Goal: Task Accomplishment & Management: Use online tool/utility

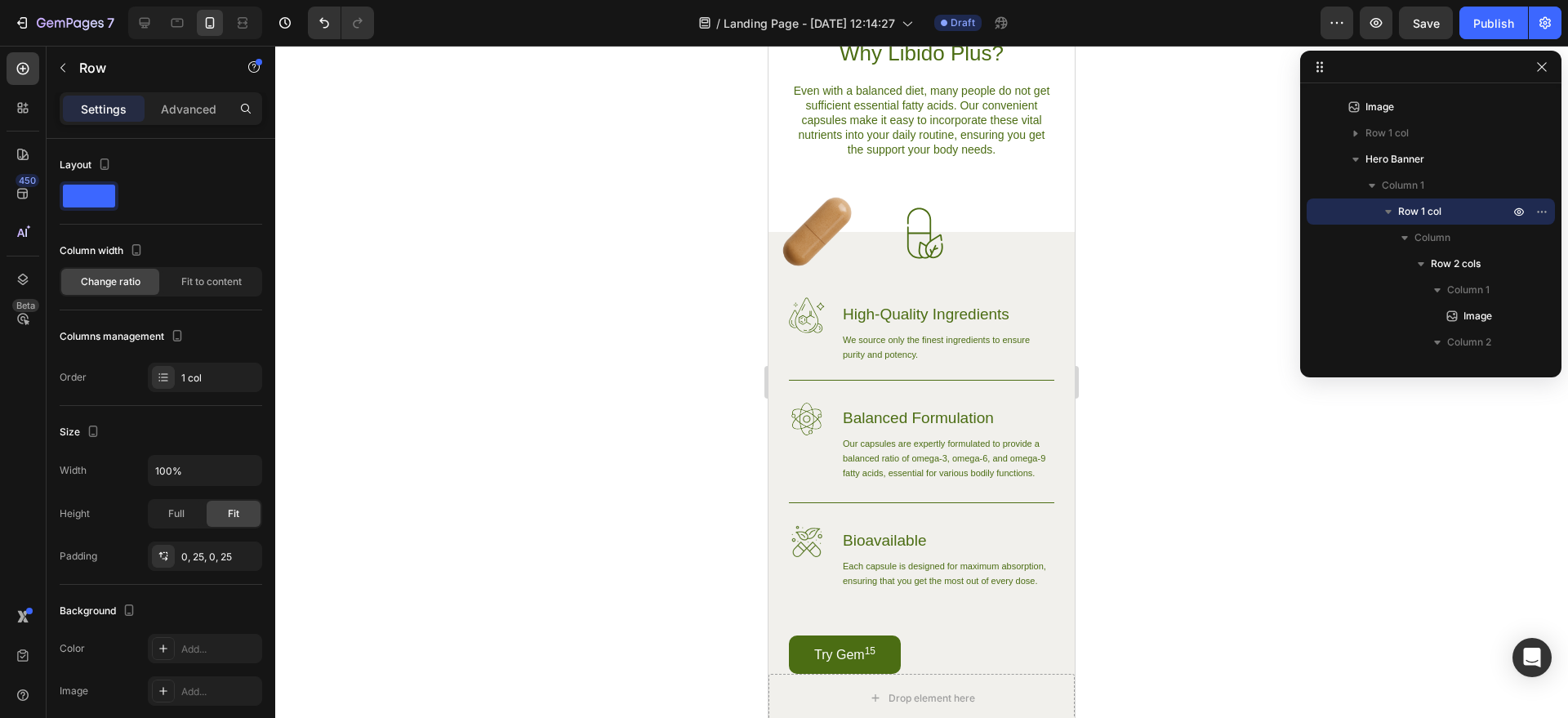
scroll to position [994, 0]
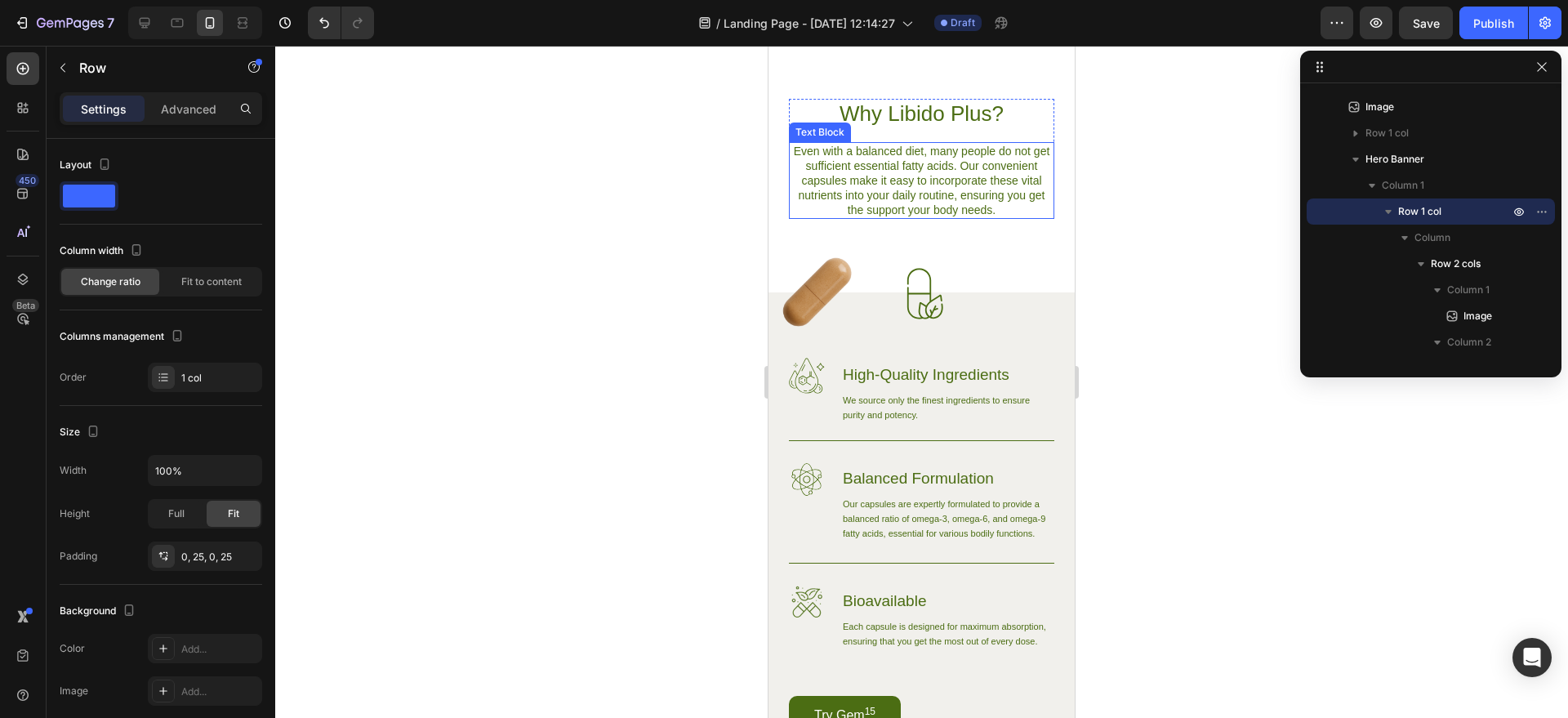
click at [920, 217] on p "Even with a balanced diet, many people do not get sufficient essential fatty ac…" at bounding box center [921, 180] width 262 height 73
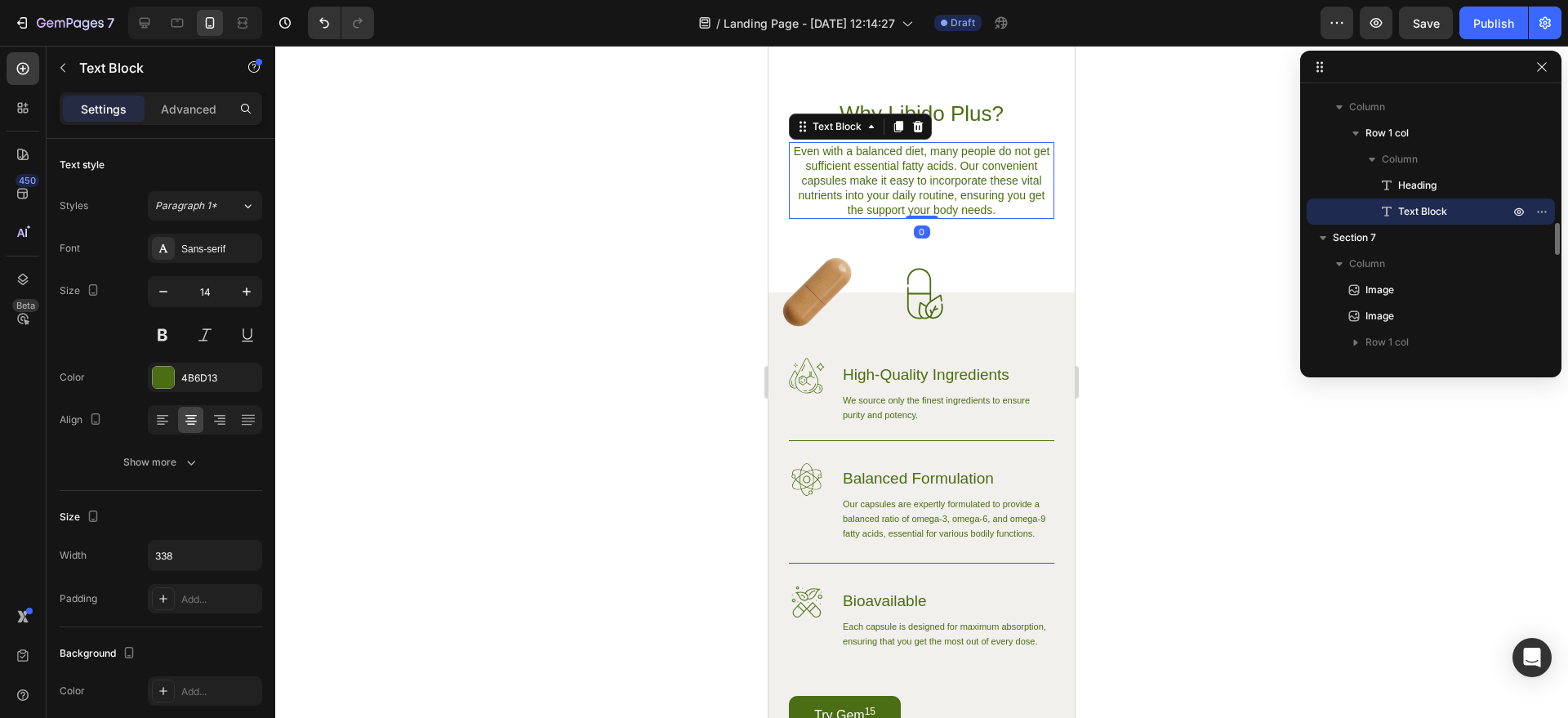
click at [920, 217] on p "Even with a balanced diet, many people do not get sufficient essential fatty ac…" at bounding box center [921, 180] width 262 height 73
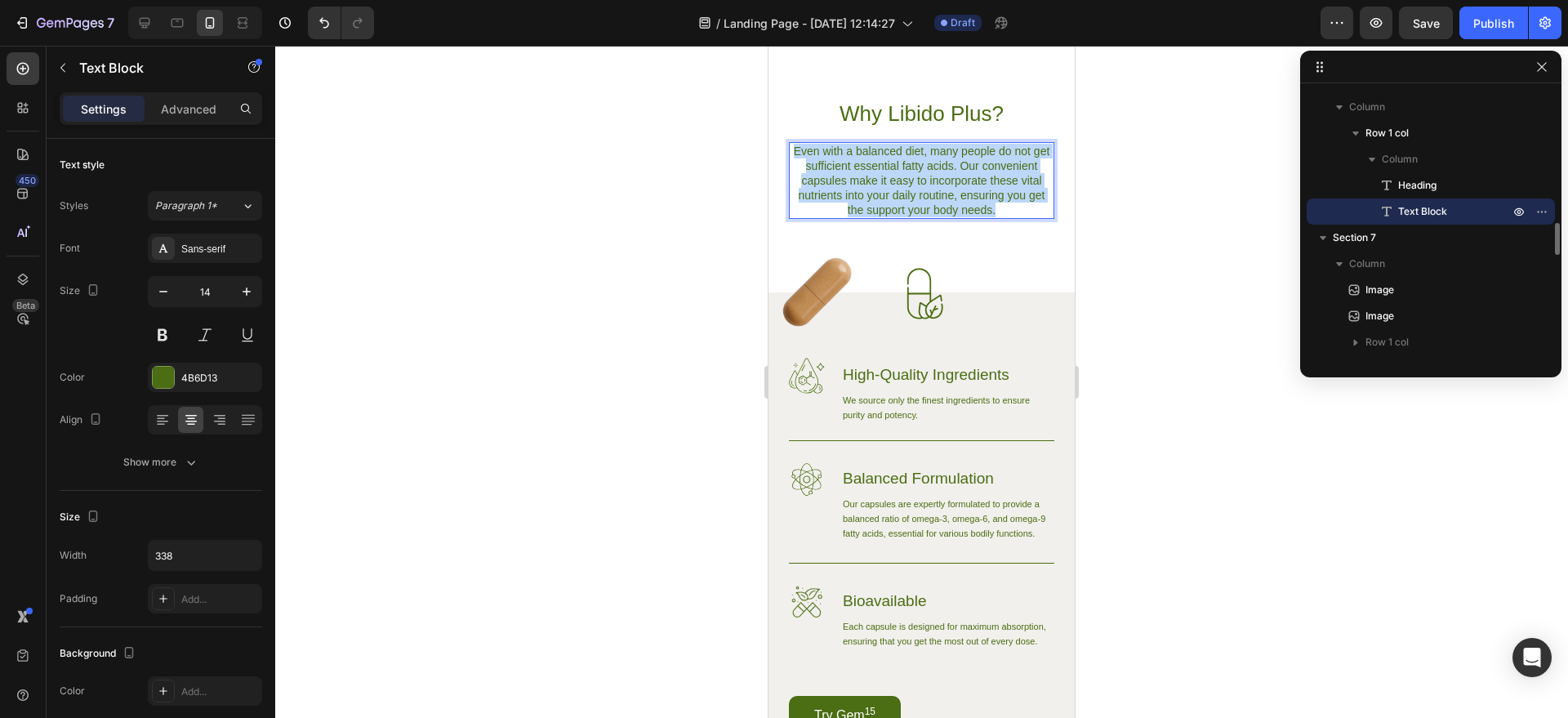
click at [920, 217] on p "Even with a balanced diet, many people do not get sufficient essential fatty ac…" at bounding box center [921, 180] width 262 height 73
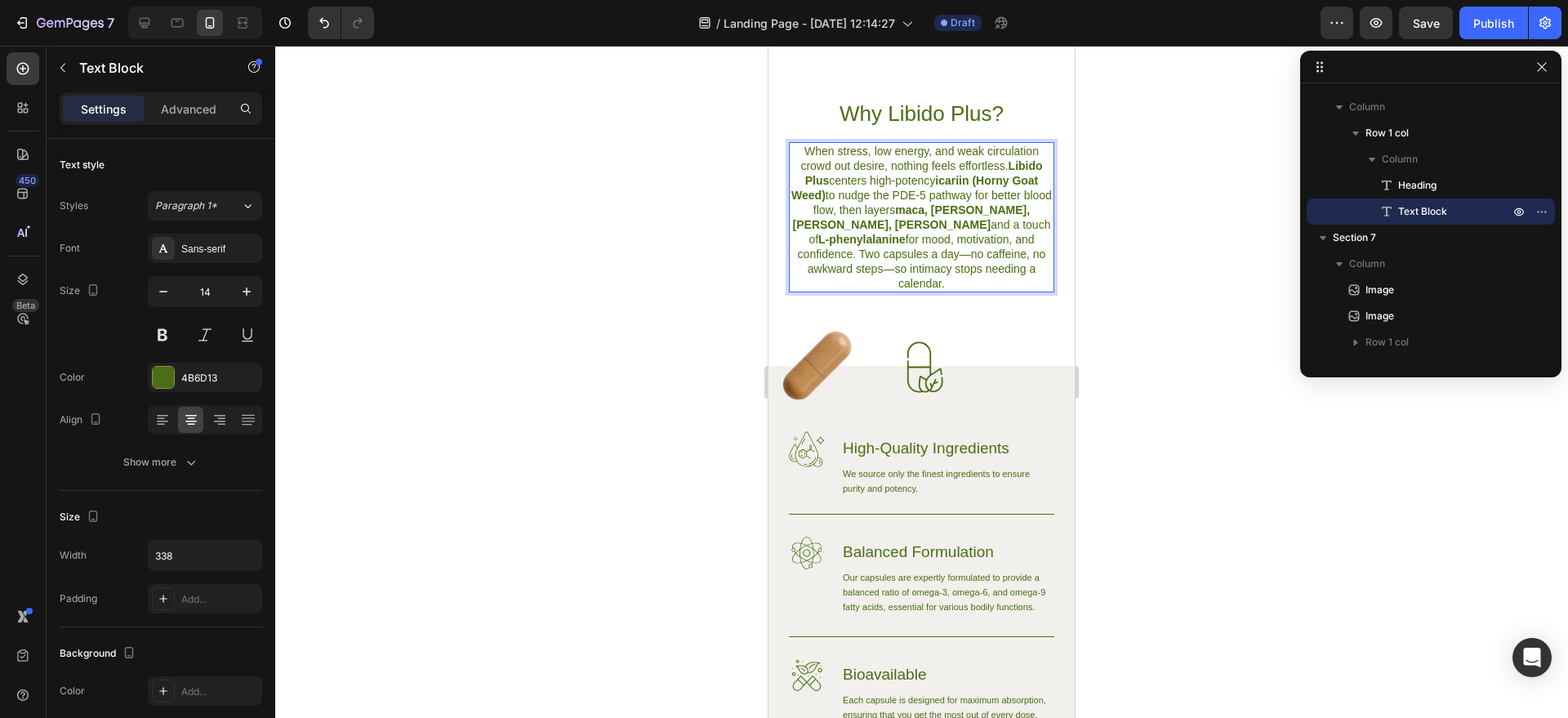
click at [1108, 348] on div at bounding box center [921, 382] width 1293 height 672
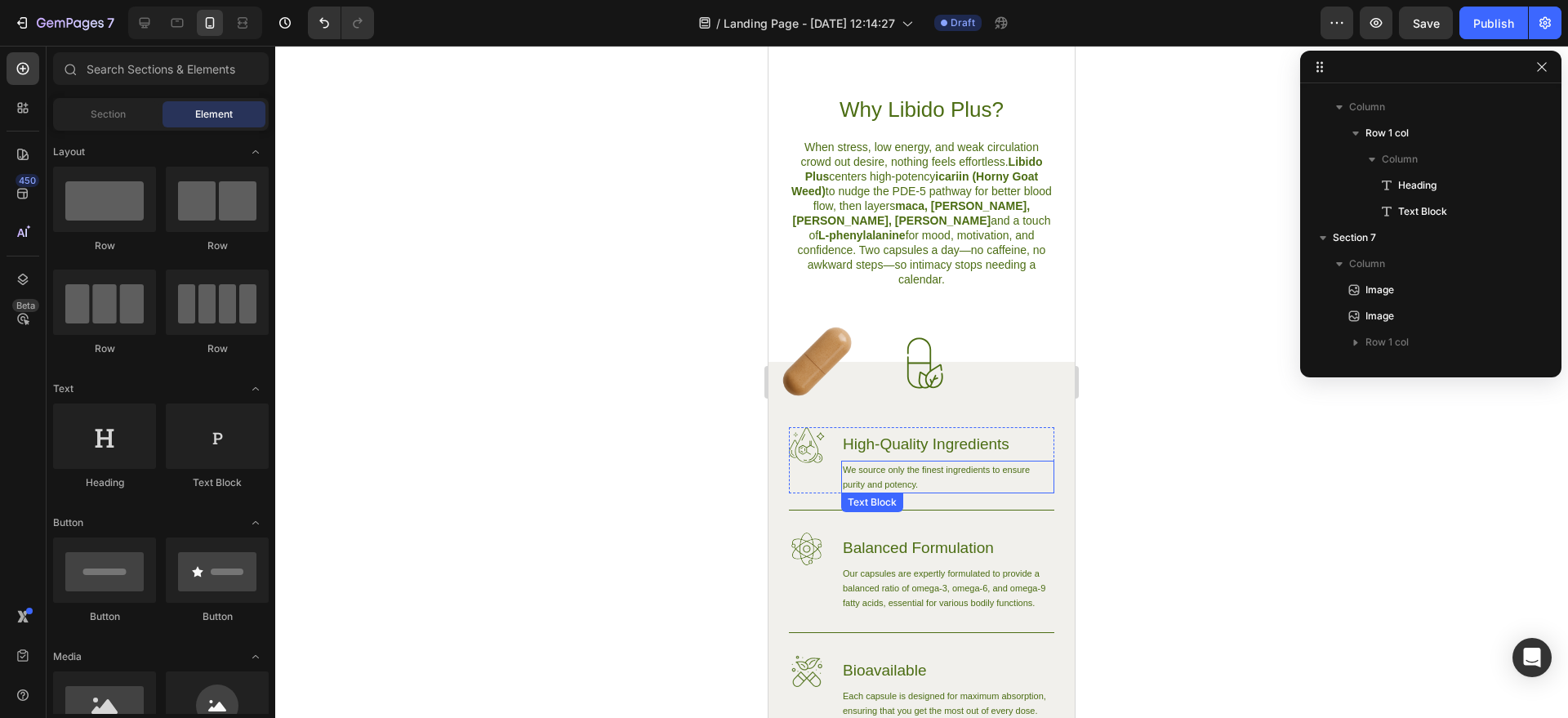
scroll to position [1324, 0]
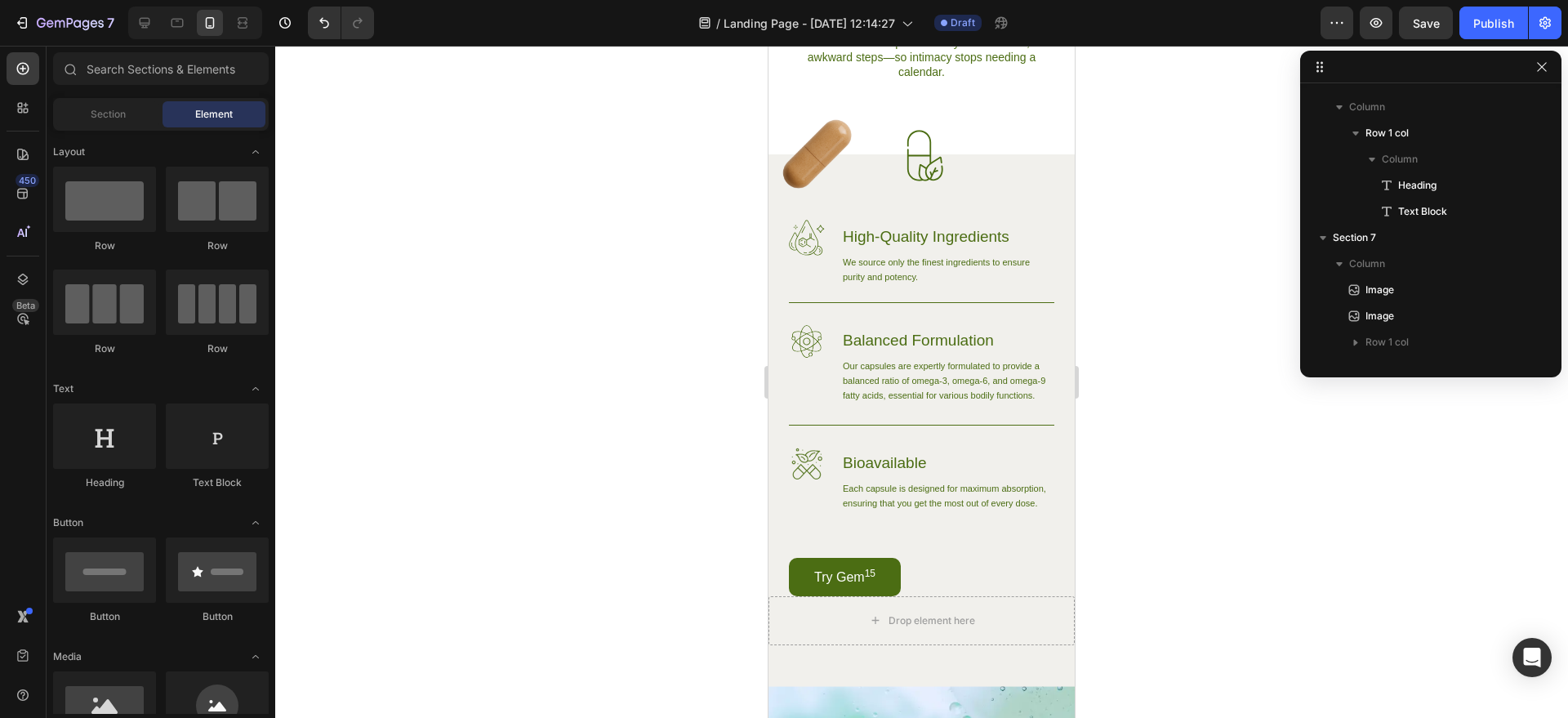
click at [1095, 589] on div at bounding box center [921, 382] width 1293 height 672
click at [957, 237] on h3 "High-Quality Ingredients" at bounding box center [948, 236] width 213 height 34
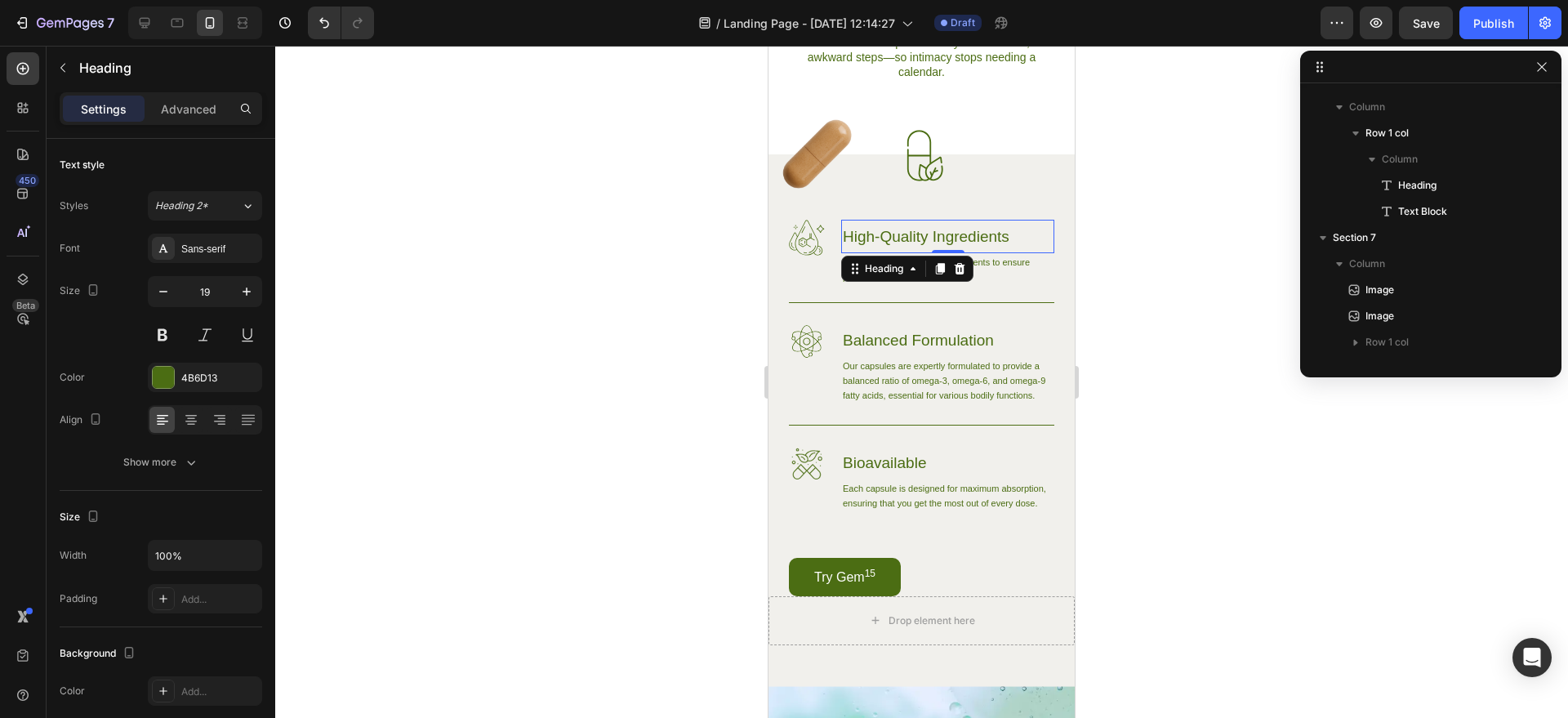
click at [957, 237] on h3 "High-Quality Ingredients" at bounding box center [948, 236] width 213 height 34
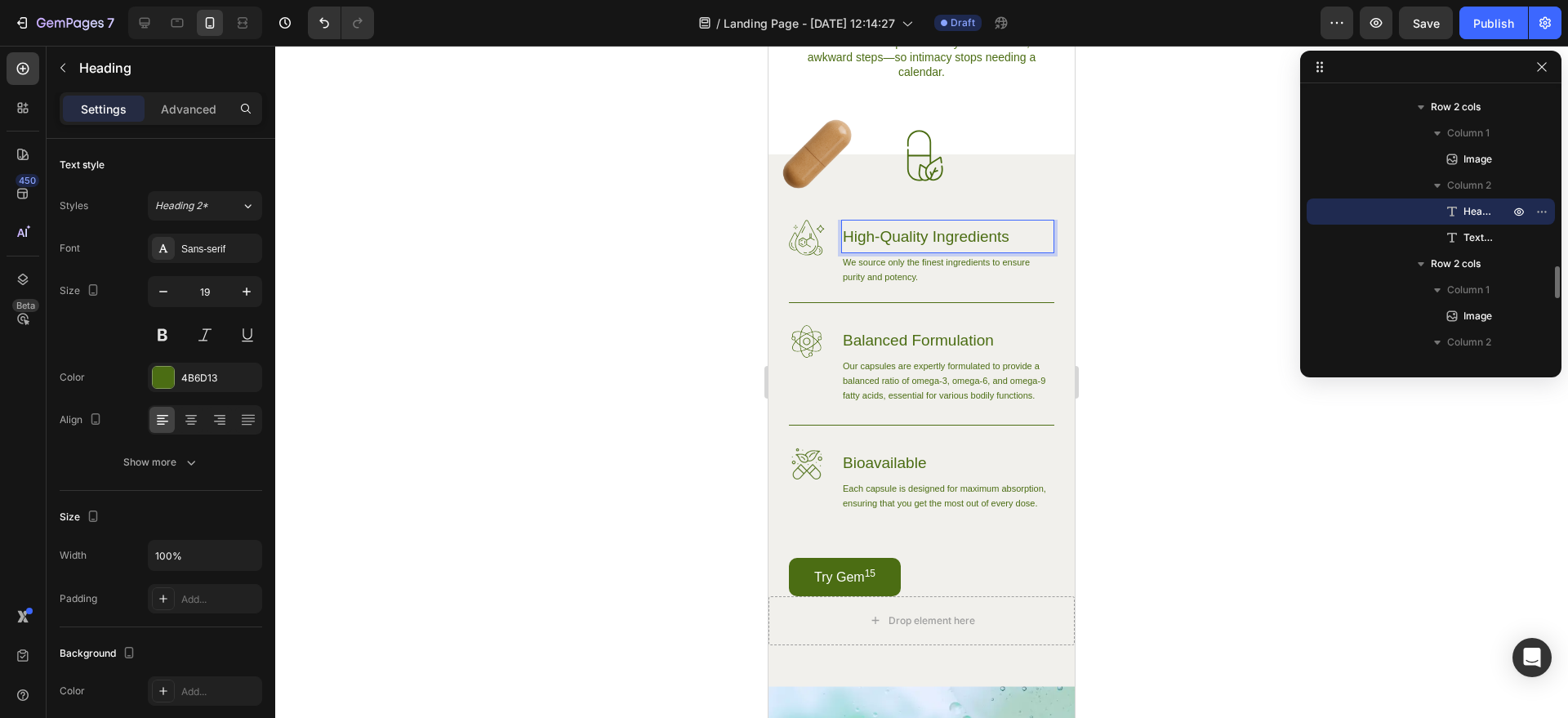
click at [957, 237] on p "High-Quality Ingredients" at bounding box center [948, 236] width 210 height 30
click at [851, 234] on p "Potent, Standardized Actives" at bounding box center [948, 236] width 210 height 30
click at [976, 251] on p "Potent, Standardized Actives" at bounding box center [948, 236] width 210 height 30
click at [1010, 357] on h3 "Balanced Formulation" at bounding box center [948, 340] width 213 height 34
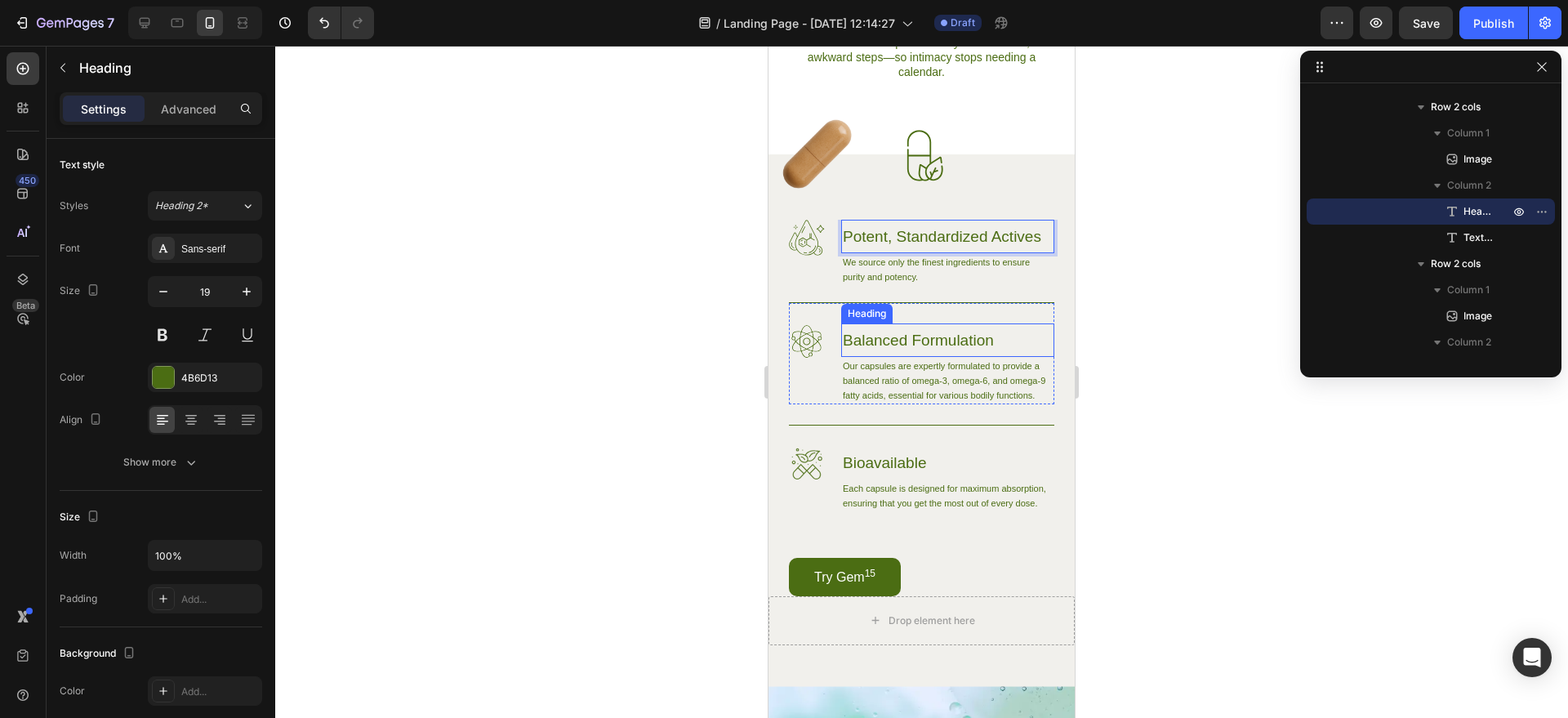
scroll to position [1642, 0]
click at [1244, 466] on div at bounding box center [921, 382] width 1293 height 672
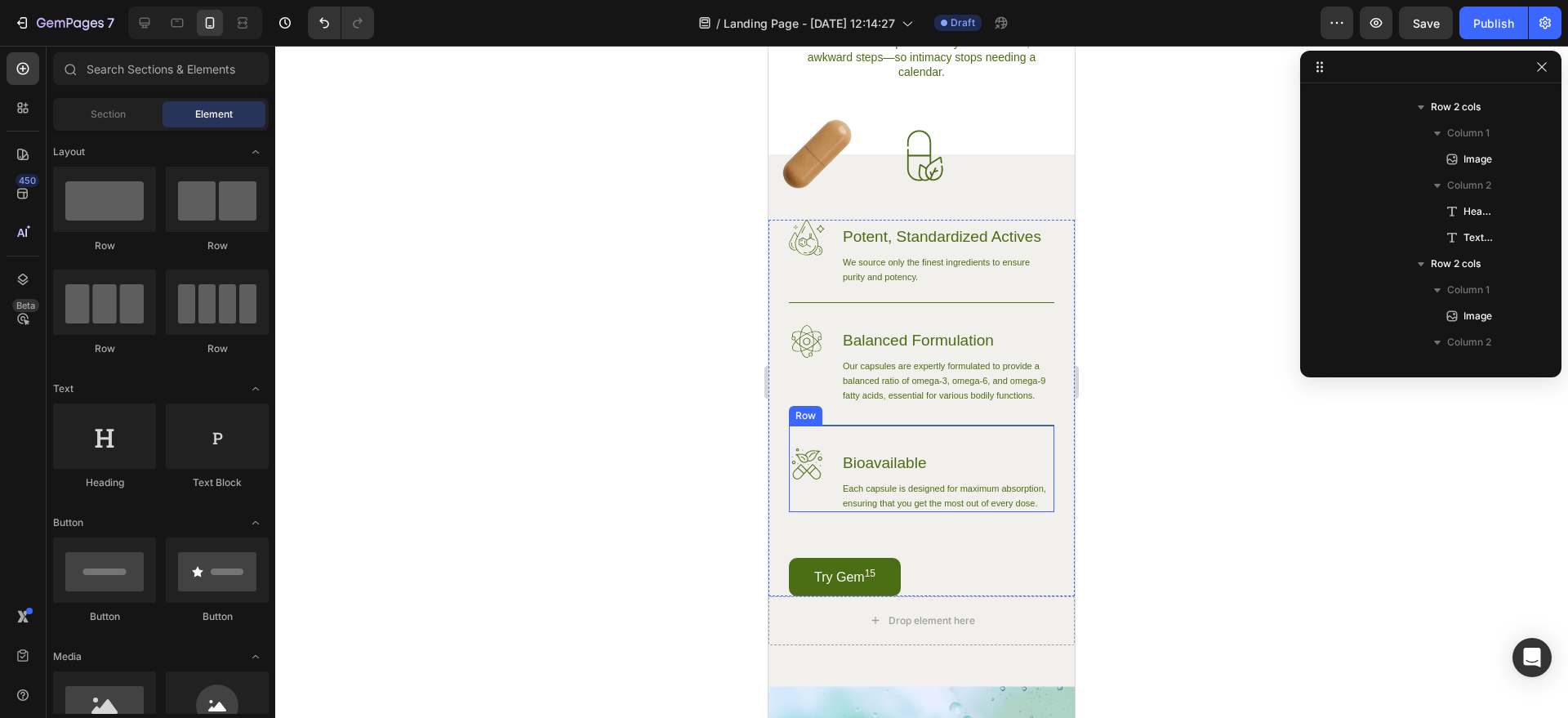
click at [897, 284] on p "We source only the finest ingredients to ensure purity and potency." at bounding box center [948, 269] width 210 height 30
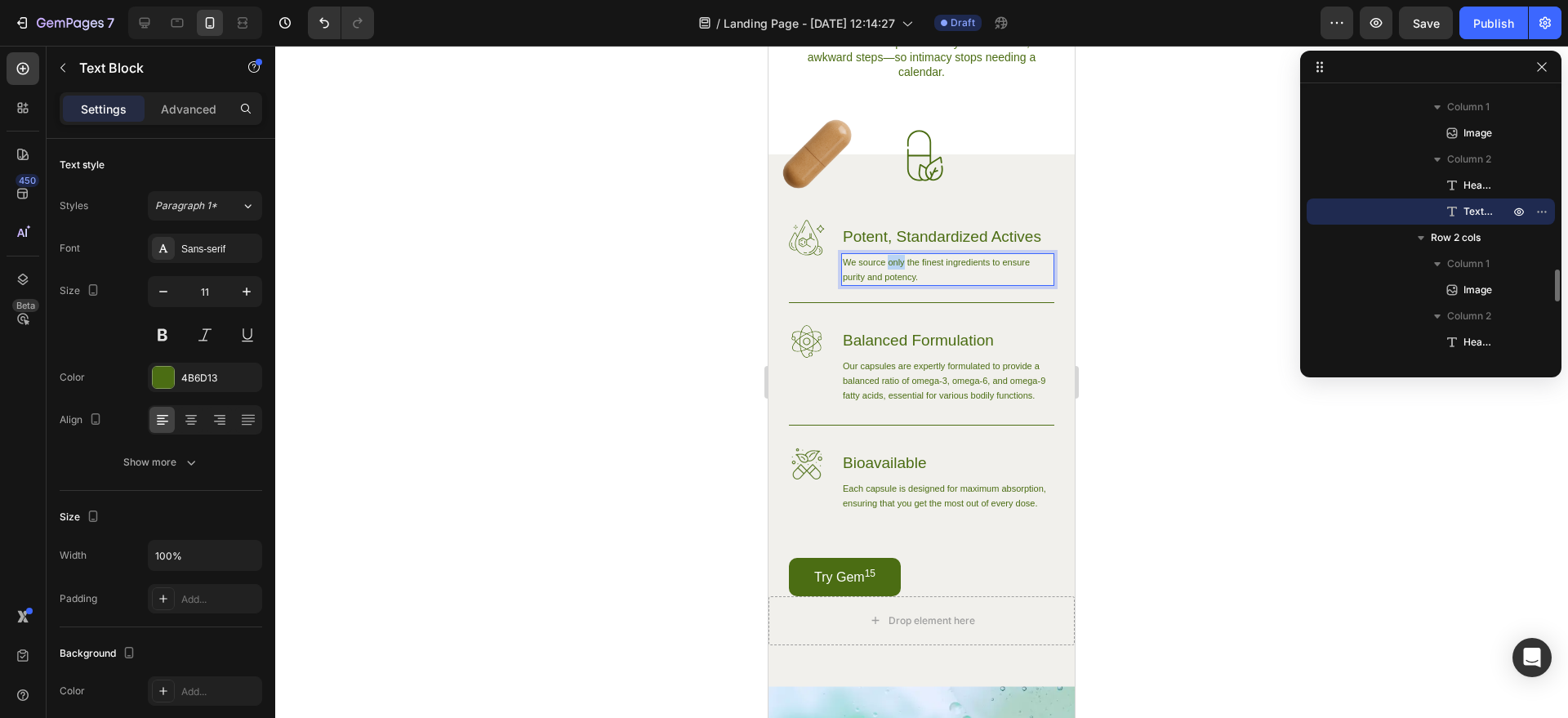
click at [896, 284] on p "We source only the finest ingredients to ensure purity and potency." at bounding box center [948, 269] width 210 height 30
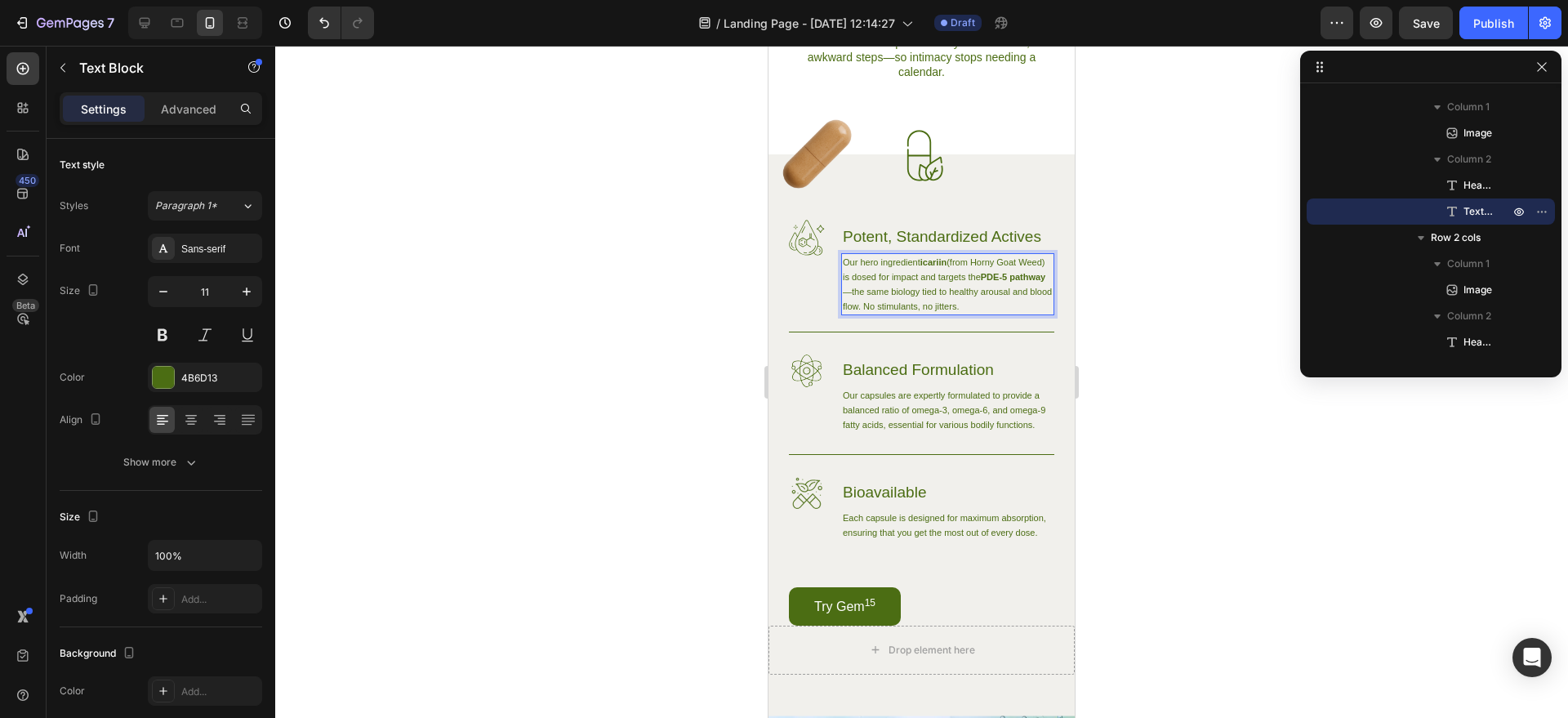
click at [1100, 359] on div at bounding box center [921, 382] width 1293 height 672
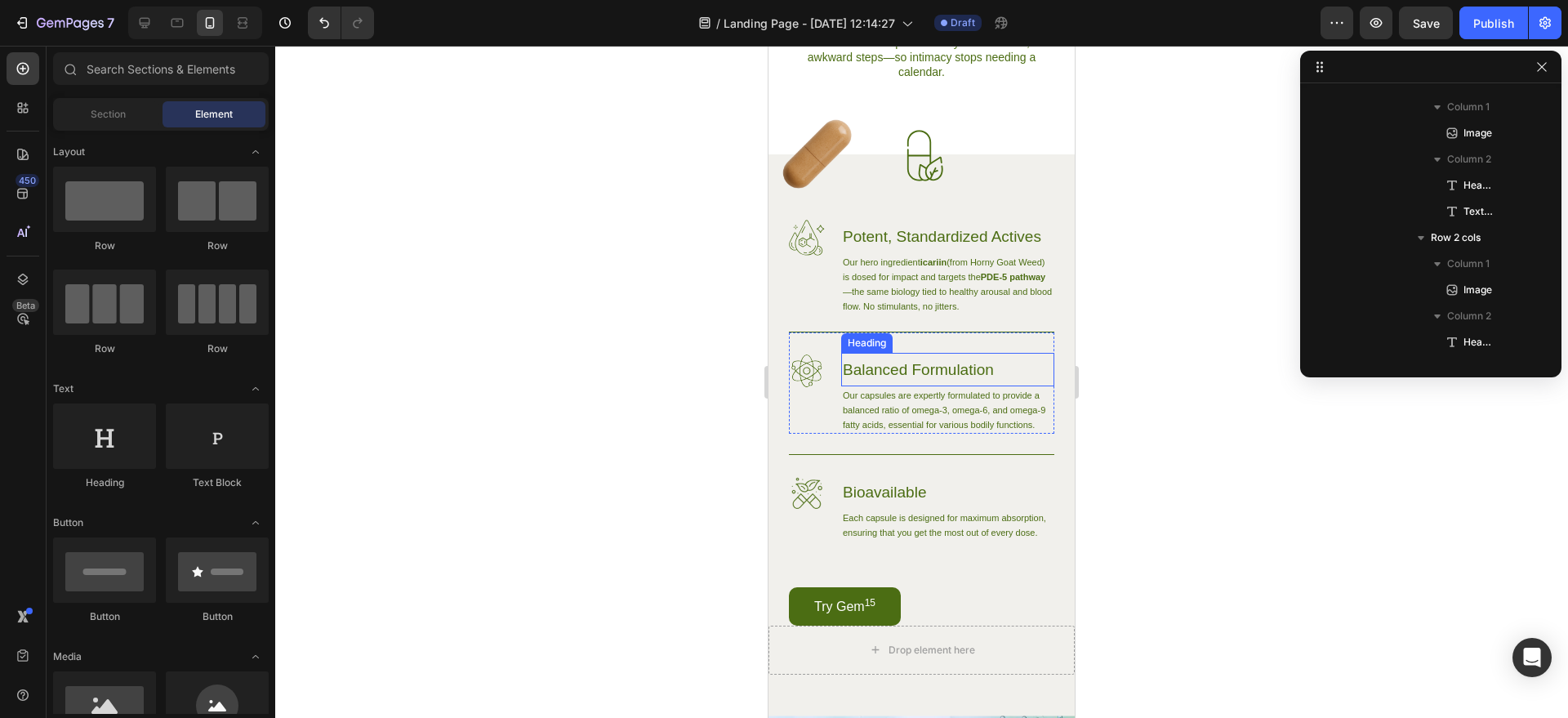
click at [882, 386] on h3 "Balanced Formulation" at bounding box center [948, 369] width 213 height 34
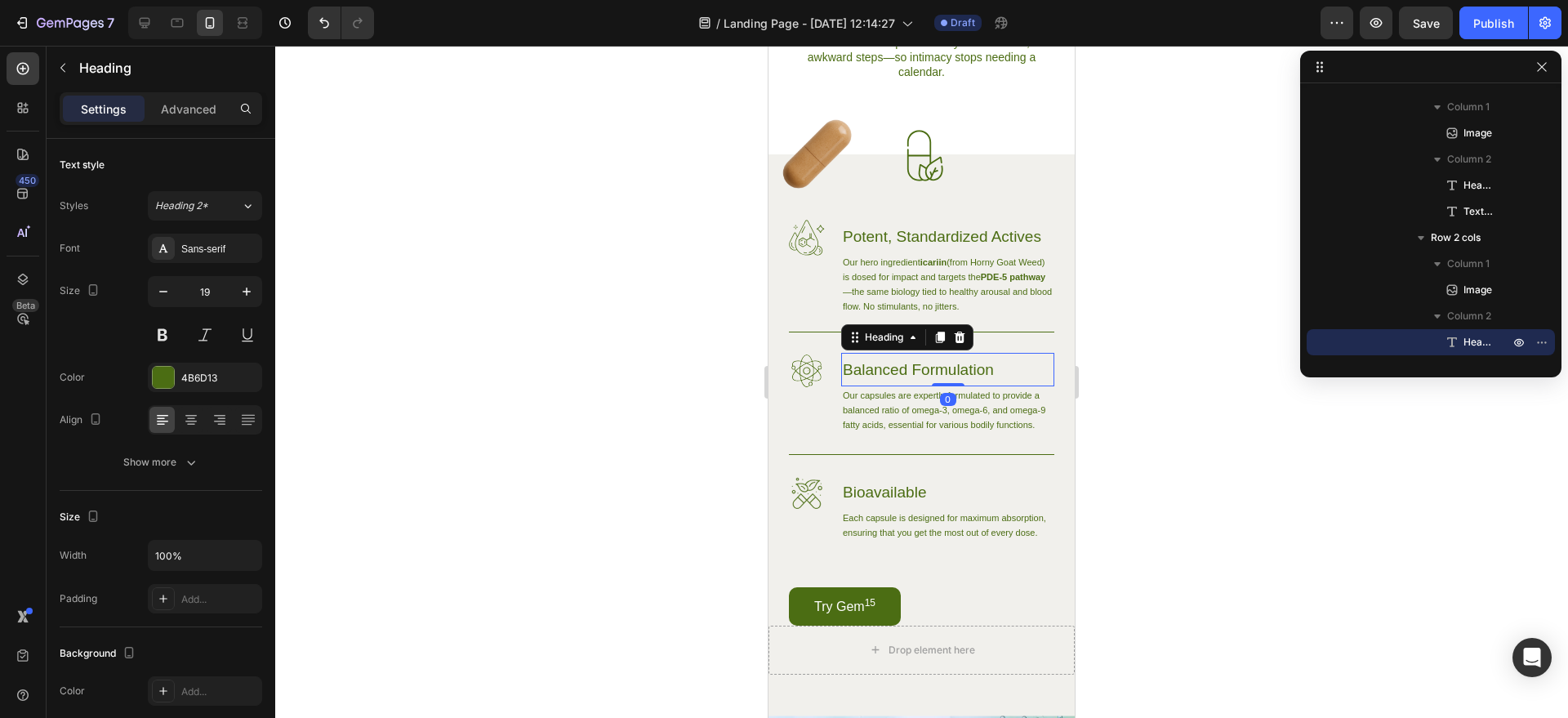
click at [882, 386] on h3 "Balanced Formulation" at bounding box center [948, 369] width 213 height 34
click at [882, 384] on p "Balanced Formulation" at bounding box center [948, 369] width 210 height 30
click at [1129, 453] on div at bounding box center [921, 382] width 1293 height 672
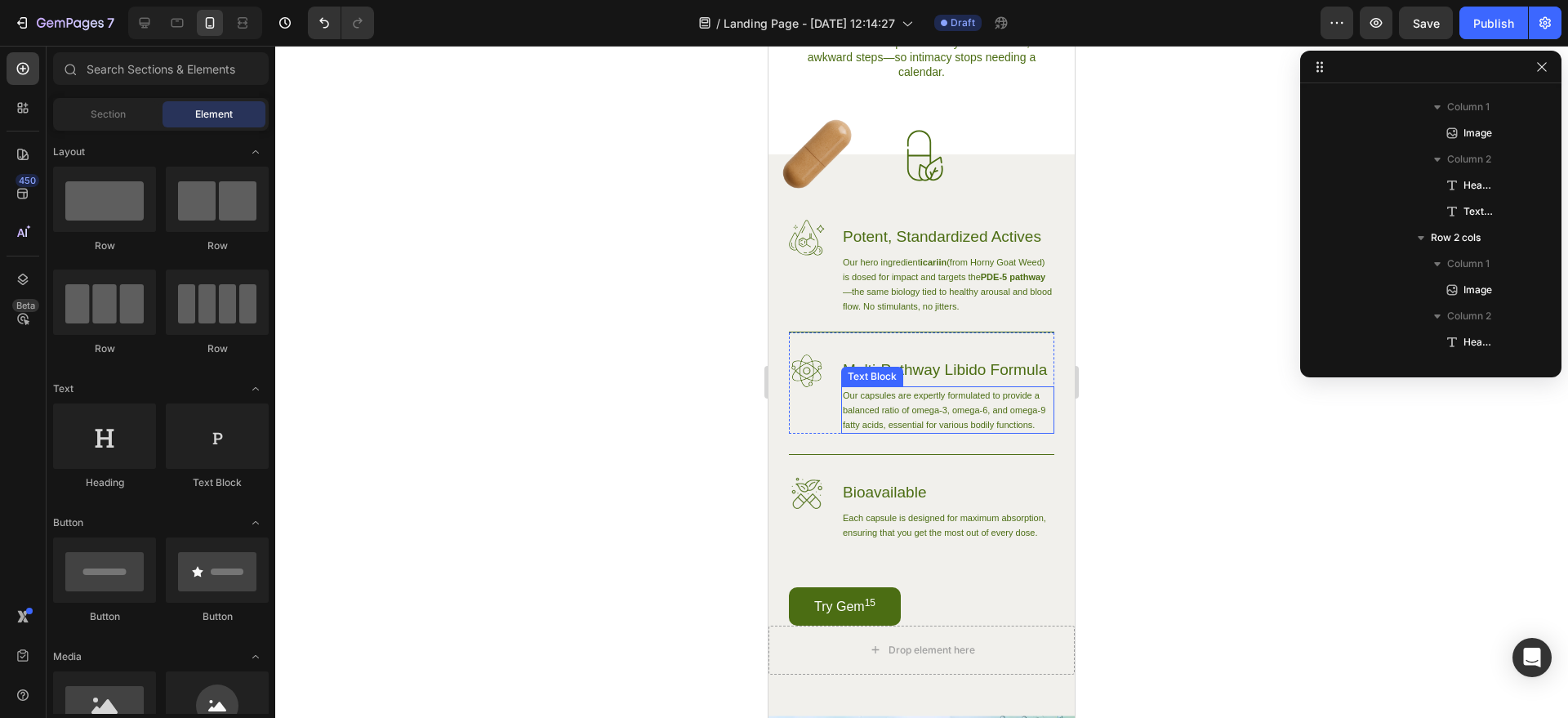
click at [925, 432] on p "Our capsules are expertly formulated to provide a balanced ratio of omega-3, om…" at bounding box center [948, 410] width 210 height 44
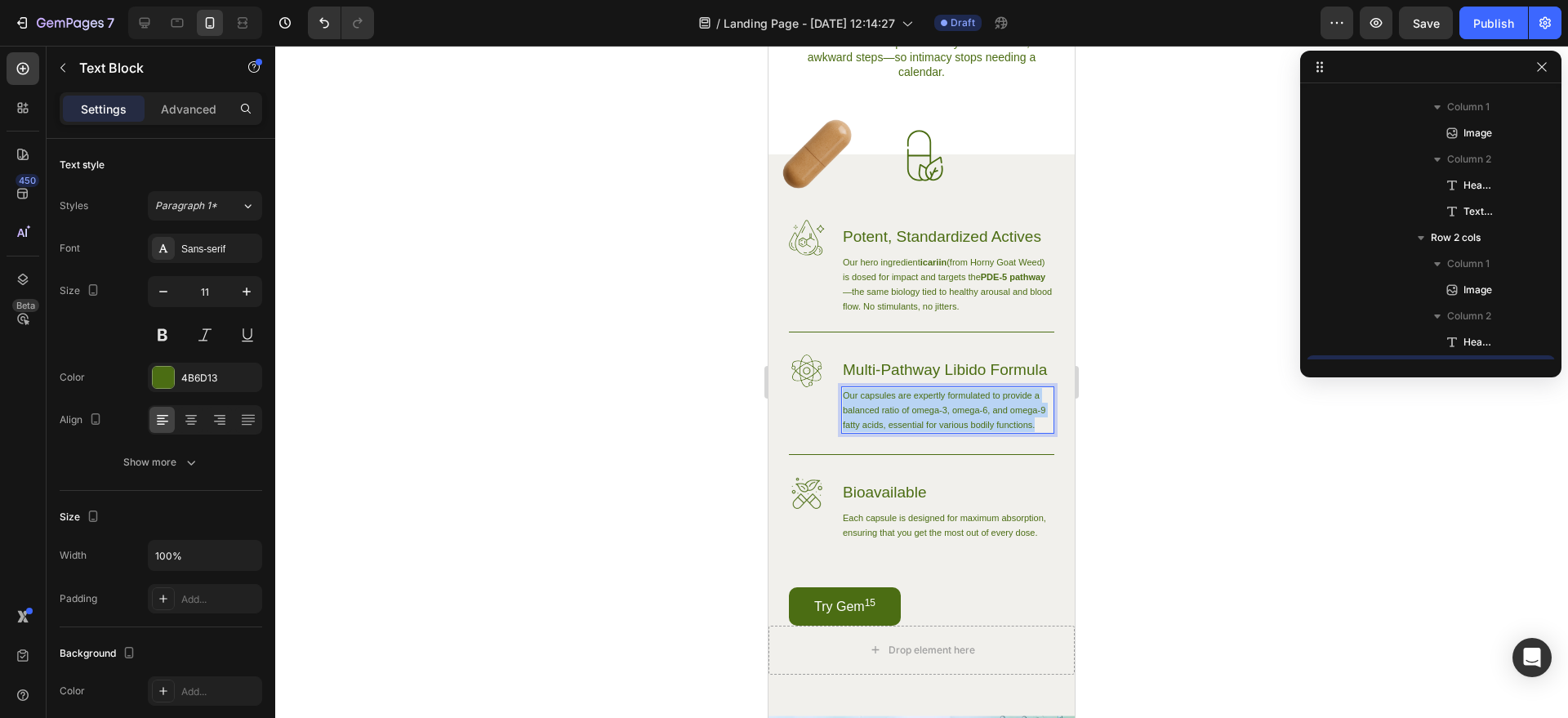
scroll to position [1668, 0]
click at [925, 432] on p "Our capsules are expertly formulated to provide a balanced ratio of omega-3, om…" at bounding box center [948, 410] width 210 height 44
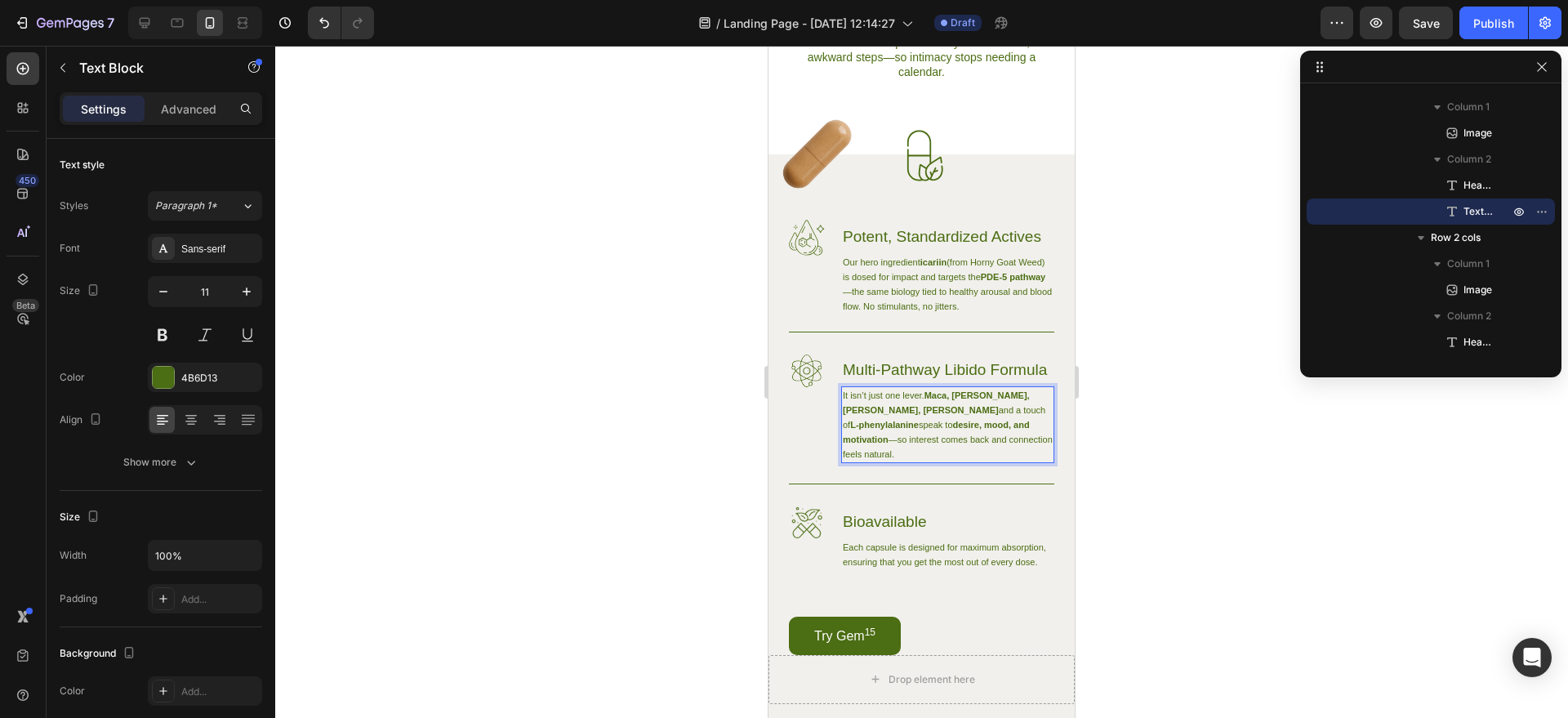
click at [1102, 512] on div at bounding box center [921, 382] width 1293 height 672
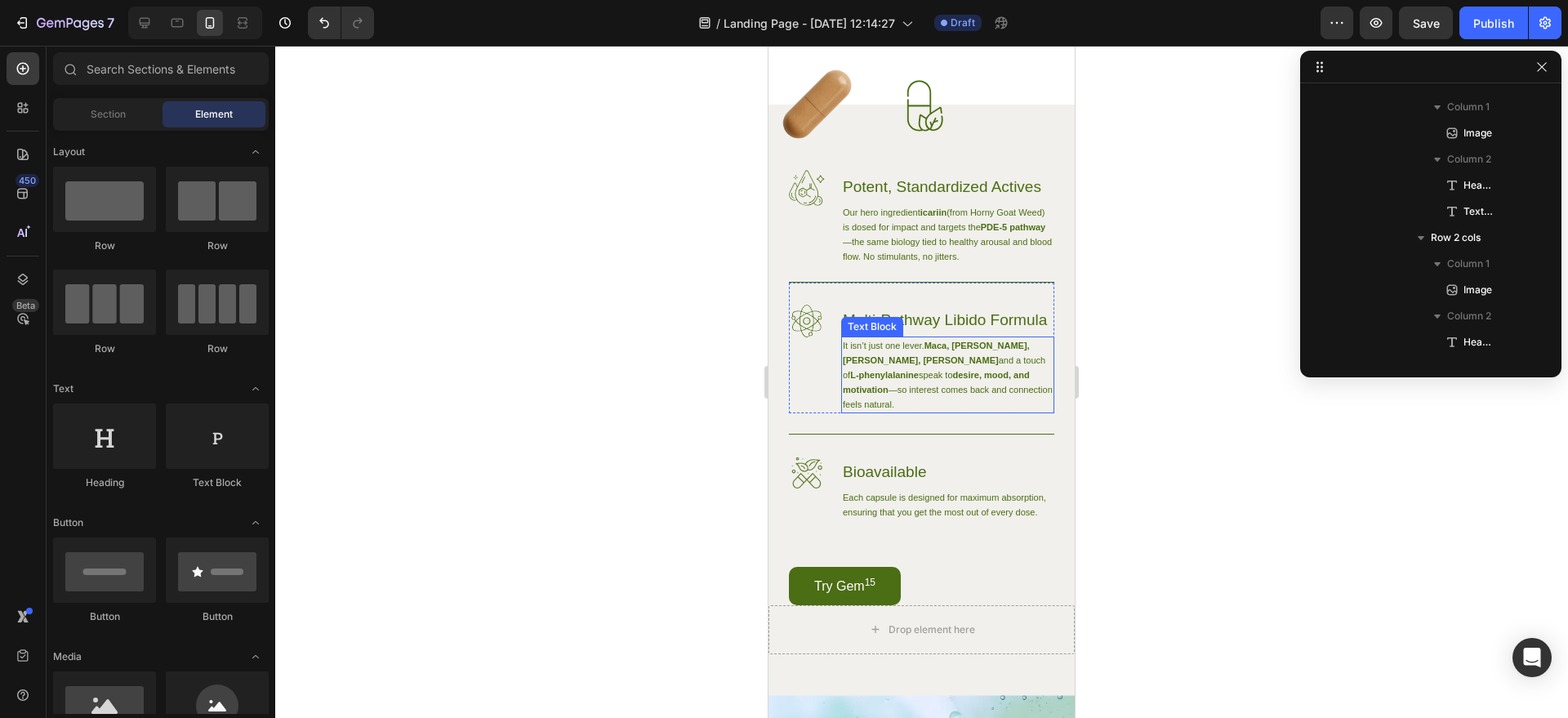
scroll to position [1396, 0]
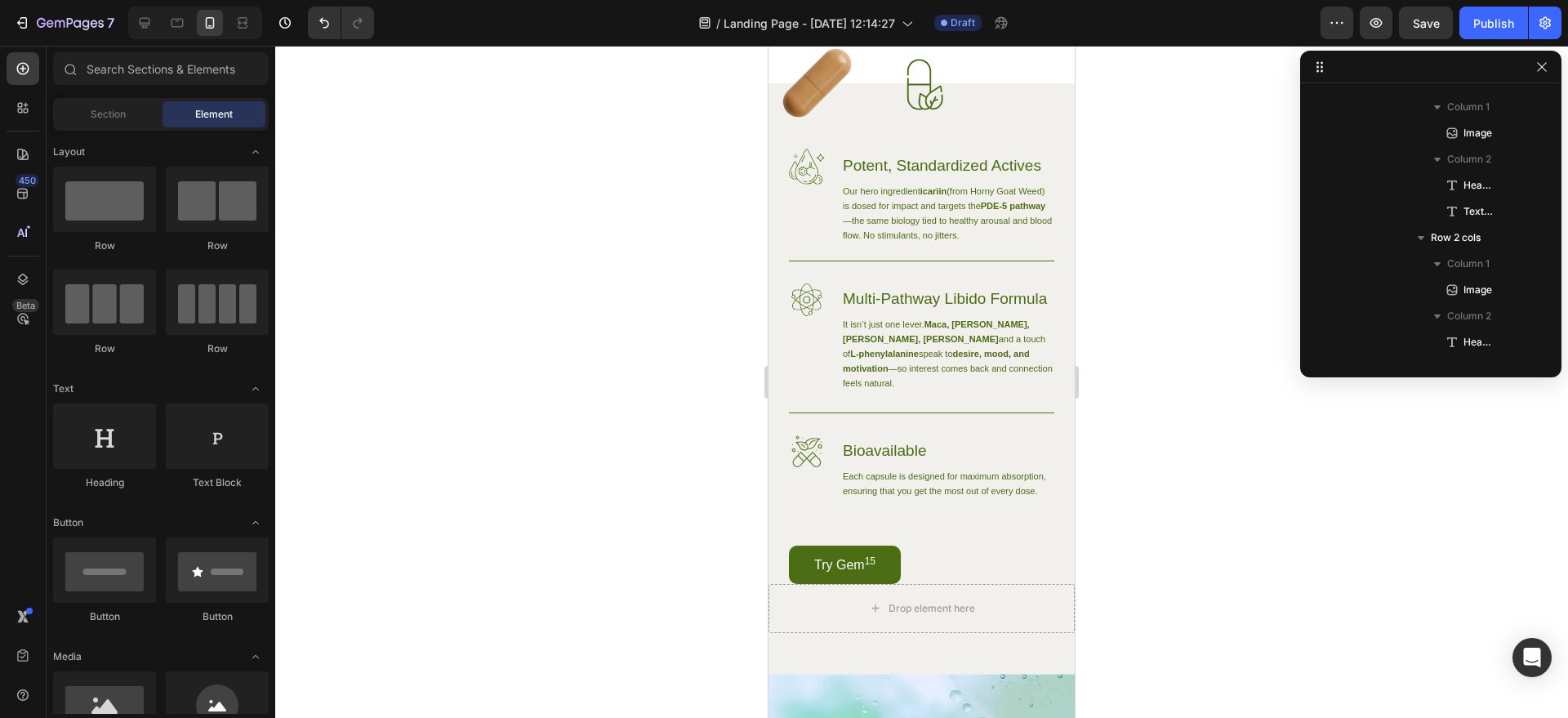
click at [897, 467] on h3 "Bioavailable" at bounding box center [948, 450] width 213 height 34
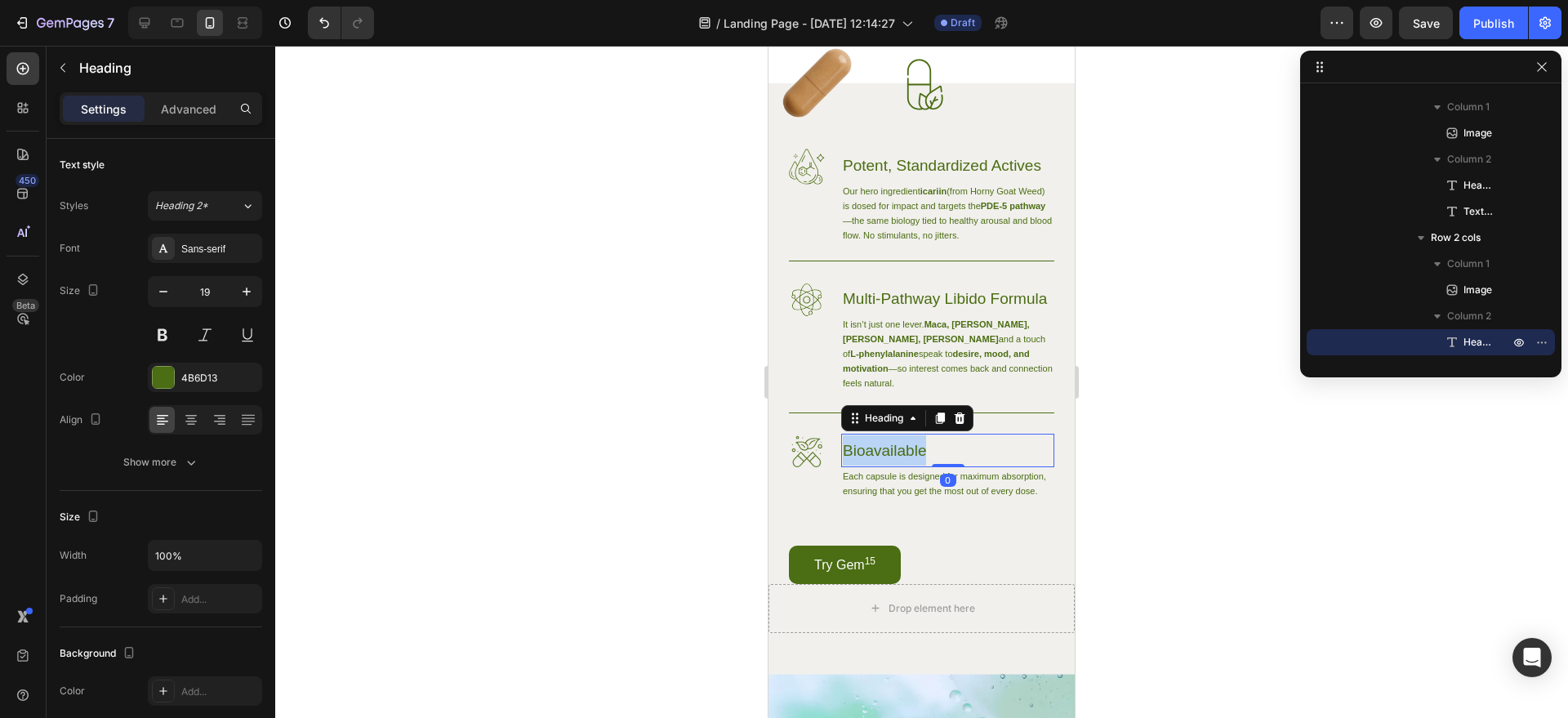
click at [897, 466] on p "Bioavailable" at bounding box center [948, 450] width 210 height 30
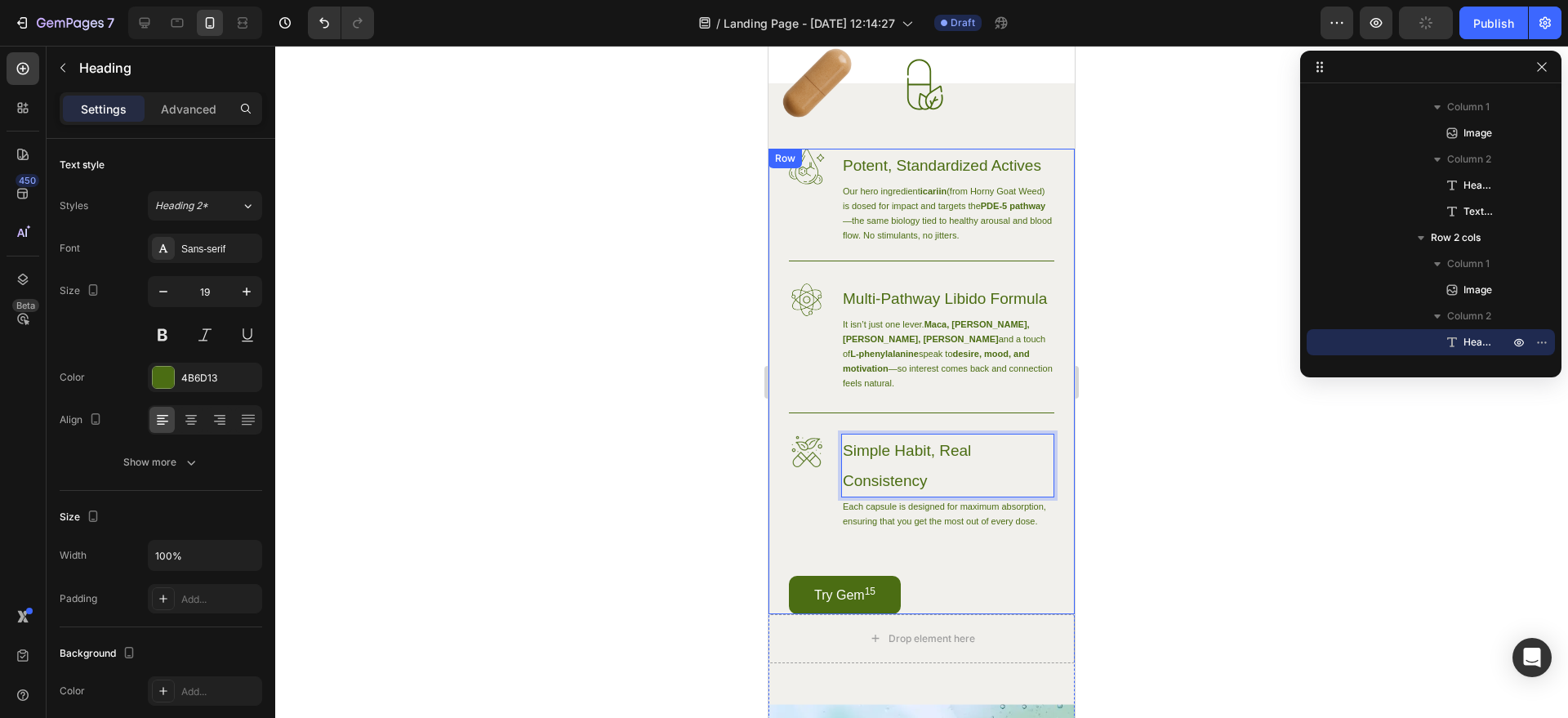
click at [1042, 601] on div "Image Potent, Standardized Actives Heading Our hero ingredient icariin (from Ho…" at bounding box center [921, 381] width 307 height 466
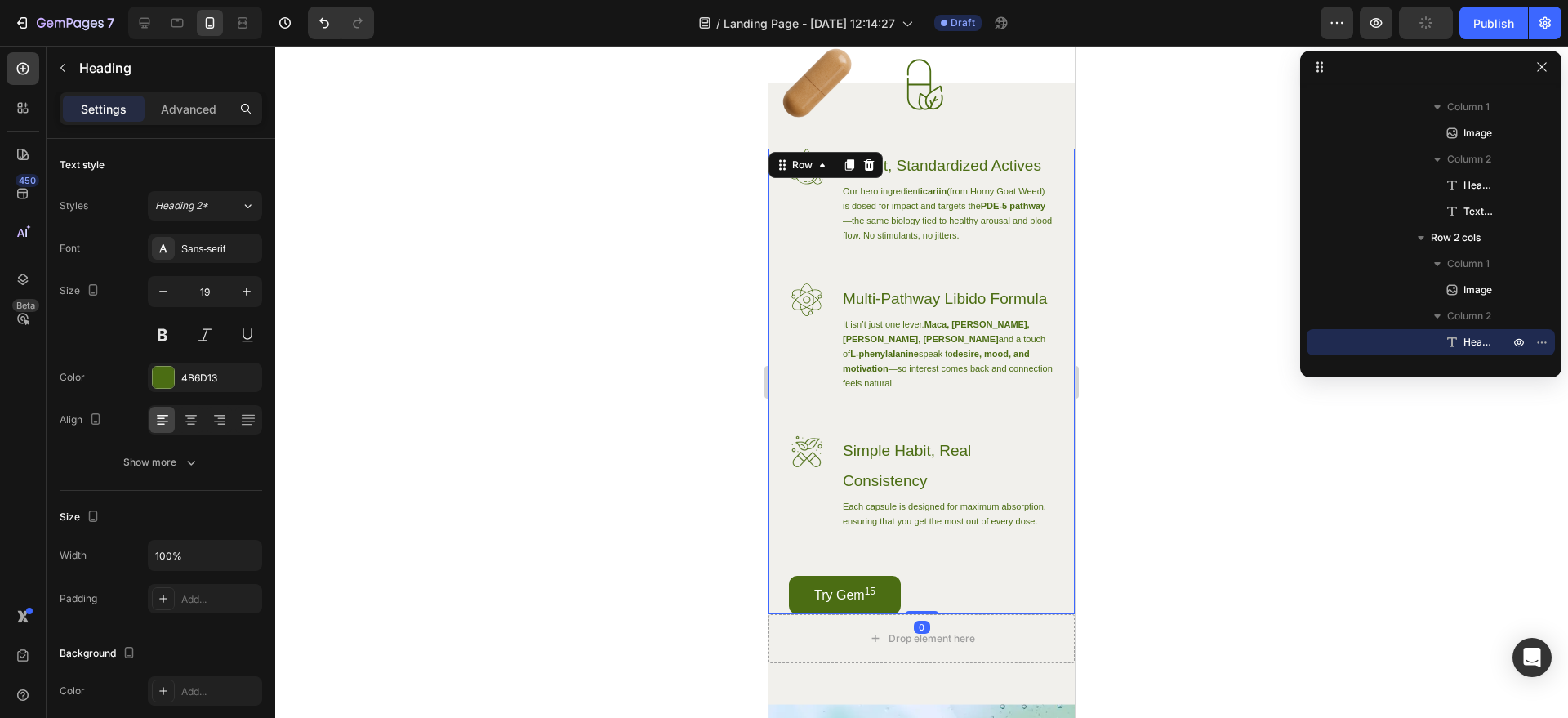
scroll to position [1328, 0]
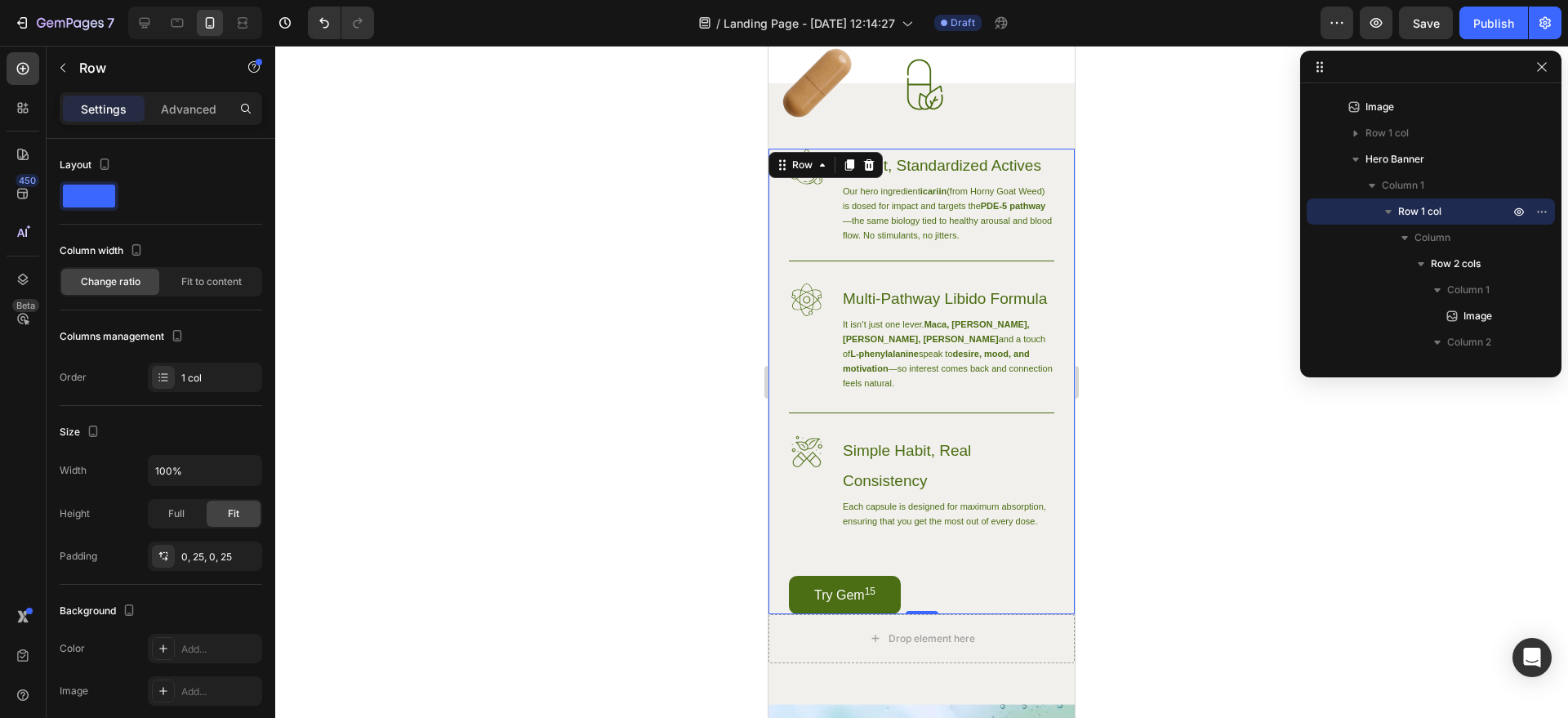
click at [934, 528] on p "Each capsule is designed for maximum absorption, ensuring that you get the most…" at bounding box center [948, 513] width 210 height 30
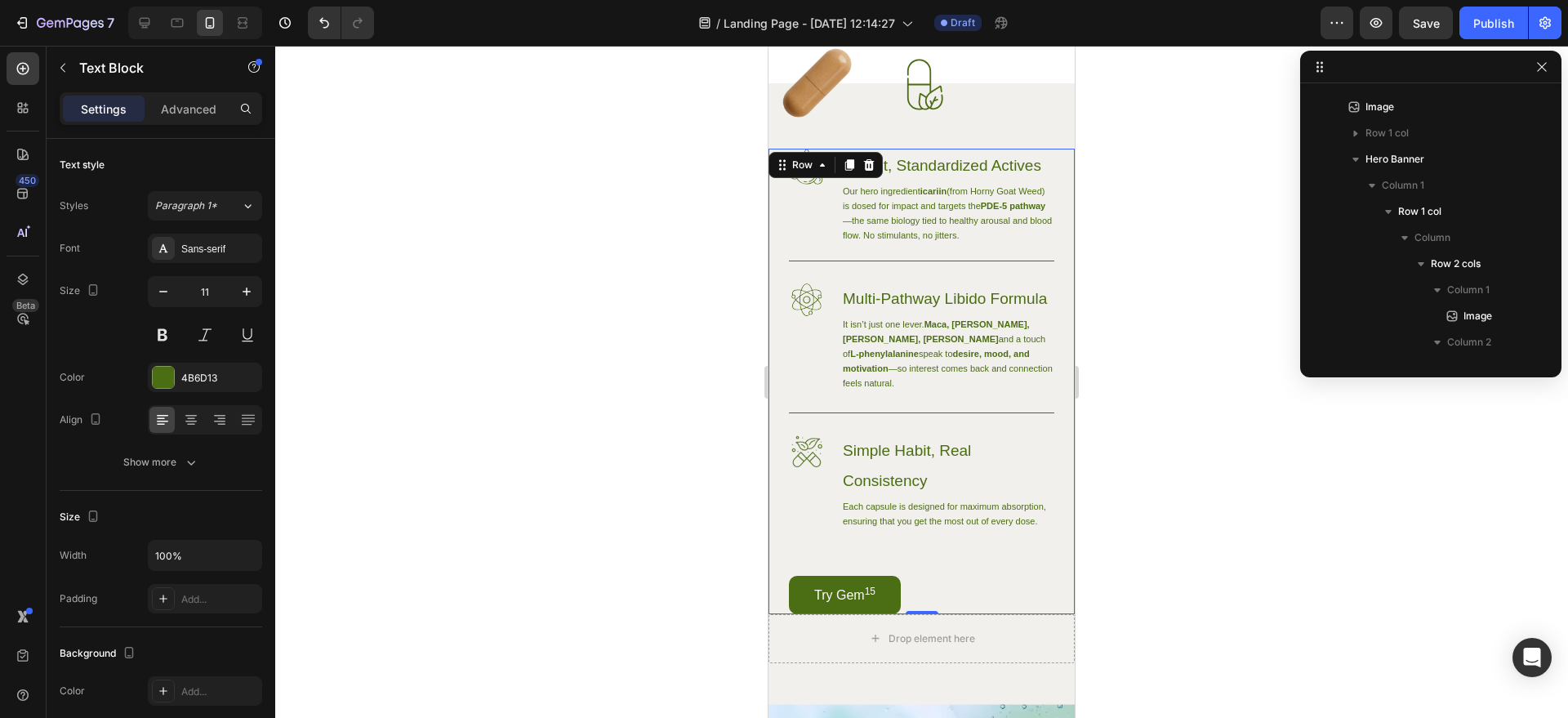
scroll to position [1825, 0]
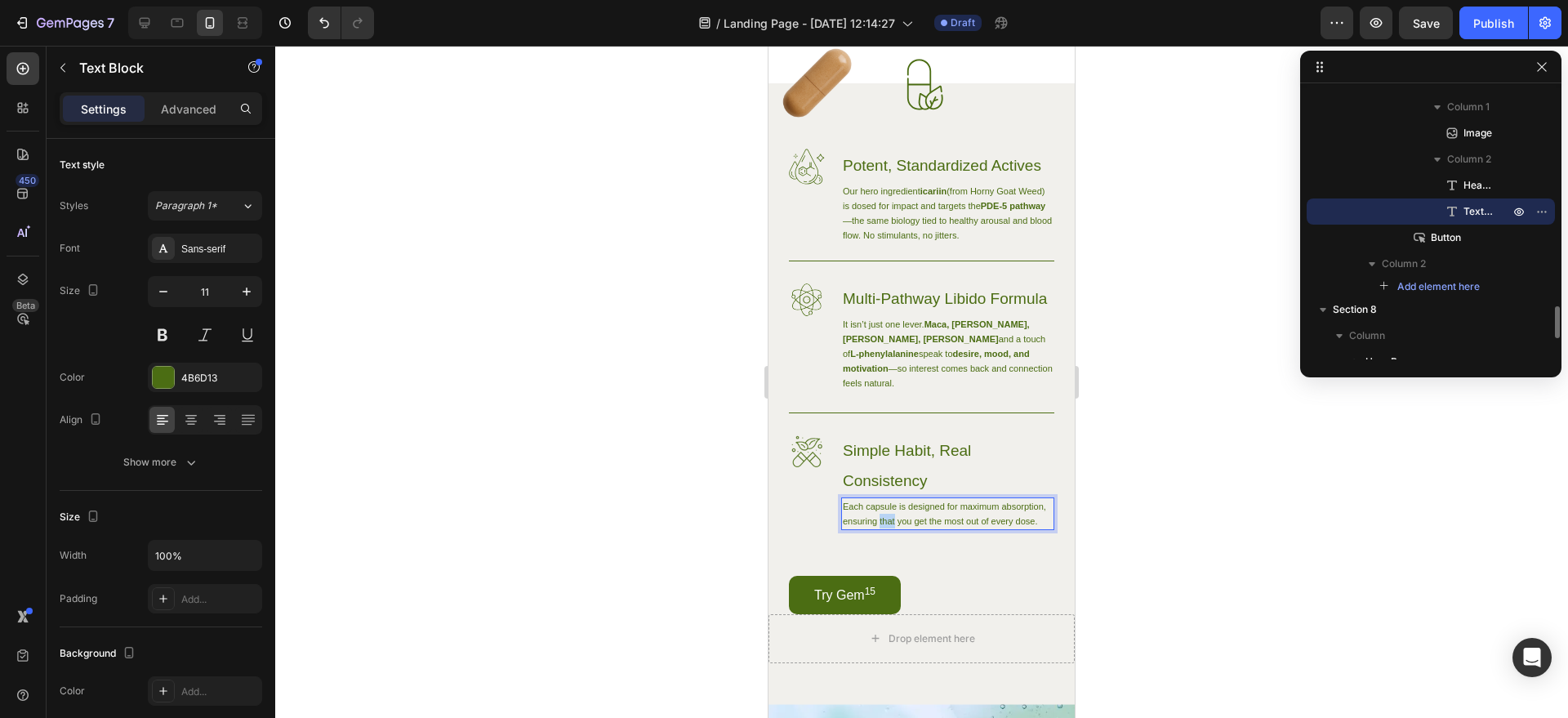
click at [934, 528] on p "Each capsule is designed for maximum absorption, ensuring that you get the most…" at bounding box center [948, 513] width 210 height 30
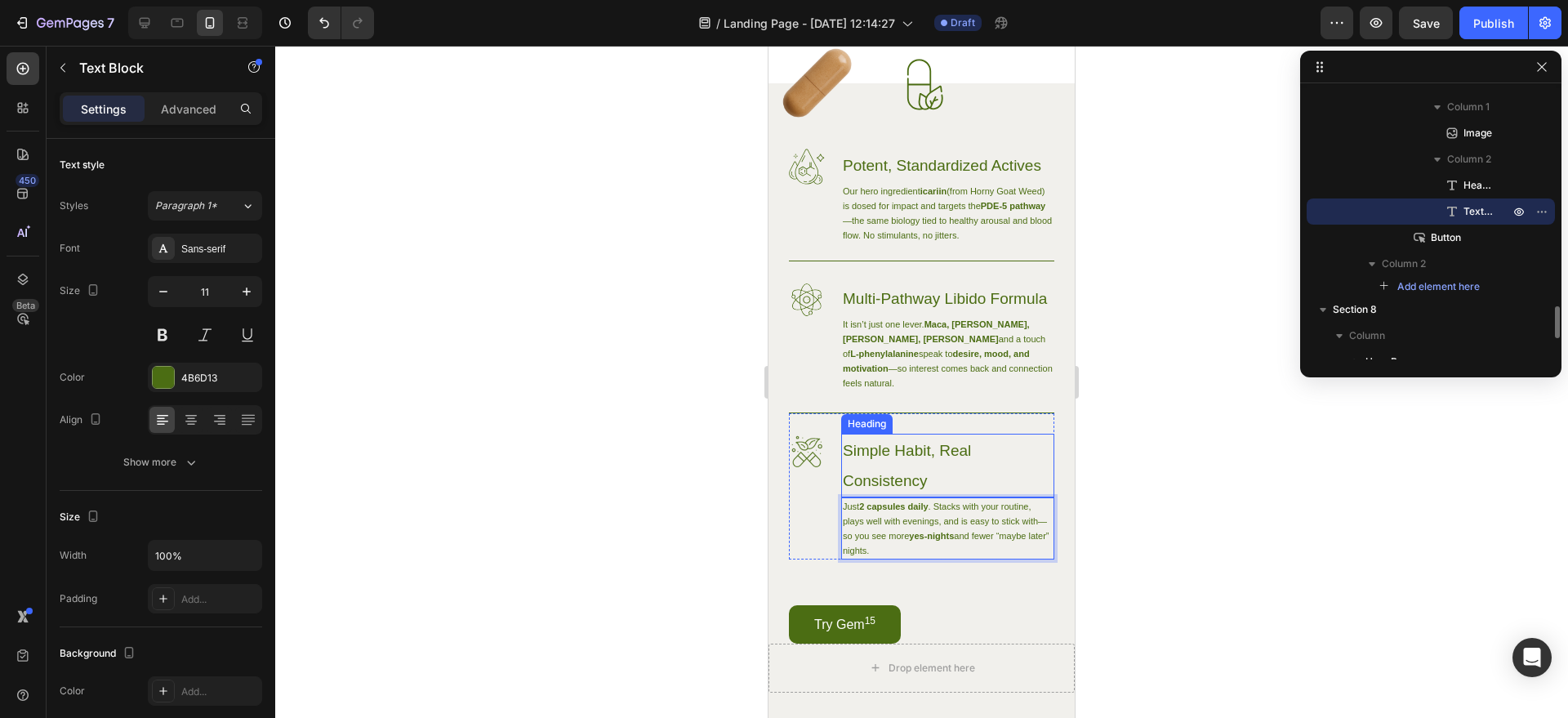
click at [1095, 499] on div at bounding box center [921, 382] width 1293 height 672
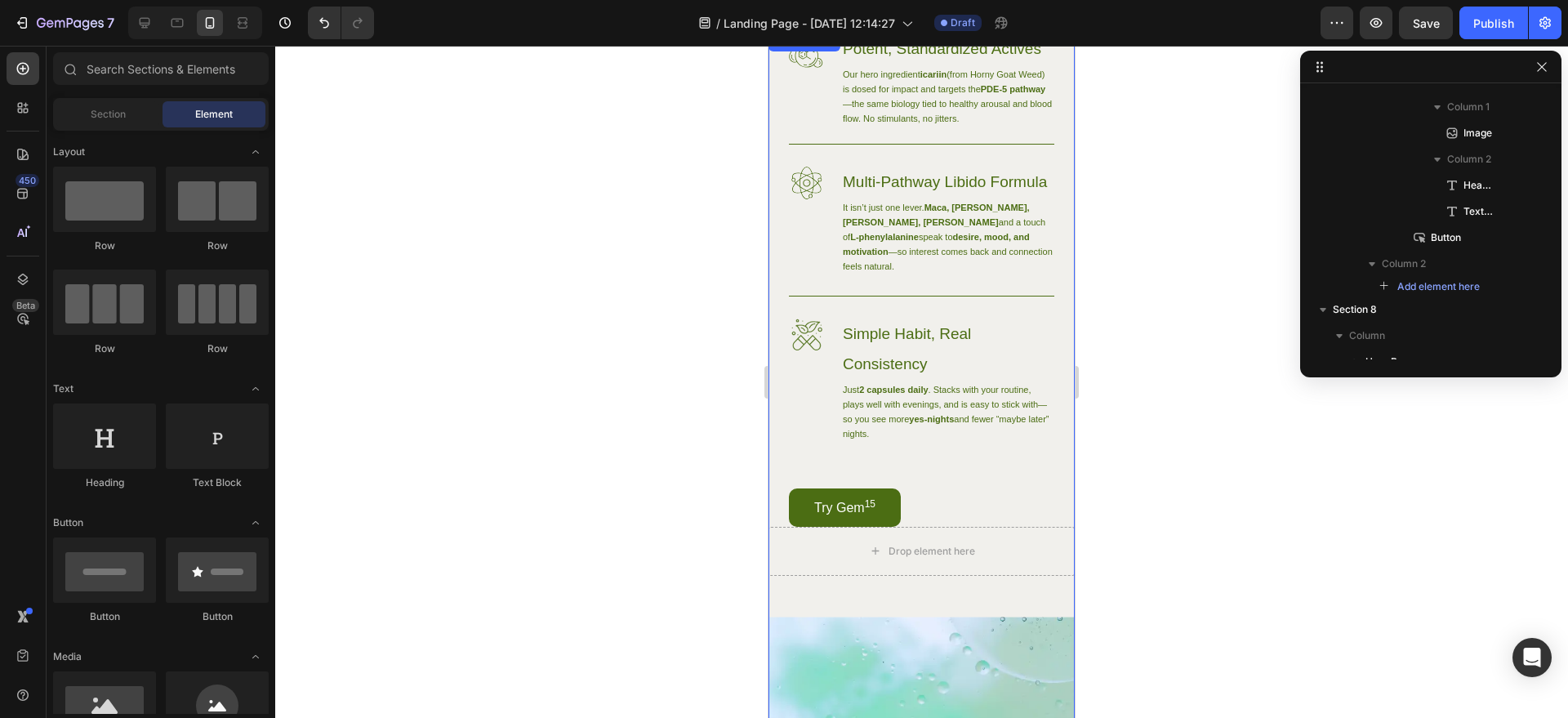
scroll to position [1896, 0]
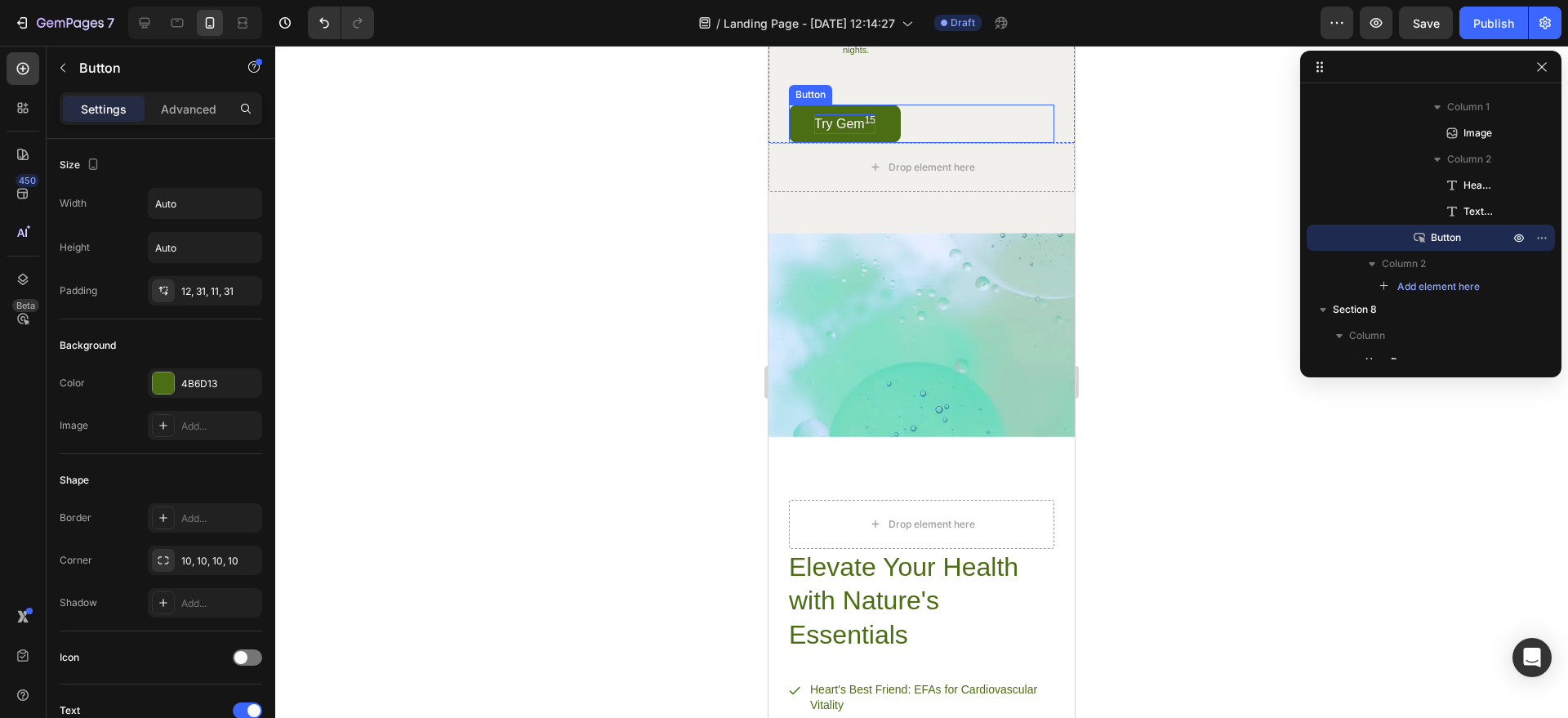
click at [855, 134] on p "Try Gem 15" at bounding box center [845, 124] width 62 height 20
click at [850, 134] on p "Try Gem 15" at bounding box center [845, 124] width 62 height 20
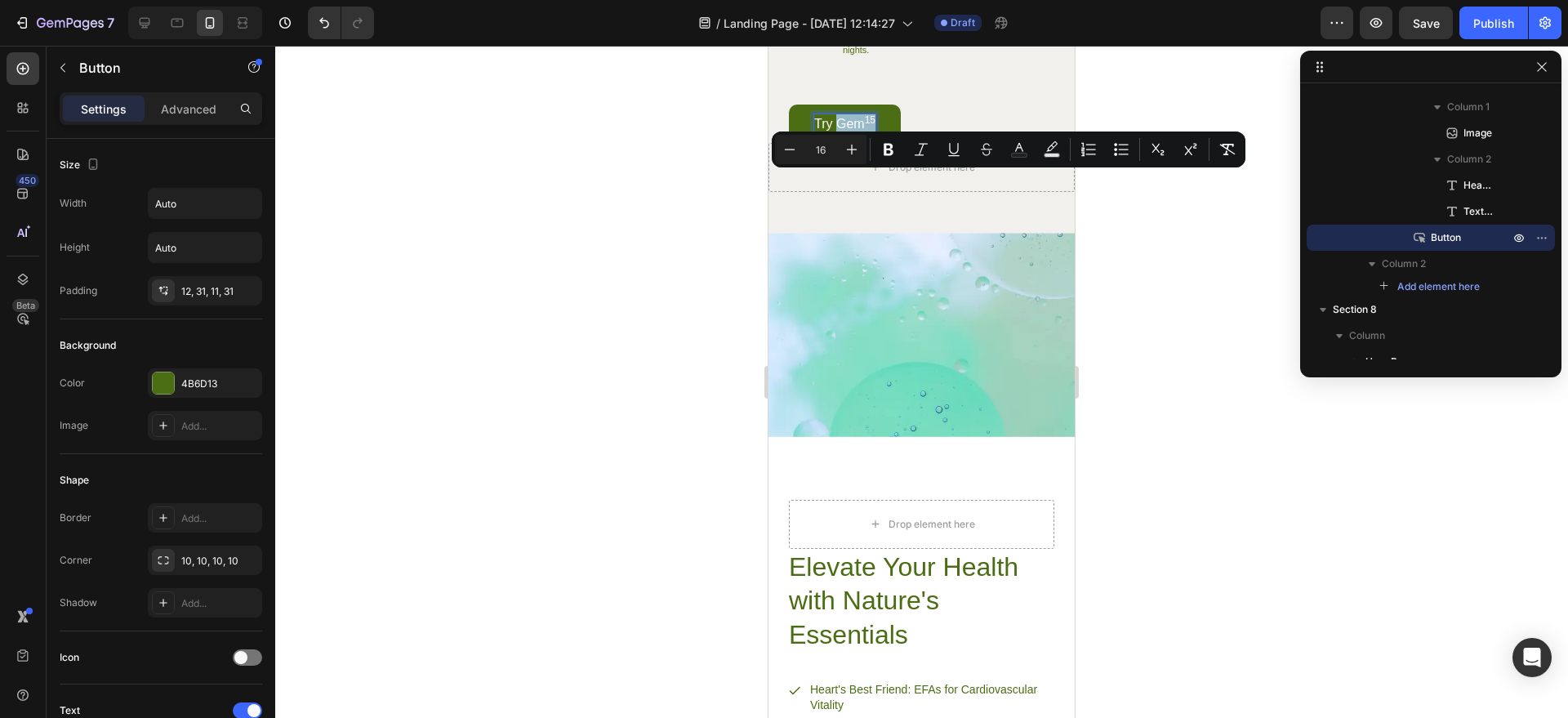
click at [849, 134] on p "Try Gem 15" at bounding box center [845, 124] width 62 height 20
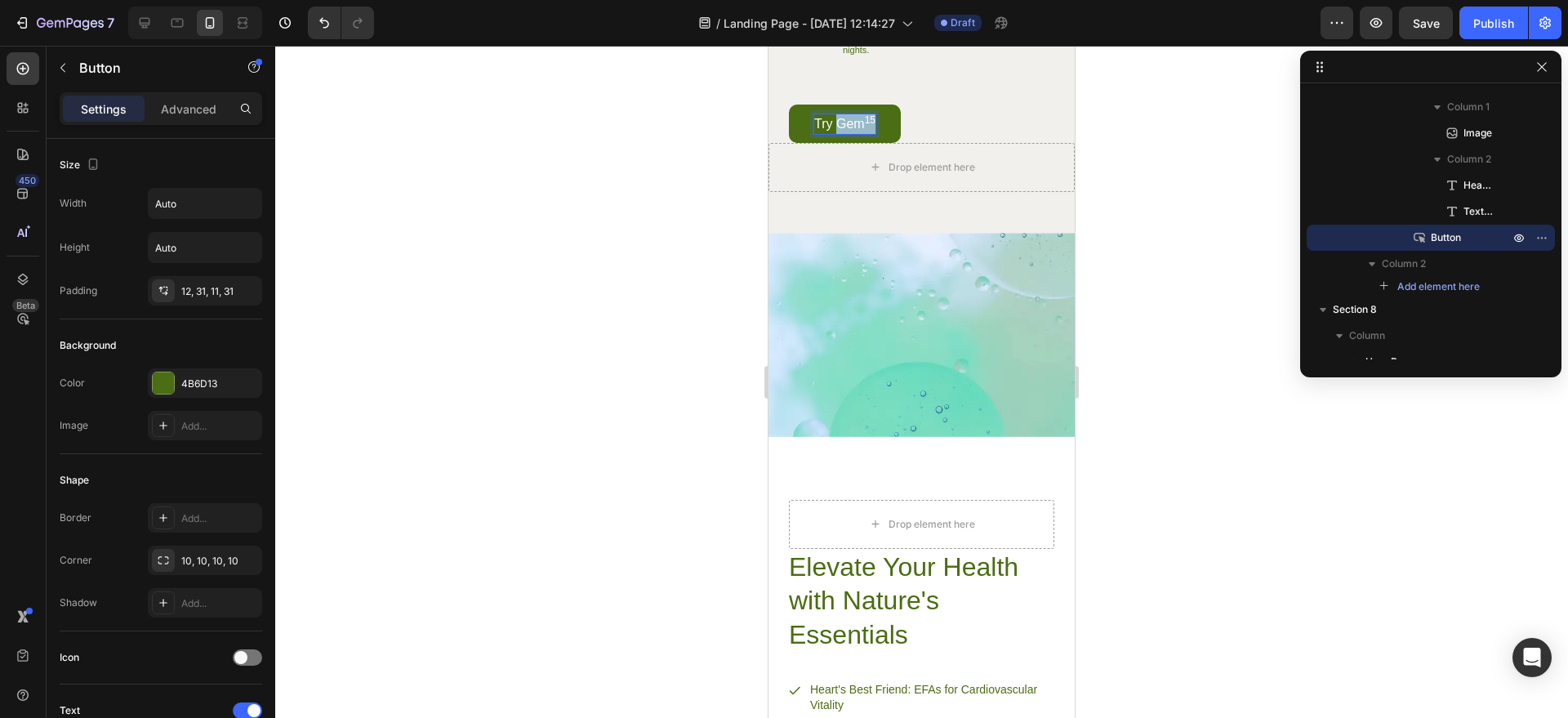
click at [849, 134] on p "Try Gem 15" at bounding box center [845, 124] width 62 height 20
click at [848, 134] on p "Try Gem 15" at bounding box center [845, 124] width 62 height 20
click at [1114, 181] on div at bounding box center [921, 382] width 1293 height 672
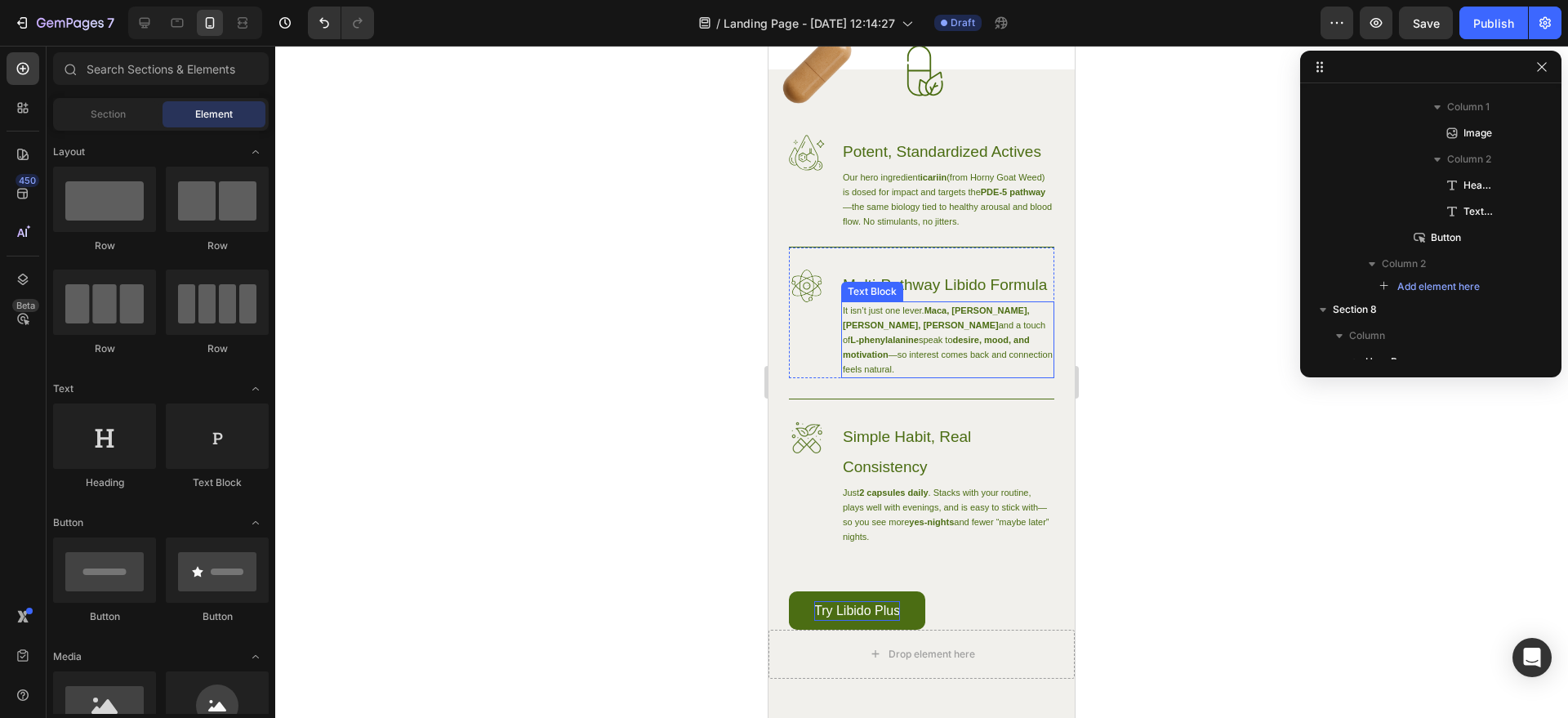
scroll to position [1583, 0]
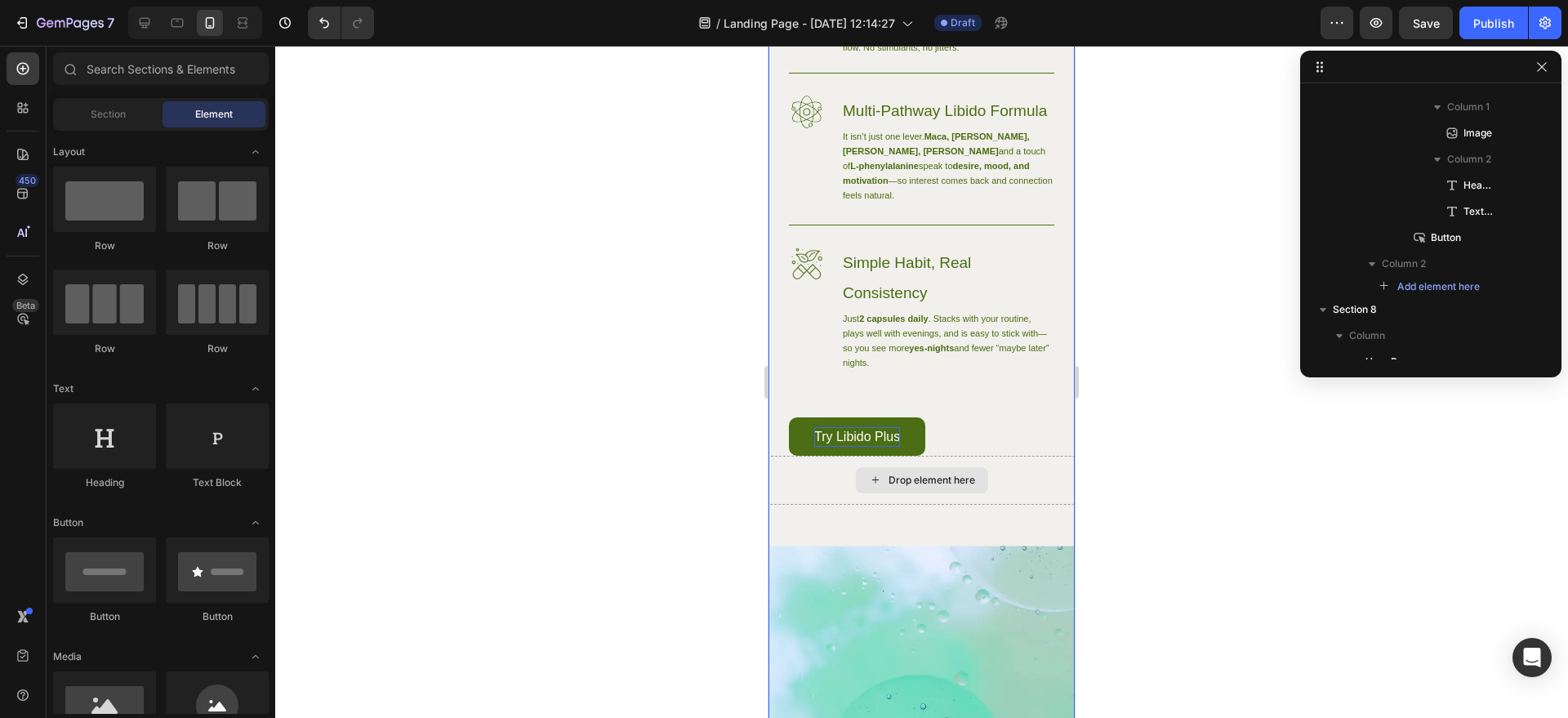
click at [1011, 504] on div "Drop element here" at bounding box center [921, 481] width 307 height 49
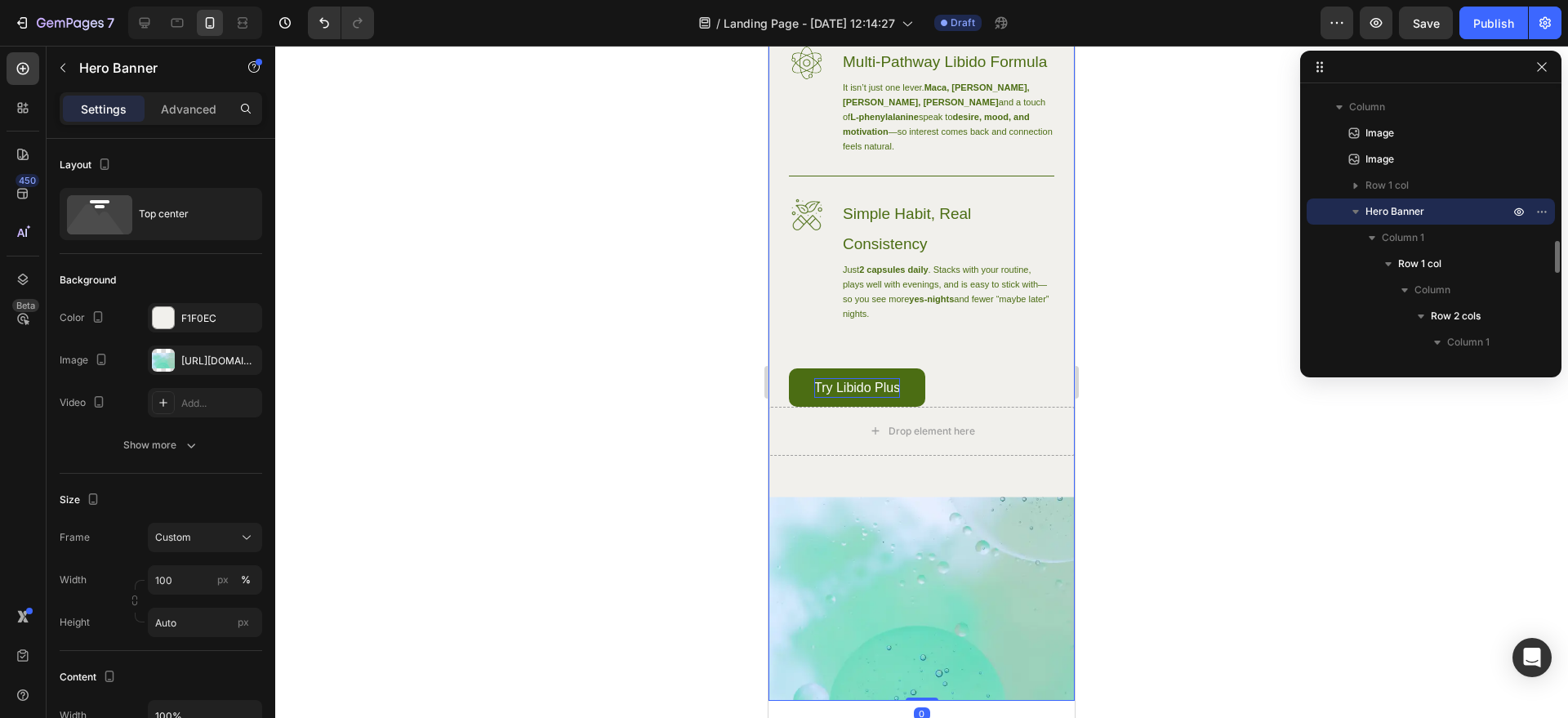
scroll to position [1936, 0]
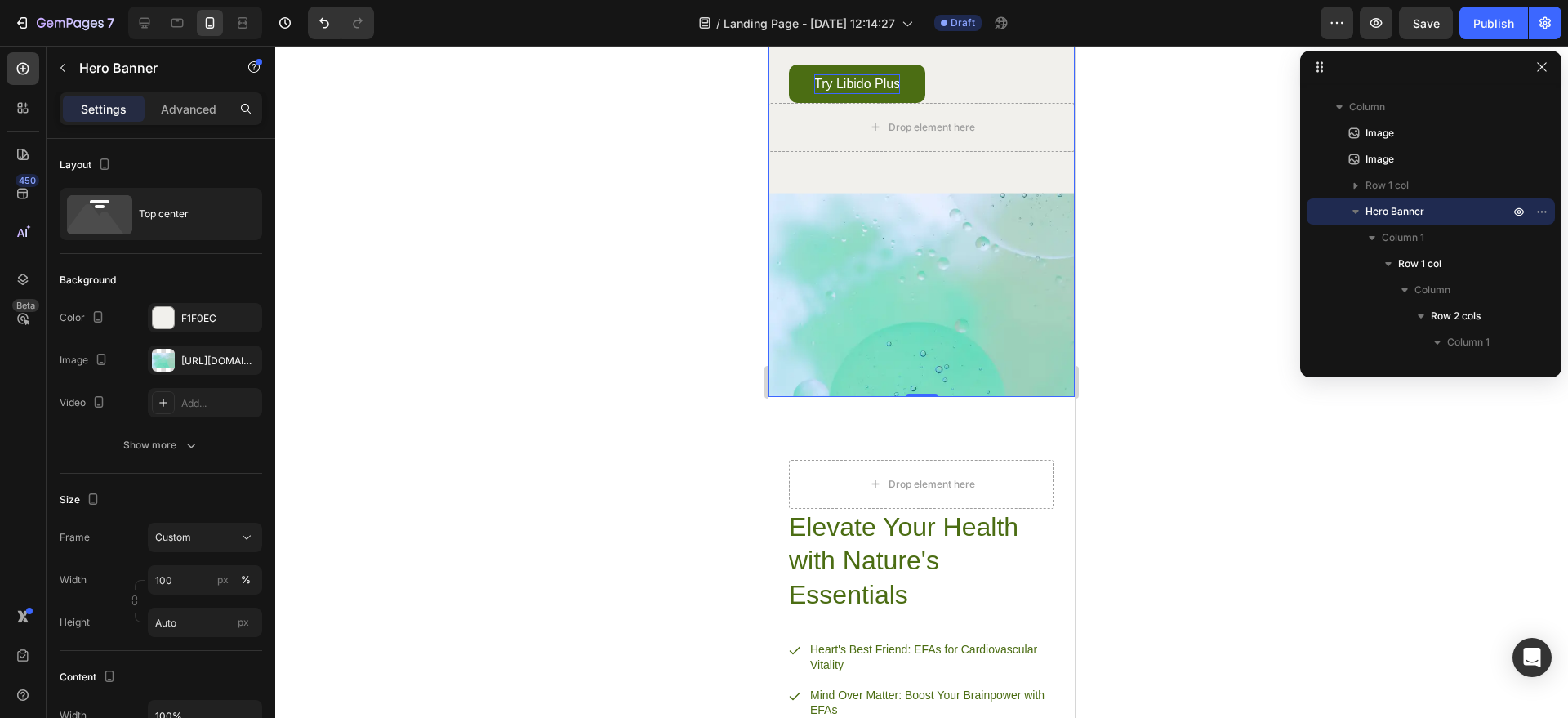
click at [1012, 397] on div "Image Potent, Standardized Actives Heading Our hero ingredient icariin (from Ho…" at bounding box center [921, 2] width 307 height 789
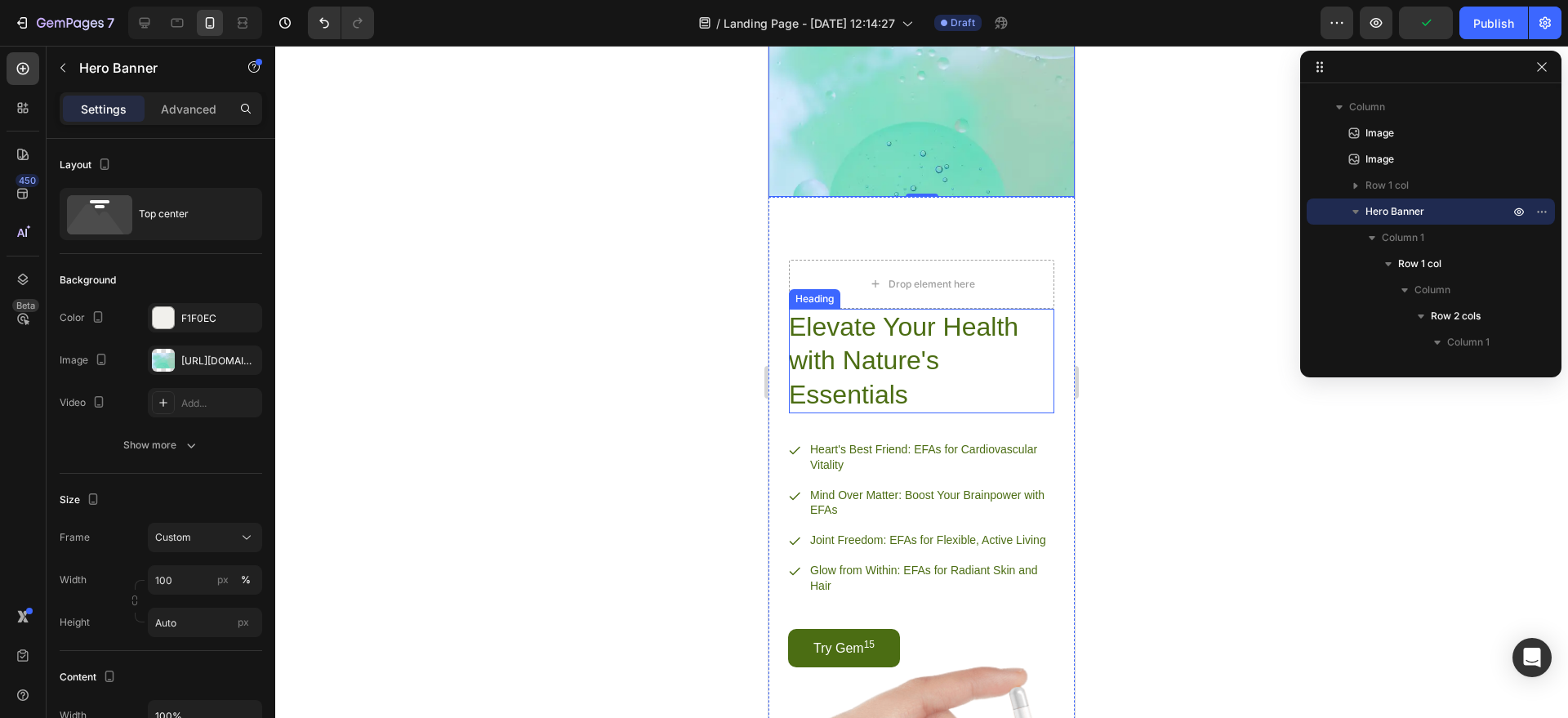
scroll to position [2294, 0]
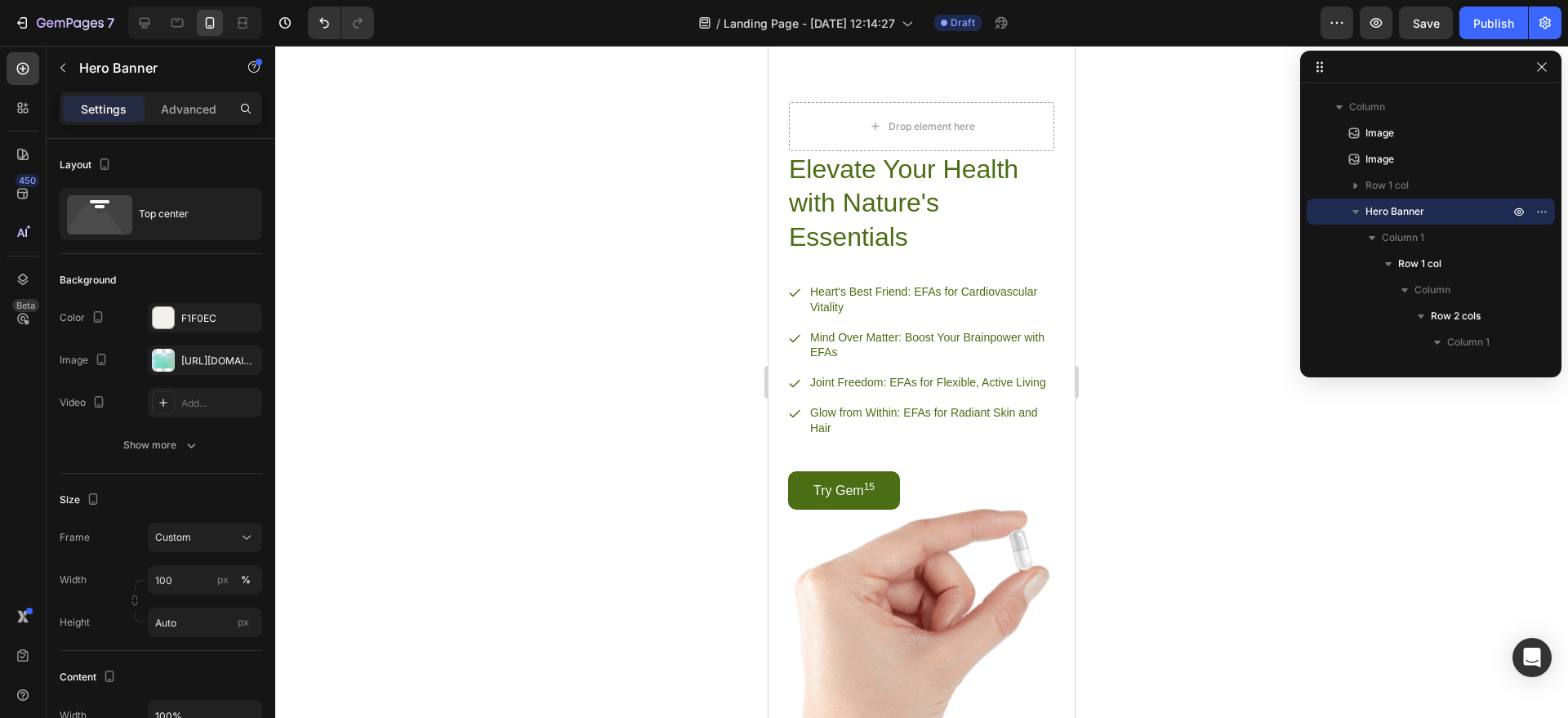
click at [590, 251] on div at bounding box center [921, 382] width 1293 height 672
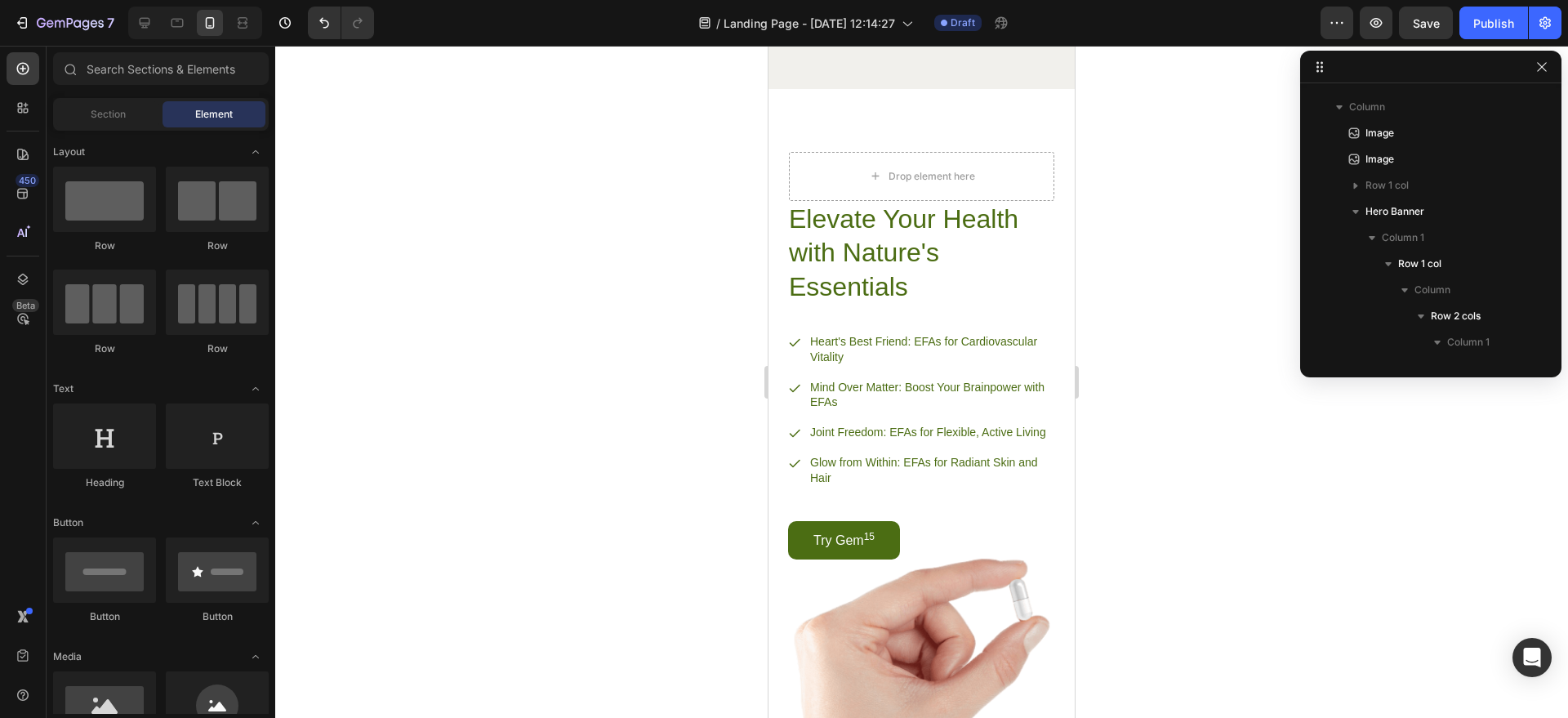
scroll to position [2658, 0]
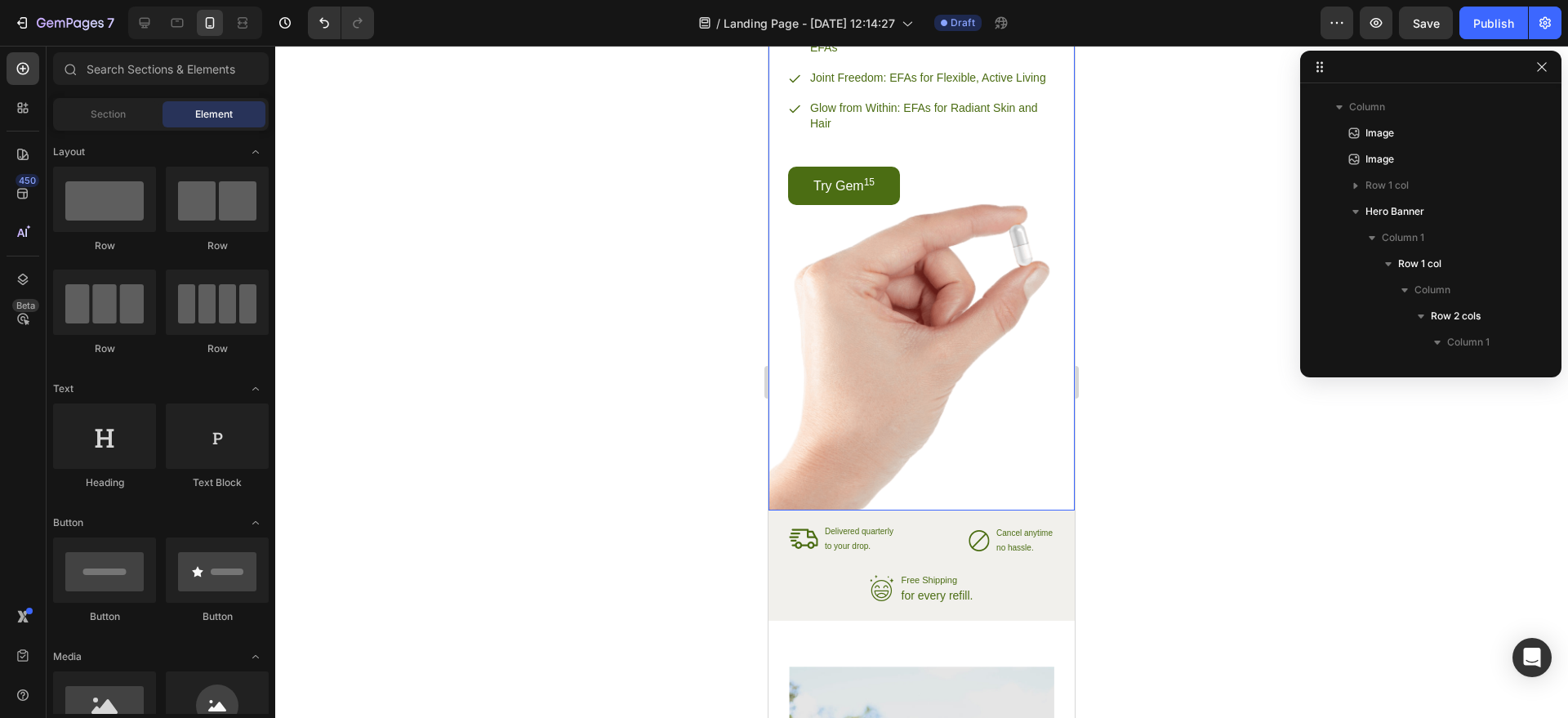
click at [918, 407] on div "Background Image" at bounding box center [921, 122] width 307 height 776
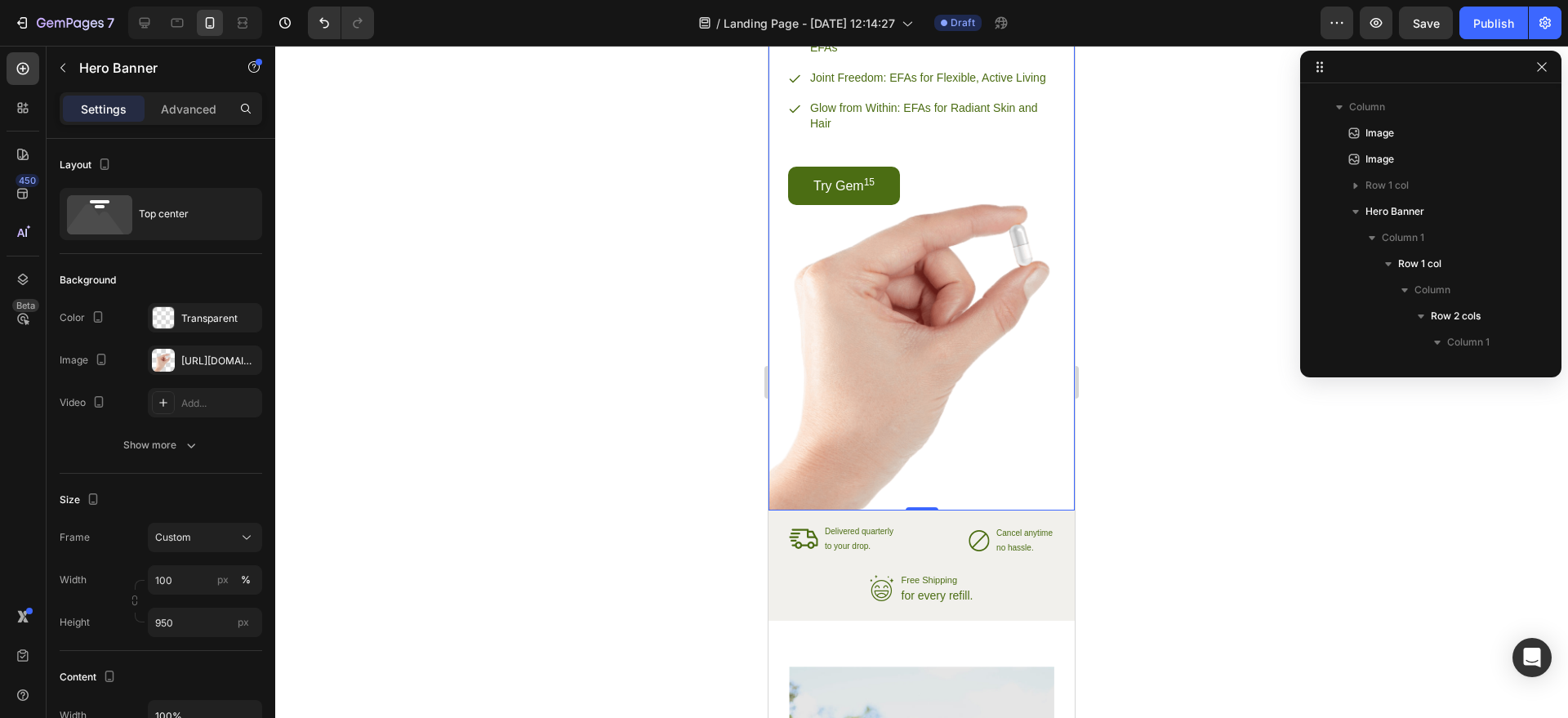
scroll to position [1975, 0]
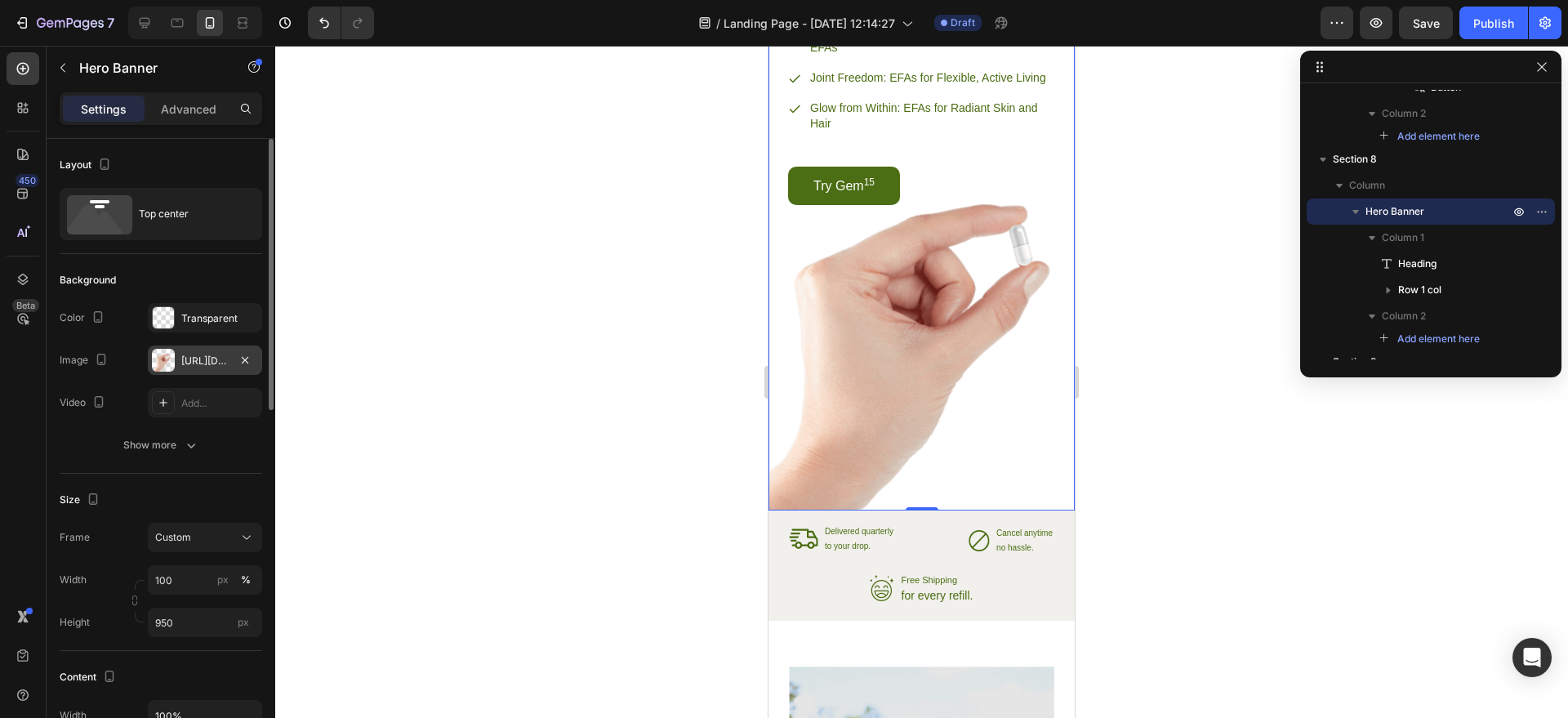
click at [201, 353] on div "[URL][DOMAIN_NAME]" at bounding box center [205, 361] width 48 height 15
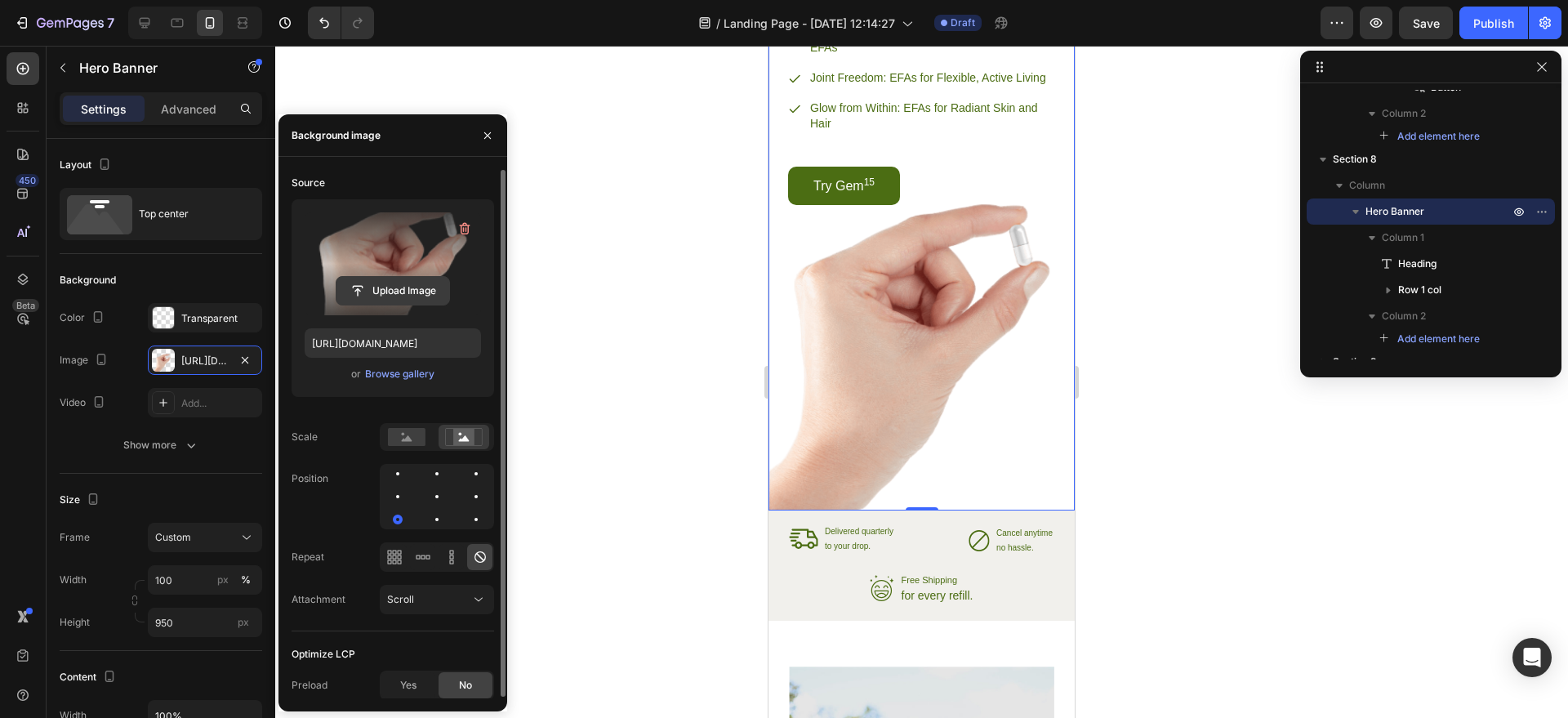
click at [403, 289] on input "file" at bounding box center [393, 291] width 113 height 28
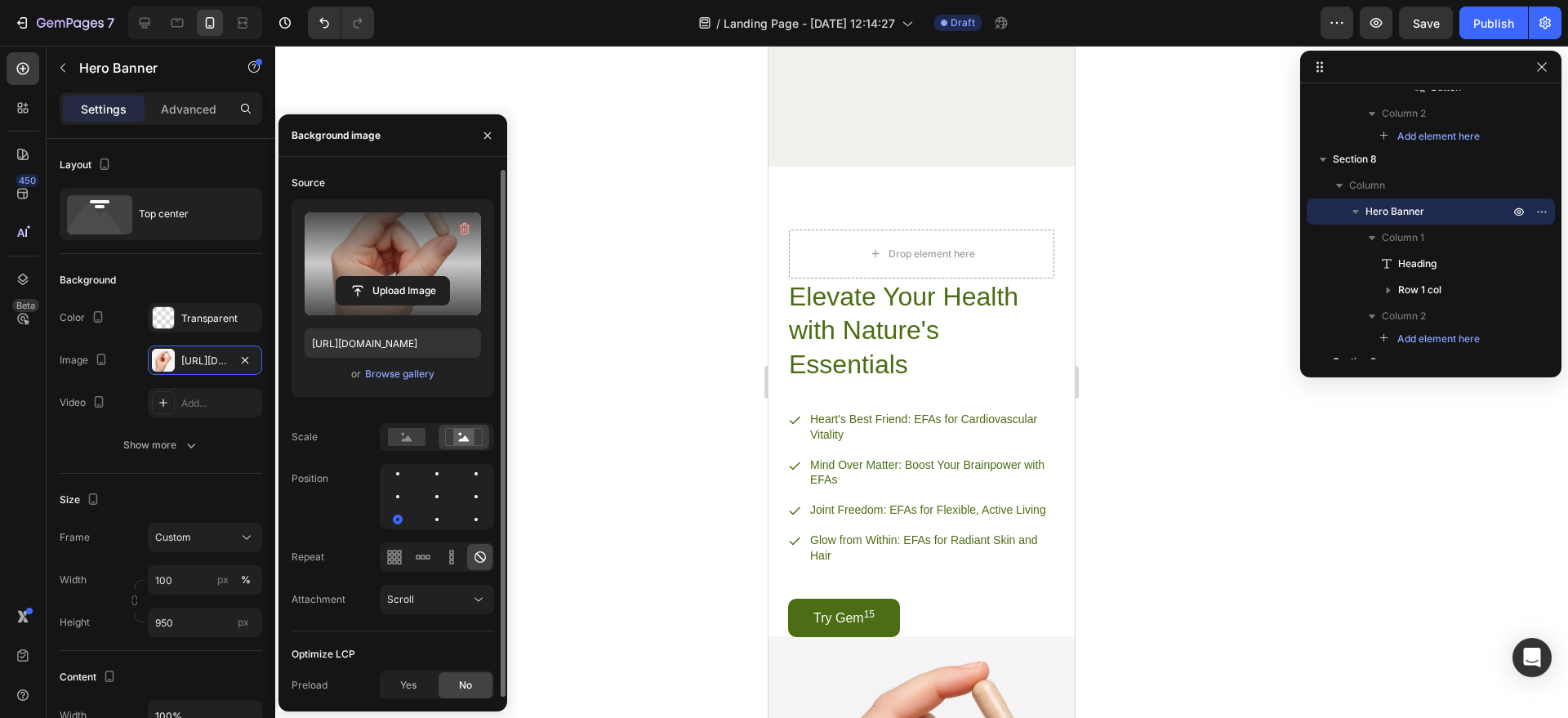
scroll to position [2600, 0]
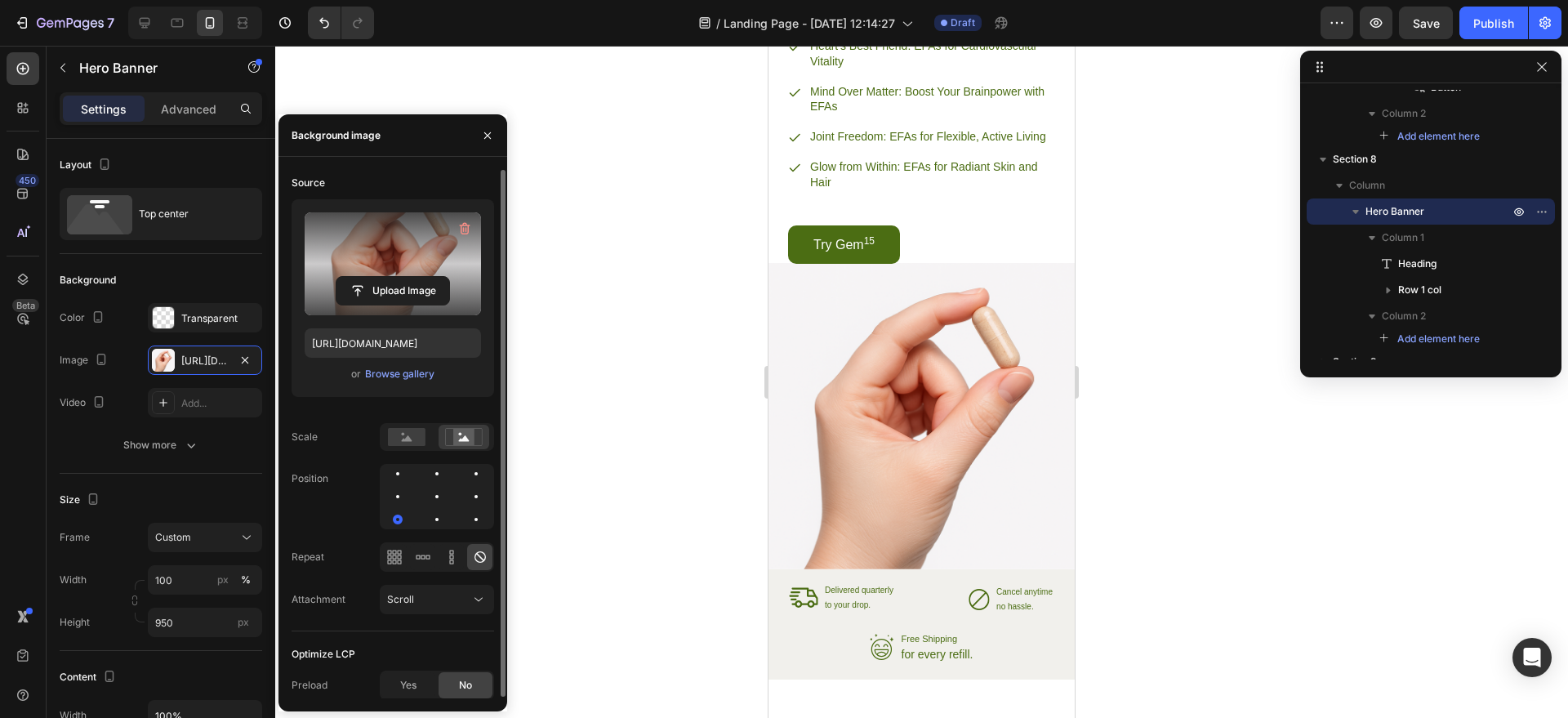
click at [997, 362] on div "Background Image" at bounding box center [921, 182] width 307 height 776
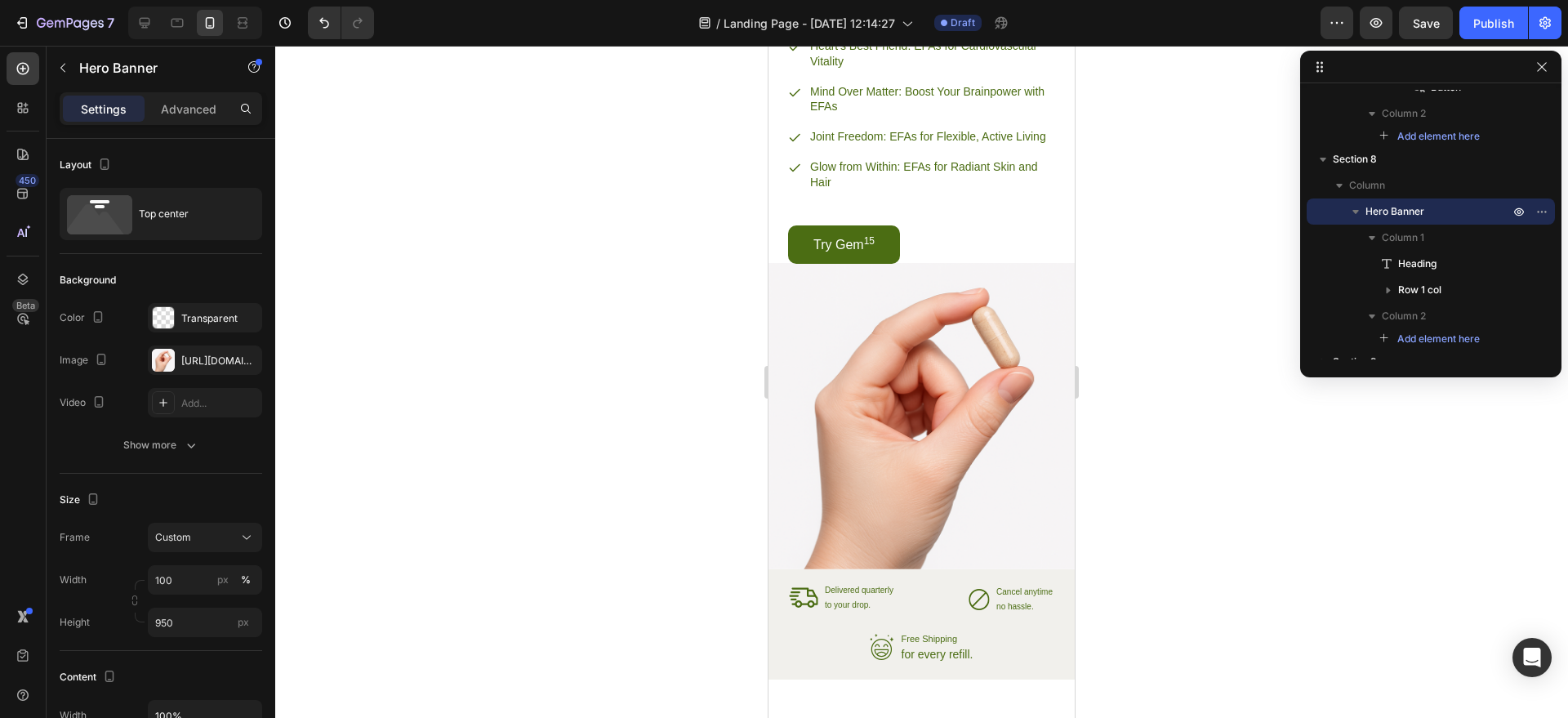
click at [911, 400] on div "Background Image" at bounding box center [921, 182] width 307 height 776
click at [186, 360] on div "[URL][DOMAIN_NAME]" at bounding box center [205, 361] width 48 height 15
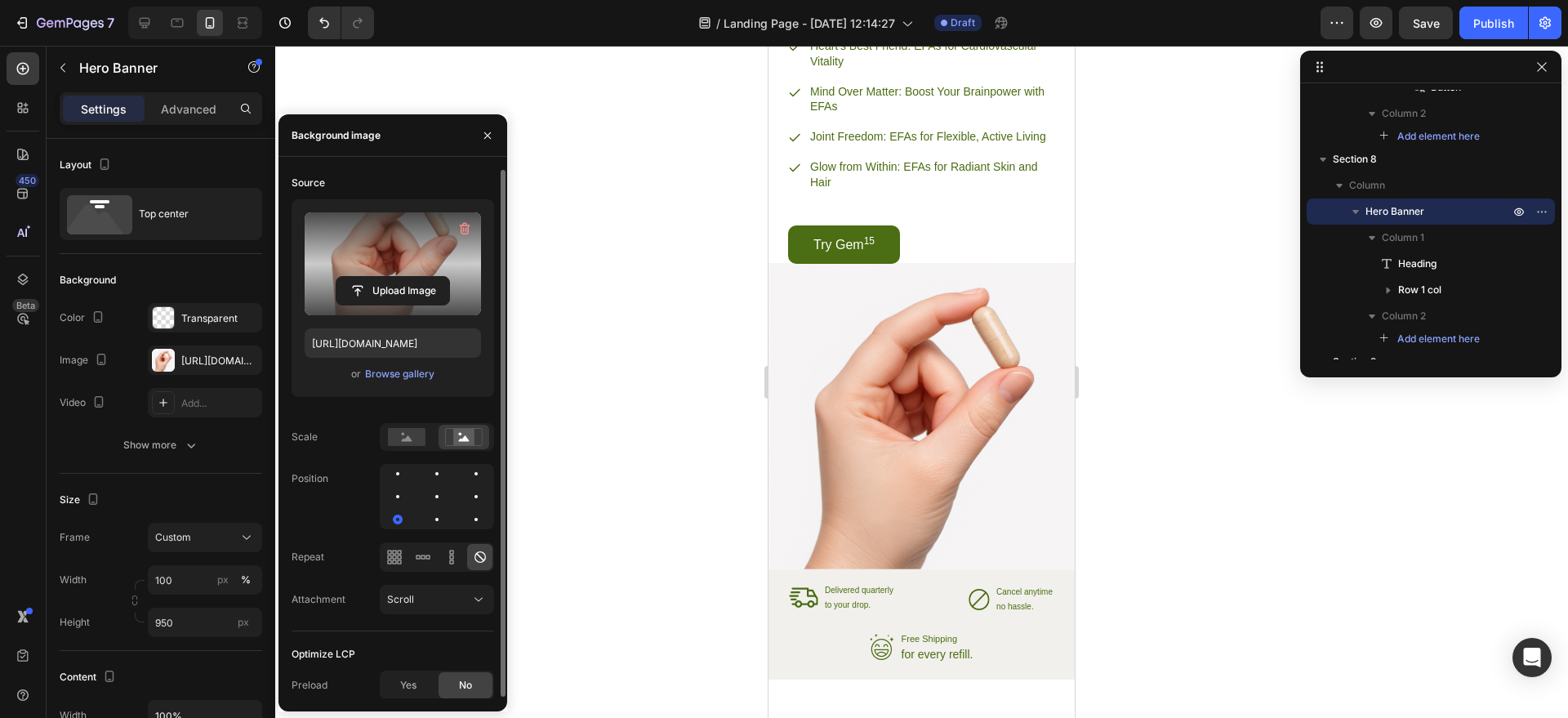
click at [915, 327] on div "Background Image" at bounding box center [921, 182] width 307 height 776
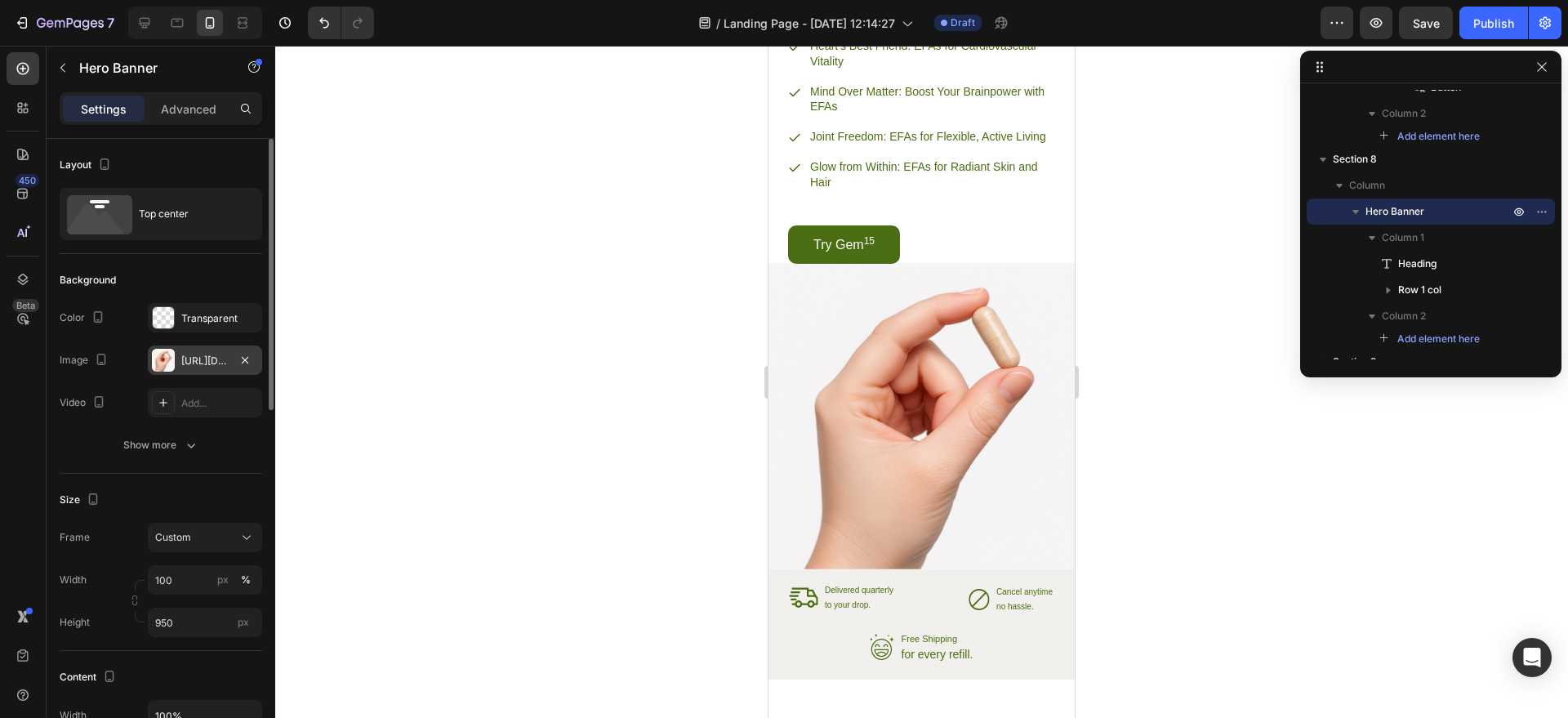
click at [204, 347] on div "[URL][DOMAIN_NAME]" at bounding box center [205, 360] width 114 height 30
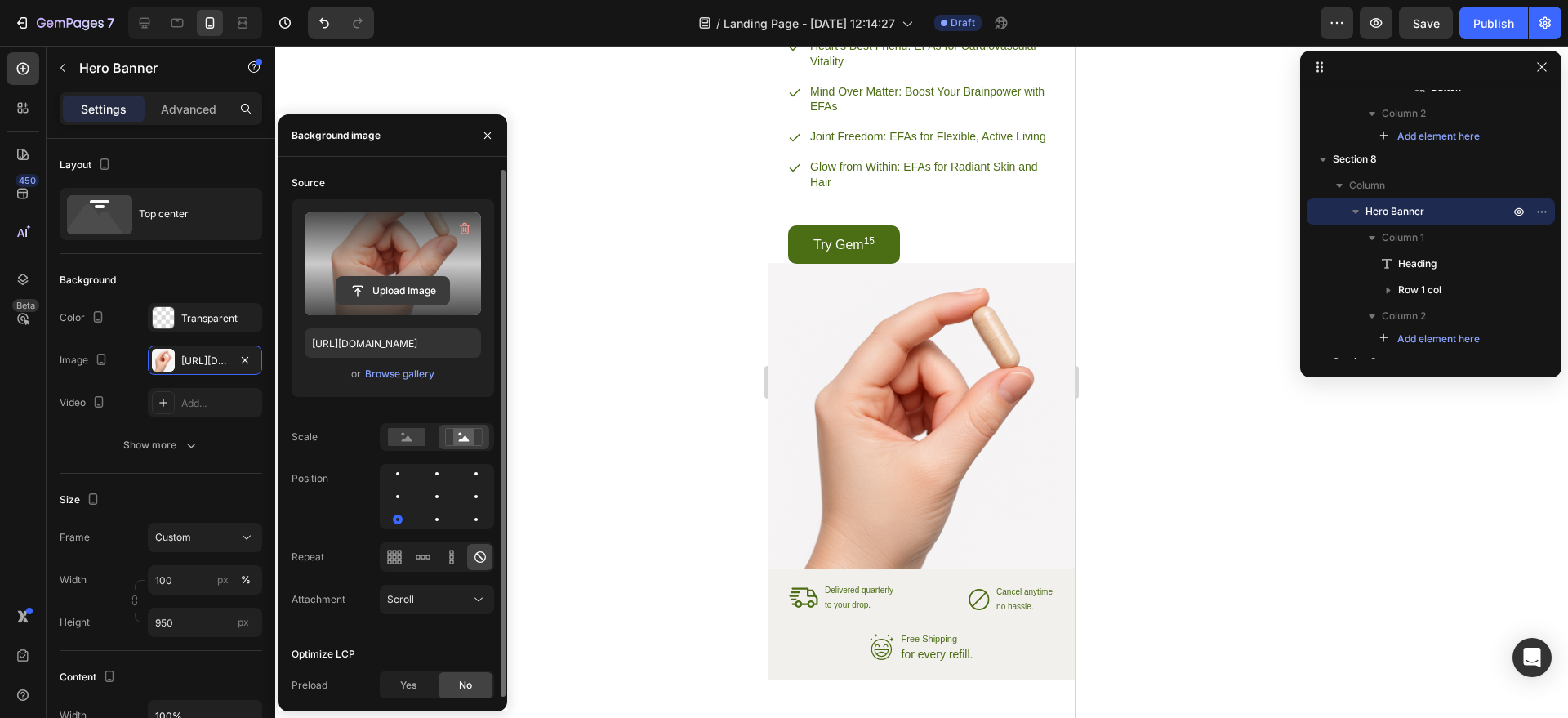
click at [376, 276] on button "Upload Image" at bounding box center [393, 291] width 114 height 30
click at [378, 288] on input "file" at bounding box center [393, 291] width 113 height 28
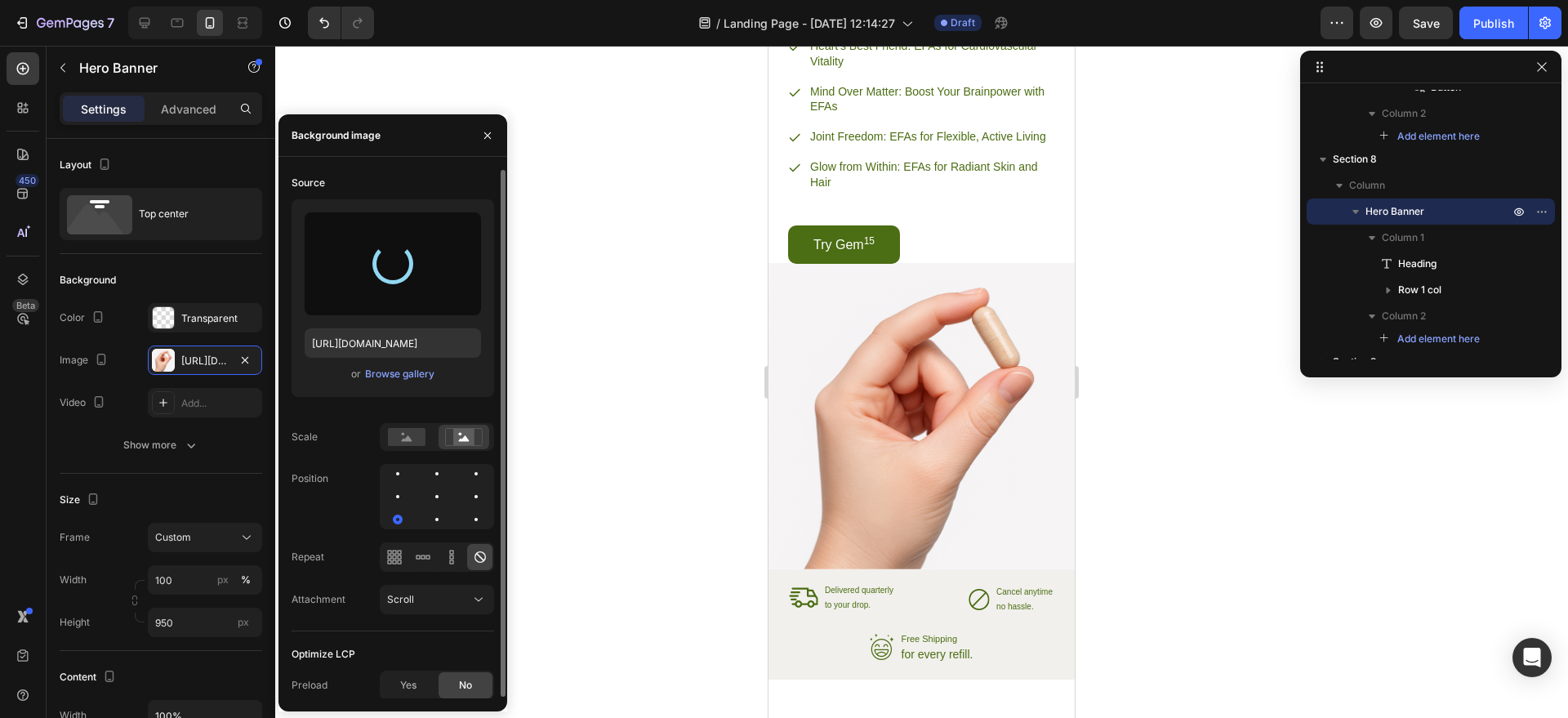
type input "[URL][DOMAIN_NAME]"
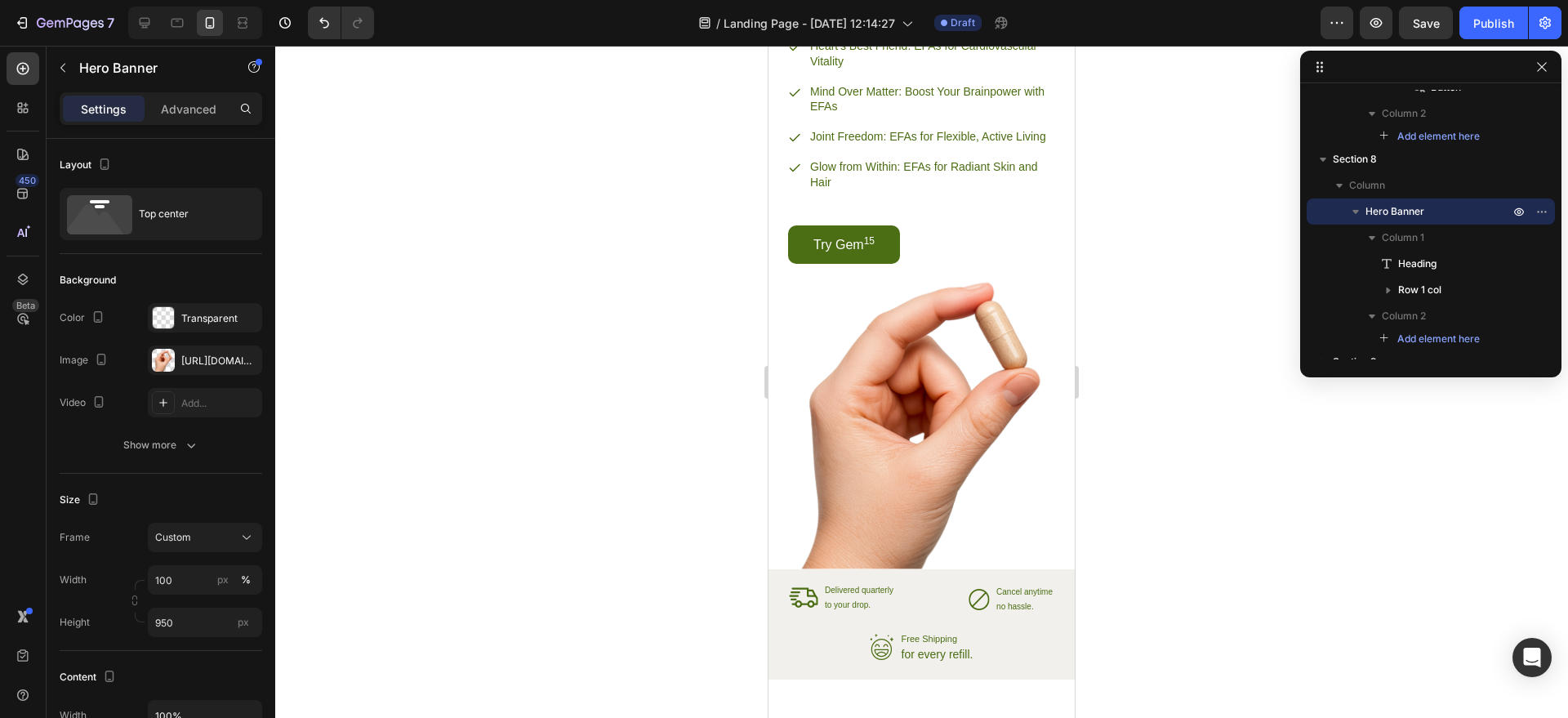
click at [1153, 300] on div at bounding box center [921, 382] width 1293 height 672
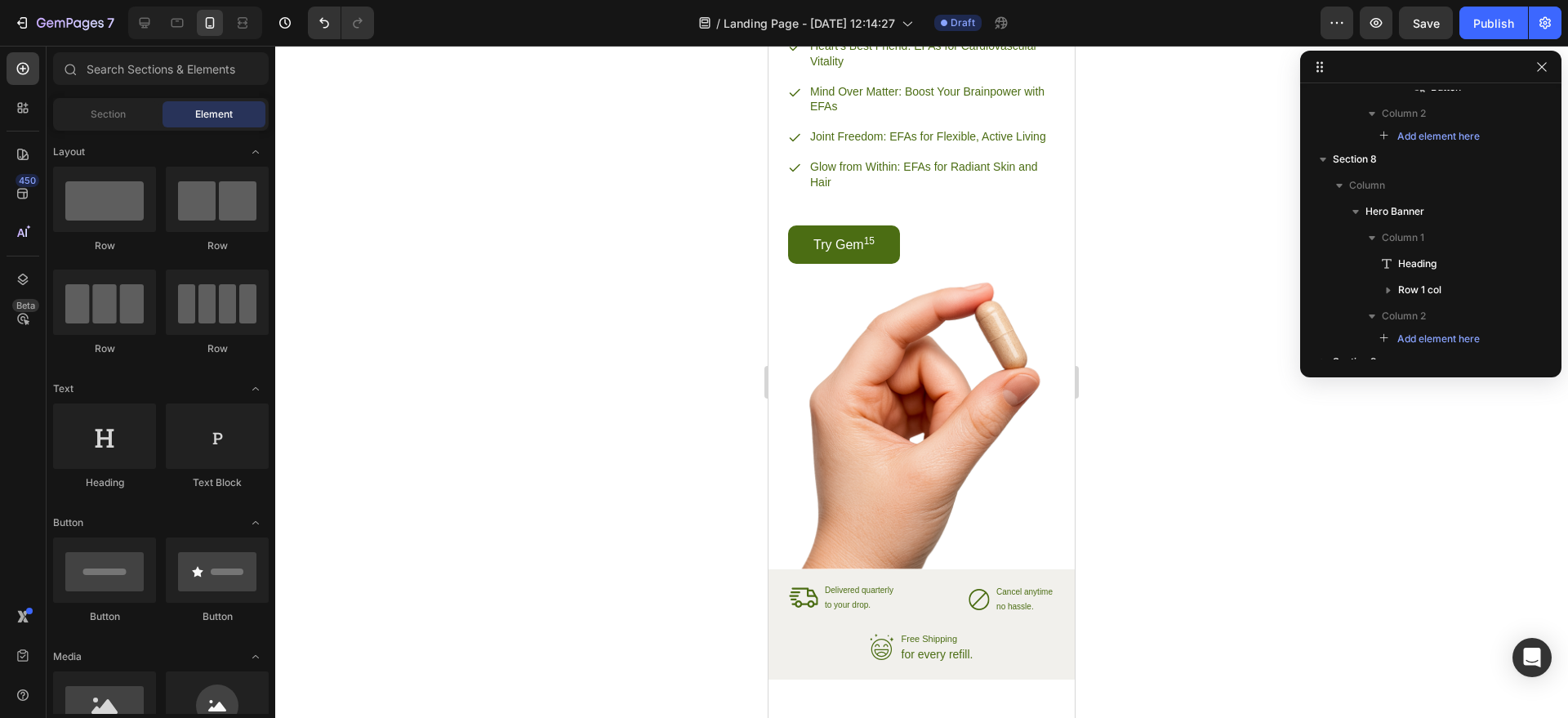
click at [1137, 223] on div at bounding box center [921, 382] width 1293 height 672
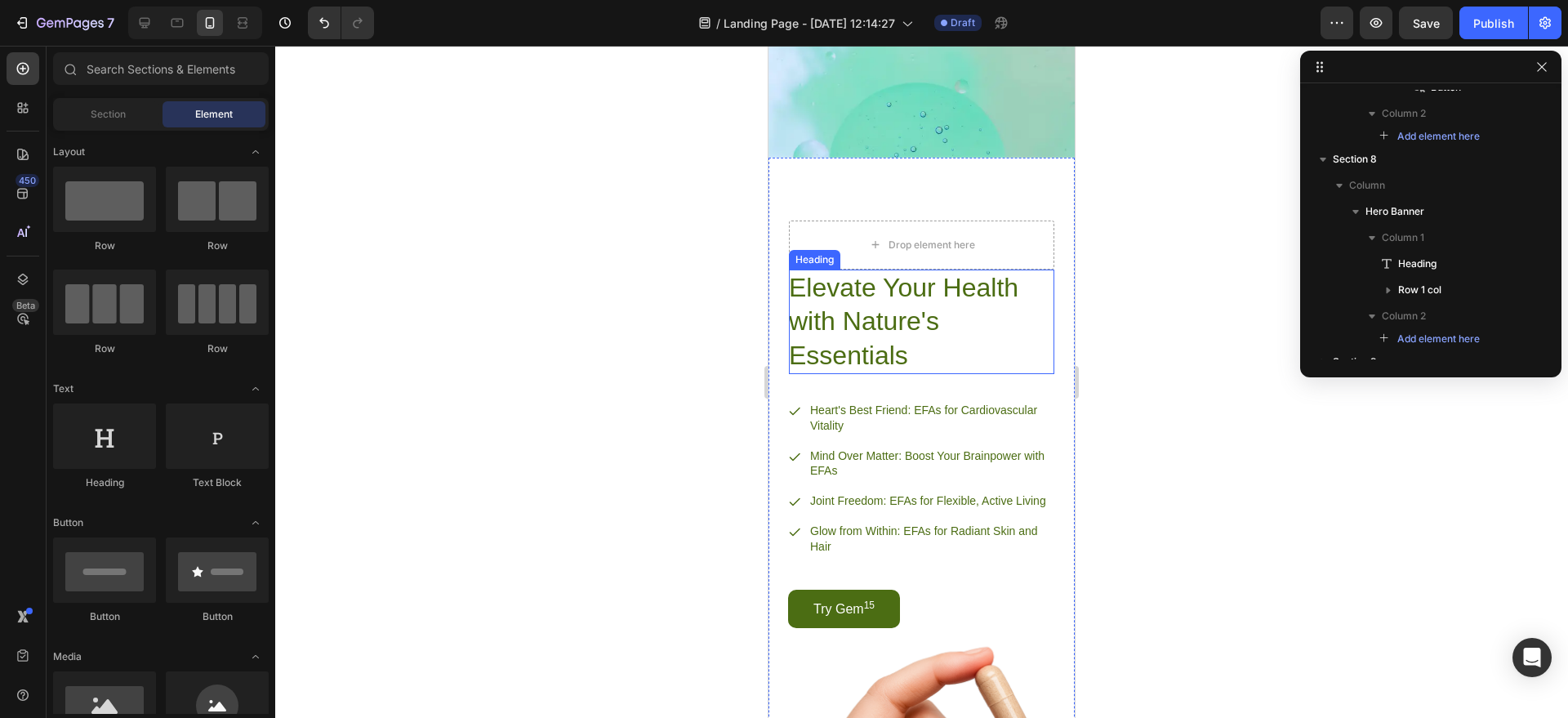
scroll to position [2236, 0]
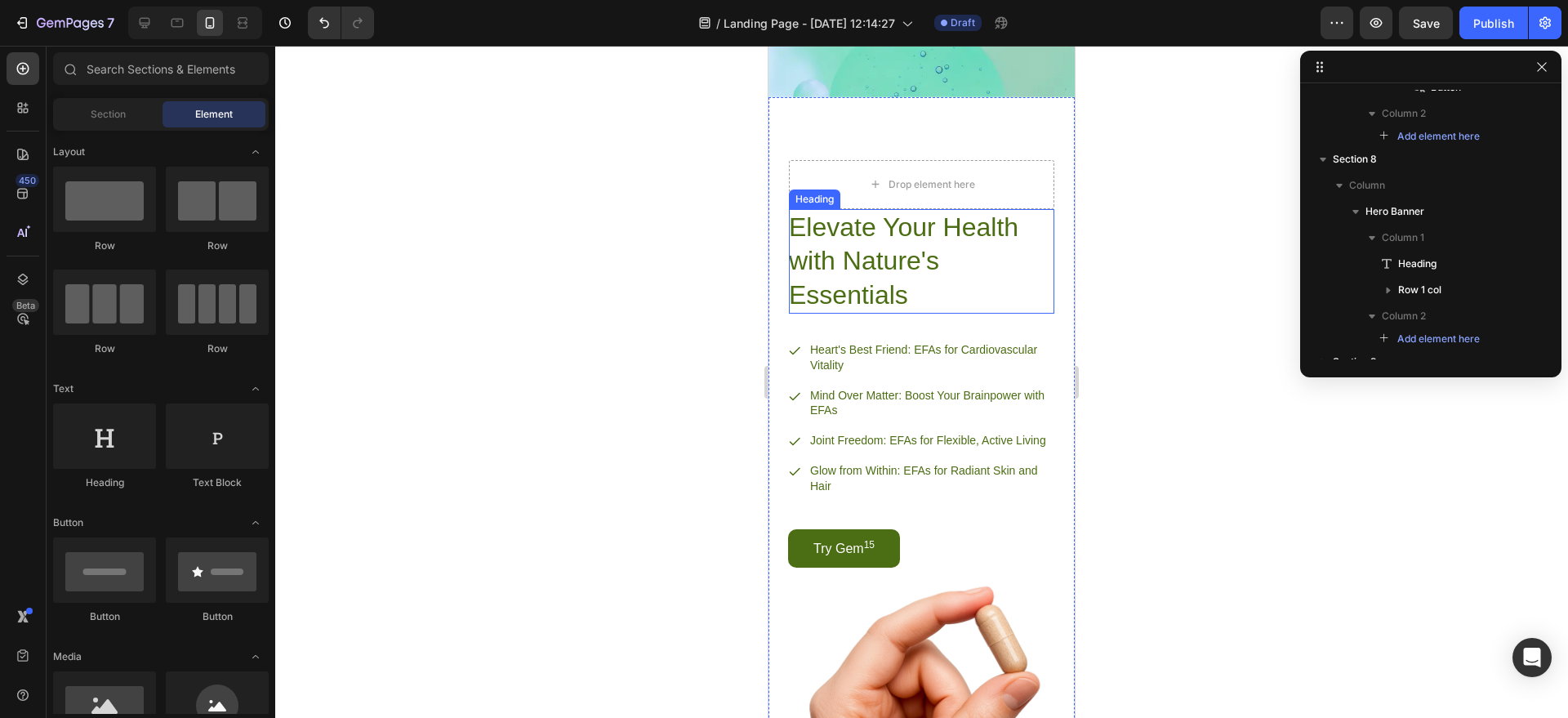
click at [905, 315] on h2 "Elevate Your Health with Nature's Essentials" at bounding box center [921, 261] width 265 height 105
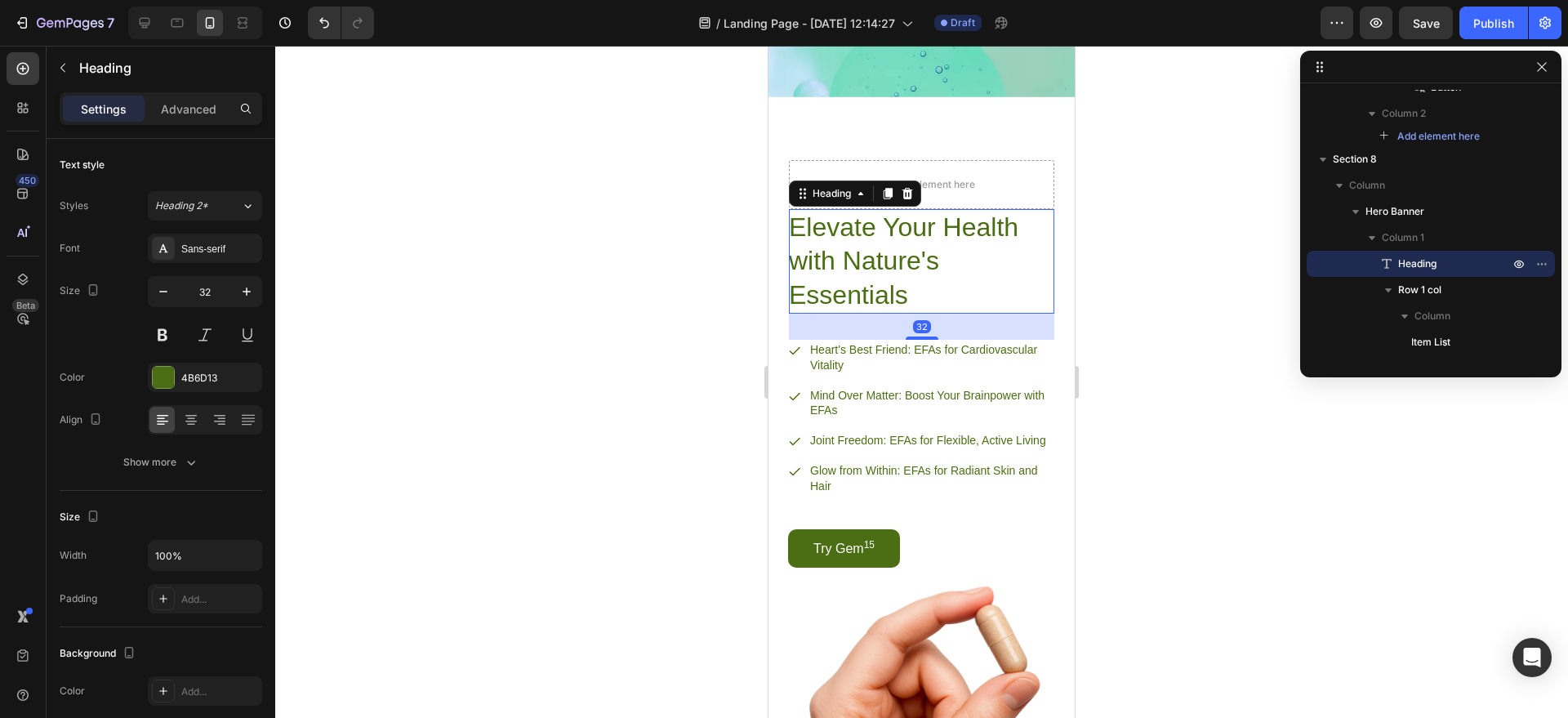
click at [905, 315] on h2 "Elevate Your Health with Nature's Essentials" at bounding box center [921, 261] width 265 height 105
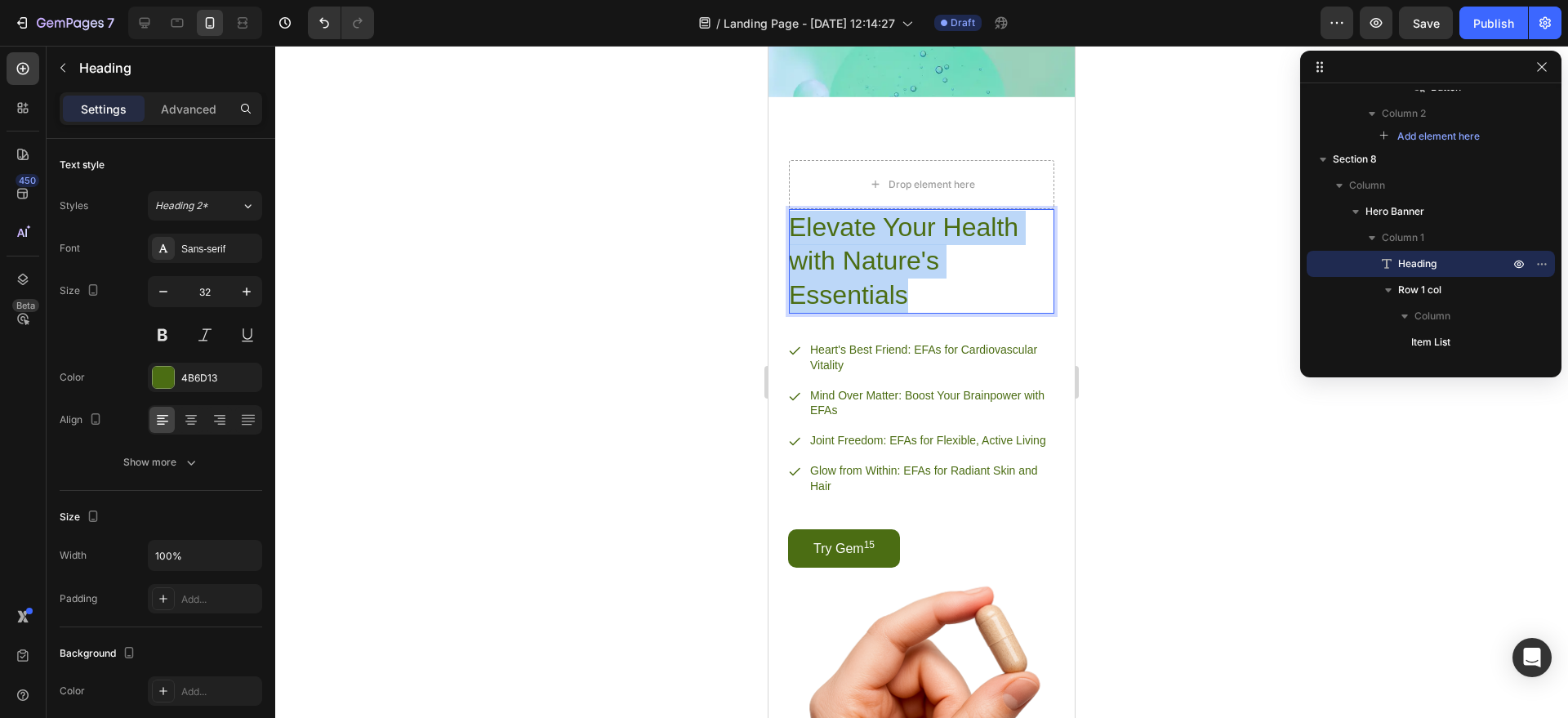
click at [905, 313] on p "Elevate Your Health with Nature's Essentials" at bounding box center [921, 261] width 265 height 102
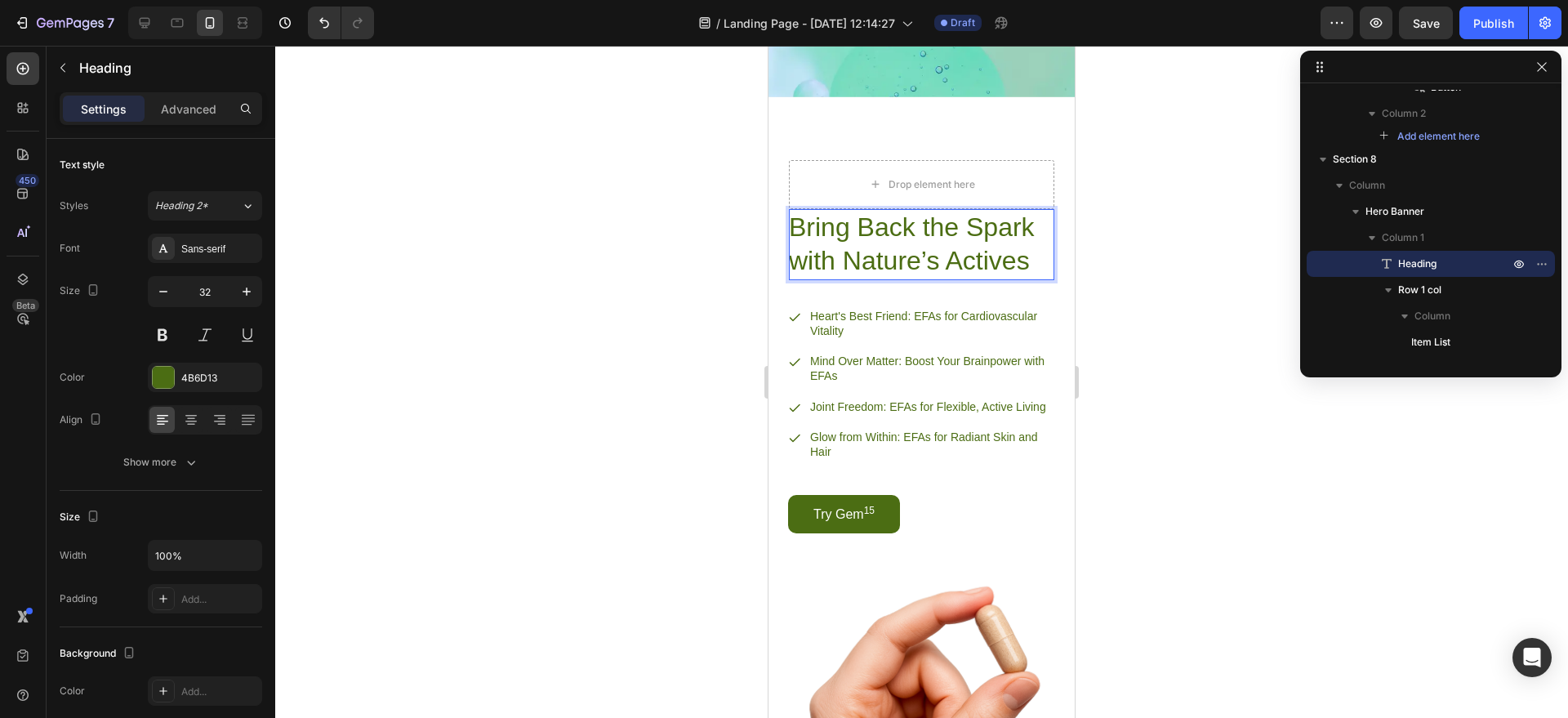
click at [1117, 348] on div at bounding box center [921, 382] width 1293 height 672
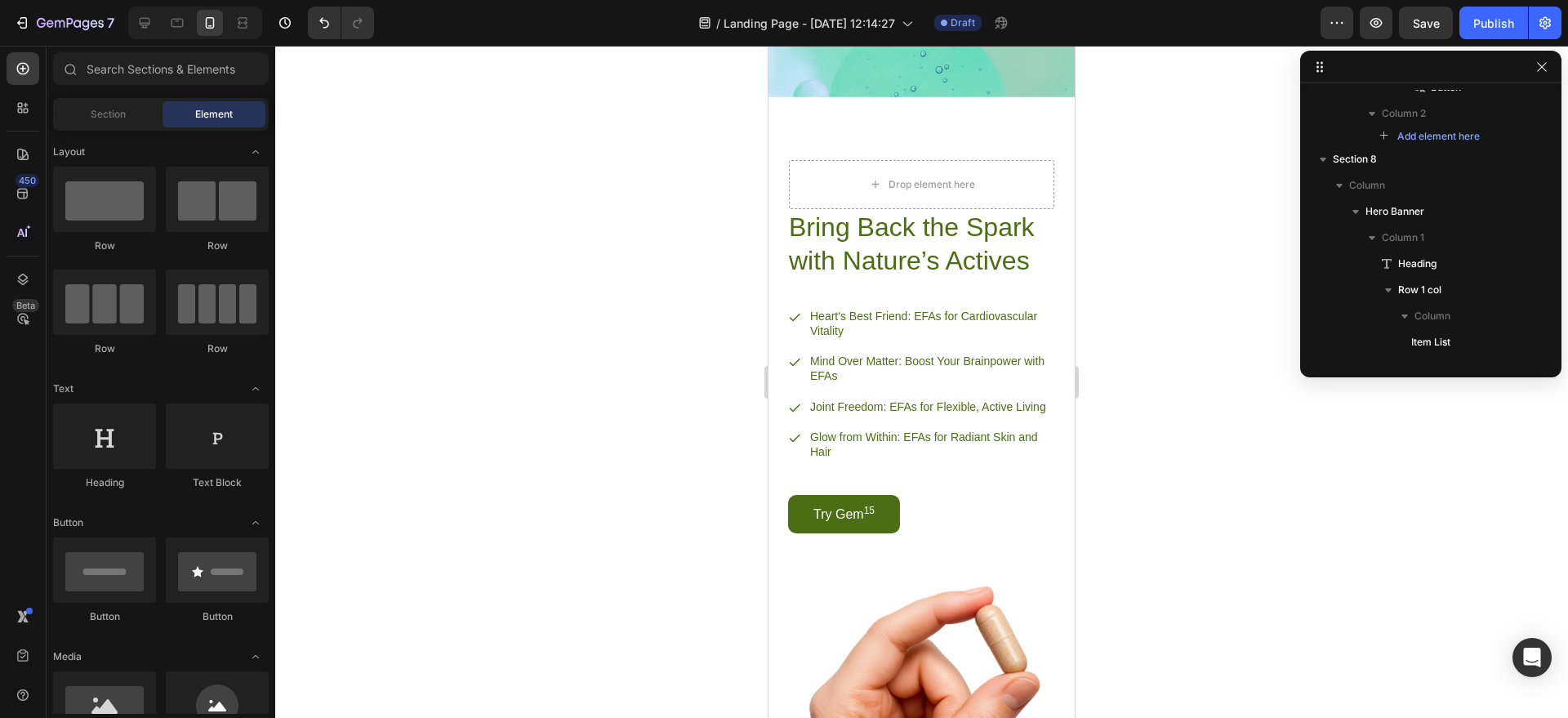
click at [909, 338] on p "Heart's Best Friend: EFAs for Cardiovascular Vitality" at bounding box center [930, 324] width 241 height 30
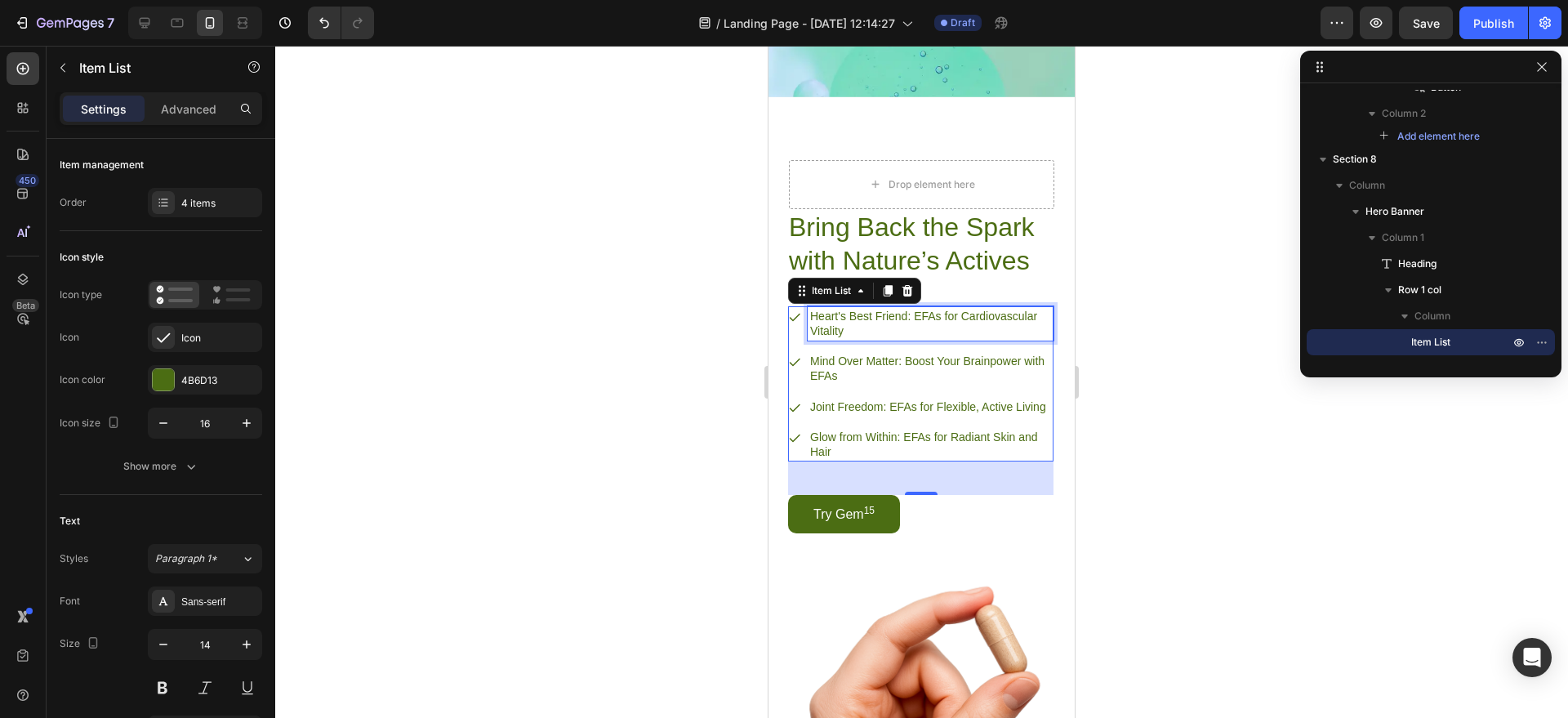
click at [909, 338] on p "Heart's Best Friend: EFAs for Cardiovascular Vitality" at bounding box center [930, 324] width 241 height 30
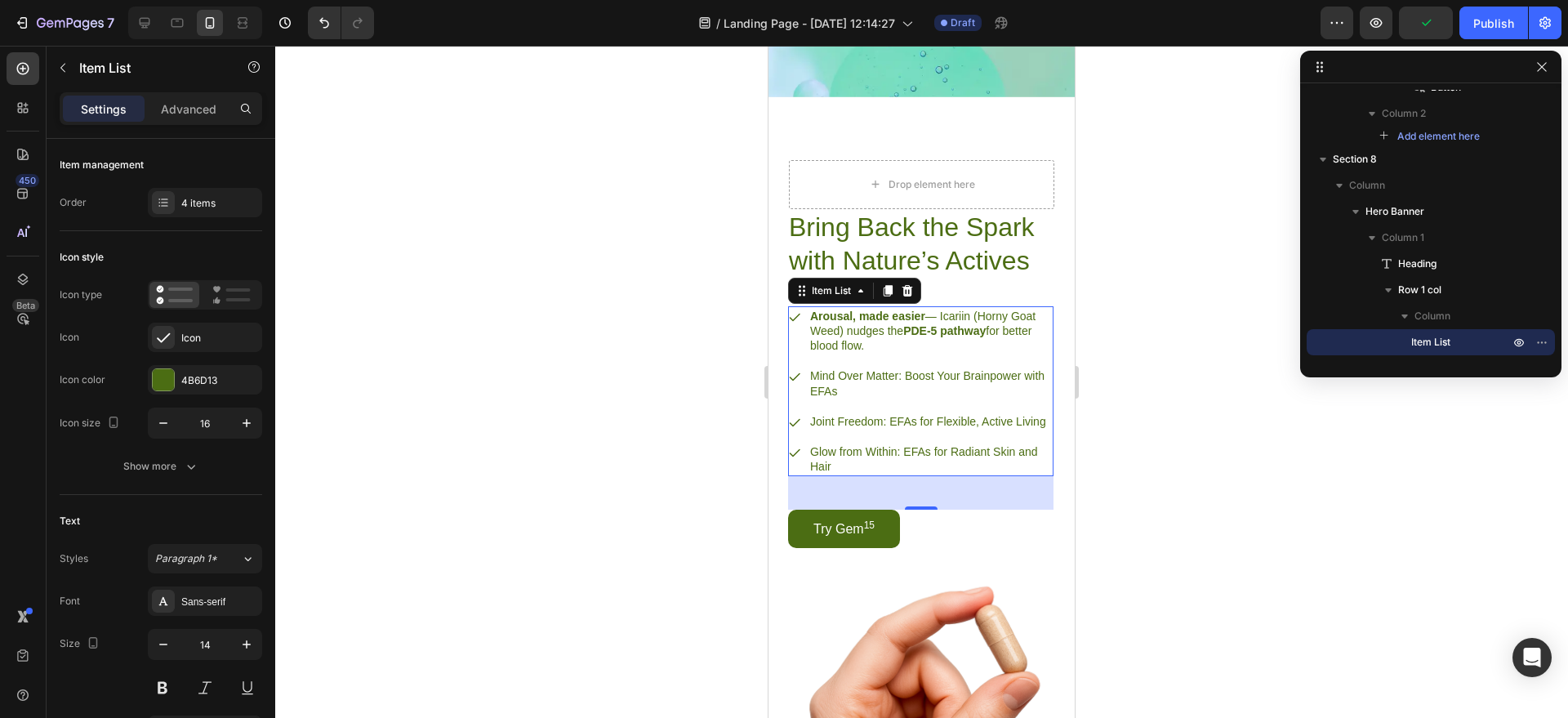
click at [869, 398] on p "Mind Over Matter: Boost Your Brainpower with EFAs" at bounding box center [930, 383] width 241 height 30
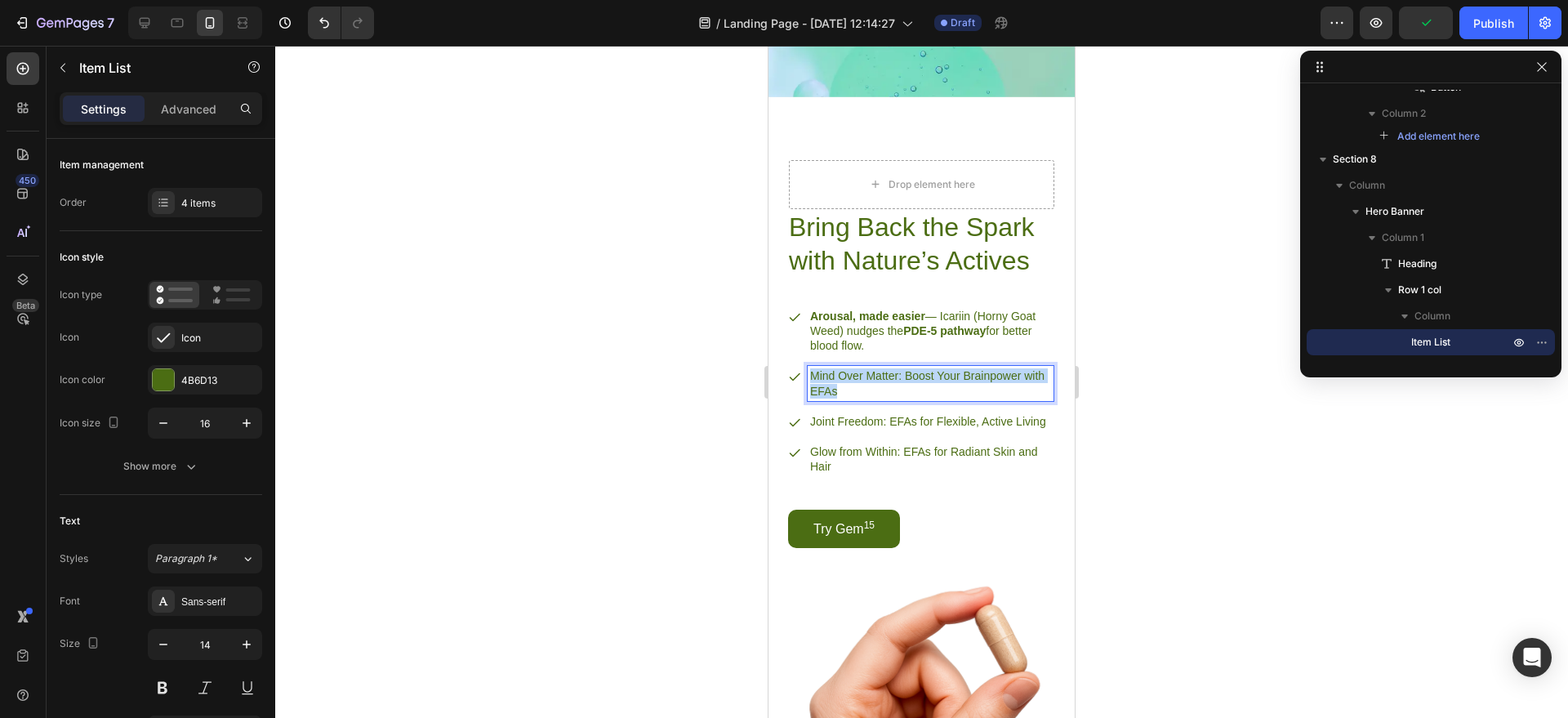
click at [869, 398] on p "Mind Over Matter: Boost Your Brainpower with EFAs" at bounding box center [930, 383] width 241 height 30
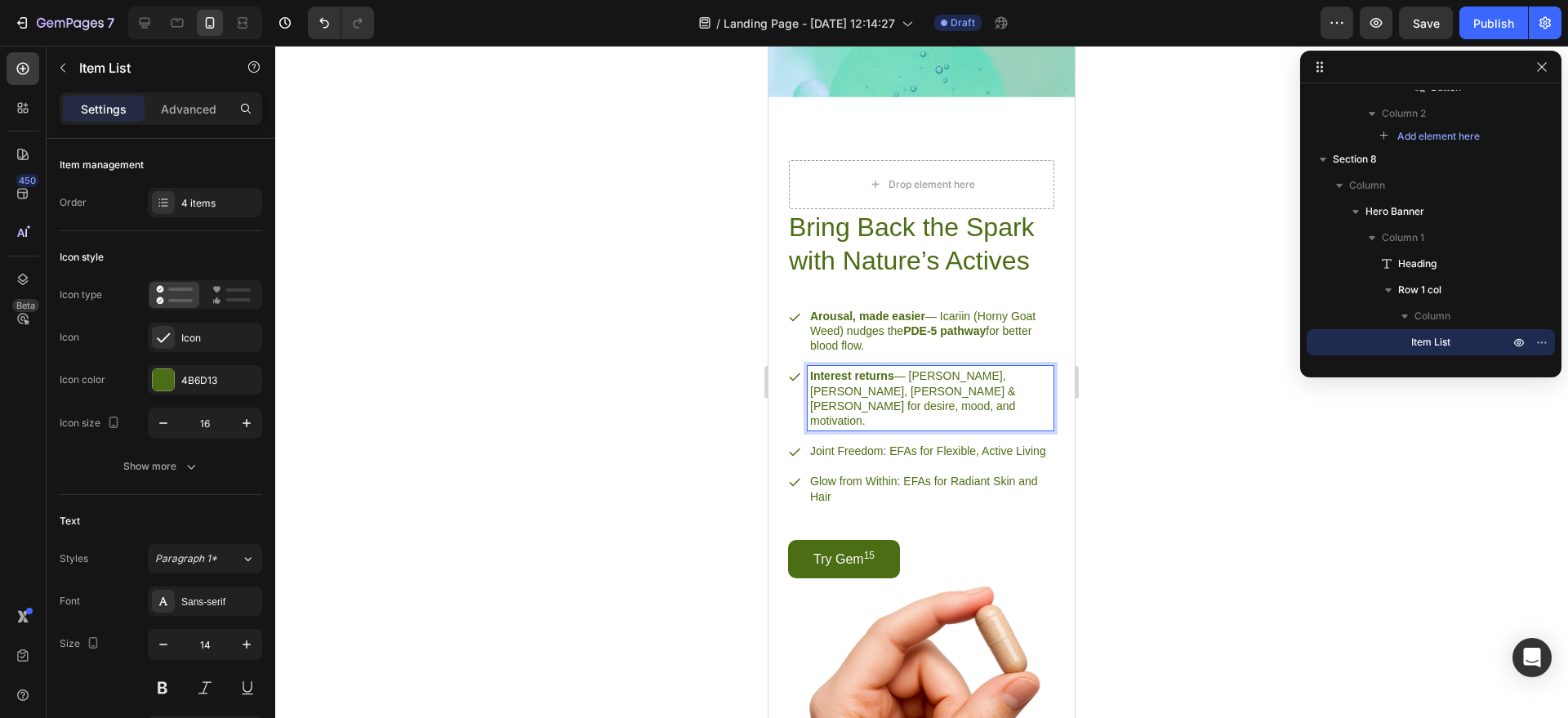
click at [910, 353] on p "Arousal, made easier — Icariin (Horny Goat Weed) nudges the PDE-5 pathway for b…" at bounding box center [930, 331] width 241 height 45
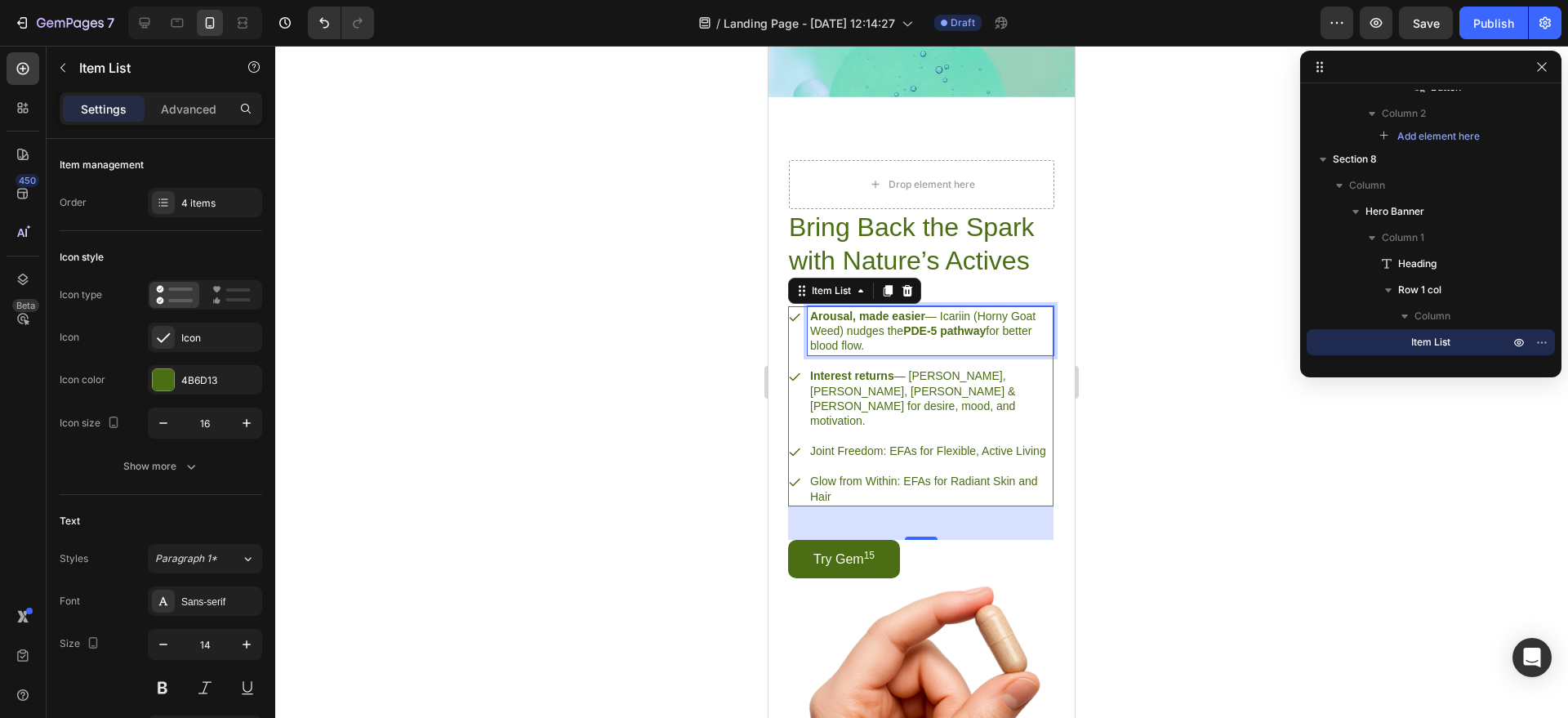
click at [859, 458] on p "Joint Freedom: EFAs for Flexible, Active Living" at bounding box center [930, 451] width 241 height 15
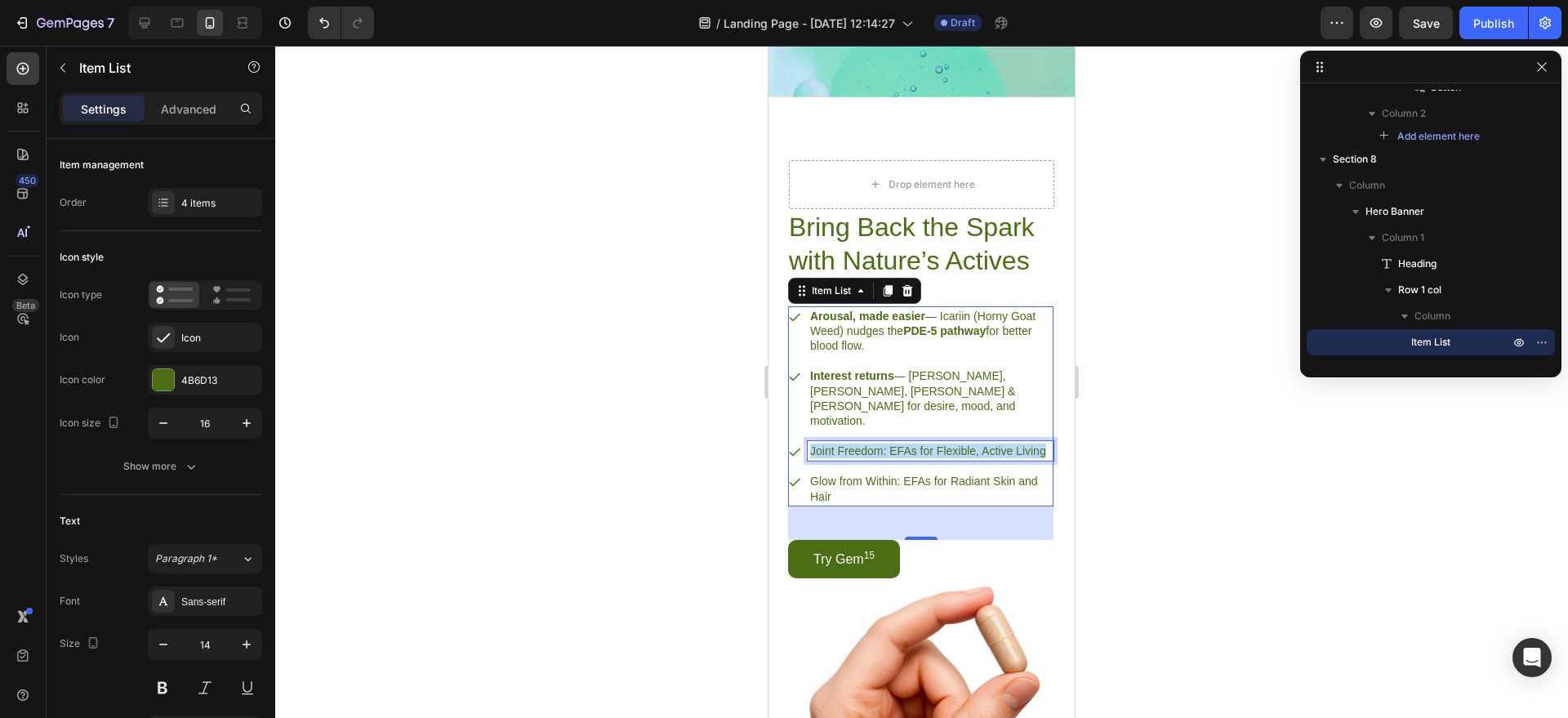
click at [859, 458] on p "Joint Freedom: EFAs for Flexible, Active Living" at bounding box center [930, 451] width 241 height 15
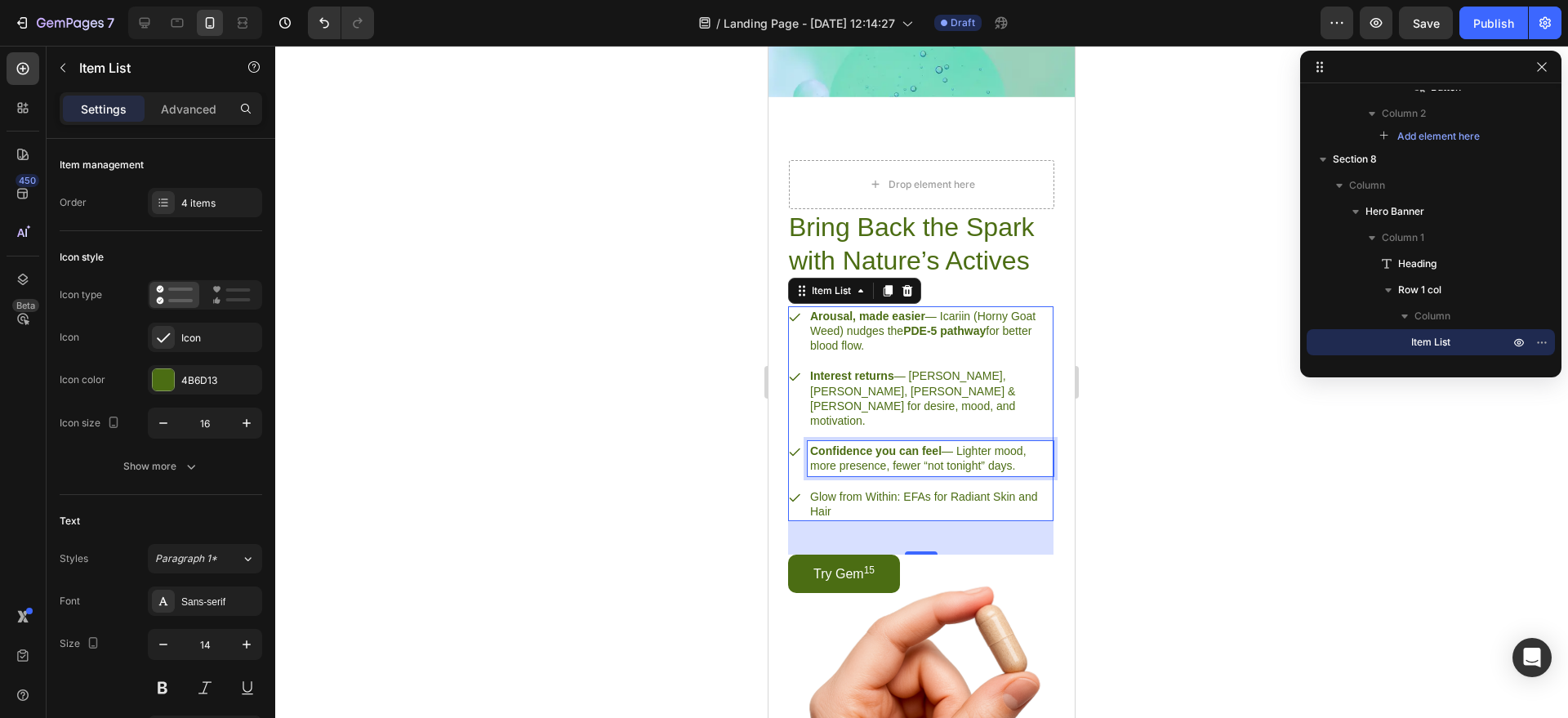
click at [854, 518] on p "Glow from Within: EFAs for Radiant Skin and Hair" at bounding box center [930, 504] width 241 height 30
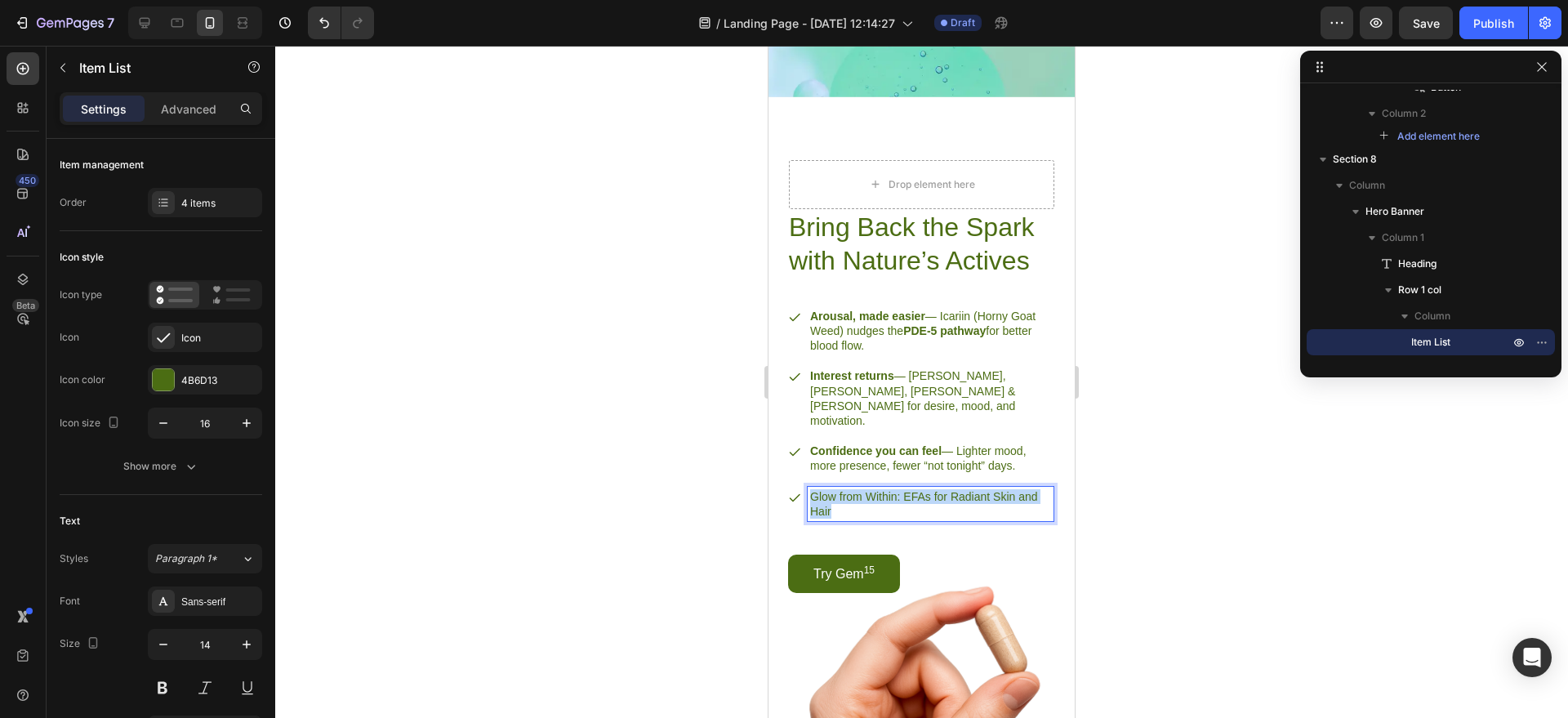
click at [854, 518] on p "Glow from Within: EFAs for Radiant Skin and Hair" at bounding box center [930, 504] width 241 height 30
click at [1189, 492] on div at bounding box center [921, 382] width 1293 height 672
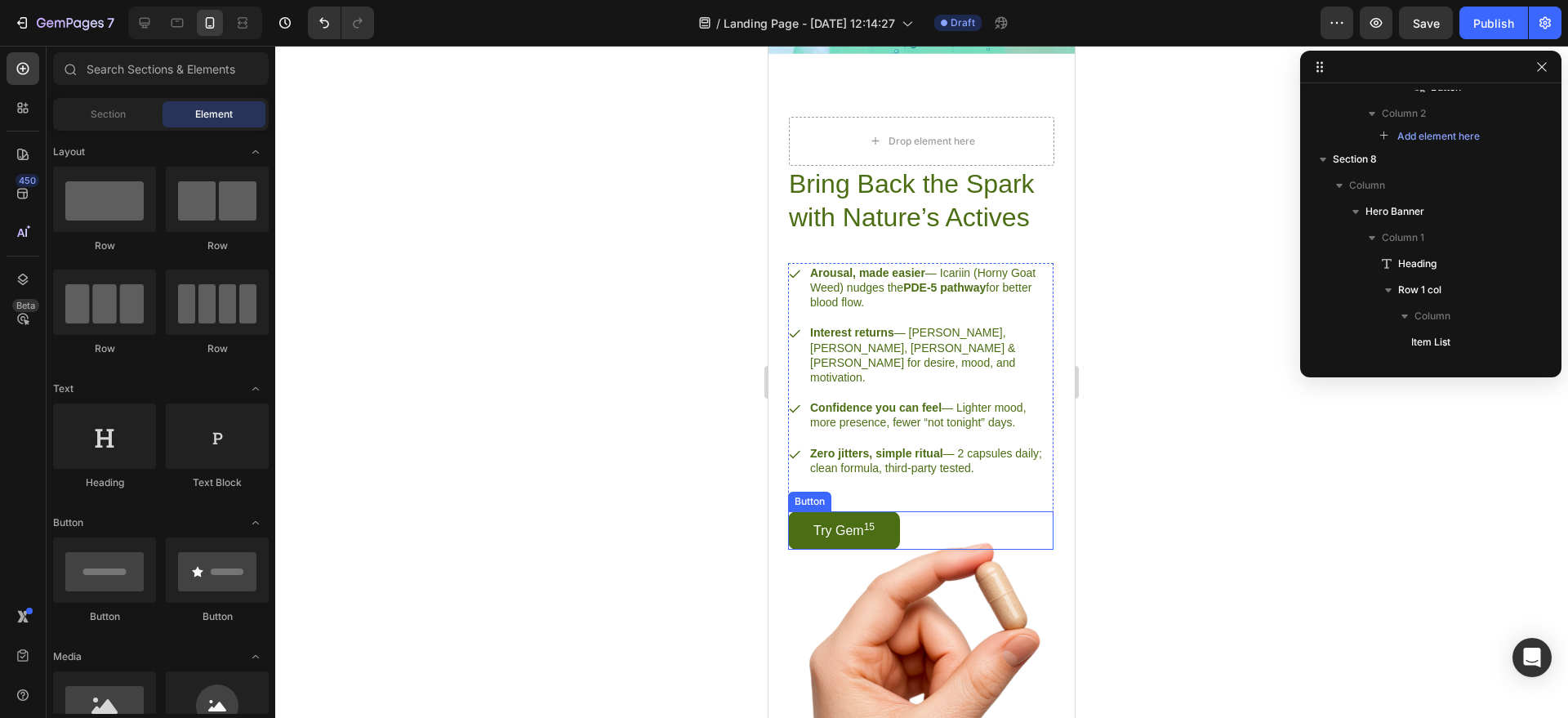
scroll to position [2359, 0]
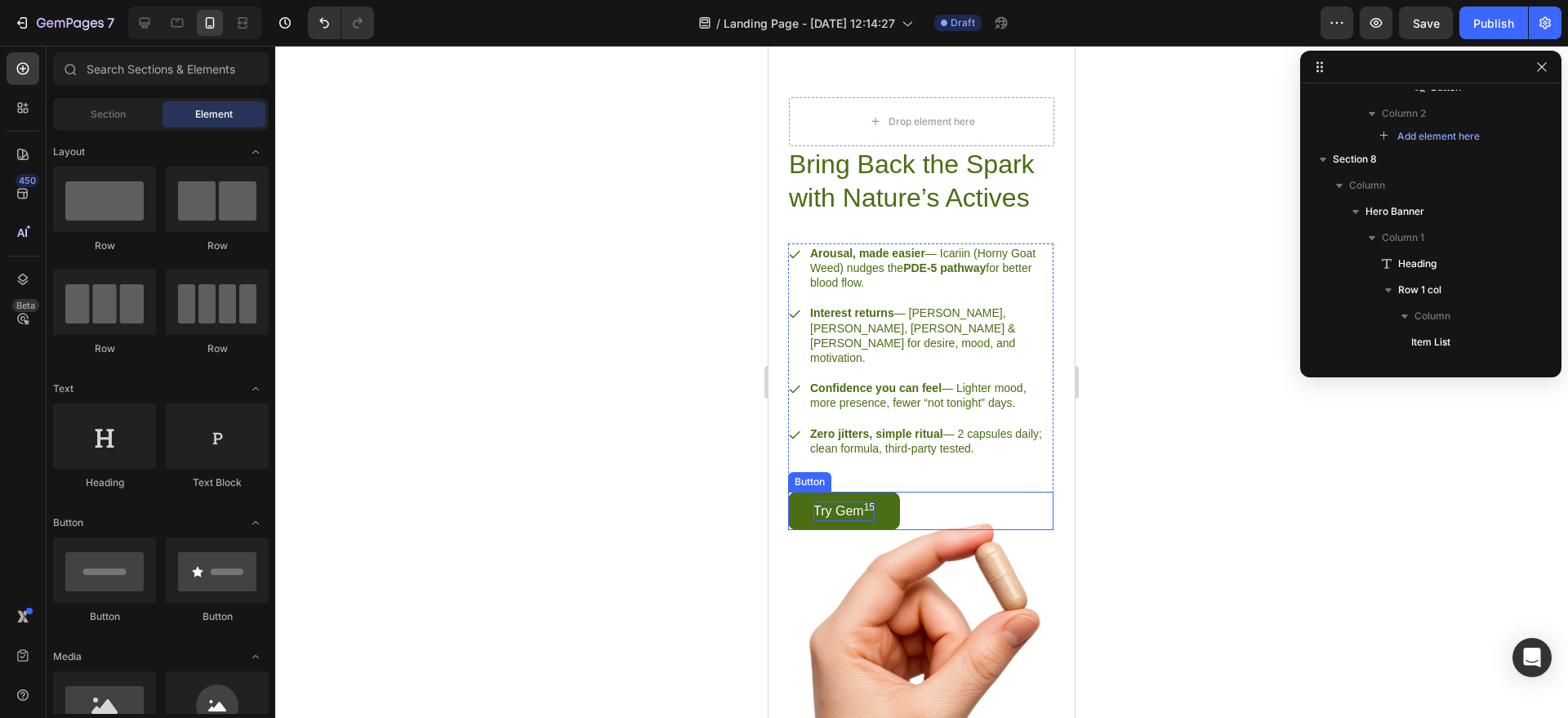
click at [850, 501] on p "Try Gem 15" at bounding box center [844, 511] width 62 height 20
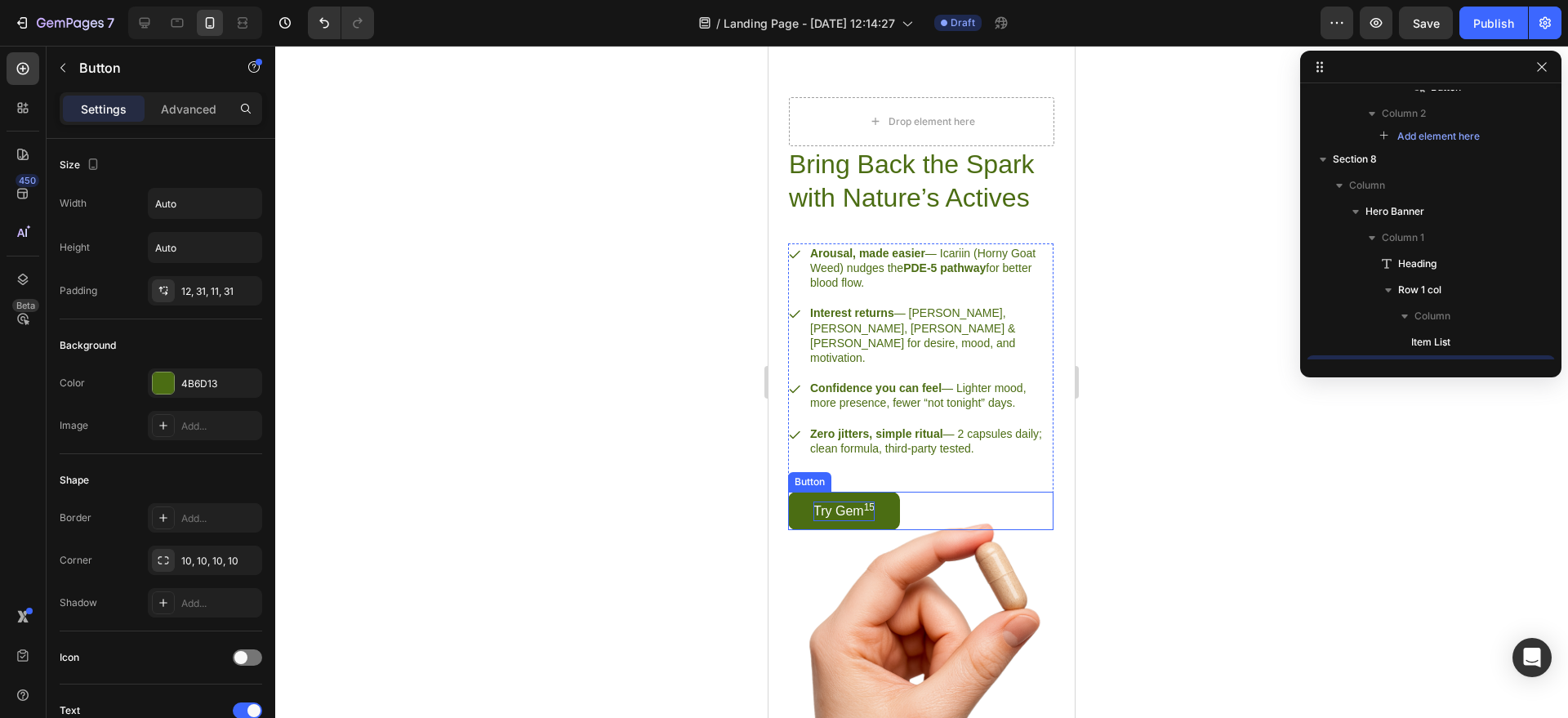
scroll to position [2132, 0]
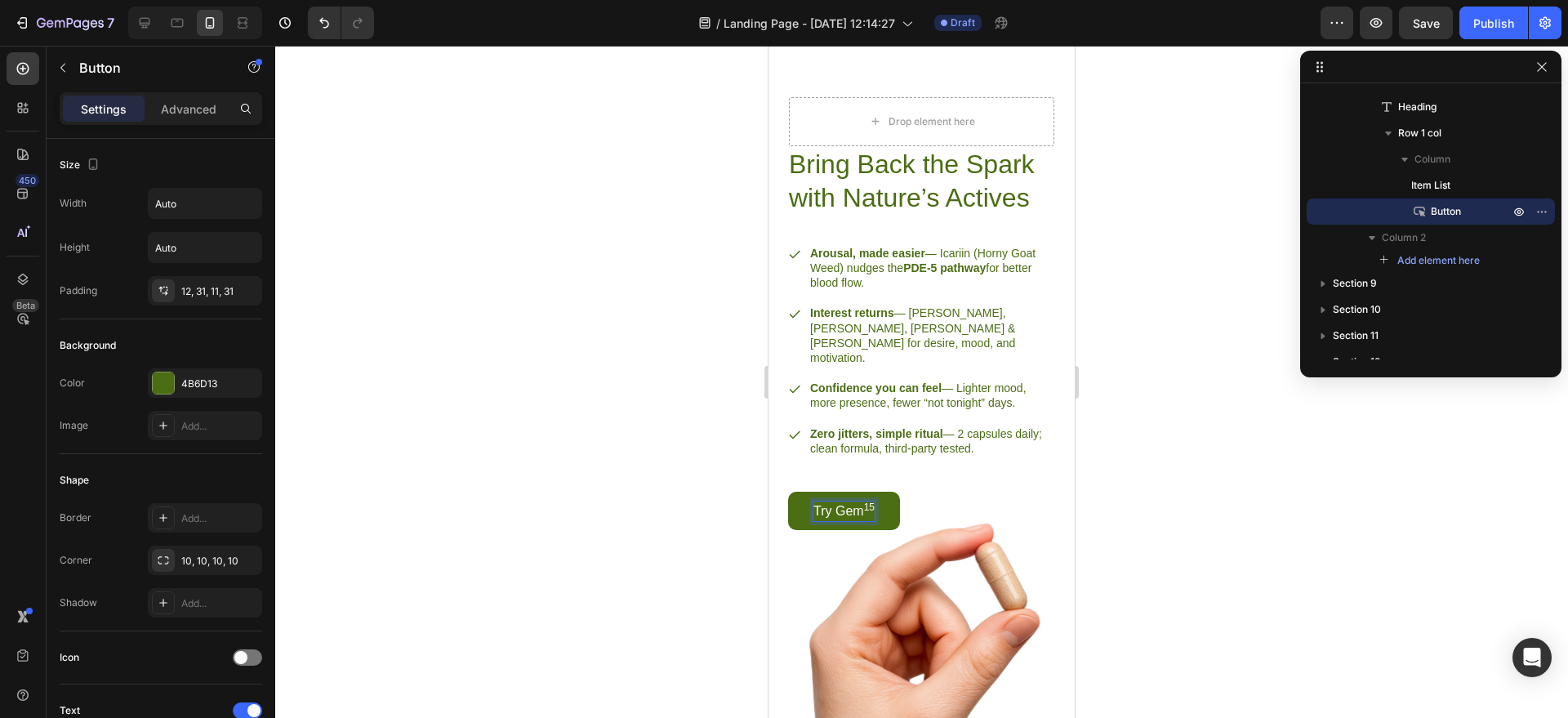
click at [840, 501] on p "Try Gem 15" at bounding box center [844, 511] width 62 height 20
click at [1155, 559] on div at bounding box center [921, 382] width 1293 height 672
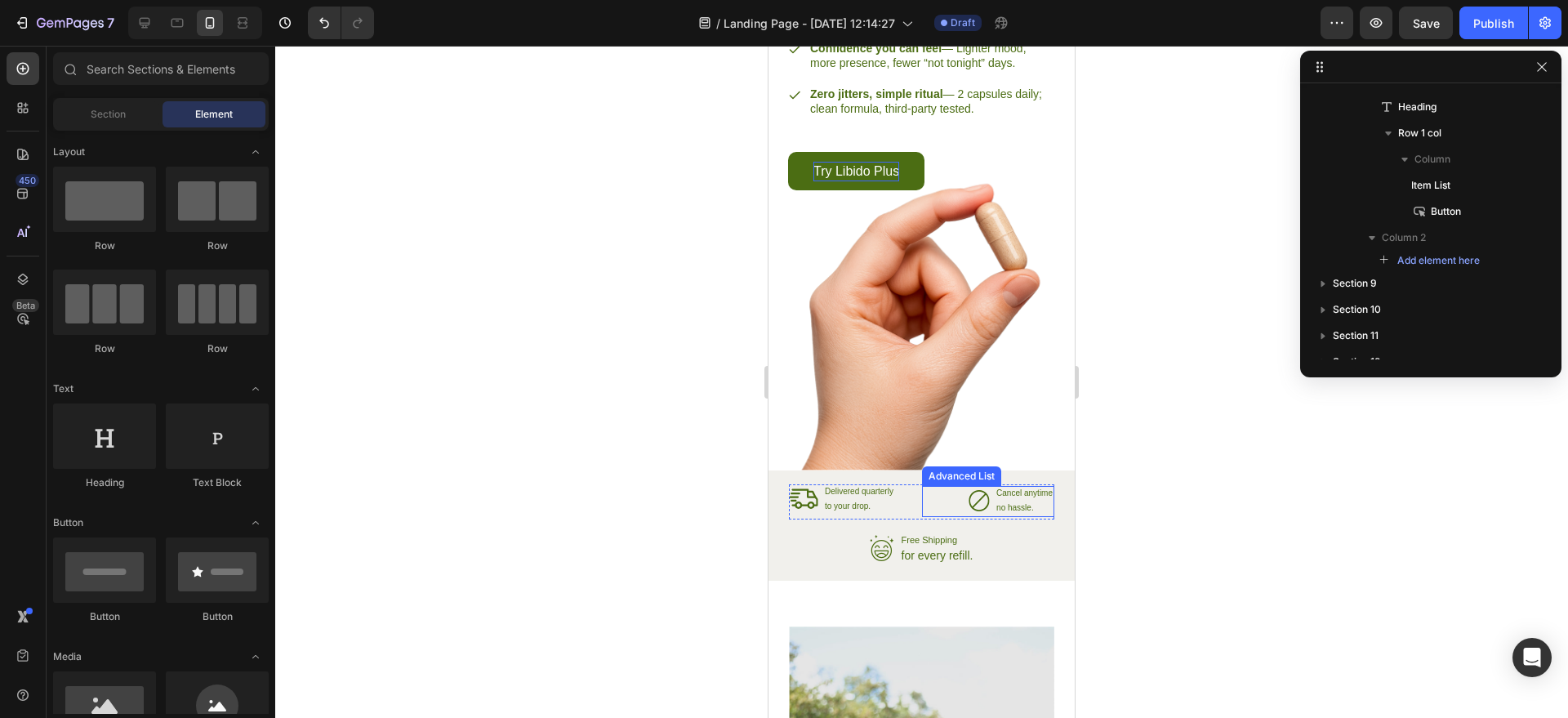
scroll to position [2720, 0]
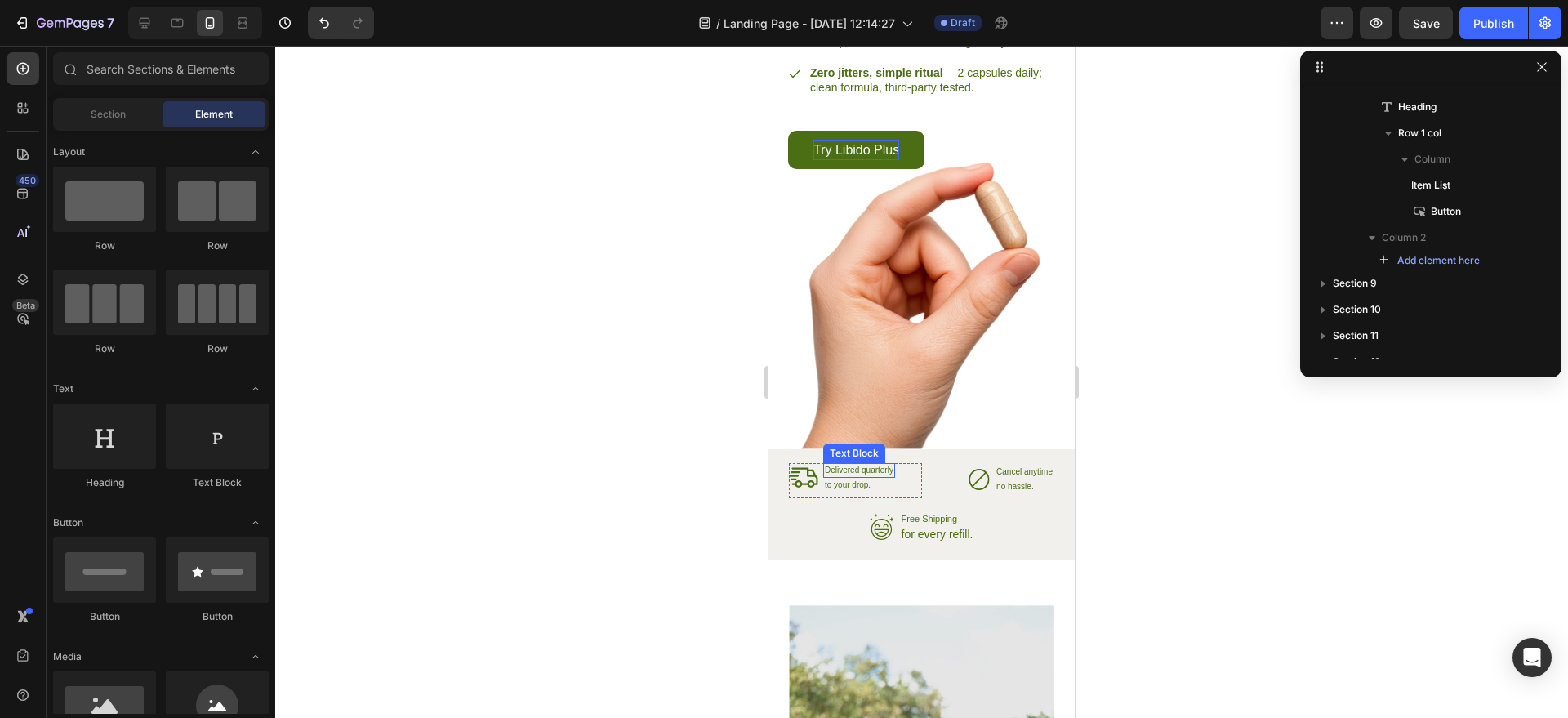
click at [861, 469] on p "Delivered quarterly" at bounding box center [859, 471] width 68 height 12
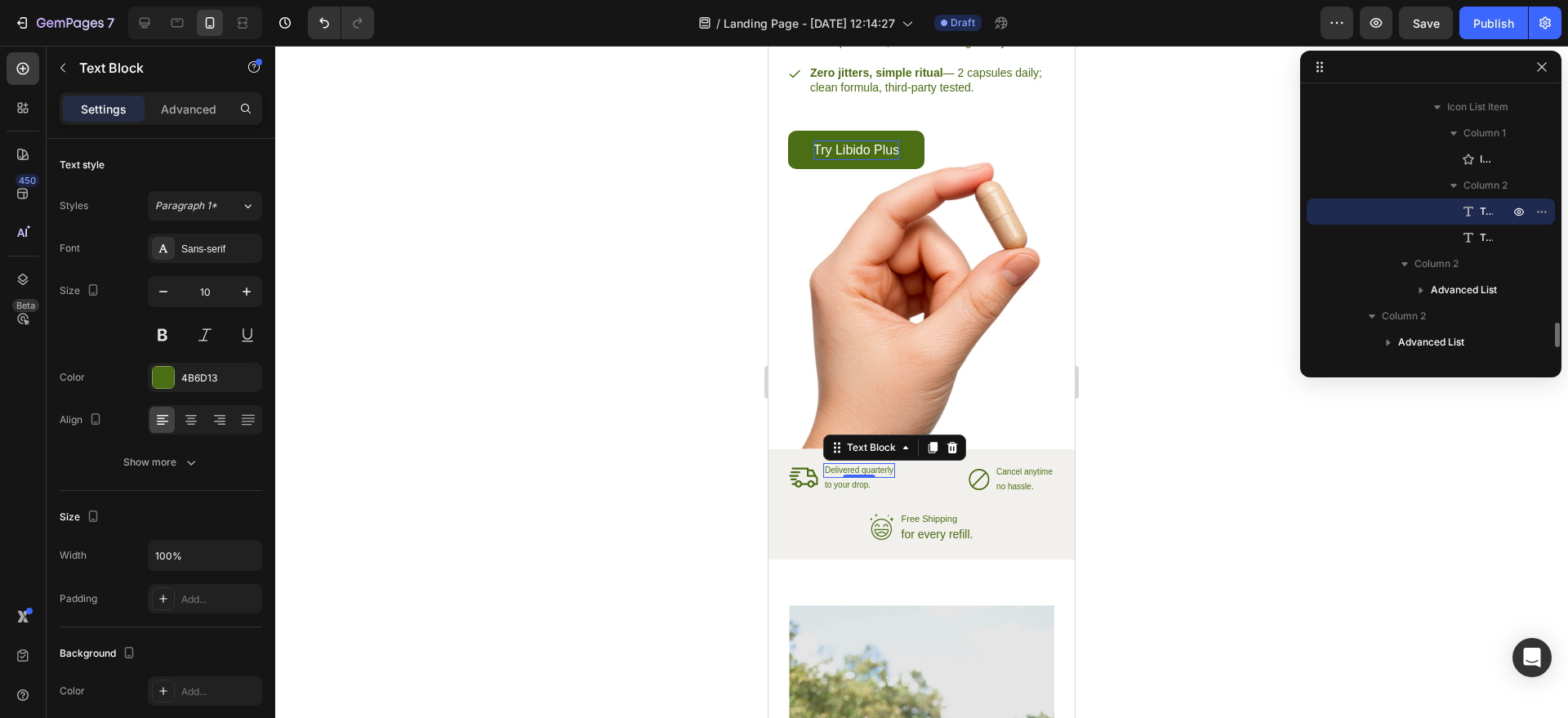
click at [861, 469] on p "Delivered quarterly" at bounding box center [859, 471] width 68 height 12
click at [1128, 433] on div at bounding box center [921, 382] width 1293 height 672
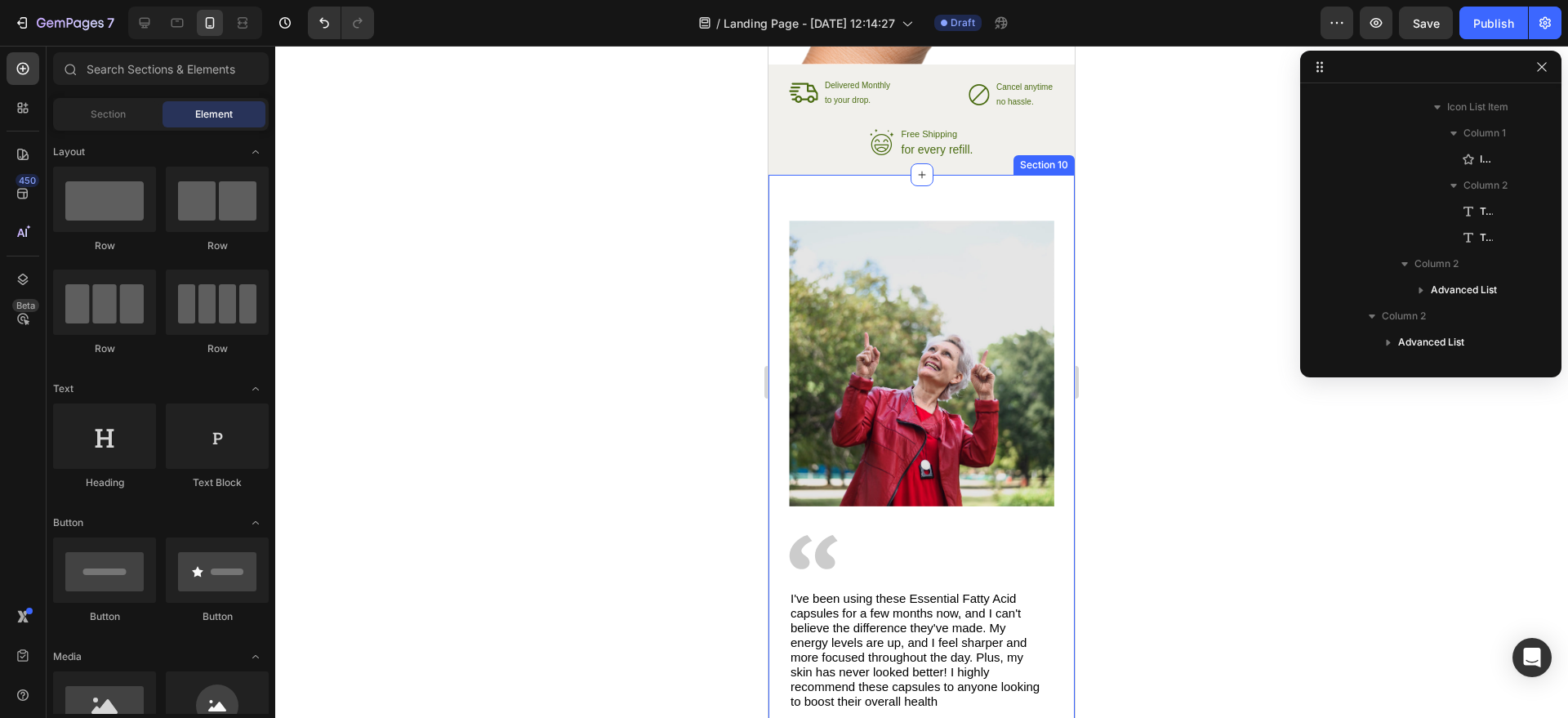
scroll to position [3139, 0]
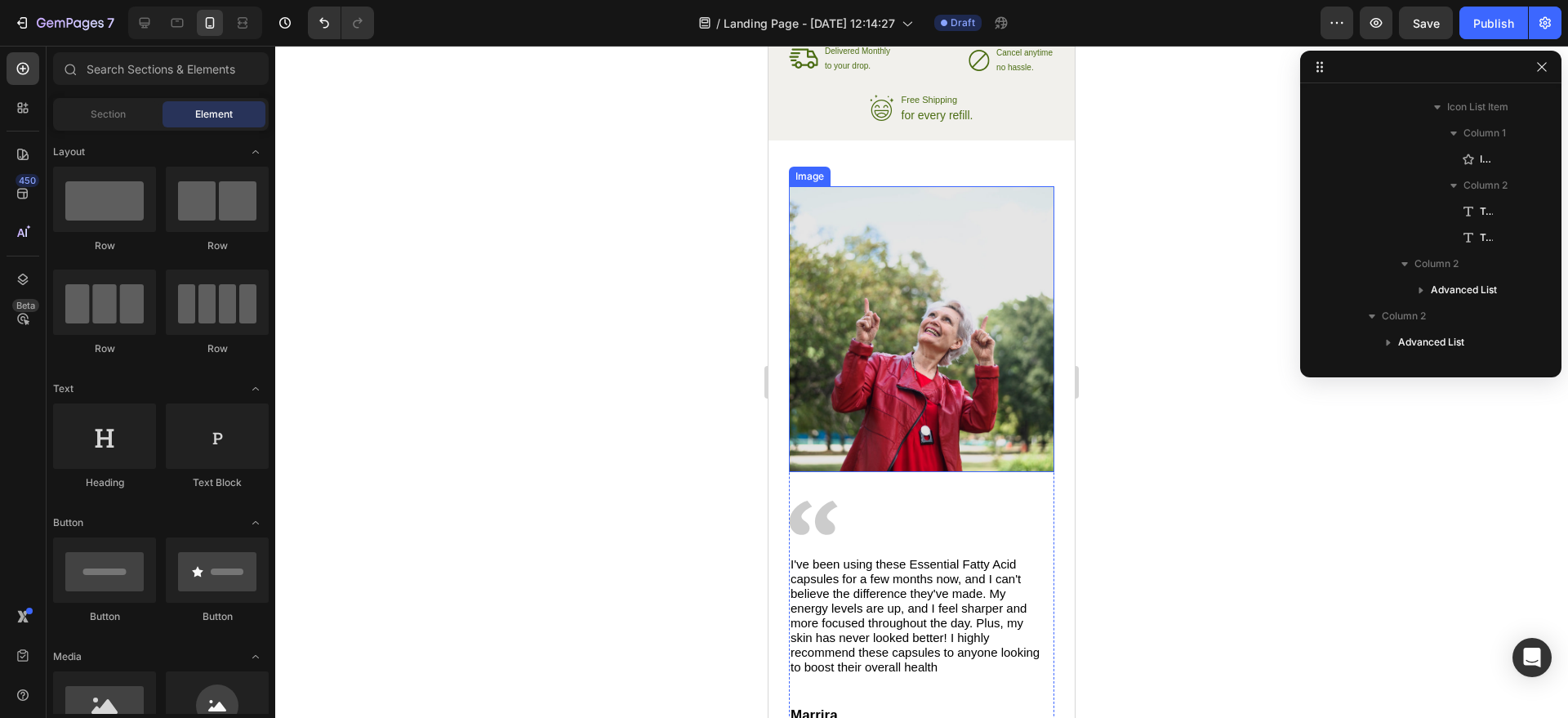
click at [909, 284] on img at bounding box center [921, 329] width 265 height 286
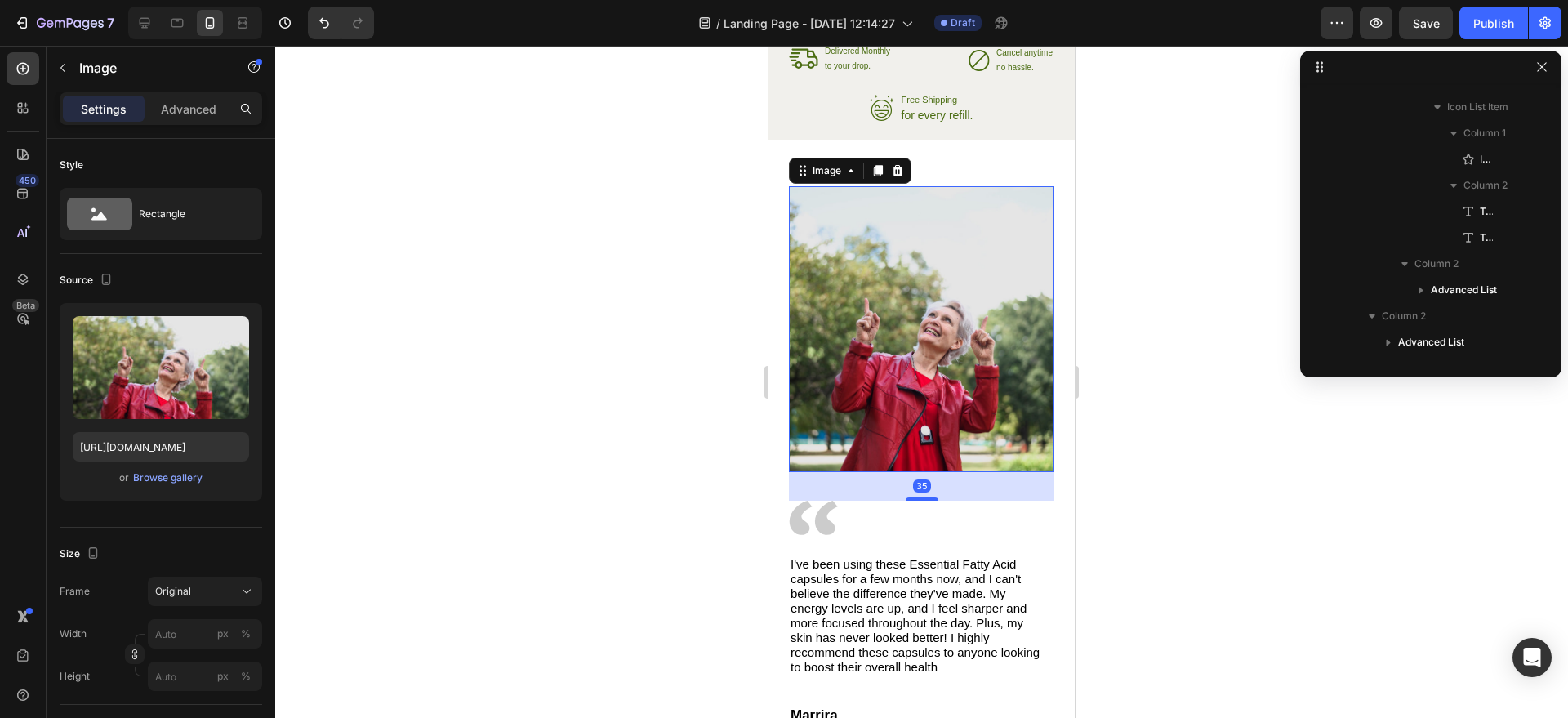
scroll to position [2753, 0]
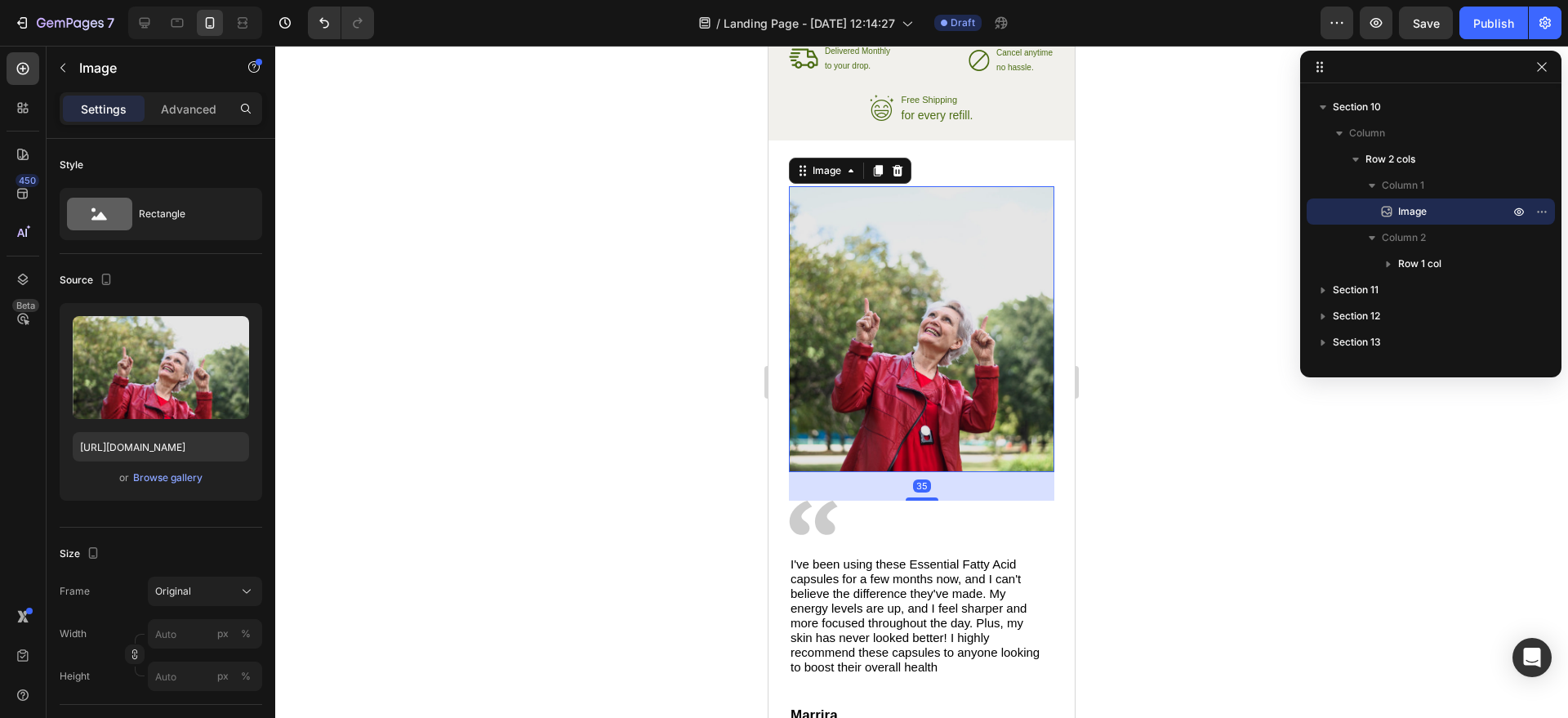
click at [955, 392] on img at bounding box center [921, 329] width 265 height 286
click at [669, 294] on div at bounding box center [921, 382] width 1293 height 672
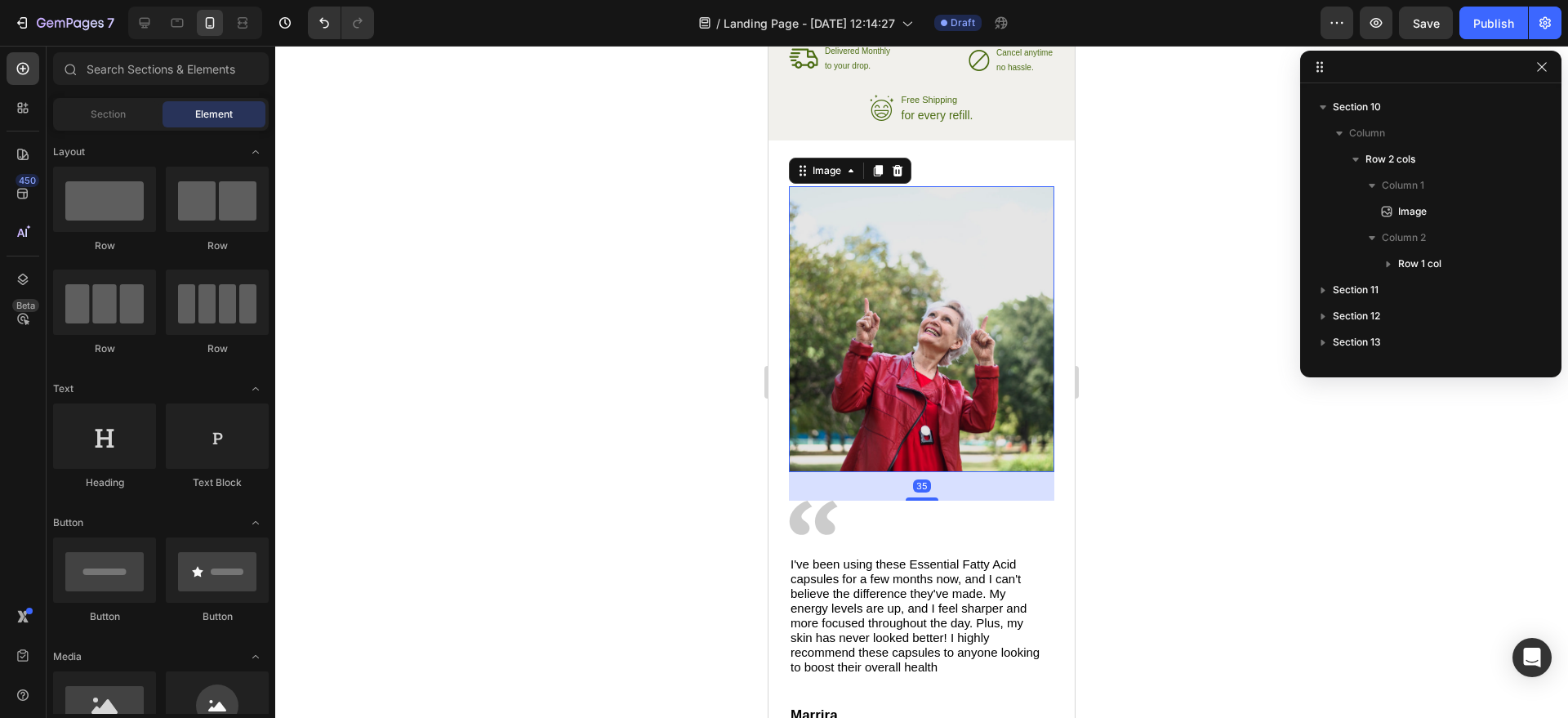
click at [890, 294] on img at bounding box center [921, 329] width 265 height 286
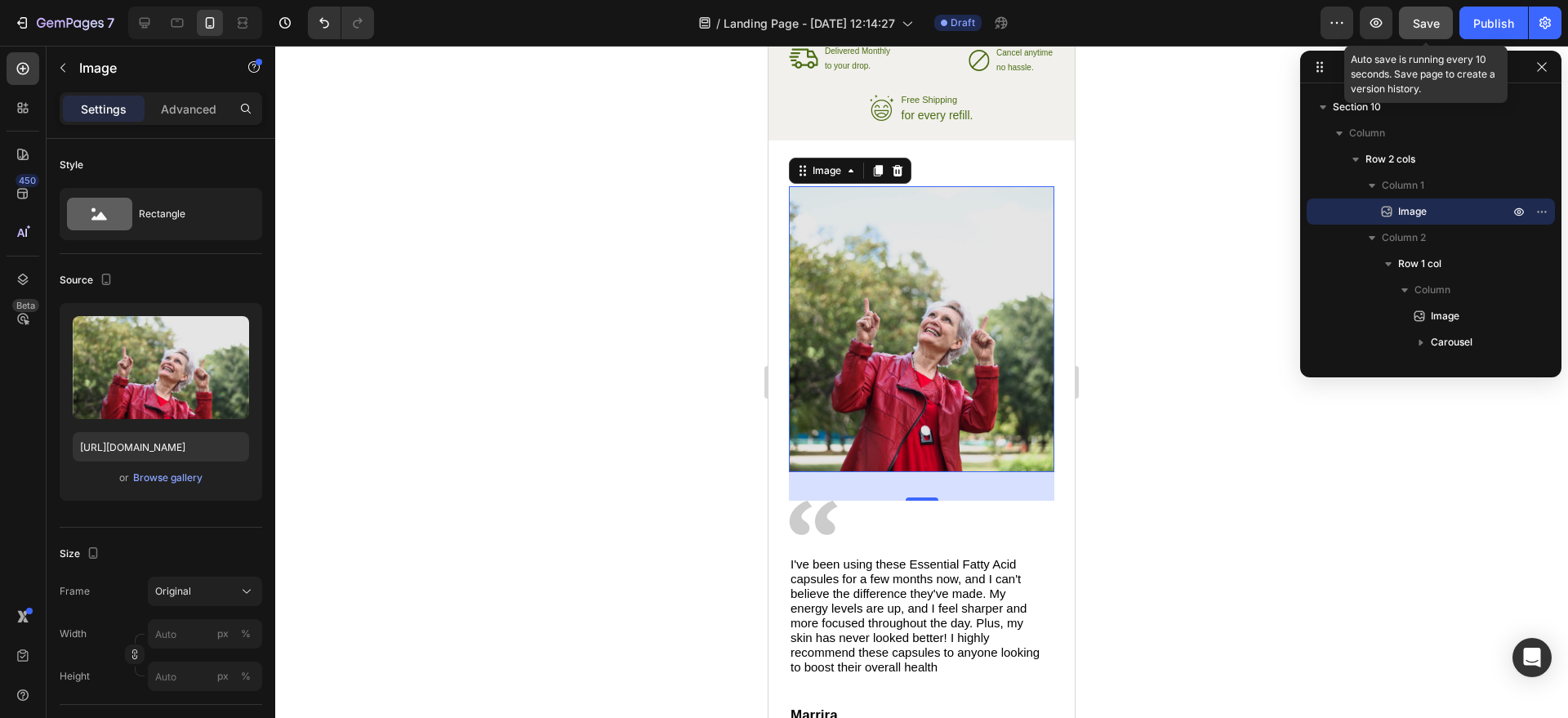
click at [1426, 23] on span "Save" at bounding box center [1427, 23] width 27 height 14
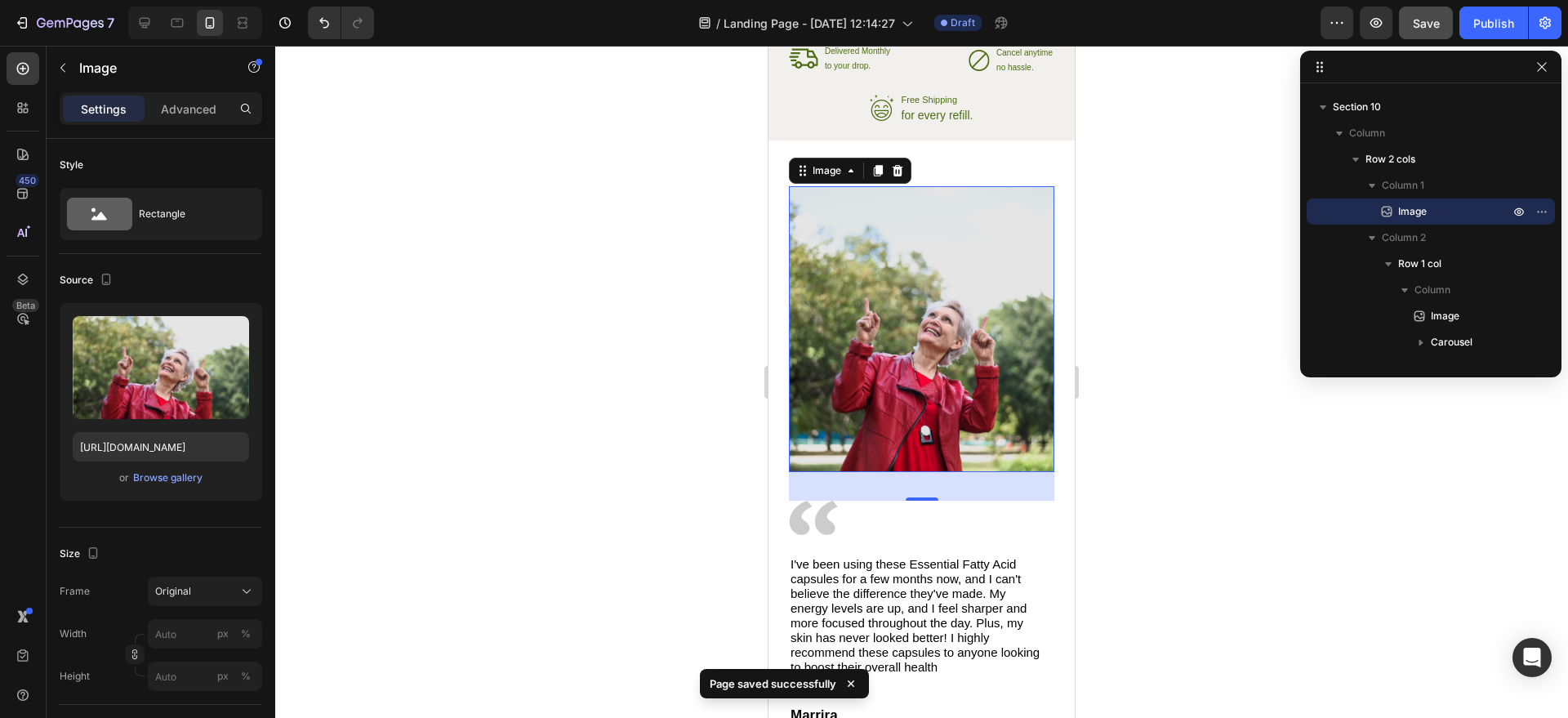
click at [983, 230] on img at bounding box center [921, 329] width 265 height 286
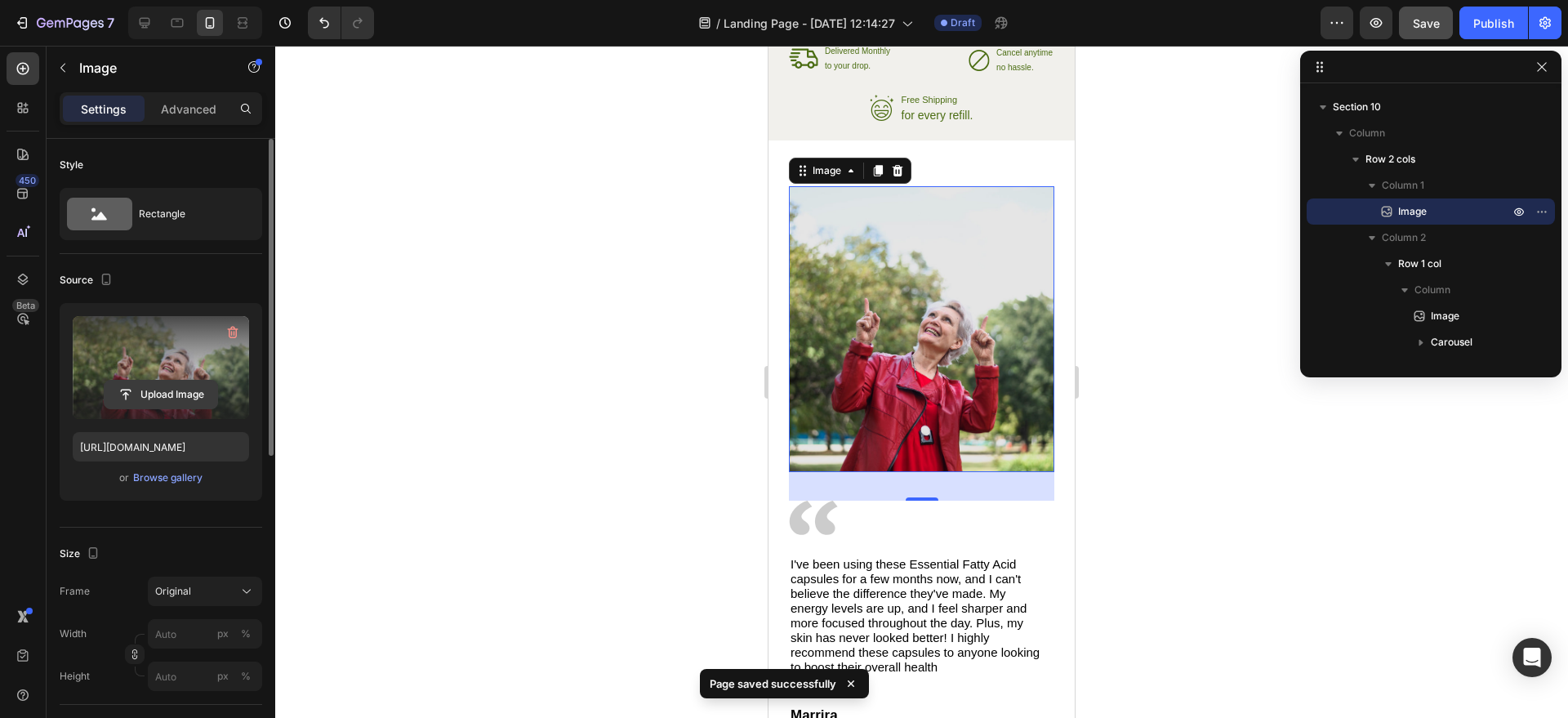
click at [175, 397] on input "file" at bounding box center [160, 394] width 113 height 28
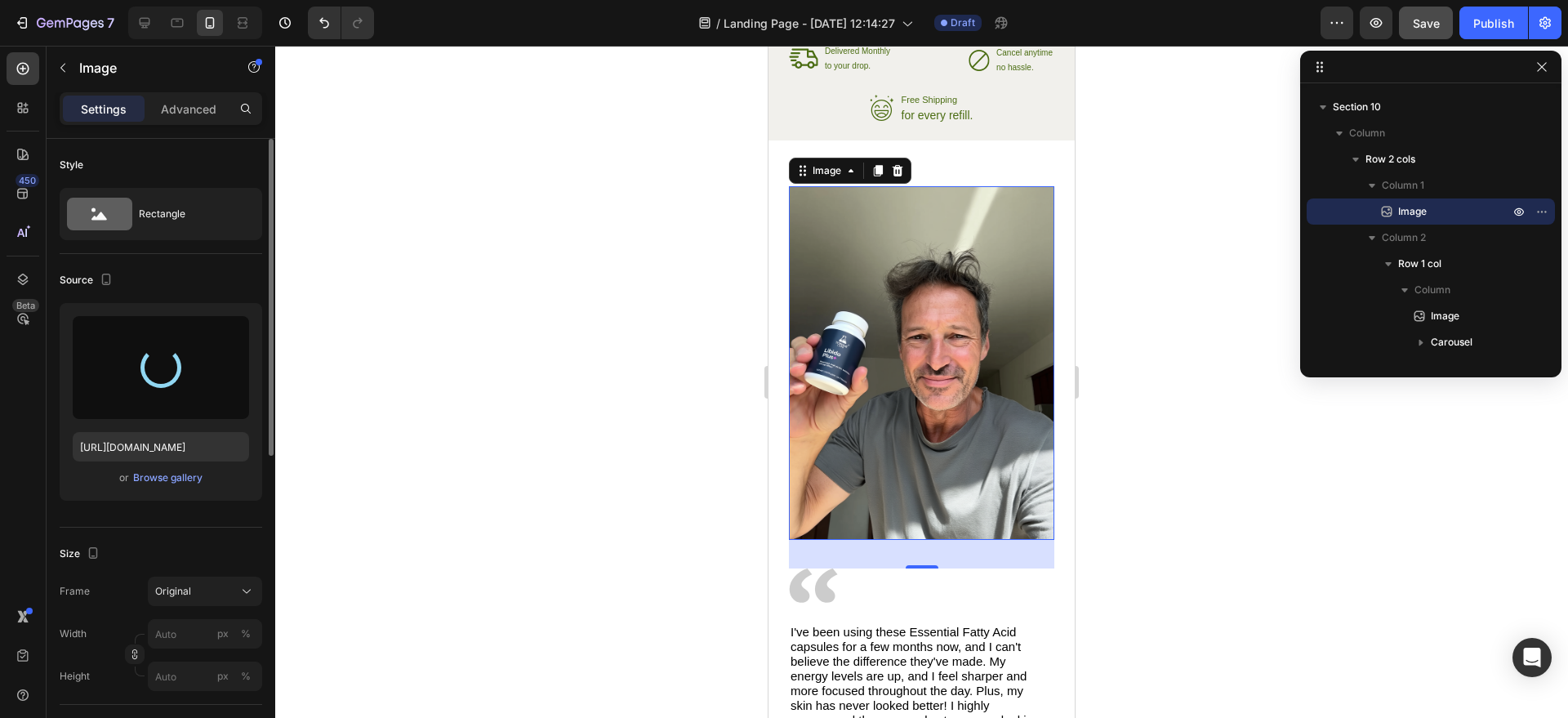
type input "[URL][DOMAIN_NAME]"
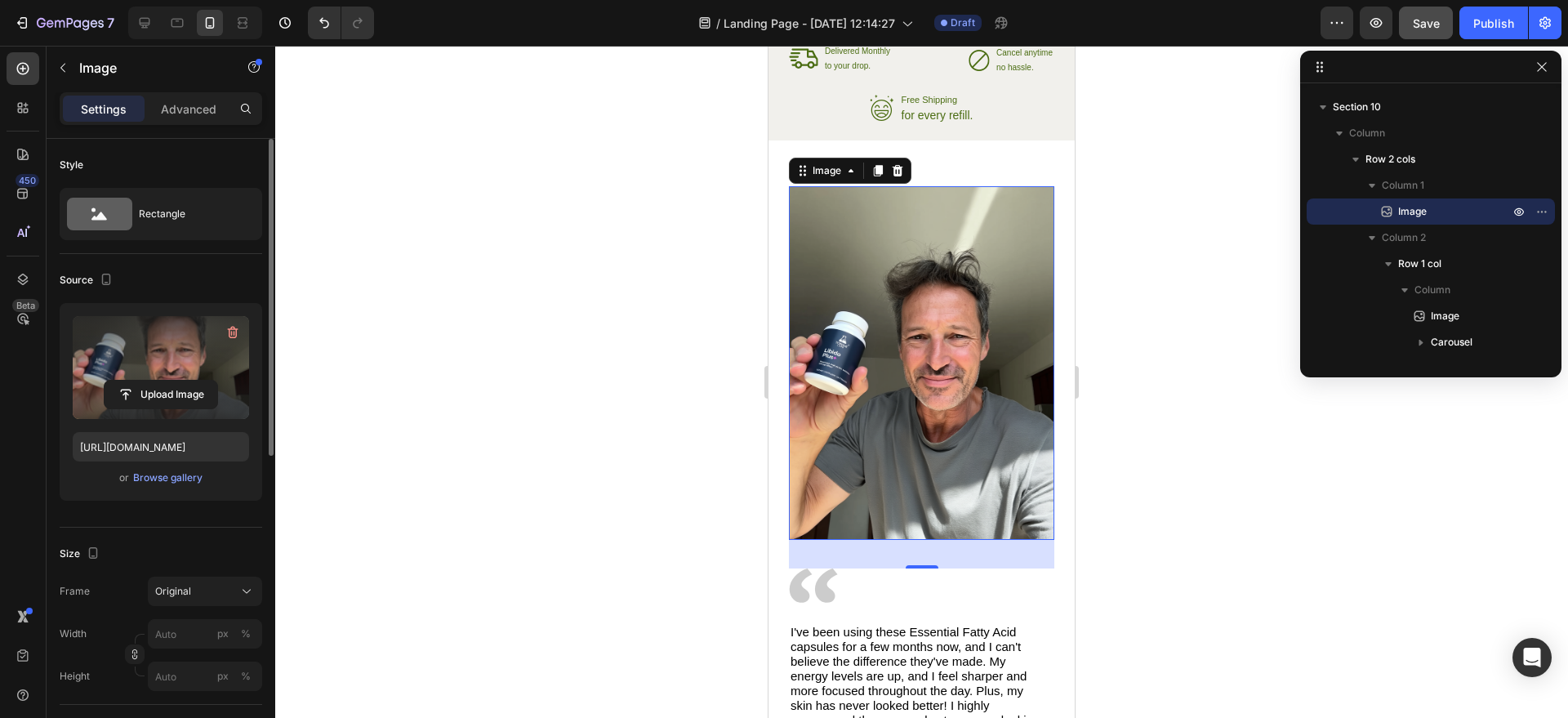
click at [1155, 414] on div at bounding box center [921, 382] width 1293 height 672
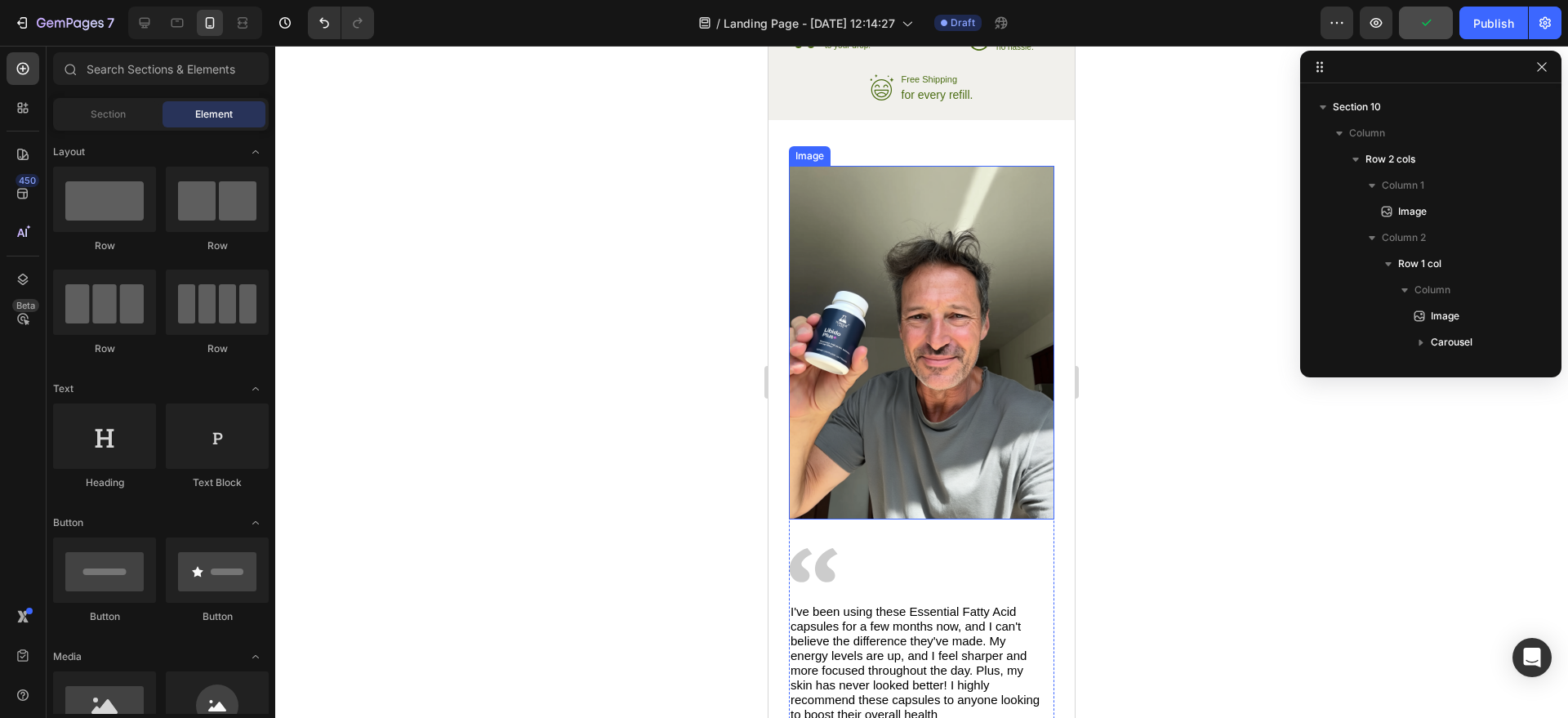
scroll to position [3170, 0]
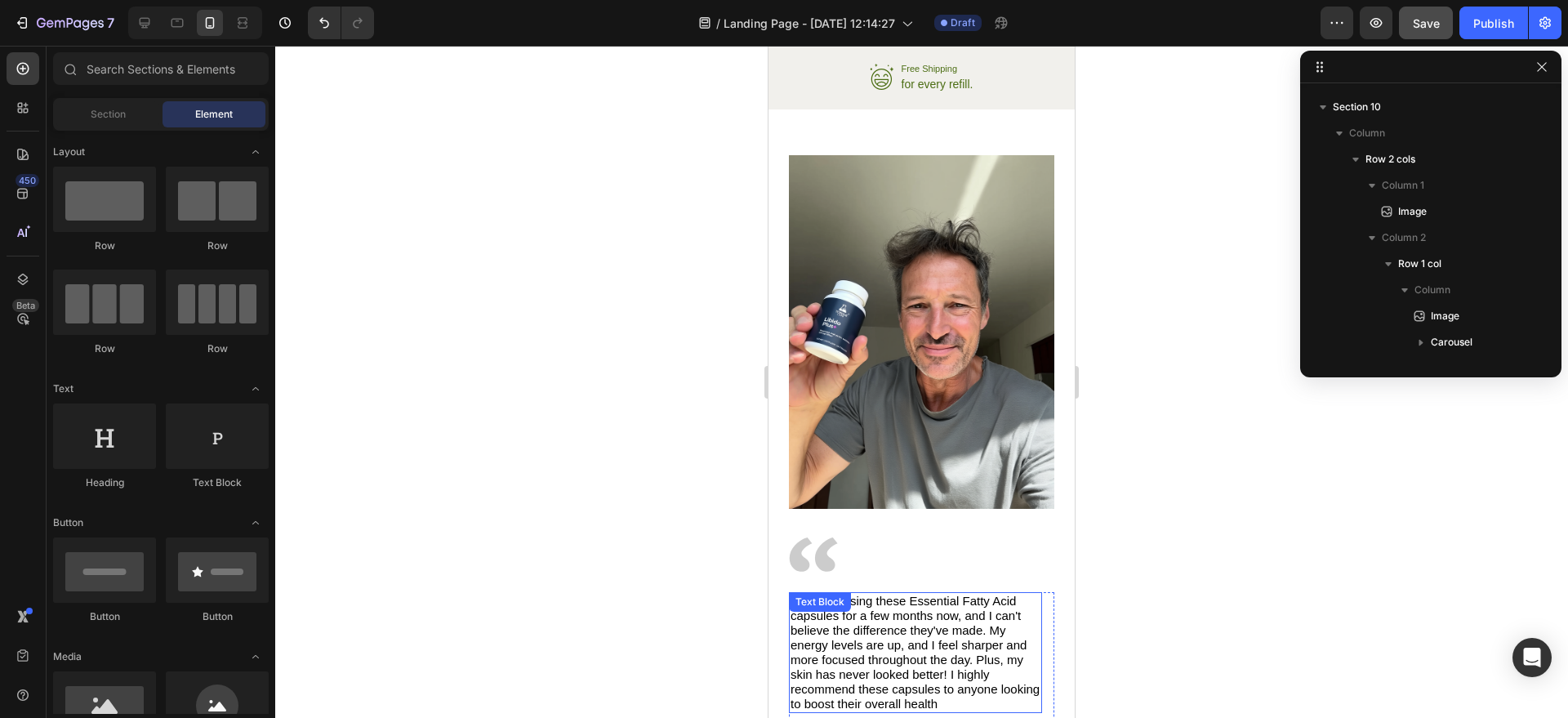
click at [917, 594] on p "I've been using these Essential Fatty Acid capsules for a few months now, and I…" at bounding box center [915, 652] width 250 height 117
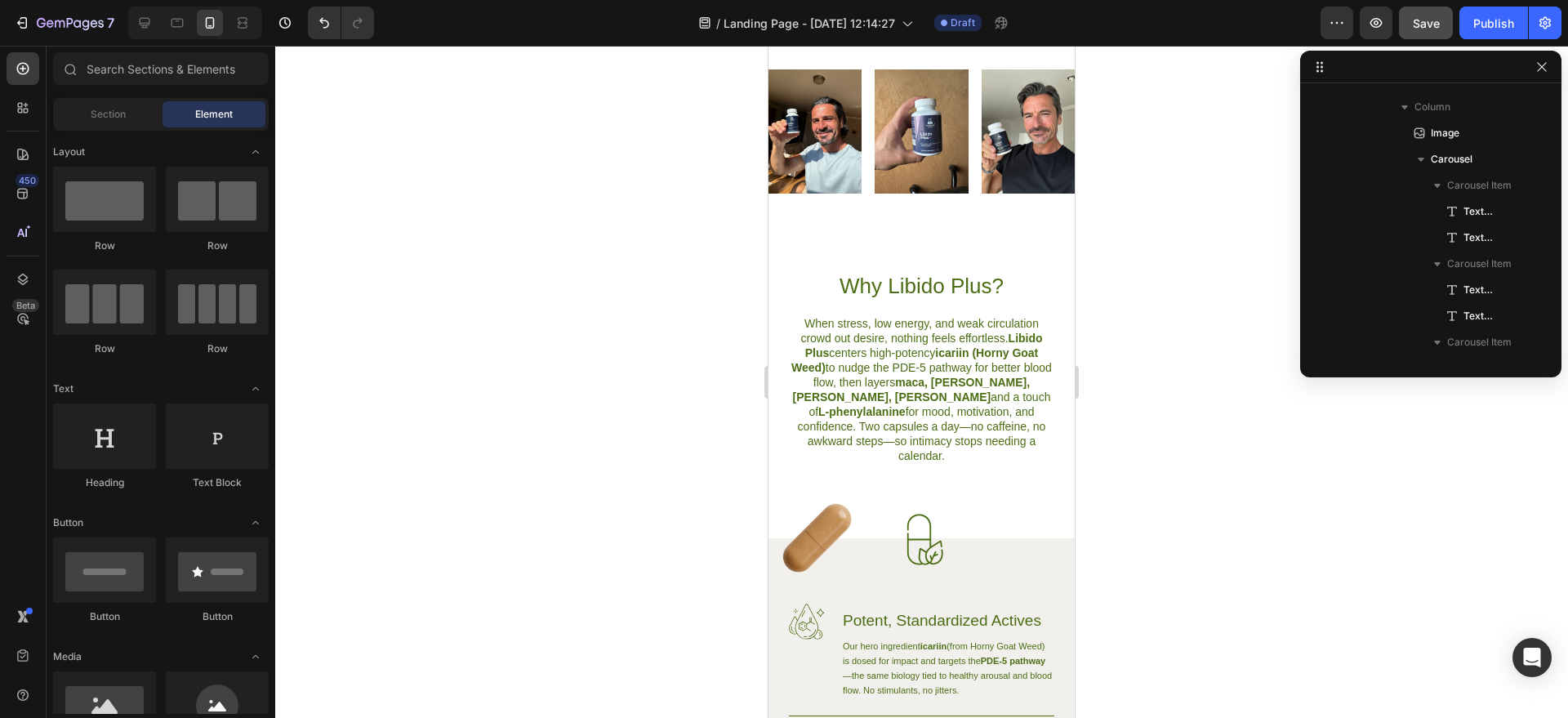
scroll to position [904, 0]
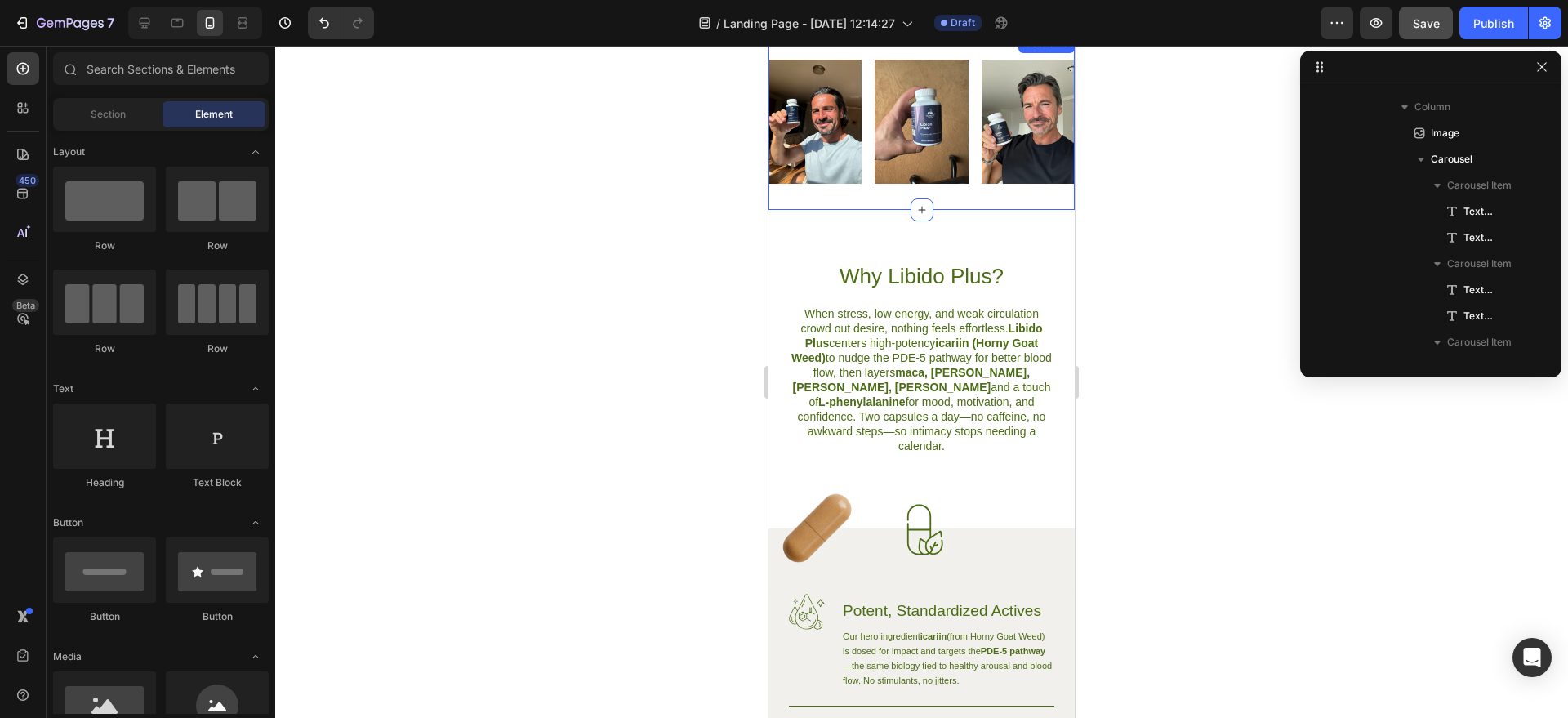
click at [918, 209] on div "Image Image Image Row Section 5" at bounding box center [921, 122] width 307 height 177
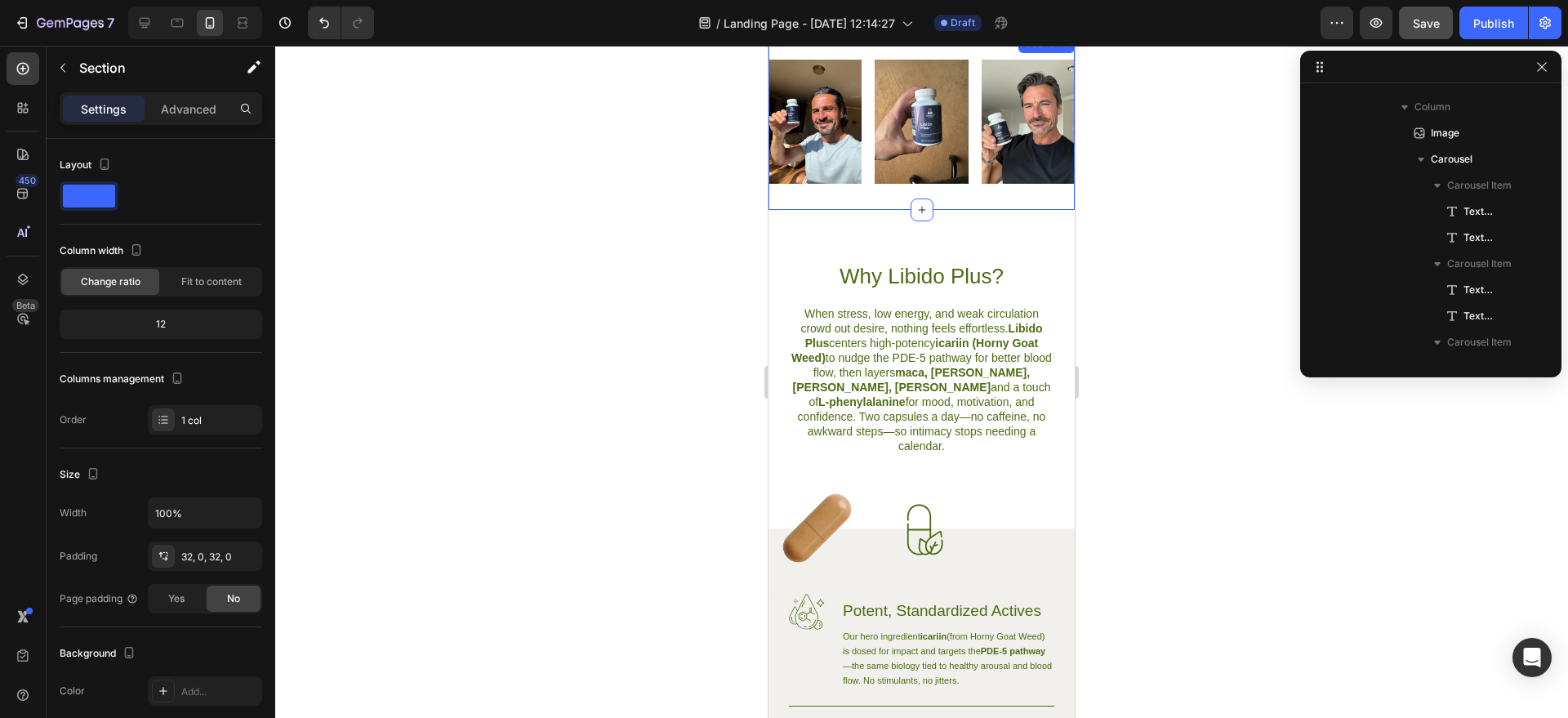
scroll to position [753, 0]
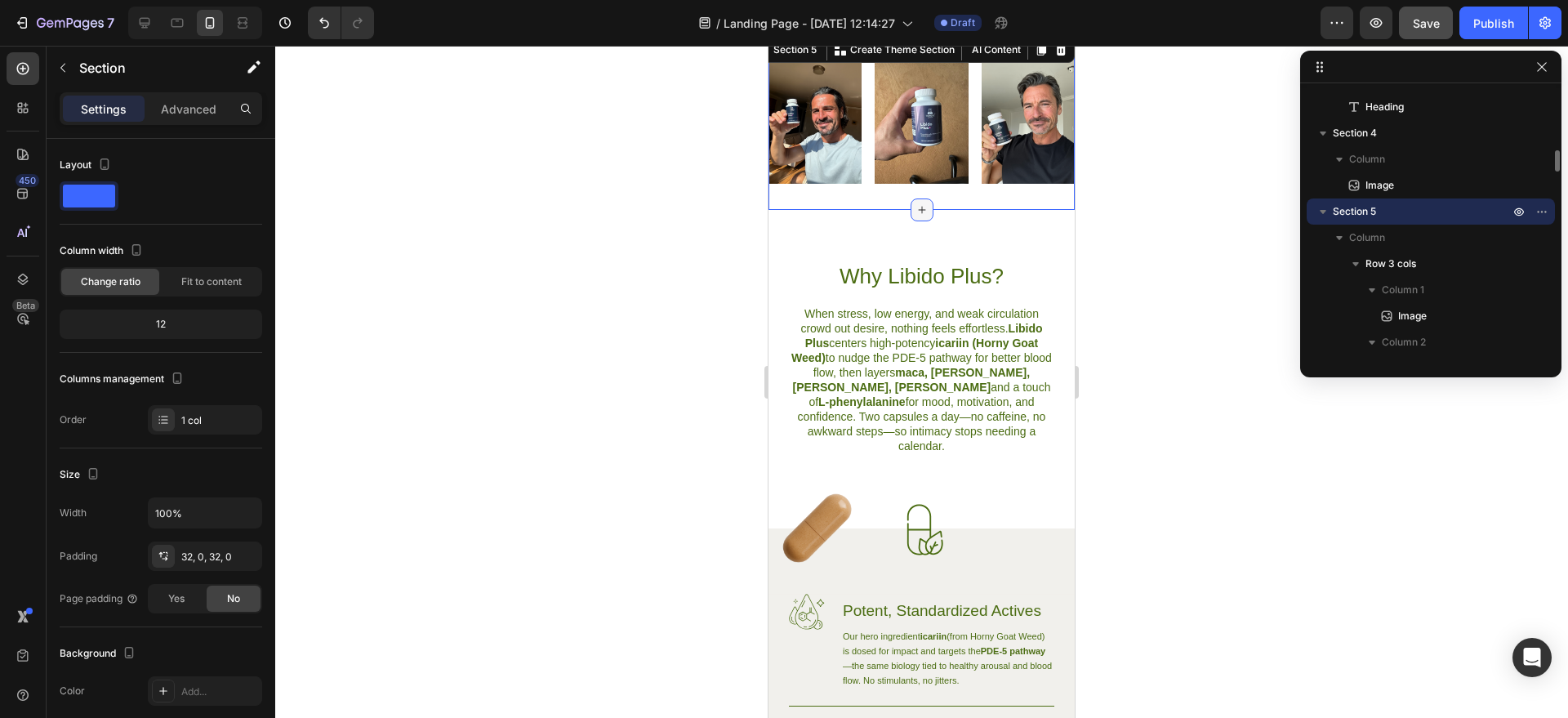
click at [915, 221] on div at bounding box center [922, 210] width 23 height 23
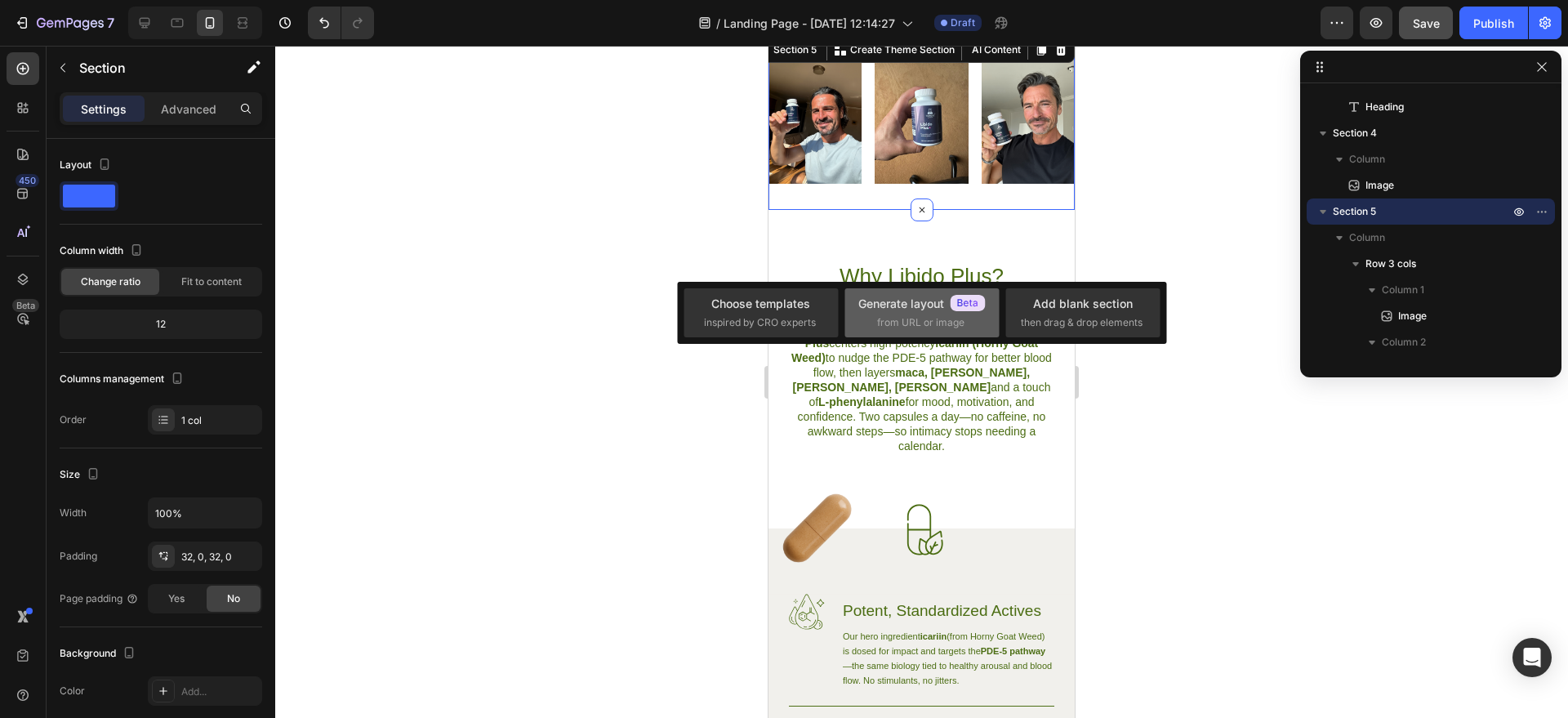
click at [1006, 312] on div "Generate layout from URL or image" at bounding box center [1083, 313] width 154 height 49
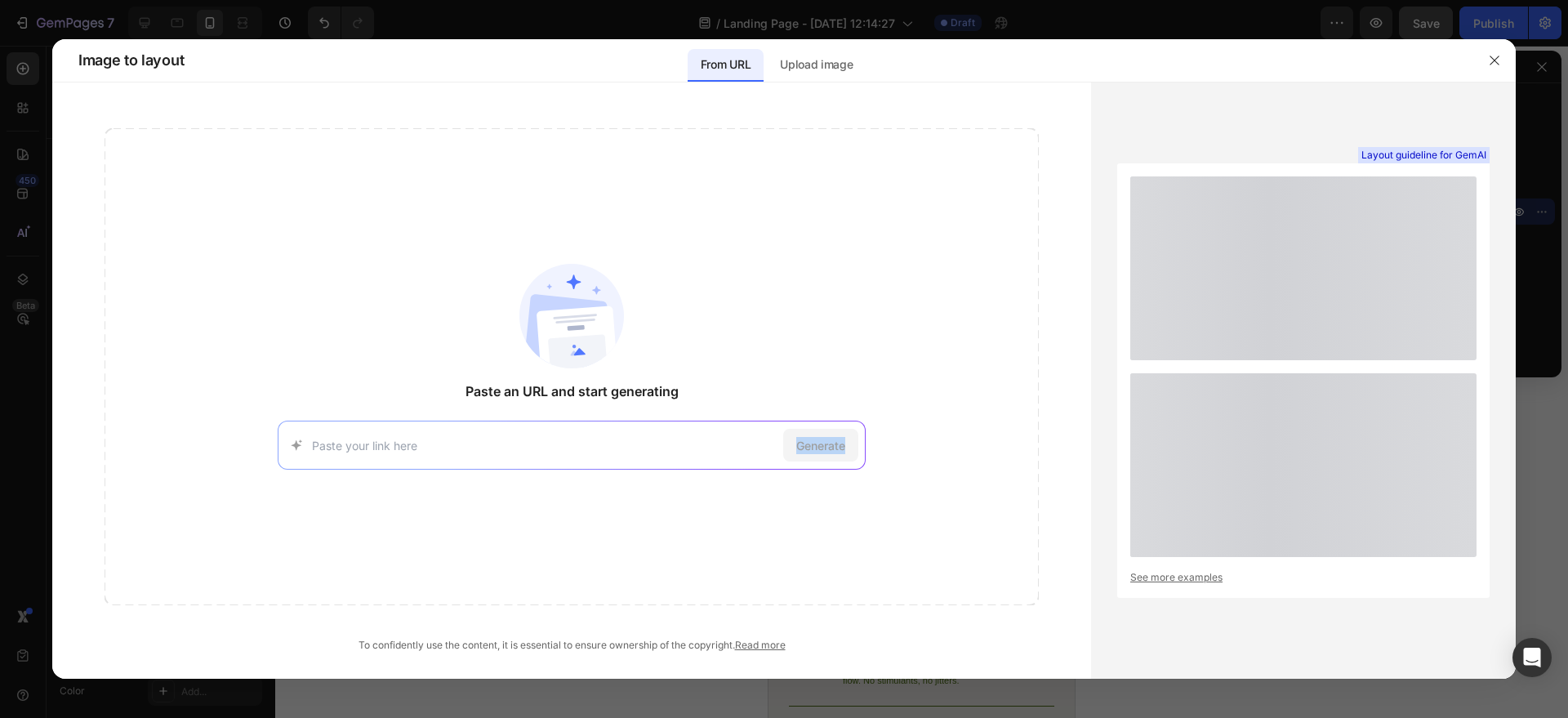
click at [994, 312] on div "Paste an URL and start generating Generate" at bounding box center [571, 366] width 934 height 476
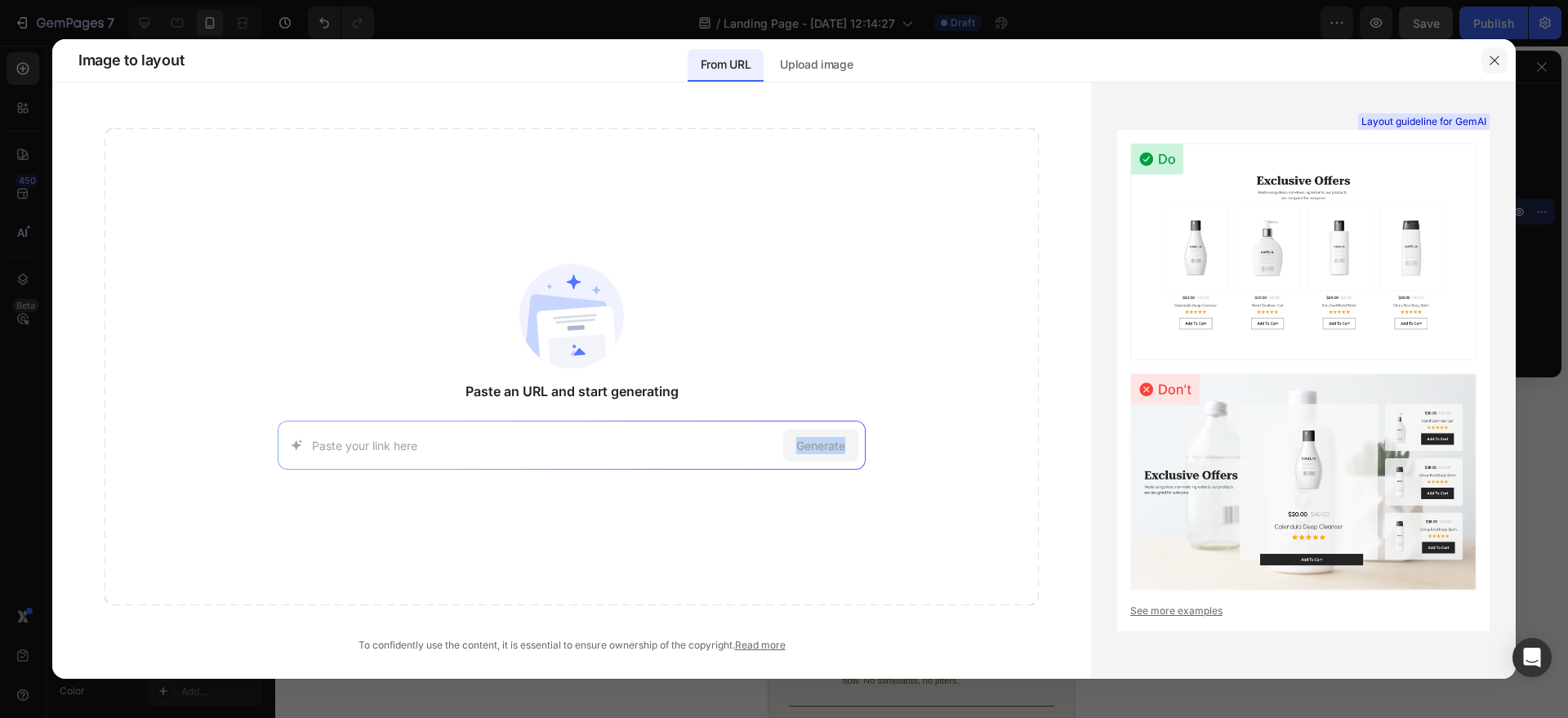
click at [1499, 67] on button "button" at bounding box center [1495, 61] width 26 height 26
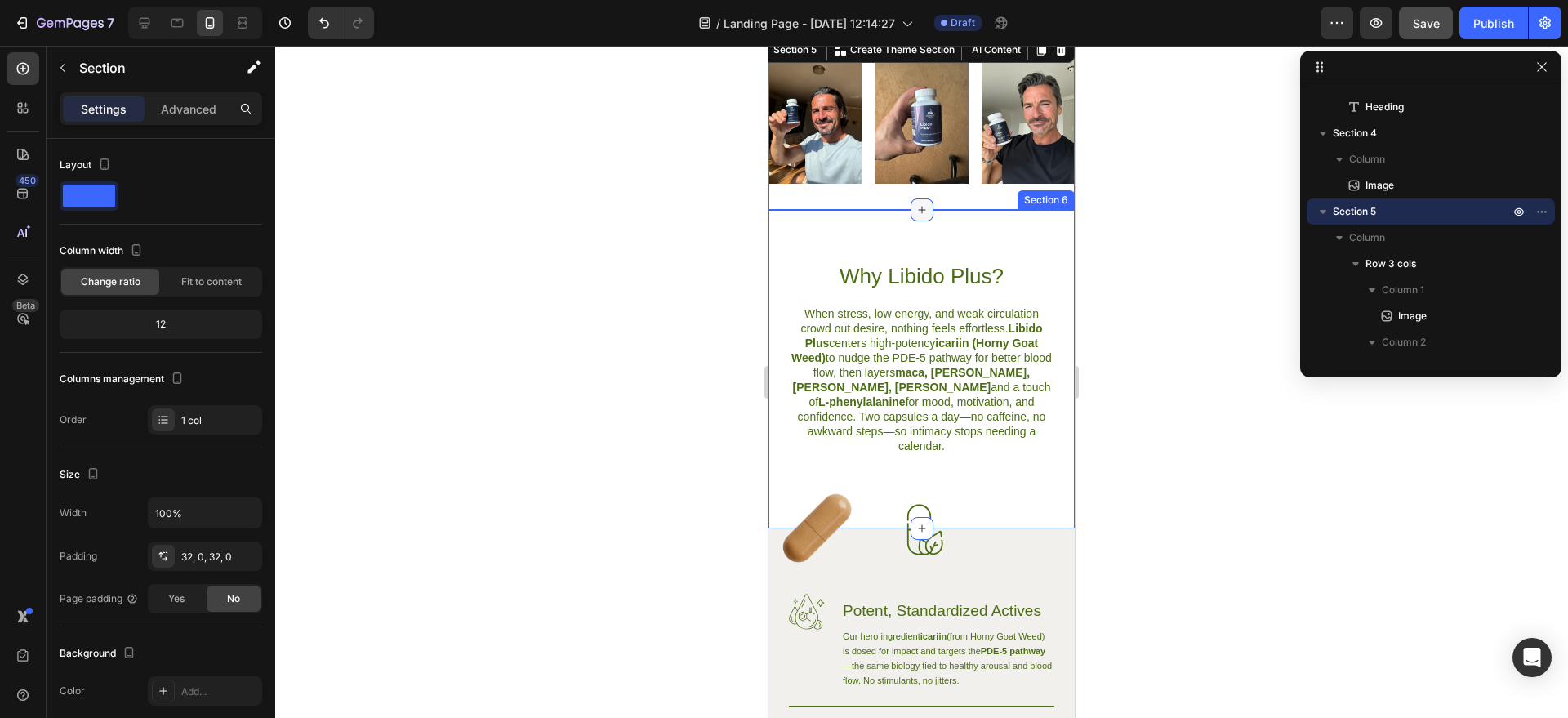
click at [915, 216] on icon at bounding box center [922, 210] width 13 height 13
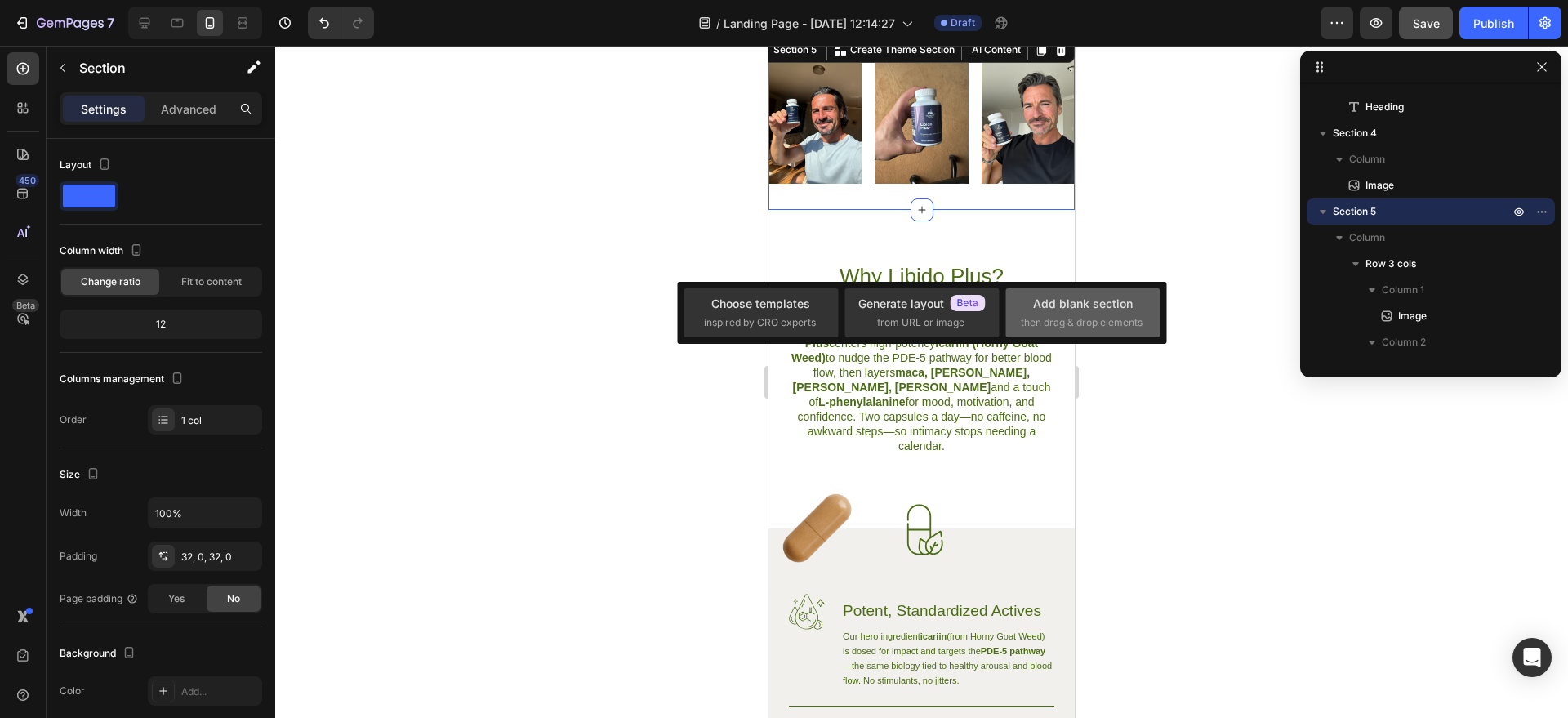
click at [1058, 306] on div "Add blank section" at bounding box center [1082, 303] width 99 height 17
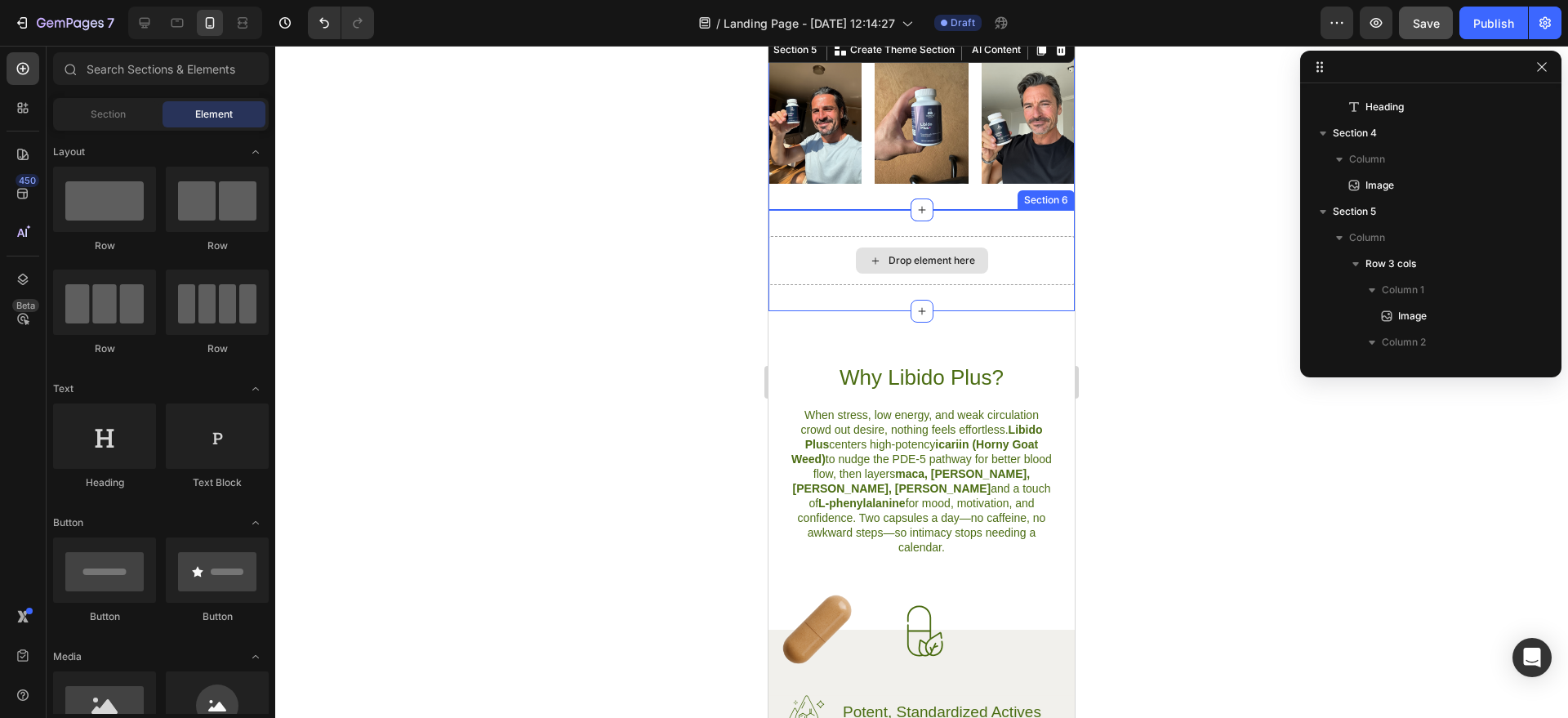
click at [900, 274] on div "Drop element here" at bounding box center [922, 260] width 132 height 26
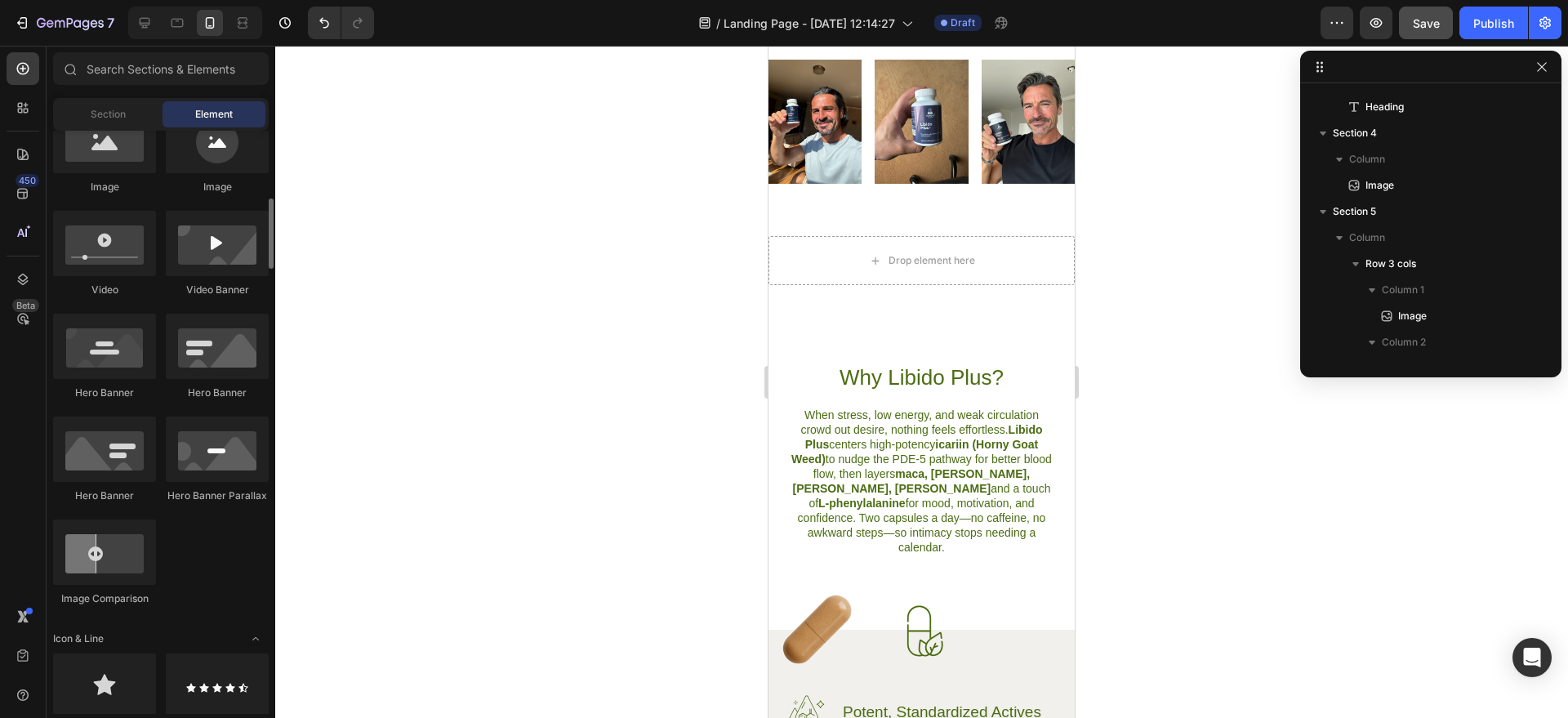
scroll to position [0, 0]
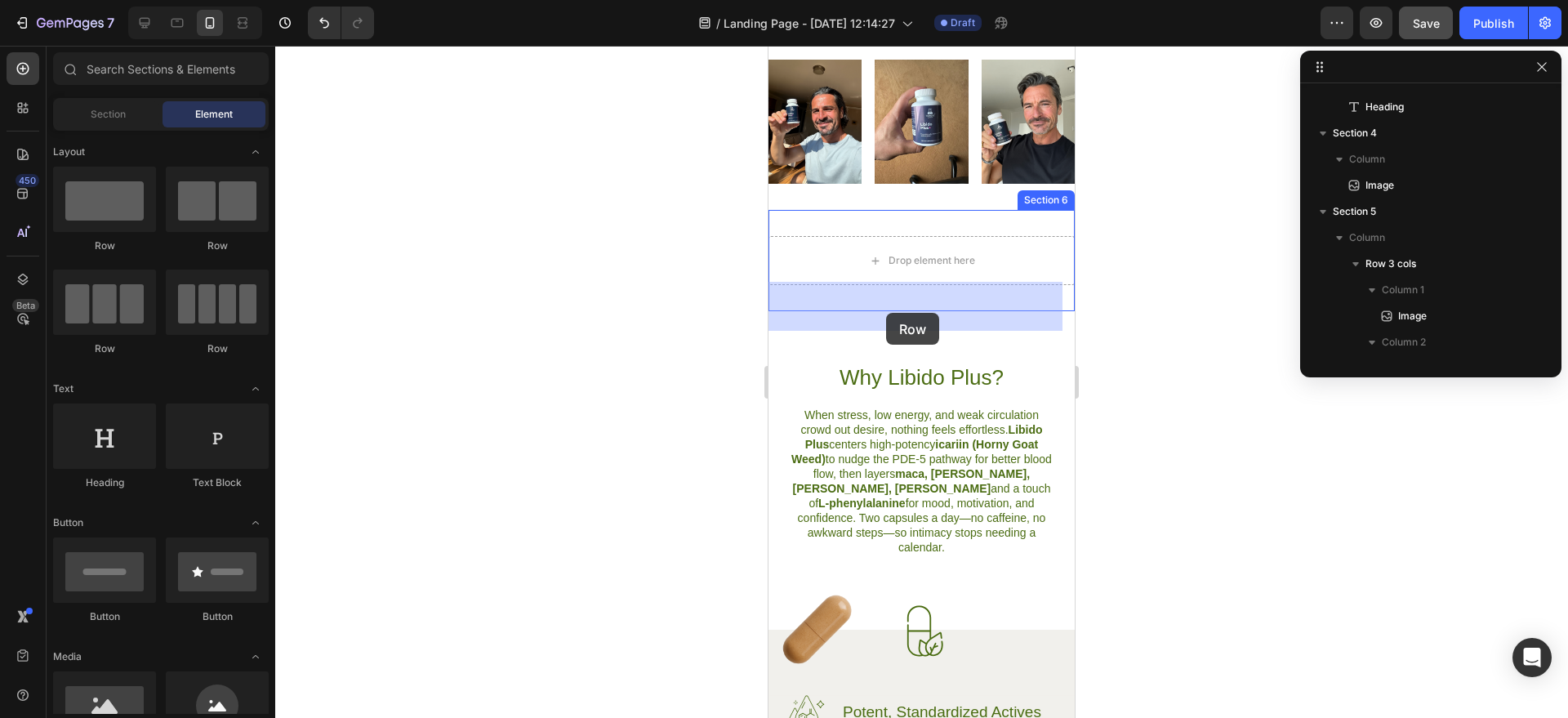
drag, startPoint x: 891, startPoint y: 364, endPoint x: 883, endPoint y: 300, distance: 64.5
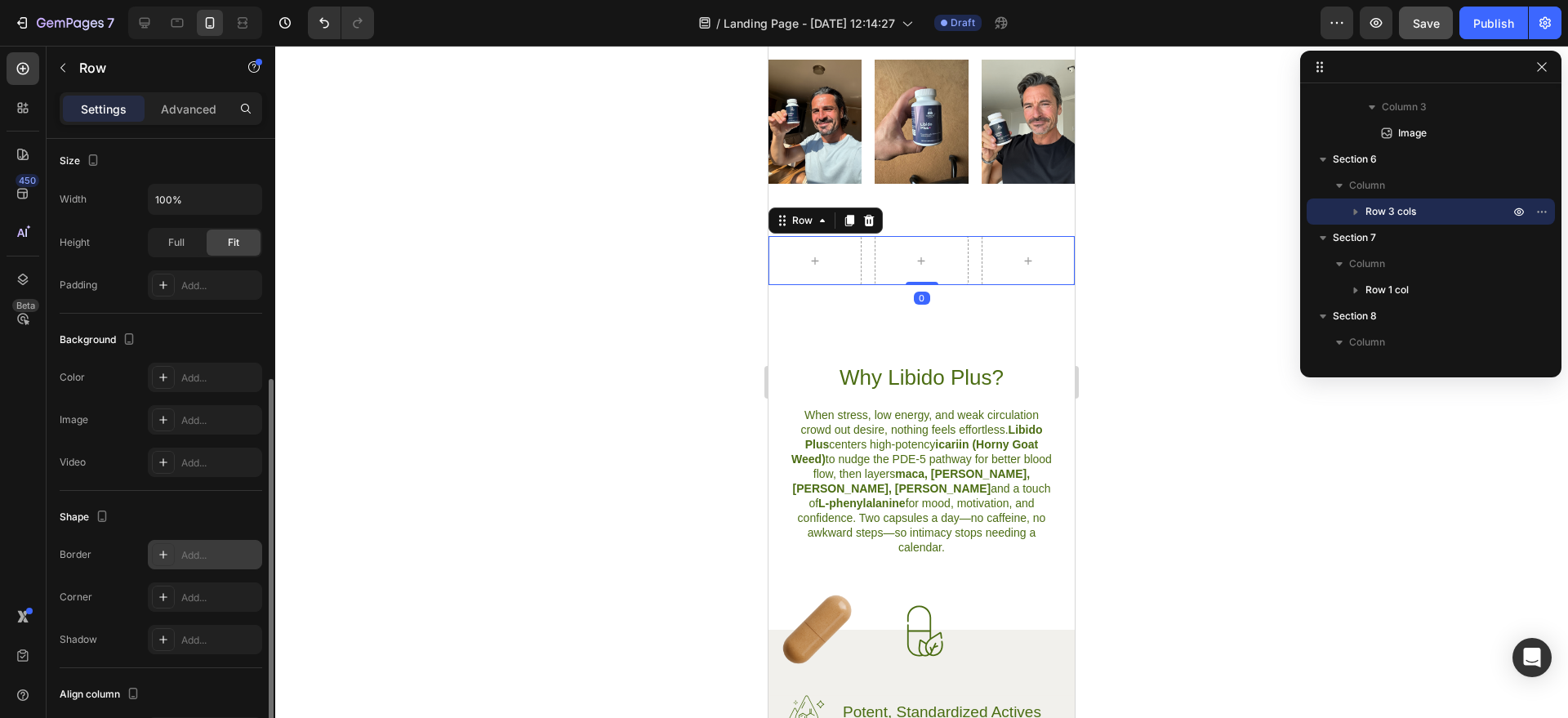
scroll to position [514, 0]
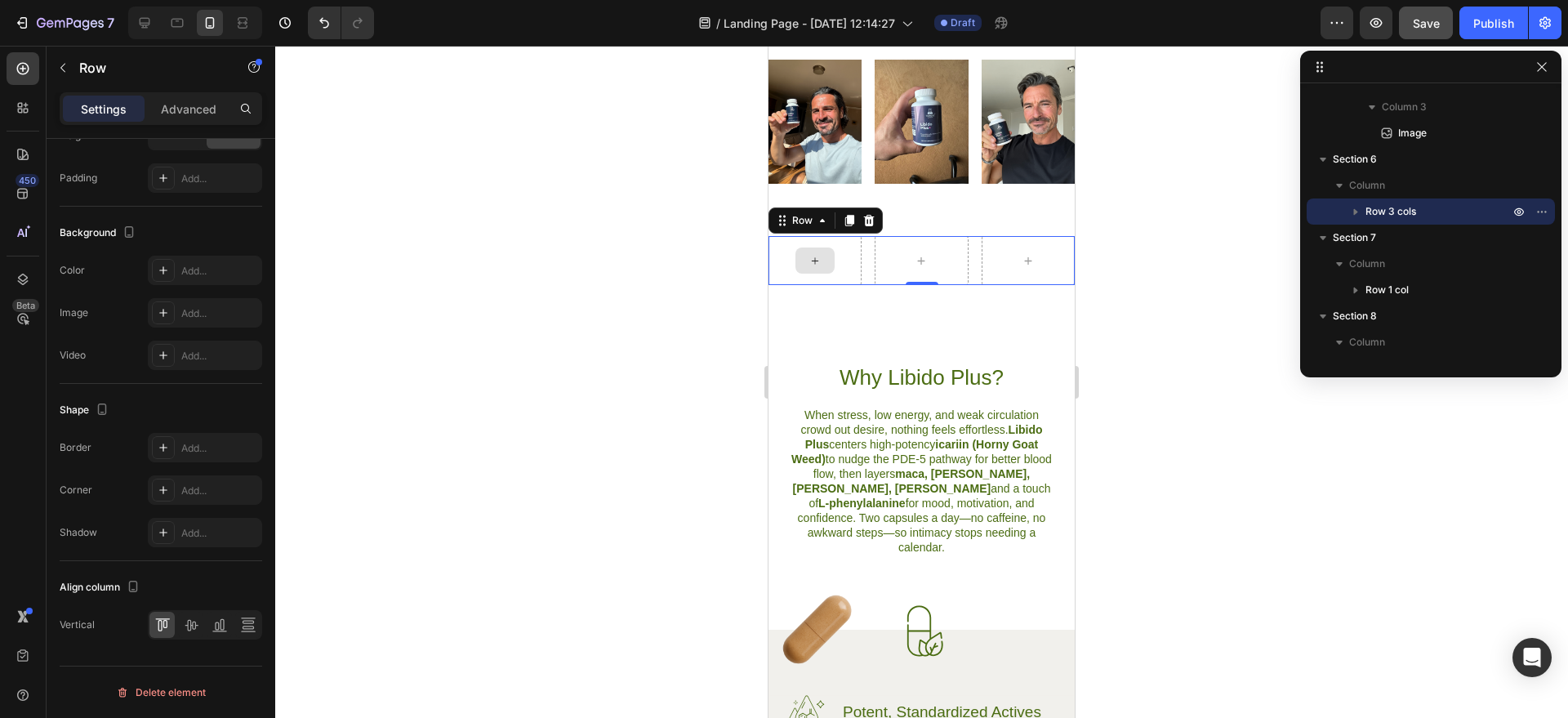
click at [786, 285] on div at bounding box center [814, 260] width 93 height 49
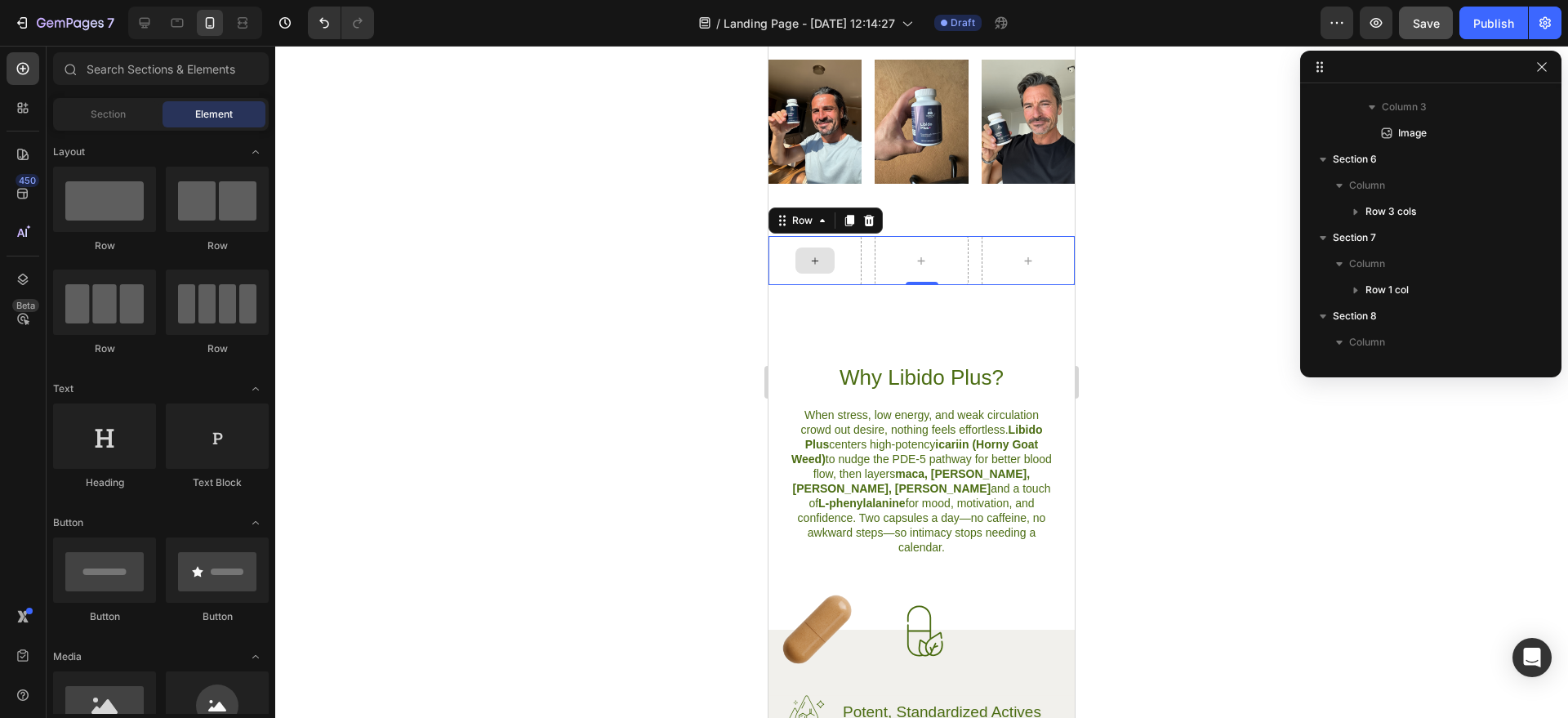
click at [817, 268] on icon at bounding box center [815, 260] width 13 height 14
drag, startPoint x: 133, startPoint y: 693, endPoint x: 750, endPoint y: 332, distance: 714.8
click at [750, 0] on div "7 / Landing Page - [DATE] 12:14:27 Draft Preview Publish 450 Beta Sections(18) …" at bounding box center [784, 0] width 1568 height 0
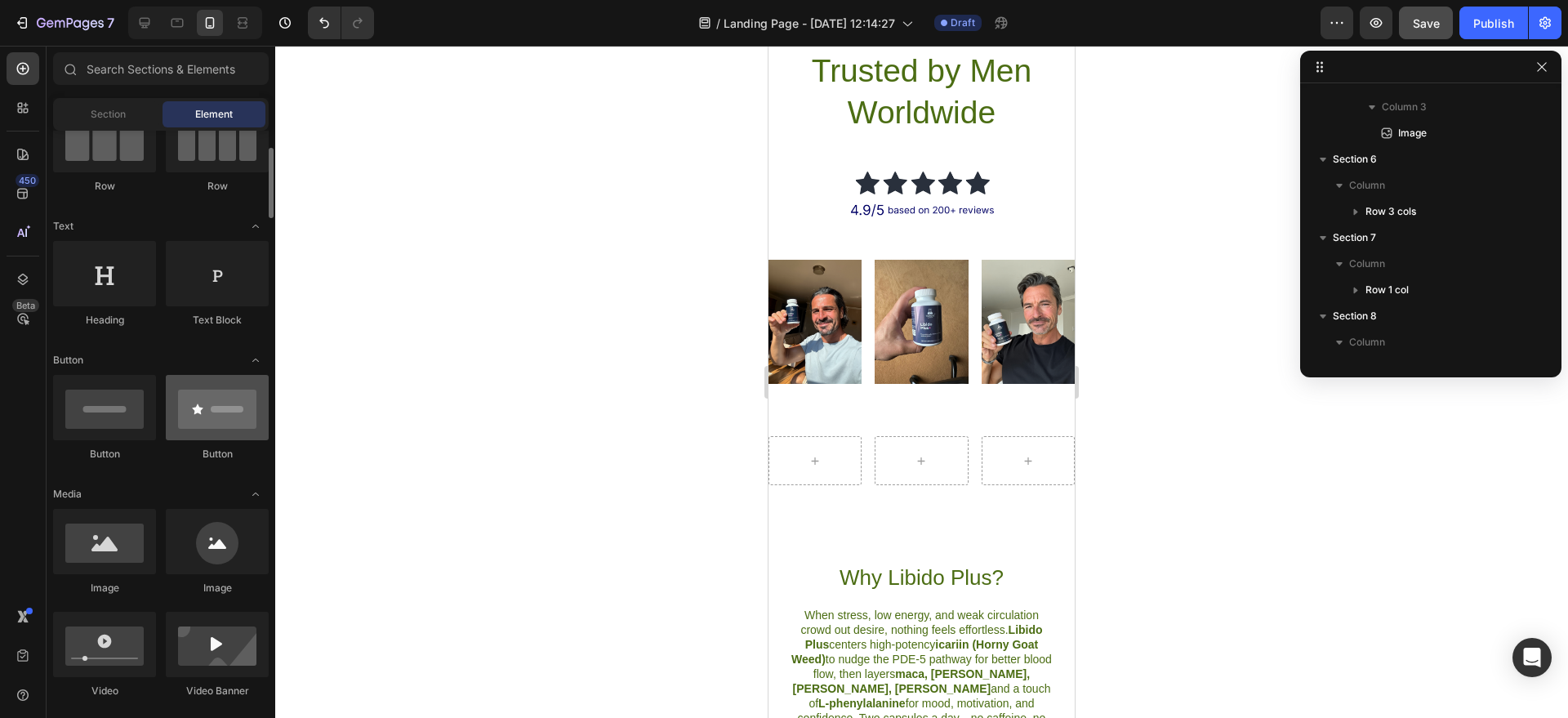
scroll to position [199, 0]
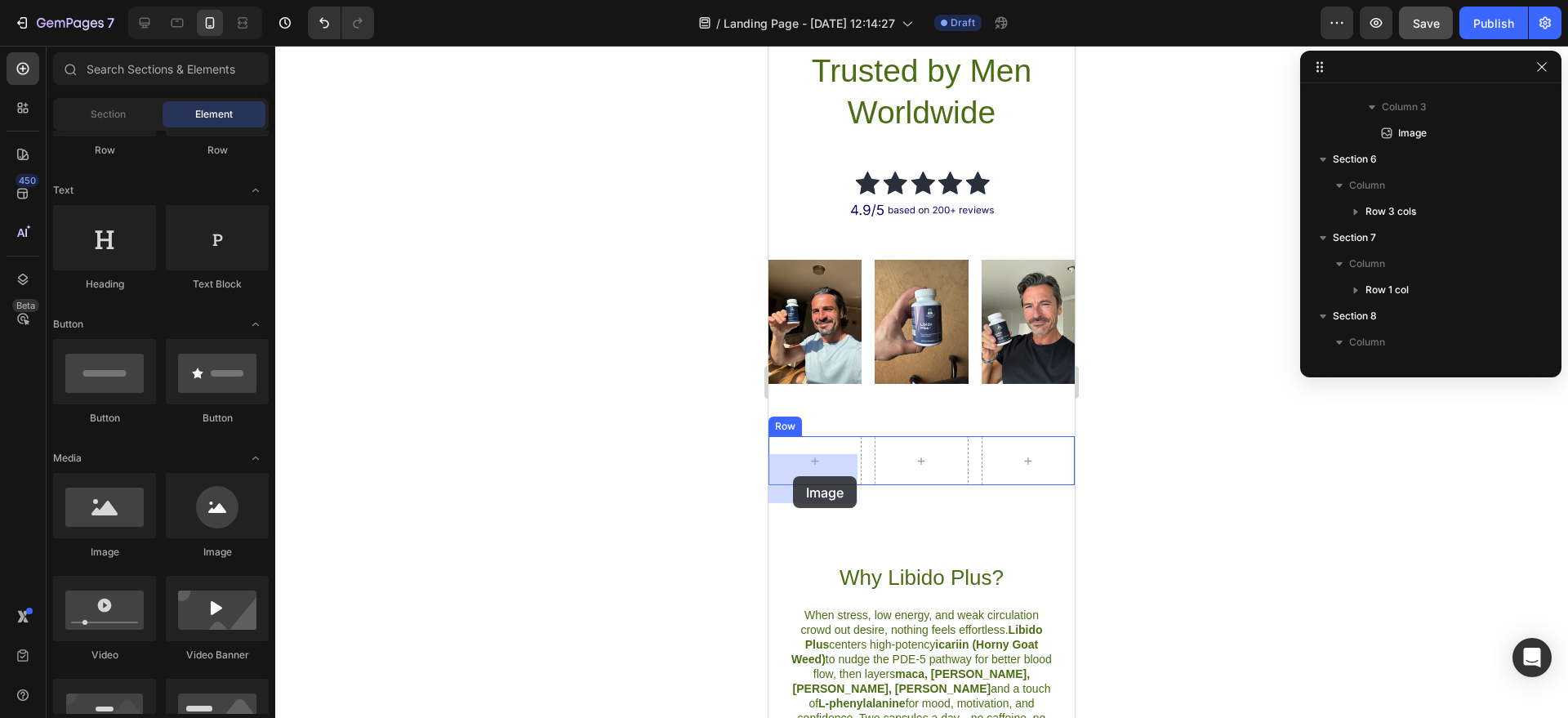
drag, startPoint x: 873, startPoint y: 536, endPoint x: 796, endPoint y: 481, distance: 94.6
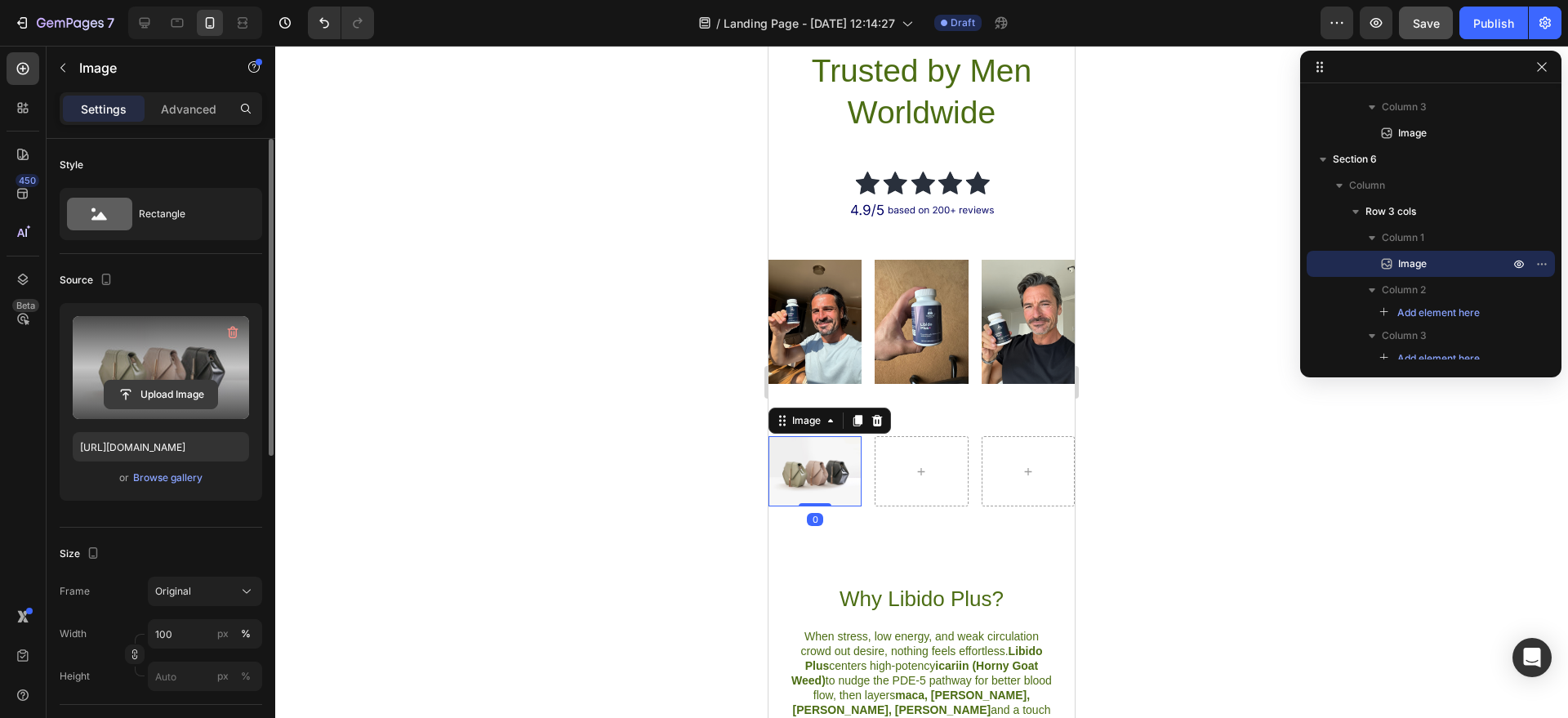
click at [175, 394] on input "file" at bounding box center [160, 394] width 113 height 28
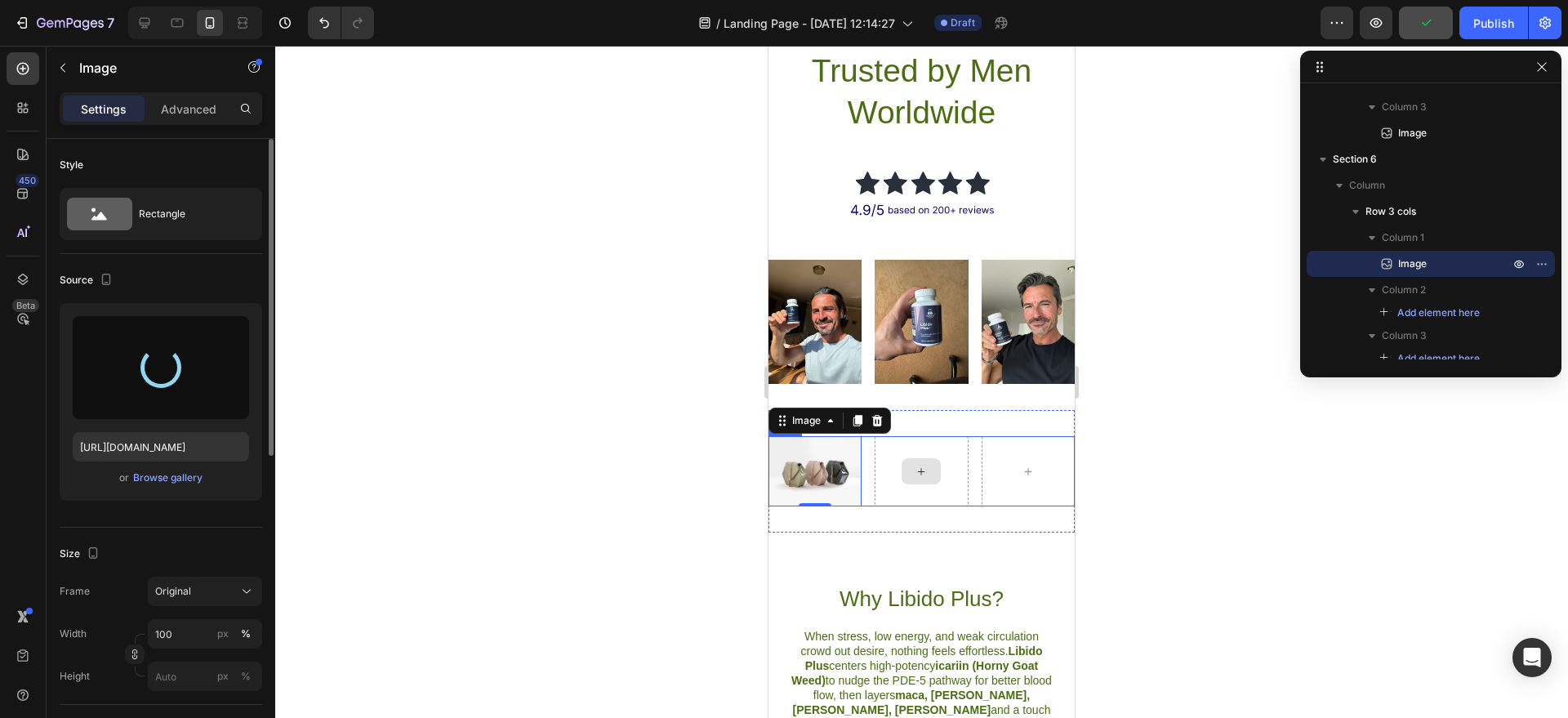
type input "[URL][DOMAIN_NAME]"
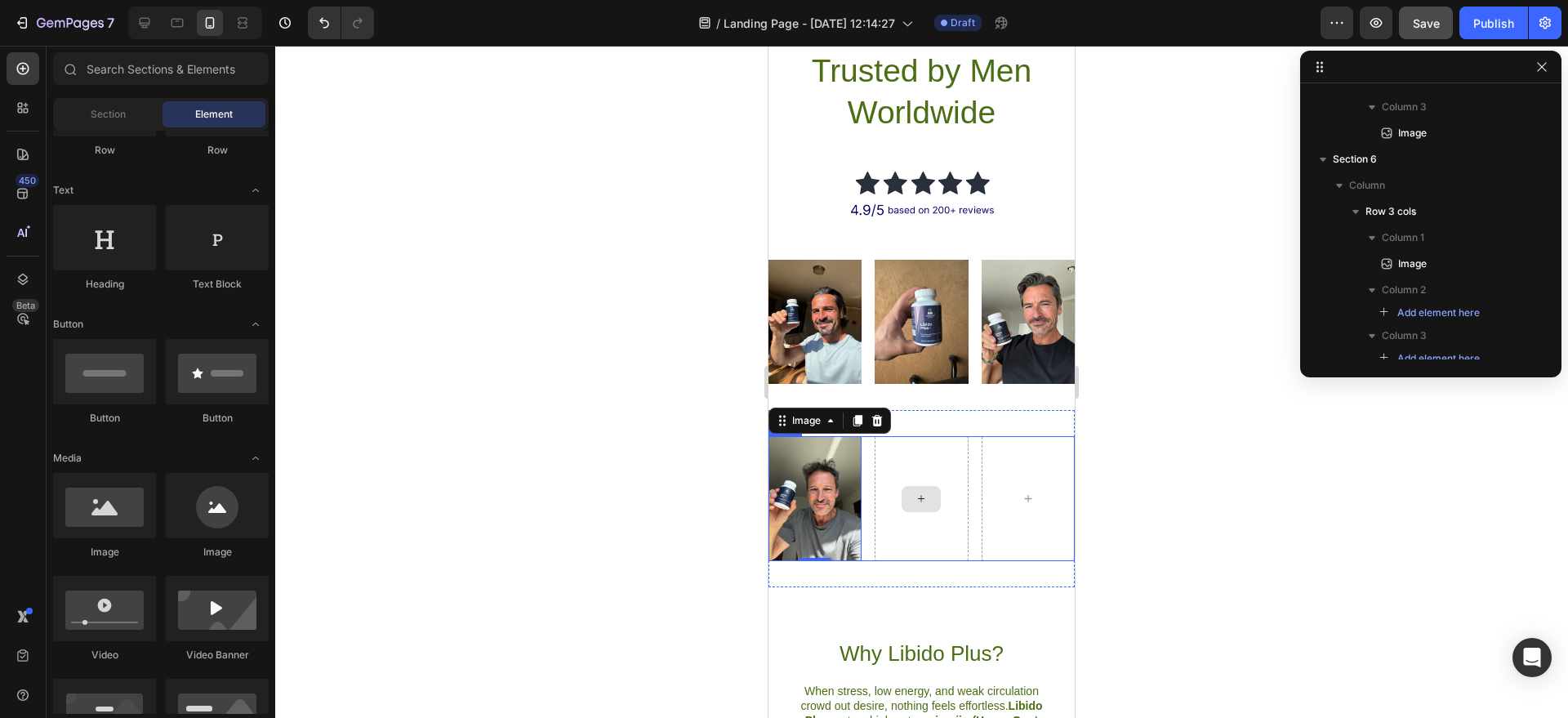
click at [915, 505] on icon at bounding box center [921, 498] width 13 height 14
click at [929, 512] on div at bounding box center [921, 499] width 39 height 26
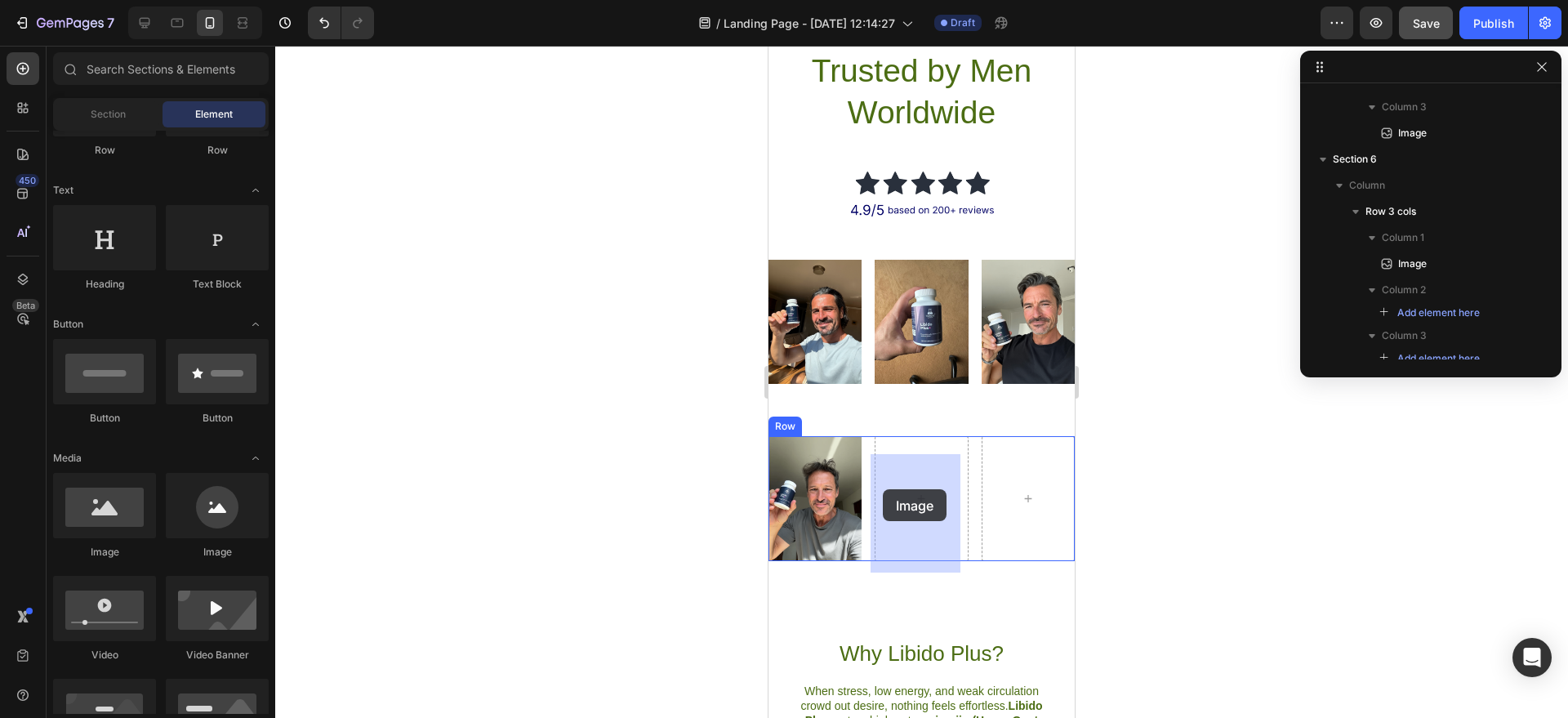
drag, startPoint x: 881, startPoint y: 553, endPoint x: 883, endPoint y: 489, distance: 64.0
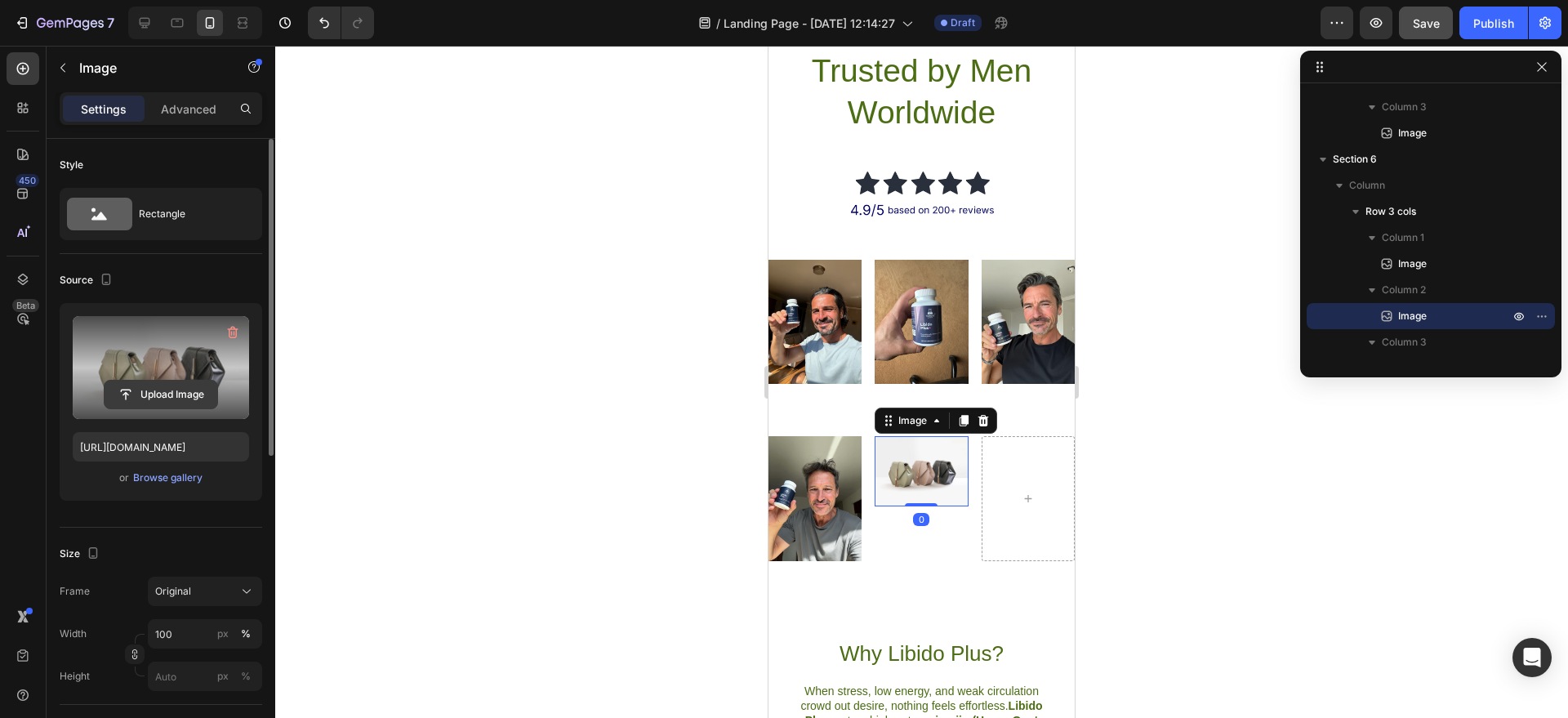
click at [182, 386] on input "file" at bounding box center [160, 394] width 113 height 28
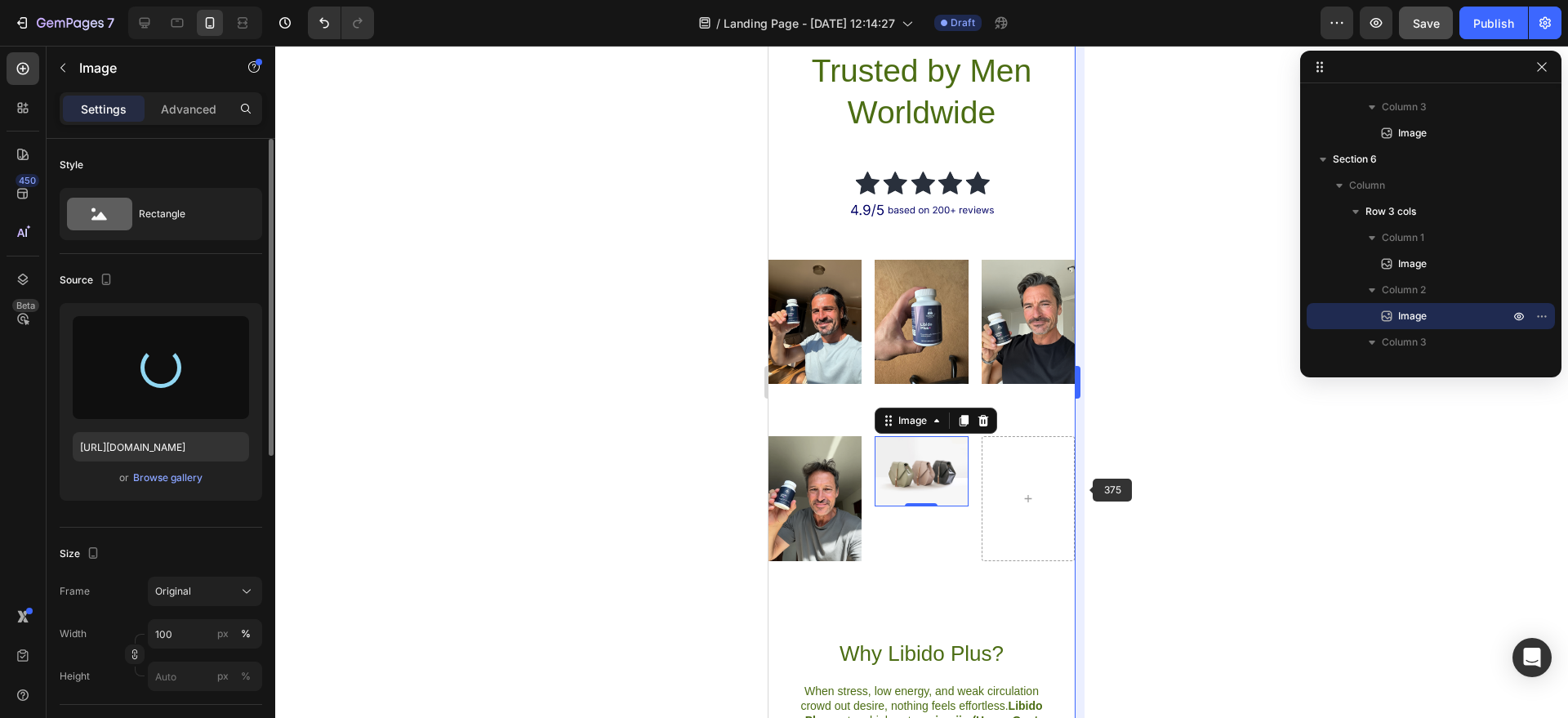
type input "[URL][DOMAIN_NAME]"
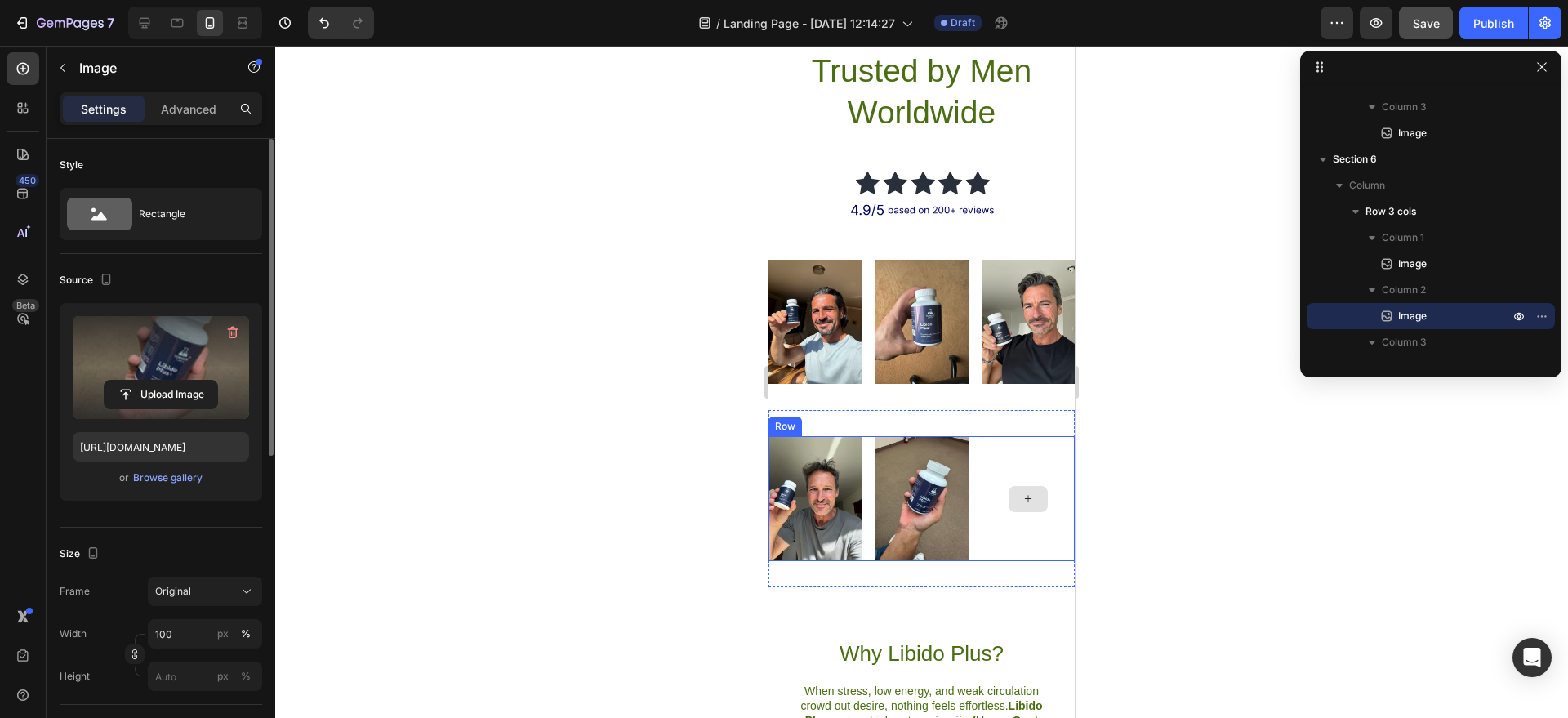
click at [1022, 505] on icon at bounding box center [1028, 498] width 13 height 14
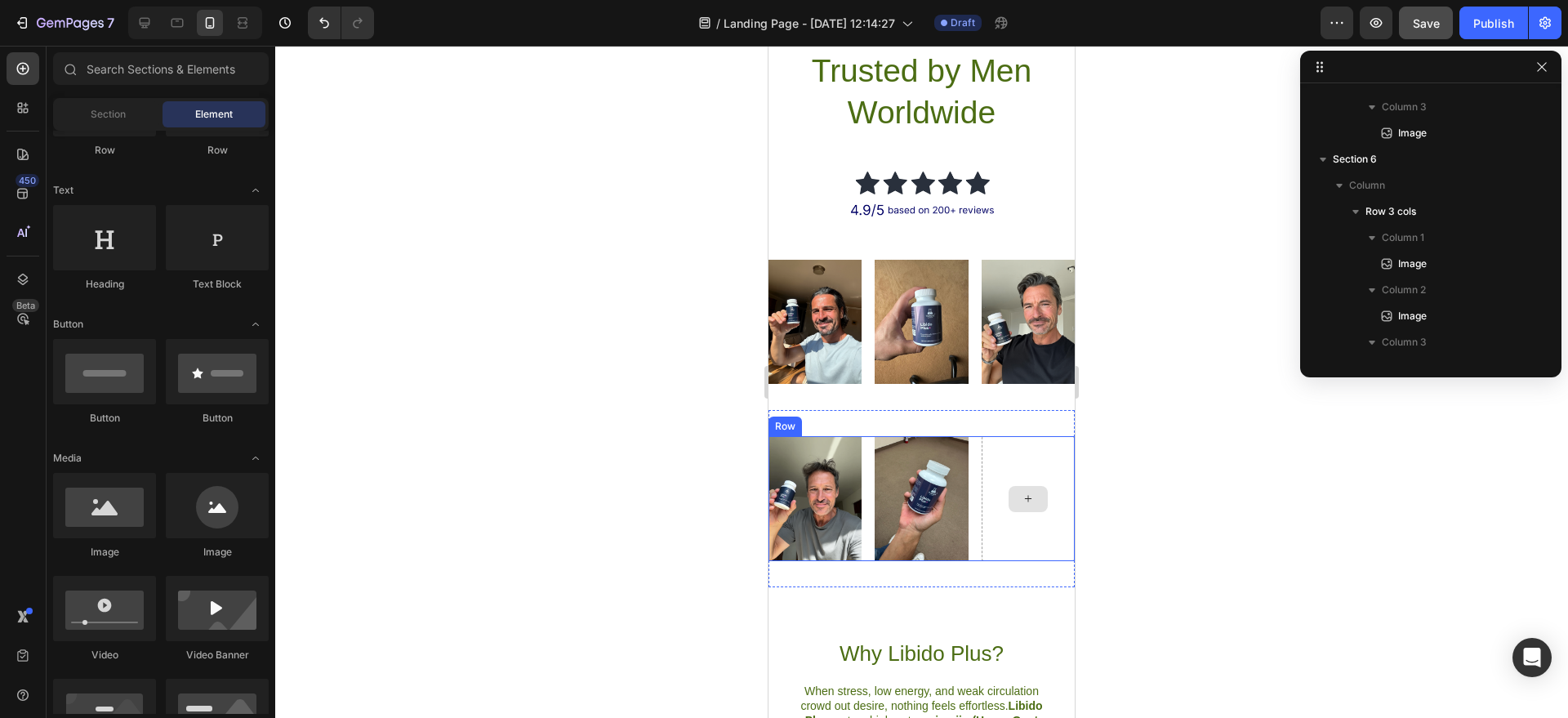
click at [1022, 505] on icon at bounding box center [1028, 498] width 13 height 14
drag, startPoint x: 892, startPoint y: 570, endPoint x: 1056, endPoint y: 509, distance: 175.0
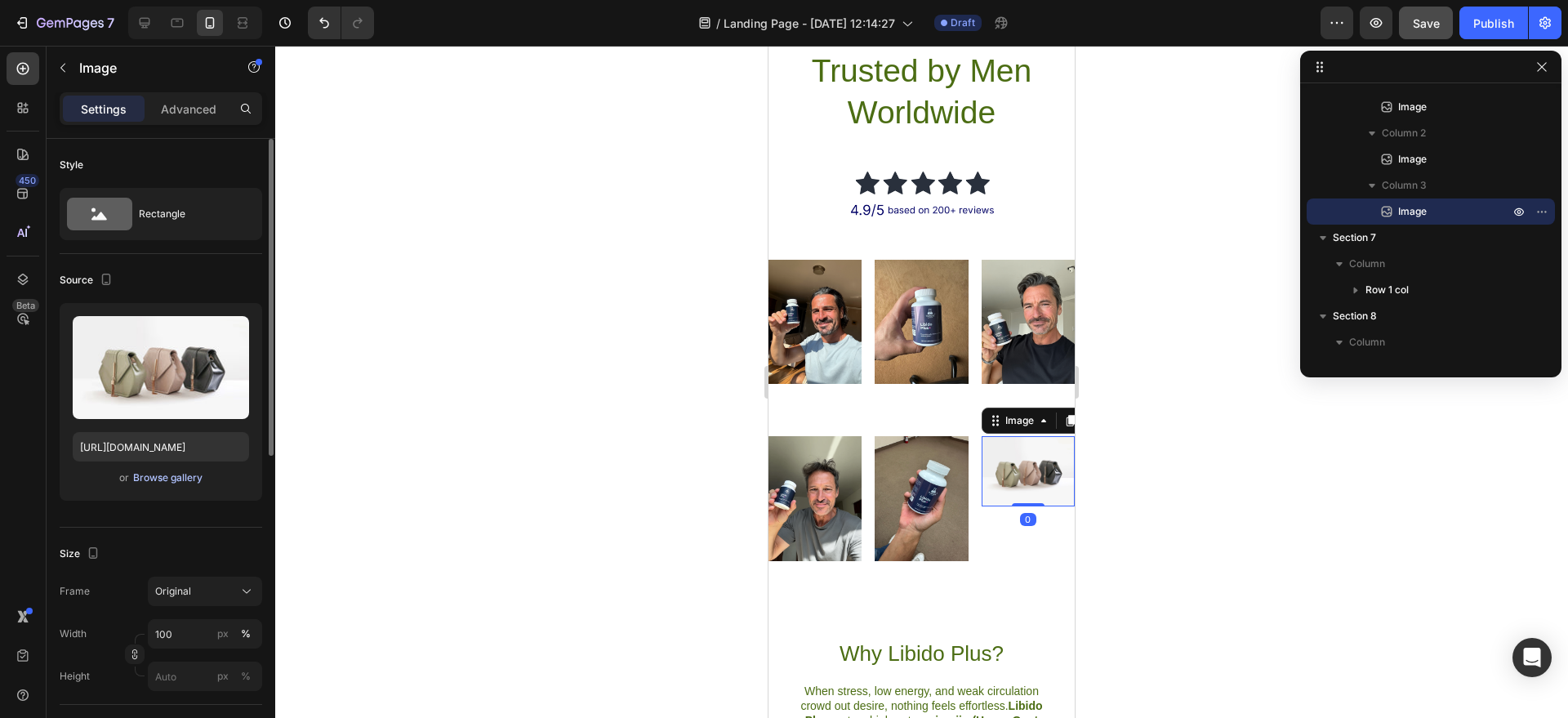
click at [182, 480] on div "Browse gallery" at bounding box center [168, 478] width 69 height 15
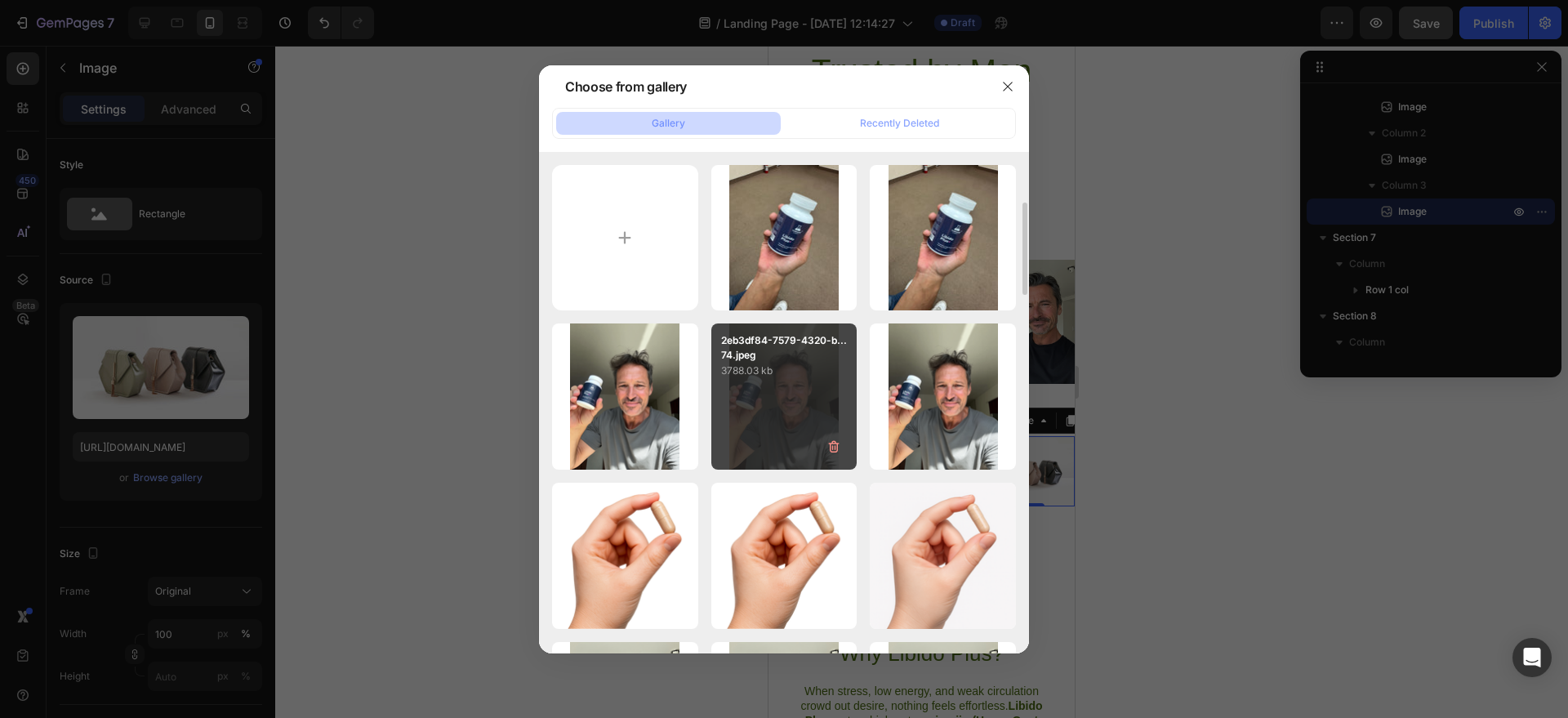
scroll to position [1, 0]
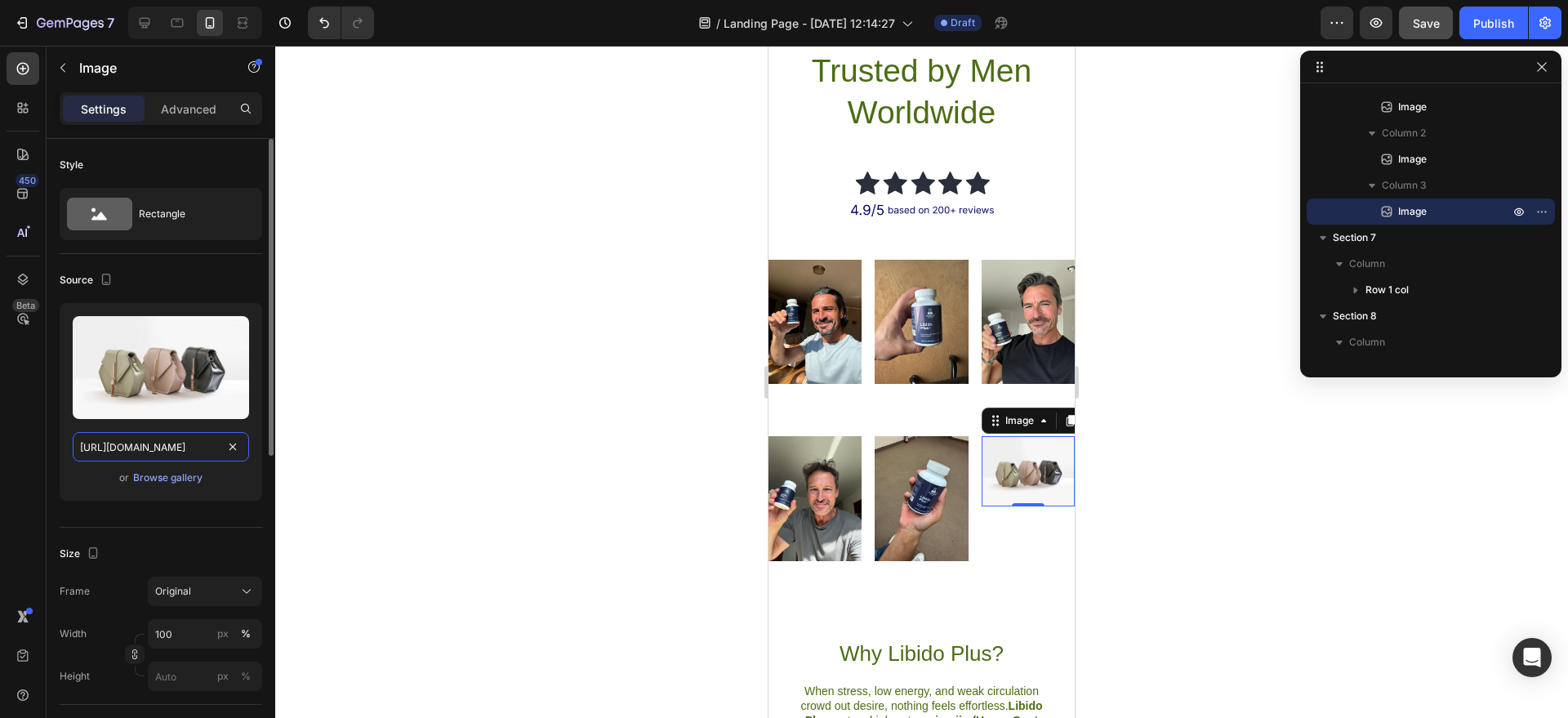
click at [188, 447] on input "[URL][DOMAIN_NAME]" at bounding box center [160, 447] width 177 height 30
click at [1002, 485] on img at bounding box center [1028, 471] width 93 height 70
click at [1026, 497] on img at bounding box center [1028, 471] width 93 height 70
click at [182, 477] on div "Browse gallery" at bounding box center [168, 478] width 69 height 15
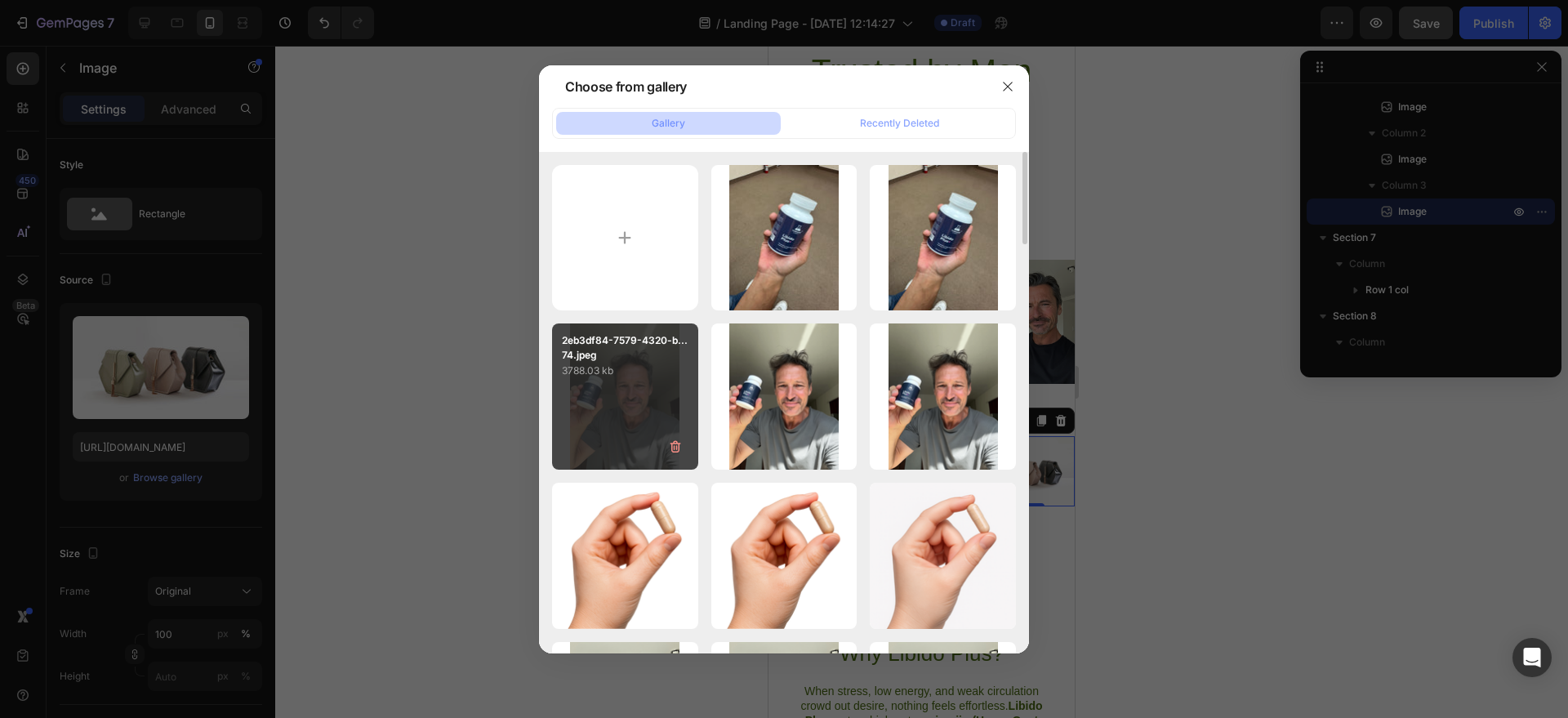
click at [620, 332] on div "2eb3df84-7579-4320-b...74.jpeg 3788.03 kb" at bounding box center [625, 352] width 146 height 56
type input "[URL][DOMAIN_NAME]"
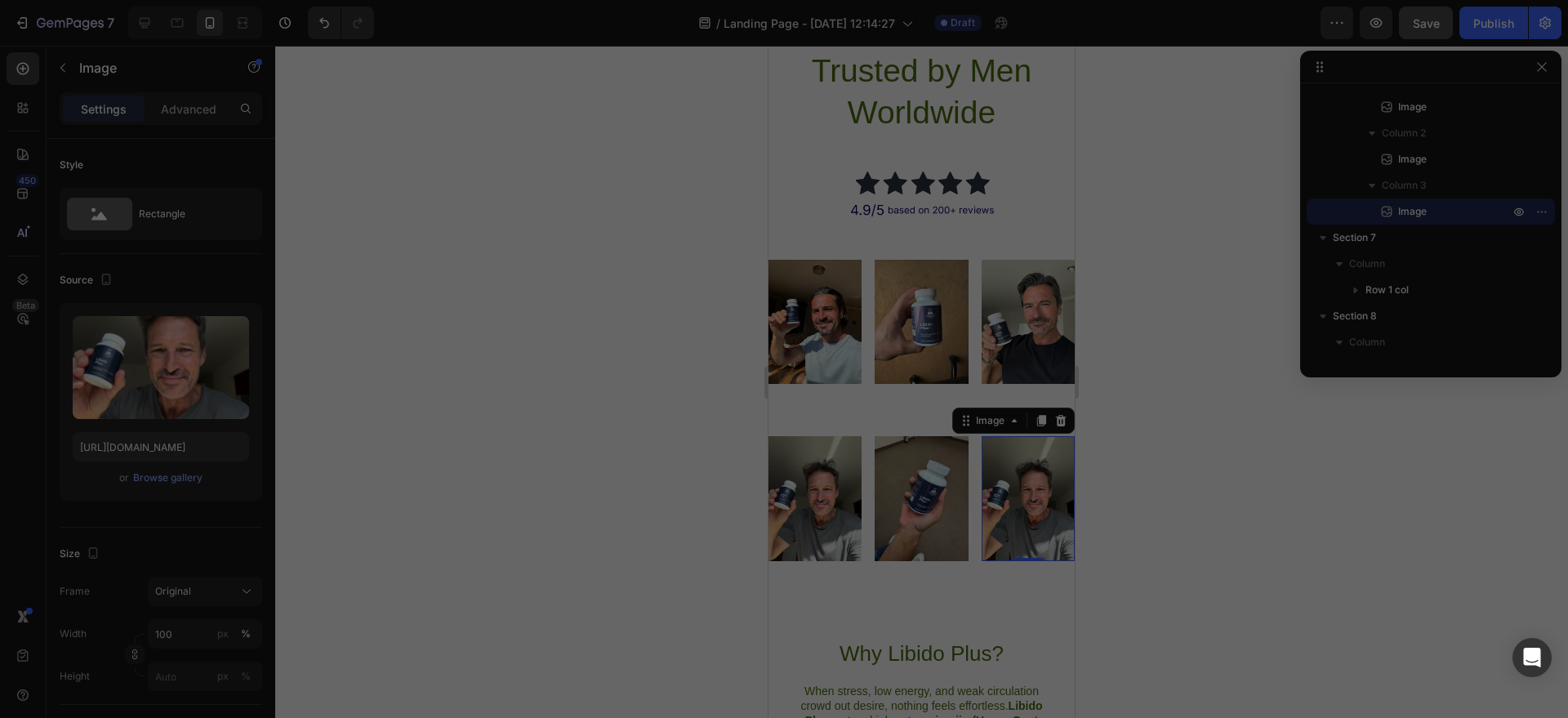
click at [620, 332] on div "2eb3df84-7579-4320-b...74.jpeg 3788.03 kb" at bounding box center [625, 352] width 146 height 56
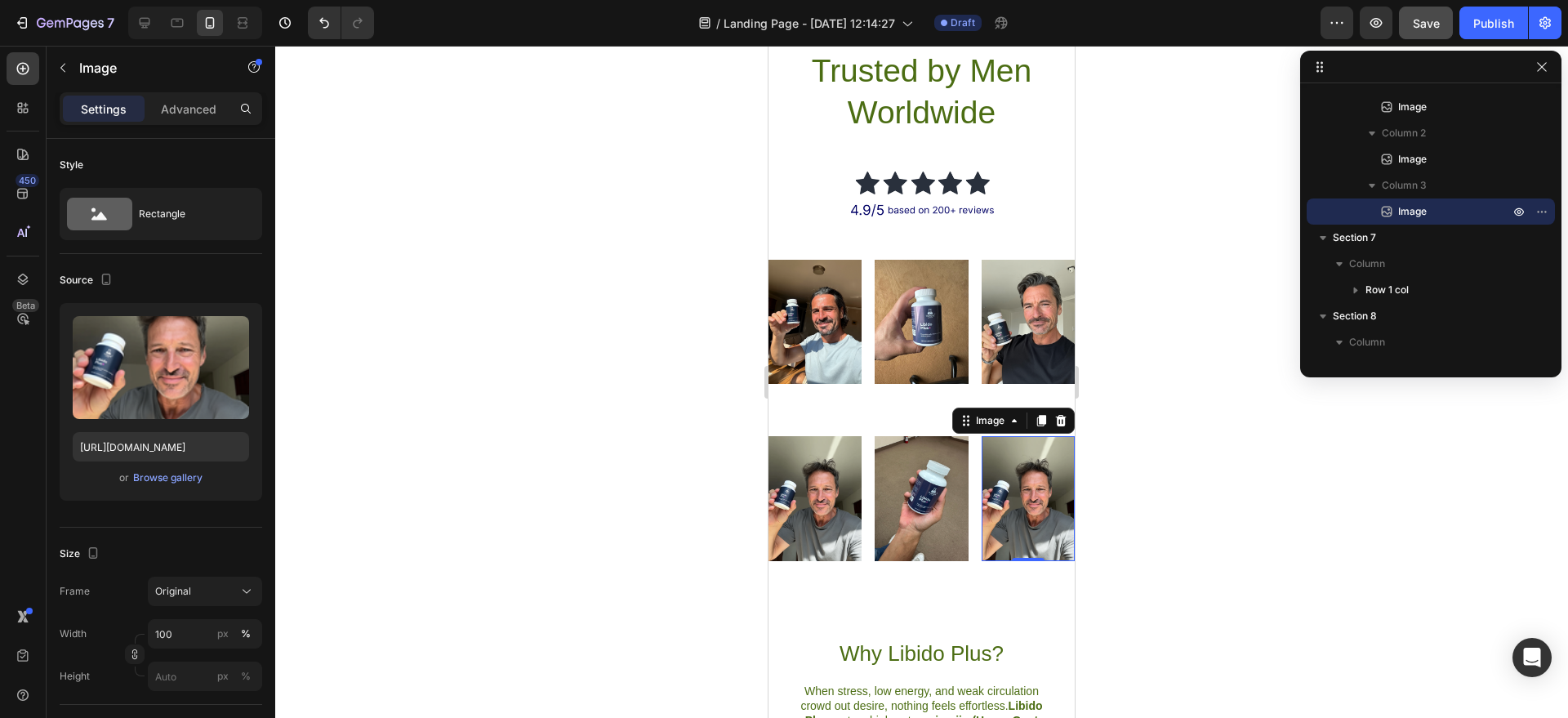
click at [1016, 527] on img at bounding box center [1028, 498] width 93 height 124
click at [182, 483] on div "Browse gallery" at bounding box center [168, 478] width 69 height 15
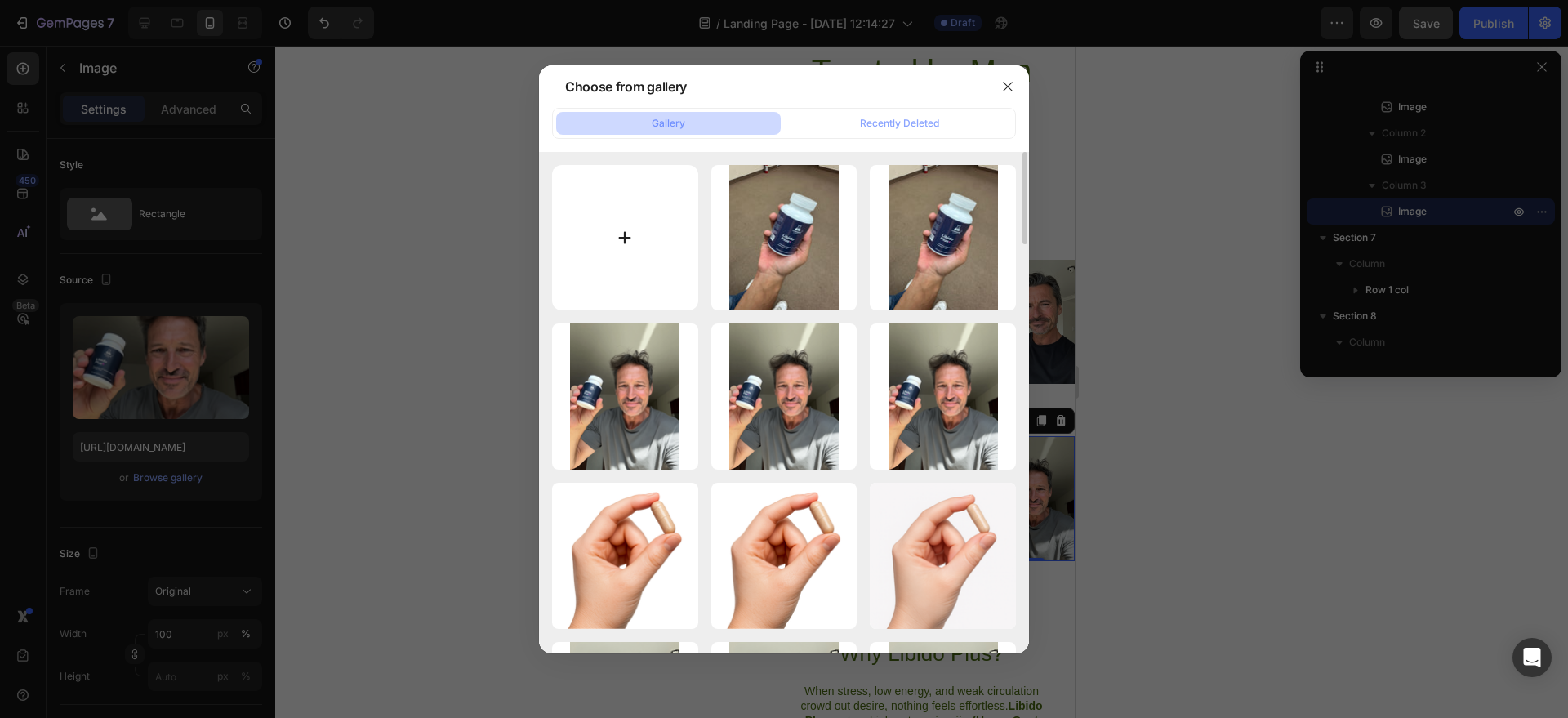
click at [666, 212] on input "file" at bounding box center [625, 238] width 146 height 146
type input "C:\fakepath\Screenshot [DATE] 12.18.20 PM.png"
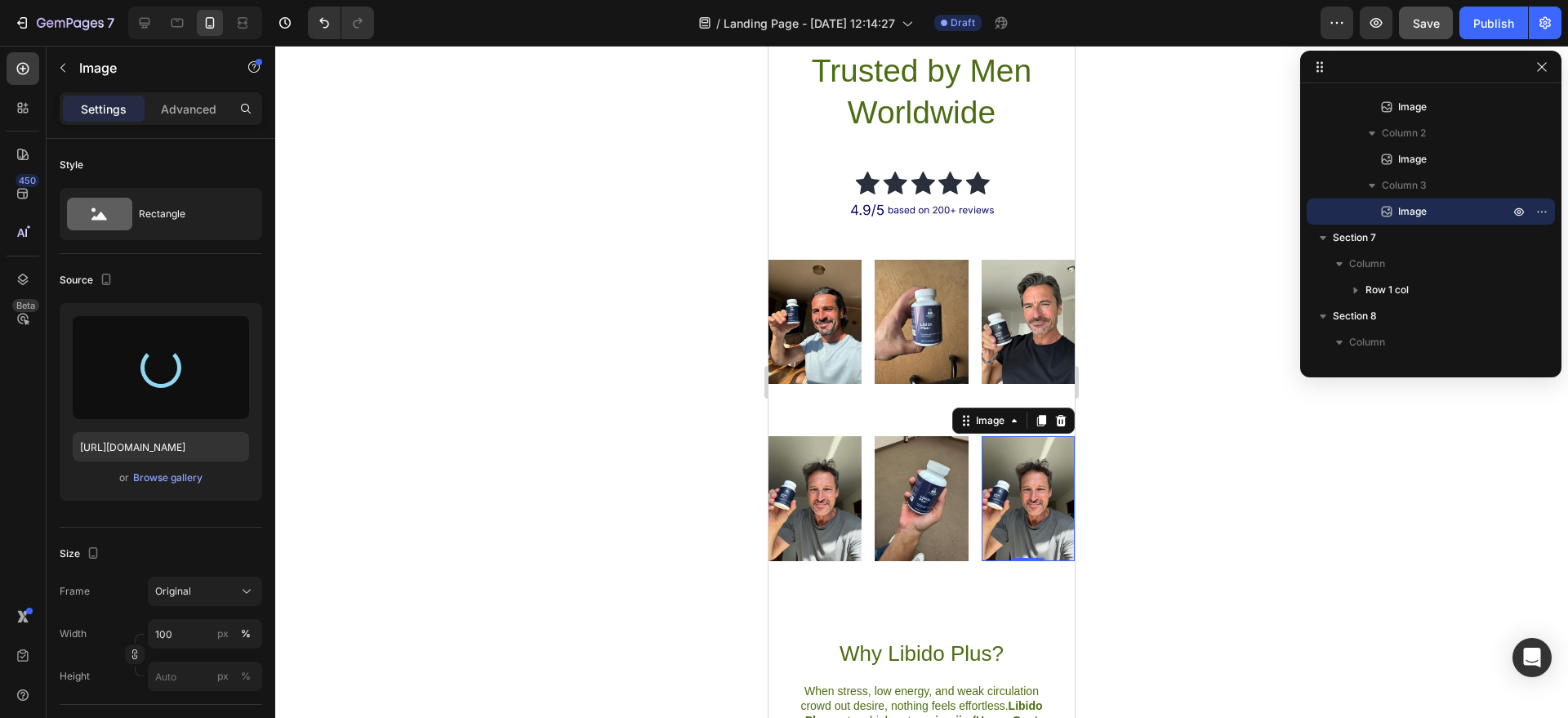
type input "[URL][DOMAIN_NAME]"
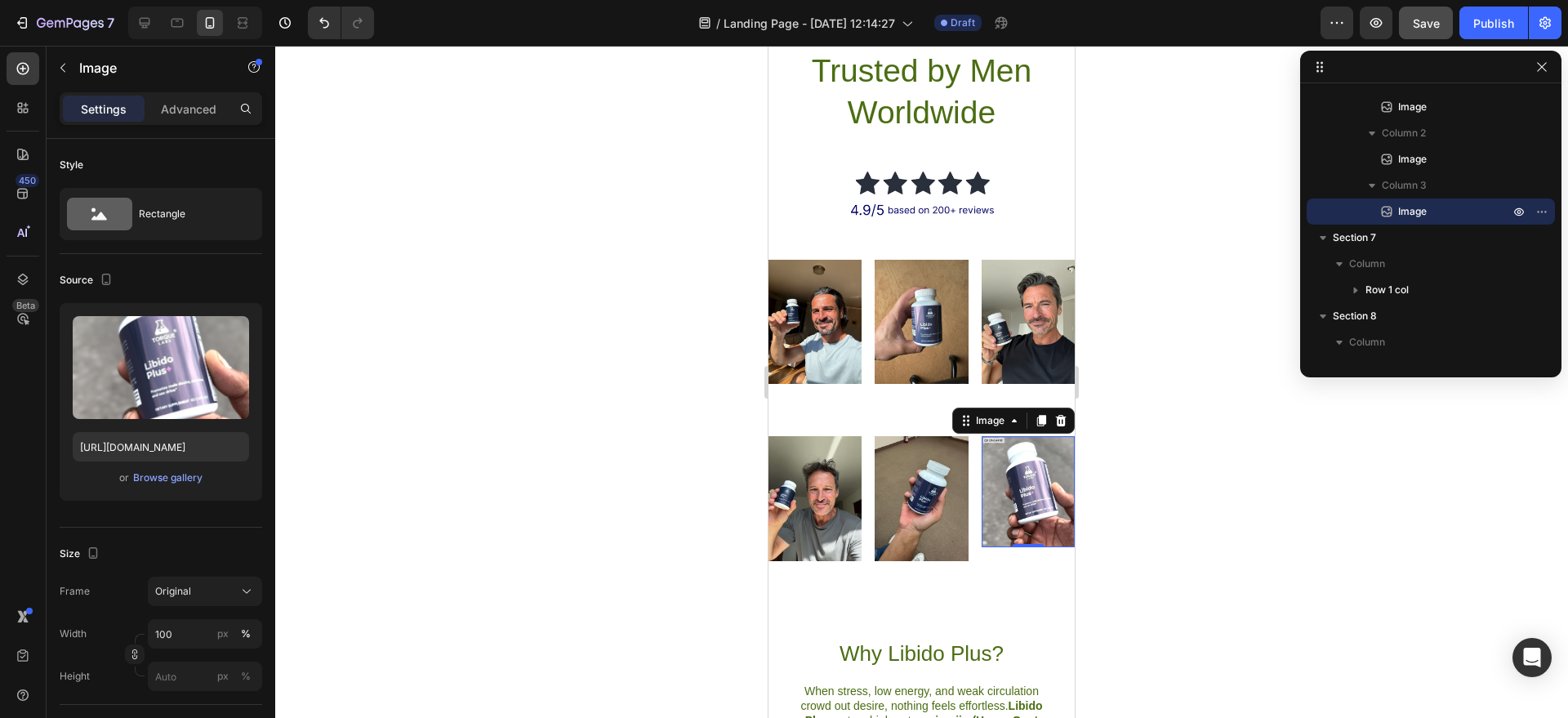
scroll to position [780, 0]
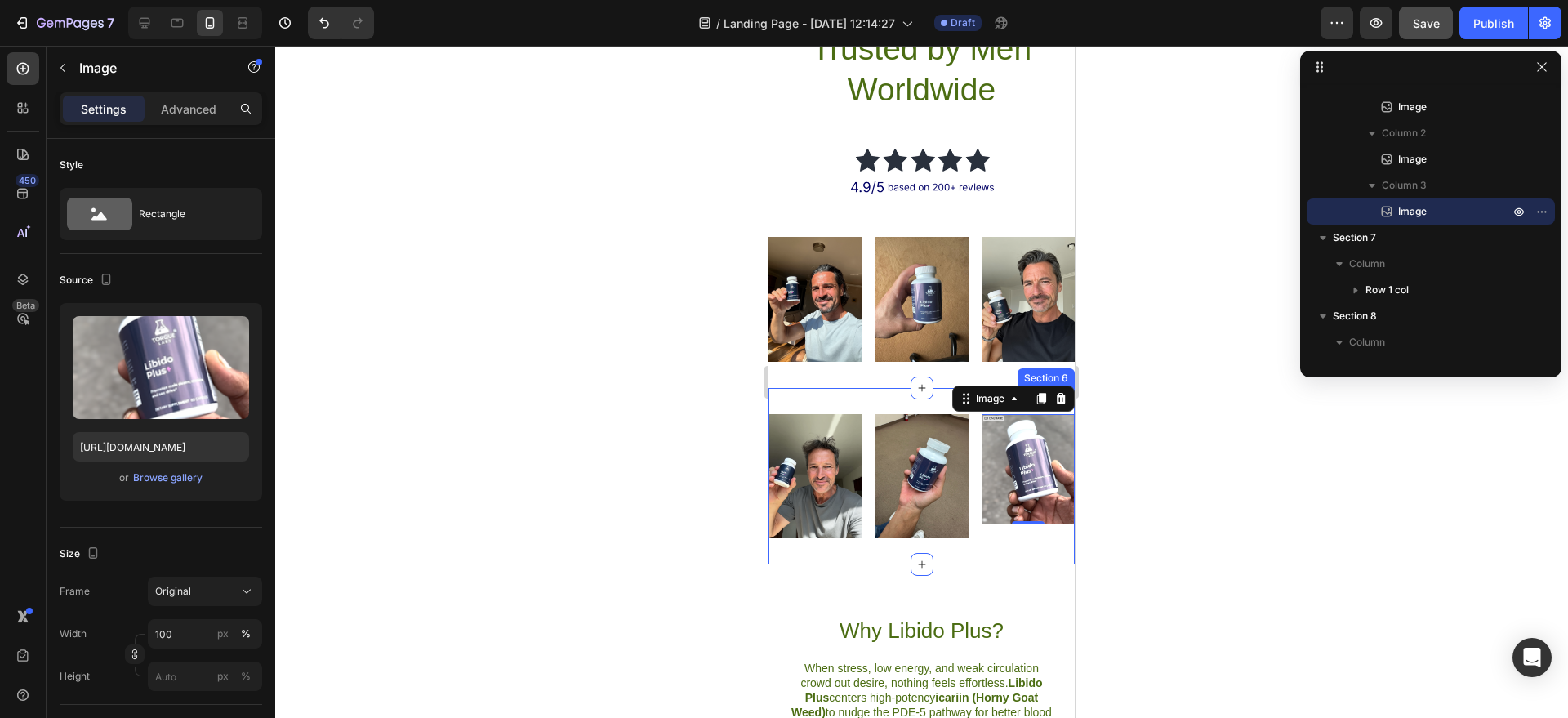
click at [958, 541] on div "Image Image Image 0 Row Section 6" at bounding box center [921, 476] width 307 height 177
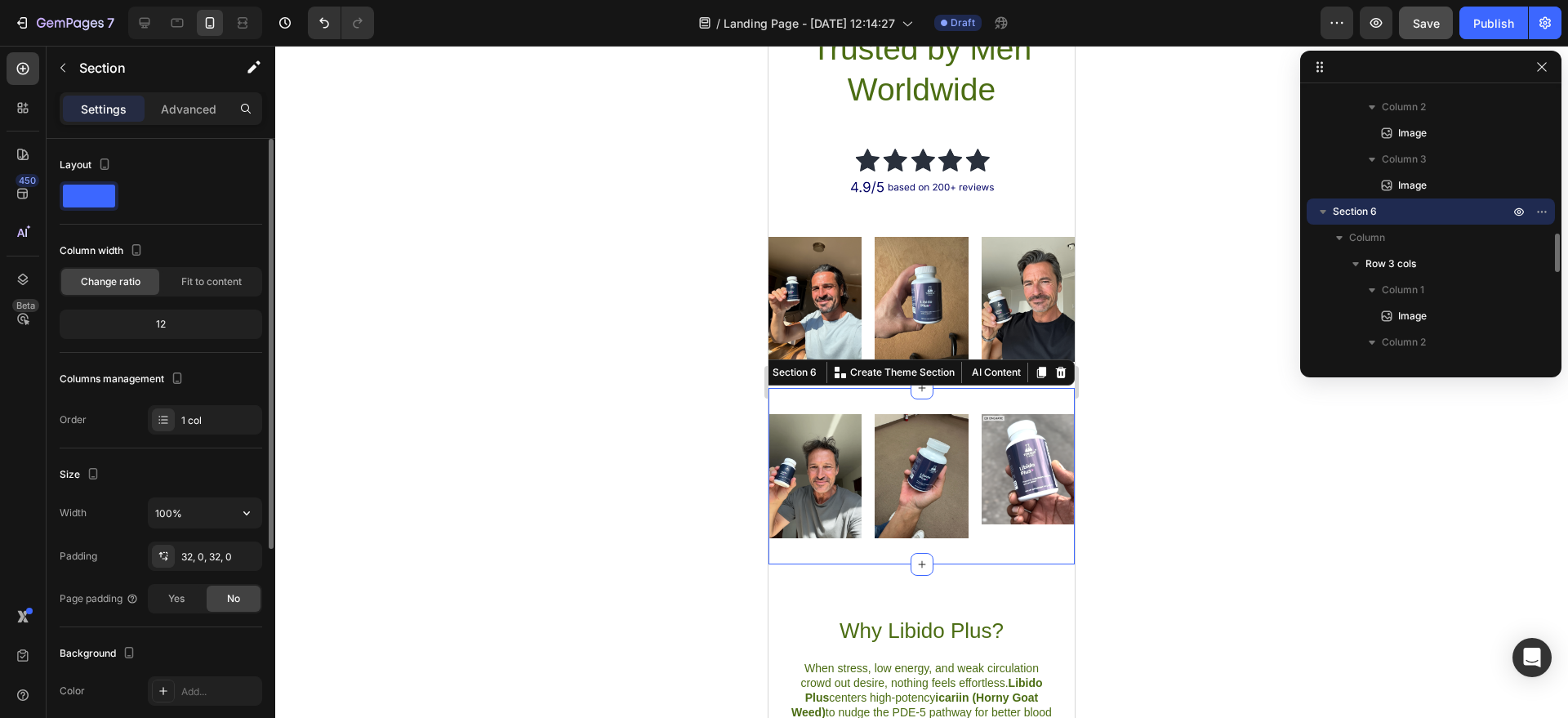
scroll to position [11, 0]
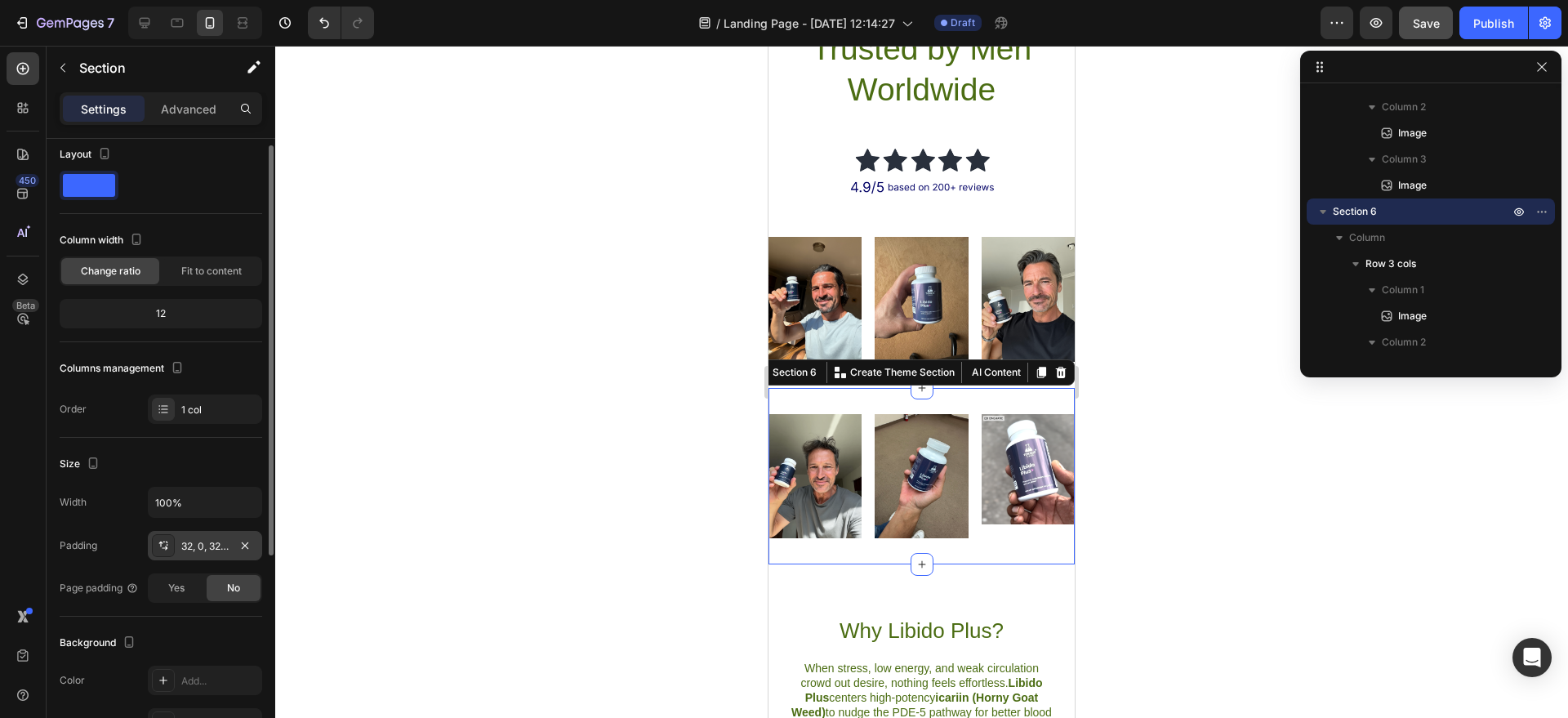
click at [202, 543] on div "32, 0, 32, 0" at bounding box center [205, 546] width 48 height 15
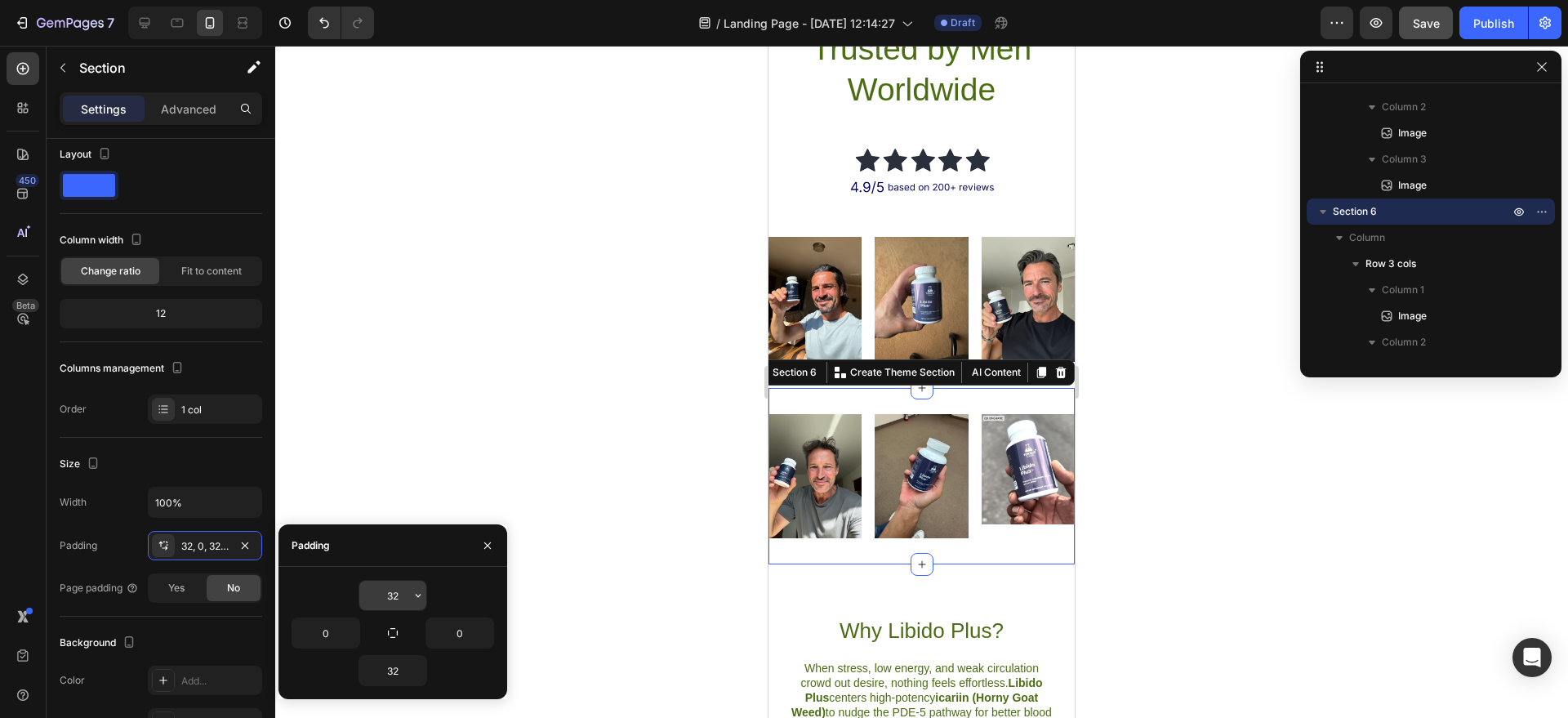
click at [385, 599] on input "32" at bounding box center [393, 596] width 67 height 30
click at [410, 602] on button "button" at bounding box center [418, 596] width 16 height 30
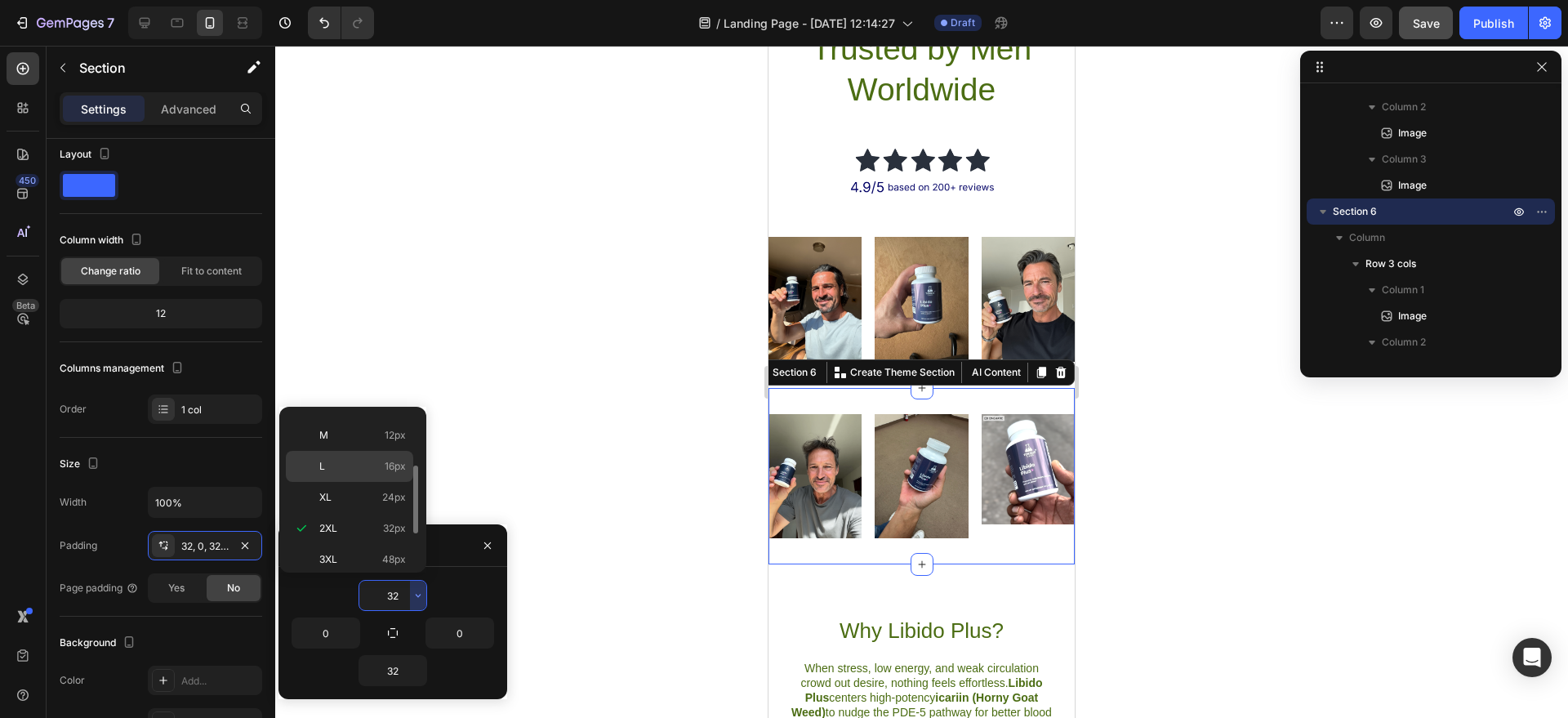
scroll to position [81, 0]
click at [337, 457] on div "S 8px" at bounding box center [349, 472] width 127 height 31
type input "8"
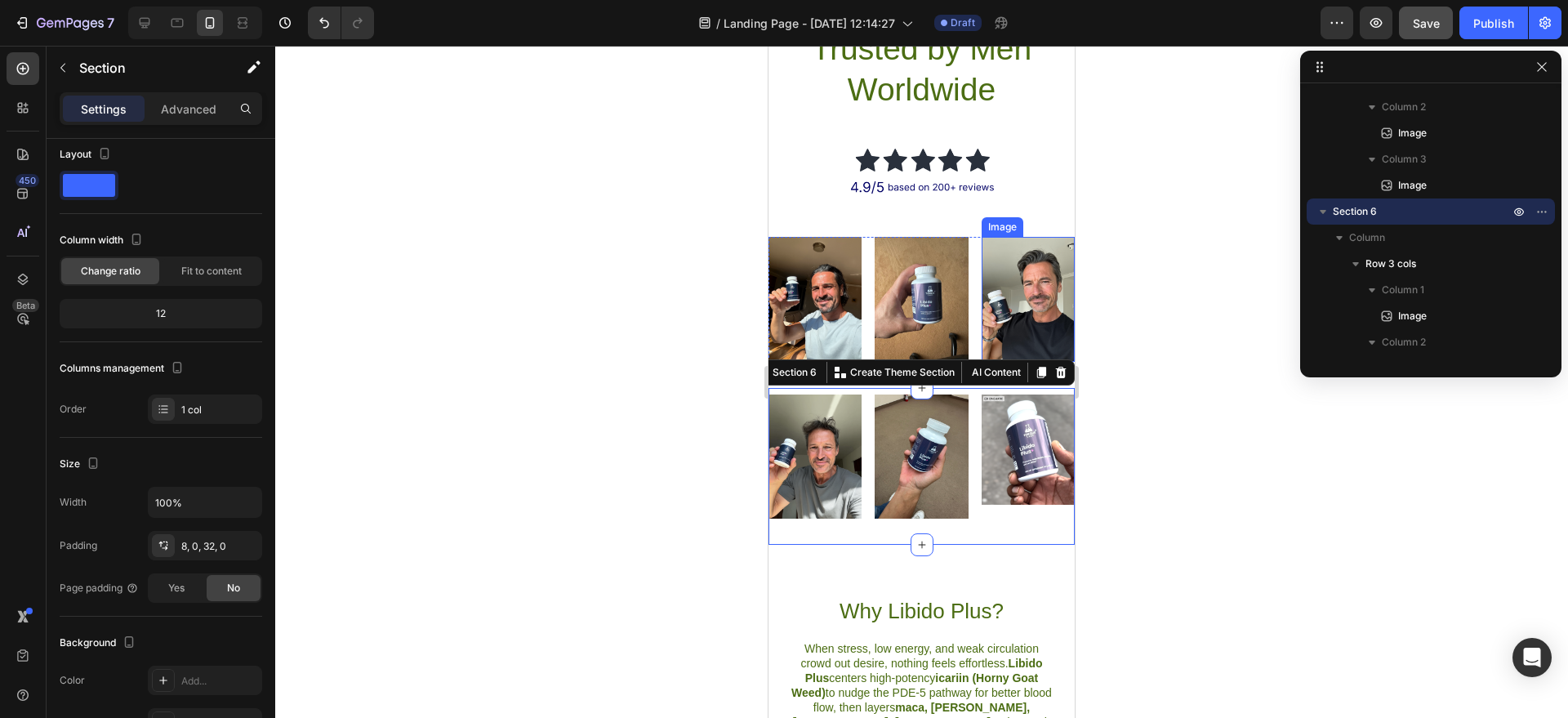
click at [1112, 257] on div at bounding box center [921, 382] width 1293 height 672
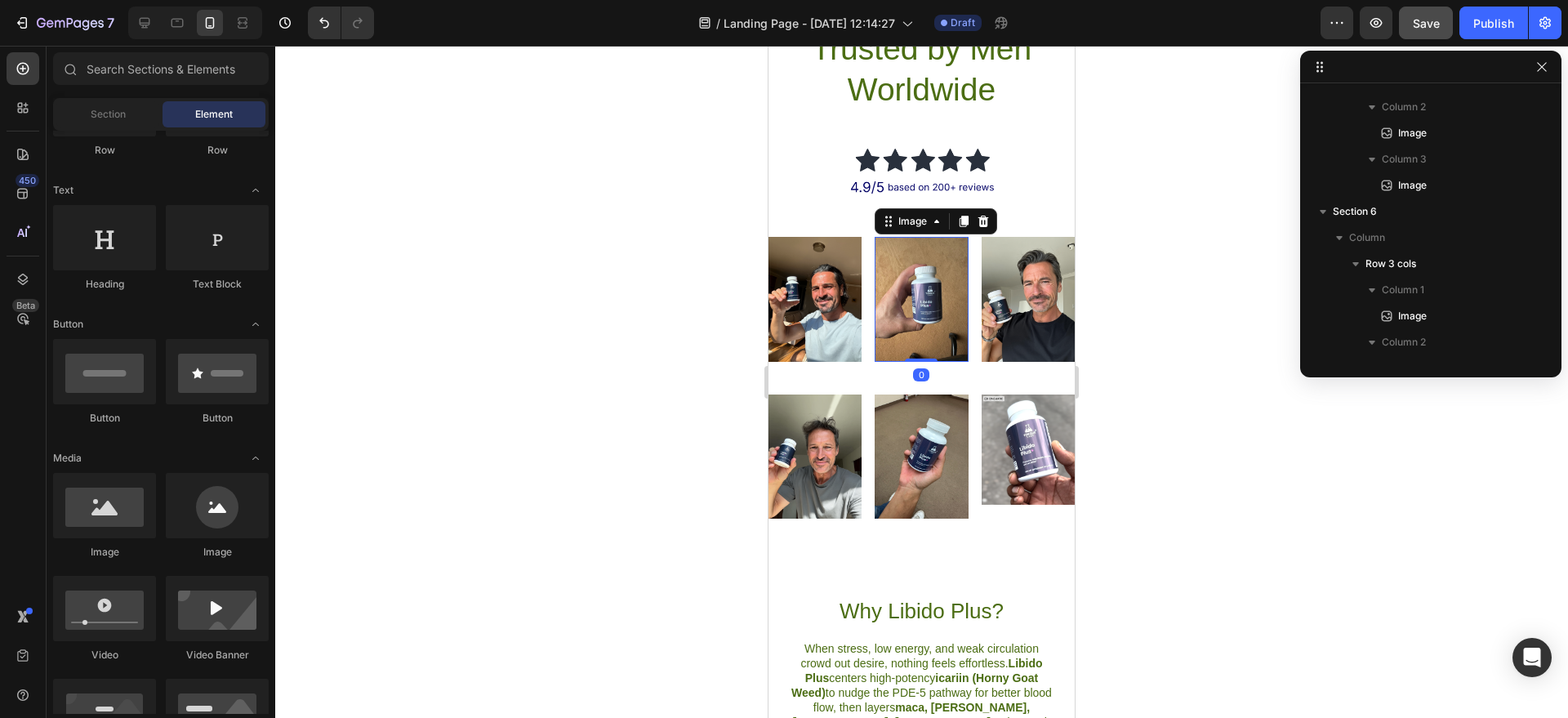
click at [938, 295] on img at bounding box center [921, 298] width 93 height 124
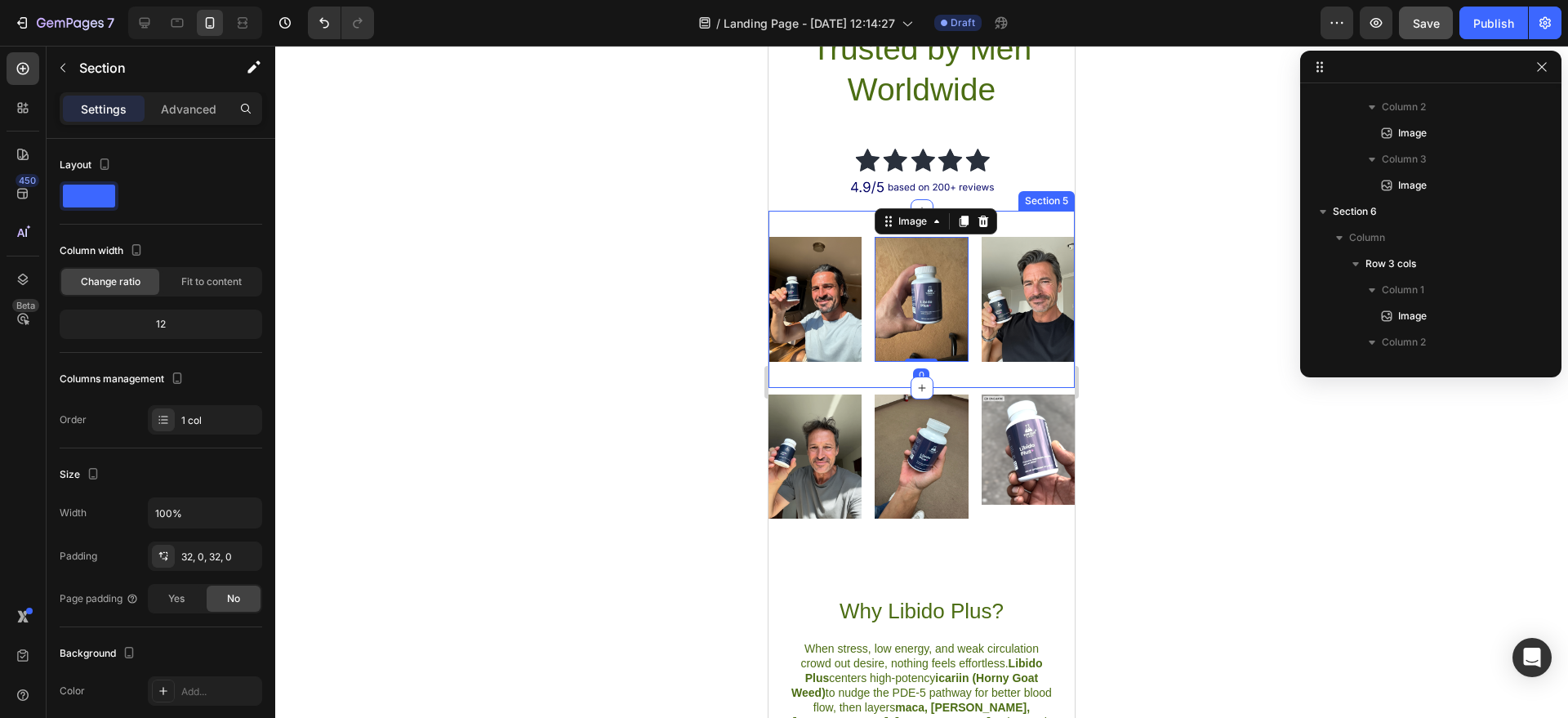
scroll to position [753, 0]
click at [963, 356] on div "Image Image 0 Image Row Section 5" at bounding box center [921, 298] width 307 height 177
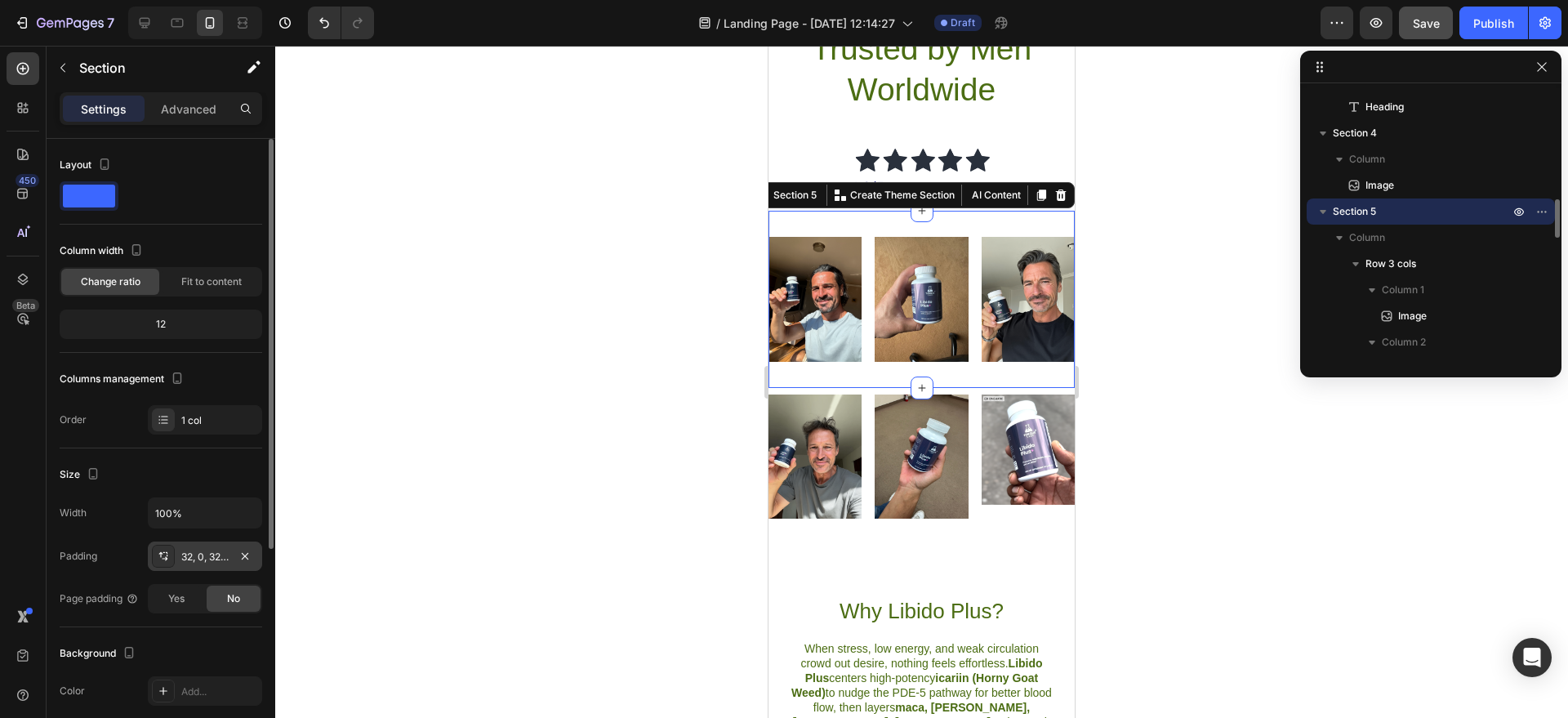
click at [223, 568] on div "32, 0, 32, 0" at bounding box center [205, 556] width 114 height 30
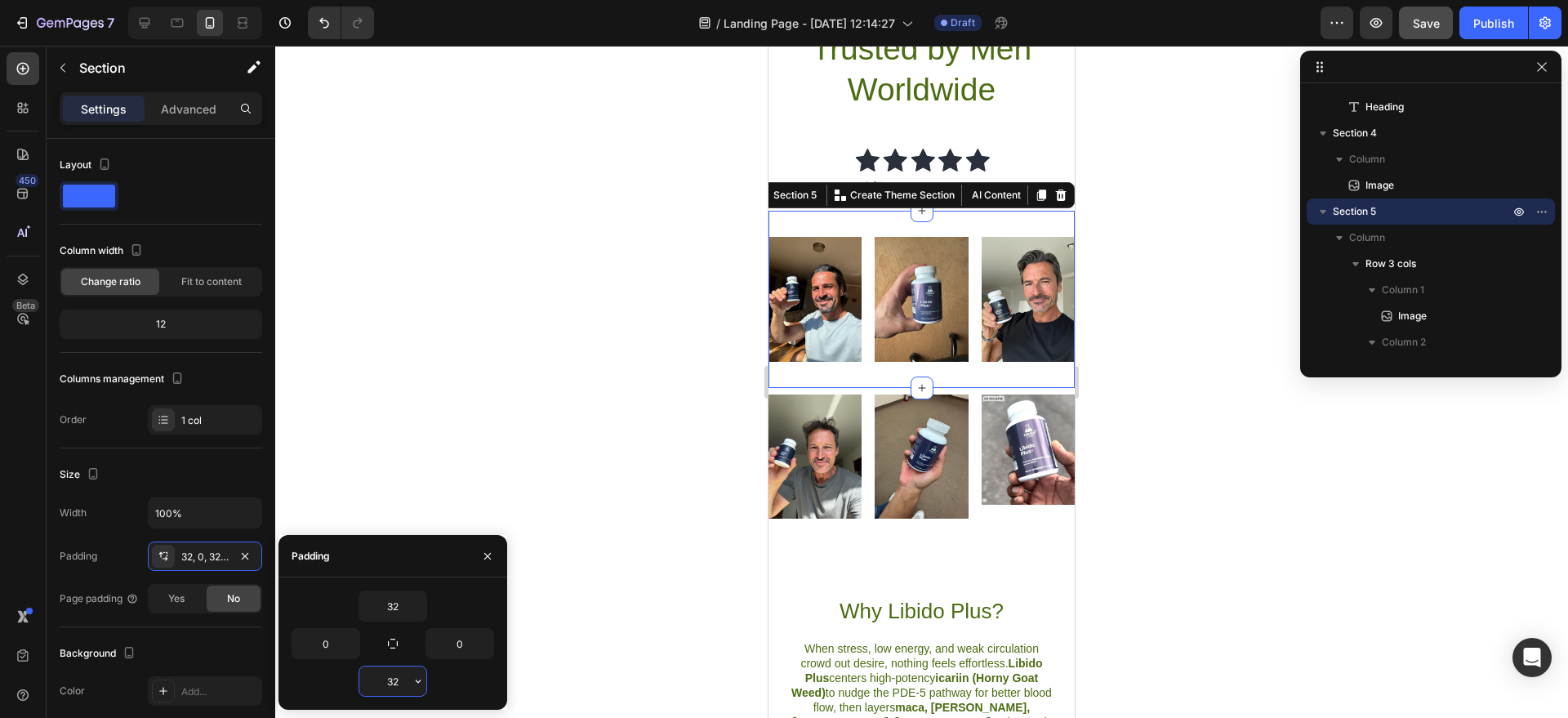
click at [381, 688] on input "32" at bounding box center [393, 681] width 67 height 30
click at [417, 687] on icon "button" at bounding box center [418, 681] width 13 height 13
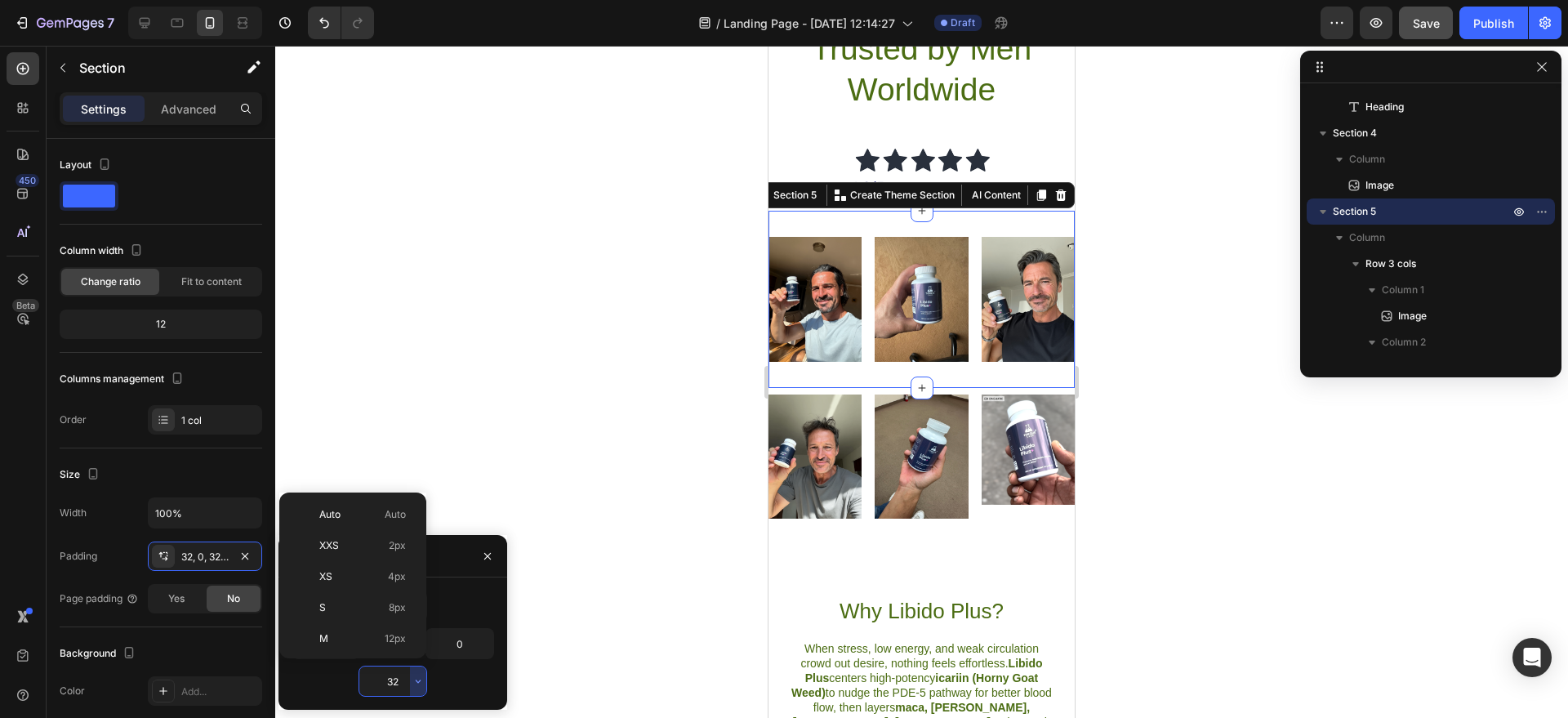
scroll to position [117, 0]
click at [333, 568] on div "L 16px" at bounding box center [349, 583] width 127 height 31
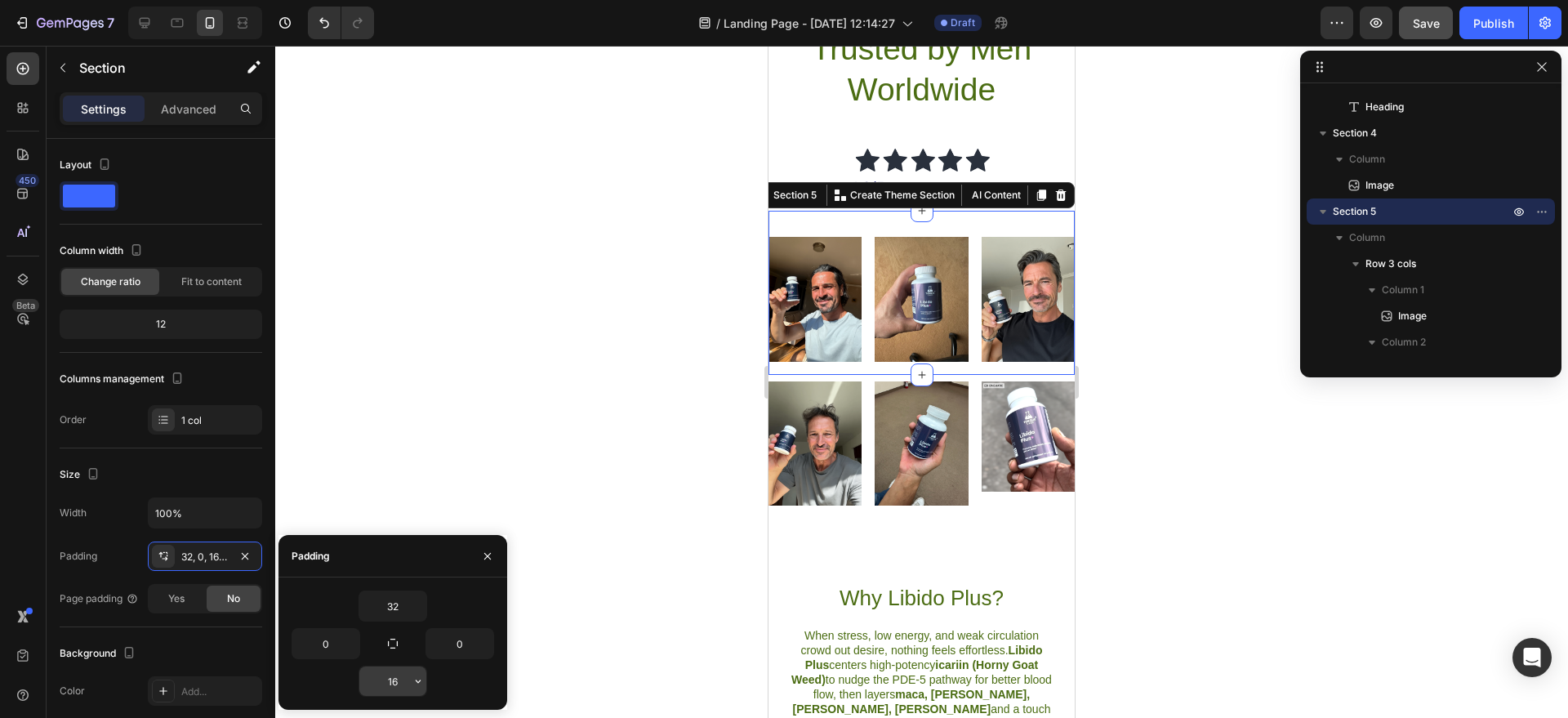
click at [406, 681] on input "16" at bounding box center [393, 681] width 67 height 30
click at [422, 681] on icon "button" at bounding box center [418, 681] width 13 height 13
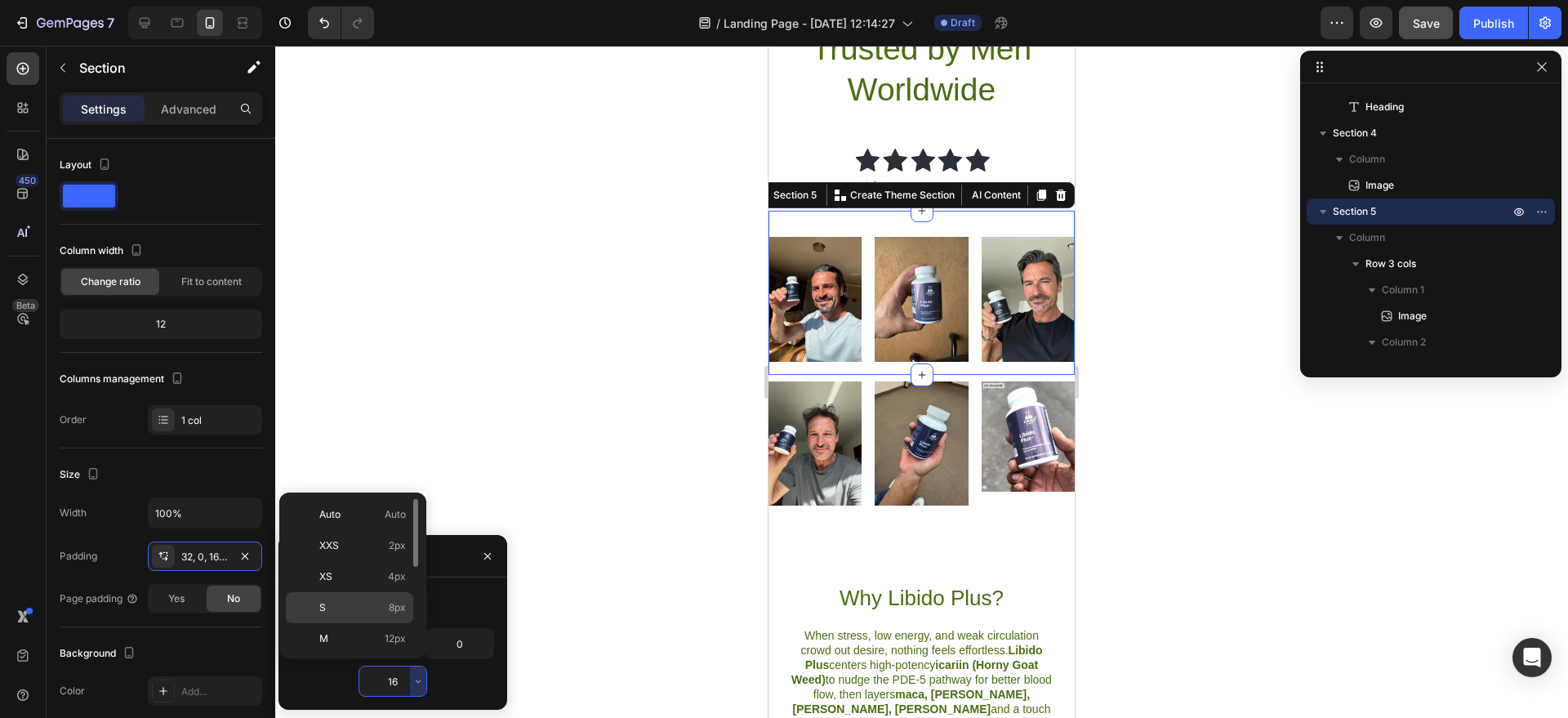
click at [339, 604] on p "S 8px" at bounding box center [362, 608] width 86 height 15
type input "8"
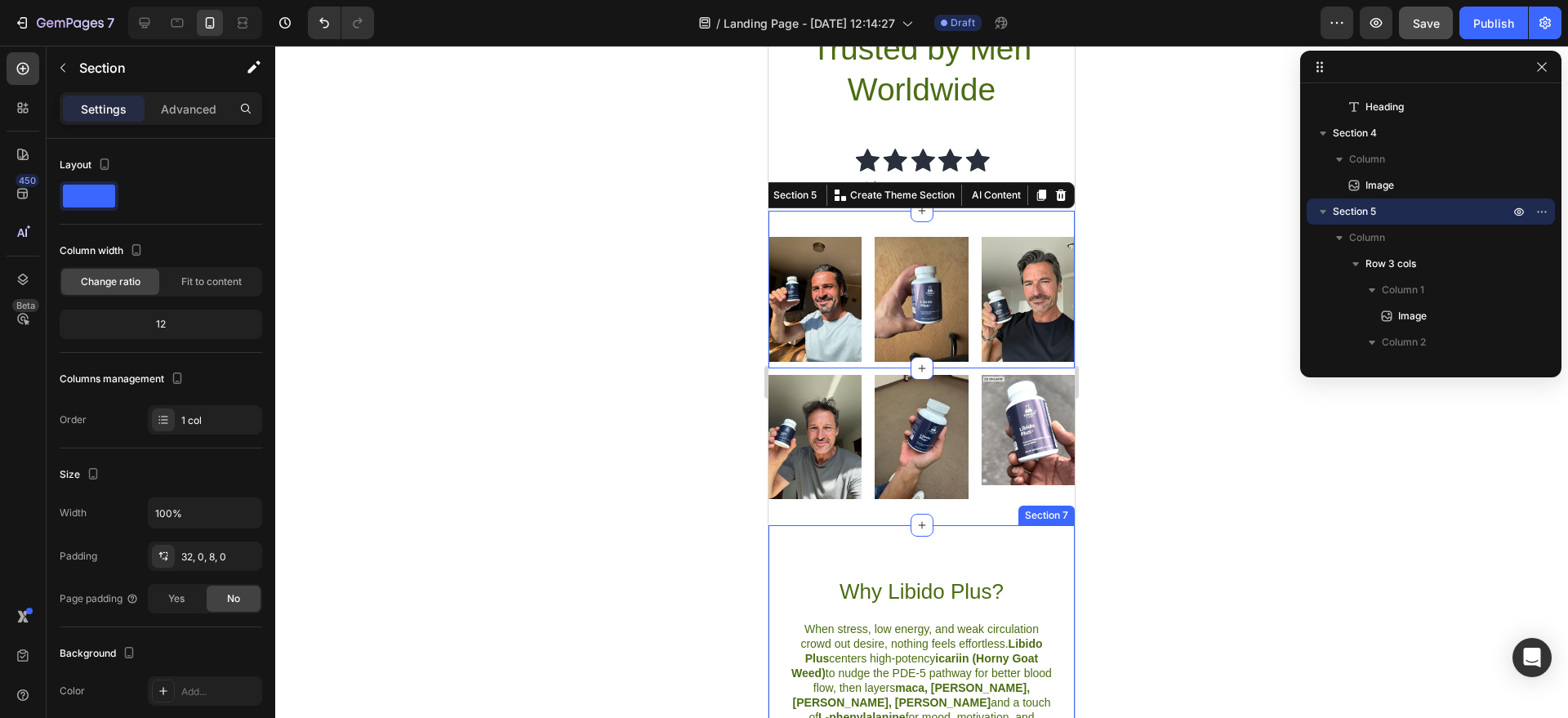
click at [1124, 532] on div at bounding box center [921, 382] width 1293 height 672
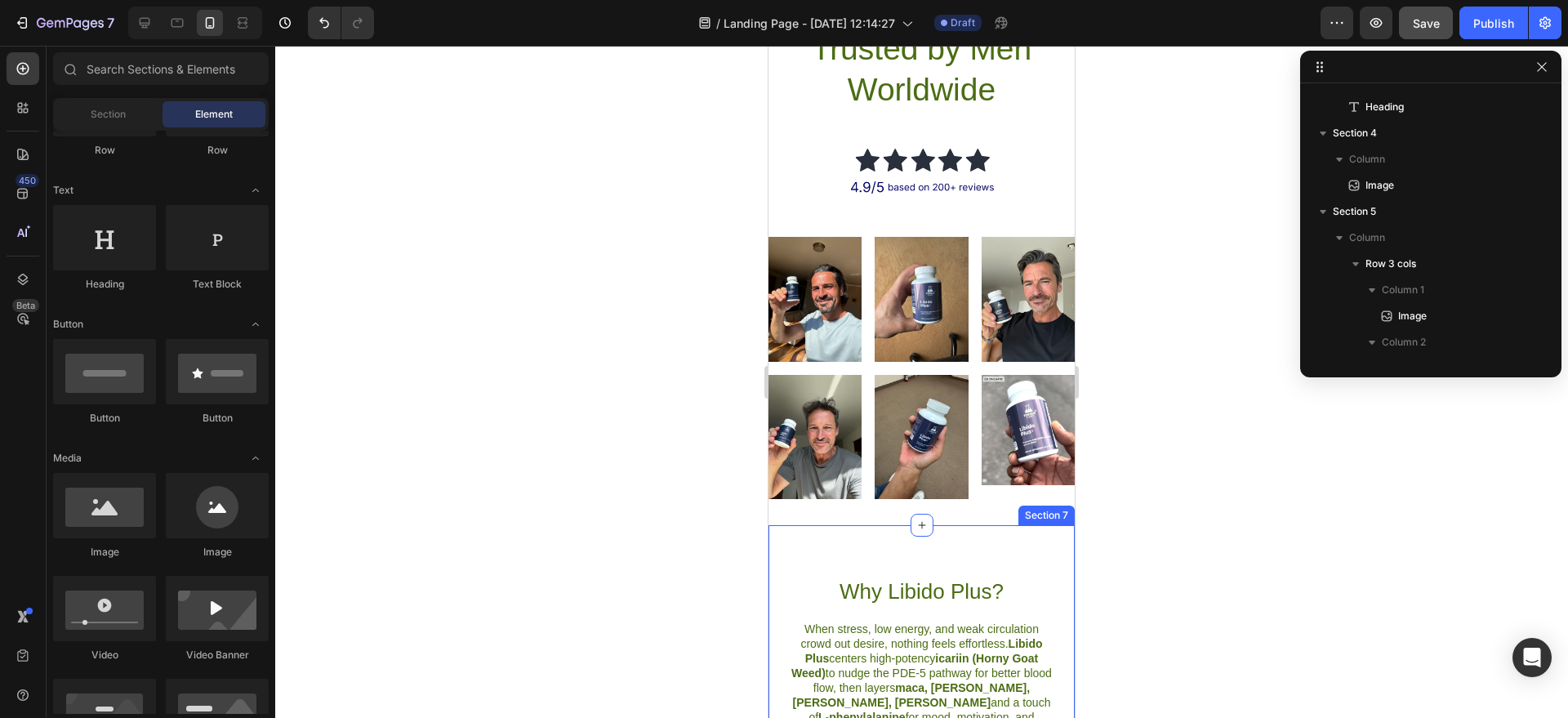
click at [1124, 532] on div at bounding box center [921, 382] width 1293 height 672
click at [1206, 529] on div at bounding box center [921, 382] width 1293 height 672
click at [888, 226] on div "Image Image Image Row Section 5" at bounding box center [921, 288] width 307 height 157
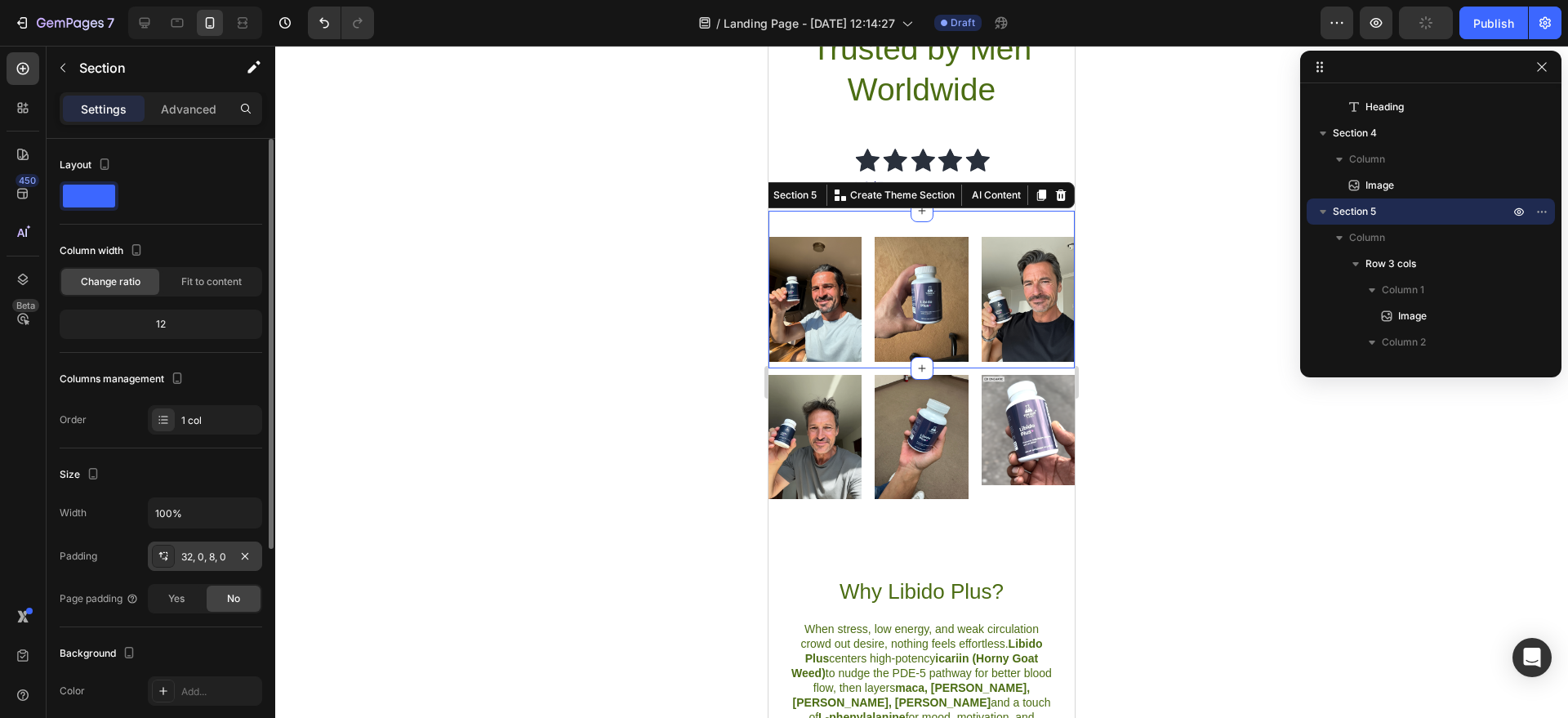
click at [207, 566] on div "32, 0, 8, 0" at bounding box center [205, 556] width 114 height 30
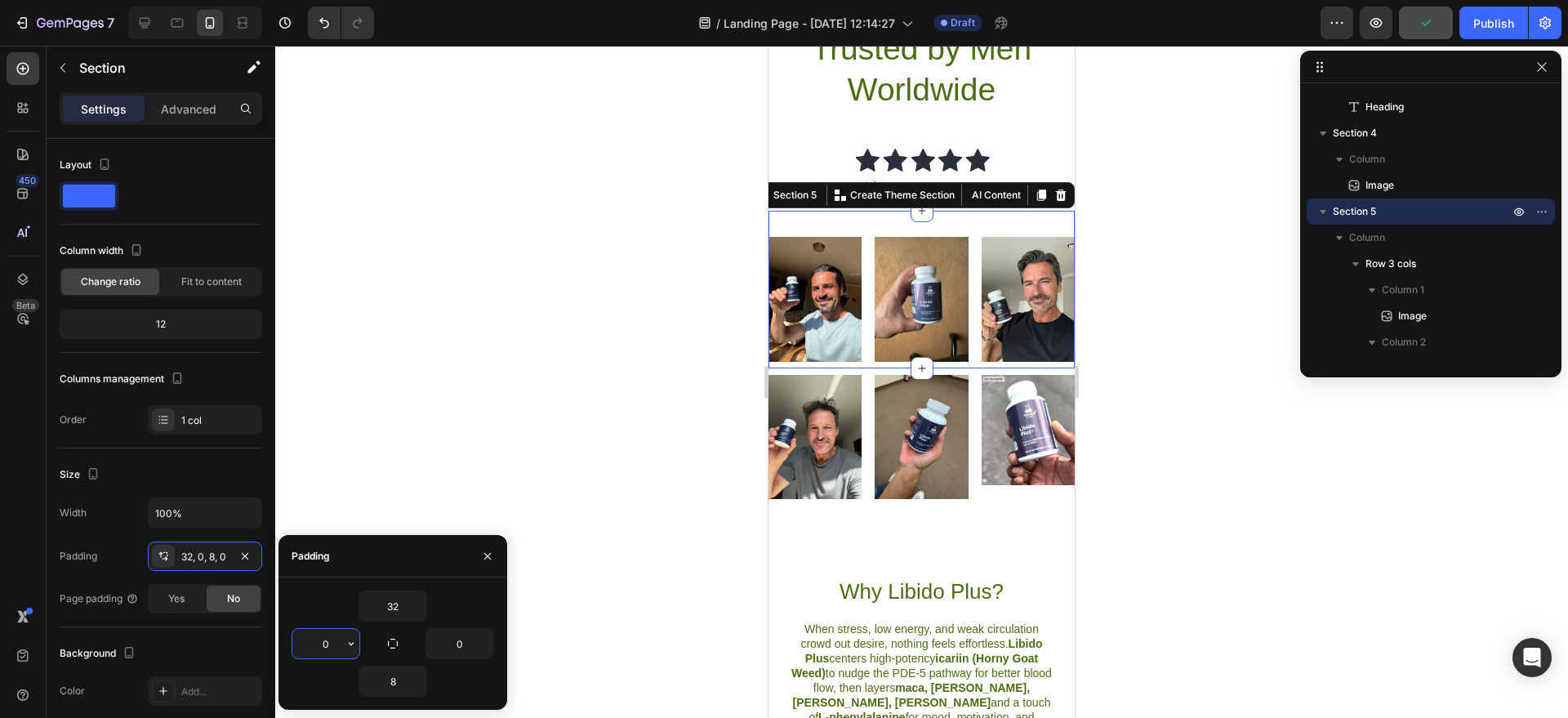
click at [330, 641] on input "0" at bounding box center [326, 643] width 67 height 30
click at [363, 649] on div "0" at bounding box center [342, 643] width 101 height 31
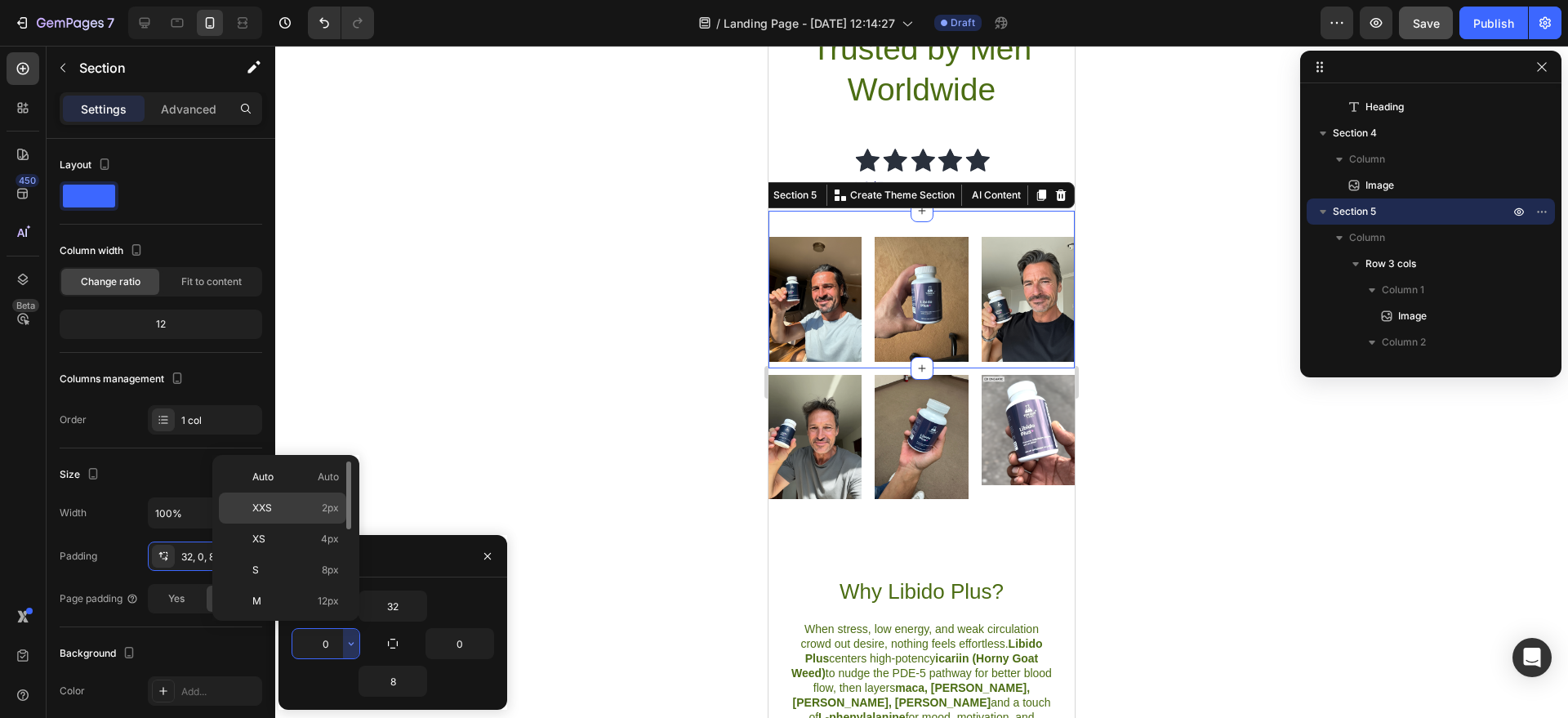
click at [284, 503] on p "XXS 2px" at bounding box center [295, 508] width 86 height 15
type input "2"
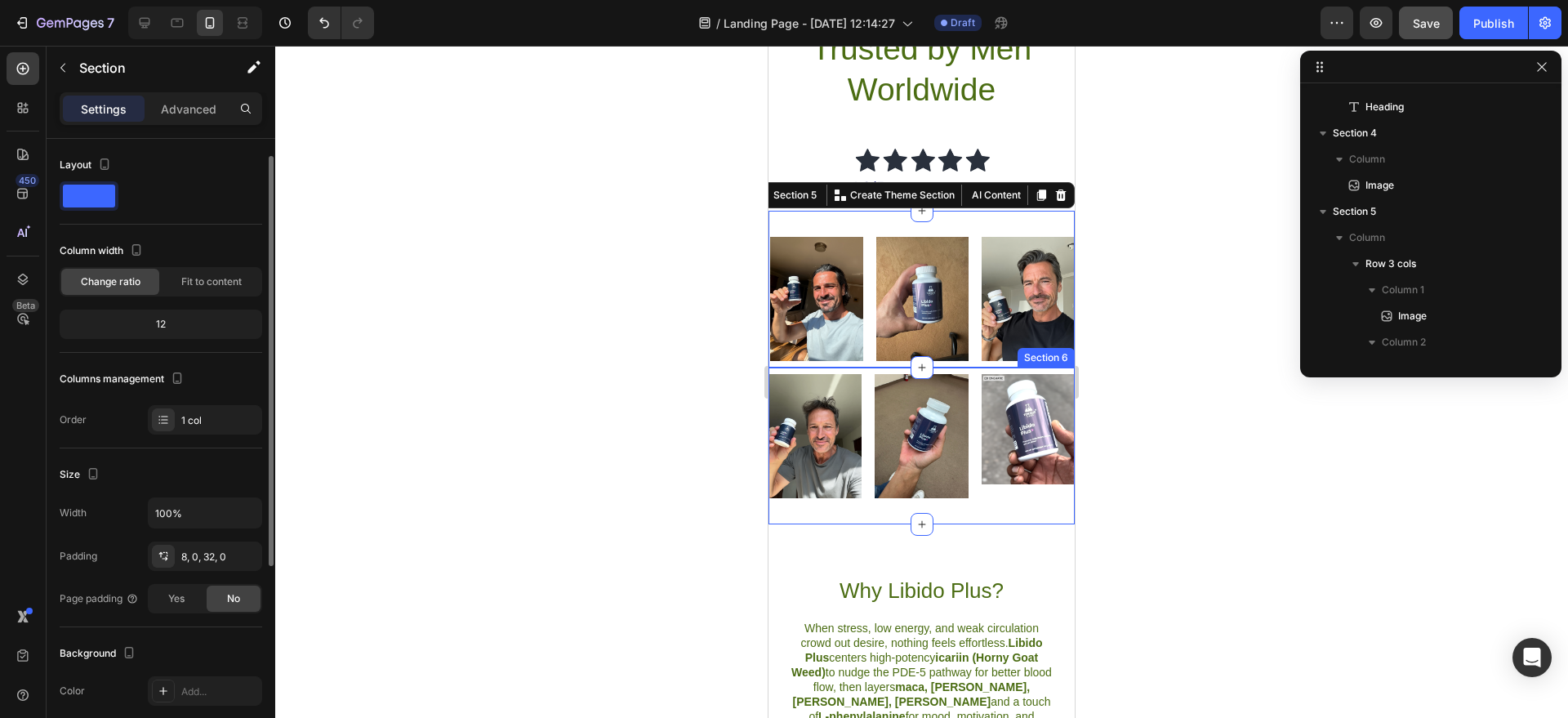
scroll to position [989, 0]
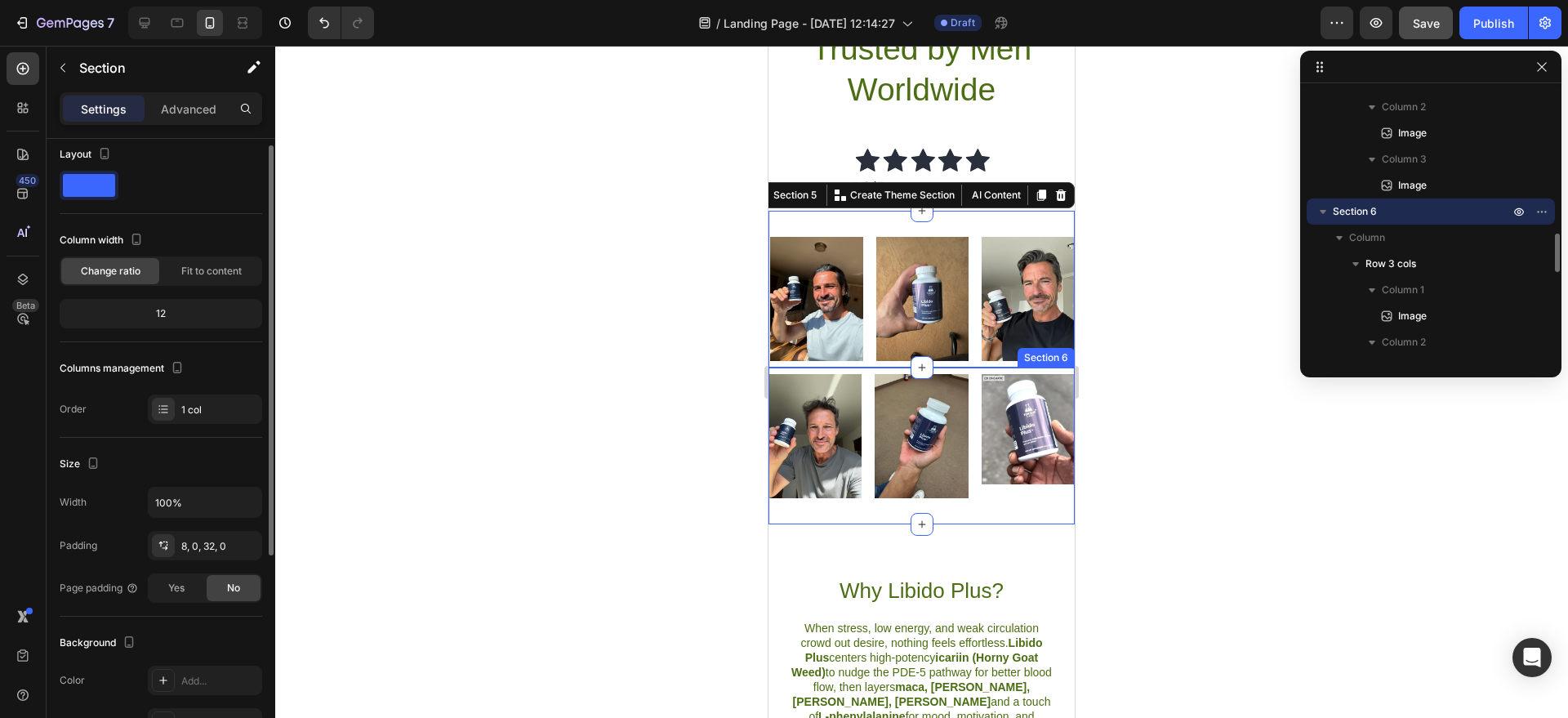
click at [810, 498] on div "Image Image Image Row Section 6" at bounding box center [921, 445] width 307 height 157
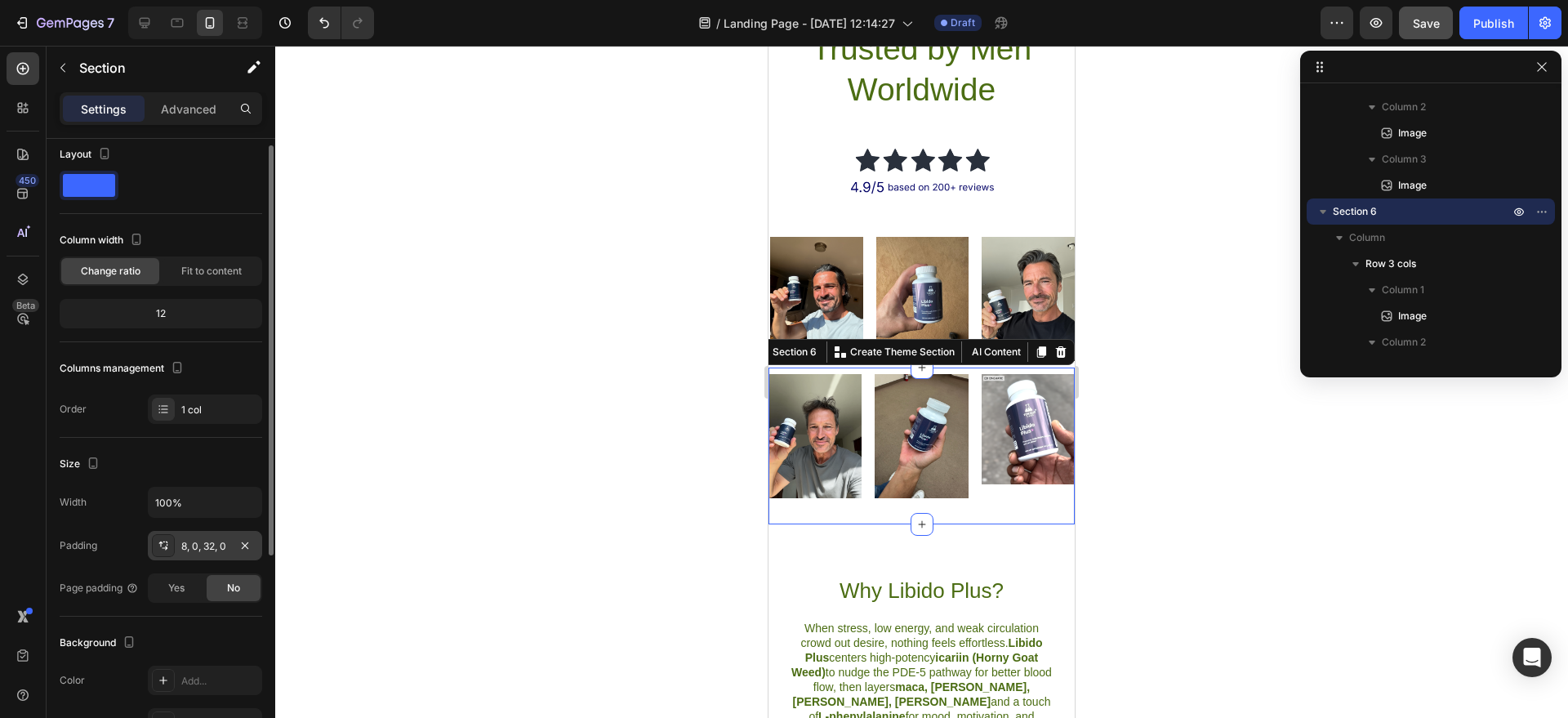
click at [227, 551] on div "8, 0, 32, 0" at bounding box center [205, 546] width 48 height 15
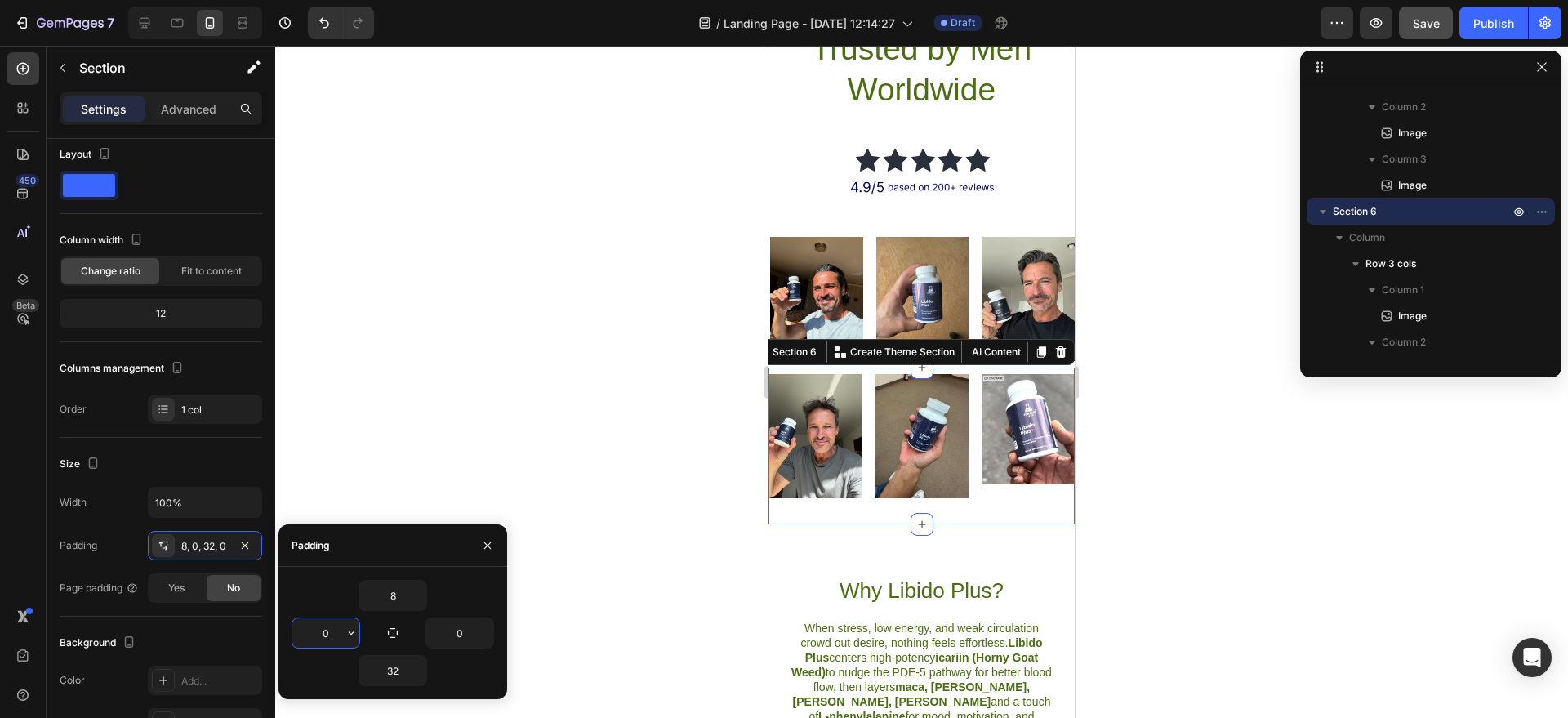
click at [308, 632] on input "0" at bounding box center [326, 633] width 67 height 30
click at [352, 636] on icon "button" at bounding box center [351, 633] width 13 height 13
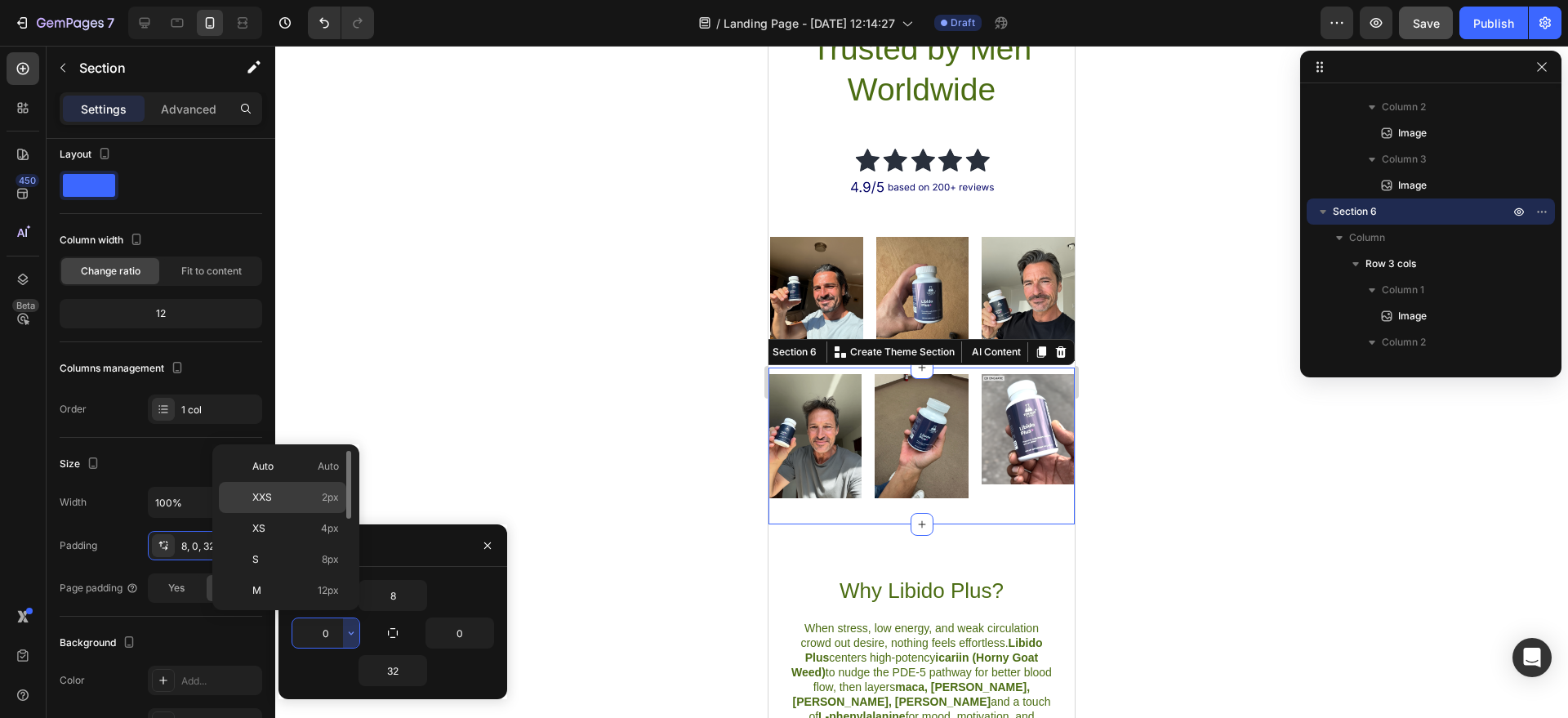
click at [282, 495] on p "XXS 2px" at bounding box center [295, 497] width 86 height 15
type input "2"
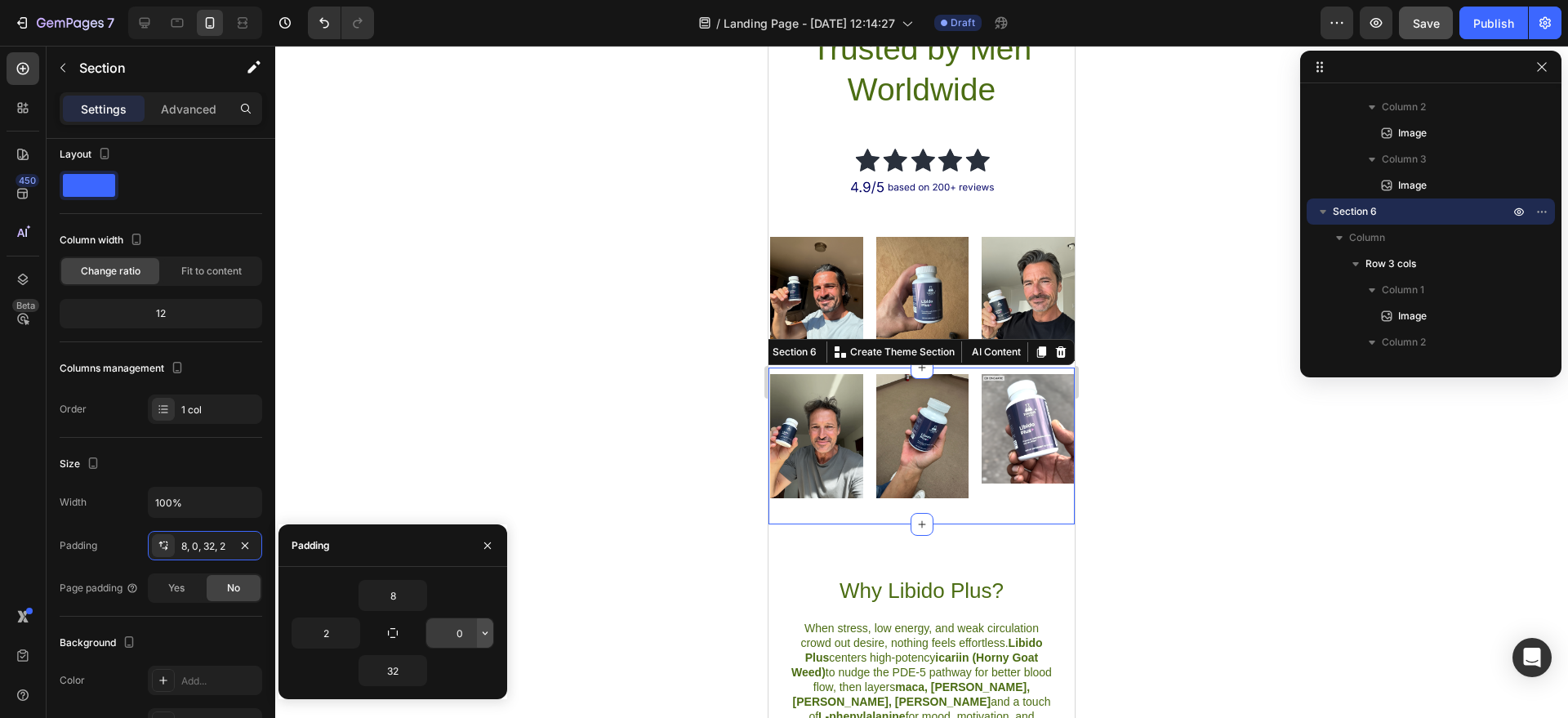
click at [481, 635] on icon "button" at bounding box center [485, 633] width 13 height 13
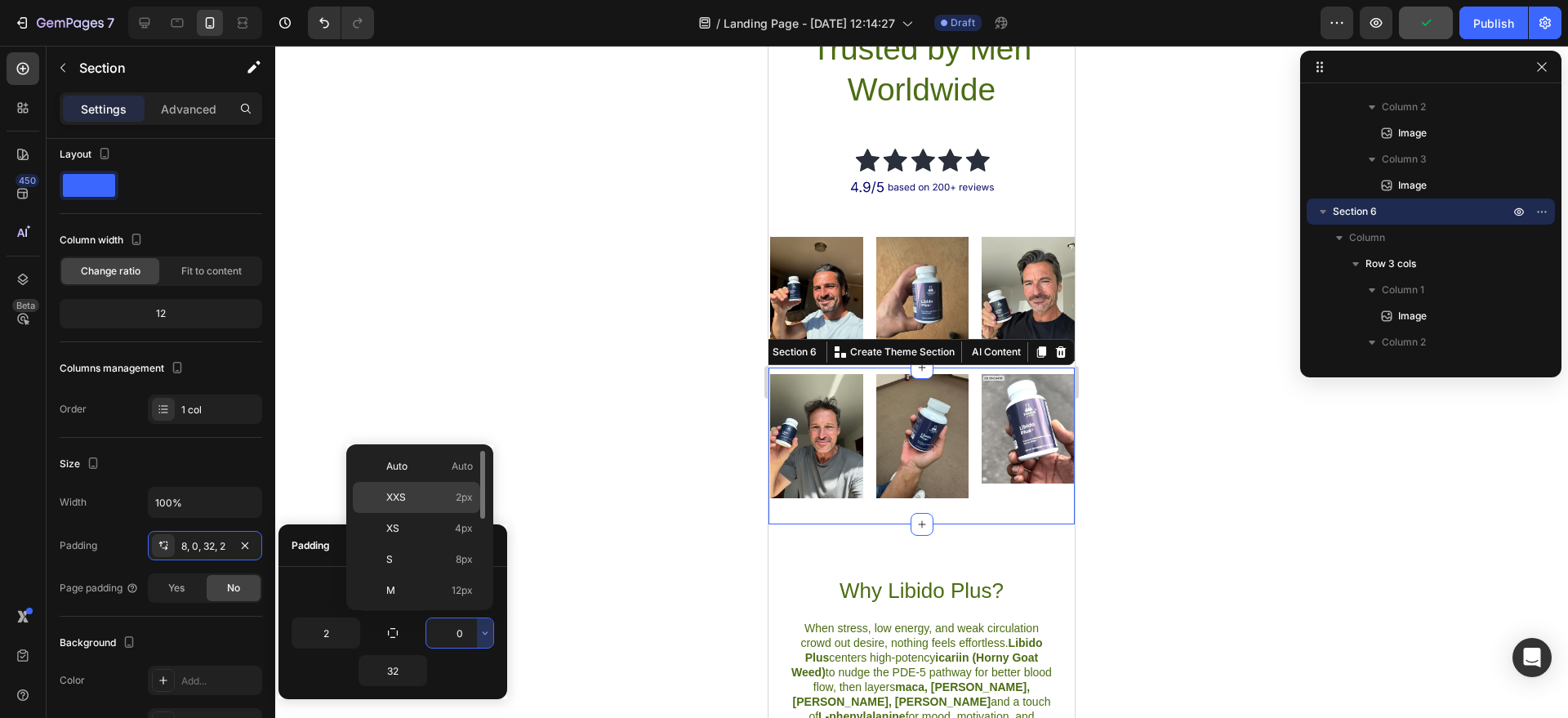
click at [412, 513] on div "XXS 2px" at bounding box center [416, 528] width 127 height 31
type input "2"
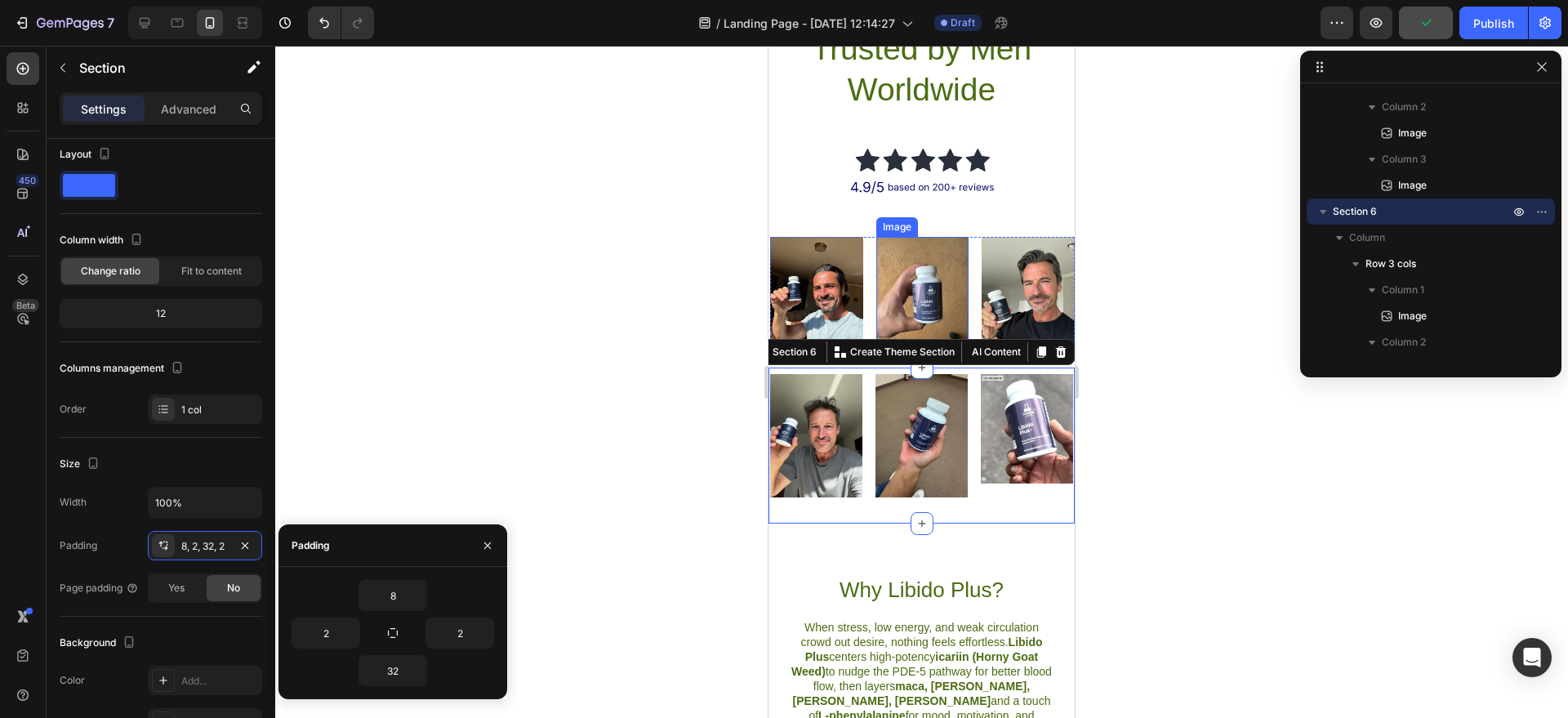
click at [879, 244] on img at bounding box center [923, 298] width 93 height 124
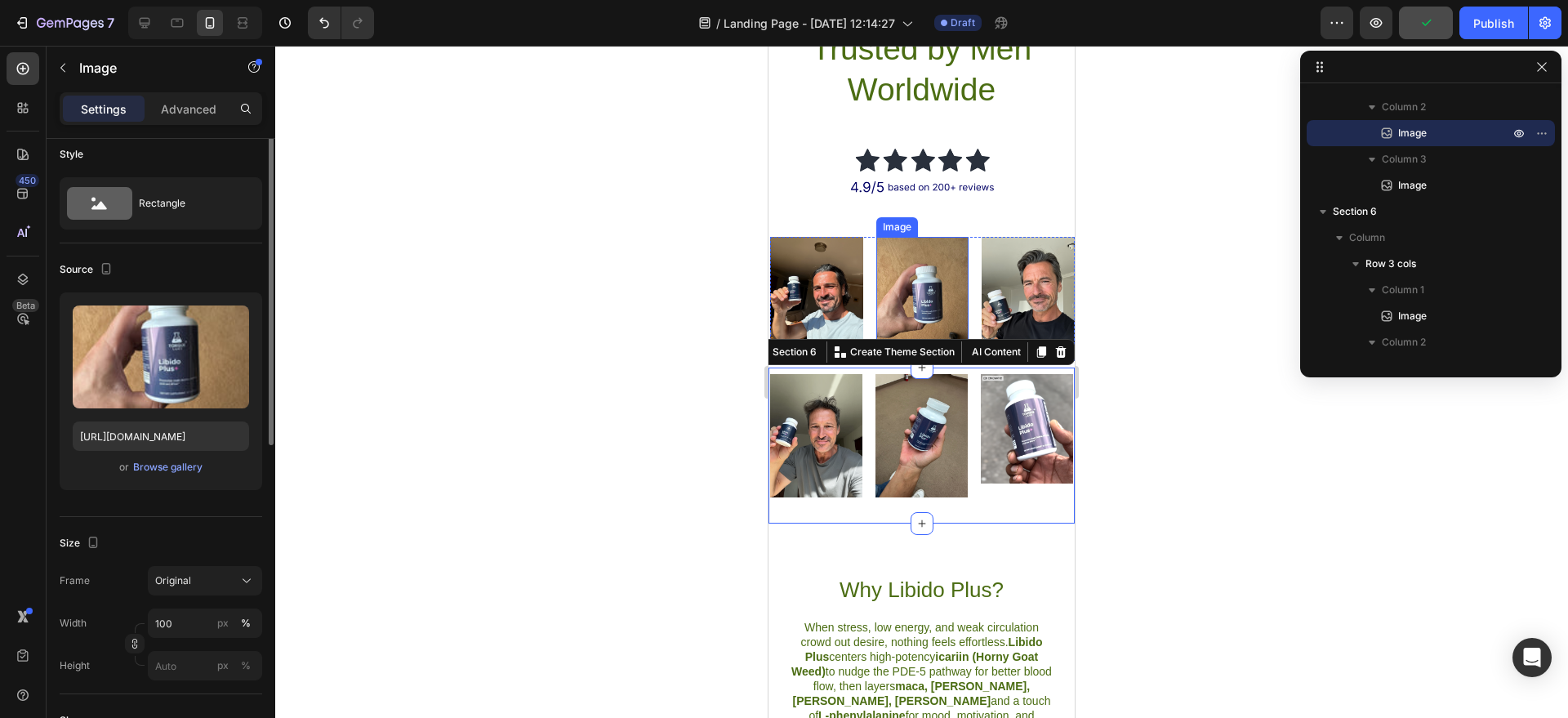
scroll to position [0, 0]
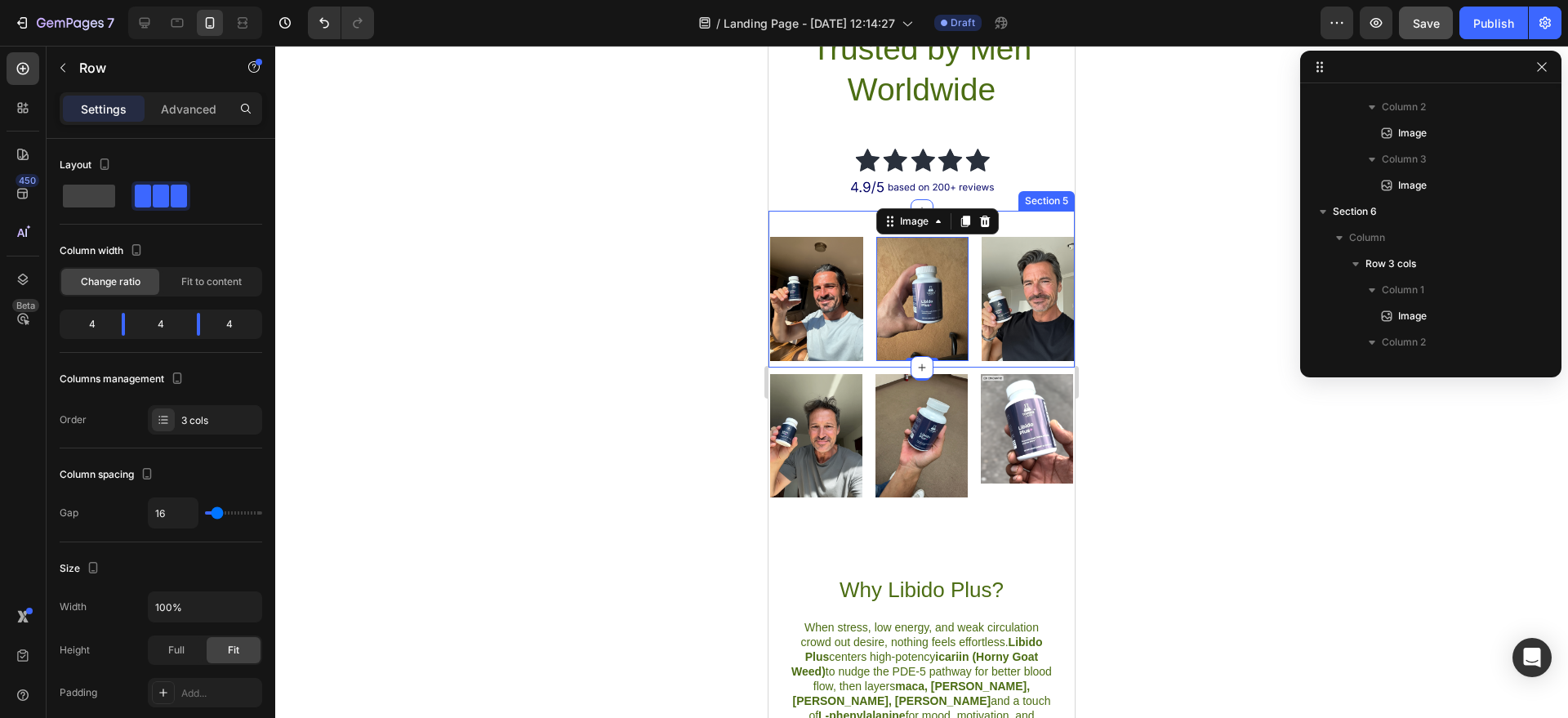
click at [865, 352] on div "Image Image 0 Image Row" at bounding box center [922, 298] width 305 height 124
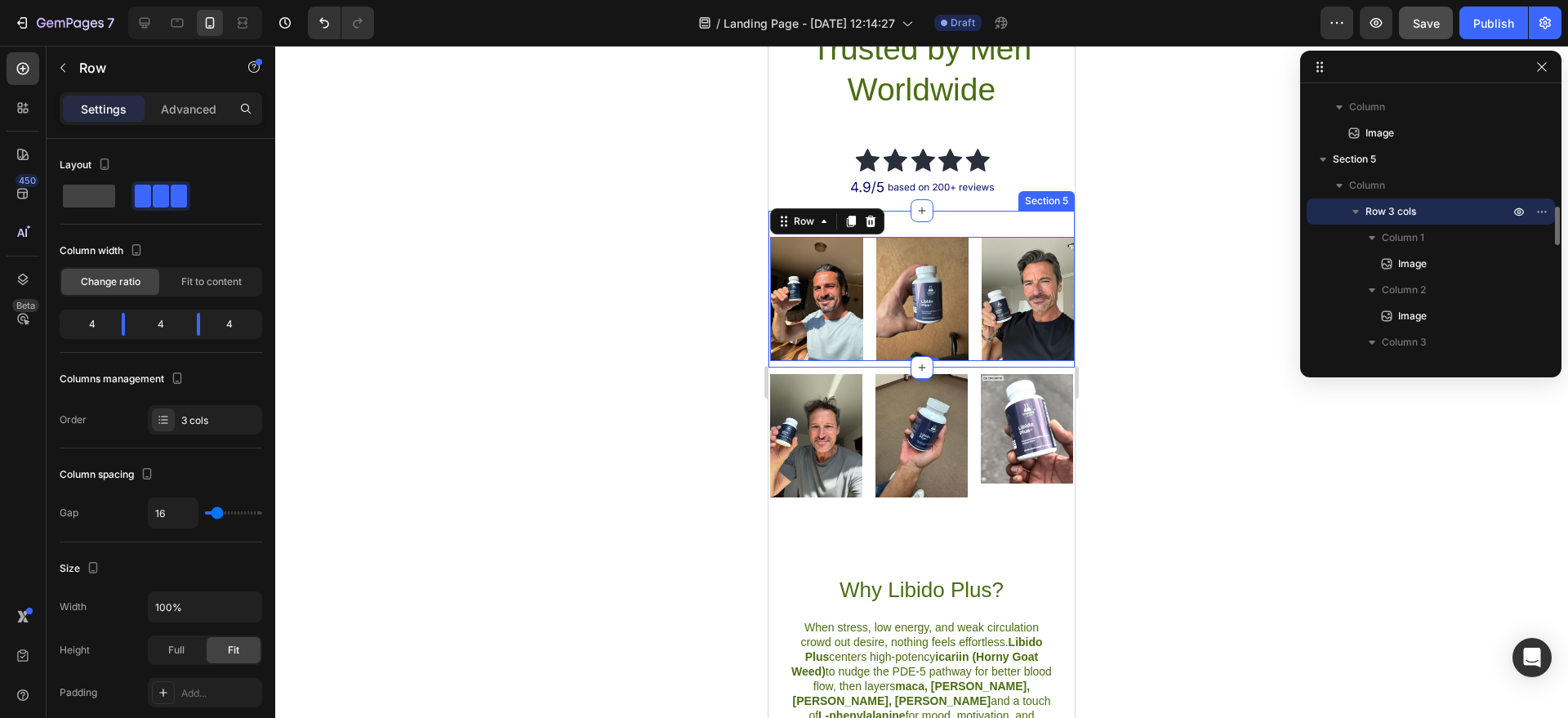
click at [865, 355] on div "Image Image Image Row 0 Section 5" at bounding box center [921, 288] width 307 height 157
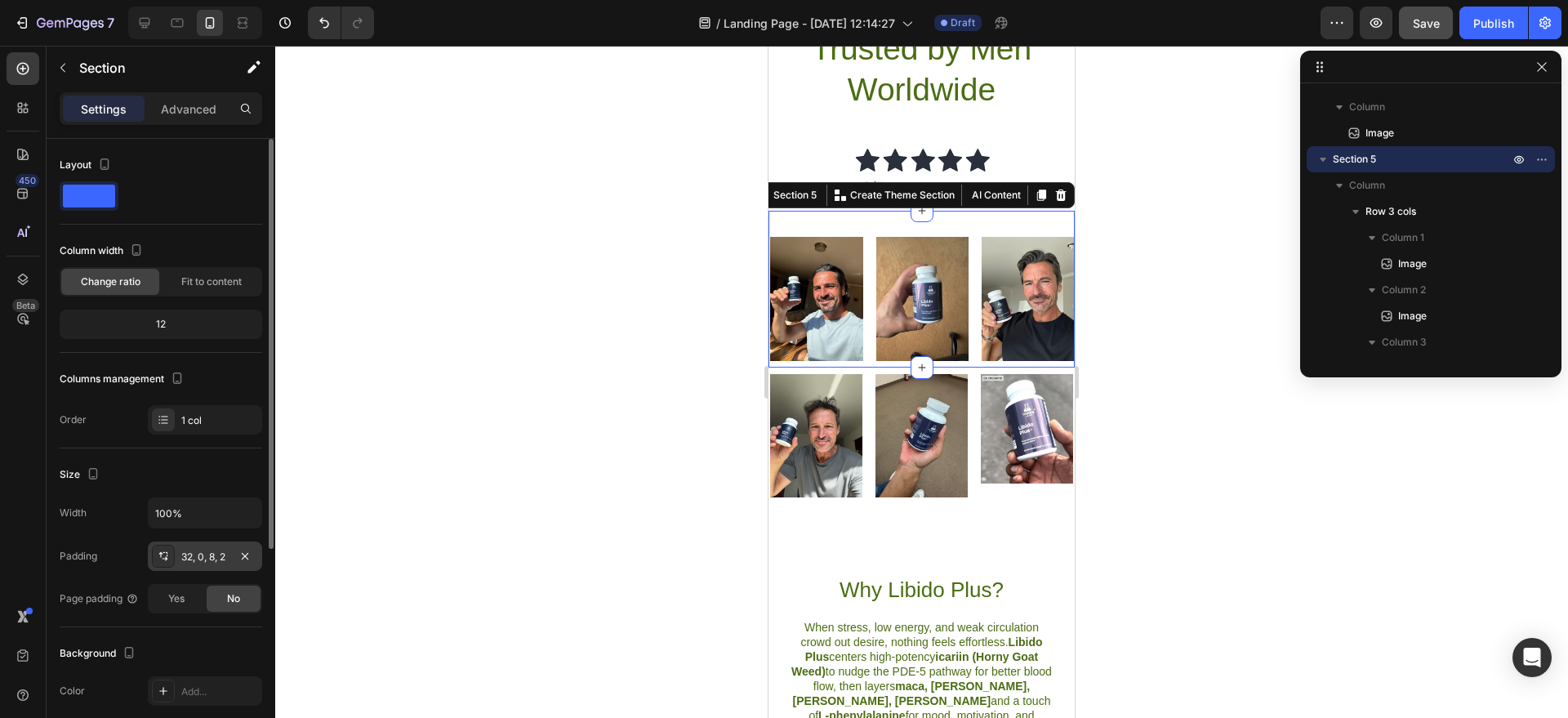
click at [210, 547] on div "32, 0, 8, 2" at bounding box center [205, 556] width 114 height 30
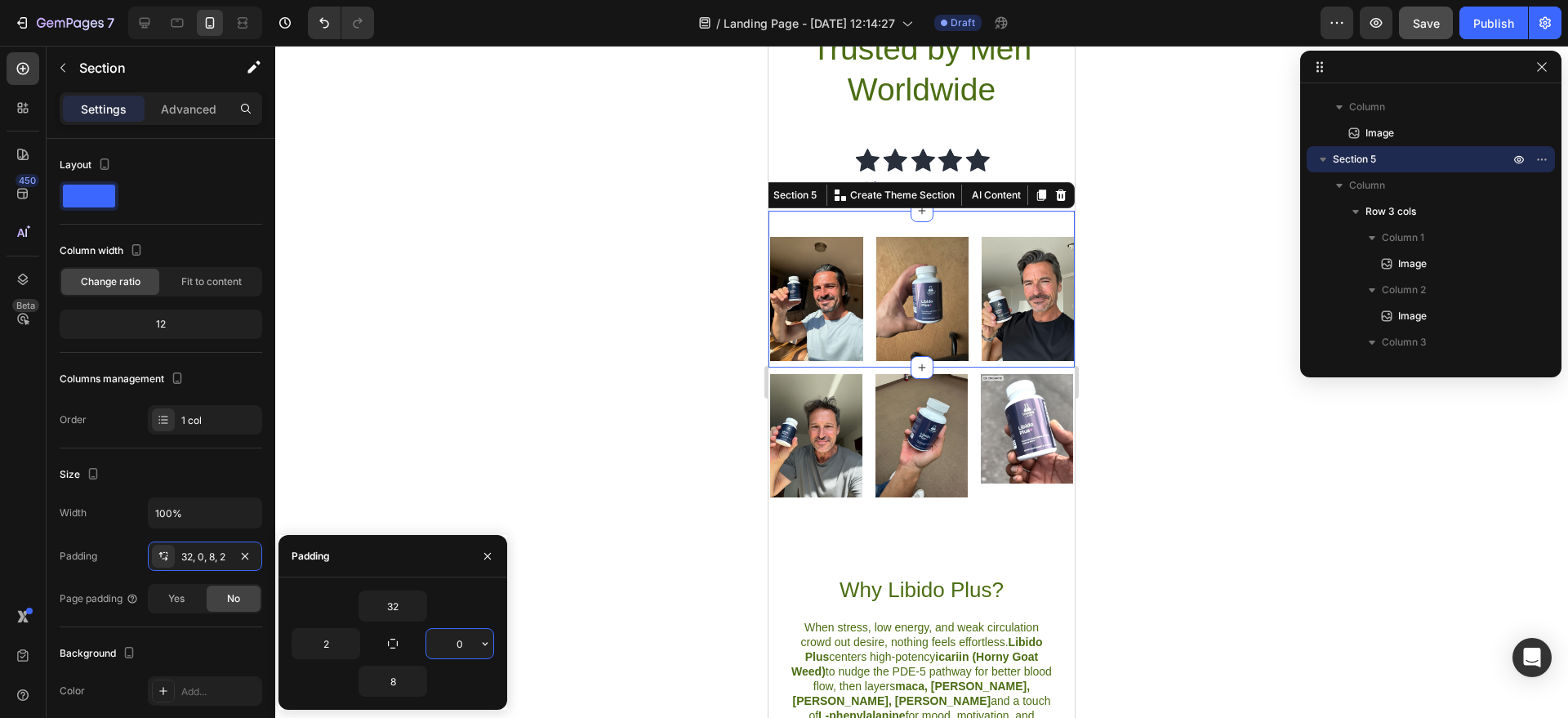
click at [469, 649] on input "0" at bounding box center [460, 643] width 67 height 30
click at [478, 651] on button "button" at bounding box center [485, 643] width 16 height 30
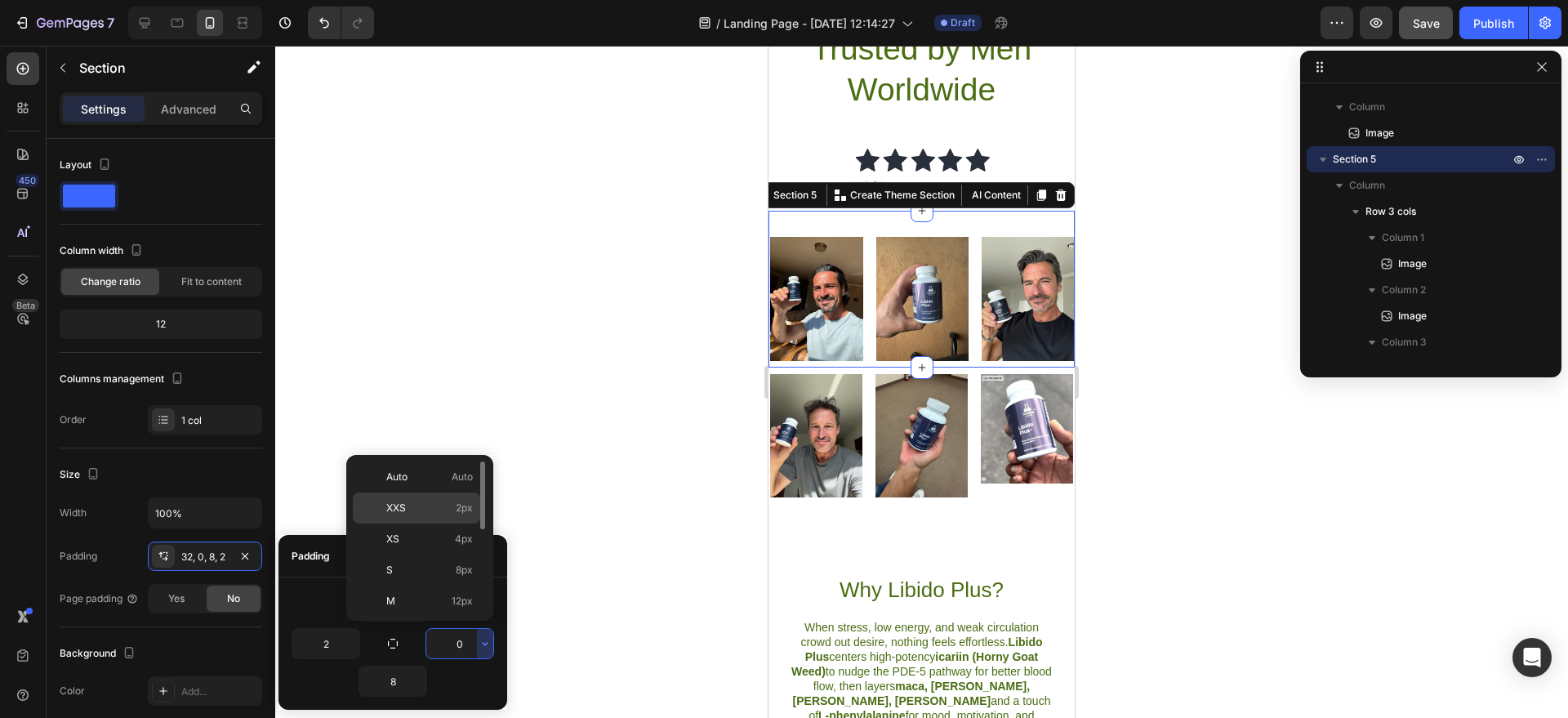
click at [409, 504] on p "XXS 2px" at bounding box center [429, 508] width 86 height 15
type input "2"
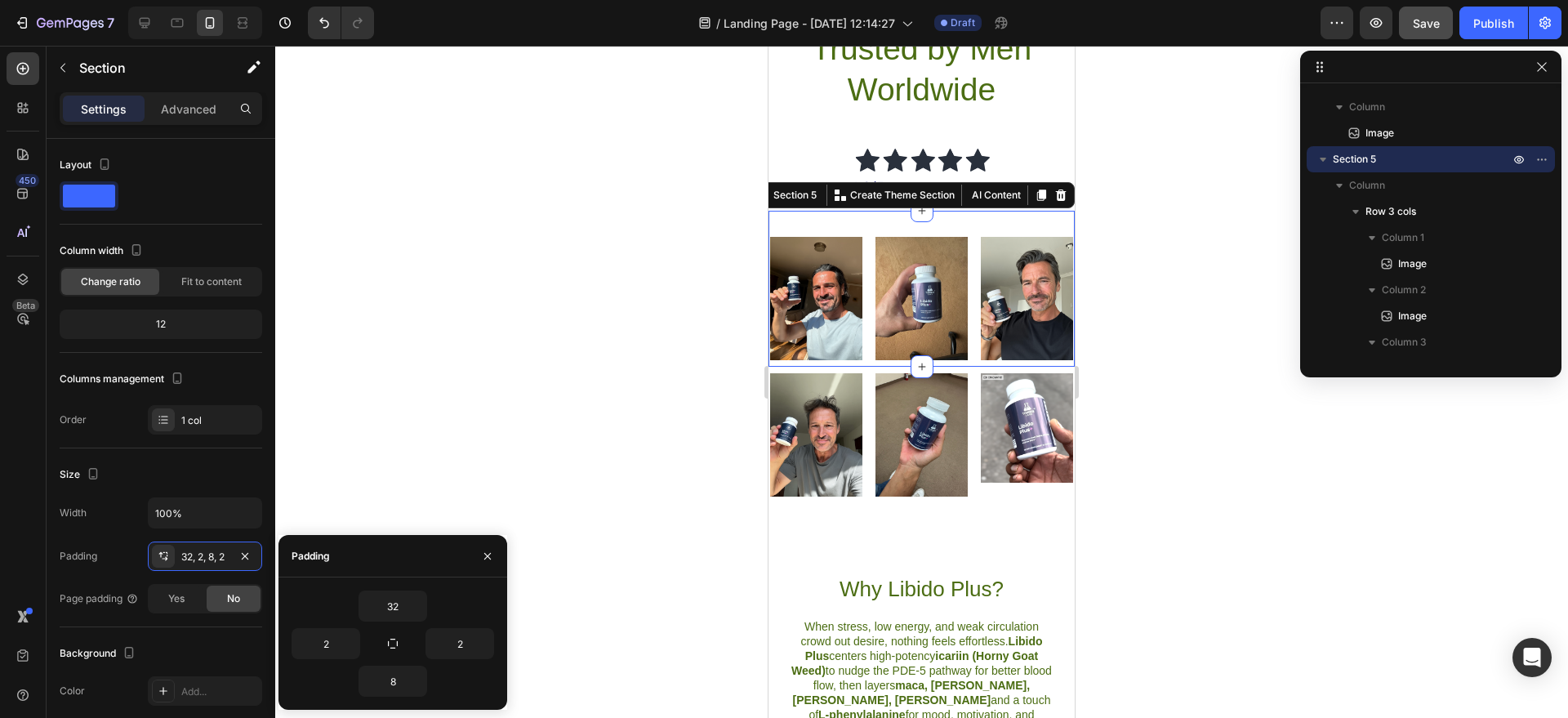
click at [474, 408] on div at bounding box center [921, 382] width 1293 height 672
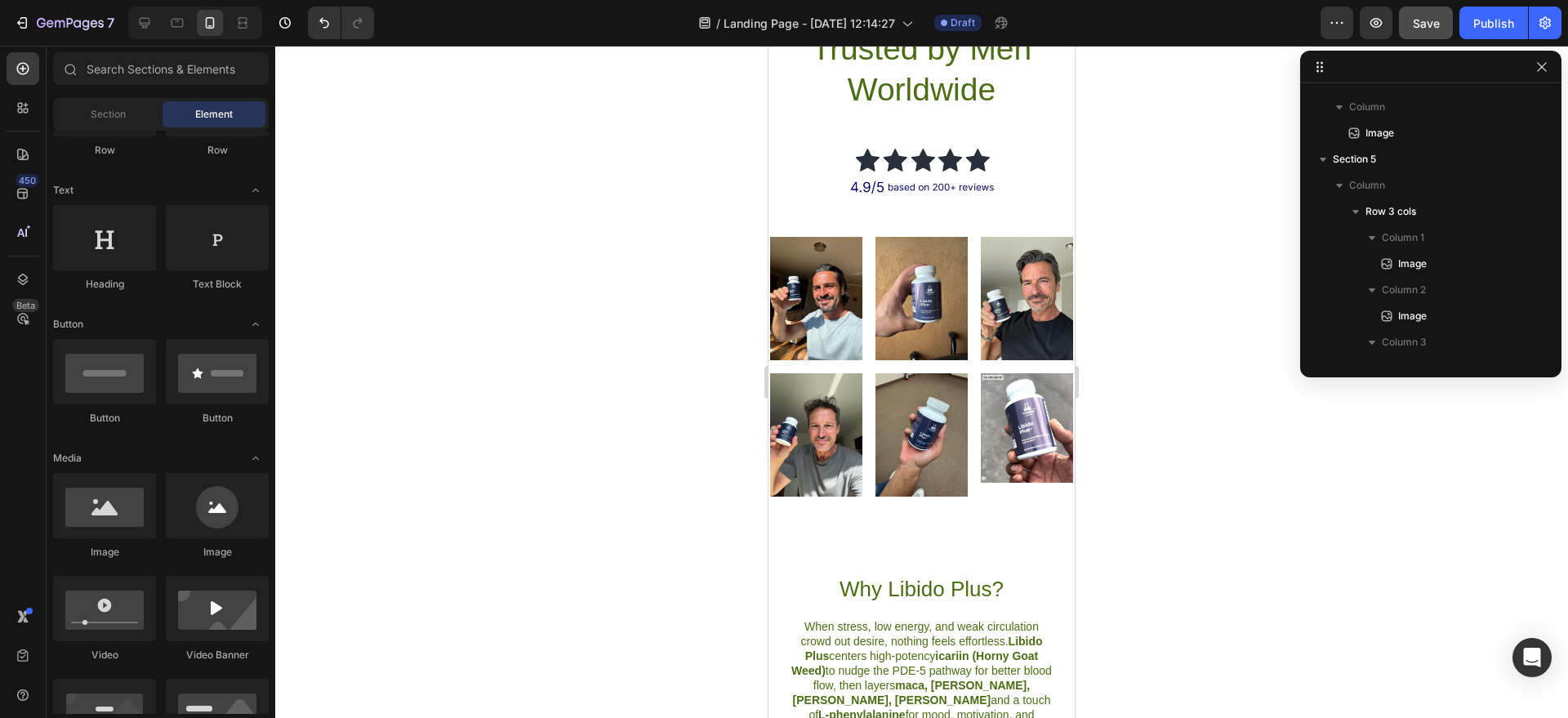
click at [475, 408] on div at bounding box center [921, 382] width 1293 height 672
click at [1009, 406] on img at bounding box center [1027, 427] width 92 height 109
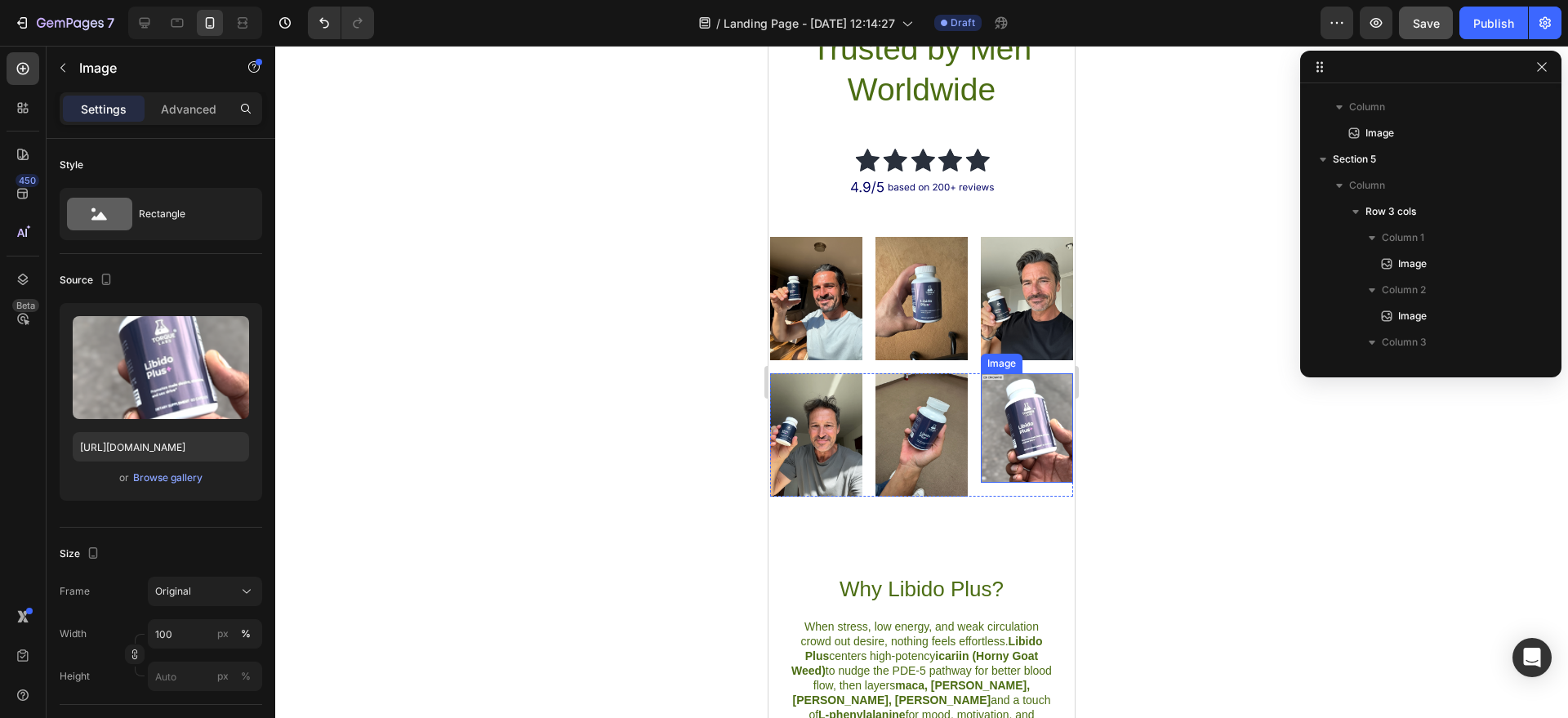
scroll to position [1198, 0]
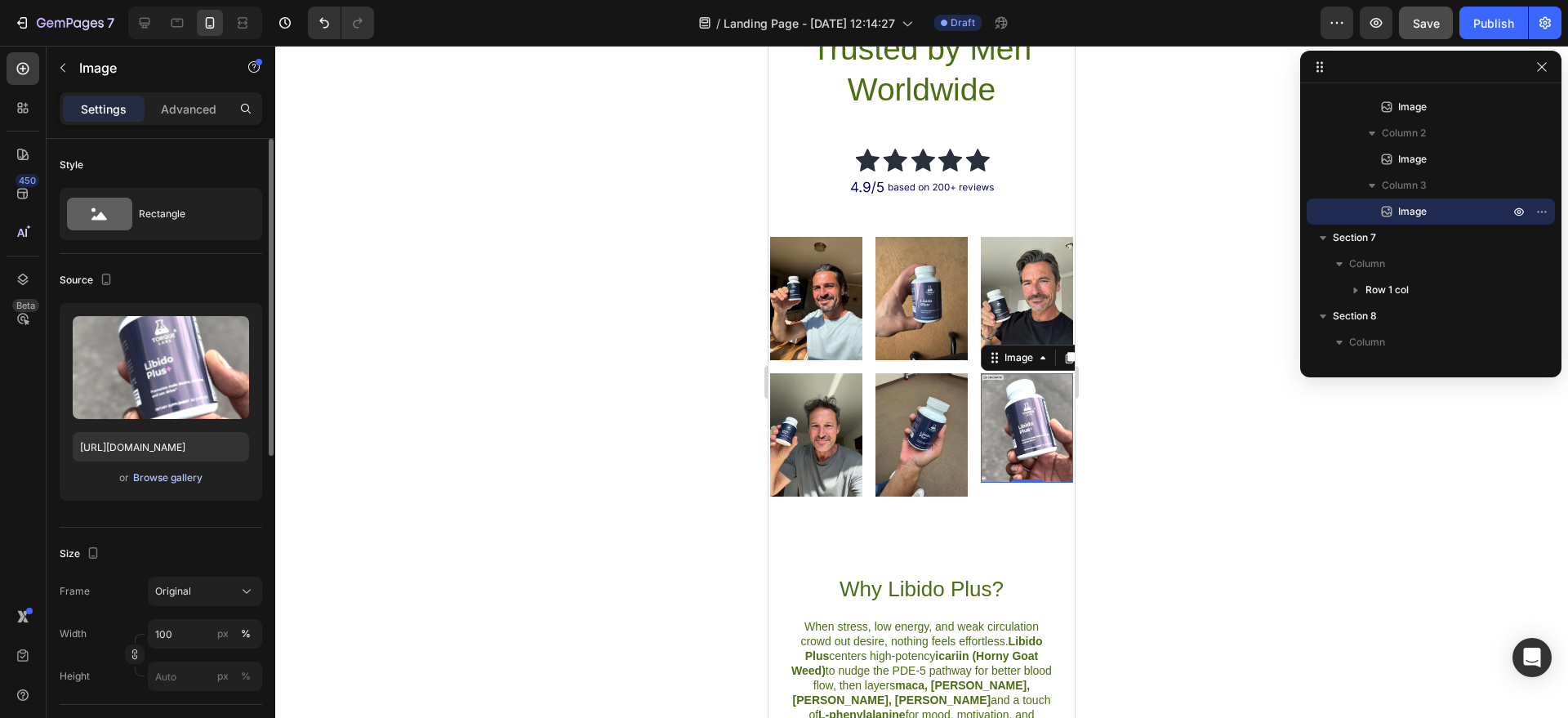
click at [197, 472] on div "Browse gallery" at bounding box center [168, 478] width 69 height 15
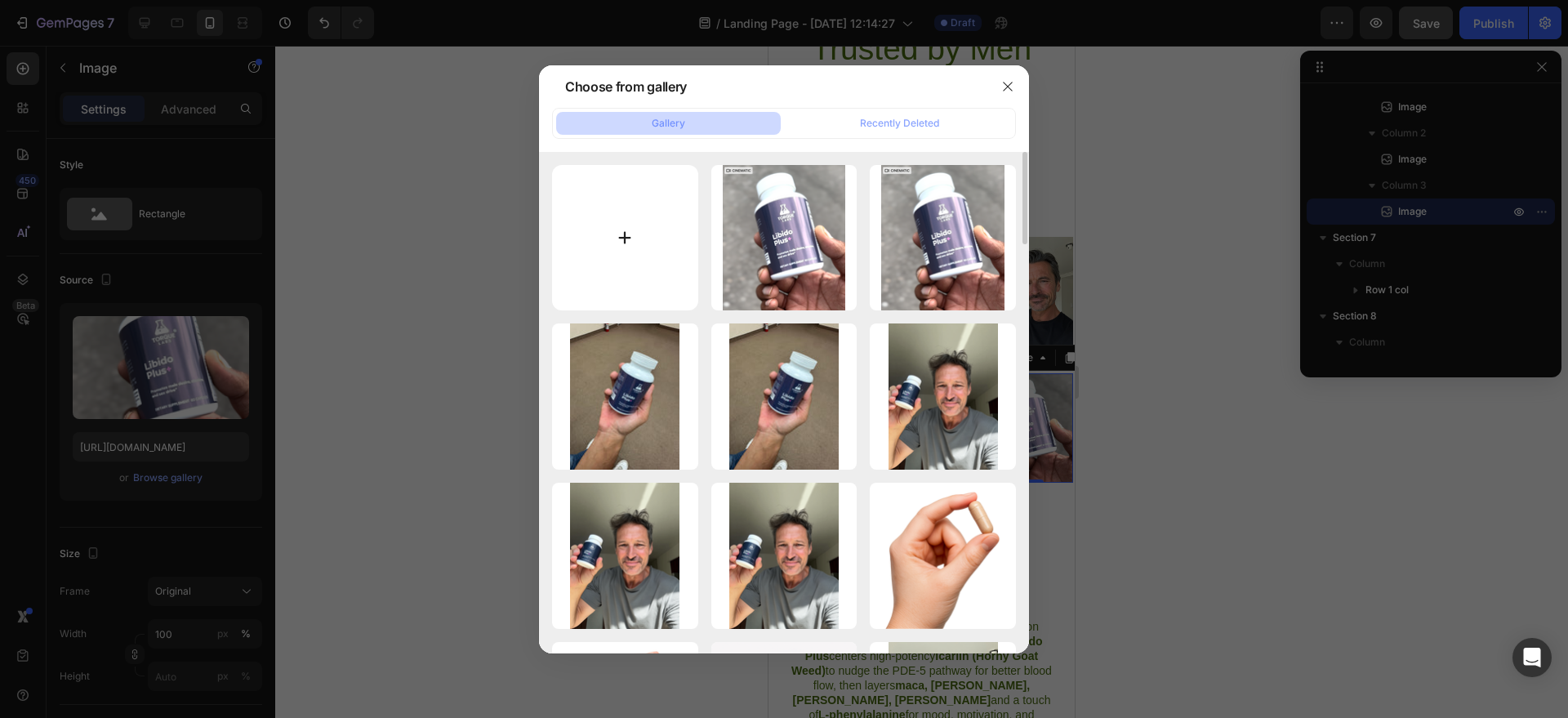
click at [613, 218] on input "file" at bounding box center [625, 238] width 146 height 146
type input "C:\fakepath\Screenshot [DATE] 12.19.05 PM.png"
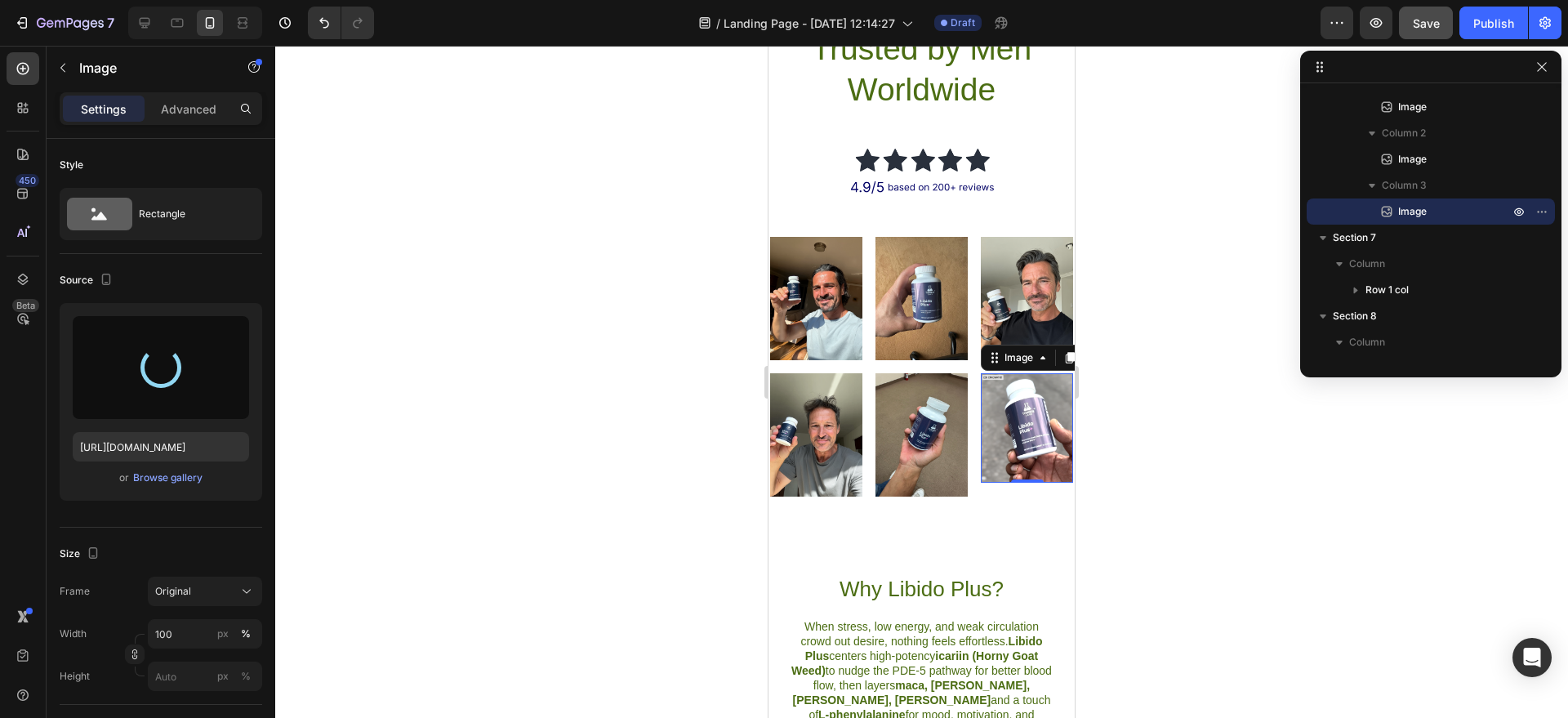
type input "[URL][DOMAIN_NAME]"
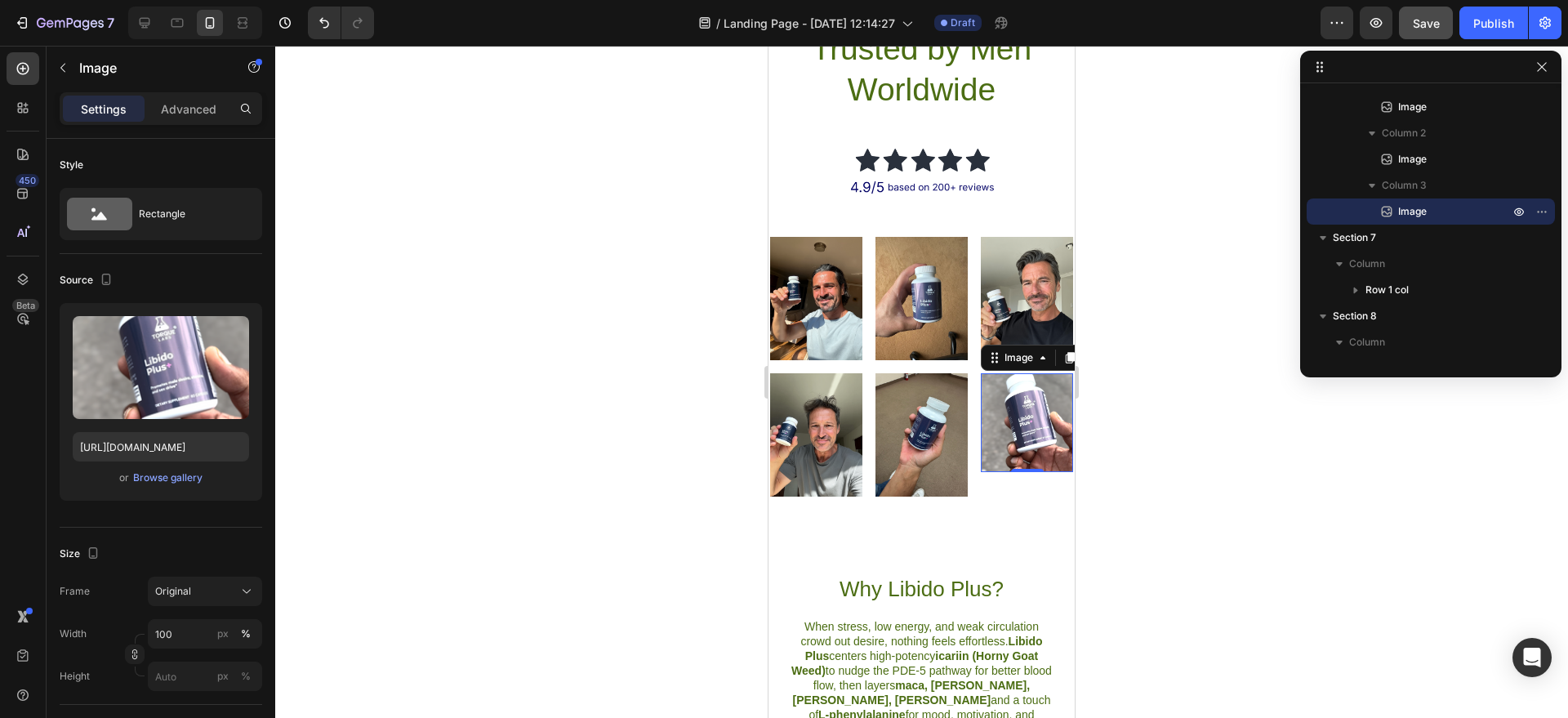
click at [1101, 371] on div at bounding box center [921, 382] width 1293 height 672
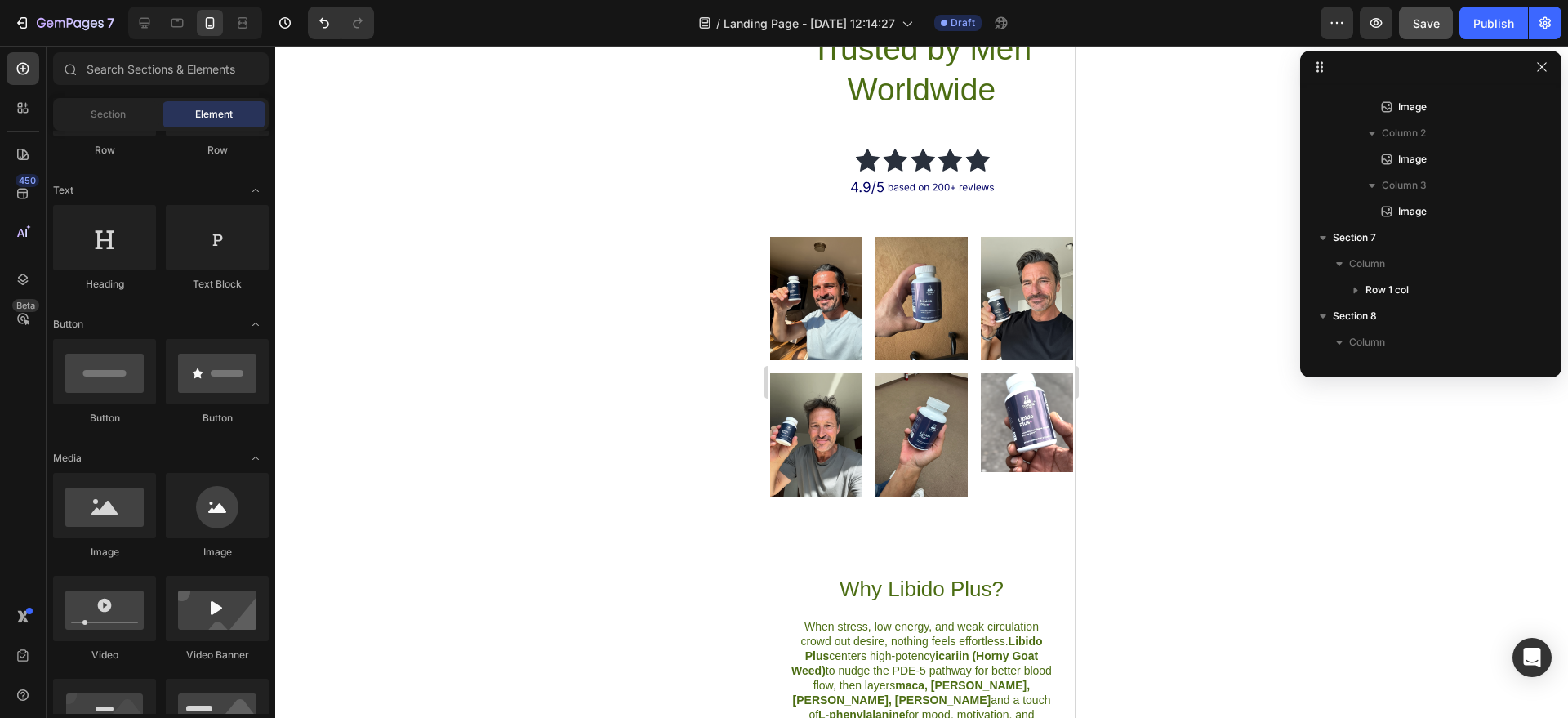
click at [1017, 442] on img at bounding box center [1027, 422] width 92 height 99
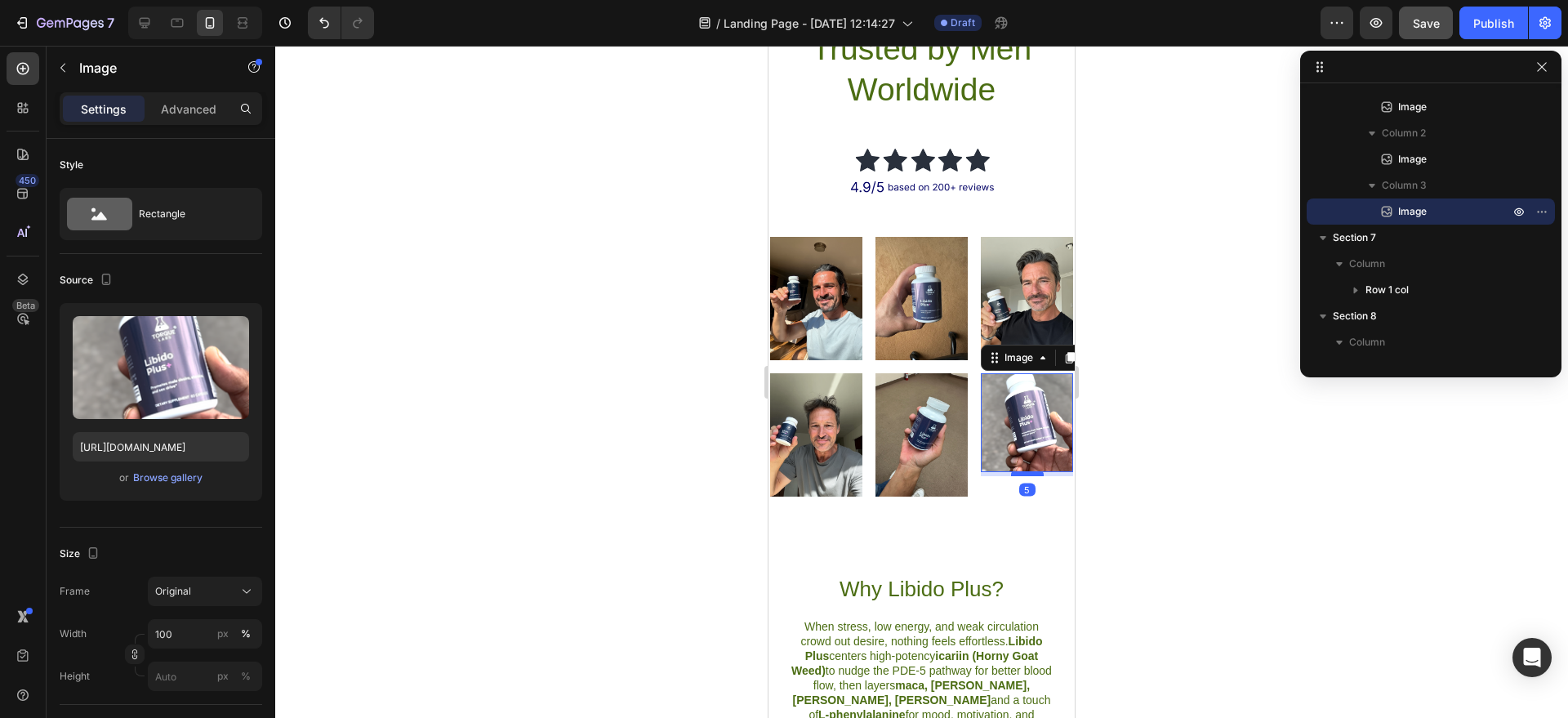
click at [1020, 472] on div at bounding box center [1028, 474] width 33 height 5
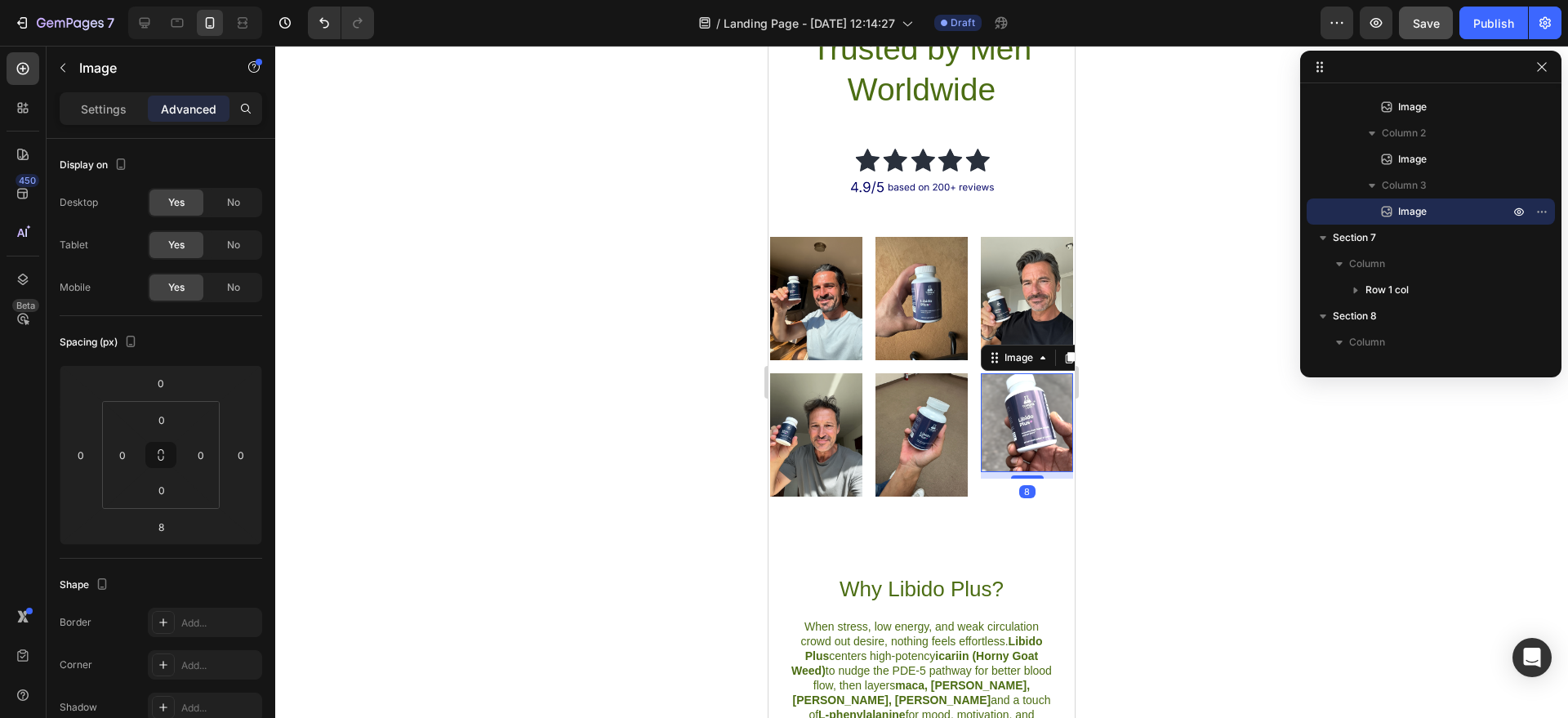
click at [1095, 440] on div at bounding box center [921, 382] width 1293 height 672
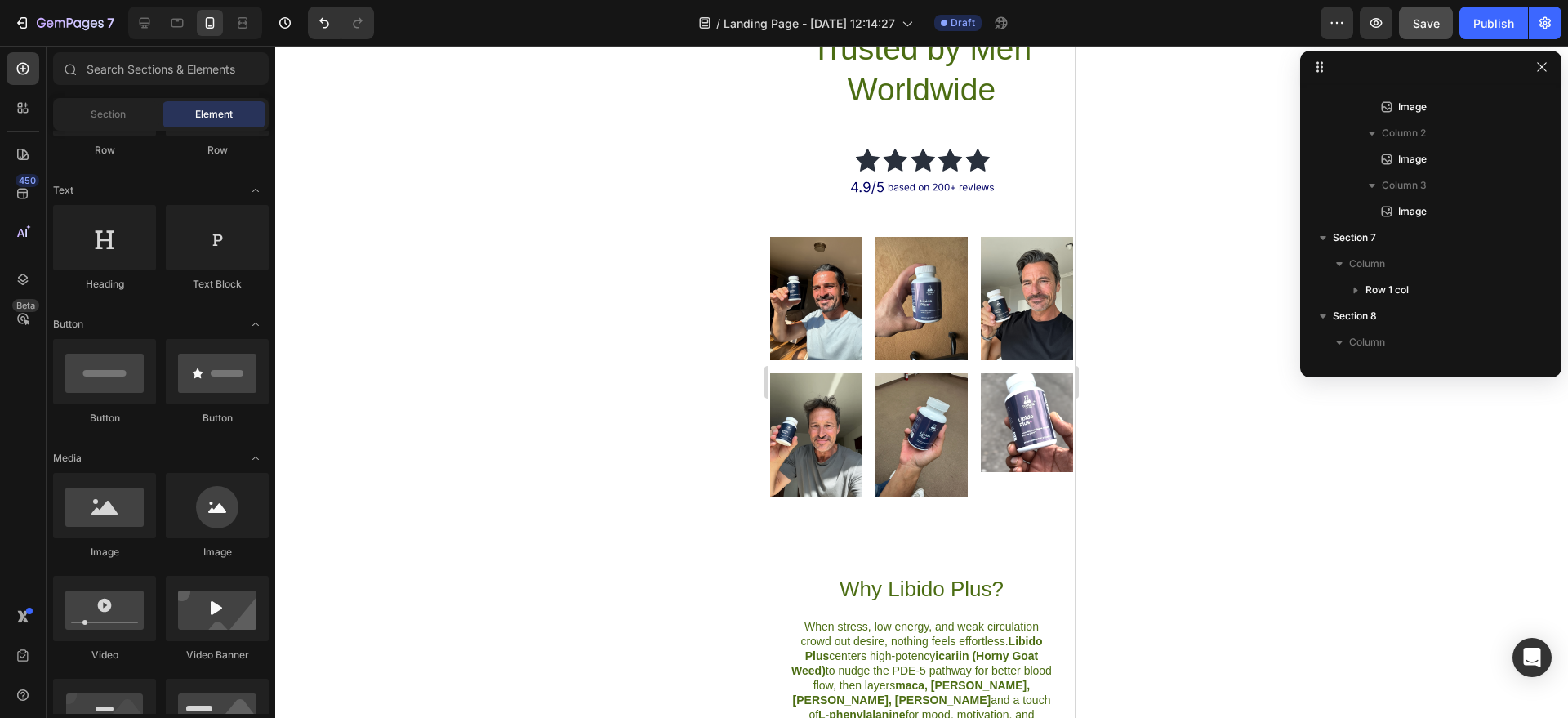
click at [1153, 296] on div at bounding box center [921, 382] width 1293 height 672
click at [1427, 33] on button "Save" at bounding box center [1427, 23] width 54 height 33
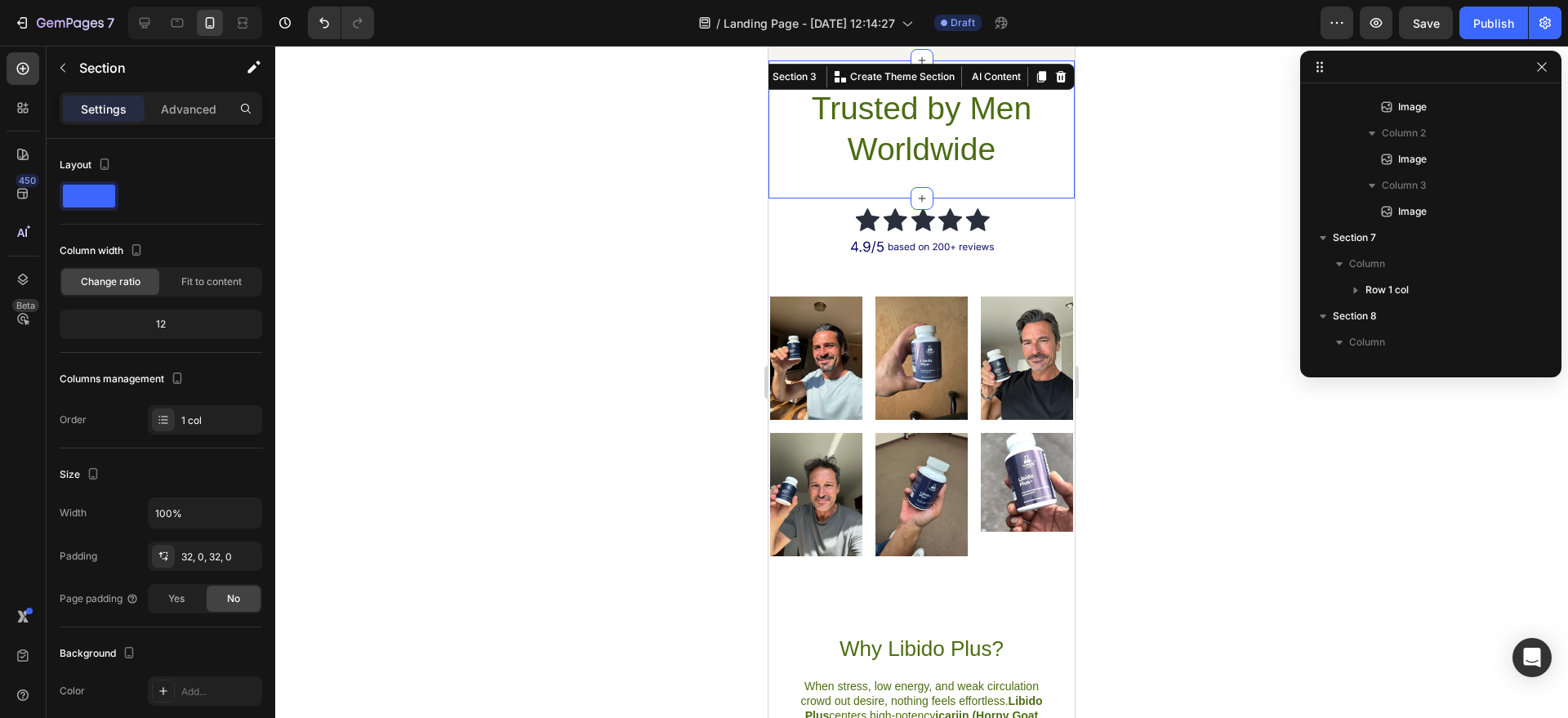
scroll to position [597, 0]
click at [988, 180] on div "Trusted by Men Worldwide Heading Section 3 You can create reusable sections Cre…" at bounding box center [921, 130] width 307 height 138
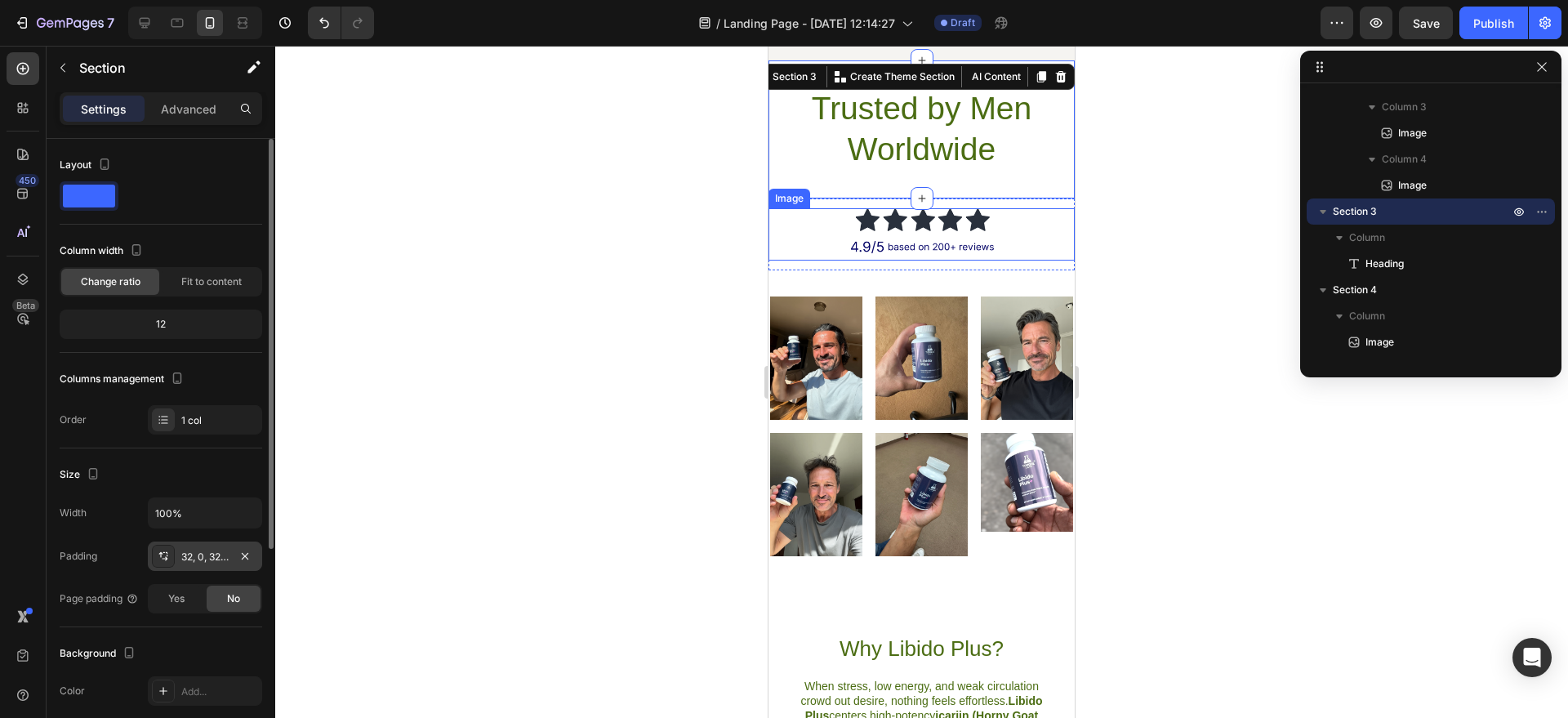
click at [221, 545] on div "32, 0, 32, 0" at bounding box center [205, 556] width 114 height 30
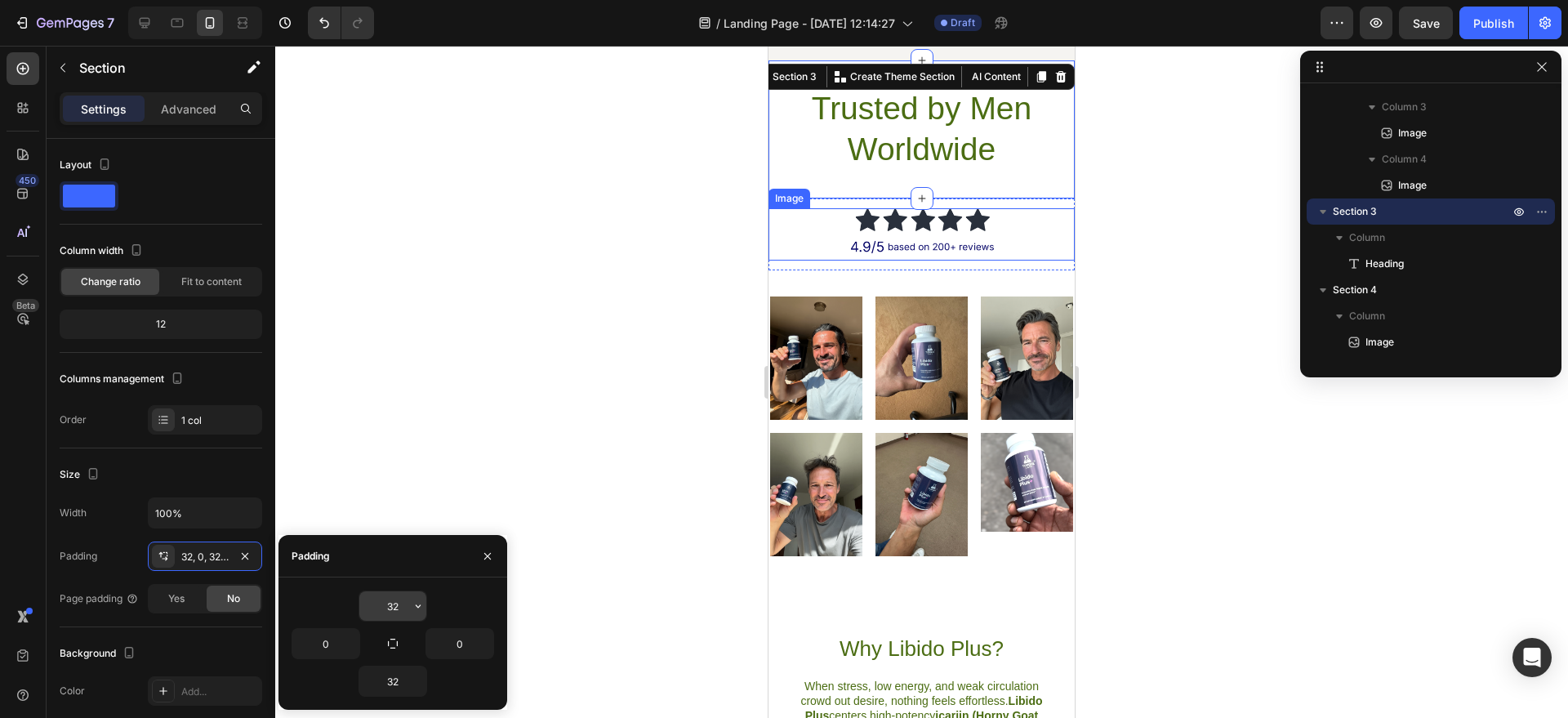
click at [408, 609] on input "32" at bounding box center [393, 606] width 67 height 30
click at [415, 610] on icon "button" at bounding box center [418, 606] width 13 height 13
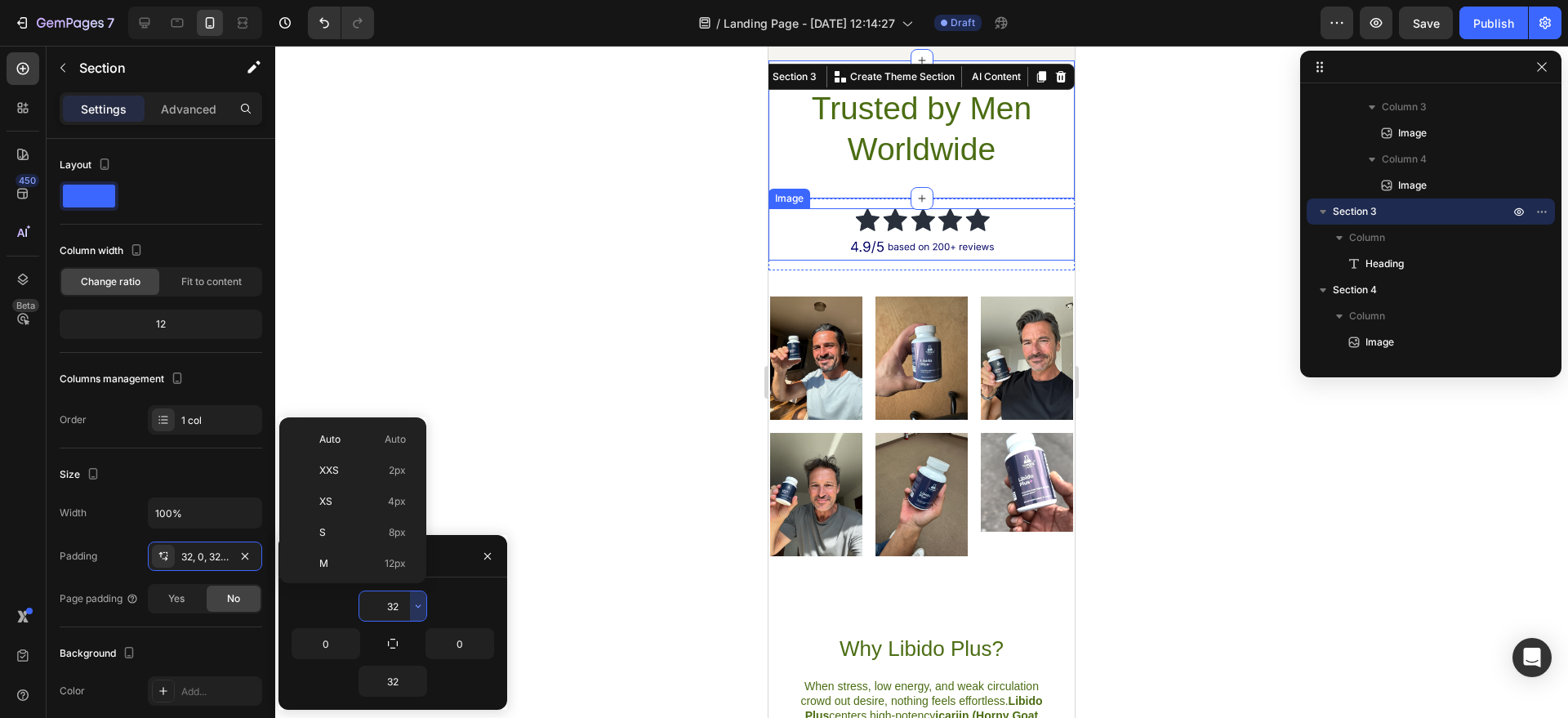
scroll to position [117, 0]
click at [349, 481] on p "L 16px" at bounding box center [362, 477] width 86 height 15
type input "16"
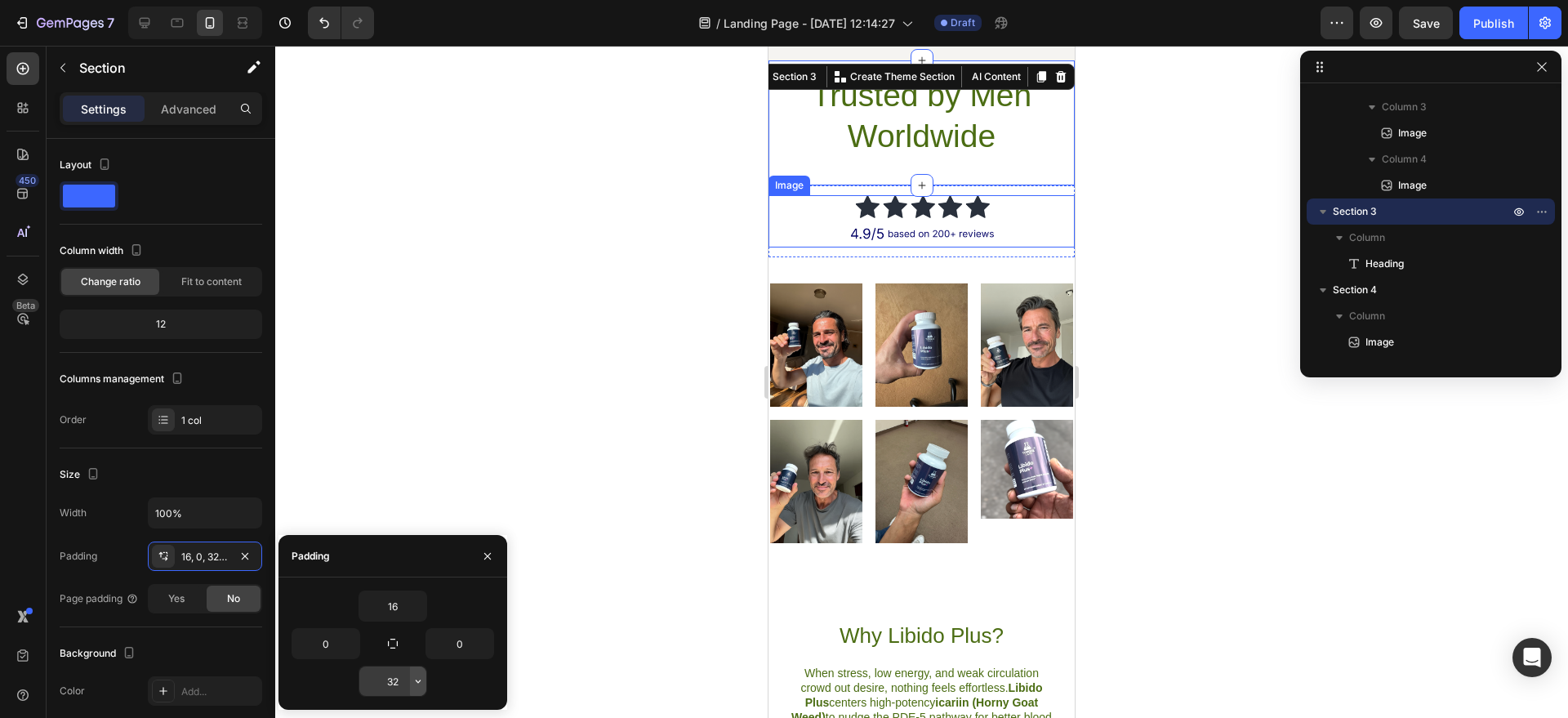
click at [422, 686] on icon "button" at bounding box center [418, 681] width 13 height 13
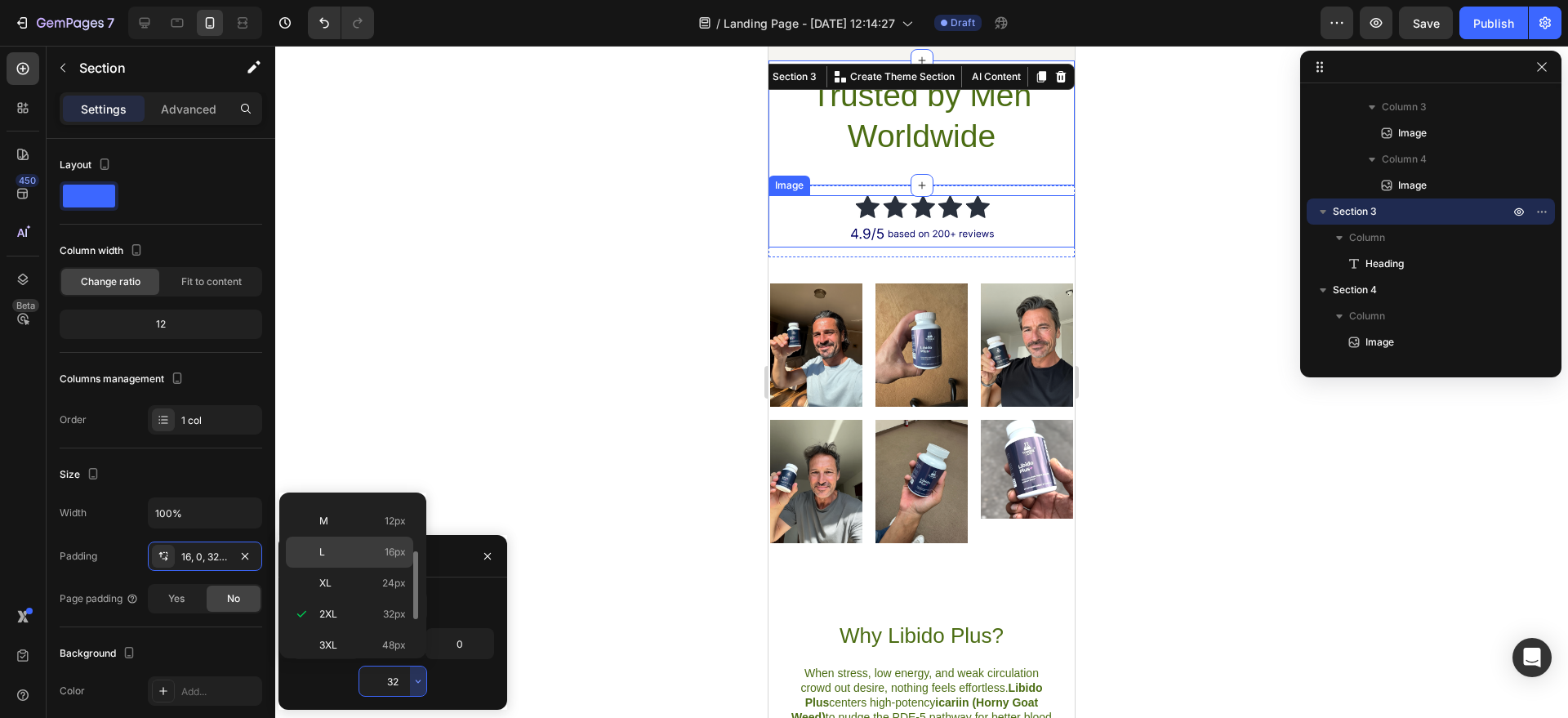
click at [368, 568] on div "L 16px" at bounding box center [349, 583] width 127 height 31
type input "16"
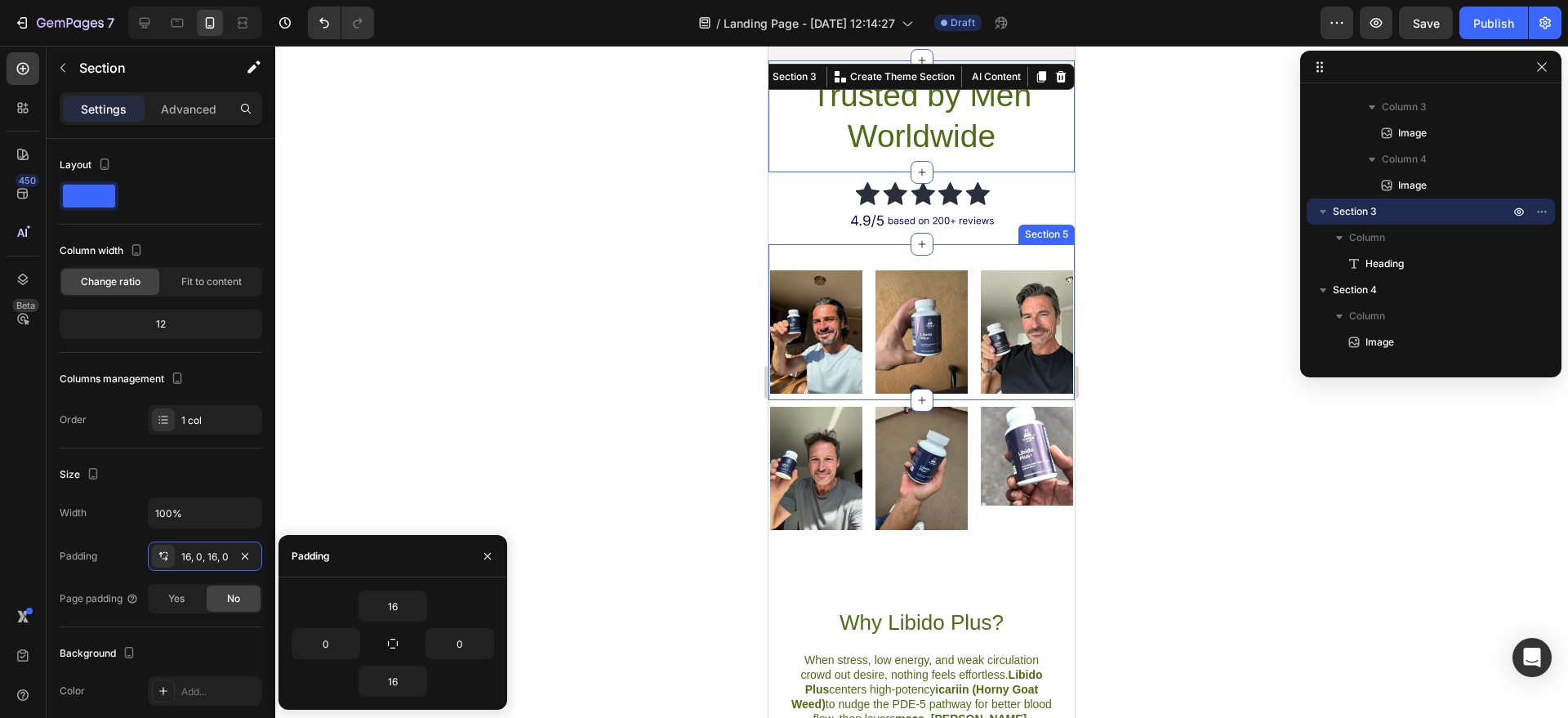
click at [1128, 271] on div at bounding box center [921, 382] width 1293 height 672
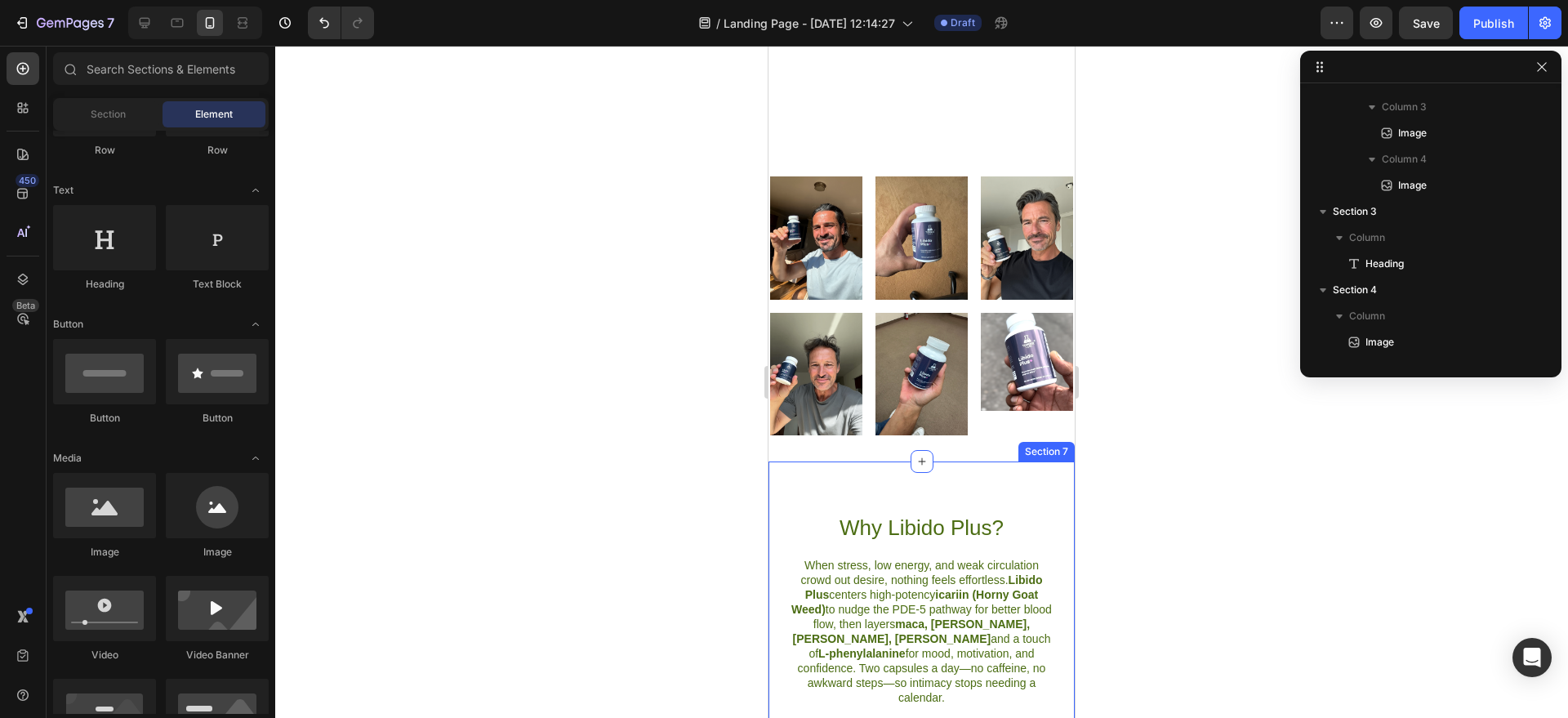
scroll to position [1000, 0]
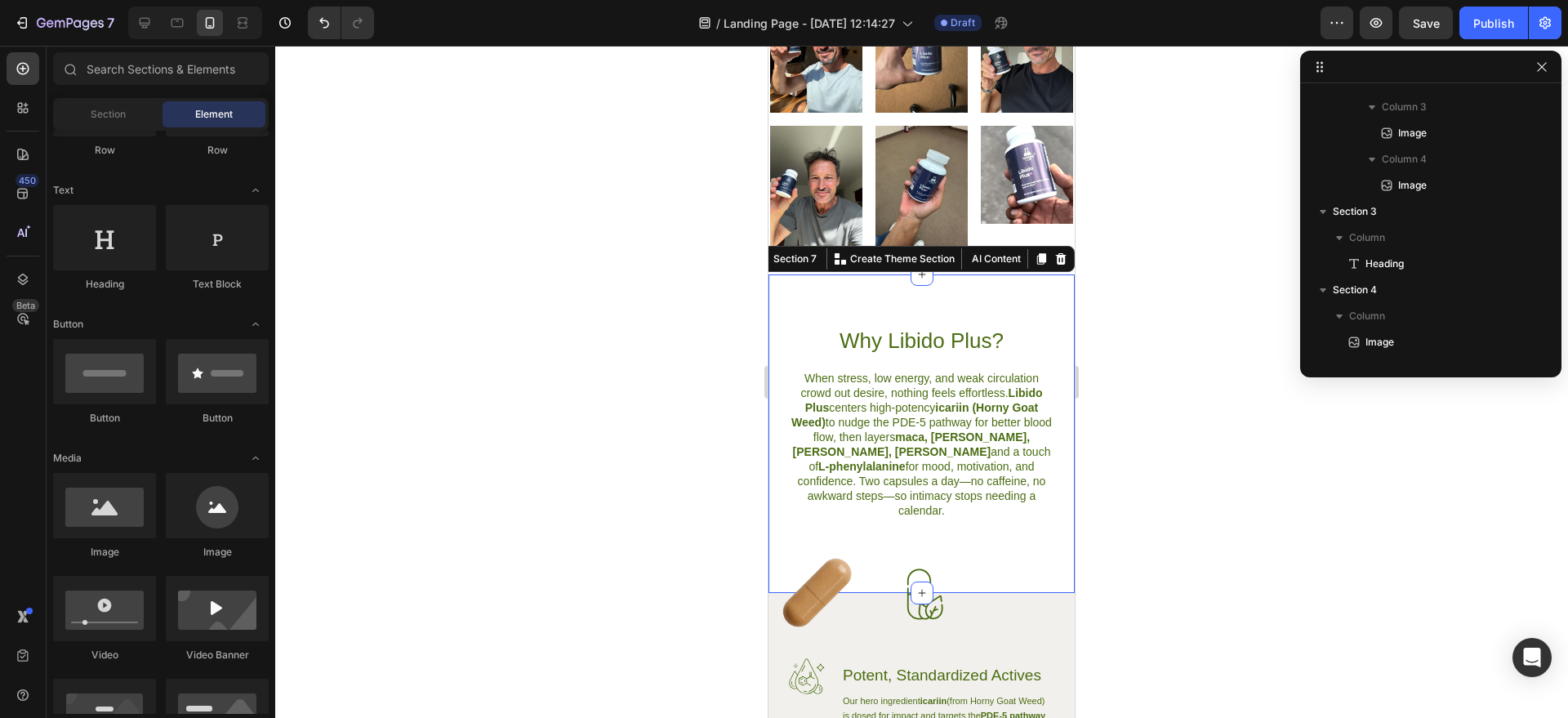
click at [969, 292] on div "Why Libido Plus? Heading When stress, low energy, and weak circulation crowd ou…" at bounding box center [921, 434] width 307 height 319
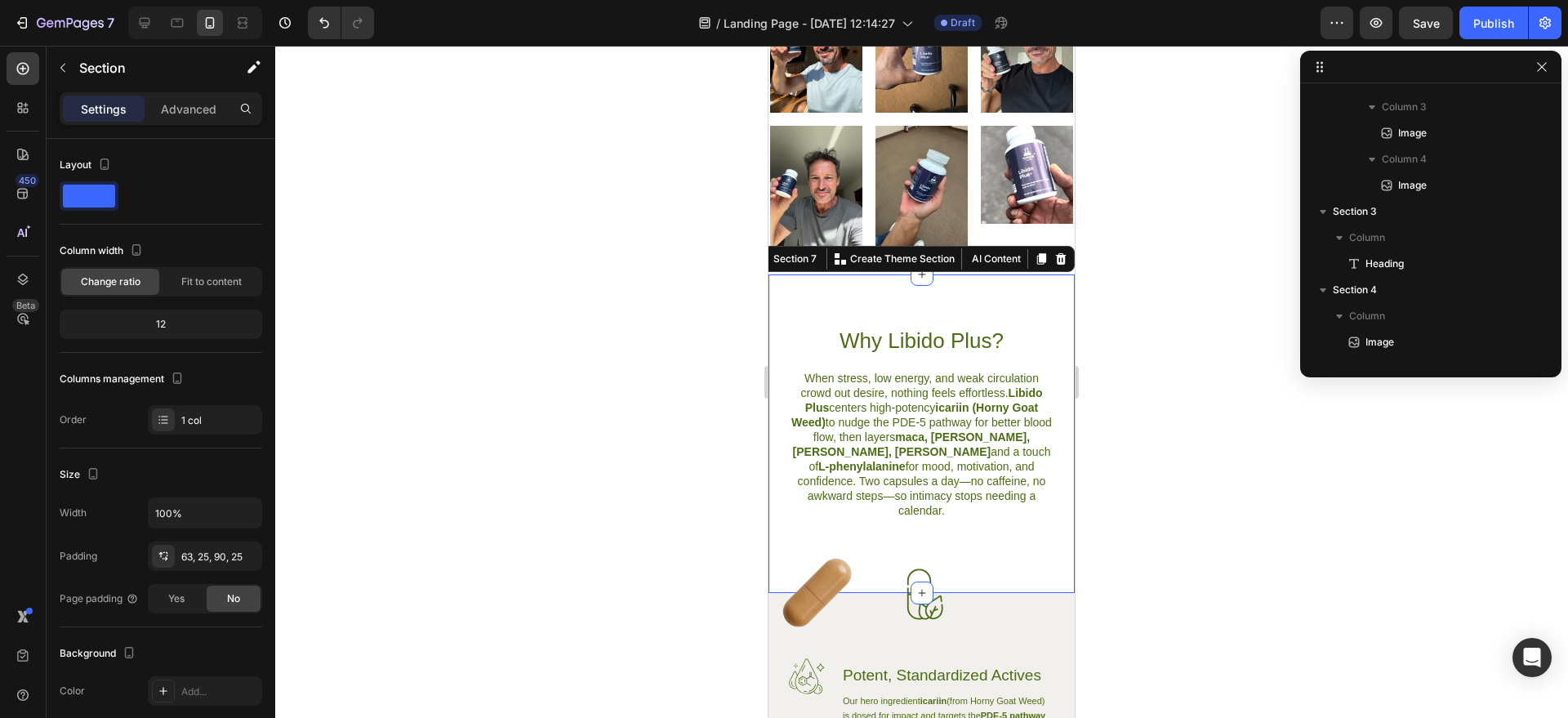
scroll to position [1224, 0]
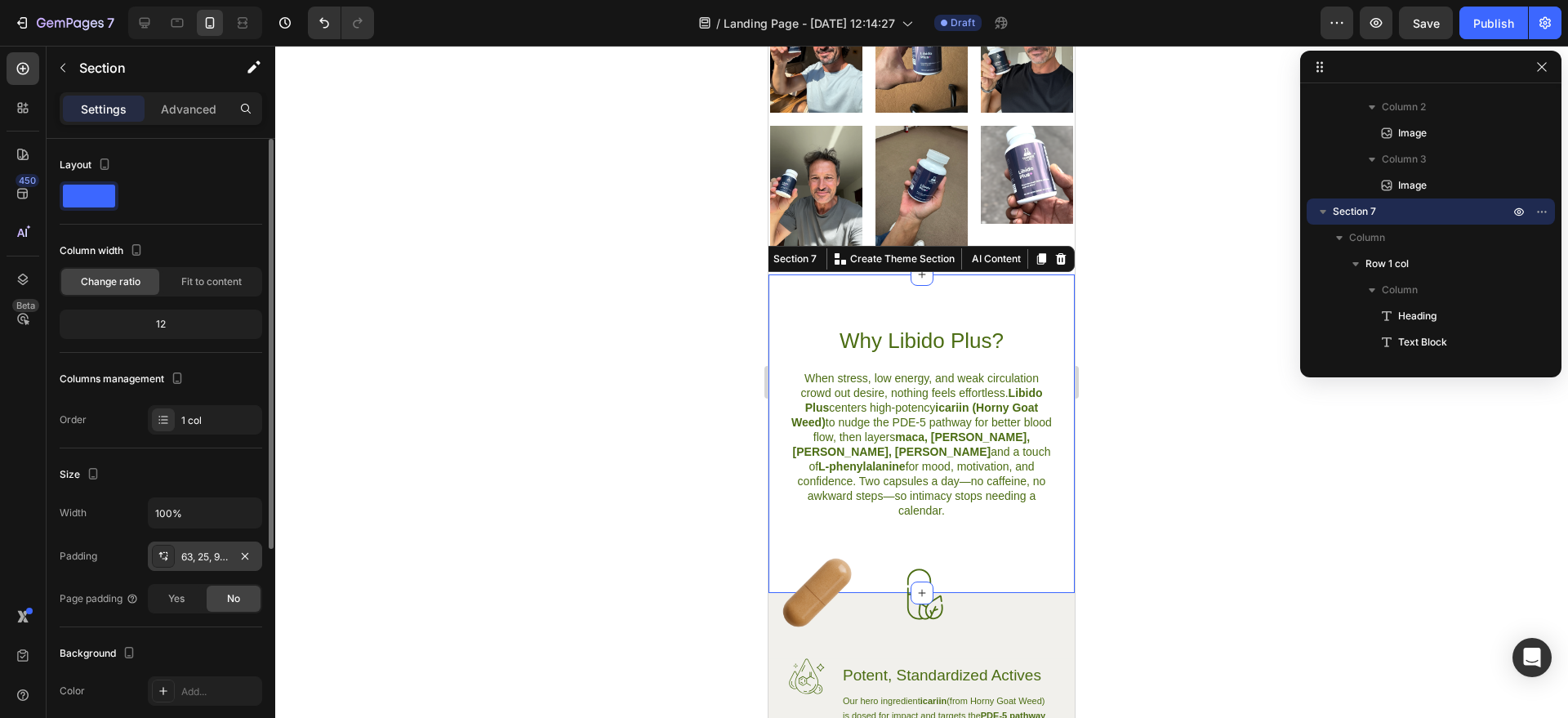
click at [196, 562] on div "63, 25, 90, 25" at bounding box center [205, 557] width 48 height 15
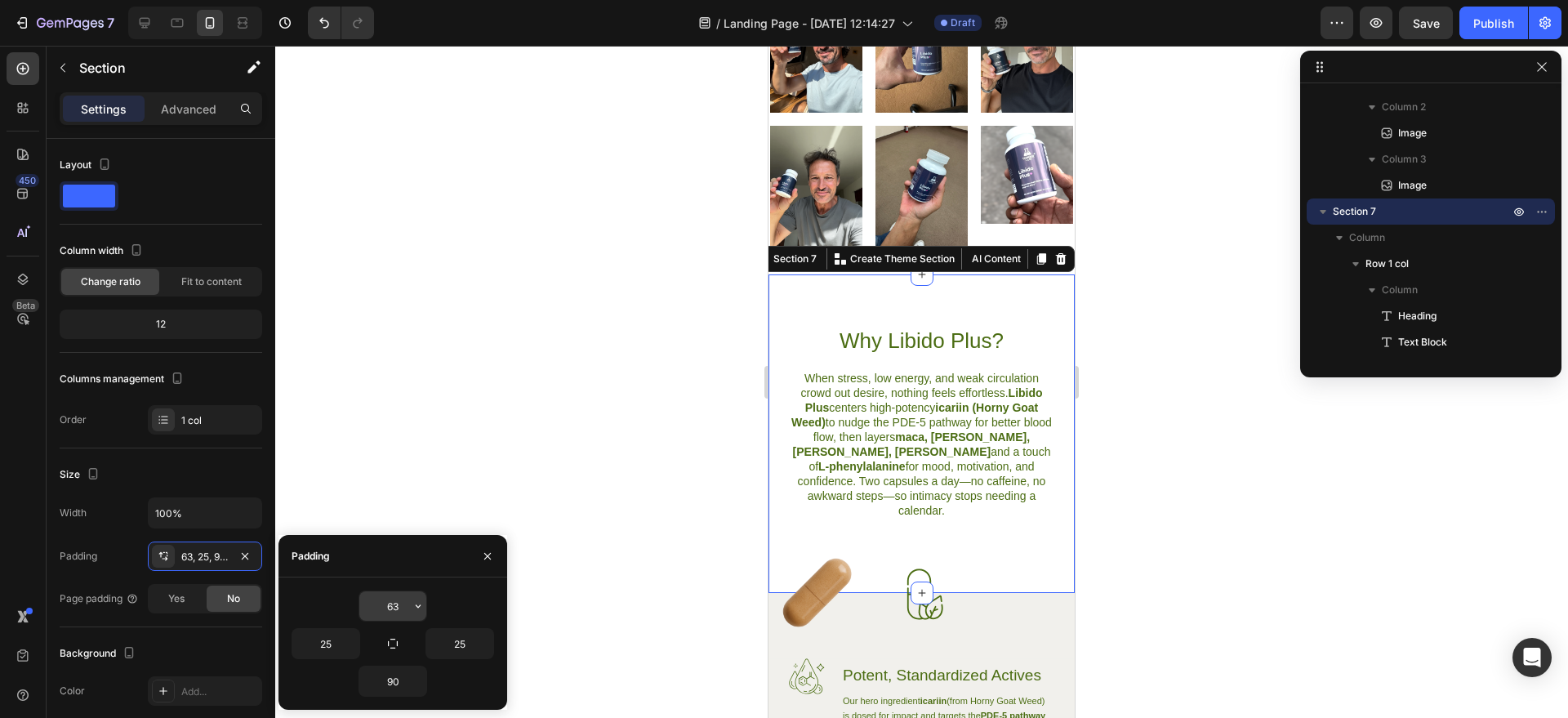
click at [402, 614] on input "63" at bounding box center [393, 606] width 67 height 30
click at [412, 611] on icon "button" at bounding box center [418, 606] width 13 height 13
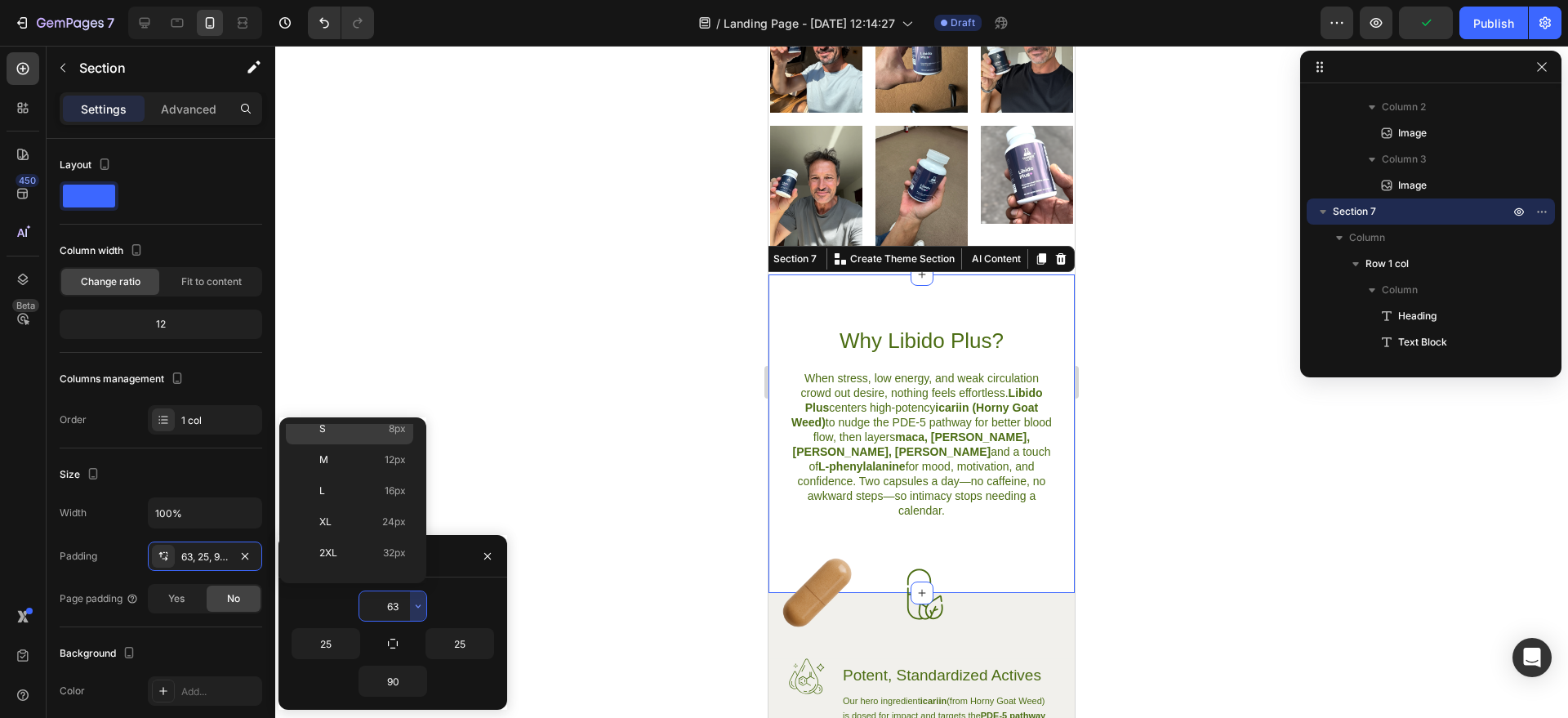
scroll to position [189, 0]
click at [349, 483] on div "2XL 32px" at bounding box center [349, 499] width 127 height 31
type input "32"
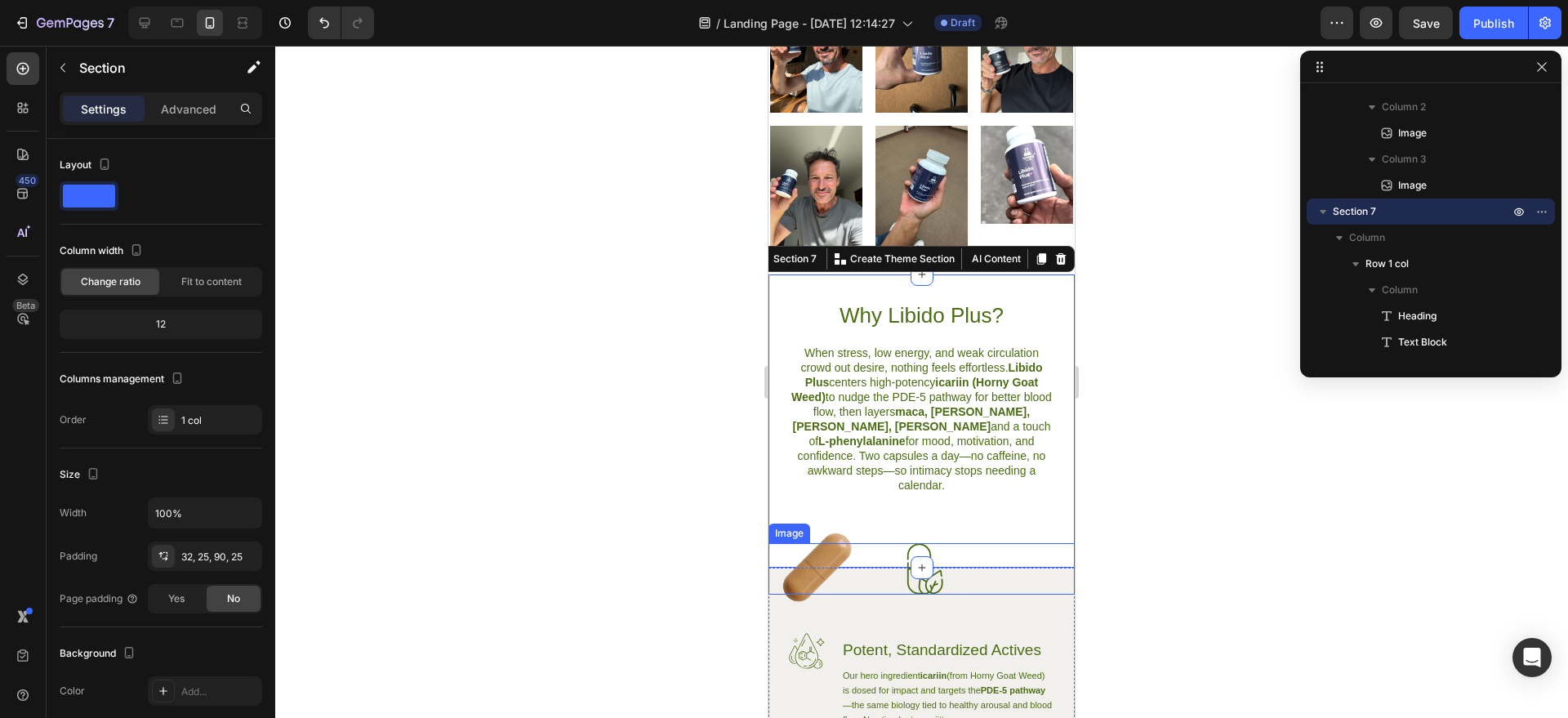
click at [1162, 508] on div at bounding box center [921, 382] width 1293 height 672
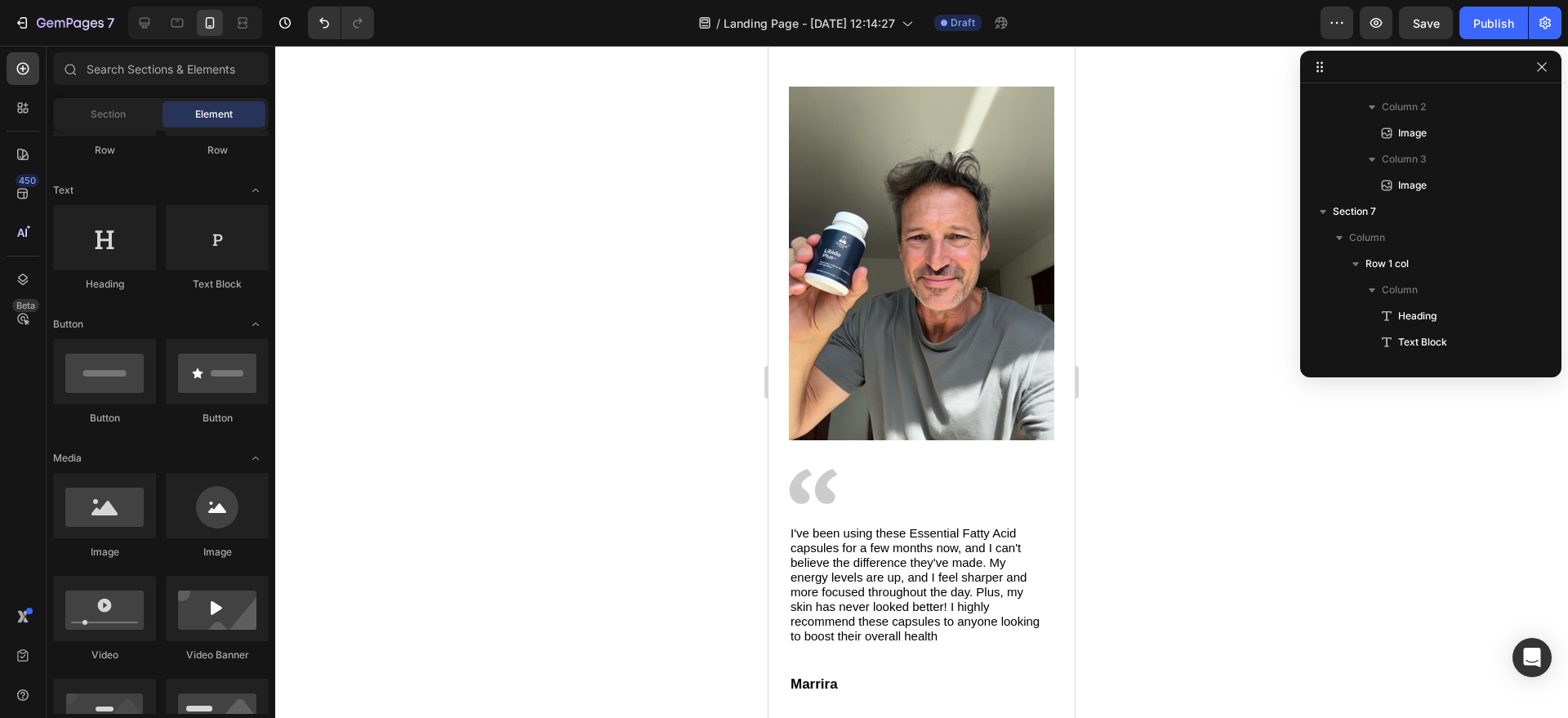
scroll to position [3502, 0]
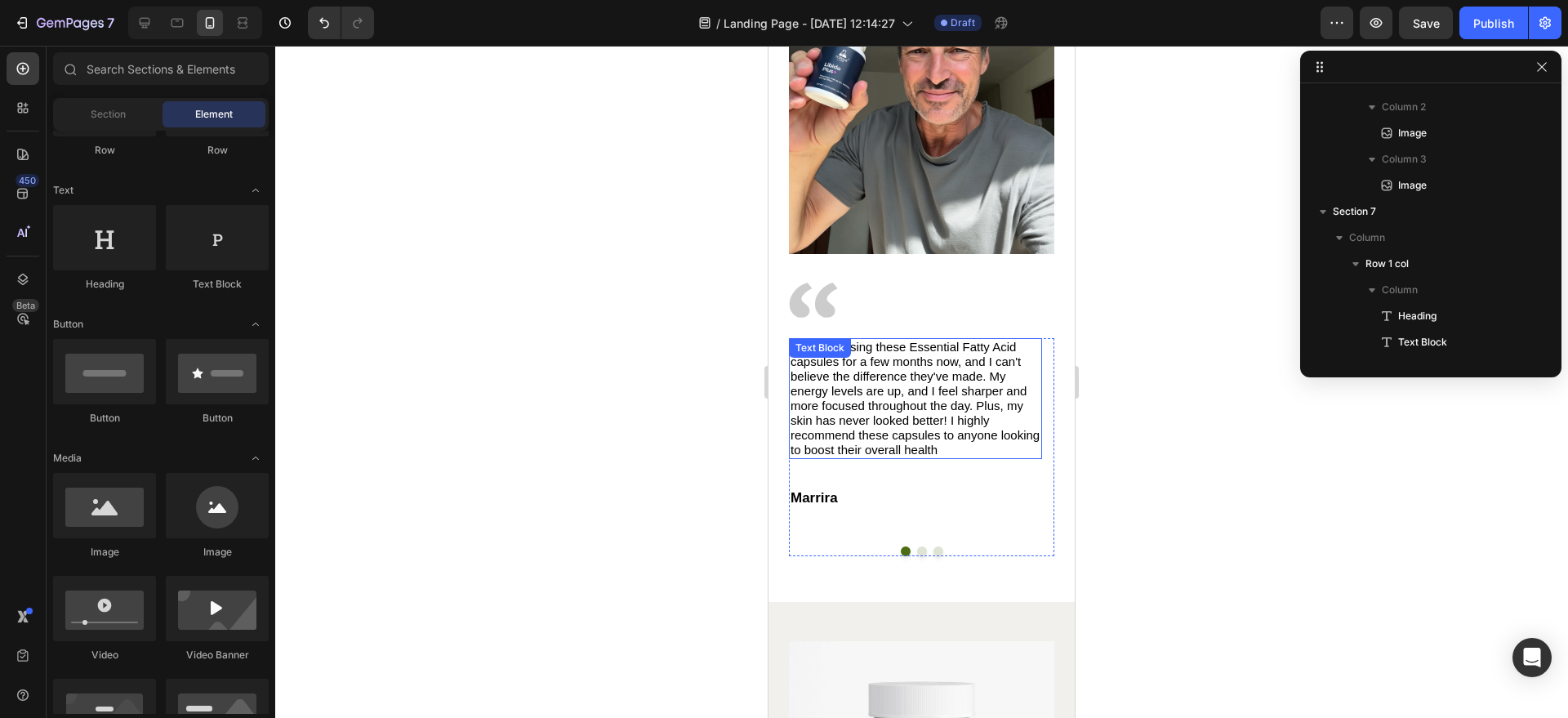
click at [976, 379] on p "I've been using these Essential Fatty Acid capsules for a few months now, and I…" at bounding box center [915, 398] width 250 height 117
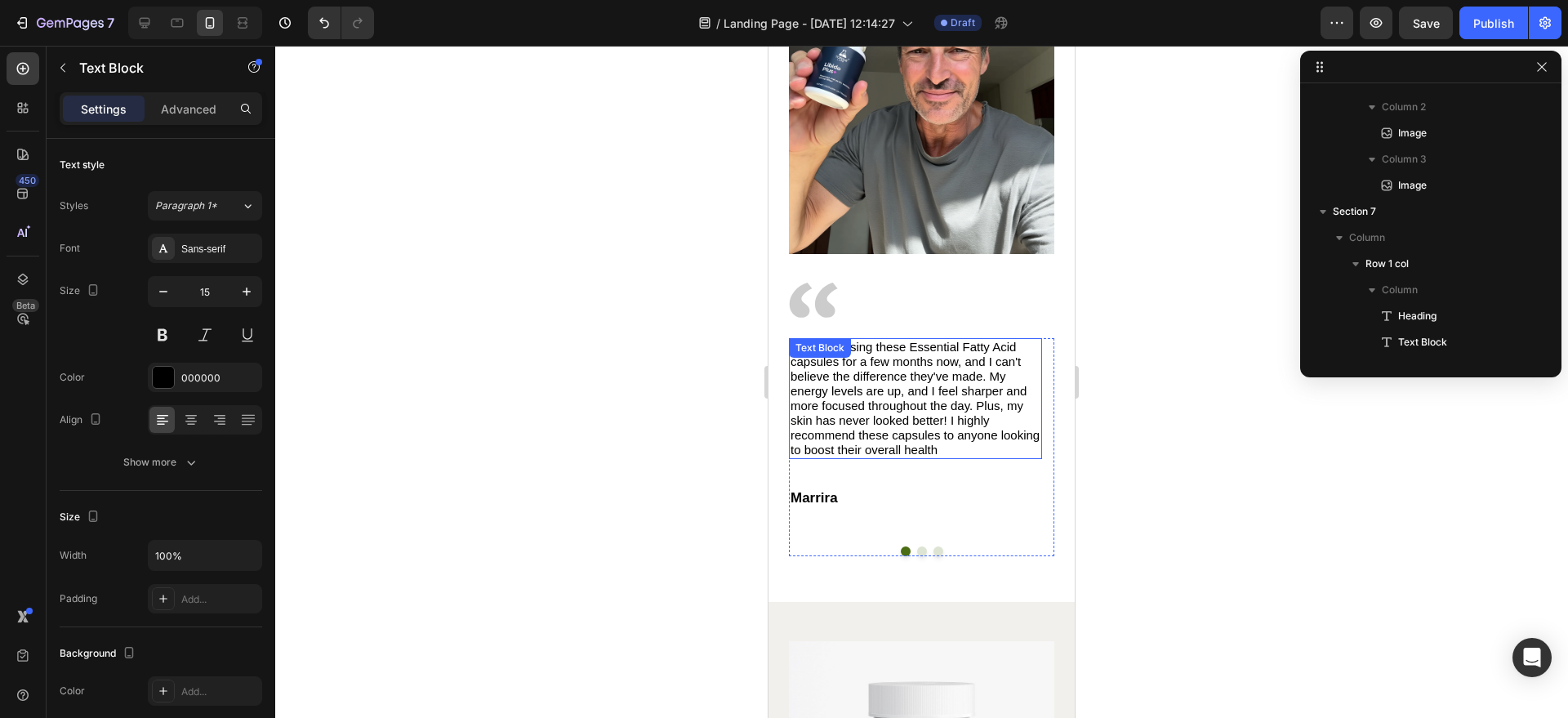
scroll to position [1981, 0]
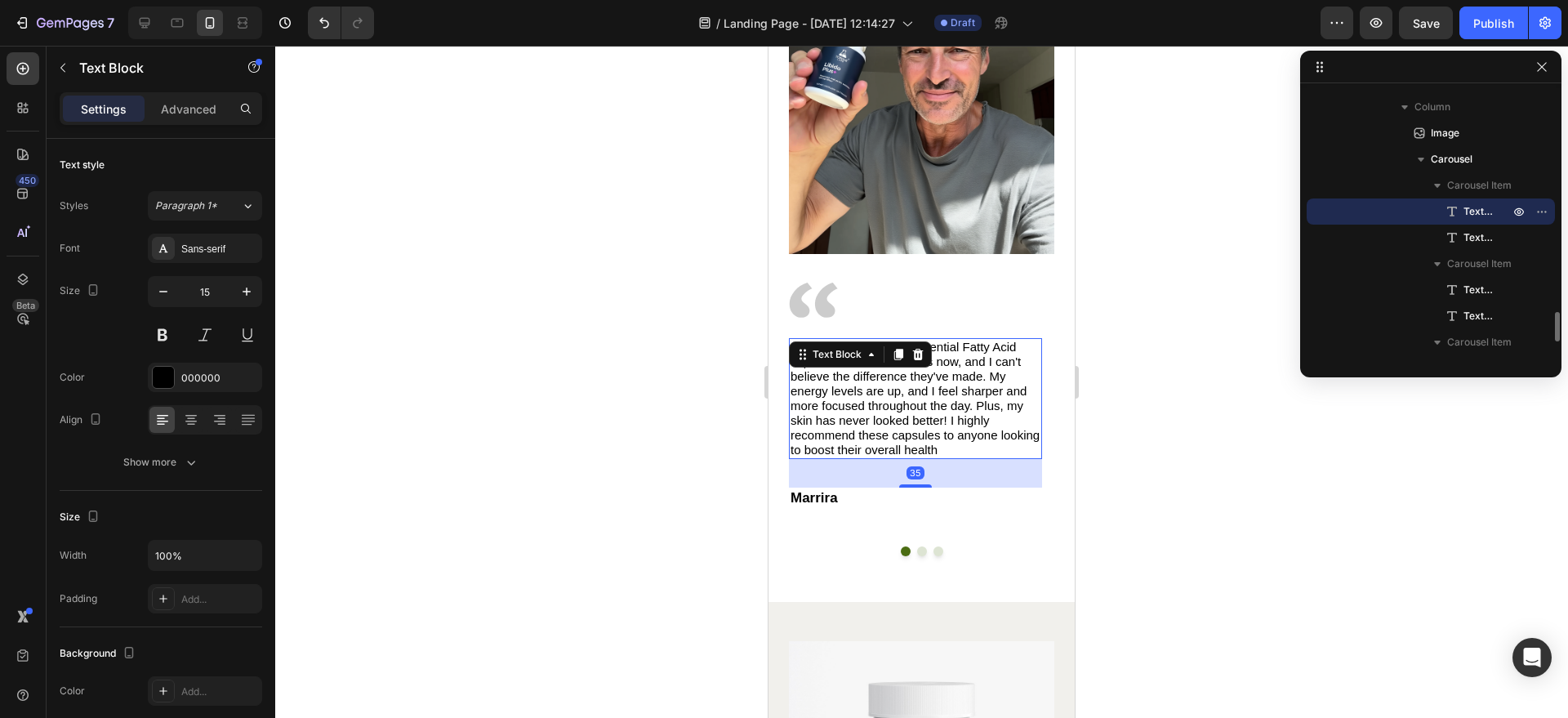
click at [976, 379] on p "I've been using these Essential Fatty Acid capsules for a few months now, and I…" at bounding box center [915, 398] width 250 height 117
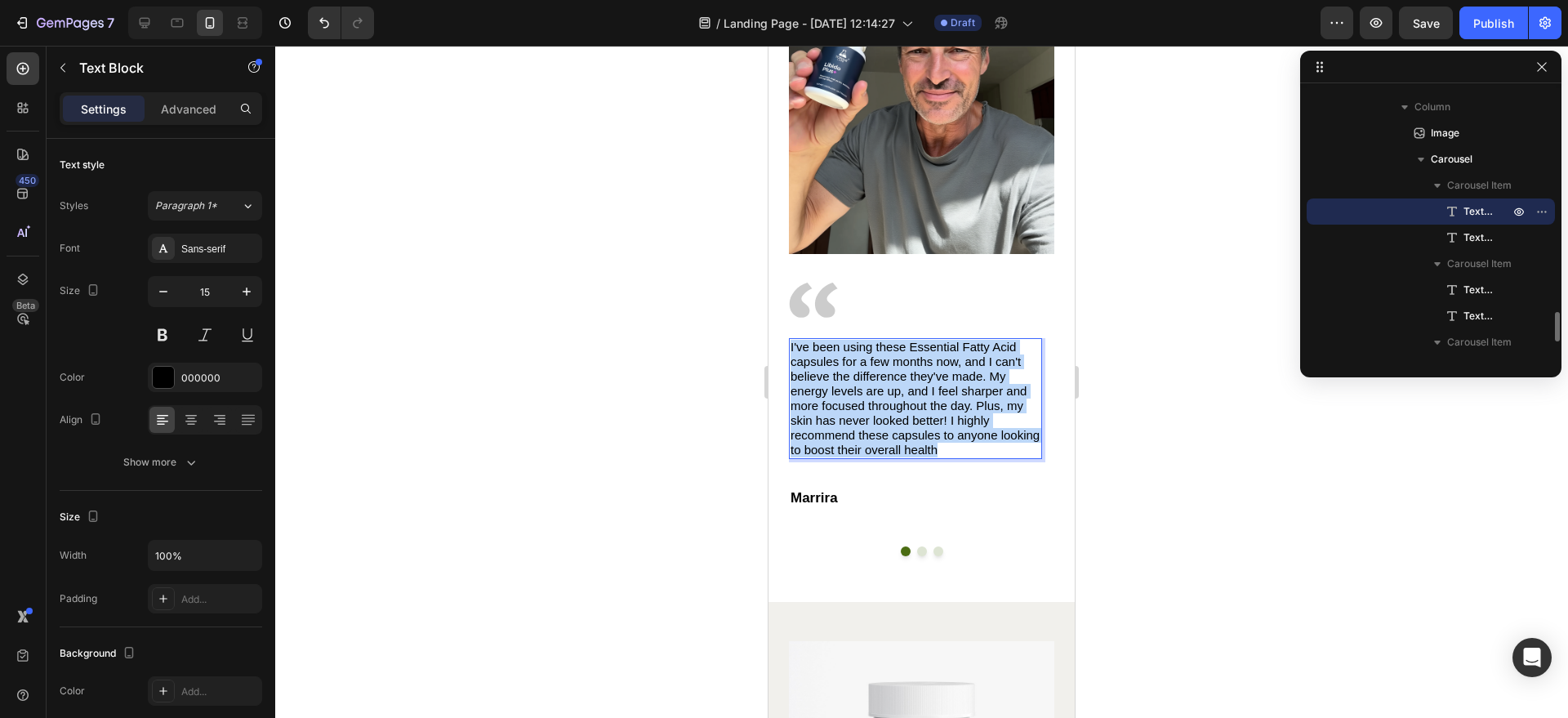
click at [976, 379] on p "I've been using these Essential Fatty Acid capsules for a few months now, and I…" at bounding box center [915, 398] width 250 height 117
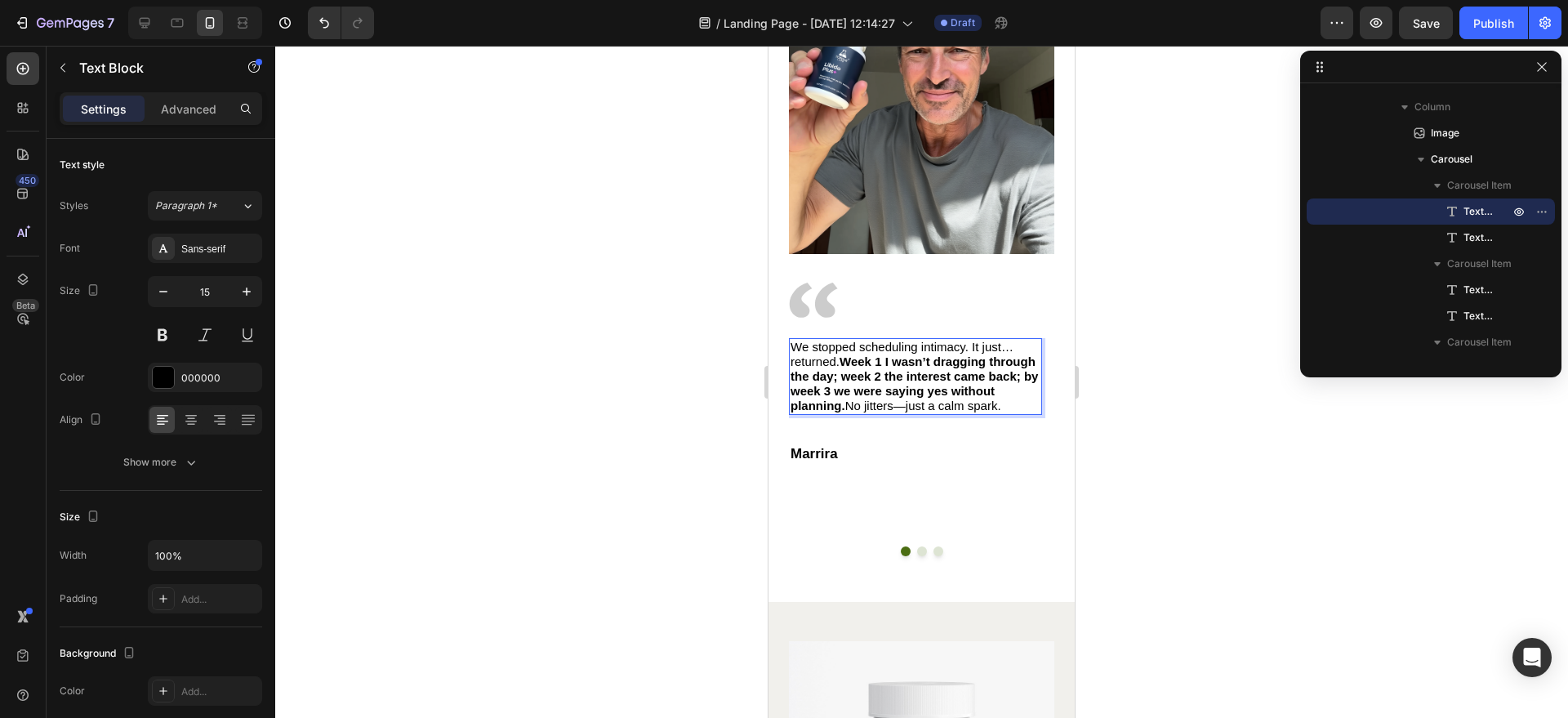
click at [1120, 450] on div at bounding box center [921, 382] width 1293 height 672
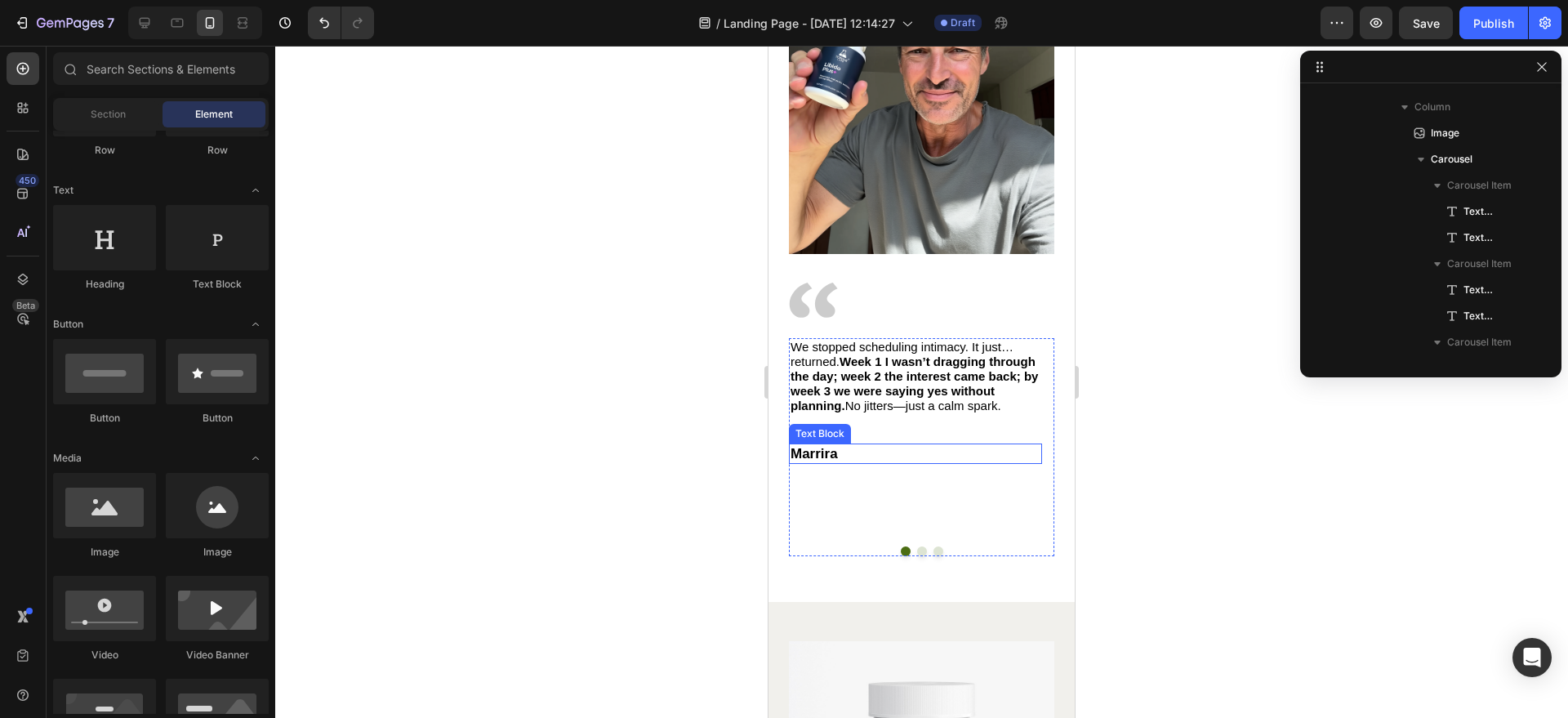
click at [824, 445] on p "Marrira" at bounding box center [915, 453] width 250 height 17
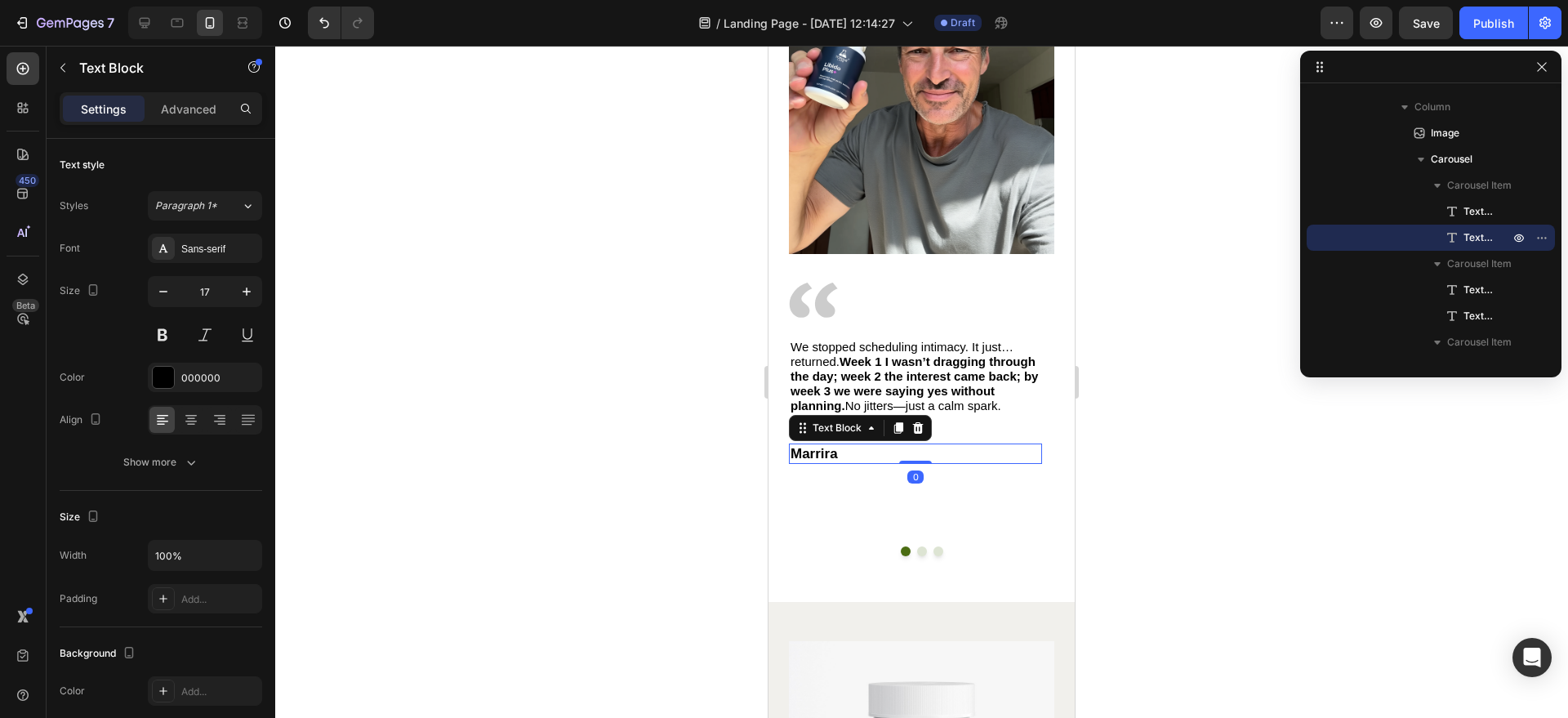
click at [824, 445] on p "Marrira" at bounding box center [915, 453] width 250 height 17
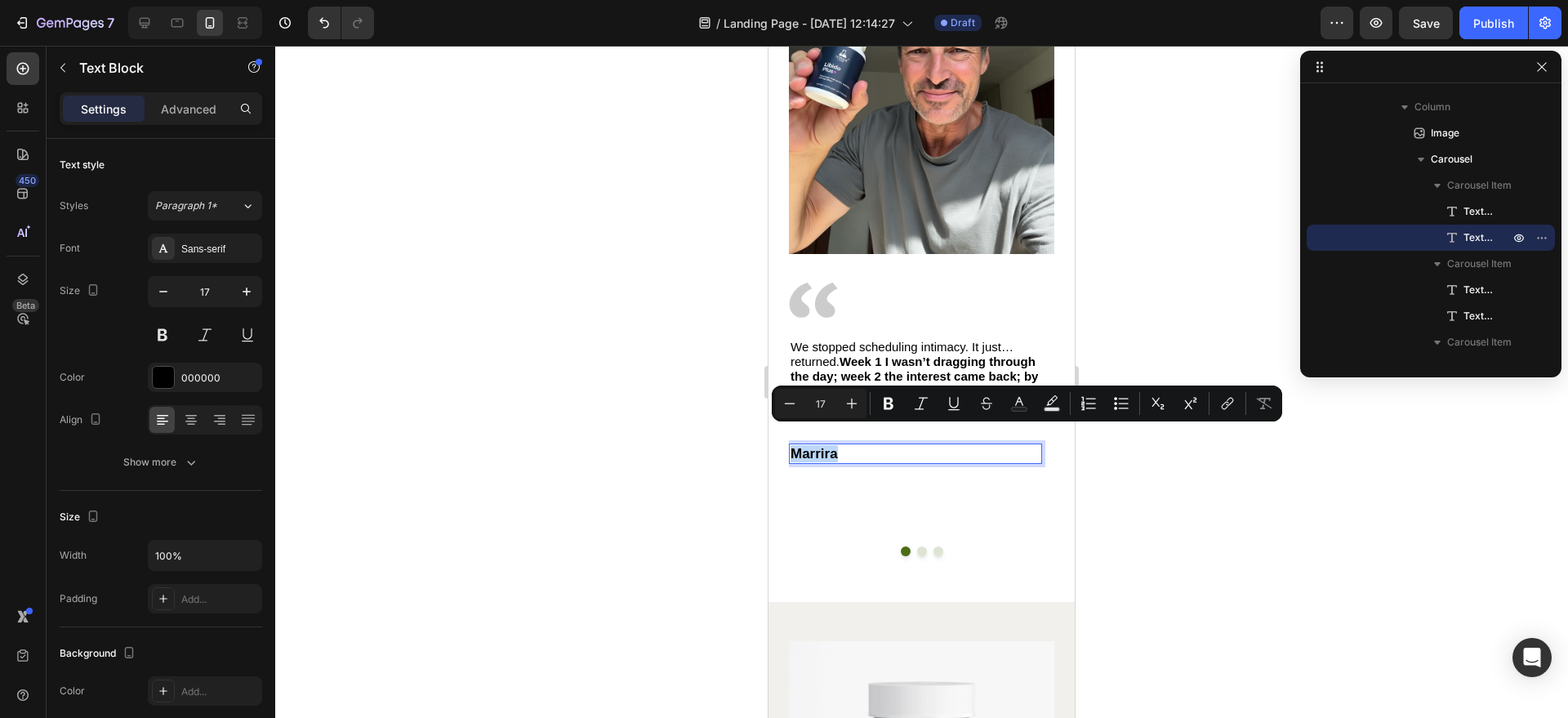
click at [824, 445] on p "Marrira" at bounding box center [915, 453] width 250 height 17
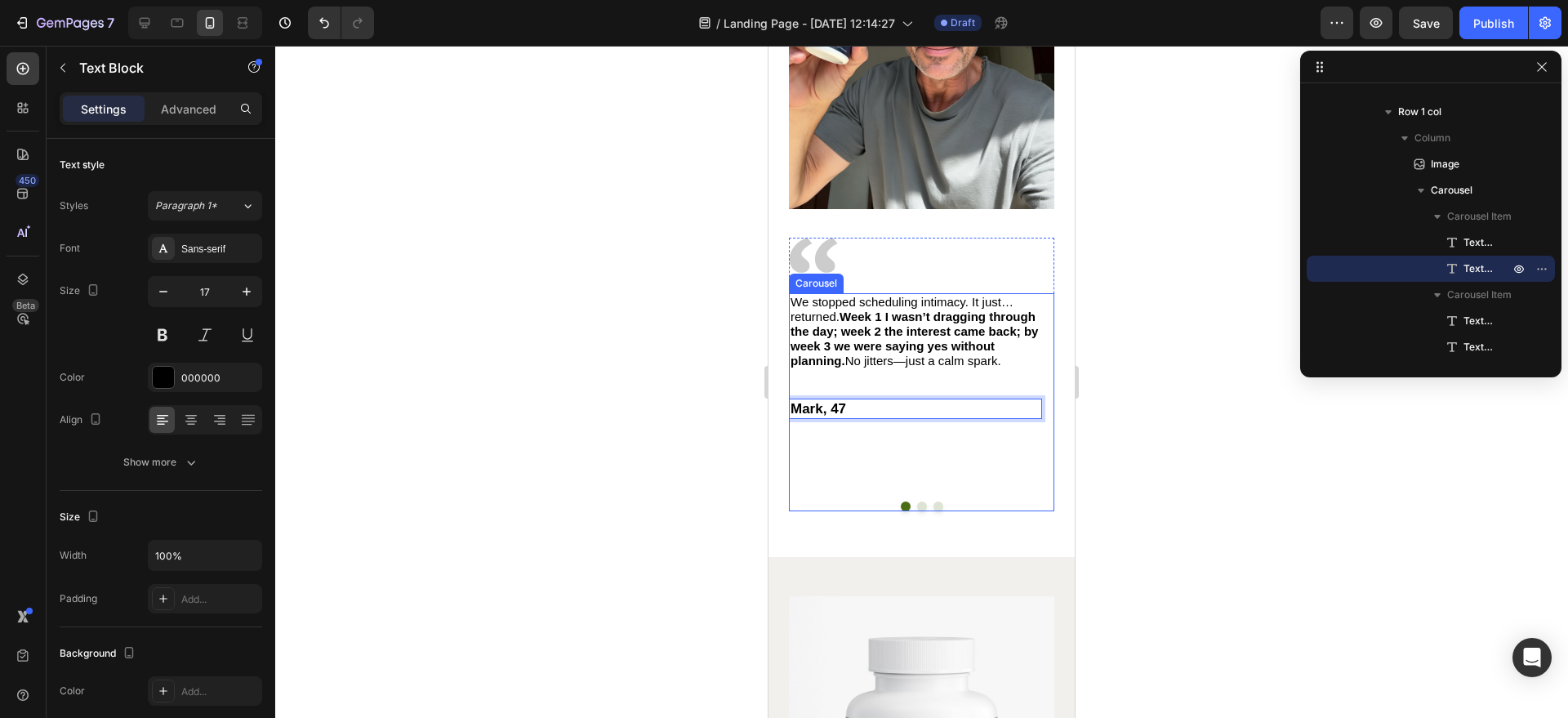
scroll to position [3603, 0]
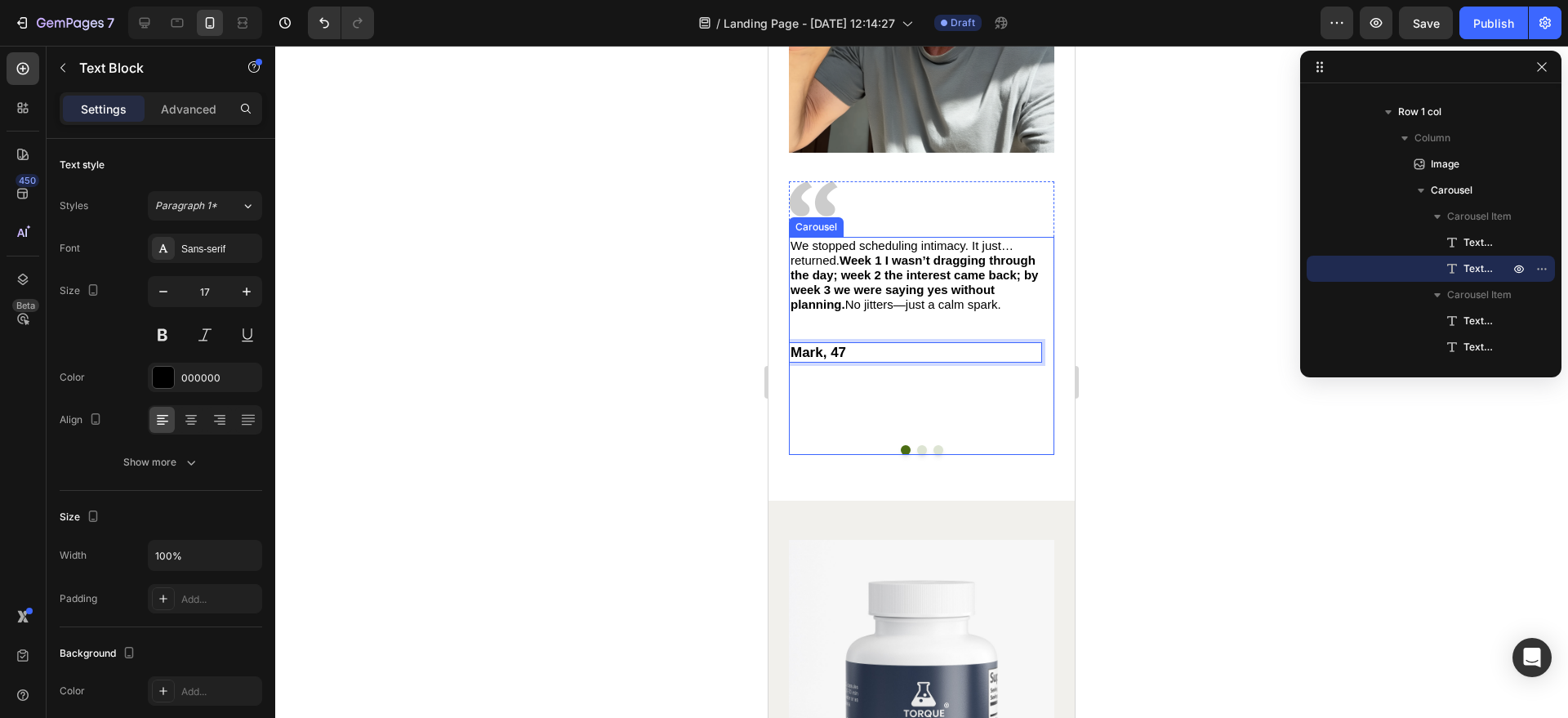
click at [889, 347] on div "We stopped scheduling intimacy. It just… returned. Week 1 I wasn’t dragging thr…" at bounding box center [915, 321] width 253 height 170
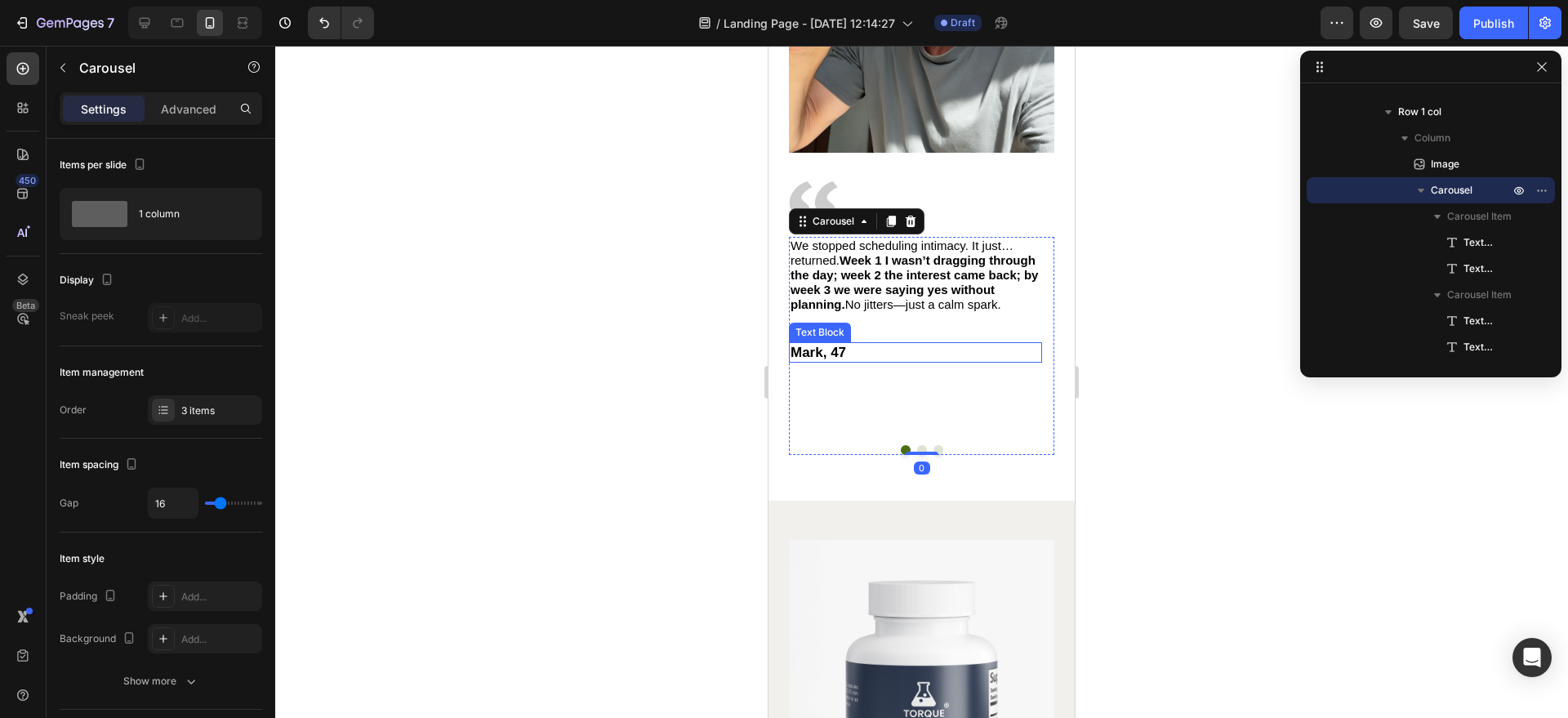
click at [791, 343] on p "Mark, 47" at bounding box center [915, 352] width 250 height 17
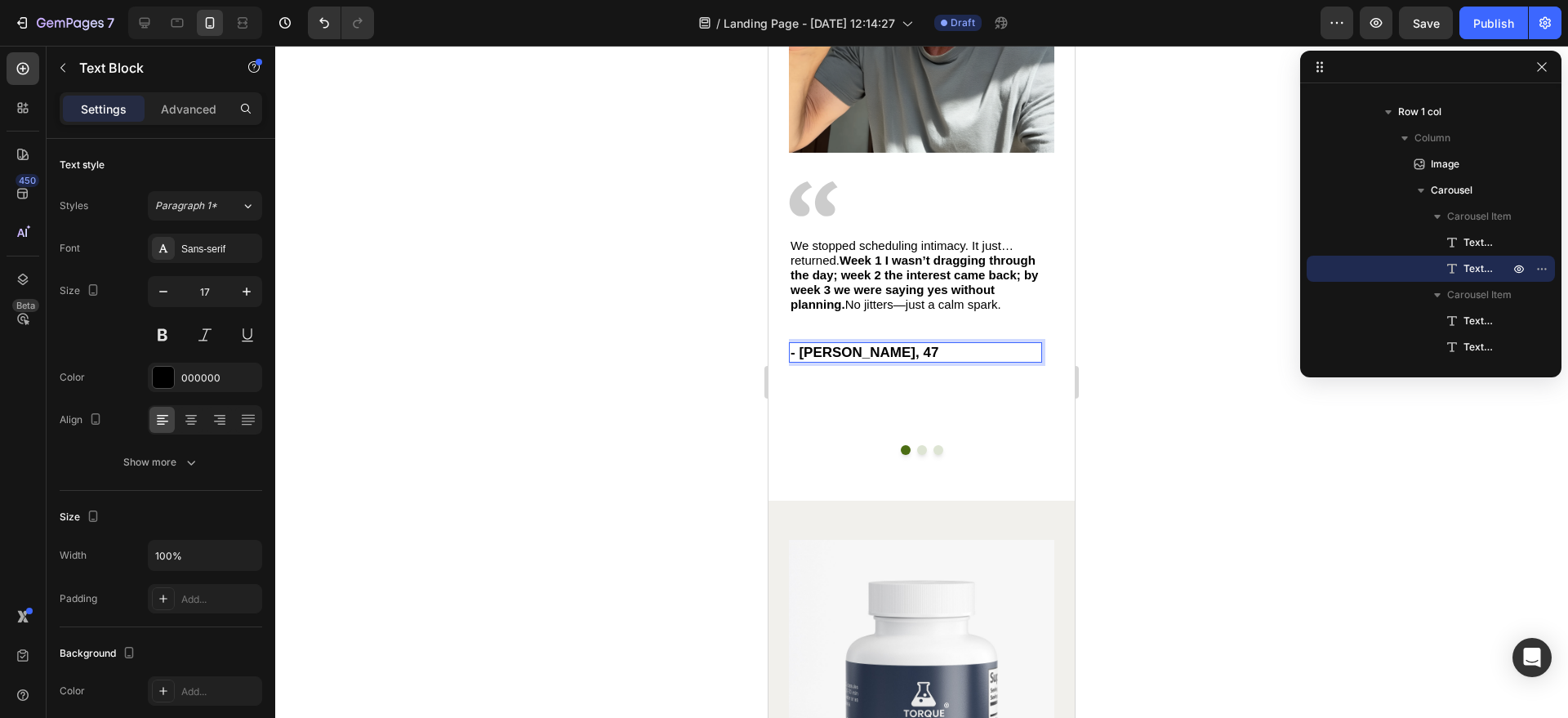
click at [957, 343] on p "- [PERSON_NAME], 47" at bounding box center [915, 352] width 250 height 17
click at [887, 343] on p "- [PERSON_NAME], 47" at bounding box center [915, 352] width 250 height 17
click at [1151, 247] on div at bounding box center [921, 382] width 1293 height 672
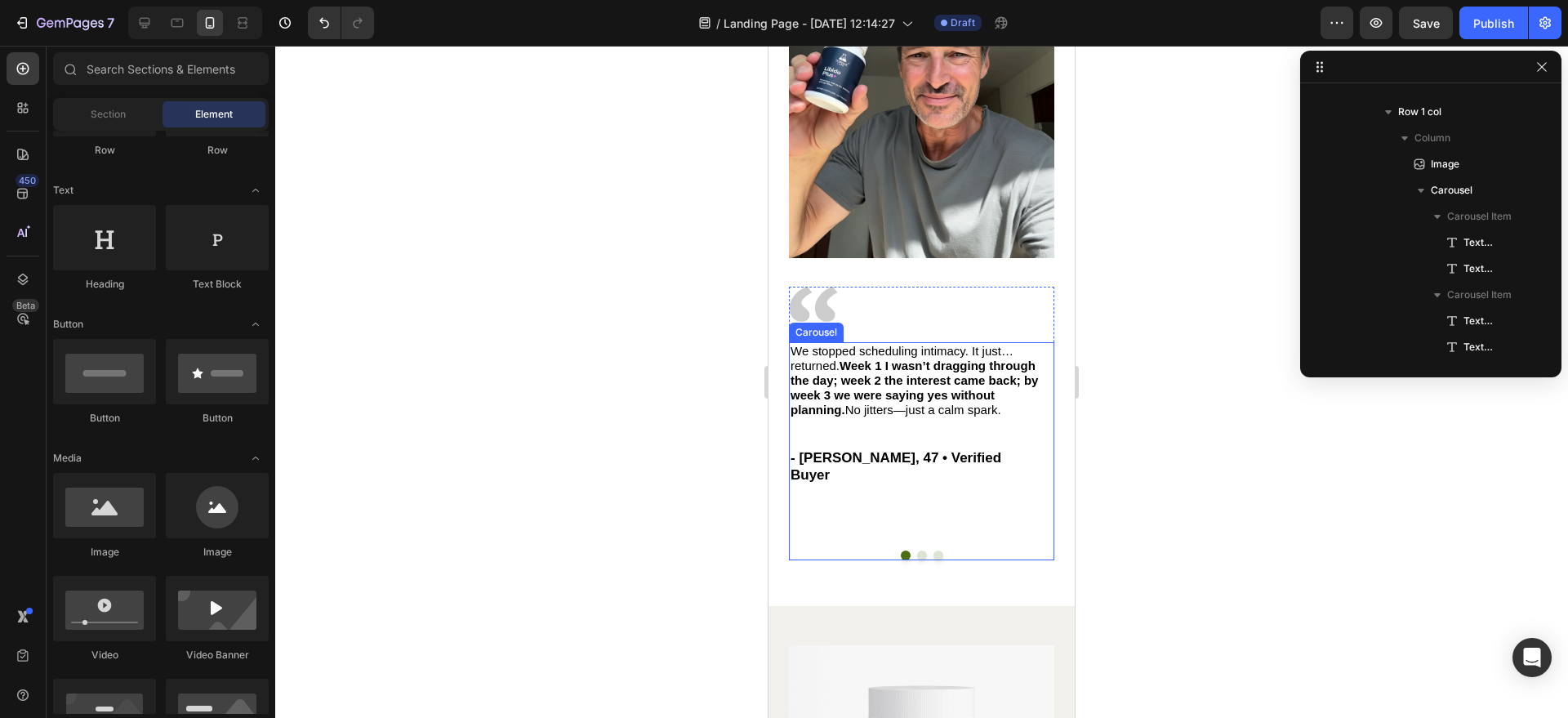
scroll to position [3405, 0]
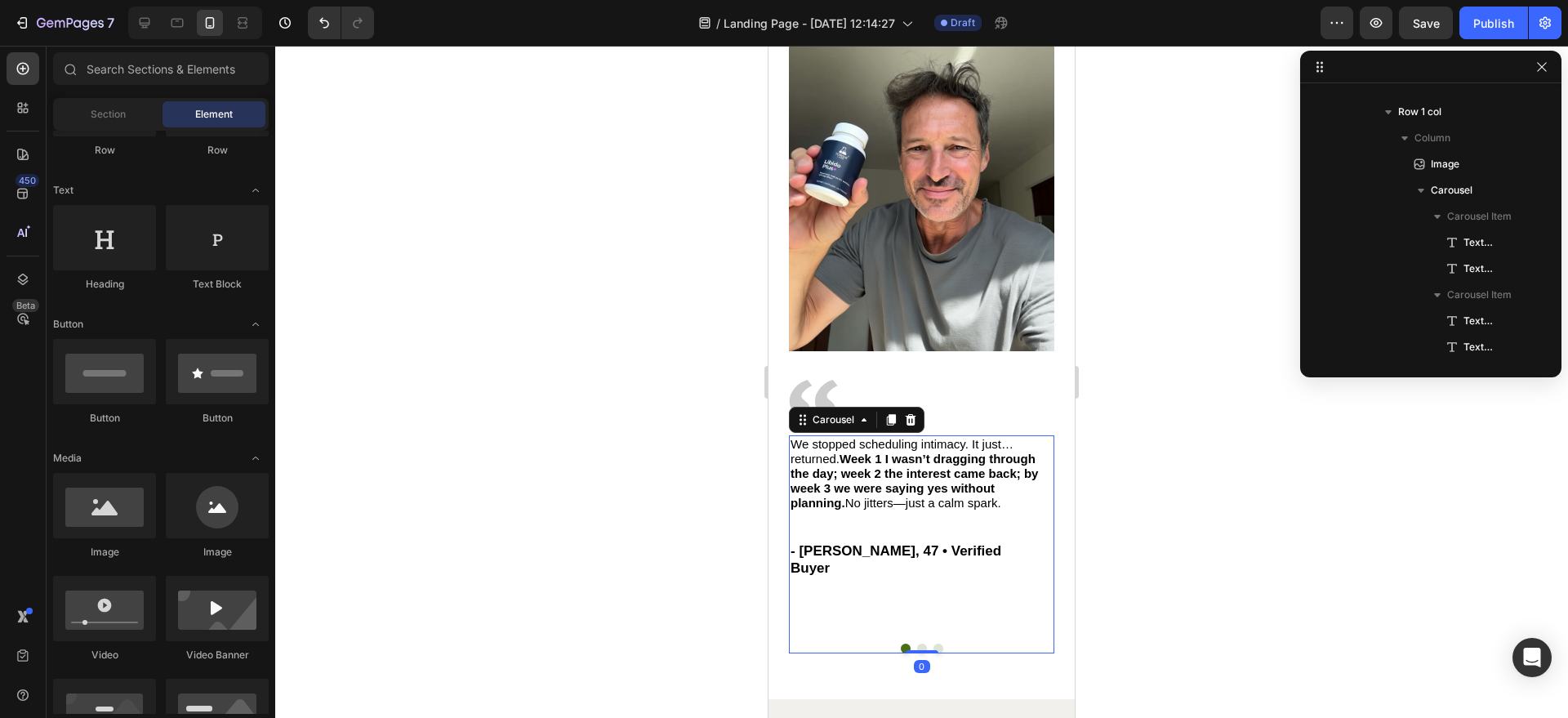
click at [913, 634] on div "We stopped scheduling intimacy. It just… returned. Week 1 I wasn’t dragging thr…" at bounding box center [921, 544] width 265 height 218
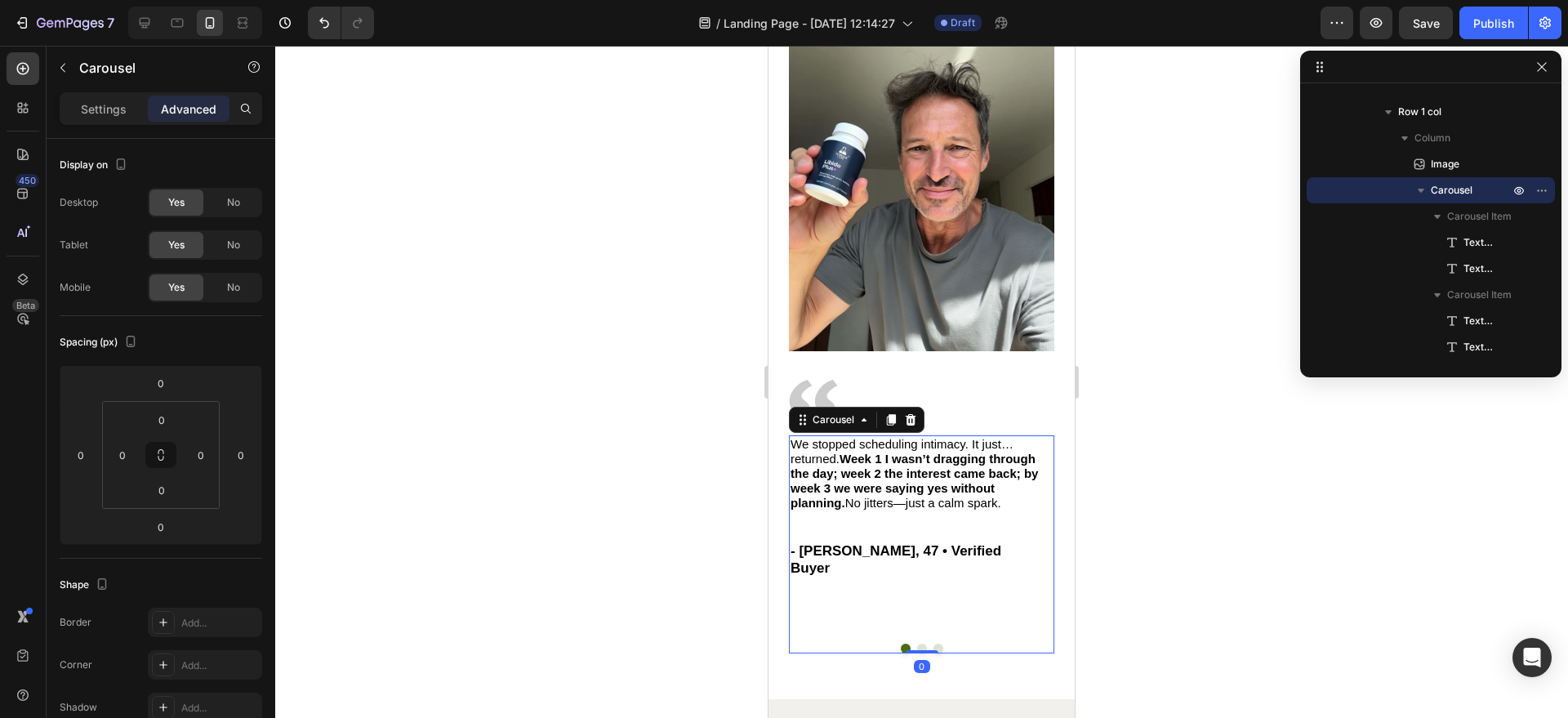
click at [917, 643] on button "Dot" at bounding box center [922, 648] width 10 height 10
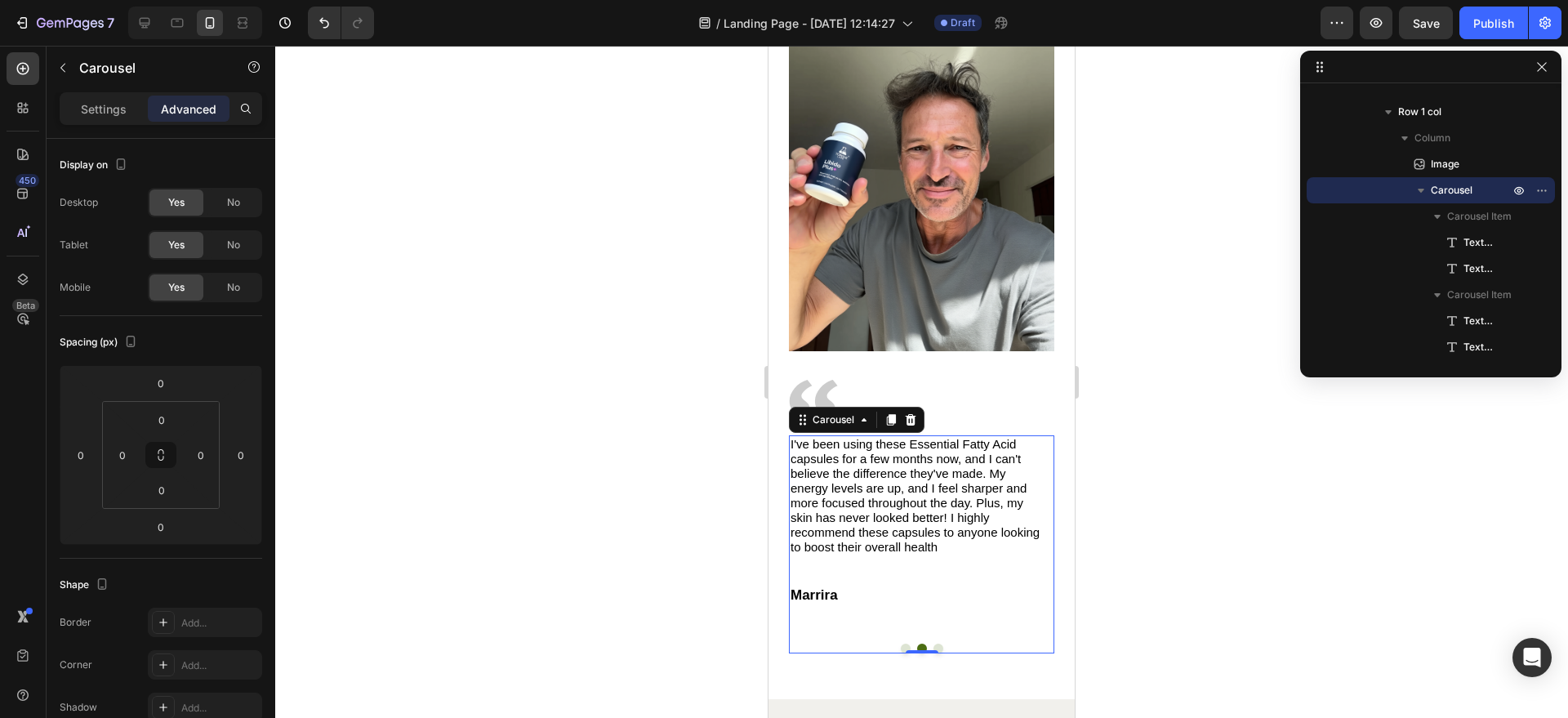
click at [934, 643] on button "Dot" at bounding box center [938, 648] width 10 height 10
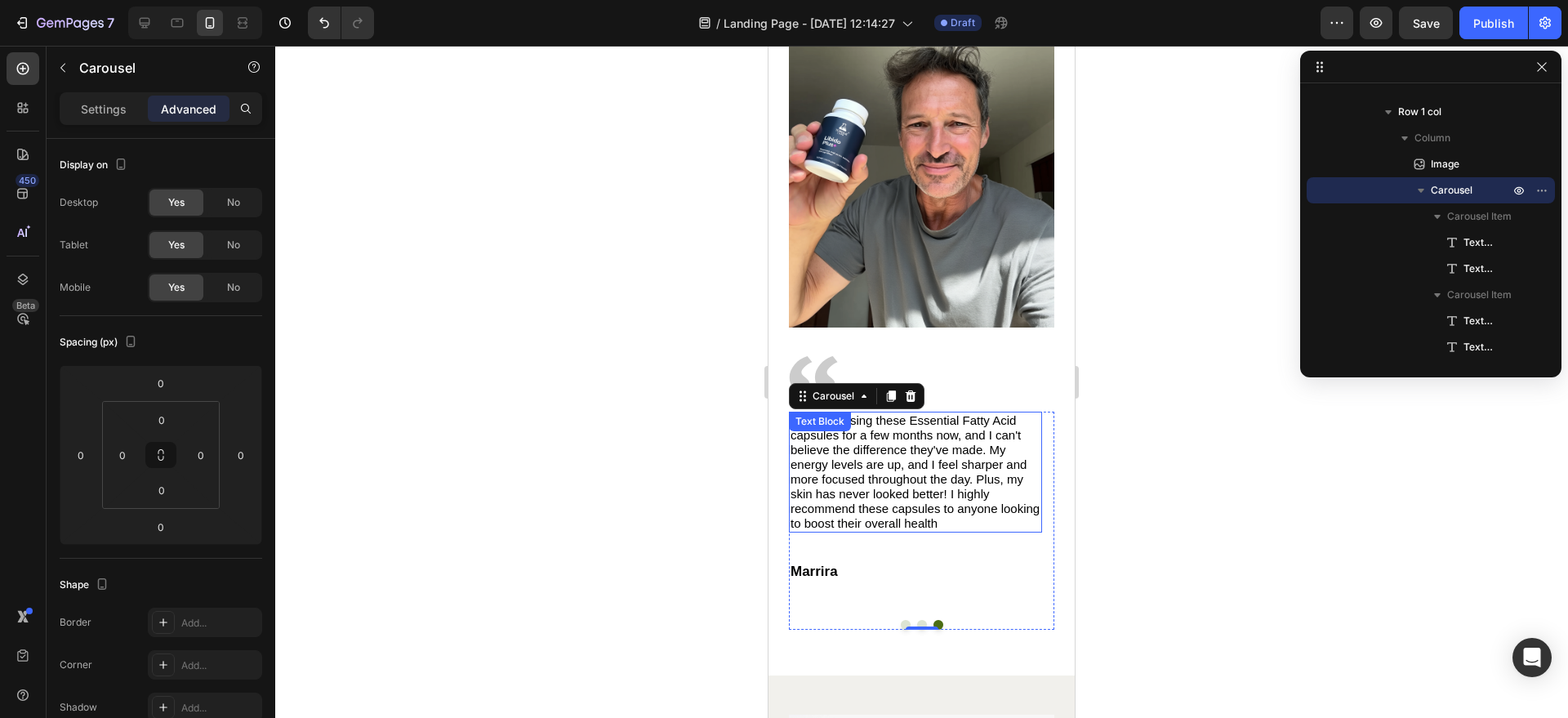
scroll to position [3440, 0]
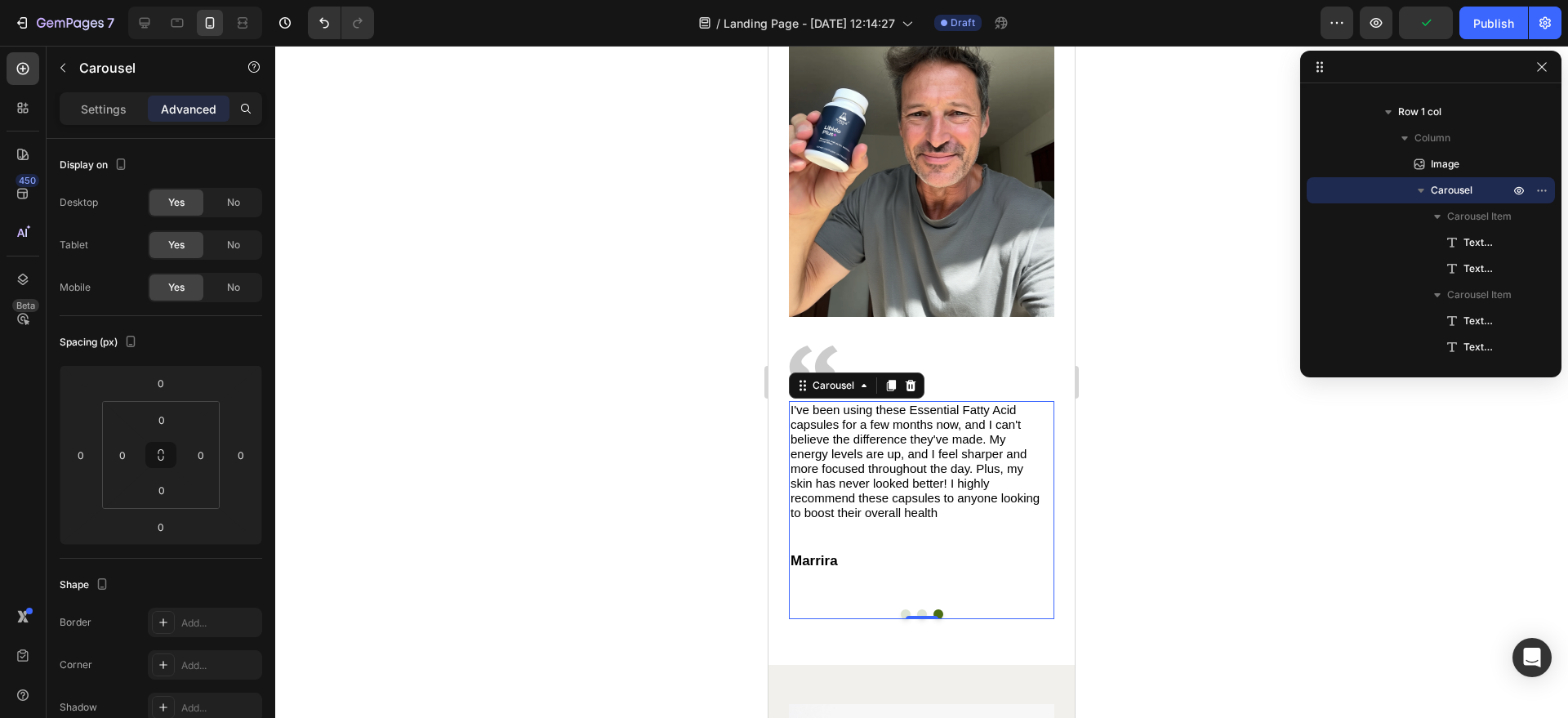
click at [901, 610] on button "Dot" at bounding box center [906, 614] width 10 height 10
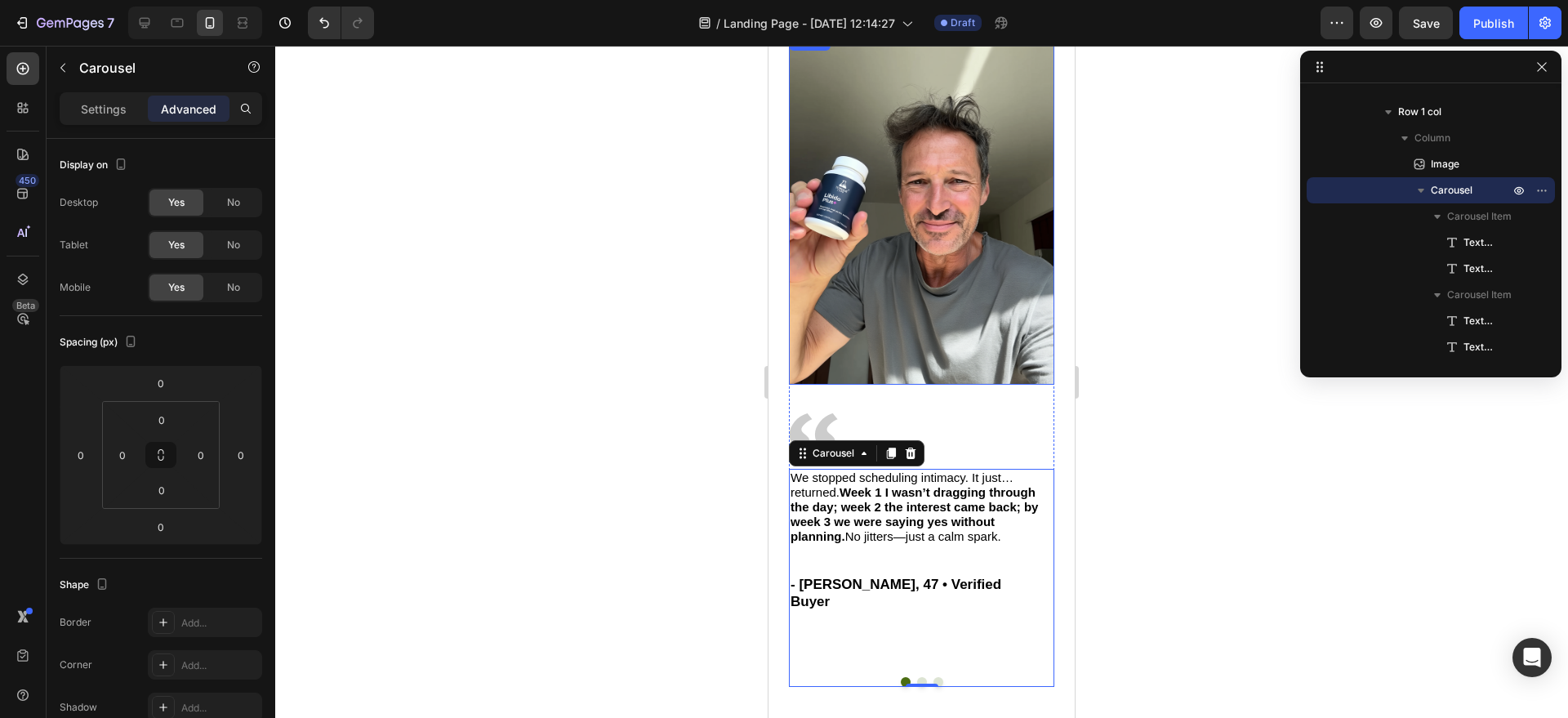
scroll to position [3183, 0]
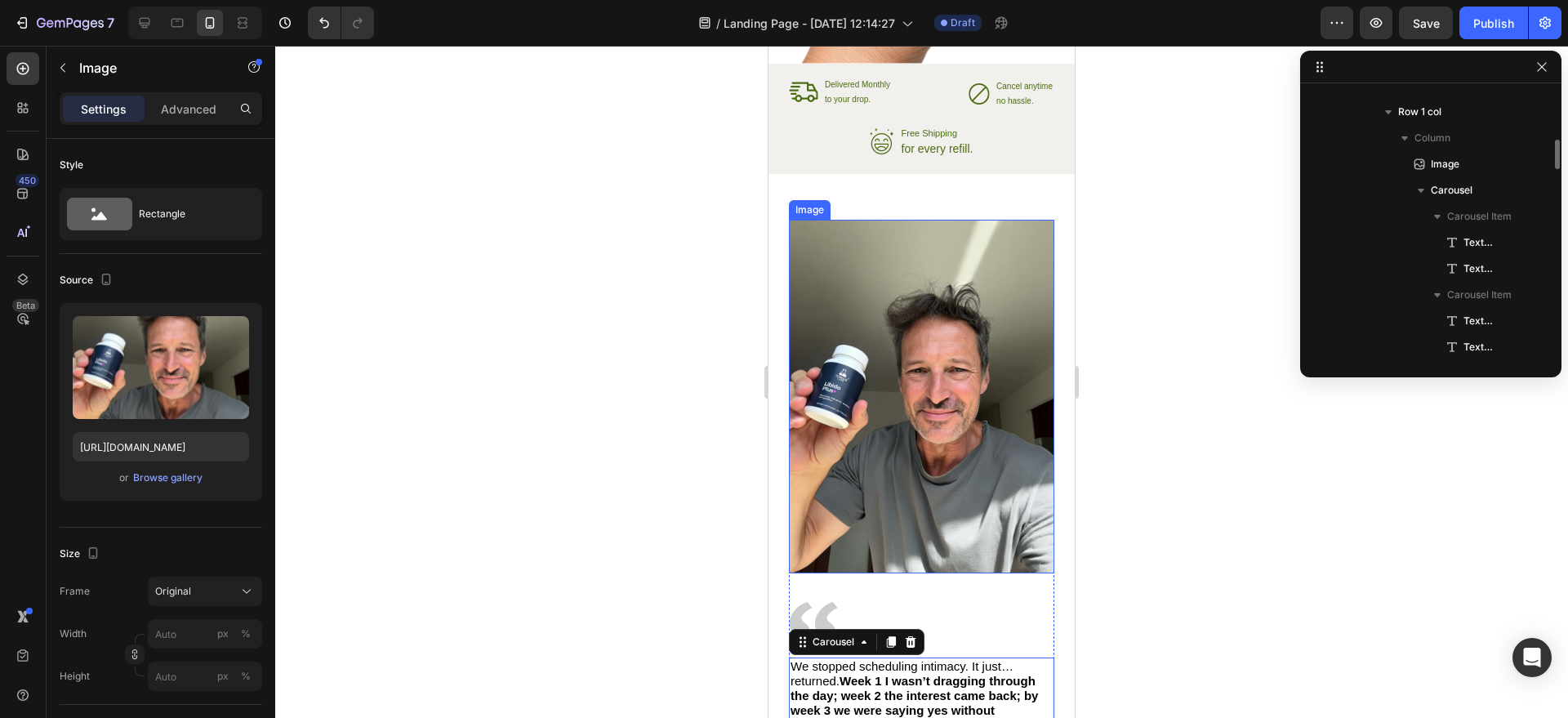
click at [1015, 234] on img at bounding box center [921, 396] width 265 height 353
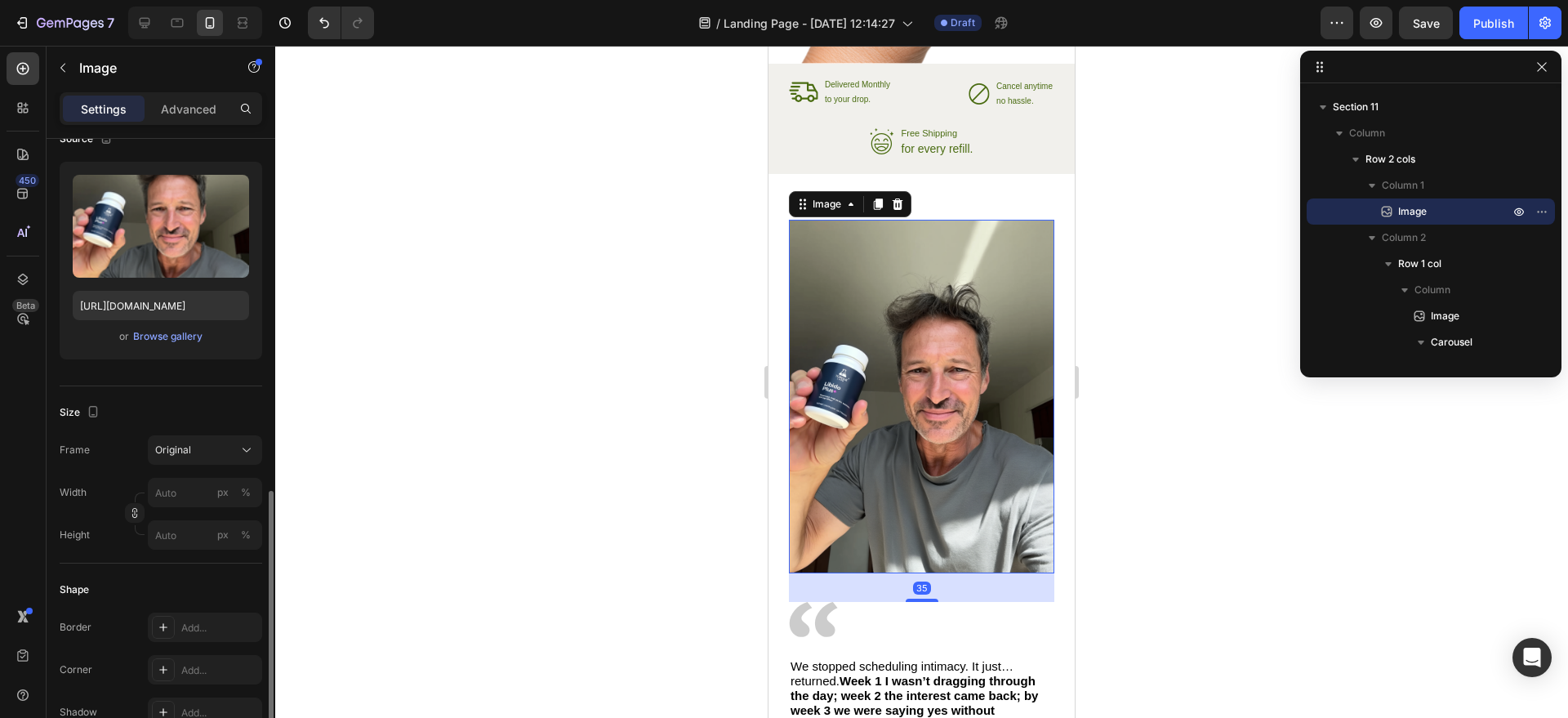
scroll to position [328, 0]
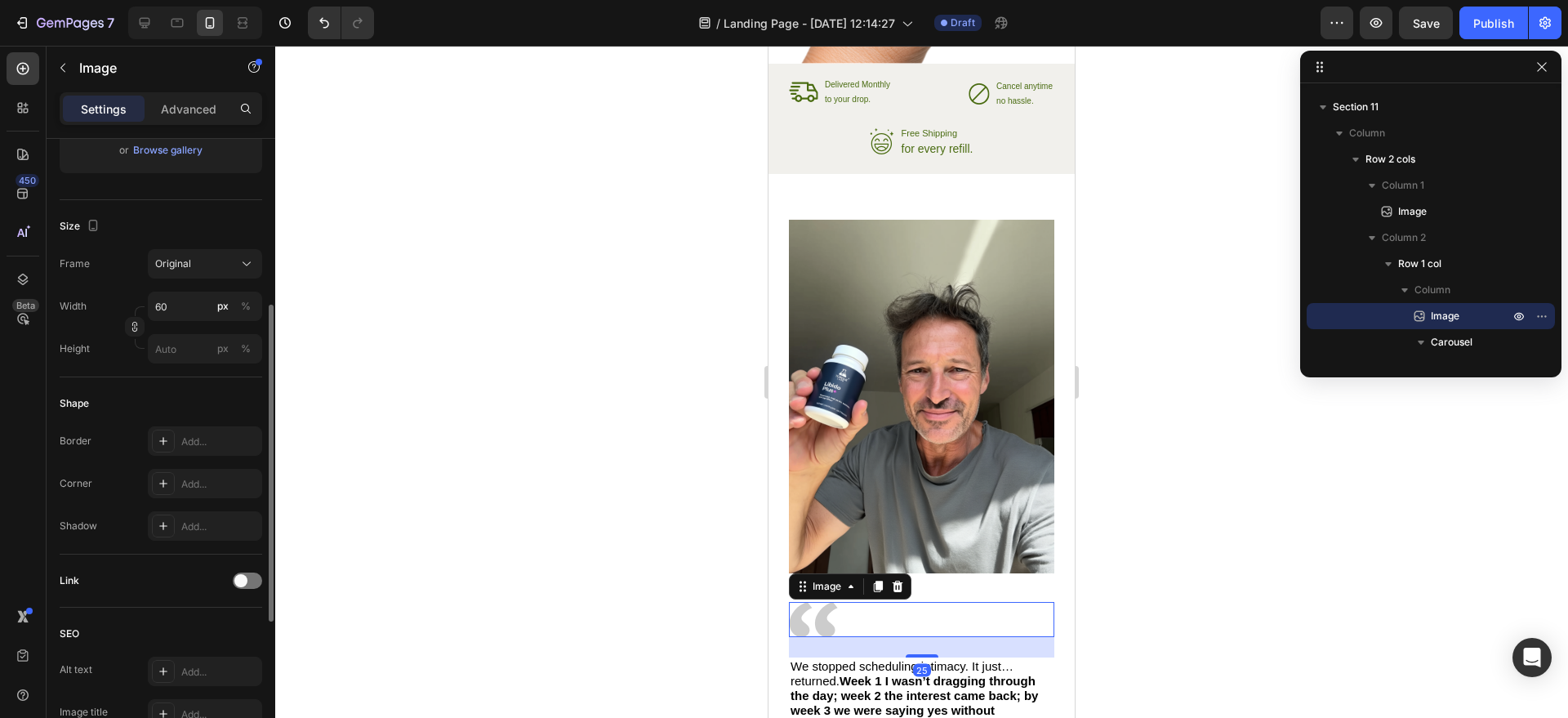
click at [913, 611] on div at bounding box center [921, 619] width 265 height 35
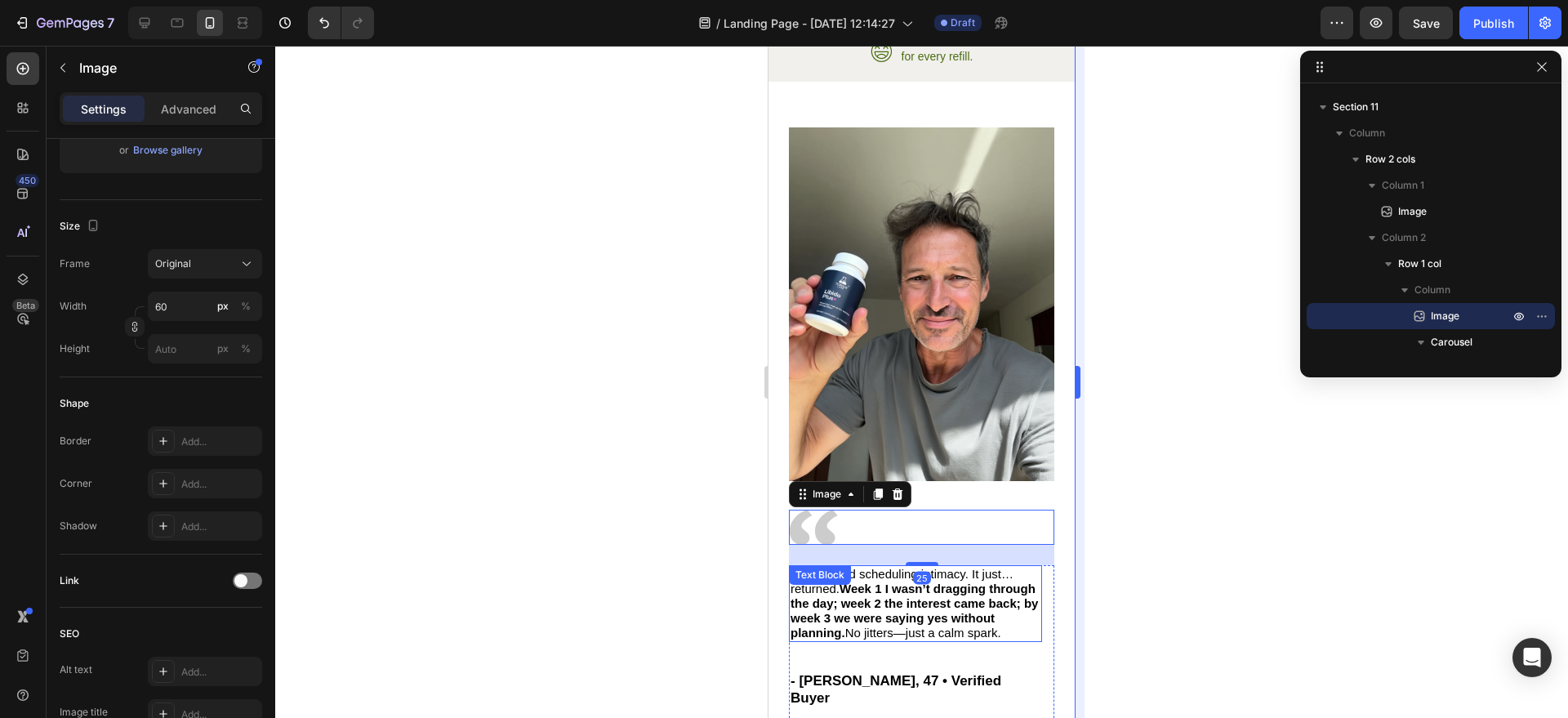
drag, startPoint x: 1147, startPoint y: 532, endPoint x: 1079, endPoint y: 552, distance: 70.9
click at [1148, 532] on div at bounding box center [921, 382] width 1293 height 672
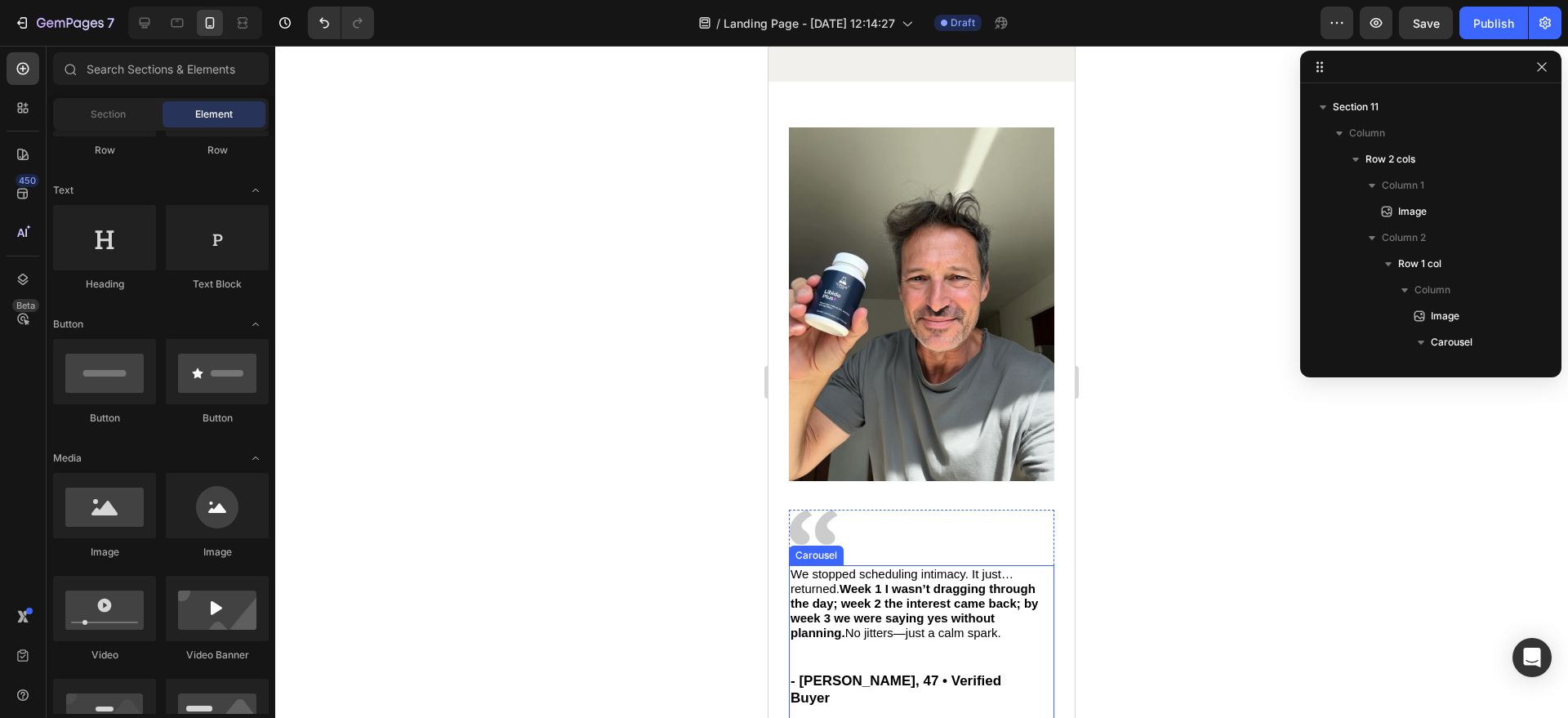
scroll to position [3482, 0]
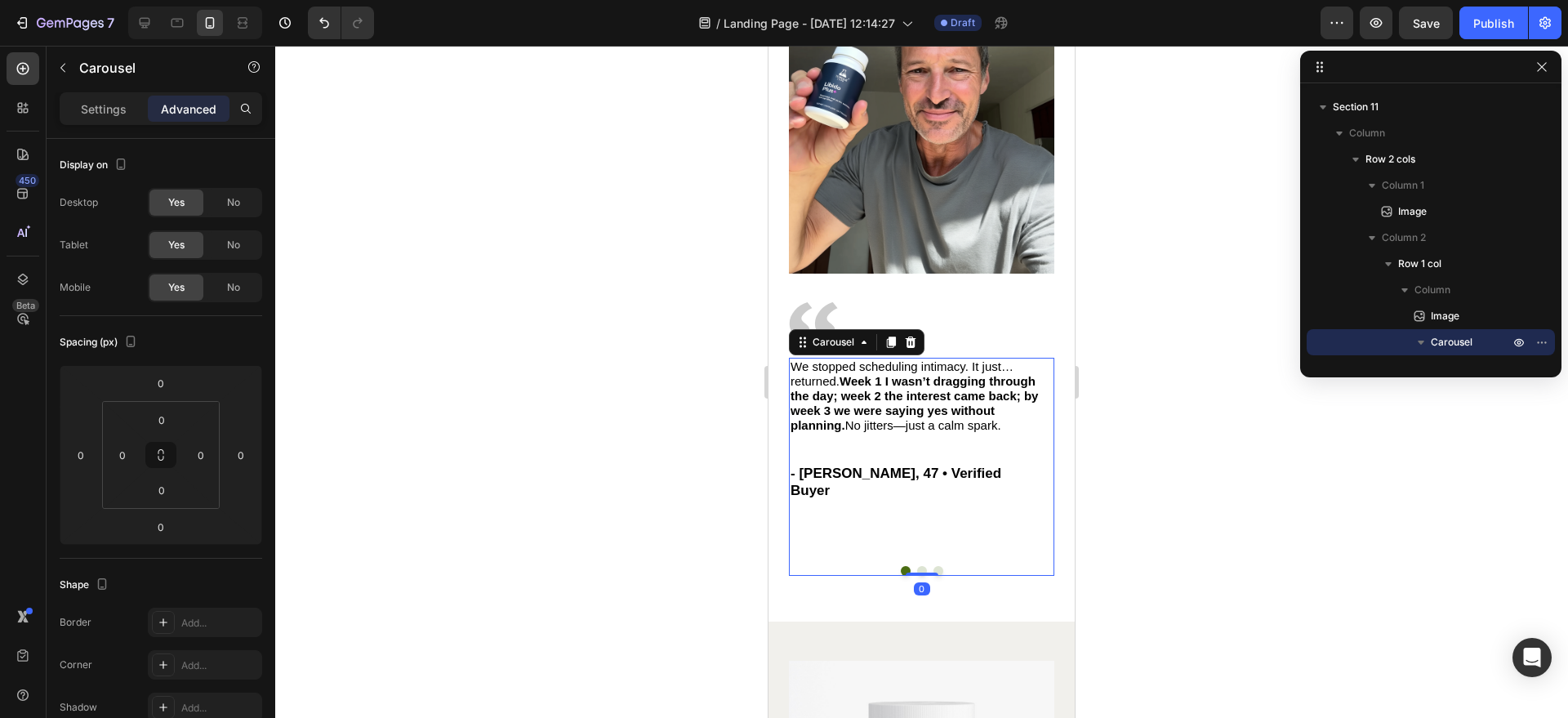
click at [986, 517] on div "We stopped scheduling intimacy. It just… returned. Week 1 I wasn’t dragging thr…" at bounding box center [921, 466] width 265 height 218
click at [823, 338] on div "Carousel" at bounding box center [856, 343] width 136 height 26
click at [832, 335] on div "Carousel" at bounding box center [833, 343] width 48 height 15
click at [835, 335] on div "Carousel" at bounding box center [833, 343] width 48 height 15
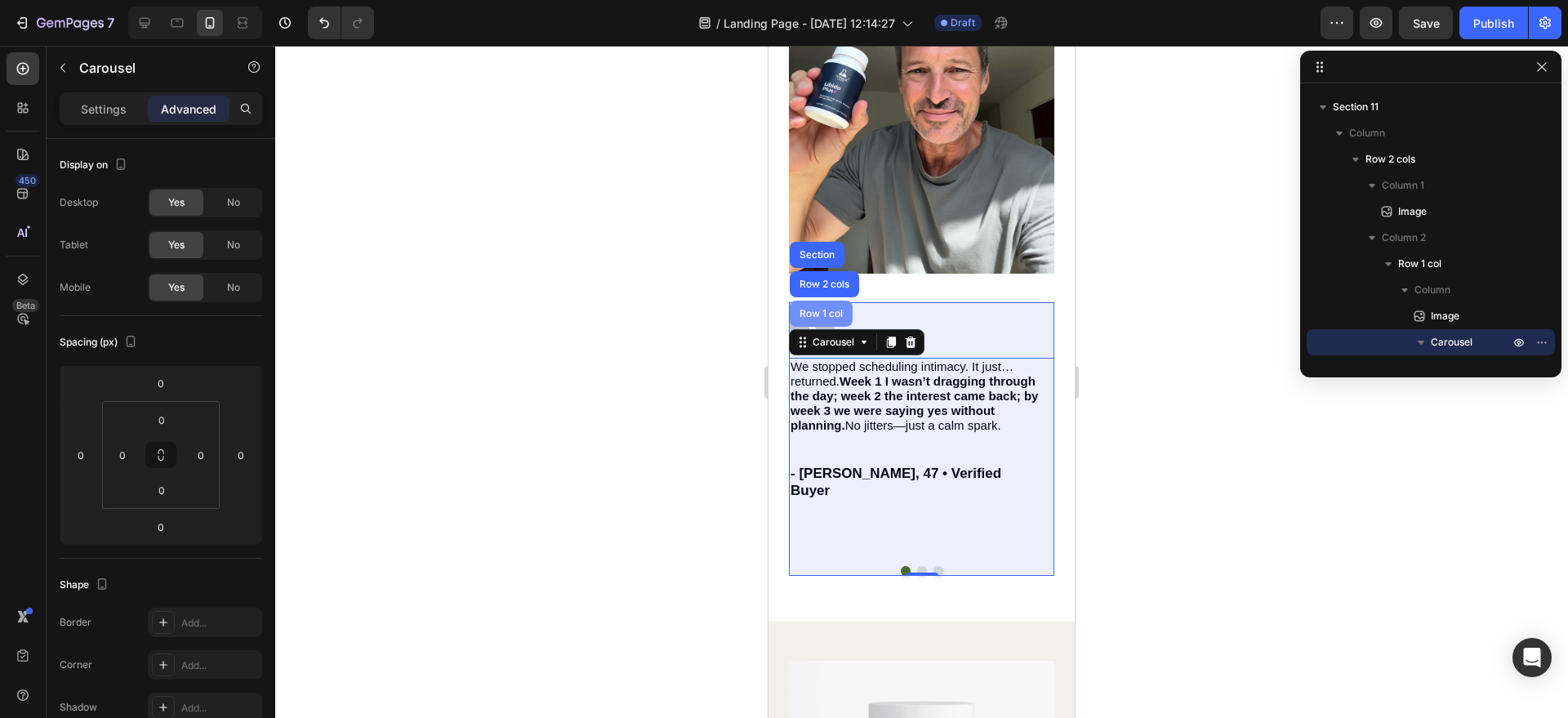
click at [834, 309] on div "Row 1 col" at bounding box center [821, 314] width 50 height 10
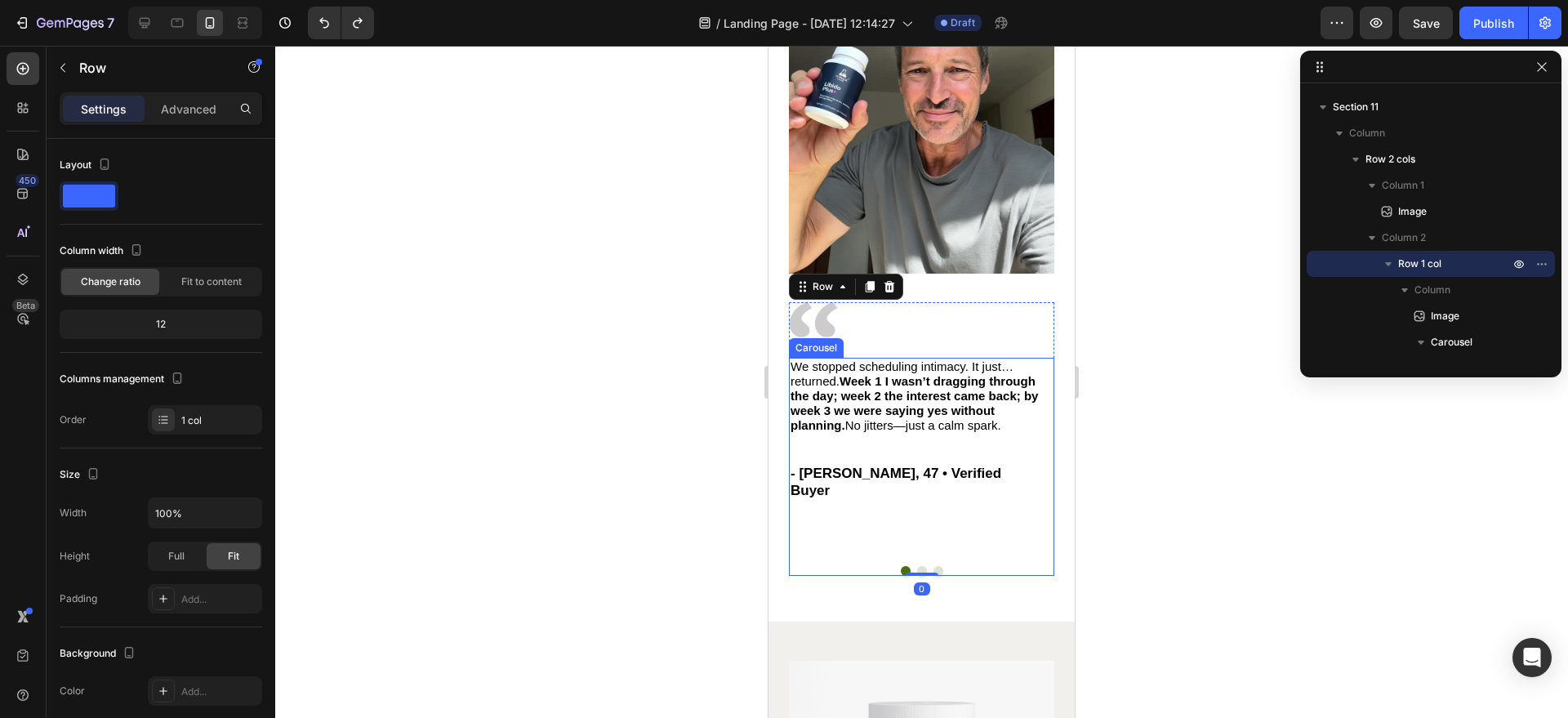
click at [945, 434] on div "We stopped scheduling intimacy. It just… returned. Week 1 I wasn’t dragging thr…" at bounding box center [915, 442] width 253 height 170
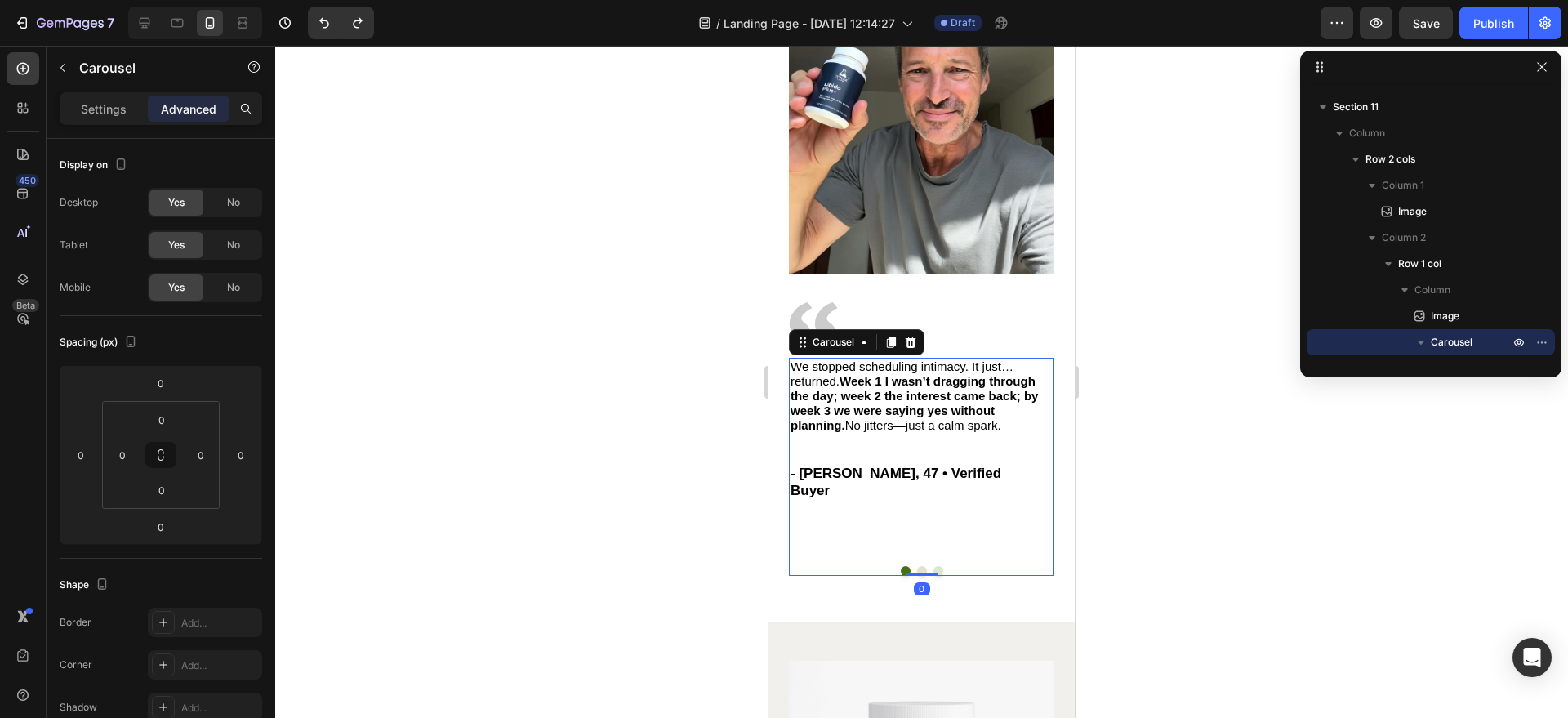
click at [1198, 467] on div at bounding box center [921, 382] width 1293 height 672
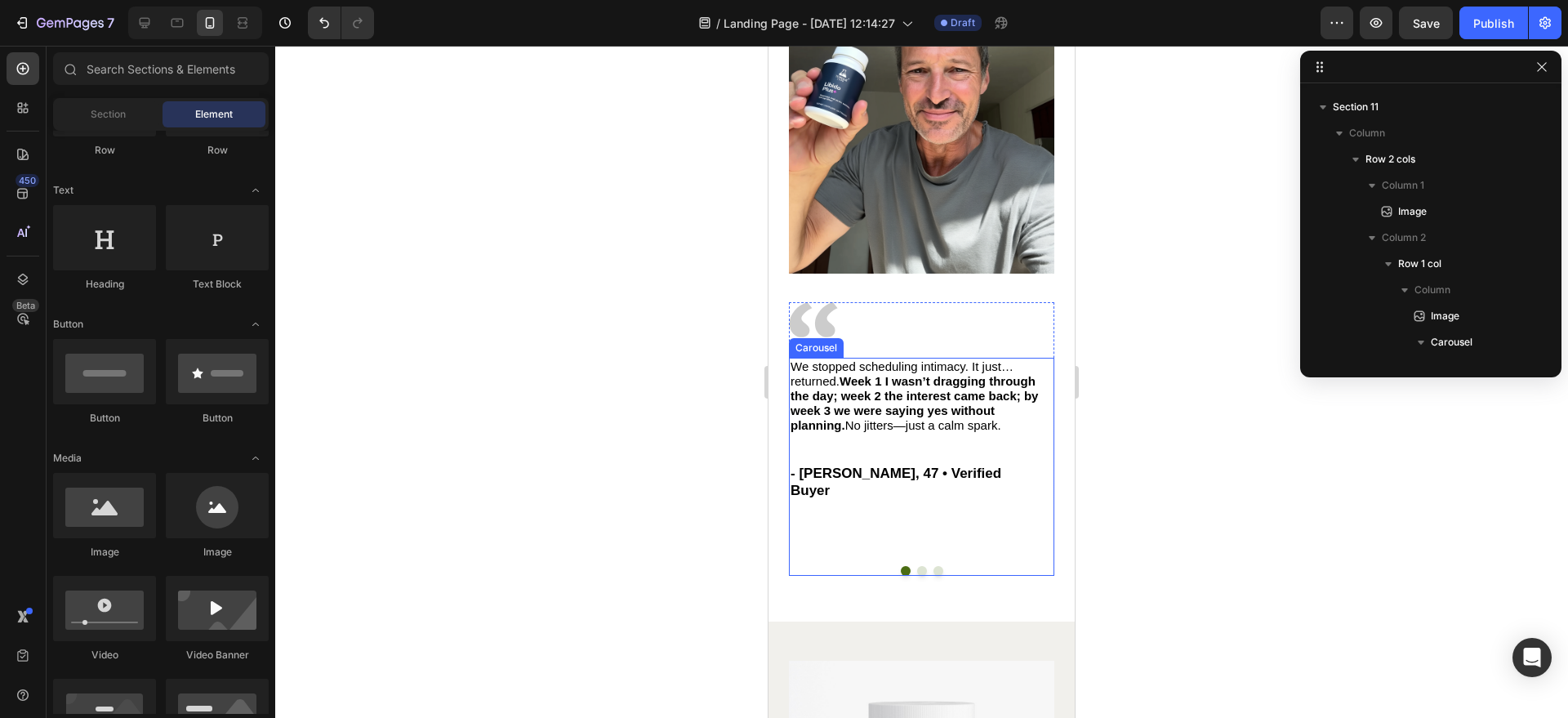
click at [1017, 480] on div "We stopped scheduling intimacy. It just… returned. Week 1 I wasn’t dragging thr…" at bounding box center [915, 442] width 253 height 170
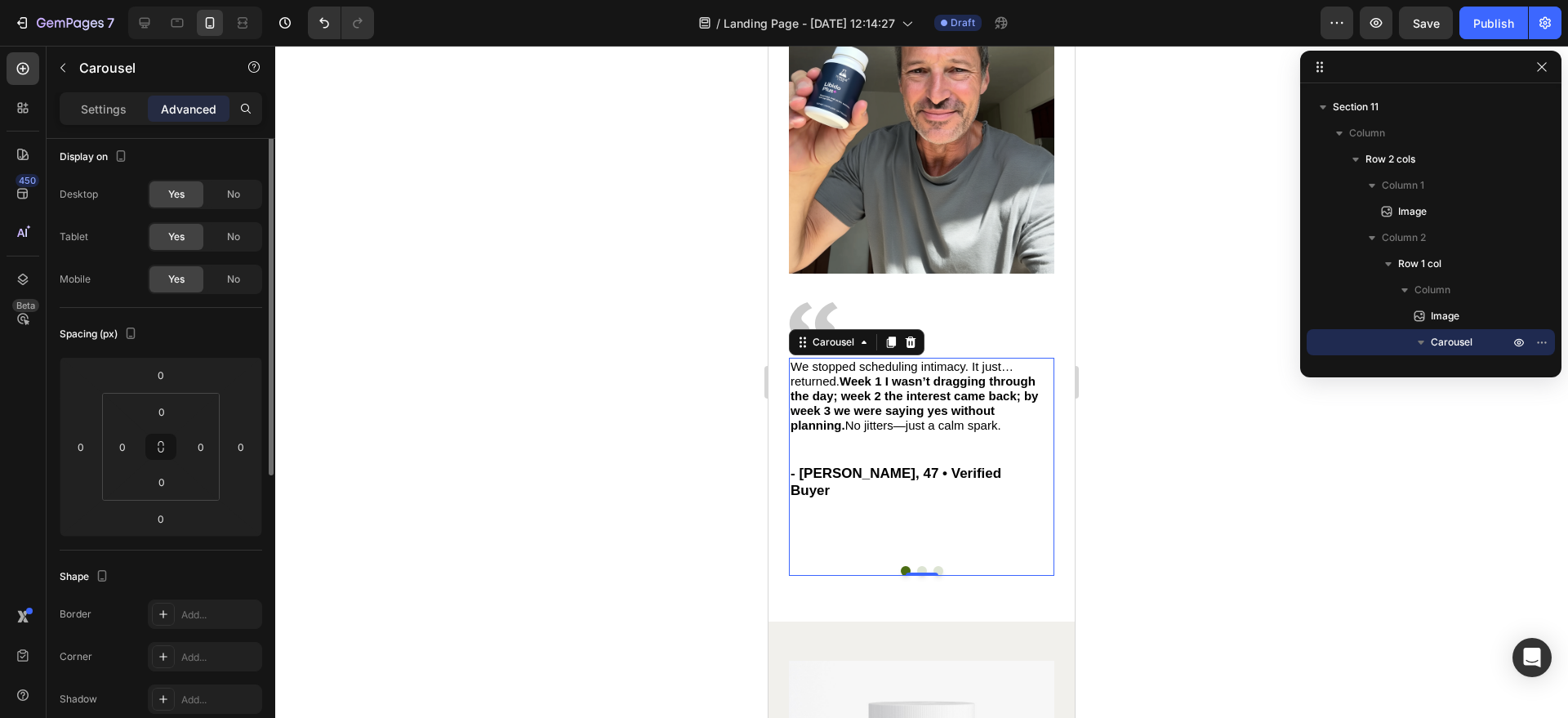
scroll to position [0, 0]
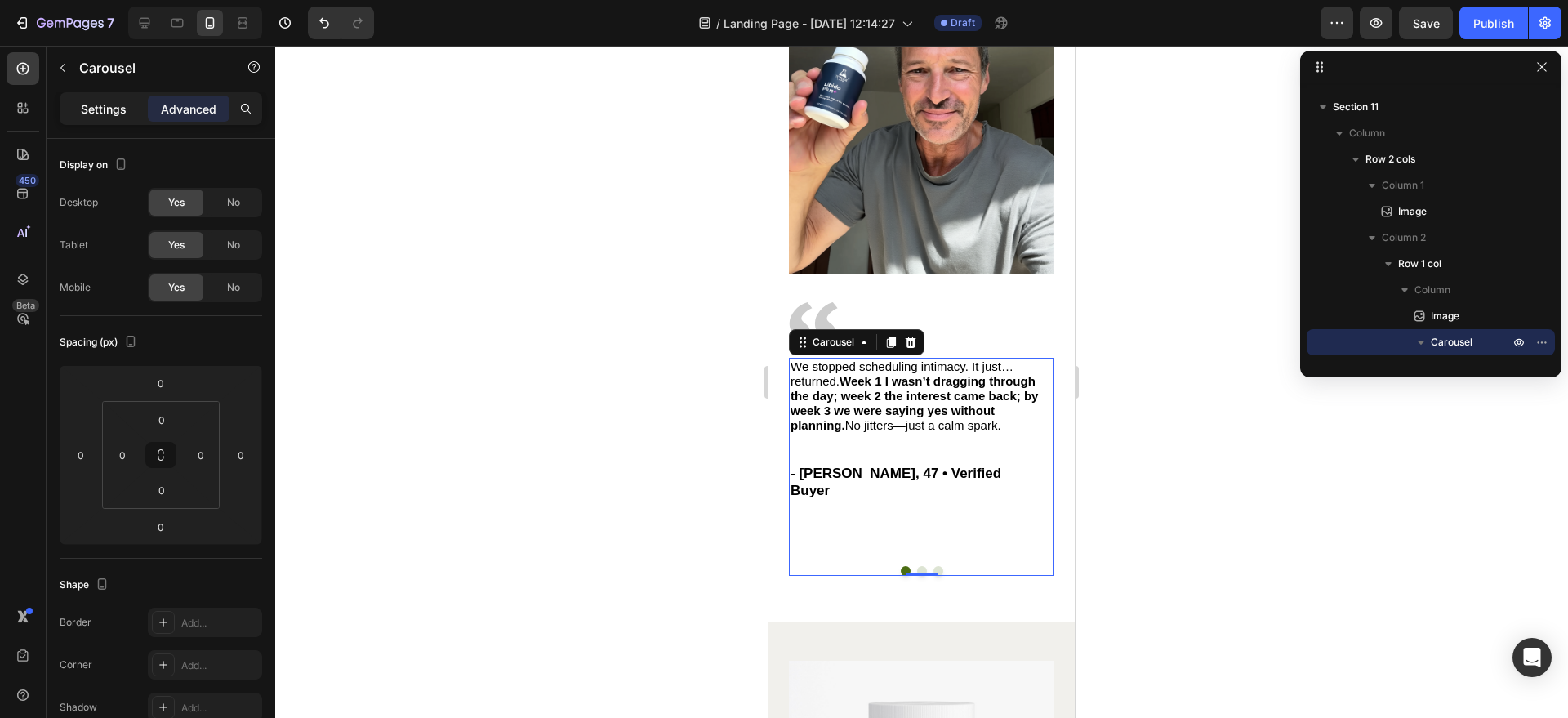
click at [122, 115] on p "Settings" at bounding box center [104, 108] width 46 height 17
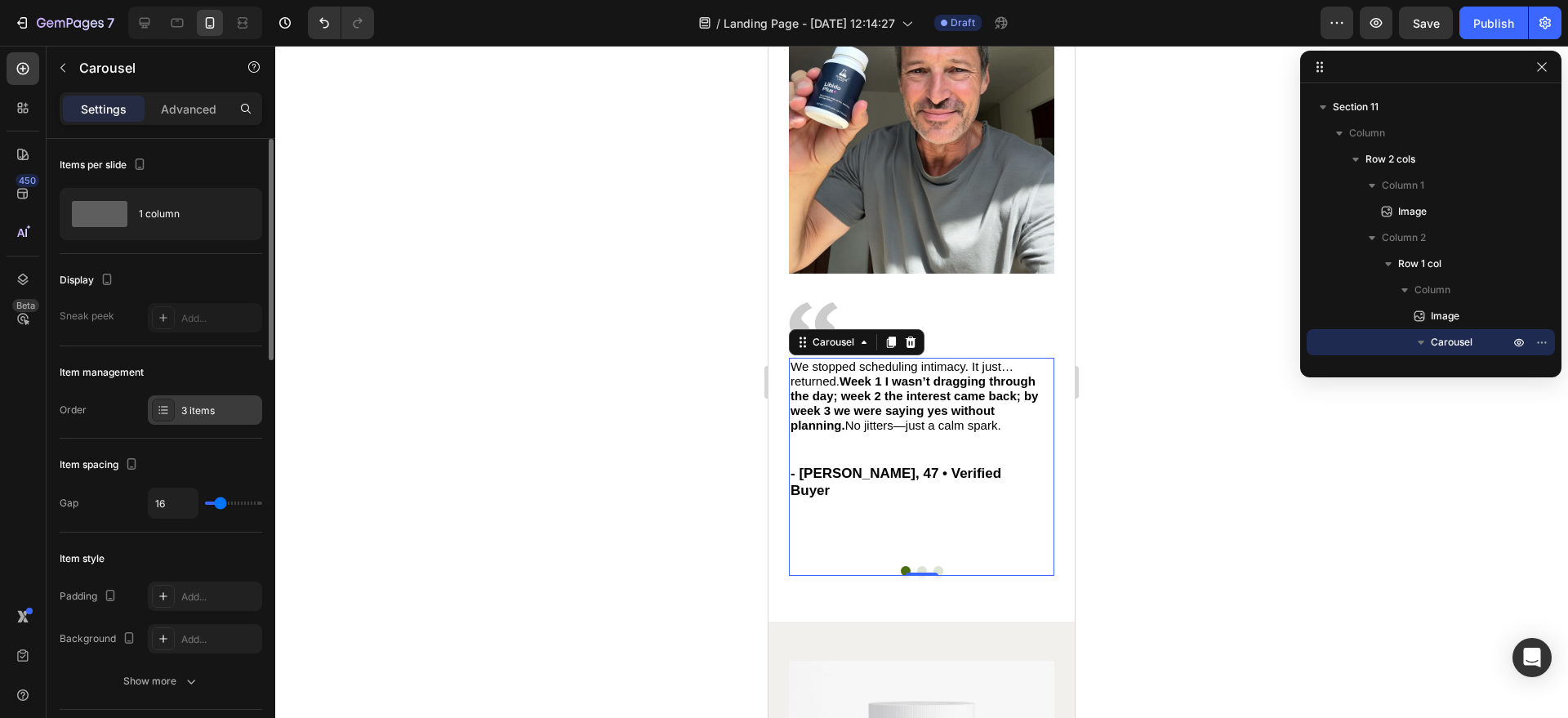
click at [182, 411] on div "3 items" at bounding box center [219, 411] width 76 height 15
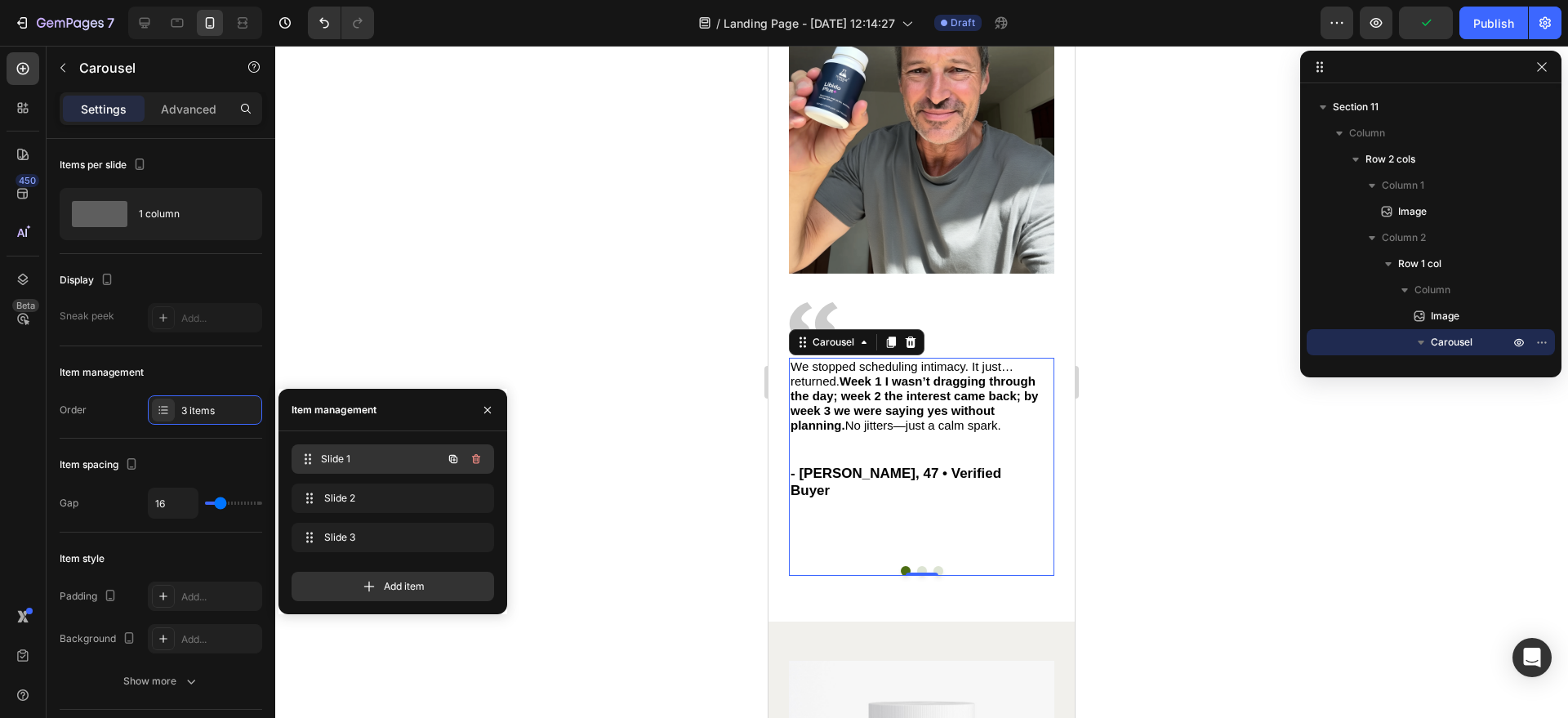
click at [340, 462] on span "Slide 1" at bounding box center [381, 459] width 121 height 15
click at [354, 456] on span "Slide 1" at bounding box center [381, 459] width 121 height 15
click at [482, 497] on icon "button" at bounding box center [477, 498] width 13 height 13
click at [475, 501] on div "Delete" at bounding box center [465, 498] width 30 height 15
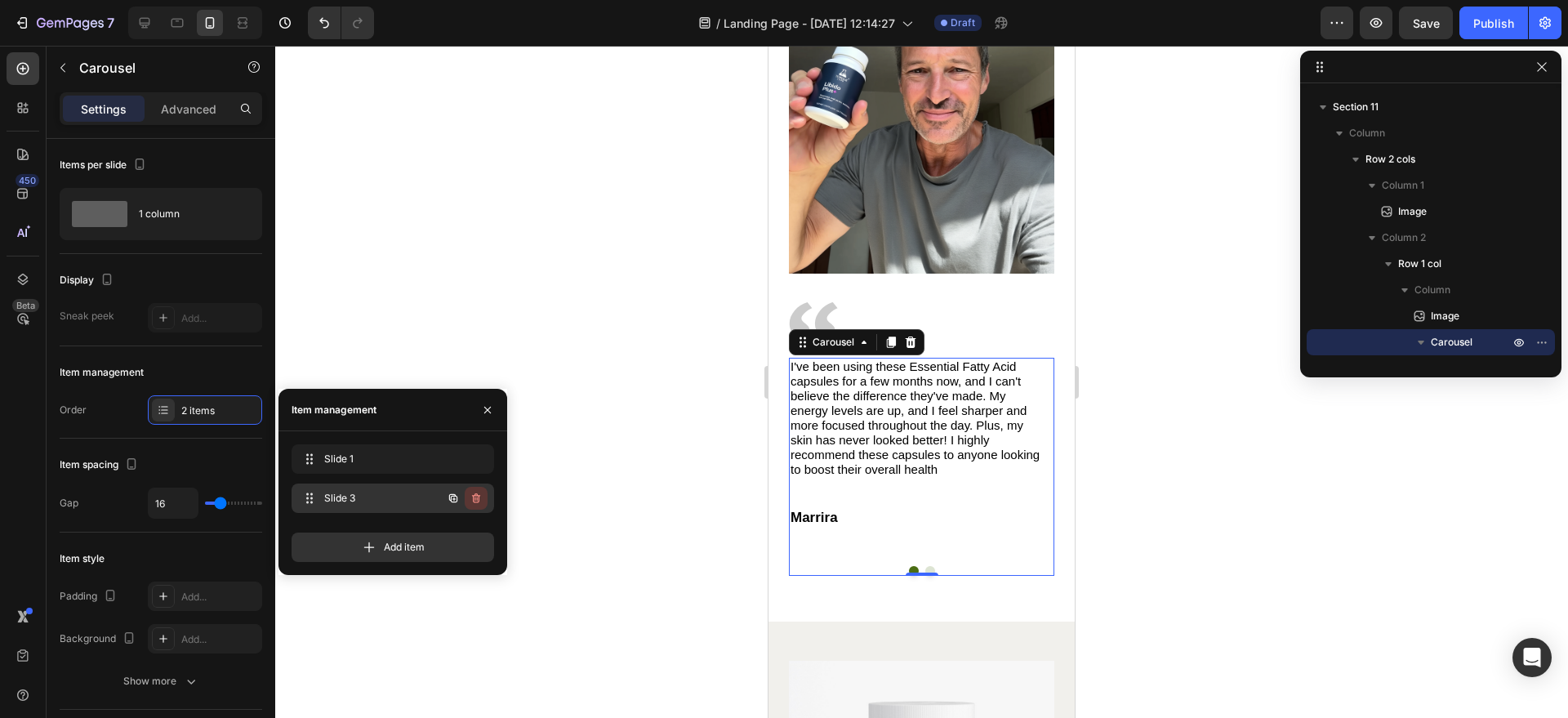
click at [475, 502] on icon "button" at bounding box center [477, 498] width 13 height 13
click at [475, 501] on div "Delete" at bounding box center [465, 498] width 30 height 15
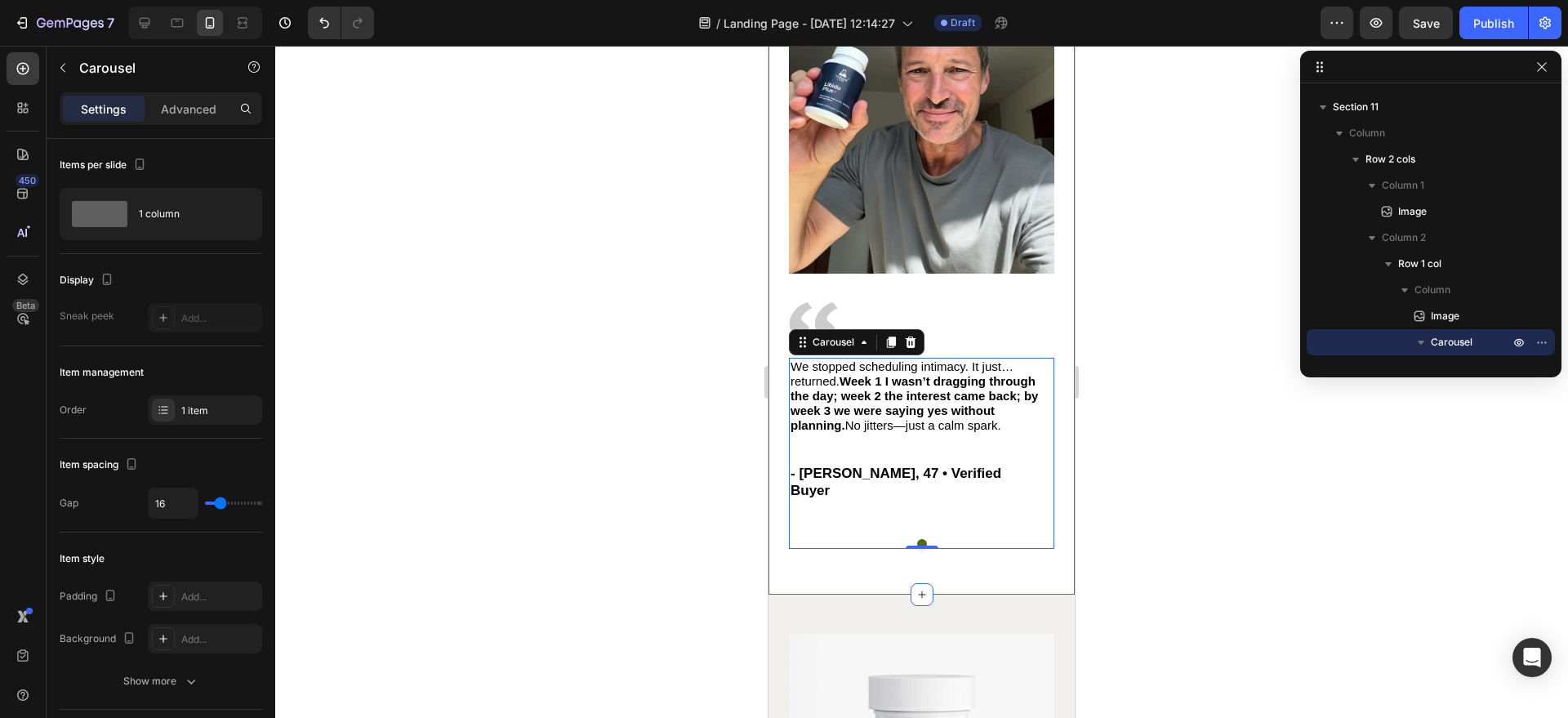
click at [1143, 371] on div at bounding box center [921, 382] width 1293 height 672
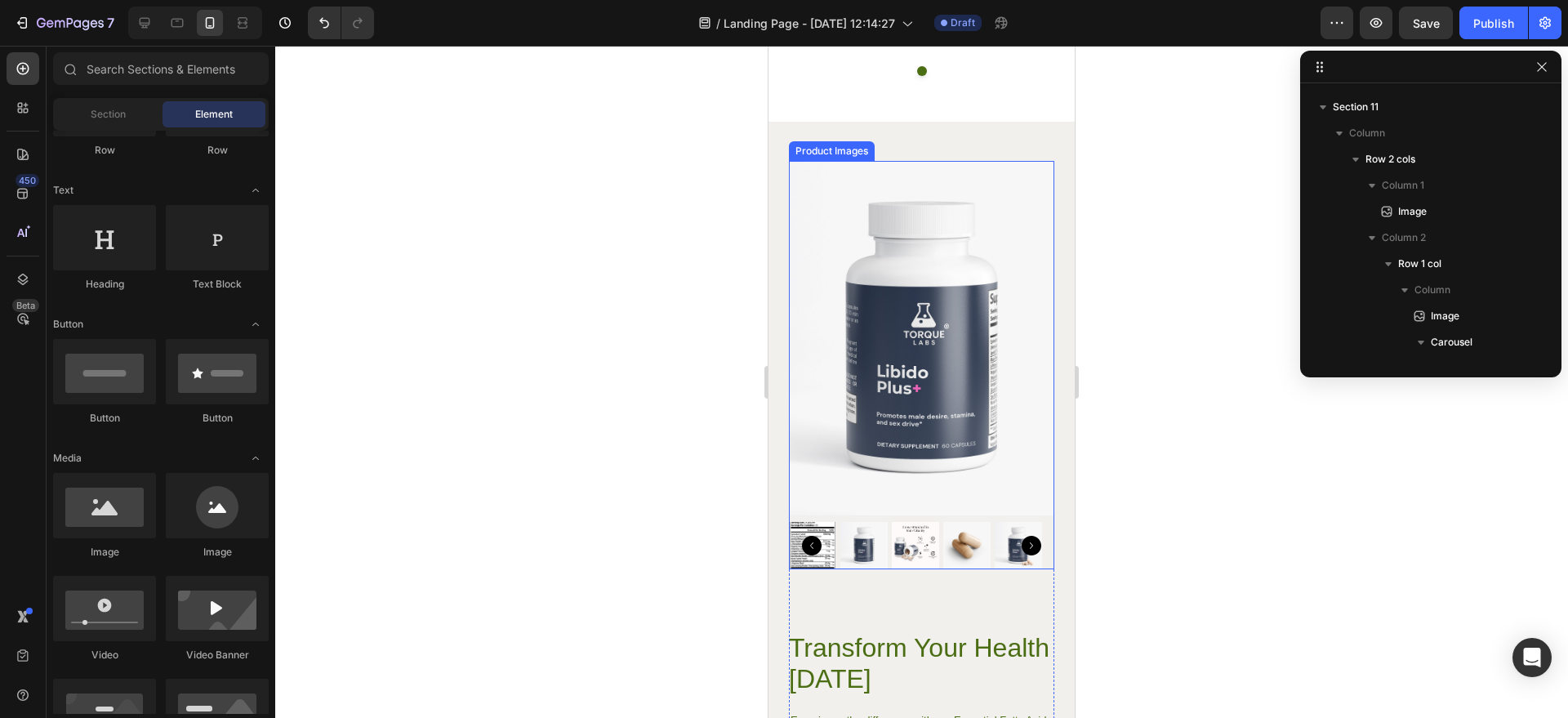
scroll to position [4006, 0]
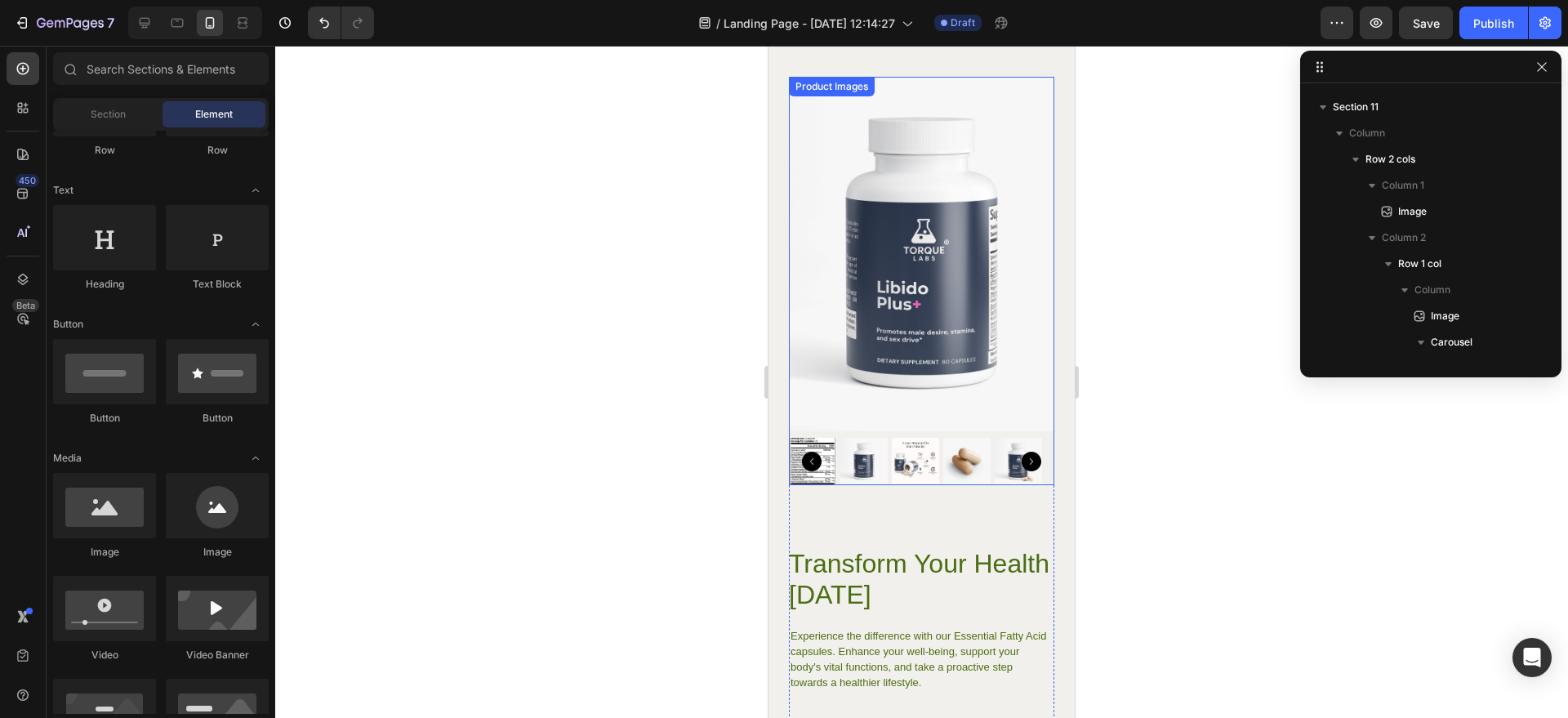
click at [818, 452] on icon "Carousel Back Arrow" at bounding box center [812, 462] width 20 height 20
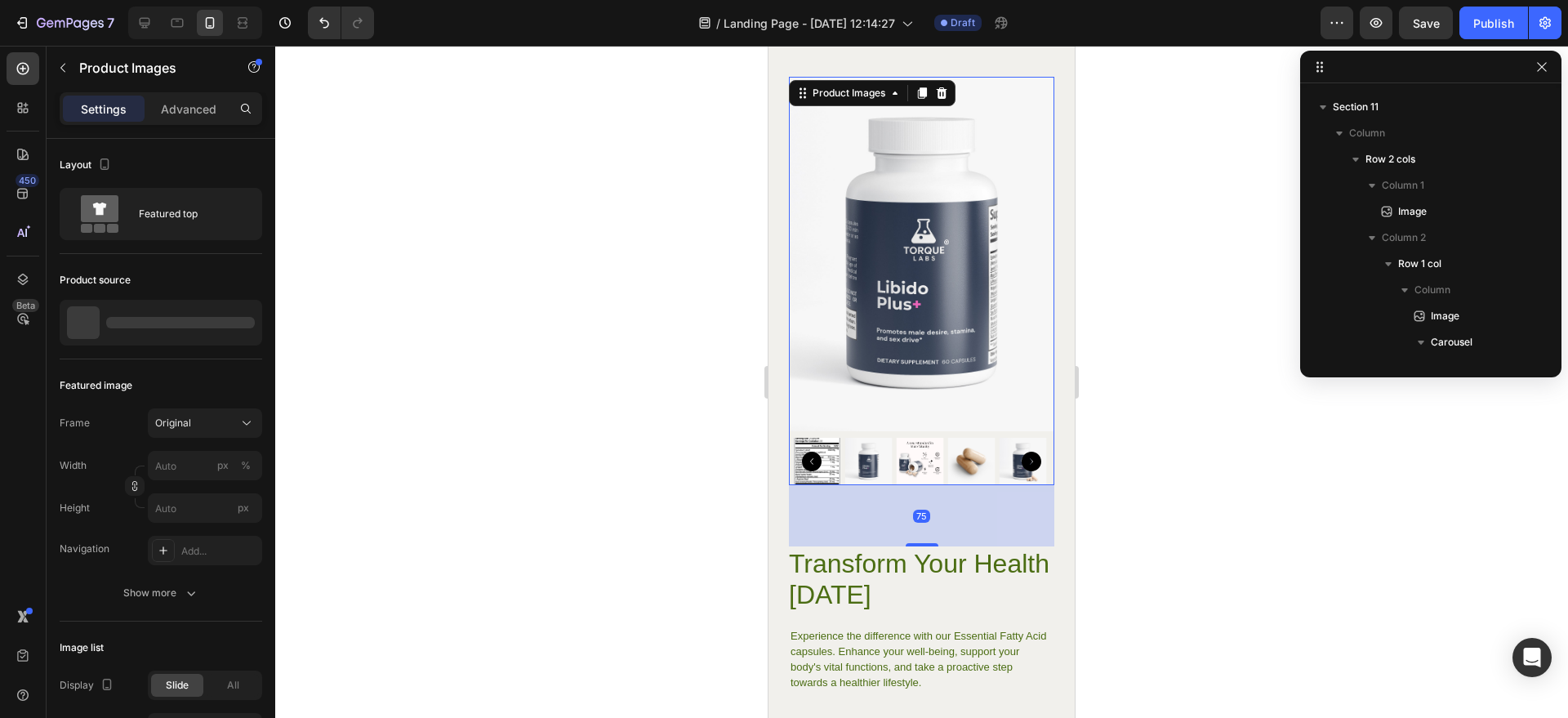
scroll to position [2134, 0]
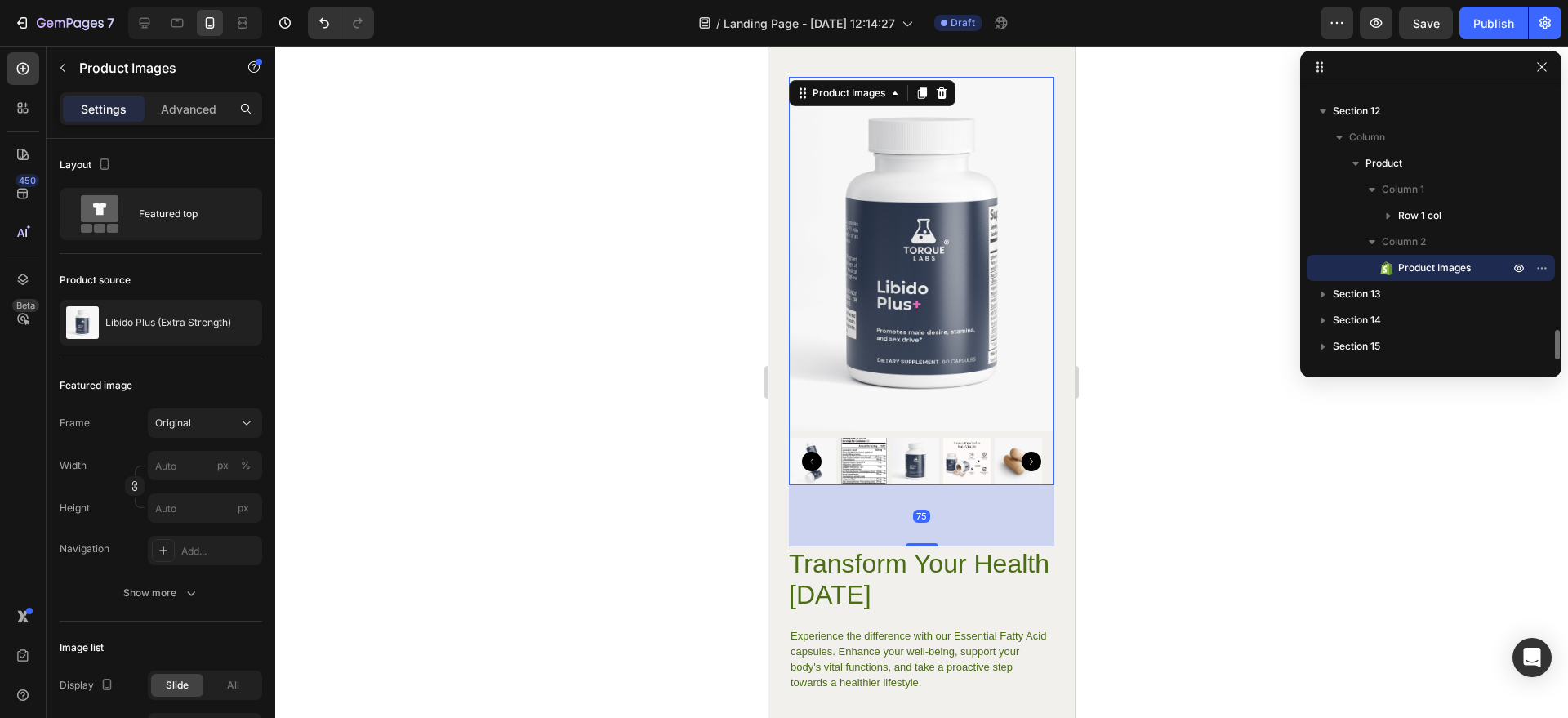
click at [813, 452] on icon "Carousel Back Arrow" at bounding box center [812, 462] width 20 height 20
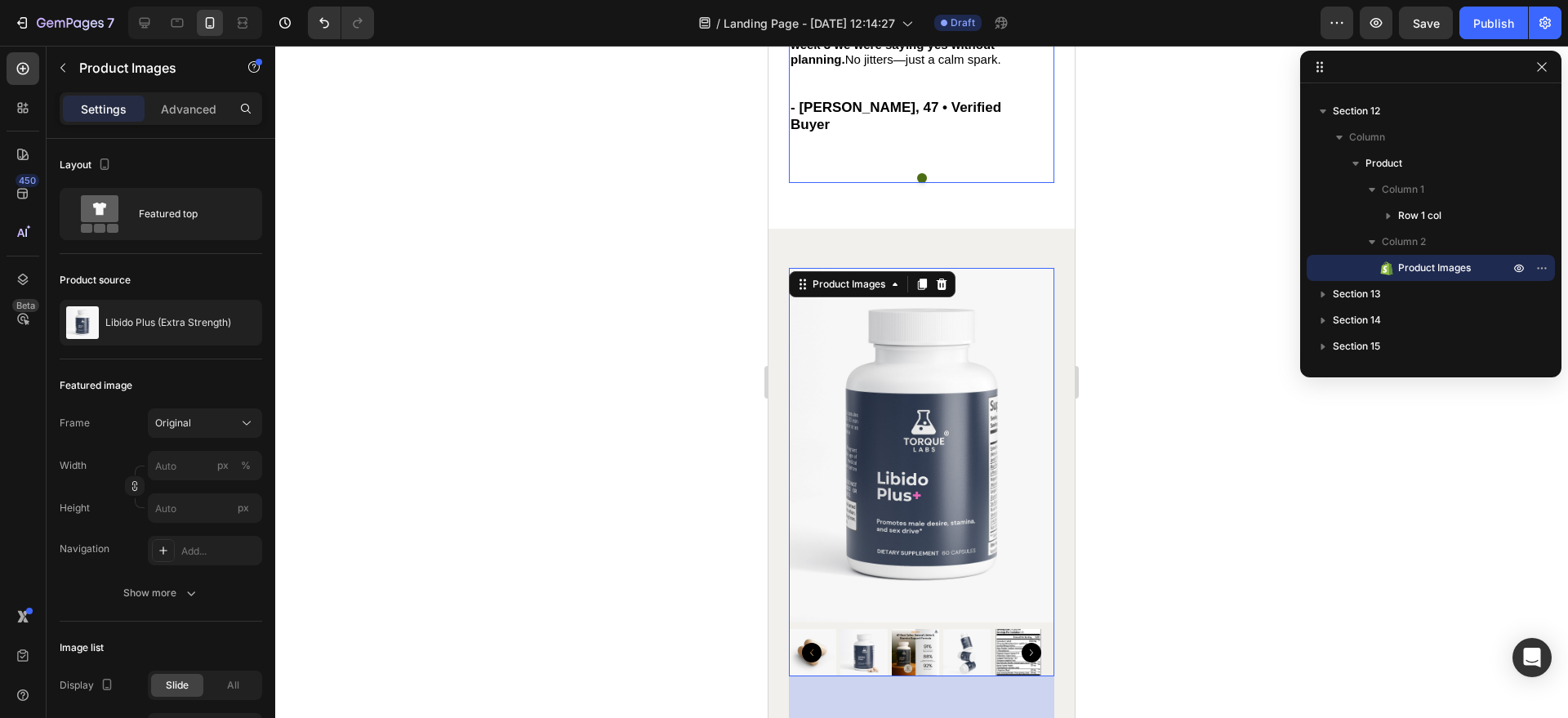
scroll to position [4222, 0]
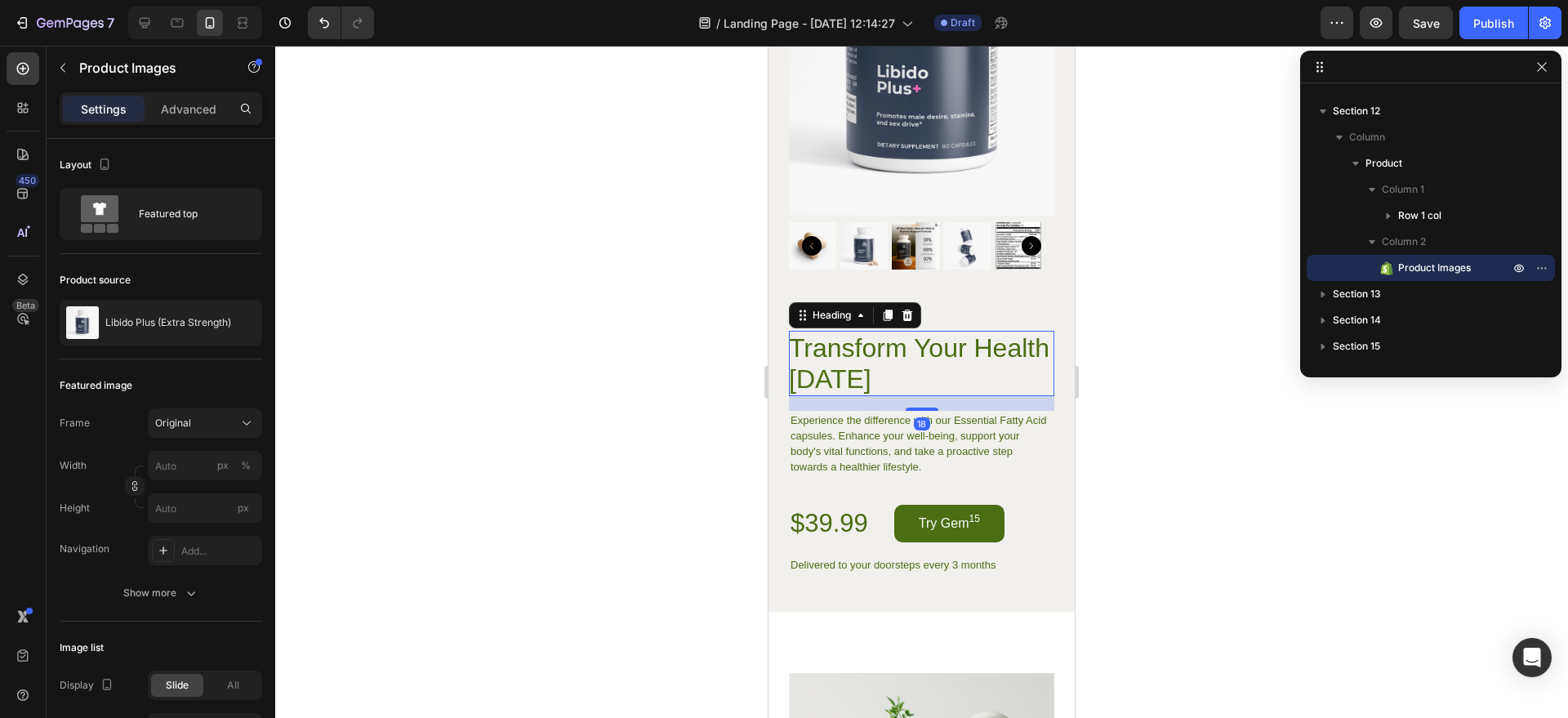
click at [975, 347] on h2 "Transform Your Health [DATE]" at bounding box center [921, 364] width 265 height 66
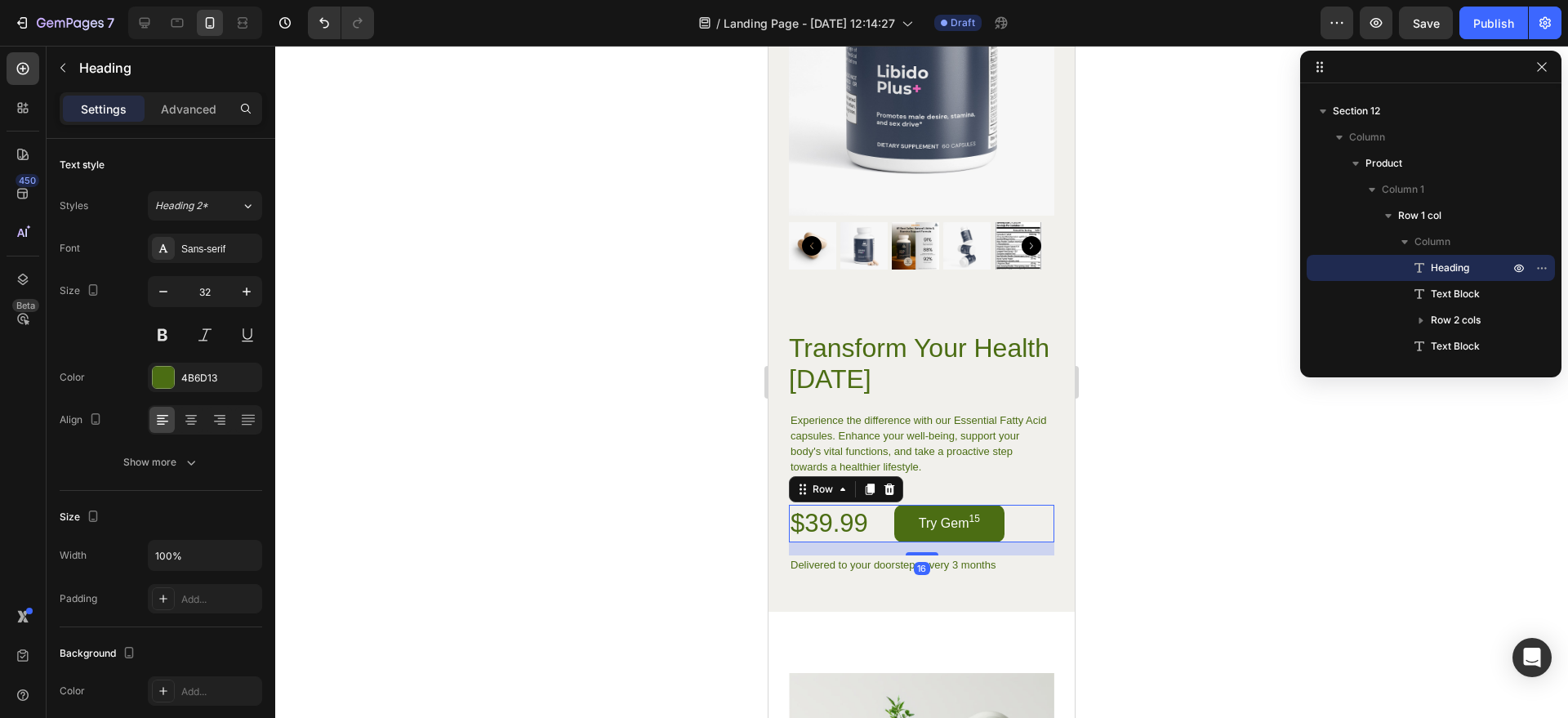
click at [874, 511] on div "$39.99 Product Price Product Price Try Gem 15 Add to Cart Row 16" at bounding box center [921, 523] width 265 height 38
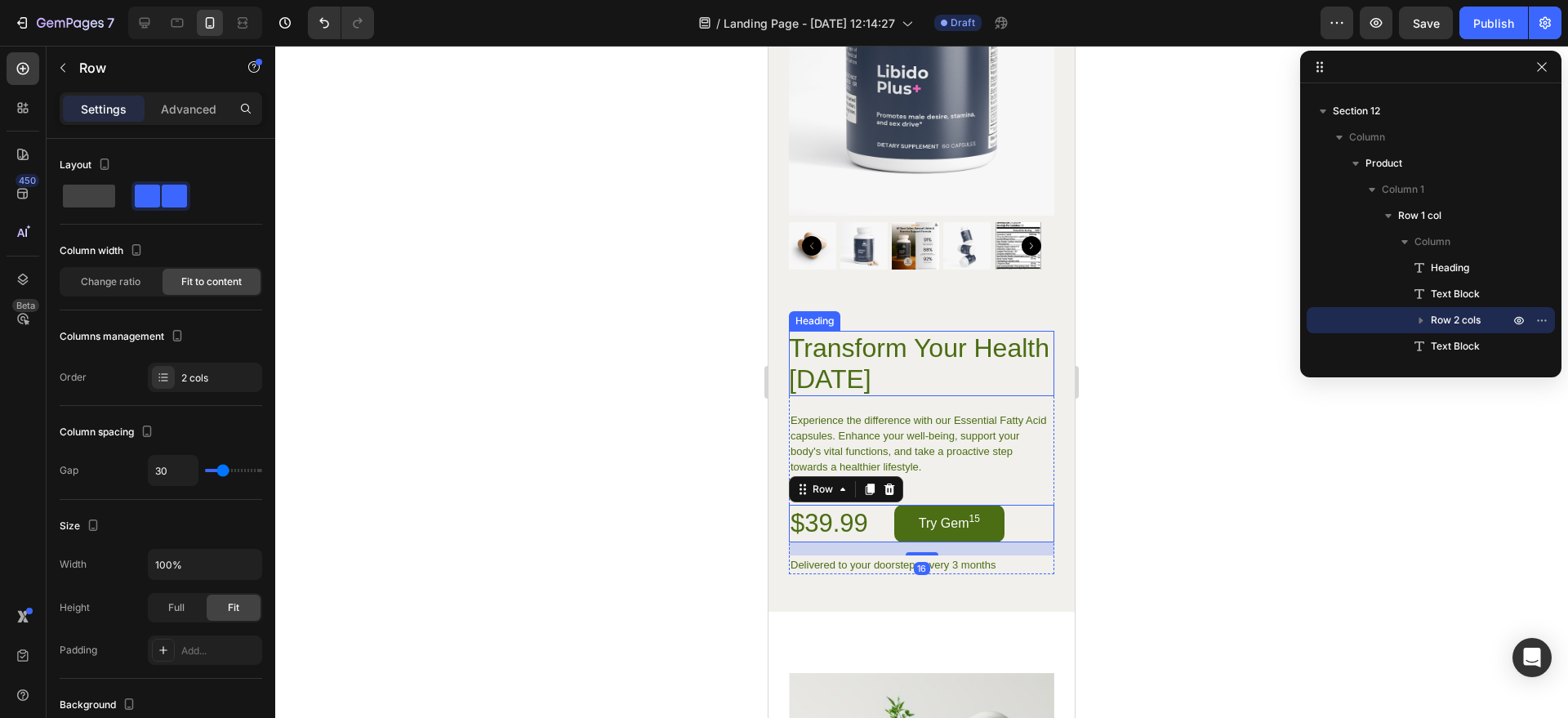
click at [967, 339] on h2 "Transform Your Health [DATE]" at bounding box center [921, 364] width 265 height 66
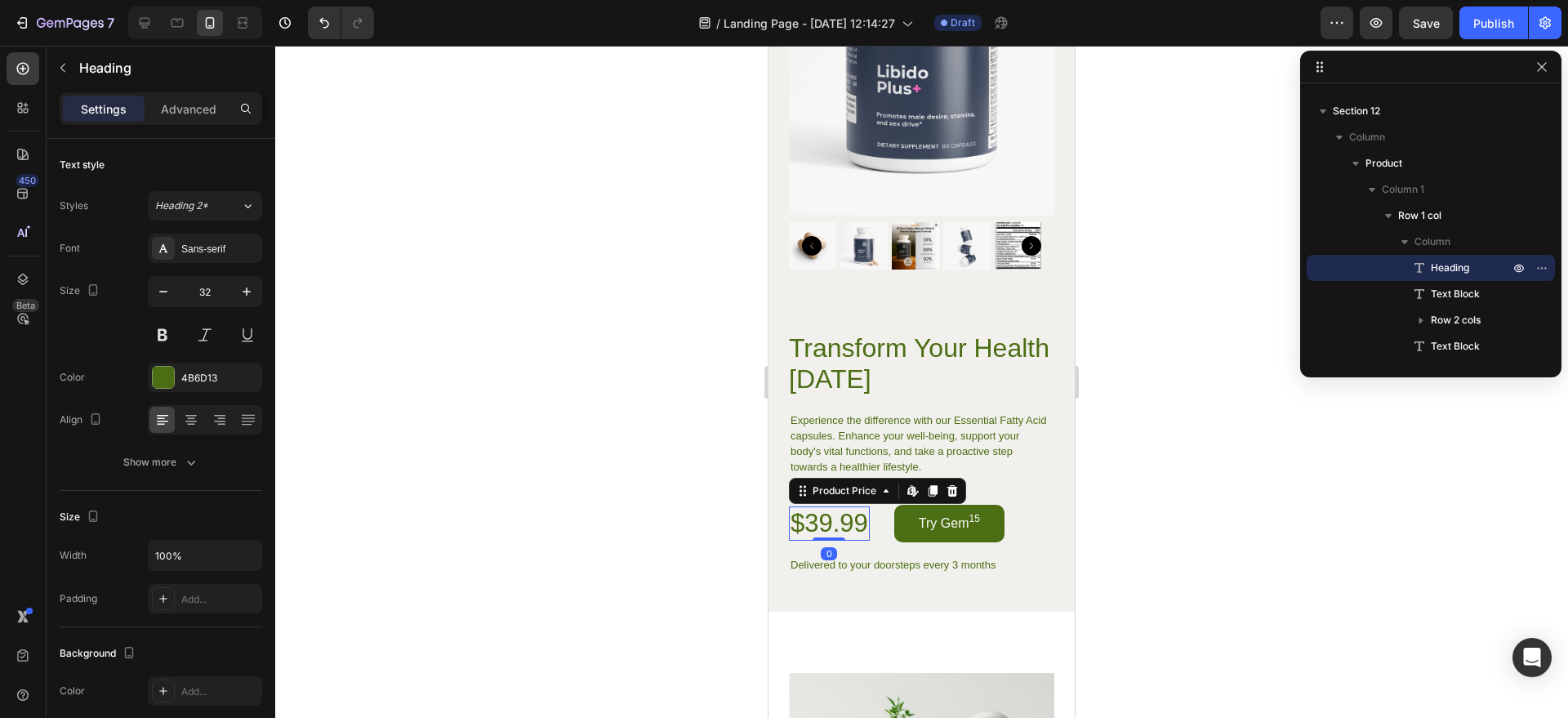
click at [863, 506] on div "$39.99" at bounding box center [829, 523] width 81 height 35
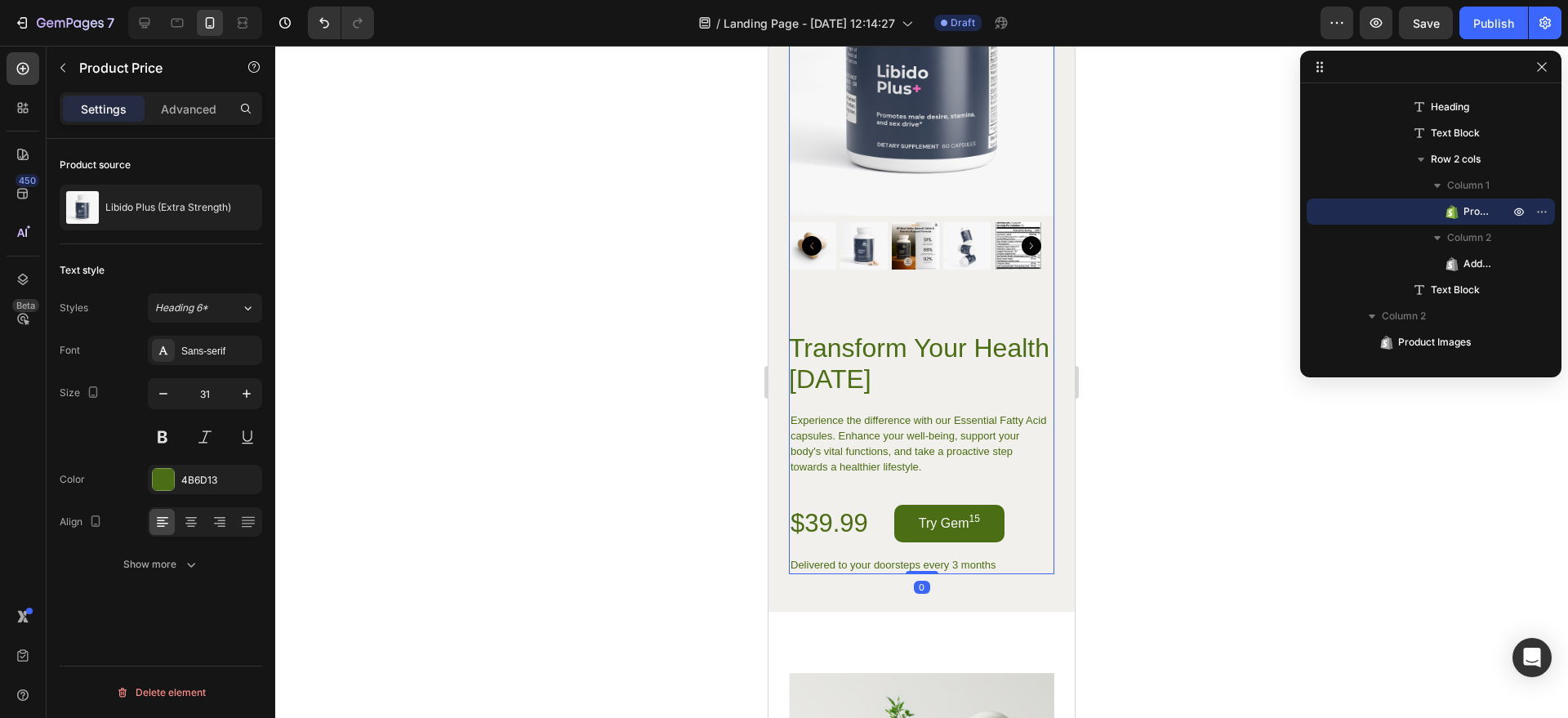
click at [1041, 265] on div "Product Images" at bounding box center [921, 96] width 265 height 470
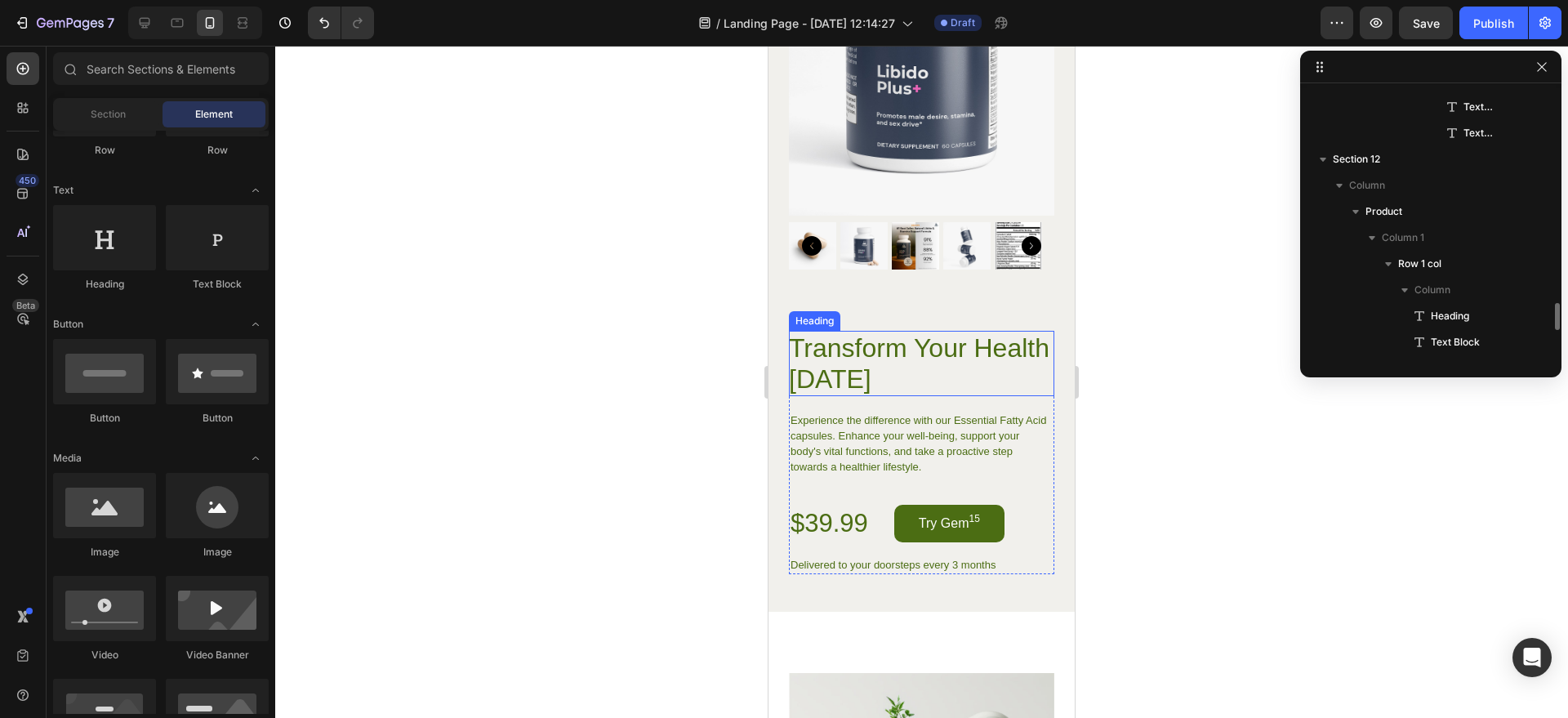
click at [930, 343] on h2 "Transform Your Health [DATE]" at bounding box center [921, 364] width 265 height 66
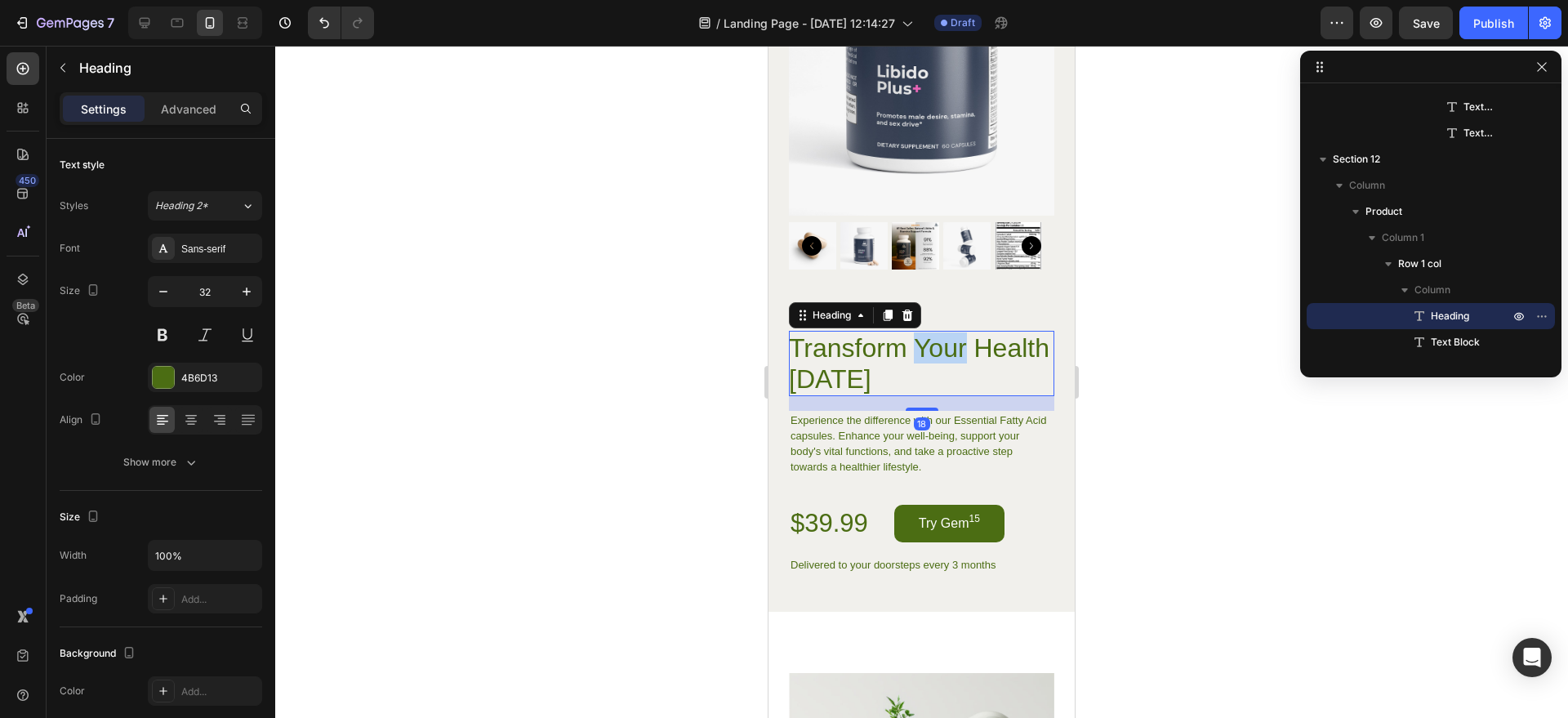
click at [930, 343] on h2 "Transform Your Health [DATE]" at bounding box center [921, 364] width 265 height 66
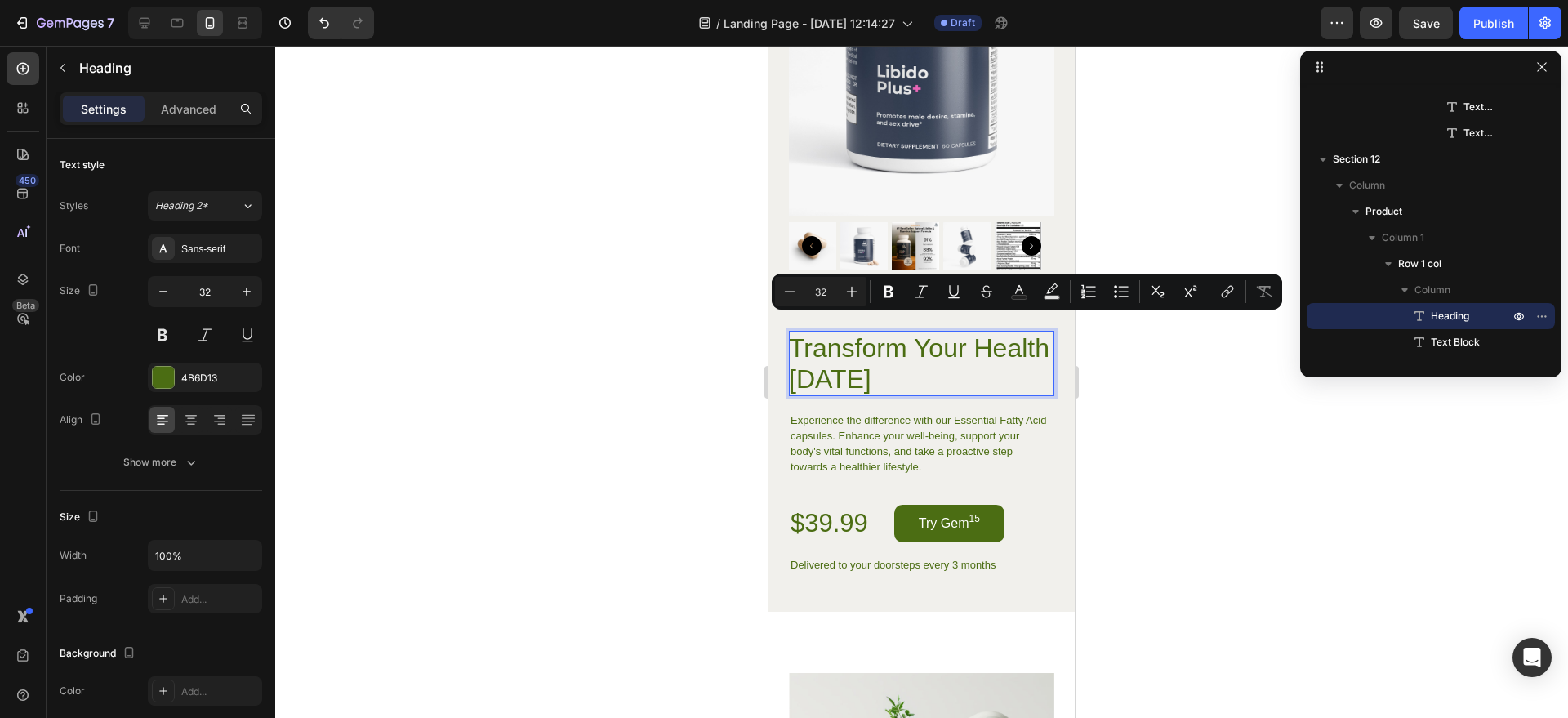
click at [855, 367] on p "Transform Your Health [DATE]" at bounding box center [921, 364] width 265 height 62
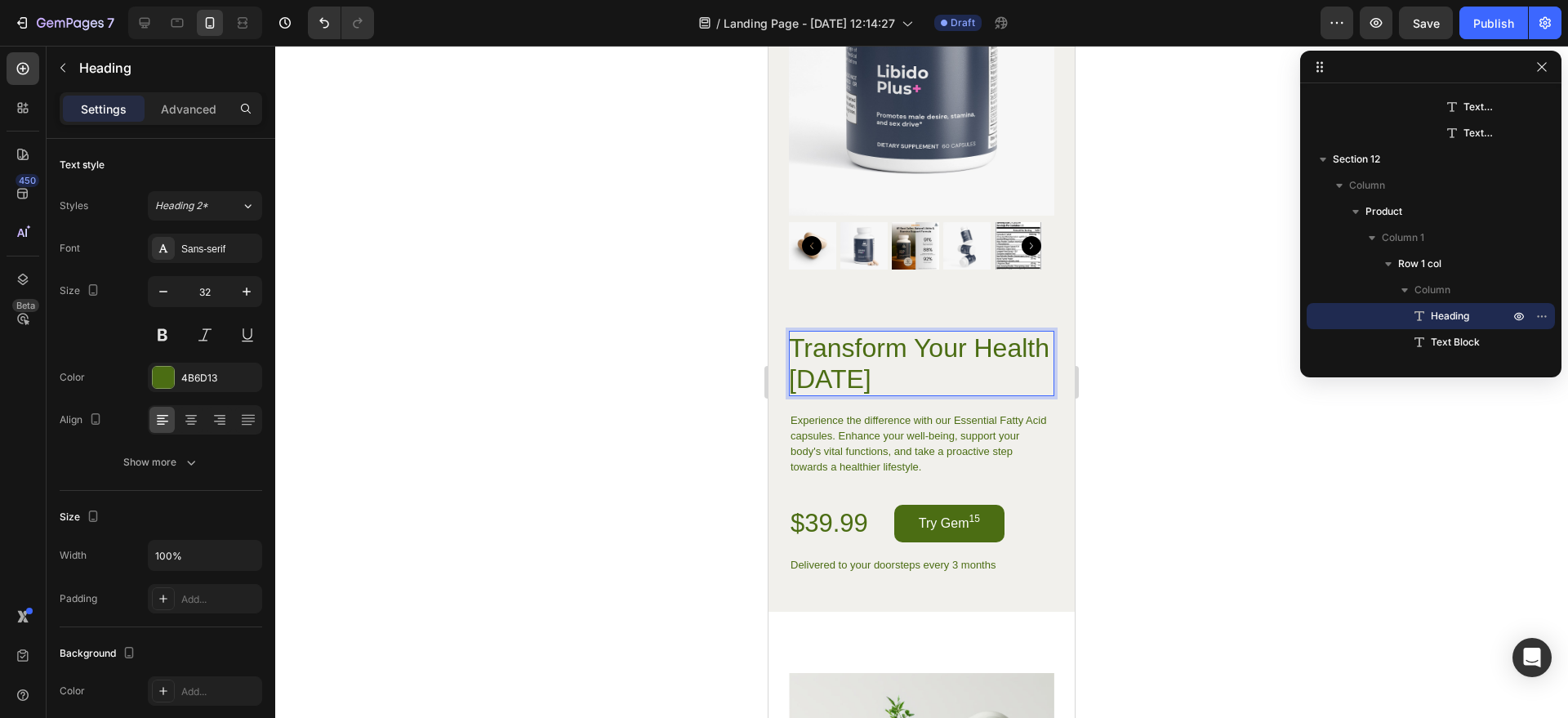
click at [852, 366] on p "Transform Your Health [DATE]" at bounding box center [921, 364] width 265 height 62
click at [852, 366] on p "Transform Your Health [DATE]" at bounding box center [921, 364] width 265 height 62
click at [1161, 334] on div at bounding box center [921, 382] width 1293 height 672
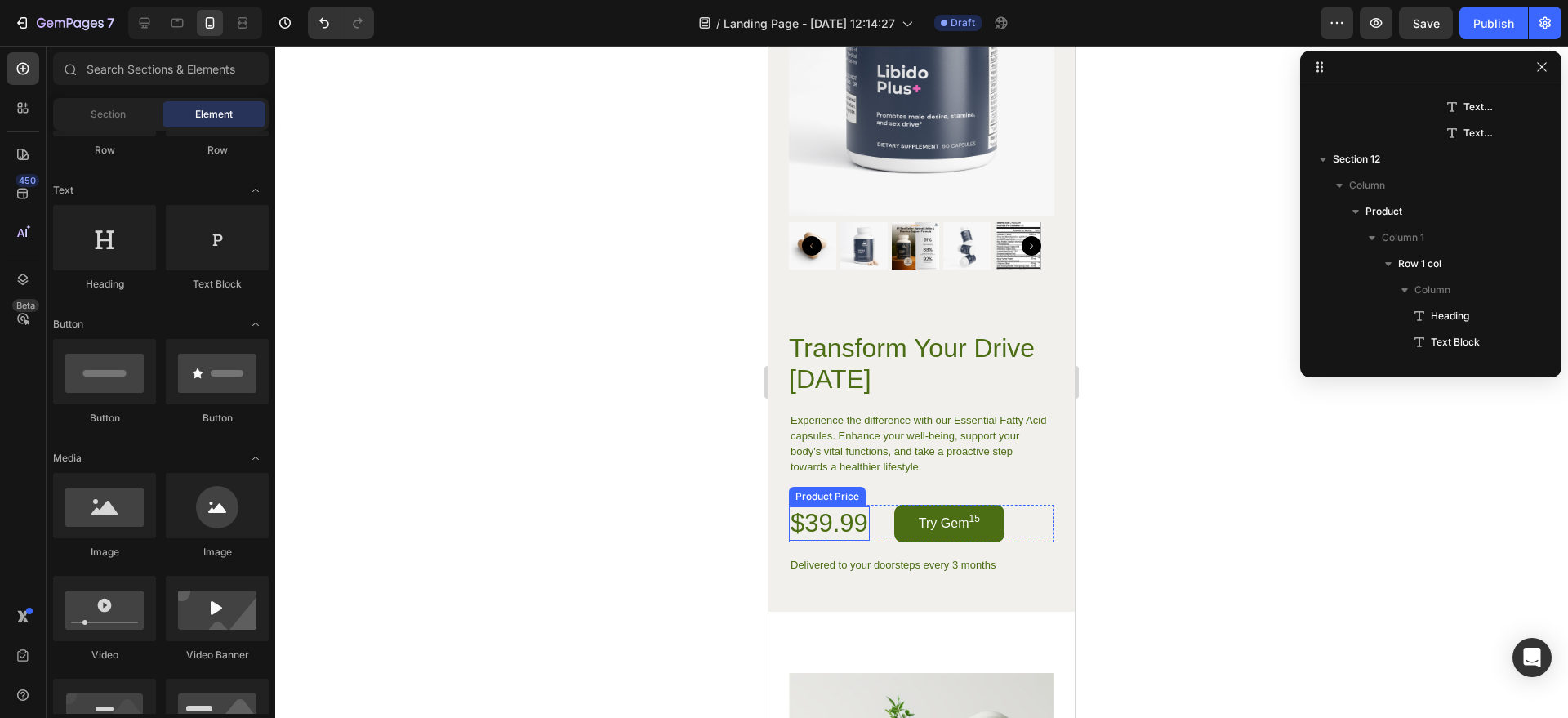
click at [834, 509] on div "$39.99" at bounding box center [829, 523] width 81 height 35
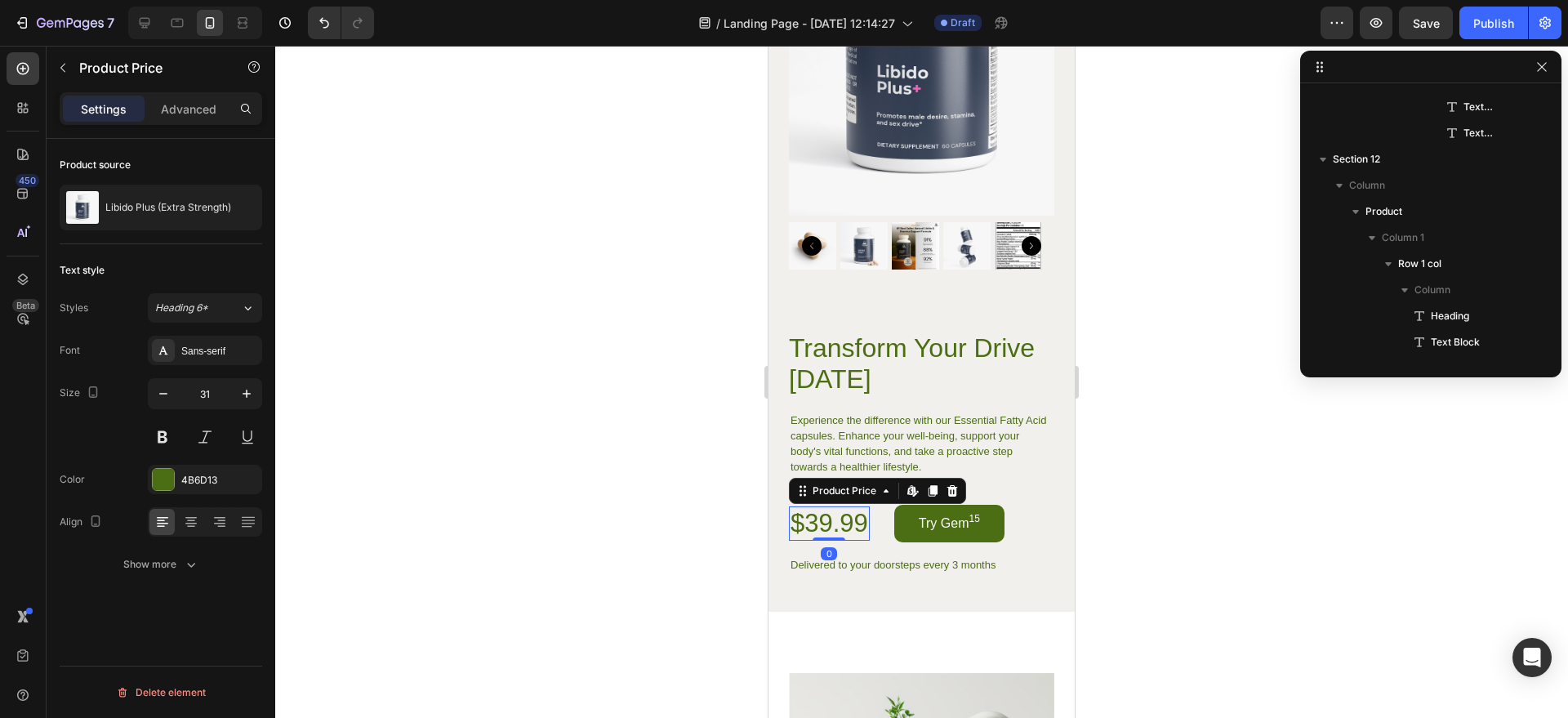
scroll to position [2295, 0]
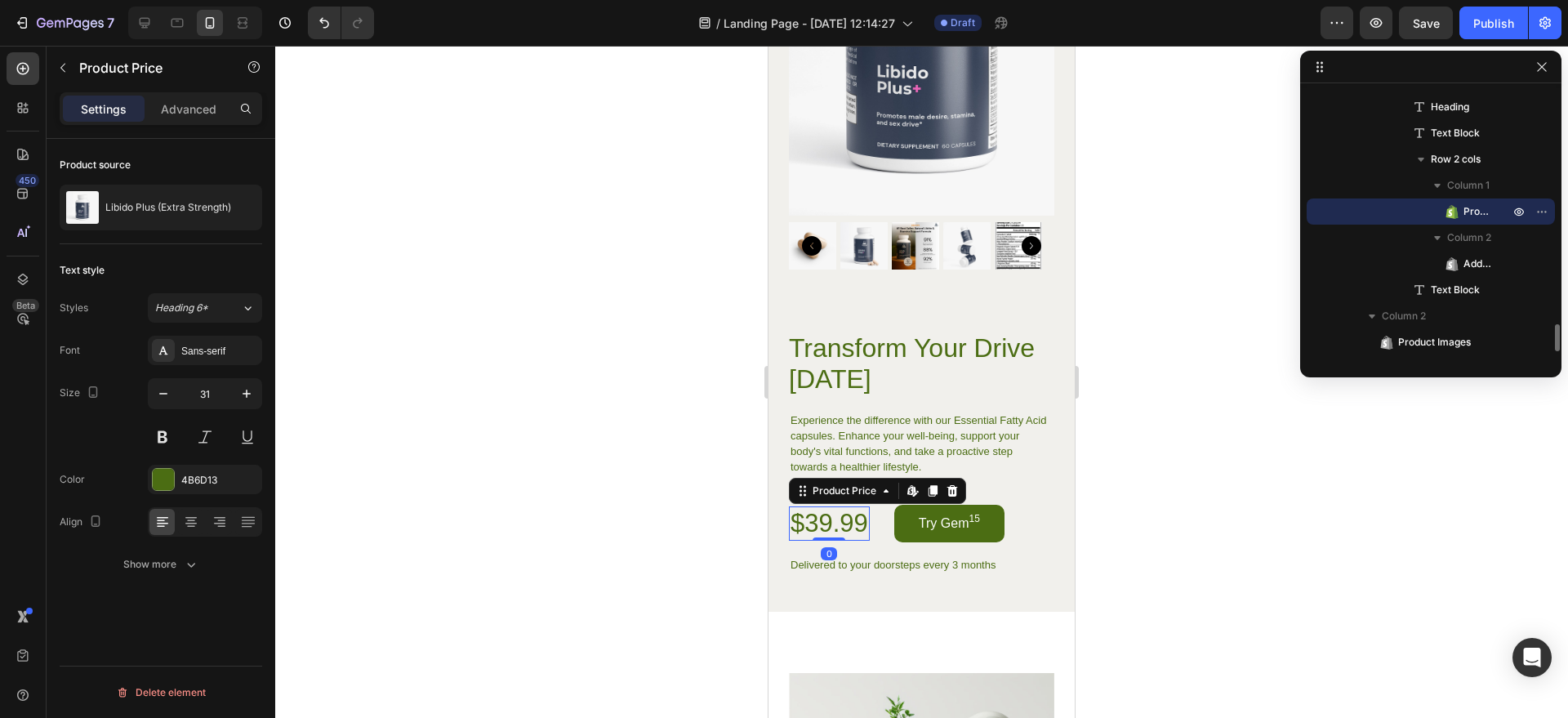
click at [834, 509] on div "$39.99" at bounding box center [829, 523] width 81 height 35
click at [815, 506] on div "$39.99" at bounding box center [829, 523] width 81 height 35
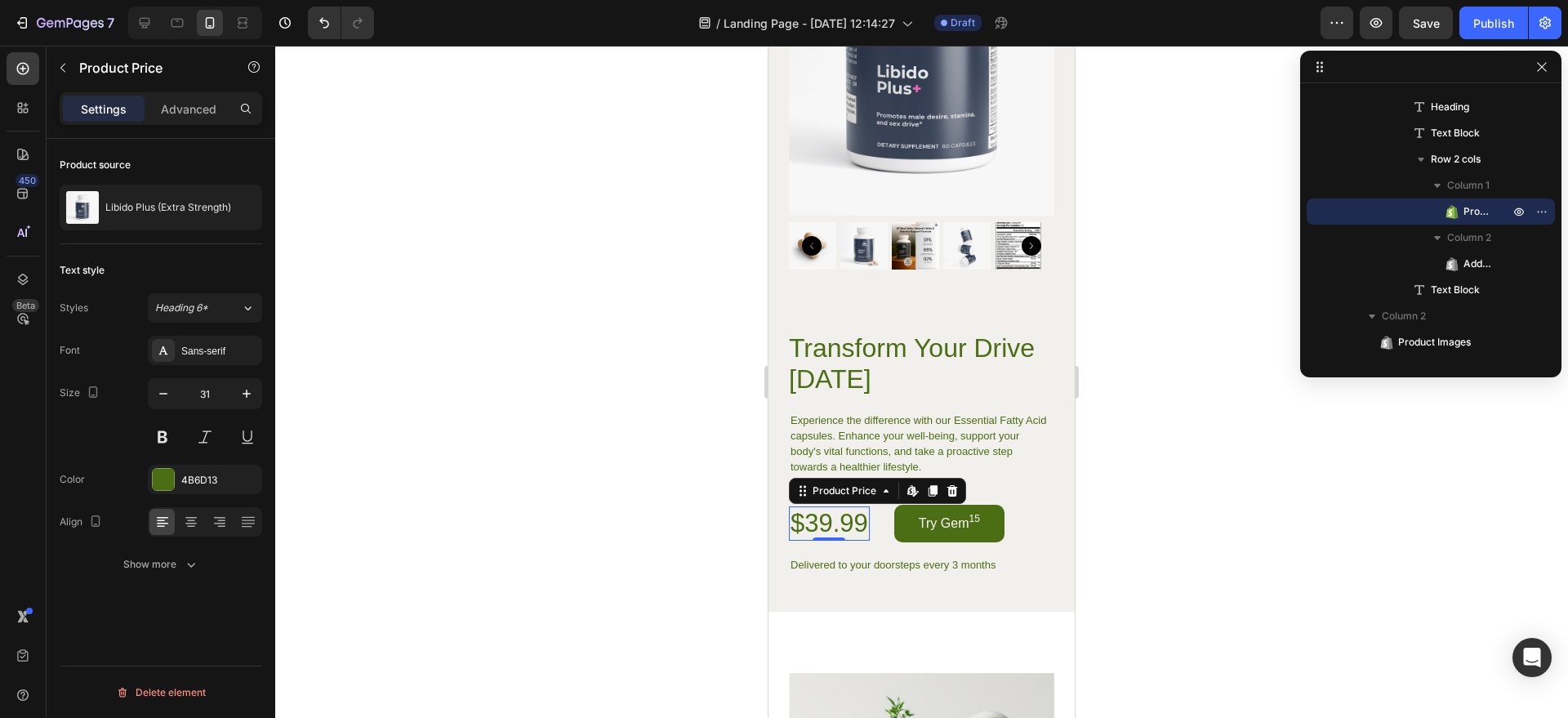
click at [828, 509] on div "$39.99" at bounding box center [829, 523] width 81 height 35
click at [827, 509] on div "$39.99" at bounding box center [829, 523] width 81 height 35
click at [828, 509] on div "$39.99" at bounding box center [829, 523] width 81 height 35
click at [828, 509] on div "$39.99" at bounding box center [829, 523] width 81 height 35
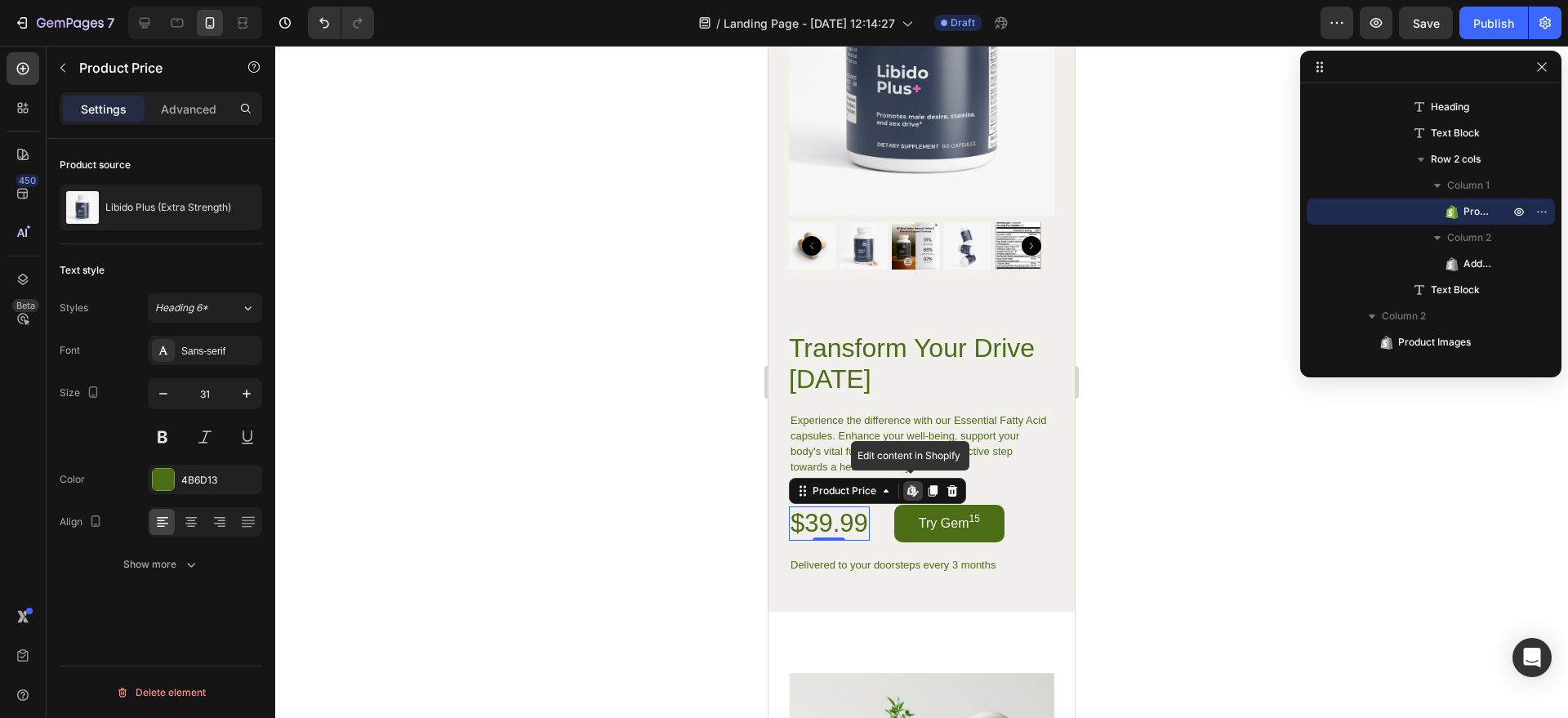
click at [1086, 458] on div at bounding box center [921, 382] width 1293 height 672
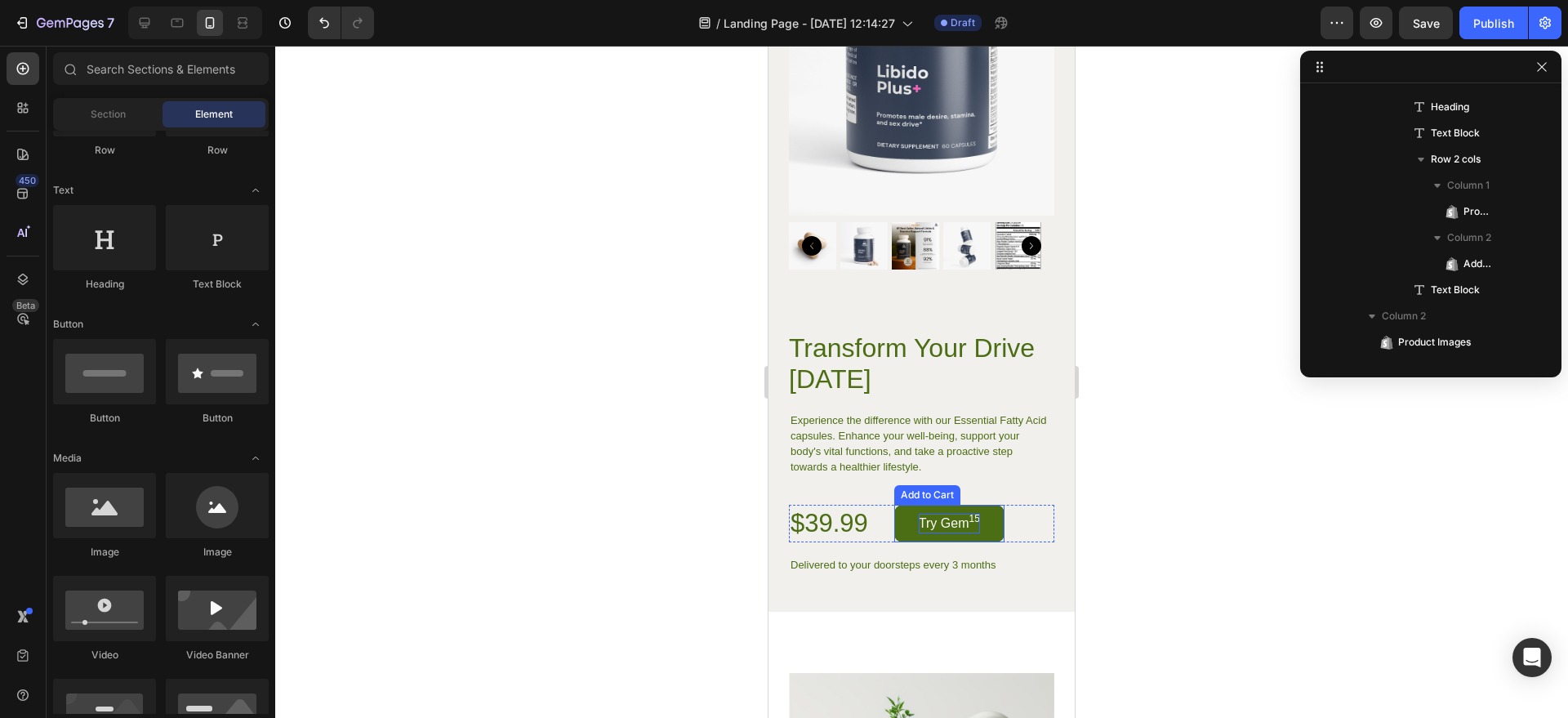
click at [947, 513] on div "Try Gem 15" at bounding box center [949, 523] width 62 height 20
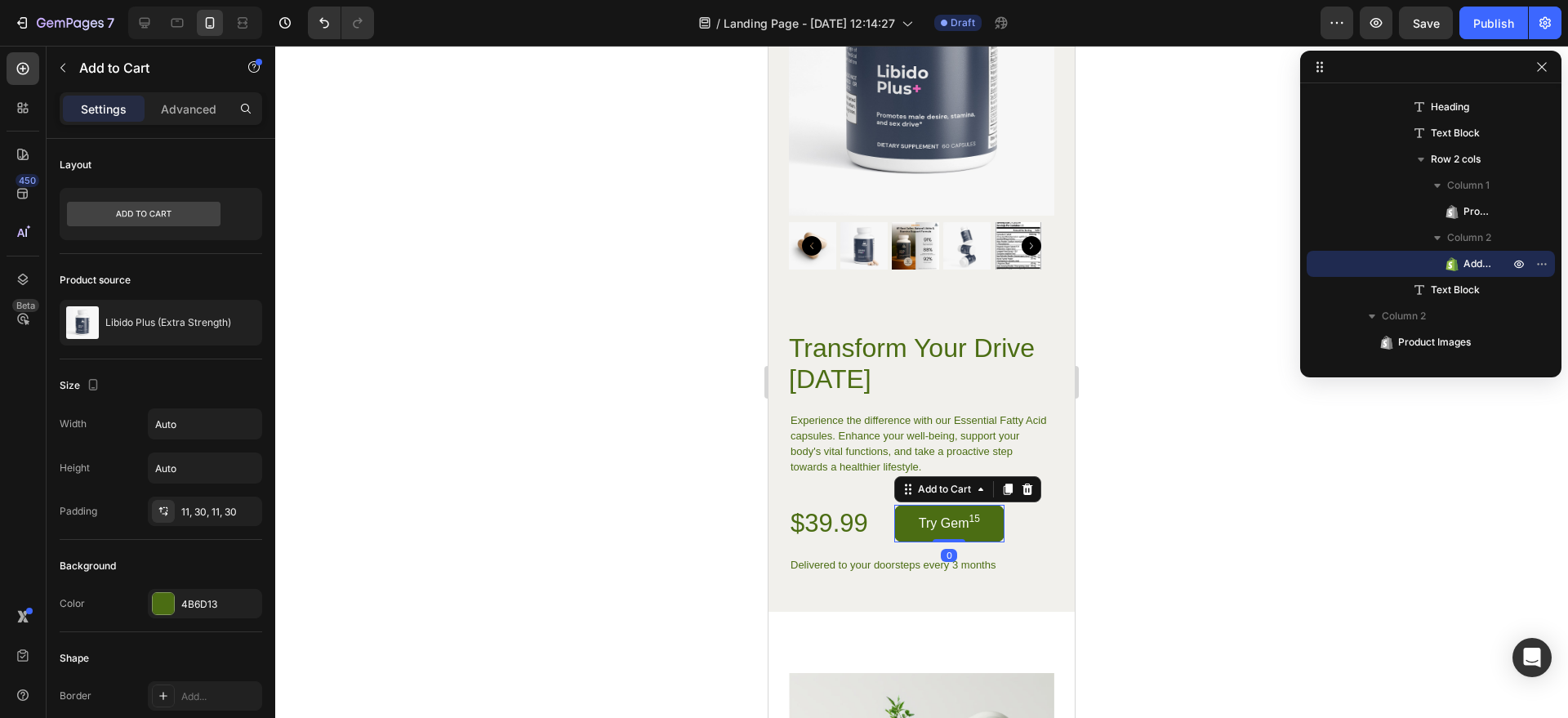
click at [1088, 492] on div at bounding box center [921, 382] width 1293 height 672
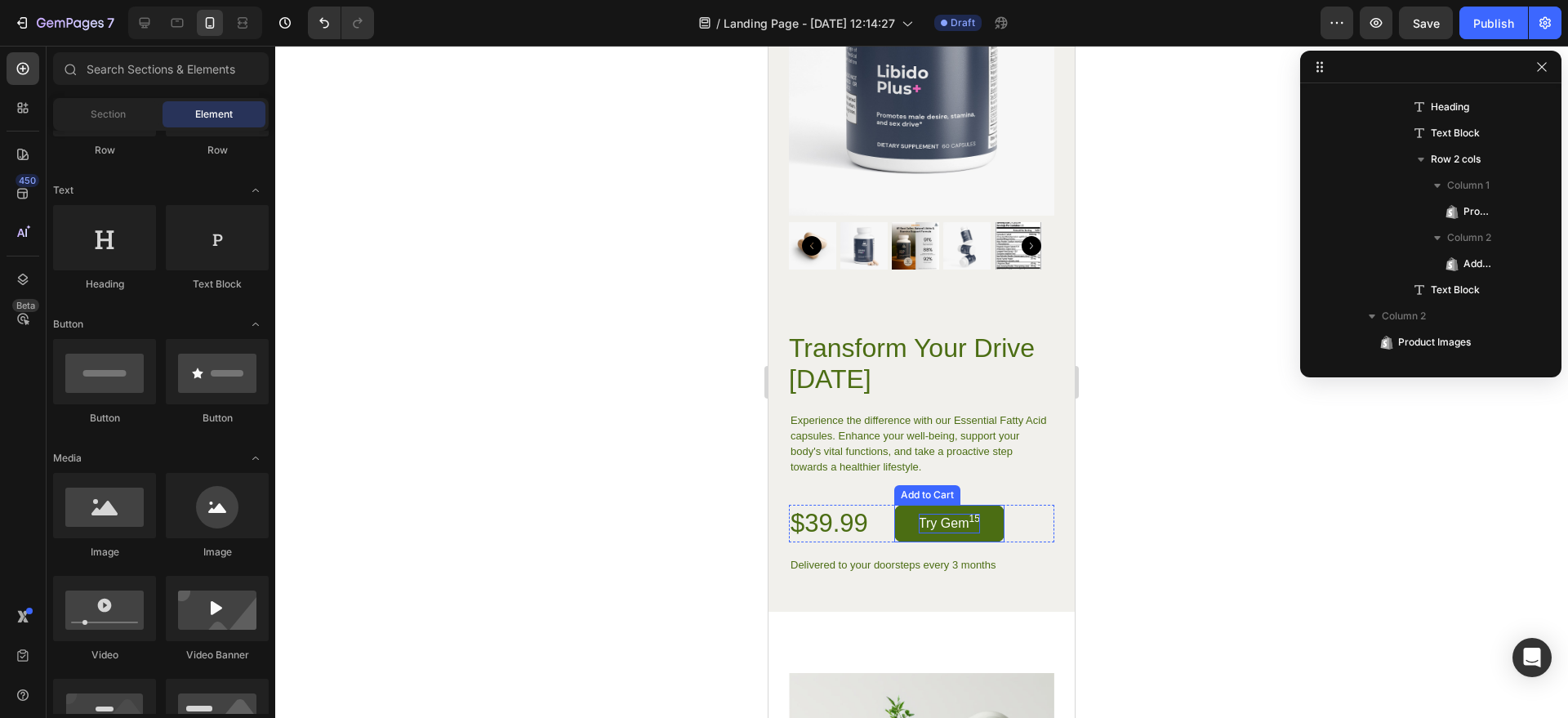
click at [931, 513] on div "Try Gem 15" at bounding box center [949, 523] width 62 height 20
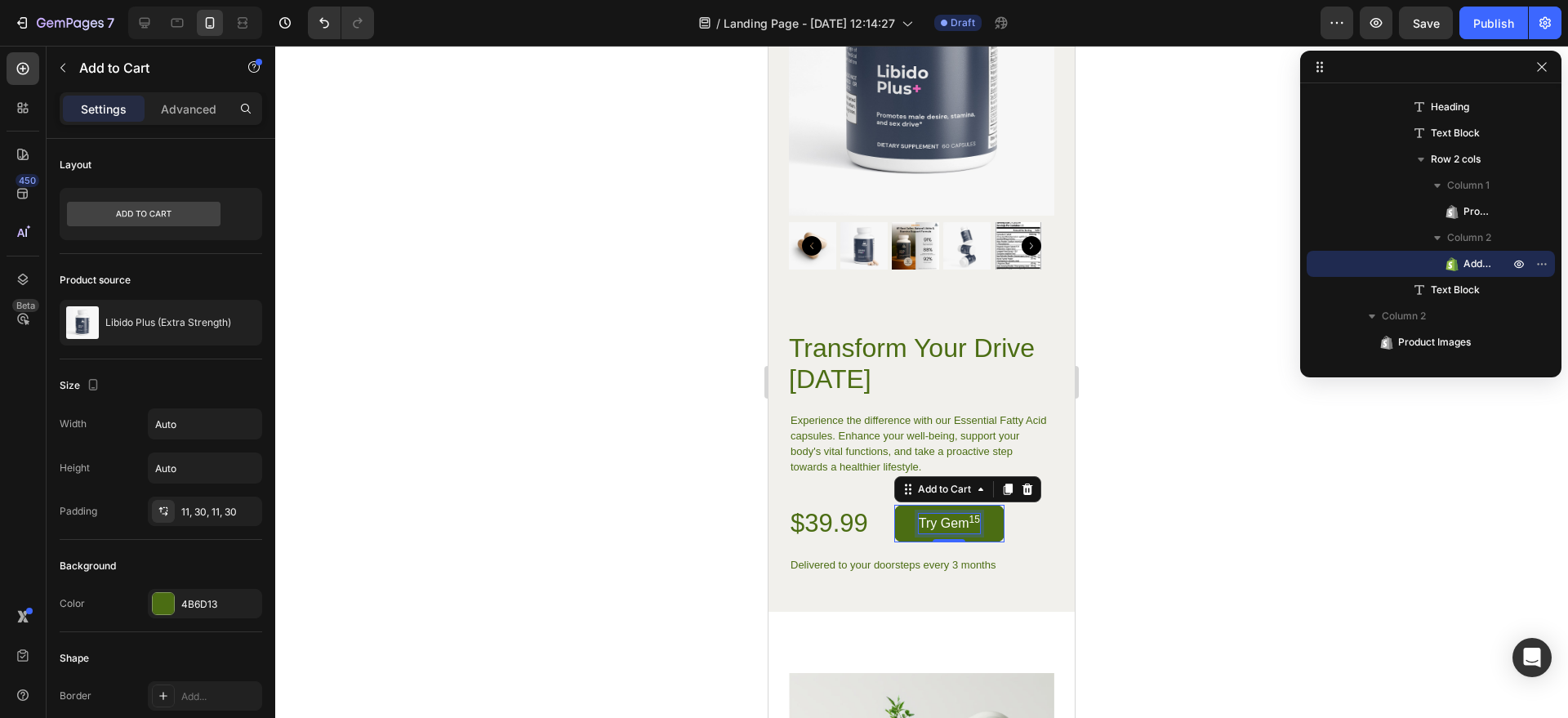
click at [948, 513] on div "Try Gem 15" at bounding box center [949, 523] width 62 height 20
click at [948, 513] on p "Try Gem 15" at bounding box center [949, 523] width 62 height 20
click at [894, 504] on button "Try Libido" at bounding box center [947, 523] width 106 height 38
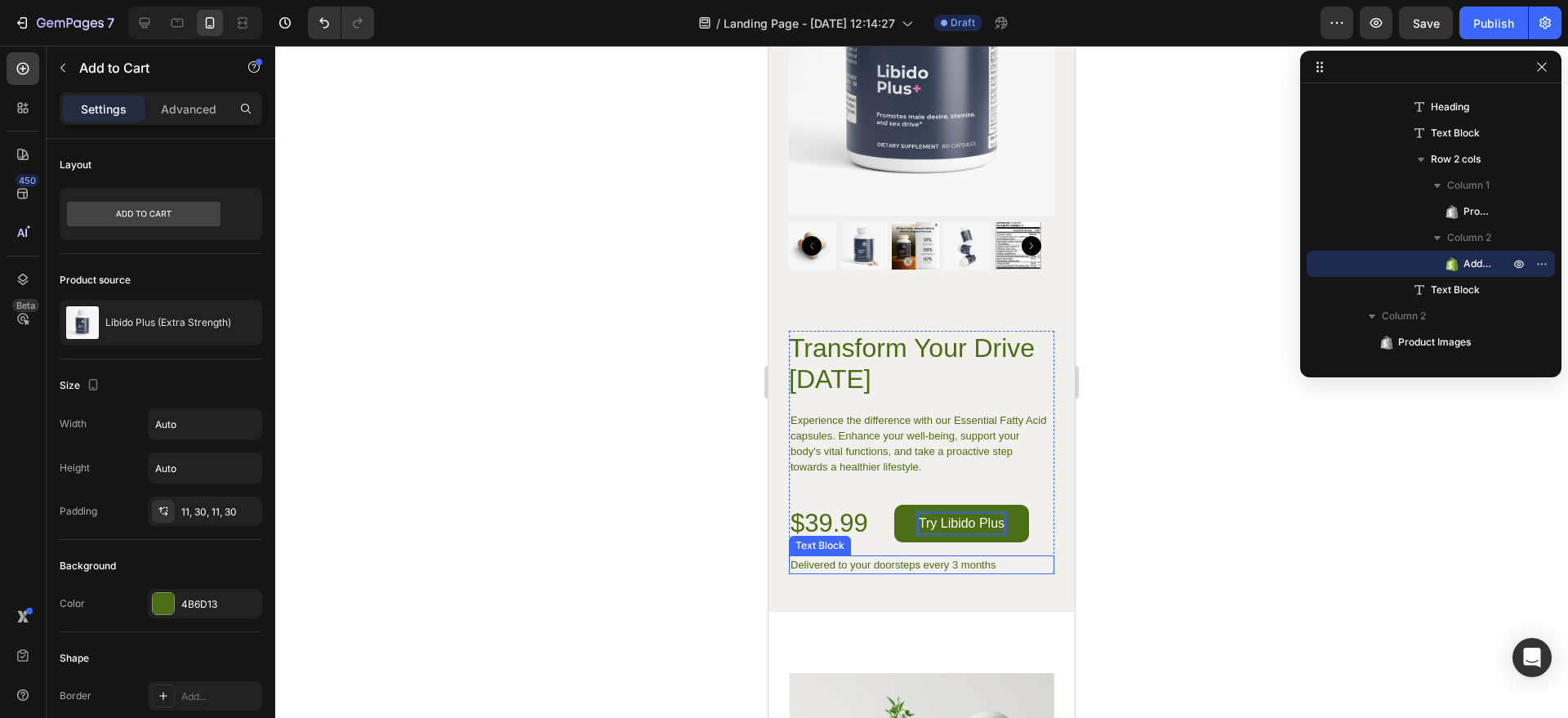
click at [973, 557] on p "Delivered to your doorsteps every 3 months" at bounding box center [921, 564] width 262 height 16
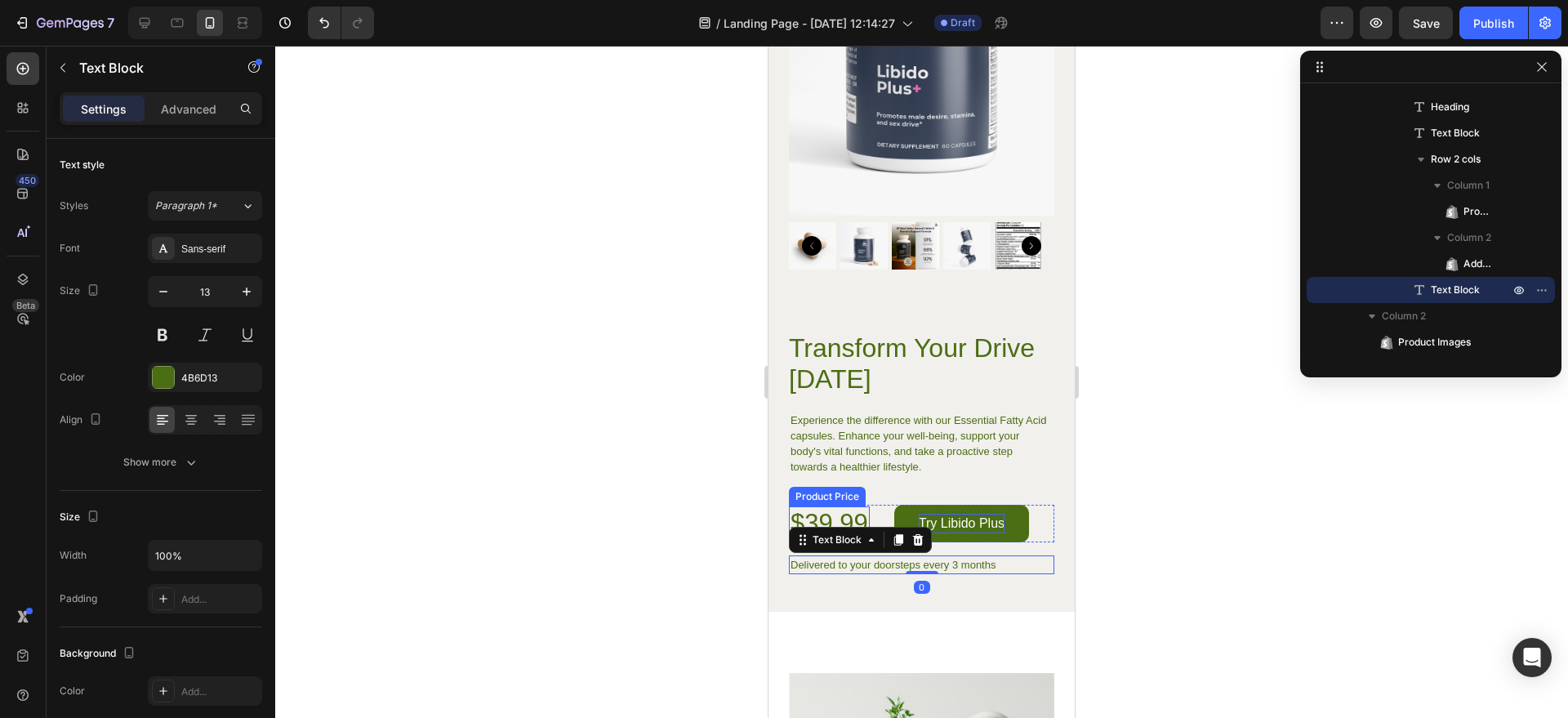
click at [846, 506] on div "$39.99" at bounding box center [829, 523] width 81 height 35
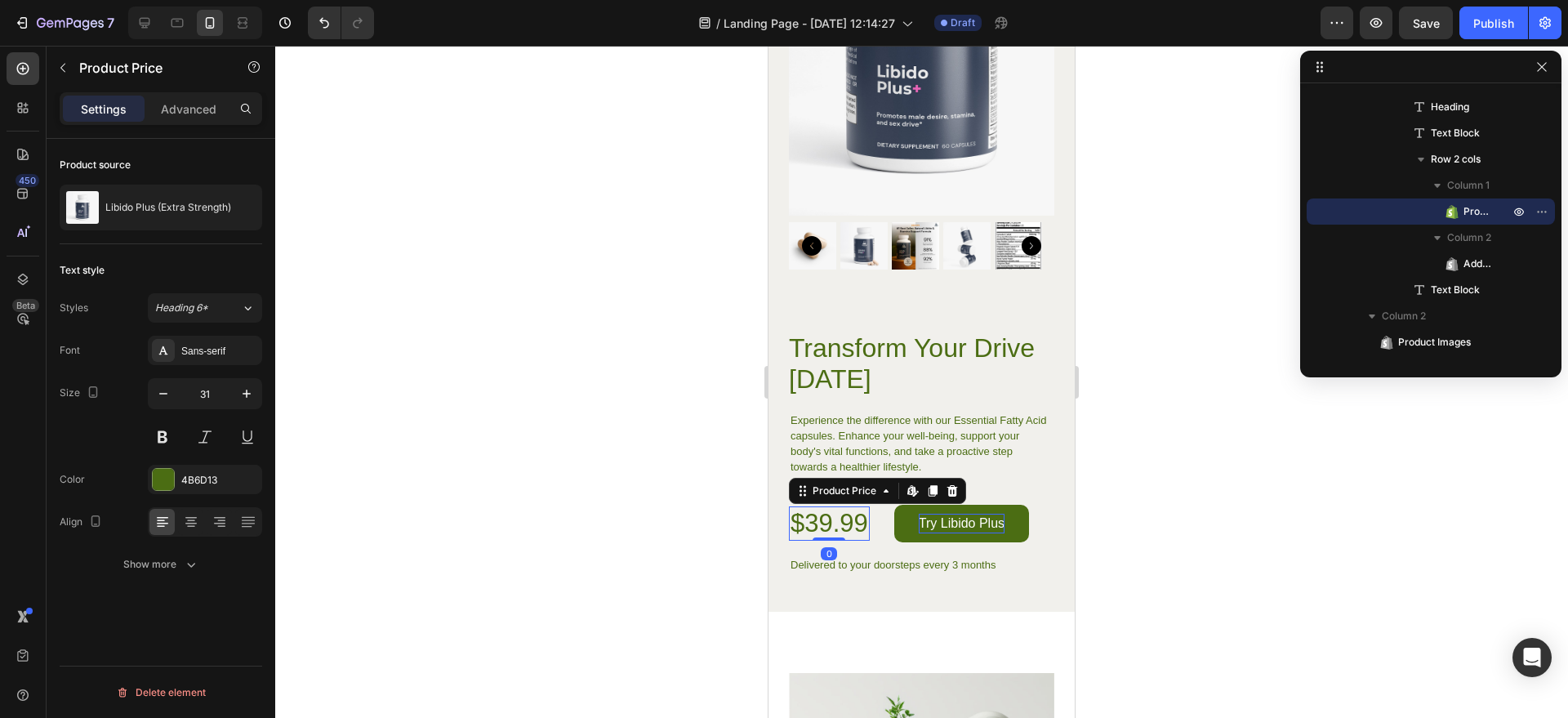
click at [846, 506] on div "$39.99" at bounding box center [829, 523] width 81 height 35
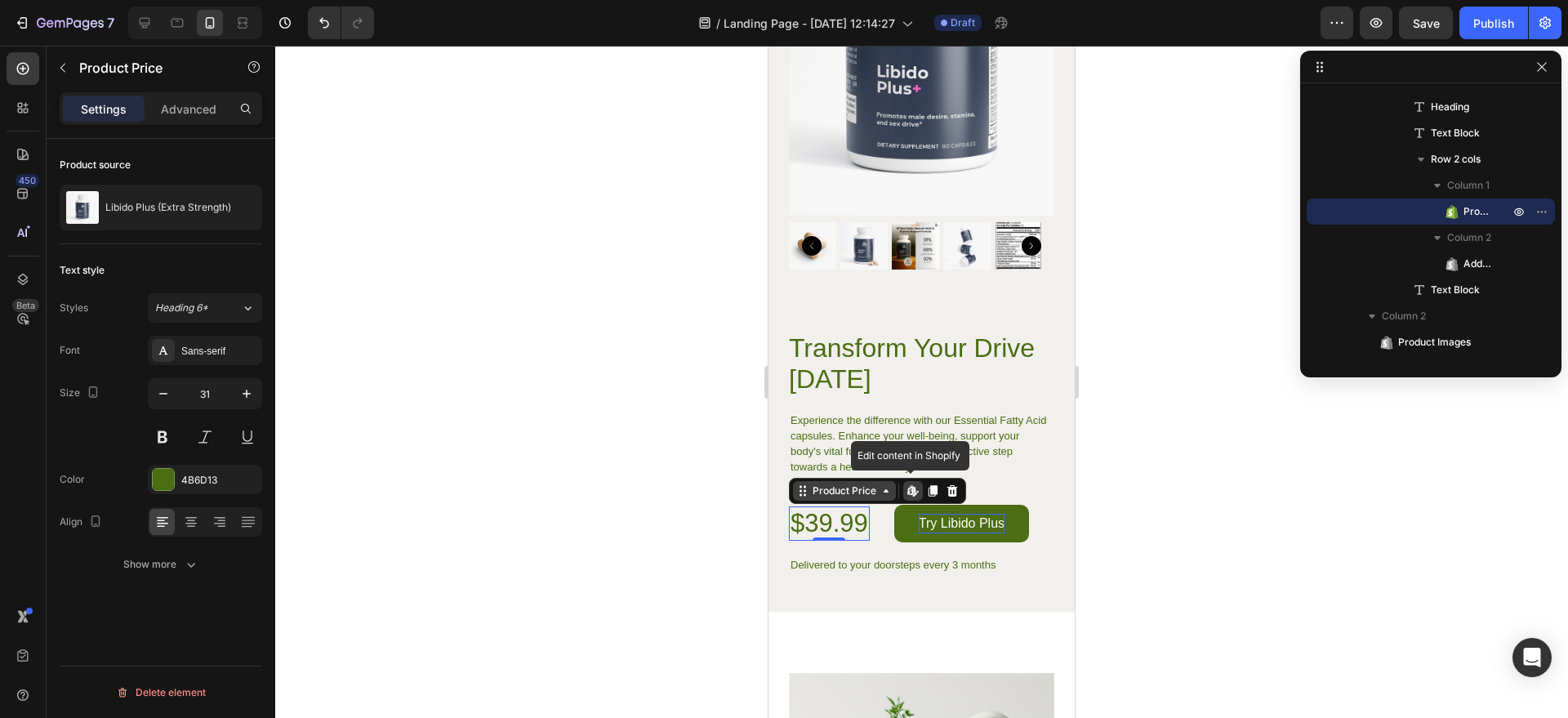
click at [855, 483] on div "Product Price" at bounding box center [844, 490] width 70 height 15
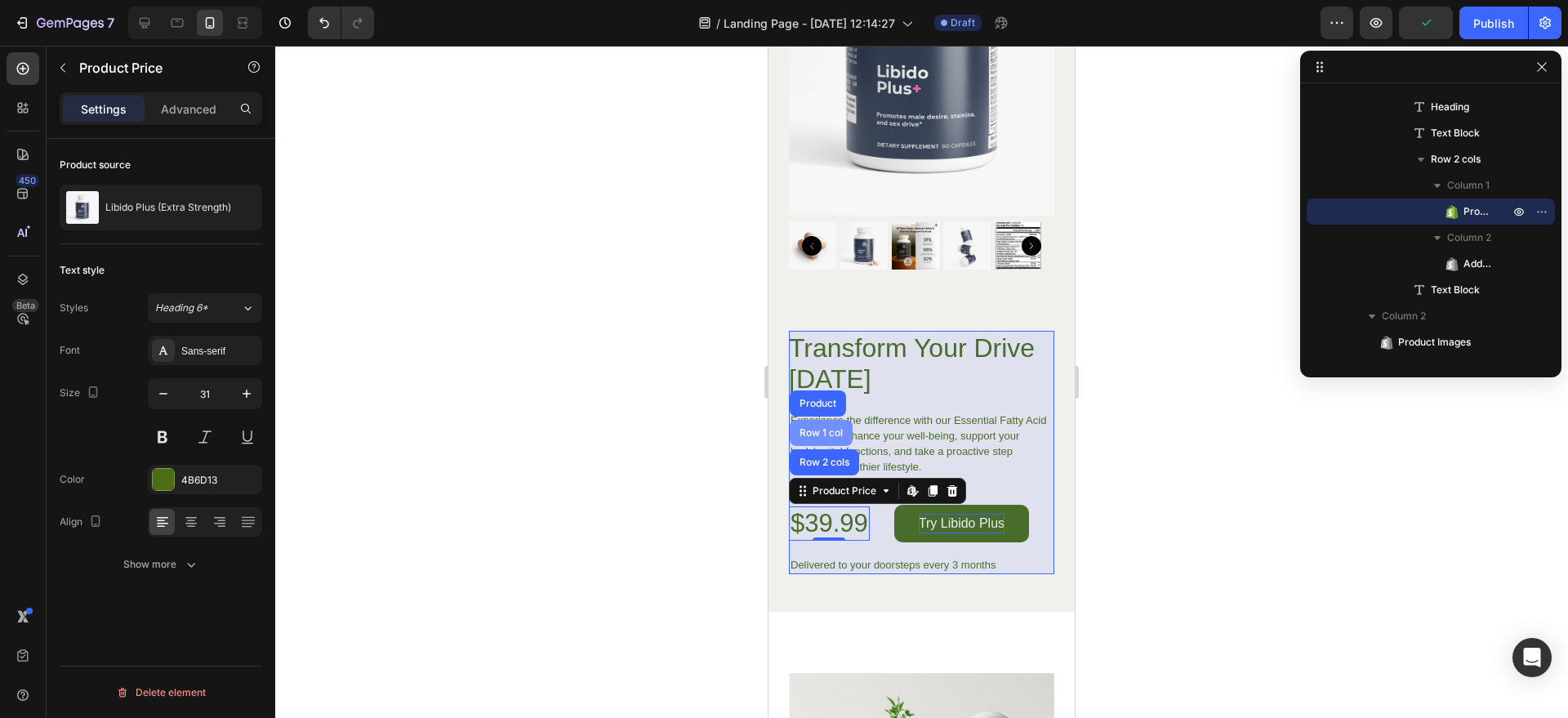
click at [832, 428] on div "Row 1 col" at bounding box center [821, 433] width 50 height 10
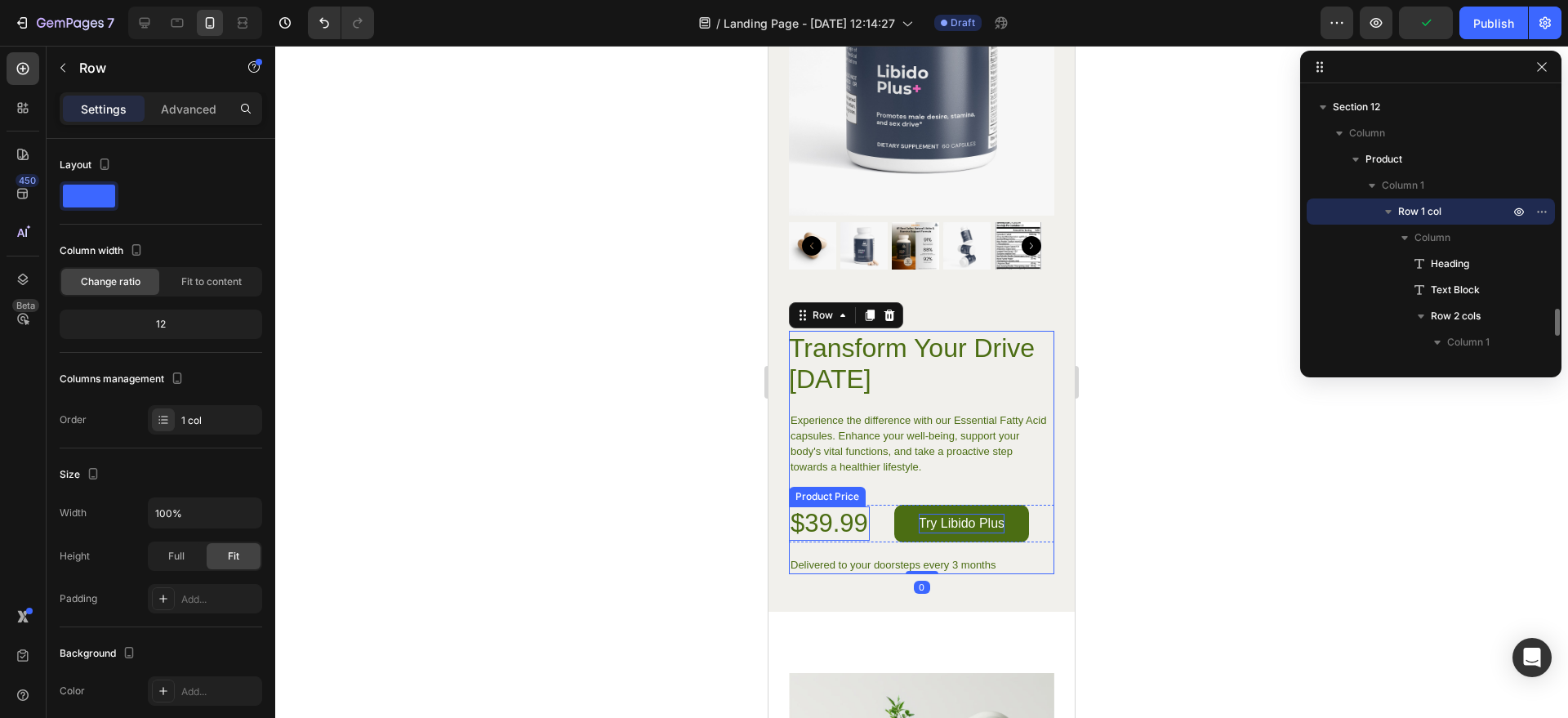
click at [853, 506] on div "$39.99" at bounding box center [829, 523] width 81 height 35
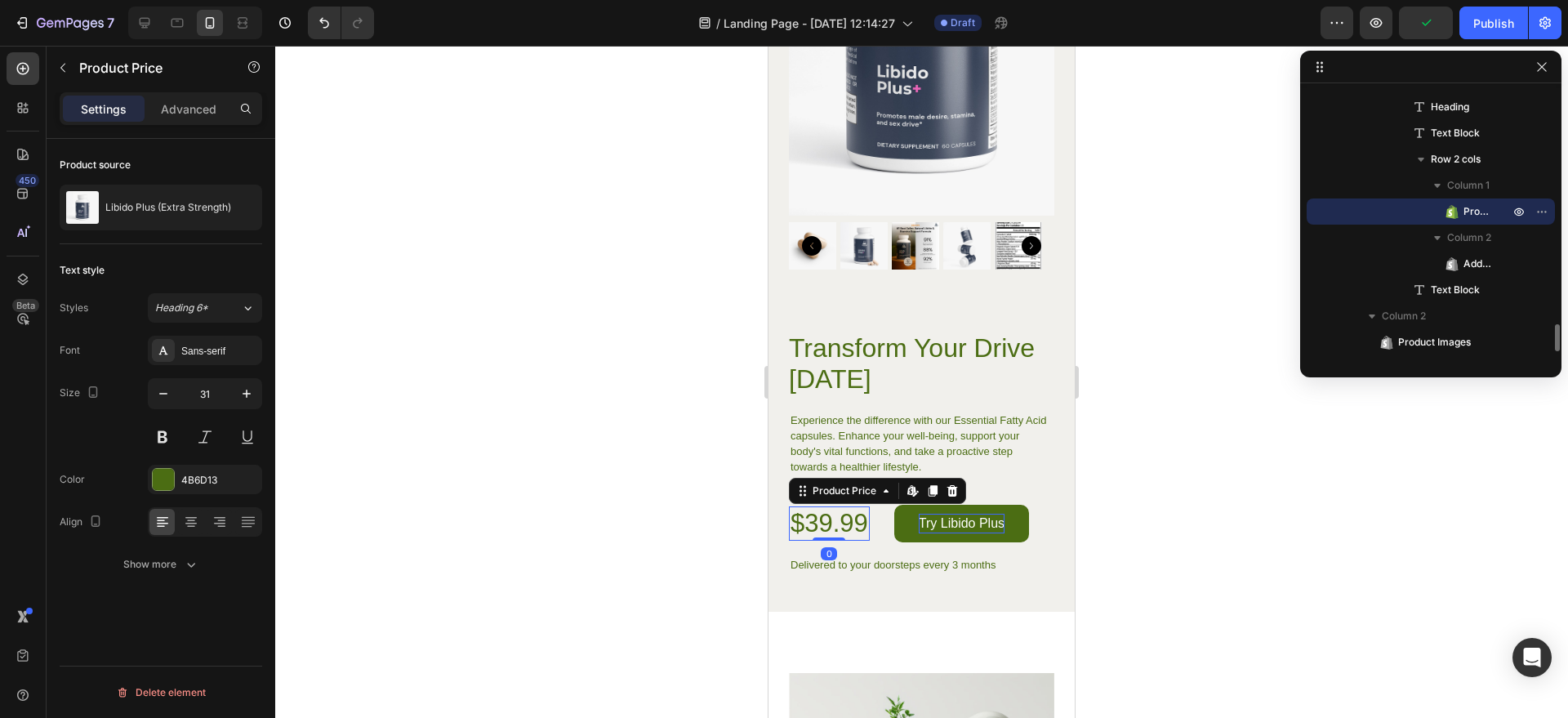
click at [853, 506] on div "$39.99" at bounding box center [829, 523] width 81 height 35
click at [875, 483] on div "Product Price" at bounding box center [844, 490] width 70 height 15
click at [1110, 435] on div at bounding box center [921, 382] width 1293 height 672
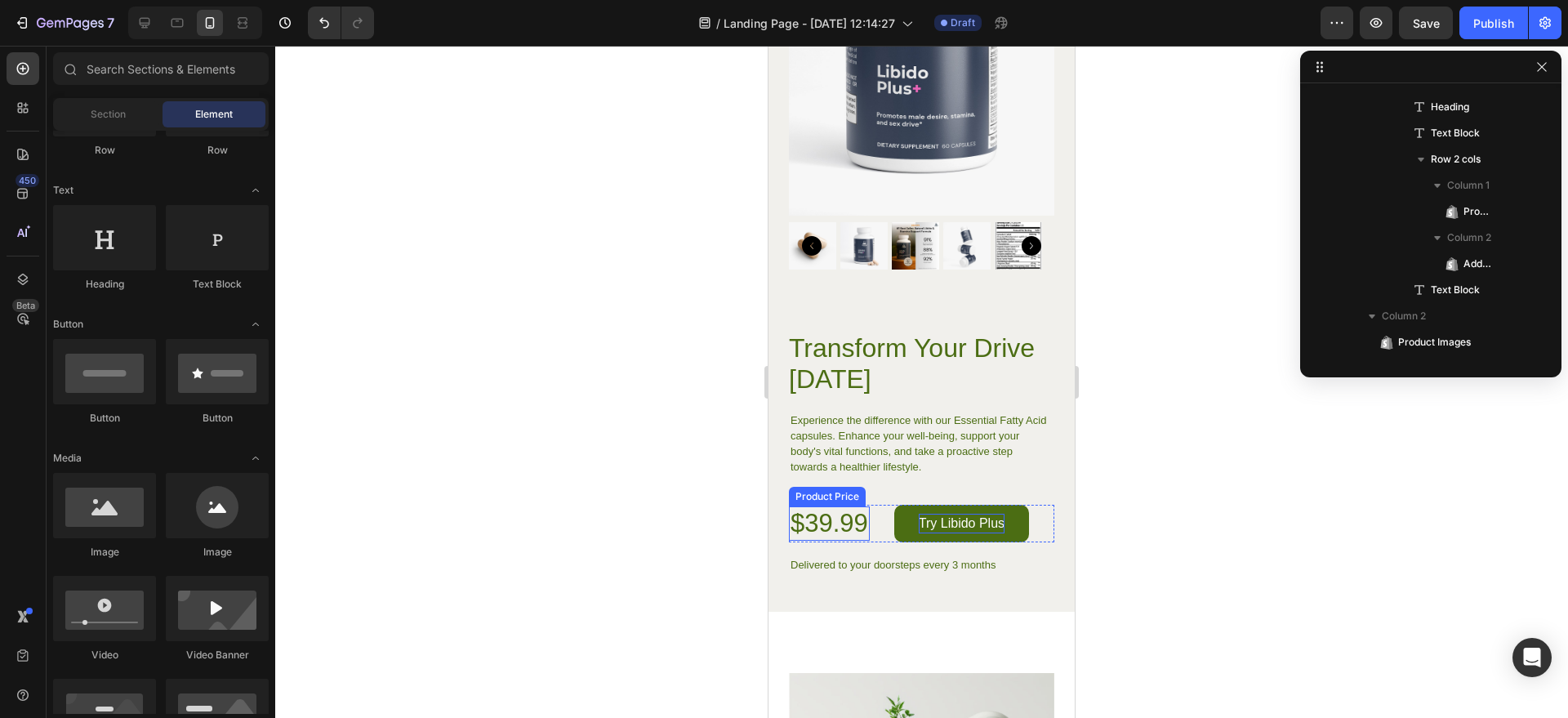
click at [831, 506] on div "$39.99" at bounding box center [829, 523] width 81 height 35
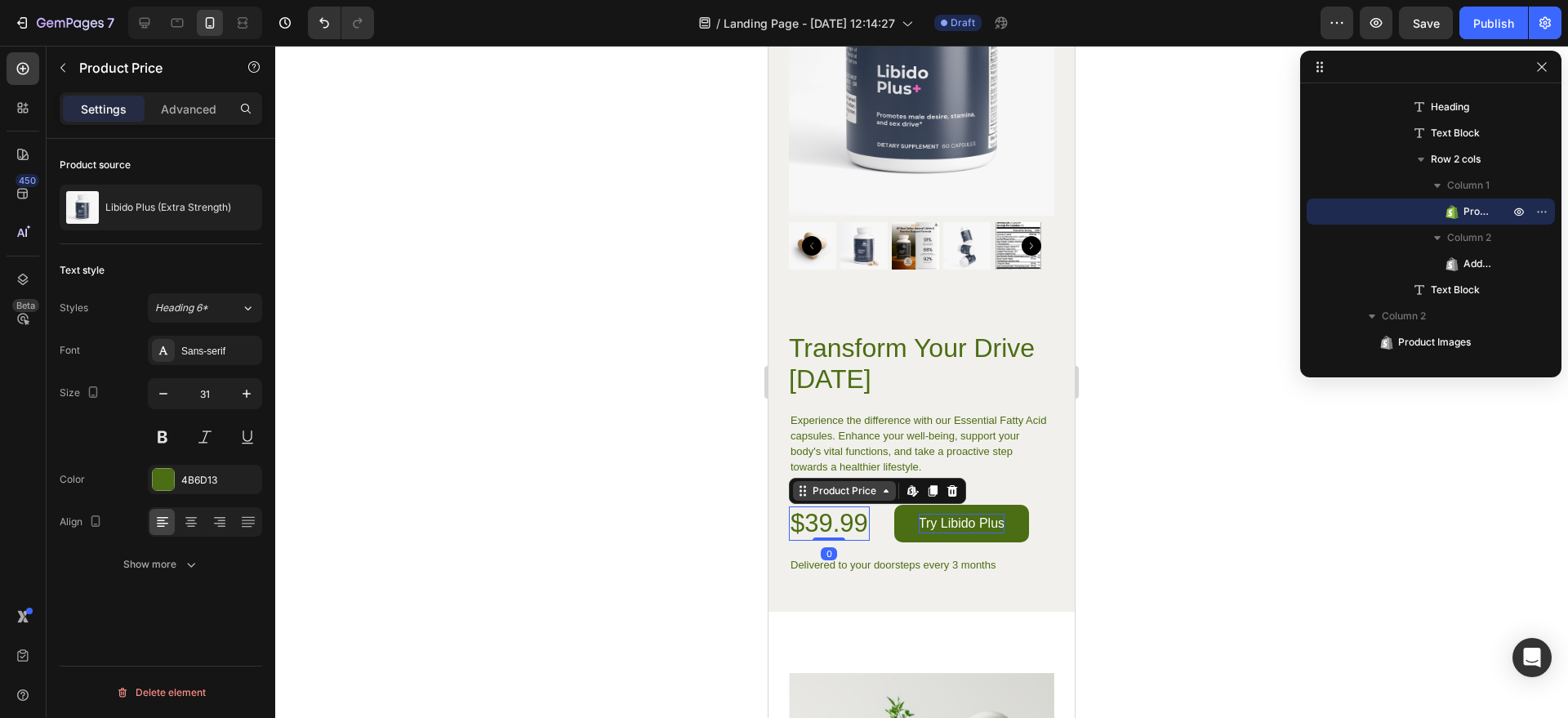
click at [802, 484] on icon at bounding box center [803, 490] width 13 height 13
click at [722, 471] on div at bounding box center [921, 382] width 1293 height 672
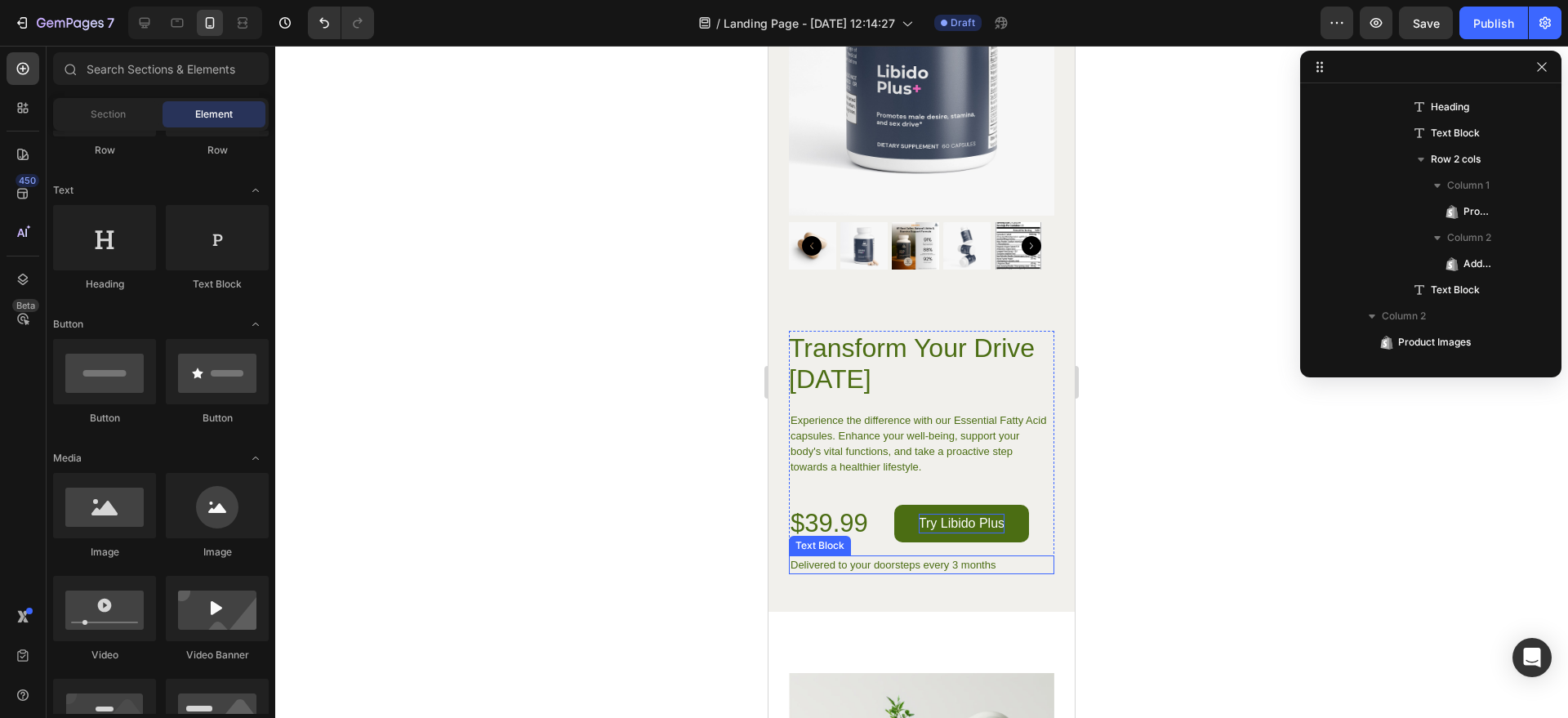
click at [854, 557] on p "Delivered to your doorsteps every 3 months" at bounding box center [921, 564] width 262 height 16
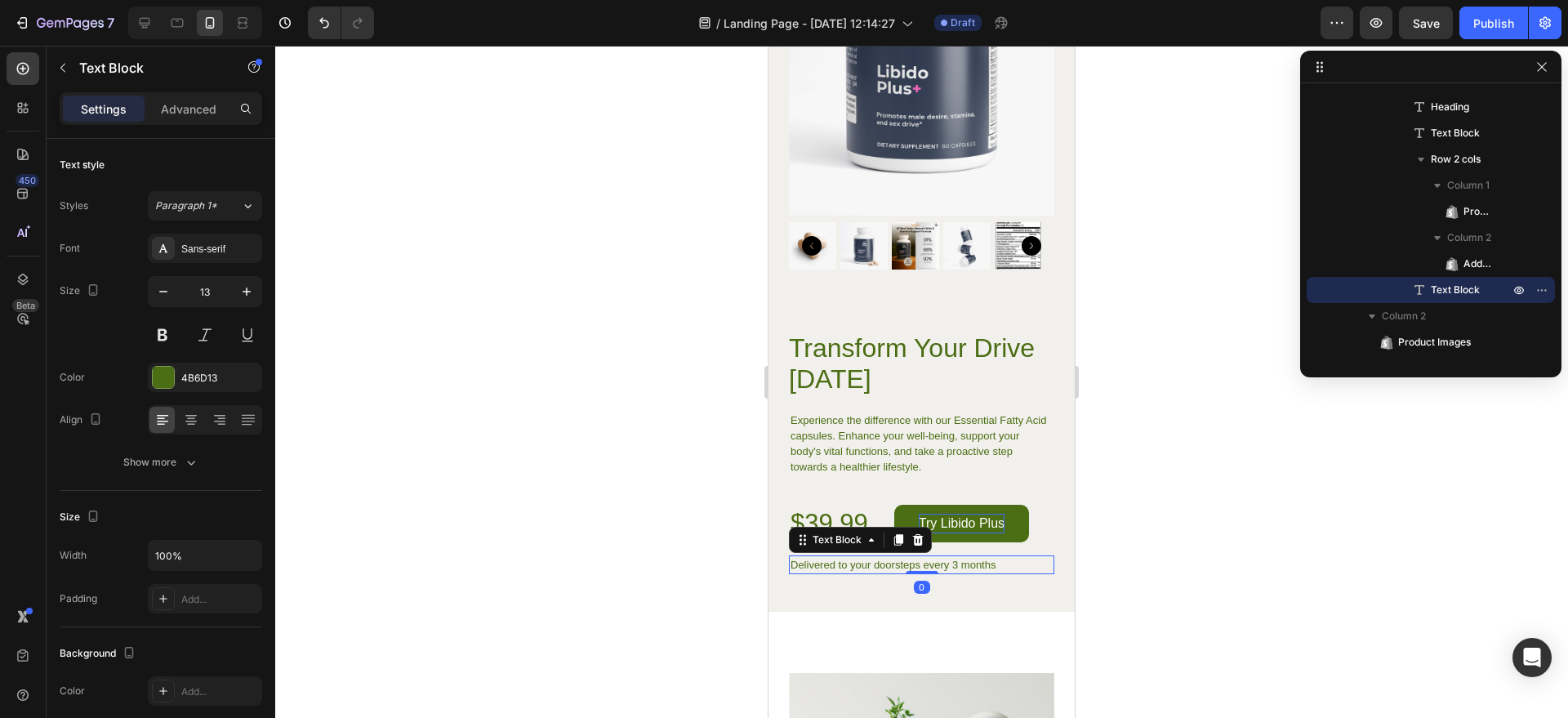
click at [854, 557] on p "Delivered to your doorsteps every 3 months" at bounding box center [921, 564] width 262 height 16
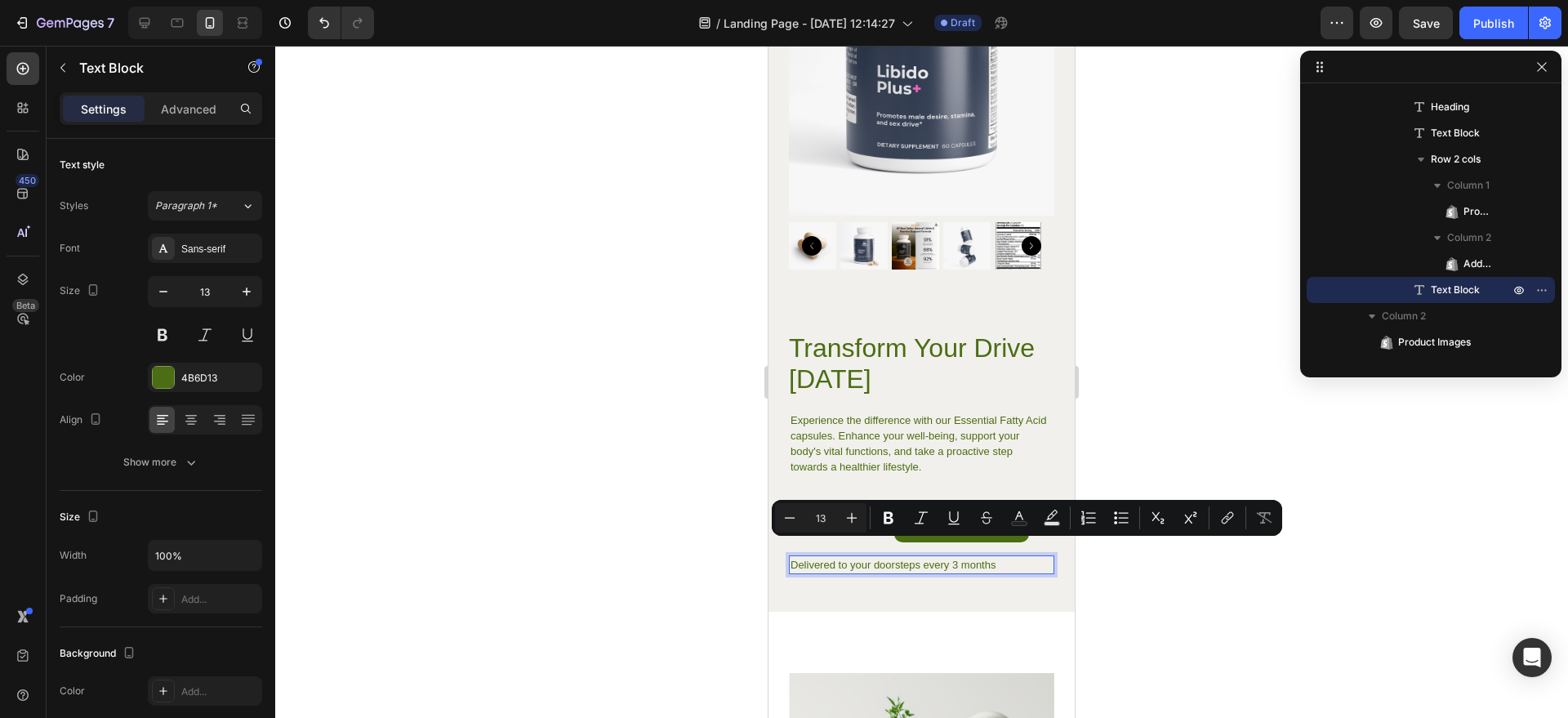
click at [948, 557] on p "Delivered to your doorsteps every 3 months" at bounding box center [921, 564] width 262 height 16
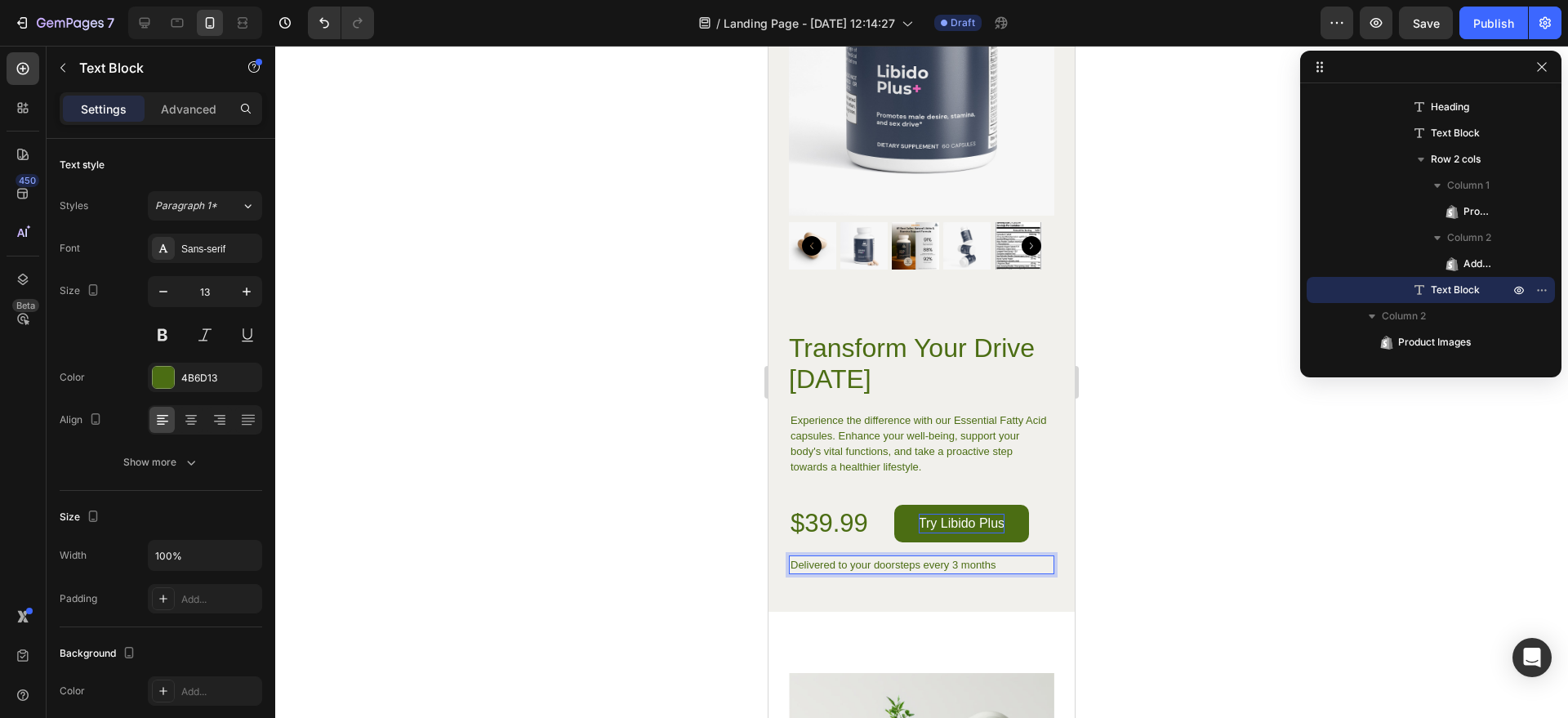
click at [952, 557] on p "Delivered to your doorsteps every 3 months" at bounding box center [921, 564] width 262 height 16
click at [1221, 483] on div at bounding box center [921, 382] width 1293 height 672
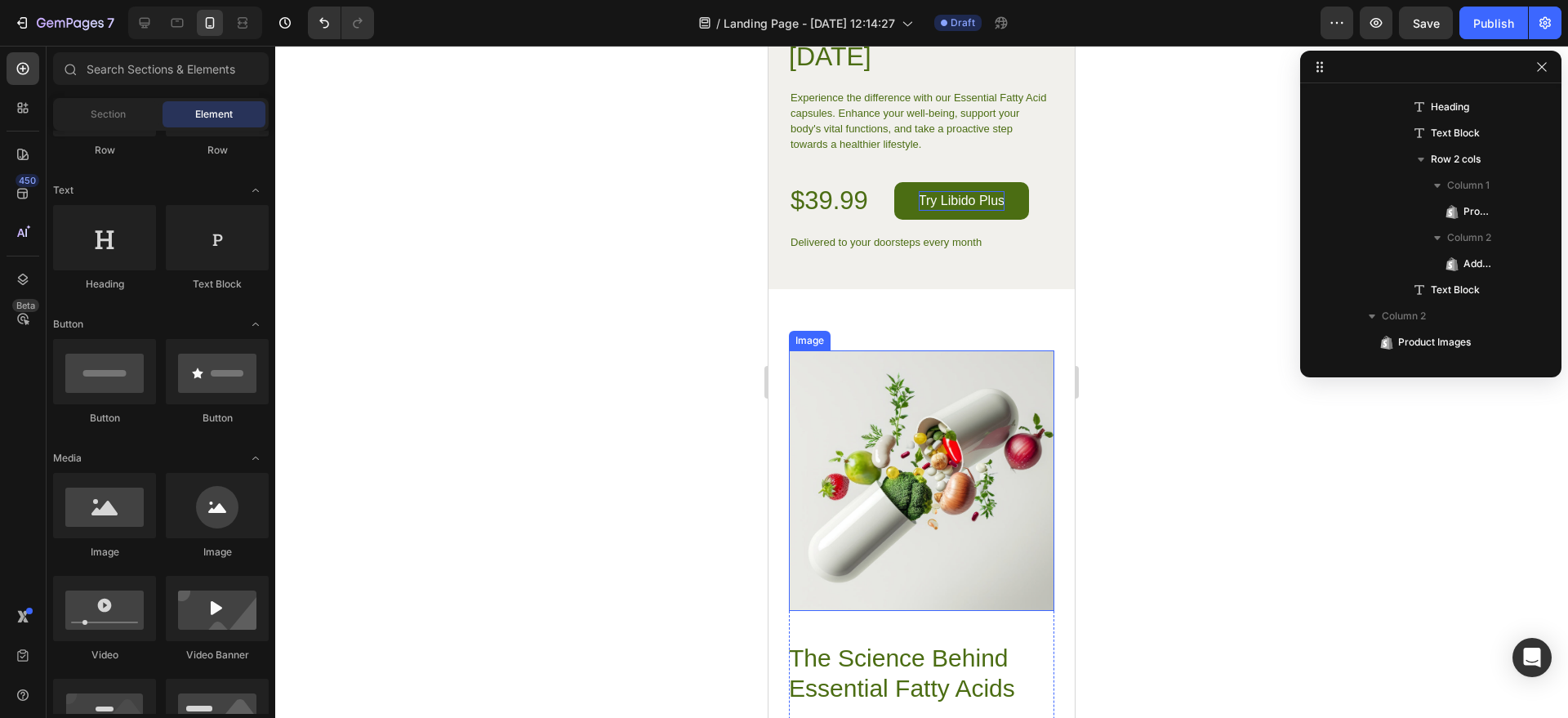
scroll to position [4731, 0]
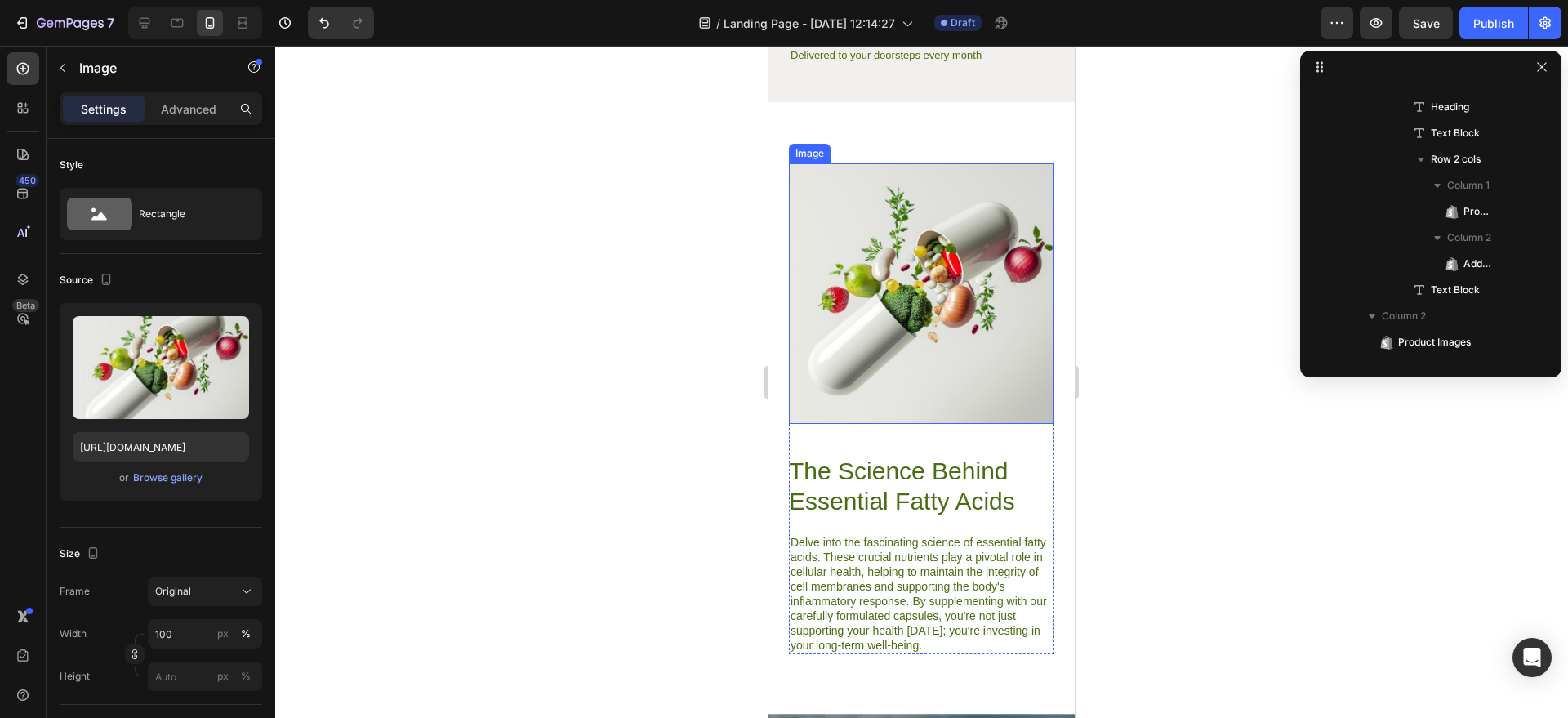
click at [920, 338] on img at bounding box center [921, 293] width 265 height 260
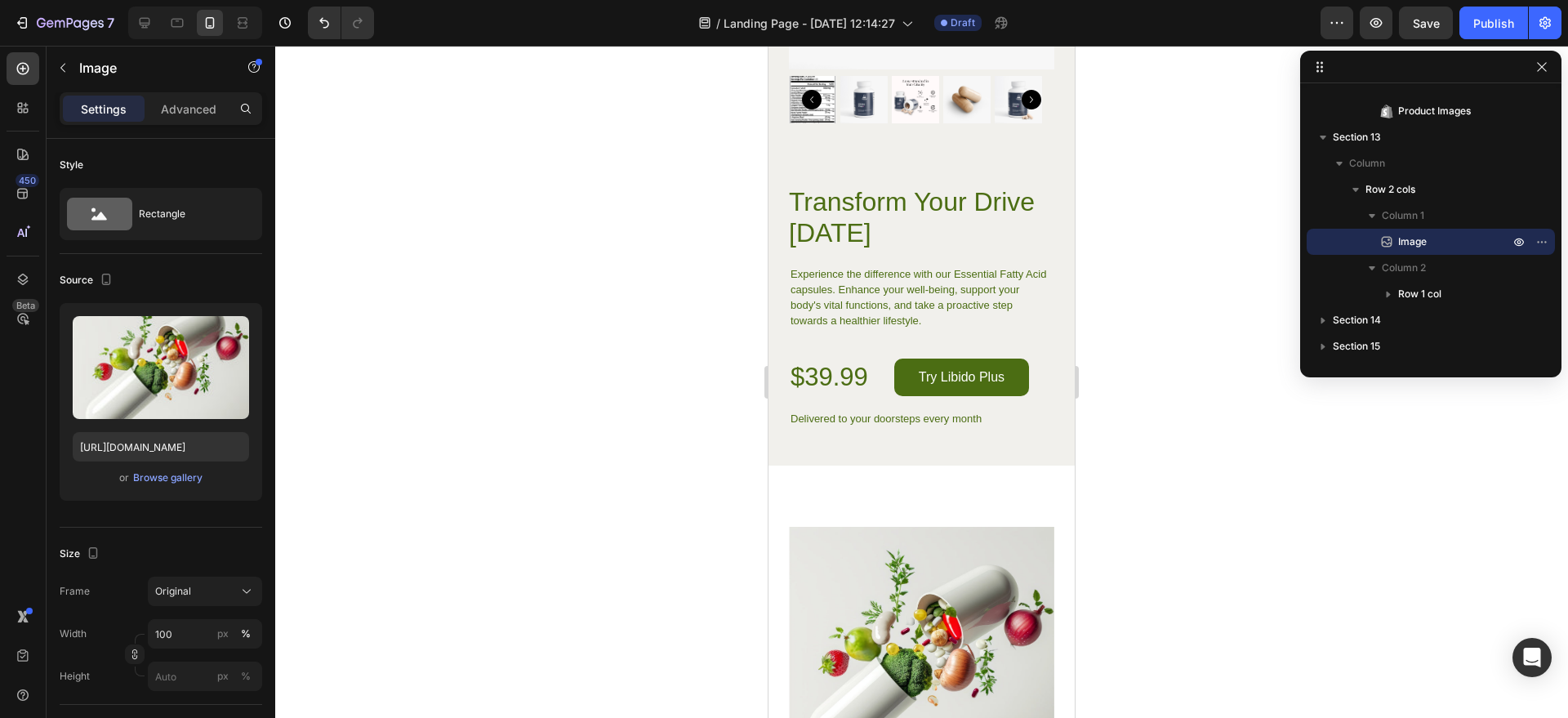
scroll to position [4277, 0]
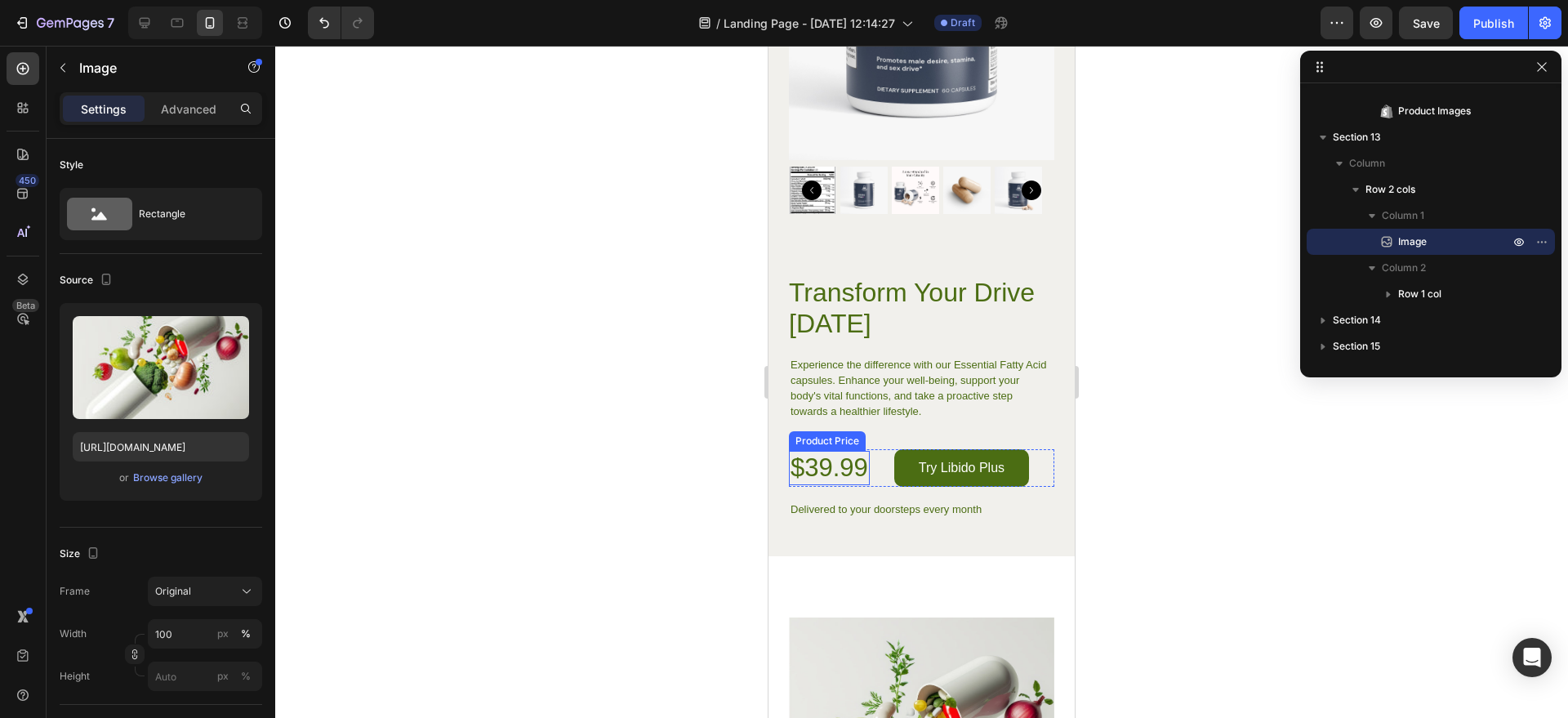
click at [865, 454] on div "$39.99" at bounding box center [829, 468] width 81 height 35
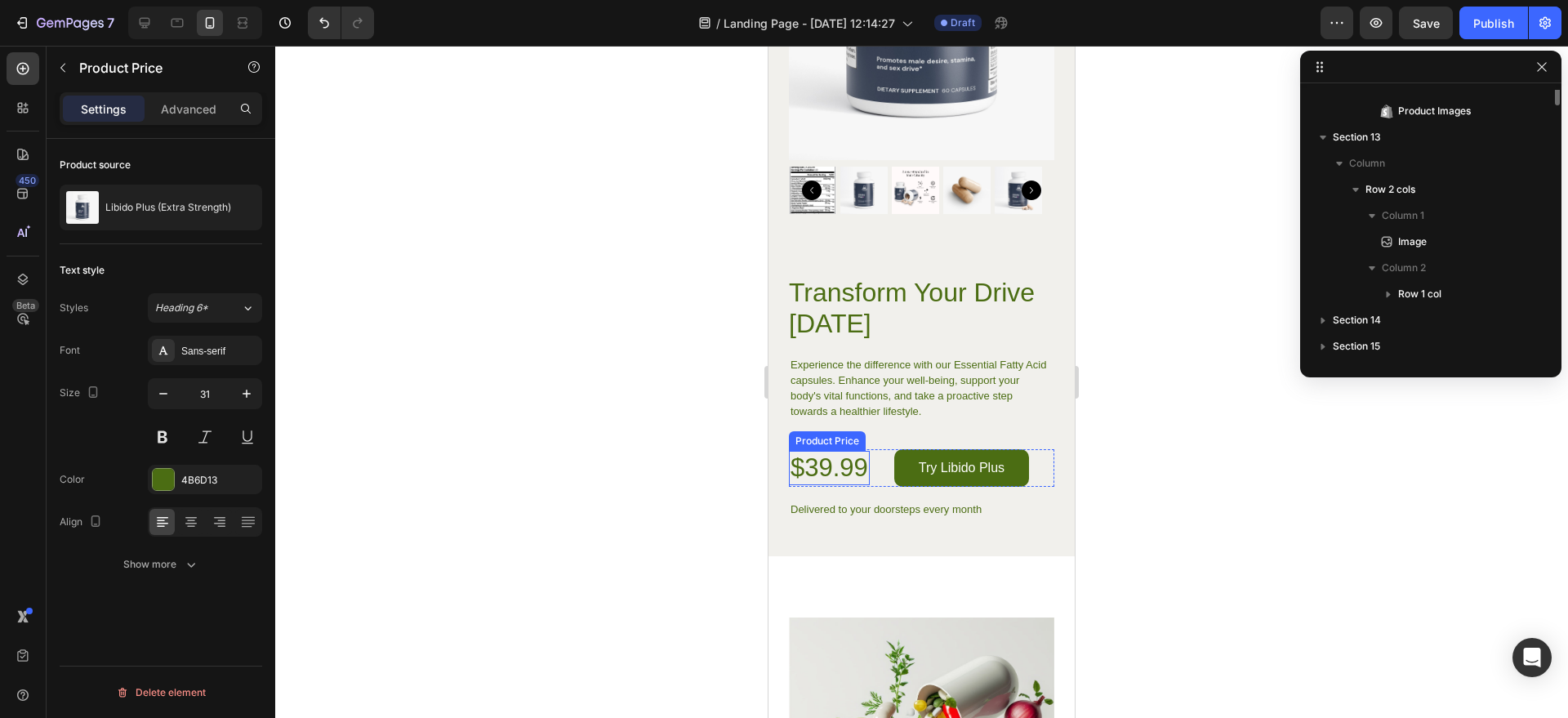
scroll to position [2295, 0]
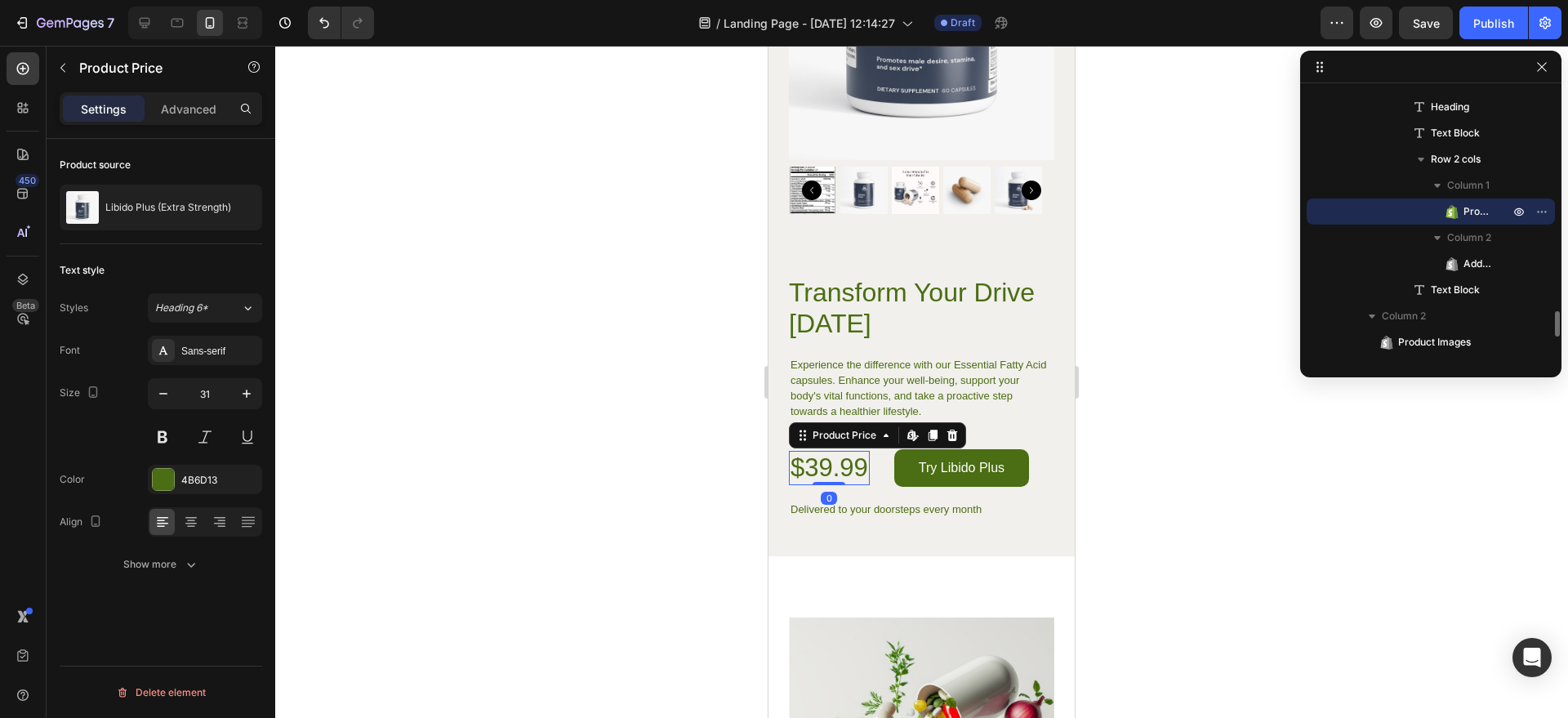
click at [862, 456] on div "$39.99" at bounding box center [829, 468] width 81 height 35
click at [862, 457] on div "$39.99" at bounding box center [829, 468] width 81 height 35
click at [889, 426] on div "Product Price" at bounding box center [844, 435] width 103 height 20
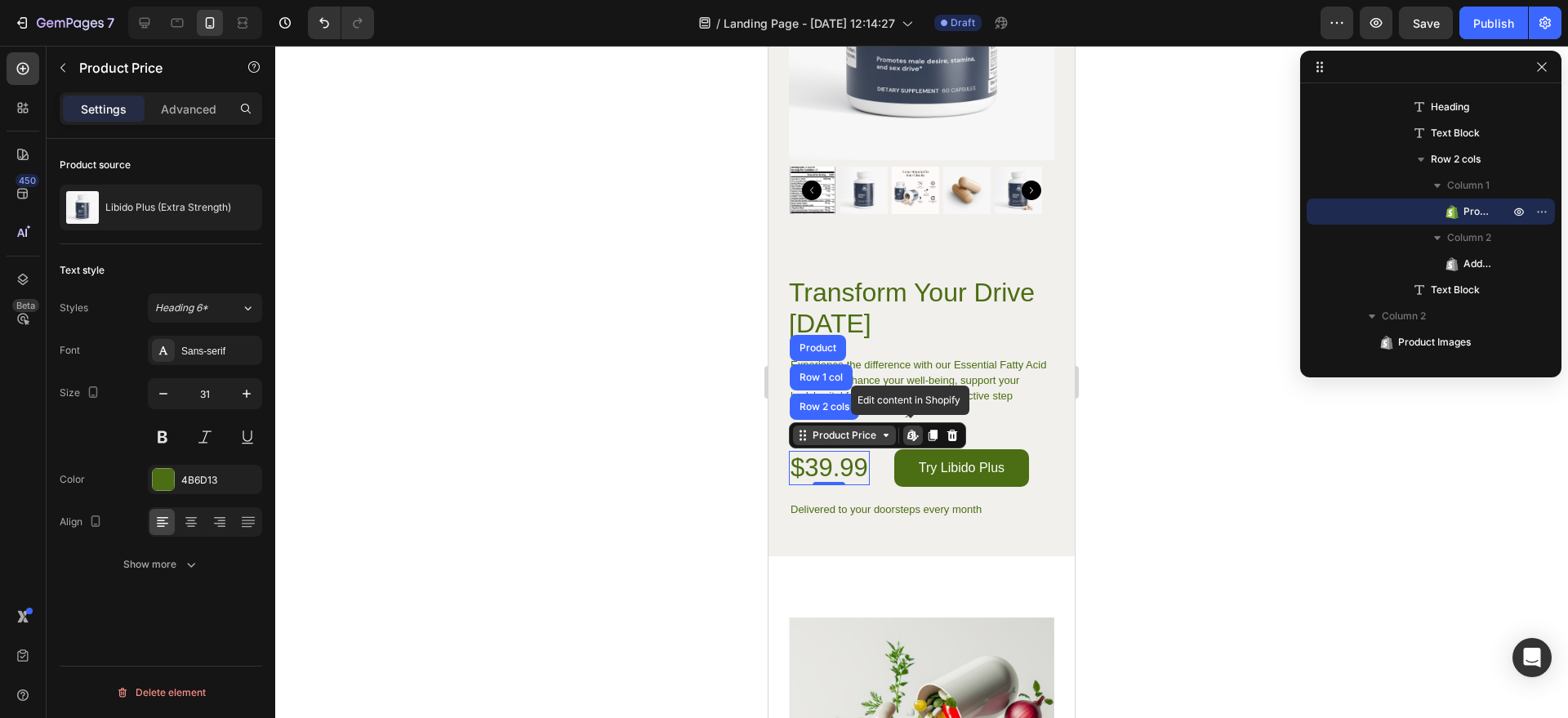
click at [889, 426] on div "Product Price" at bounding box center [844, 435] width 103 height 20
click at [809, 428] on div "Product Price" at bounding box center [844, 435] width 70 height 15
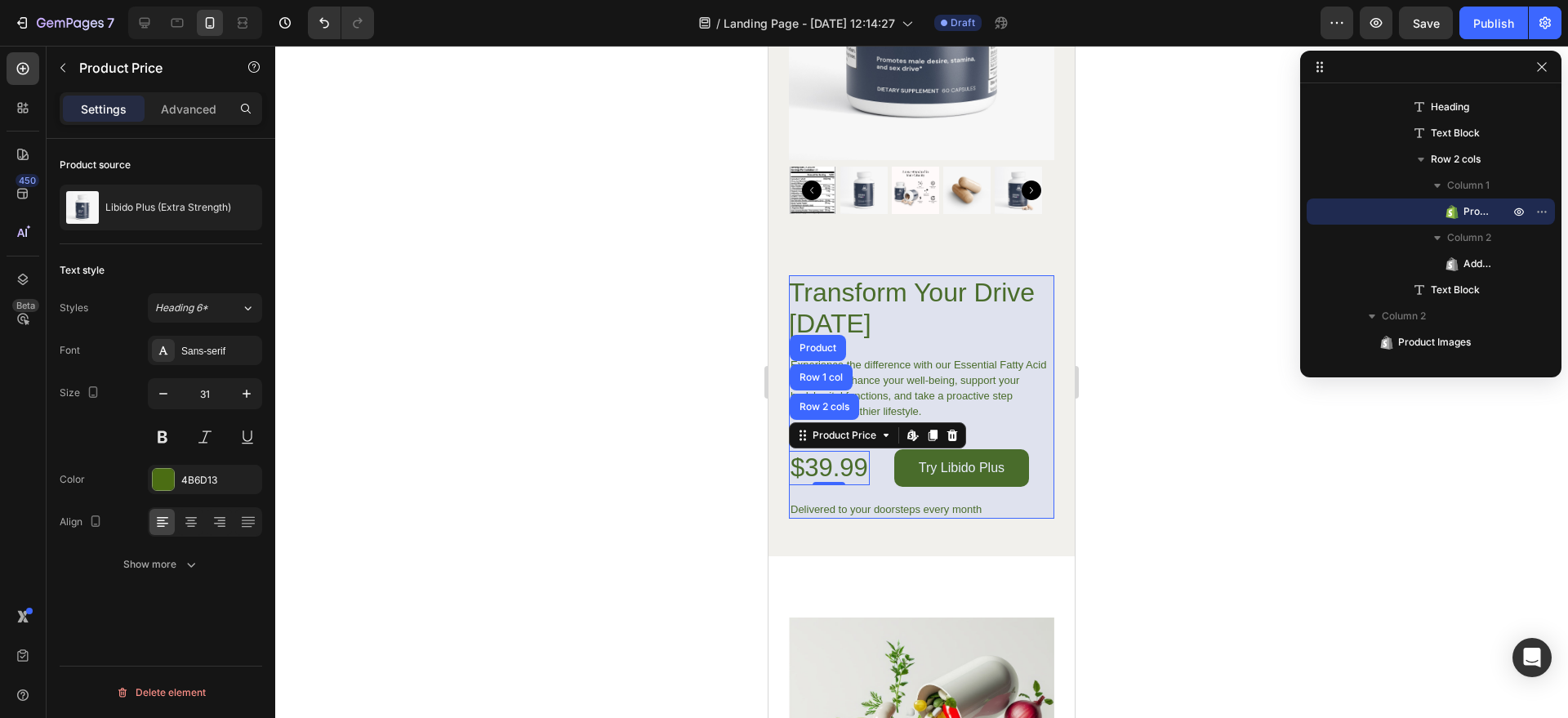
scroll to position [4436, 0]
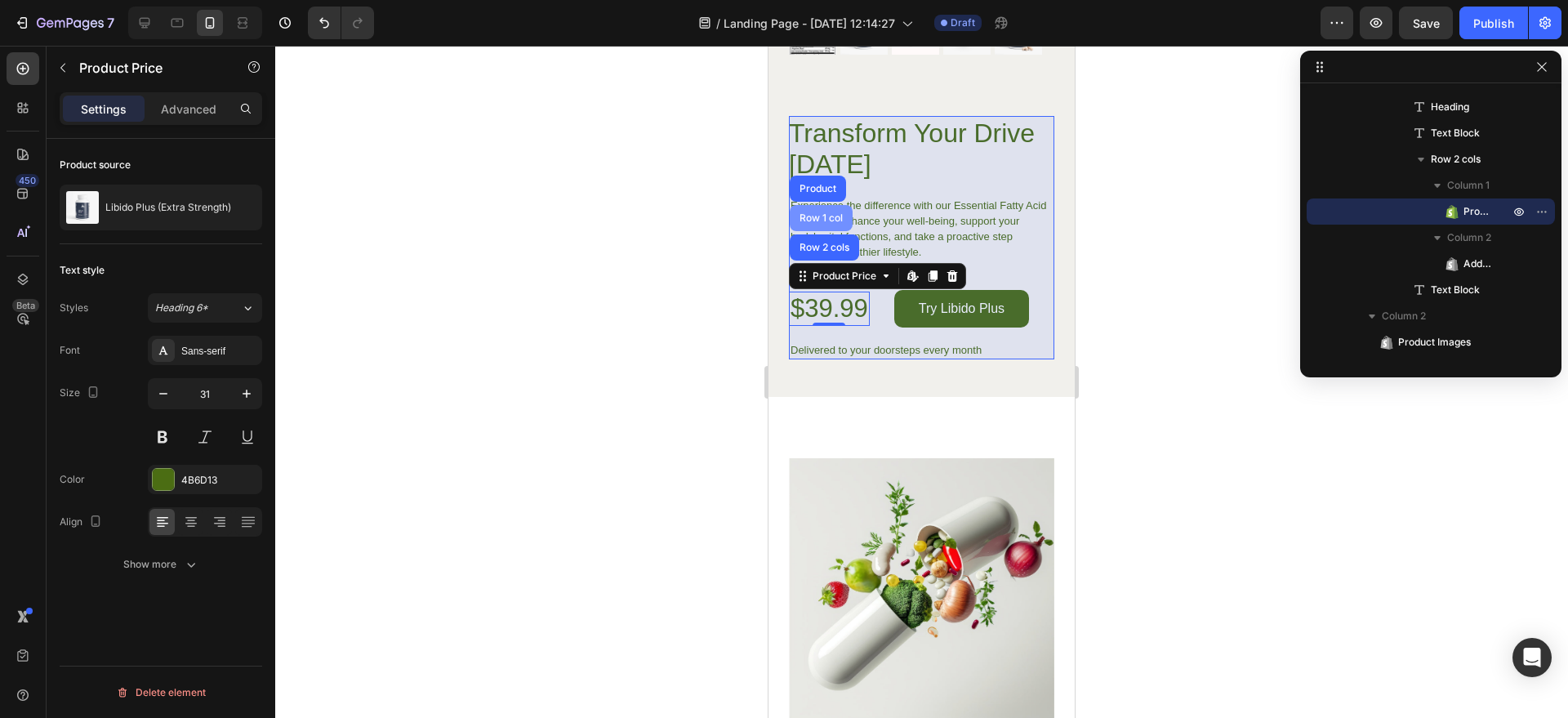
click at [814, 213] on div "Row 1 col" at bounding box center [821, 218] width 50 height 10
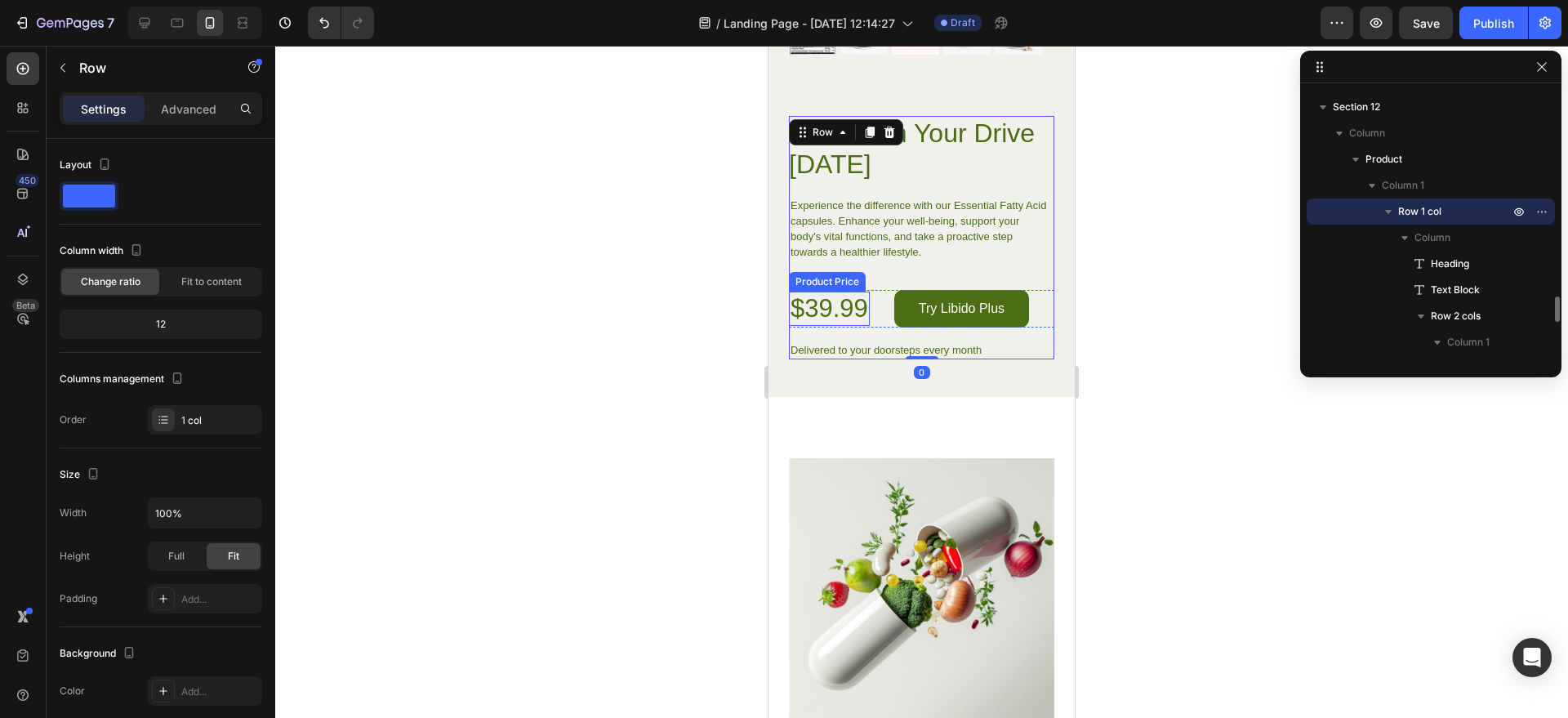
click at [835, 292] on div "$39.99" at bounding box center [829, 309] width 81 height 35
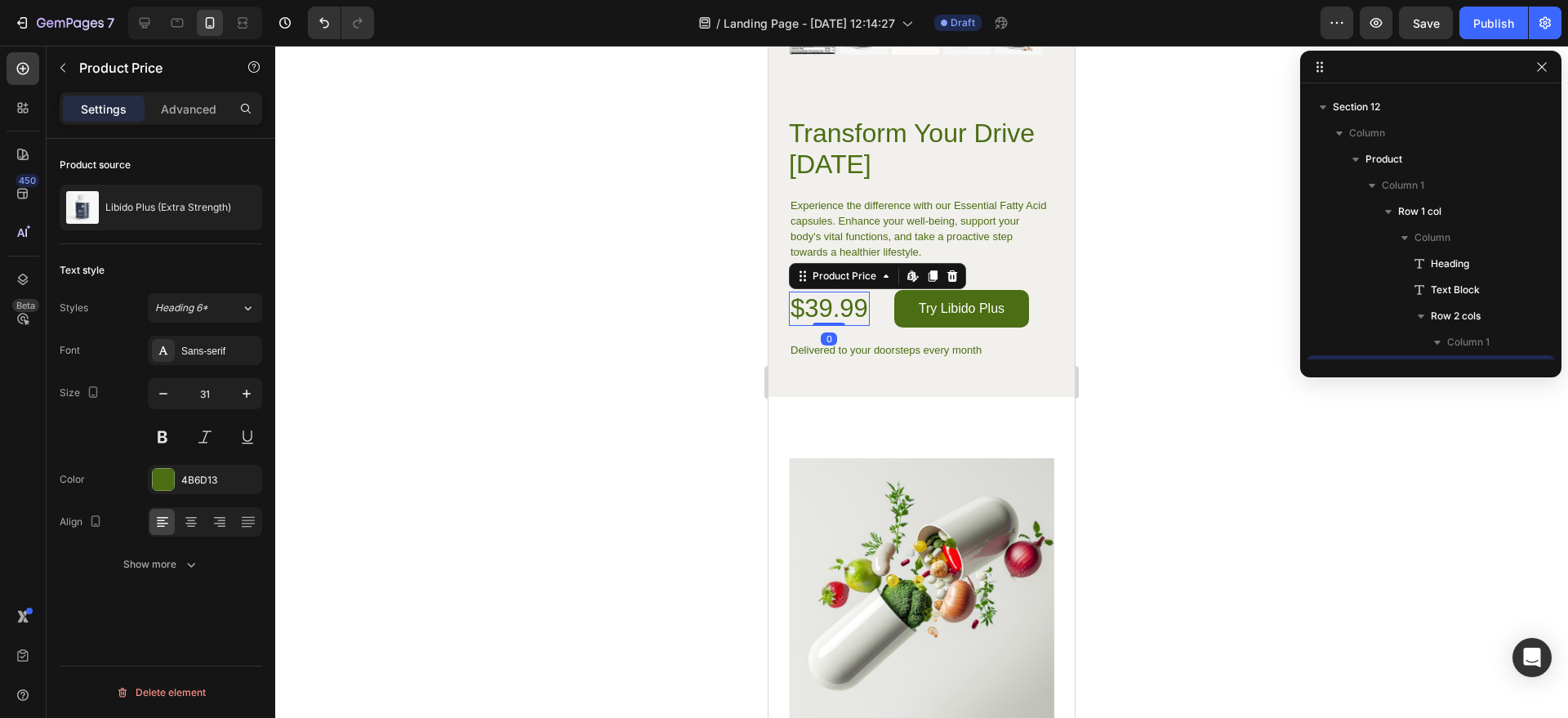
scroll to position [2295, 0]
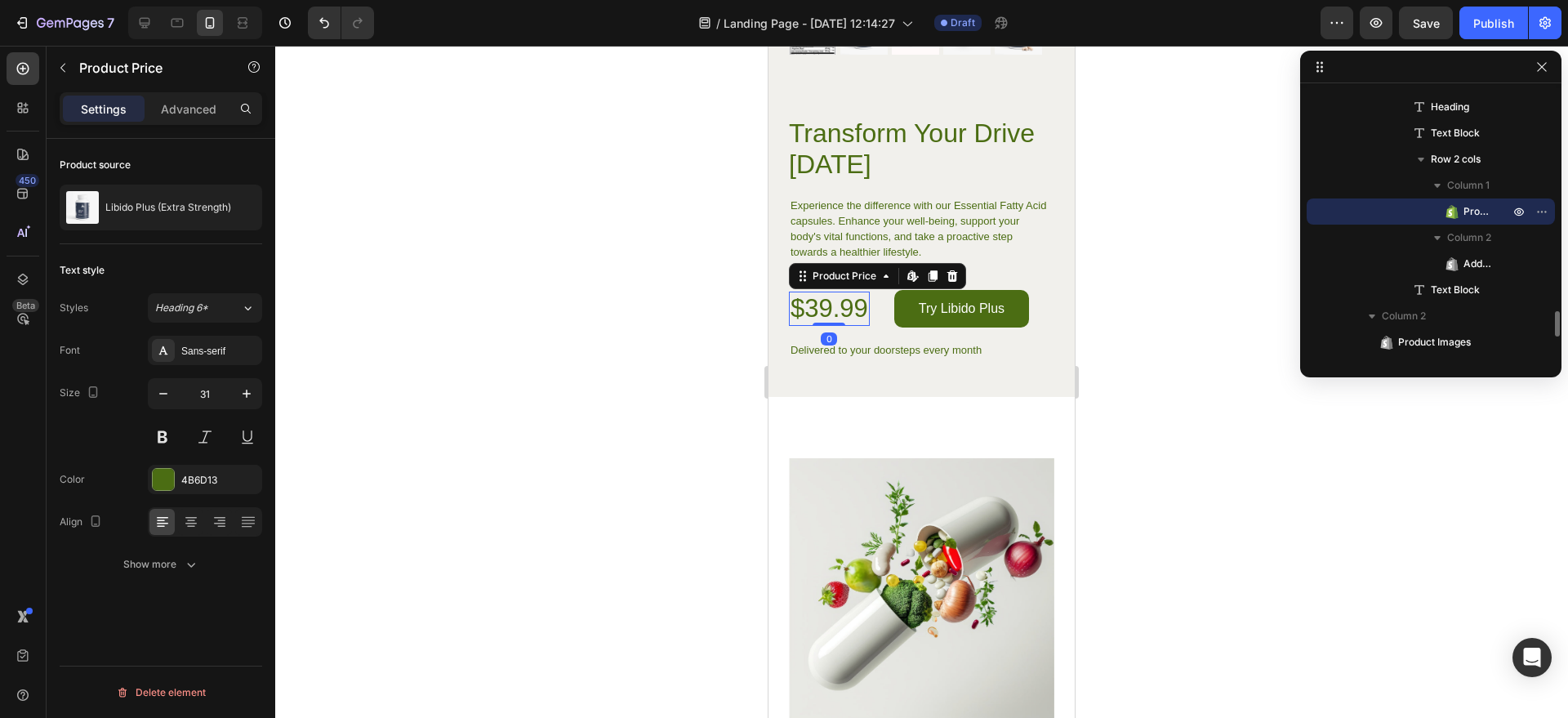
click at [834, 292] on div "$39.99" at bounding box center [829, 309] width 81 height 35
click at [912, 270] on icon at bounding box center [911, 275] width 7 height 10
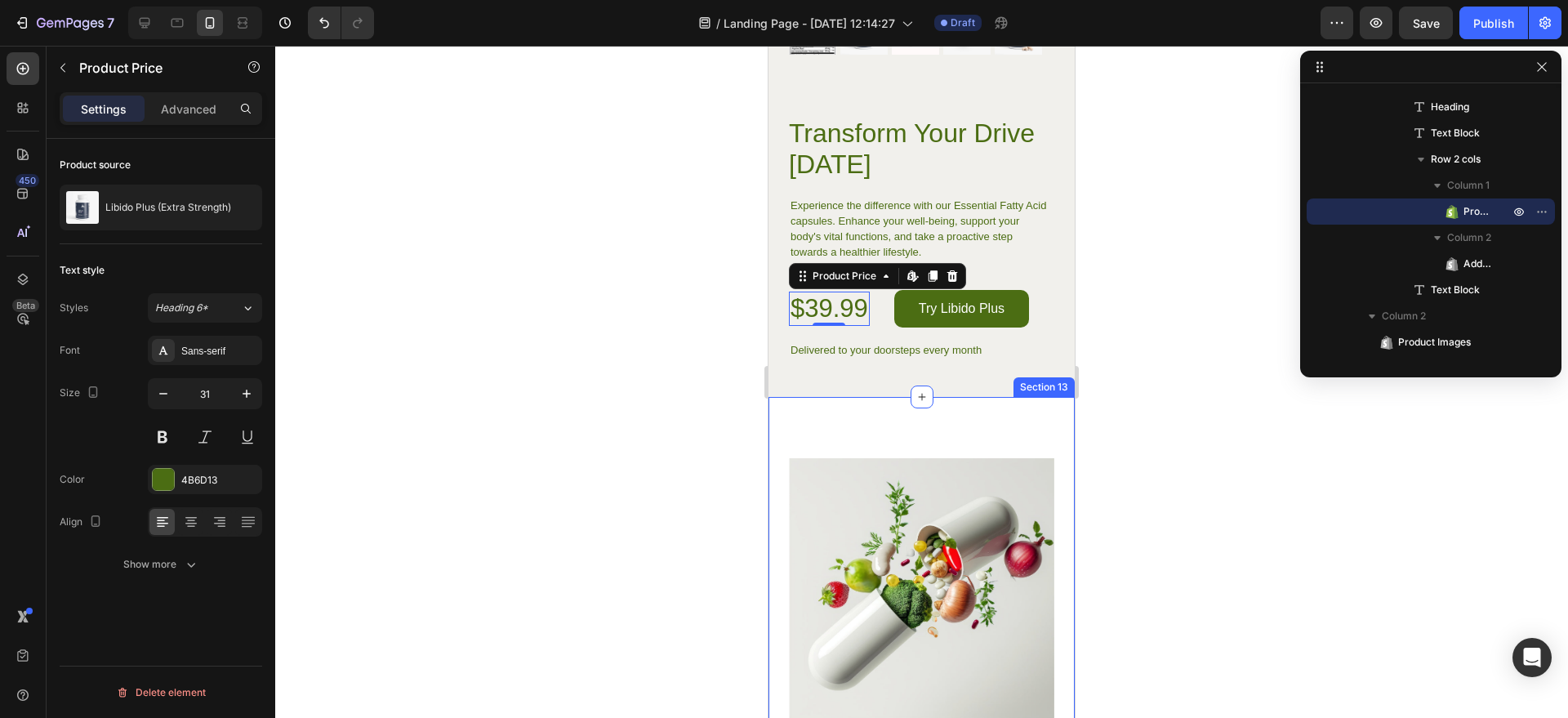
scroll to position [4322, 0]
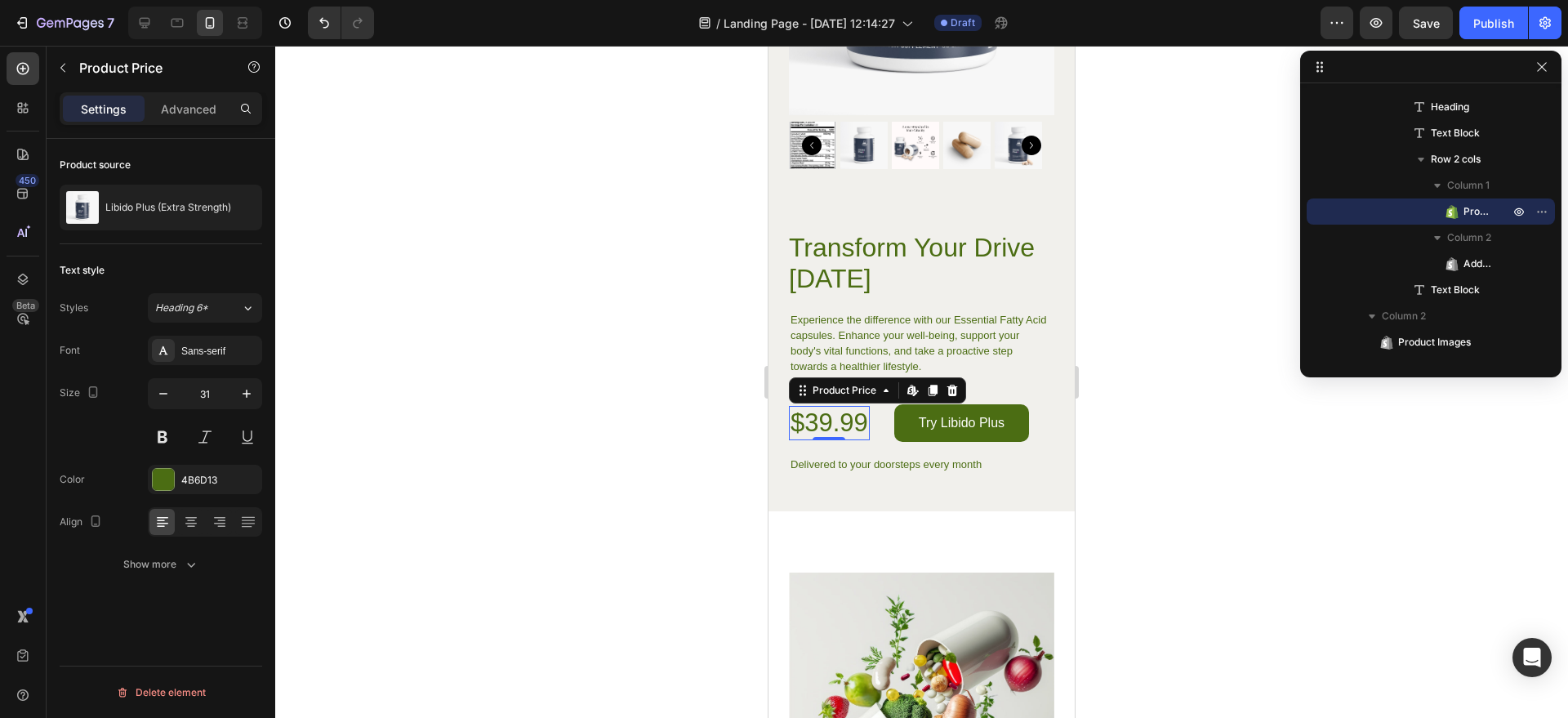
click at [1142, 330] on div at bounding box center [921, 382] width 1293 height 672
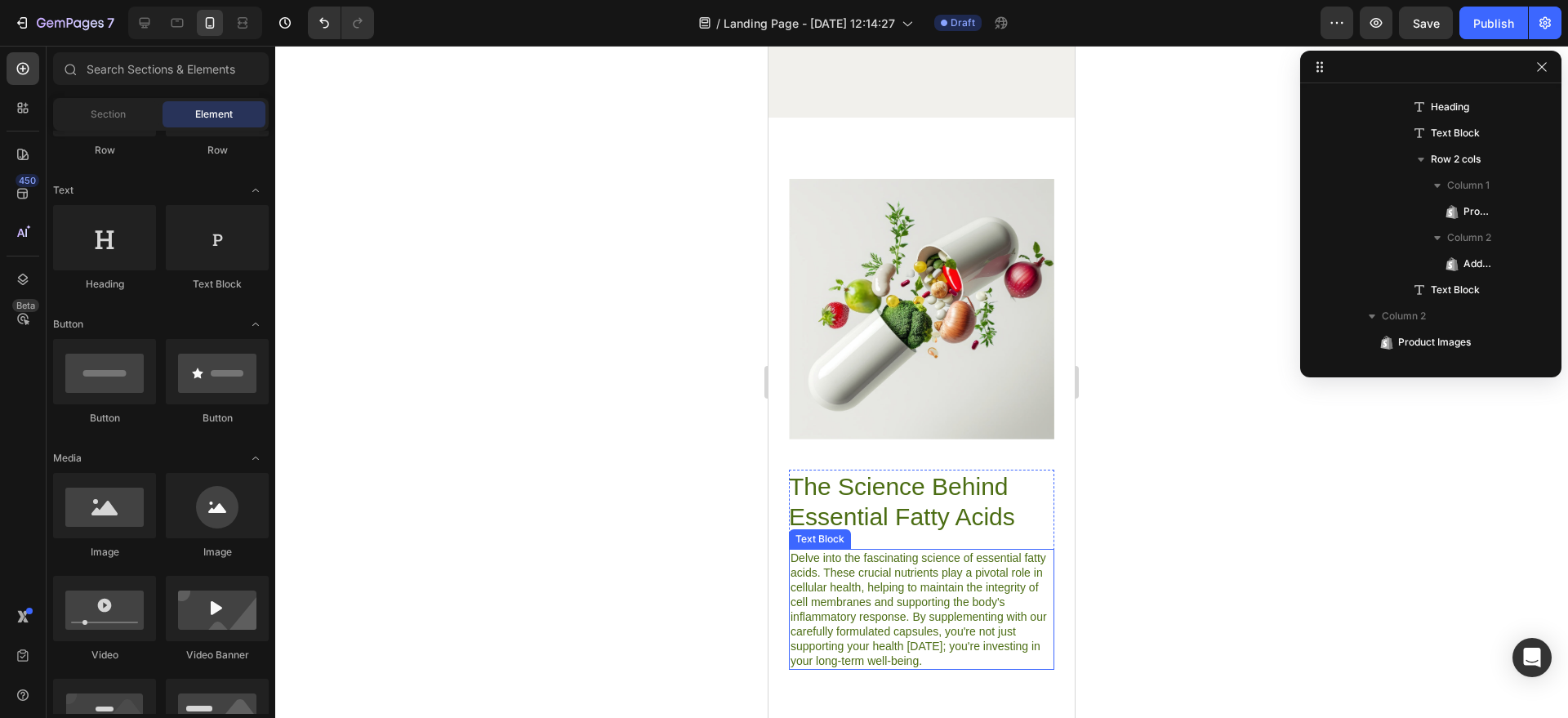
scroll to position [4907, 0]
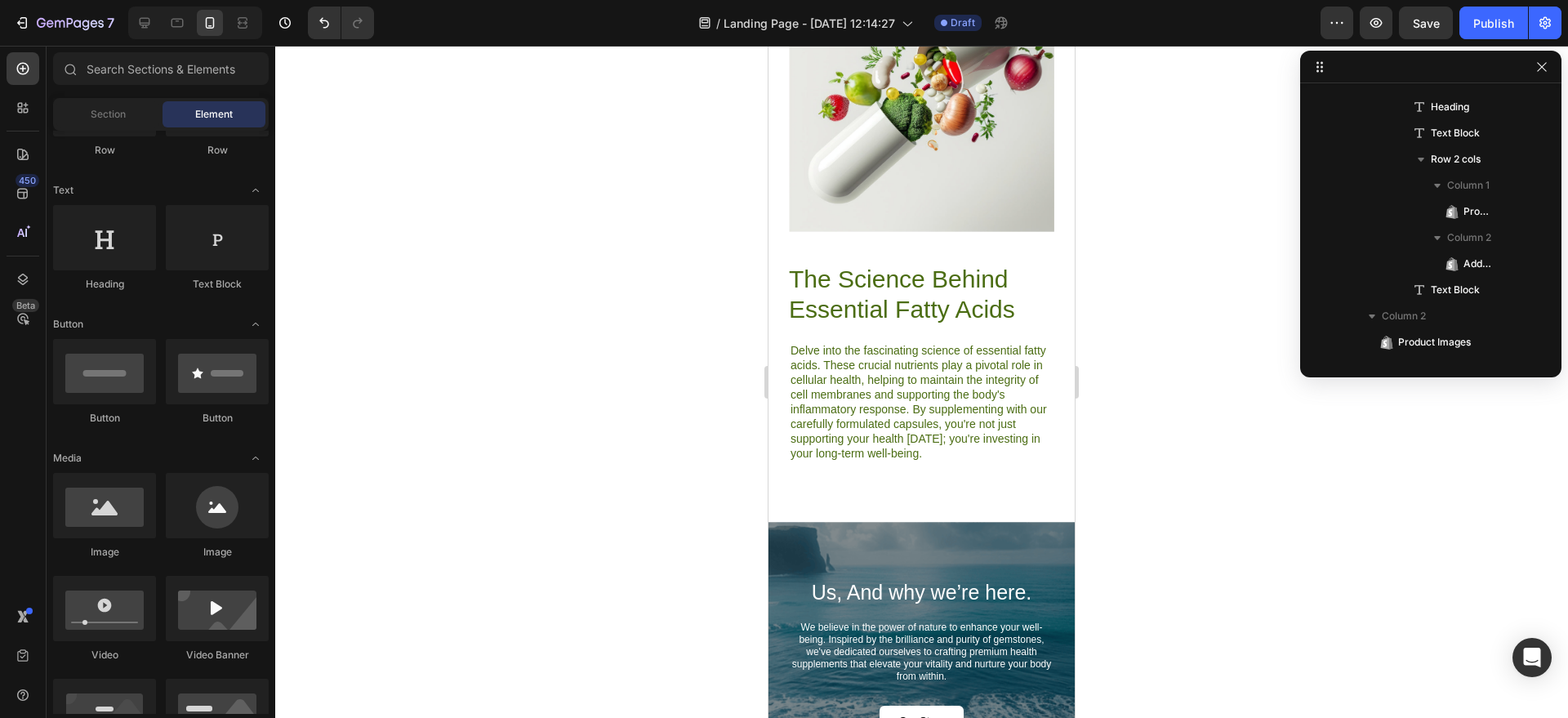
click at [915, 283] on h2 "The Science Behind Essential Fatty Acids" at bounding box center [921, 294] width 265 height 64
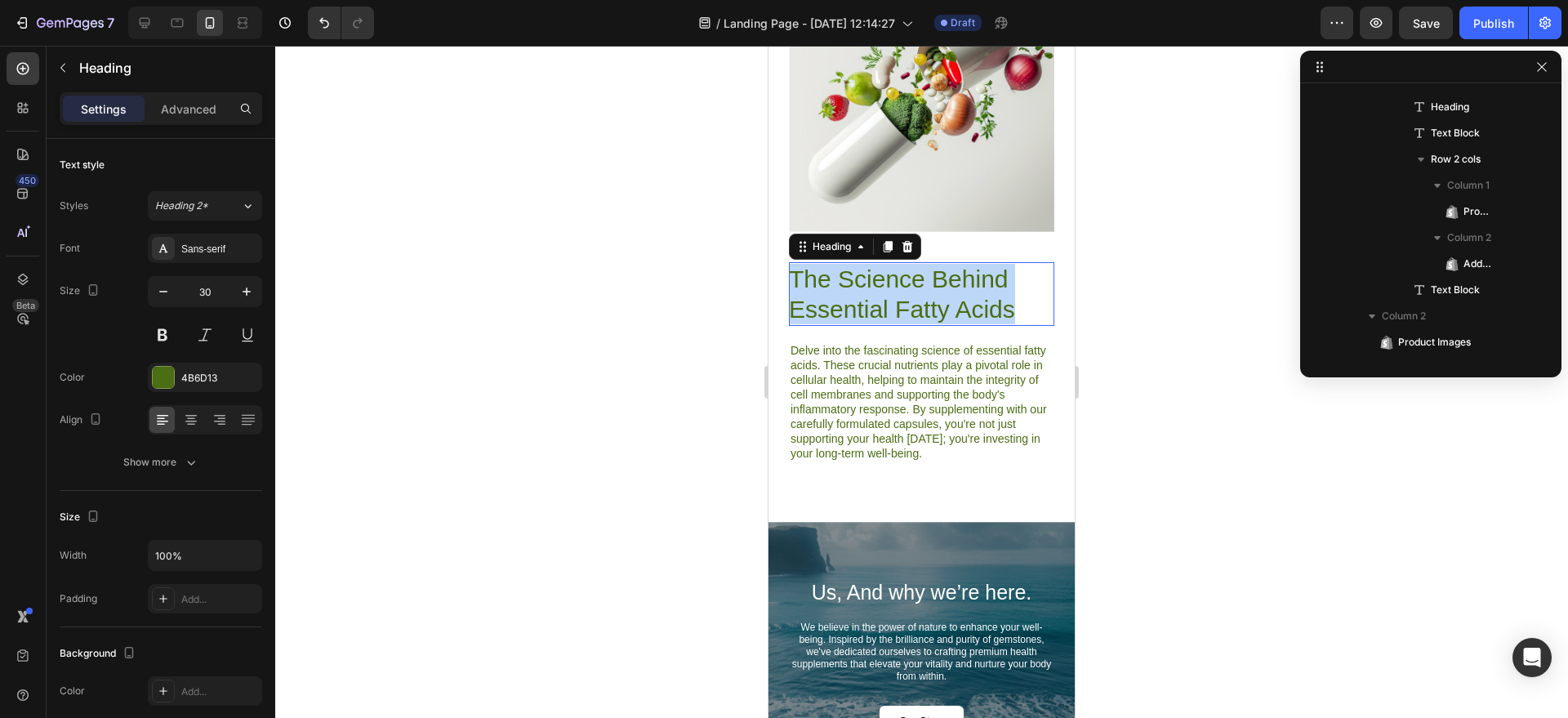
scroll to position [2605, 0]
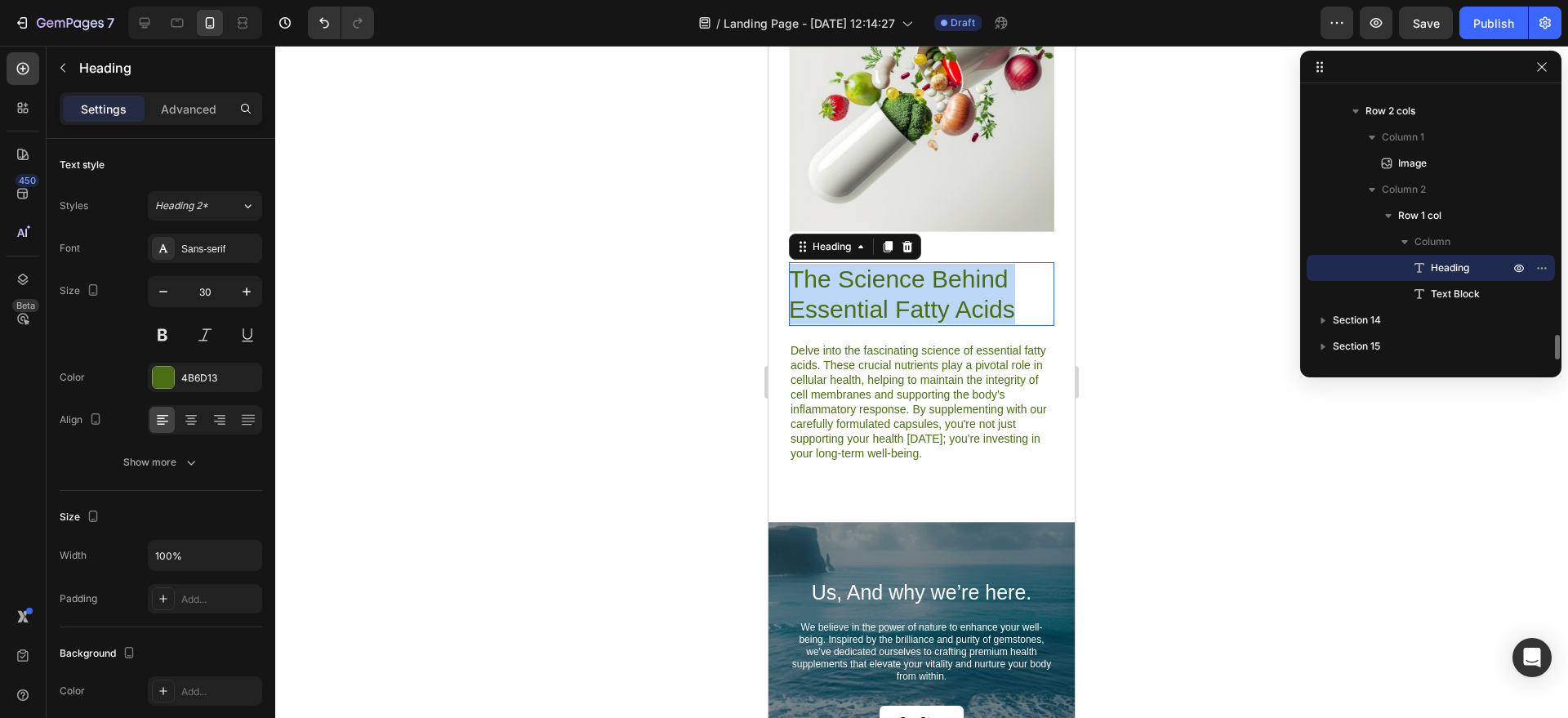
click at [915, 283] on p "The Science Behind Essential Fatty Acids" at bounding box center [921, 294] width 265 height 61
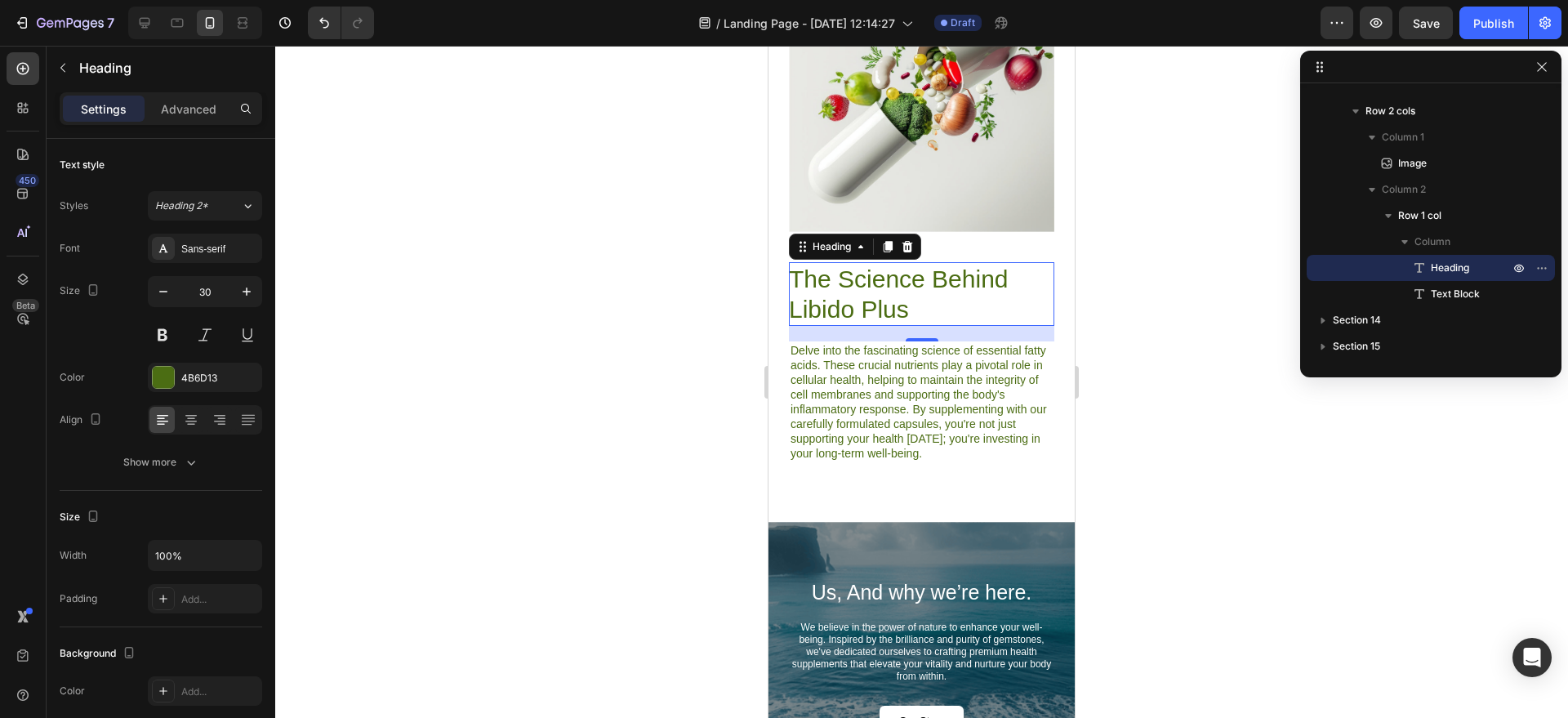
click at [847, 397] on p "Delve into the fascinating science of essential fatty acids. These crucial nutr…" at bounding box center [921, 401] width 262 height 117
click at [846, 396] on p "Delve into the fascinating science of essential fatty acids. These crucial nutr…" at bounding box center [921, 401] width 262 height 117
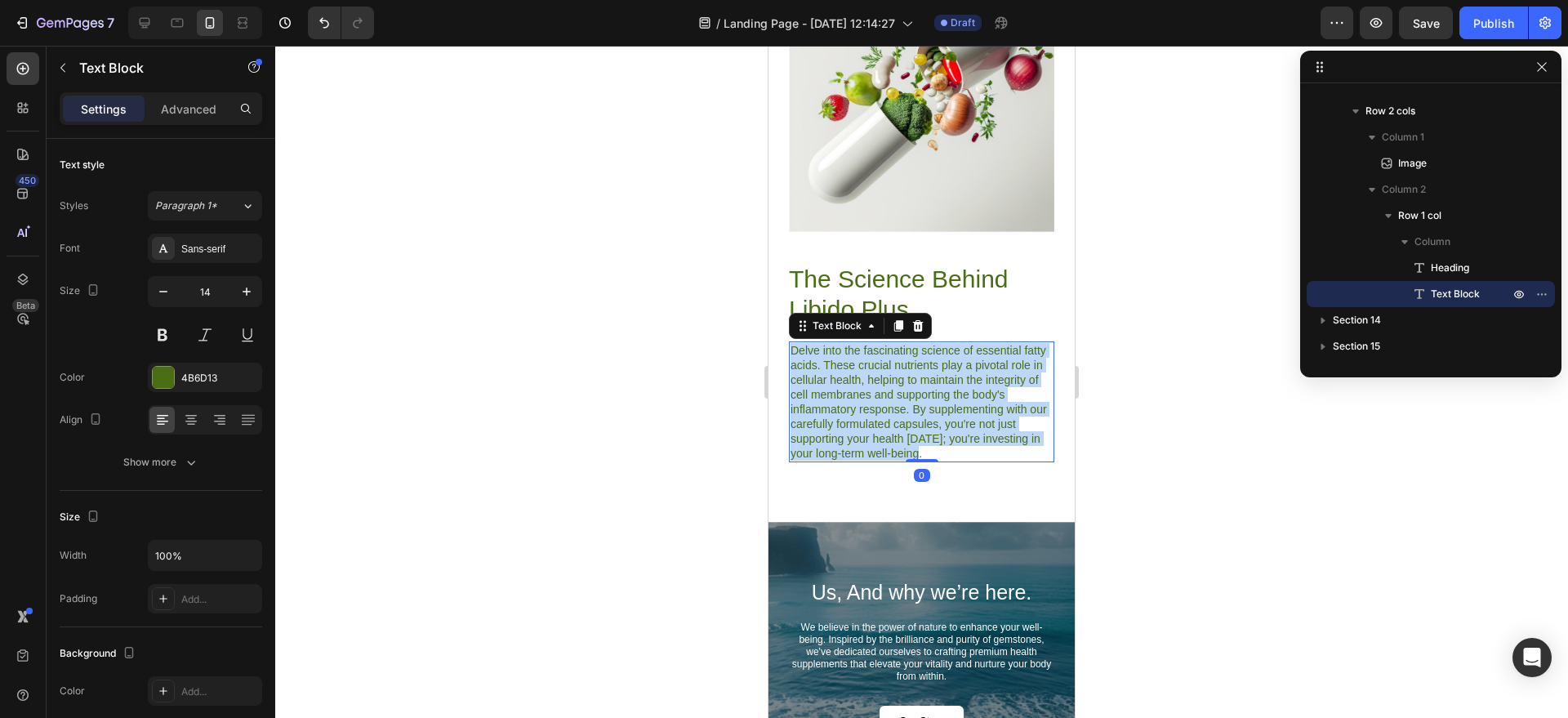
click at [846, 396] on p "Delve into the fascinating science of essential fatty acids. These crucial nutr…" at bounding box center [921, 401] width 262 height 117
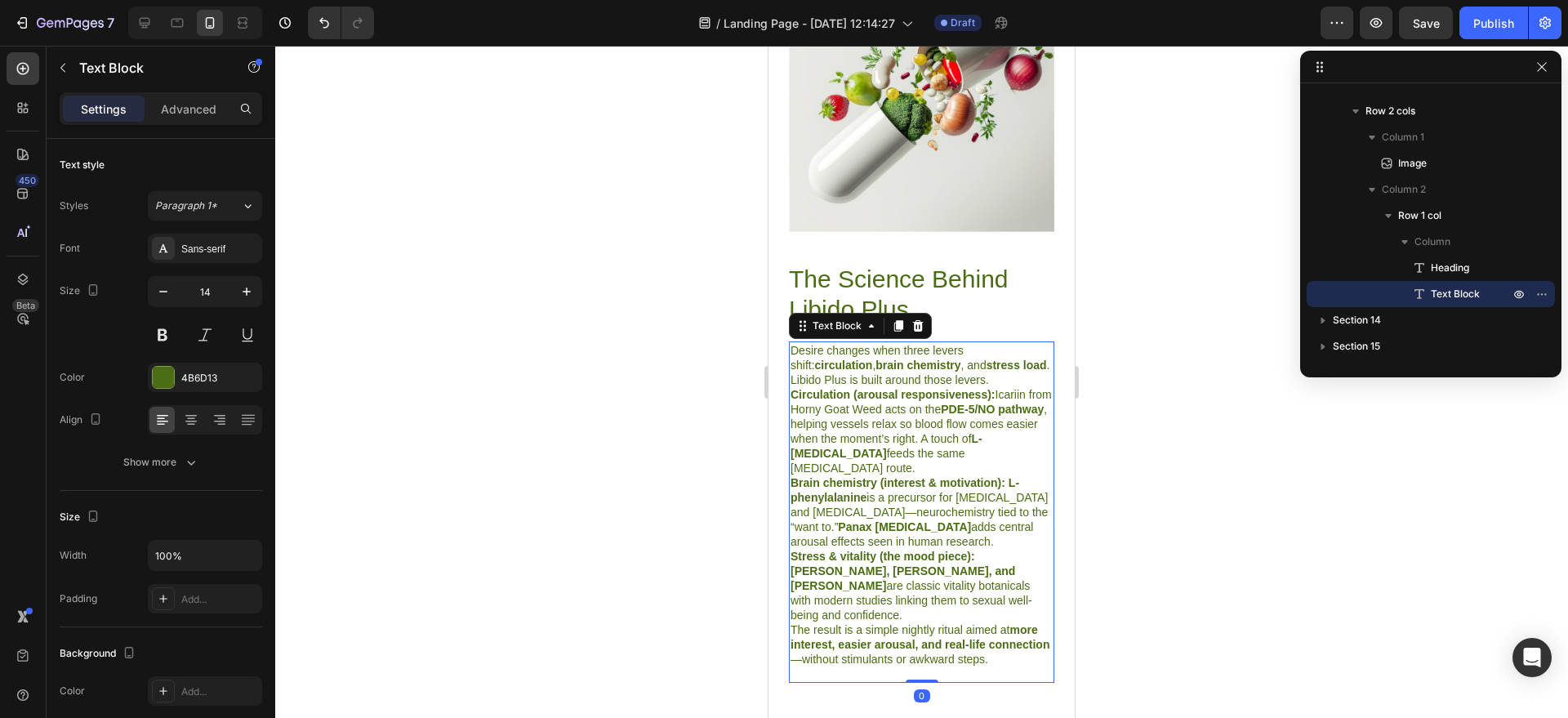
click at [1196, 478] on div at bounding box center [921, 382] width 1293 height 672
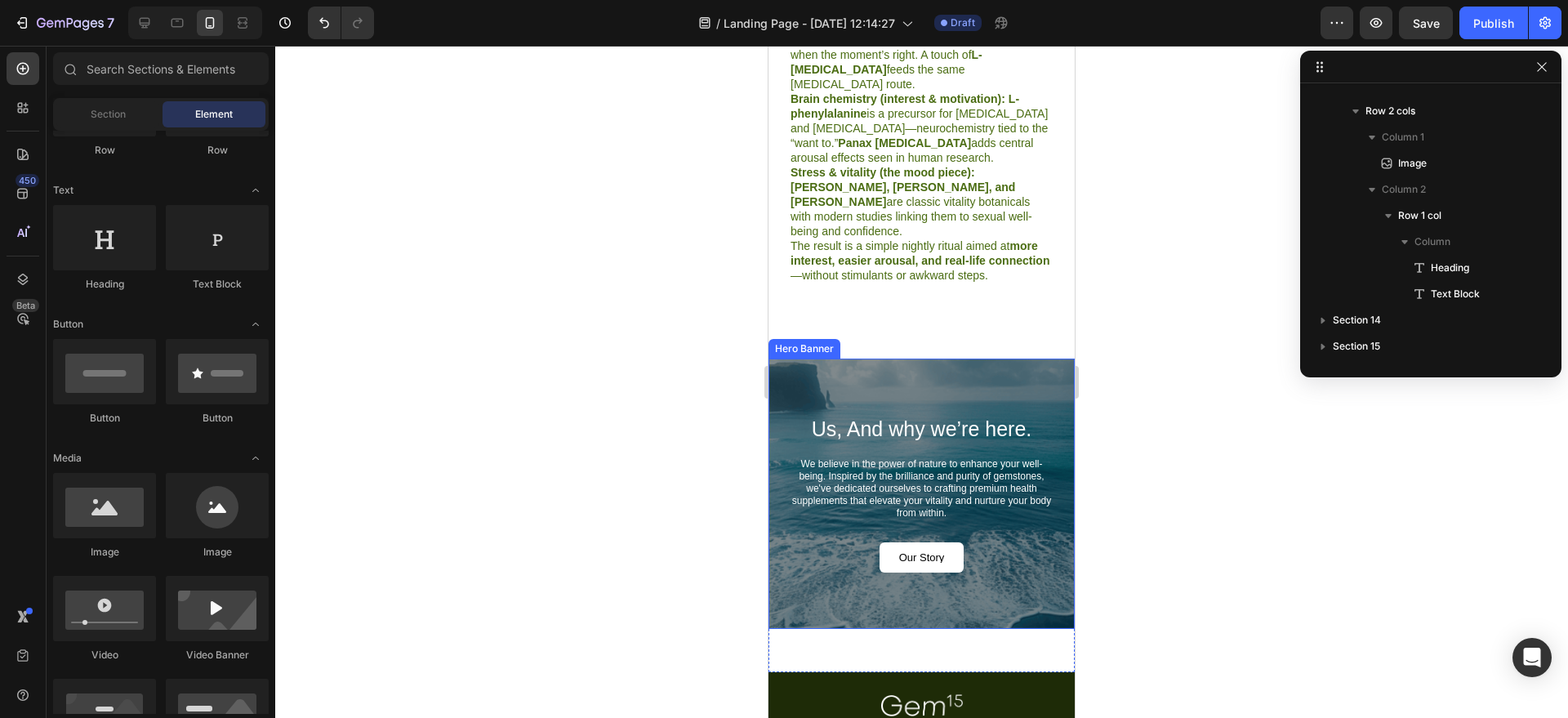
scroll to position [5505, 0]
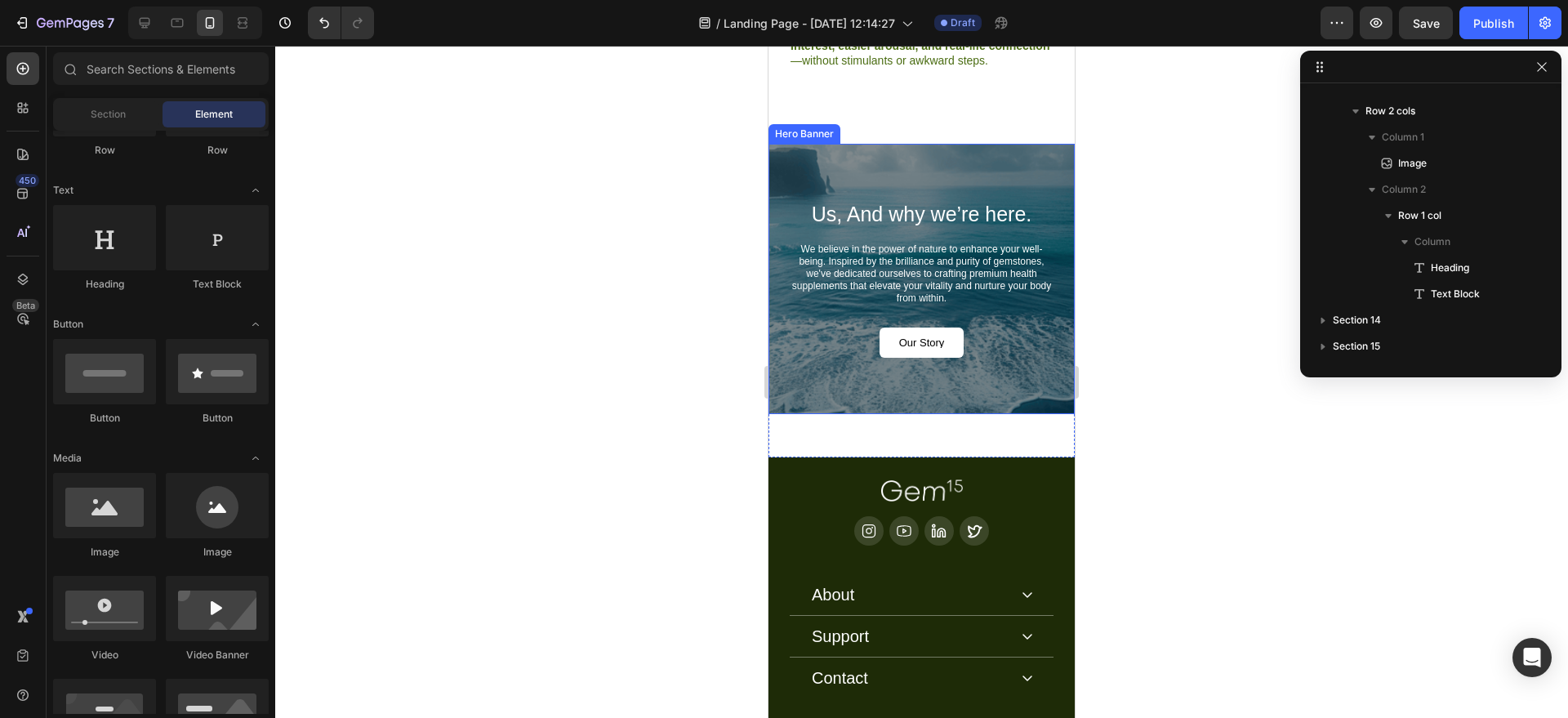
click at [1021, 149] on div "Us, And why we’re here. Heading We believe in the power of nature to enhance yo…" at bounding box center [921, 278] width 307 height 270
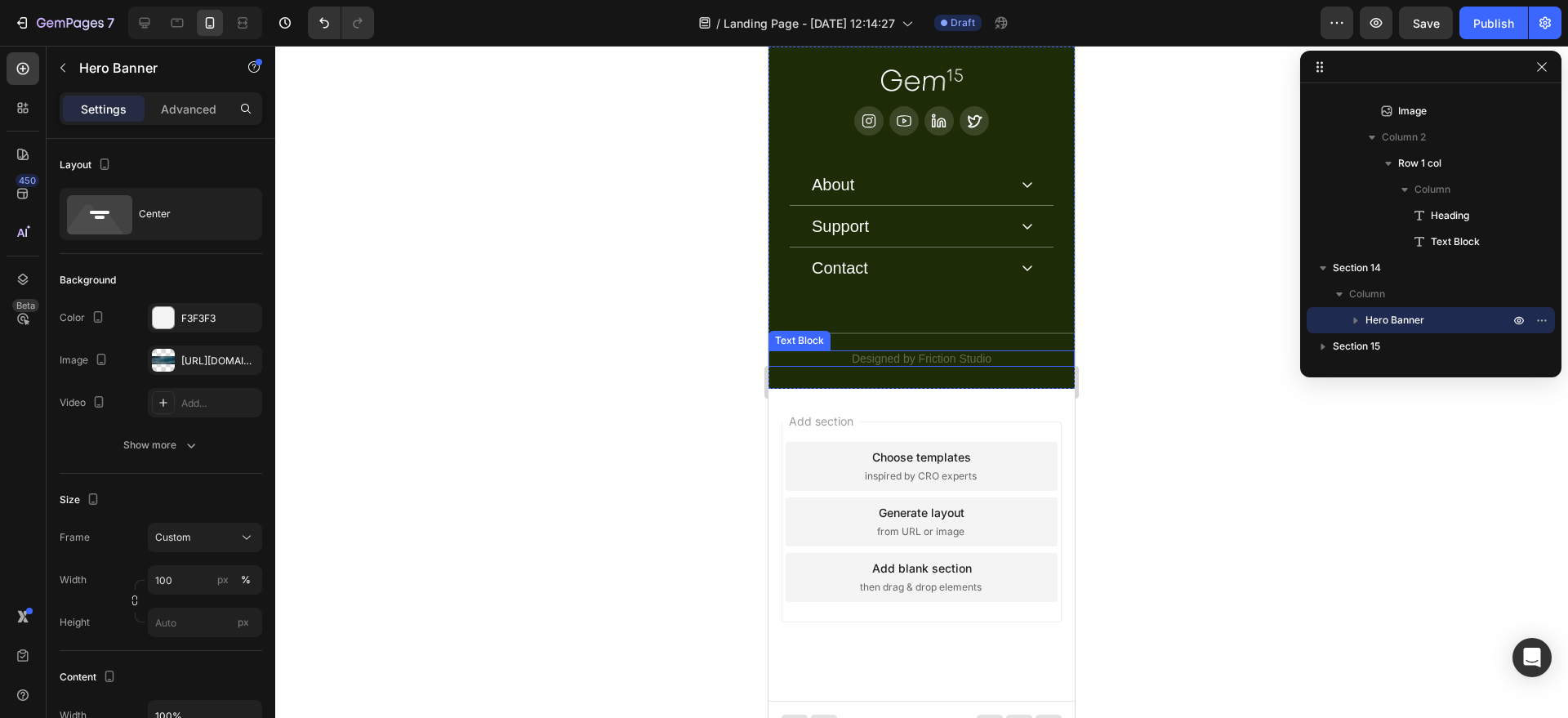
scroll to position [5682, 0]
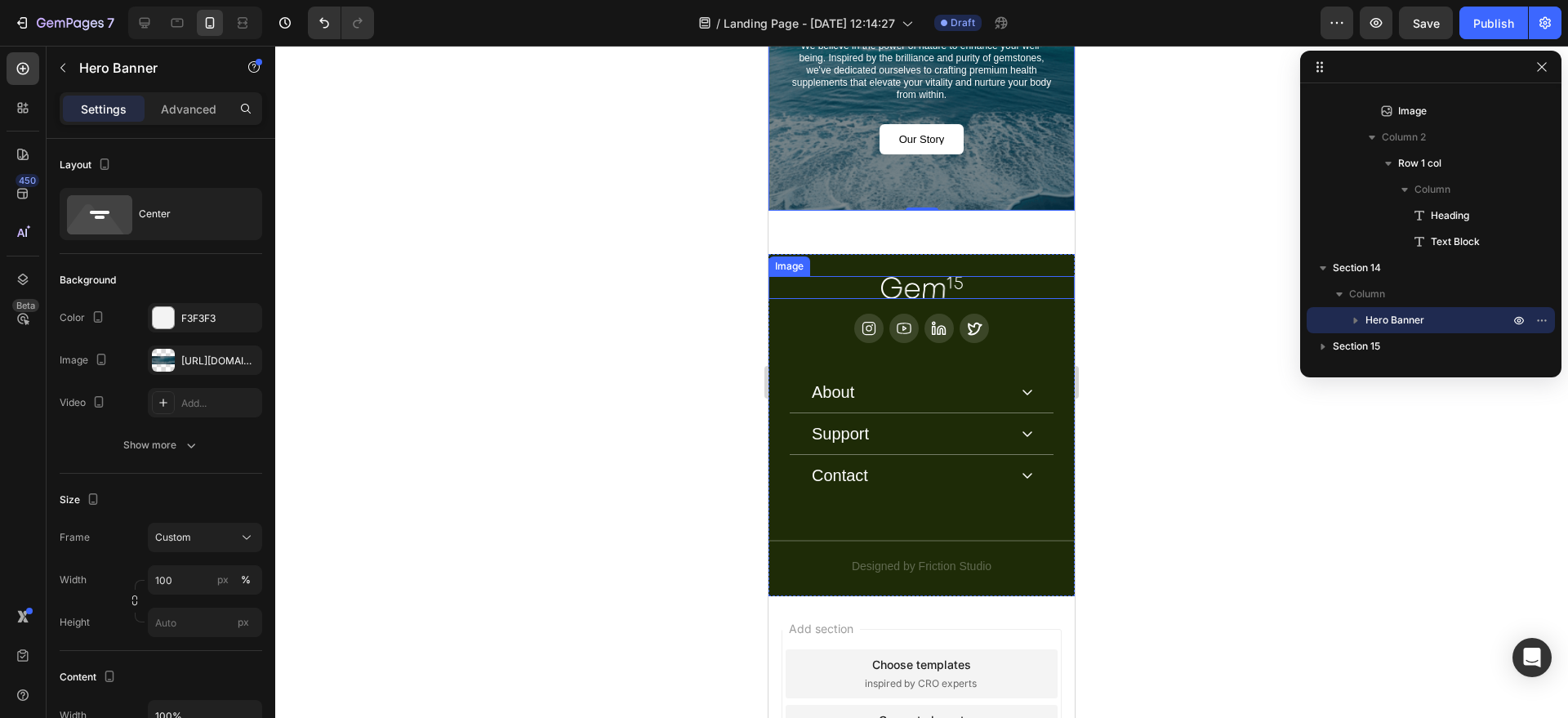
click at [911, 291] on img at bounding box center [922, 287] width 81 height 22
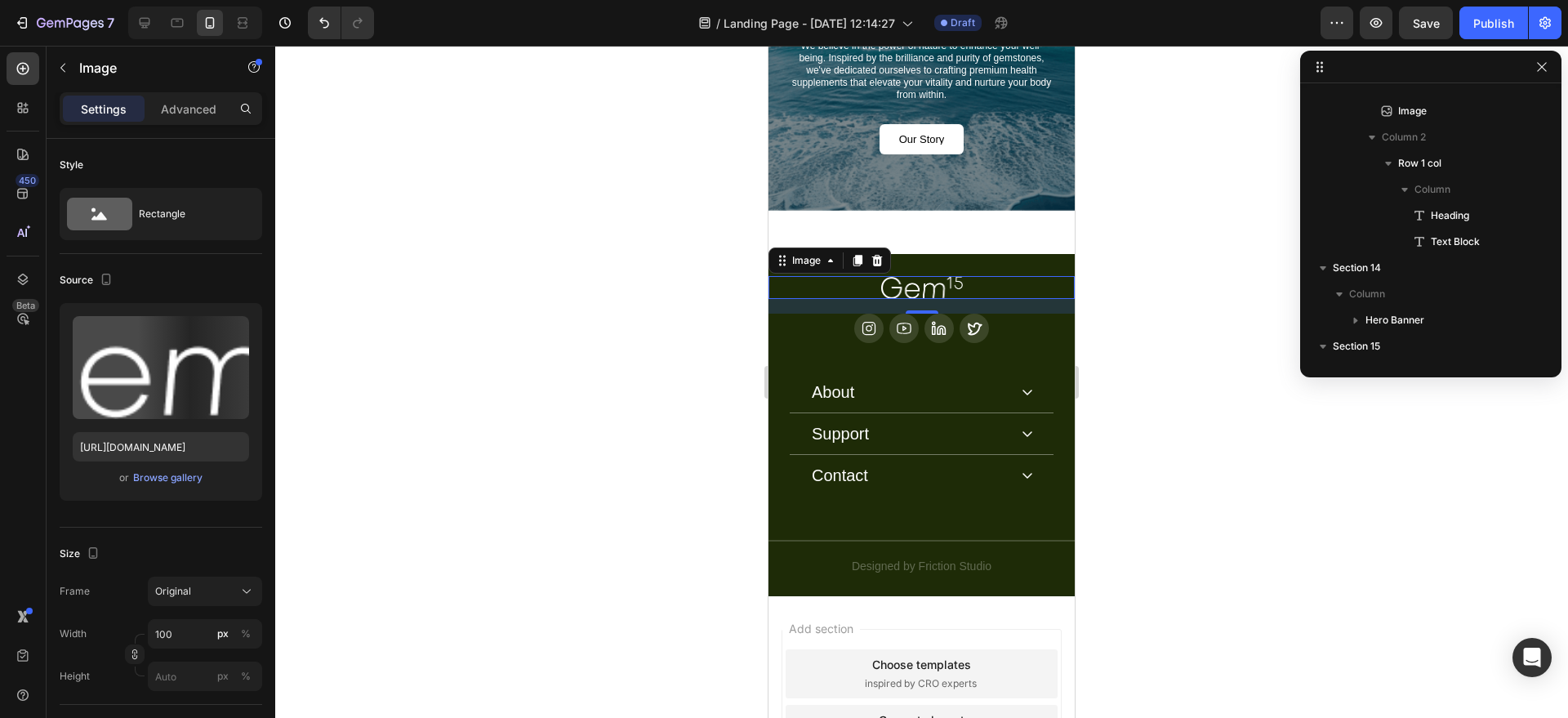
scroll to position [2840, 0]
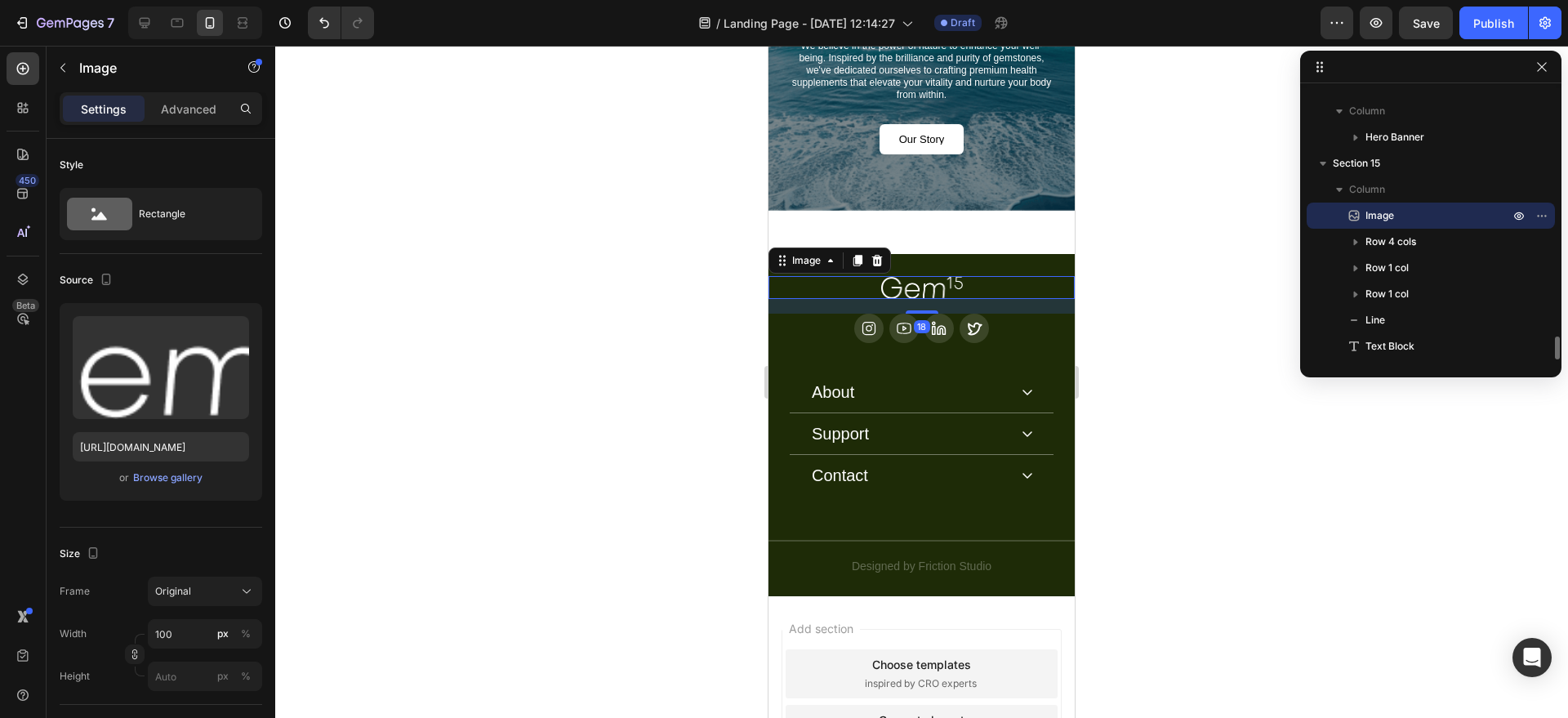
click at [911, 291] on img at bounding box center [922, 287] width 81 height 22
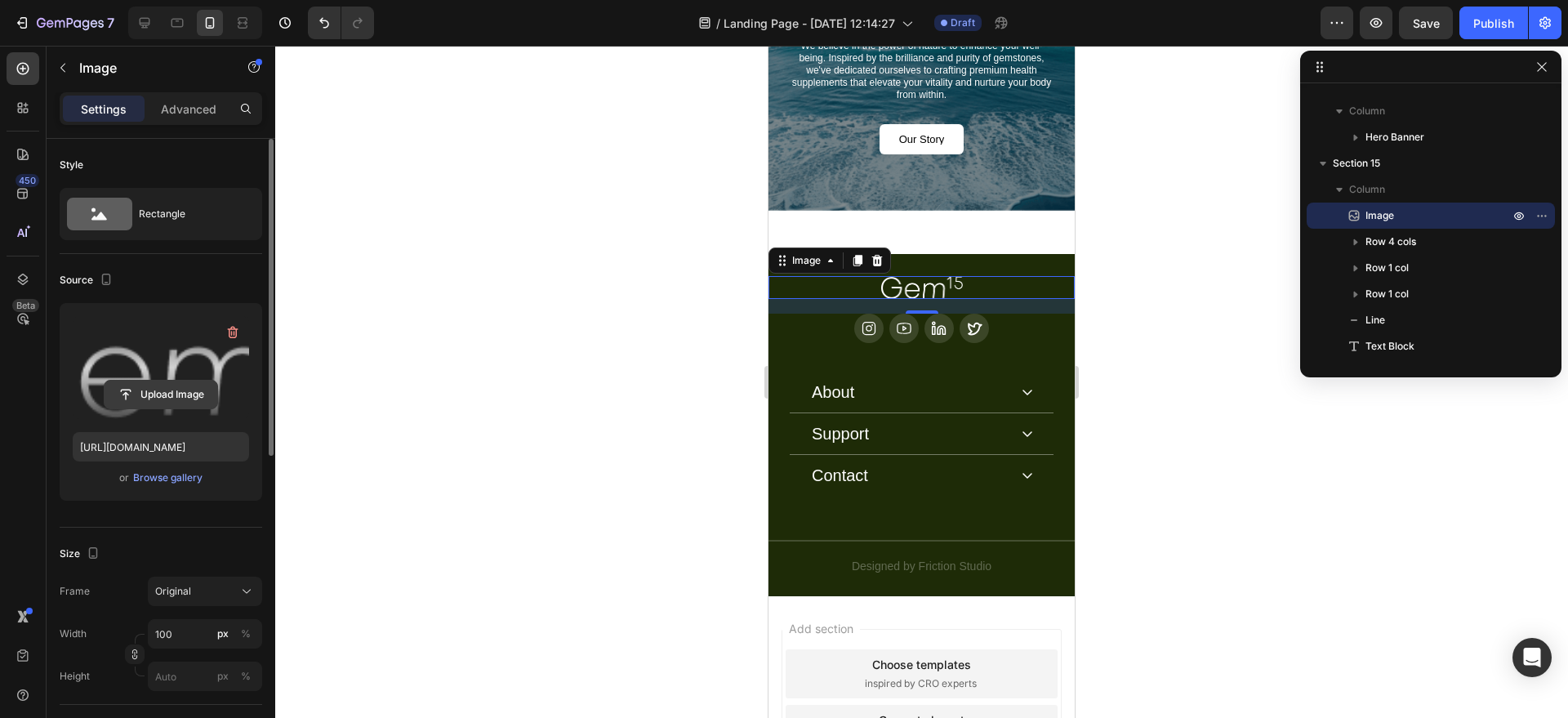
click at [158, 384] on input "file" at bounding box center [160, 394] width 113 height 28
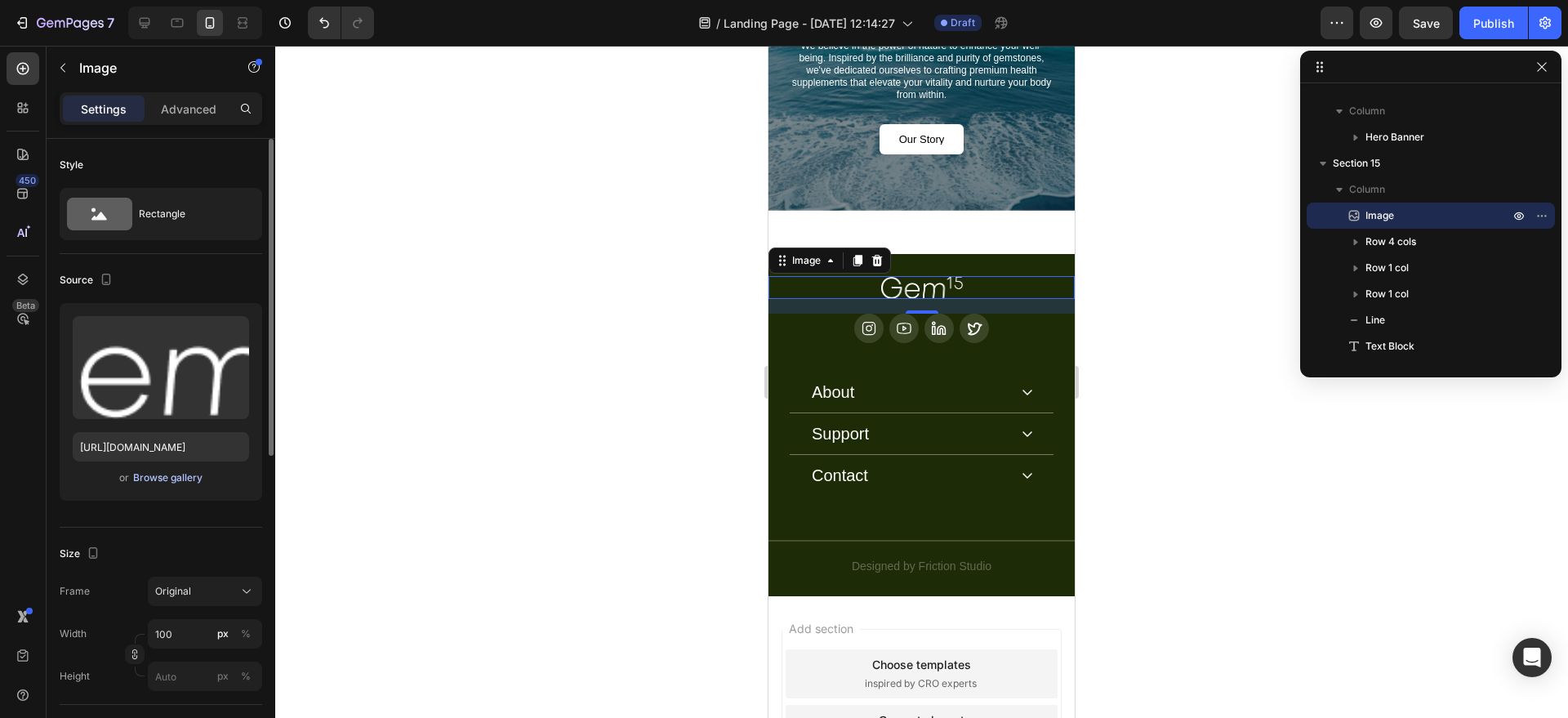
click at [176, 472] on div "Browse gallery" at bounding box center [168, 478] width 69 height 15
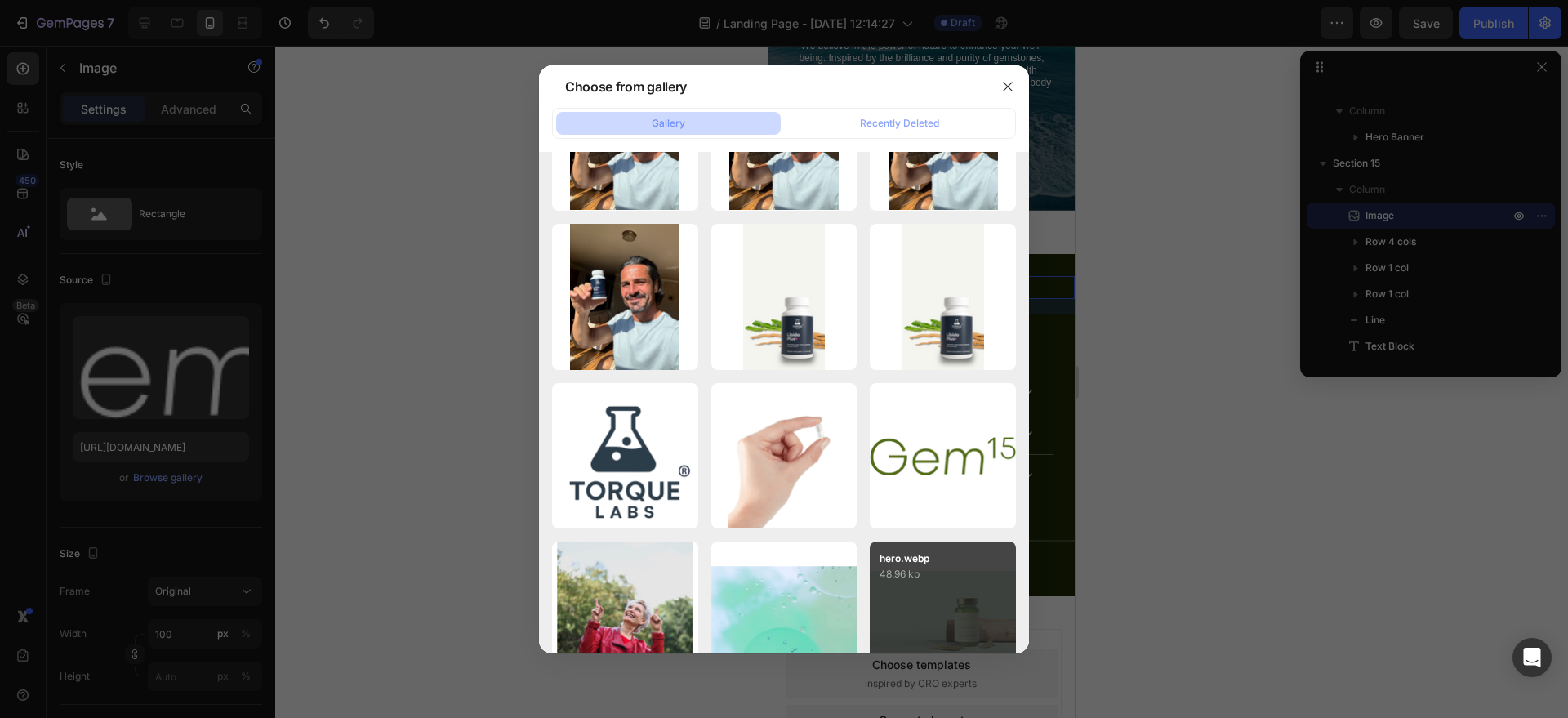
scroll to position [1783, 0]
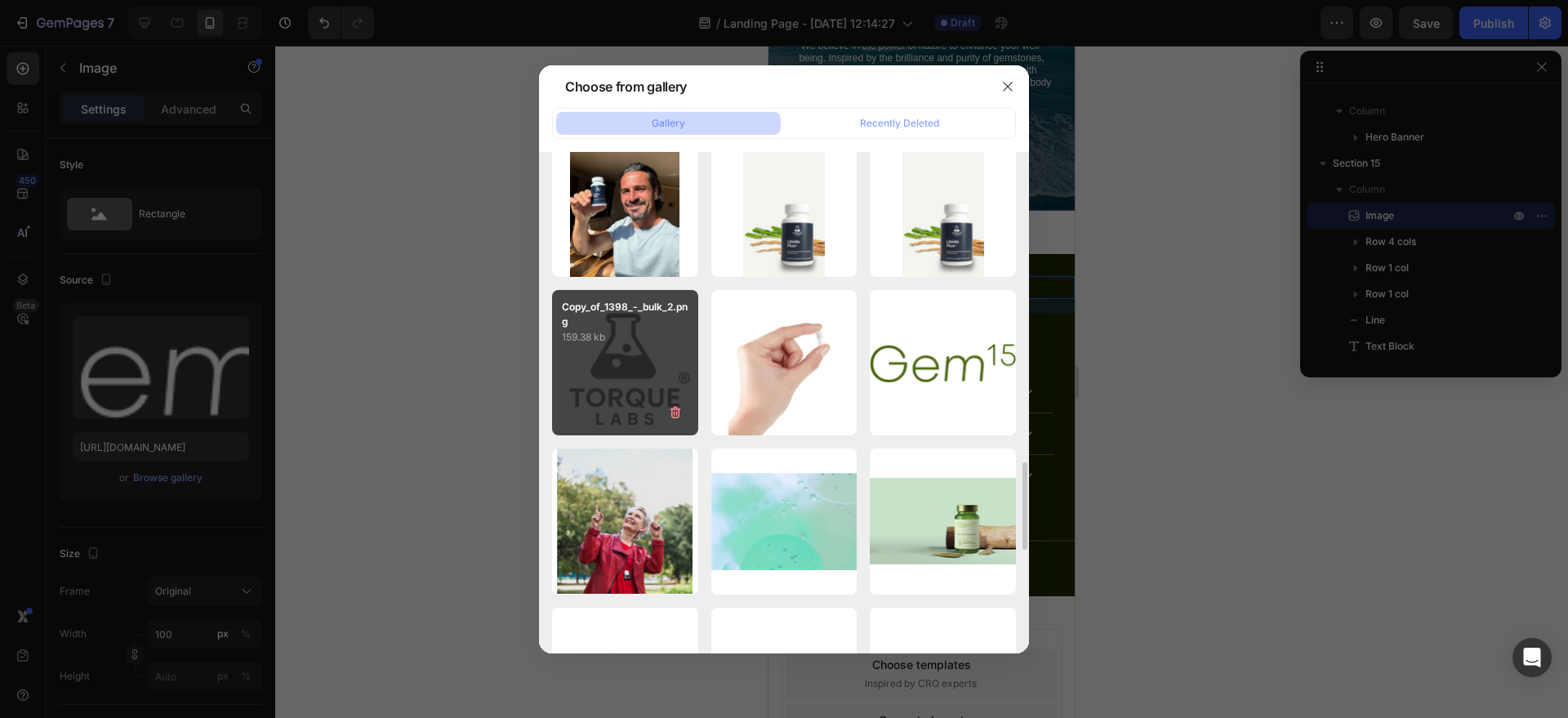
click at [650, 410] on div "Copy_of_1398_-_bulk_2.png 159.38 kb" at bounding box center [625, 363] width 146 height 146
type input "[URL][DOMAIN_NAME]"
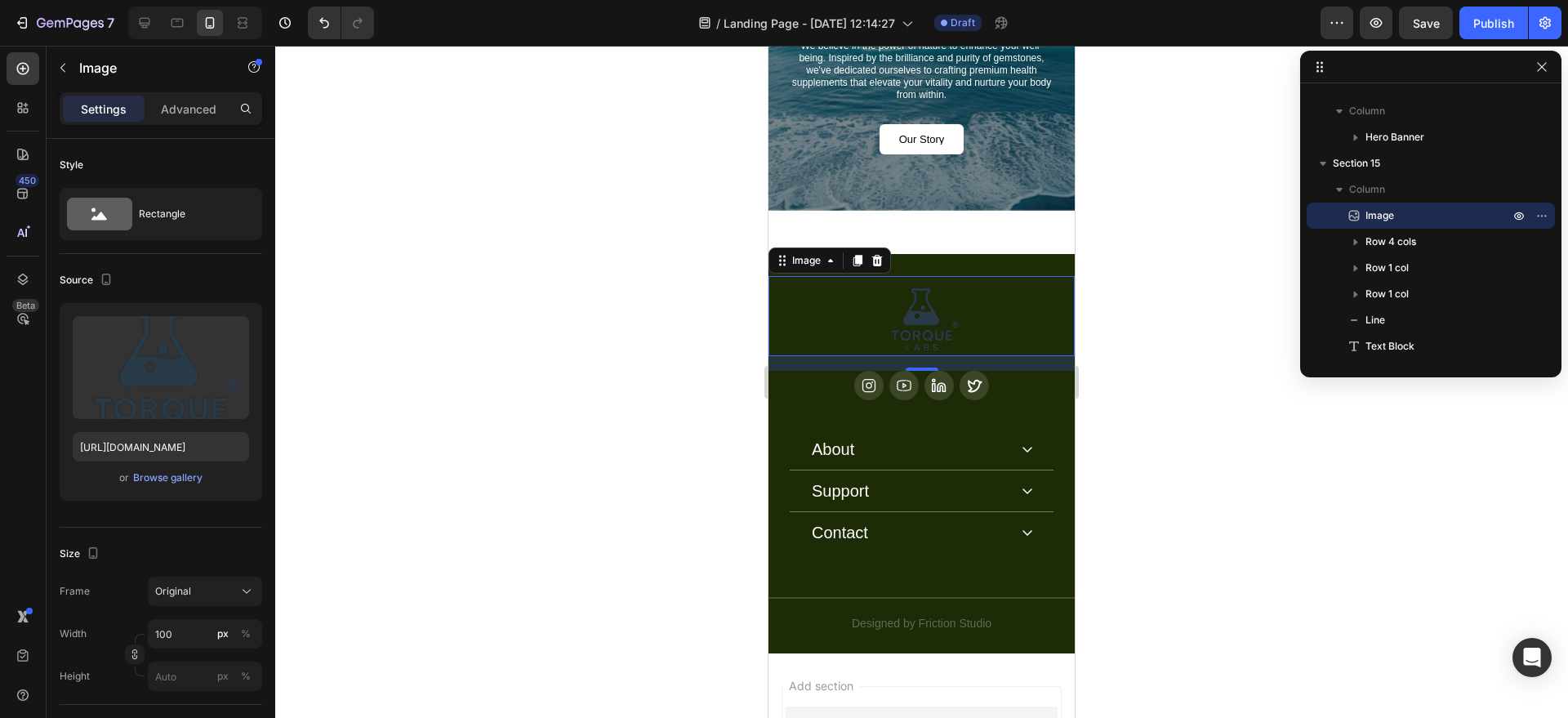
click at [694, 307] on div at bounding box center [921, 382] width 1293 height 672
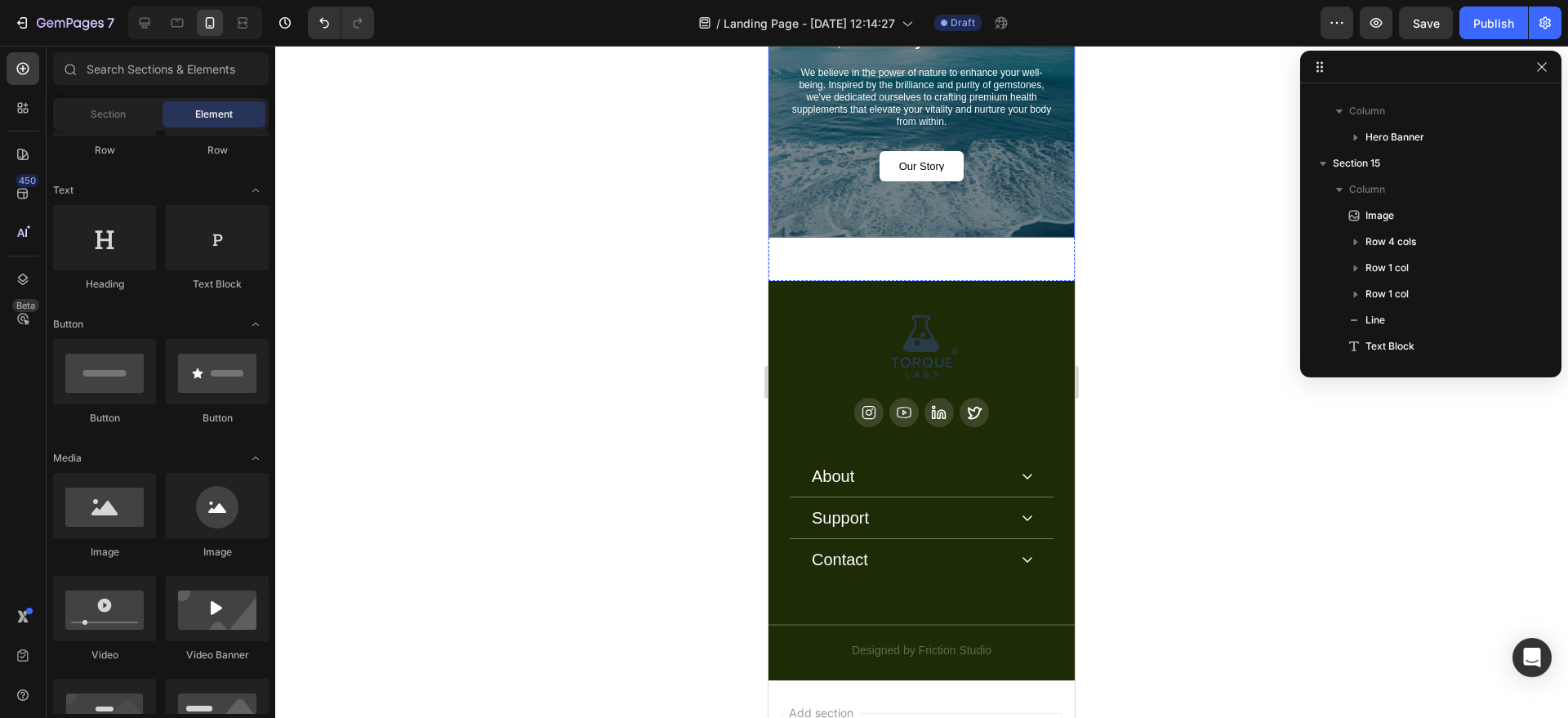
scroll to position [5407, 0]
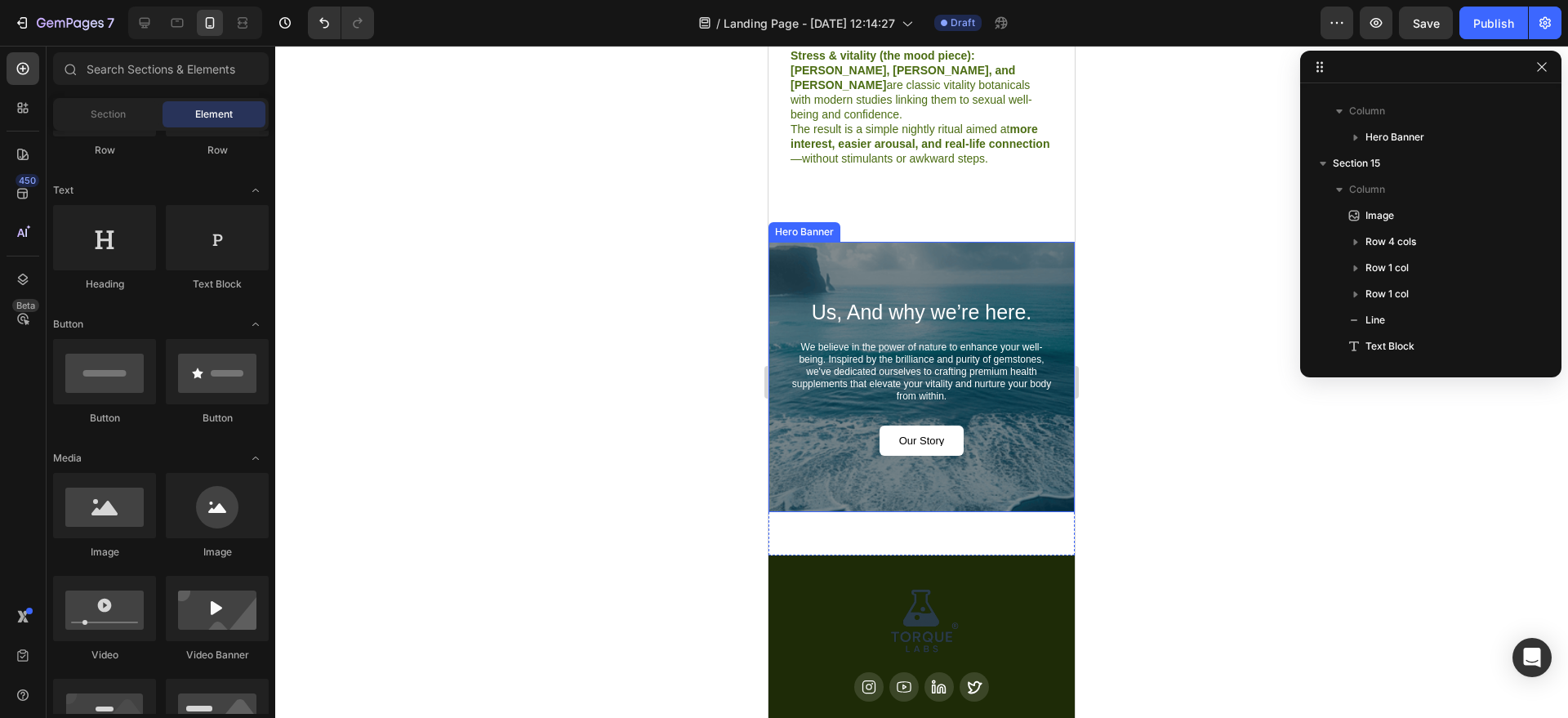
click at [966, 242] on div "Us, And why we’re here. Heading We believe in the power of nature to enhance yo…" at bounding box center [921, 376] width 307 height 270
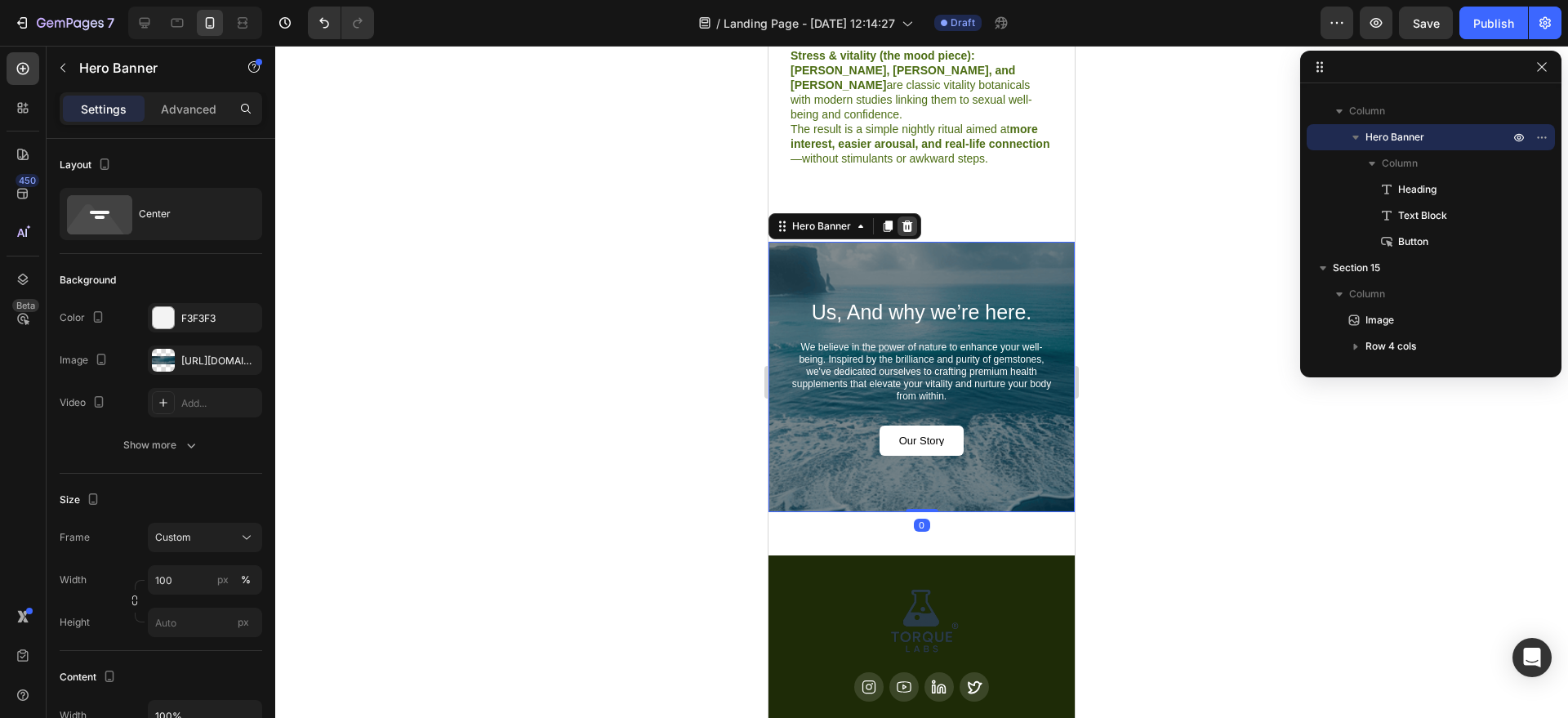
click at [913, 219] on icon at bounding box center [907, 226] width 13 height 13
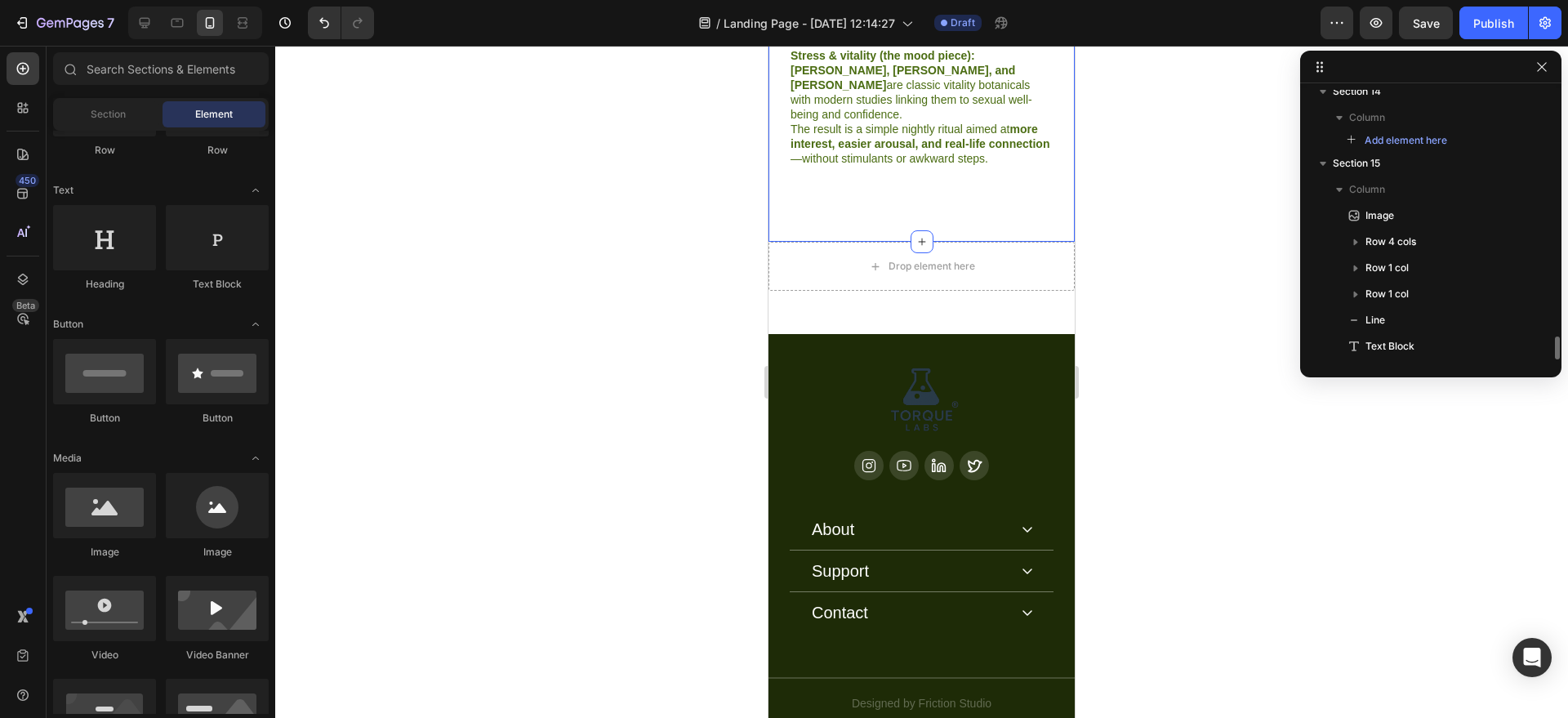
scroll to position [2833, 0]
click at [1039, 244] on div "Drop element here" at bounding box center [921, 266] width 307 height 49
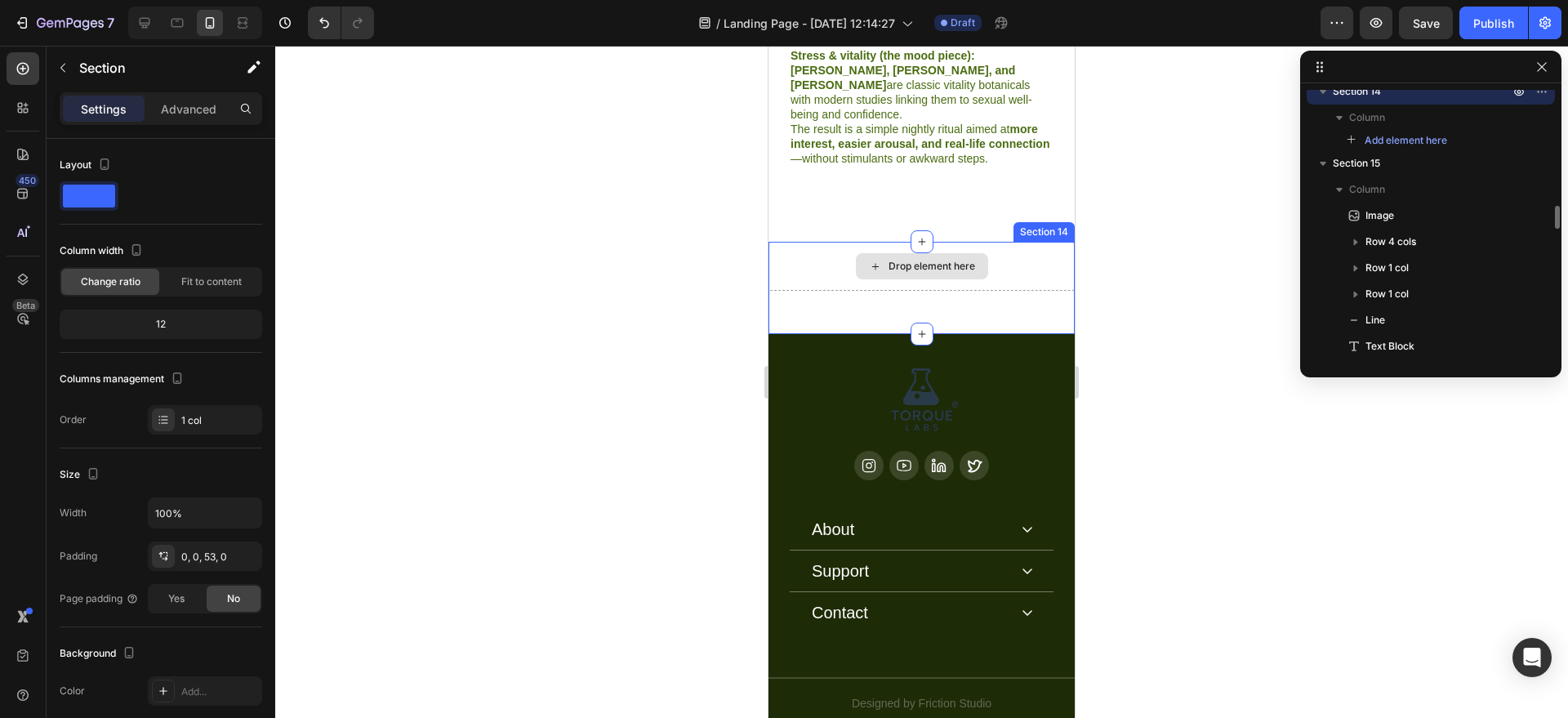
scroll to position [2713, 0]
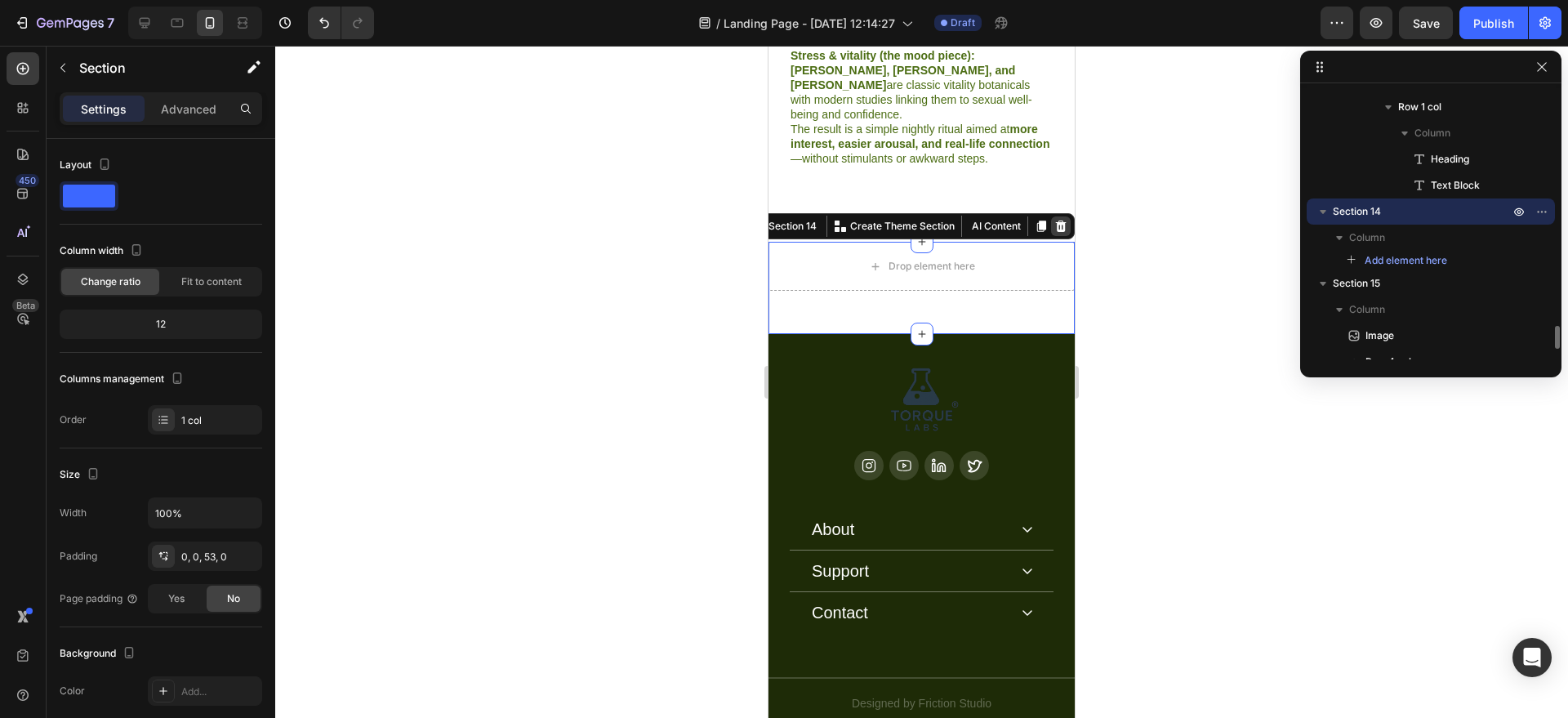
click at [1054, 219] on icon at bounding box center [1061, 226] width 13 height 13
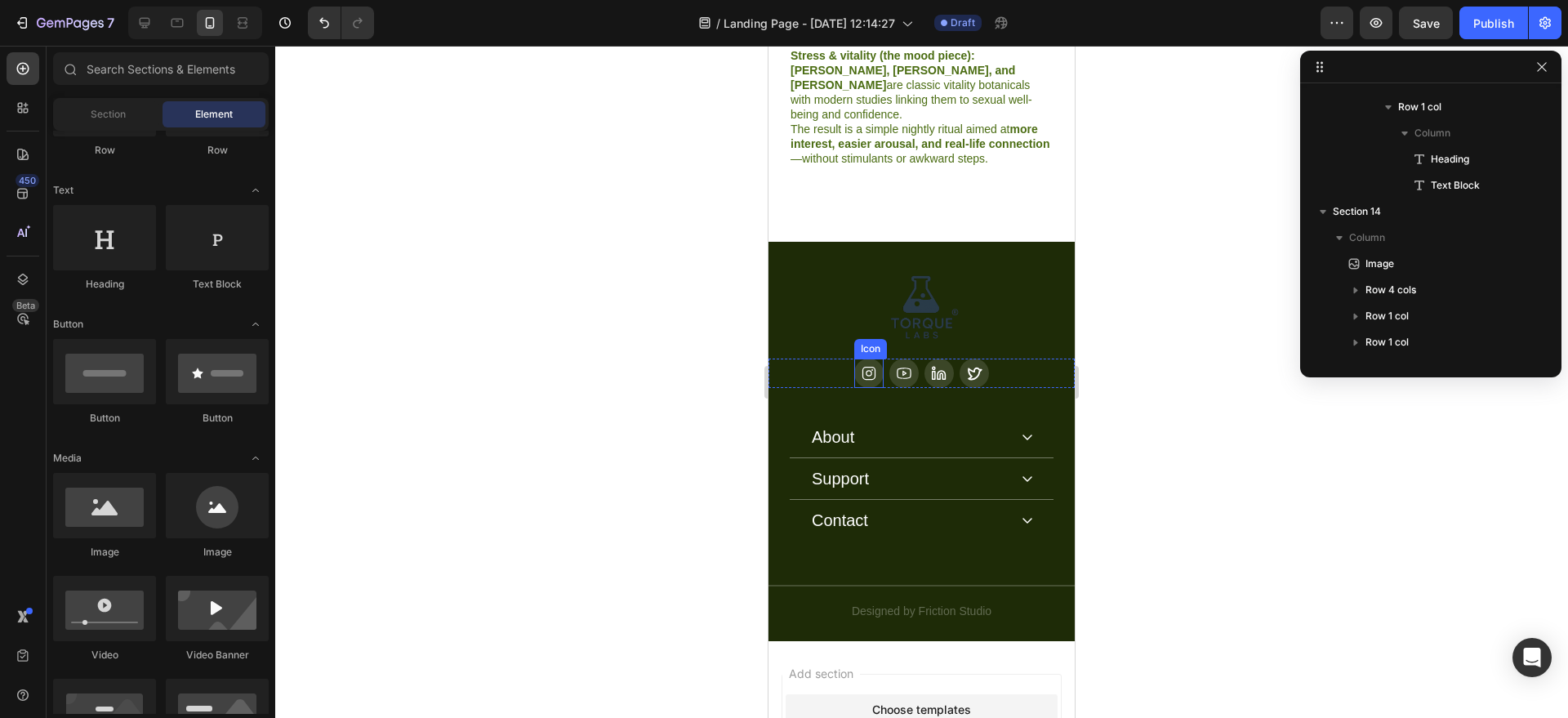
click at [861, 365] on icon at bounding box center [869, 373] width 16 height 16
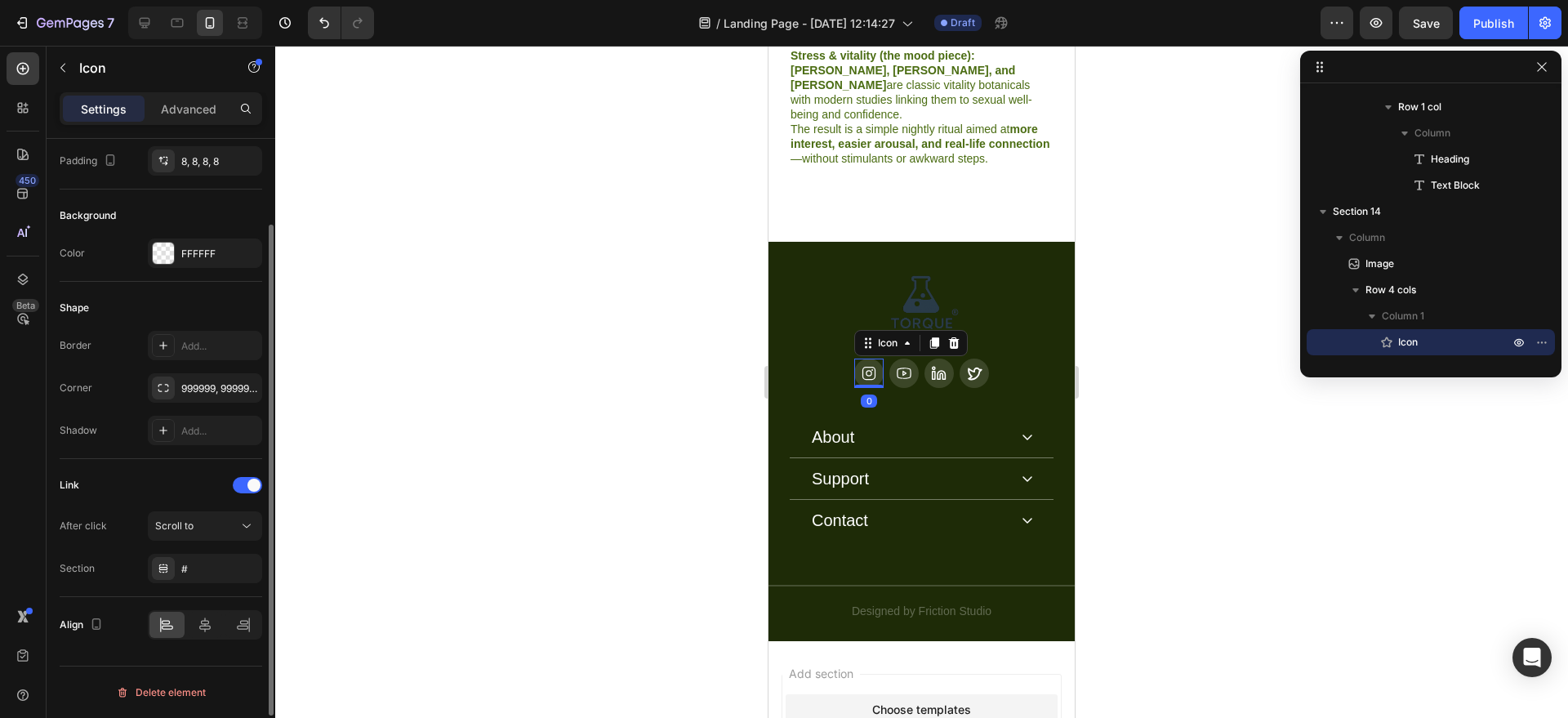
scroll to position [0, 0]
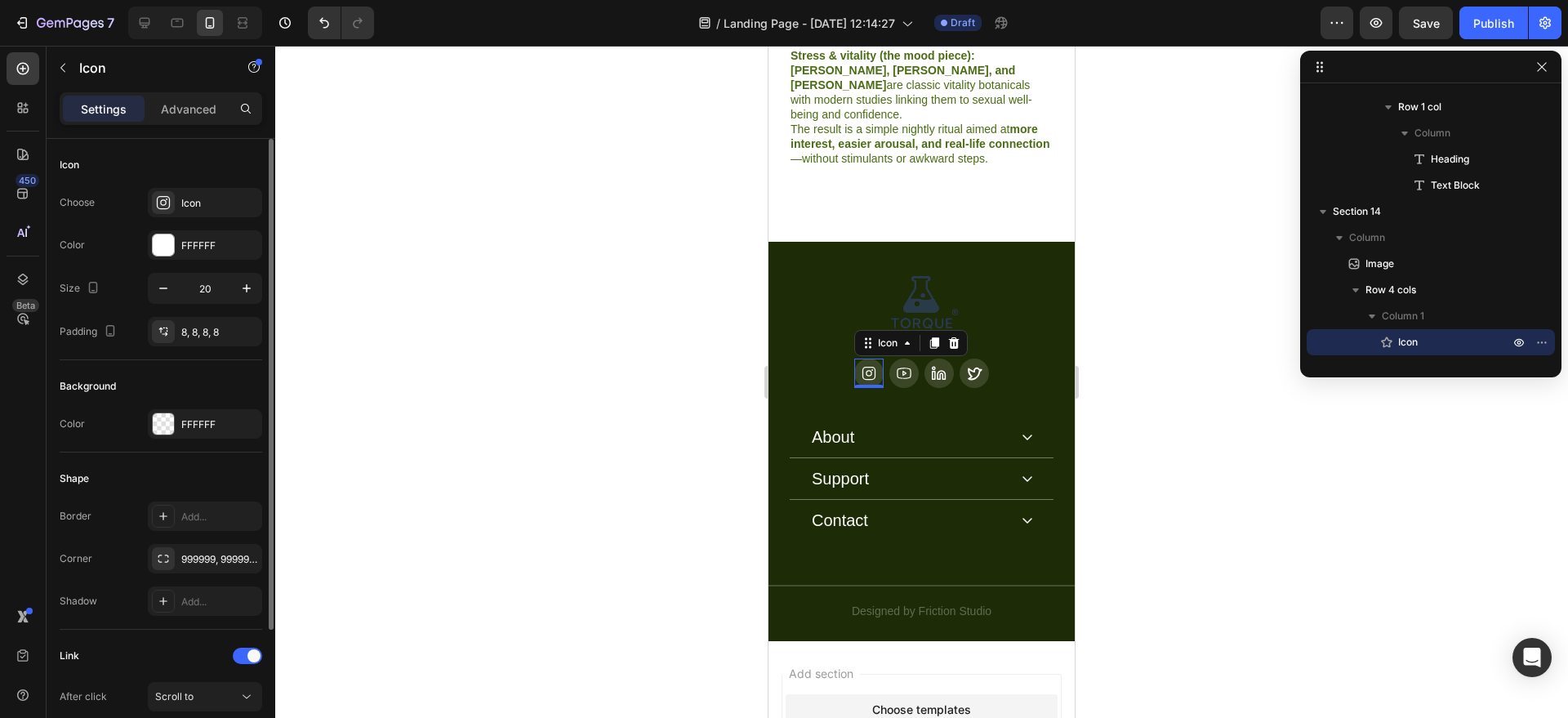
click at [735, 309] on div at bounding box center [921, 382] width 1293 height 672
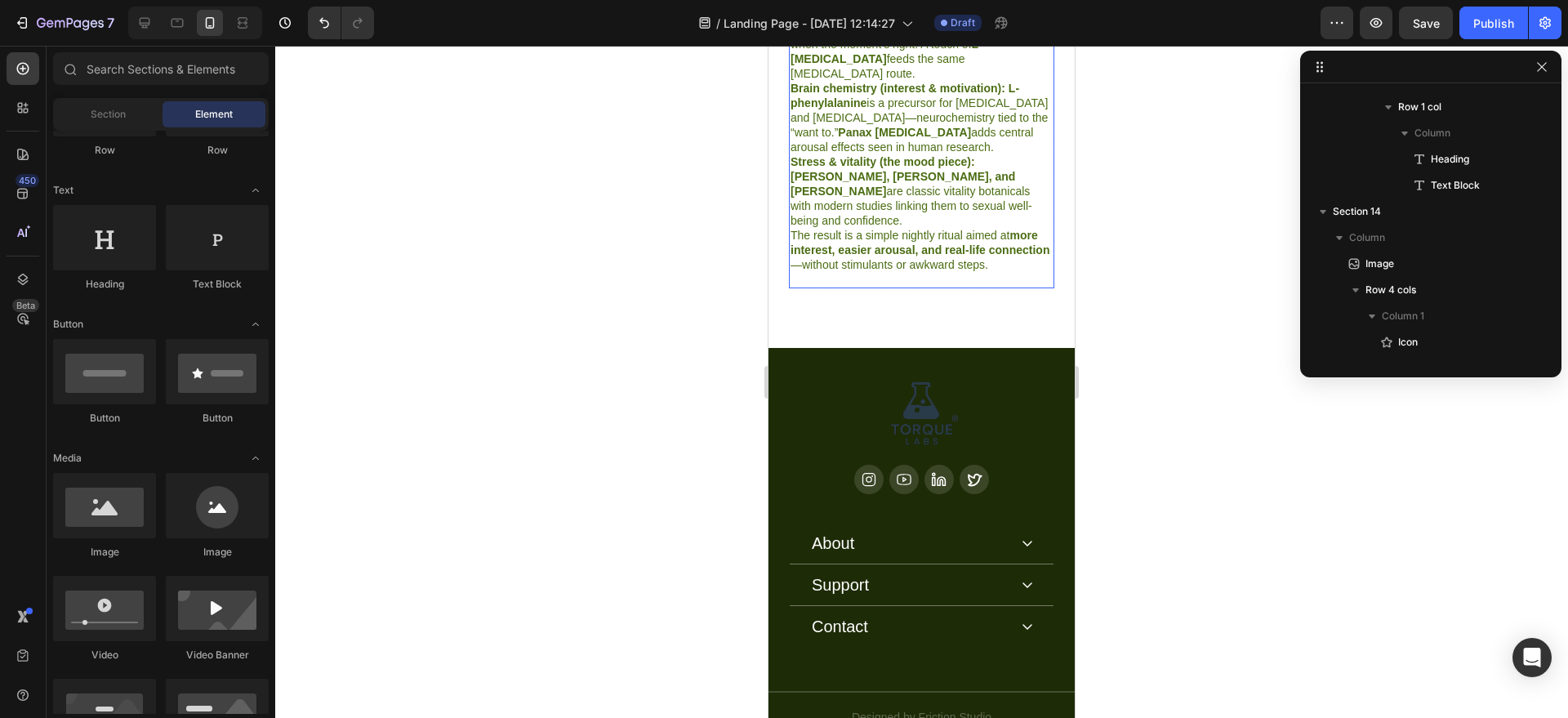
scroll to position [5114, 0]
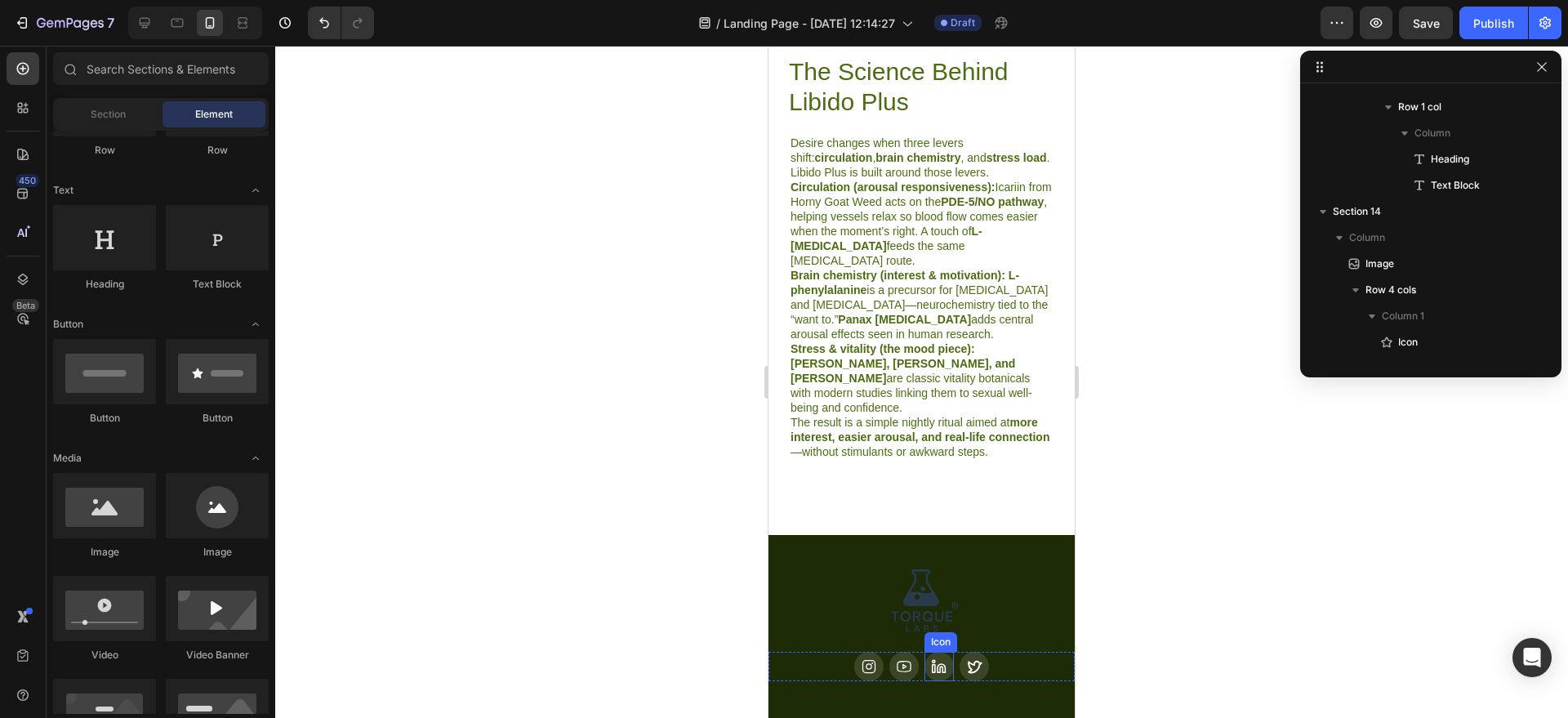
click at [938, 658] on icon at bounding box center [938, 666] width 16 height 16
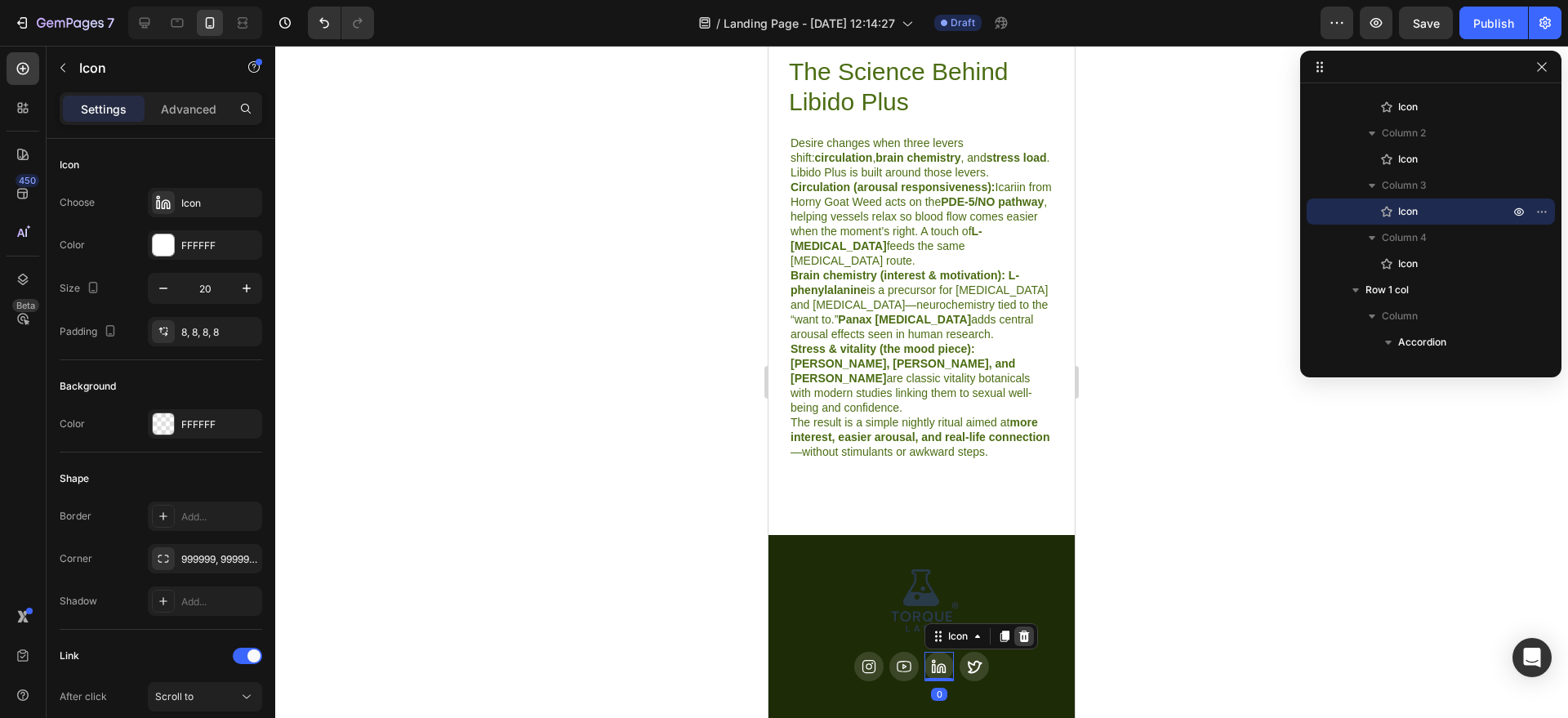
click at [1020, 630] on icon at bounding box center [1024, 636] width 11 height 12
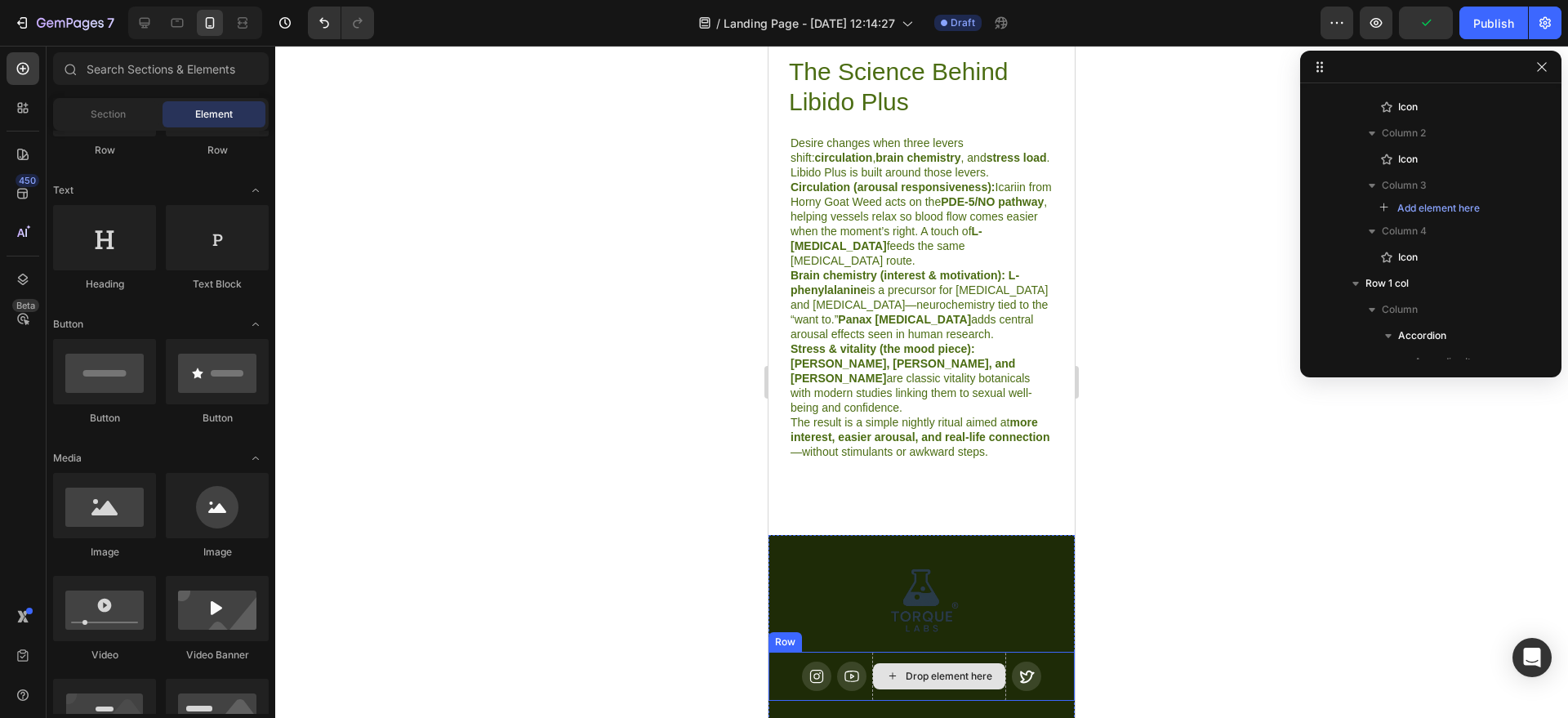
click at [966, 651] on div "Drop element here" at bounding box center [939, 676] width 134 height 49
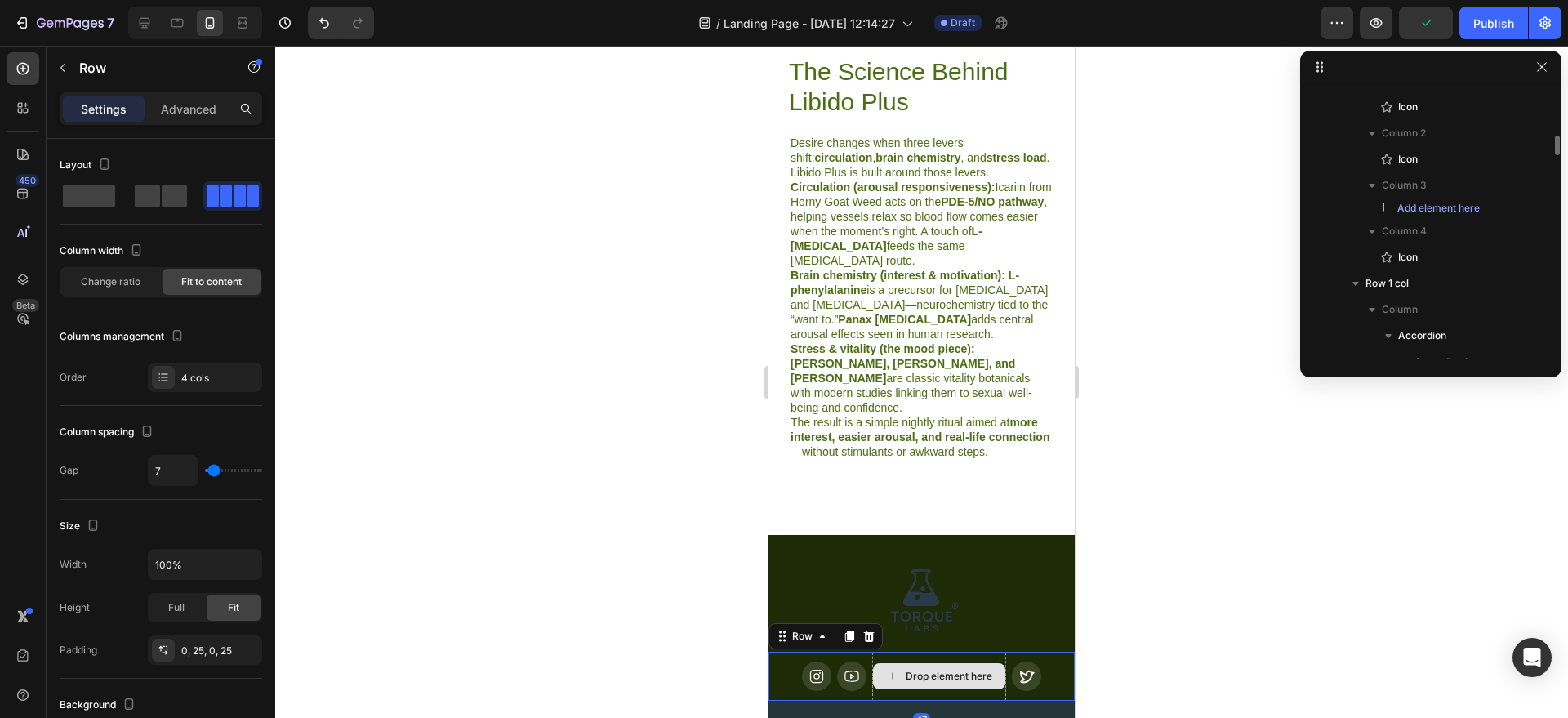
scroll to position [2791, 0]
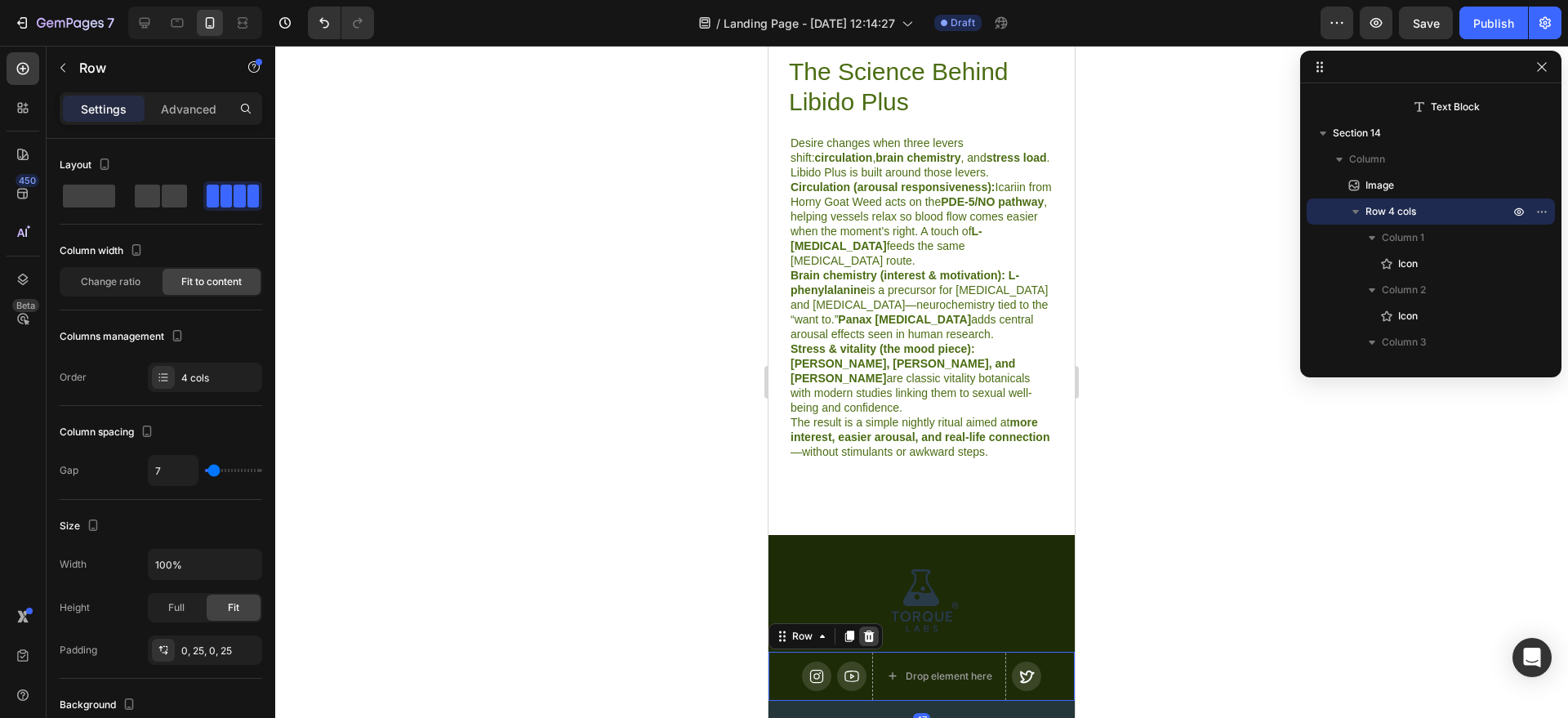
click at [874, 629] on icon at bounding box center [869, 636] width 13 height 13
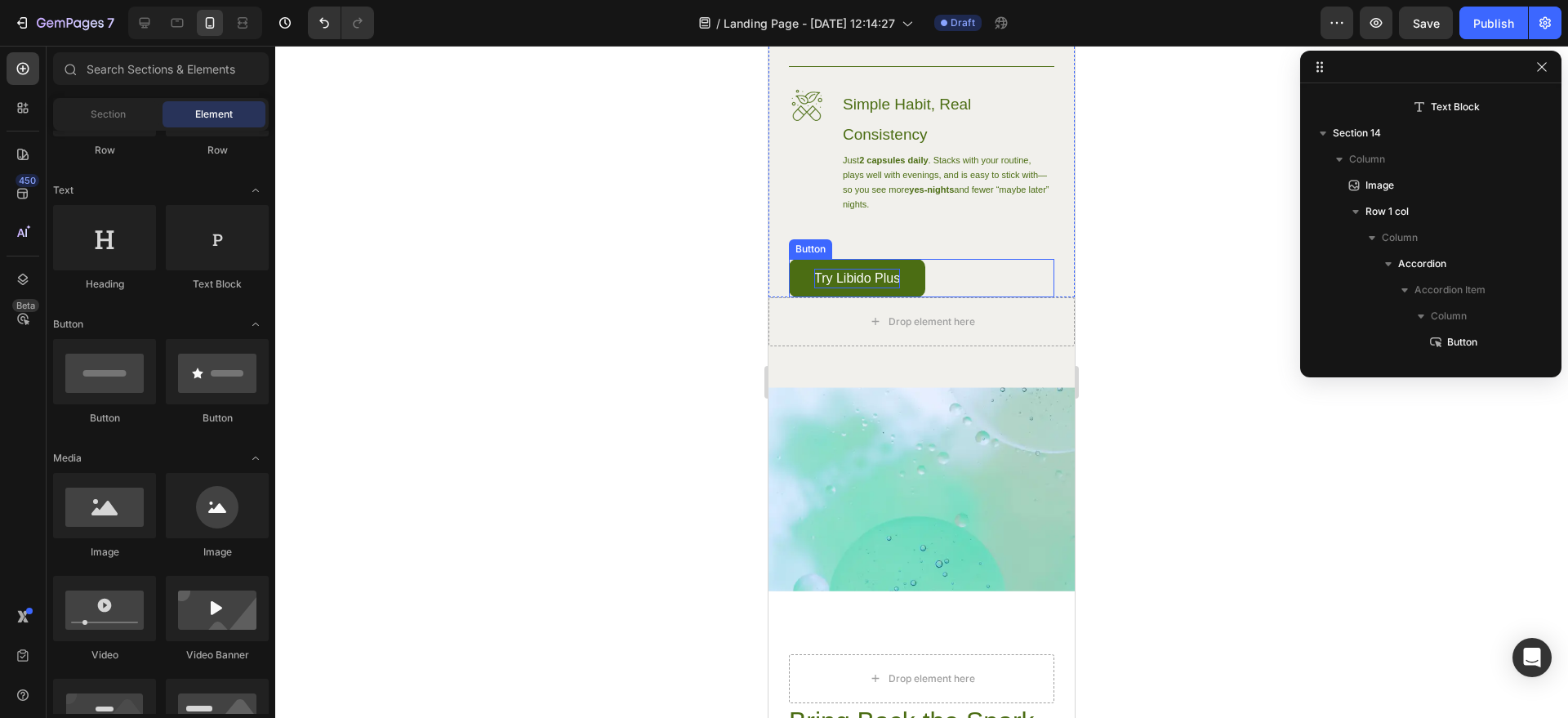
scroll to position [1830, 0]
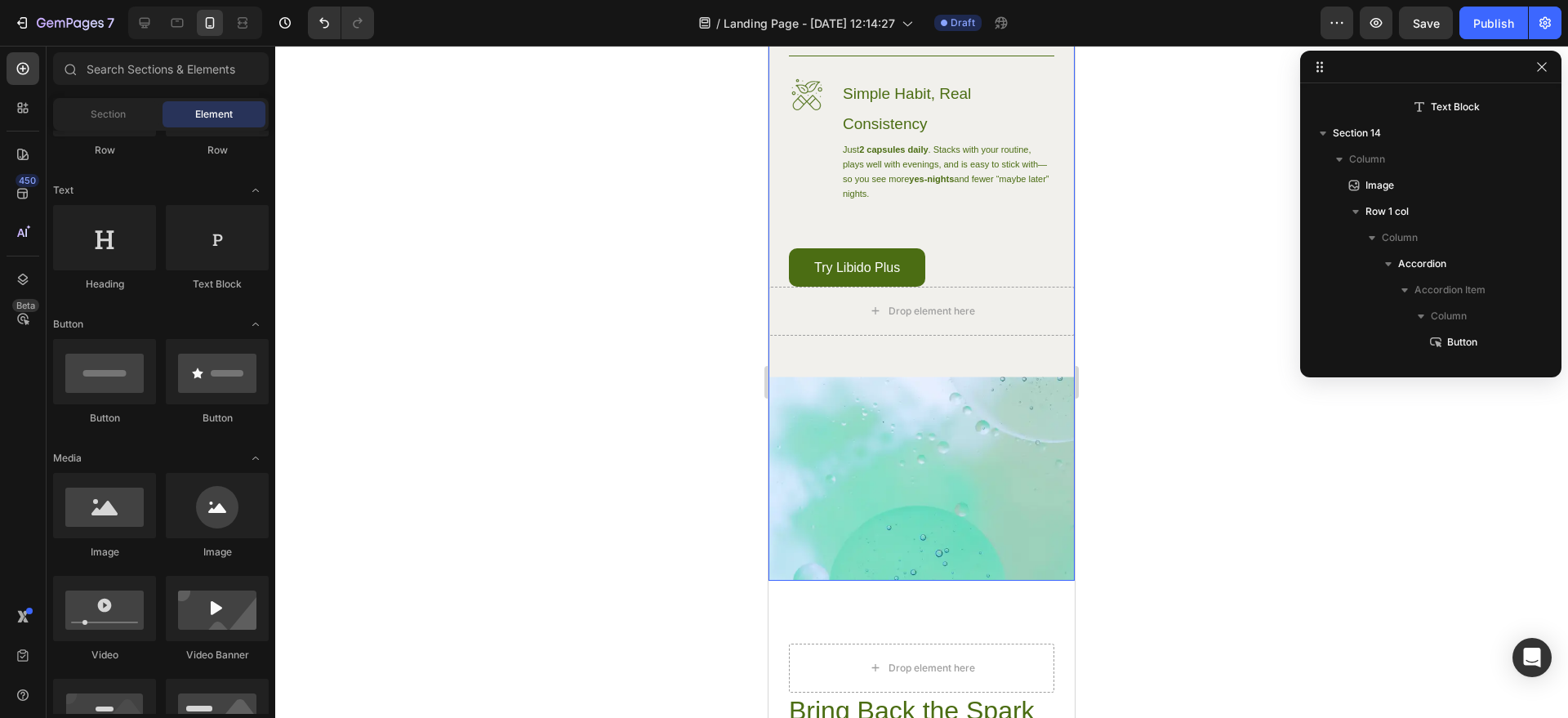
click at [1010, 336] on div "Drop element here" at bounding box center [921, 311] width 307 height 49
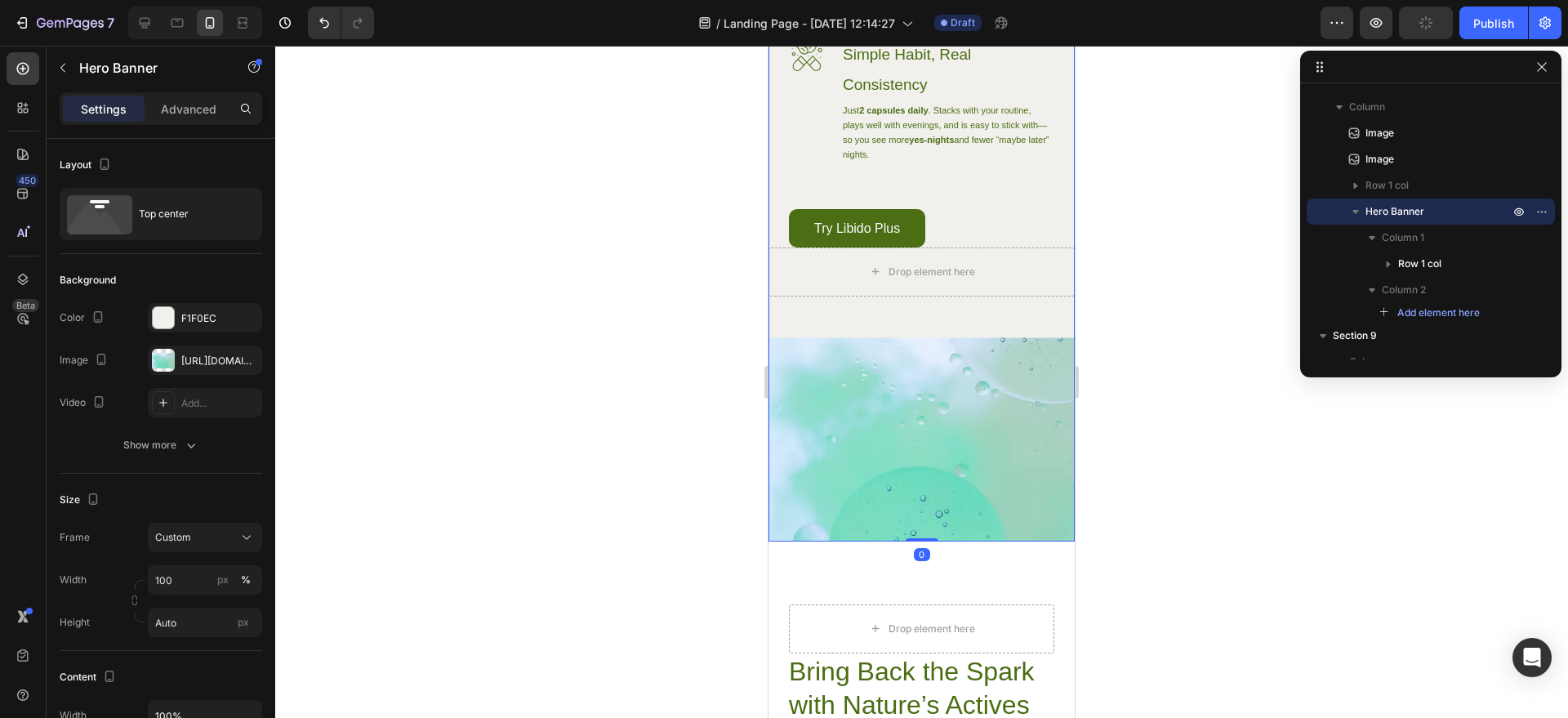
scroll to position [2091, 0]
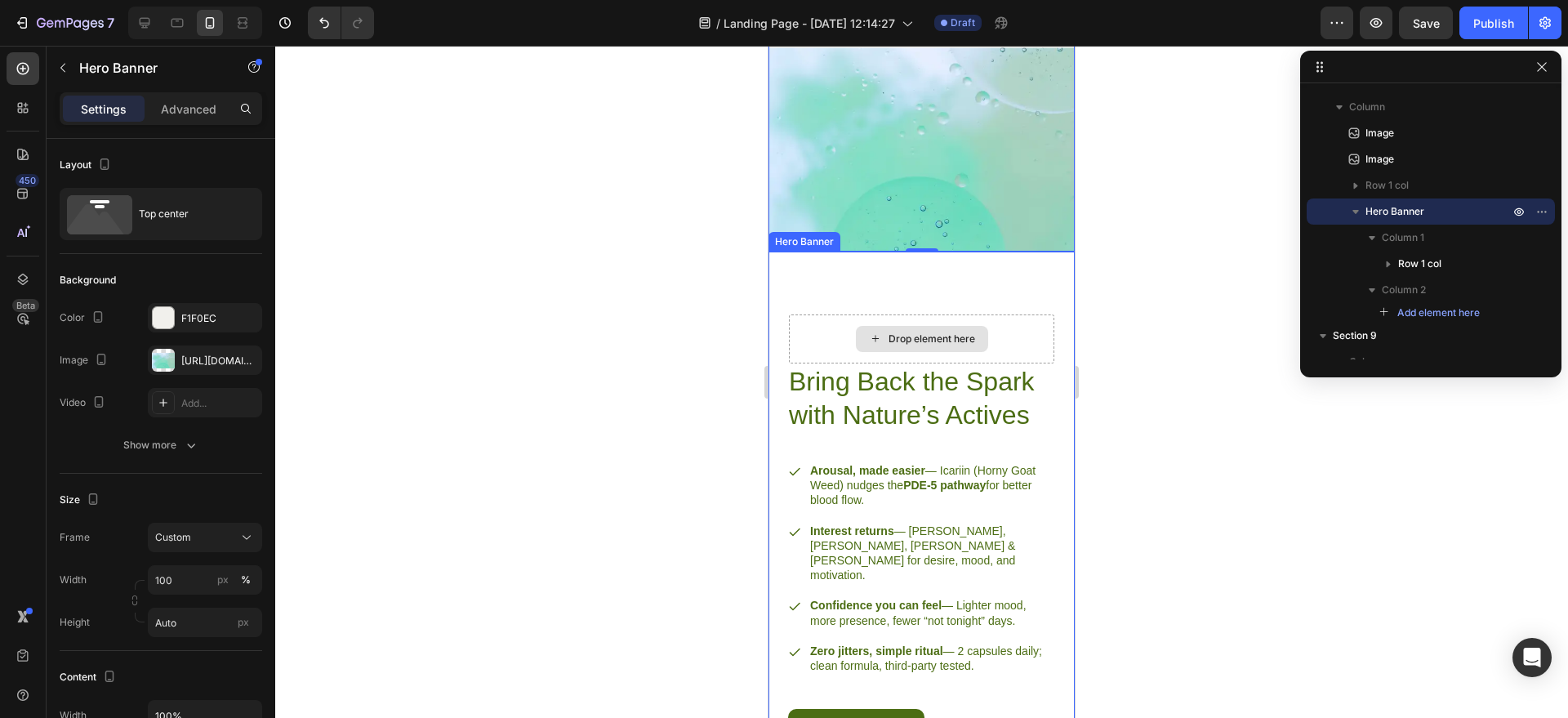
click at [1015, 363] on div "Drop element here" at bounding box center [921, 339] width 265 height 49
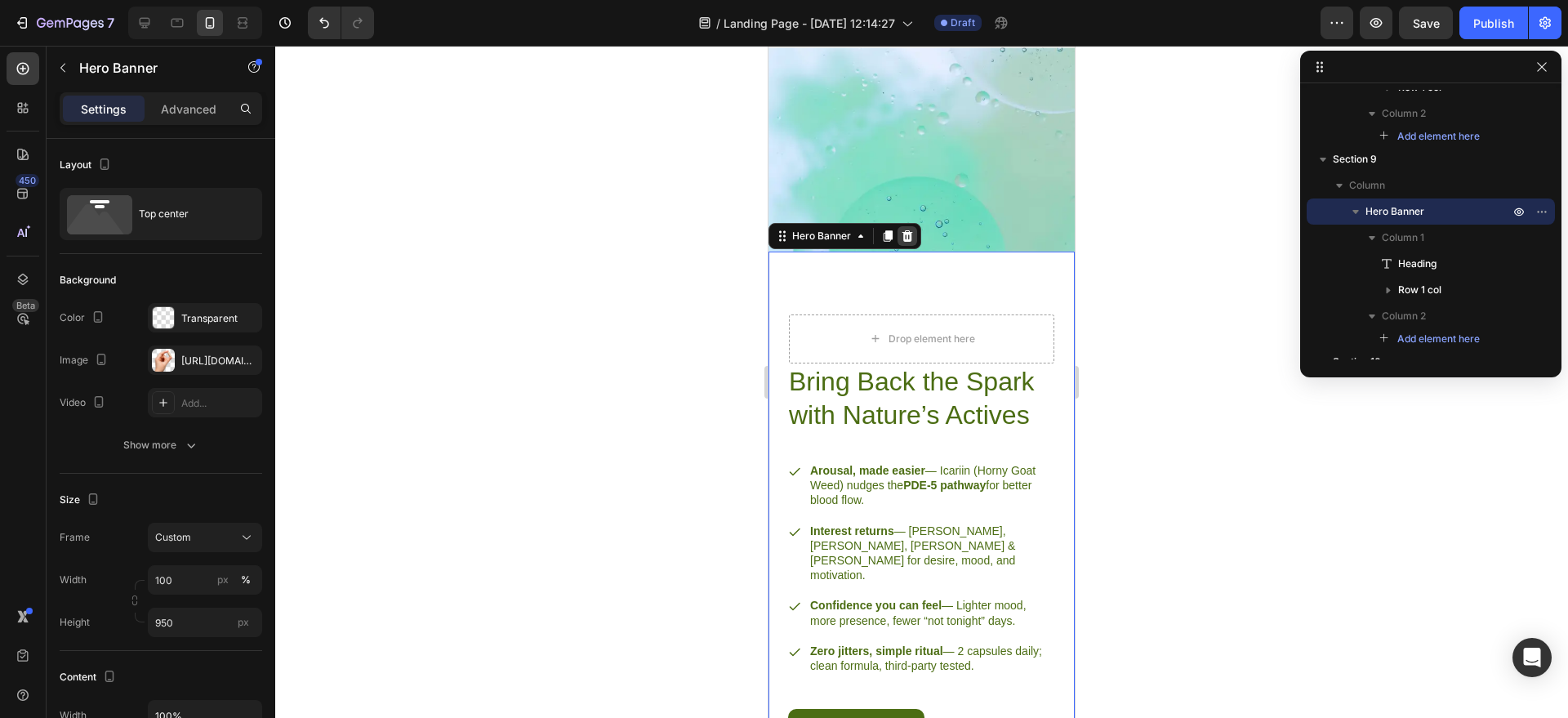
click at [906, 242] on icon at bounding box center [907, 236] width 11 height 12
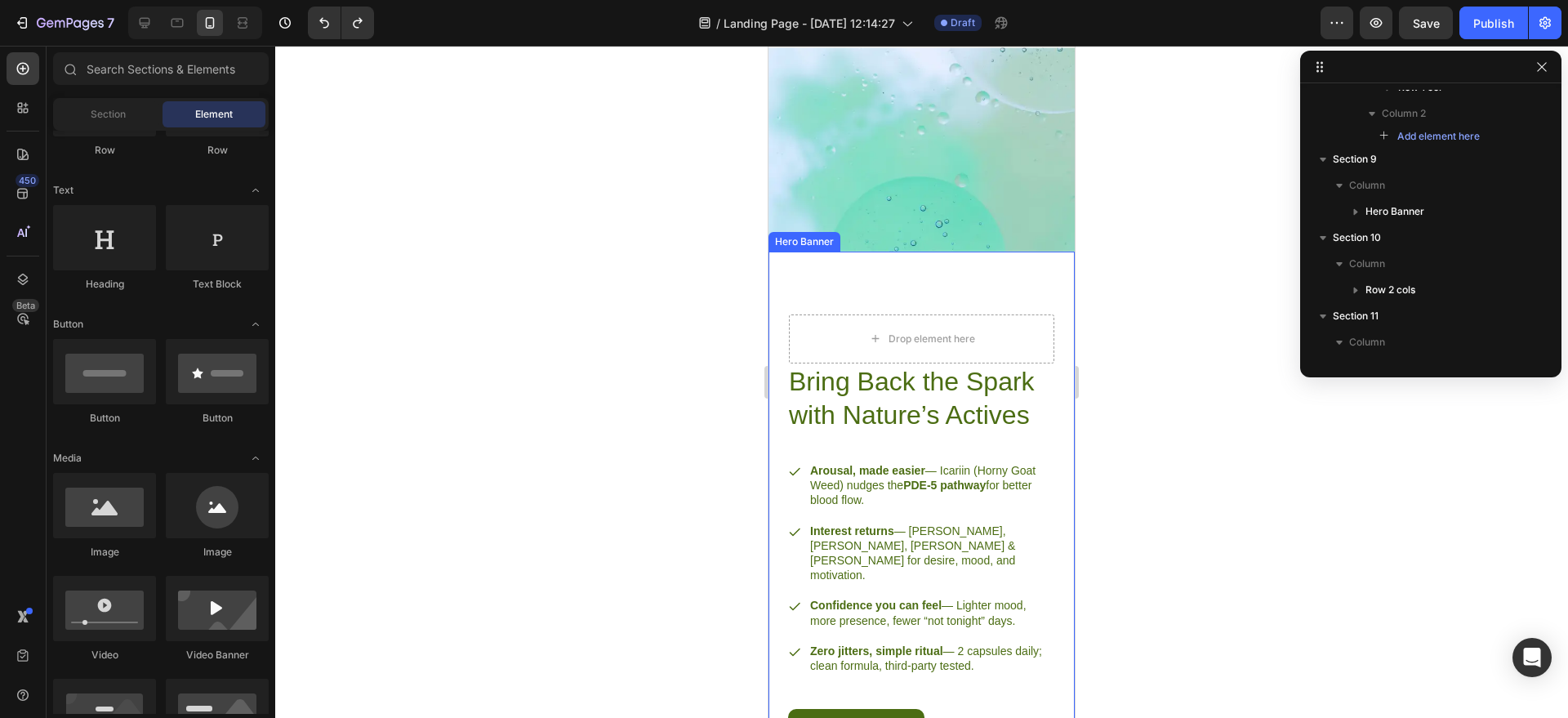
click at [1151, 353] on div at bounding box center [921, 382] width 1293 height 672
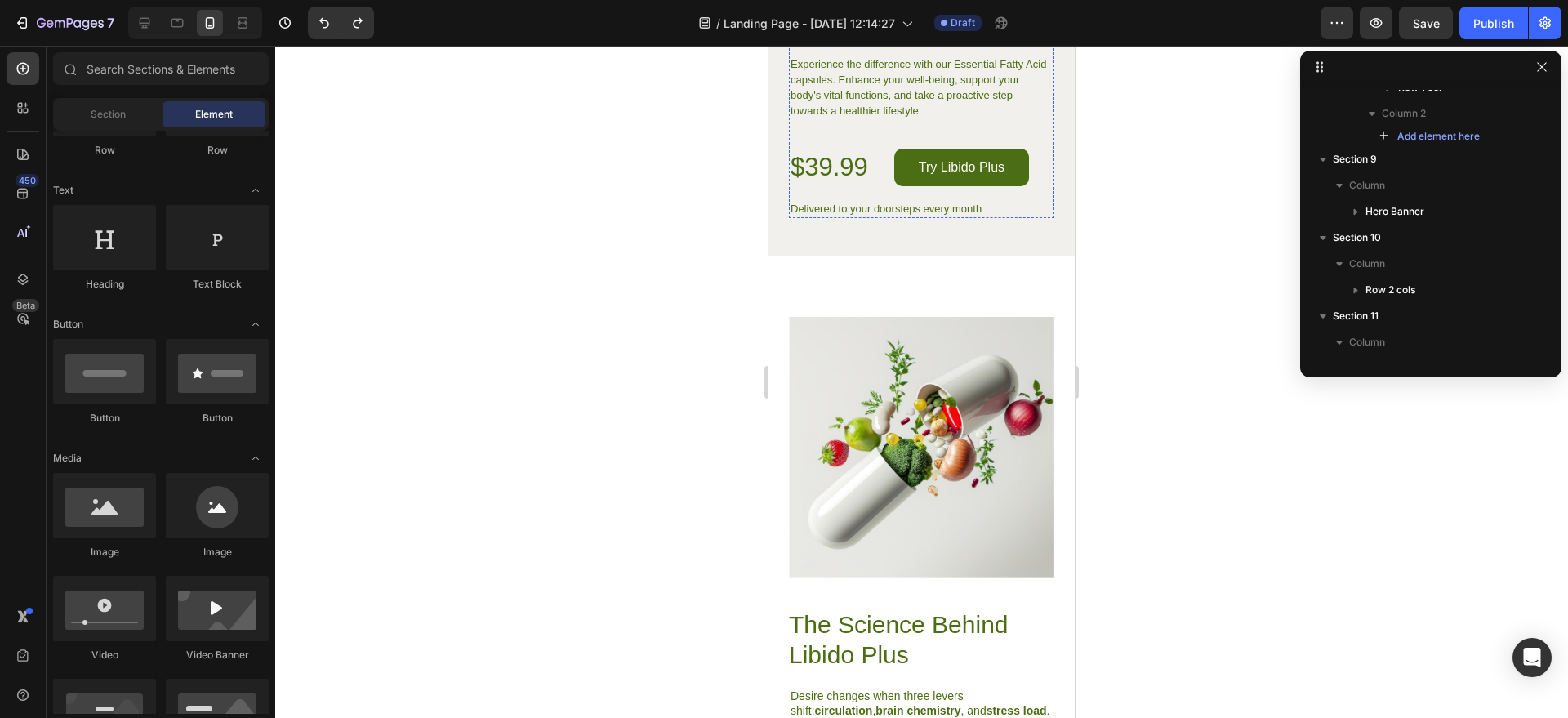
scroll to position [4671, 0]
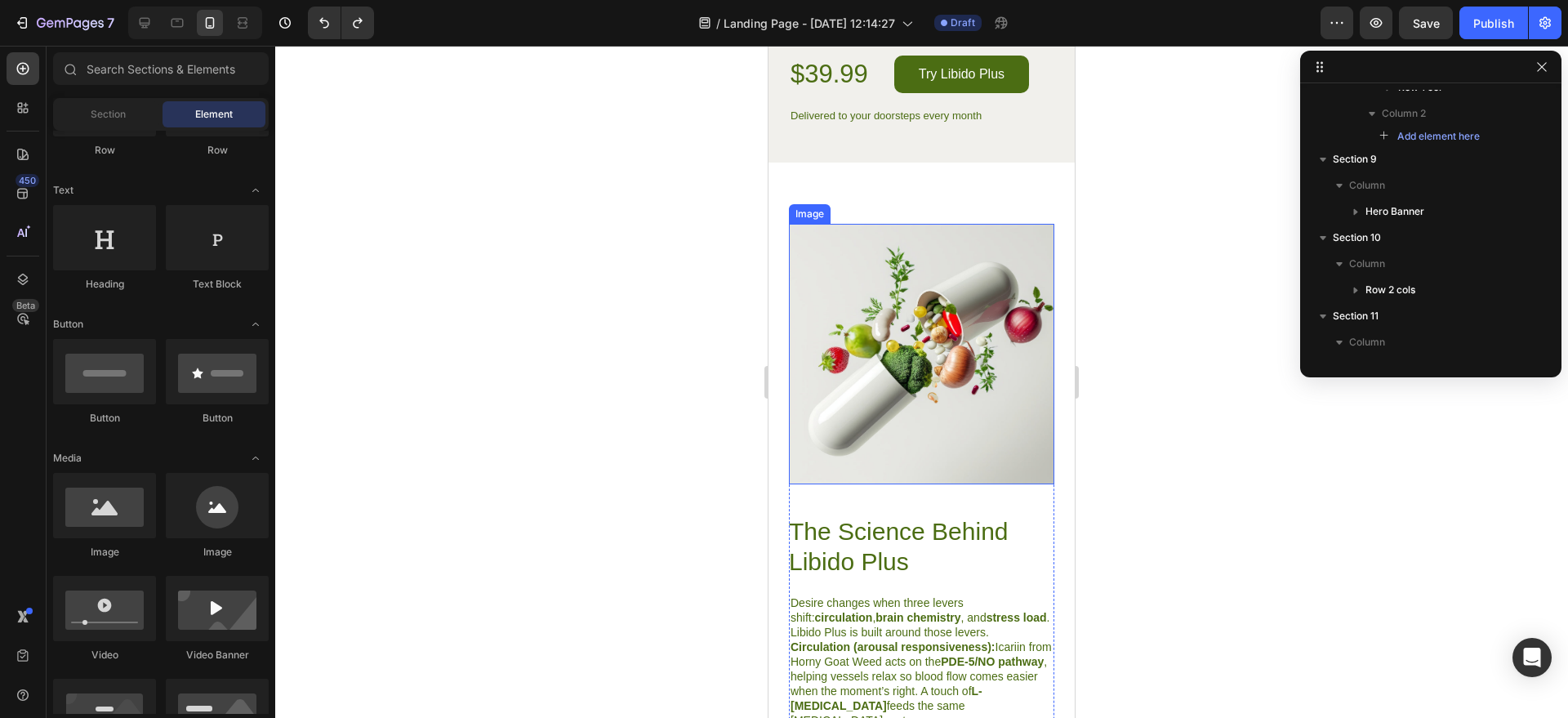
click at [925, 300] on img at bounding box center [921, 353] width 265 height 260
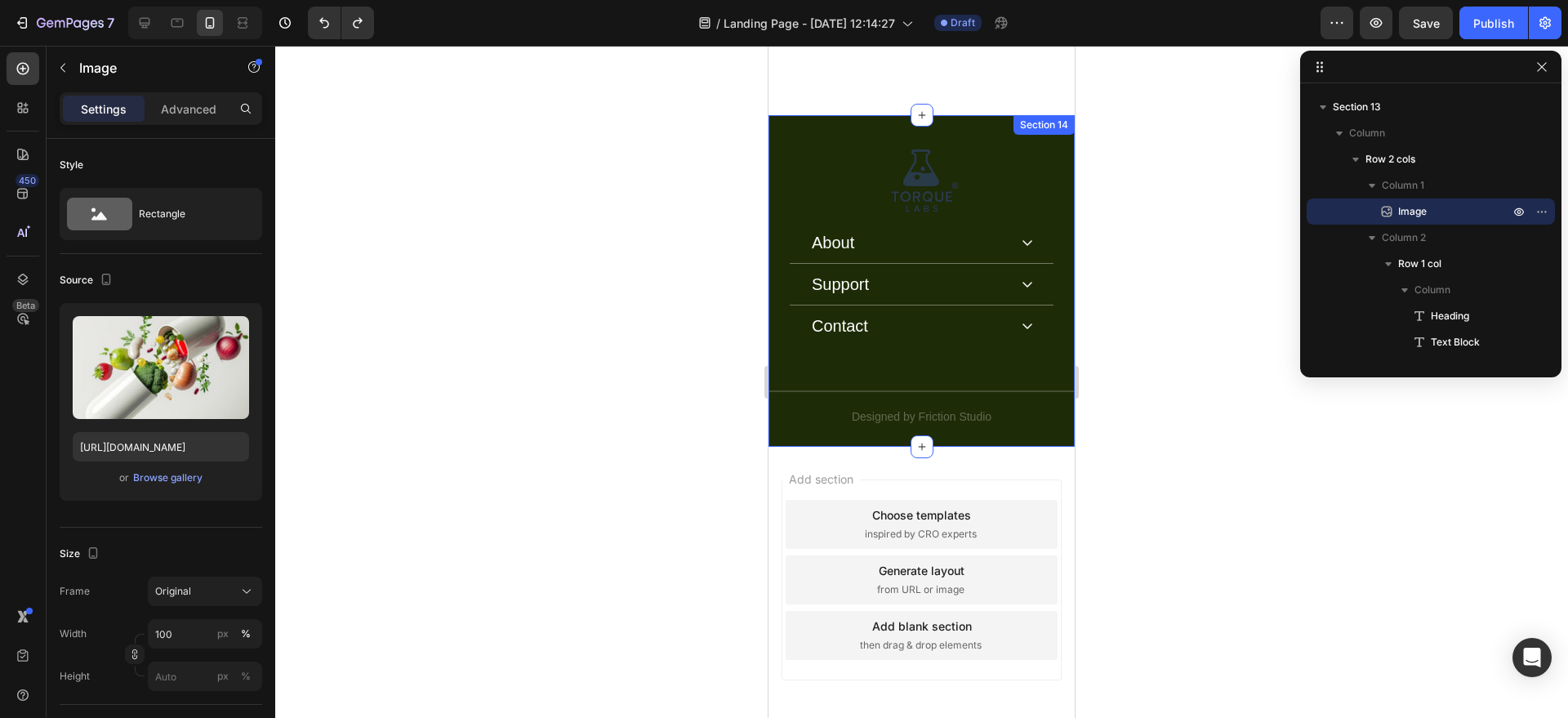
scroll to position [5512, 0]
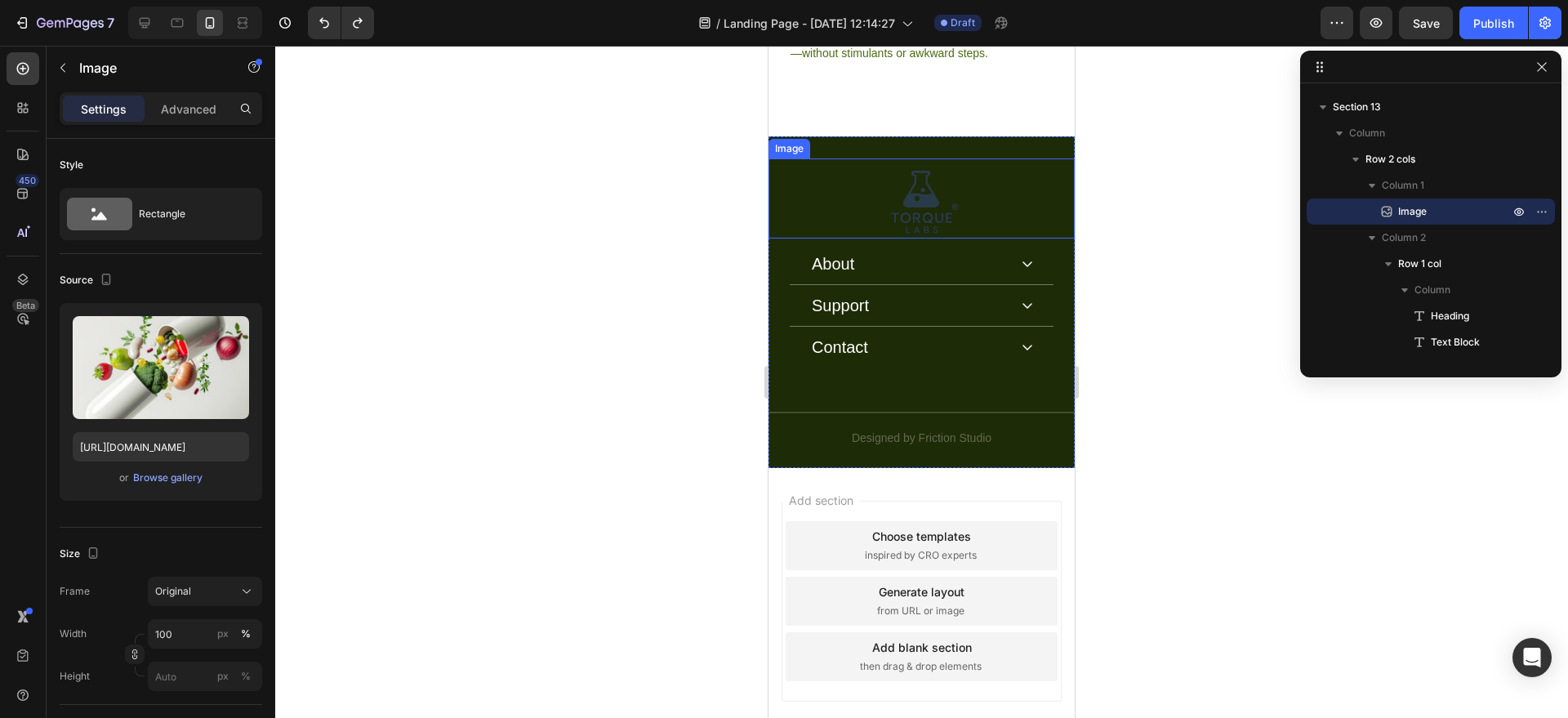
click at [912, 167] on img at bounding box center [922, 198] width 81 height 80
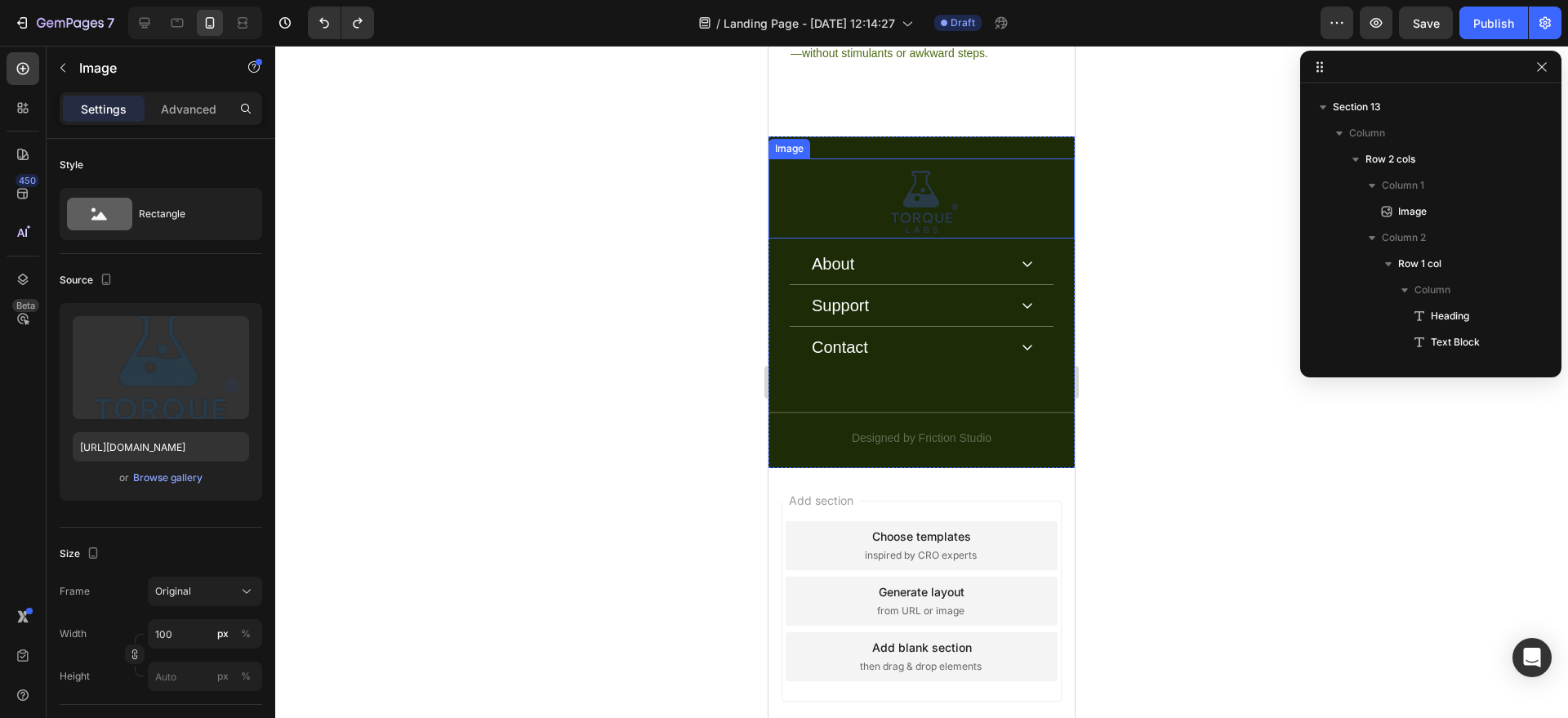
scroll to position [2864, 0]
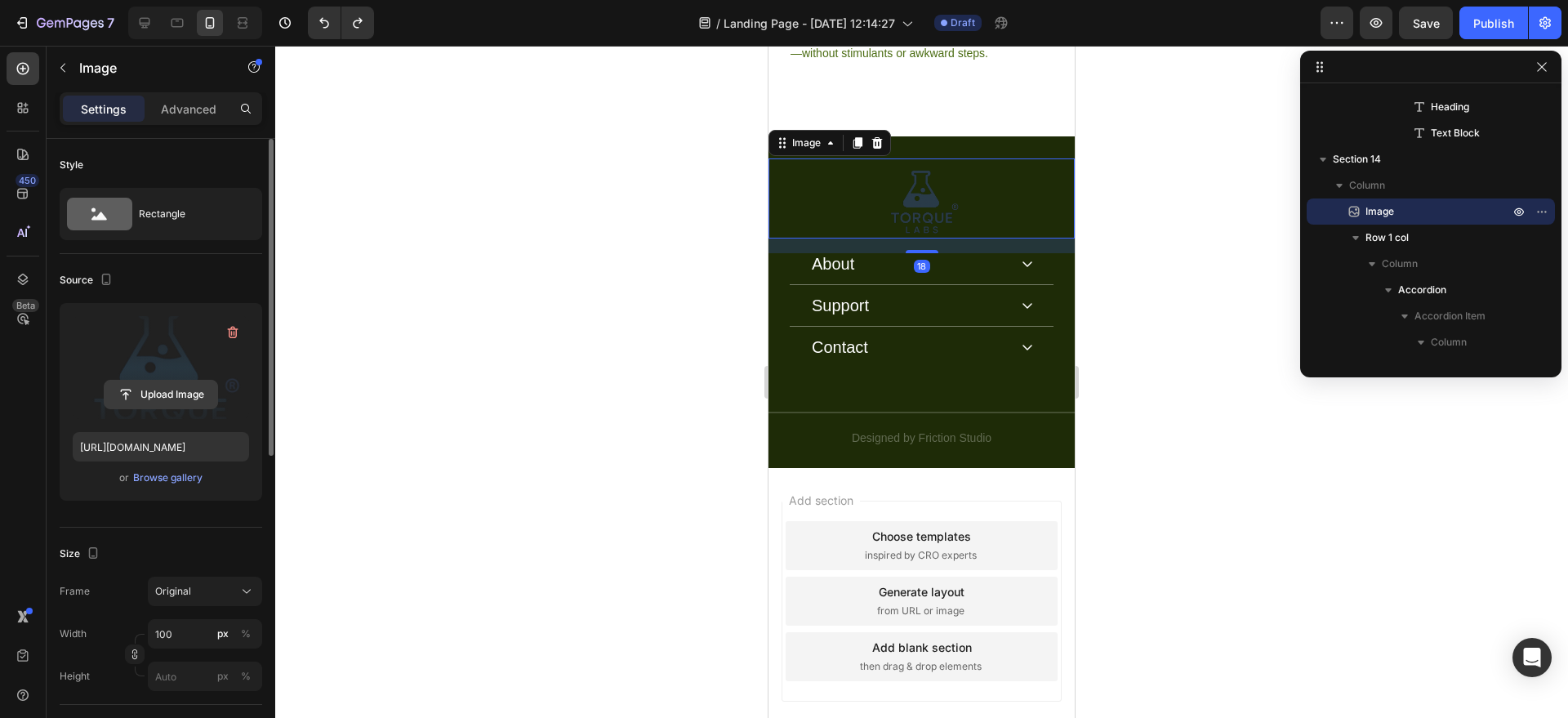
click at [194, 388] on input "file" at bounding box center [160, 394] width 113 height 28
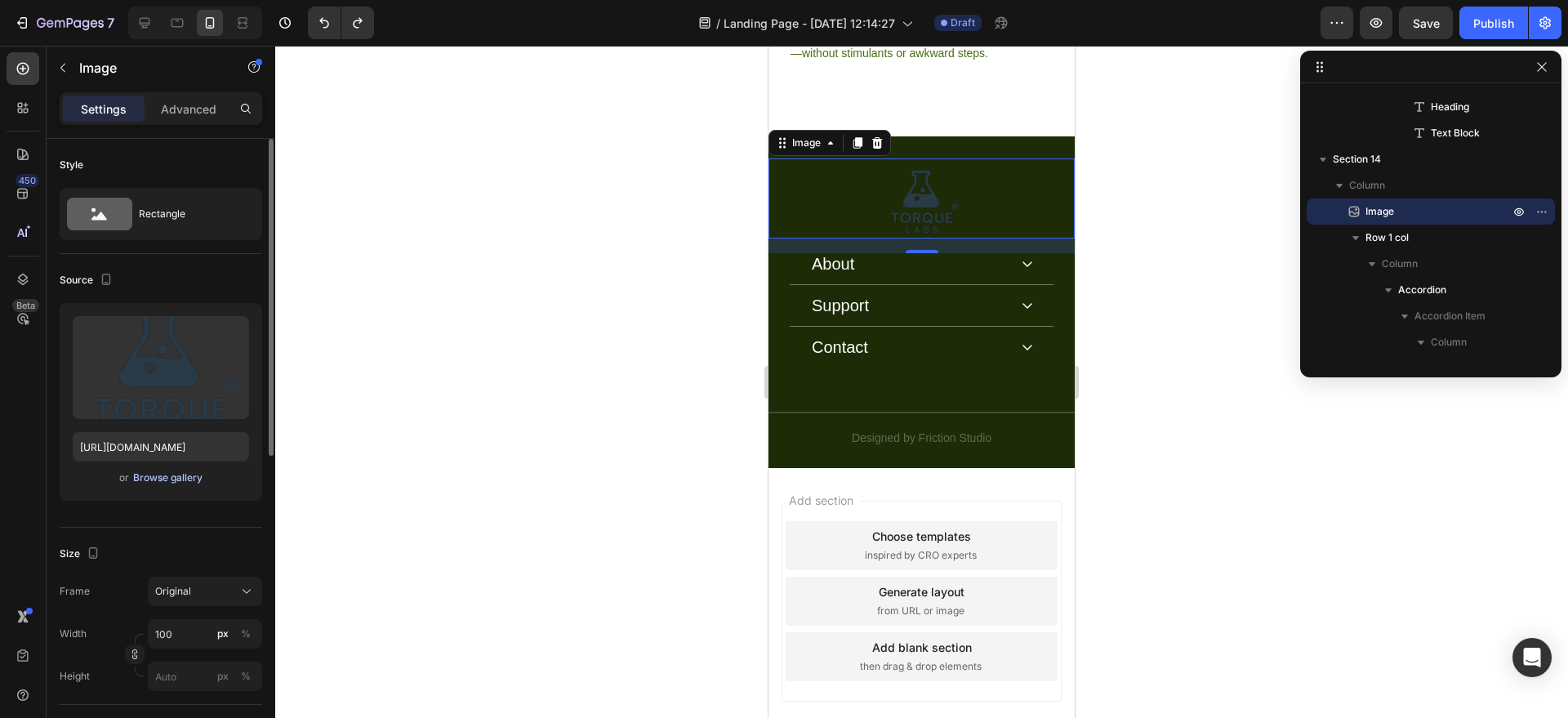
click at [186, 483] on div "Browse gallery" at bounding box center [168, 478] width 69 height 15
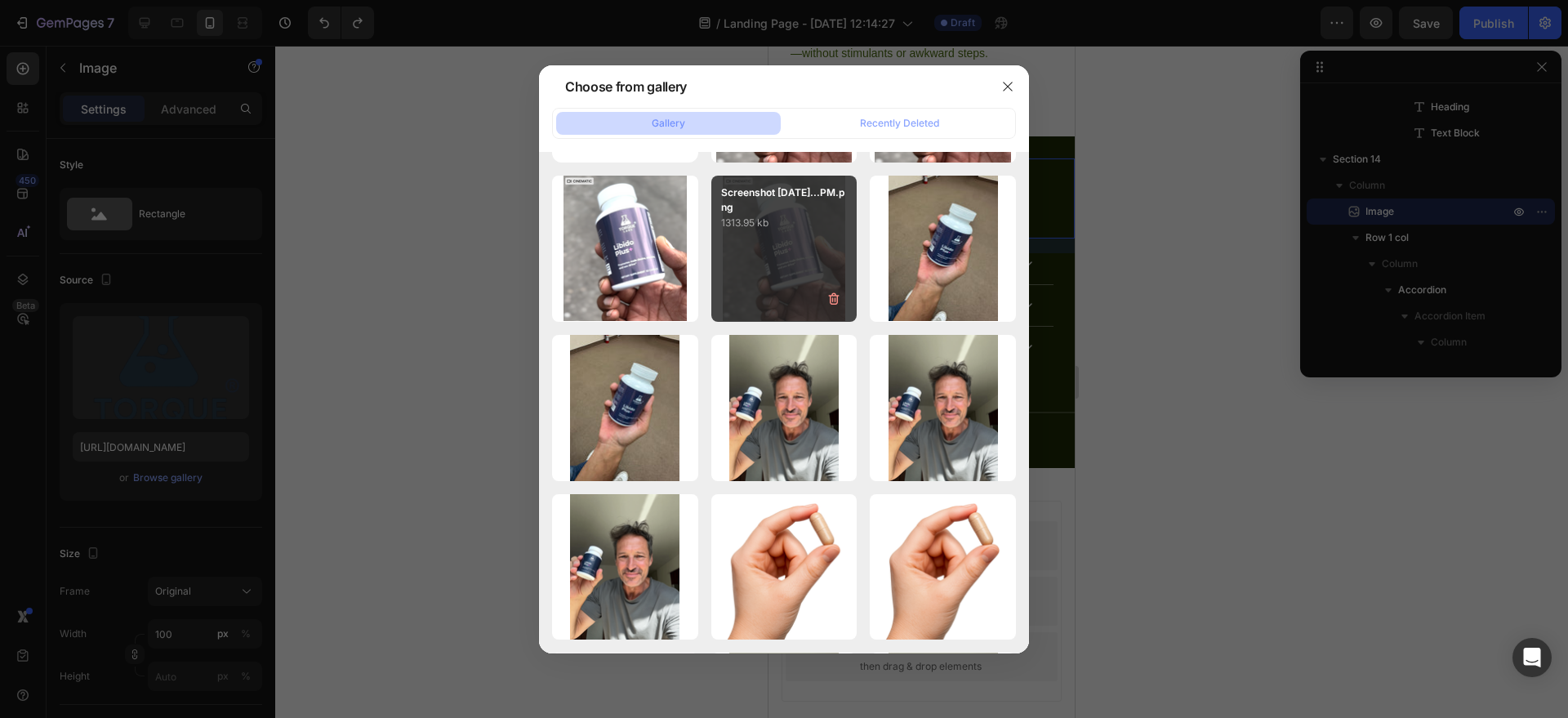
scroll to position [0, 0]
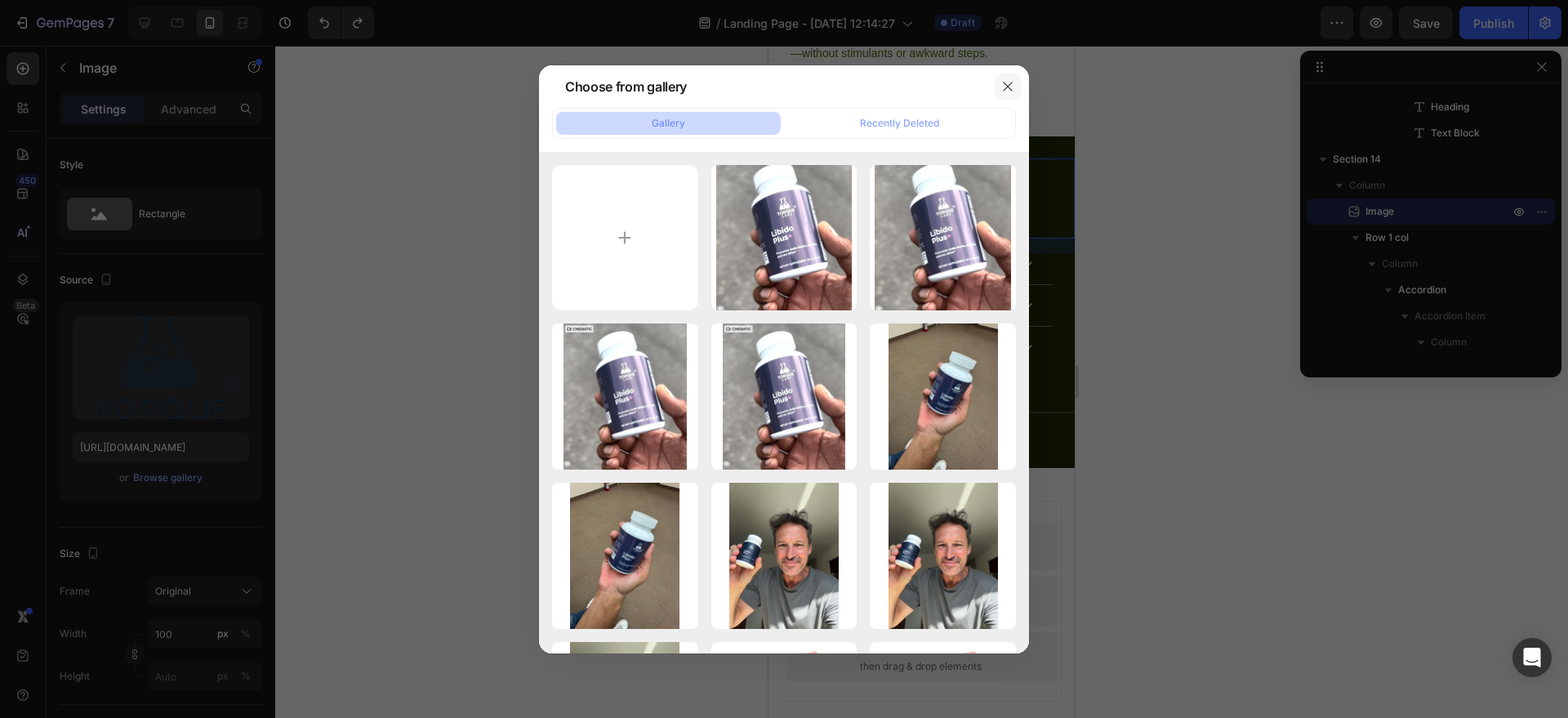
click at [1017, 86] on button "button" at bounding box center [1008, 86] width 26 height 26
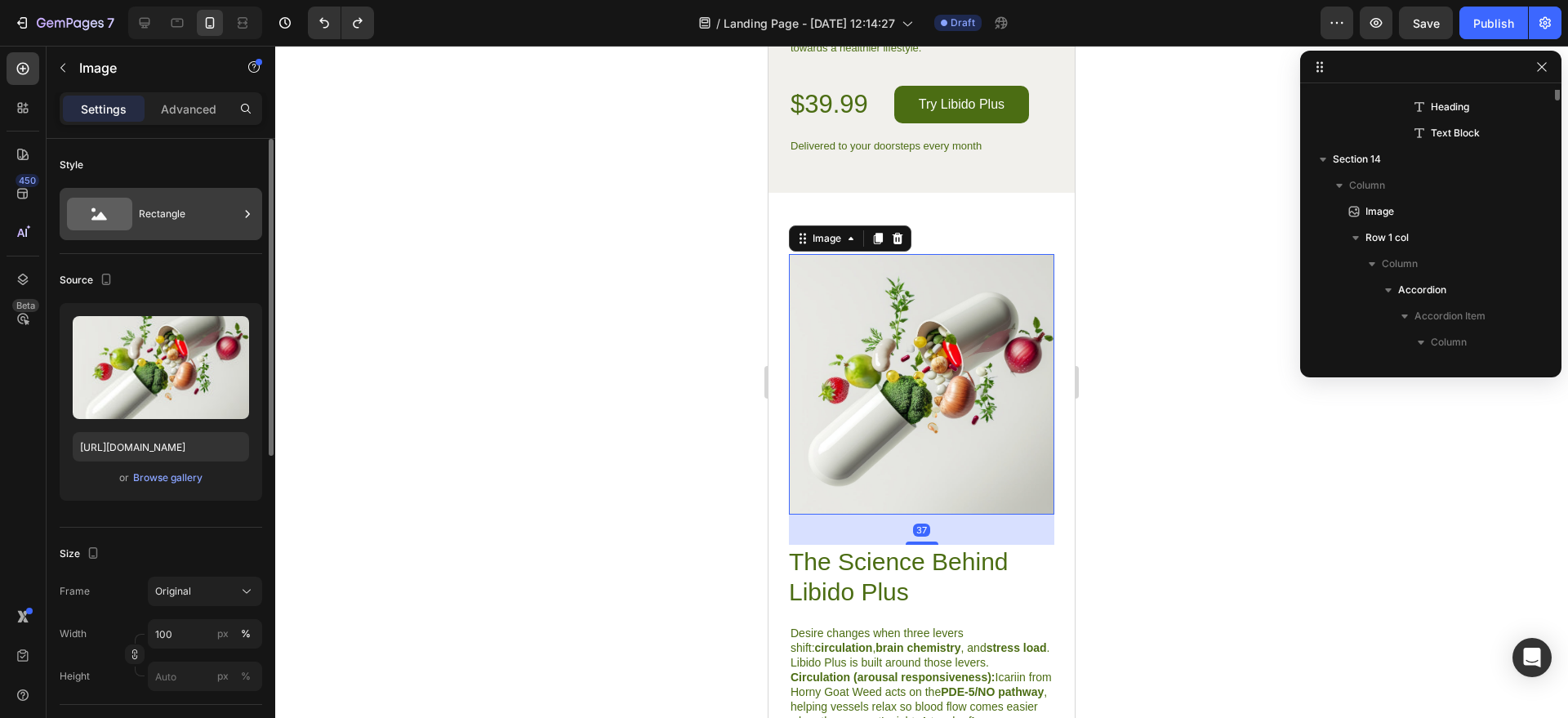
scroll to position [2654, 0]
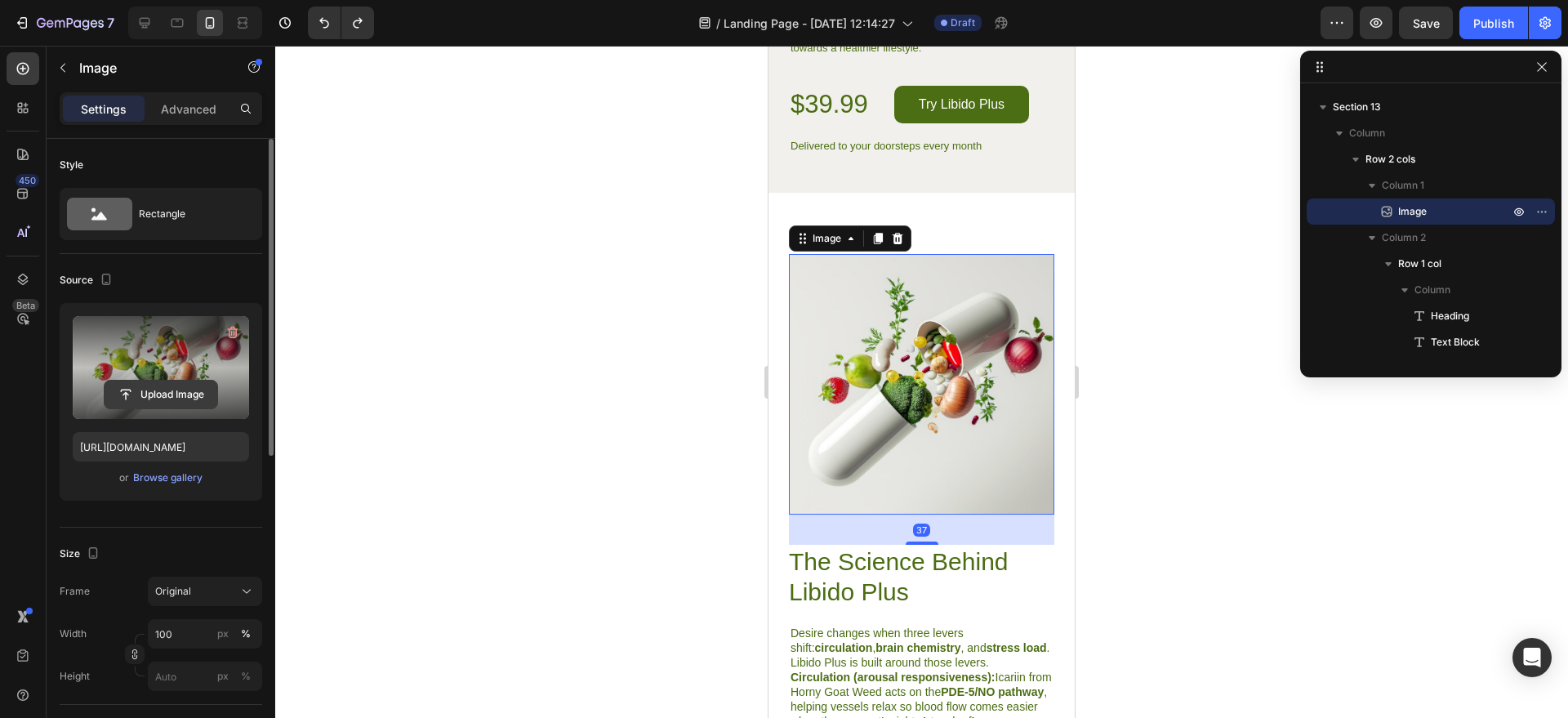
click at [172, 387] on input "file" at bounding box center [160, 394] width 113 height 28
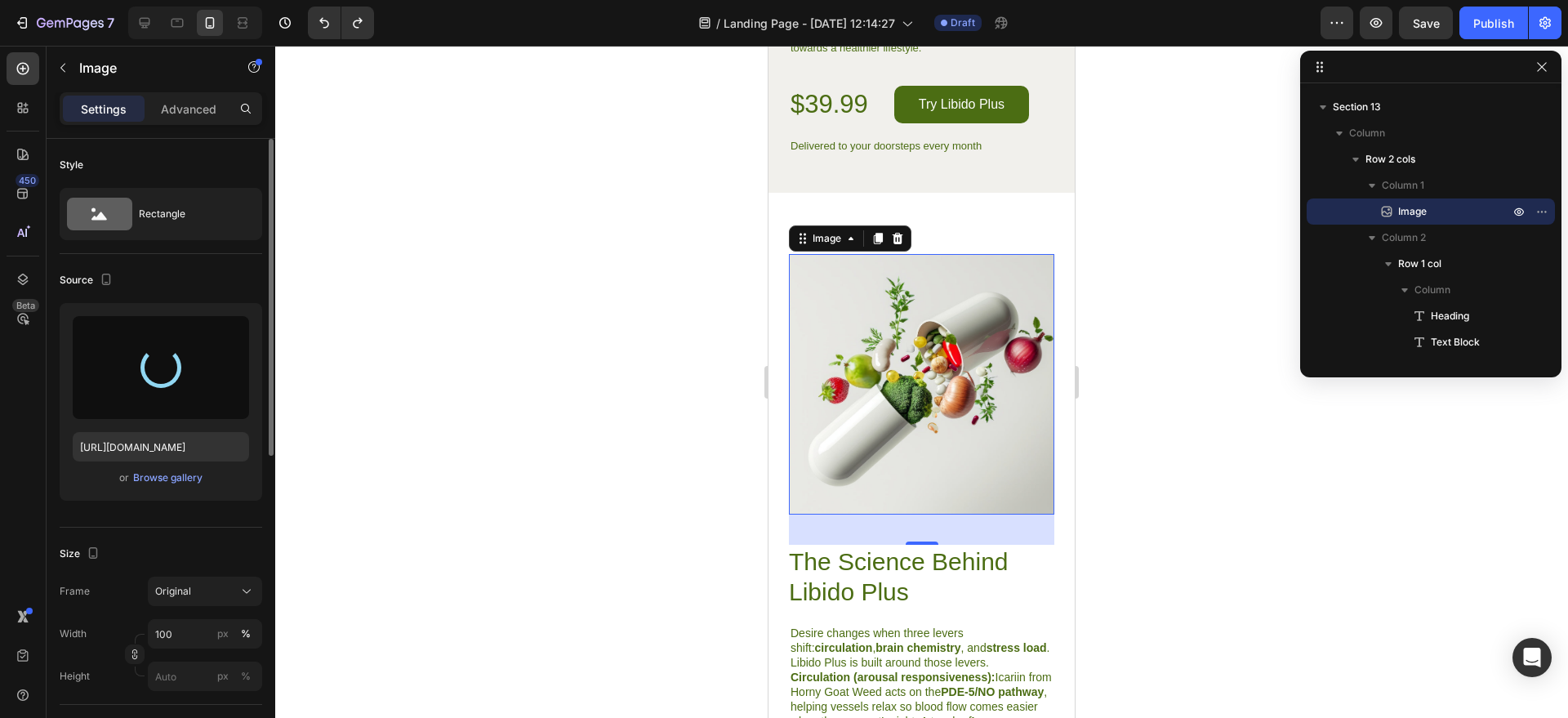
type input "[URL][DOMAIN_NAME]"
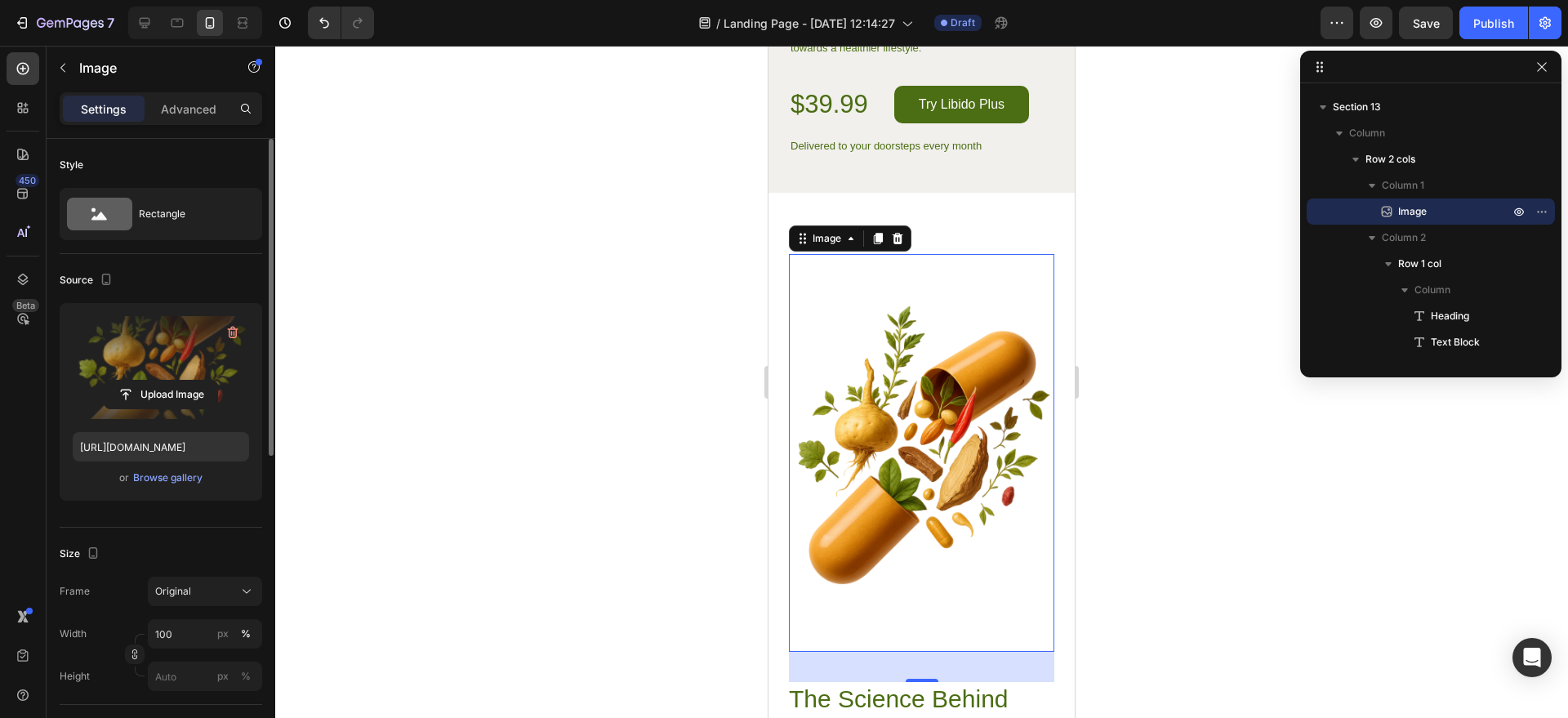
click at [1142, 294] on div at bounding box center [921, 382] width 1293 height 672
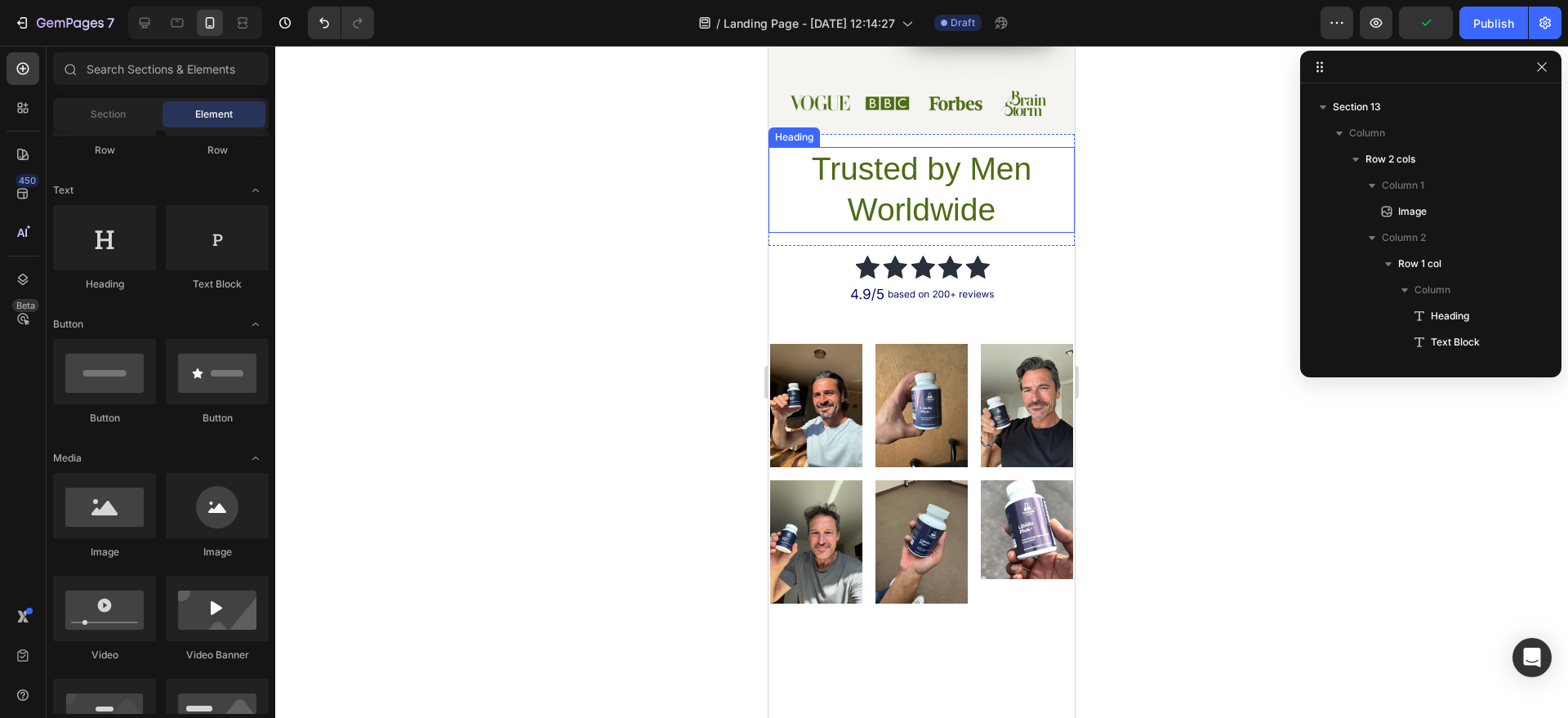
scroll to position [0, 0]
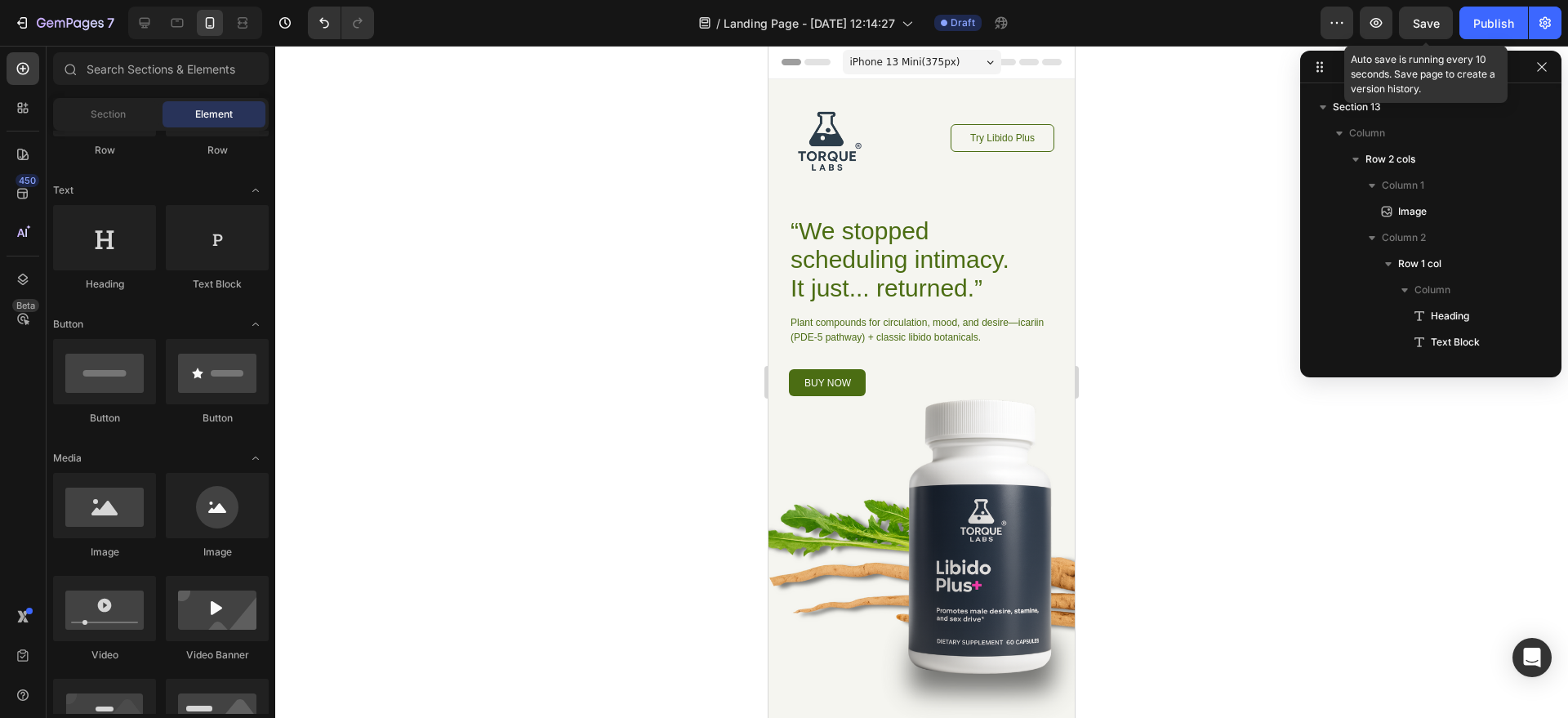
click at [1424, 22] on span "Save" at bounding box center [1427, 23] width 27 height 14
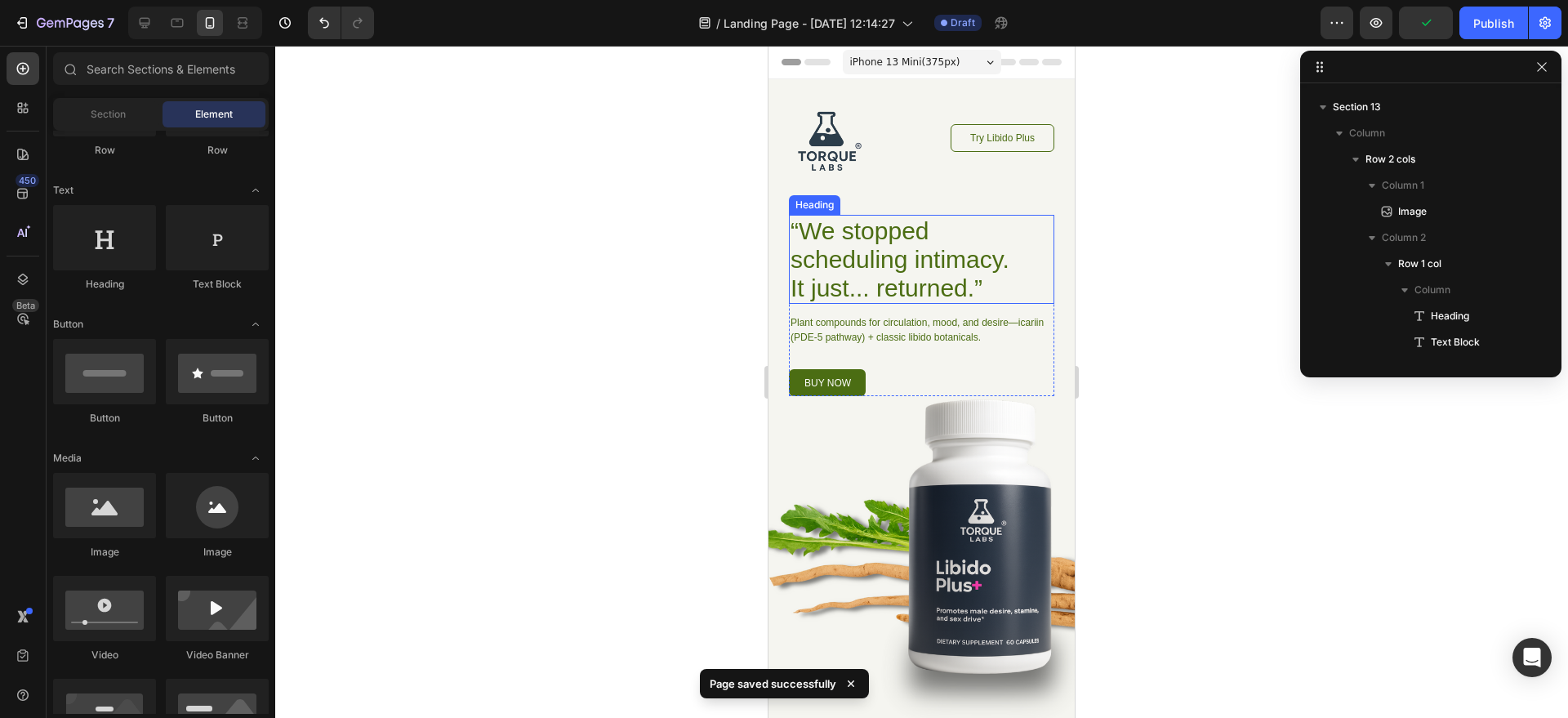
click at [860, 261] on h1 "“We stopped scheduling intimacy. It just... returned.”" at bounding box center [901, 259] width 224 height 89
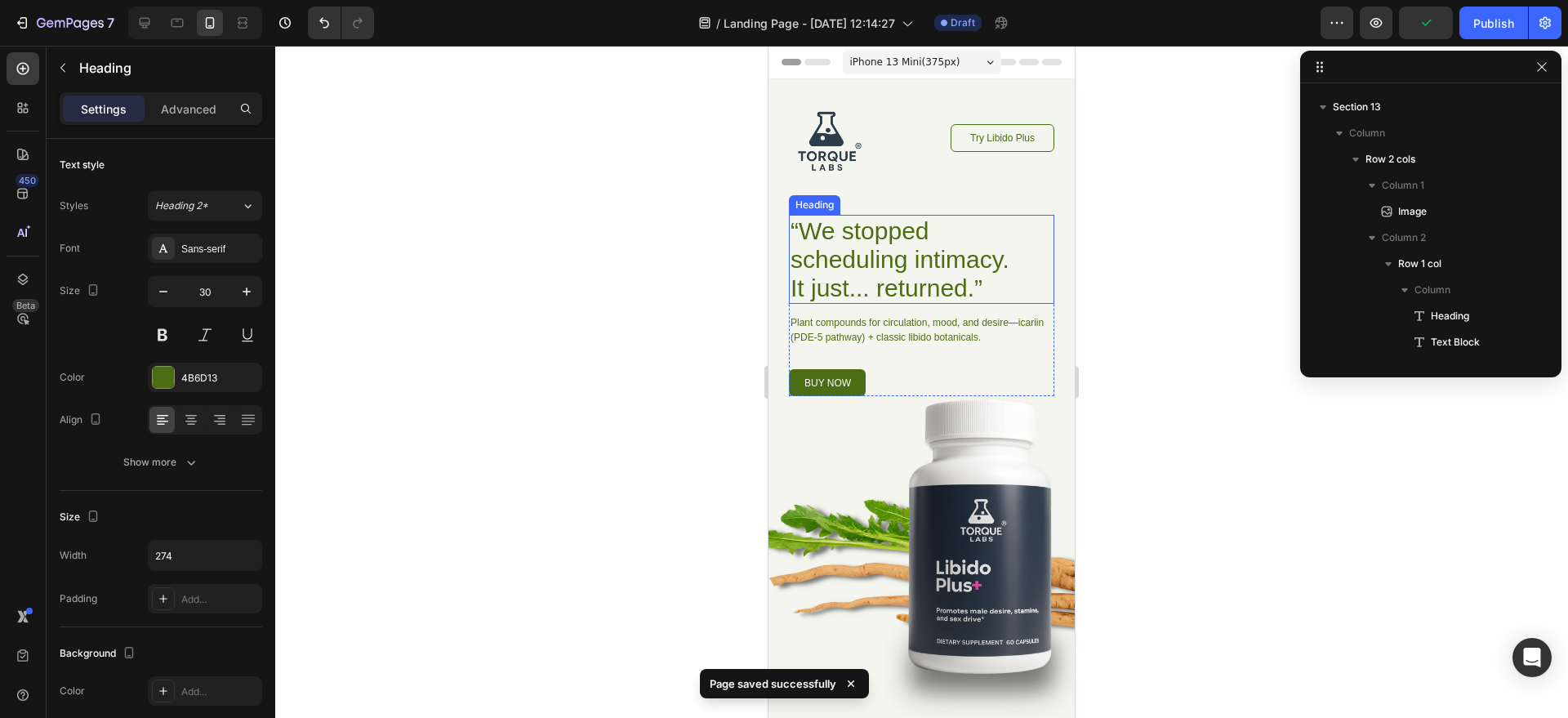
scroll to position [231, 0]
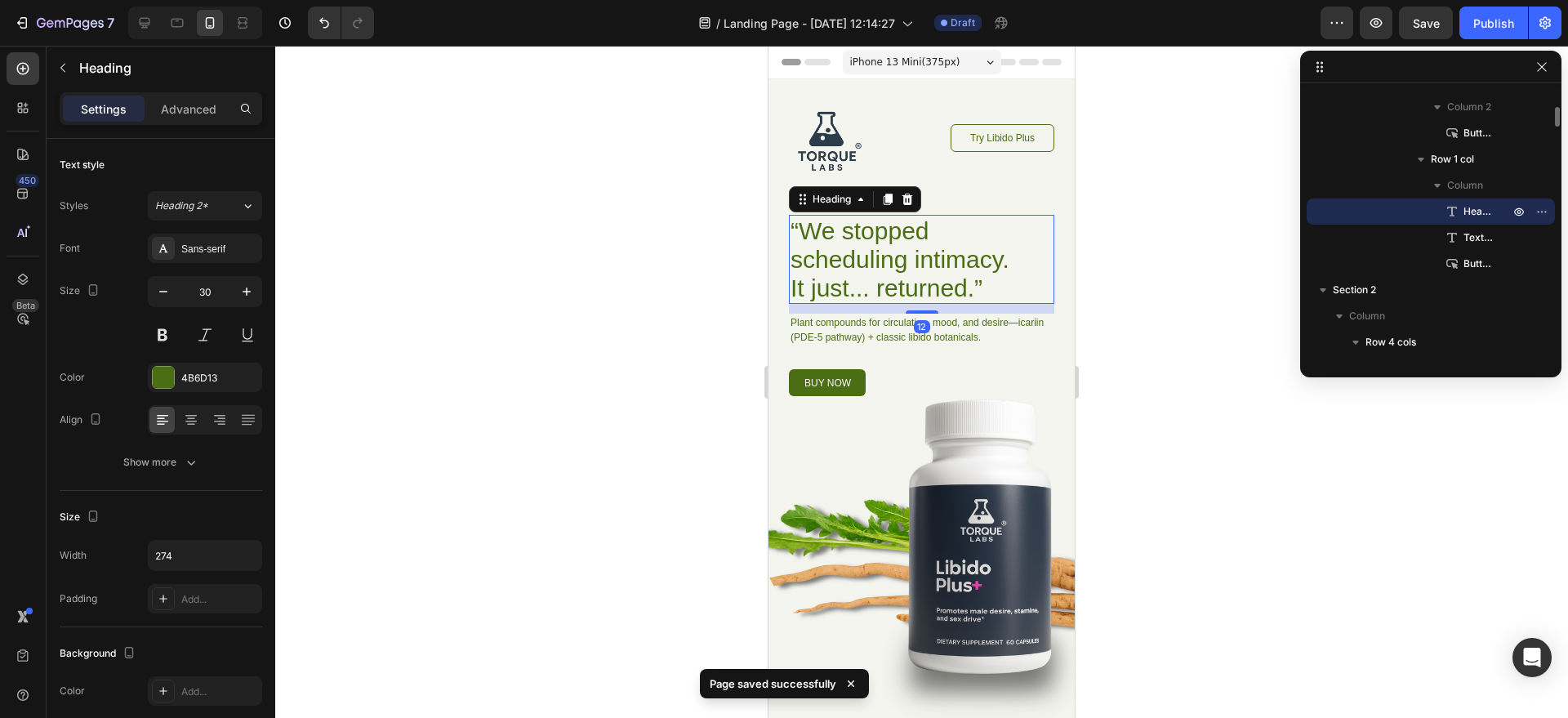
click at [860, 261] on h1 "“We stopped scheduling intimacy. It just... returned.”" at bounding box center [901, 259] width 224 height 89
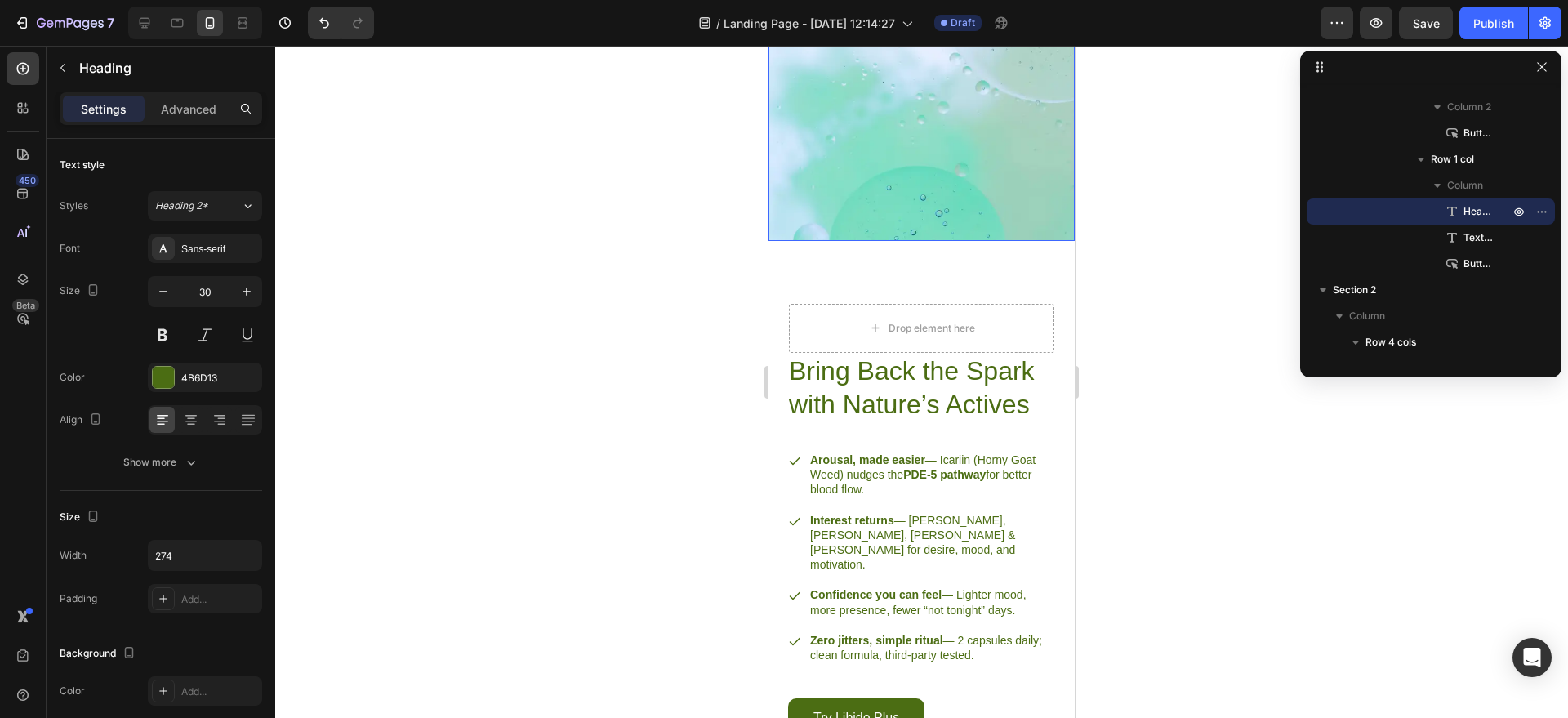
scroll to position [2262, 0]
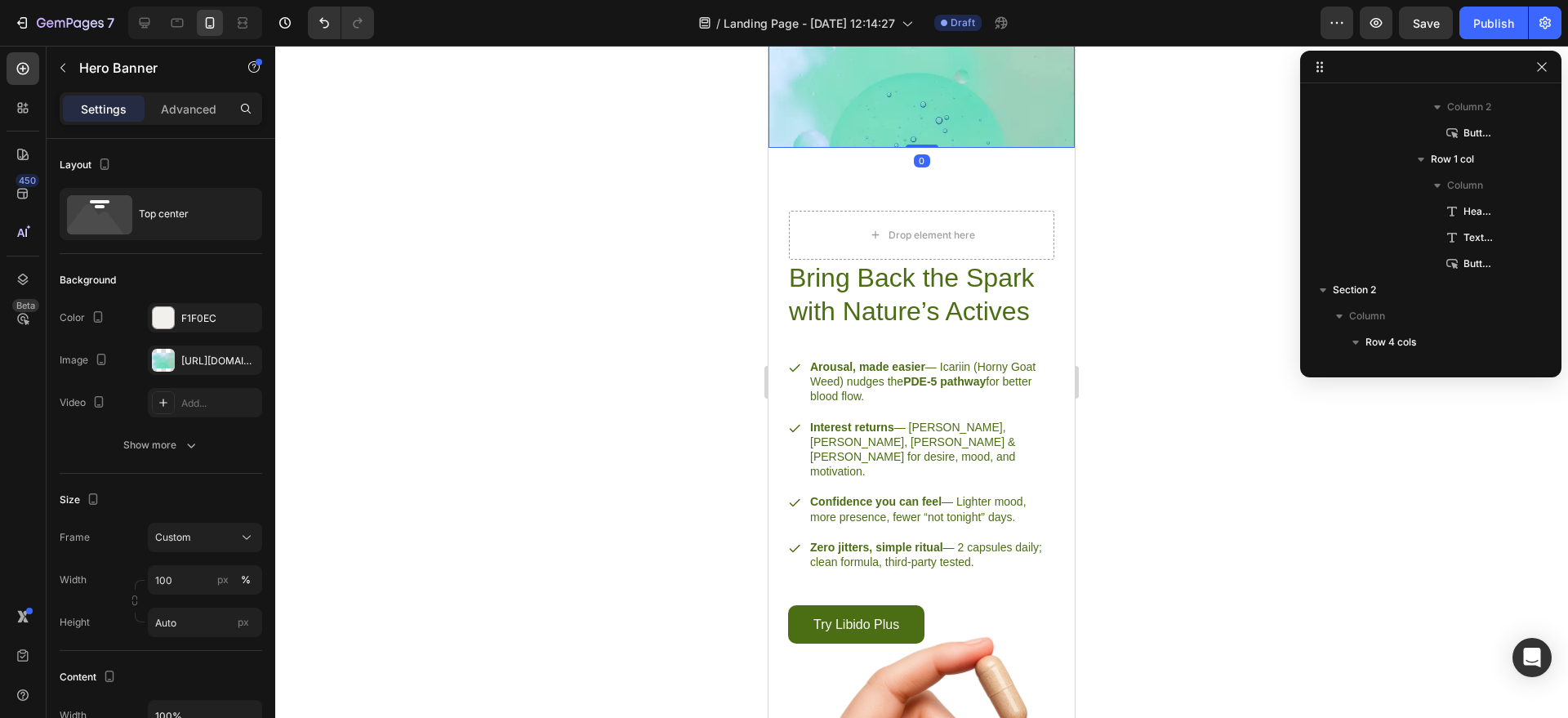
scroll to position [1512, 0]
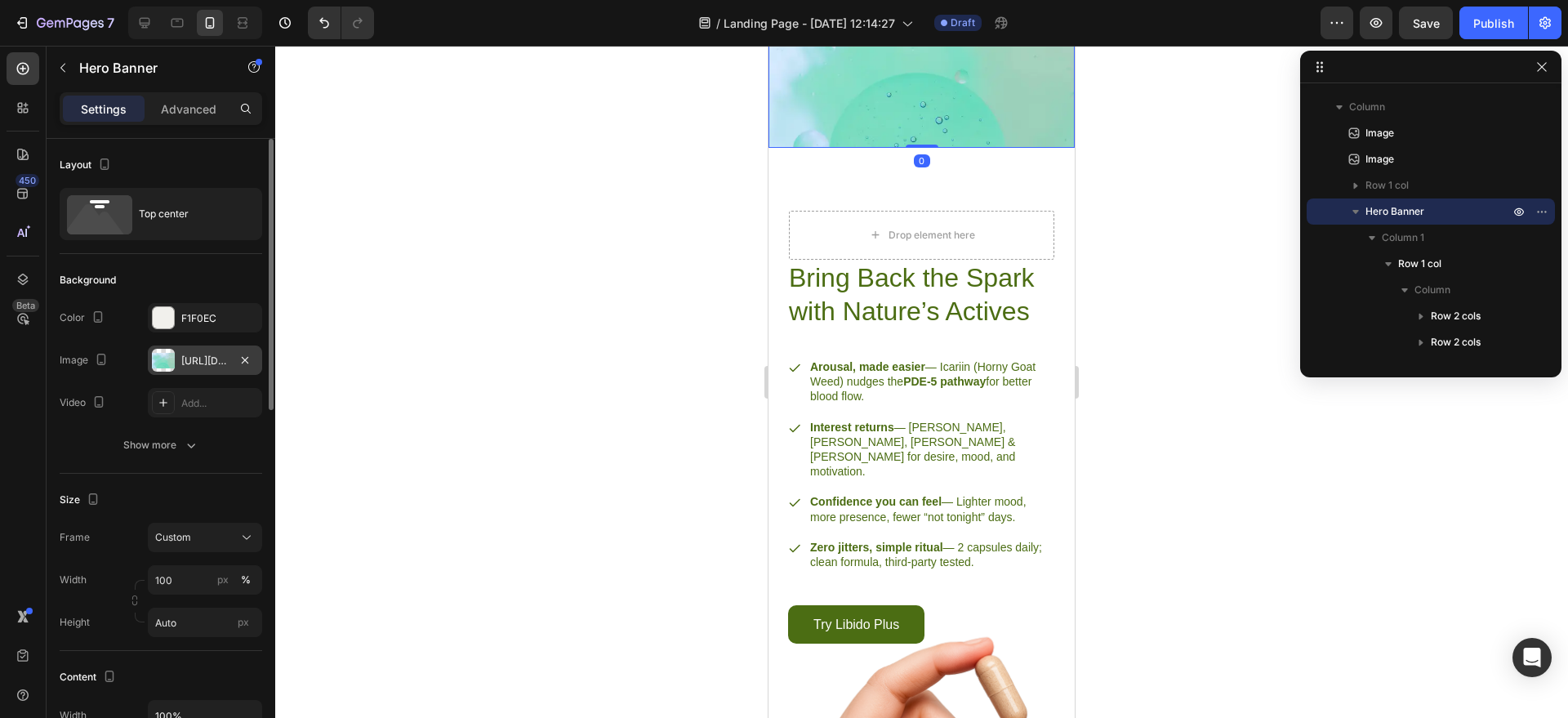
click at [256, 352] on div "[URL][DOMAIN_NAME]" at bounding box center [205, 360] width 114 height 30
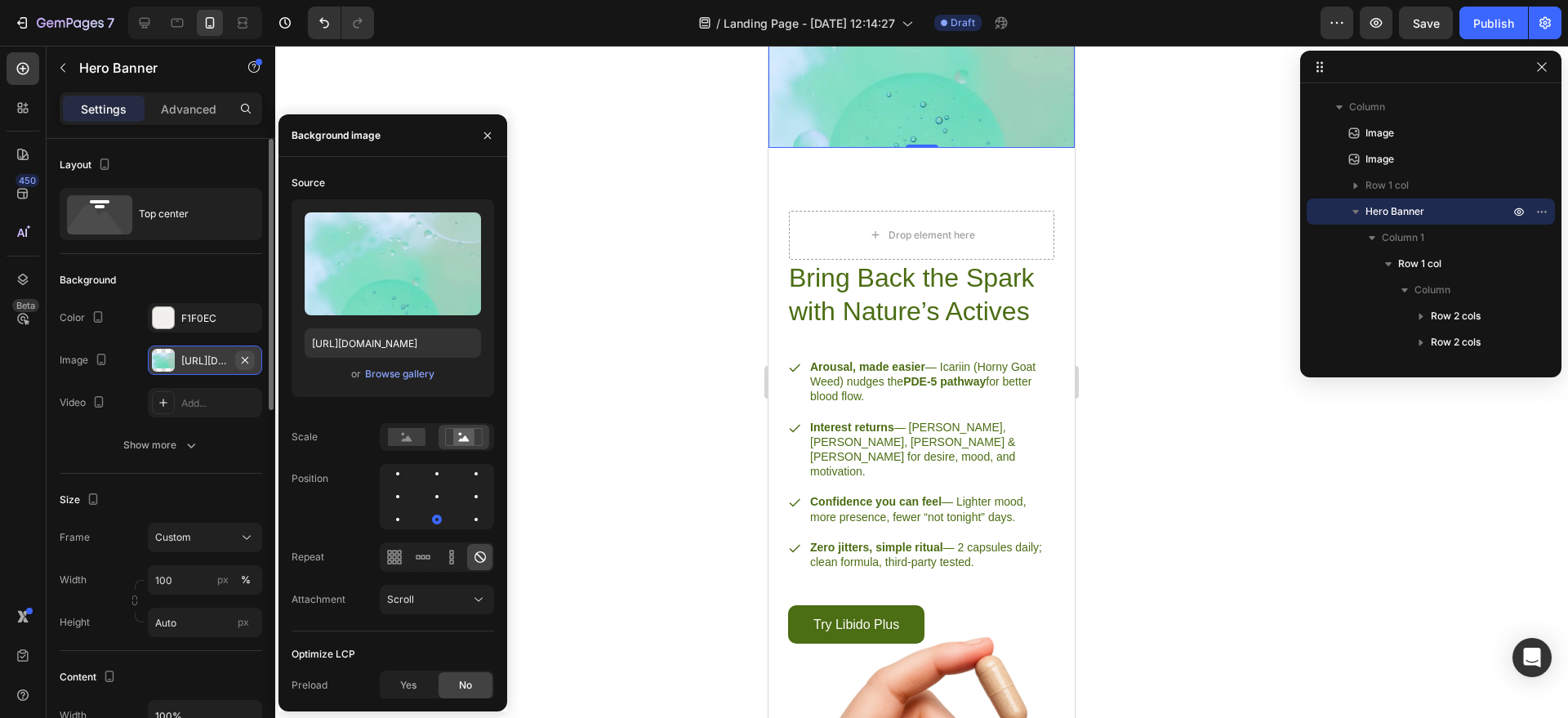
click at [250, 356] on icon "button" at bounding box center [245, 360] width 13 height 13
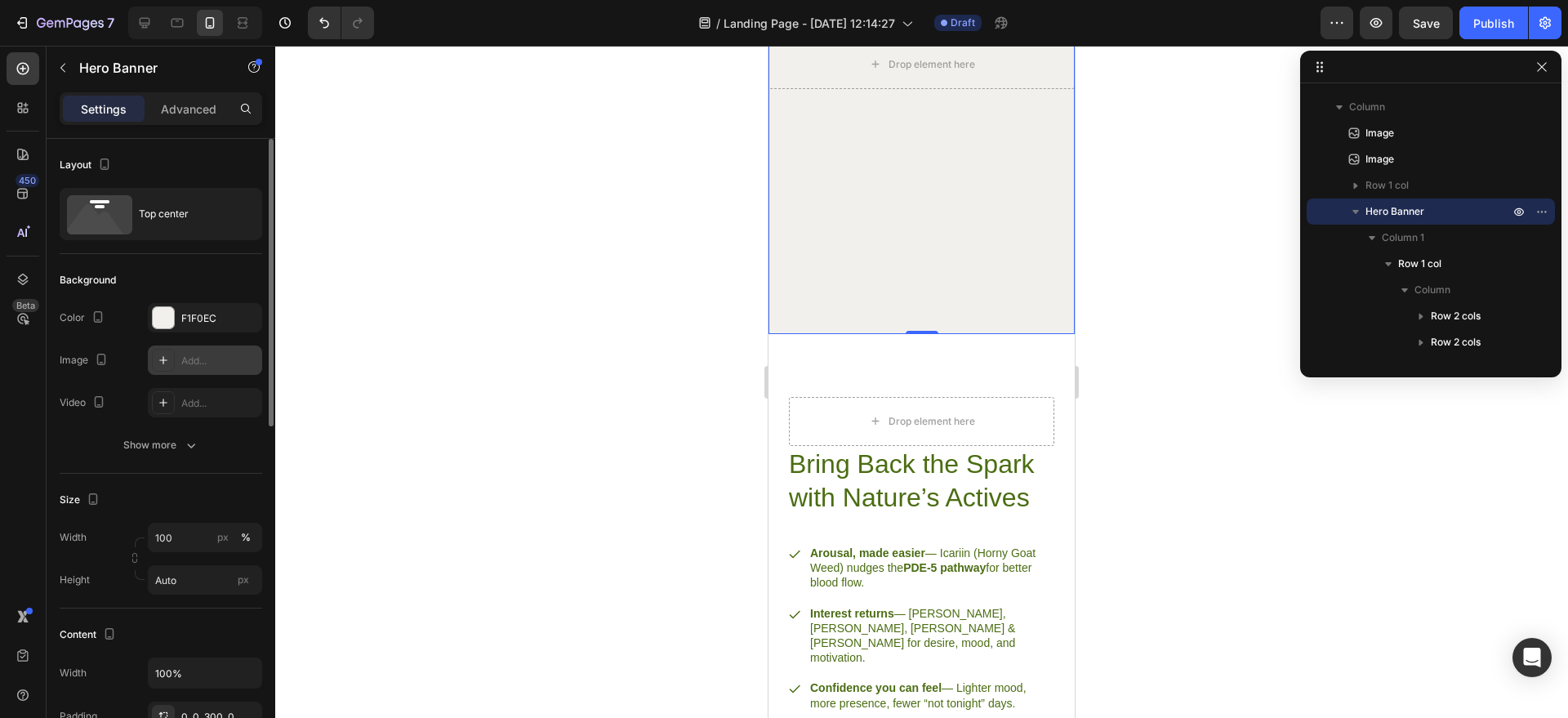
scroll to position [1888, 0]
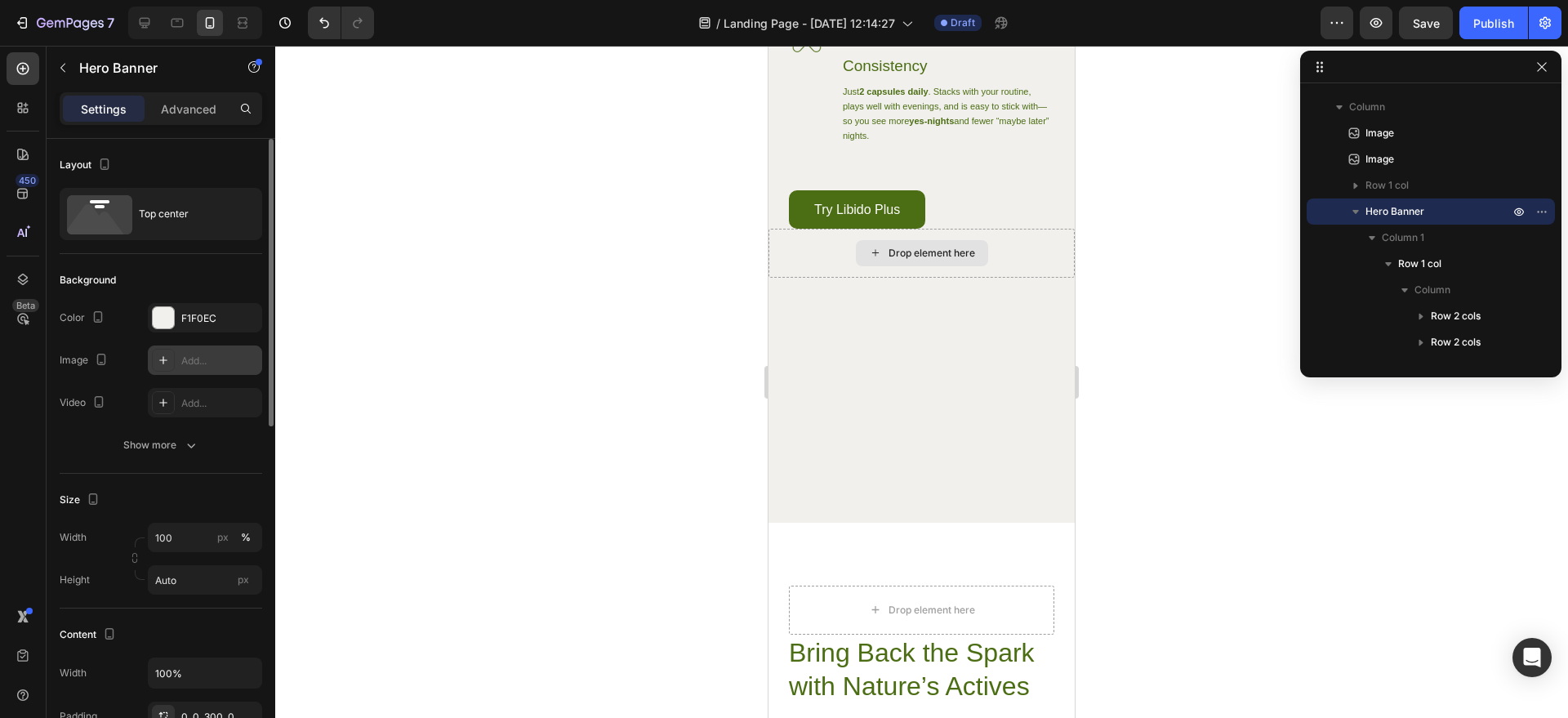
click at [969, 266] on div "Drop element here" at bounding box center [922, 253] width 132 height 26
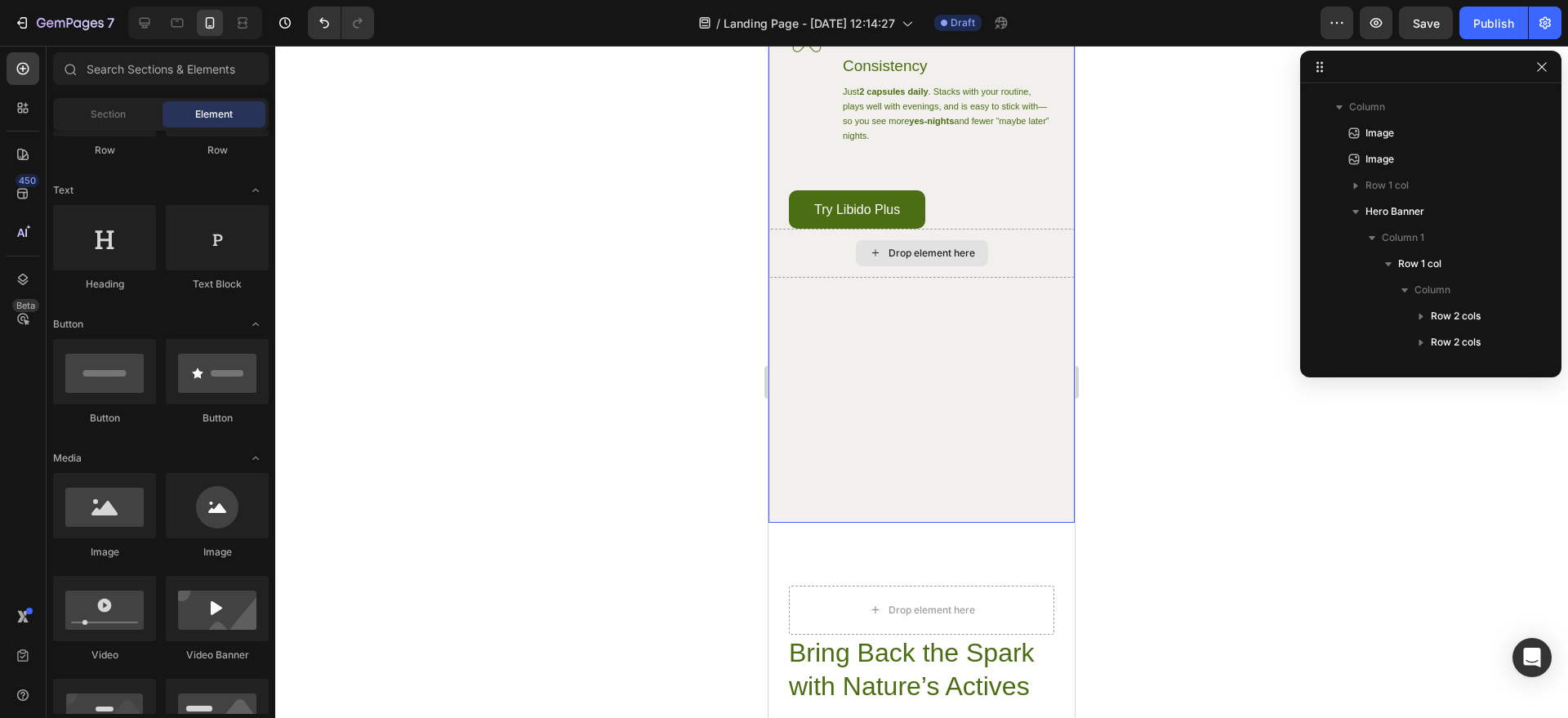
click at [994, 278] on div "Drop element here" at bounding box center [921, 253] width 307 height 49
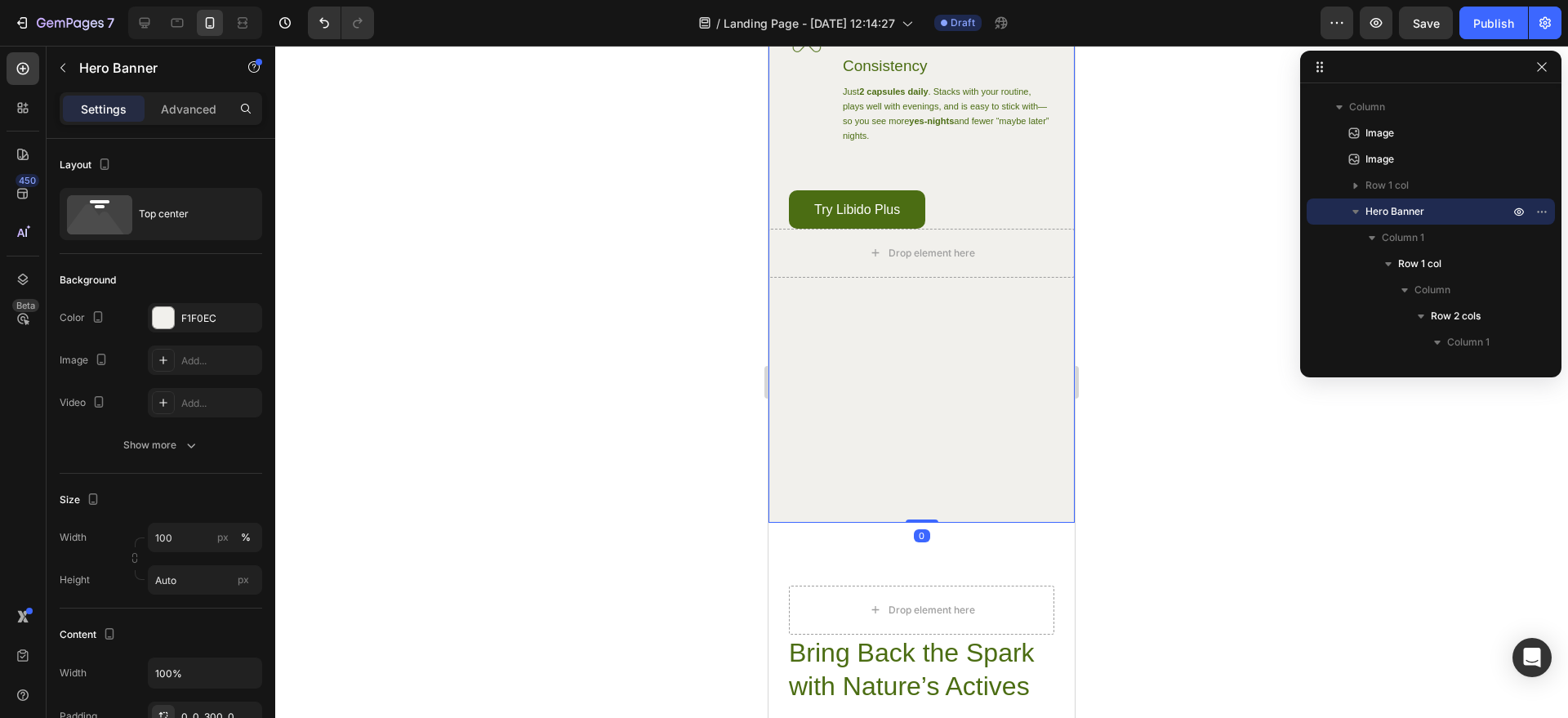
click at [1002, 439] on div "Image Potent, Standardized Actives Heading Our hero ingredient icariin (from Ho…" at bounding box center [921, 128] width 307 height 789
click at [870, 426] on div "Image Potent, Standardized Actives Heading Our hero ingredient icariin (from Ho…" at bounding box center [921, 128] width 307 height 789
drag, startPoint x: 911, startPoint y: 582, endPoint x: 916, endPoint y: 559, distance: 23.5
click at [905, 417] on div "Image Potent, Standardized Actives Heading Our hero ingredient icariin (from Ho…" at bounding box center [921, 128] width 307 height 789
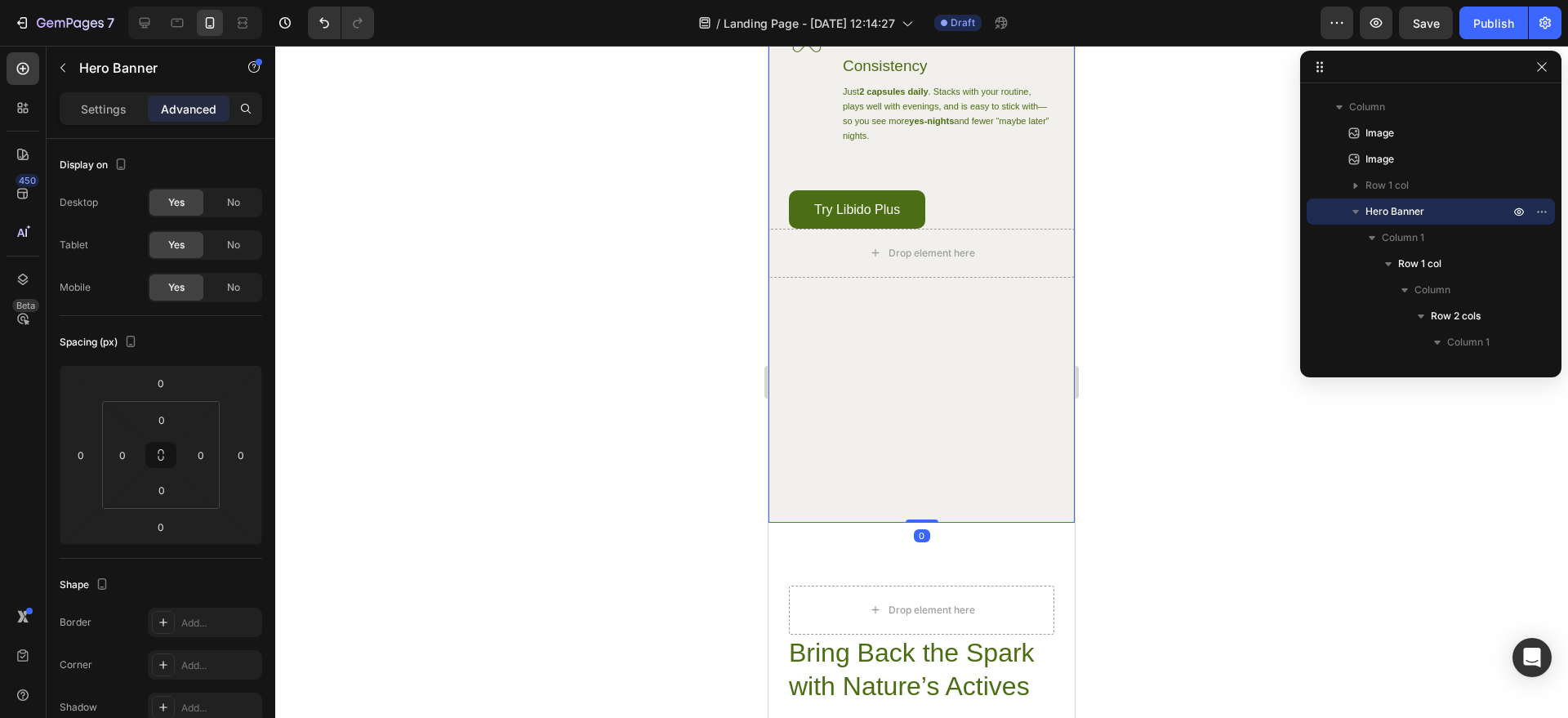
click at [915, 522] on div "Image Potent, Standardized Actives Heading Our hero ingredient icariin (from Ho…" at bounding box center [921, 128] width 307 height 789
drag, startPoint x: 906, startPoint y: 522, endPoint x: 1403, endPoint y: 511, distance: 497.1
click at [906, 522] on div "Image Potent, Standardized Actives Heading Our hero ingredient icariin (from Ho…" at bounding box center [921, 128] width 307 height 789
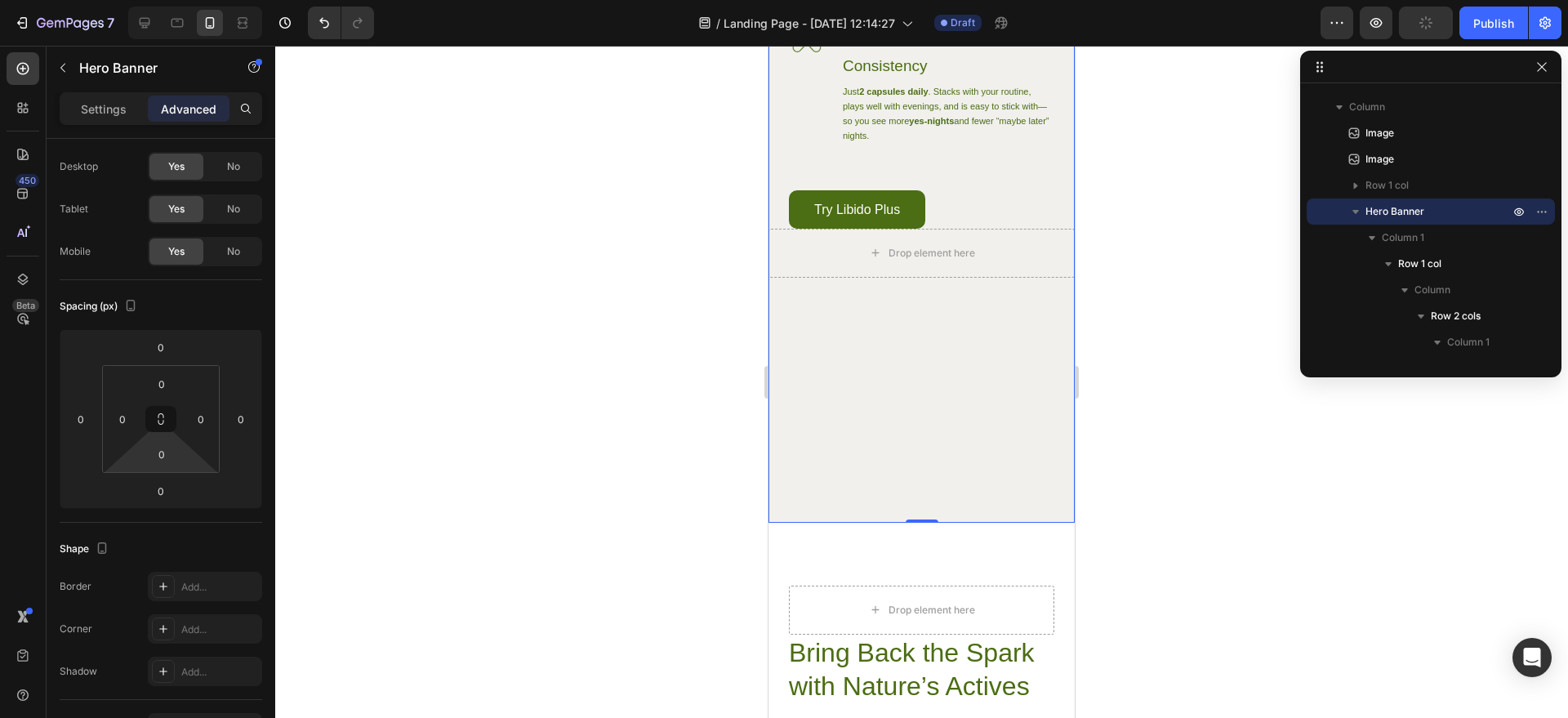
scroll to position [0, 0]
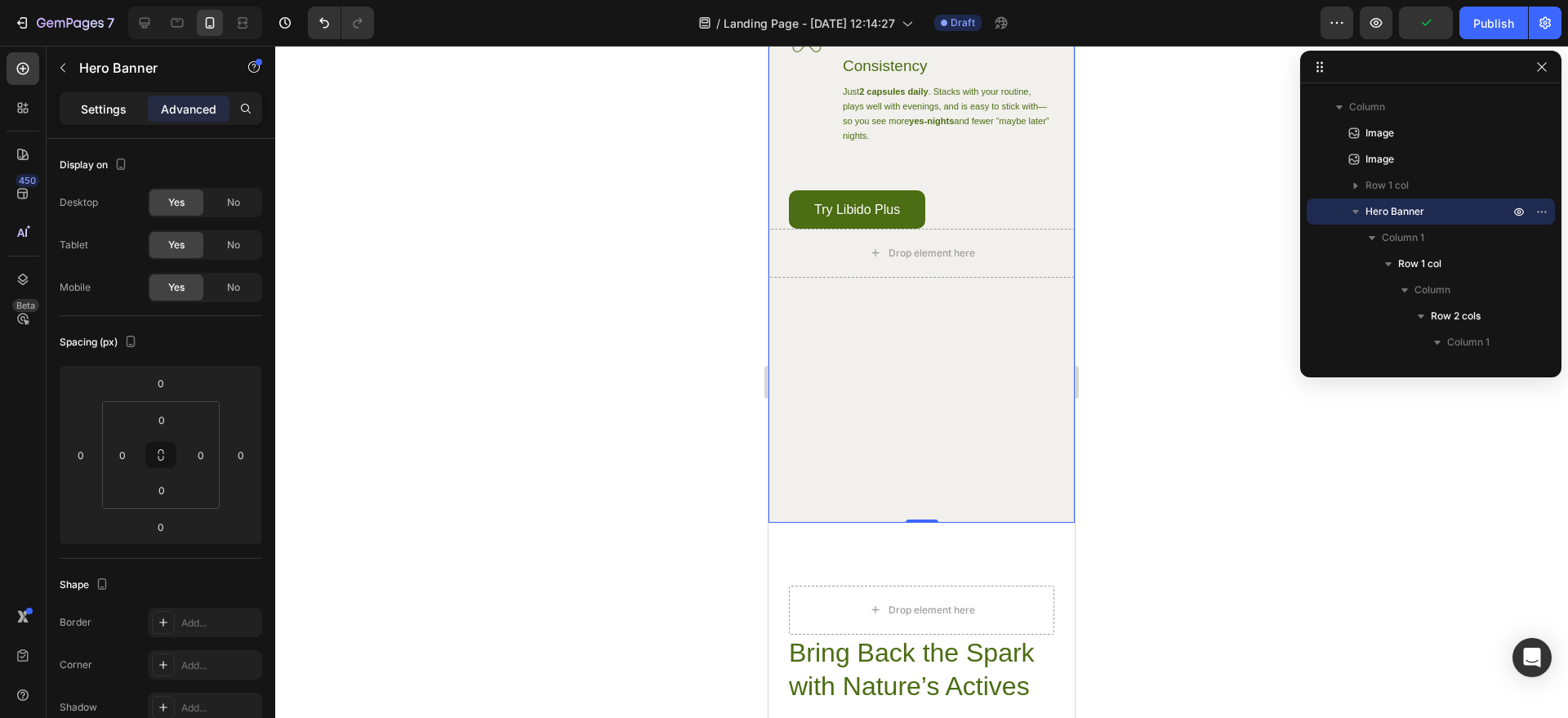
click at [121, 98] on div "Settings" at bounding box center [104, 108] width 81 height 26
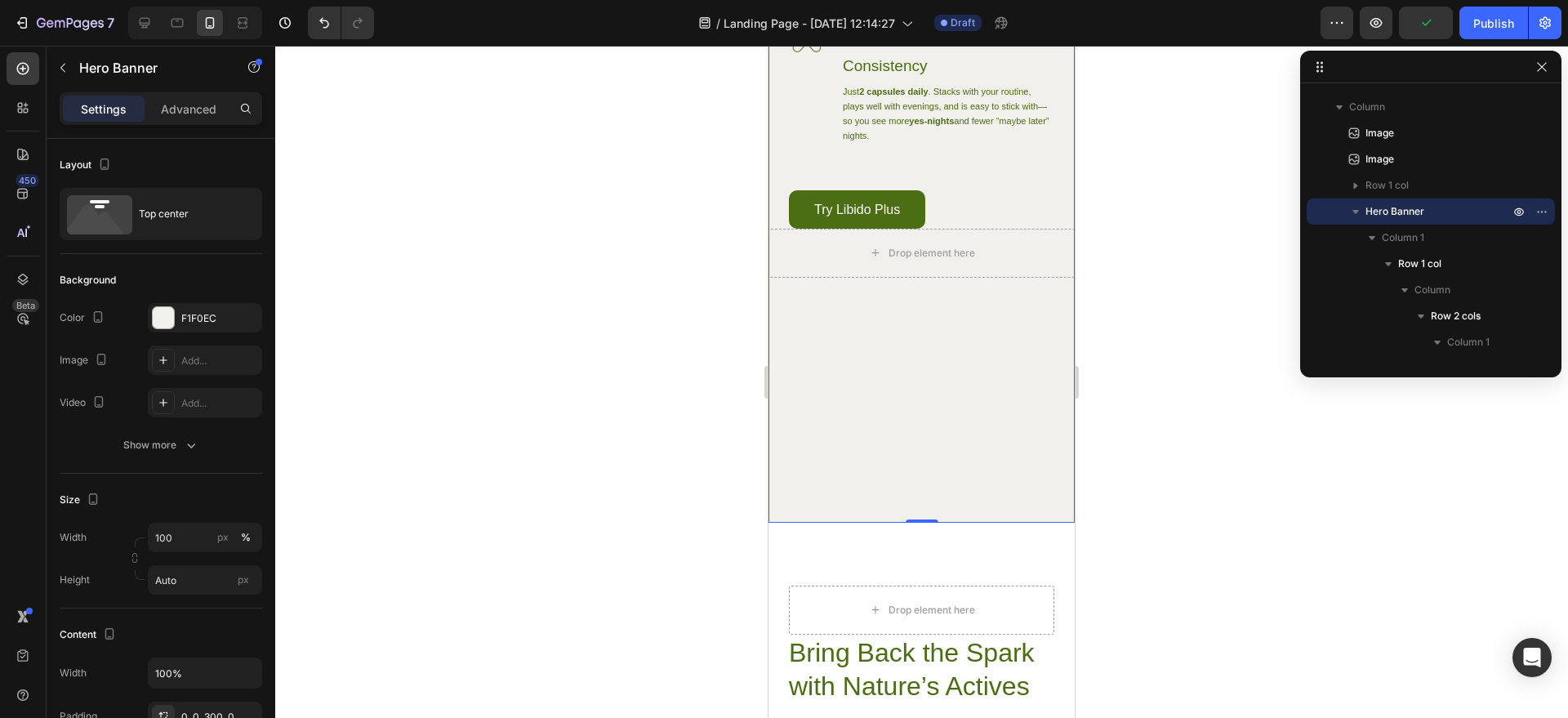
click at [122, 100] on p "Settings" at bounding box center [104, 108] width 46 height 17
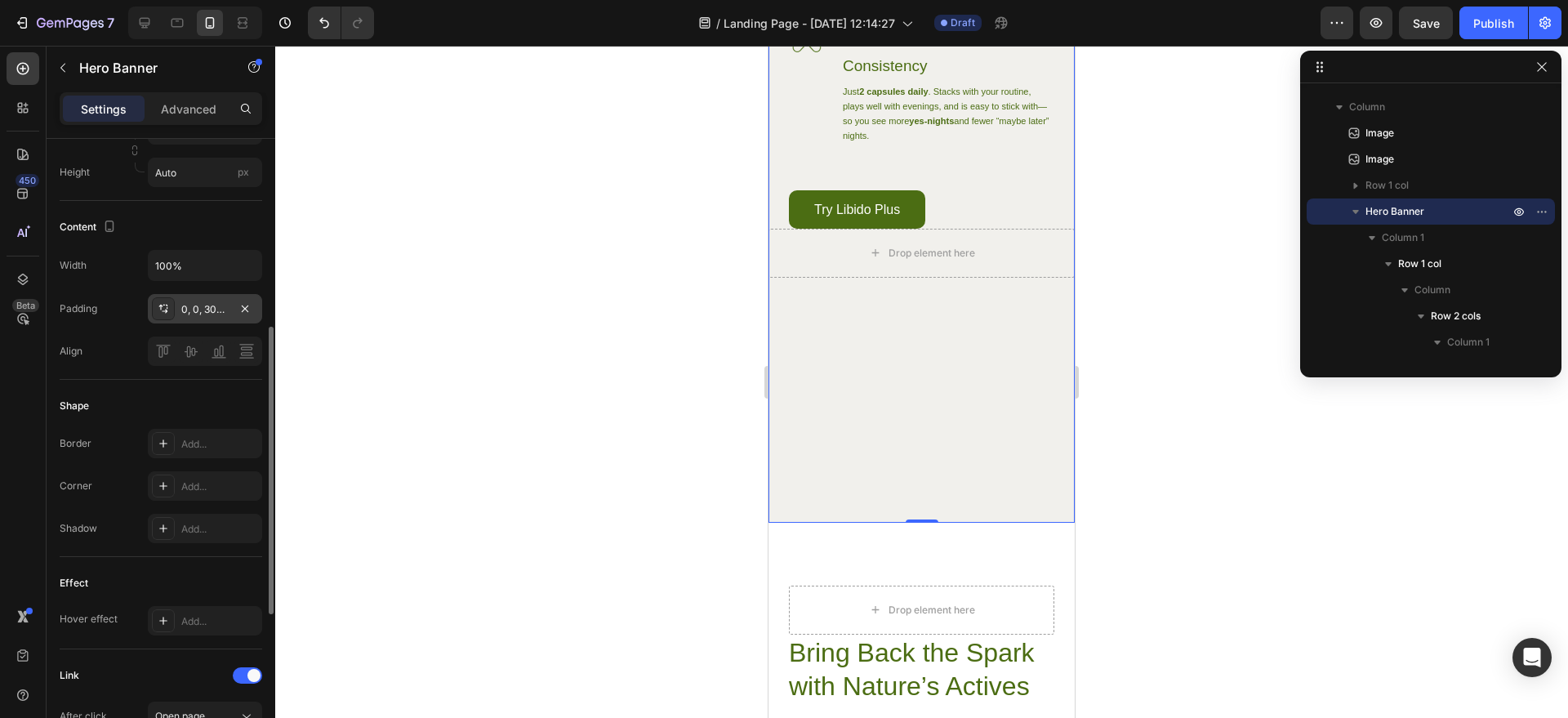
click at [214, 305] on div "0, 0, 300, 0" at bounding box center [205, 310] width 48 height 15
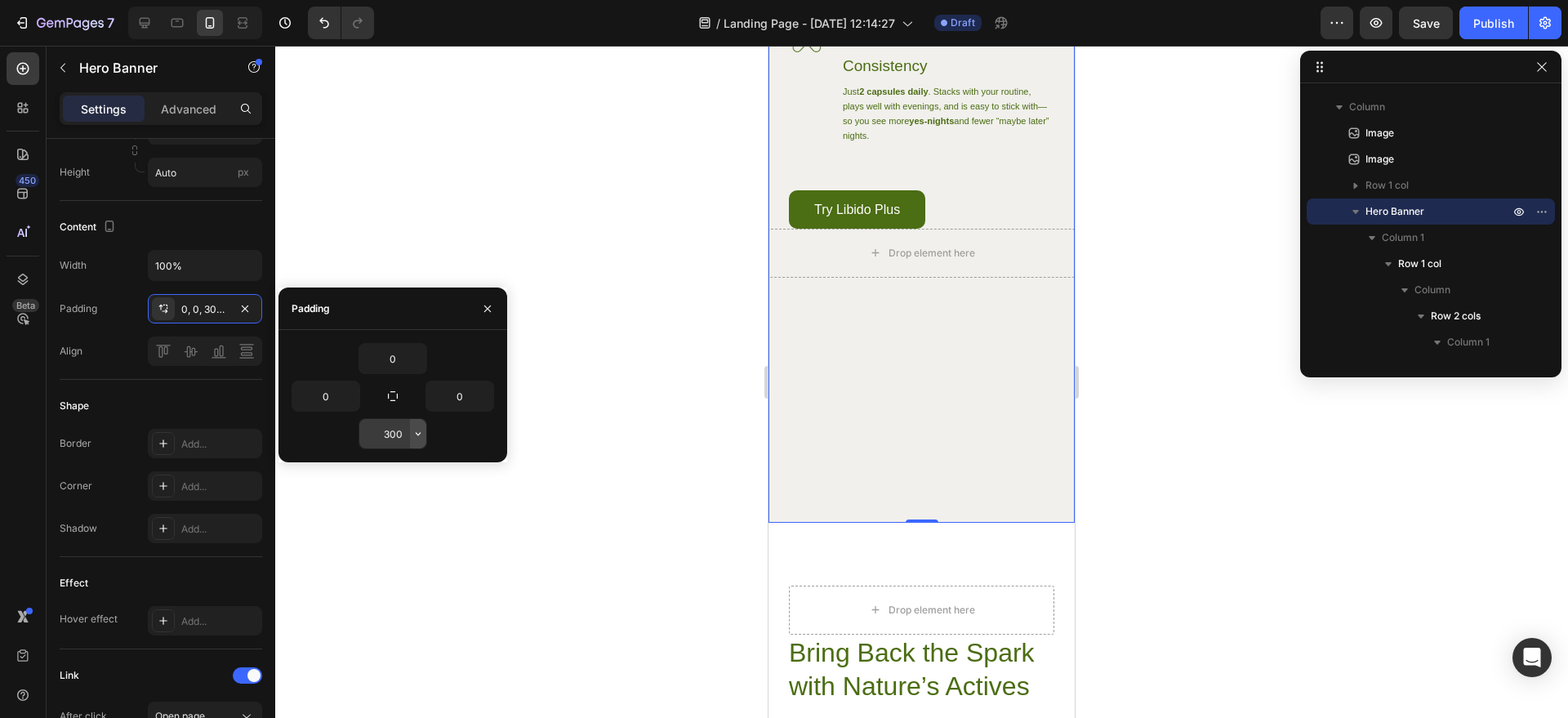
click at [413, 438] on icon "button" at bounding box center [418, 434] width 13 height 13
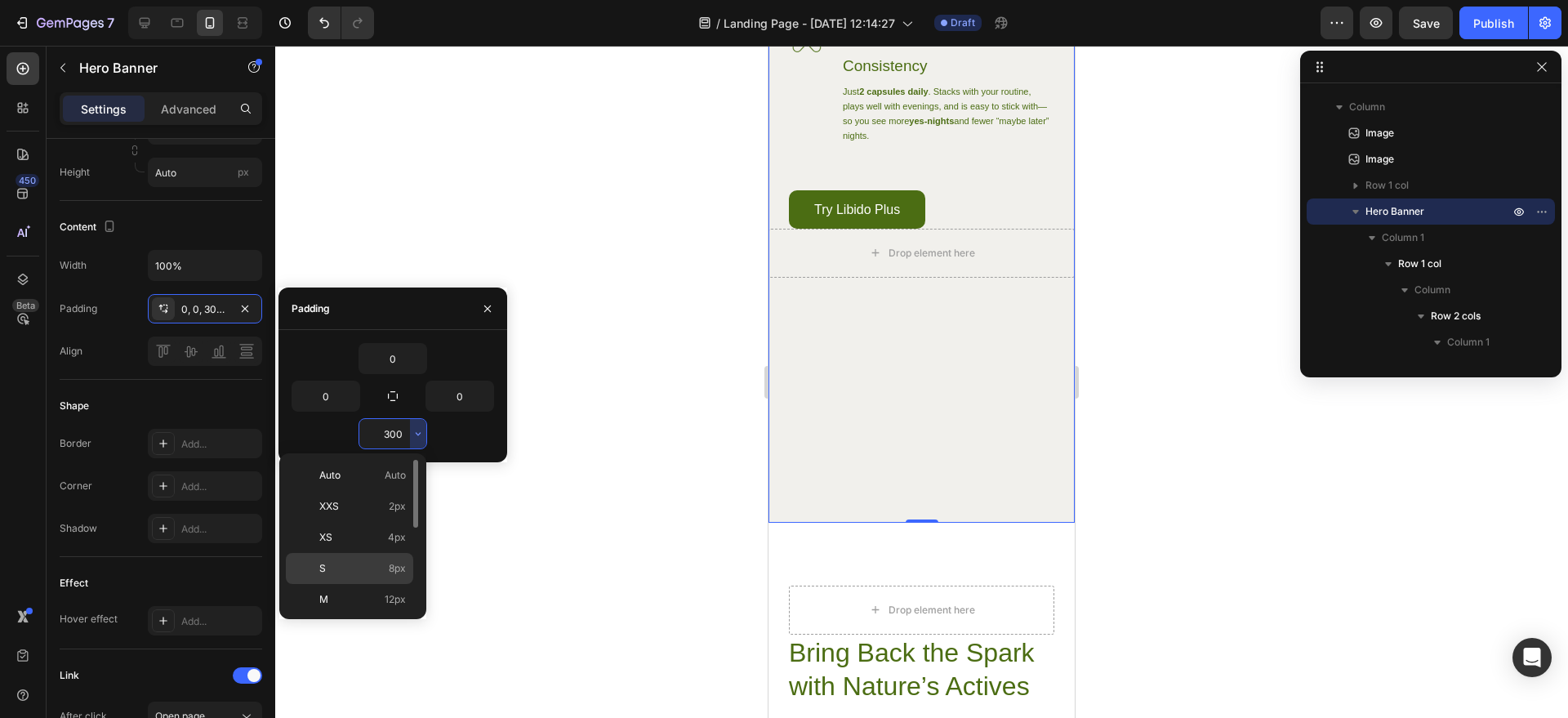
click at [358, 584] on div "S 8px" at bounding box center [349, 600] width 127 height 31
type input "8"
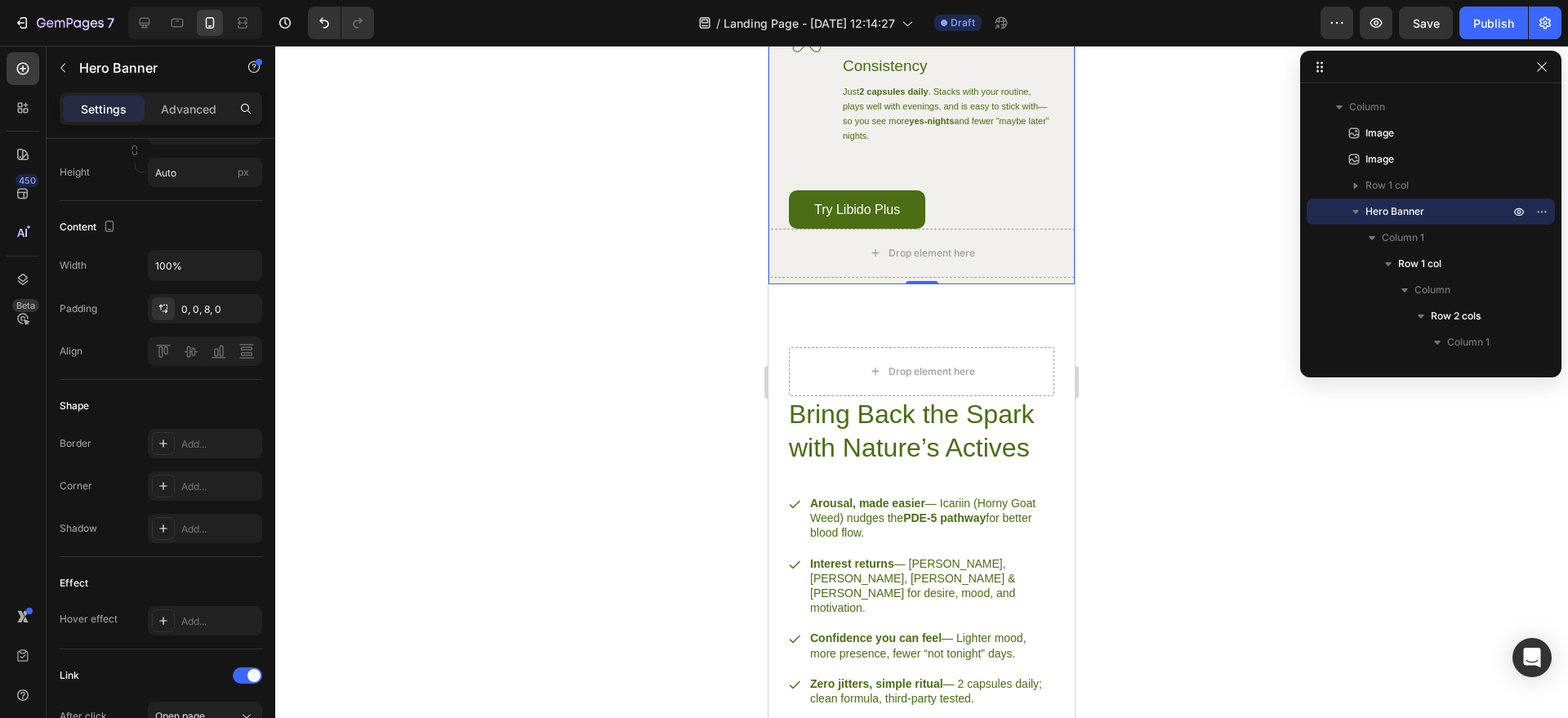
click at [1091, 335] on div at bounding box center [921, 382] width 1293 height 672
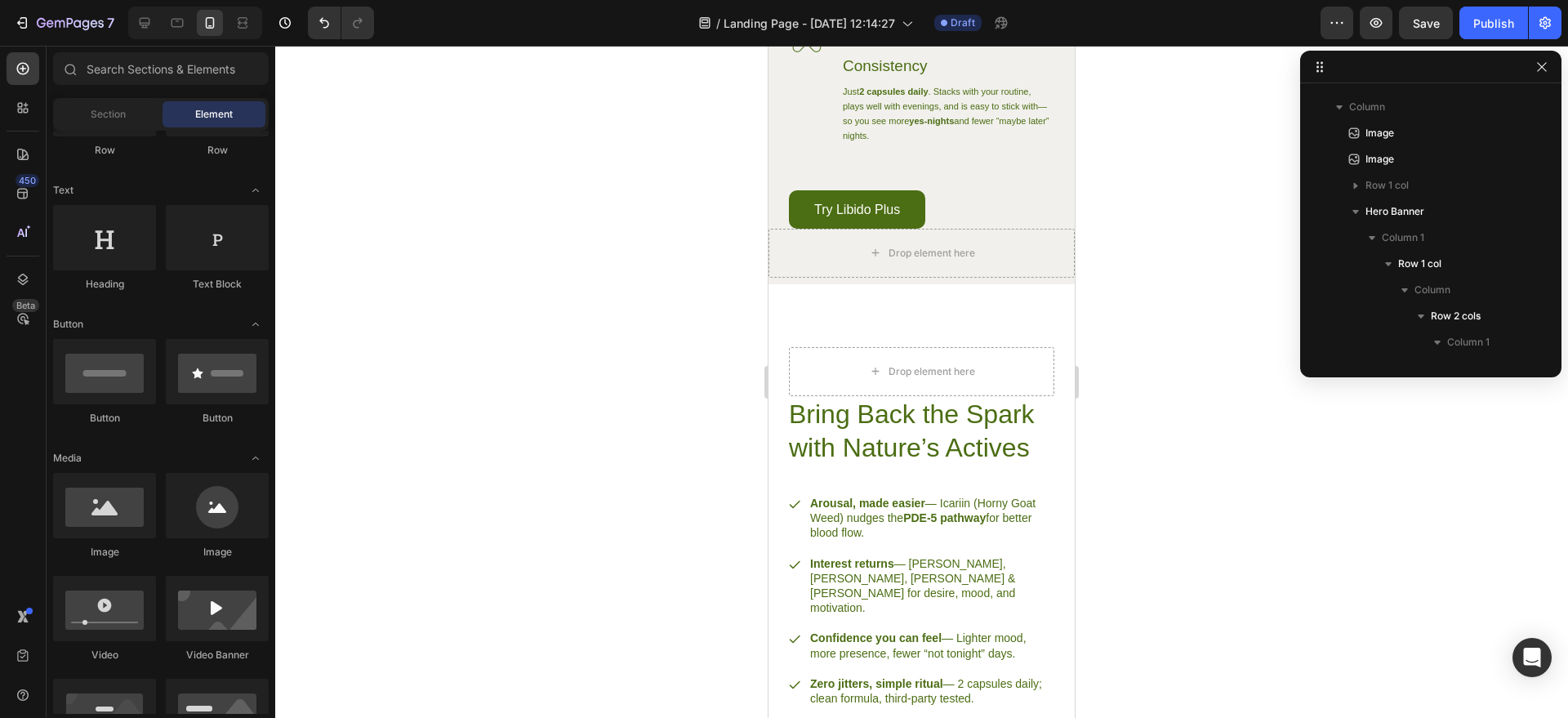
click at [1091, 335] on div at bounding box center [921, 382] width 1293 height 672
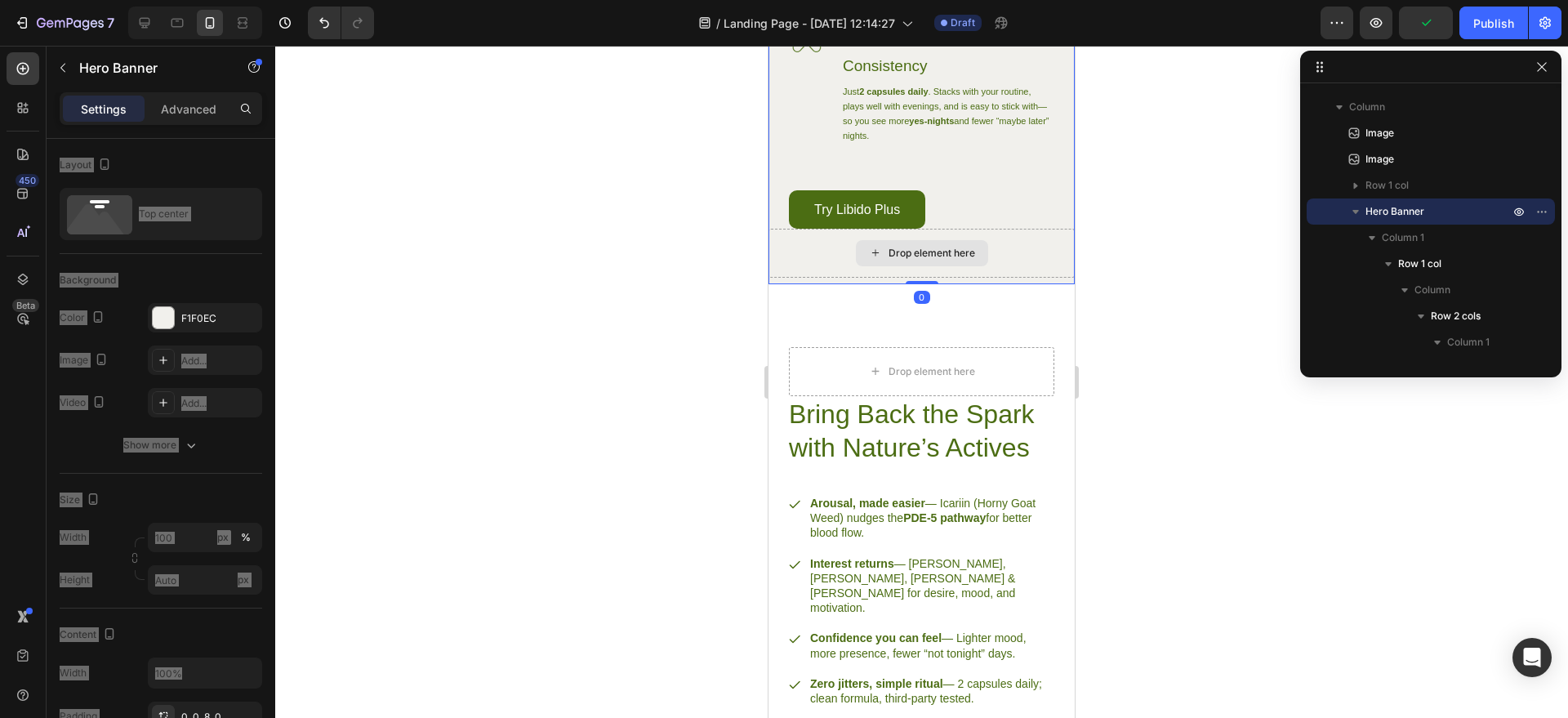
click at [830, 278] on div "Drop element here" at bounding box center [921, 253] width 307 height 49
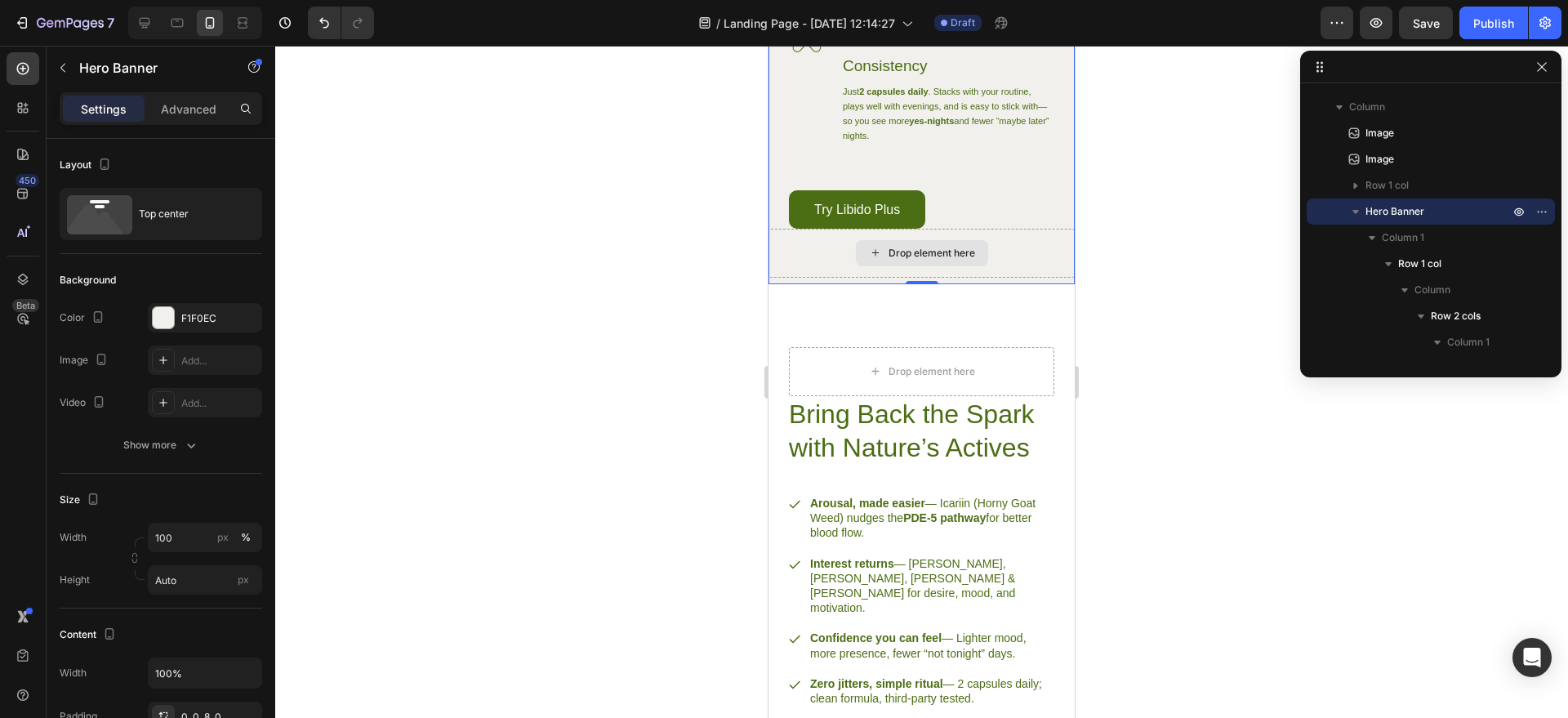
click at [971, 278] on div "Drop element here" at bounding box center [921, 253] width 307 height 49
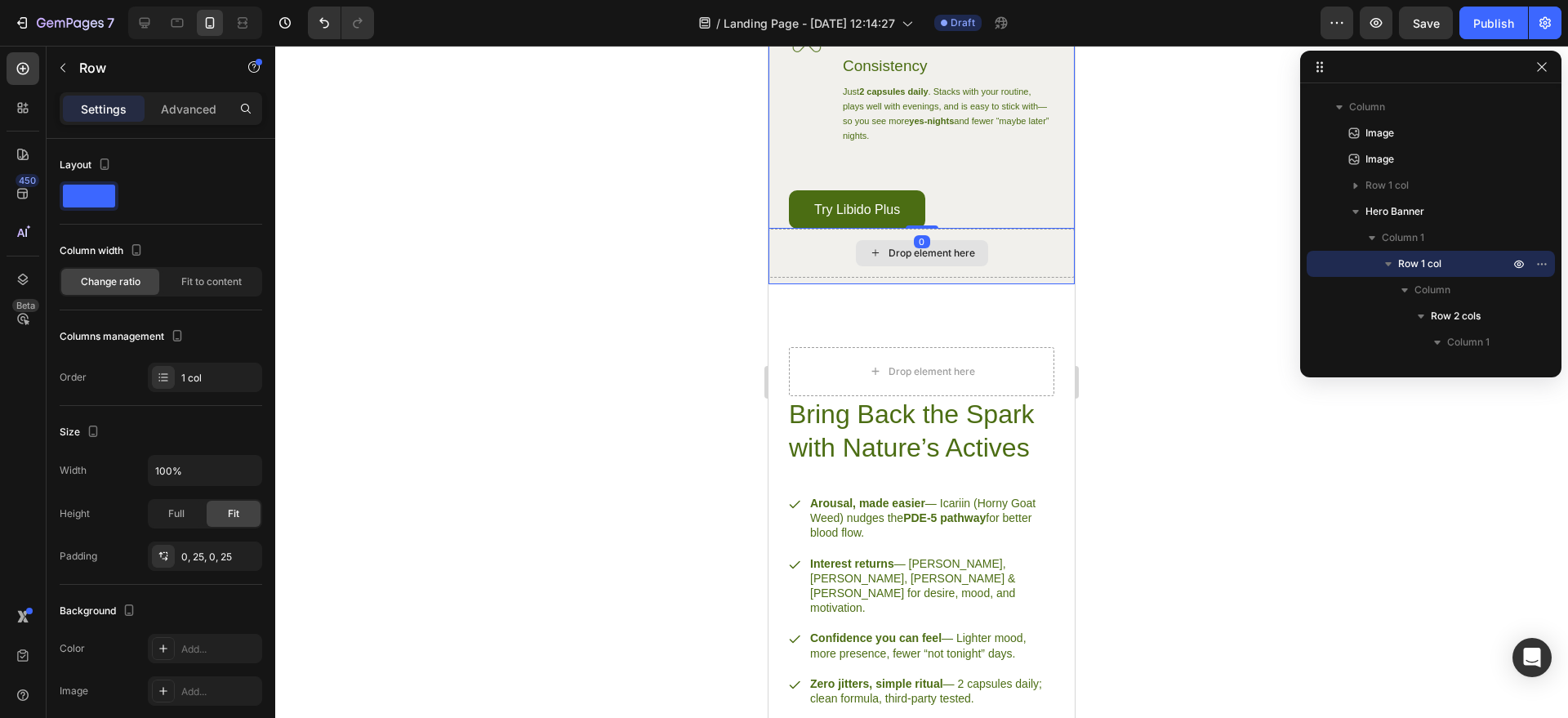
click at [1018, 278] on div "Drop element here" at bounding box center [921, 253] width 307 height 49
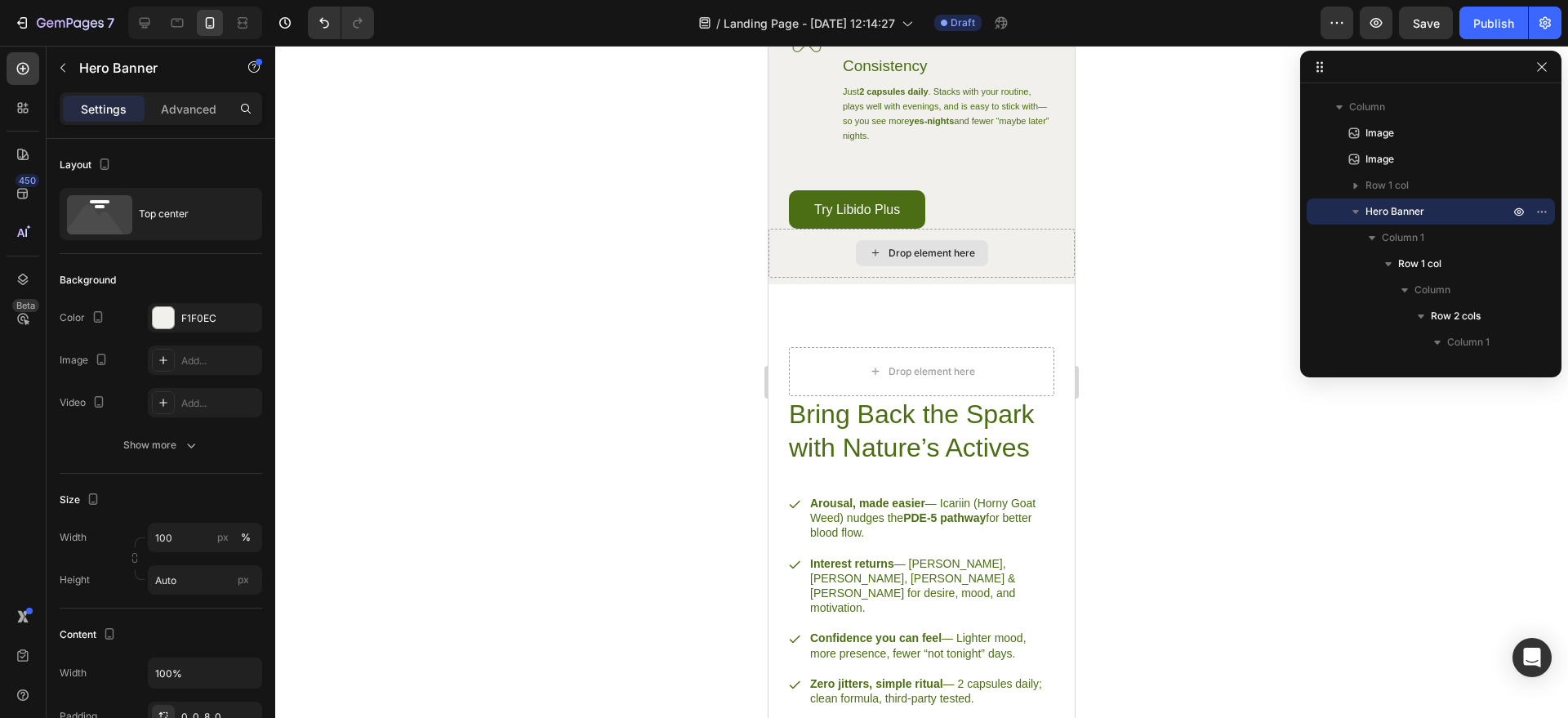
click at [974, 266] on div "Drop element here" at bounding box center [922, 253] width 132 height 26
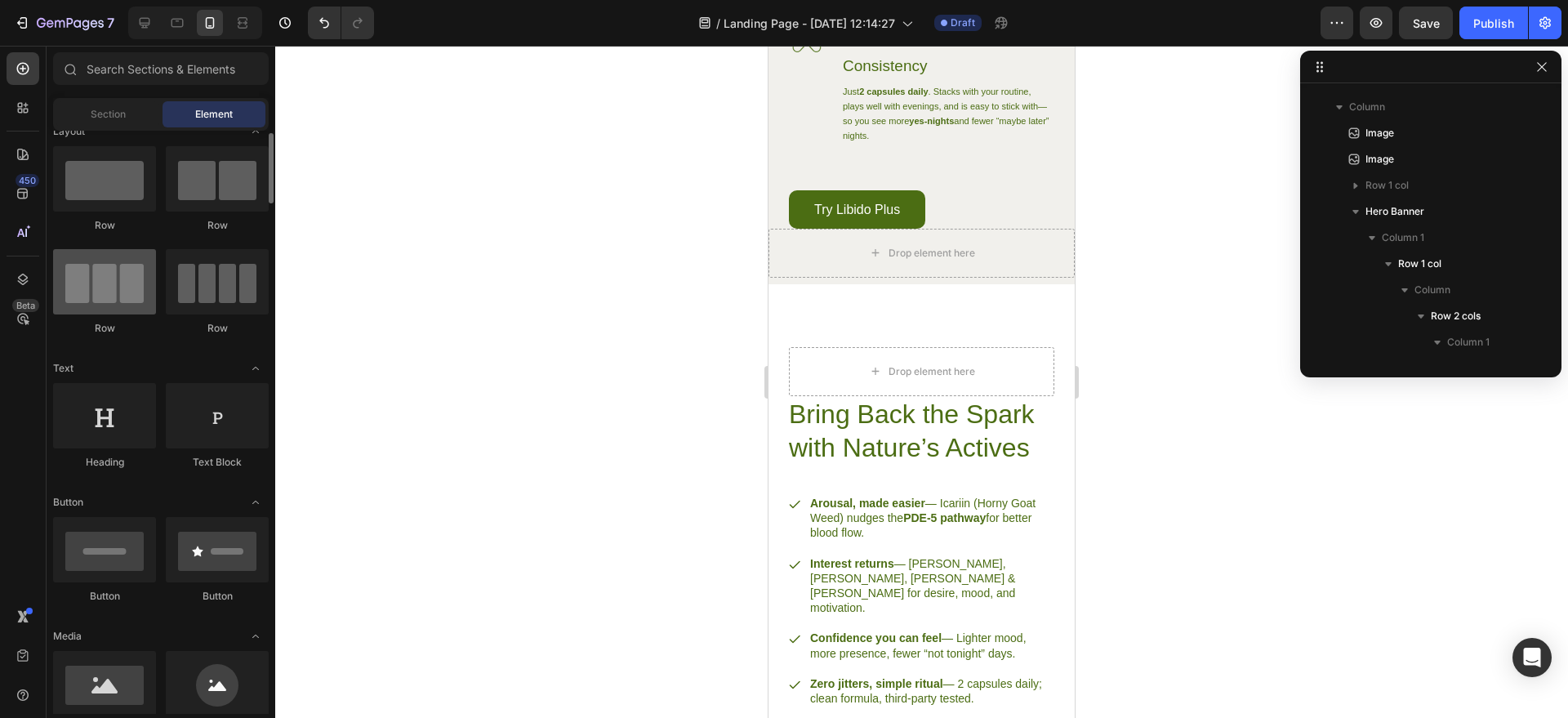
scroll to position [0, 0]
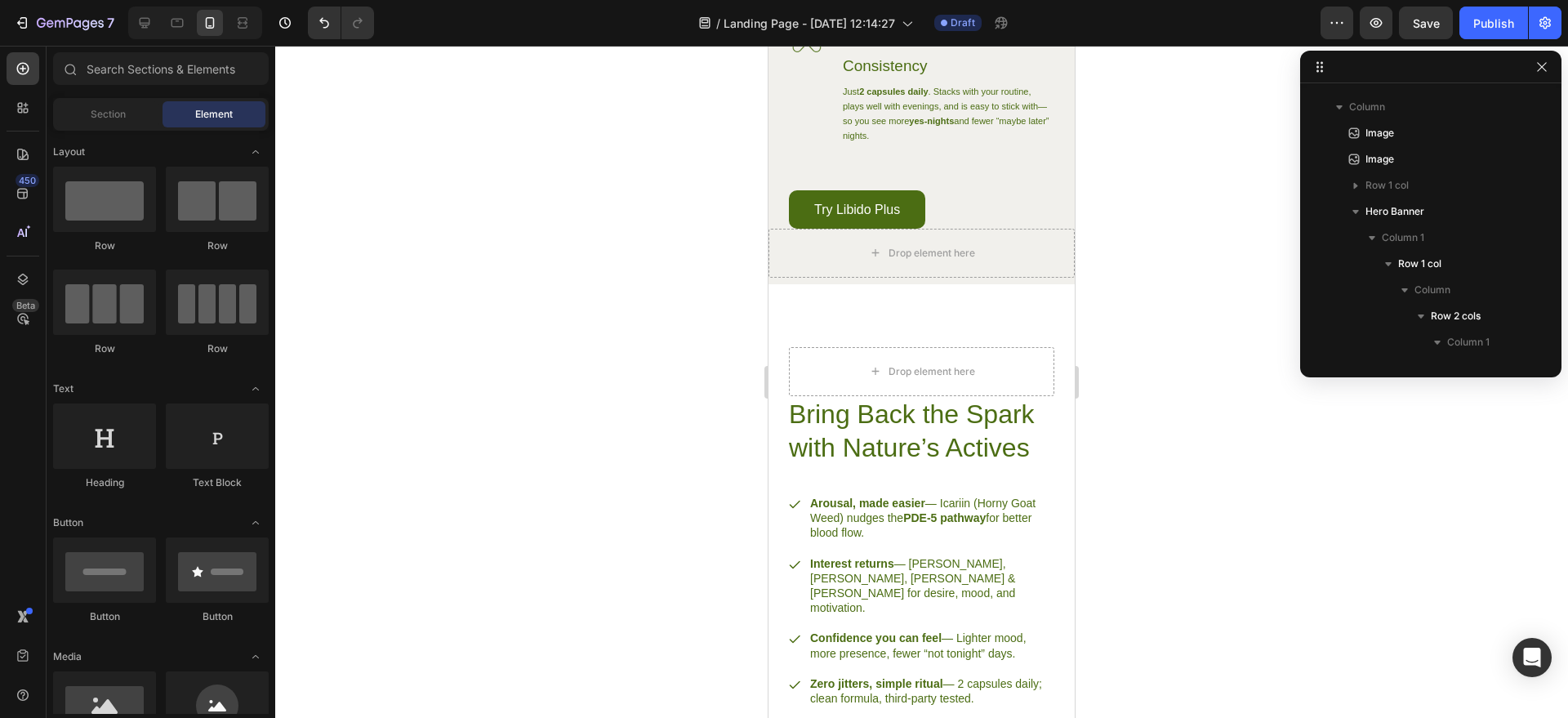
click at [743, 299] on div at bounding box center [921, 382] width 1293 height 672
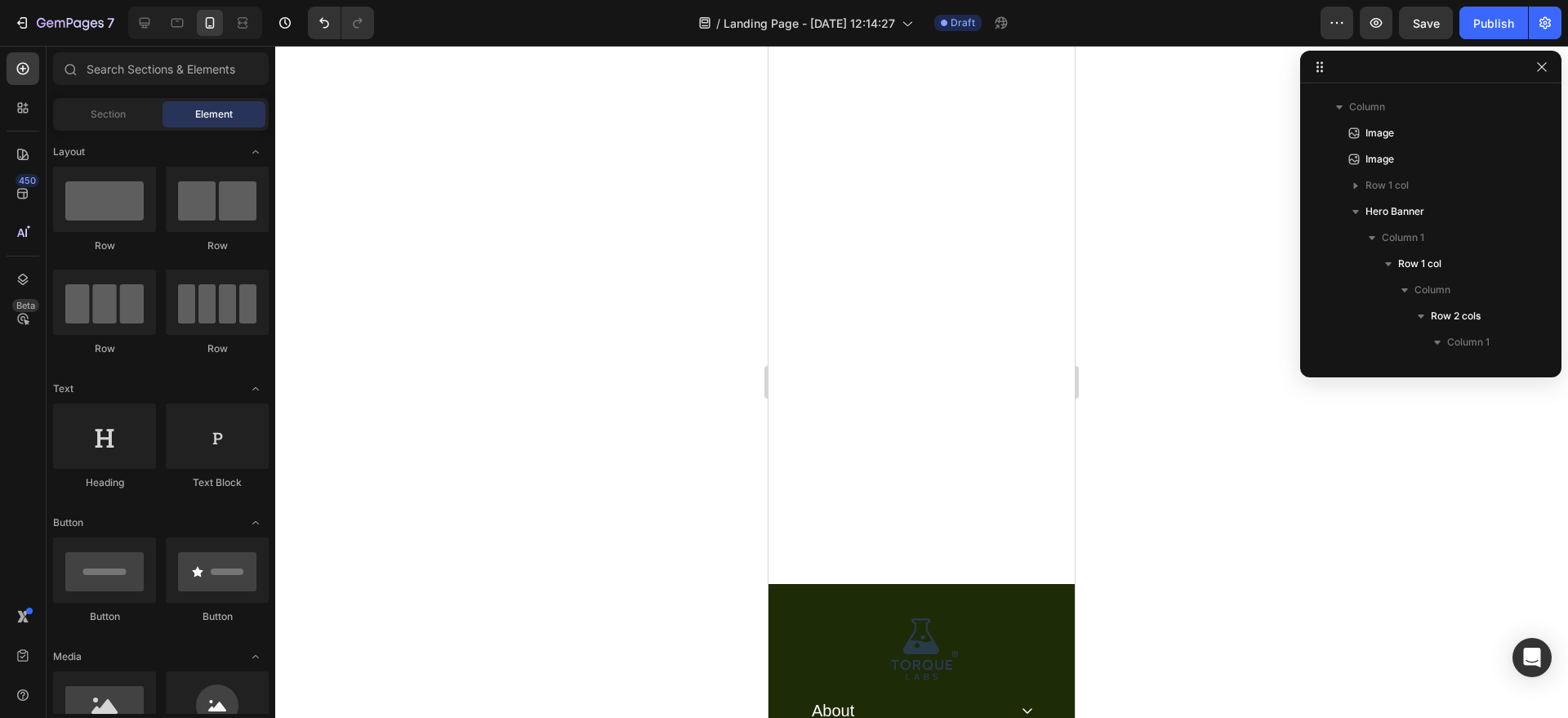
scroll to position [5475, 0]
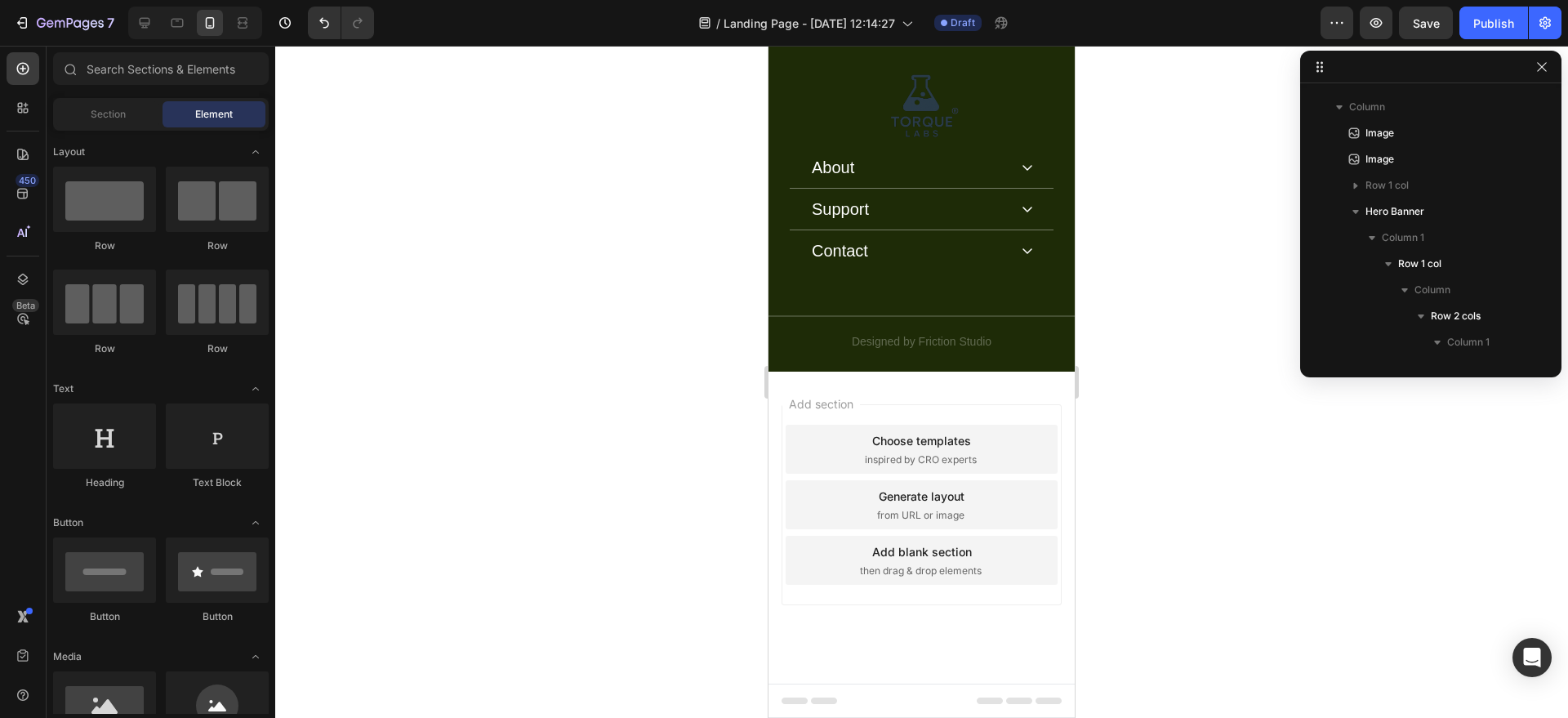
click at [996, 394] on div "Add section Choose templates inspired by CRO experts Generate layout from URL o…" at bounding box center [921, 527] width 307 height 312
click at [993, 630] on div "Add section Choose templates inspired by CRO experts Generate layout from URL o…" at bounding box center [921, 527] width 307 height 312
click at [959, 393] on div "Add section Choose templates inspired by CRO experts Generate layout from URL o…" at bounding box center [921, 527] width 307 height 312
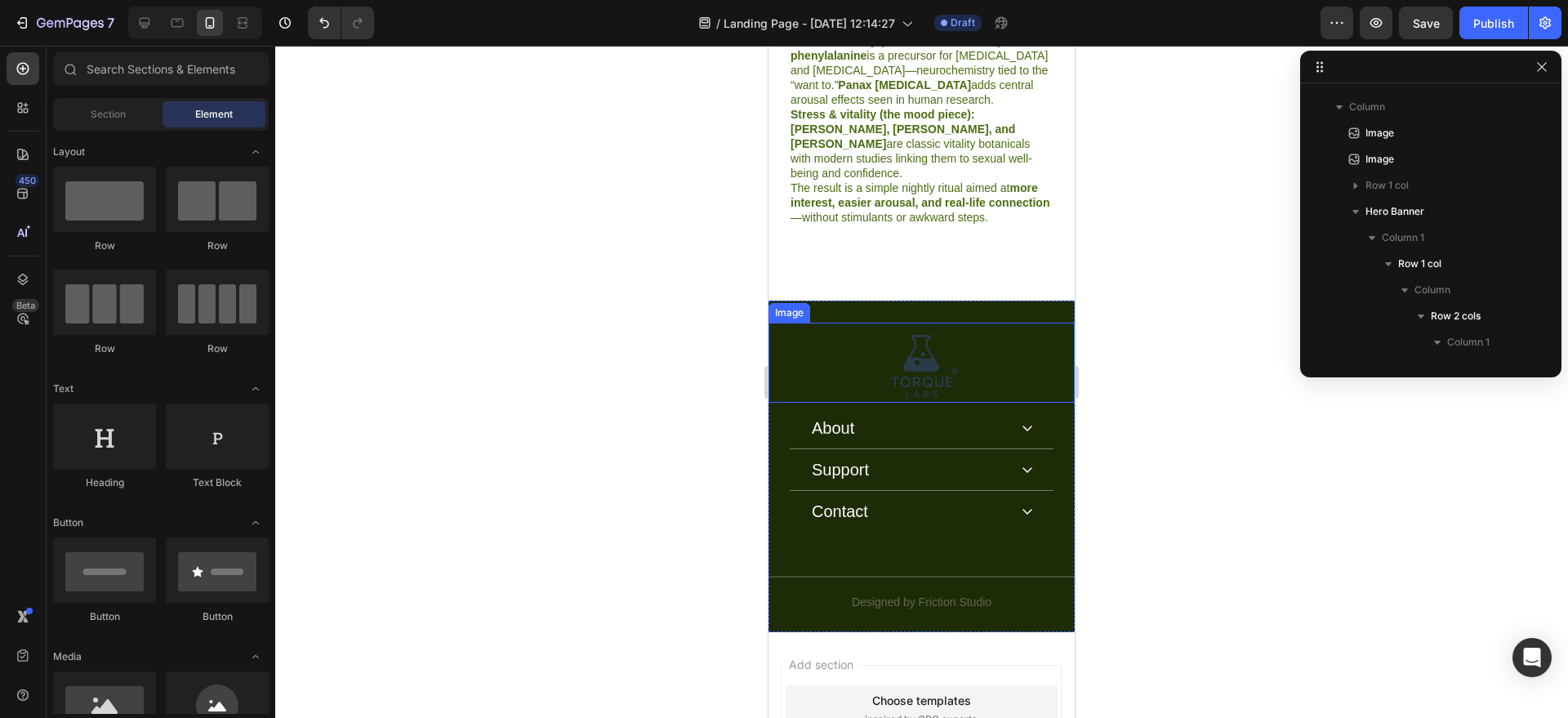
scroll to position [5228, 0]
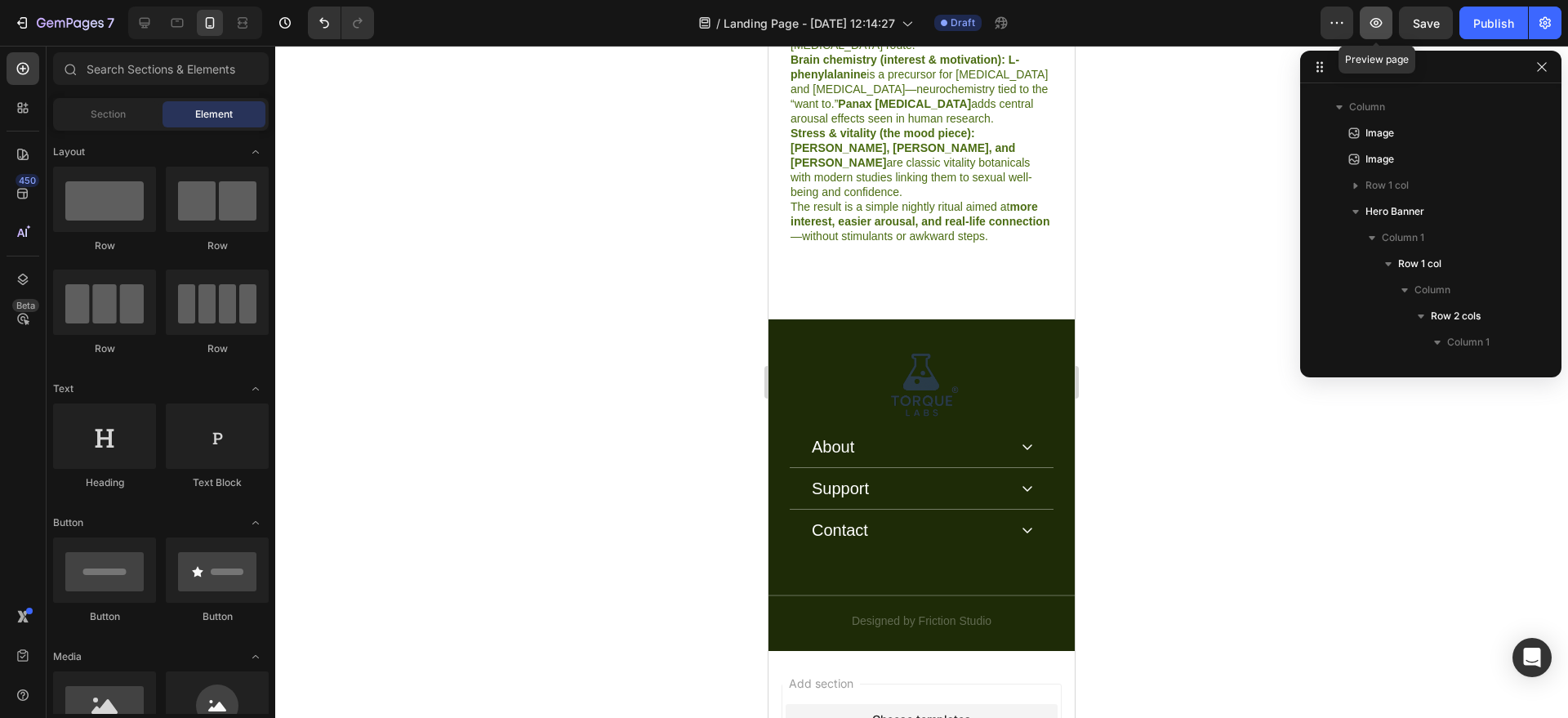
click at [1374, 37] on button "button" at bounding box center [1377, 23] width 33 height 33
click at [1423, 16] on span "Save" at bounding box center [1427, 23] width 27 height 14
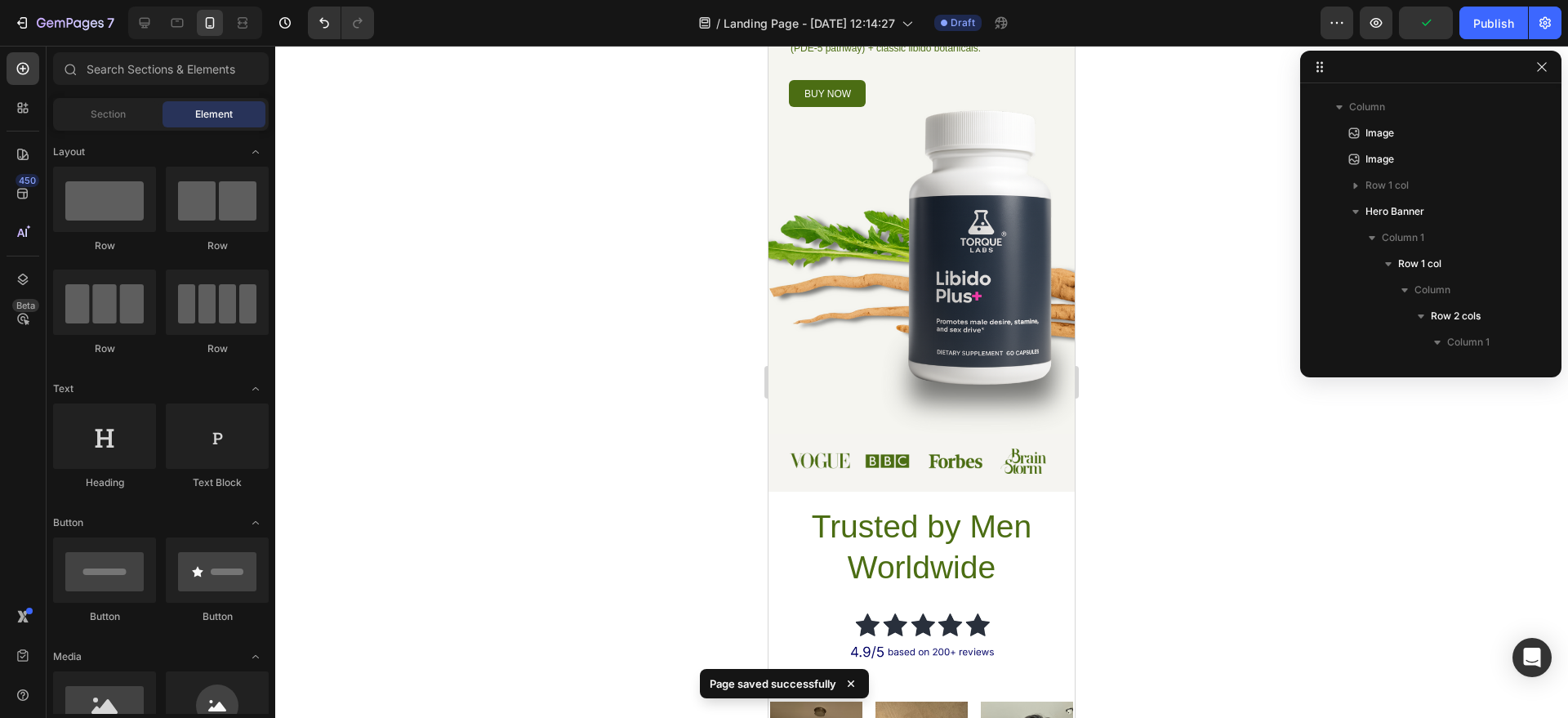
scroll to position [0, 0]
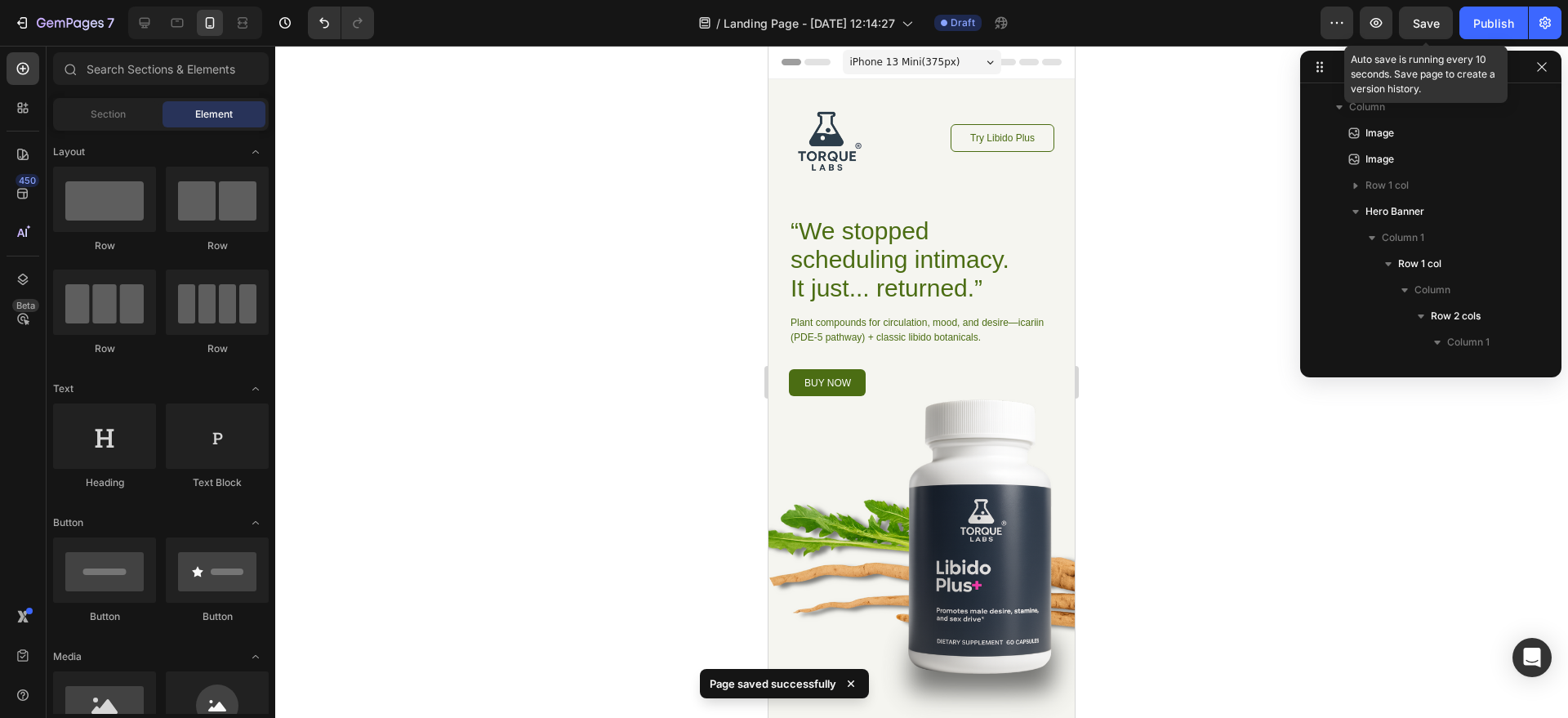
click at [1432, 30] on div "Save" at bounding box center [1427, 23] width 27 height 17
click at [1390, 29] on button "button" at bounding box center [1377, 23] width 33 height 33
click at [1433, 22] on span "Save" at bounding box center [1427, 23] width 27 height 14
click at [1252, 126] on div at bounding box center [921, 382] width 1293 height 672
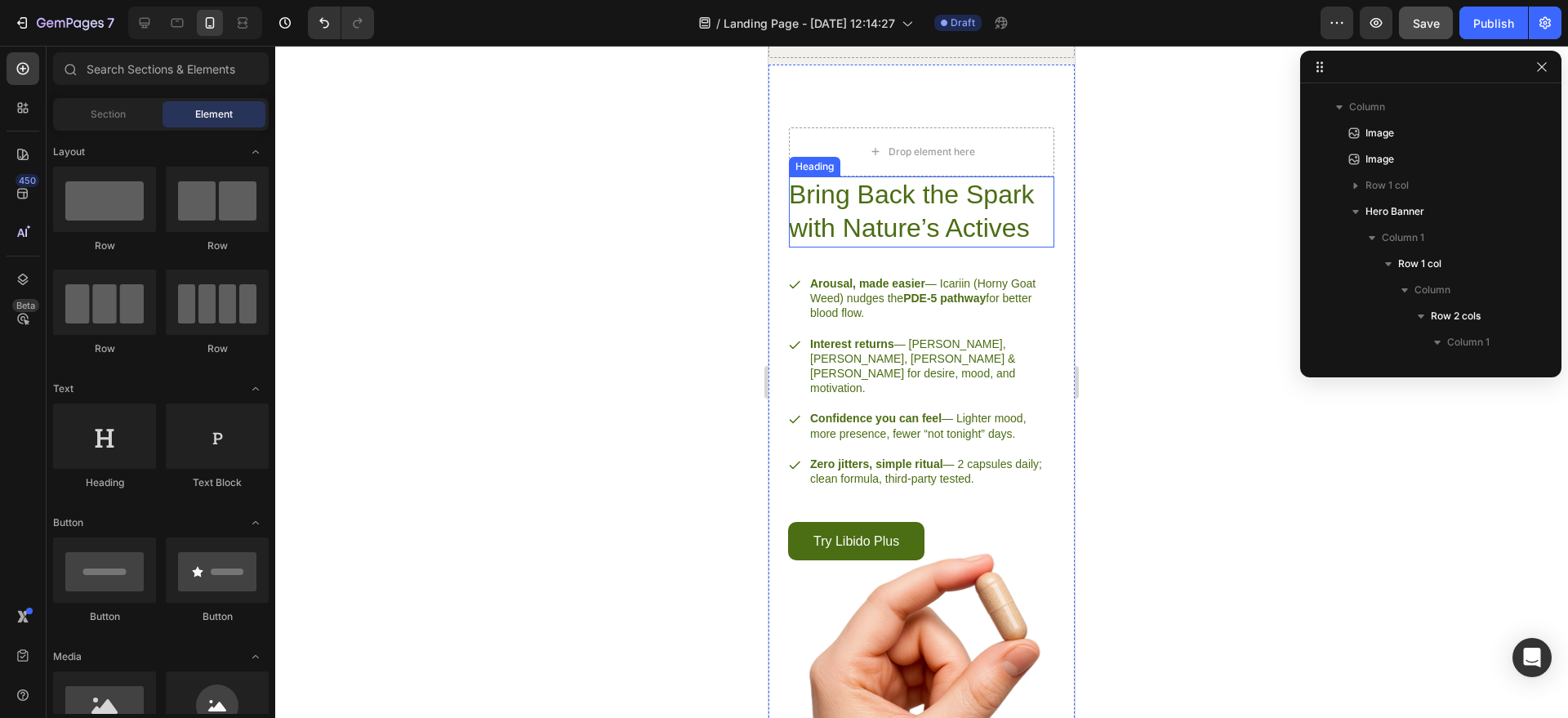
scroll to position [2115, 0]
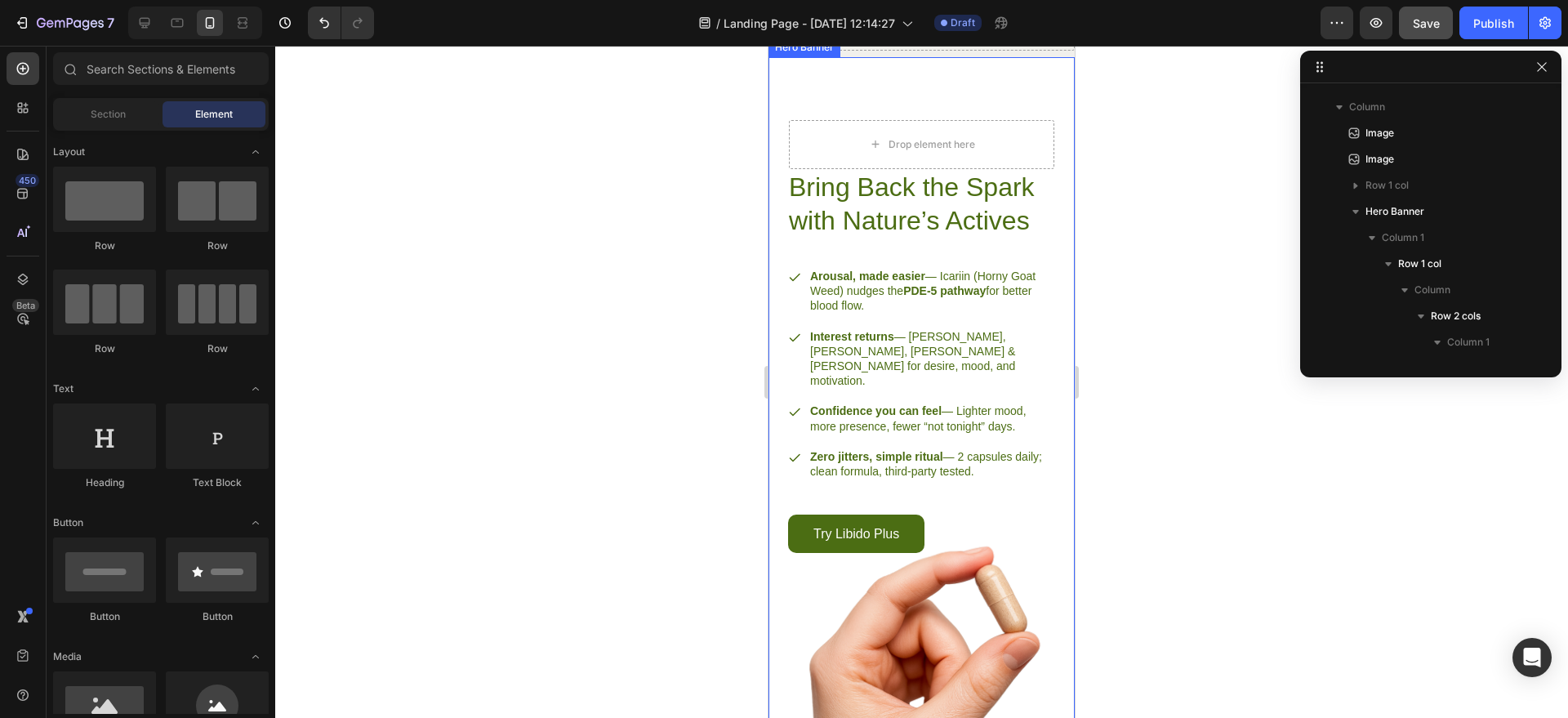
click at [1013, 170] on div "Bring Back the Spark with Nature’s Actives Heading Arousal, made easier — Icari…" at bounding box center [921, 315] width 307 height 516
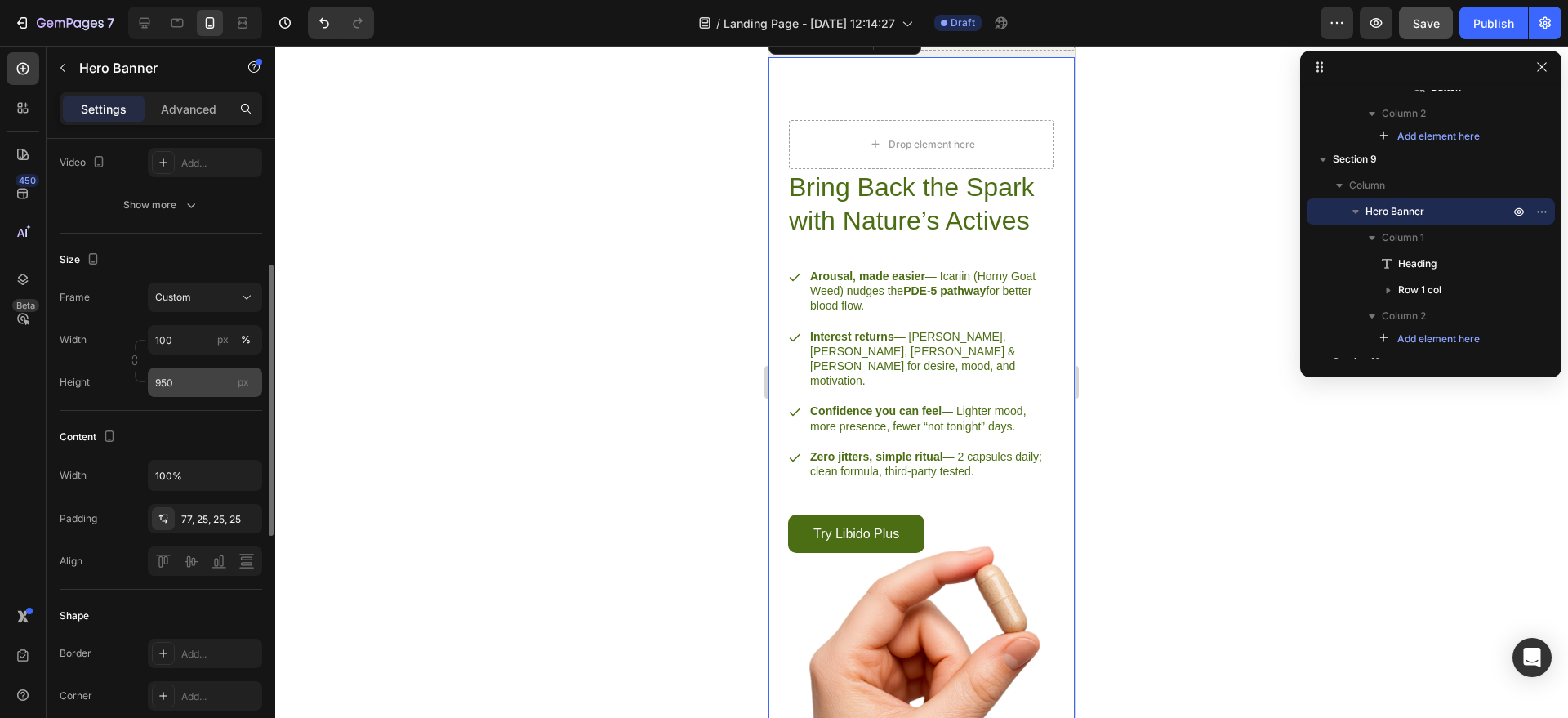
scroll to position [264, 0]
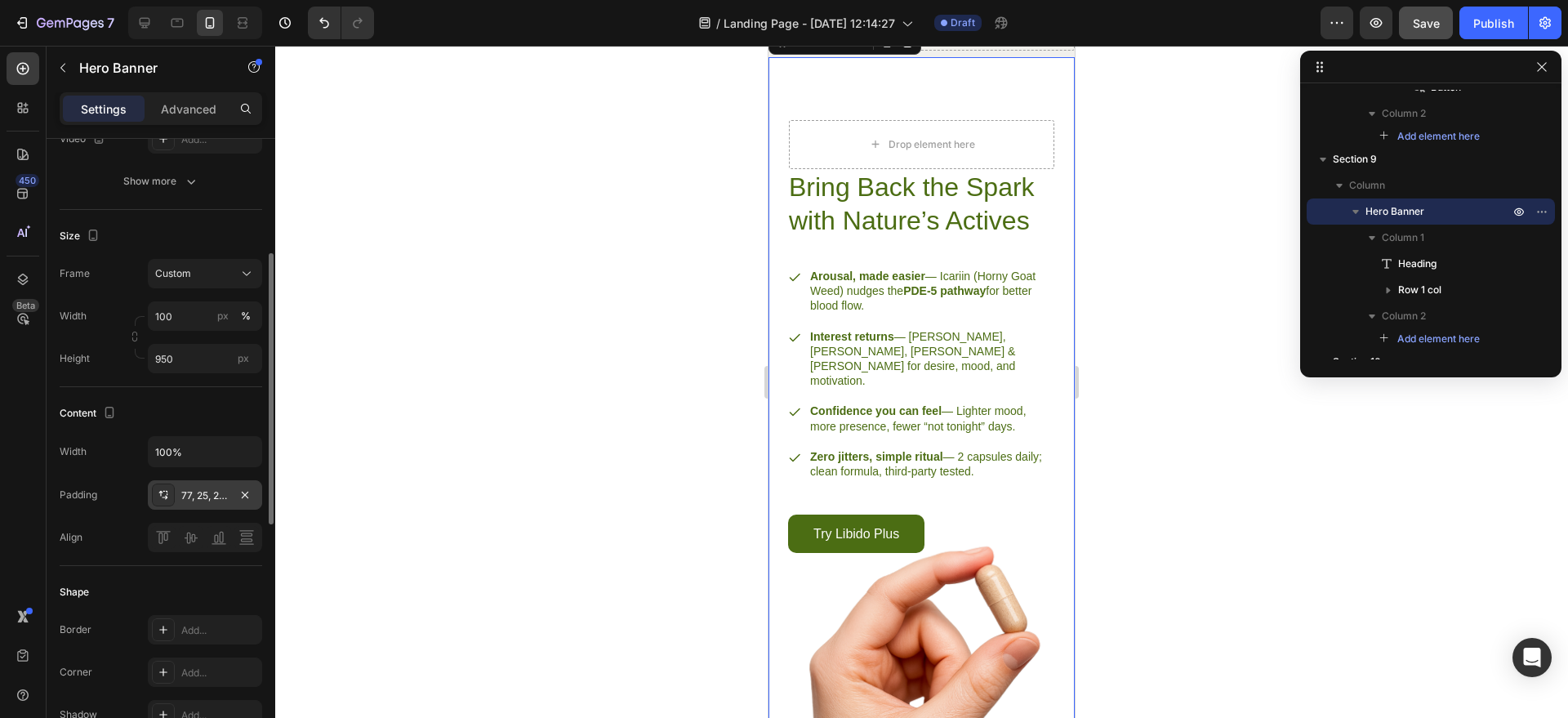
click at [204, 490] on div "77, 25, 25, 25" at bounding box center [205, 495] width 48 height 15
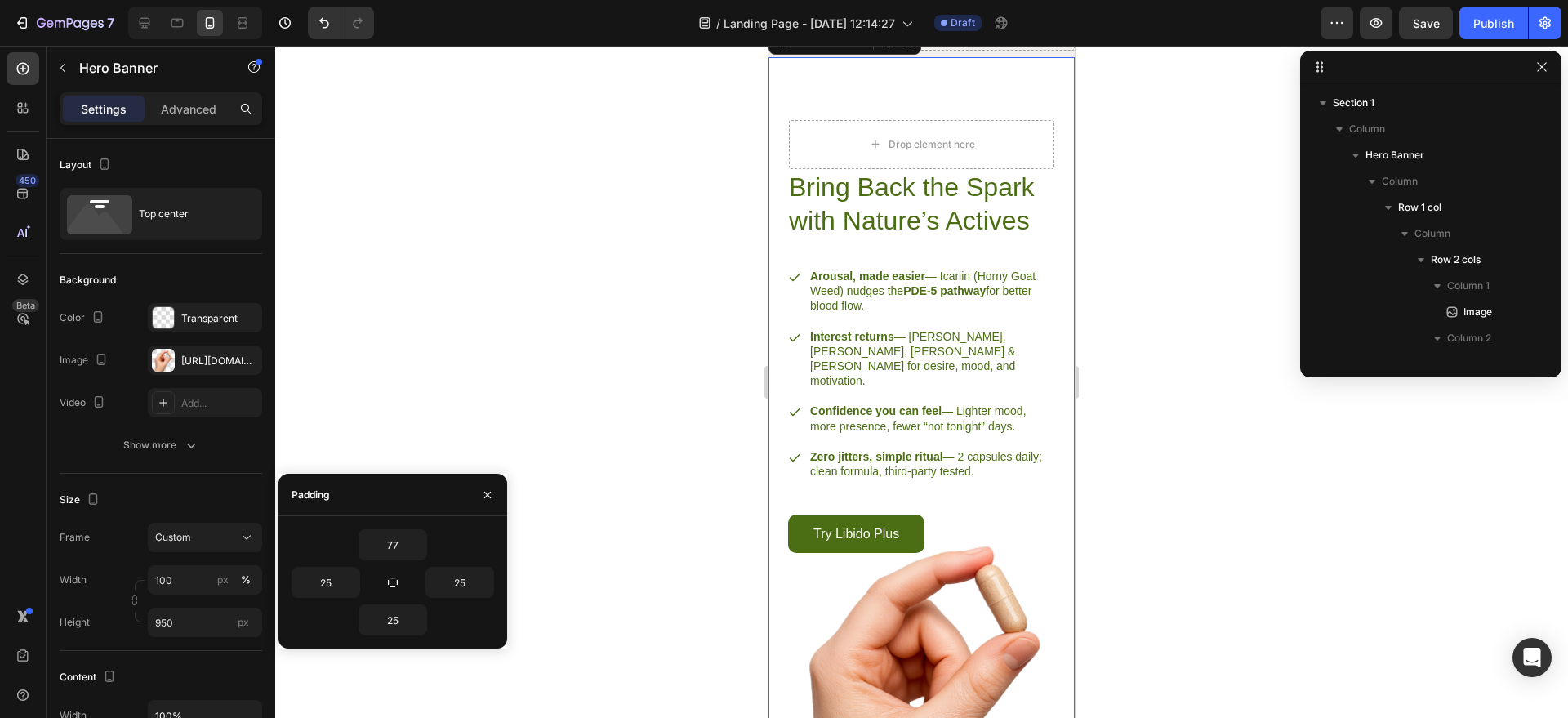
scroll to position [2211, 0]
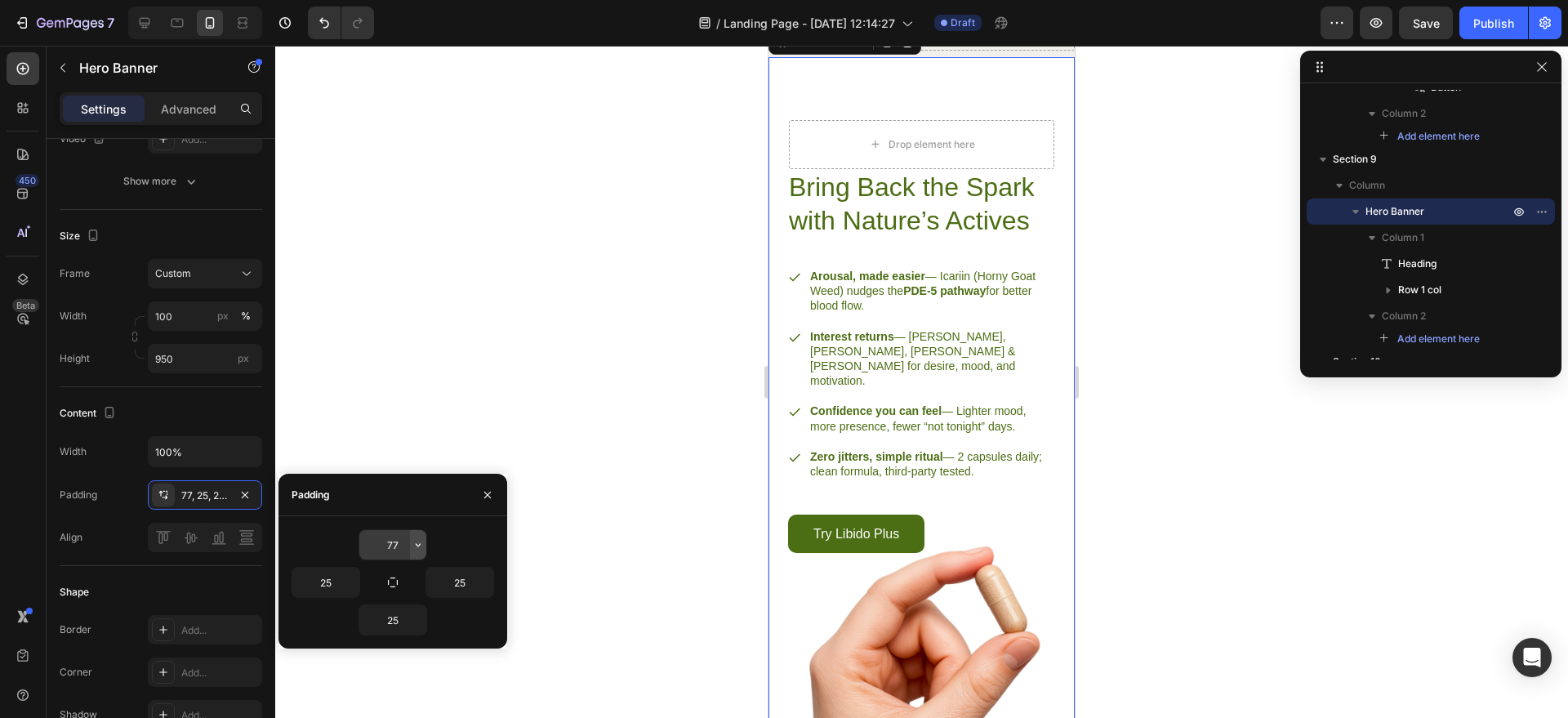
click at [413, 545] on icon "button" at bounding box center [418, 545] width 13 height 13
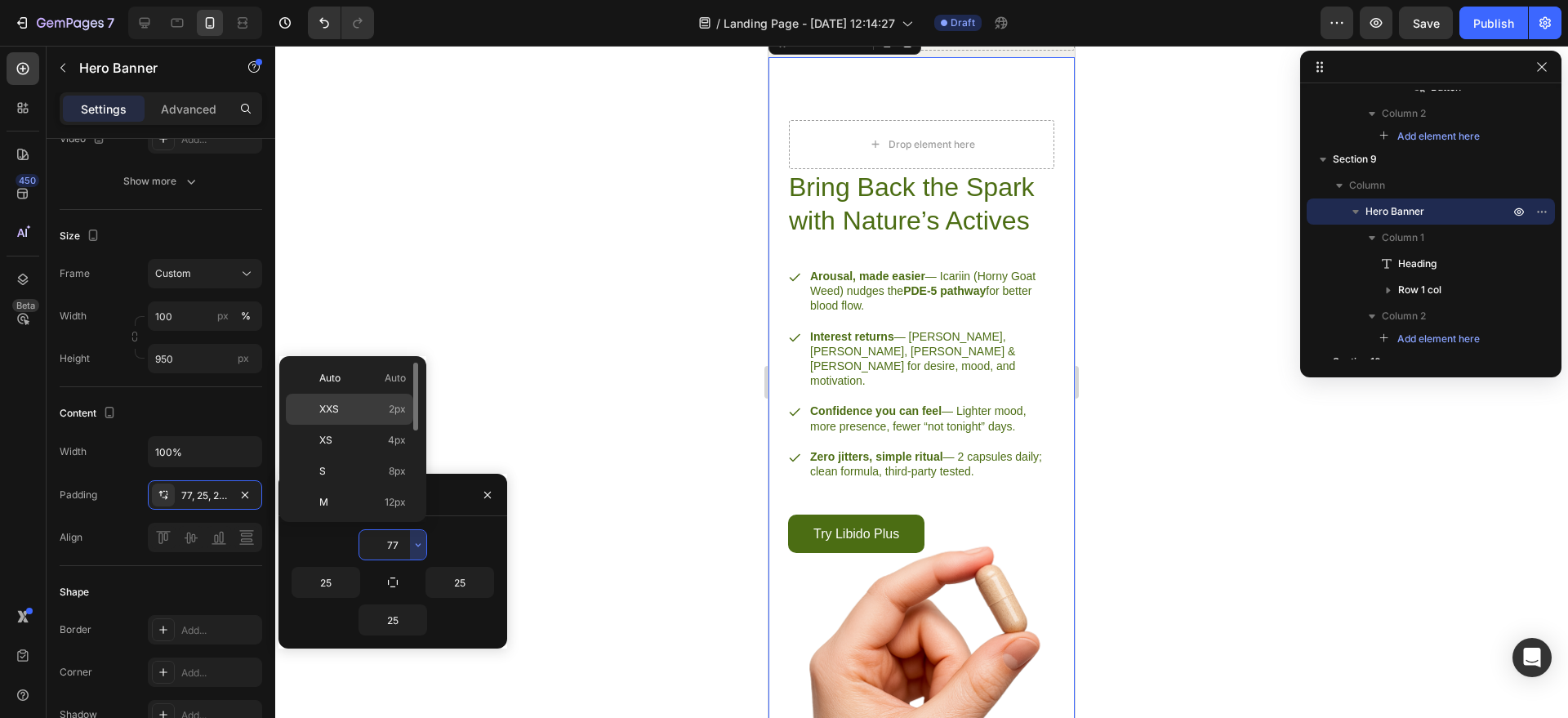
click at [360, 415] on p "XXS 2px" at bounding box center [362, 409] width 86 height 15
type input "2"
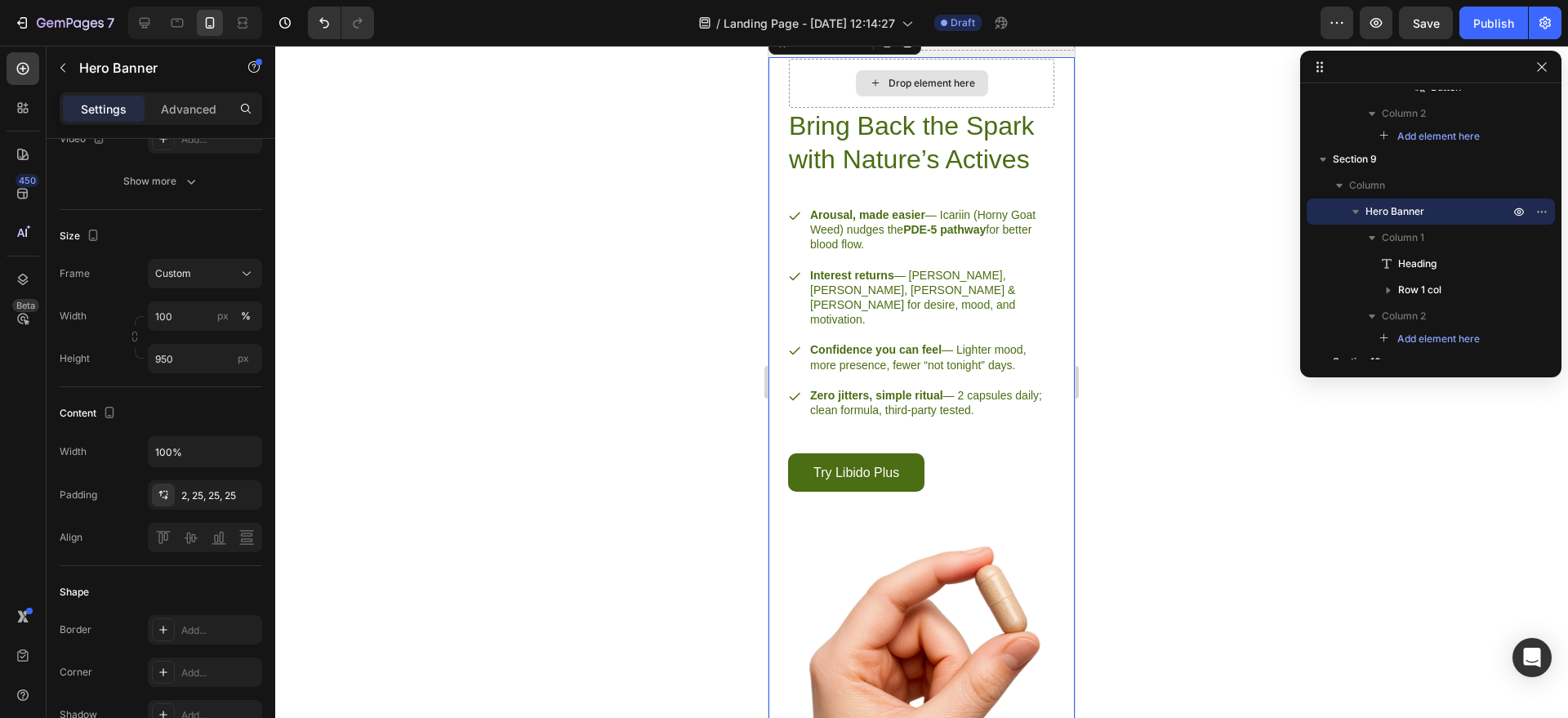
click at [820, 108] on div "Drop element here" at bounding box center [921, 84] width 265 height 49
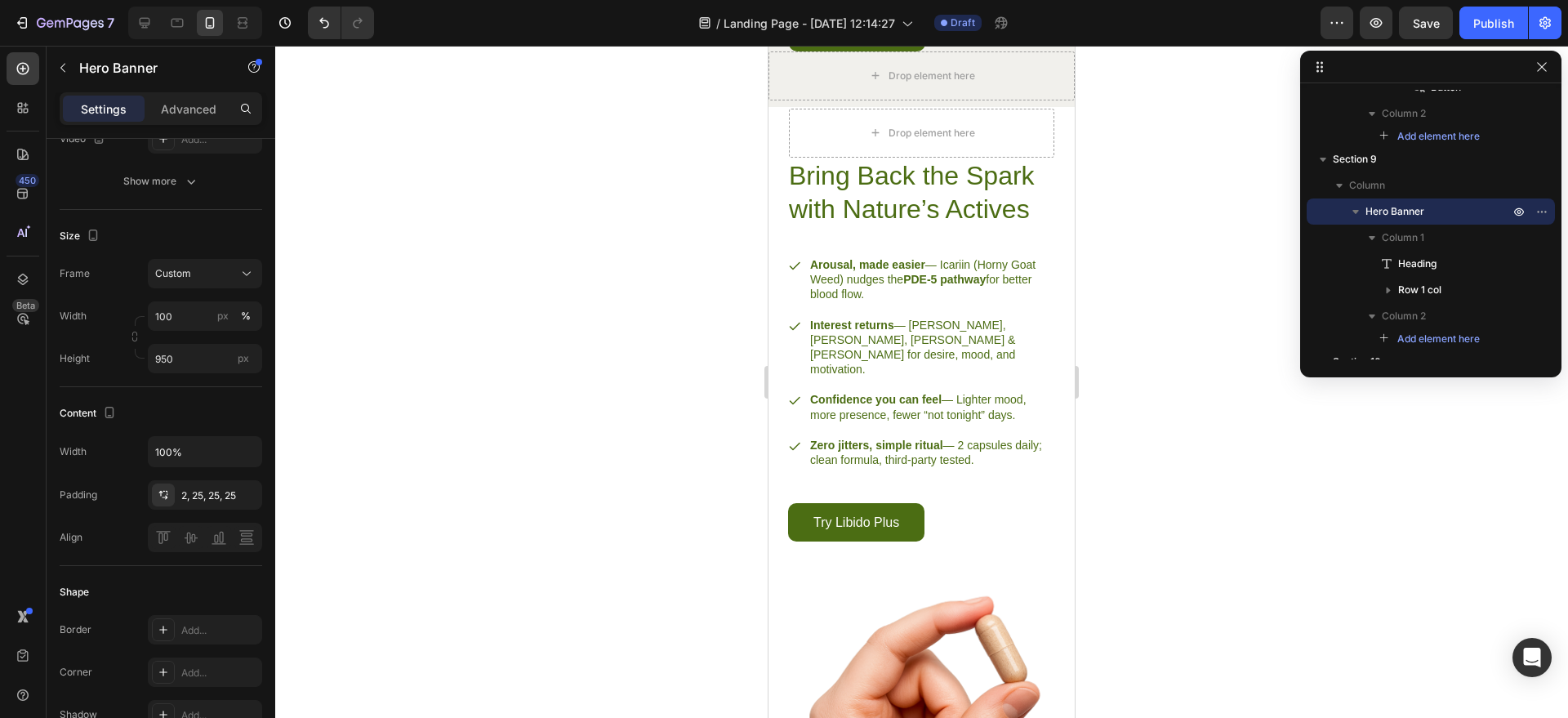
scroll to position [2066, 0]
click at [938, 139] on div "Drop element here" at bounding box center [931, 132] width 86 height 13
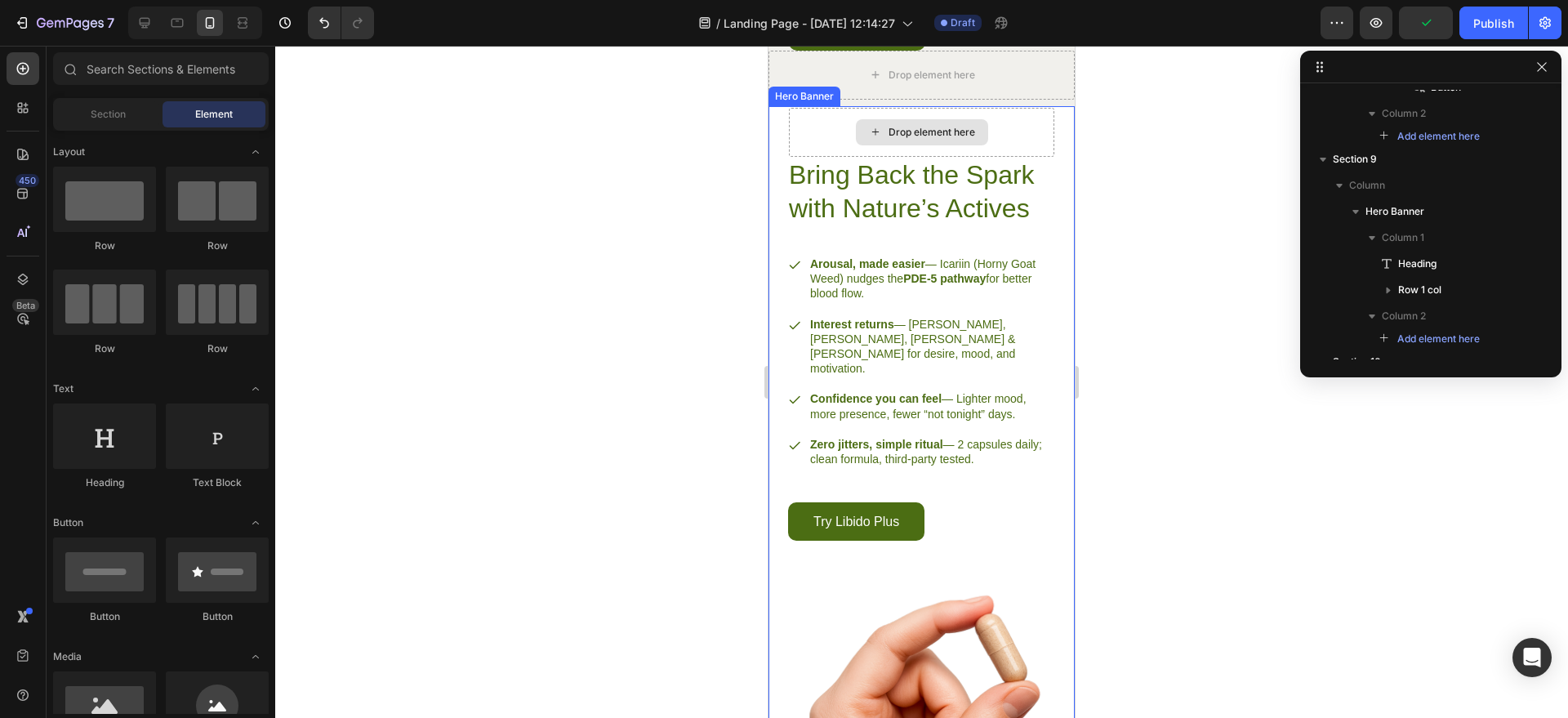
click at [944, 139] on div "Drop element here" at bounding box center [931, 132] width 86 height 13
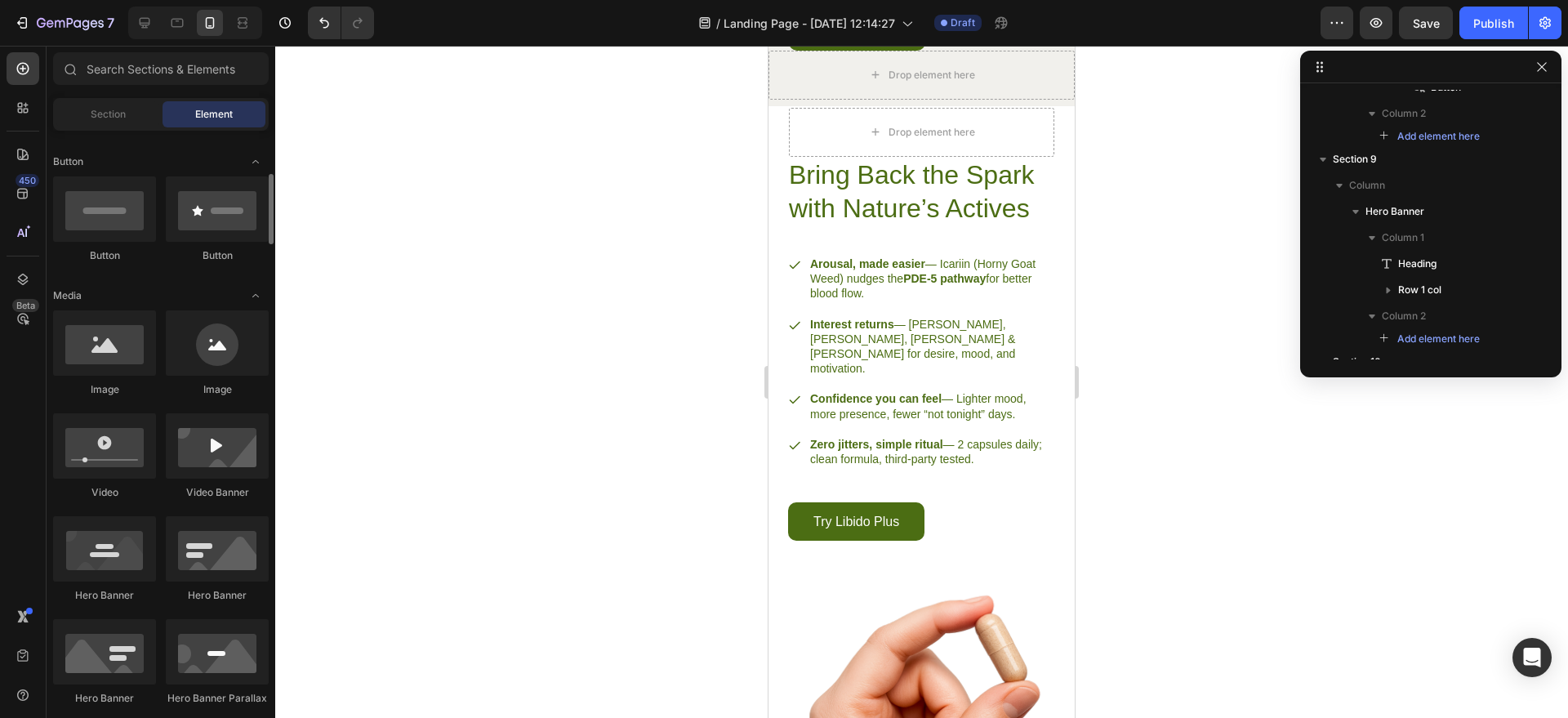
scroll to position [362, 0]
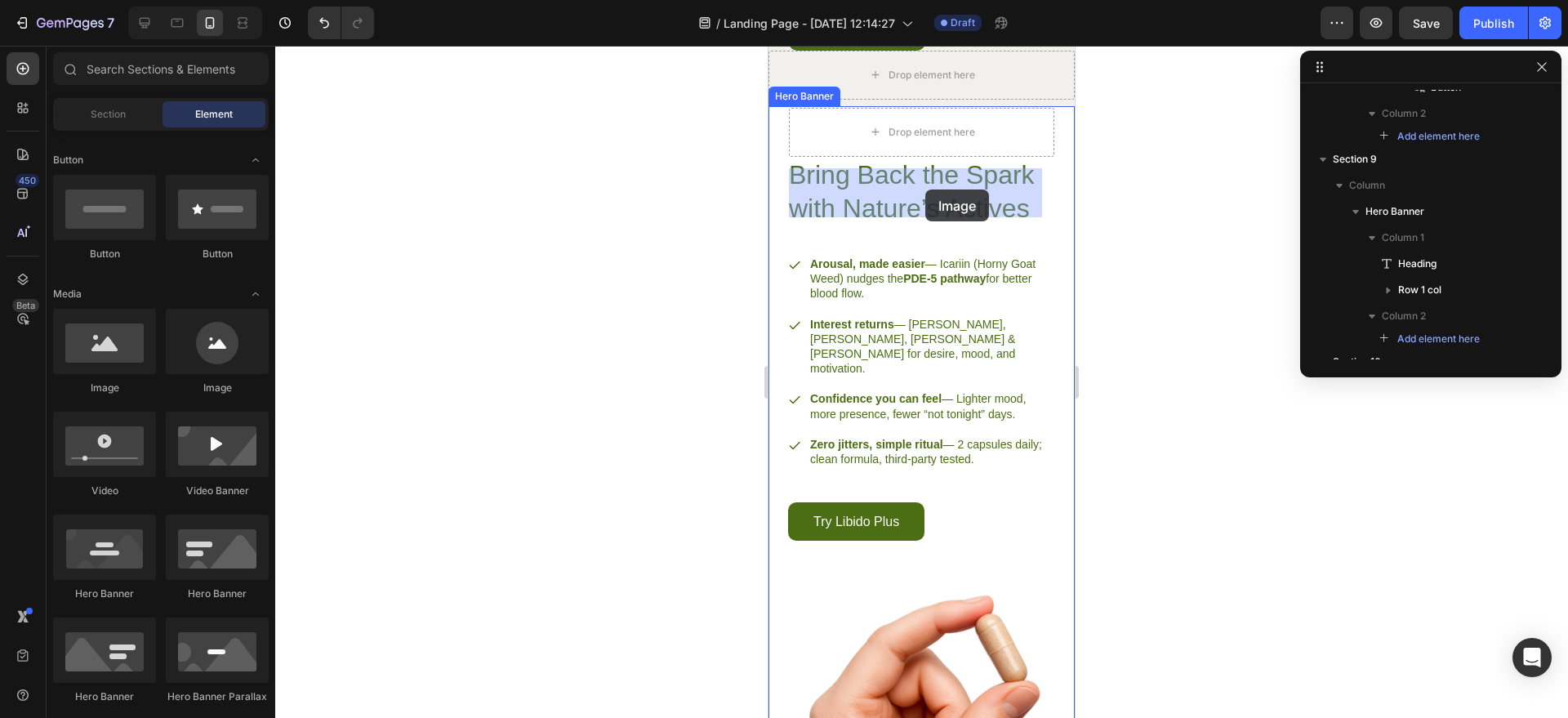
drag, startPoint x: 891, startPoint y: 394, endPoint x: 925, endPoint y: 190, distance: 206.8
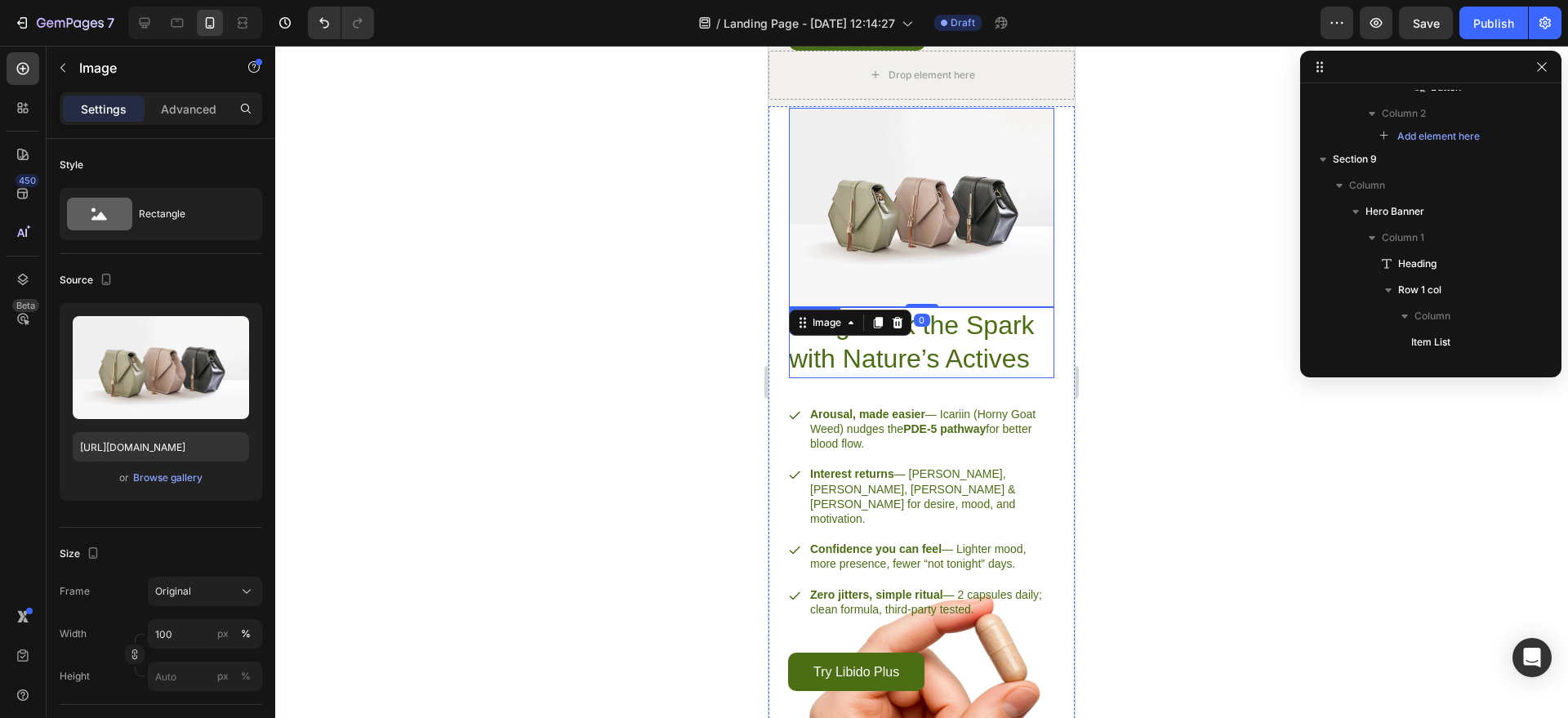
scroll to position [2419, 0]
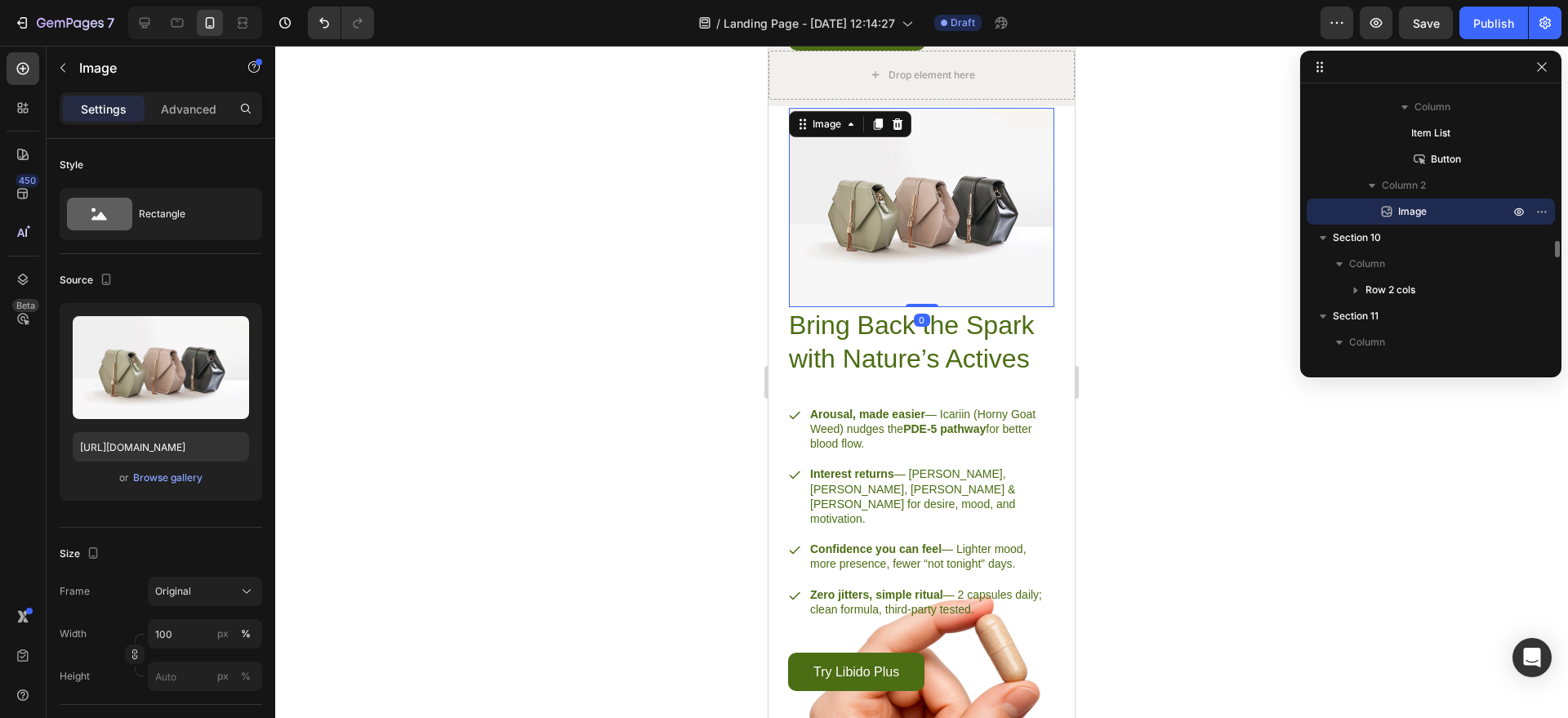
click at [889, 283] on img at bounding box center [921, 207] width 265 height 200
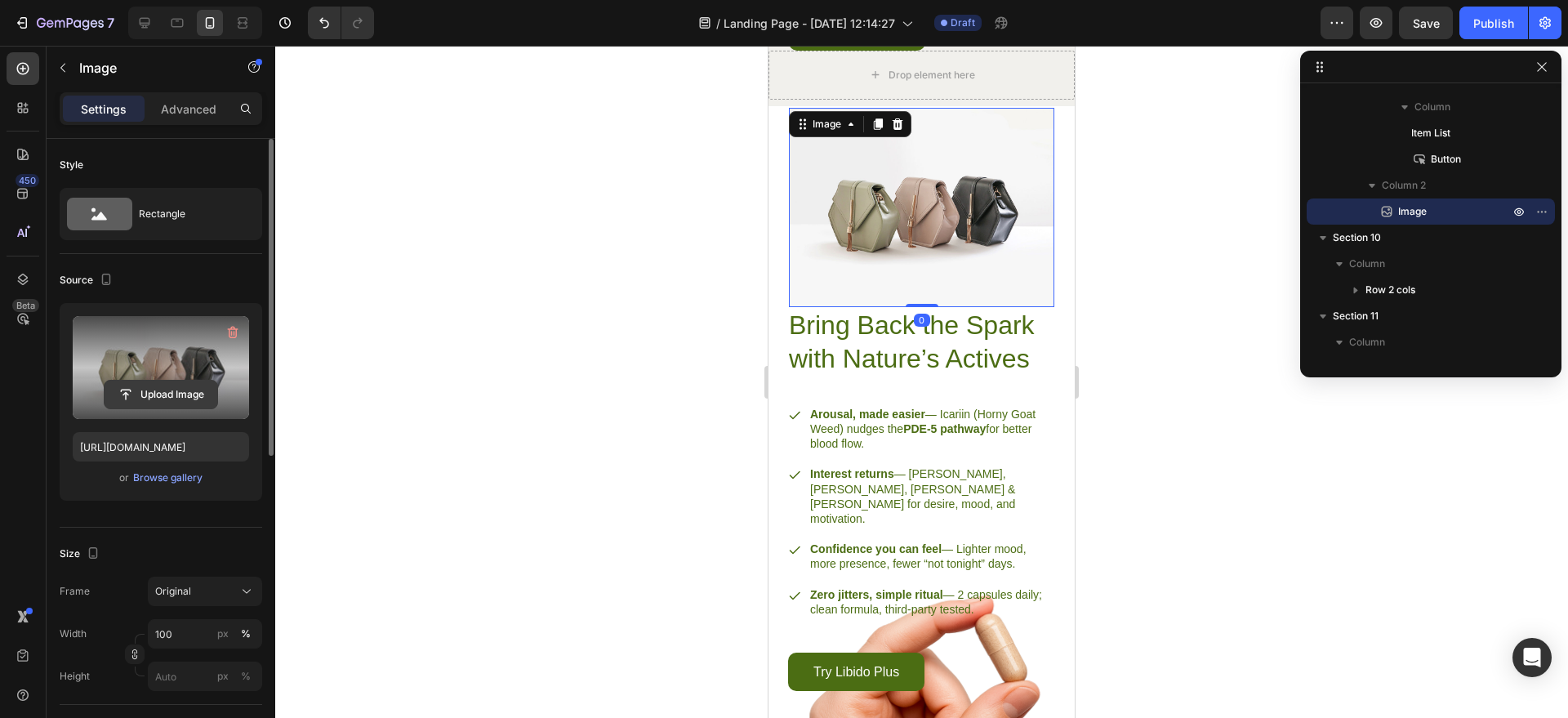
click at [145, 401] on input "file" at bounding box center [160, 394] width 113 height 28
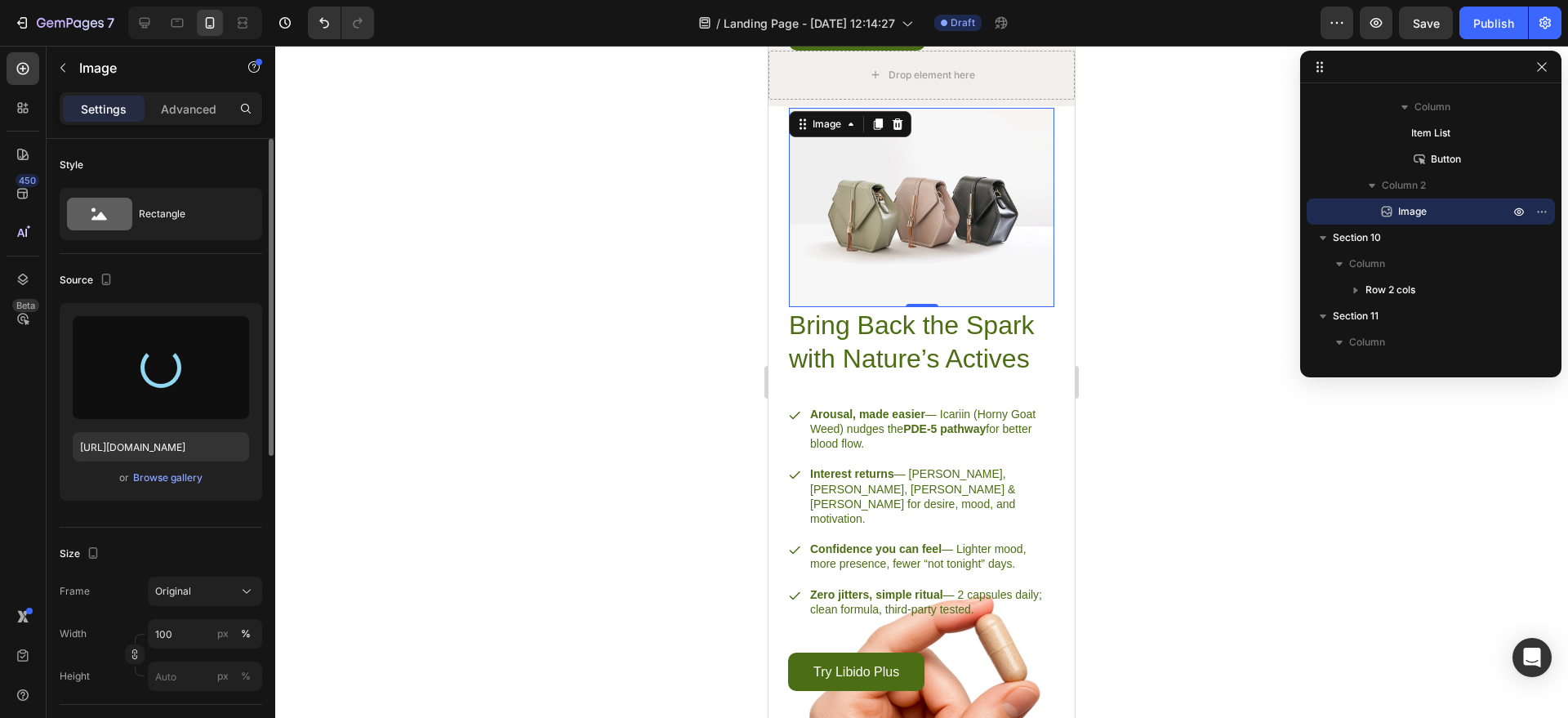
type input "https://cdn.shopify.com/s/files/1/0758/0021/5768/files/gempages_581802790699926…"
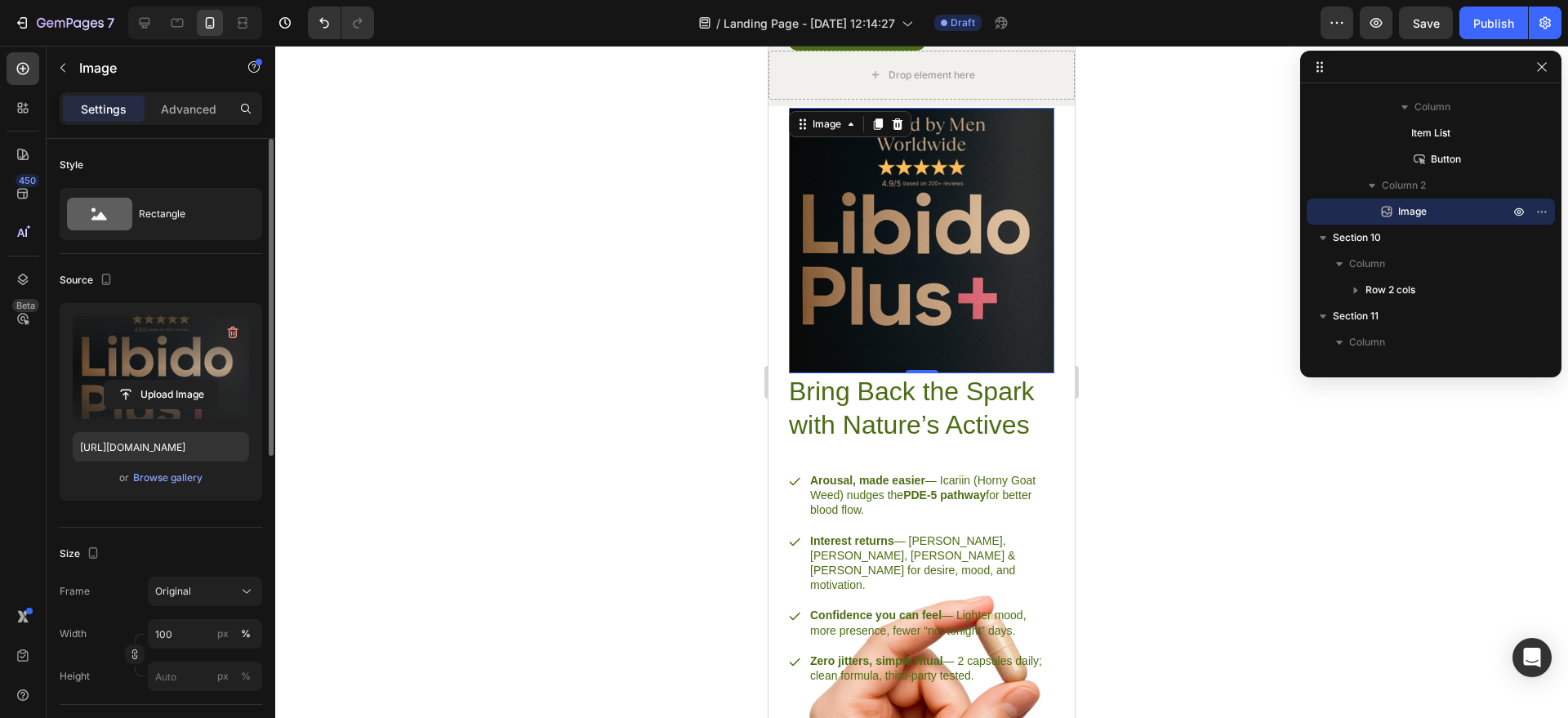
click at [1124, 389] on div at bounding box center [921, 382] width 1293 height 672
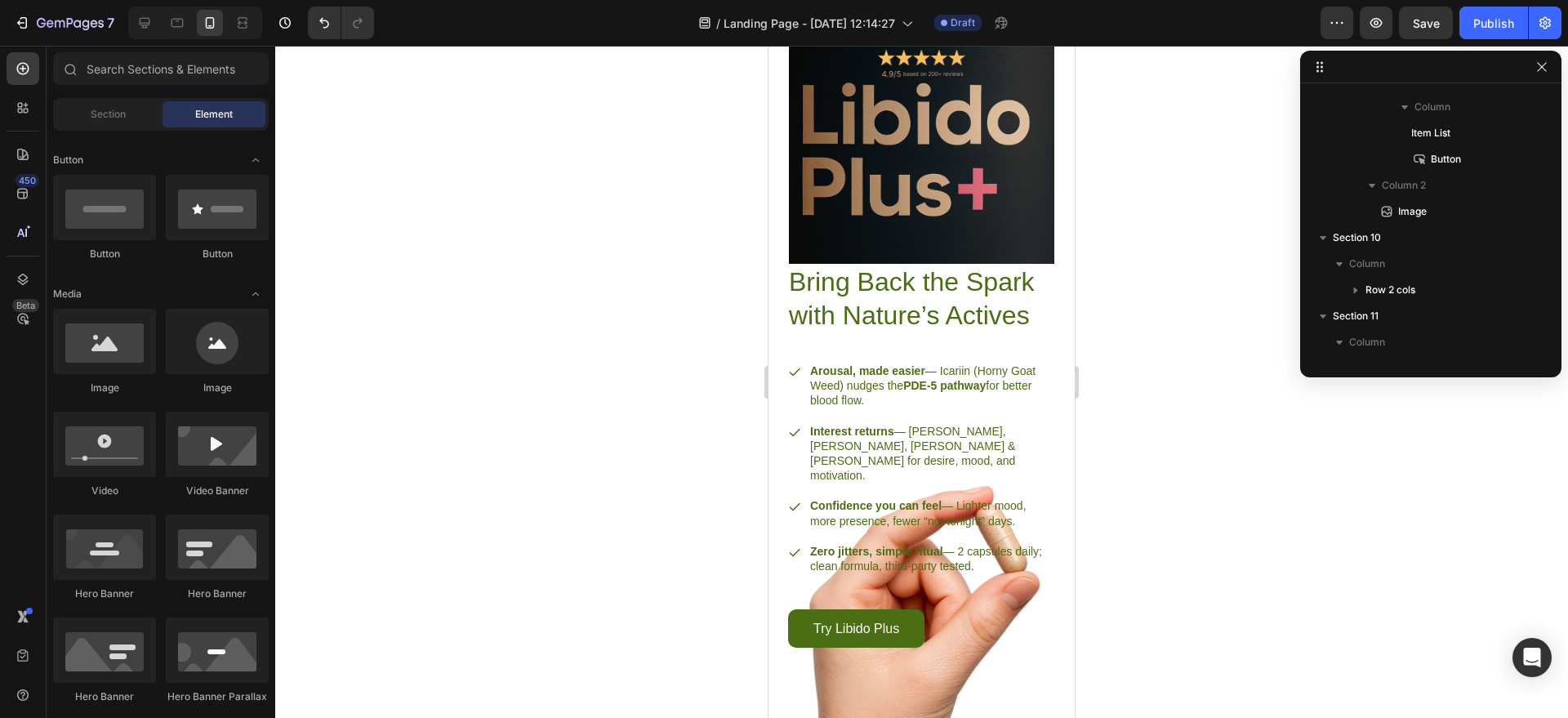
scroll to position [2239, 0]
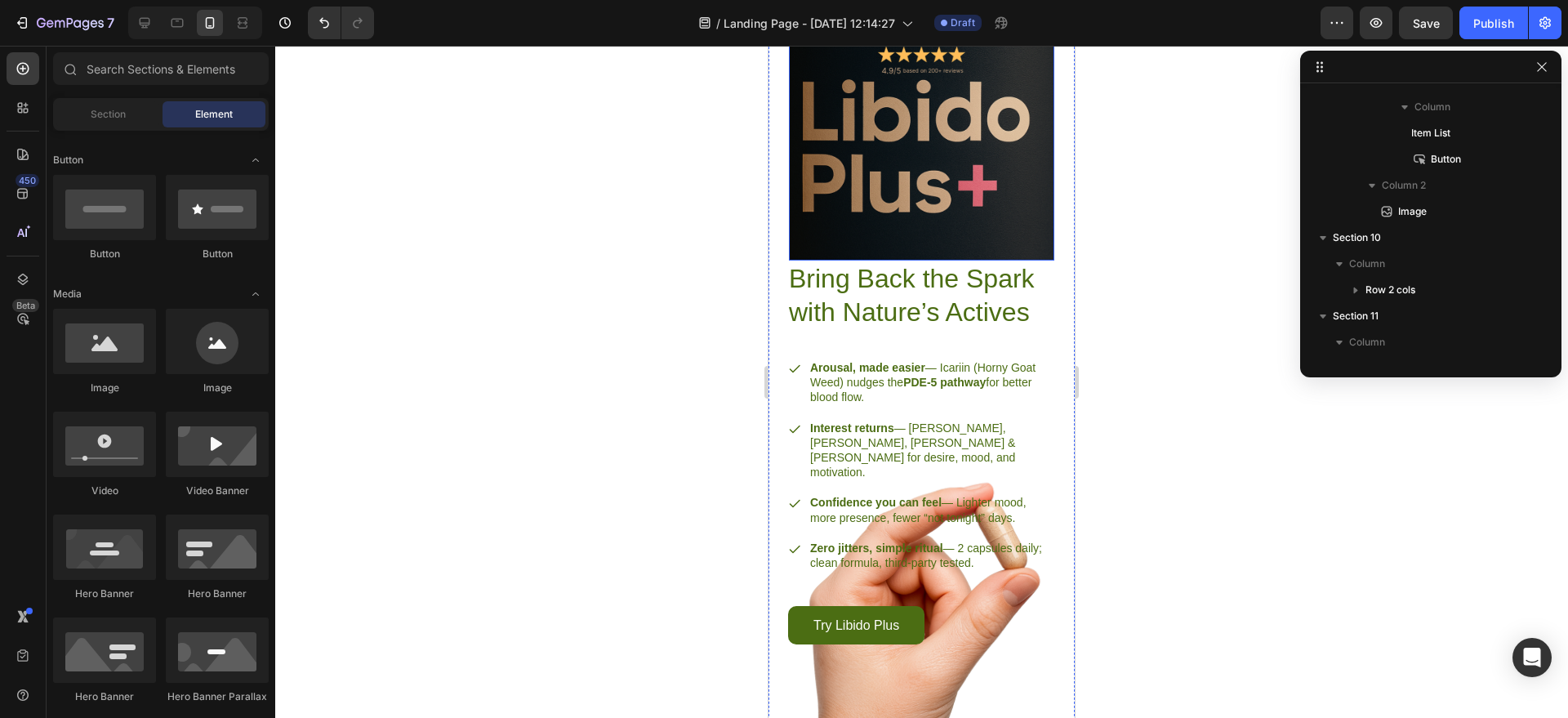
click at [966, 154] on img at bounding box center [921, 127] width 265 height 265
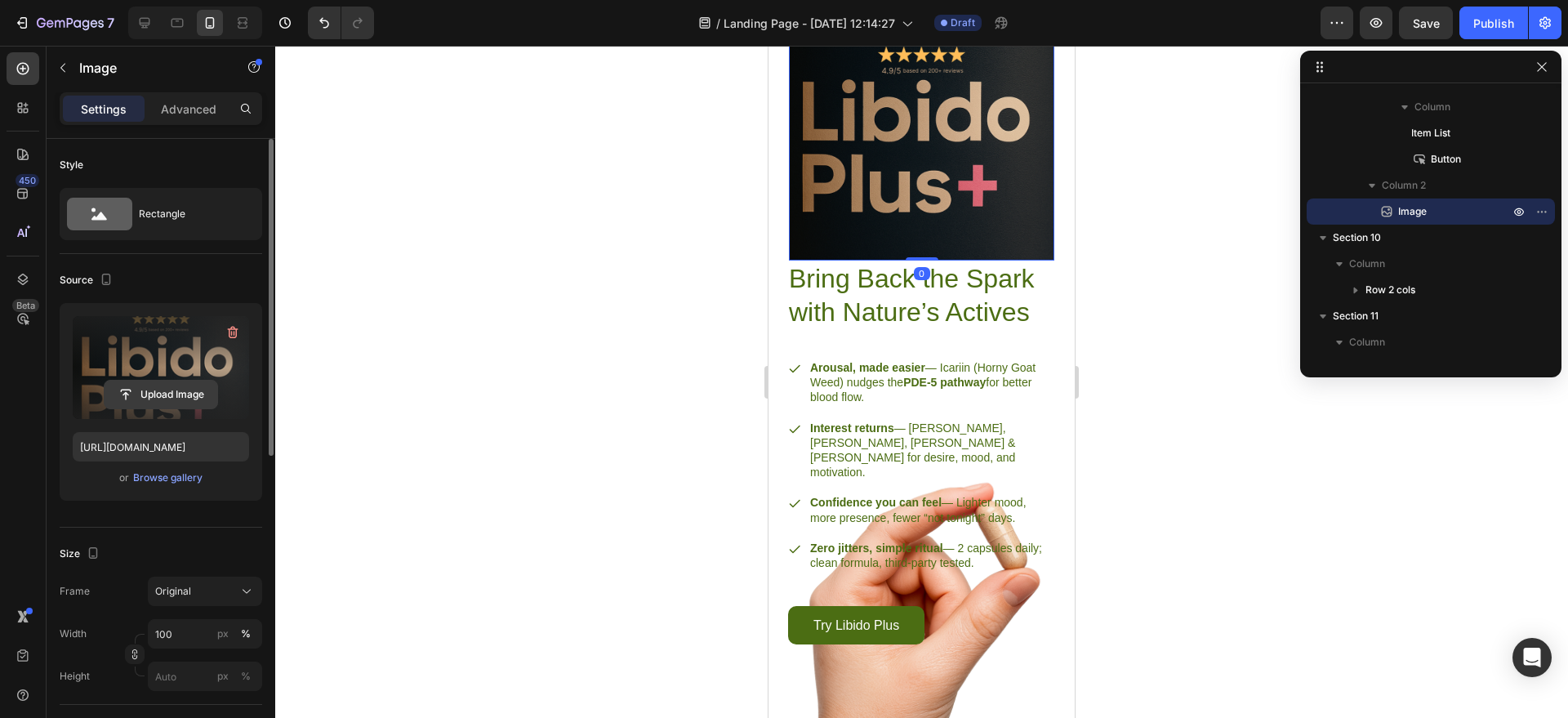
click at [170, 391] on input "file" at bounding box center [160, 394] width 113 height 28
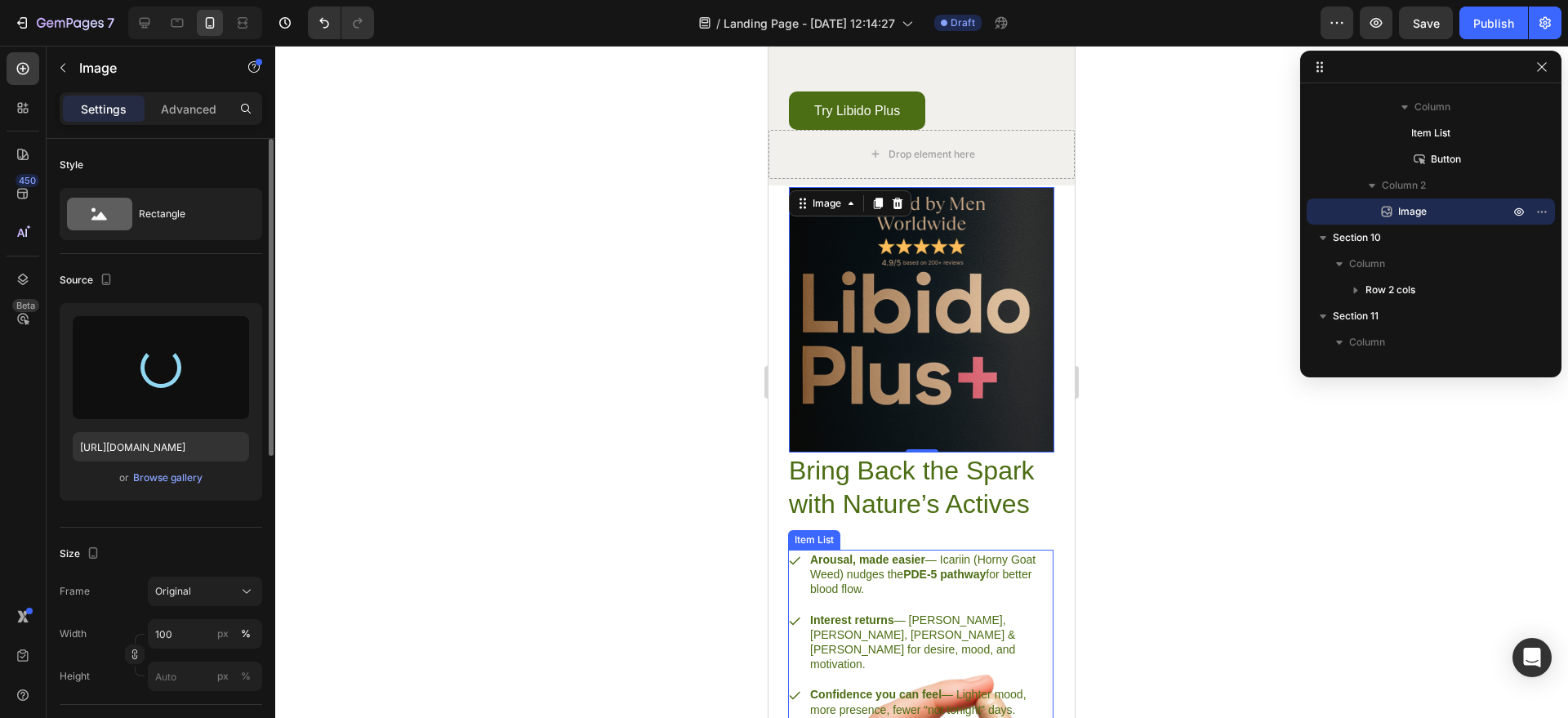
scroll to position [1973, 0]
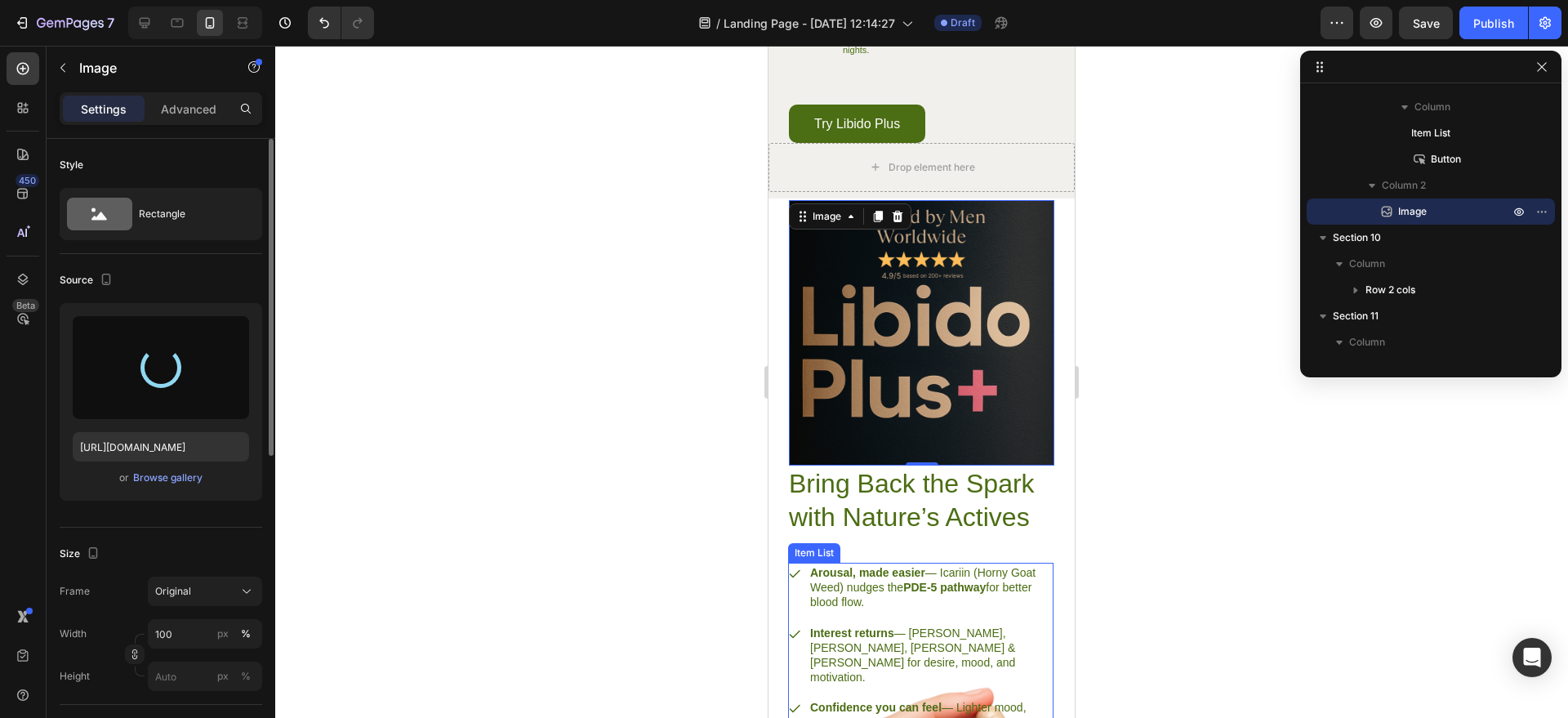
type input "https://cdn.shopify.com/s/files/1/0758/0021/5768/files/gempages_581802790699926…"
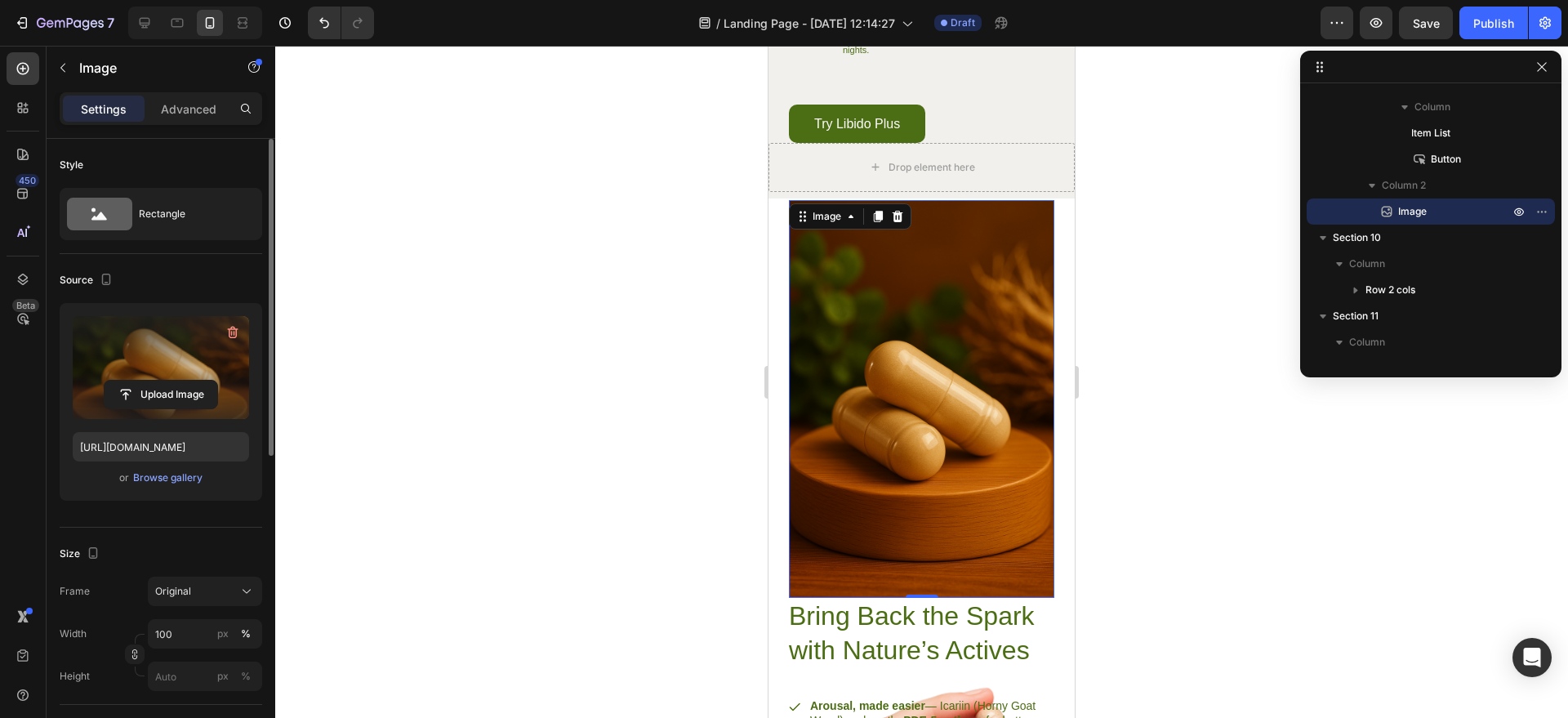
click at [1131, 333] on div at bounding box center [921, 382] width 1293 height 672
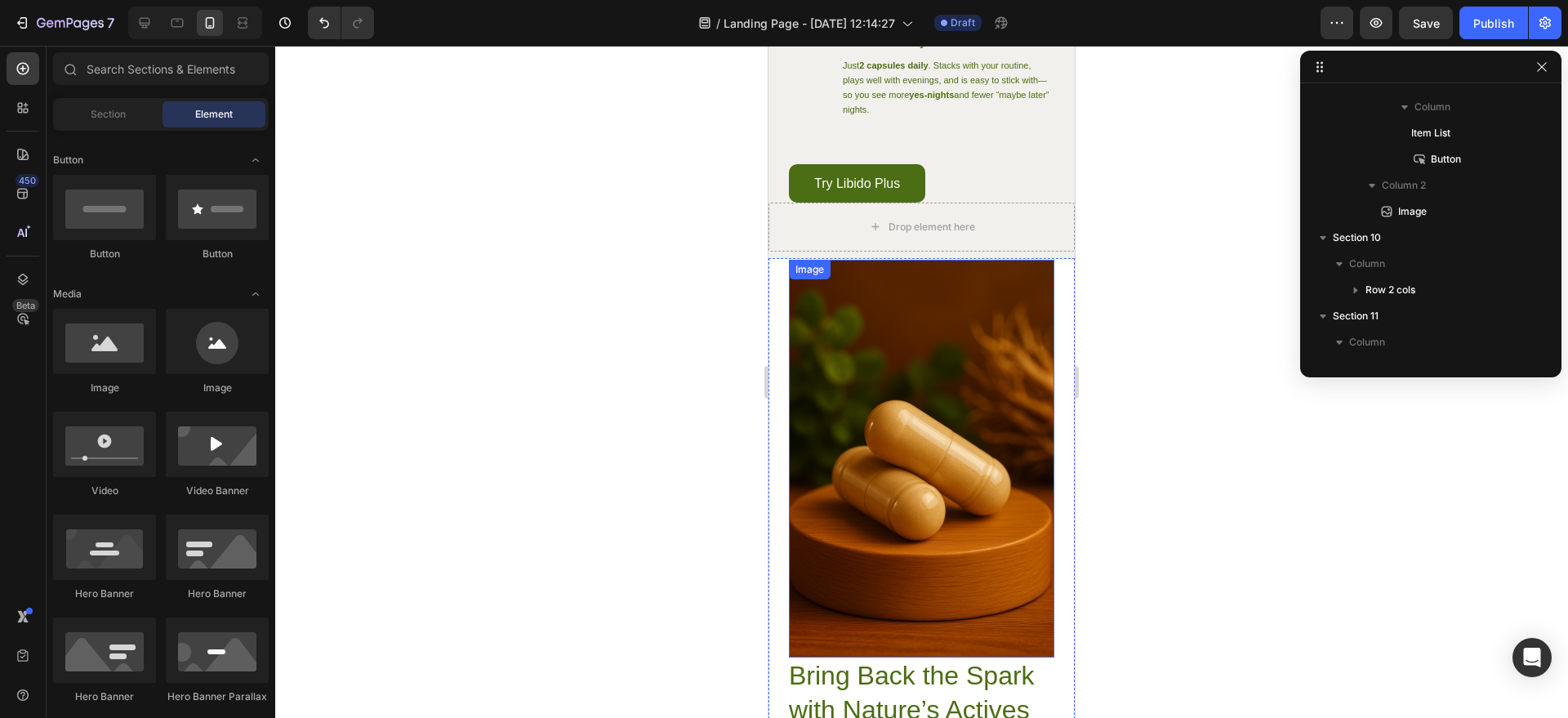
scroll to position [1917, 0]
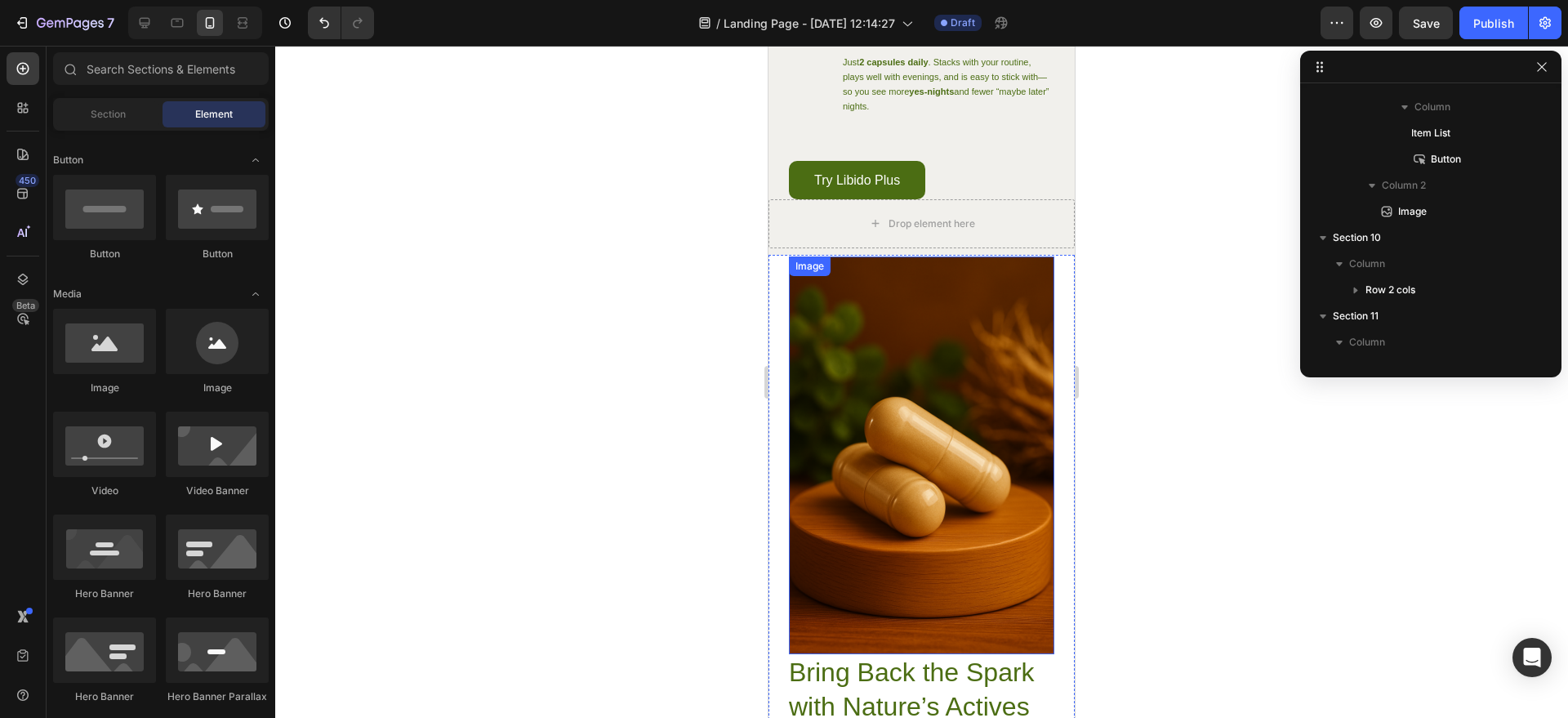
click at [940, 390] on img at bounding box center [921, 455] width 265 height 398
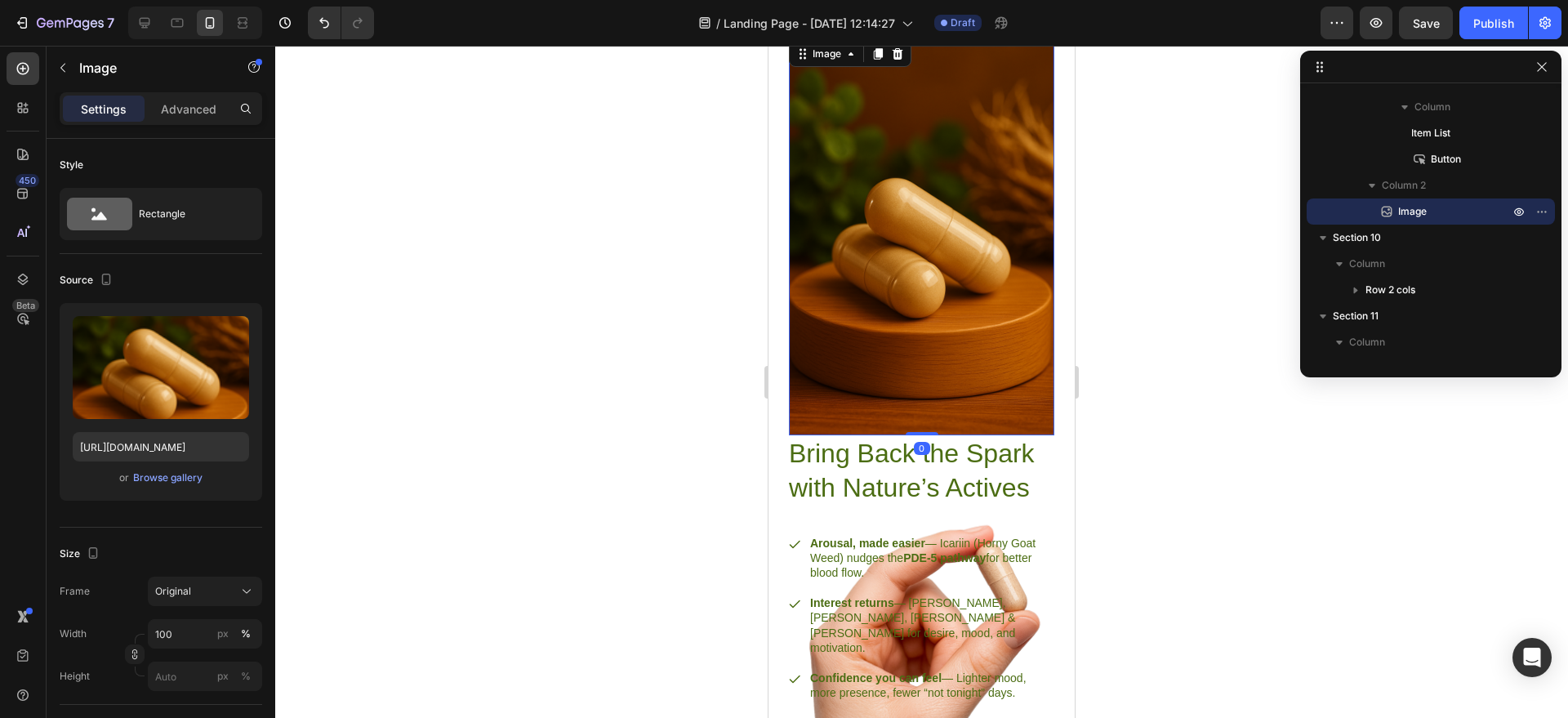
scroll to position [2156, 0]
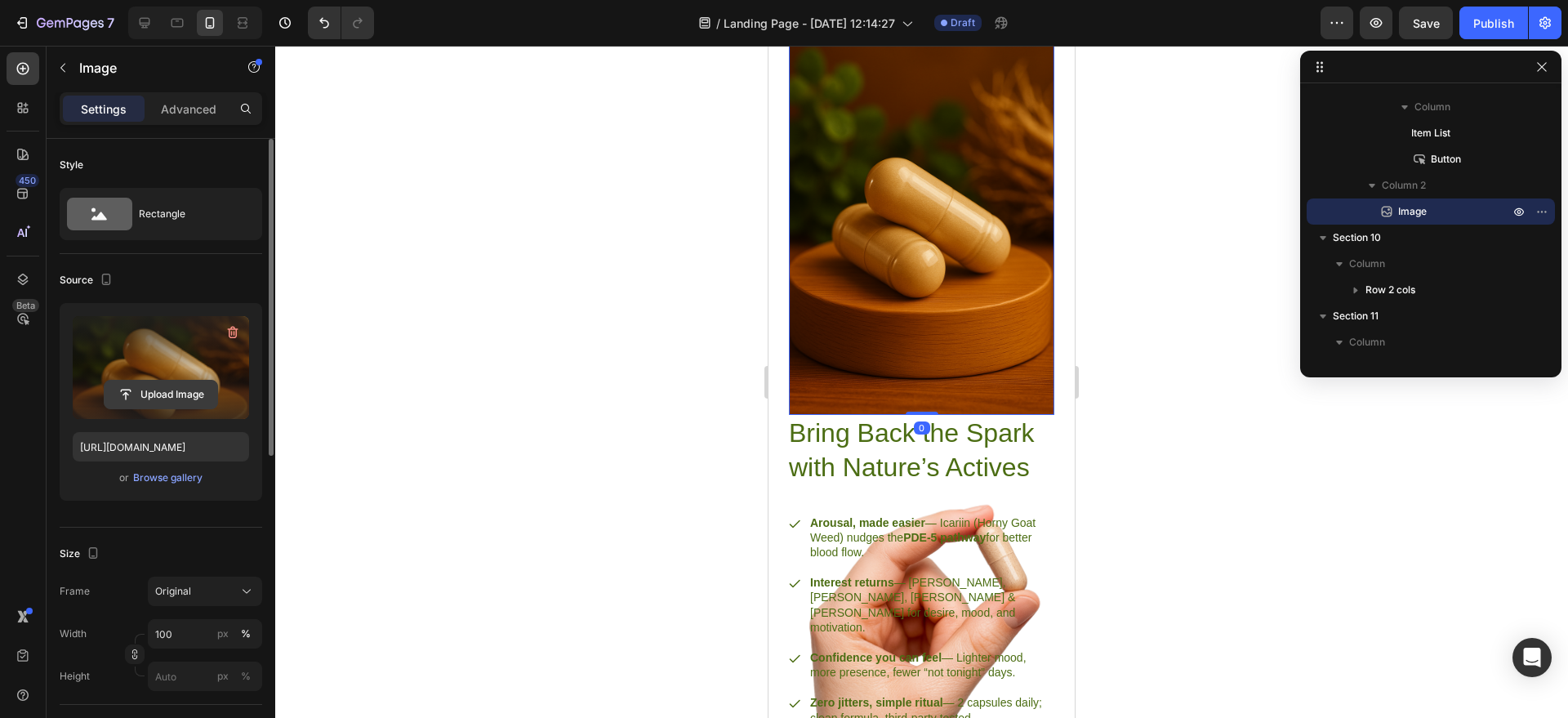
click at [128, 385] on input "file" at bounding box center [160, 394] width 113 height 28
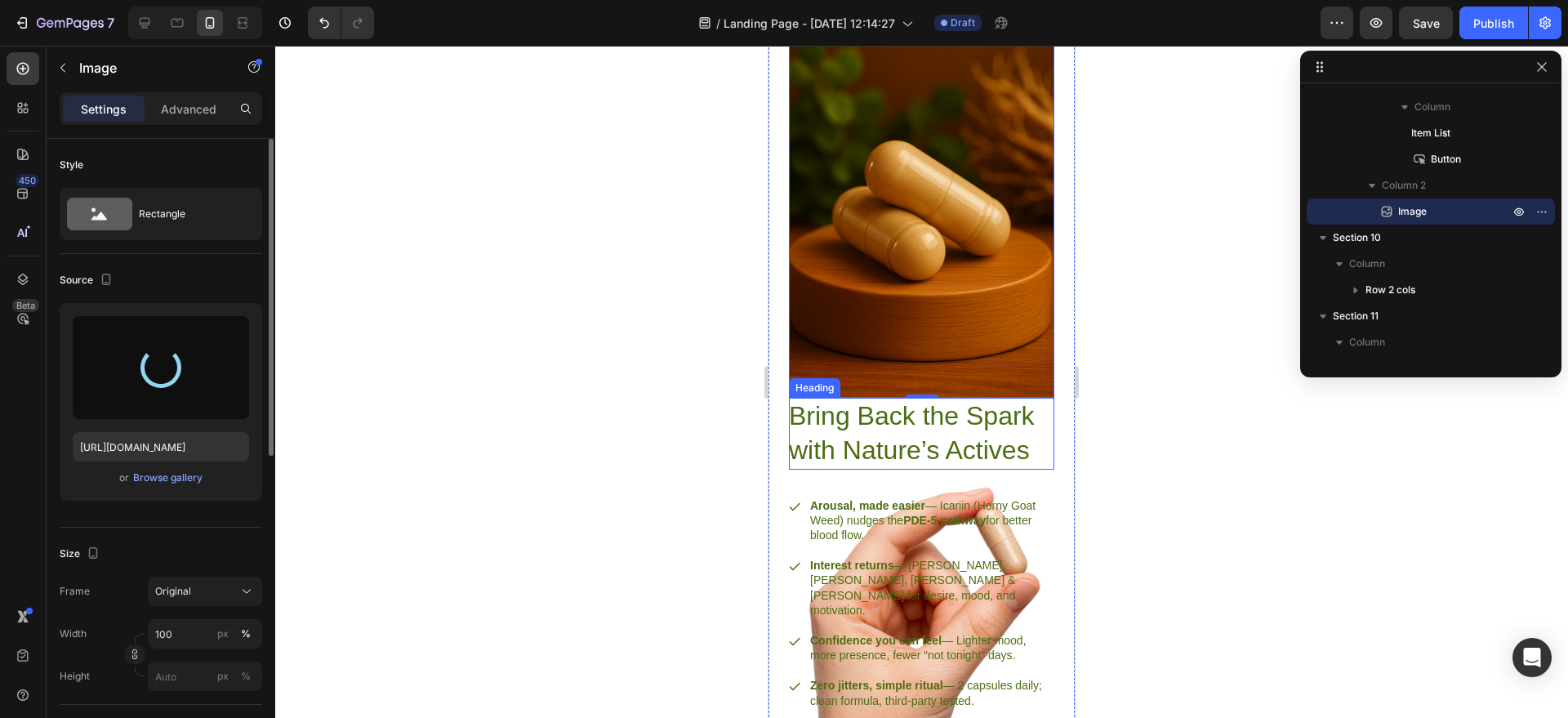
scroll to position [2233, 0]
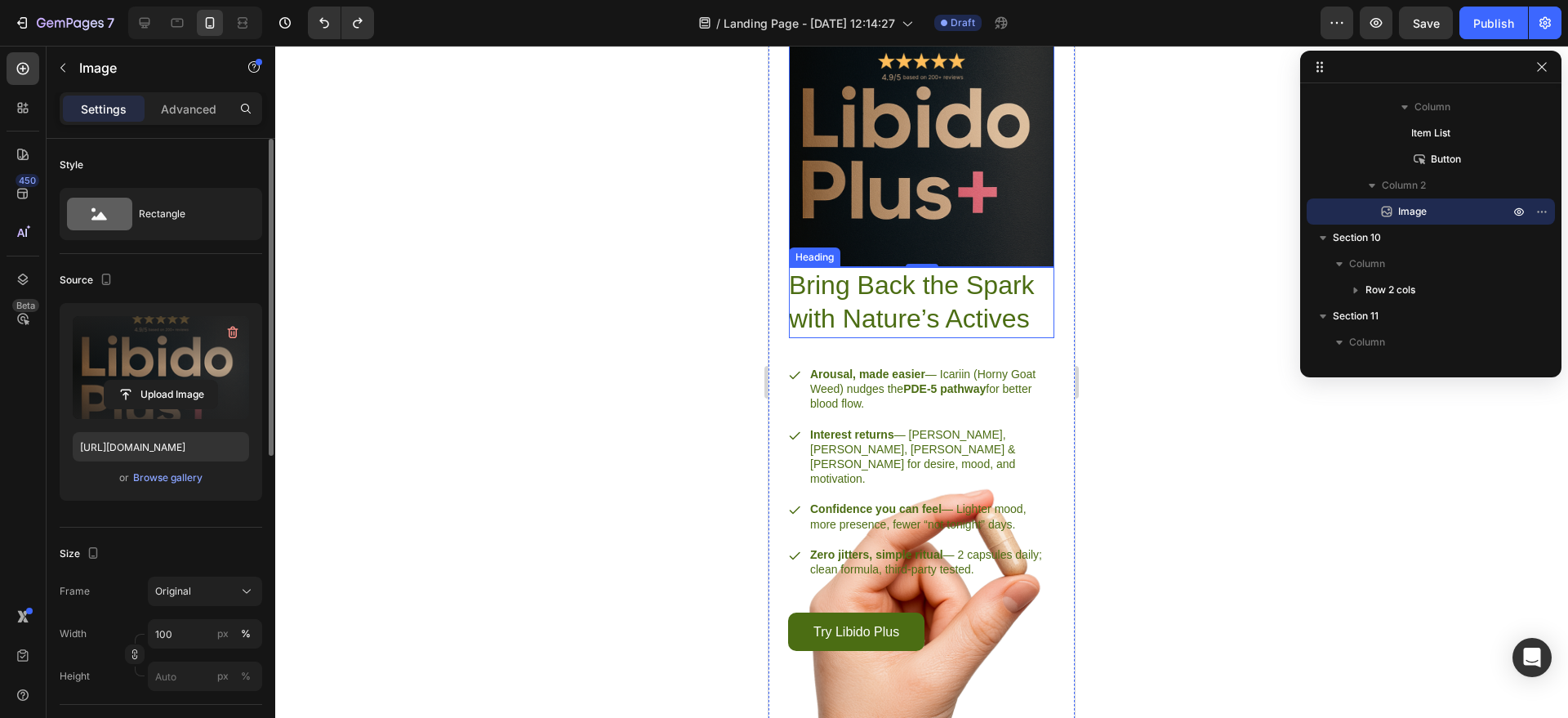
type input "[URL][DOMAIN_NAME]"
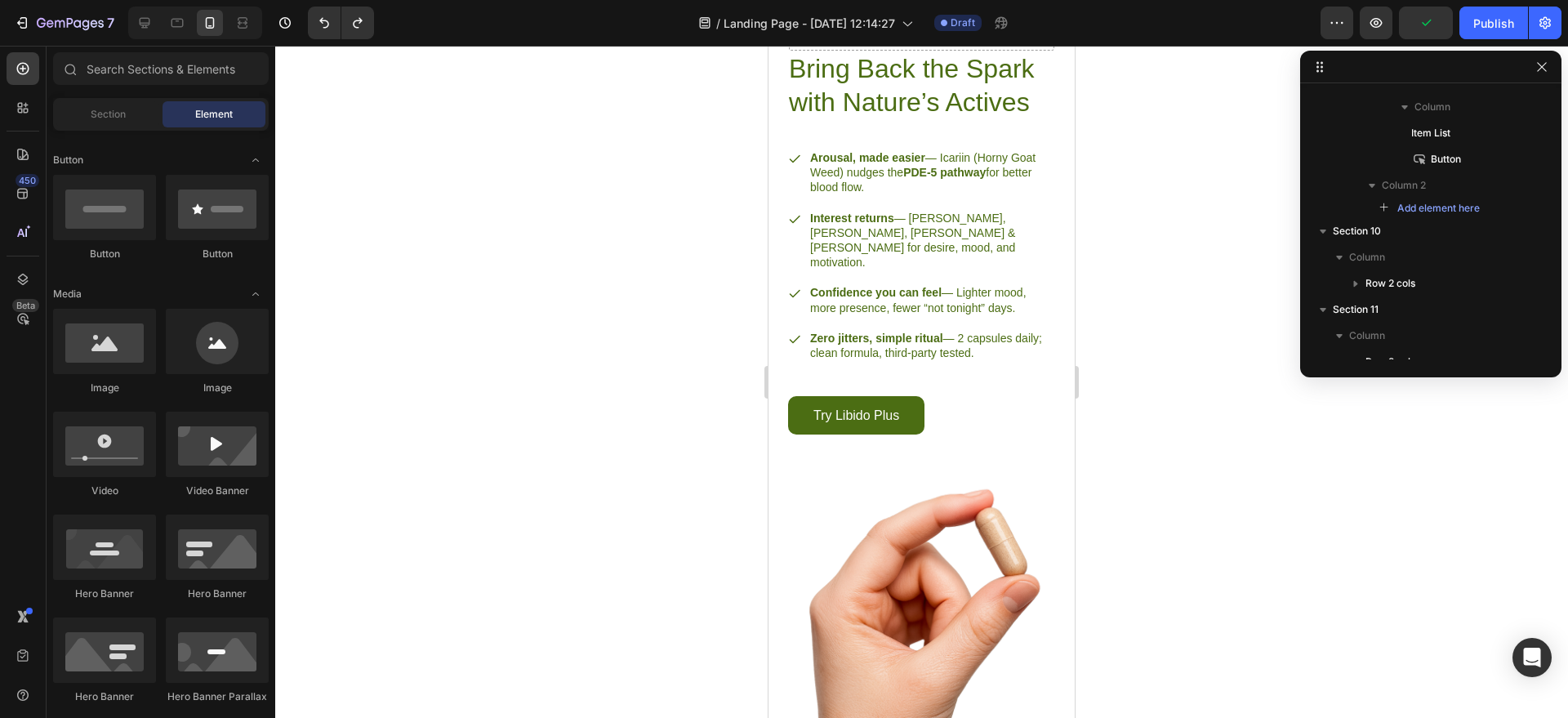
click at [1232, 460] on div at bounding box center [921, 382] width 1293 height 672
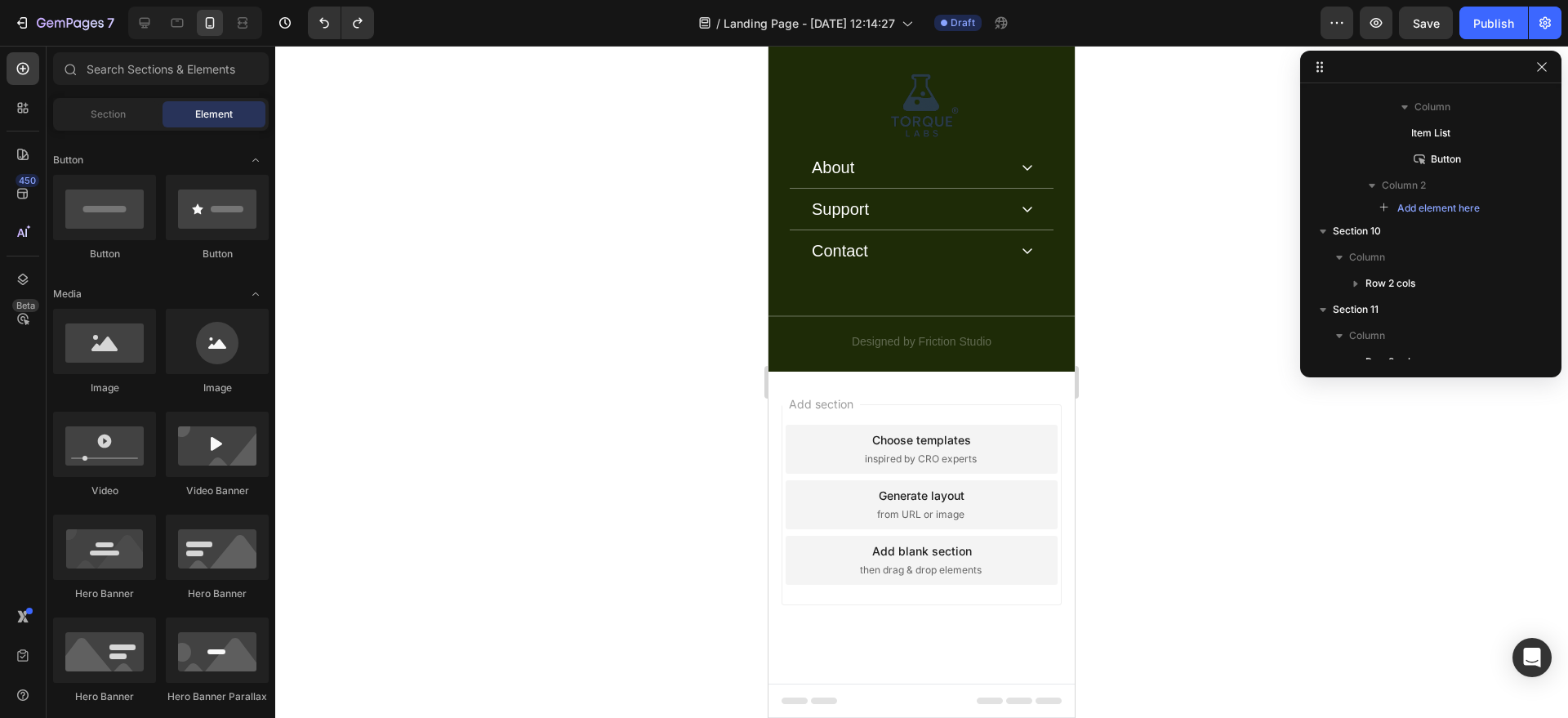
scroll to position [5318, 0]
click at [1022, 209] on div "Image About Accordion Support Accordion Contact Accordion Row About Heading Our…" at bounding box center [921, 206] width 307 height 332
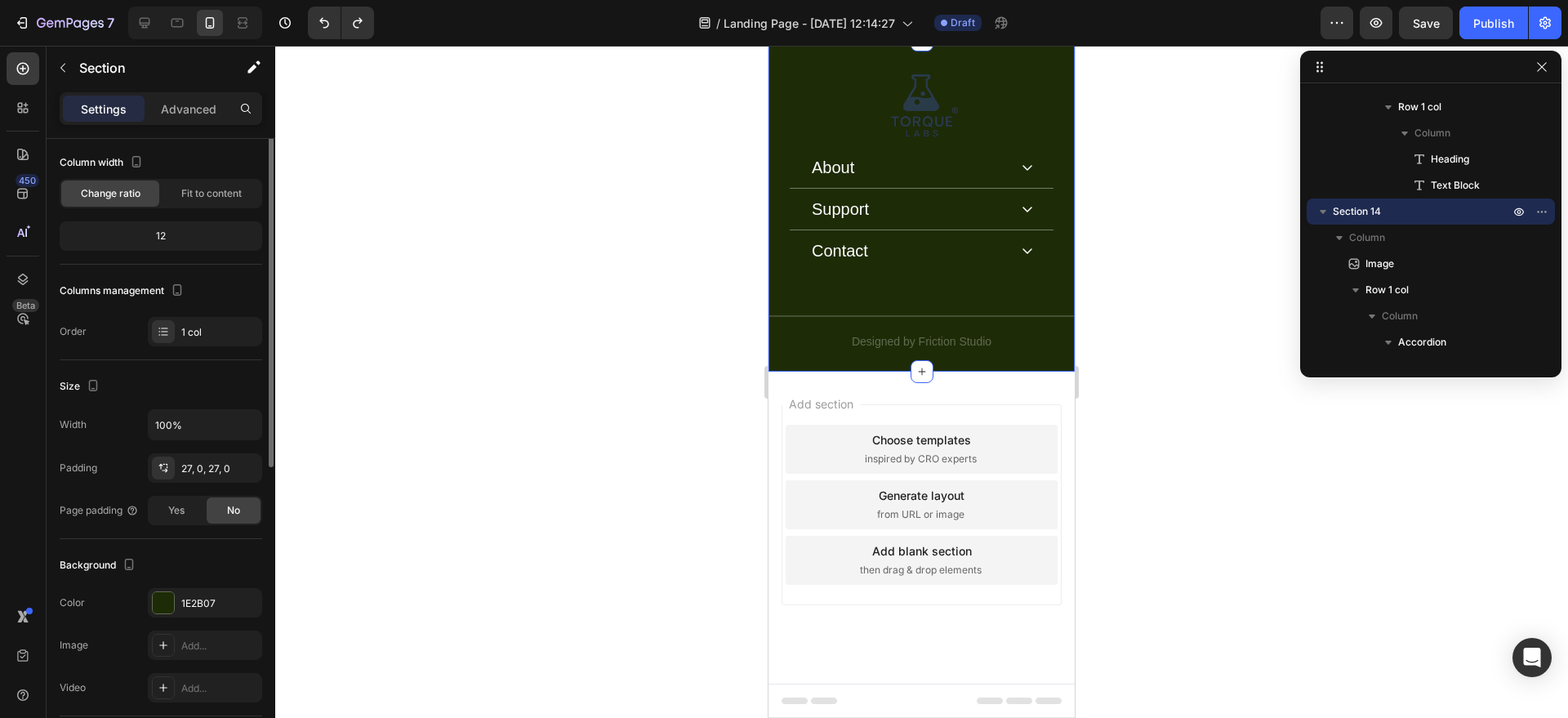
scroll to position [110, 0]
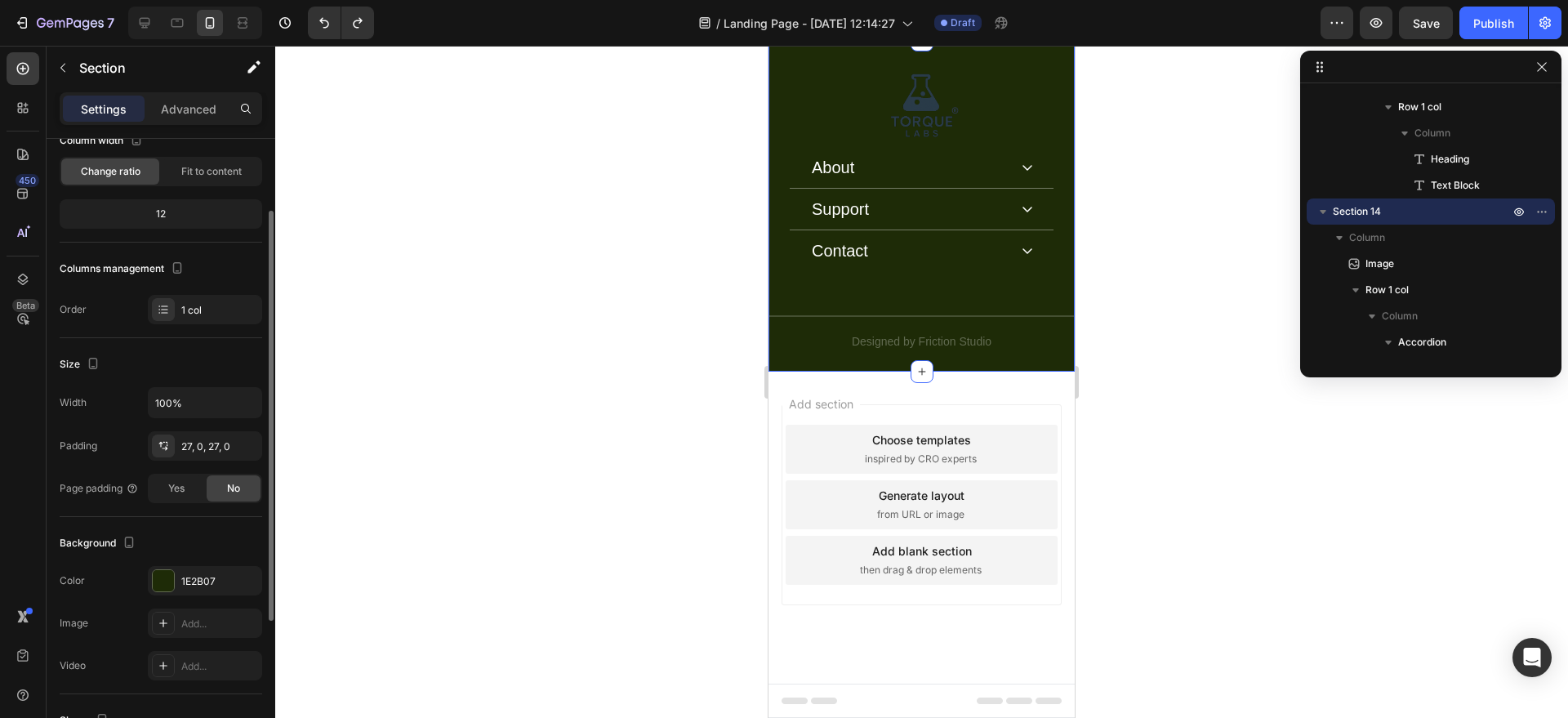
click at [200, 583] on div "1E2B07" at bounding box center [219, 582] width 76 height 15
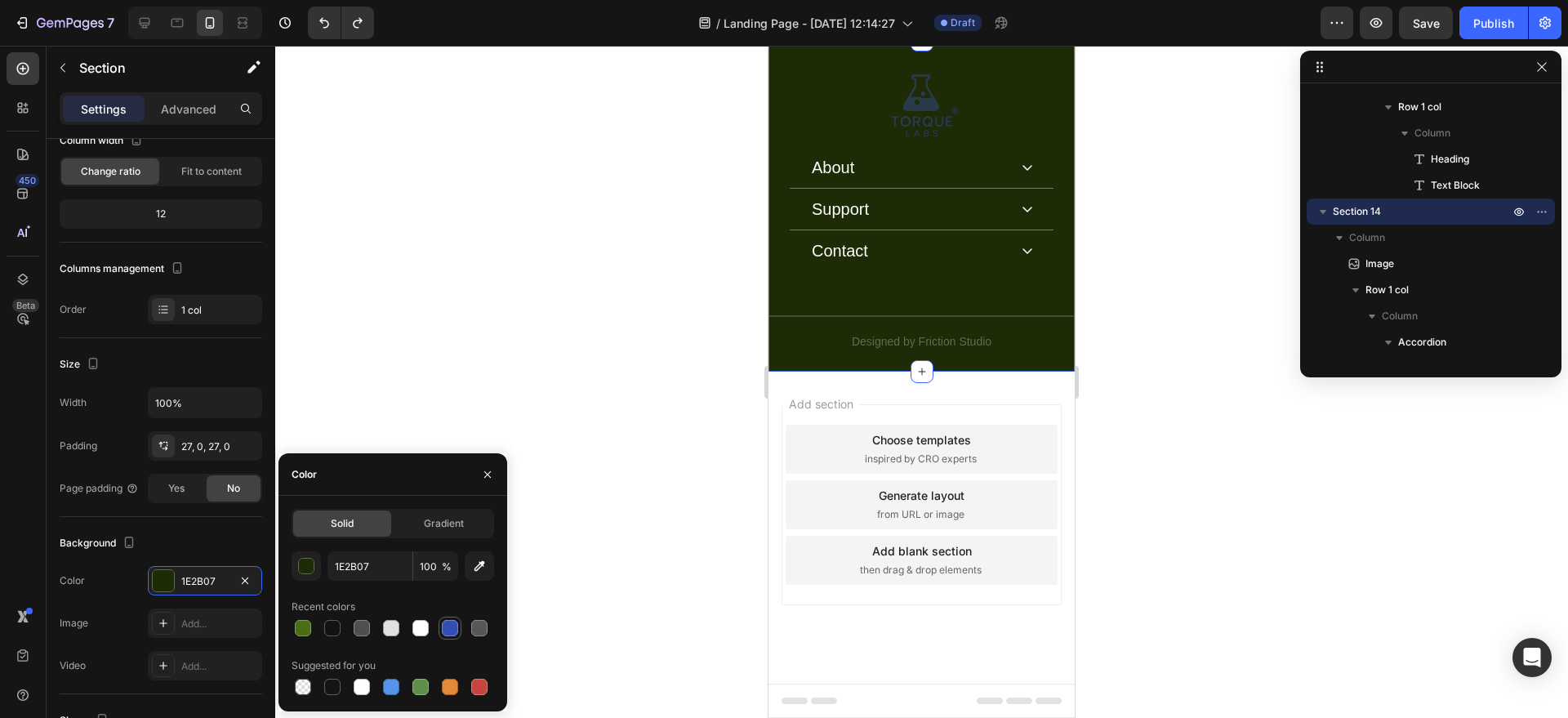
click at [454, 630] on div at bounding box center [450, 628] width 16 height 16
type input "334FB4"
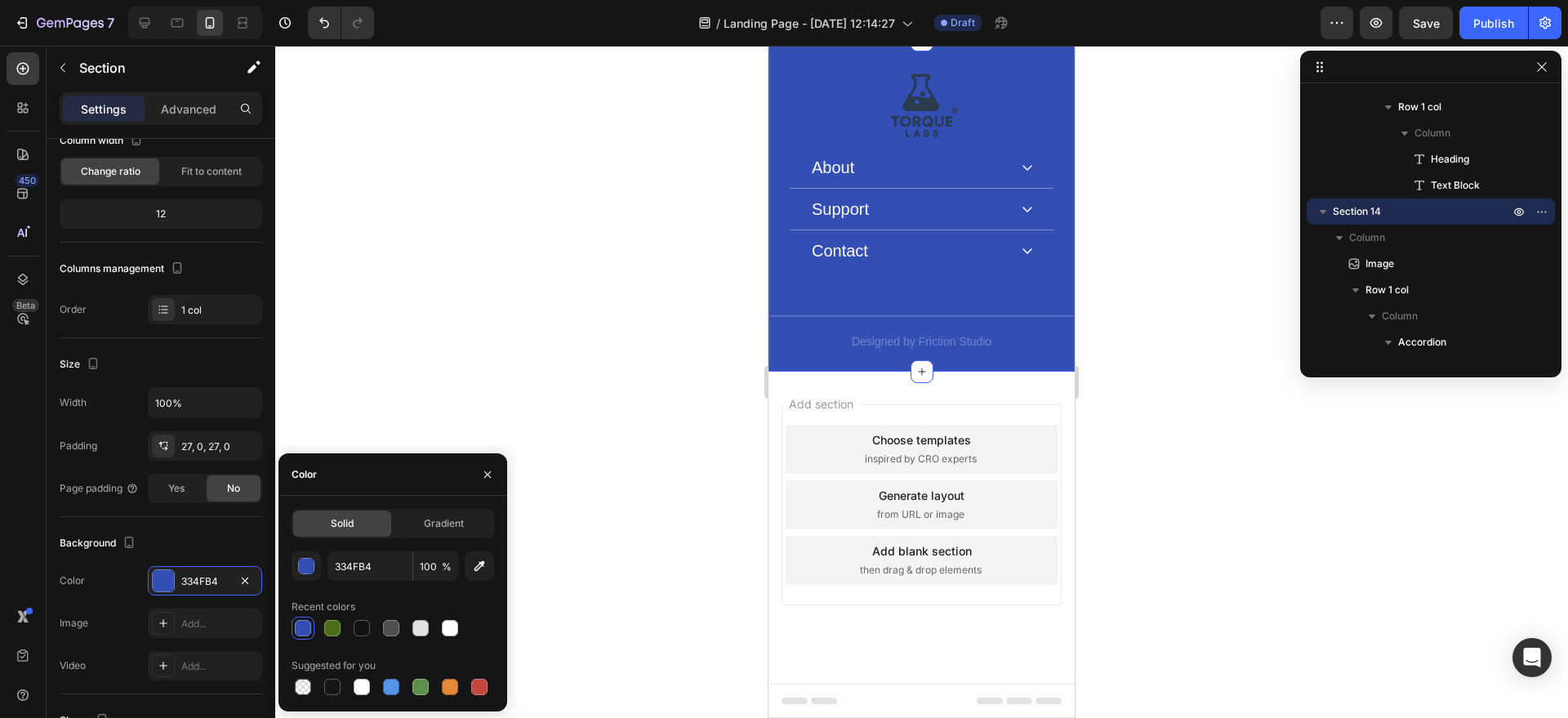
click at [604, 357] on div at bounding box center [921, 382] width 1293 height 672
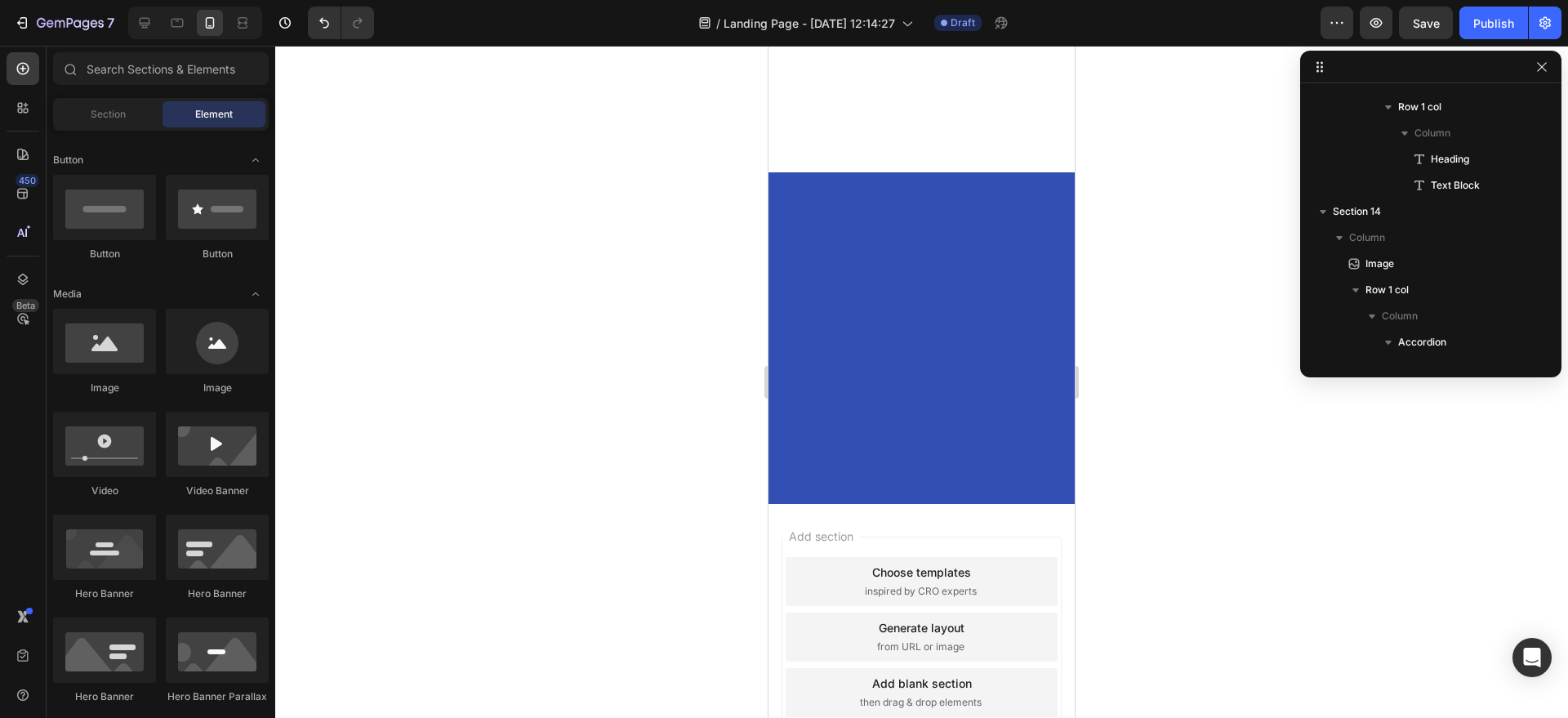
scroll to position [0, 0]
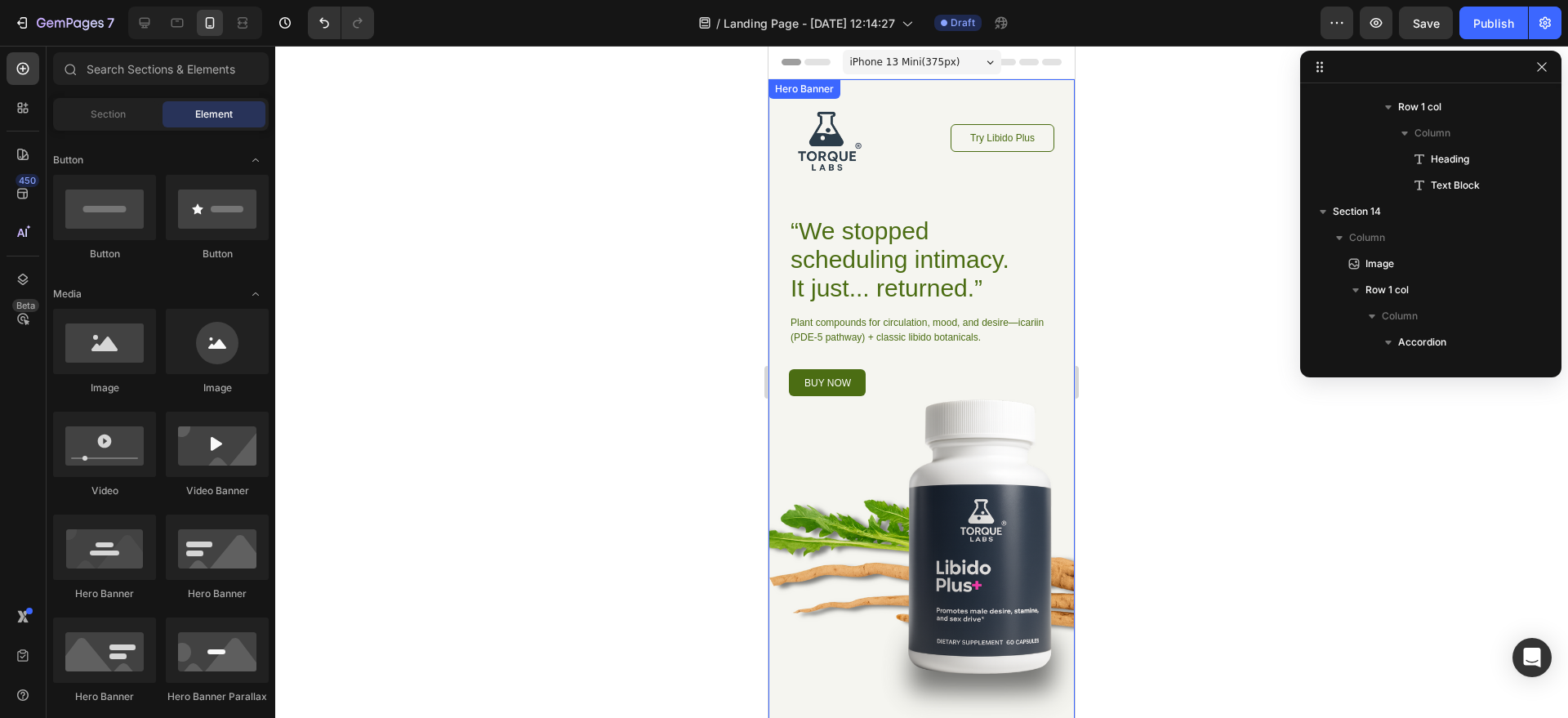
click at [900, 82] on div "Image Try Libido Plus Button Row “We stopped scheduling intimacy. It just... re…" at bounding box center [921, 400] width 307 height 643
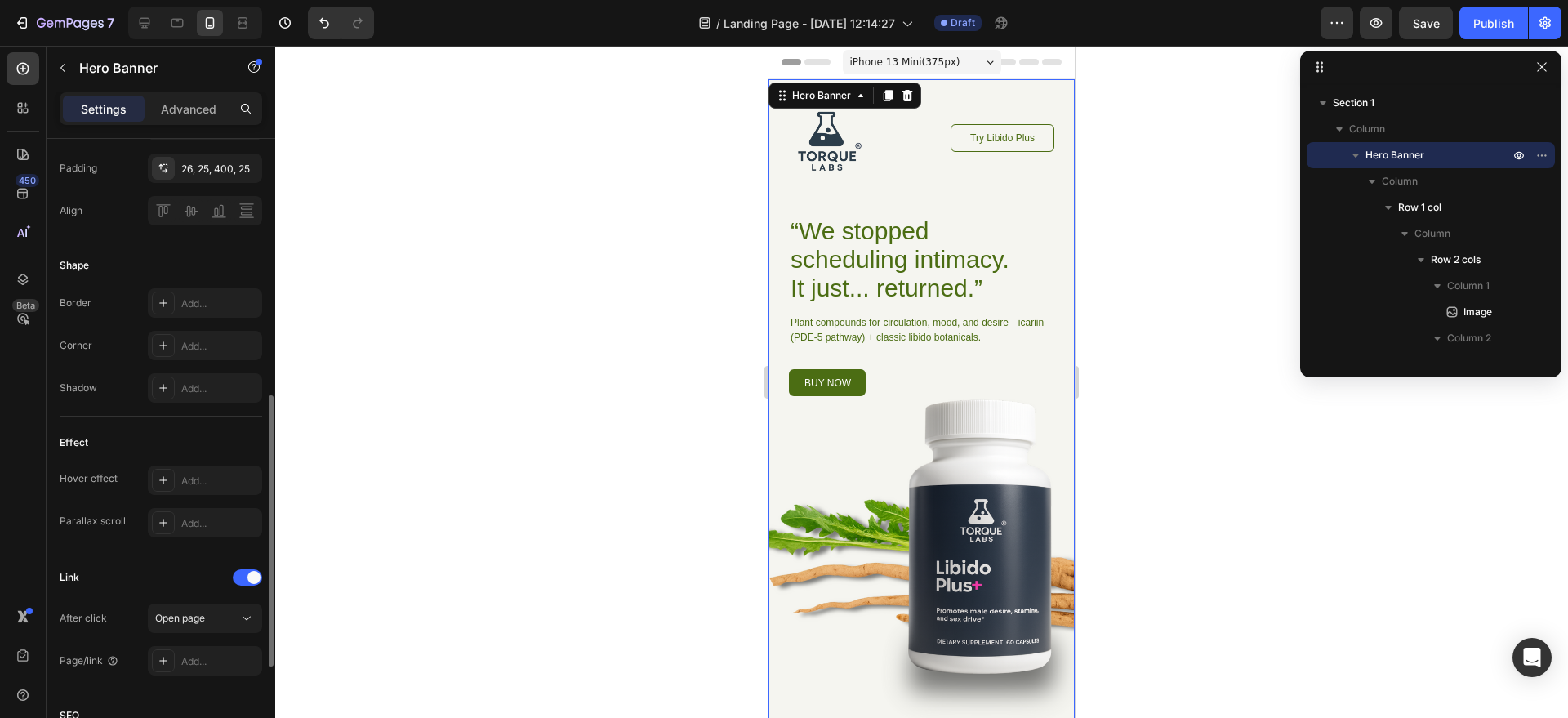
scroll to position [592, 0]
click at [776, 135] on div "Image Try Libido Plus Button Row “We stopped scheduling intimacy. It just... re…" at bounding box center [921, 400] width 307 height 643
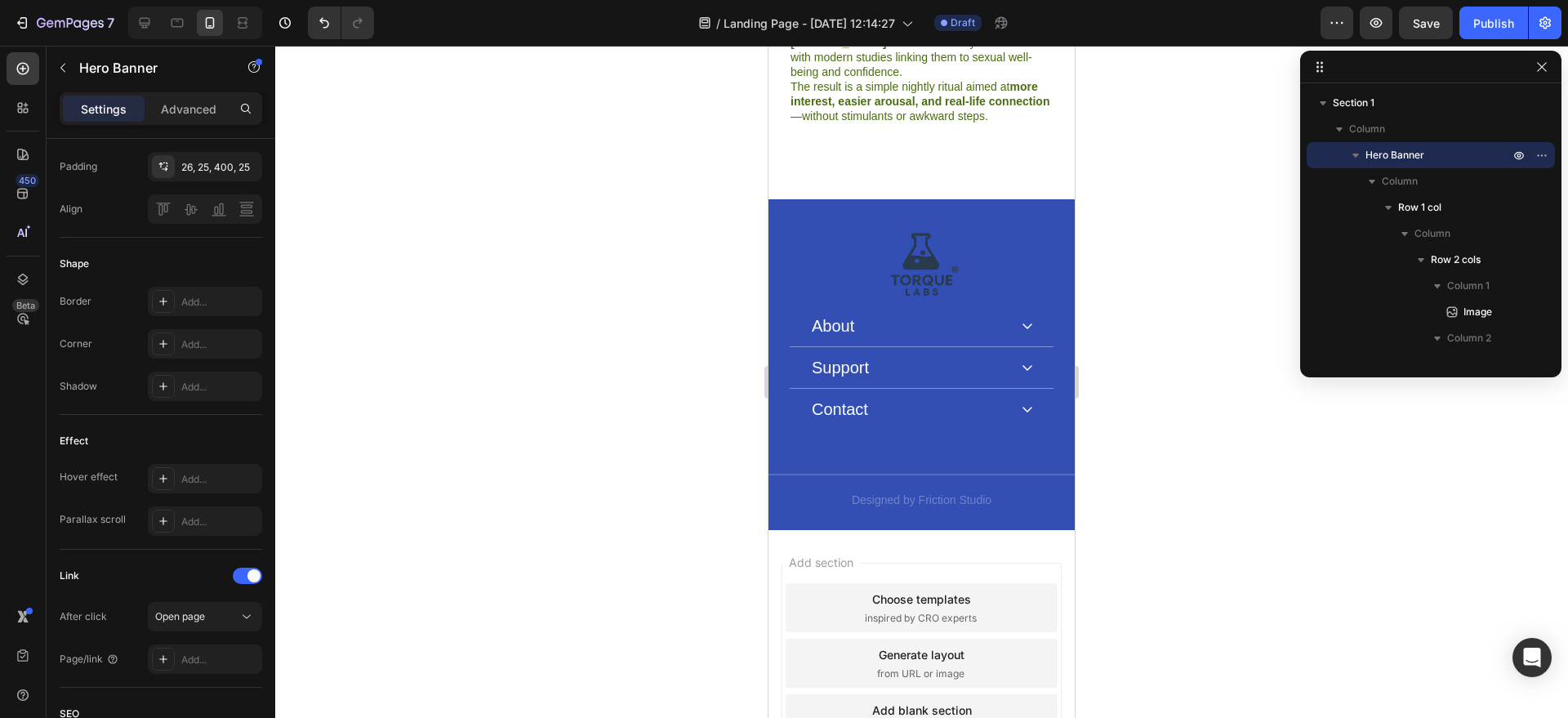
scroll to position [5300, 0]
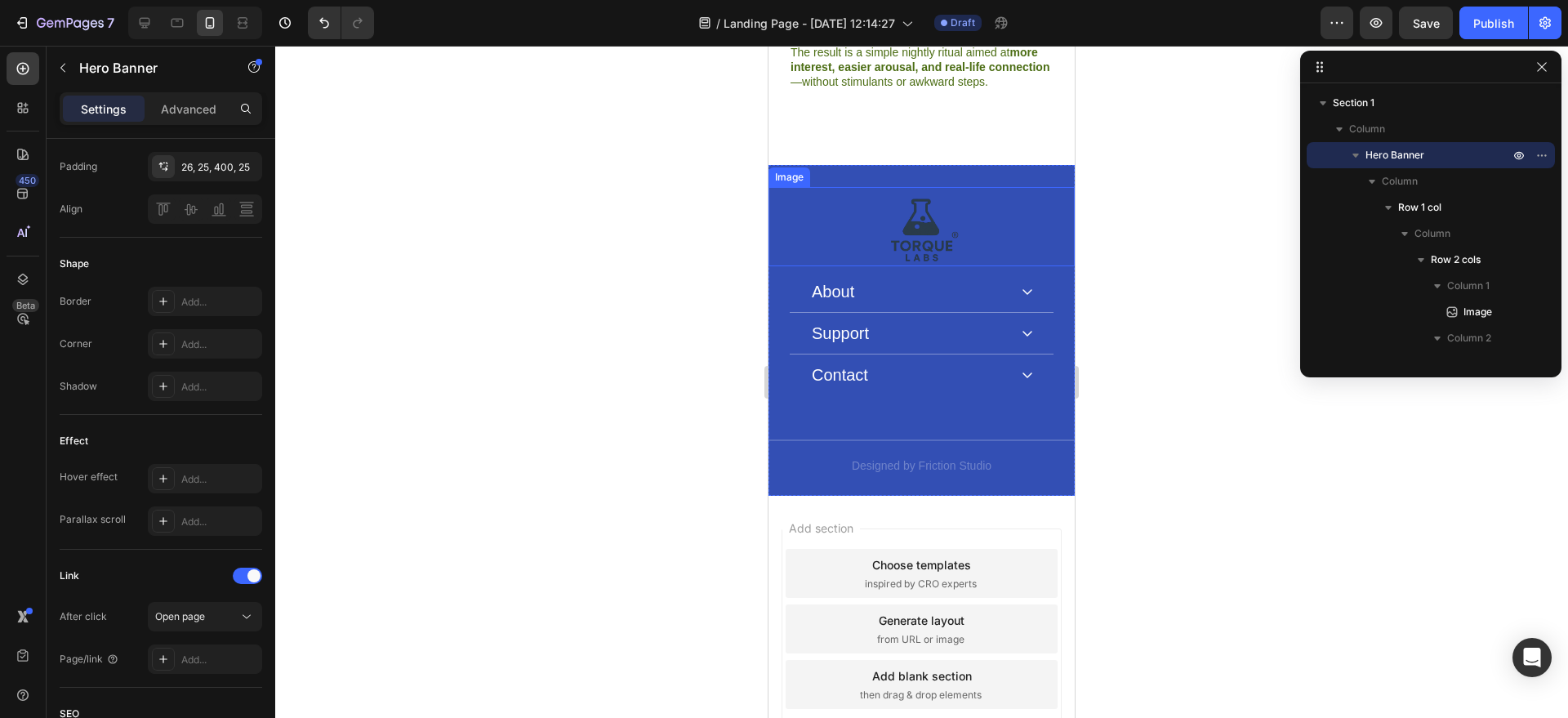
click at [1034, 187] on div at bounding box center [921, 227] width 265 height 80
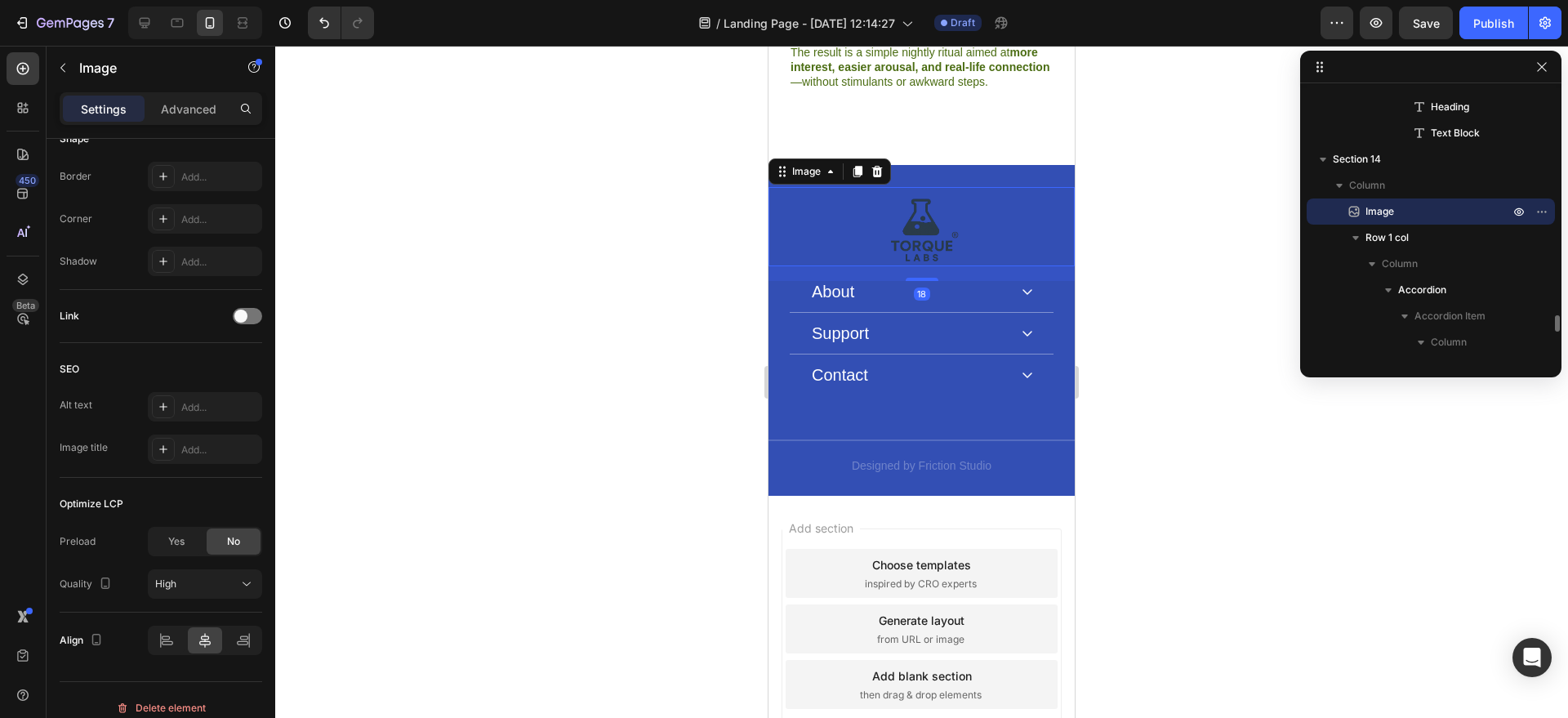
scroll to position [0, 0]
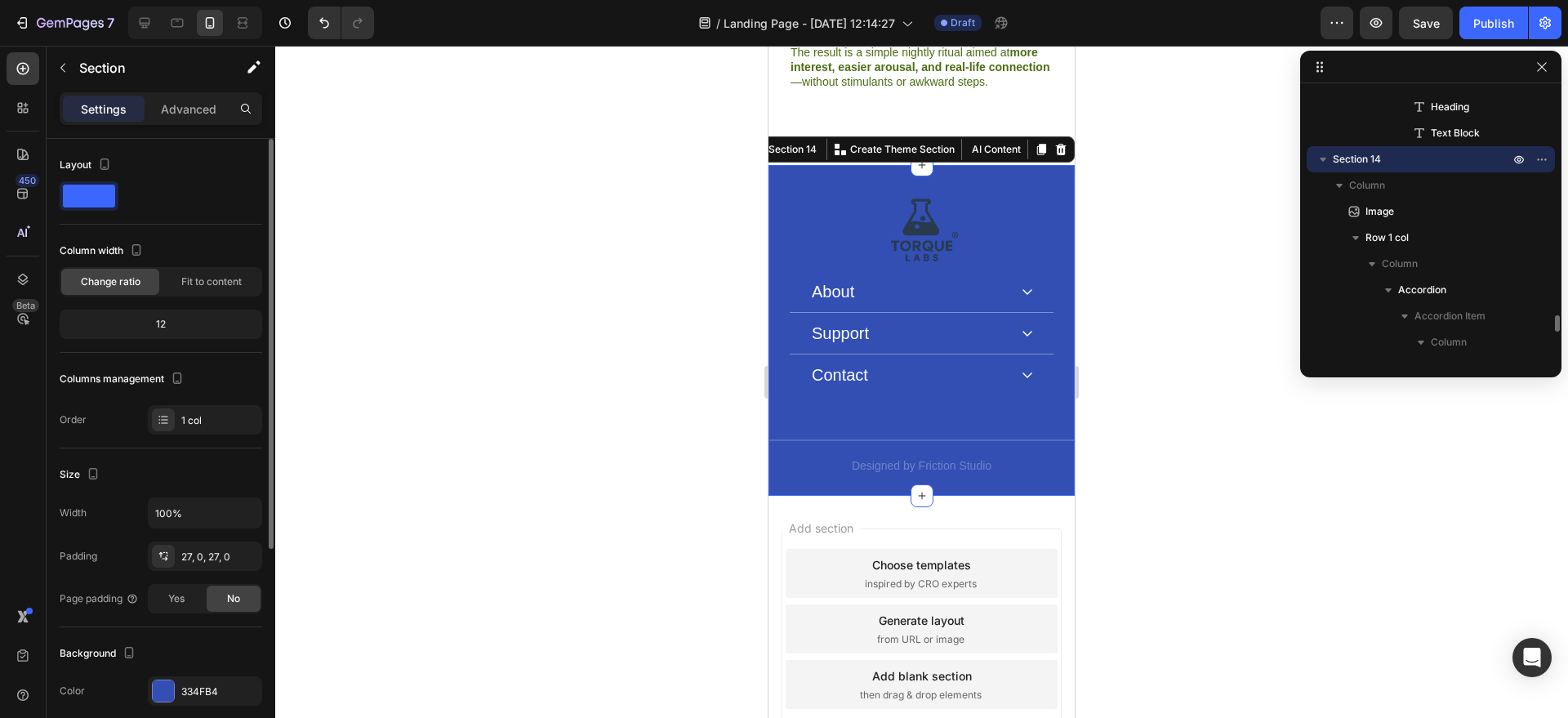
click at [1031, 165] on div "Image About Accordion Support Accordion Contact Accordion Row About Heading Our…" at bounding box center [921, 331] width 307 height 332
click at [173, 682] on div at bounding box center [164, 691] width 23 height 23
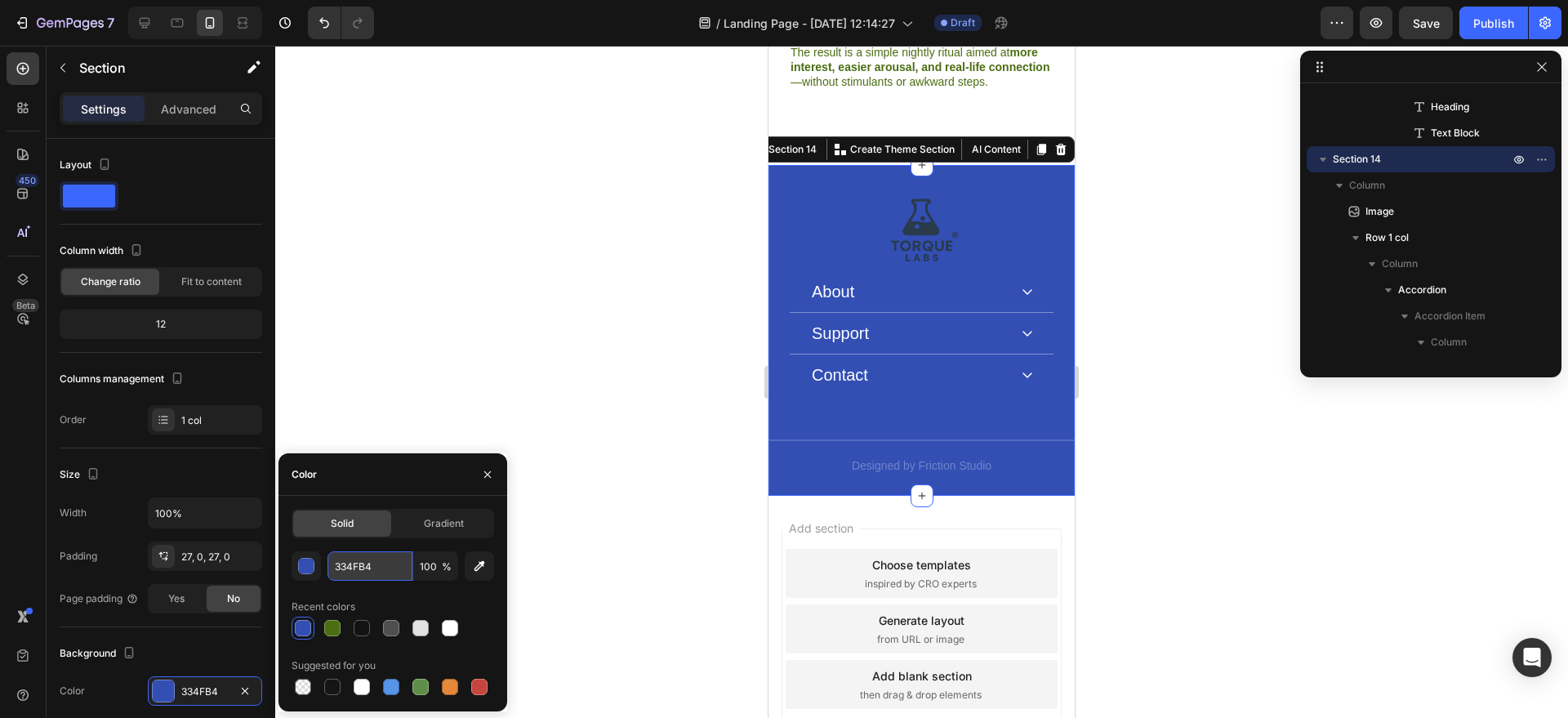
click at [359, 570] on input "334FB4" at bounding box center [370, 566] width 85 height 30
paste input "#f5f5f0"
type input "#f5f5f0"
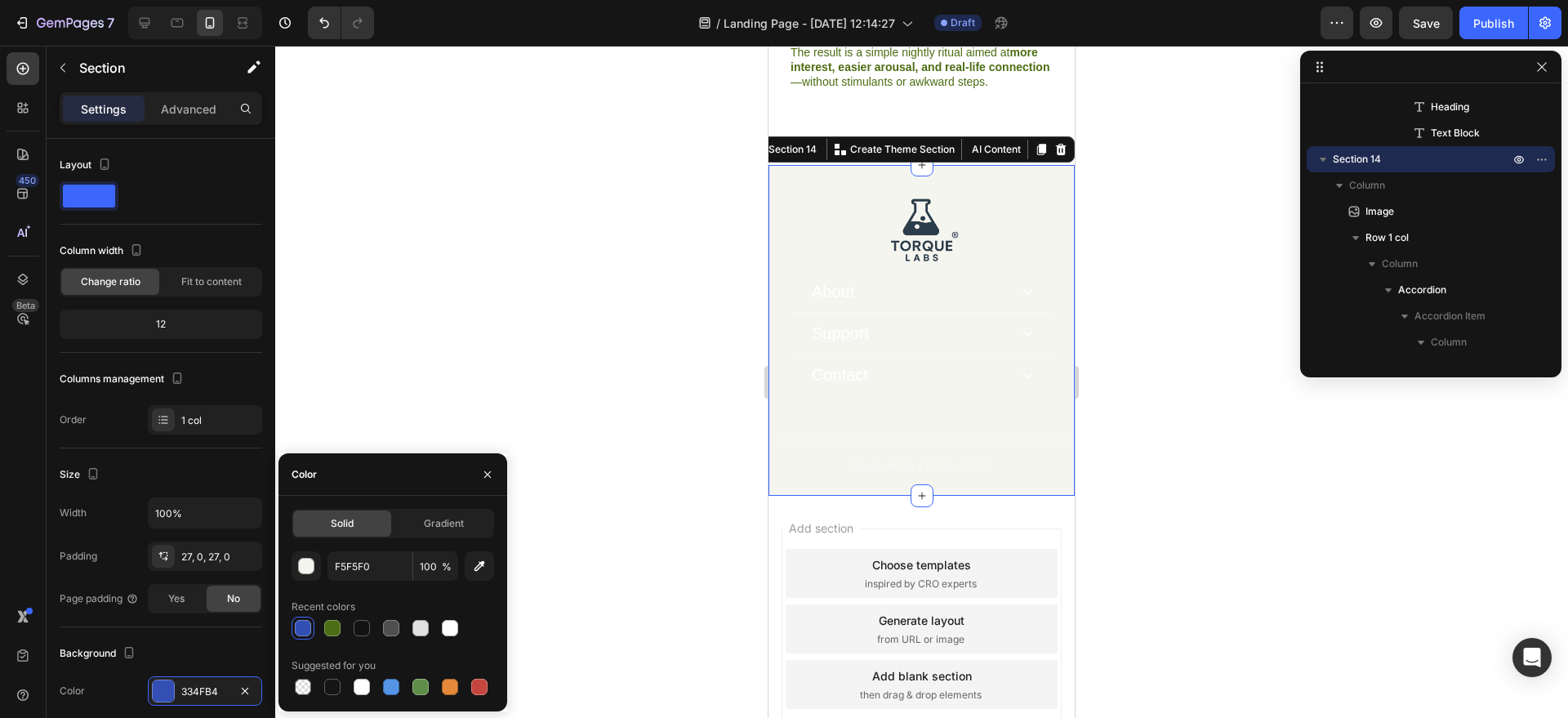
click at [1095, 332] on div at bounding box center [921, 382] width 1293 height 672
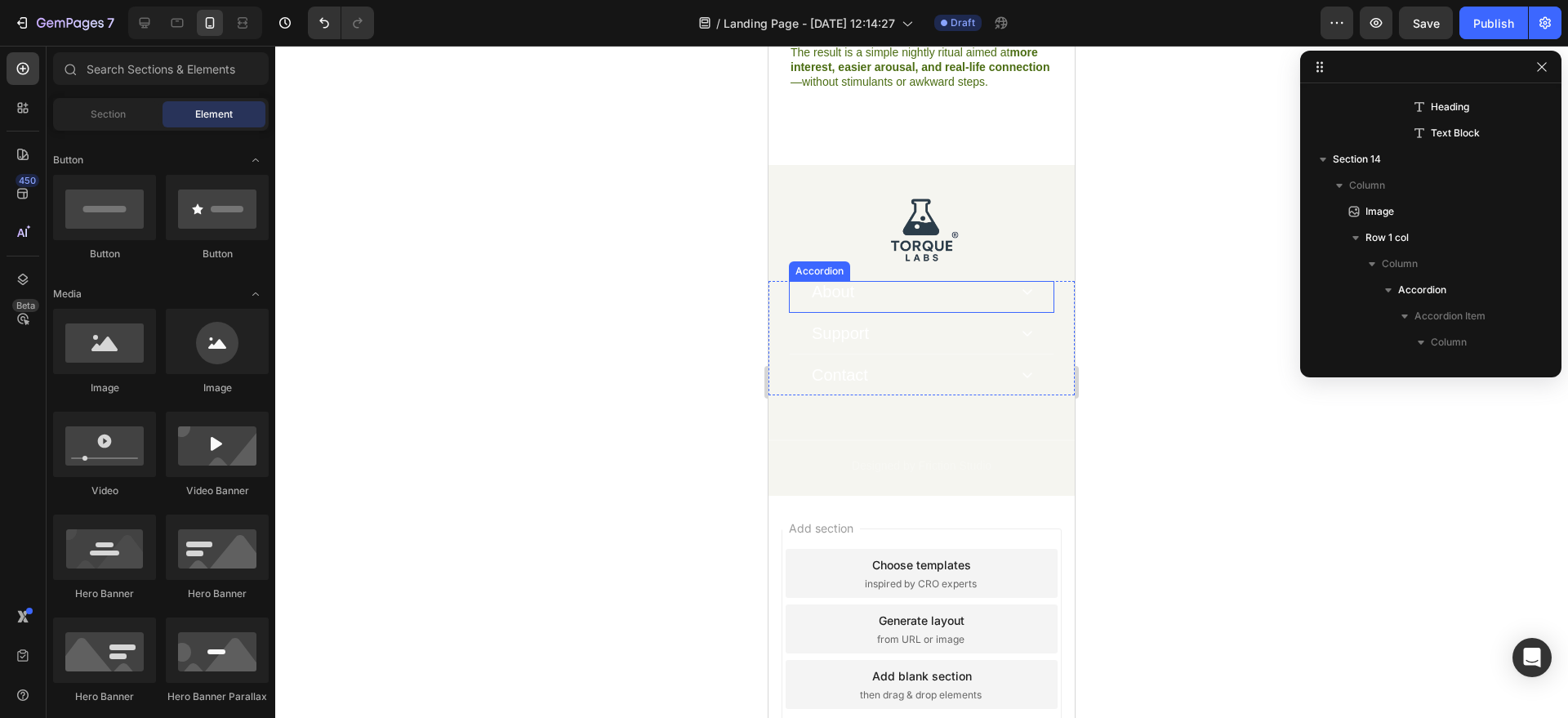
click at [815, 283] on p "About" at bounding box center [833, 292] width 43 height 16
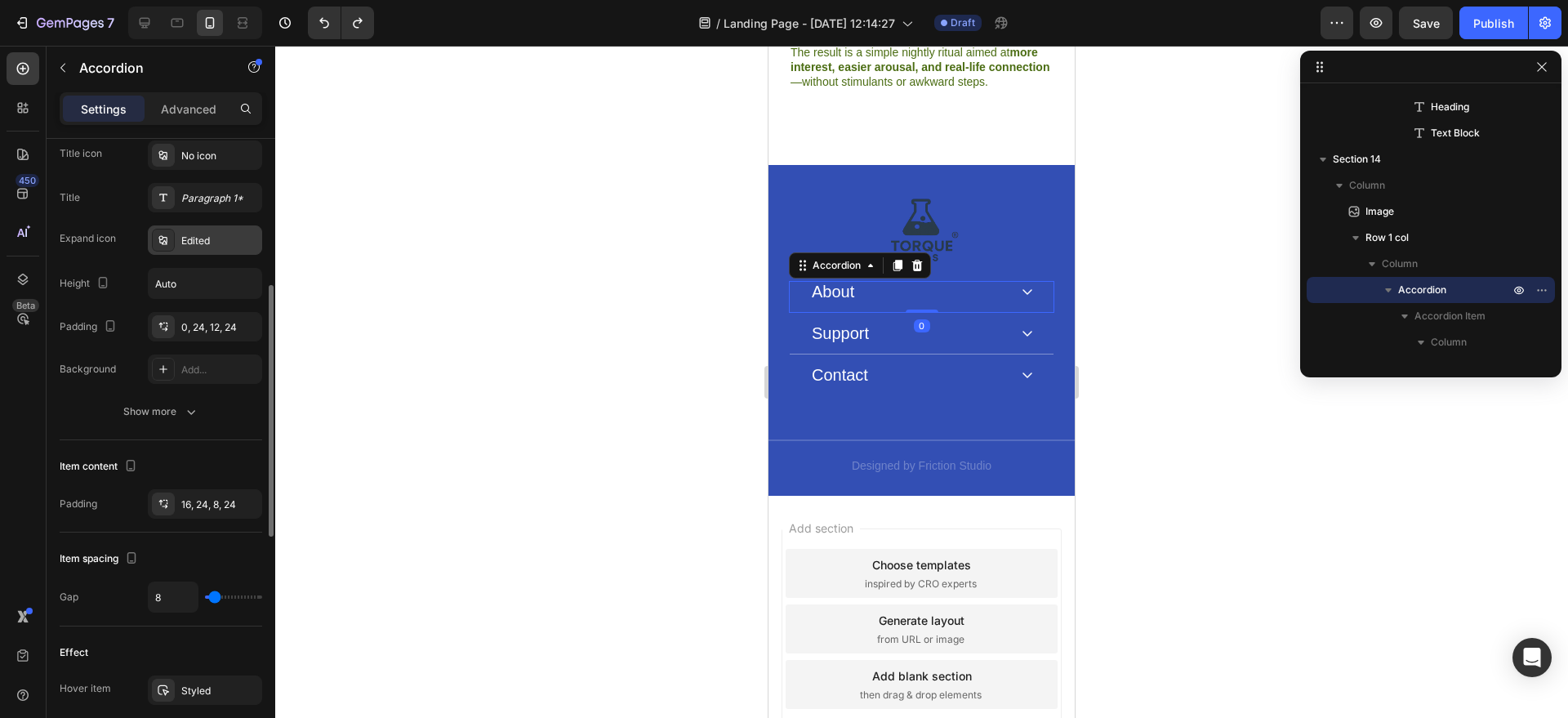
scroll to position [361, 0]
click at [857, 165] on div "Image About Accordion 0 Support Accordion Contact Accordion Row About Heading O…" at bounding box center [921, 331] width 307 height 332
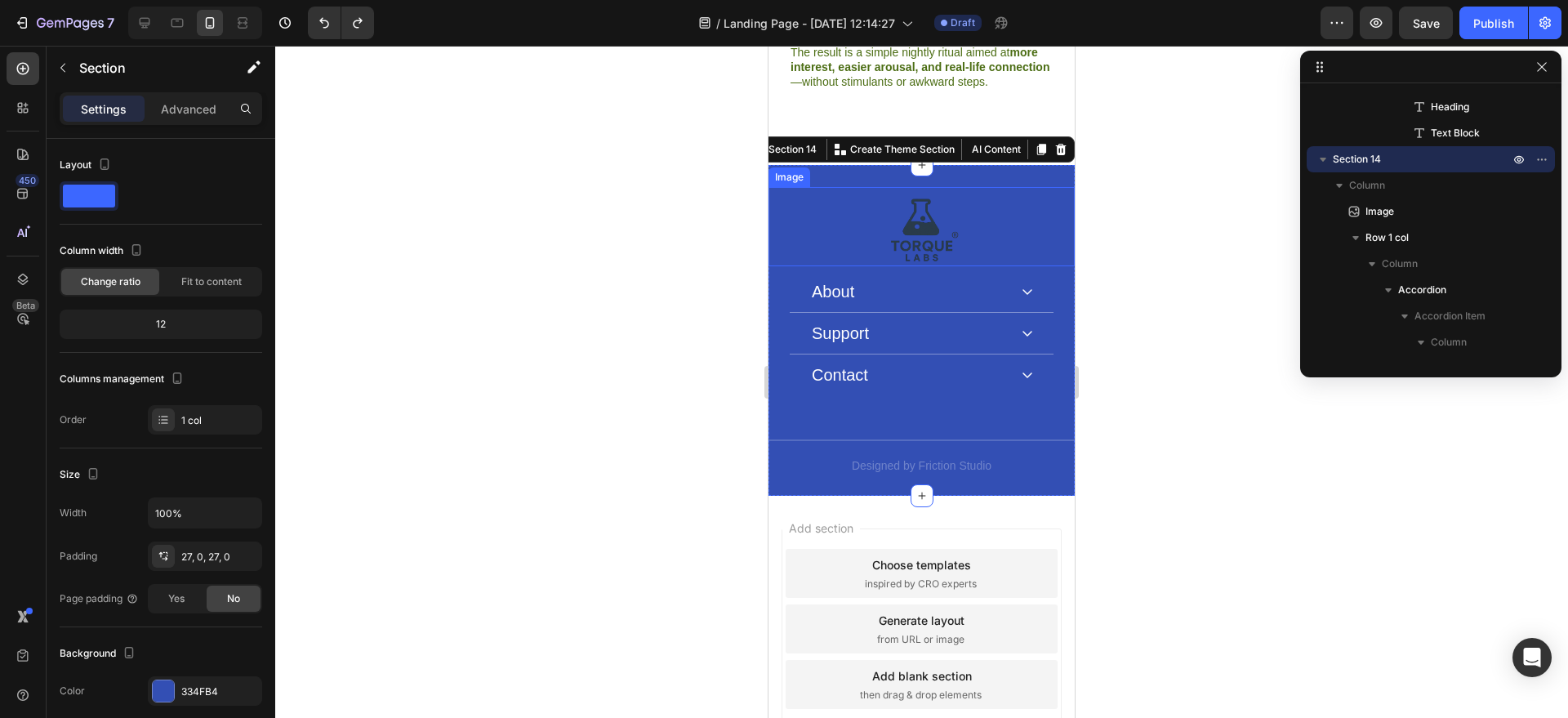
click at [907, 187] on img at bounding box center [922, 227] width 81 height 80
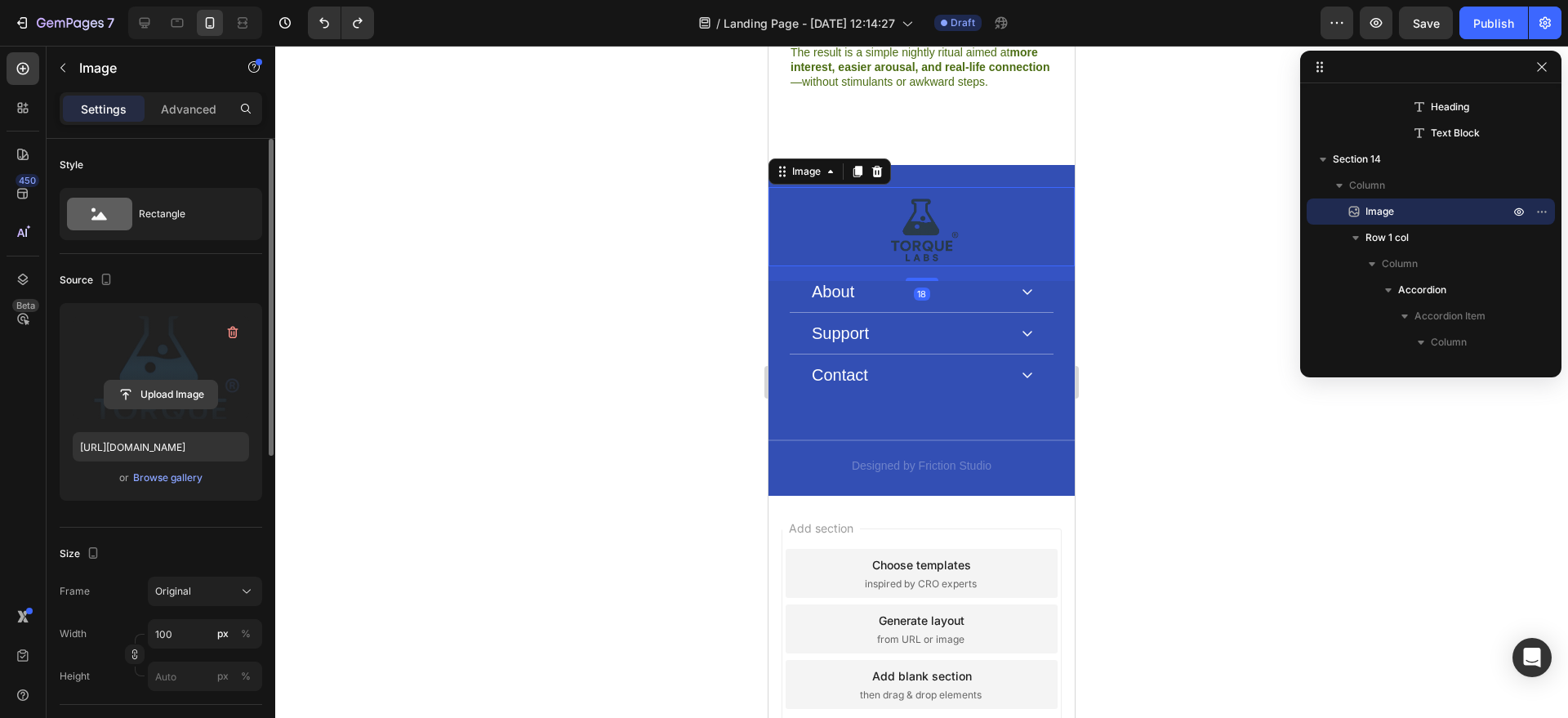
click at [176, 396] on input "file" at bounding box center [160, 394] width 113 height 28
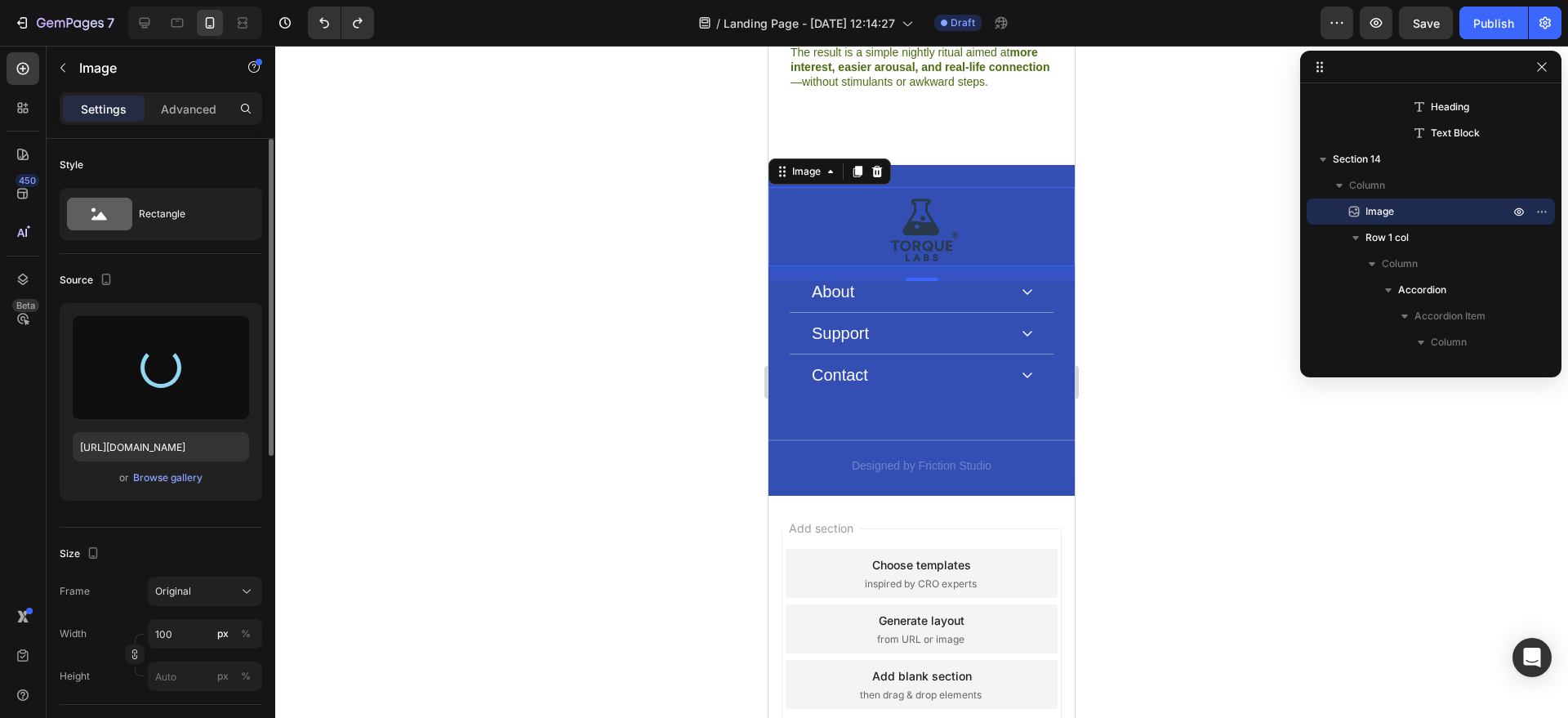
type input "https://cdn.shopify.com/s/files/1/0758/0021/5768/files/gempages_581802790699926…"
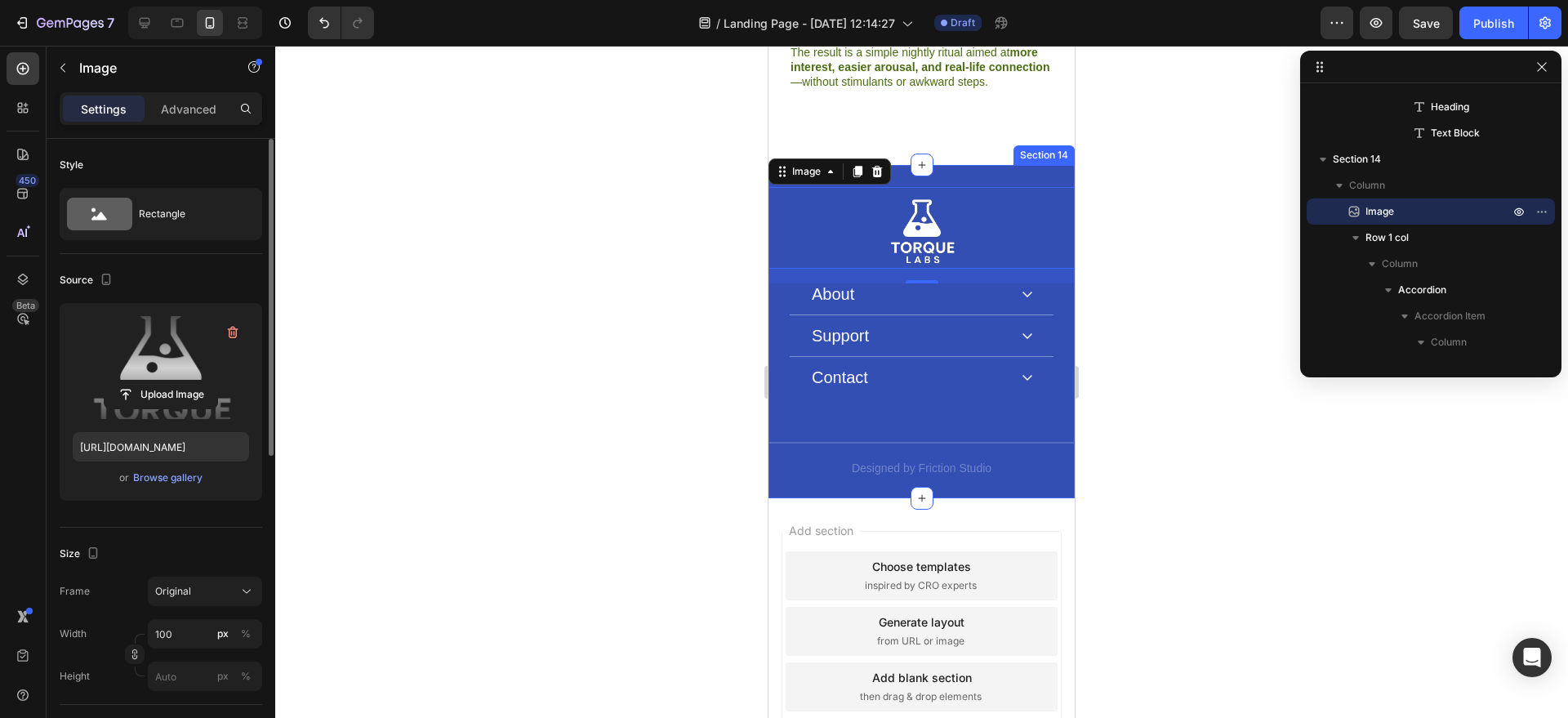
click at [997, 165] on div "Image 18 About Accordion Support Accordion Contact Accordion Row About Heading …" at bounding box center [921, 332] width 307 height 334
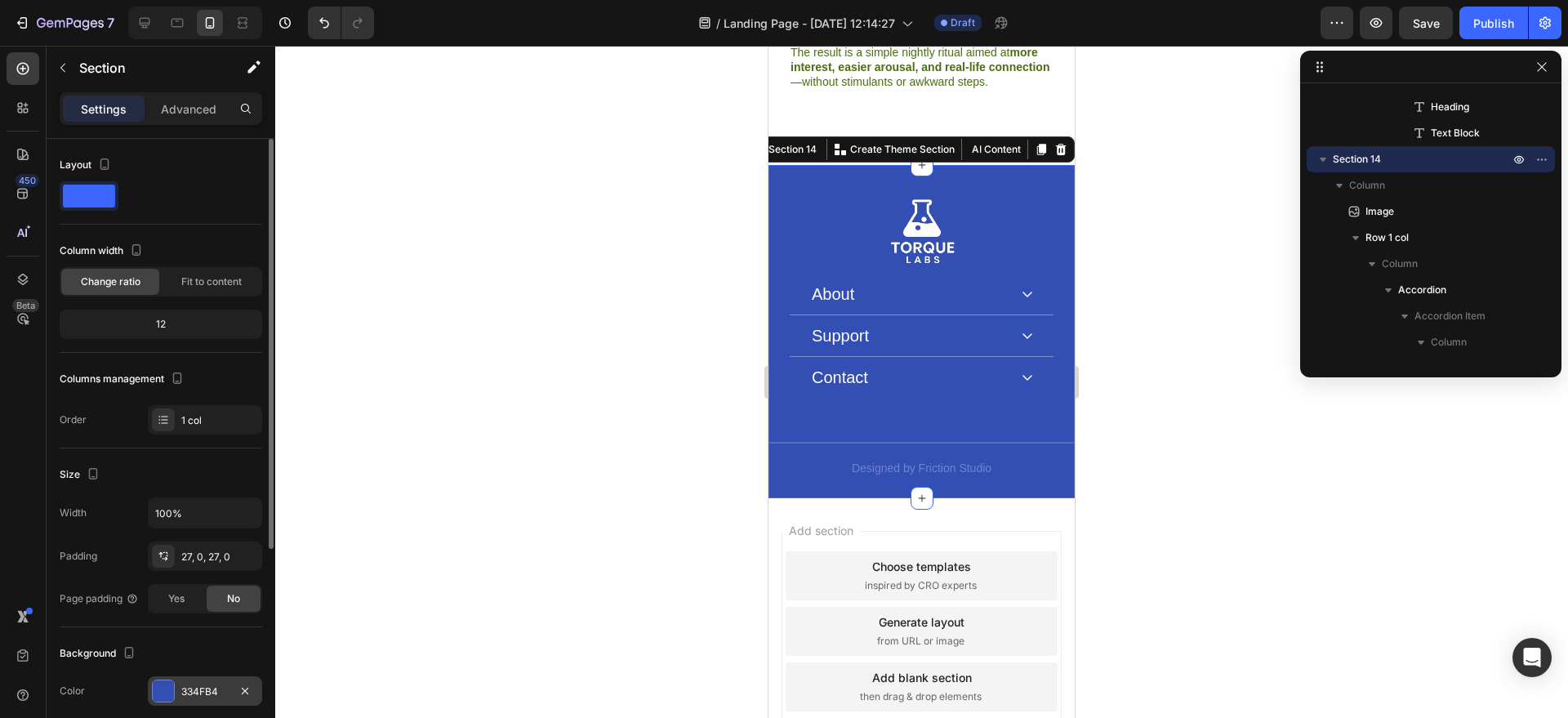
click at [188, 694] on div "334FB4" at bounding box center [205, 692] width 48 height 15
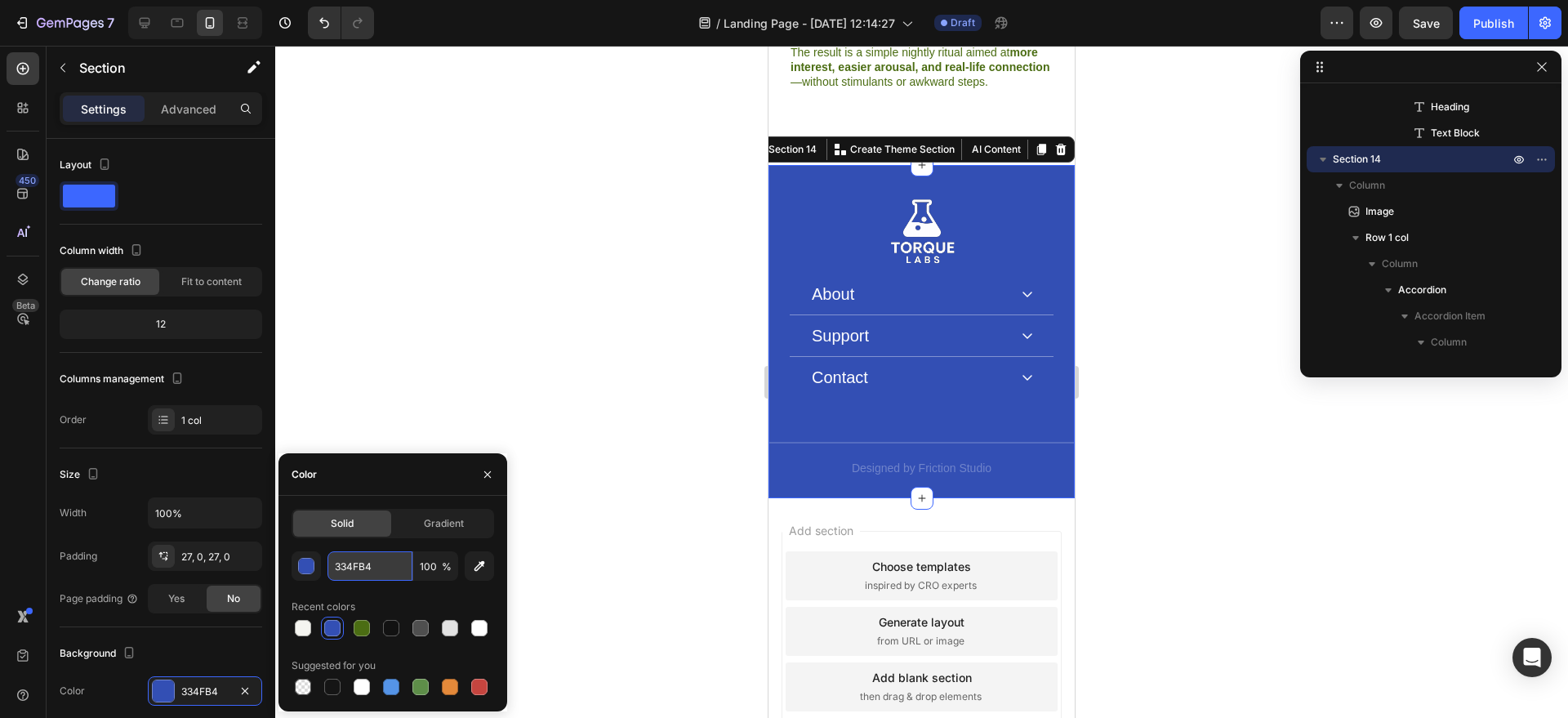
click at [362, 572] on input "334FB4" at bounding box center [370, 566] width 85 height 30
click at [362, 571] on input "334FB4" at bounding box center [370, 566] width 85 height 30
paste input "#2e3a50"
type input "#2e3a50"
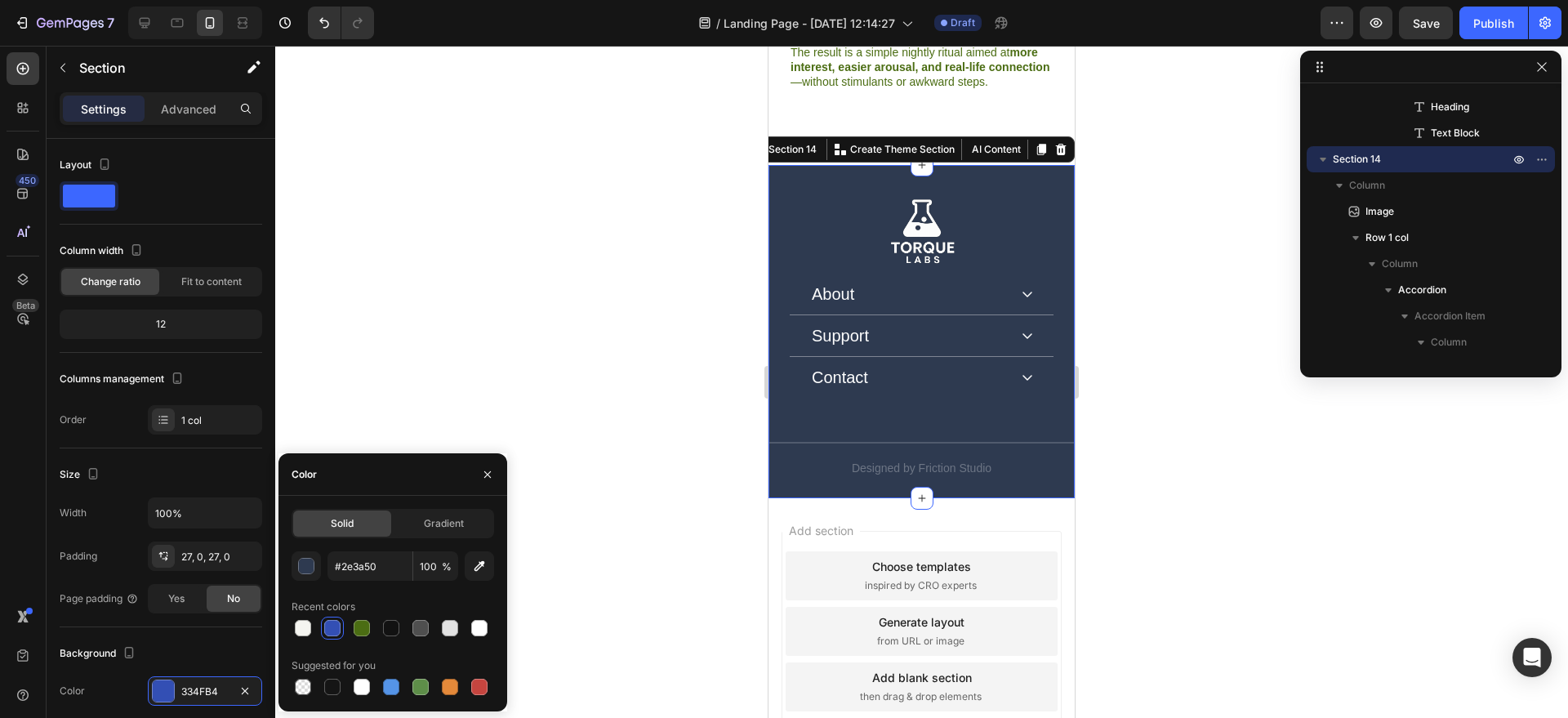
click at [535, 335] on div at bounding box center [921, 382] width 1293 height 672
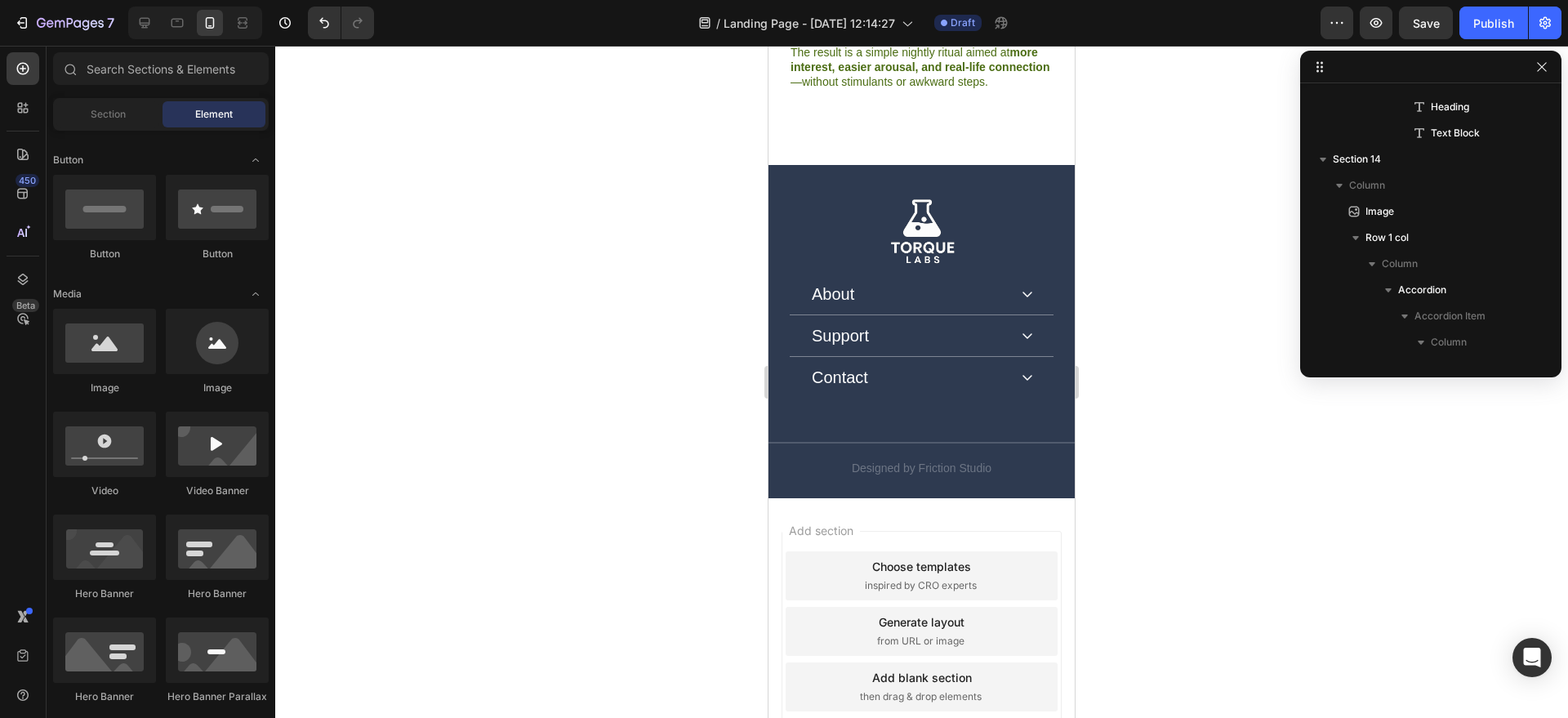
click at [535, 335] on div at bounding box center [921, 382] width 1293 height 672
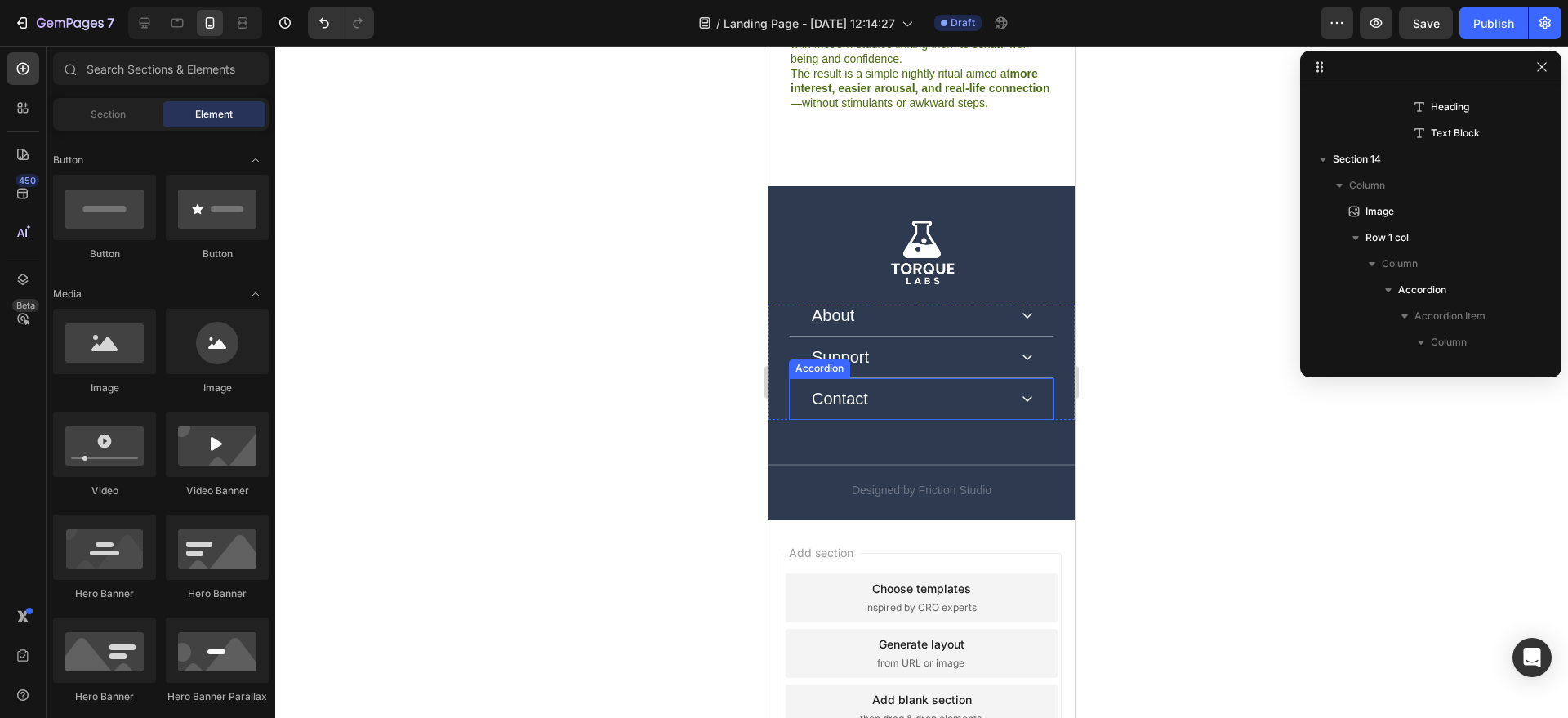
scroll to position [5160, 0]
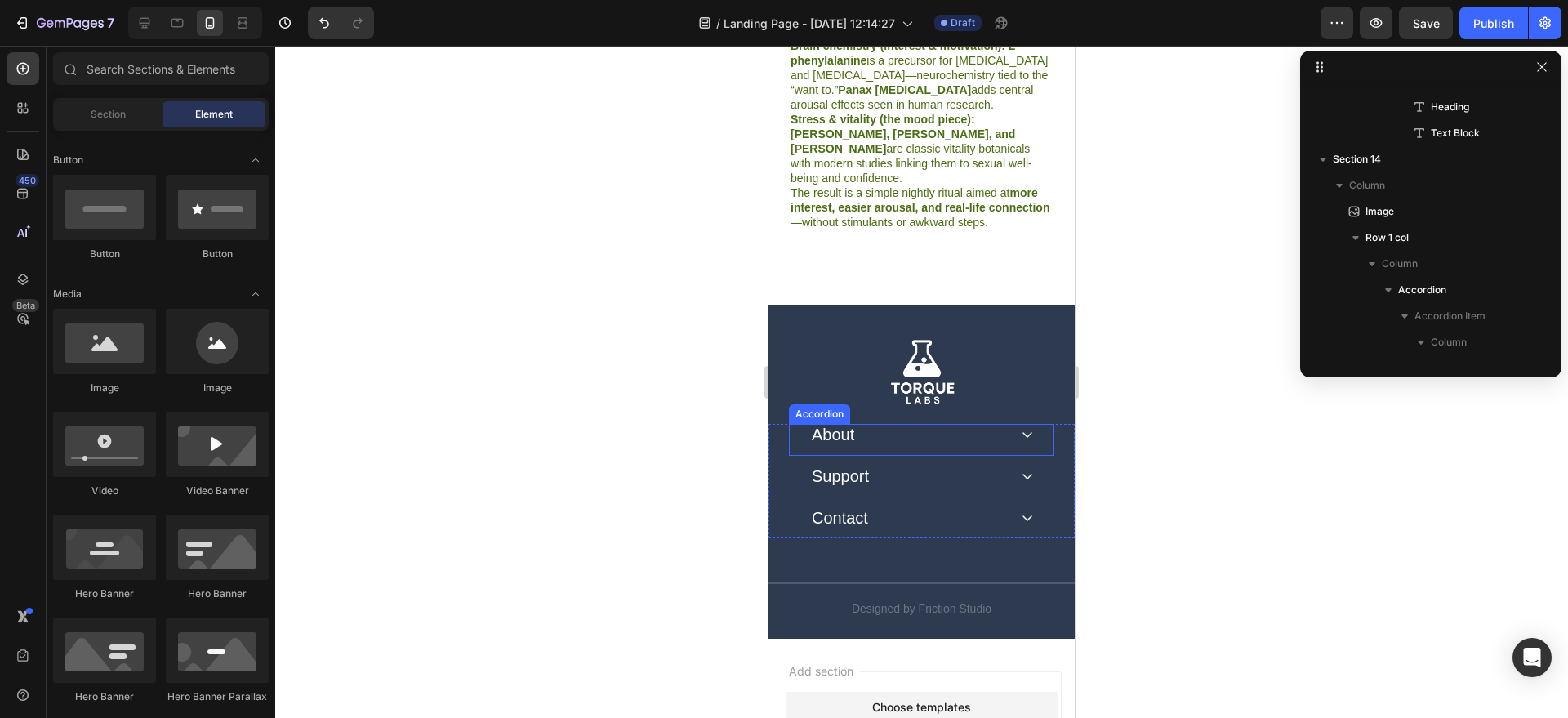
click at [971, 424] on div "About" at bounding box center [909, 435] width 199 height 21
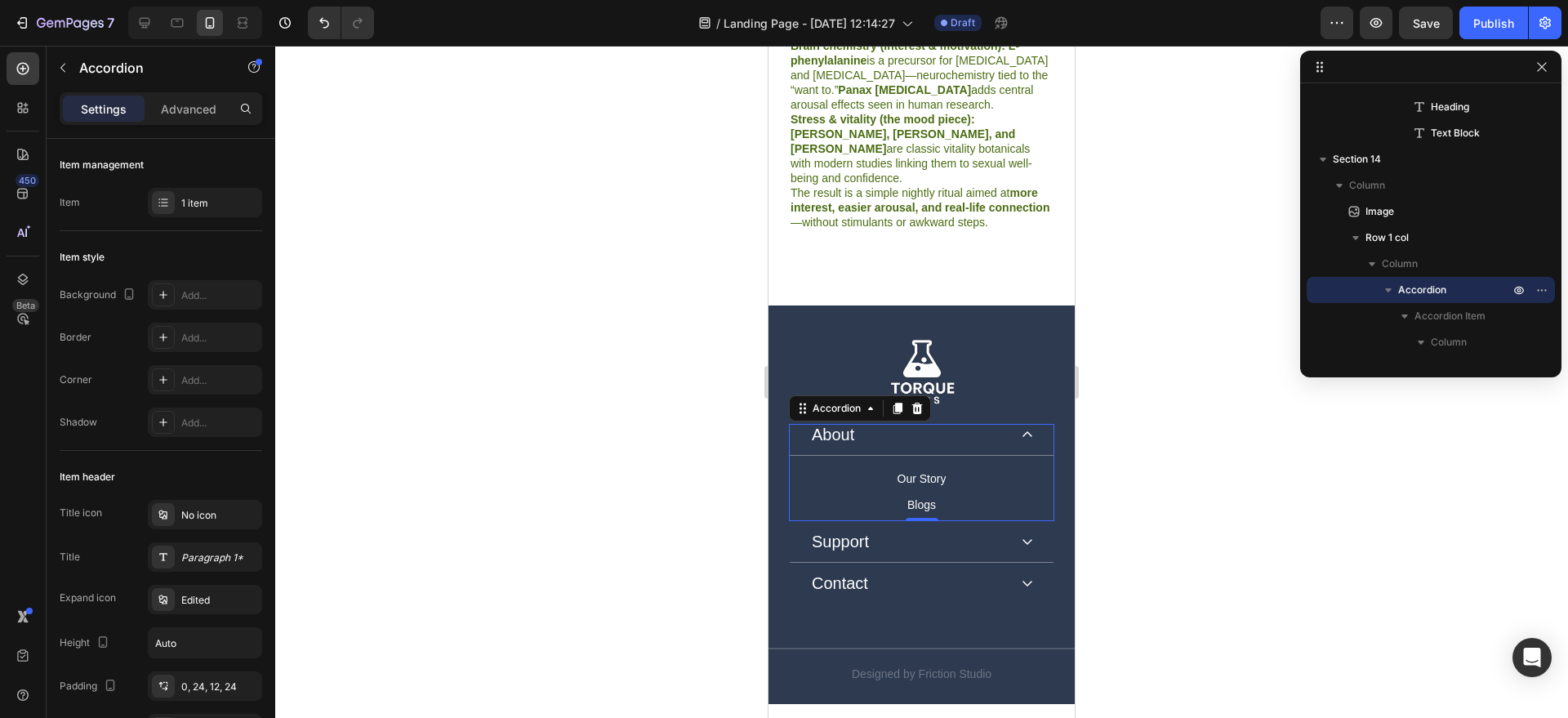
click at [1002, 424] on div "About" at bounding box center [921, 440] width 264 height 32
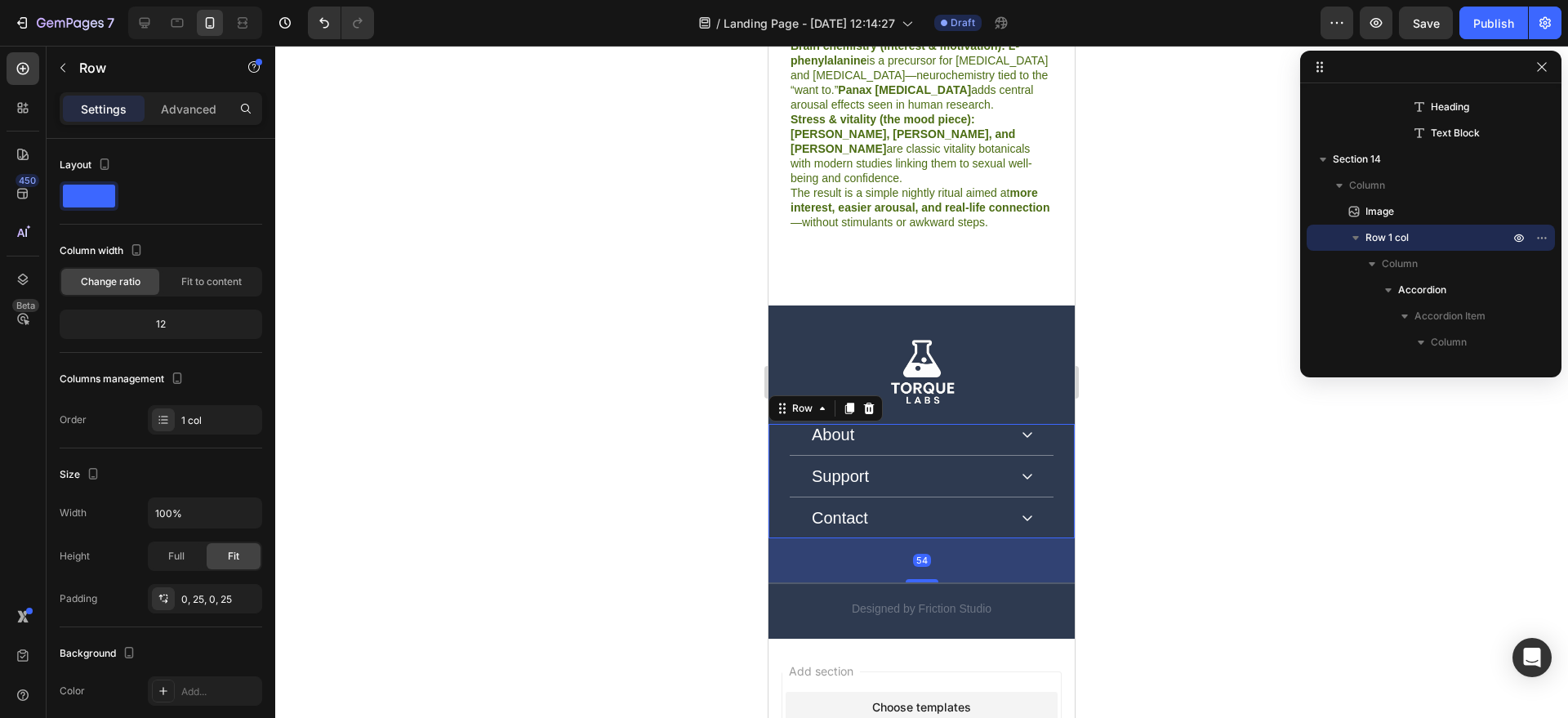
click at [778, 424] on div "About Accordion Support Accordion Contact Accordion Row 54" at bounding box center [921, 481] width 307 height 114
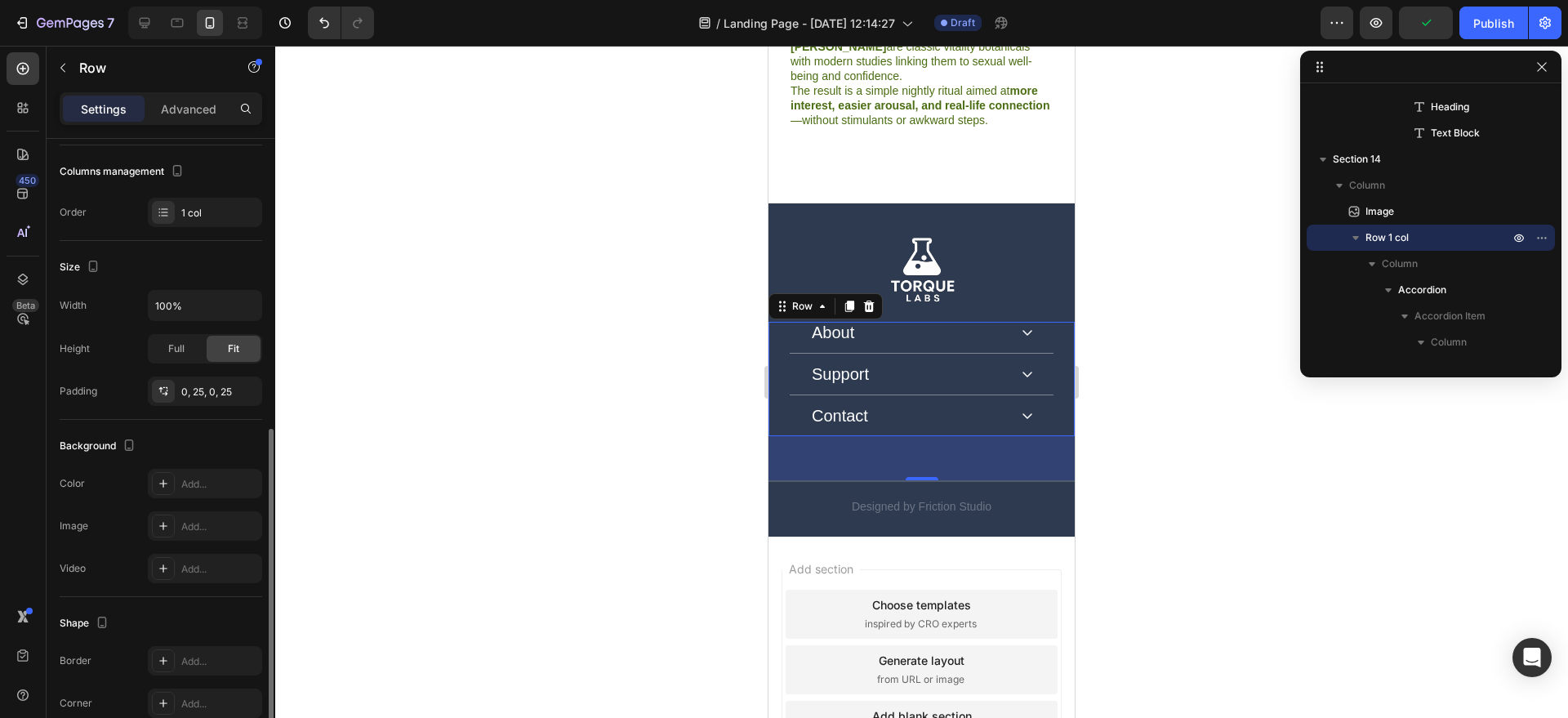
scroll to position [329, 0]
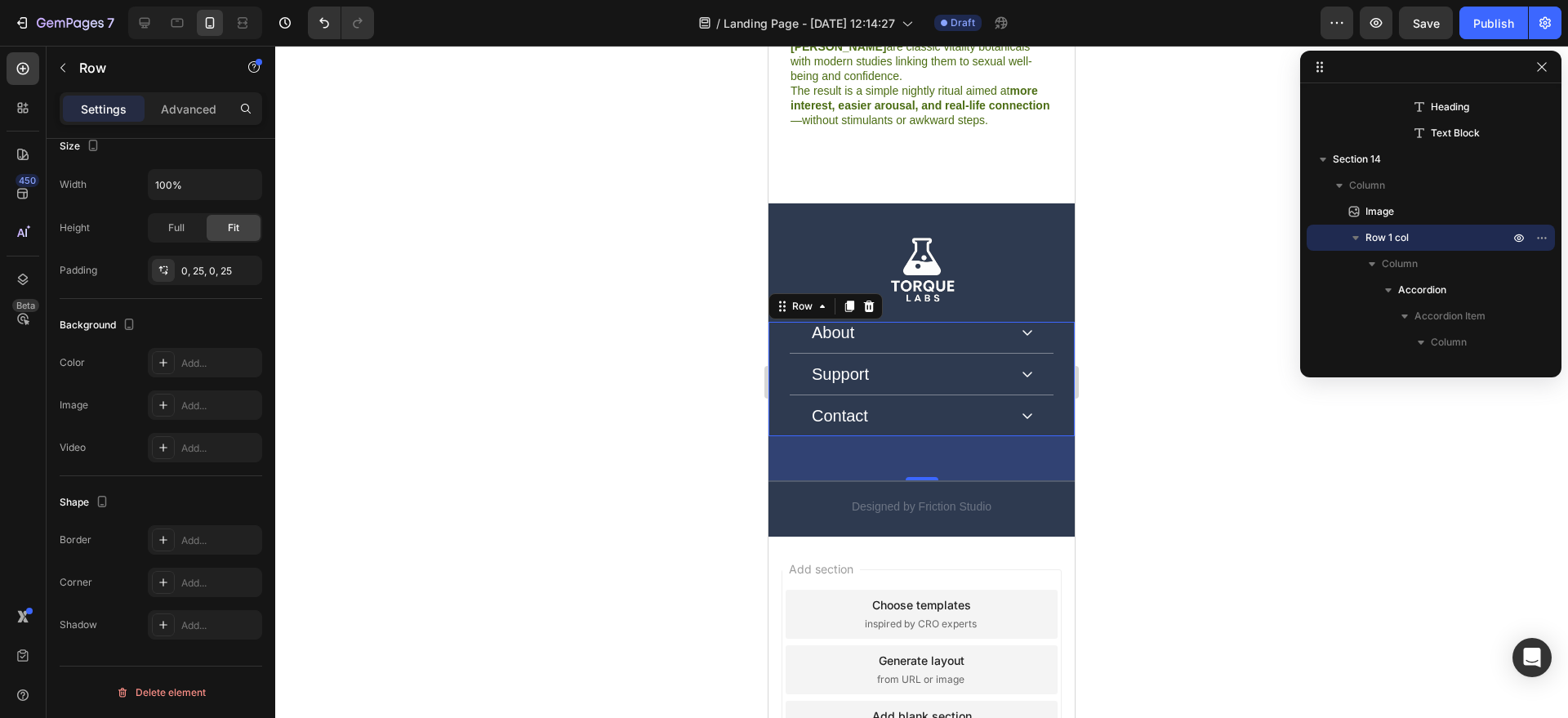
click at [199, 691] on div "Delete element" at bounding box center [160, 693] width 90 height 20
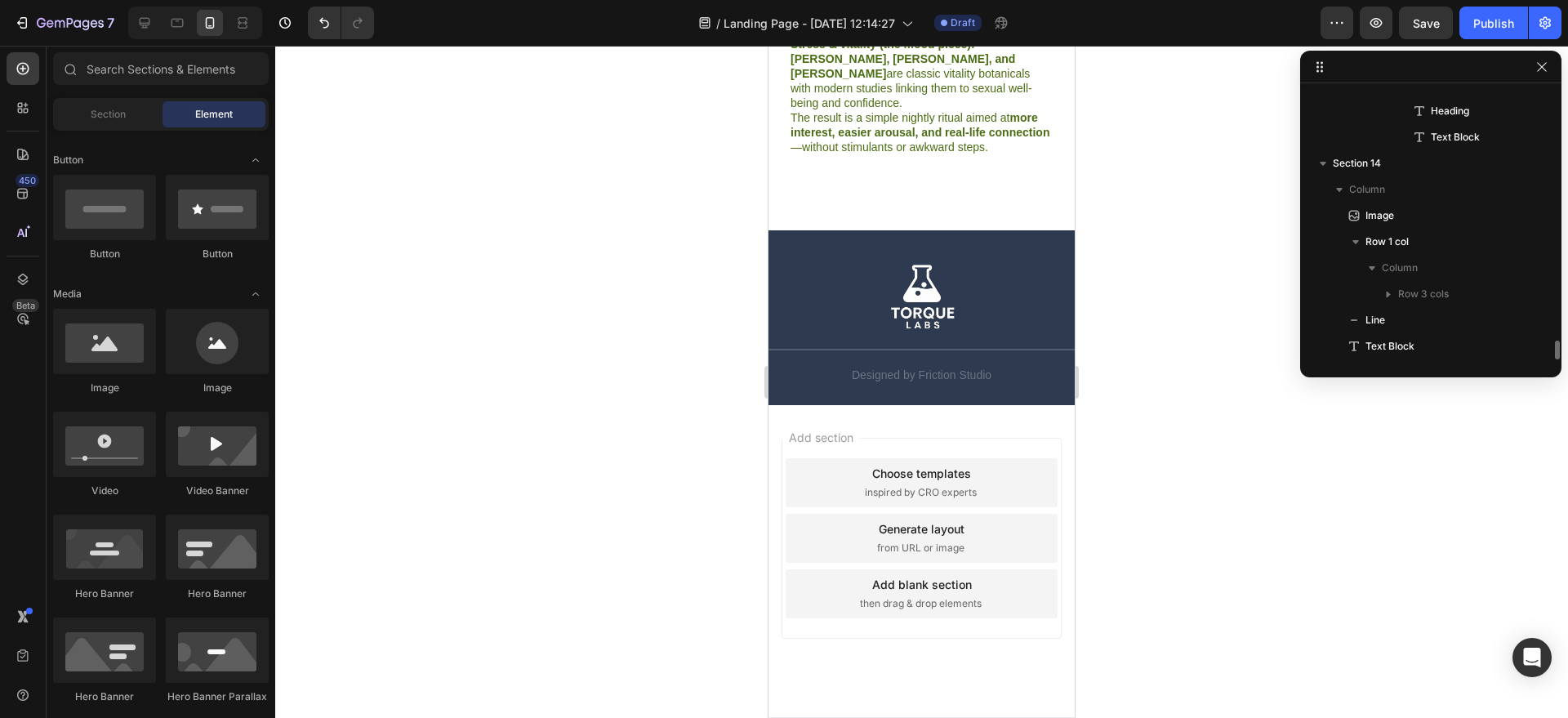
scroll to position [3585, 0]
click at [1003, 368] on p "Designed by Friction Studio" at bounding box center [921, 375] width 265 height 13
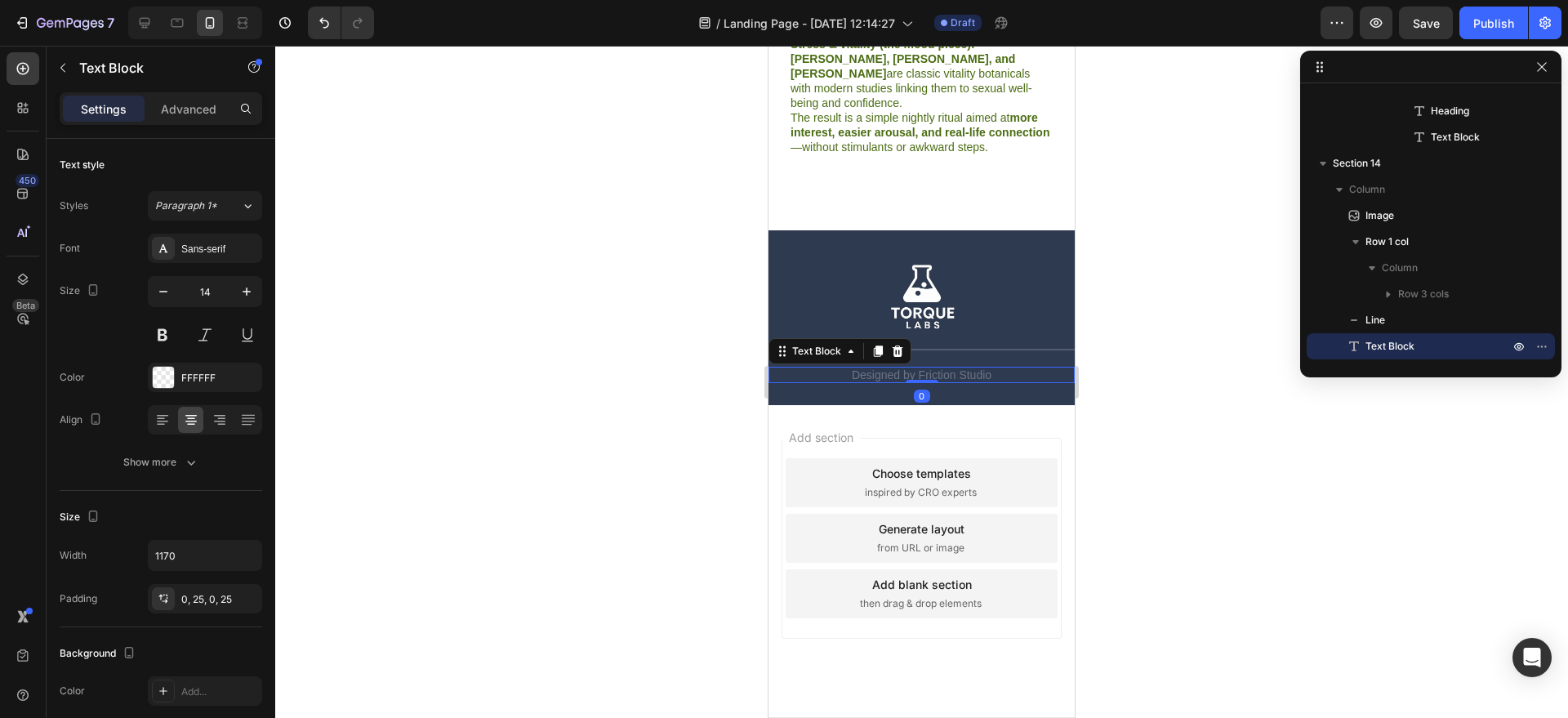
click at [1003, 368] on p "Designed by Friction Studio" at bounding box center [921, 375] width 265 height 13
click at [931, 405] on div "Add section Choose templates inspired by CRO experts Generate layout from URL o…" at bounding box center [921, 561] width 307 height 312
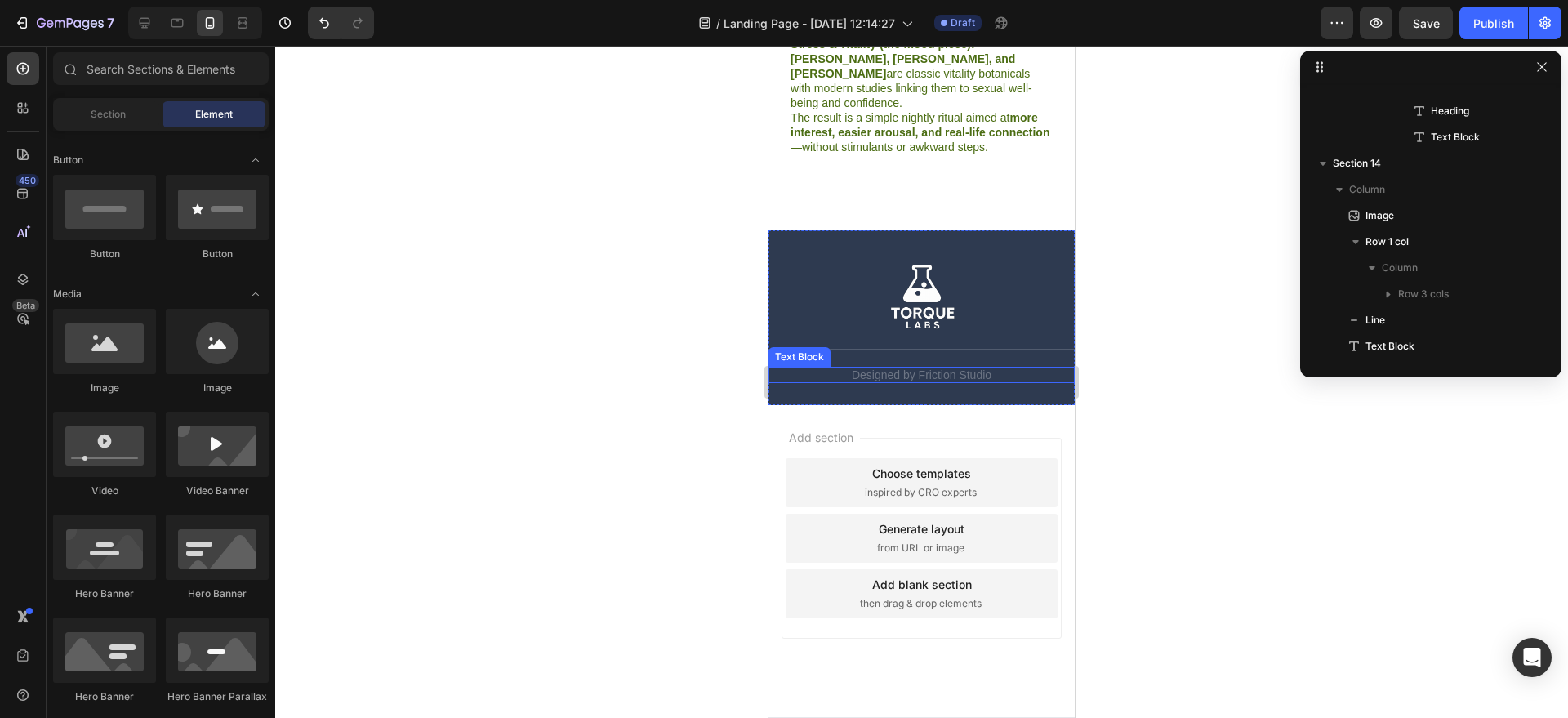
click at [952, 368] on p "Designed by Friction Studio" at bounding box center [921, 375] width 265 height 13
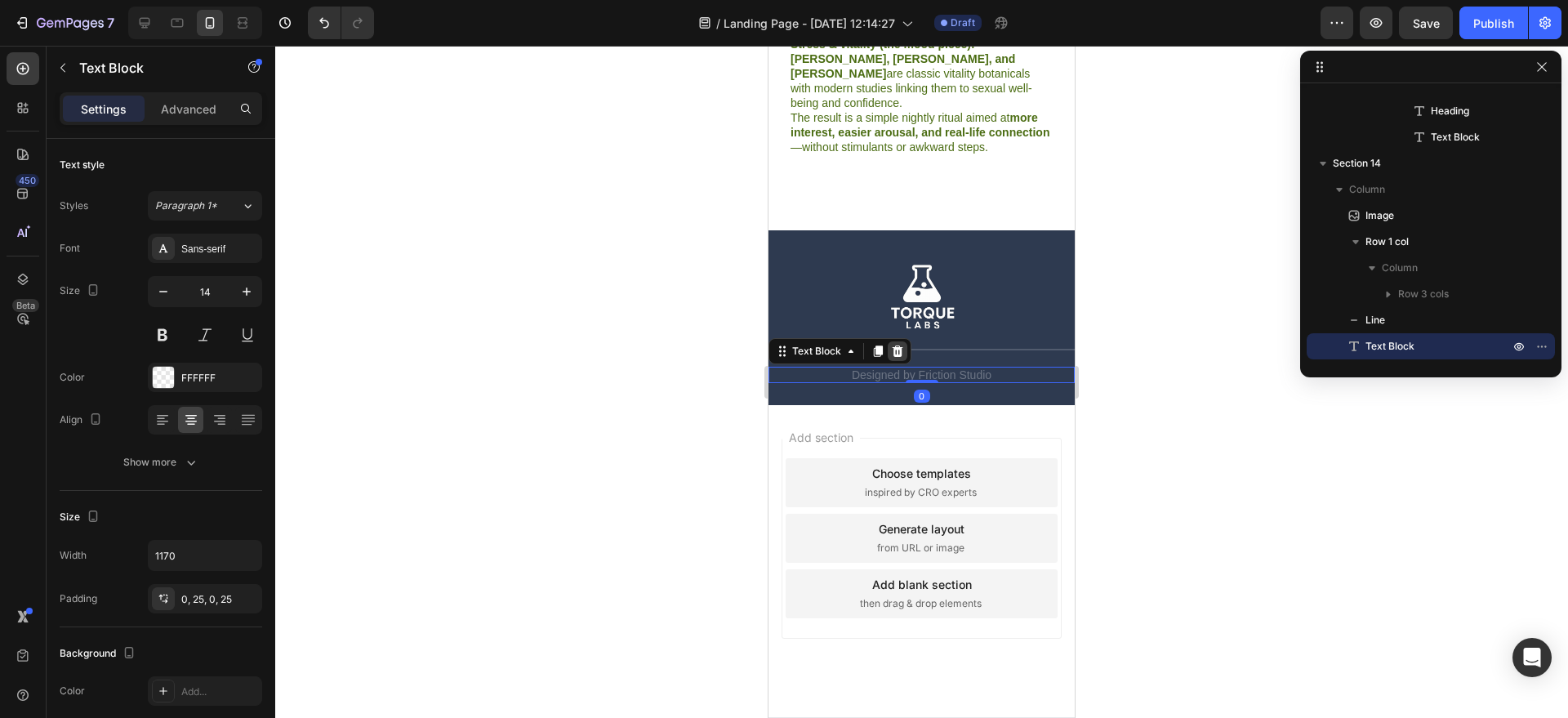
click at [905, 341] on div at bounding box center [897, 351] width 20 height 20
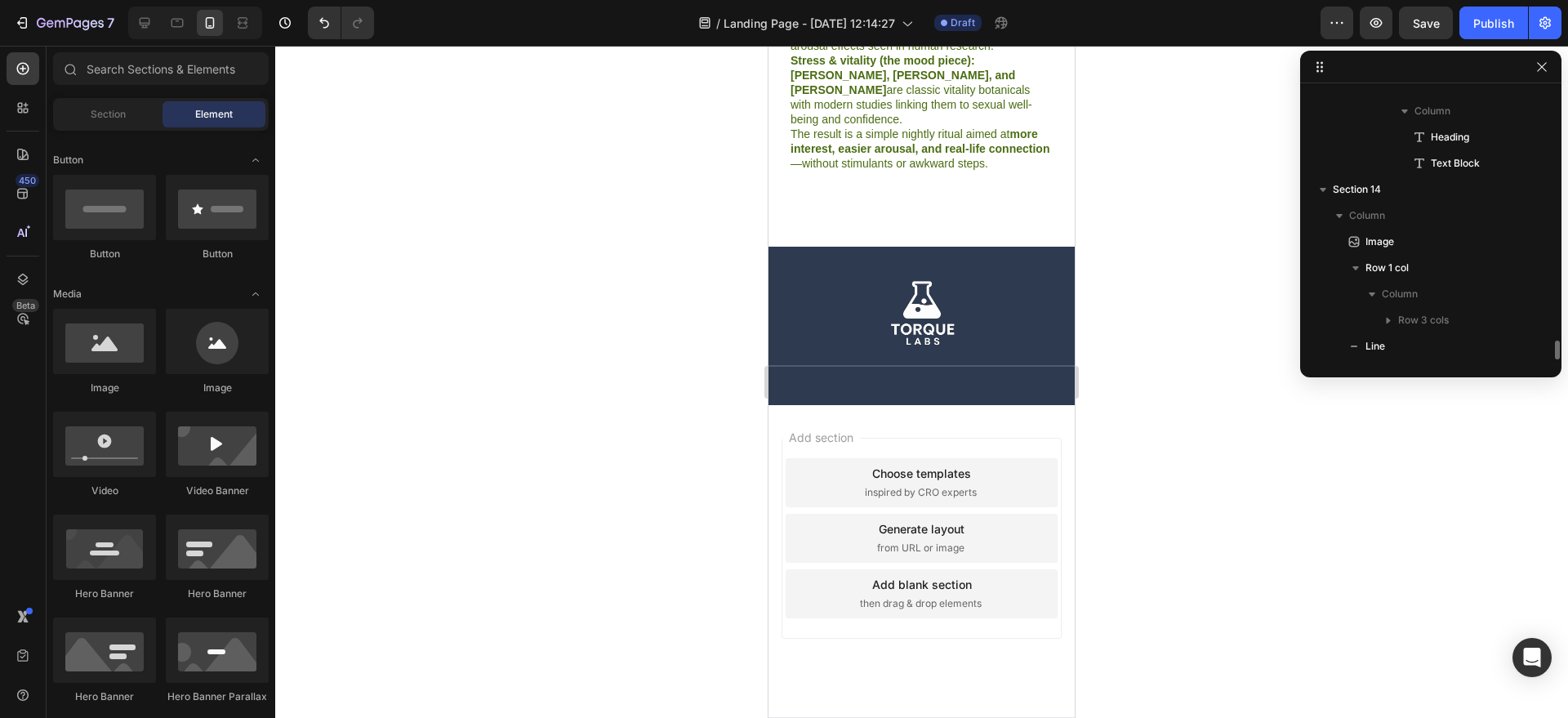
scroll to position [3559, 0]
click at [989, 365] on div "Title Line" at bounding box center [921, 374] width 307 height 18
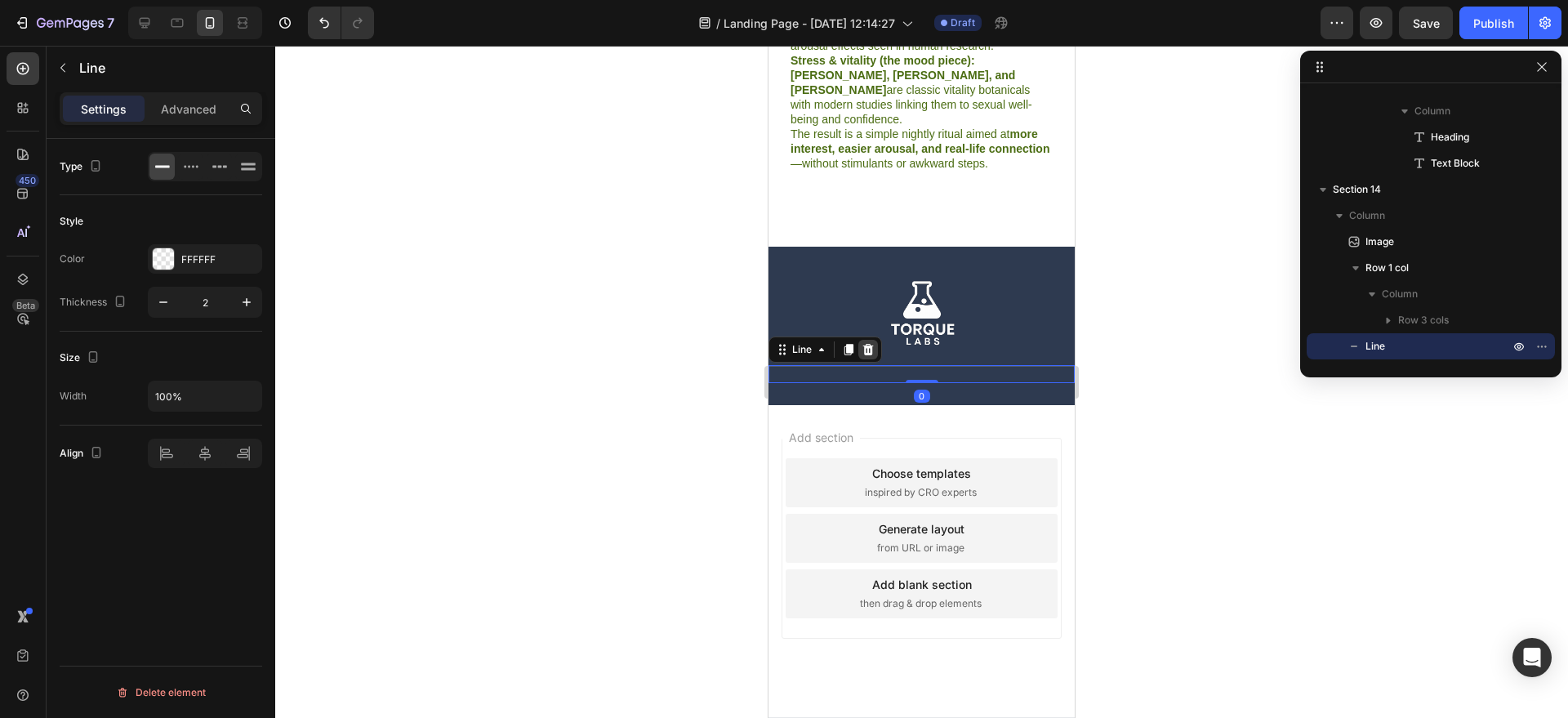
click at [860, 339] on div at bounding box center [869, 349] width 20 height 20
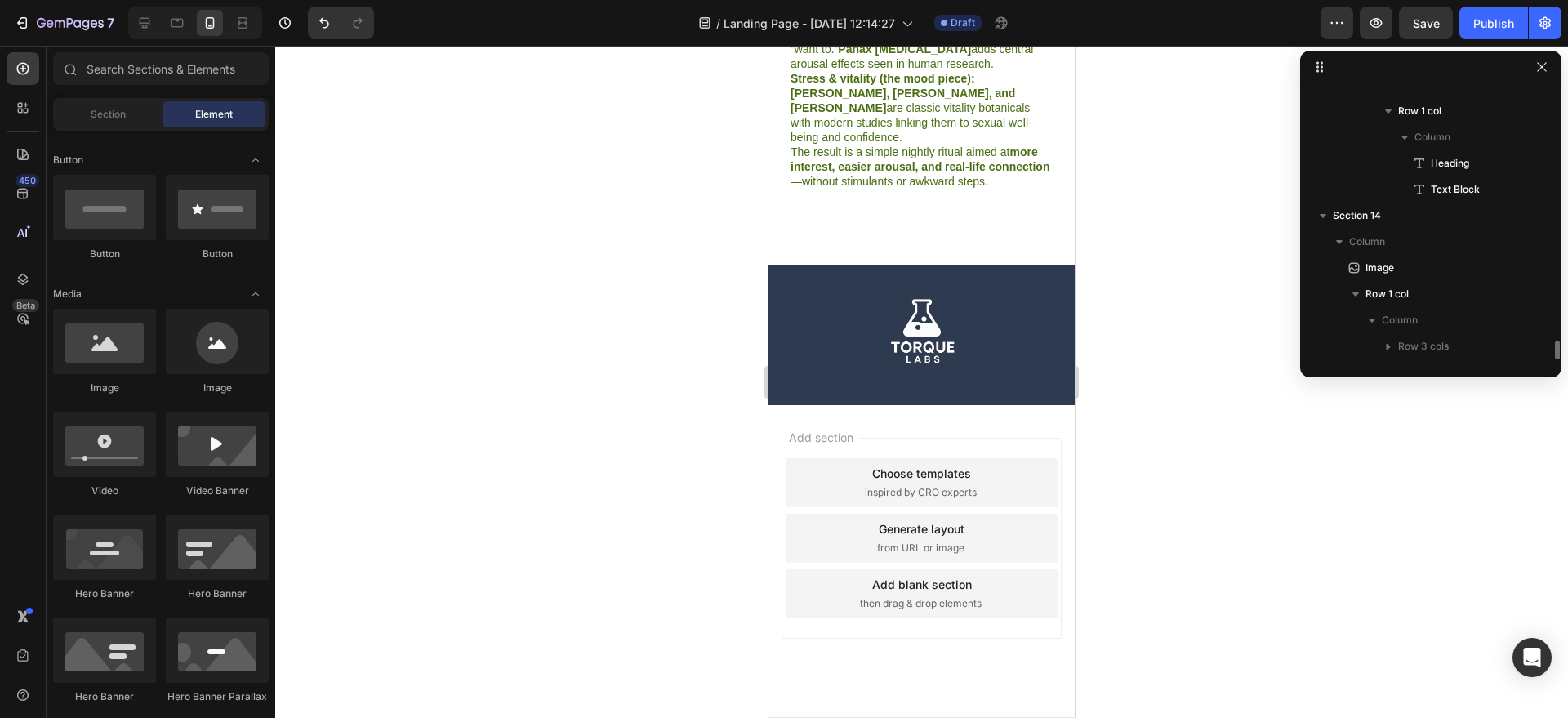
scroll to position [3532, 0]
click at [1061, 301] on div "Image" at bounding box center [921, 327] width 307 height 81
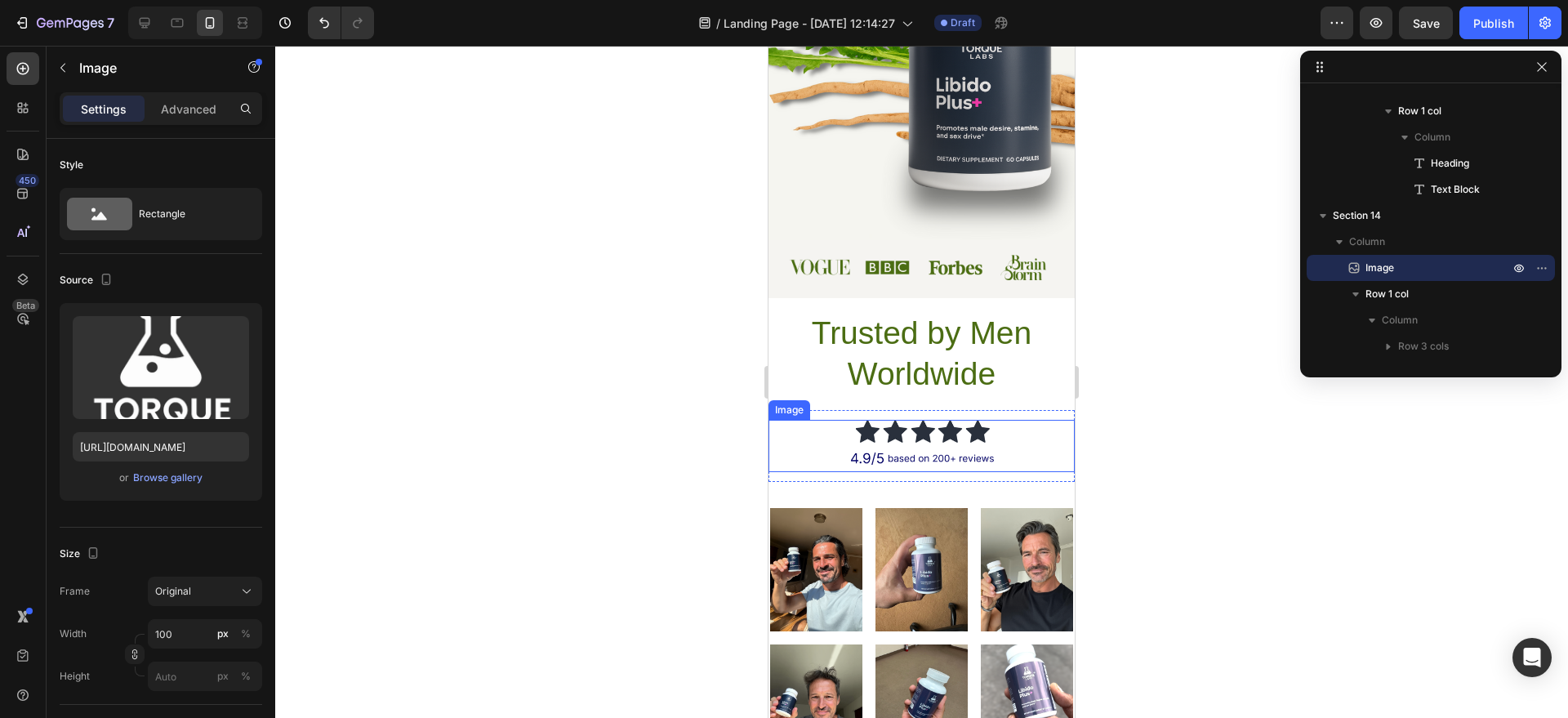
scroll to position [576, 0]
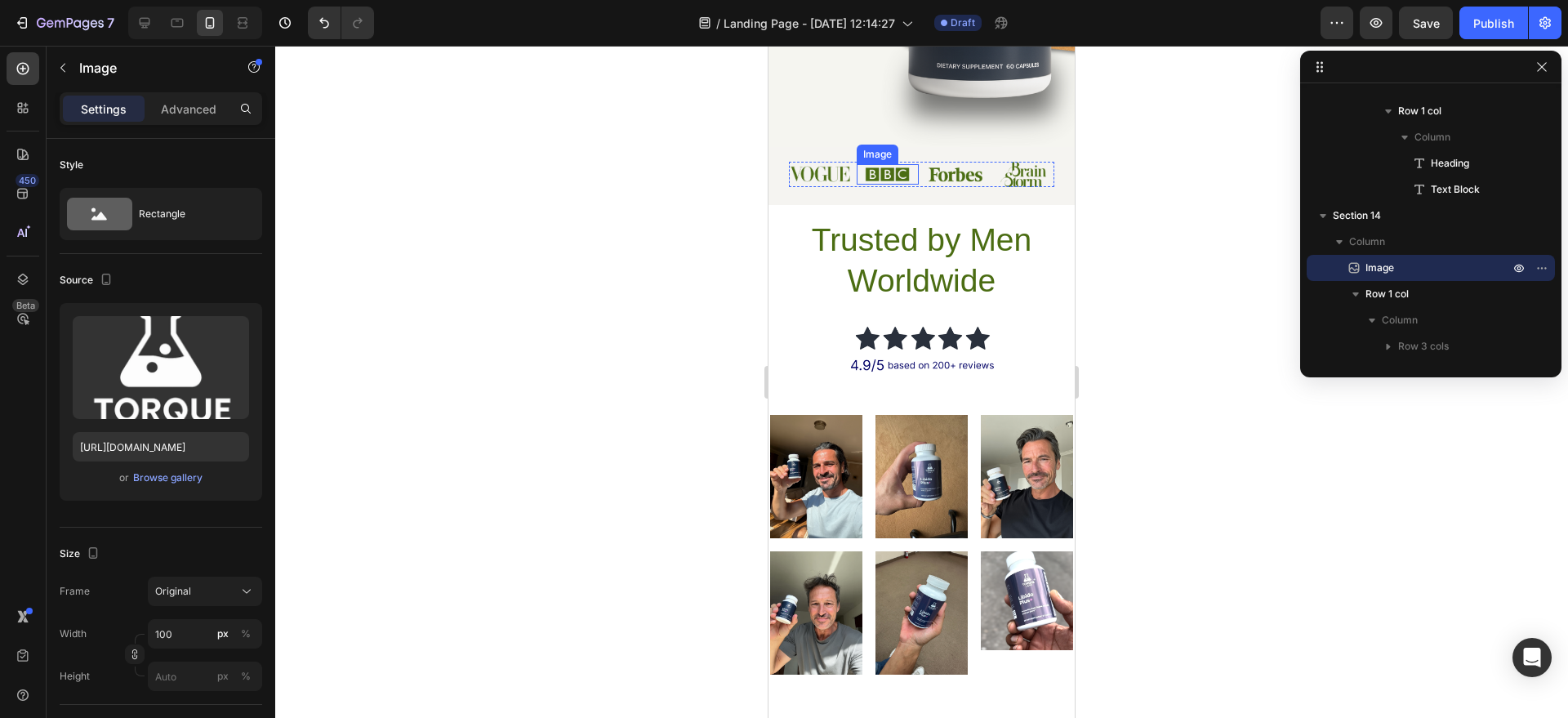
click at [899, 176] on img at bounding box center [888, 174] width 45 height 21
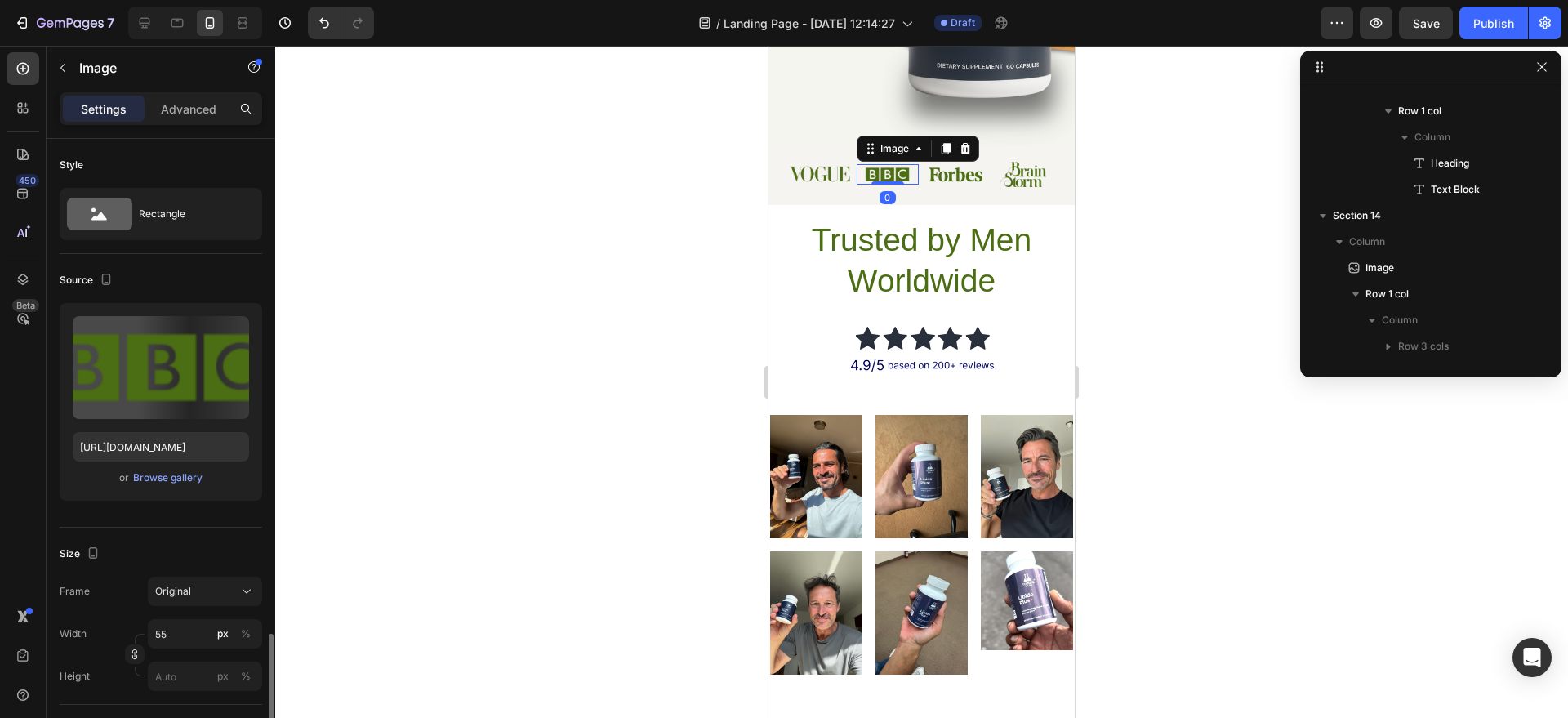
scroll to position [467, 0]
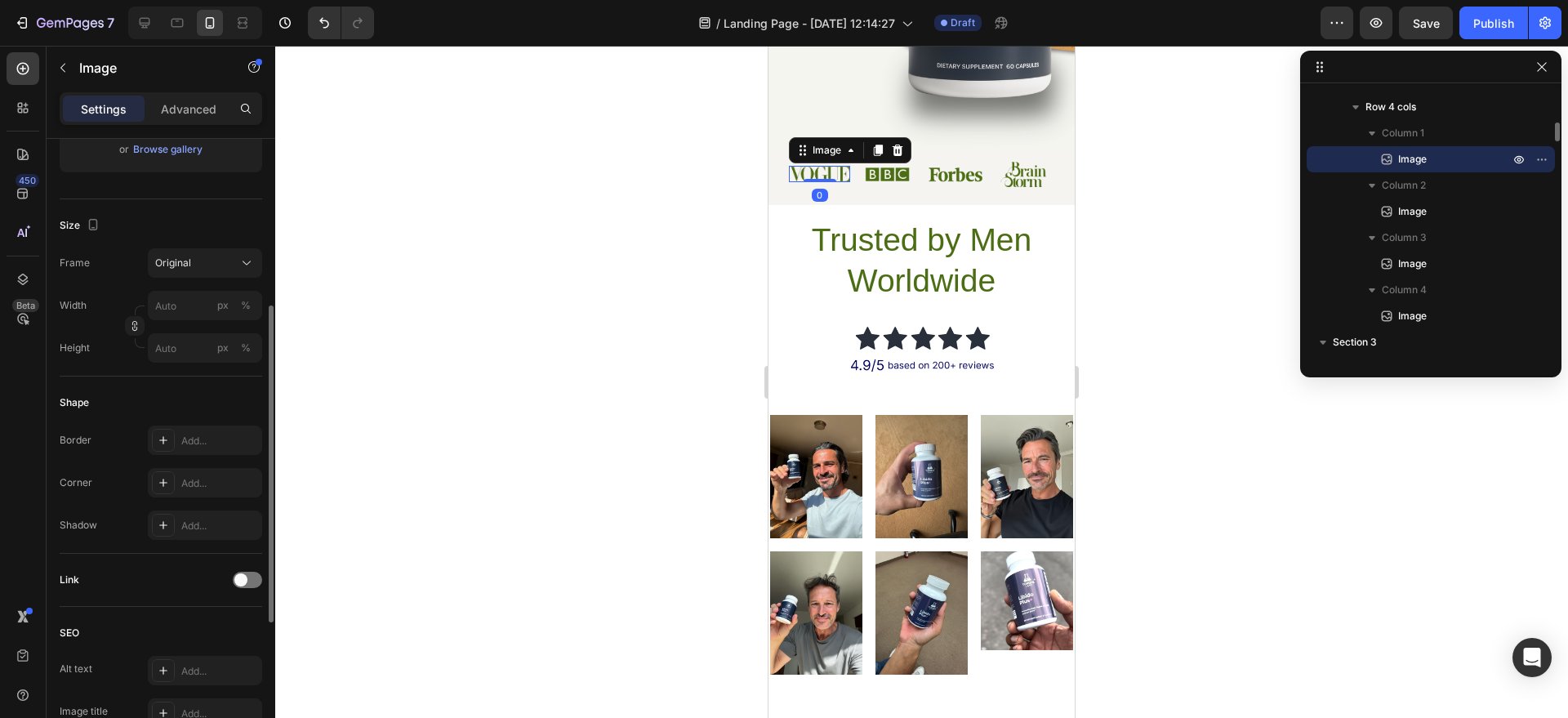
click at [843, 173] on img at bounding box center [819, 174] width 62 height 16
click at [926, 177] on img at bounding box center [956, 174] width 59 height 16
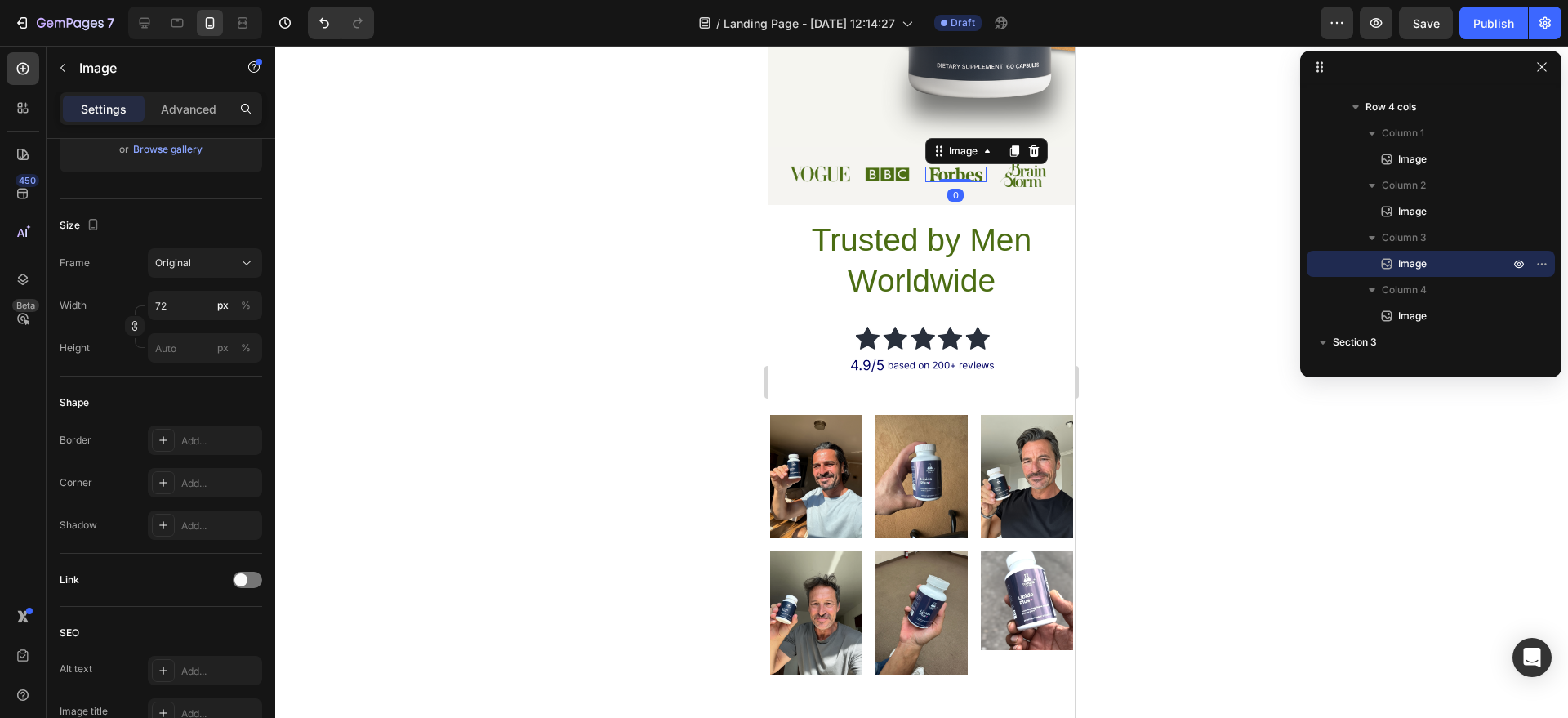
click at [1006, 177] on img at bounding box center [1024, 174] width 46 height 25
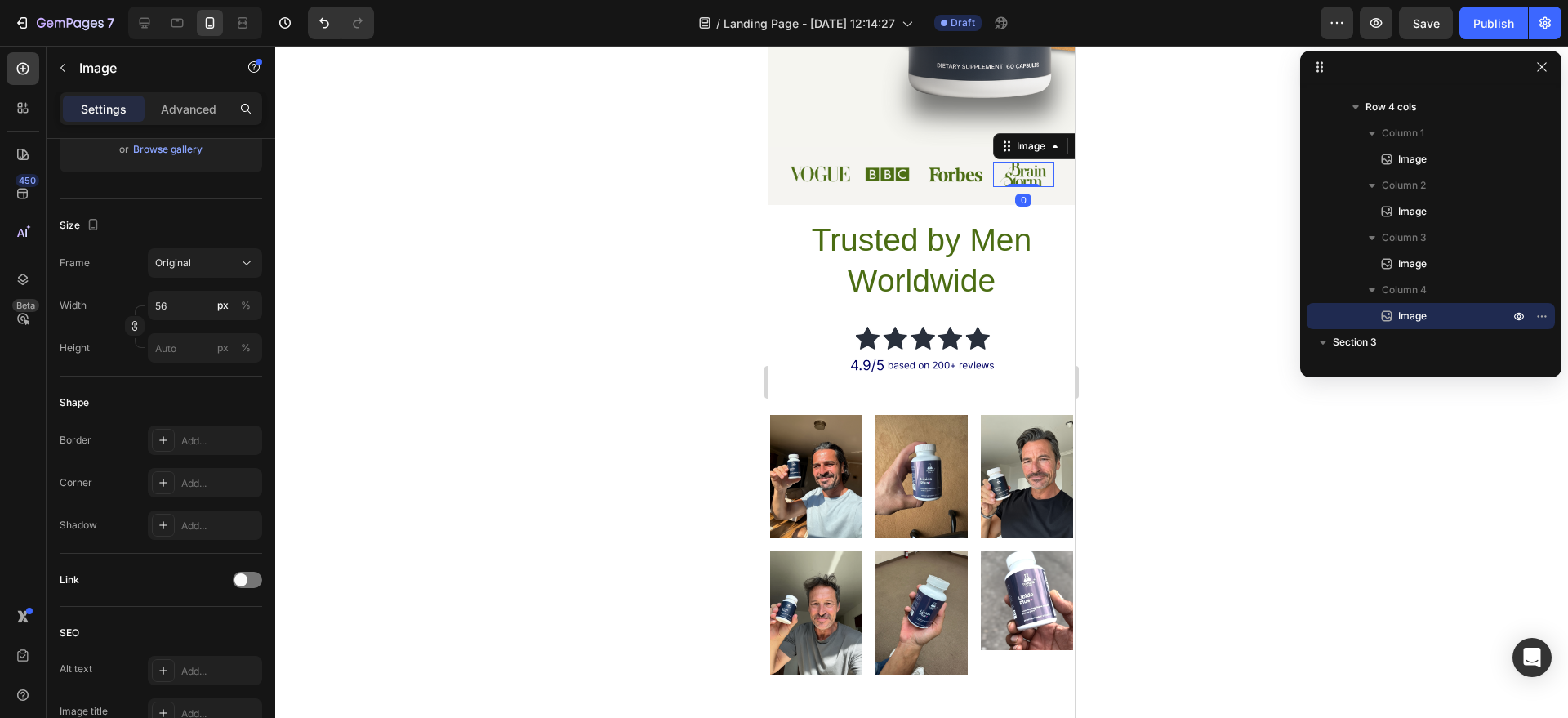
drag, startPoint x: 744, startPoint y: 192, endPoint x: 736, endPoint y: 195, distance: 8.5
click at [740, 195] on div at bounding box center [921, 382] width 1293 height 672
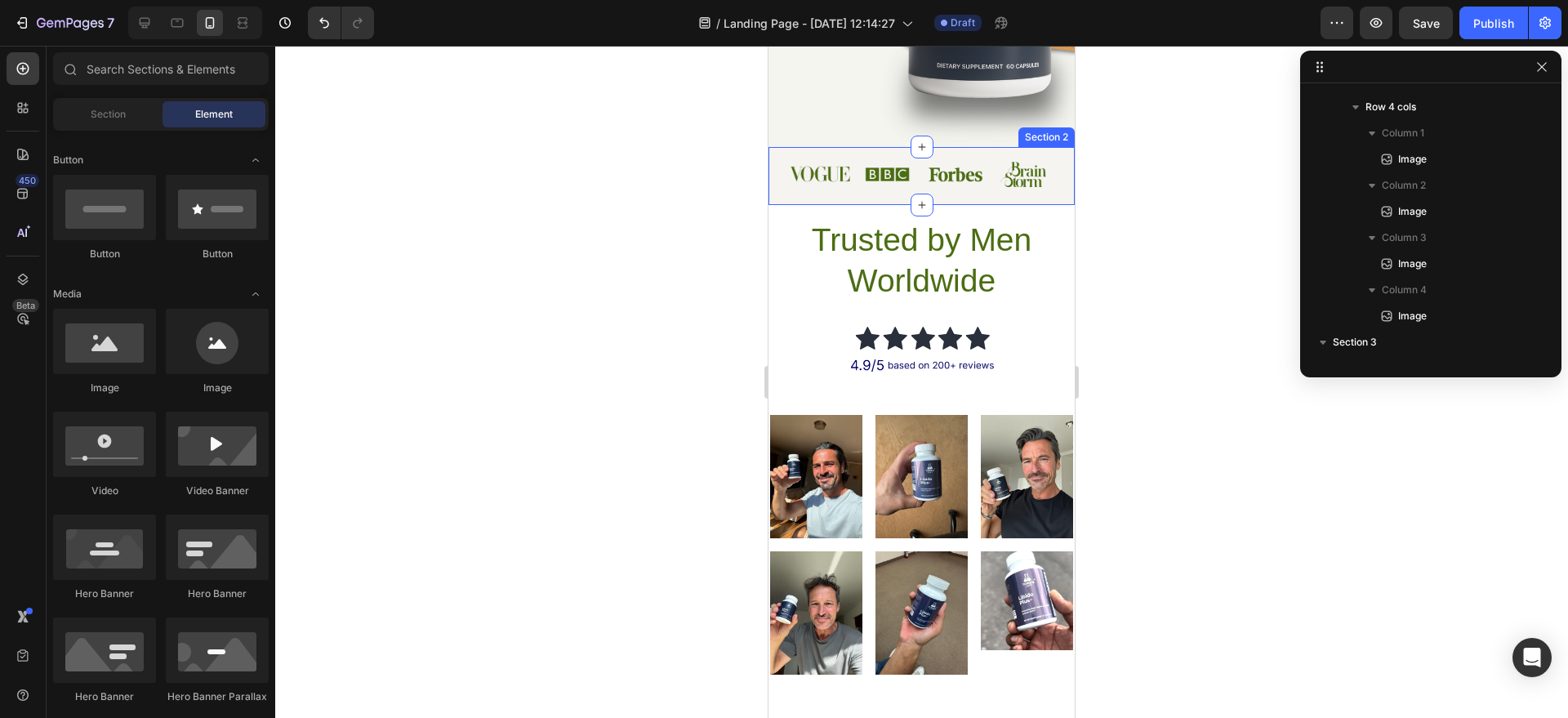
click at [802, 195] on div "Image Image Image Image Row Section 2" at bounding box center [921, 176] width 307 height 58
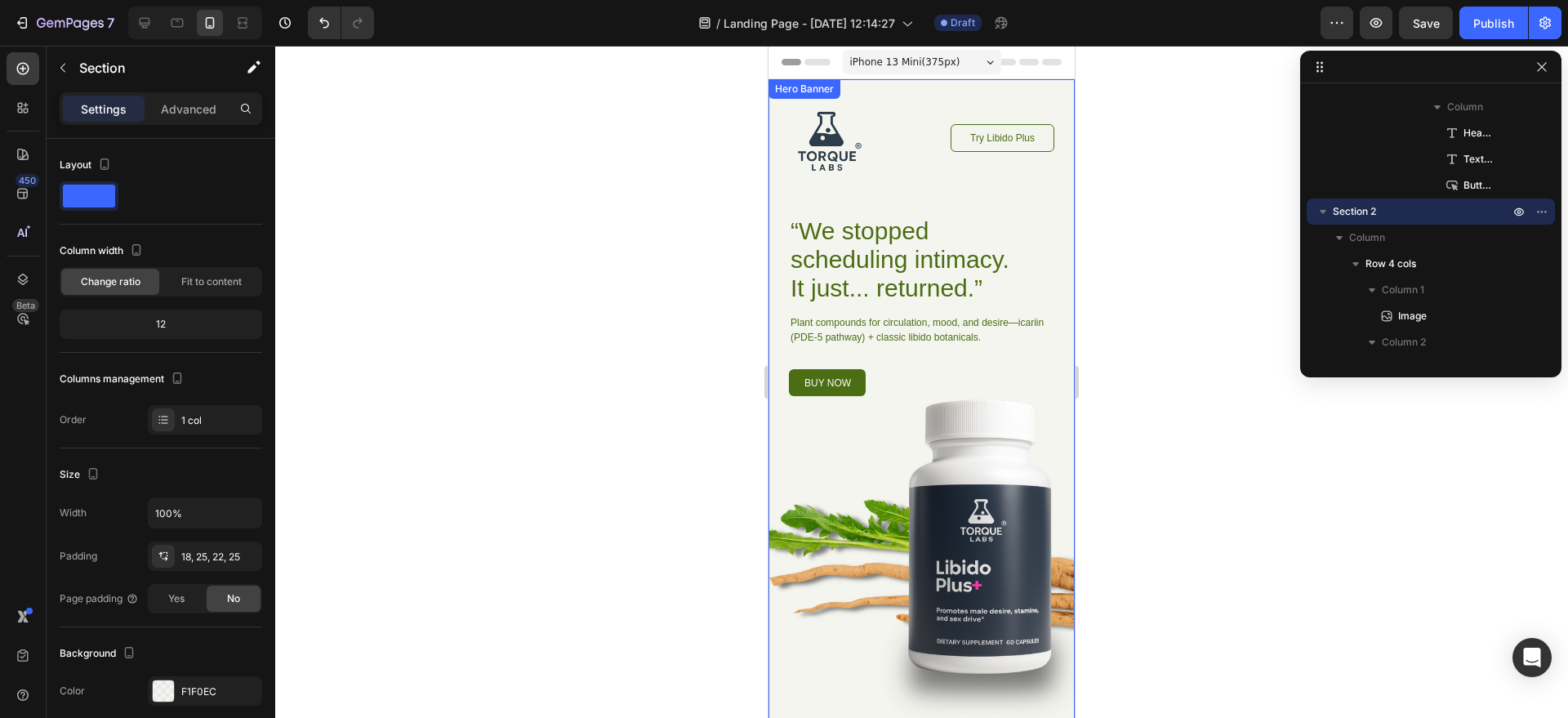
scroll to position [206, 0]
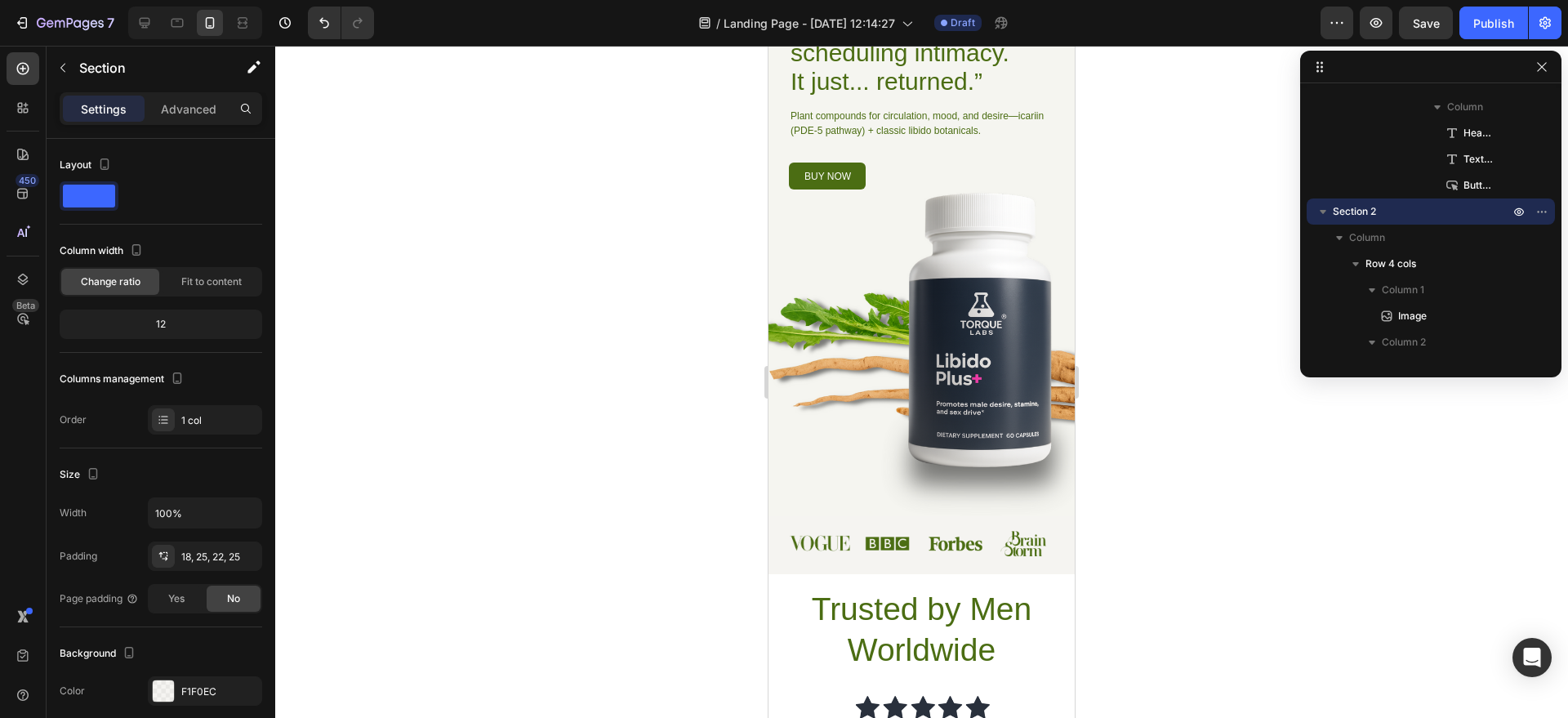
click at [593, 266] on div at bounding box center [921, 382] width 1293 height 672
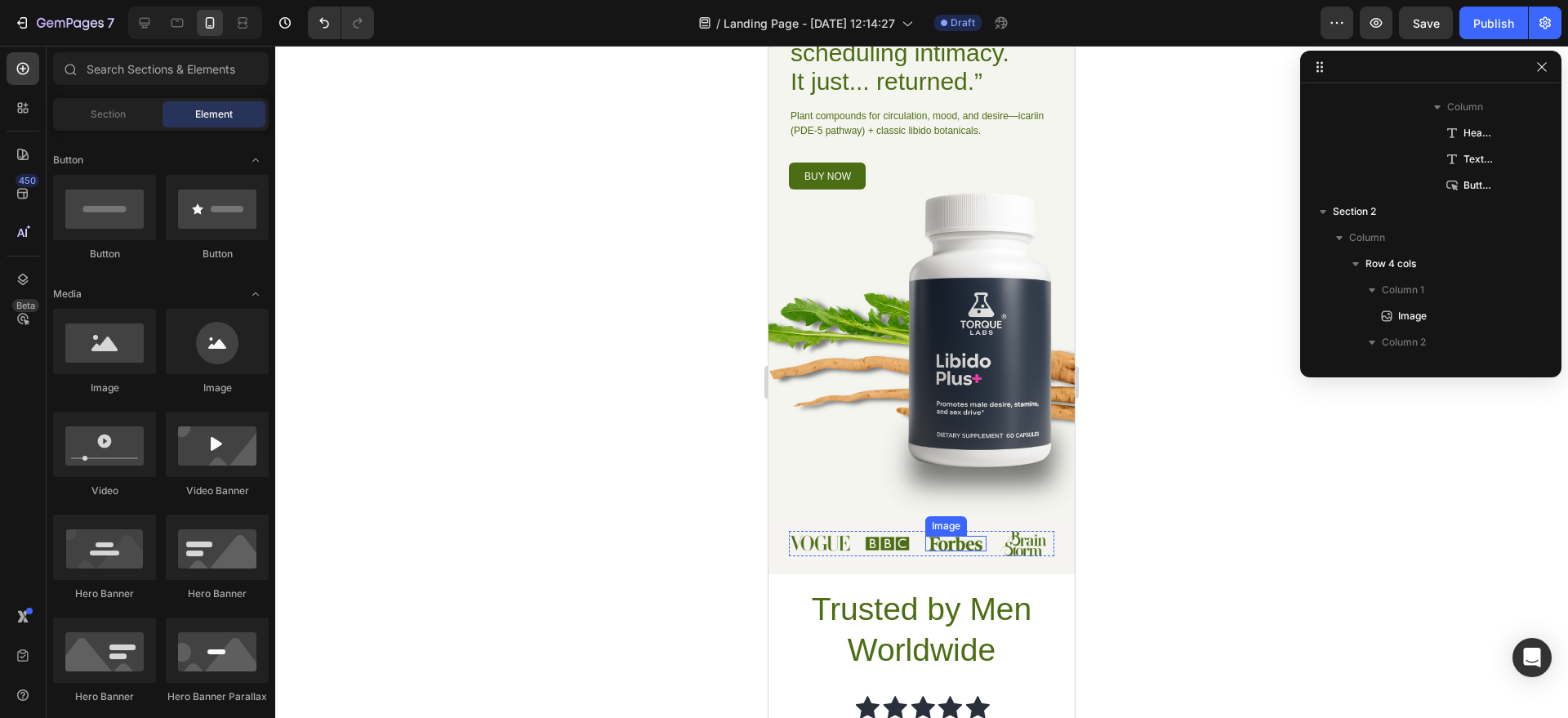
click at [952, 548] on img at bounding box center [956, 543] width 59 height 16
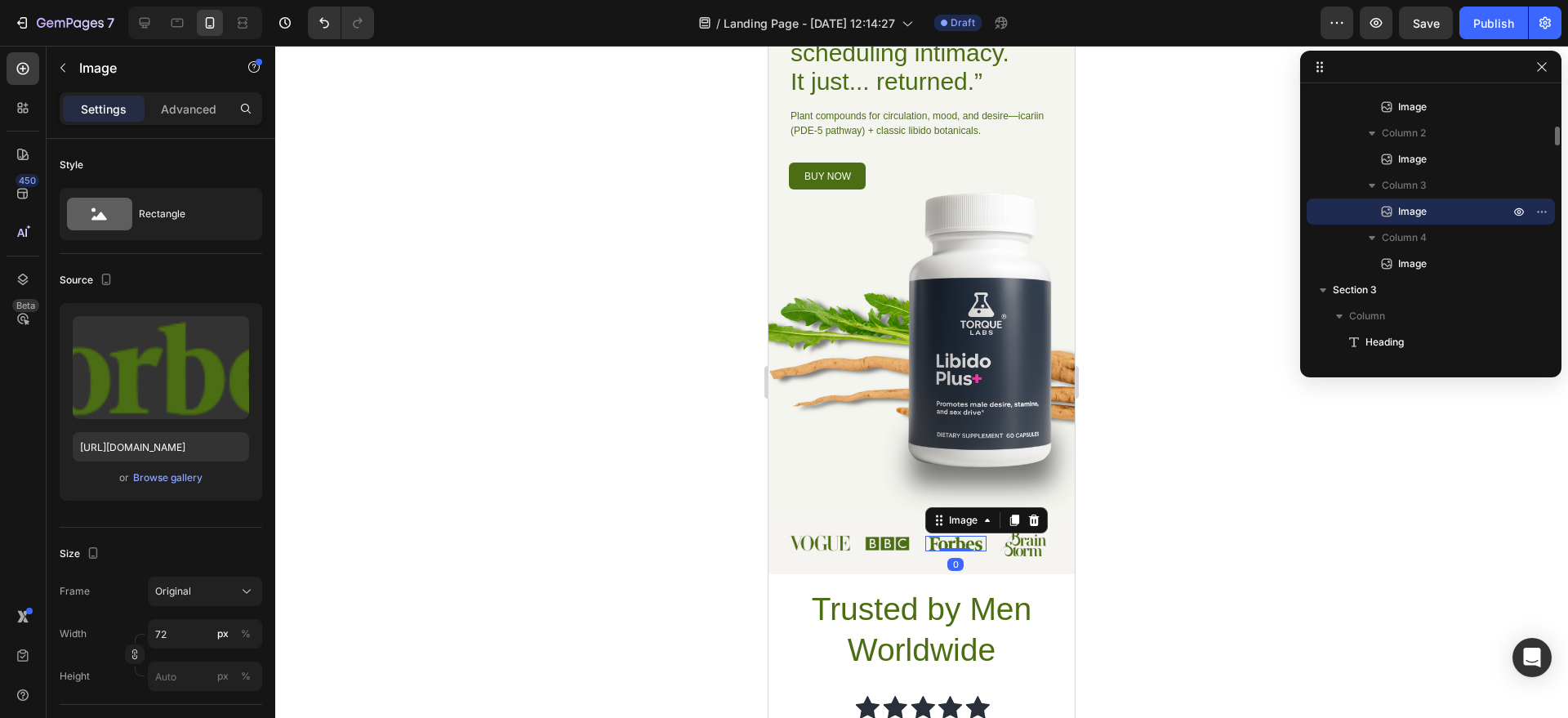
click at [1188, 426] on div at bounding box center [921, 382] width 1293 height 672
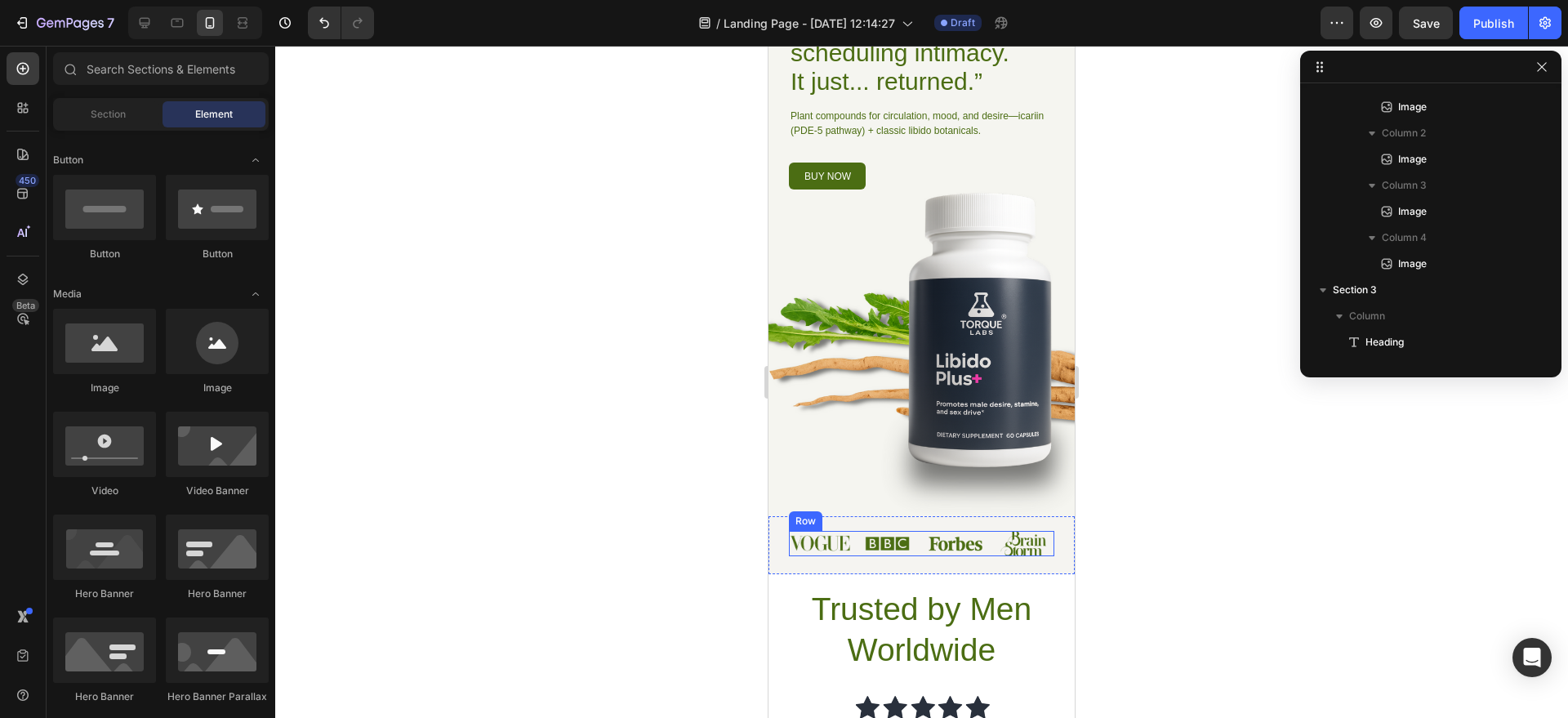
click at [945, 544] on img at bounding box center [956, 543] width 59 height 16
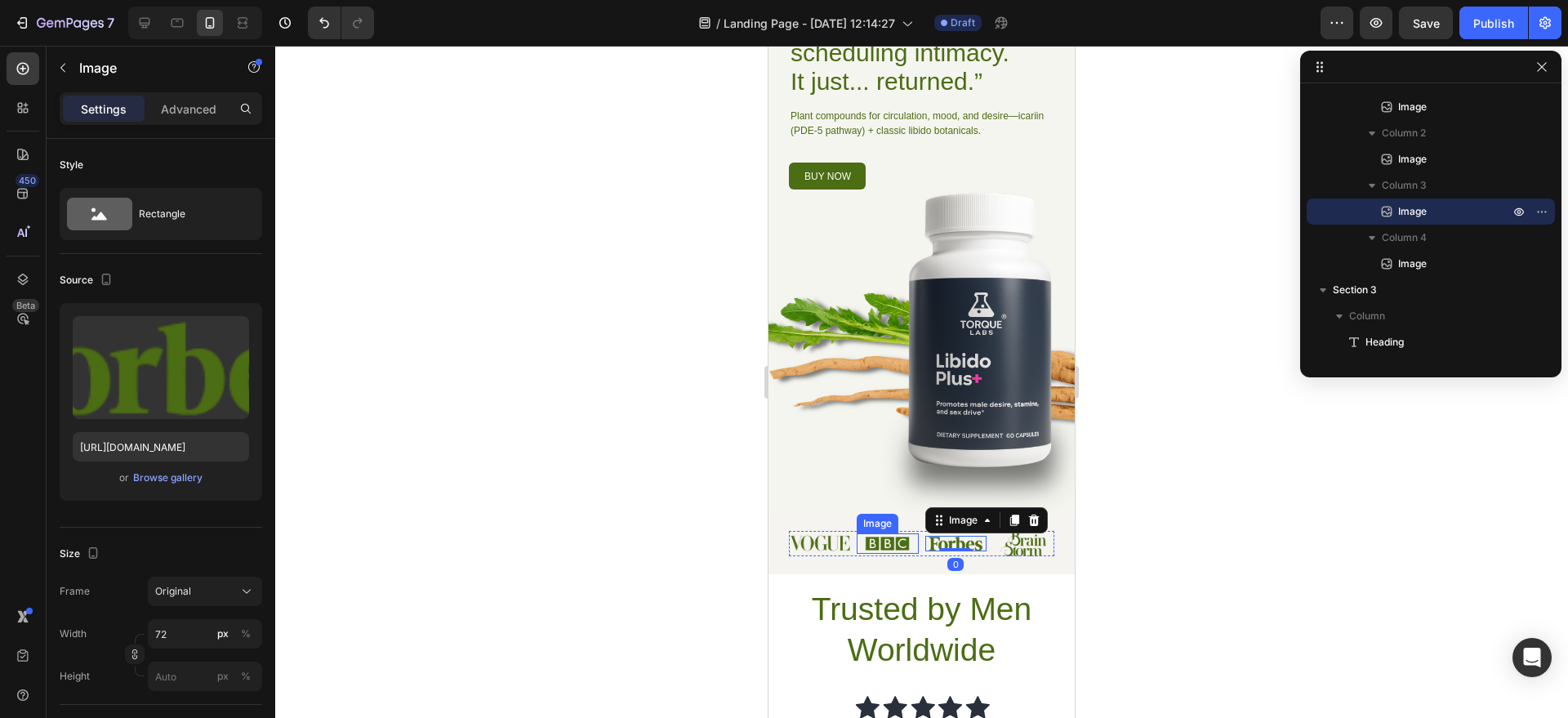
click at [899, 534] on img at bounding box center [888, 543] width 45 height 21
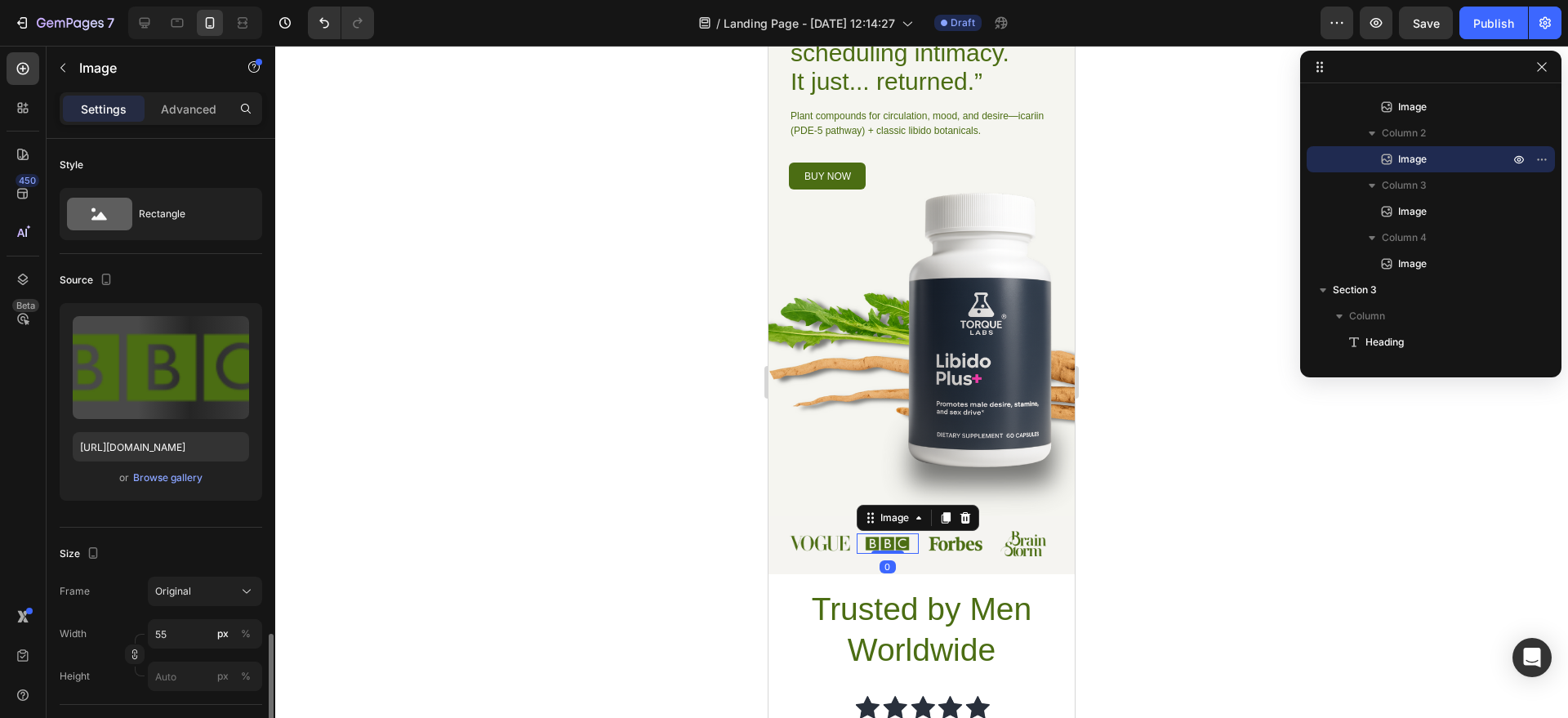
scroll to position [329, 0]
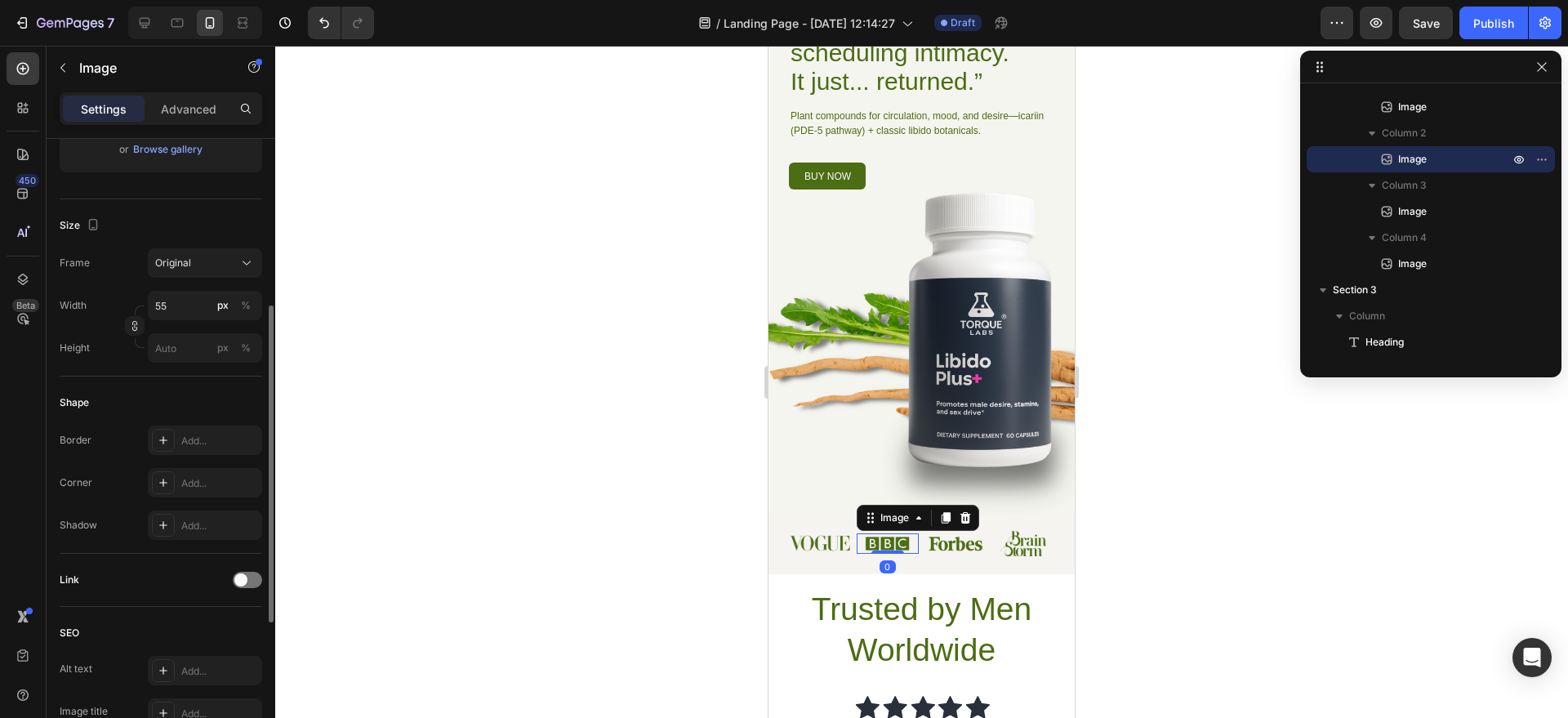
click at [966, 518] on icon at bounding box center [966, 518] width 11 height 12
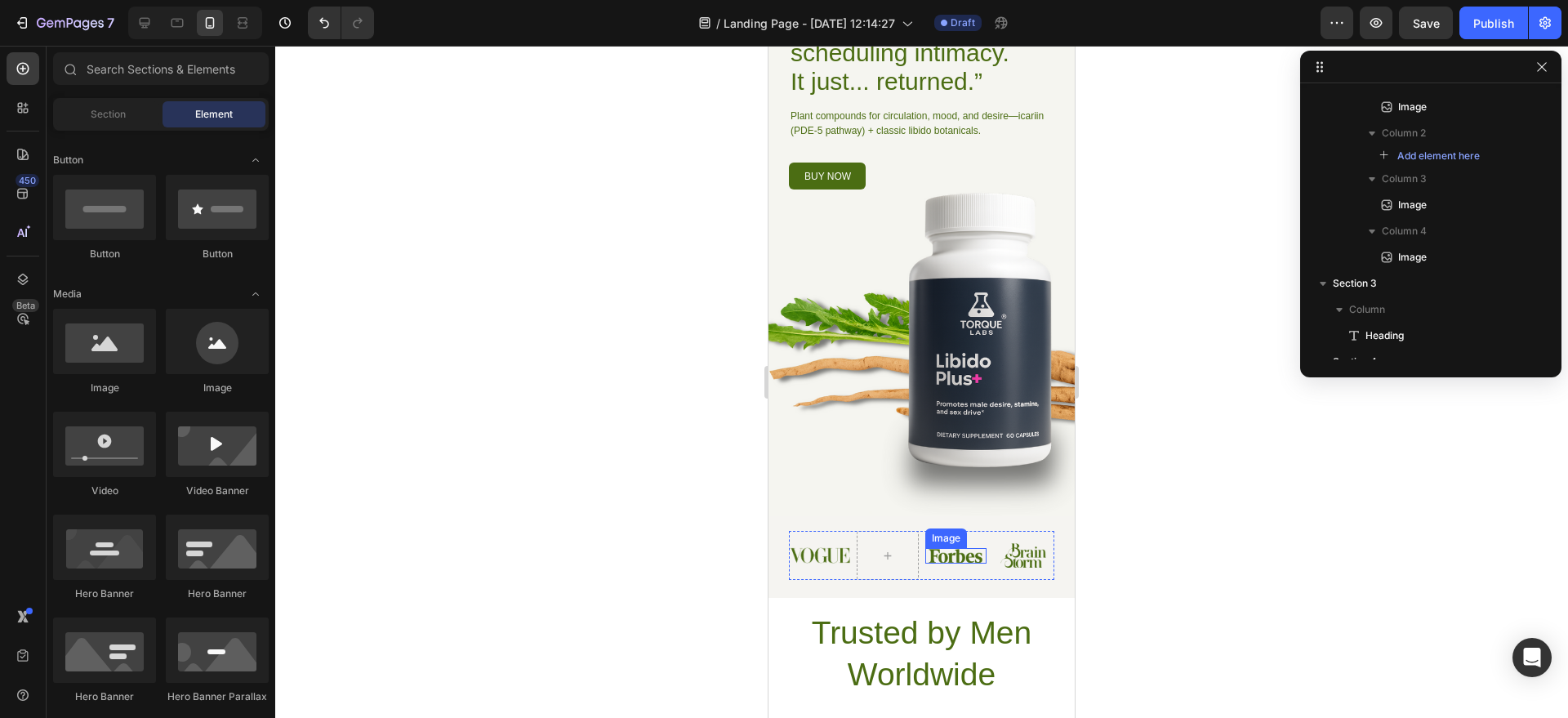
click at [944, 548] on div "Image" at bounding box center [956, 555] width 62 height 16
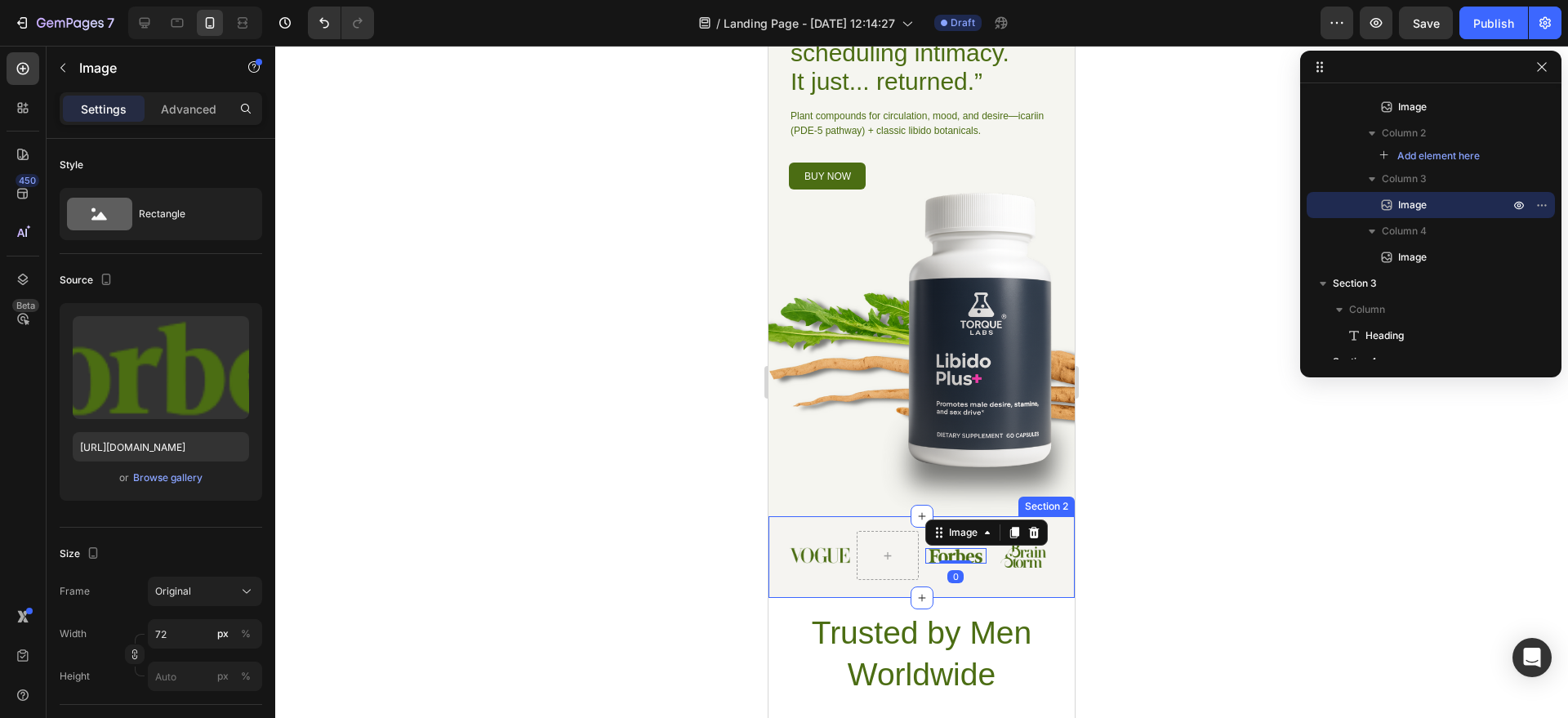
click at [844, 526] on div "Image Image 0 Image Row Section 2" at bounding box center [921, 556] width 307 height 81
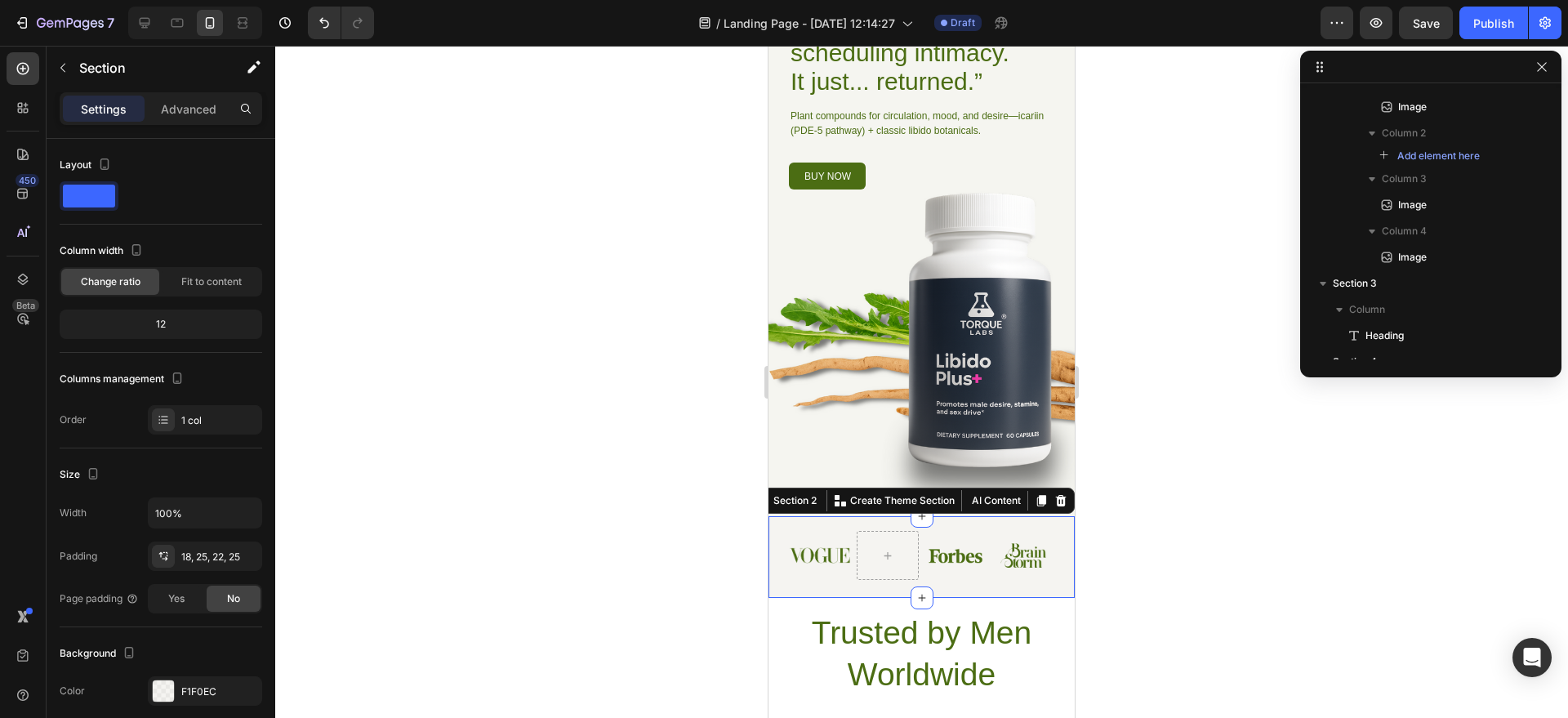
scroll to position [310, 0]
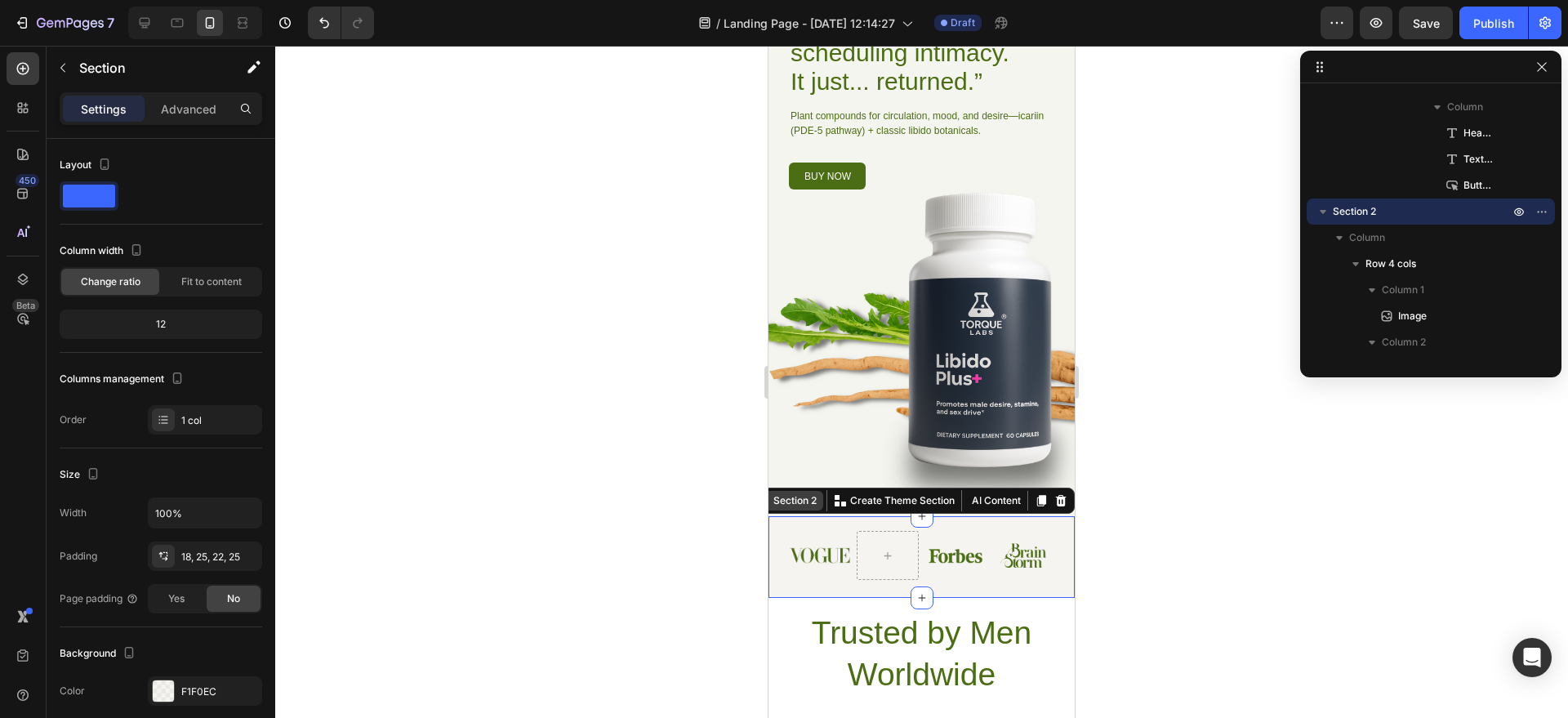
click at [803, 508] on div "Section 2" at bounding box center [788, 500] width 69 height 20
click at [828, 531] on div "Image" at bounding box center [819, 555] width 62 height 49
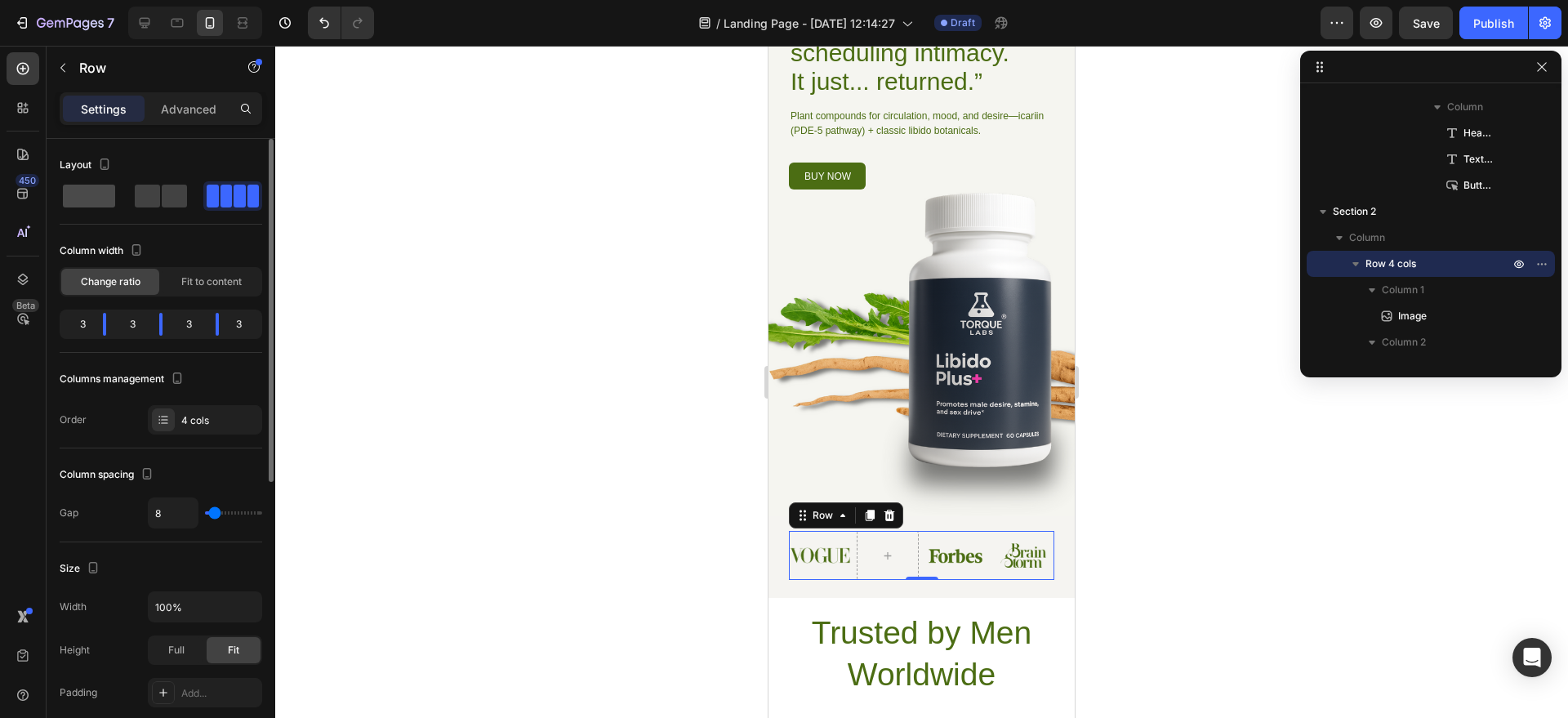
click at [162, 191] on span at bounding box center [174, 196] width 25 height 23
type input "0"
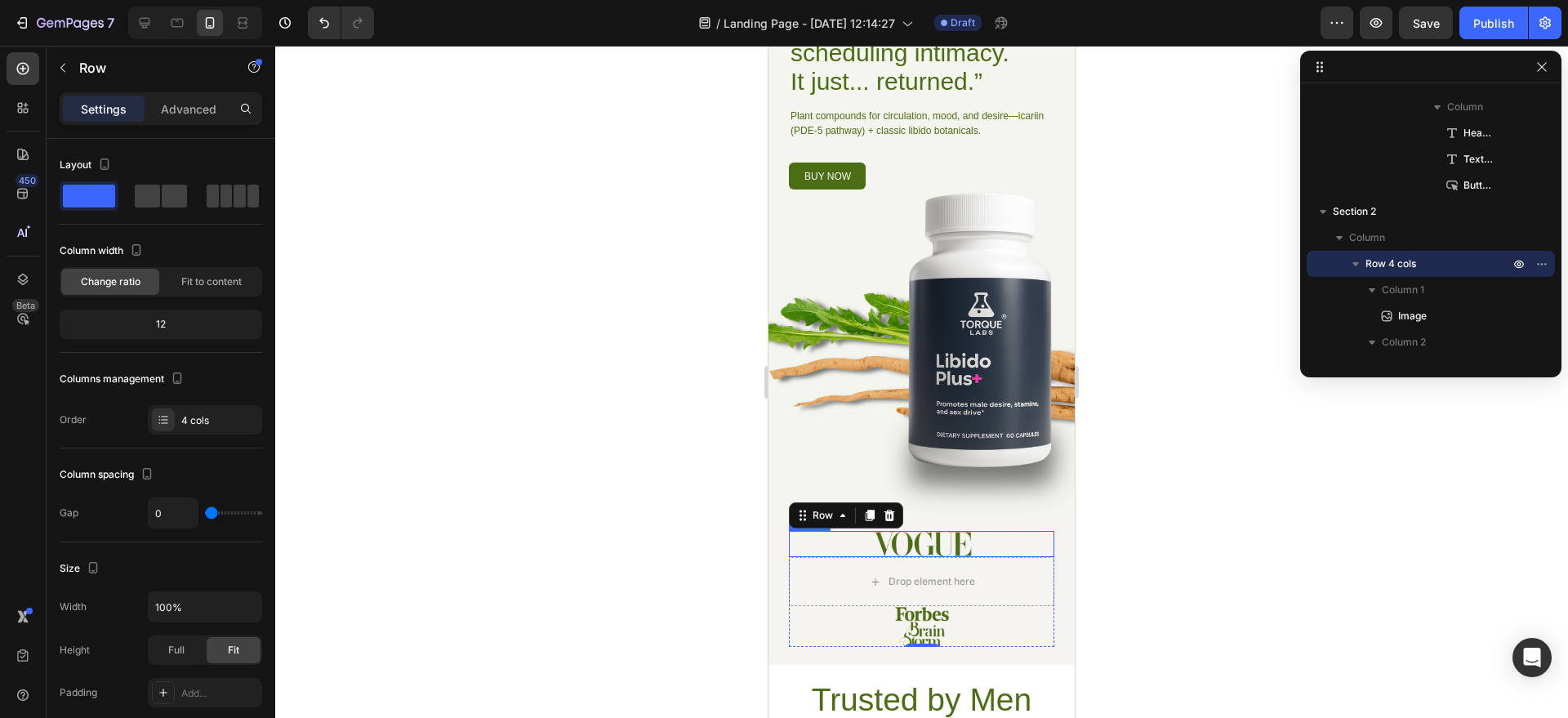
click at [993, 542] on div at bounding box center [921, 544] width 265 height 26
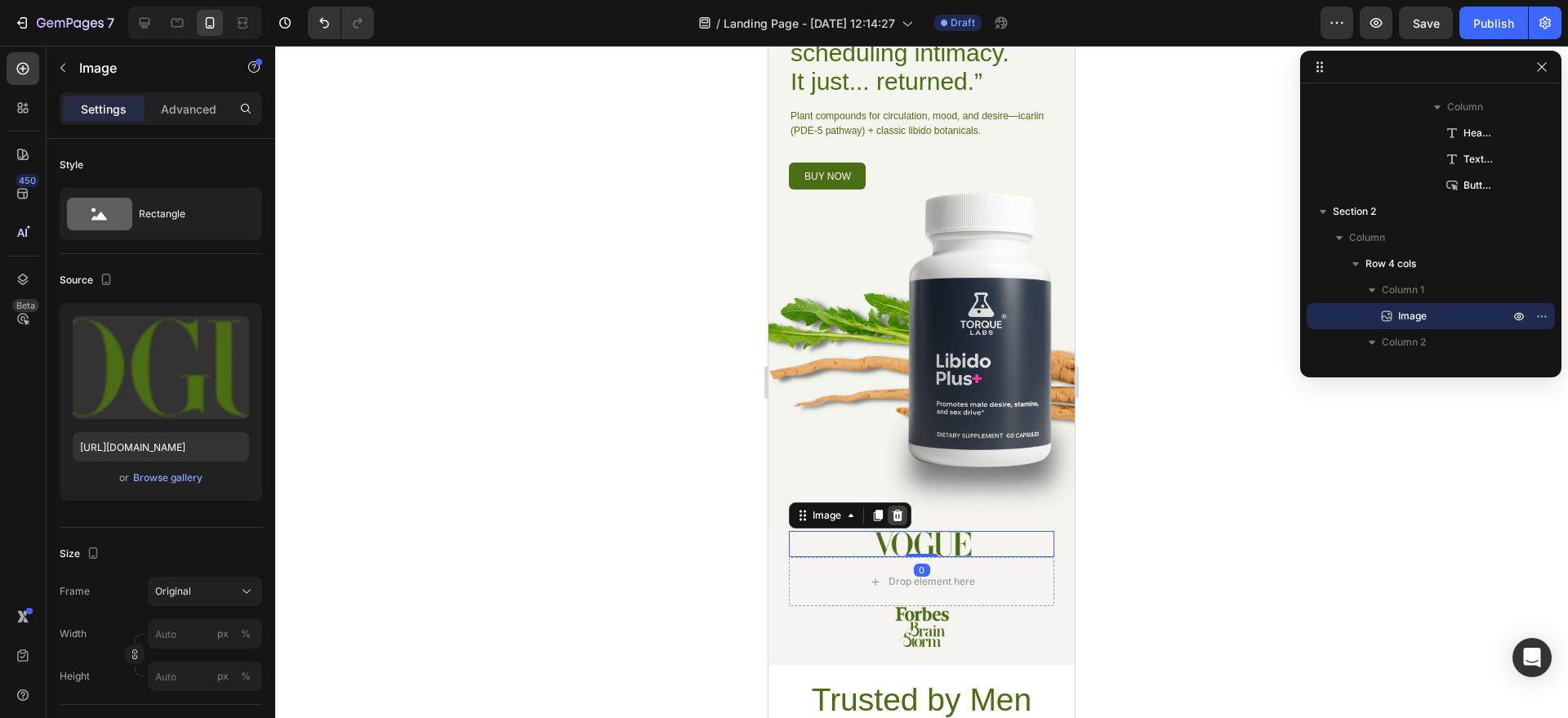
click at [902, 518] on icon at bounding box center [897, 515] width 11 height 12
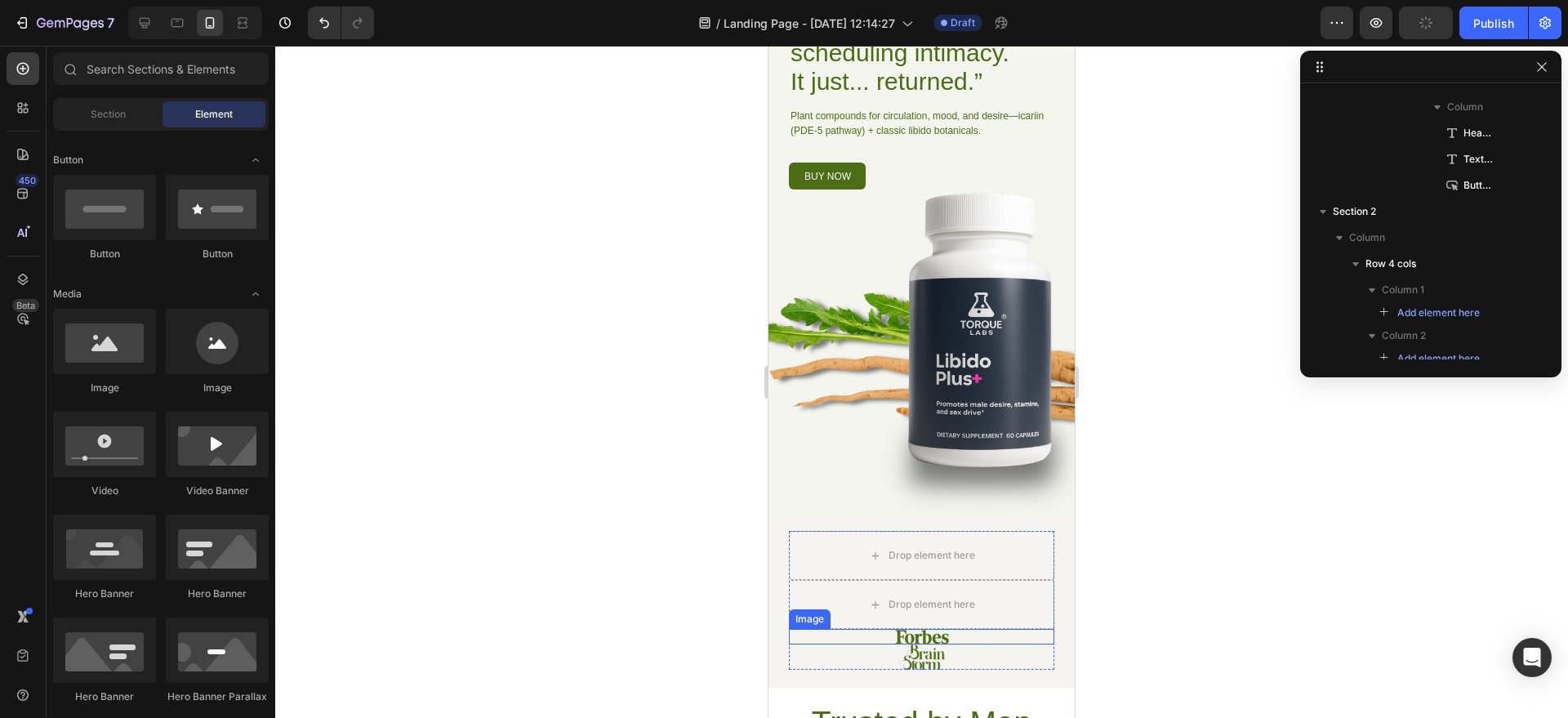
click at [972, 639] on div at bounding box center [921, 636] width 265 height 16
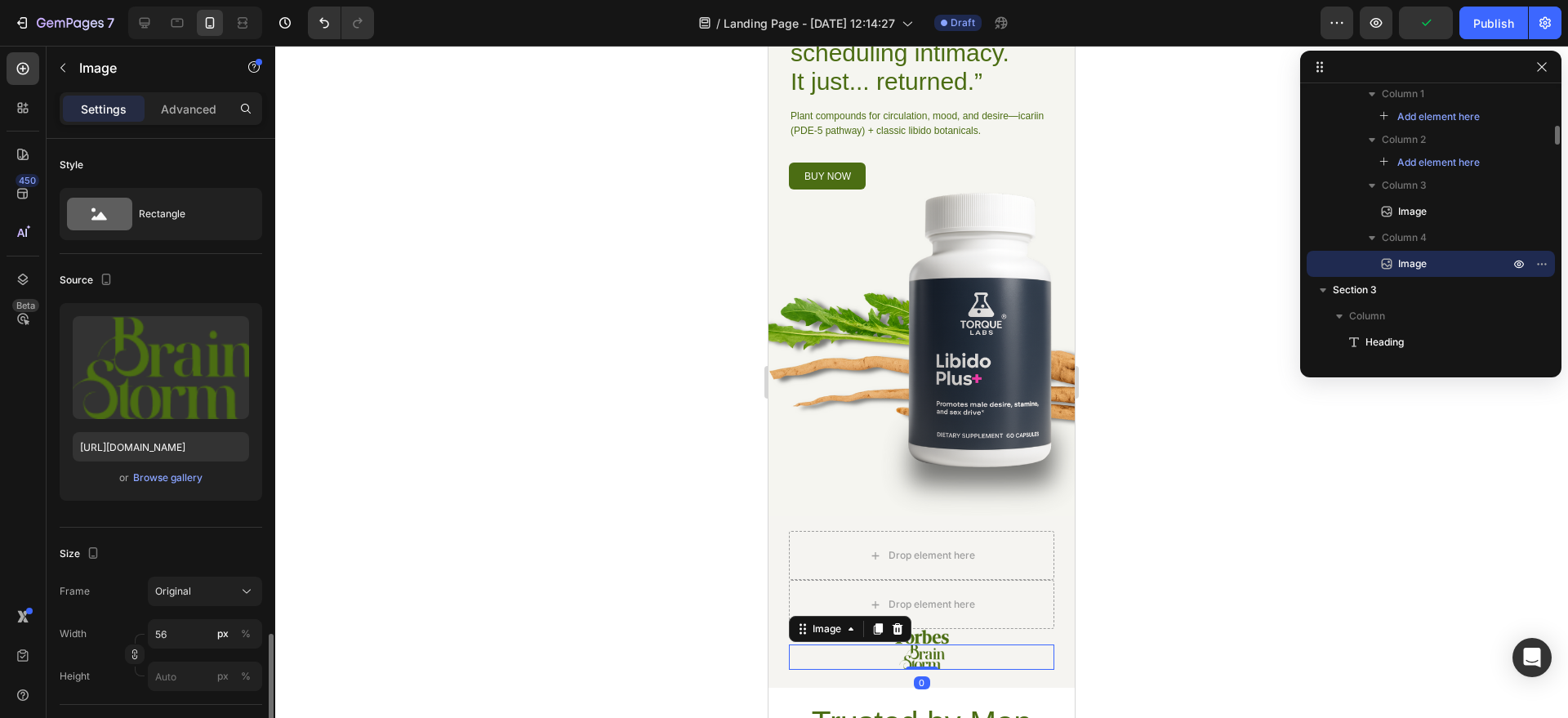
scroll to position [329, 0]
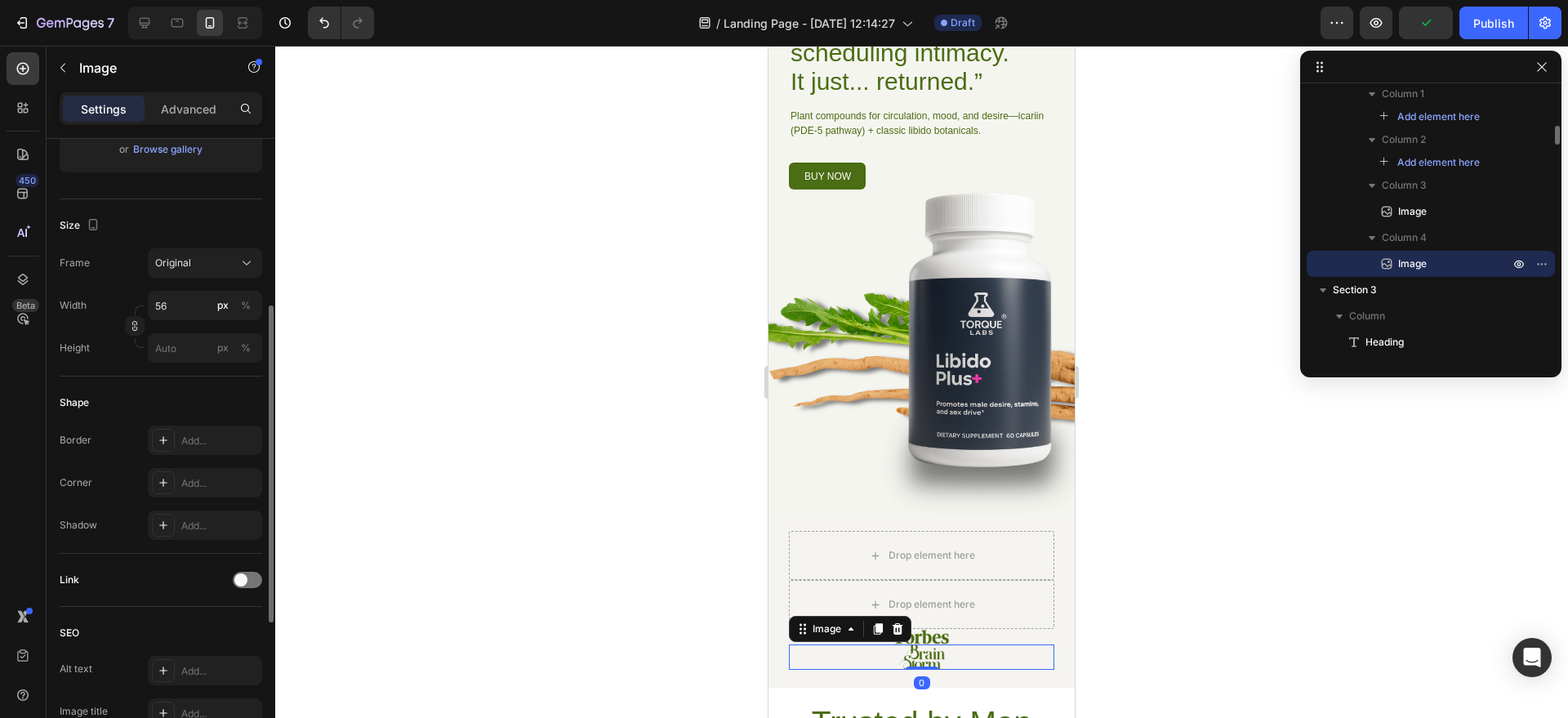
click at [973, 648] on div at bounding box center [921, 656] width 265 height 25
click at [892, 632] on icon at bounding box center [897, 628] width 13 height 13
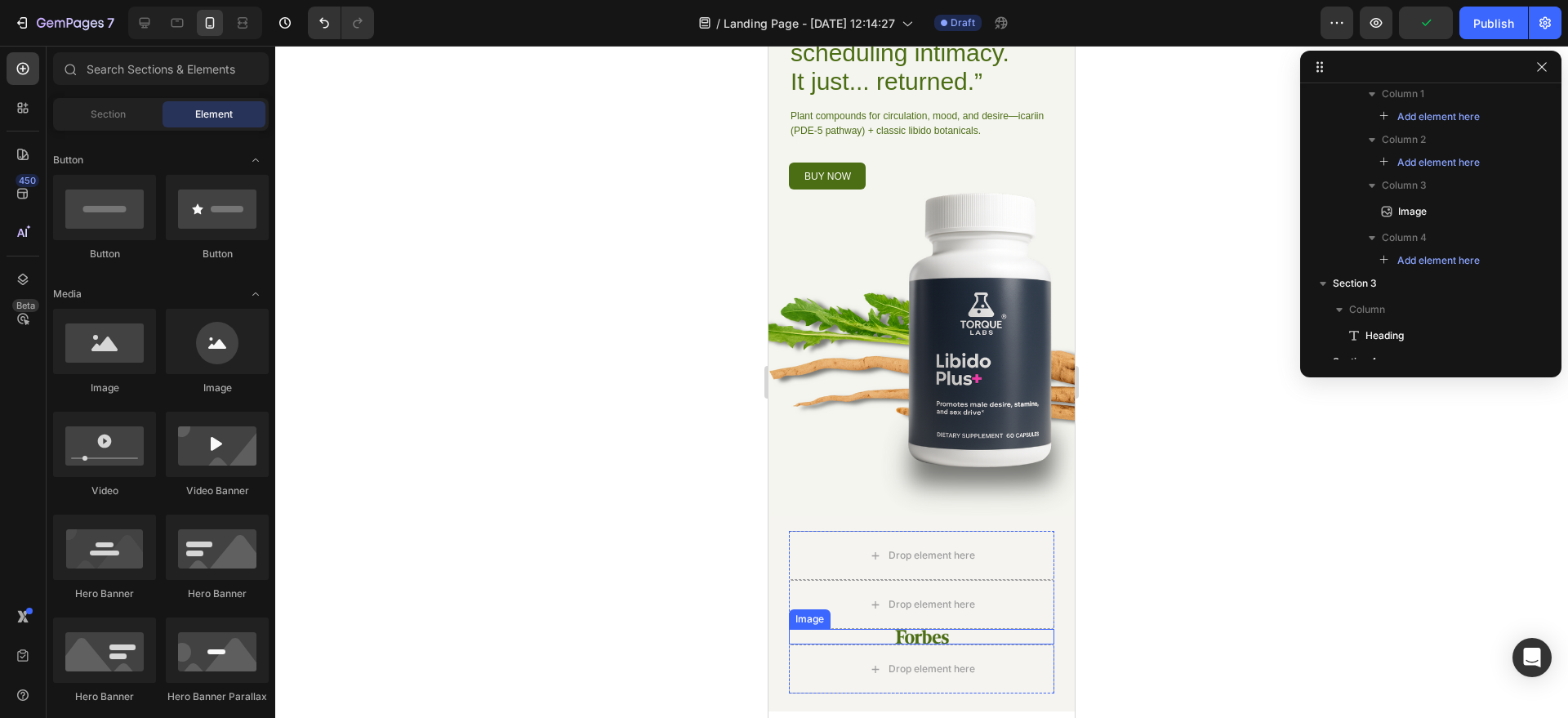
click at [981, 652] on div "Drop element here" at bounding box center [921, 669] width 265 height 49
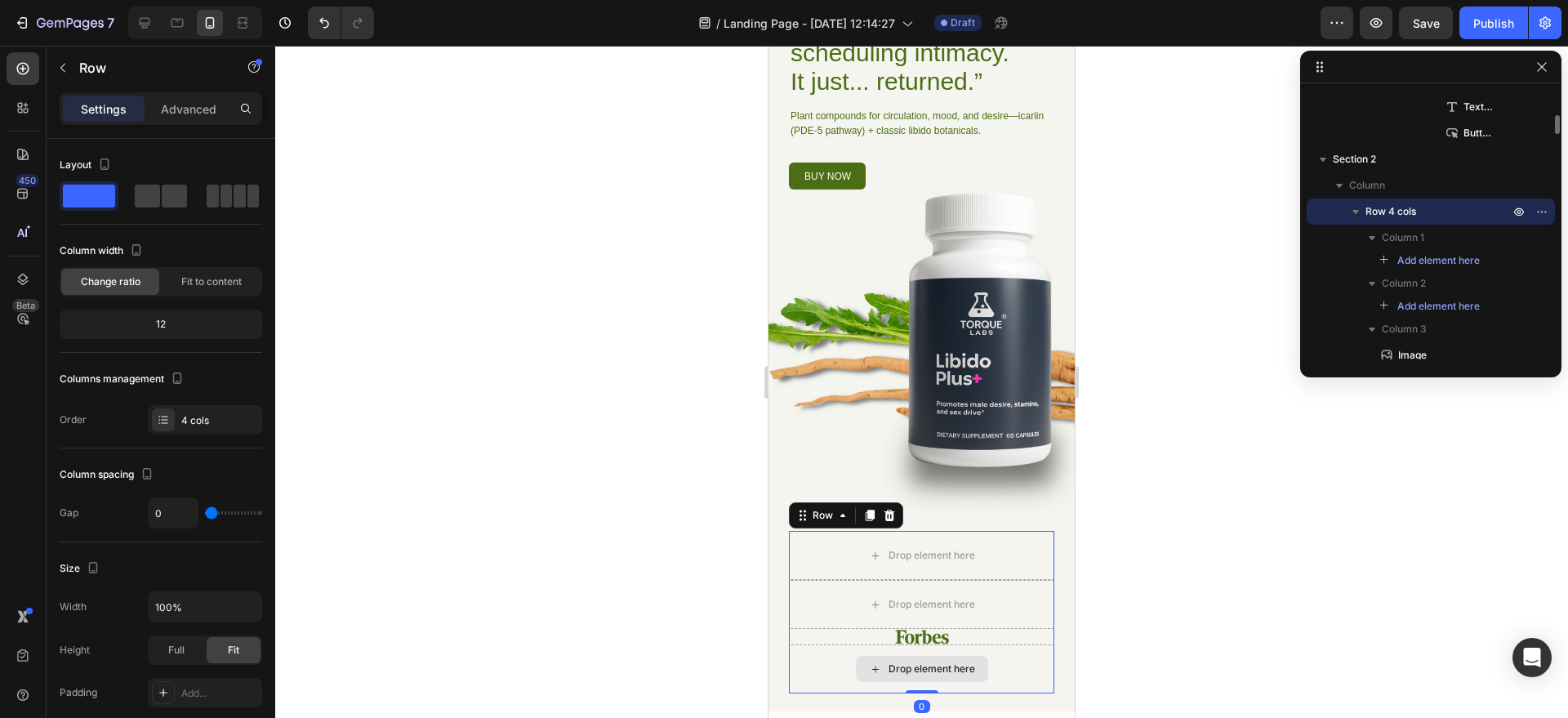
scroll to position [311, 0]
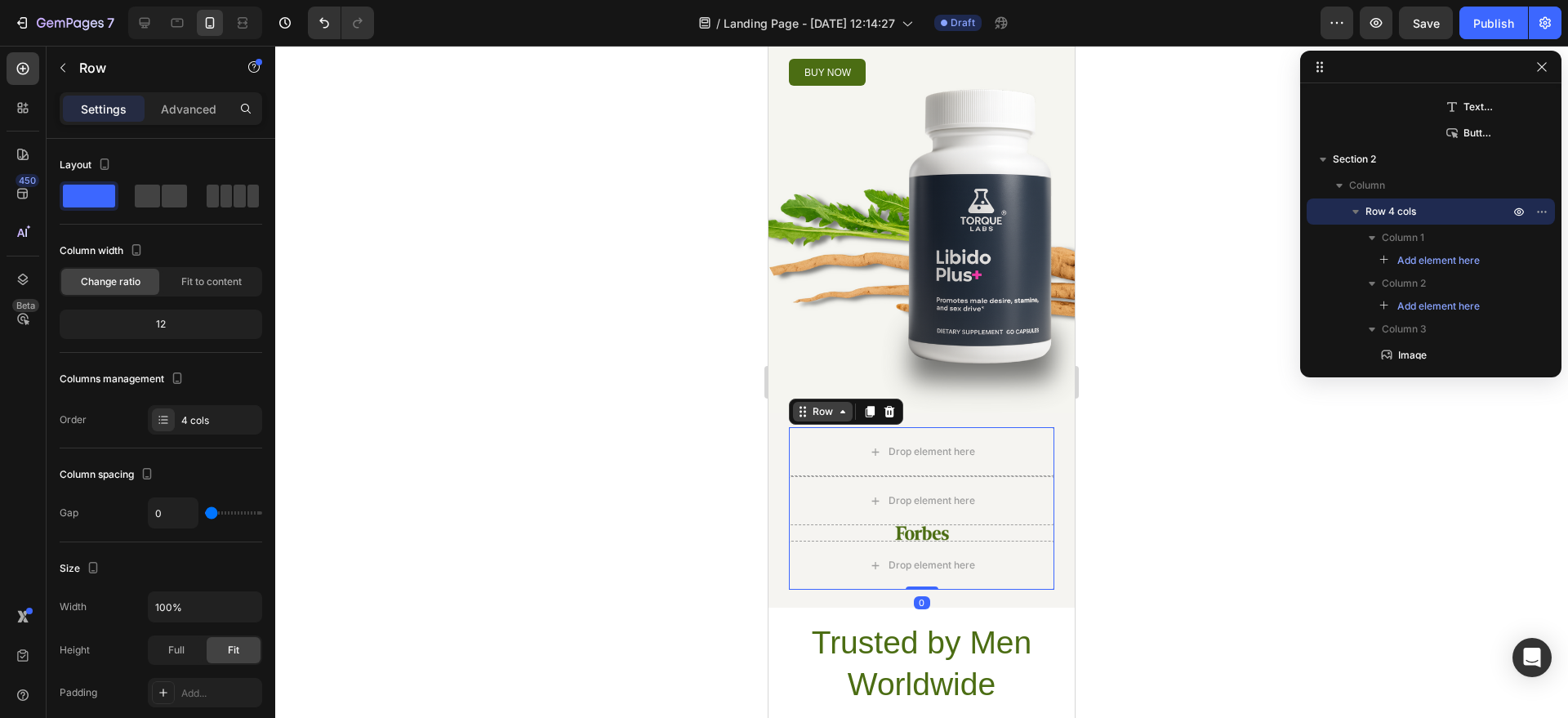
click at [832, 407] on div "Row" at bounding box center [823, 412] width 27 height 15
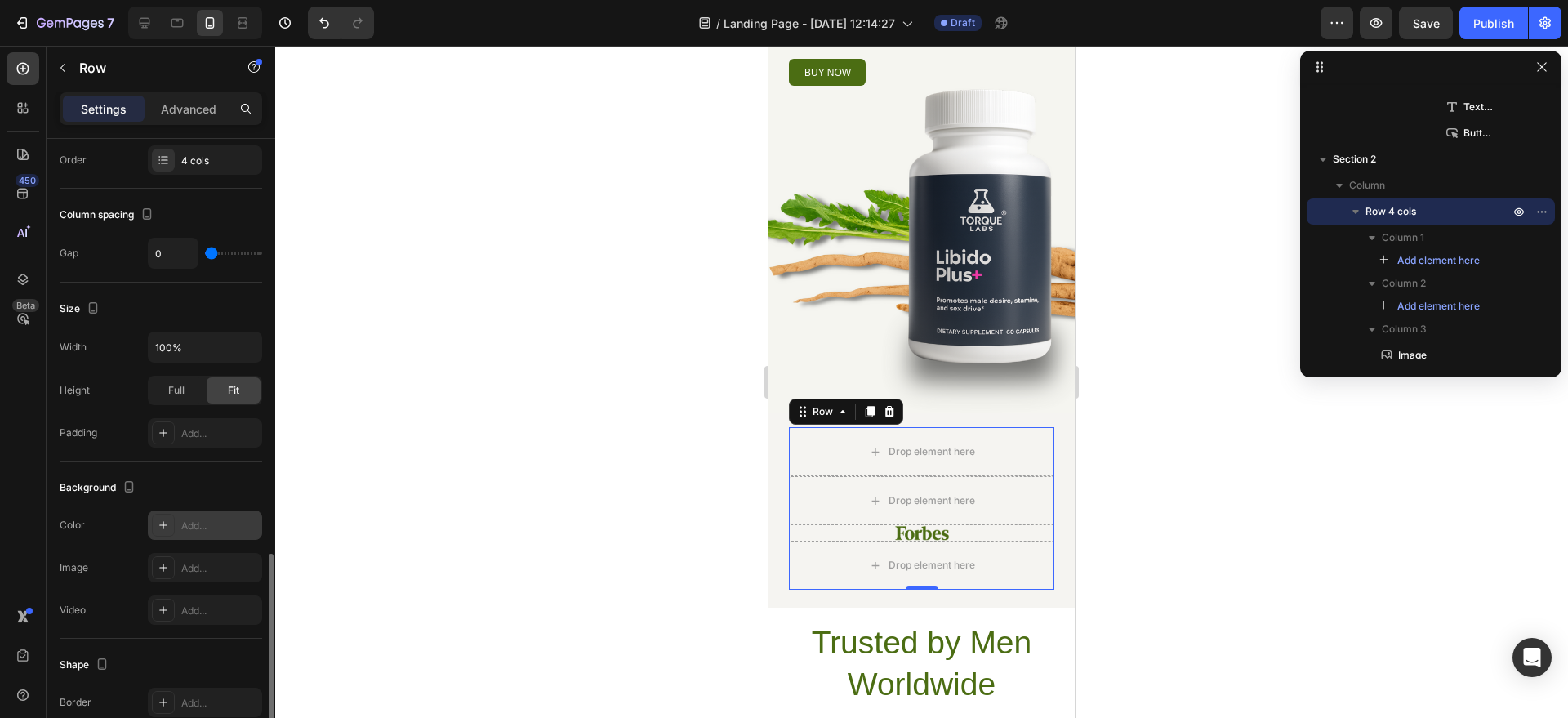
scroll to position [422, 0]
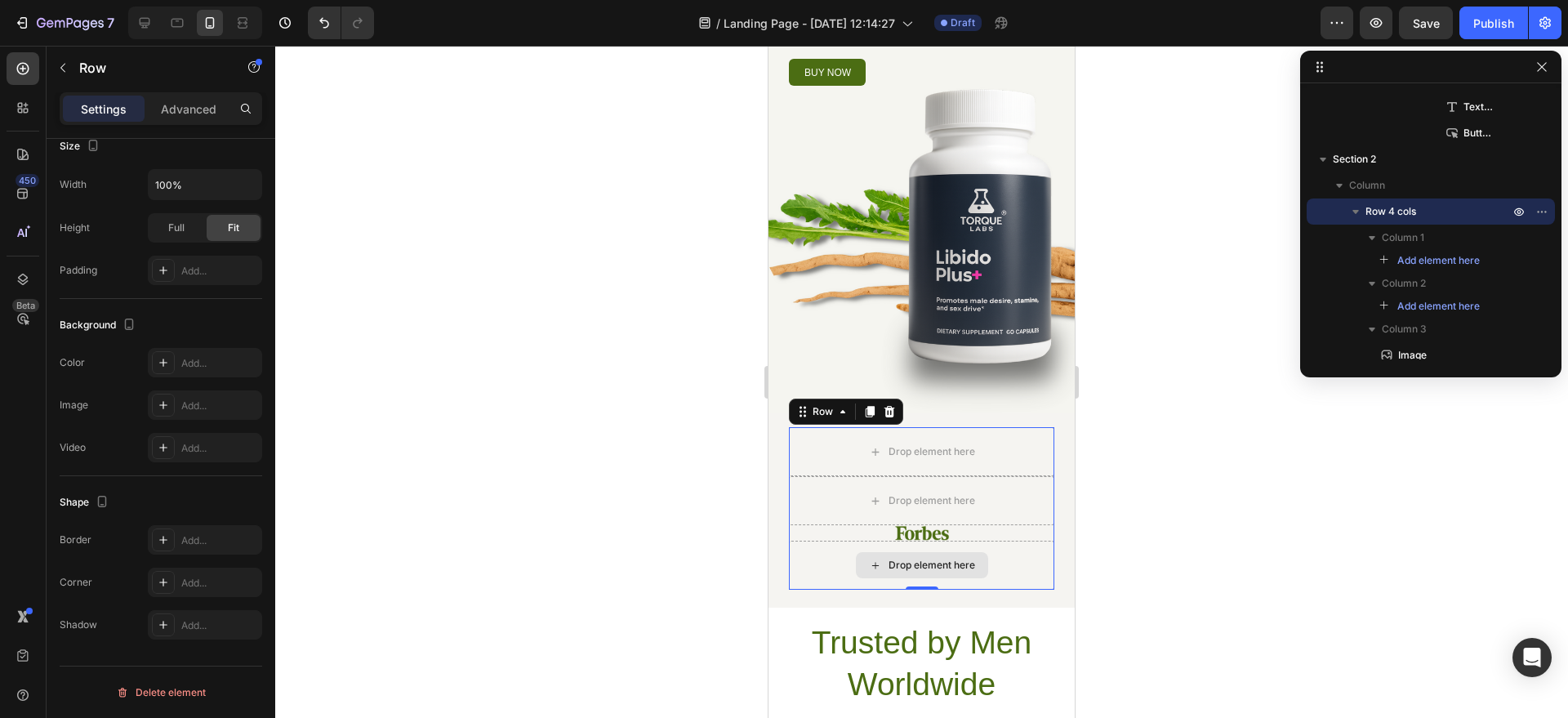
click at [999, 571] on div "Drop element here" at bounding box center [921, 565] width 265 height 49
click at [890, 402] on div at bounding box center [890, 412] width 20 height 20
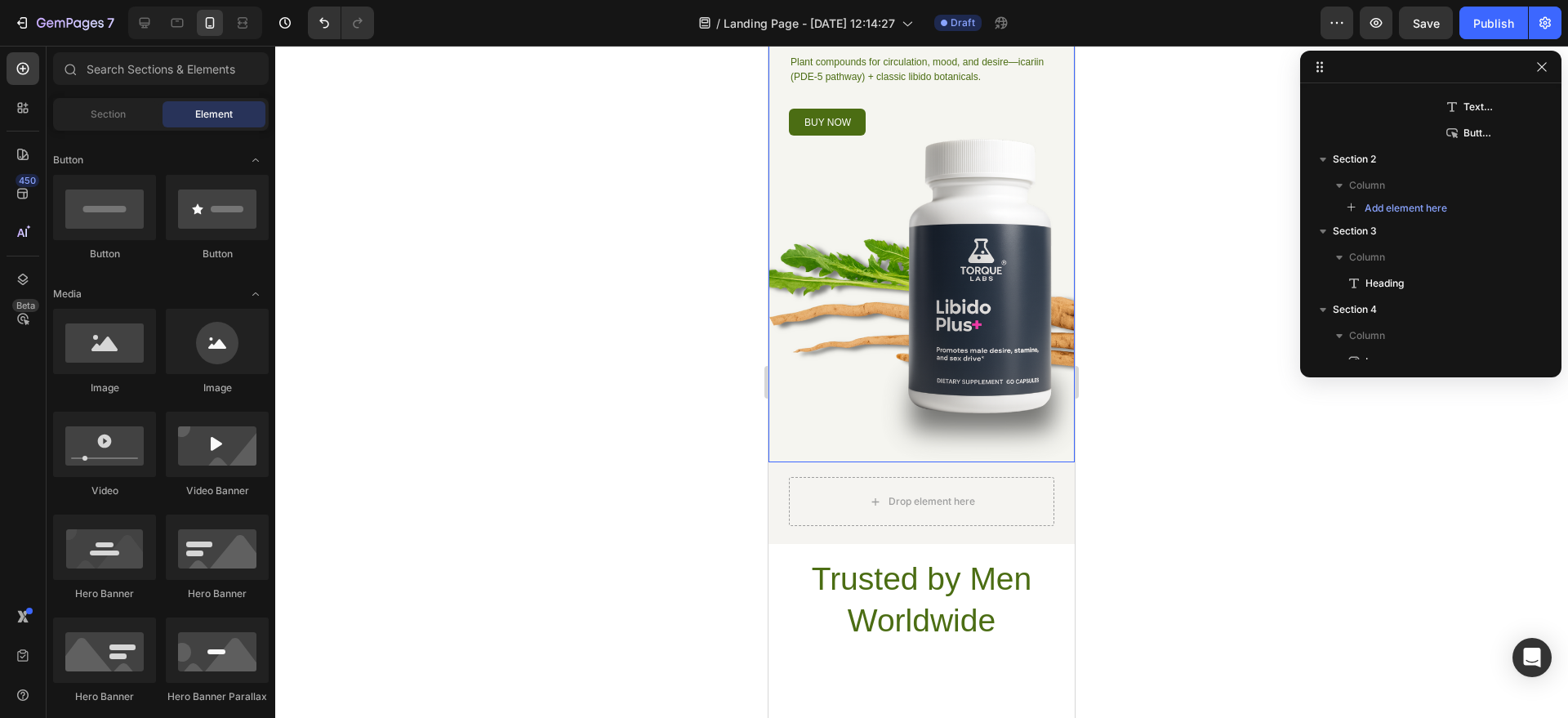
scroll to position [448, 0]
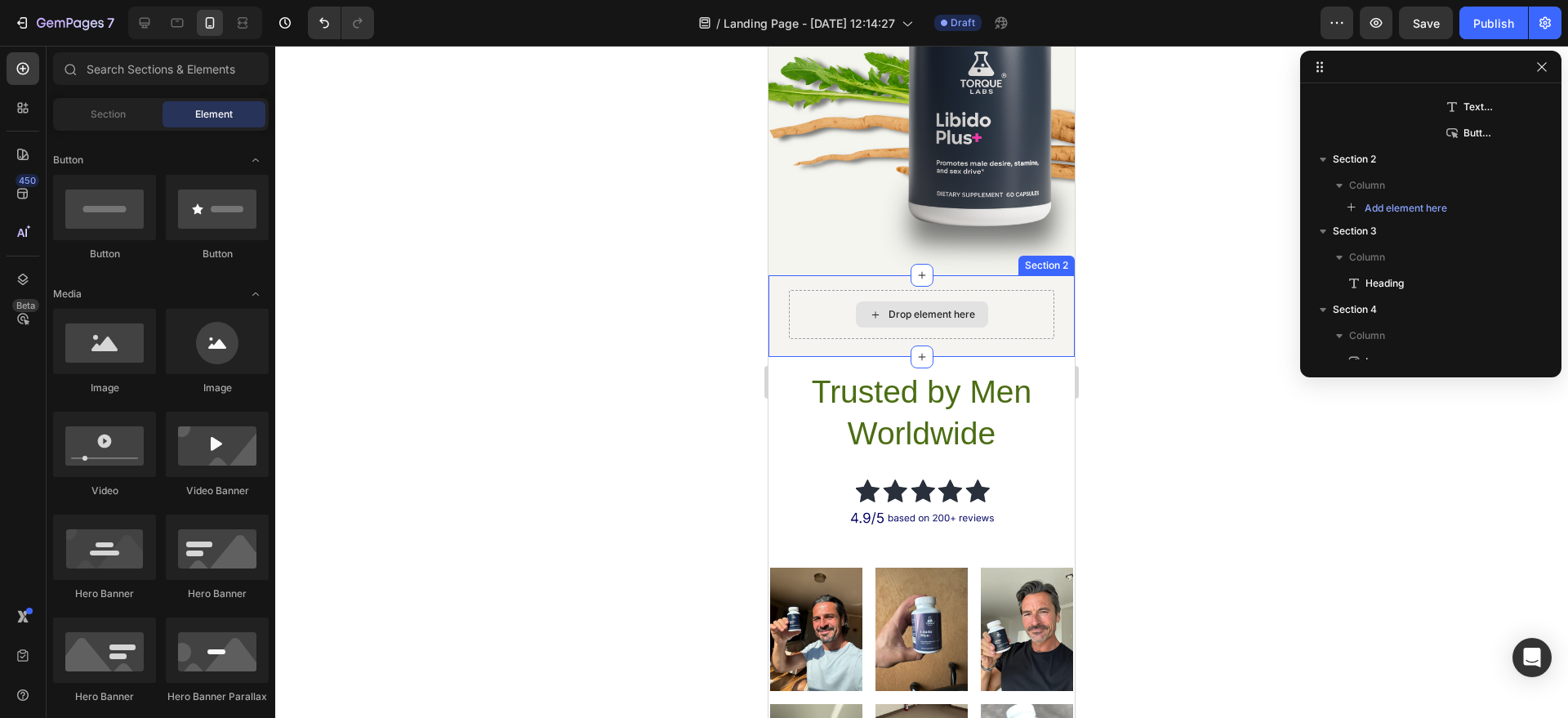
click at [1017, 306] on div "Drop element here" at bounding box center [921, 315] width 265 height 49
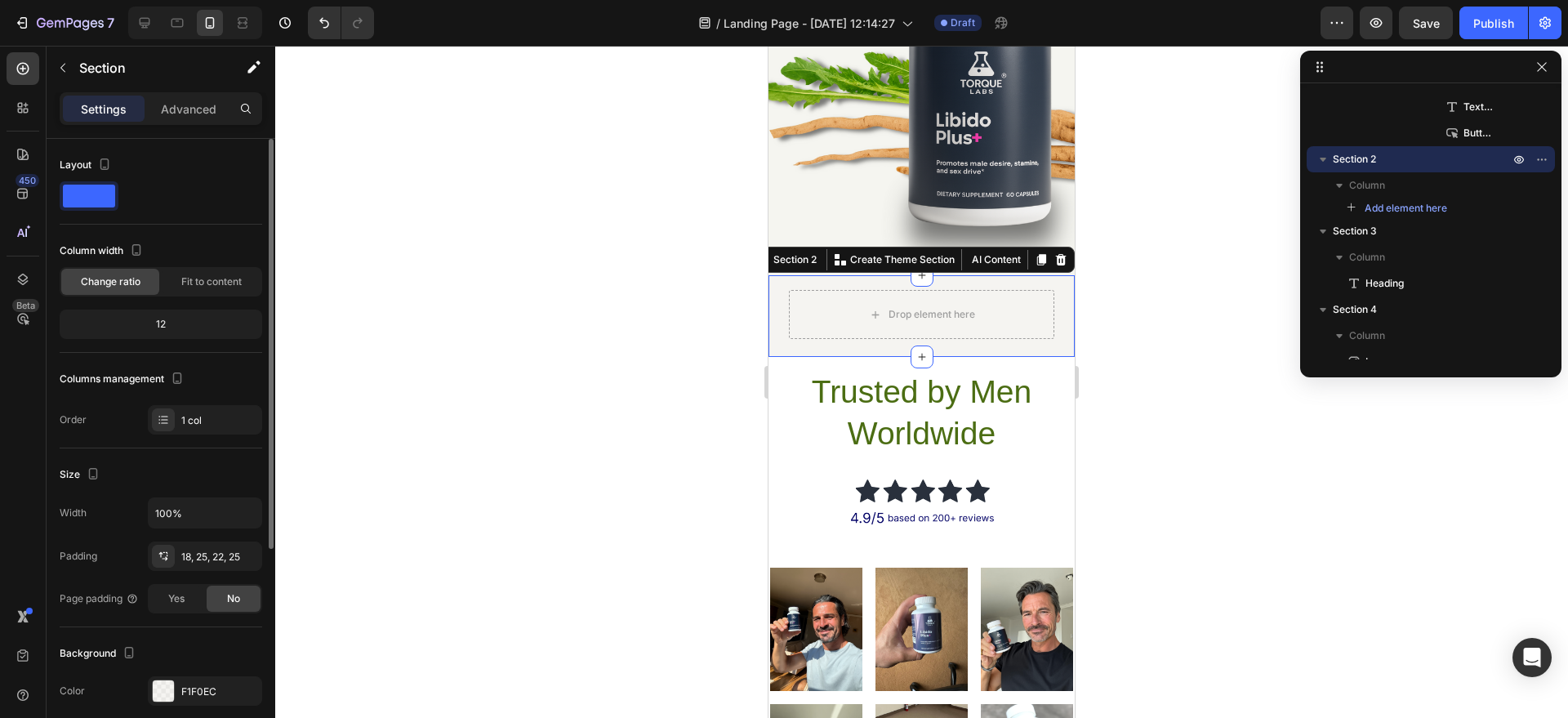
scroll to position [329, 0]
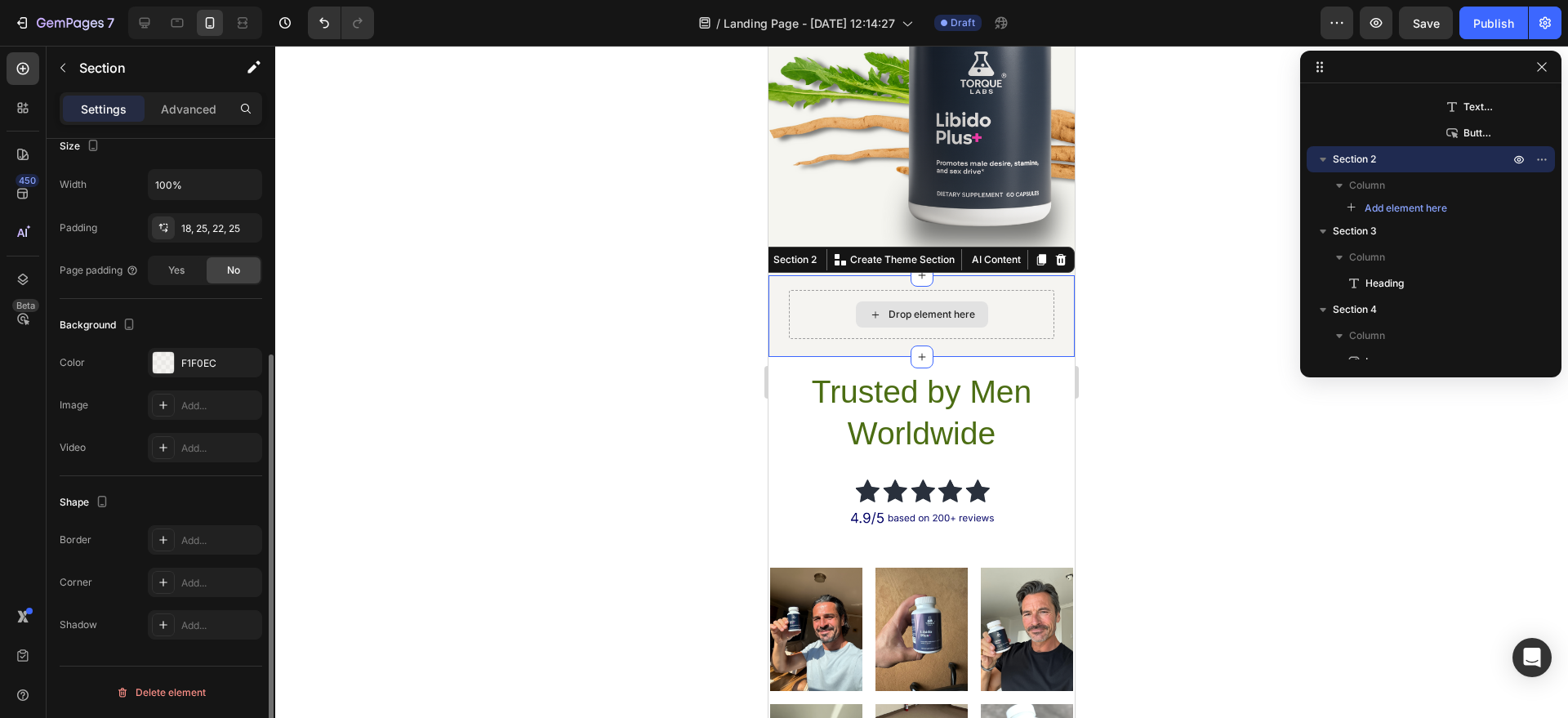
click at [814, 328] on div "Drop element here" at bounding box center [921, 315] width 265 height 49
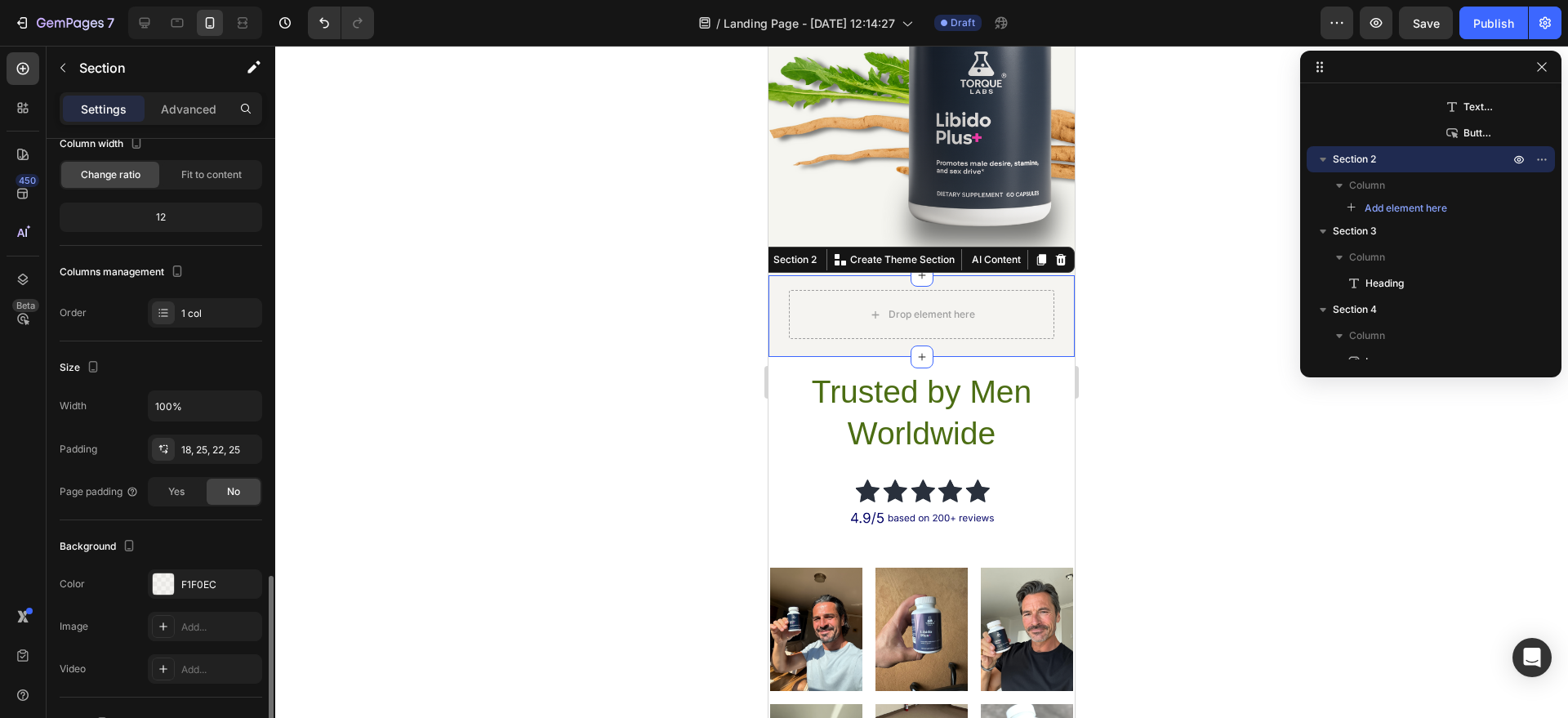
scroll to position [0, 0]
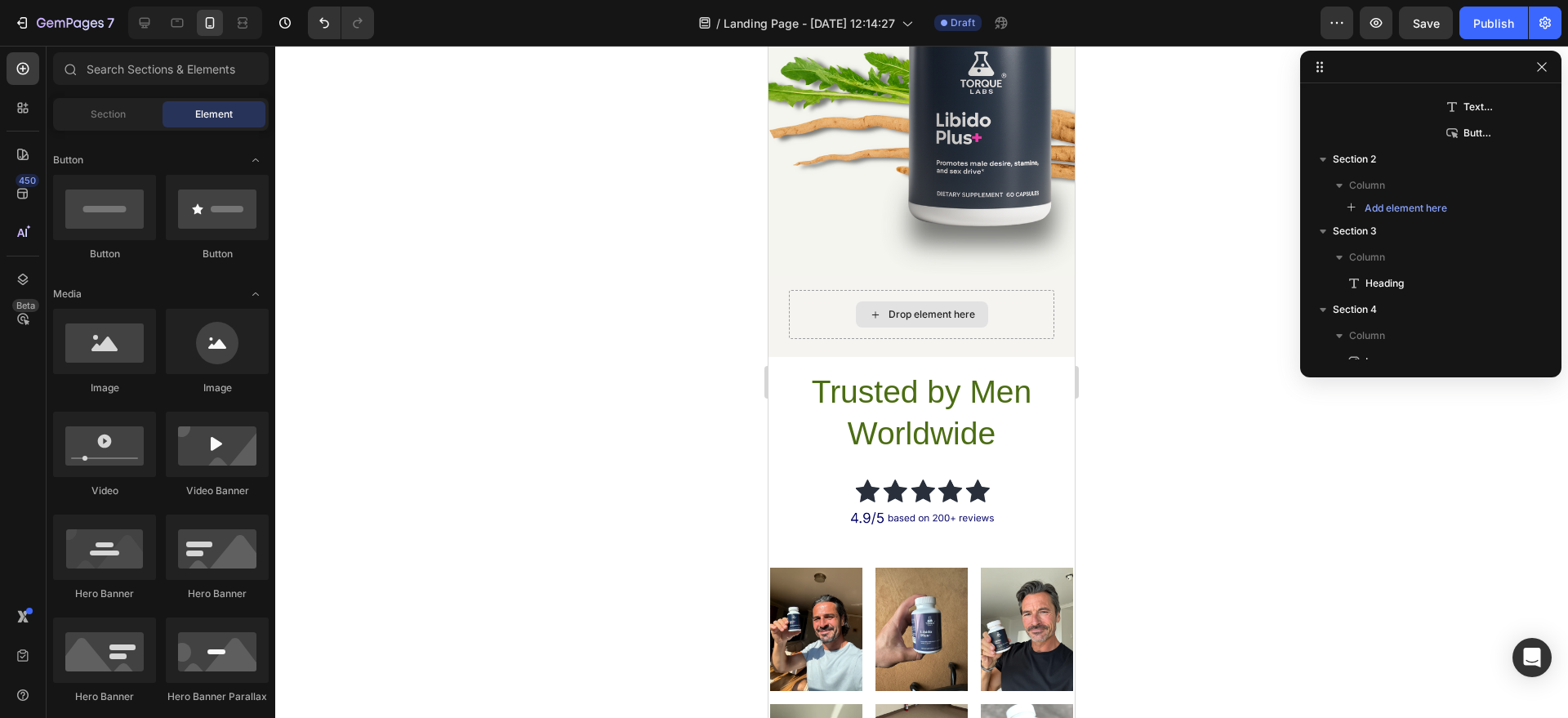
click at [871, 313] on icon at bounding box center [876, 315] width 13 height 14
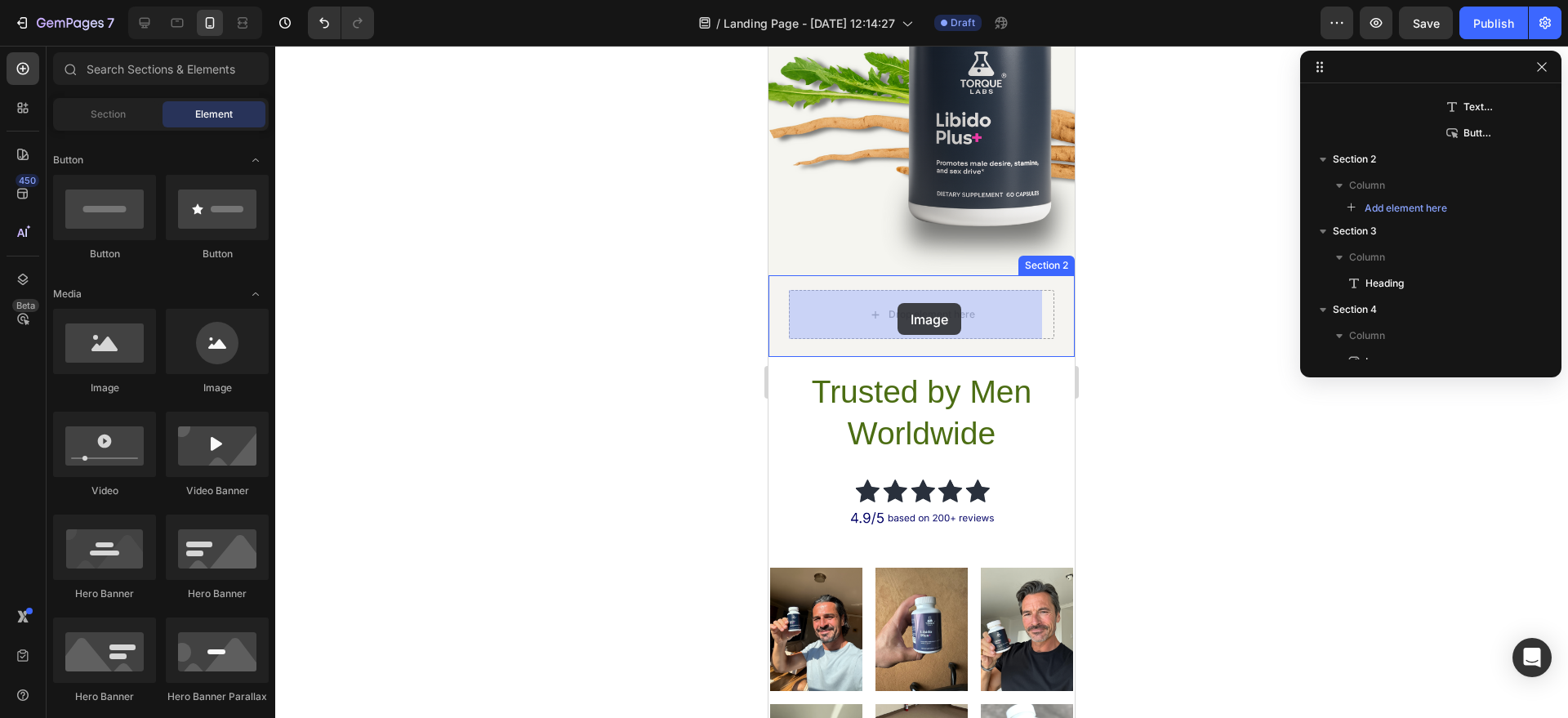
drag, startPoint x: 894, startPoint y: 417, endPoint x: 898, endPoint y: 303, distance: 114.1
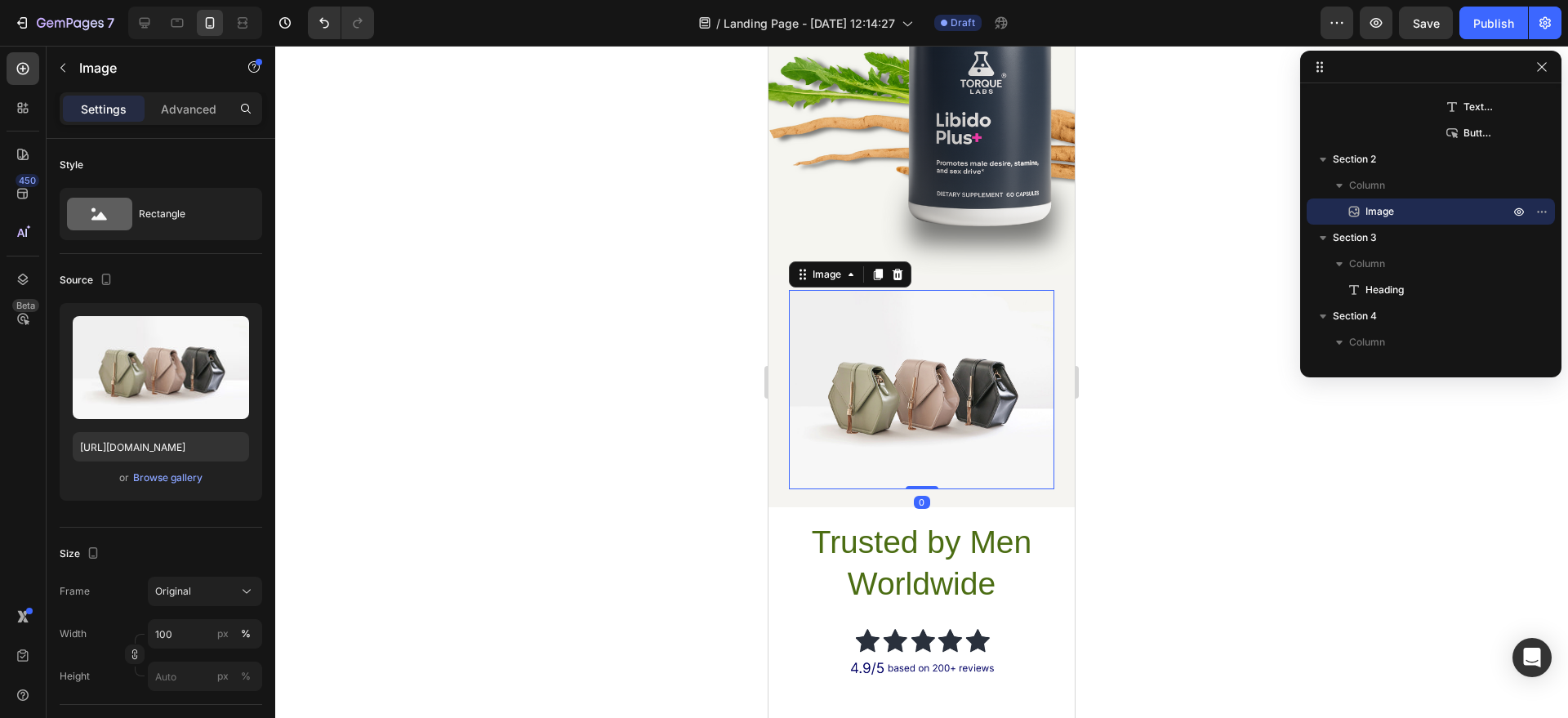
click at [876, 380] on img at bounding box center [921, 389] width 265 height 200
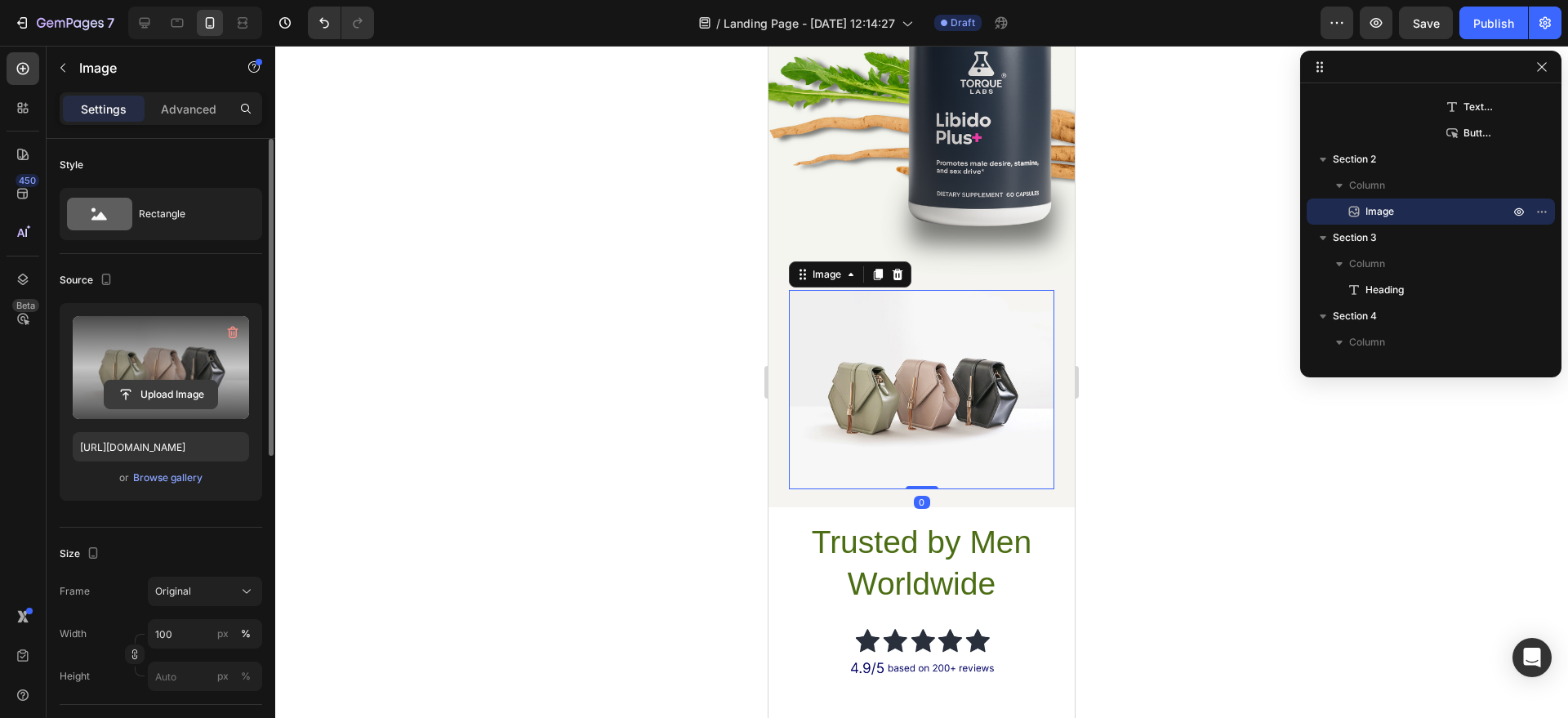
click at [198, 393] on input "file" at bounding box center [160, 394] width 113 height 28
click at [183, 383] on input "file" at bounding box center [160, 394] width 113 height 28
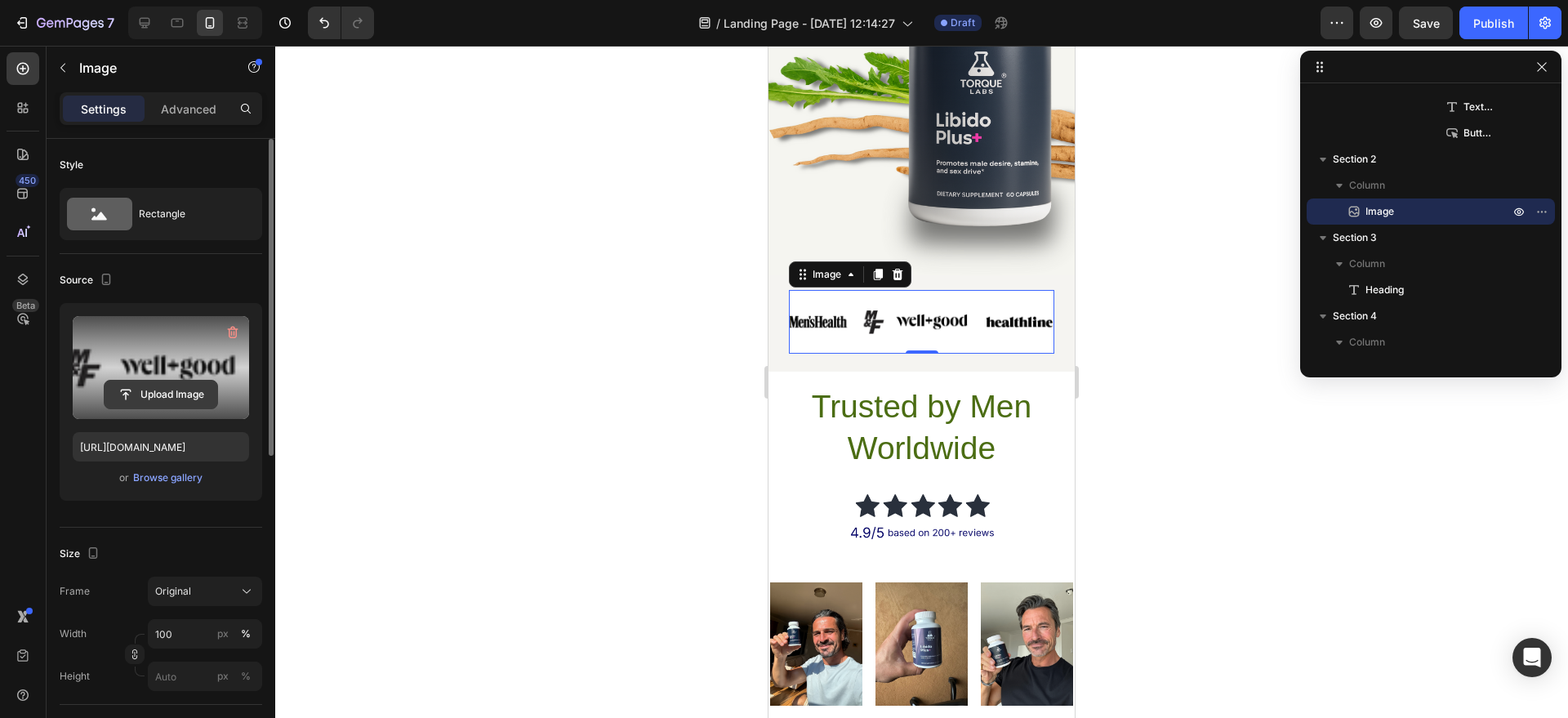
click at [172, 390] on input "file" at bounding box center [160, 394] width 113 height 28
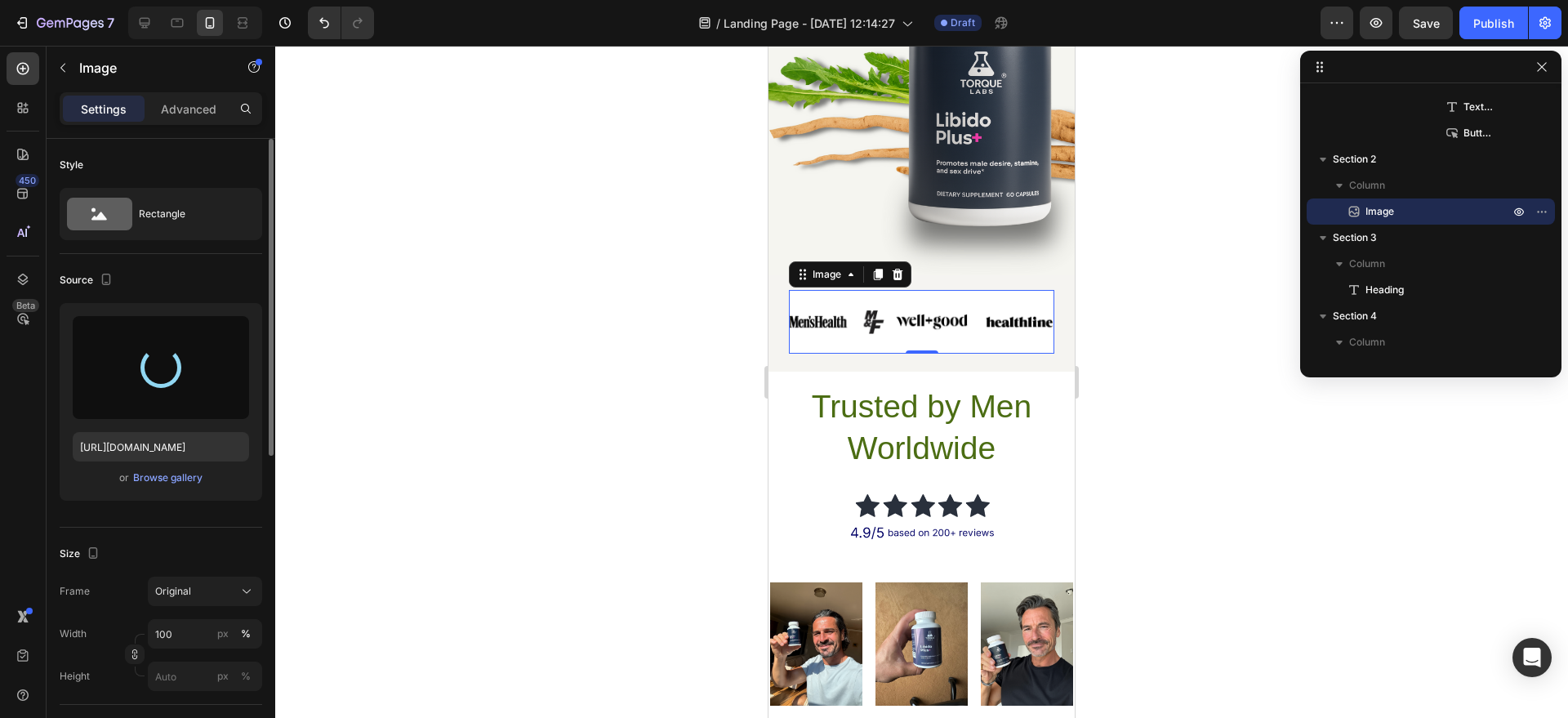
type input "https://cdn.shopify.com/s/files/1/0758/0021/5768/files/gempages_581802790699926…"
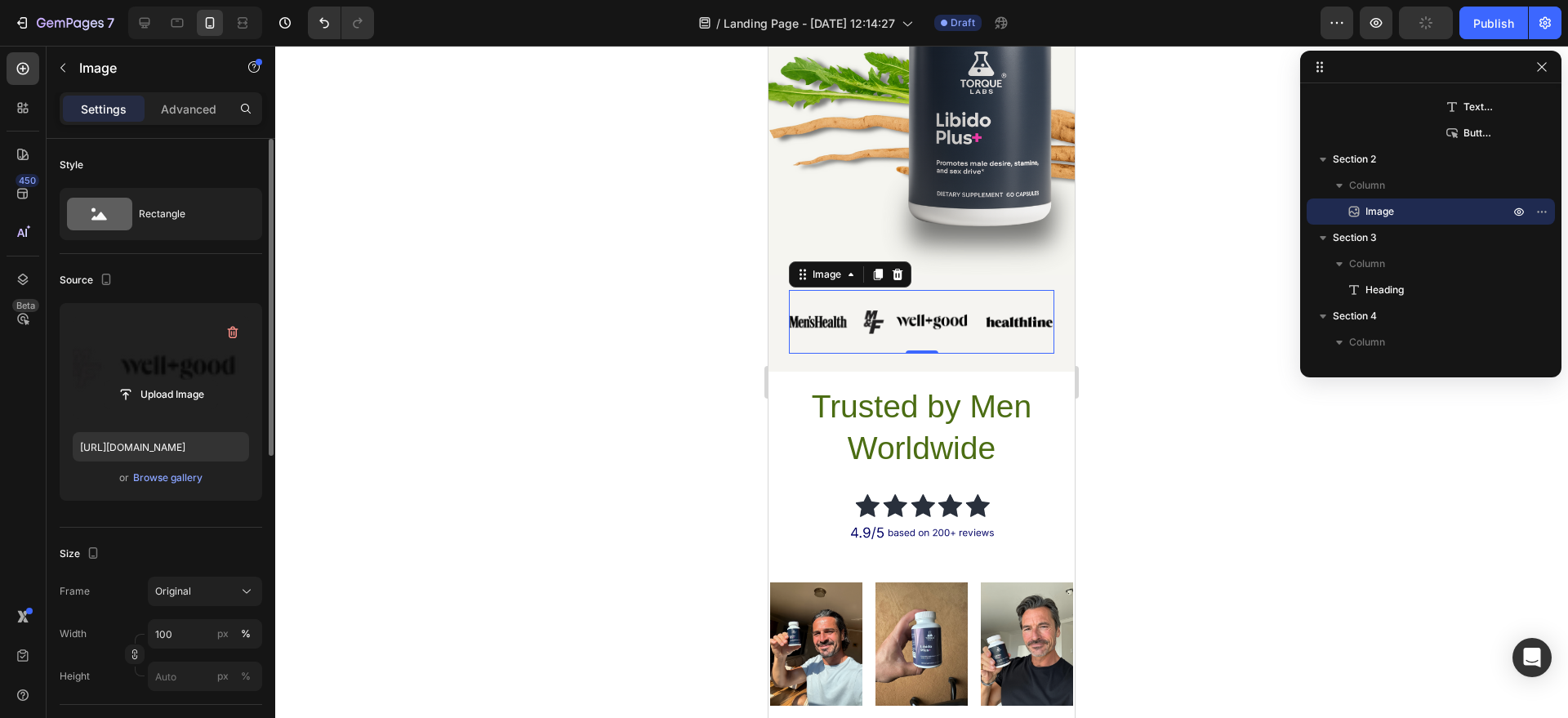
click at [1178, 276] on div at bounding box center [921, 382] width 1293 height 672
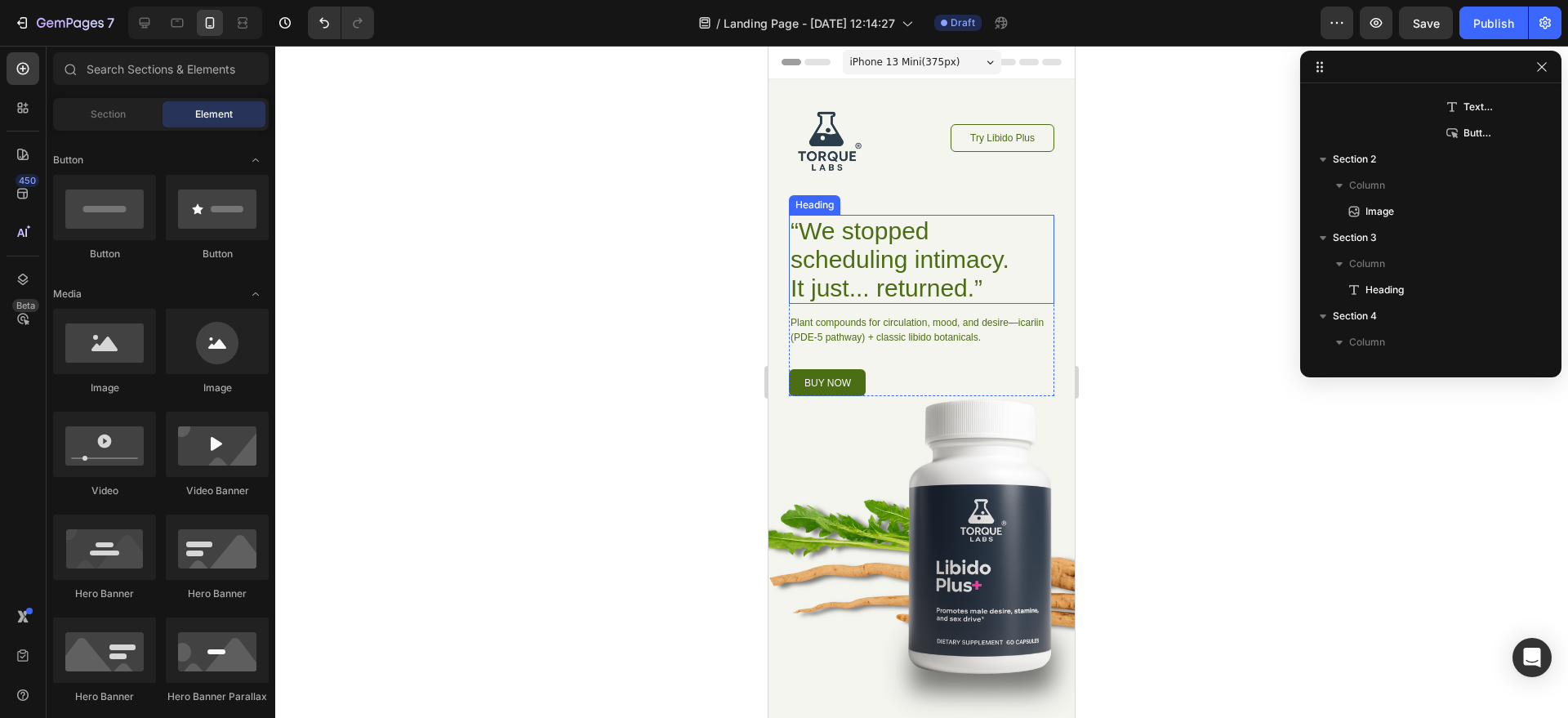
click at [888, 245] on h1 "“We stopped scheduling intimacy. It just... returned.”" at bounding box center [901, 259] width 224 height 89
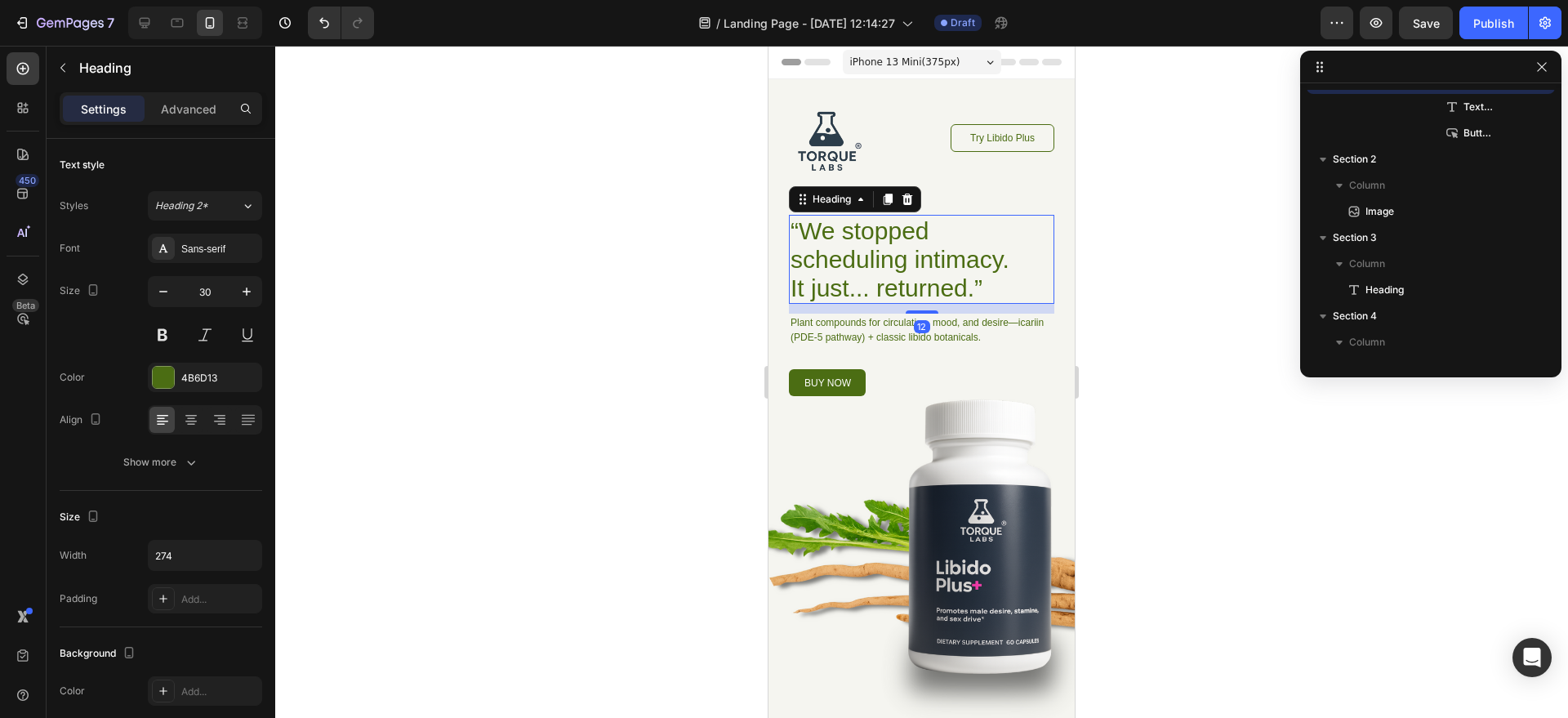
scroll to position [231, 0]
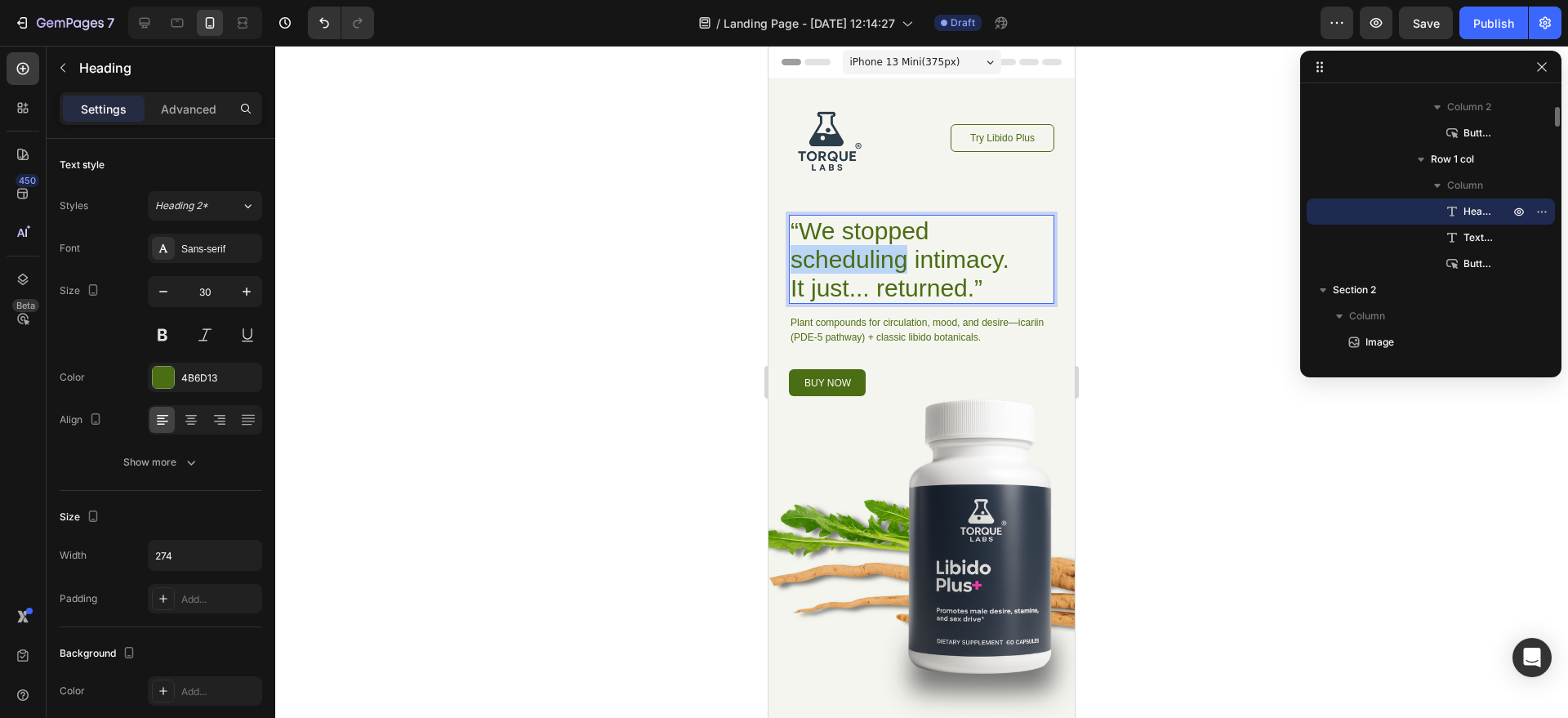
click at [888, 245] on h1 "“We stopped scheduling intimacy. It just... returned.”" at bounding box center [901, 259] width 224 height 89
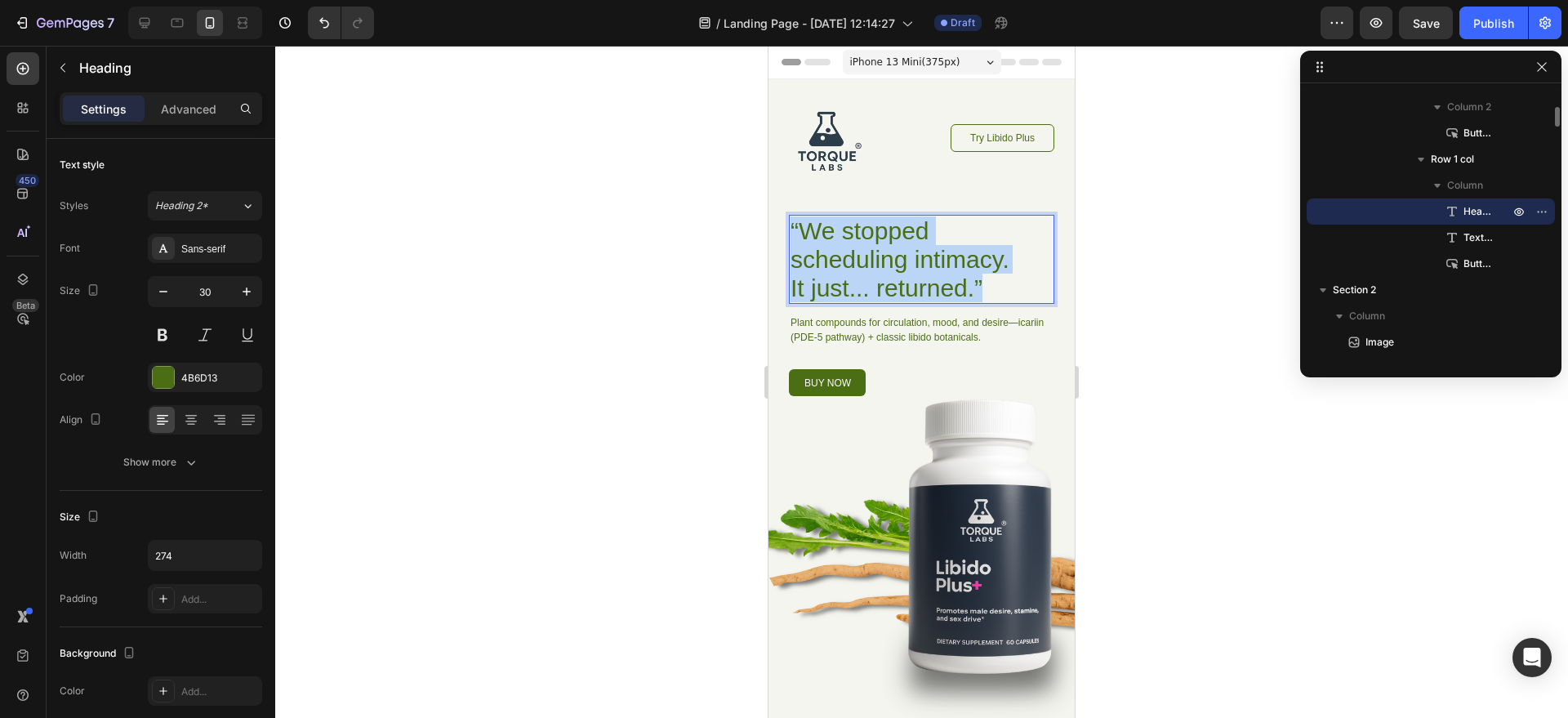
click at [888, 245] on p "“We stopped scheduling intimacy. It just... returned.”" at bounding box center [901, 259] width 220 height 85
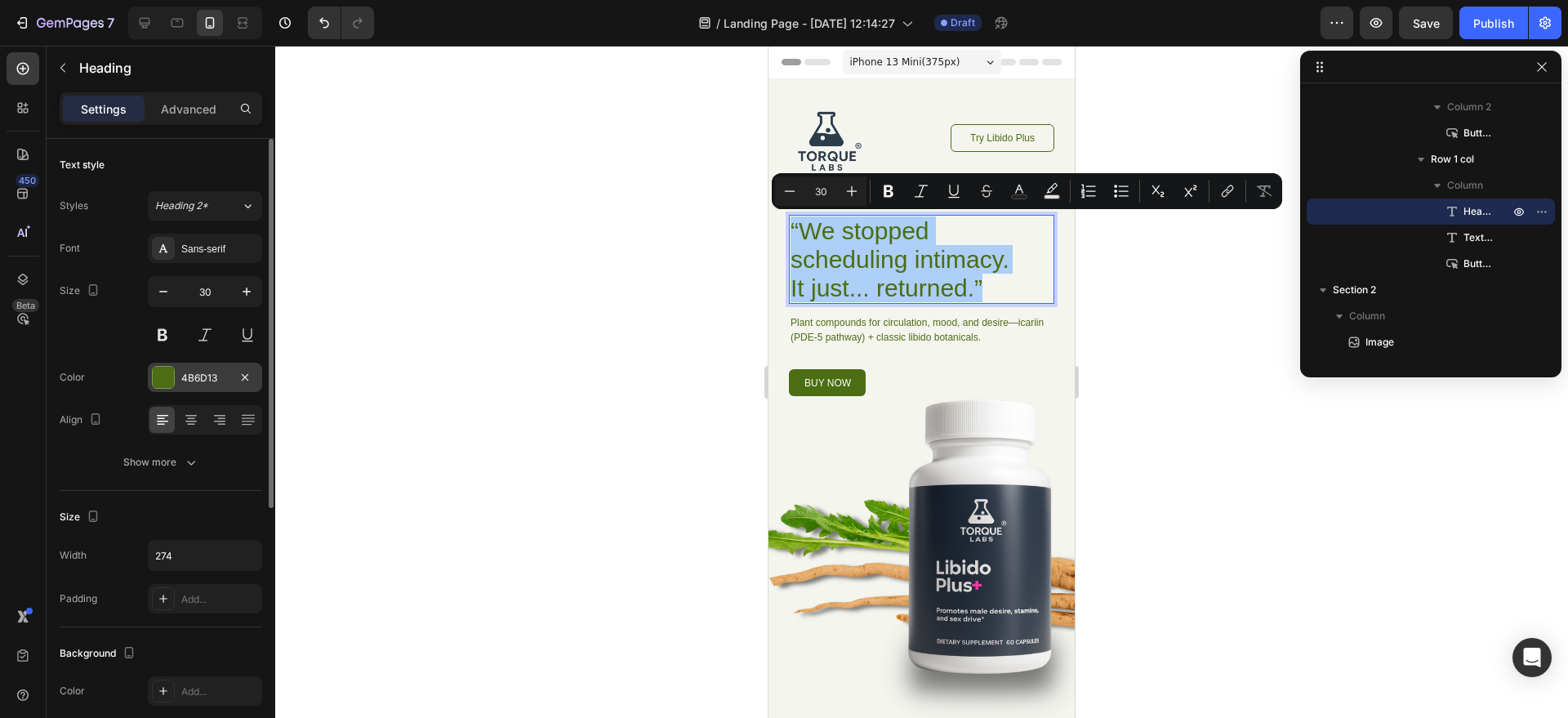
click at [182, 383] on div "4B6D13" at bounding box center [205, 378] width 48 height 15
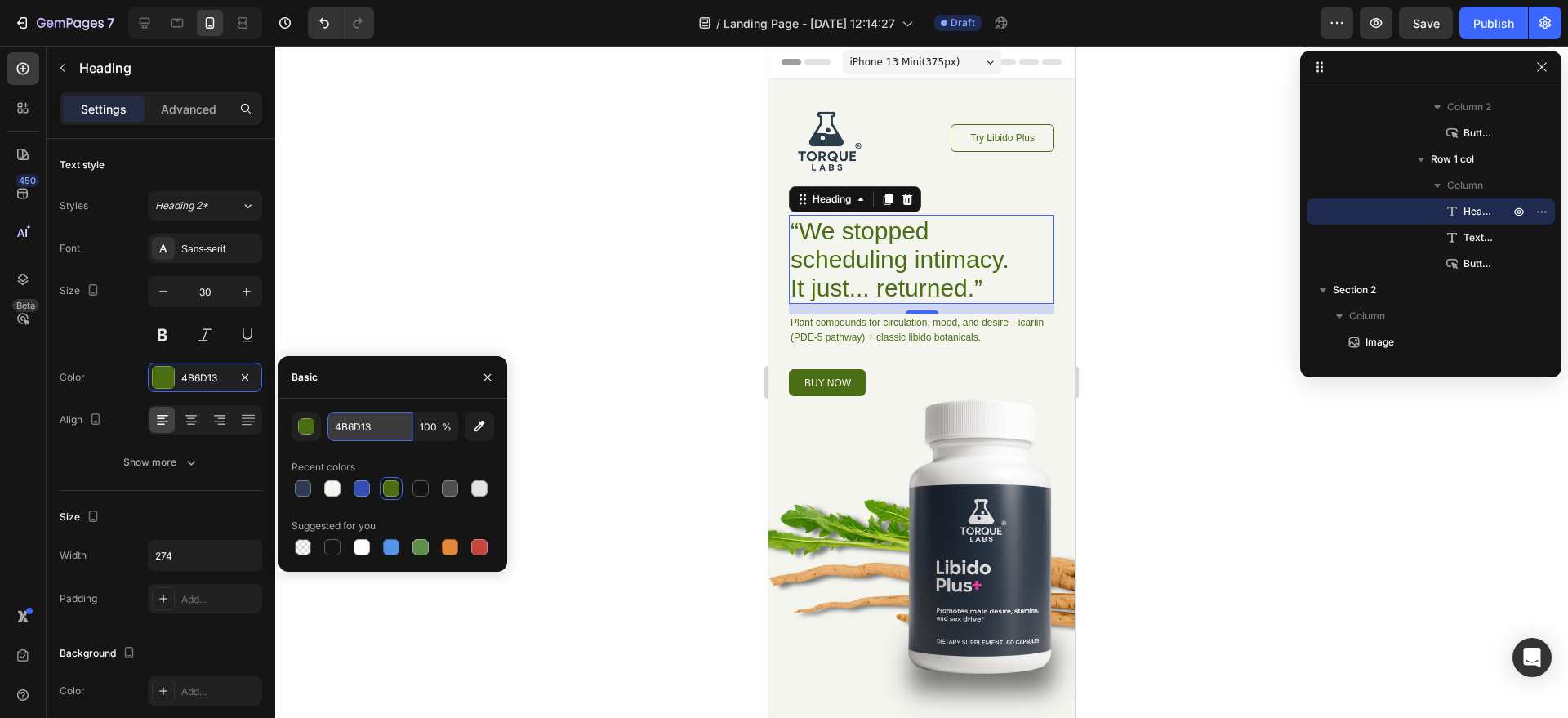
click at [369, 432] on input "4B6D13" at bounding box center [370, 426] width 85 height 30
paste input "#2e3a50"
type input "#2e3a50"
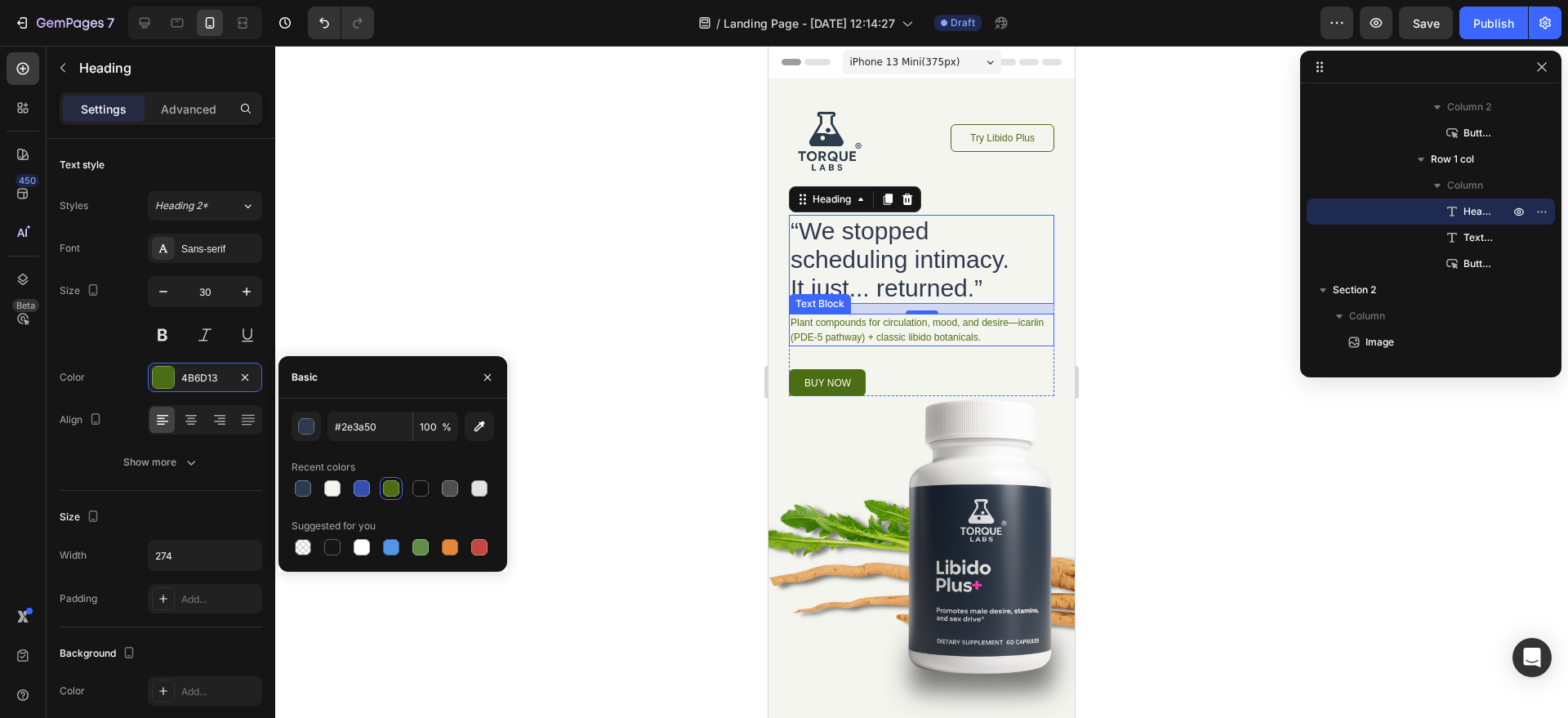
click at [851, 334] on p "Plant compounds for circulation, mood, and desire—icariin (PDE-5 pathway) + cla…" at bounding box center [921, 330] width 262 height 30
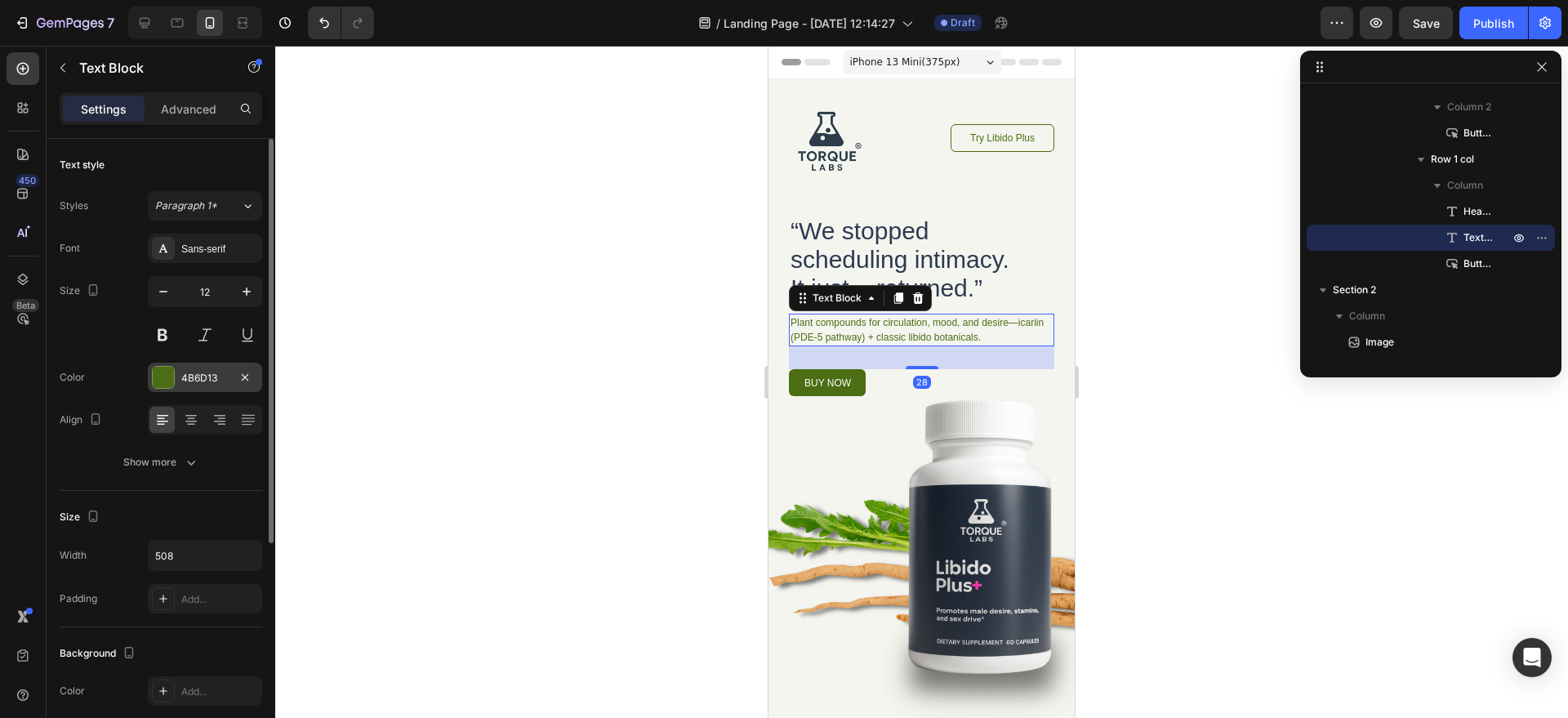
click at [208, 385] on div "4B6D13" at bounding box center [205, 377] width 114 height 30
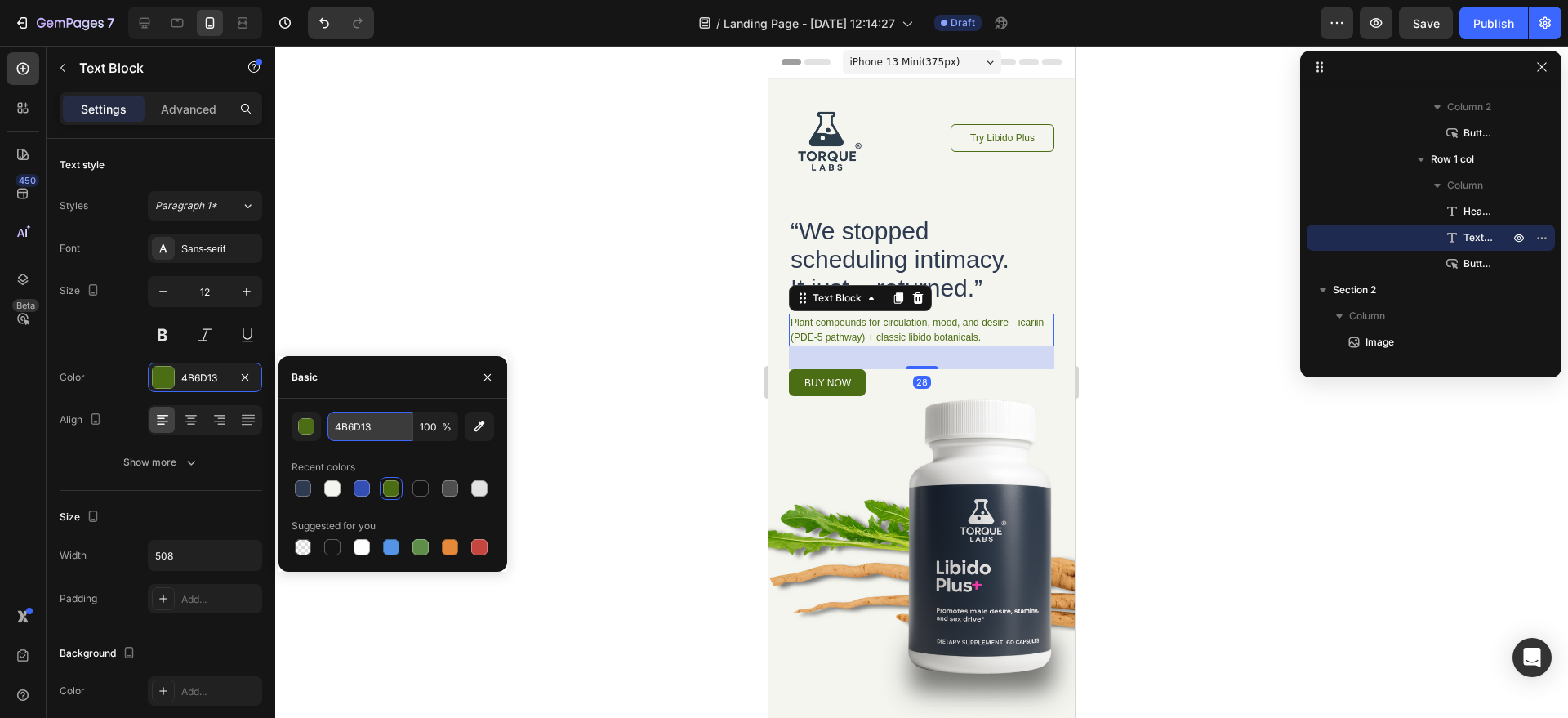
click at [369, 424] on input "4B6D13" at bounding box center [370, 426] width 85 height 30
paste input "#2e3a50"
type input "#2e3a50"
click at [796, 381] on link "buy now" at bounding box center [827, 382] width 76 height 27
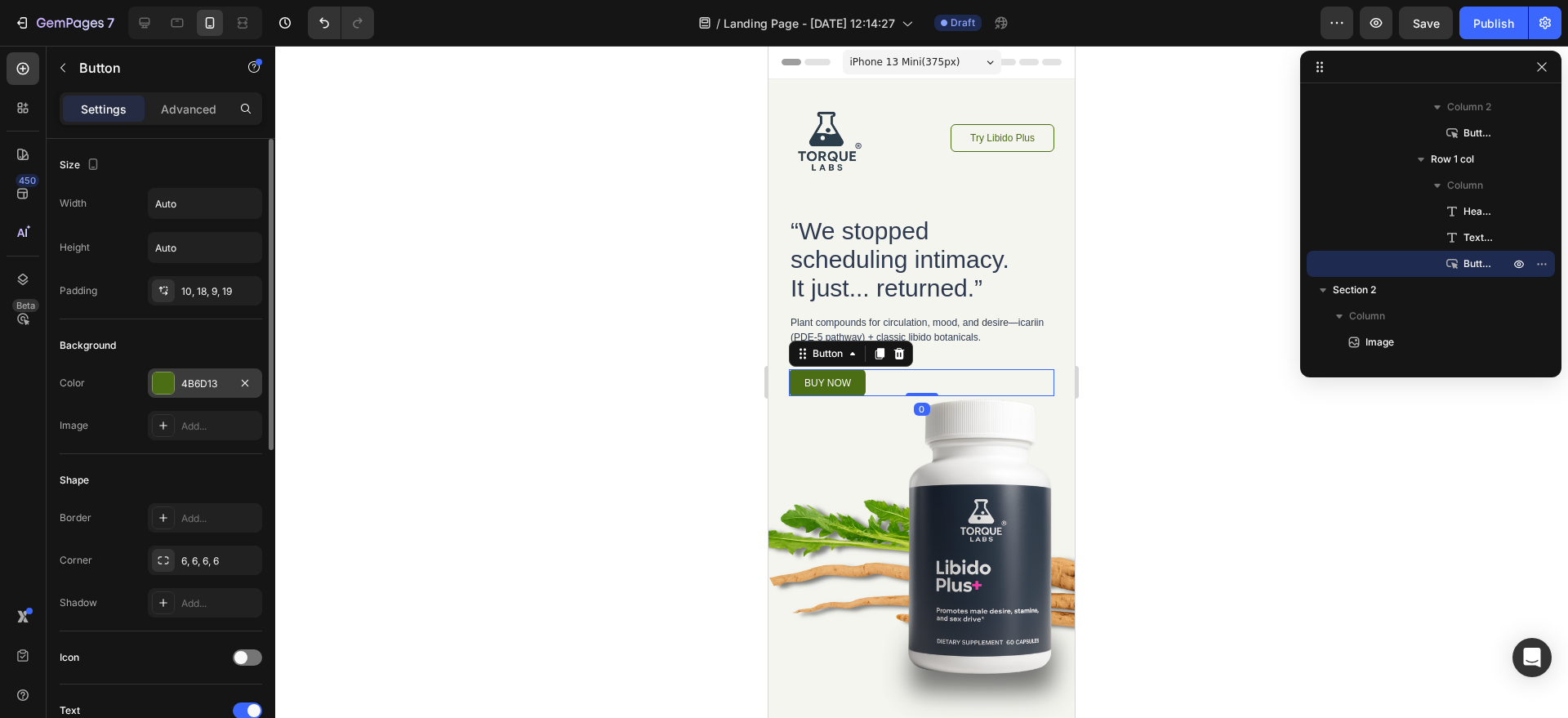
click at [211, 384] on div "4B6D13" at bounding box center [205, 384] width 48 height 15
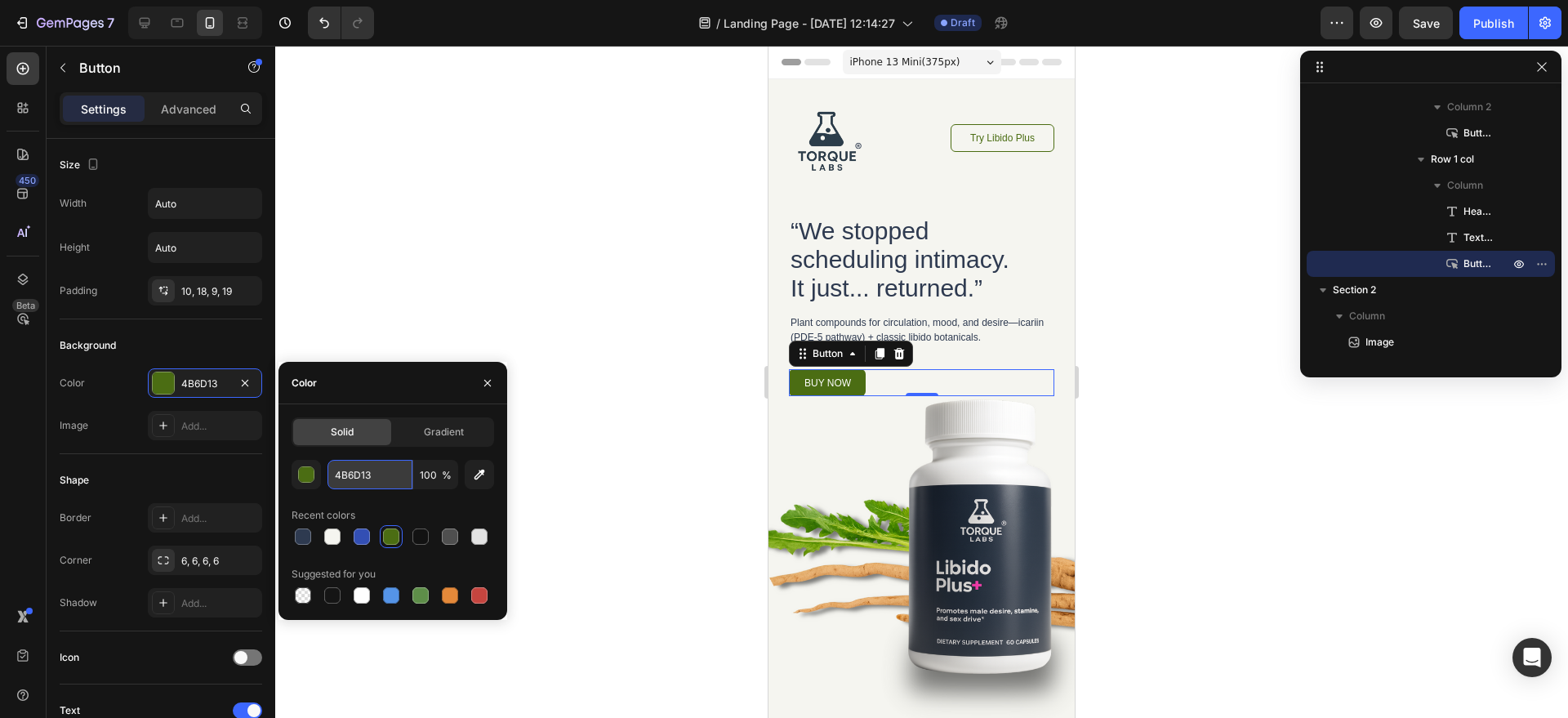
click at [383, 478] on input "4B6D13" at bounding box center [370, 475] width 85 height 30
paste input "#2e3a50"
type input "#2e3a50"
click at [1129, 426] on div at bounding box center [921, 382] width 1293 height 672
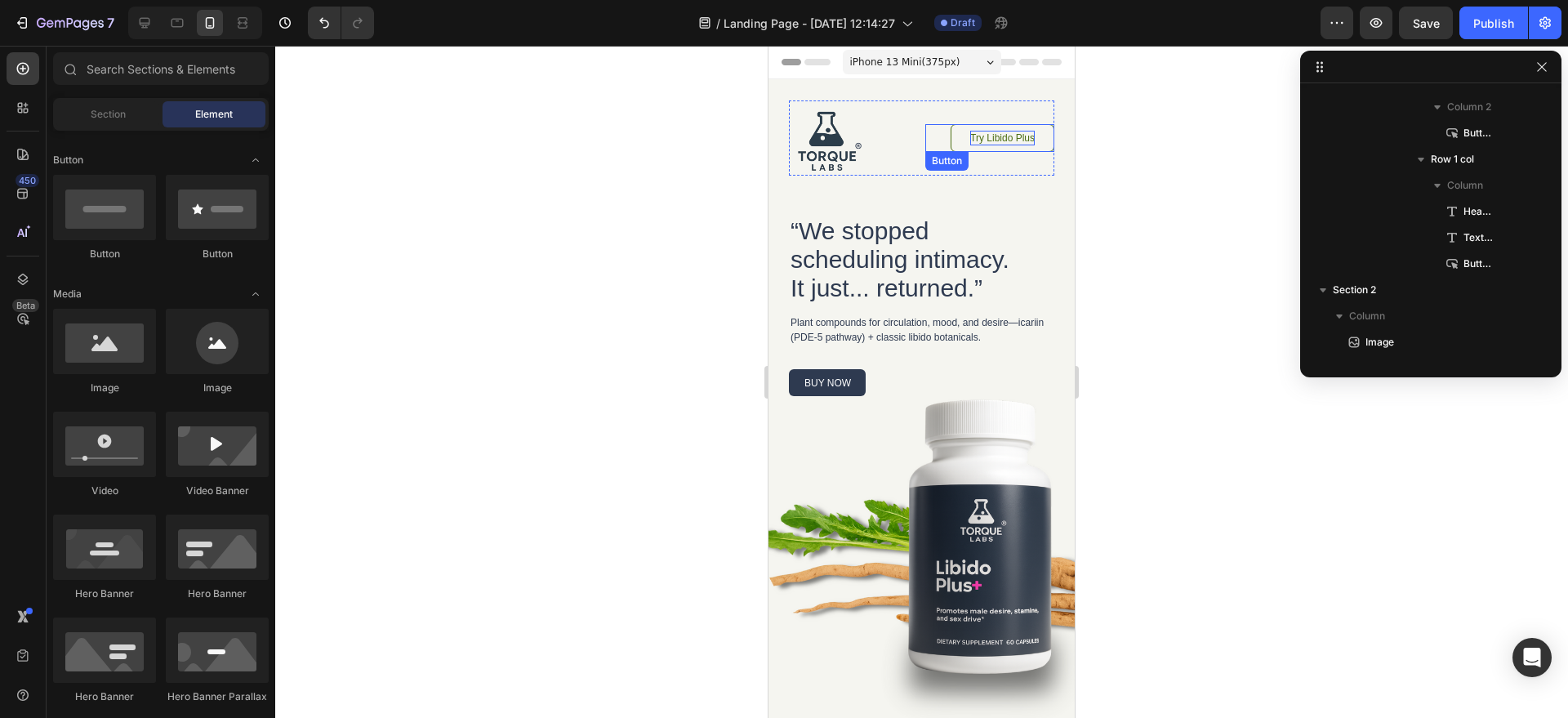
click at [1017, 144] on p "Try Libido Plus" at bounding box center [1003, 138] width 65 height 15
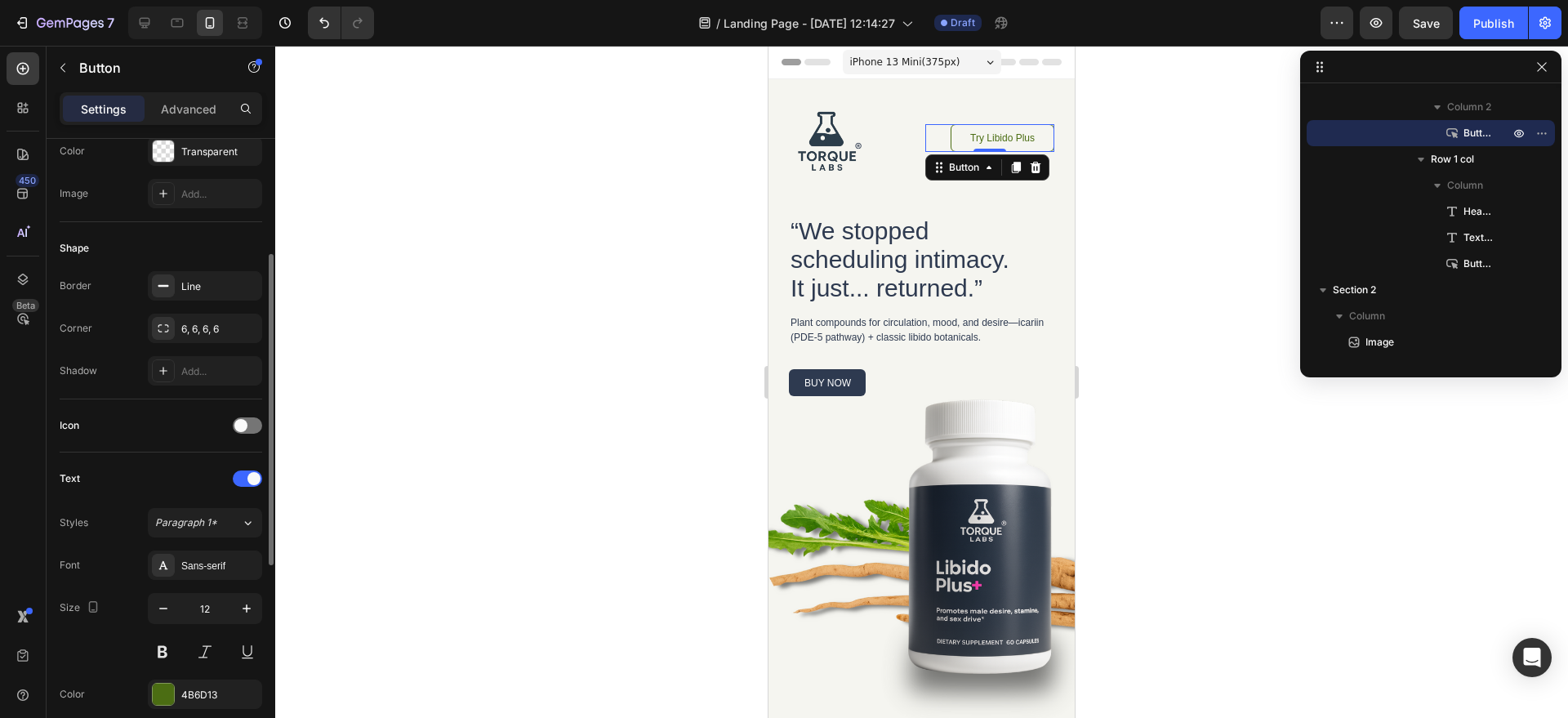
scroll to position [320, 0]
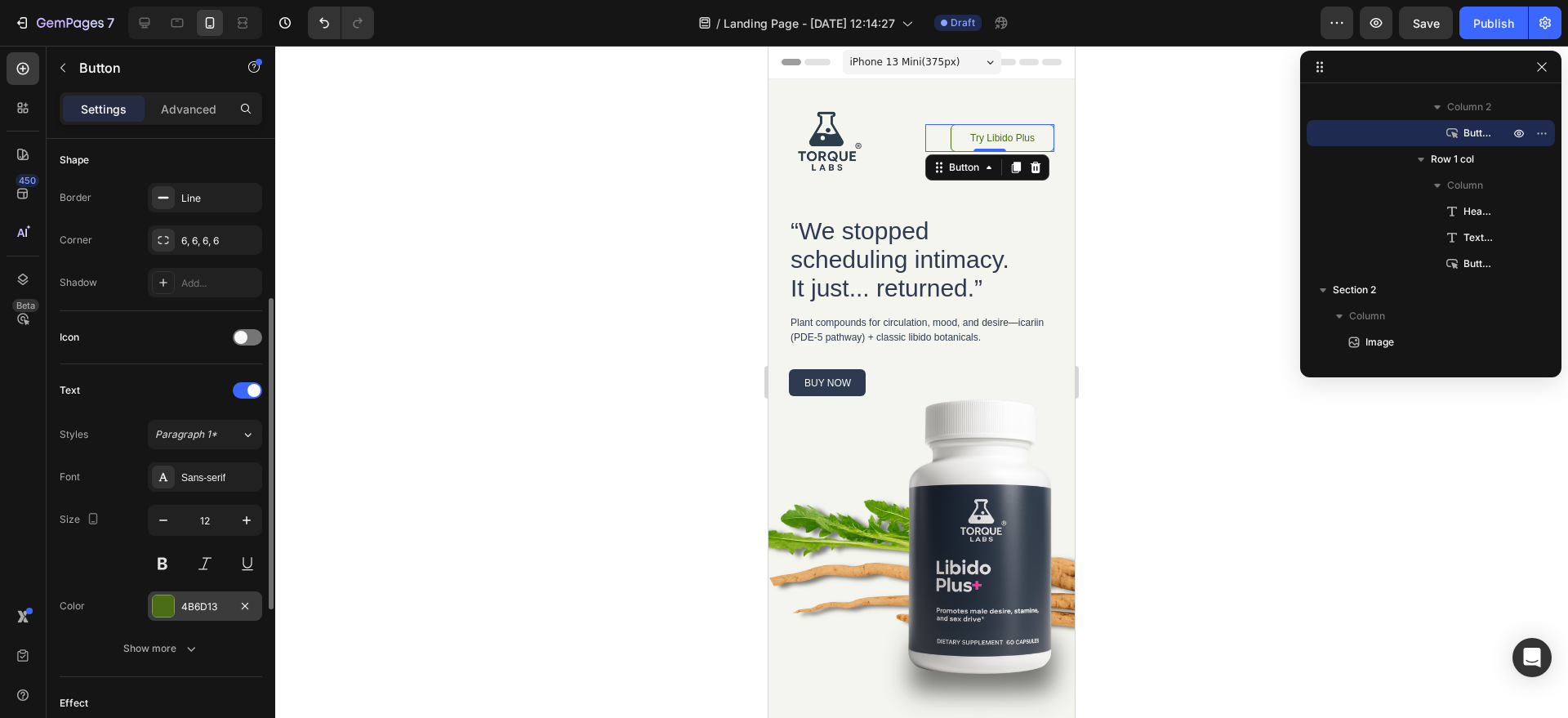
click at [187, 600] on div "4B6D13" at bounding box center [205, 607] width 48 height 15
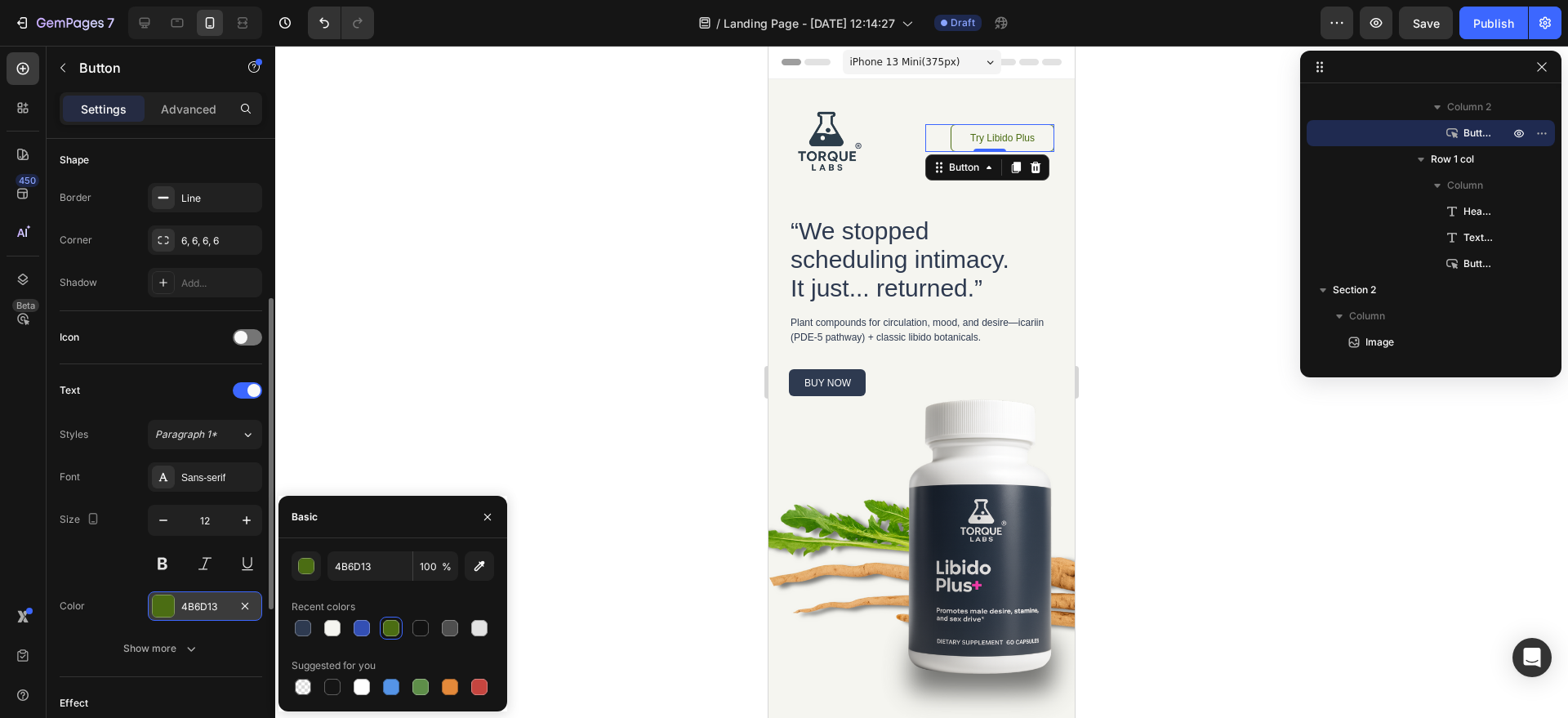
click at [187, 600] on div "4B6D13" at bounding box center [205, 607] width 48 height 15
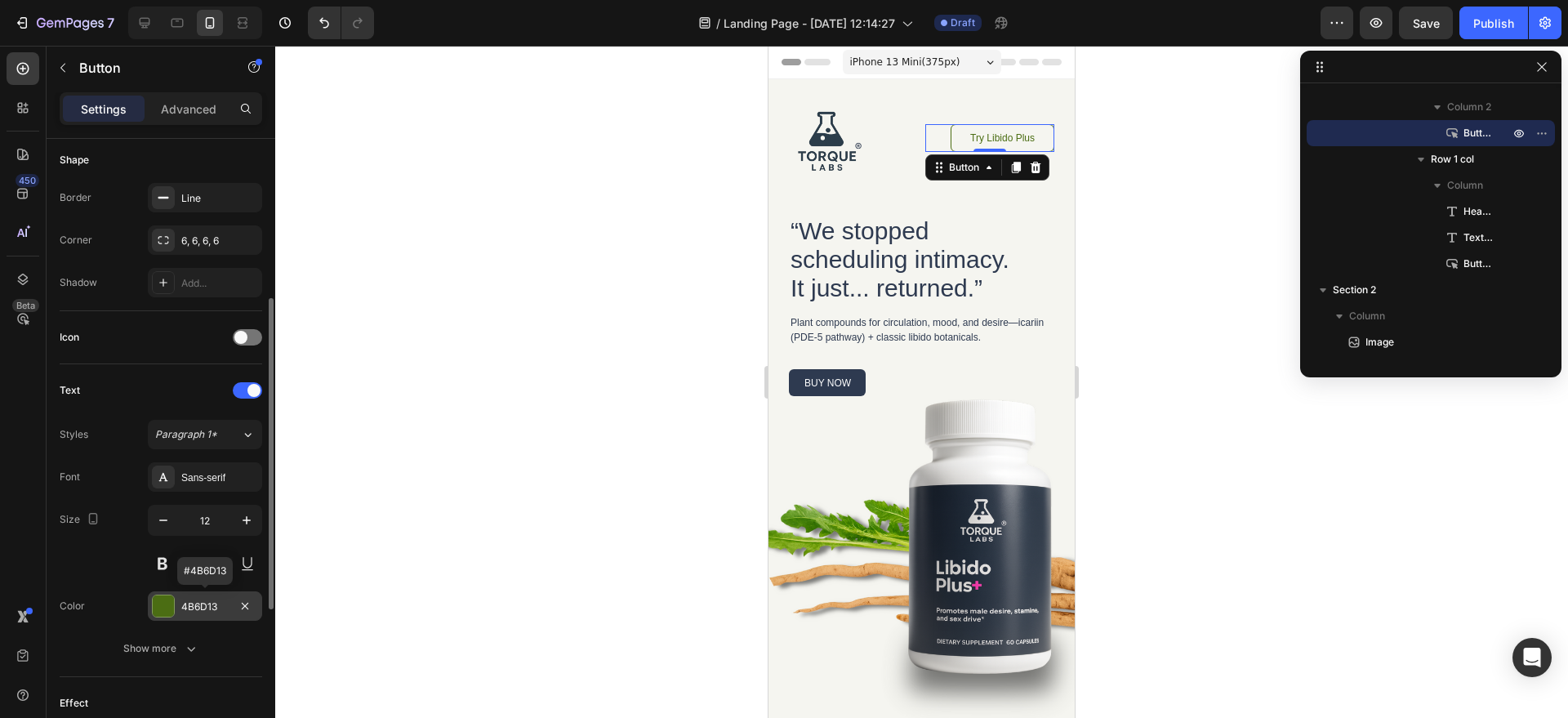
click at [187, 600] on div "4B6D13" at bounding box center [205, 607] width 48 height 15
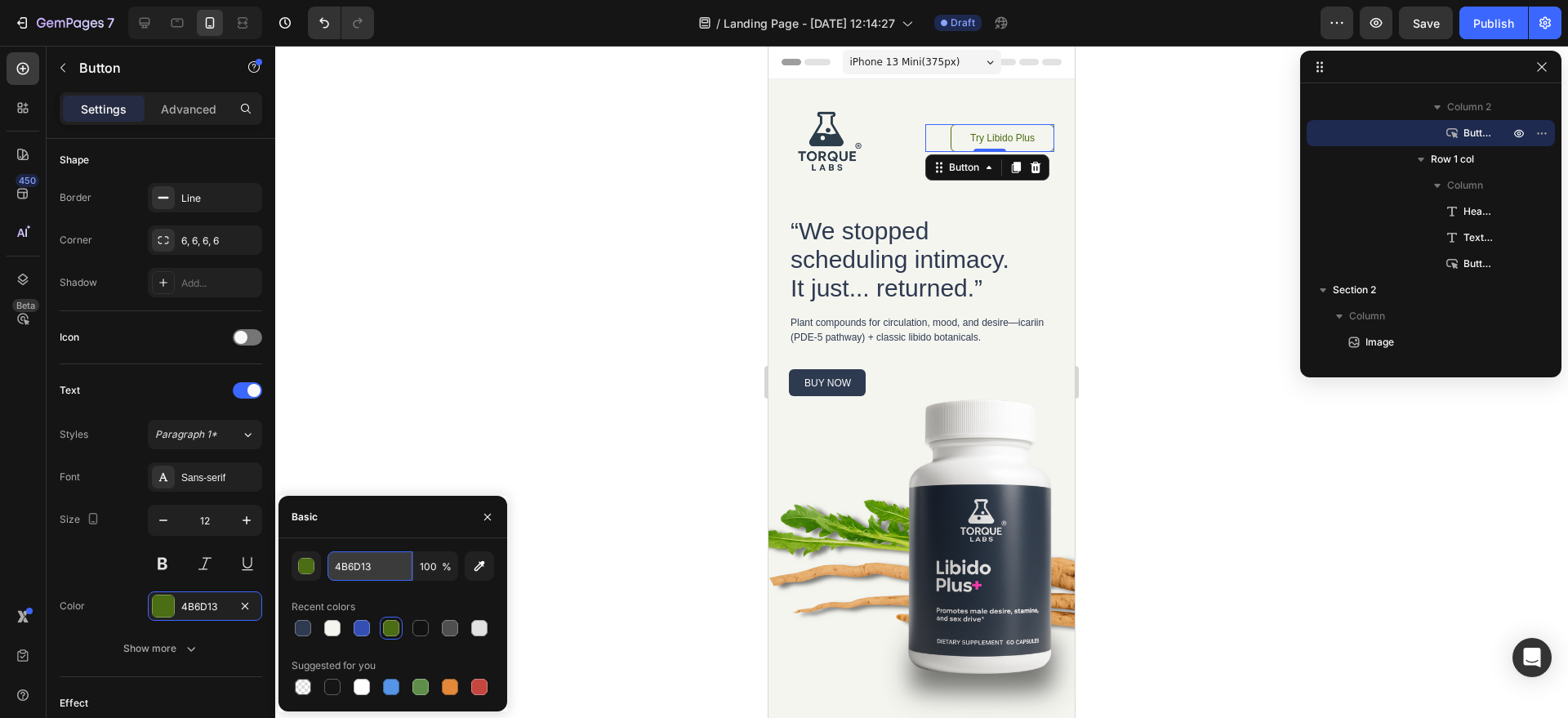
click at [363, 555] on input "4B6D13" at bounding box center [370, 566] width 85 height 30
click at [365, 582] on div "4B6D13 100 % Recent colors Suggested for you" at bounding box center [393, 624] width 203 height 147
click at [367, 570] on input "4B6D13" at bounding box center [370, 566] width 85 height 30
paste input "#2e3a50"
type input "#2e3a50"
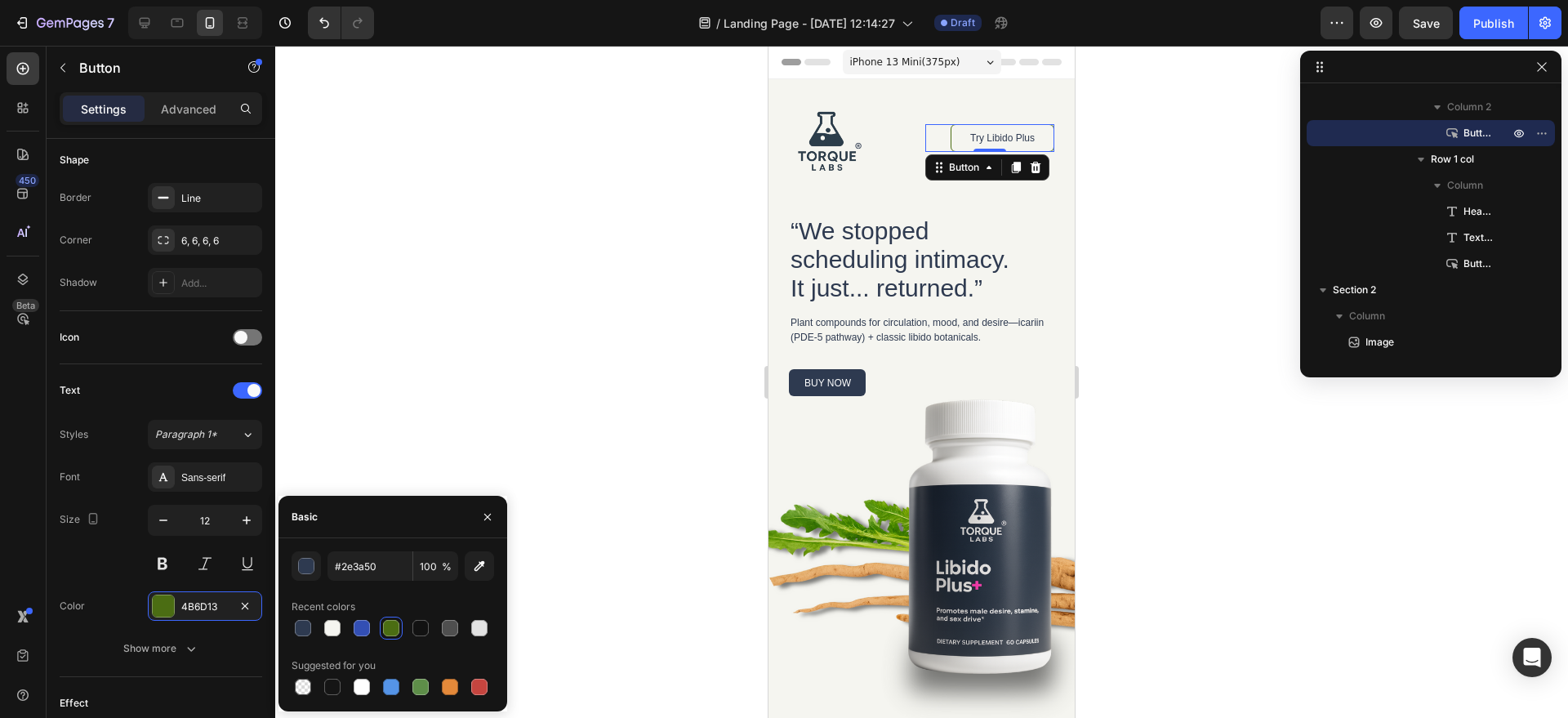
click at [357, 369] on div at bounding box center [921, 382] width 1293 height 672
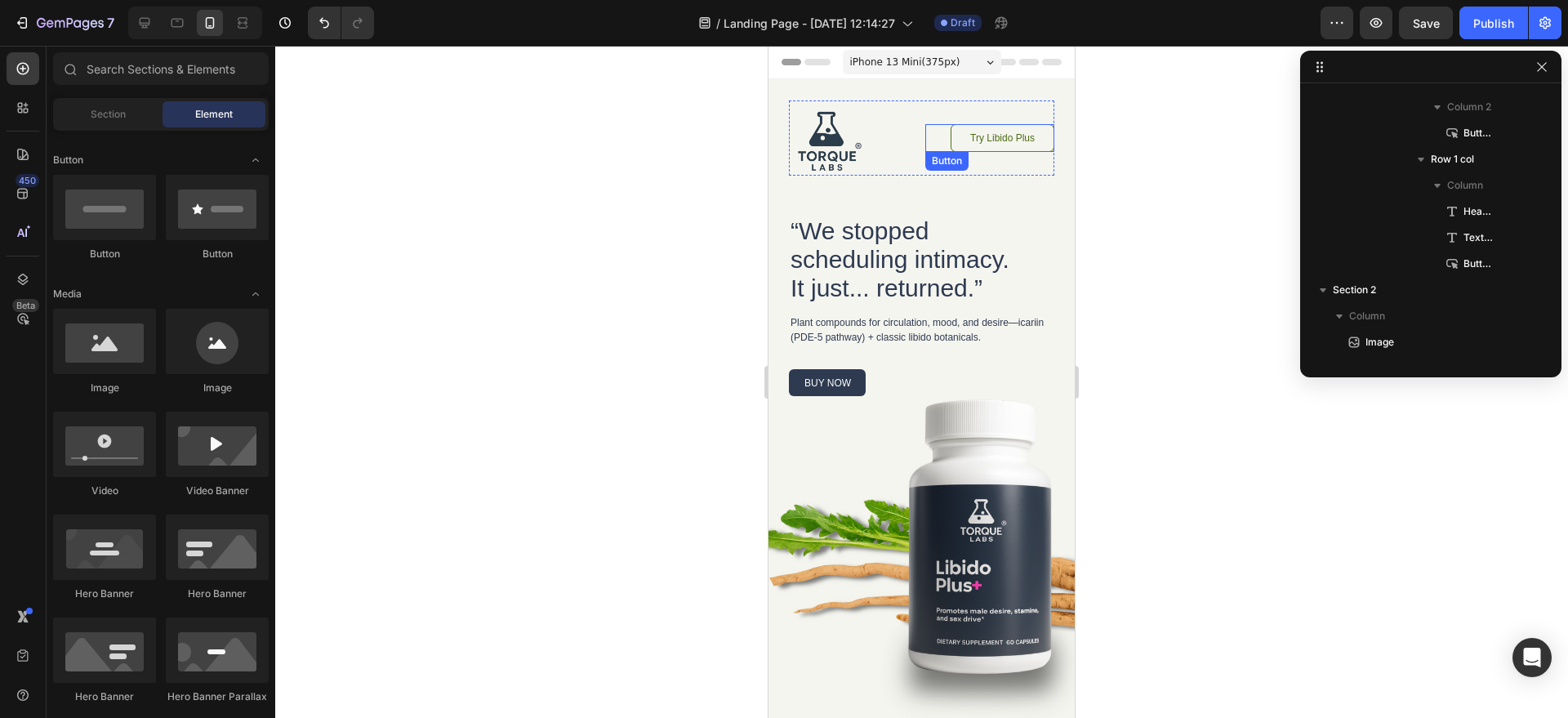
click at [1033, 137] on link "Try Libido Plus" at bounding box center [1003, 138] width 104 height 28
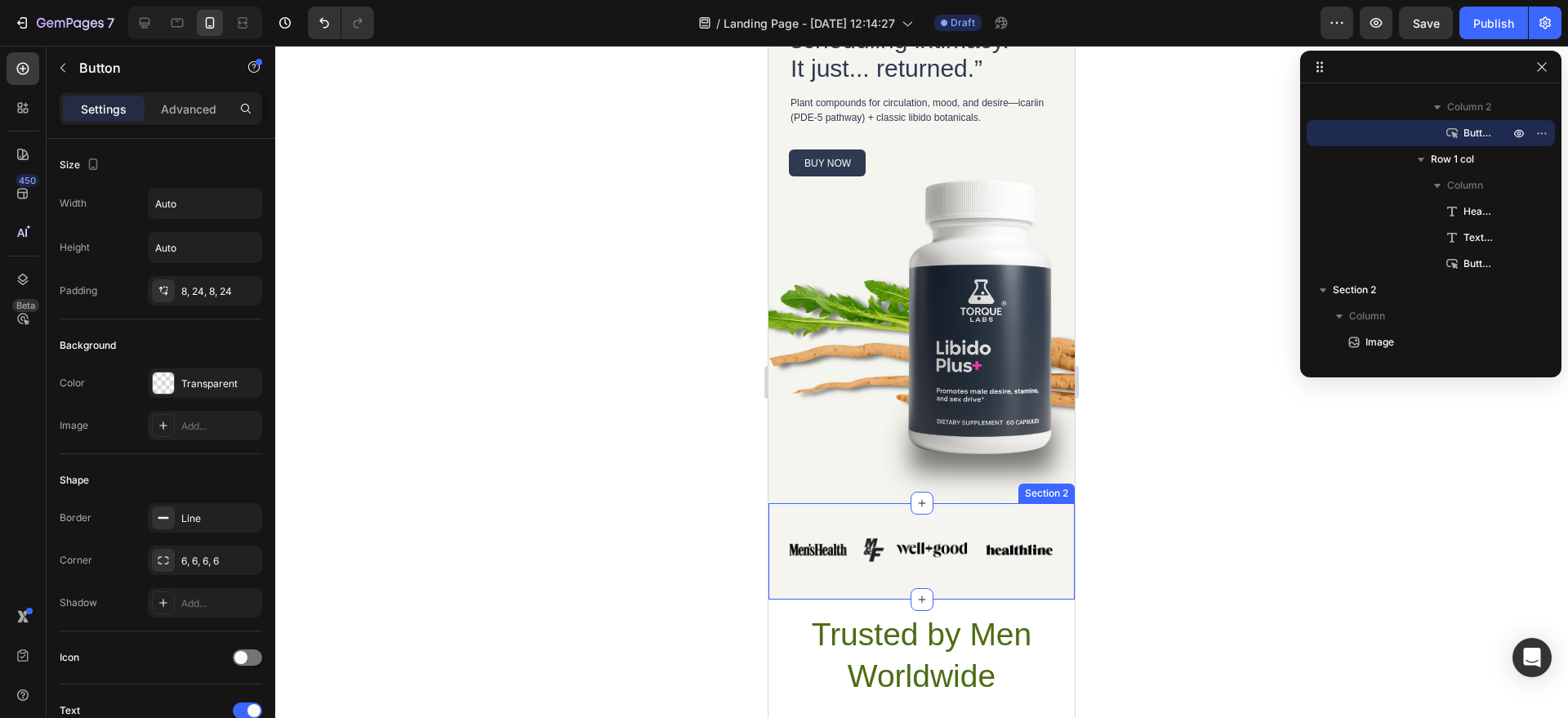
scroll to position [411, 0]
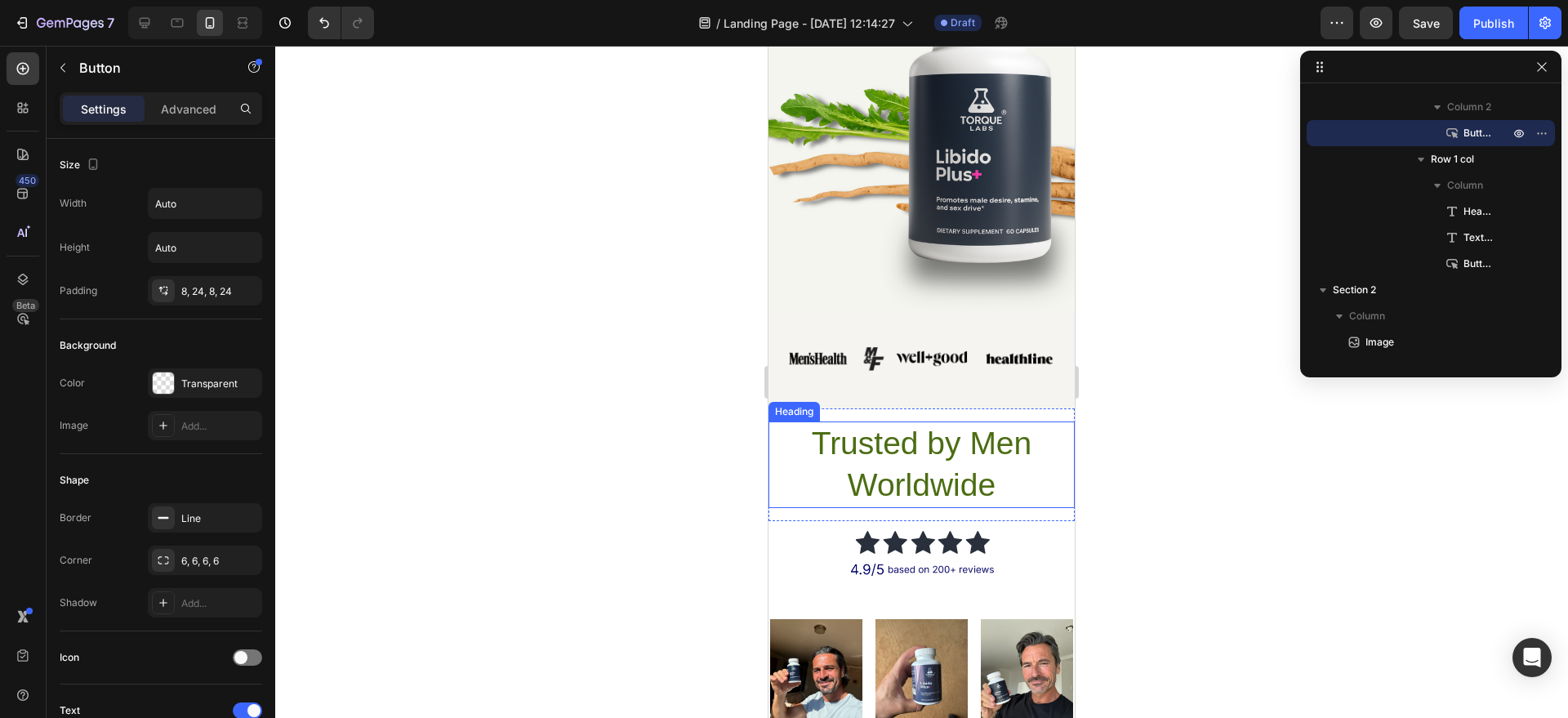
click at [960, 447] on h2 "Trusted by Men Worldwide" at bounding box center [921, 464] width 307 height 85
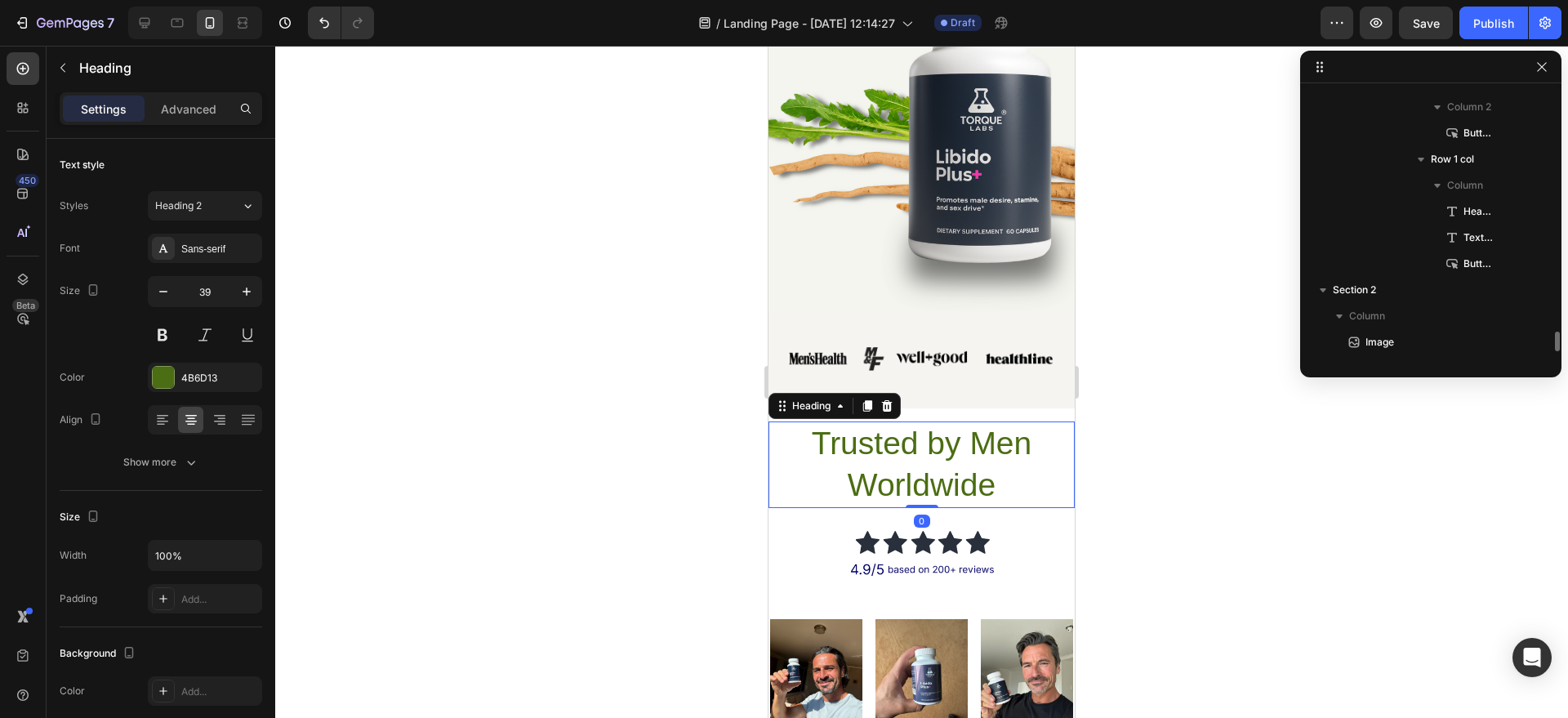
scroll to position [440, 0]
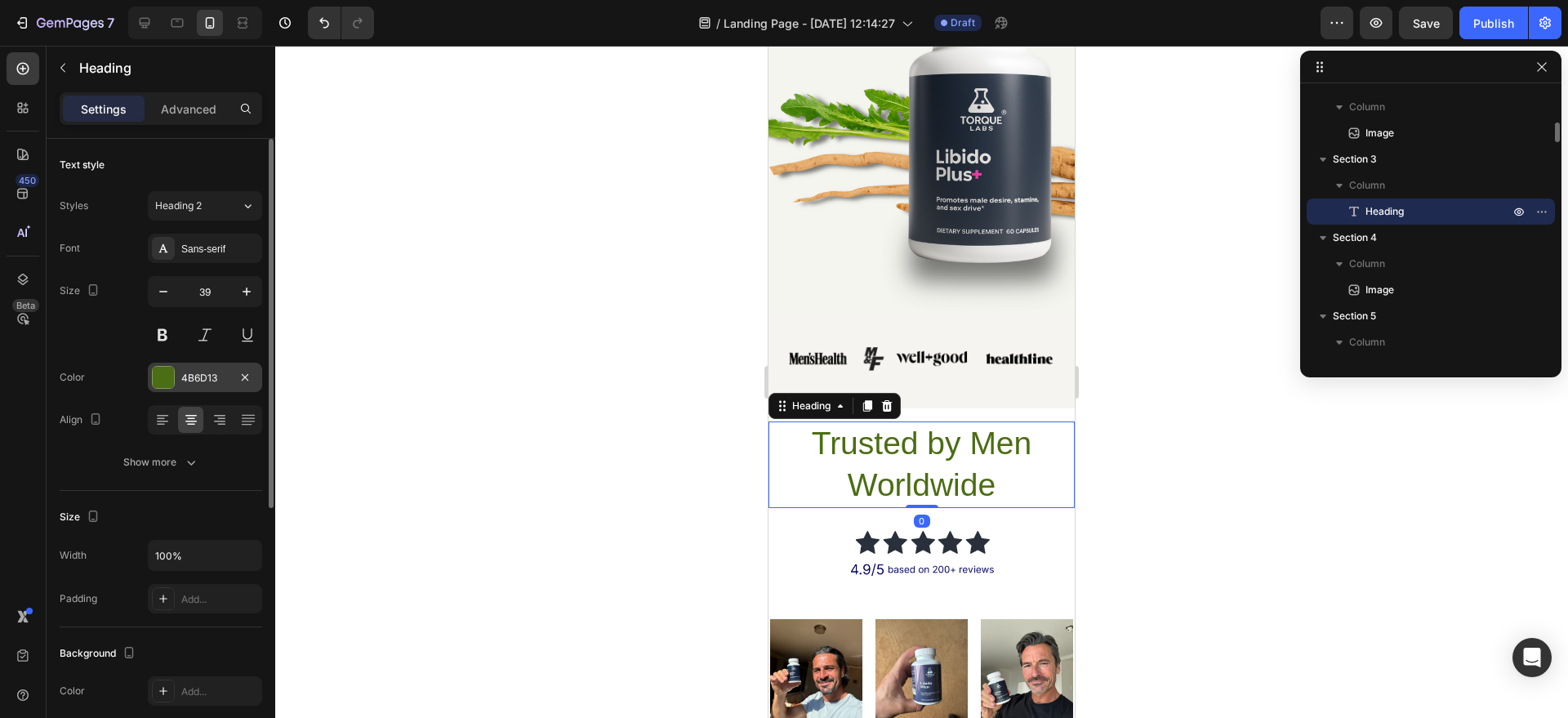
click at [210, 373] on div "4B6D13" at bounding box center [205, 378] width 48 height 15
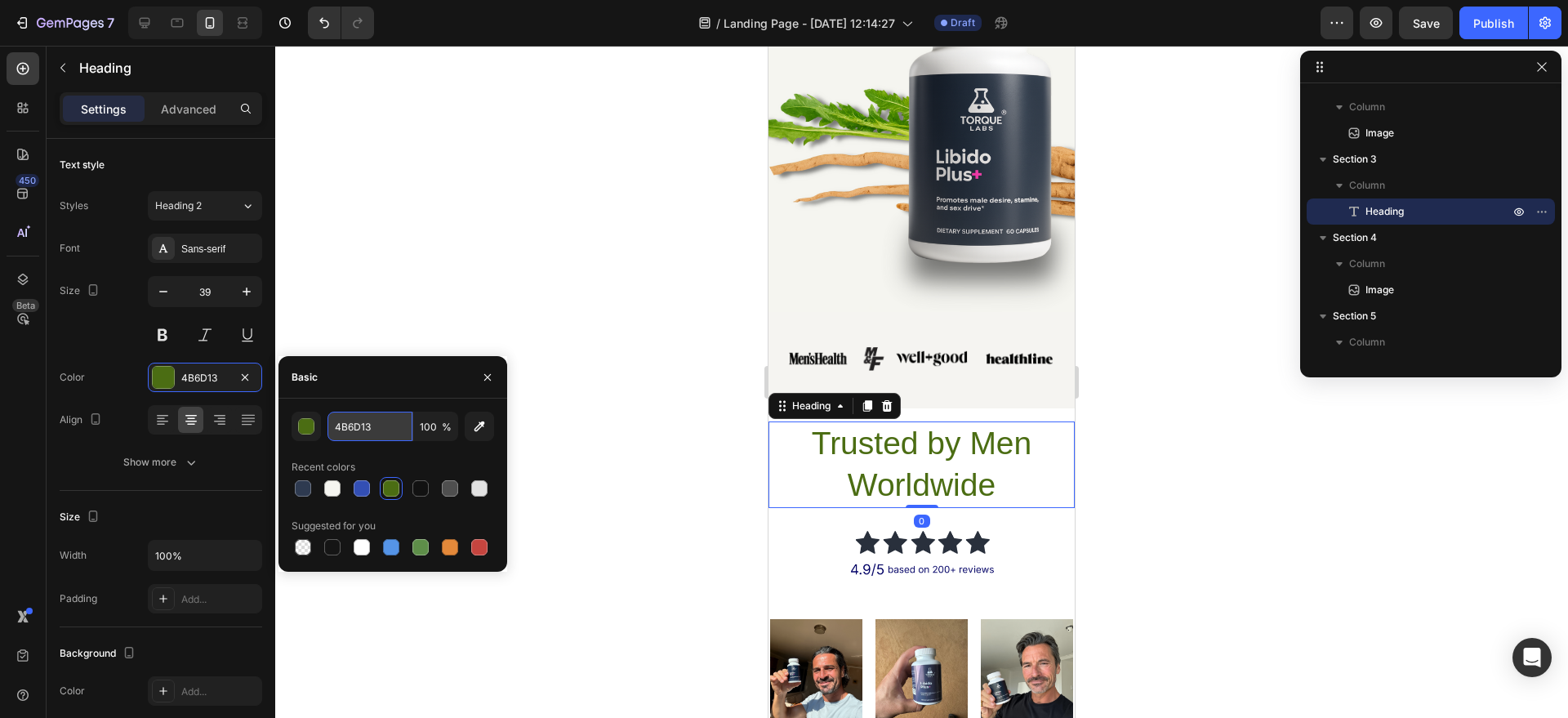
click at [396, 427] on input "4B6D13" at bounding box center [370, 426] width 85 height 30
click at [395, 427] on input "4B6D13" at bounding box center [370, 426] width 85 height 30
paste input "#2e3a50"
type input "#2e3a50"
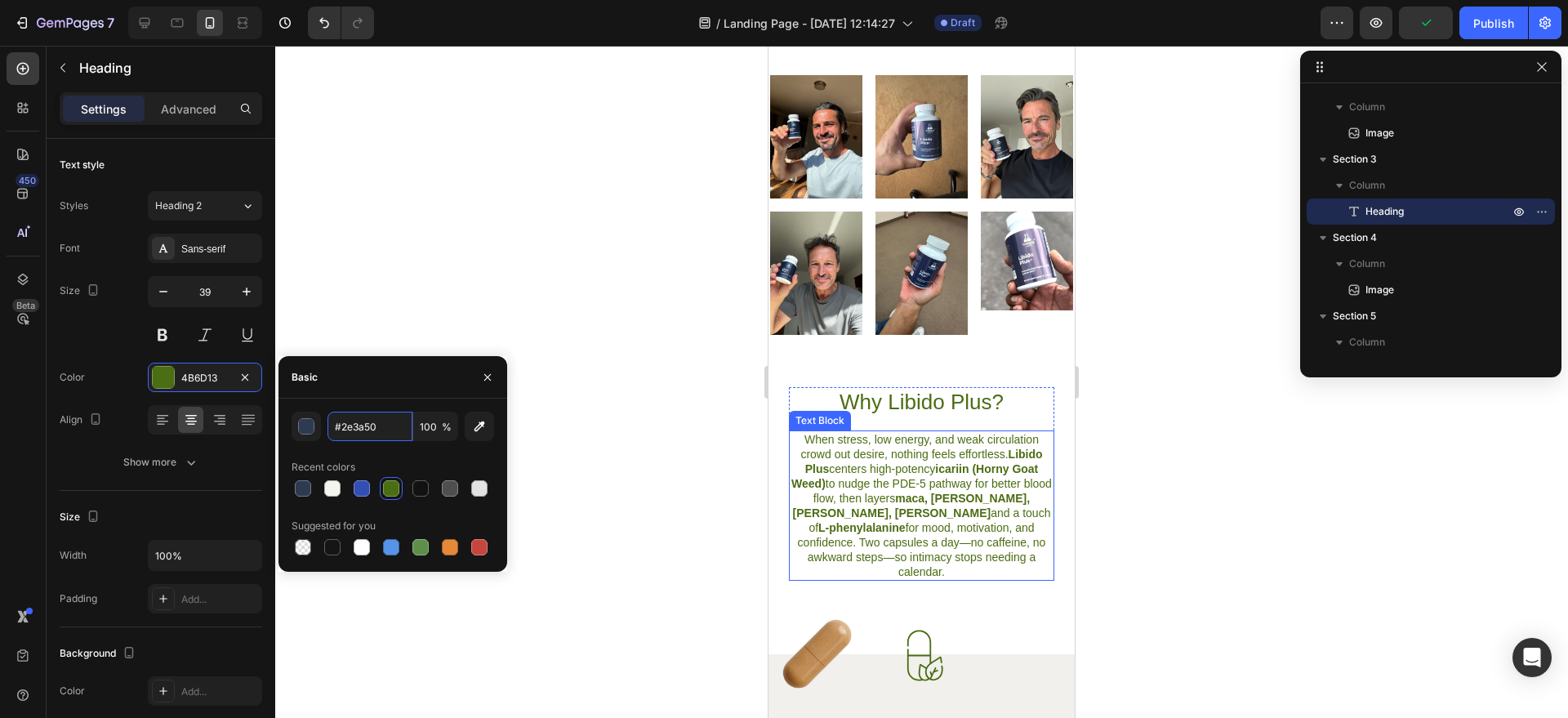
scroll to position [1044, 0]
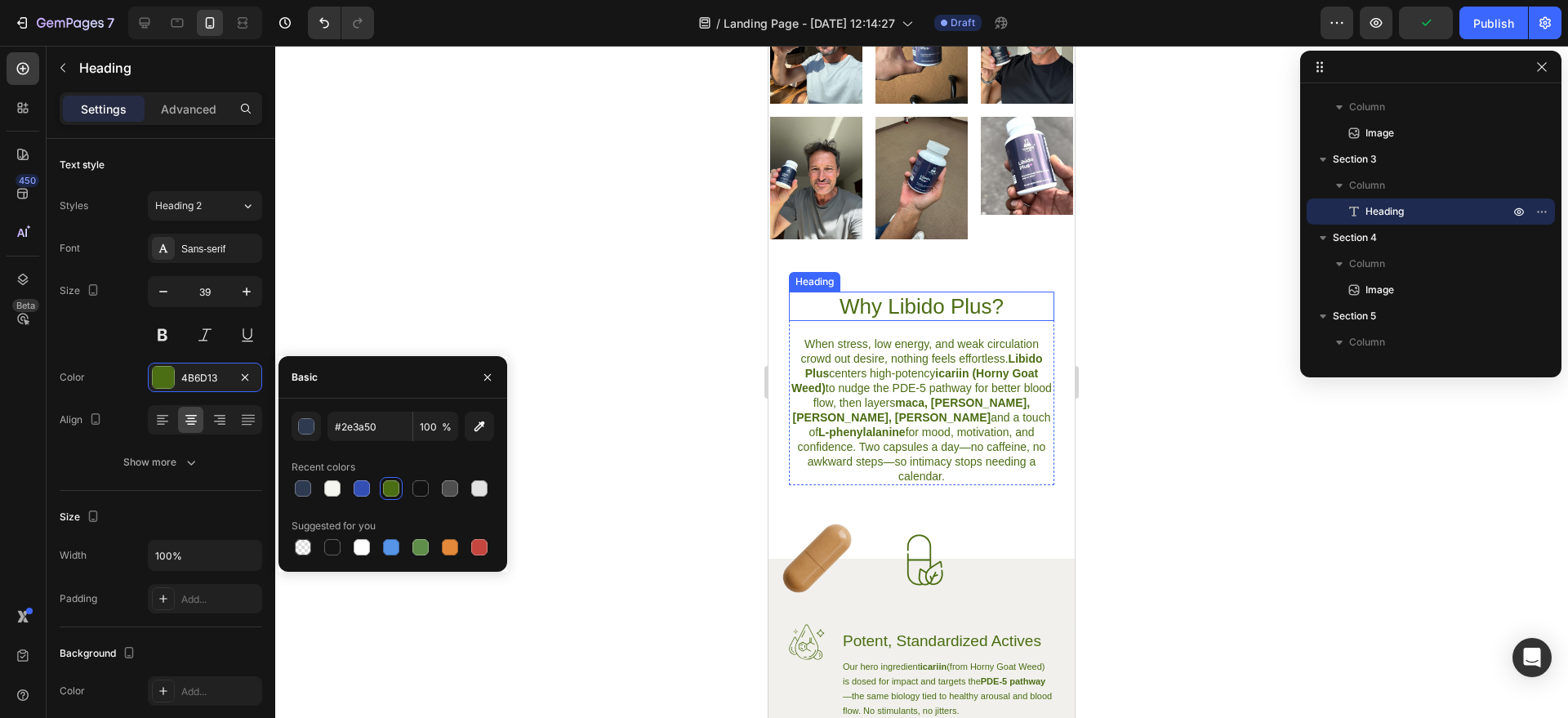
click at [952, 292] on h2 "Why Libido Plus?" at bounding box center [921, 306] width 265 height 30
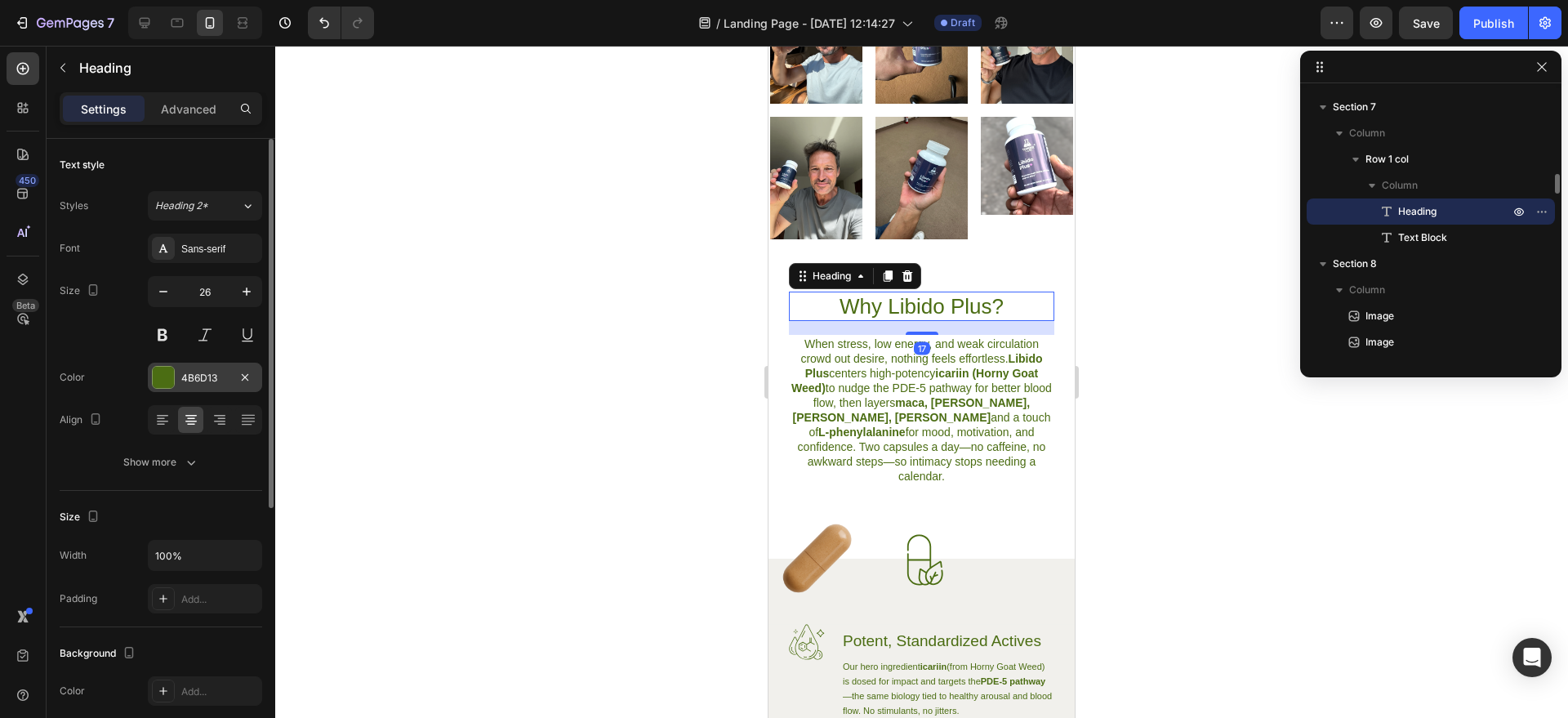
click at [226, 381] on div "4B6D13" at bounding box center [205, 378] width 48 height 15
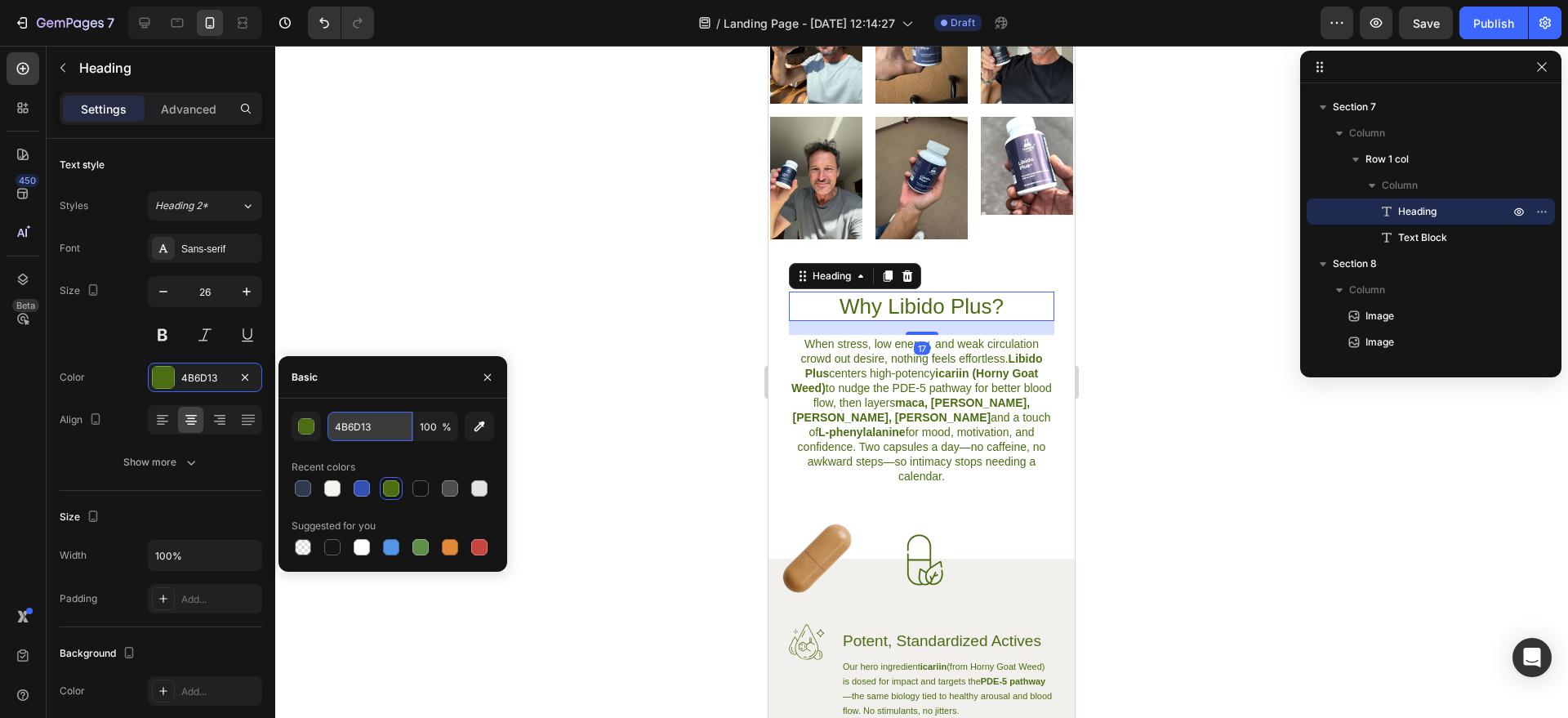
click at [352, 432] on input "4B6D13" at bounding box center [370, 426] width 85 height 30
paste input "#2e3a50"
type input "#2e3a50"
click at [880, 381] on p "When stress, low energy, and weak circulation crowd out desire, nothing feels e…" at bounding box center [921, 410] width 262 height 147
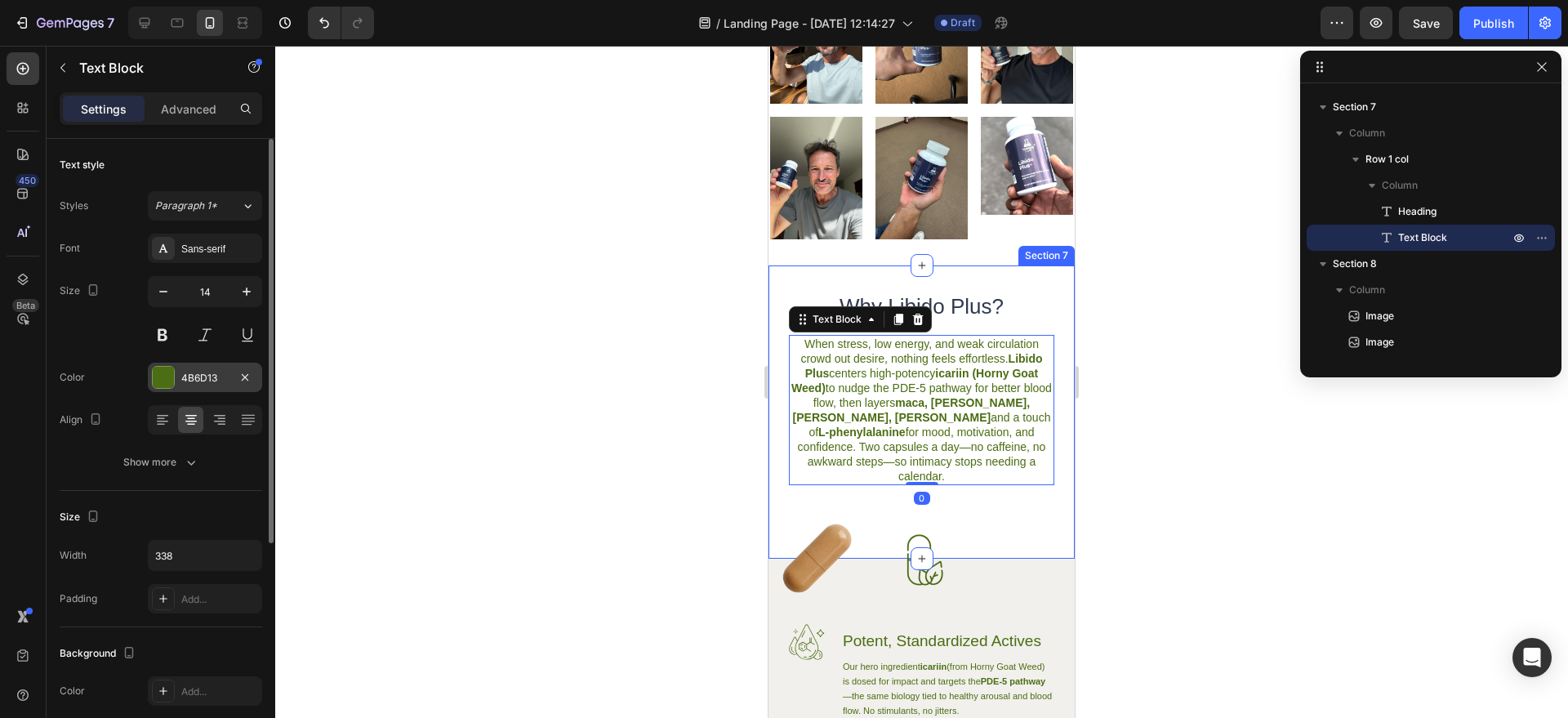
click at [189, 384] on div "4B6D13" at bounding box center [205, 378] width 48 height 15
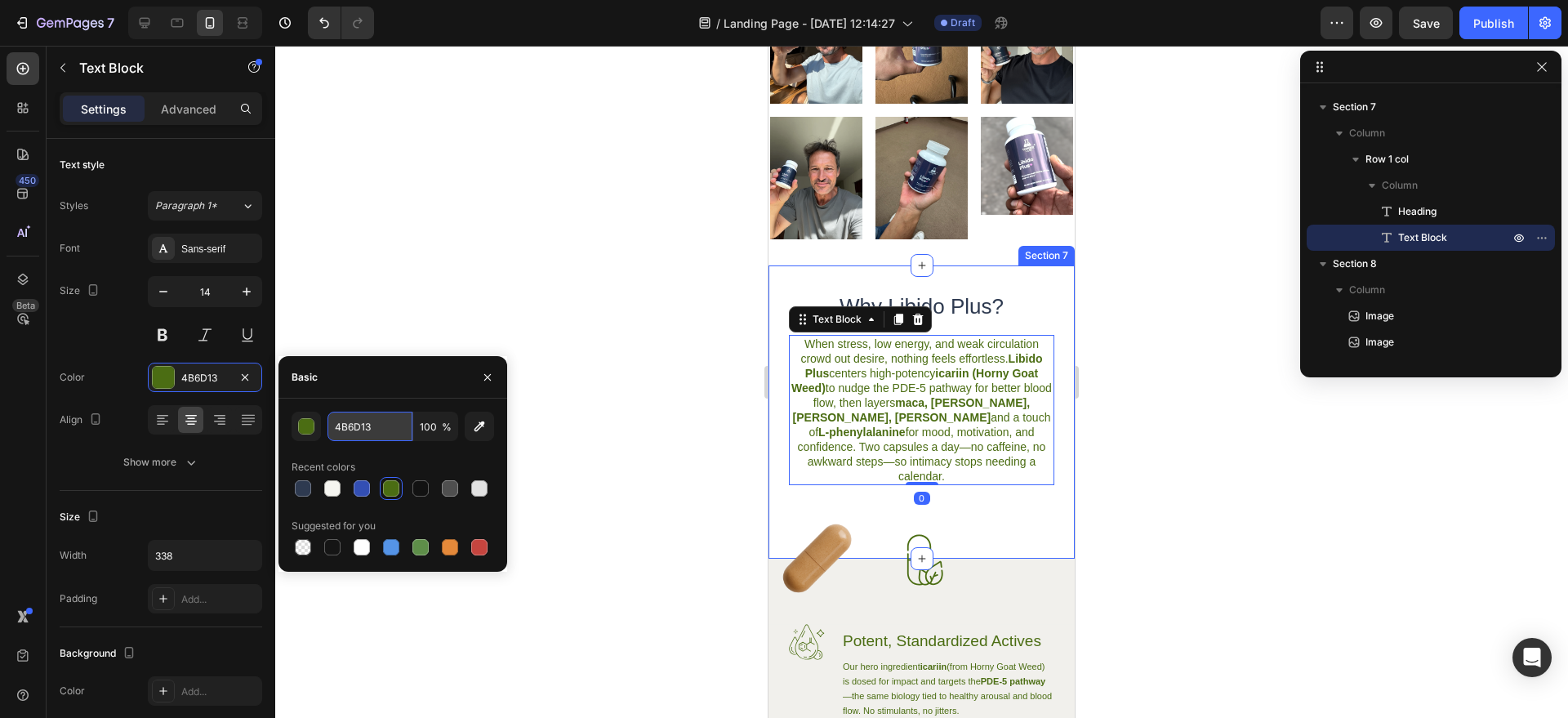
click at [354, 437] on input "4B6D13" at bounding box center [370, 426] width 85 height 30
click at [353, 437] on input "4B6D13" at bounding box center [370, 426] width 85 height 30
paste input "#2e3a50"
type input "#2e3a50"
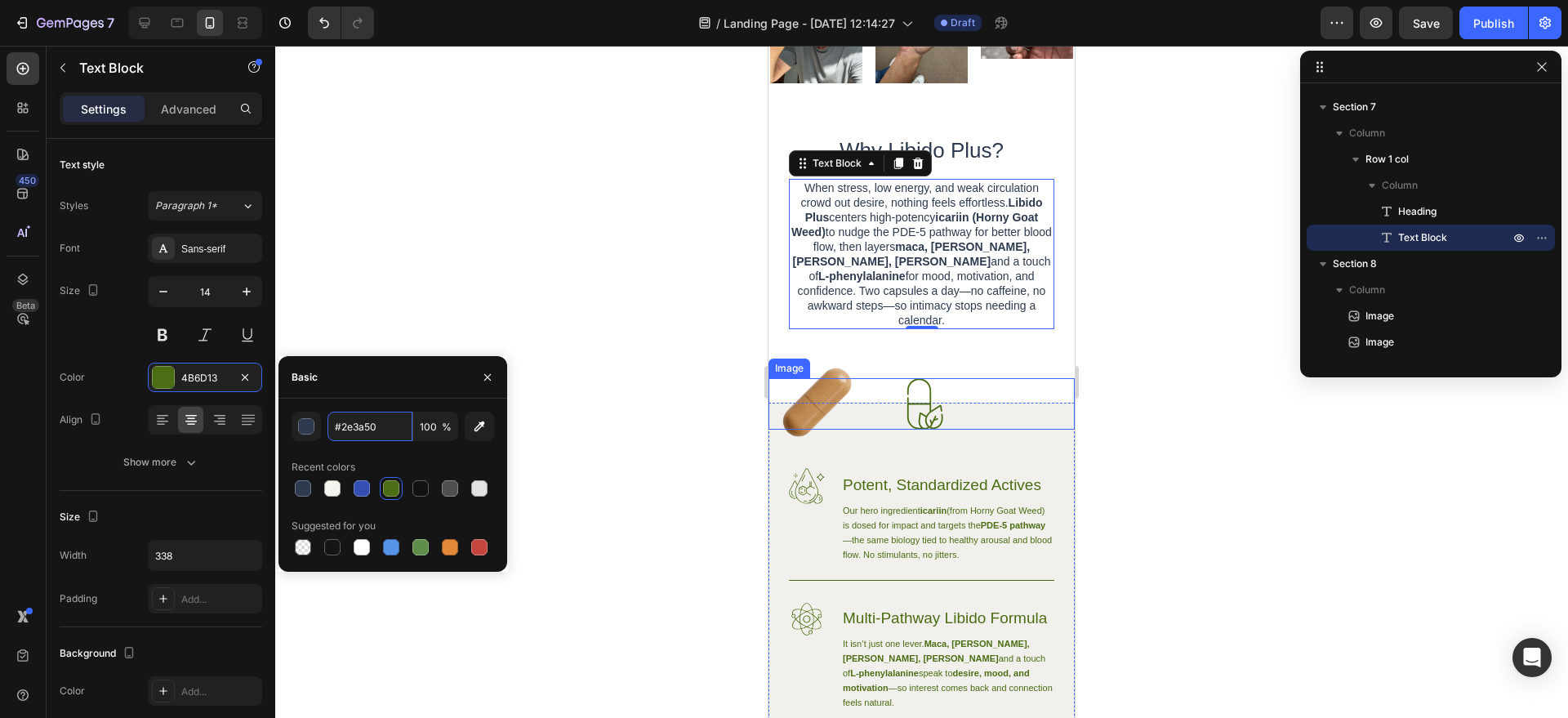
scroll to position [1293, 0]
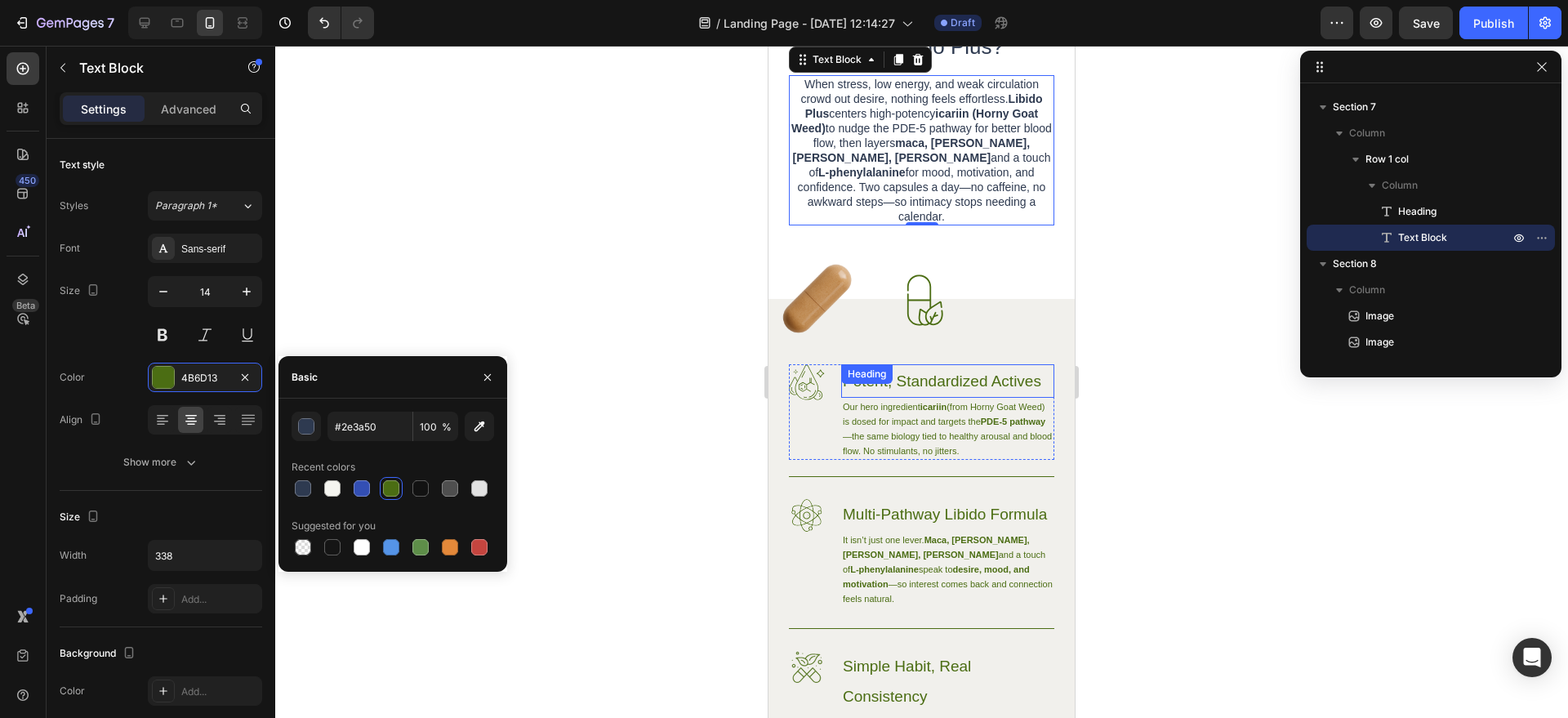
click at [945, 382] on h3 "Potent, Standardized Actives" at bounding box center [948, 380] width 213 height 34
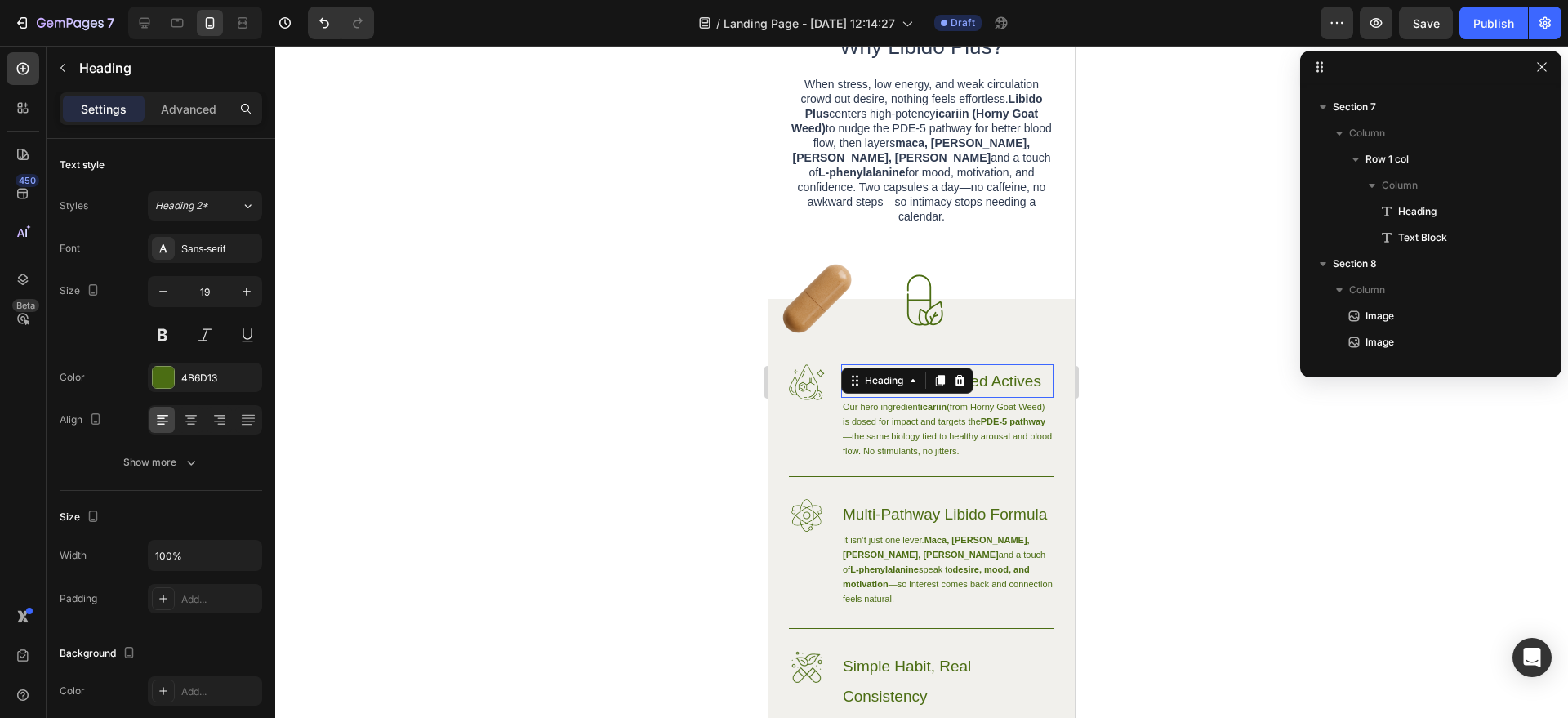
scroll to position [1512, 0]
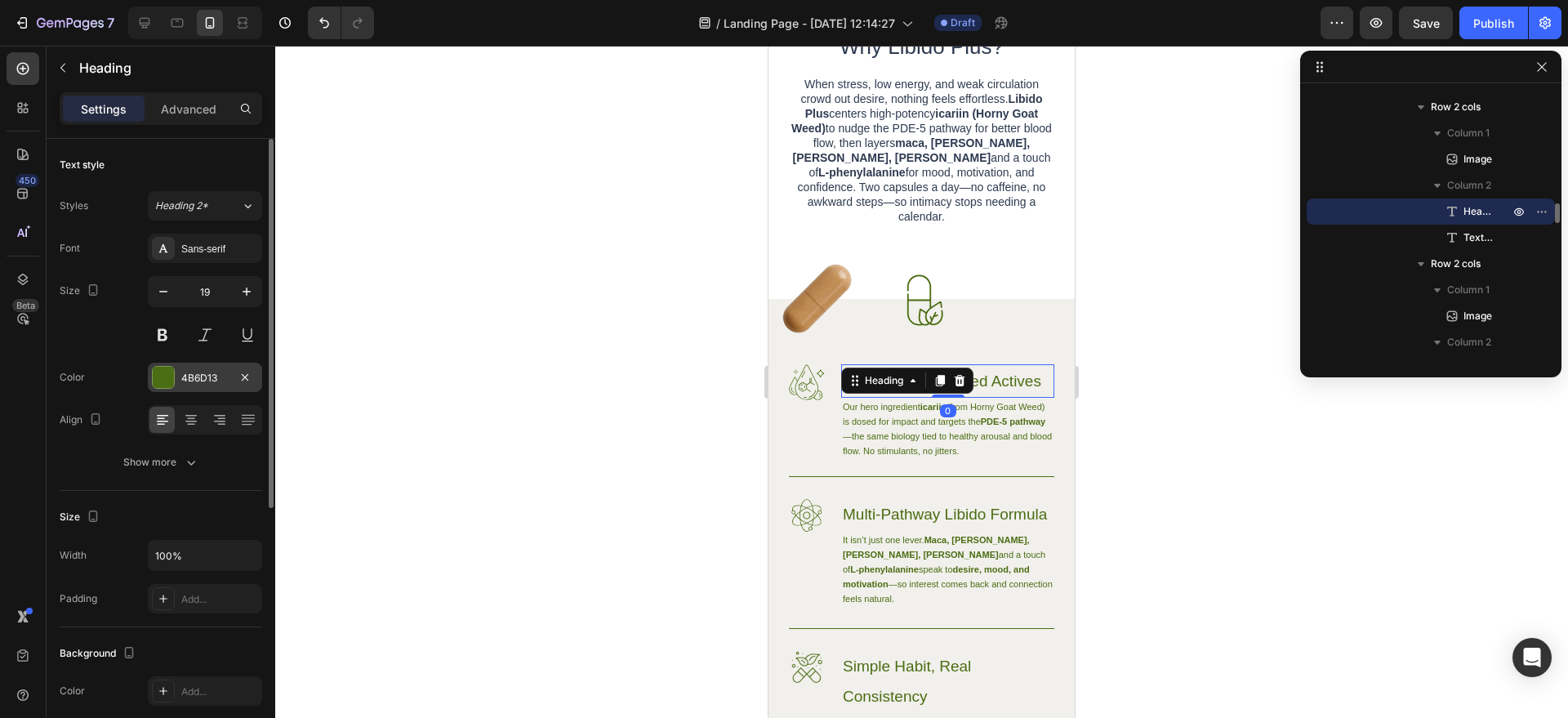
click at [168, 380] on div at bounding box center [164, 377] width 21 height 21
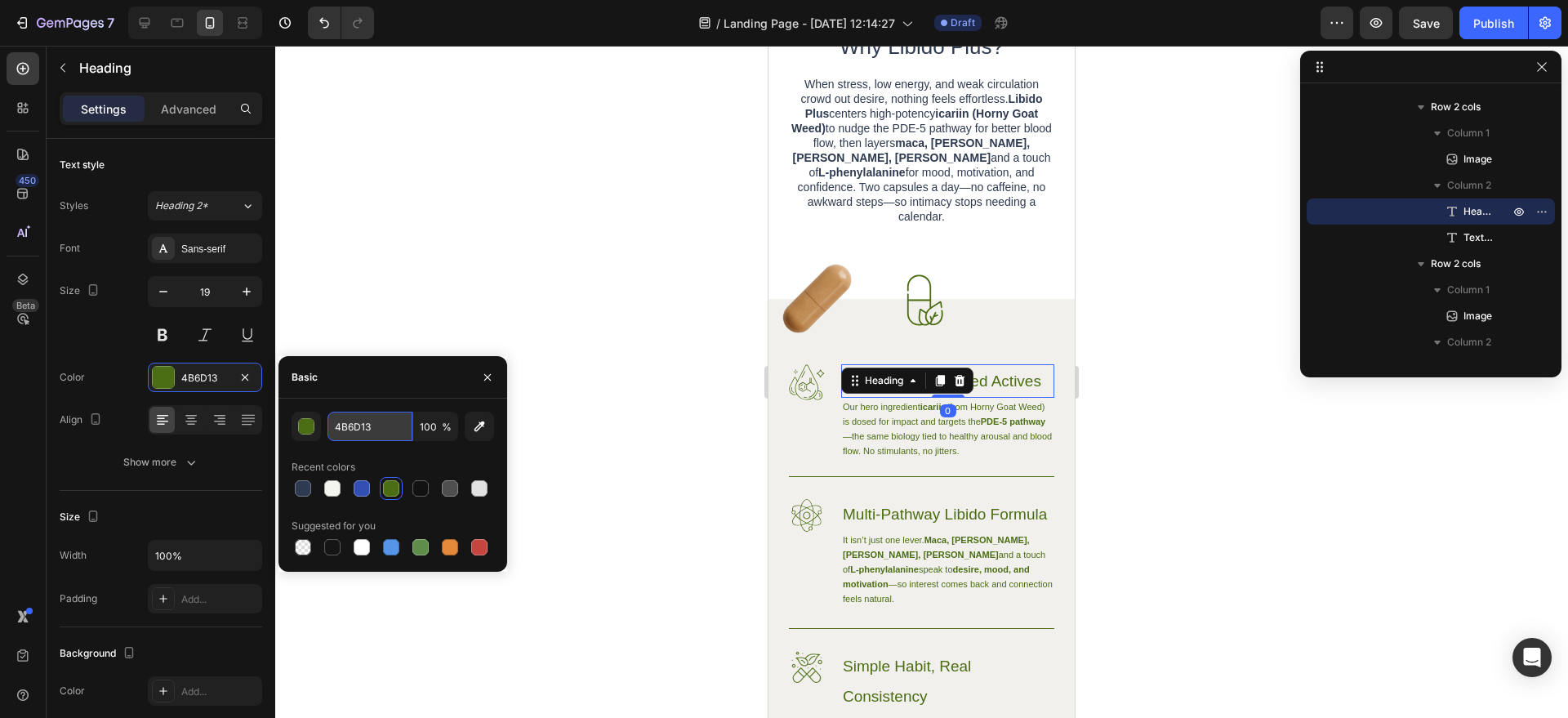
click at [357, 414] on input "4B6D13" at bounding box center [370, 426] width 85 height 30
click at [357, 415] on input "4B6D13" at bounding box center [370, 426] width 85 height 30
paste input "#2e3a50"
type input "#2e3a50"
click at [909, 449] on p "Our hero ingredient icariin (from Horny Goat Weed) is dosed for impact and targ…" at bounding box center [948, 429] width 210 height 59
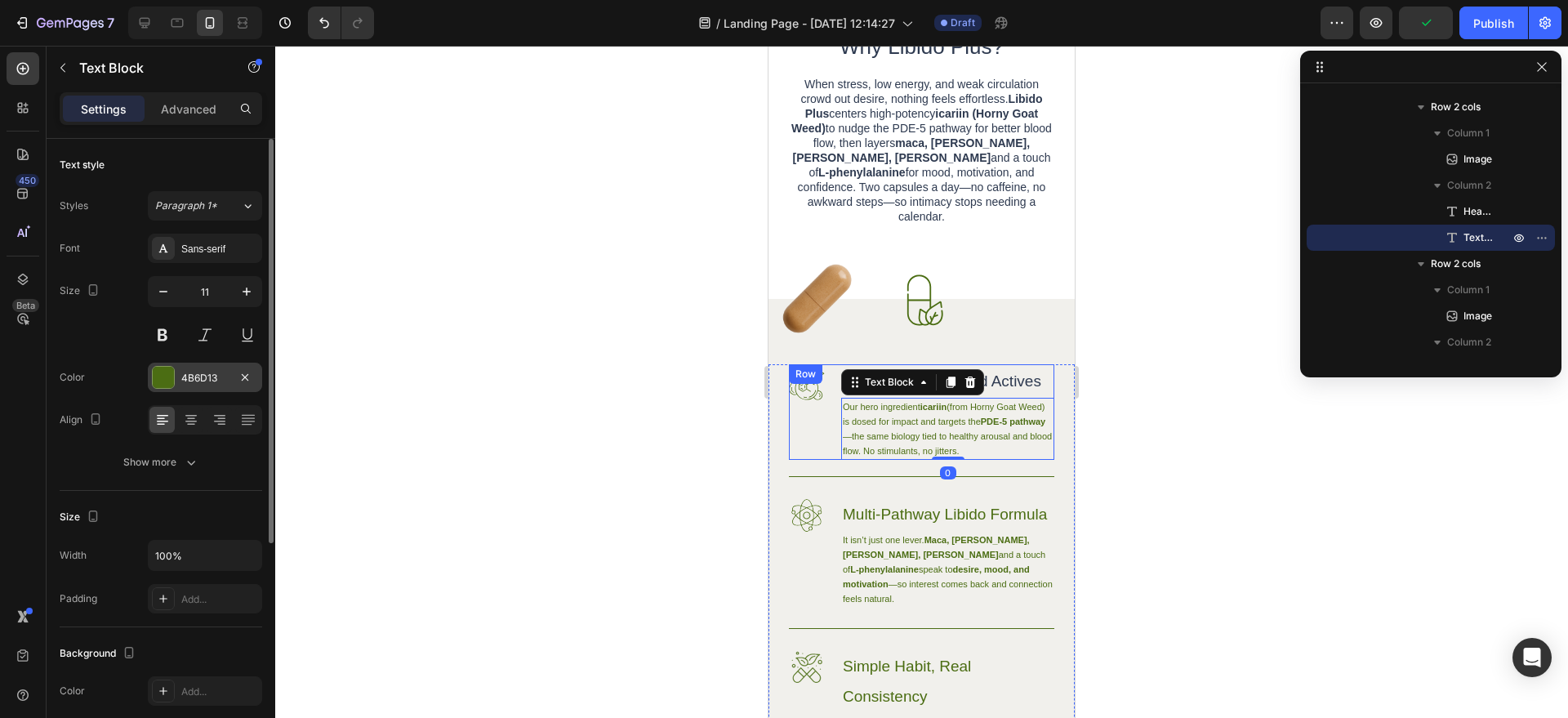
click at [186, 375] on div "4B6D13" at bounding box center [205, 378] width 48 height 15
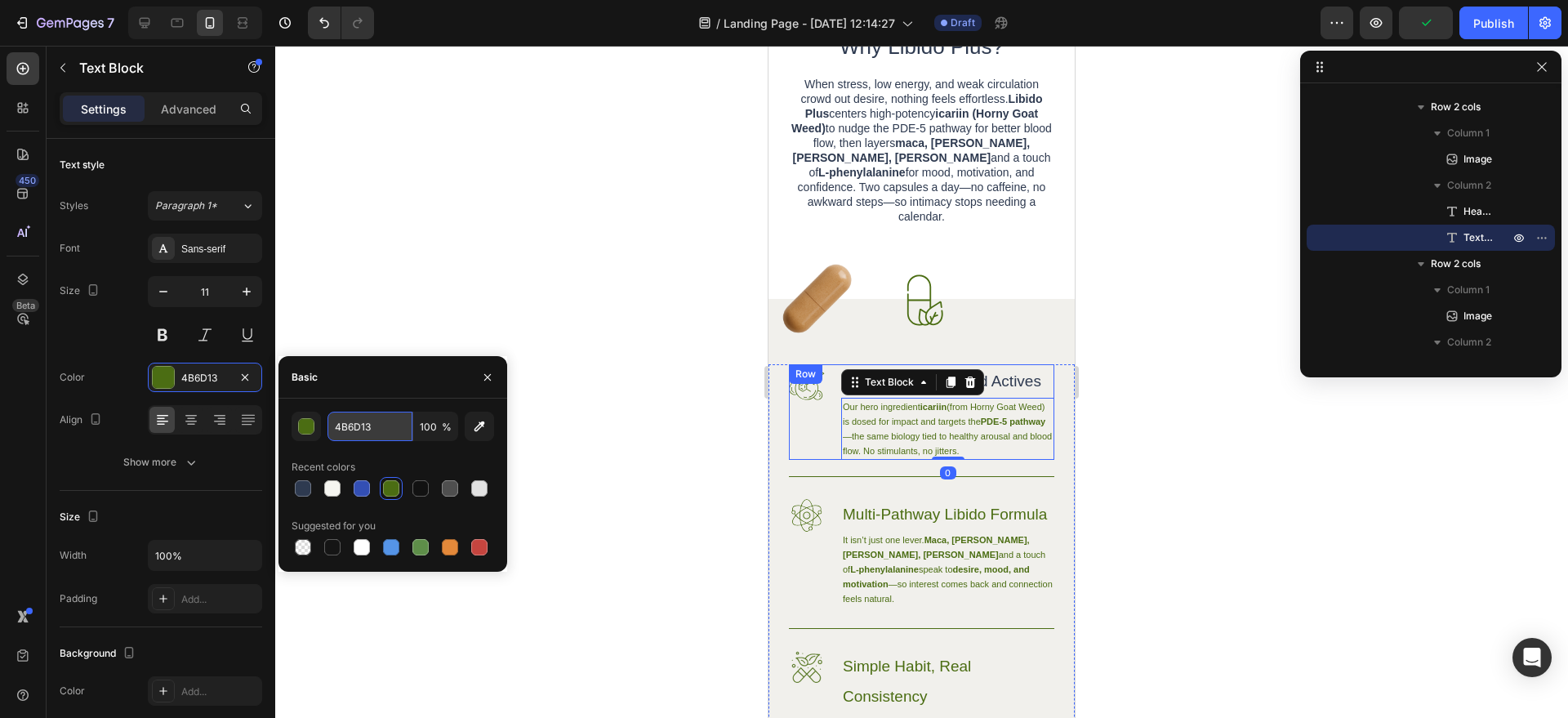
click at [357, 431] on input "4B6D13" at bounding box center [370, 426] width 85 height 30
paste input "#2e3a50"
type input "#2e3a50"
click at [917, 531] on h3 "Multi-Pathway Libido Formula" at bounding box center [948, 513] width 213 height 34
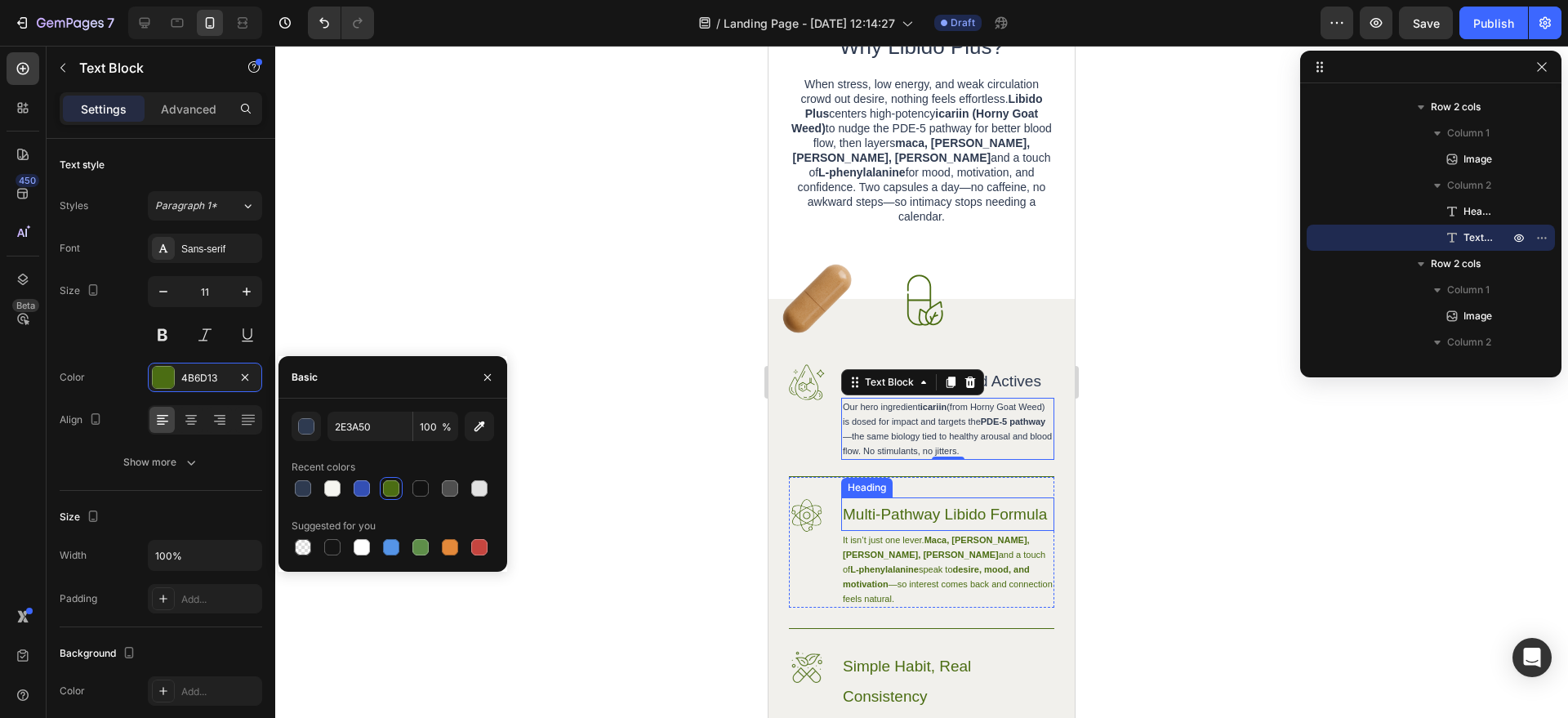
scroll to position [1668, 0]
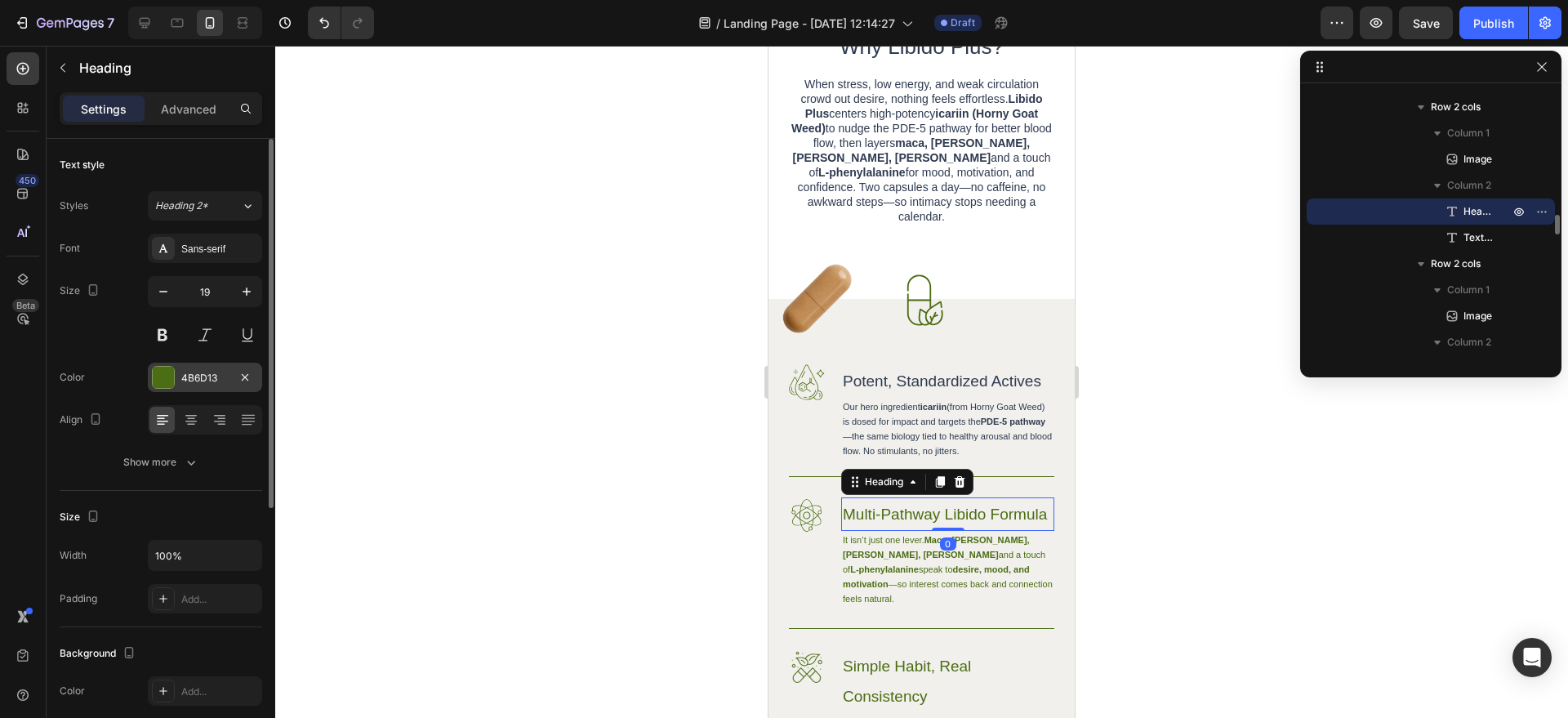
click at [170, 384] on div at bounding box center [164, 377] width 21 height 21
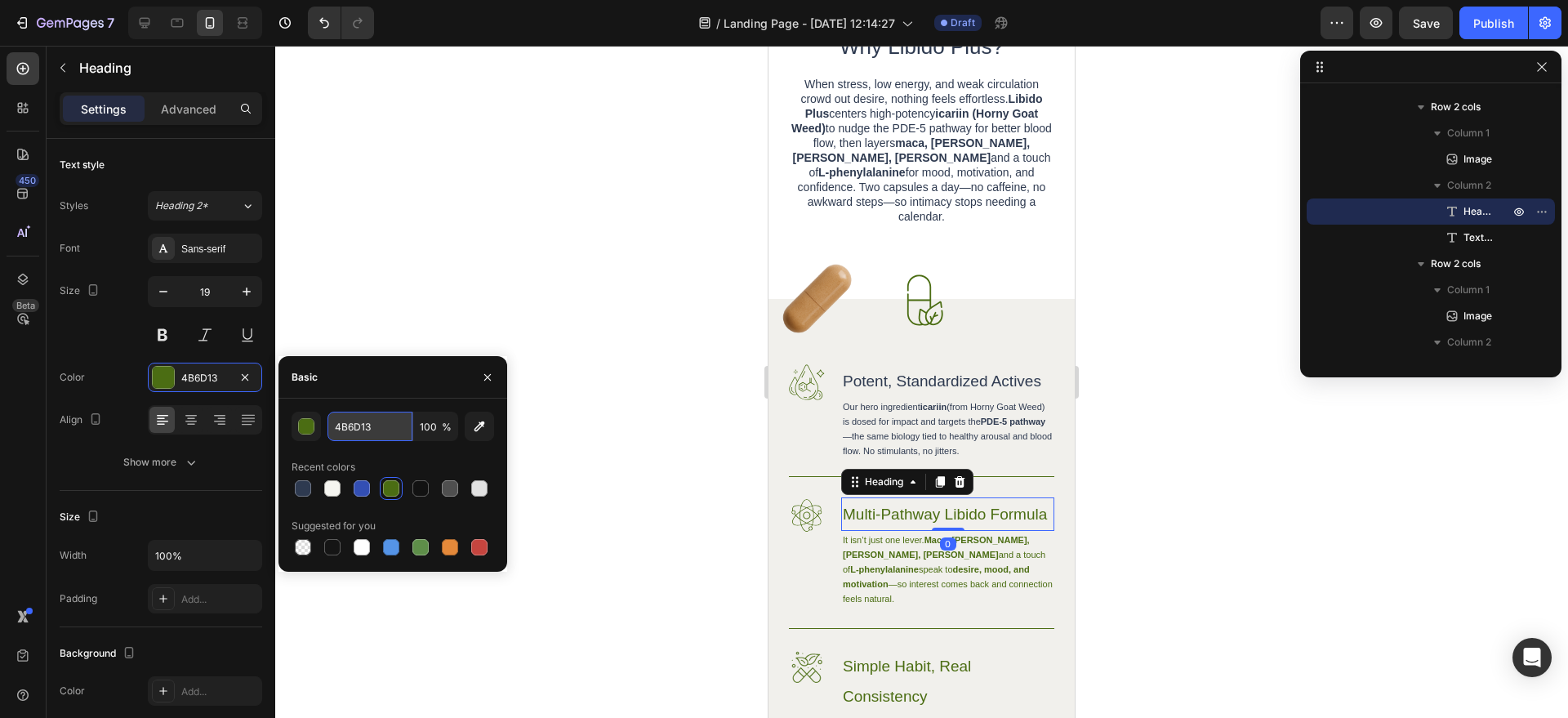
click at [396, 435] on input "4B6D13" at bounding box center [370, 426] width 85 height 30
paste input "#2e3a50"
type input "#2e3a50"
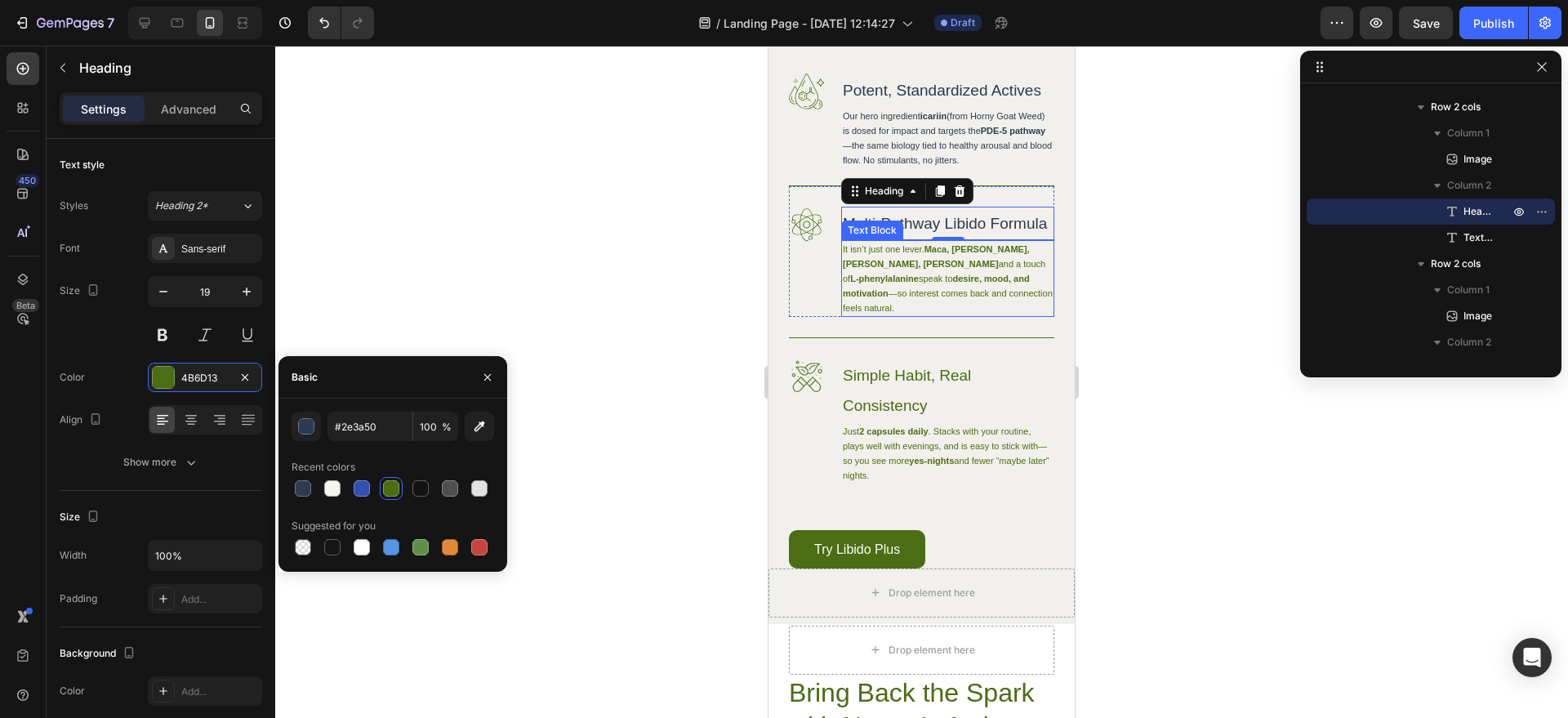
click at [869, 315] on p "It isn’t just one lever. Maca, tongkat ali, ginseng, muira puama and a touch of…" at bounding box center [948, 278] width 210 height 73
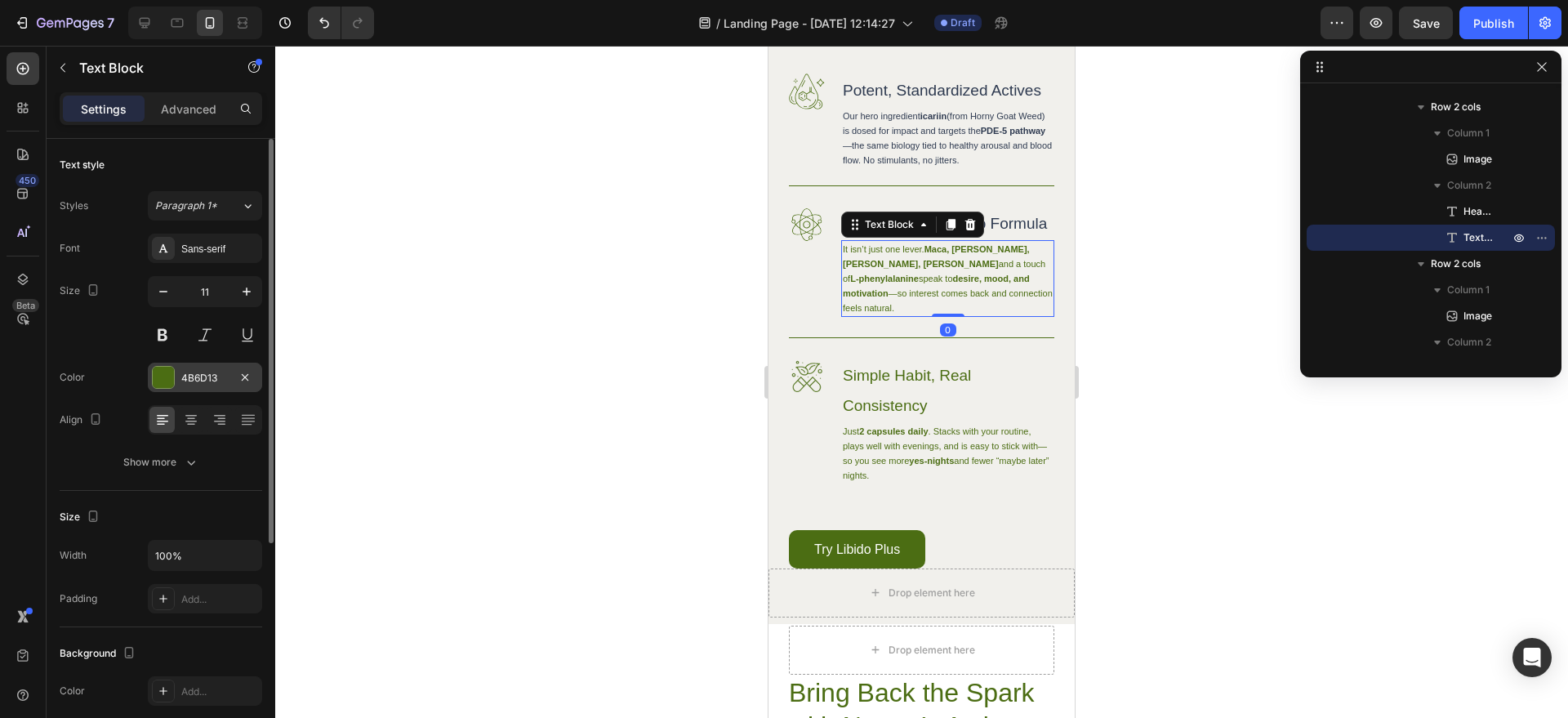
click at [174, 385] on div "4B6D13" at bounding box center [205, 377] width 114 height 30
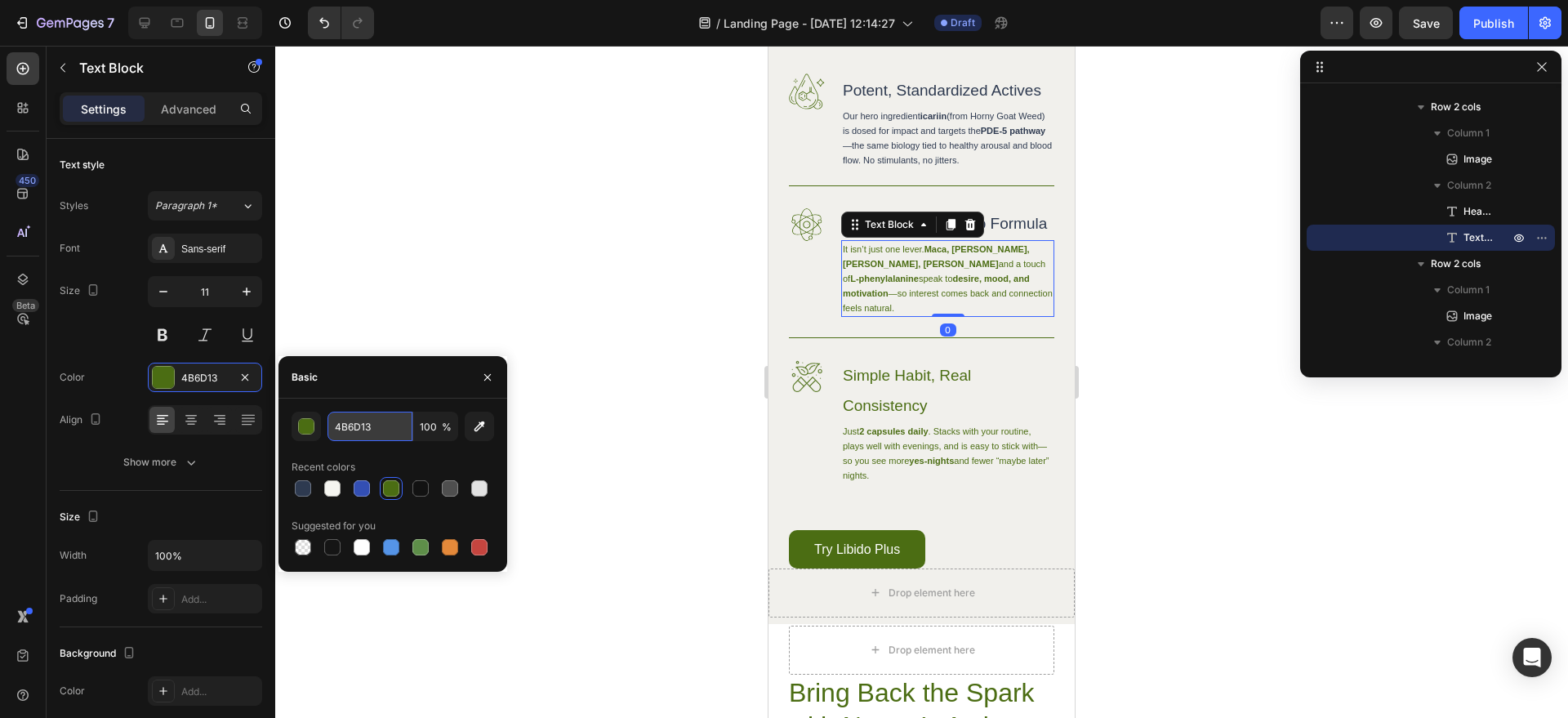
click at [353, 434] on input "4B6D13" at bounding box center [370, 426] width 85 height 30
paste input "#2e3a50"
type input "#2e3a50"
click at [873, 422] on h3 "Simple Habit, Real Consistency" at bounding box center [948, 390] width 213 height 64
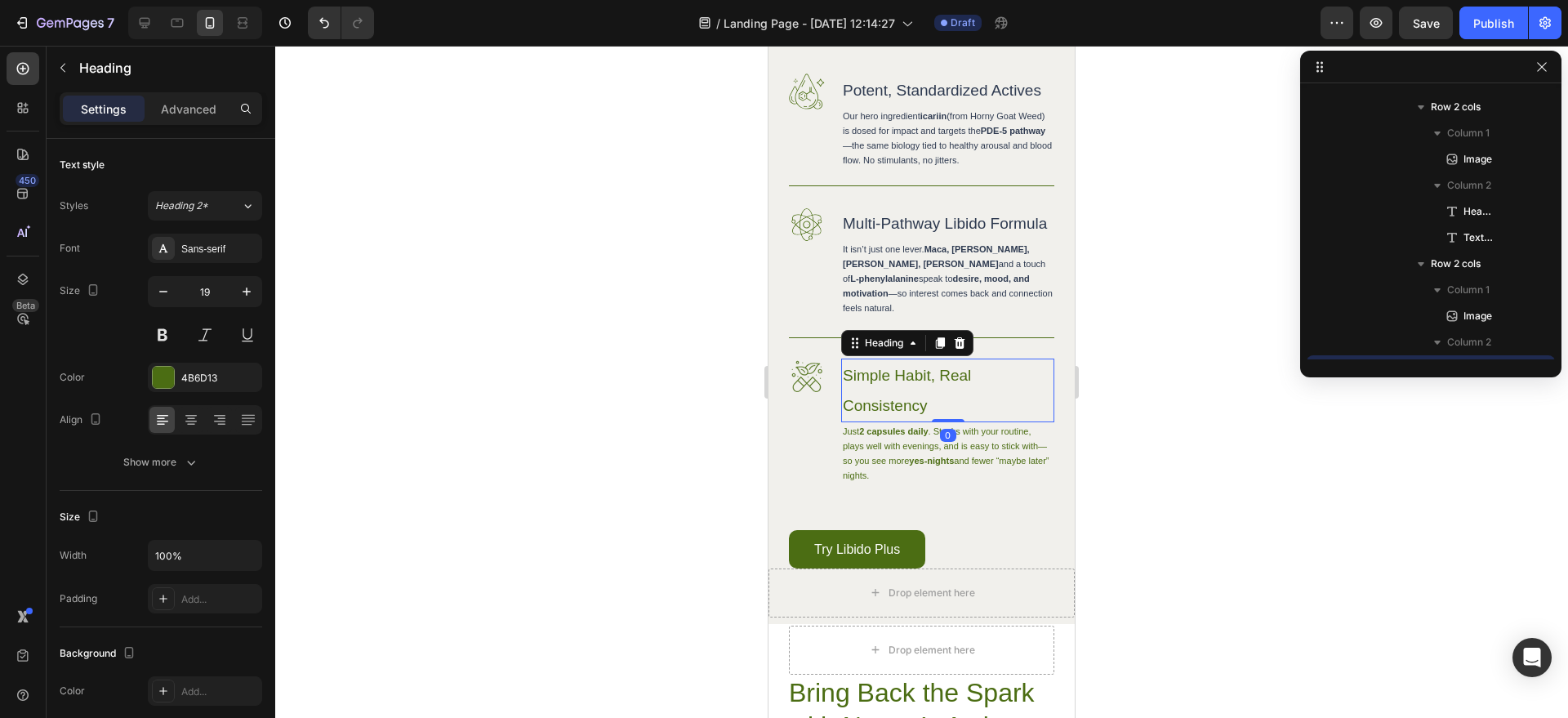
scroll to position [1825, 0]
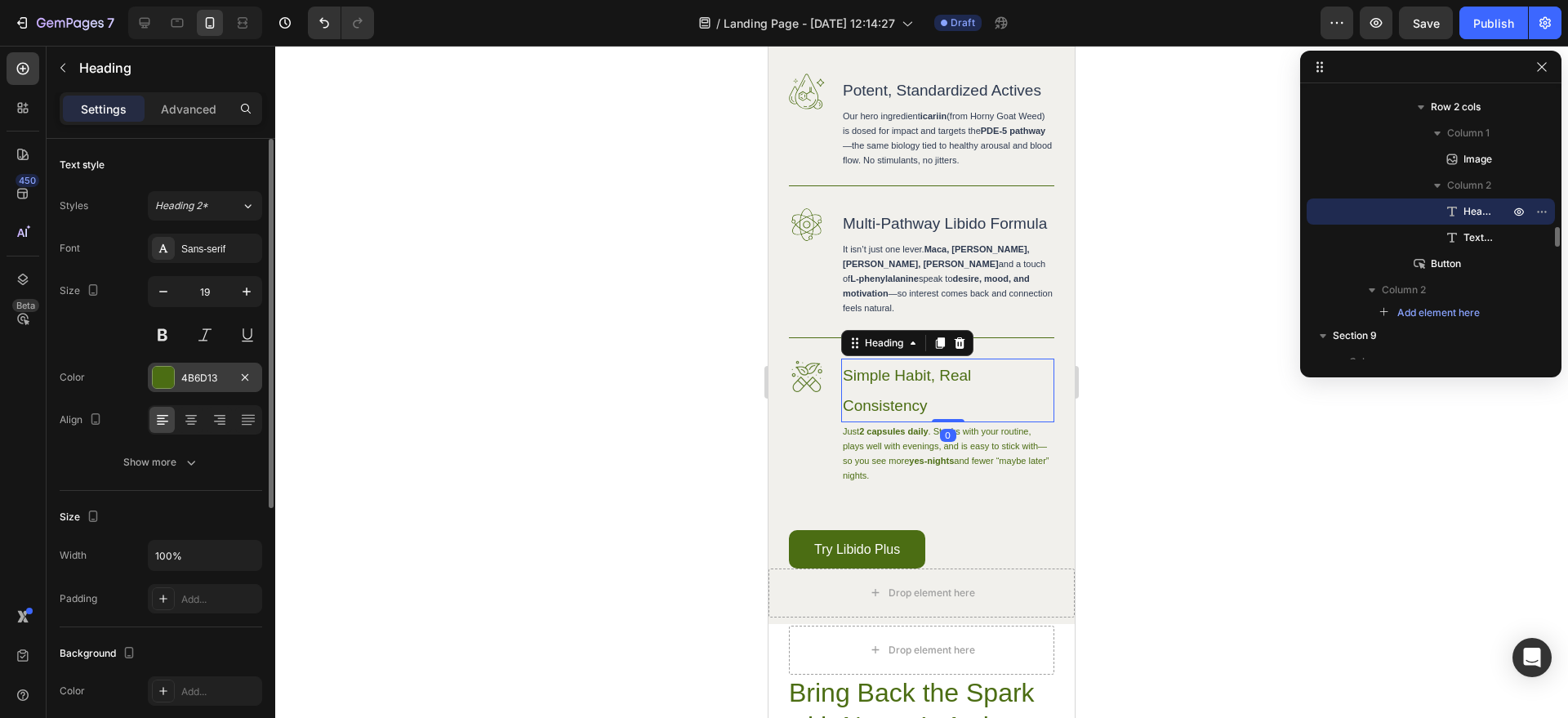
click at [154, 384] on div at bounding box center [164, 377] width 21 height 21
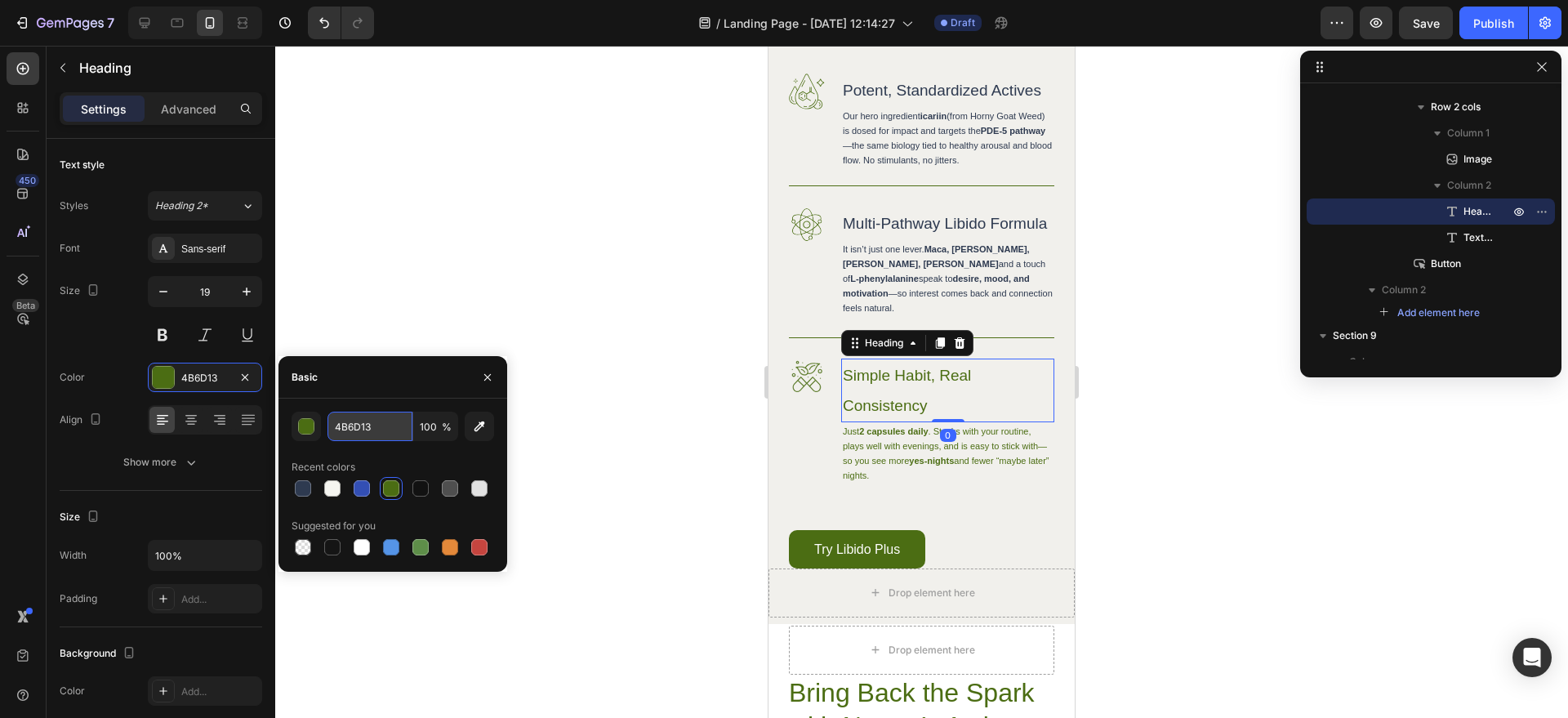
click at [374, 426] on input "4B6D13" at bounding box center [370, 426] width 85 height 30
paste input "#2e3a50"
type input "#2e3a50"
click at [880, 482] on p "Just 2 capsules daily . Stacks with your routine, plays well with evenings, and…" at bounding box center [948, 453] width 210 height 59
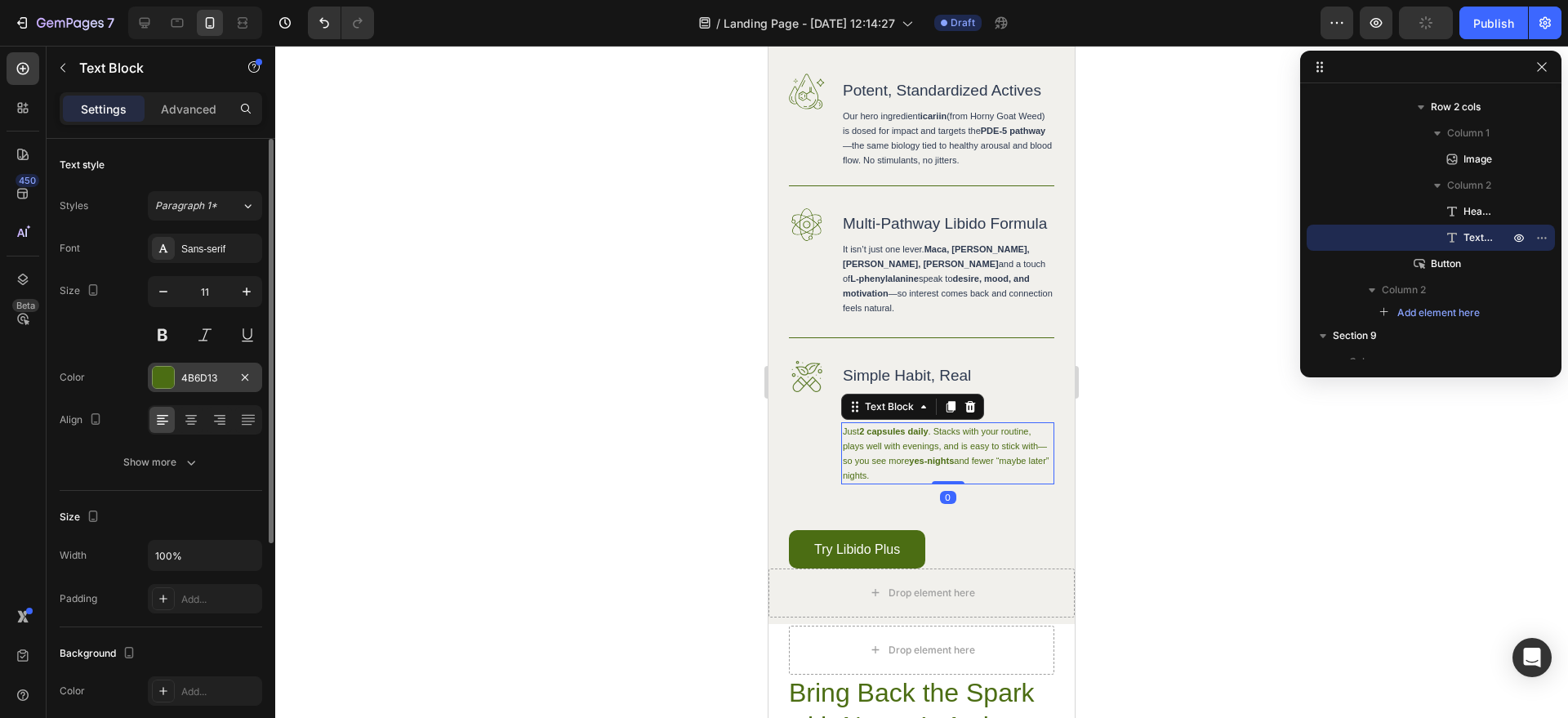
click at [178, 381] on div "4B6D13" at bounding box center [205, 377] width 114 height 30
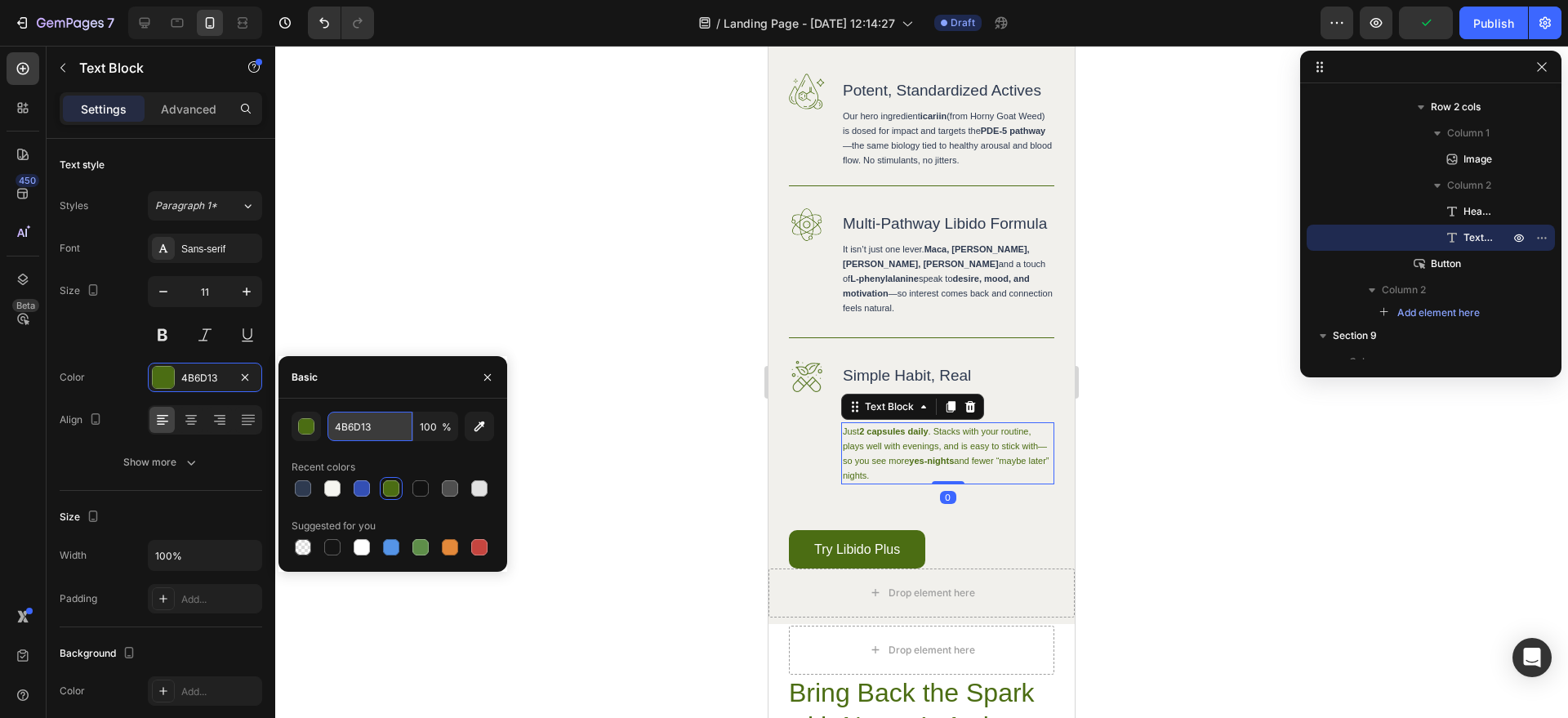
click at [352, 439] on input "4B6D13" at bounding box center [370, 426] width 85 height 30
paste input "#2e3a50"
type input "#2e3a50"
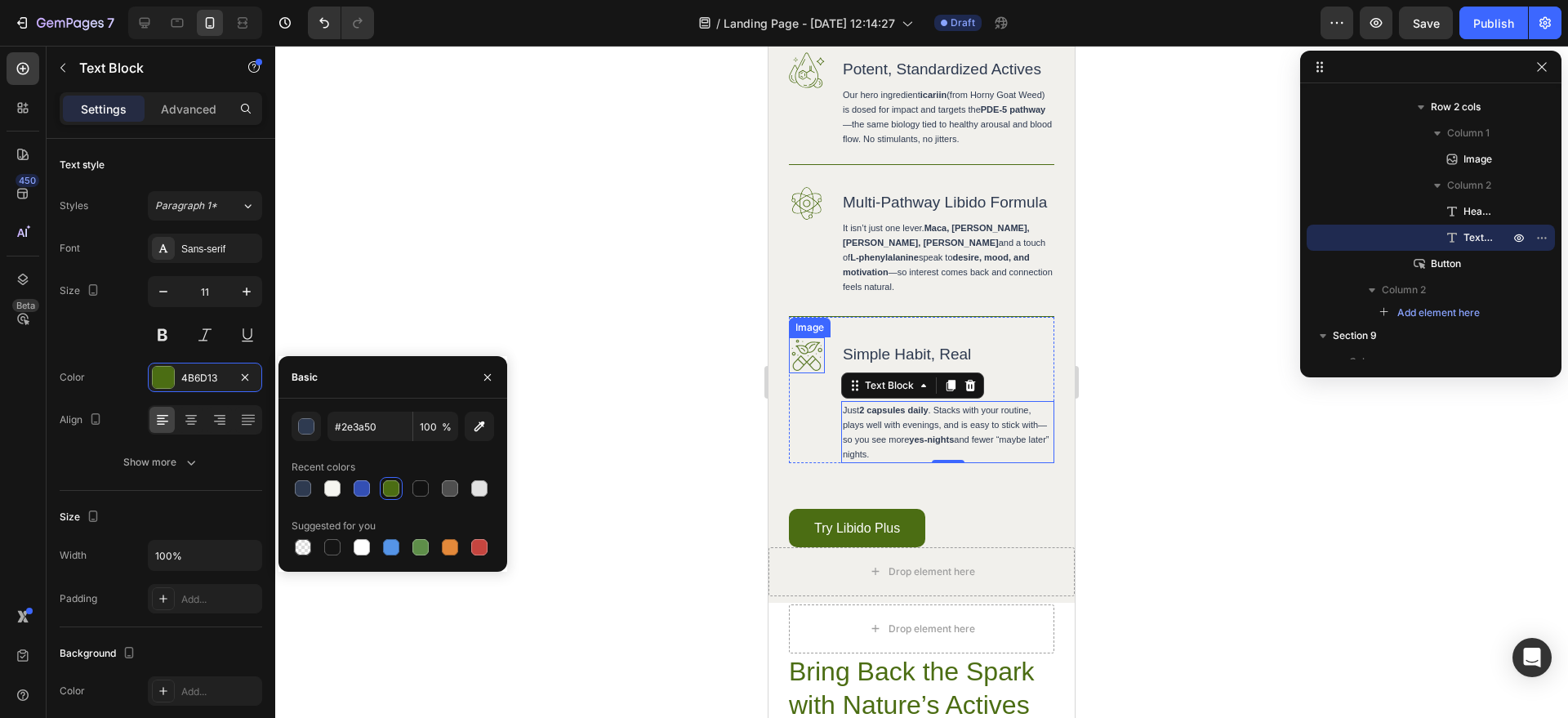
click at [809, 373] on img at bounding box center [807, 356] width 36 height 36
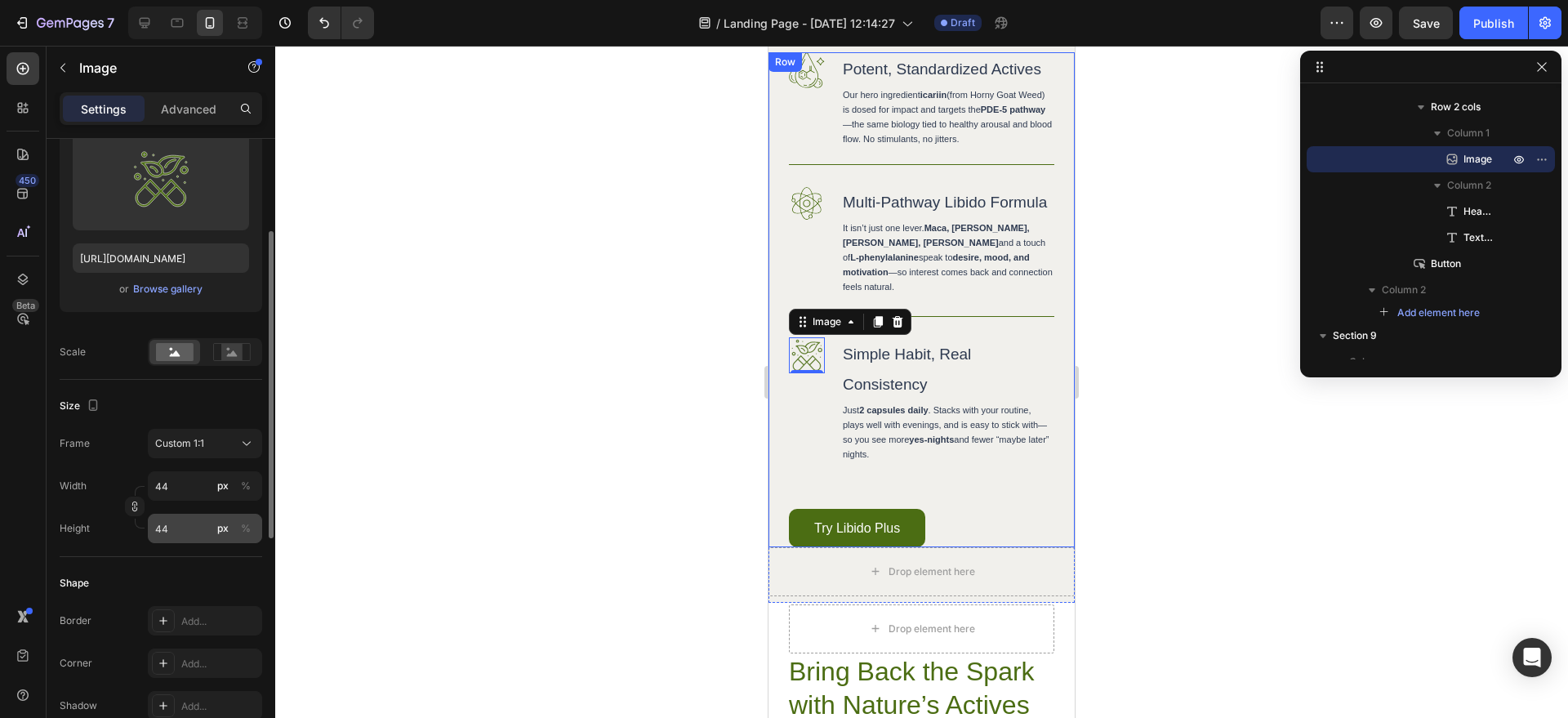
scroll to position [38, 0]
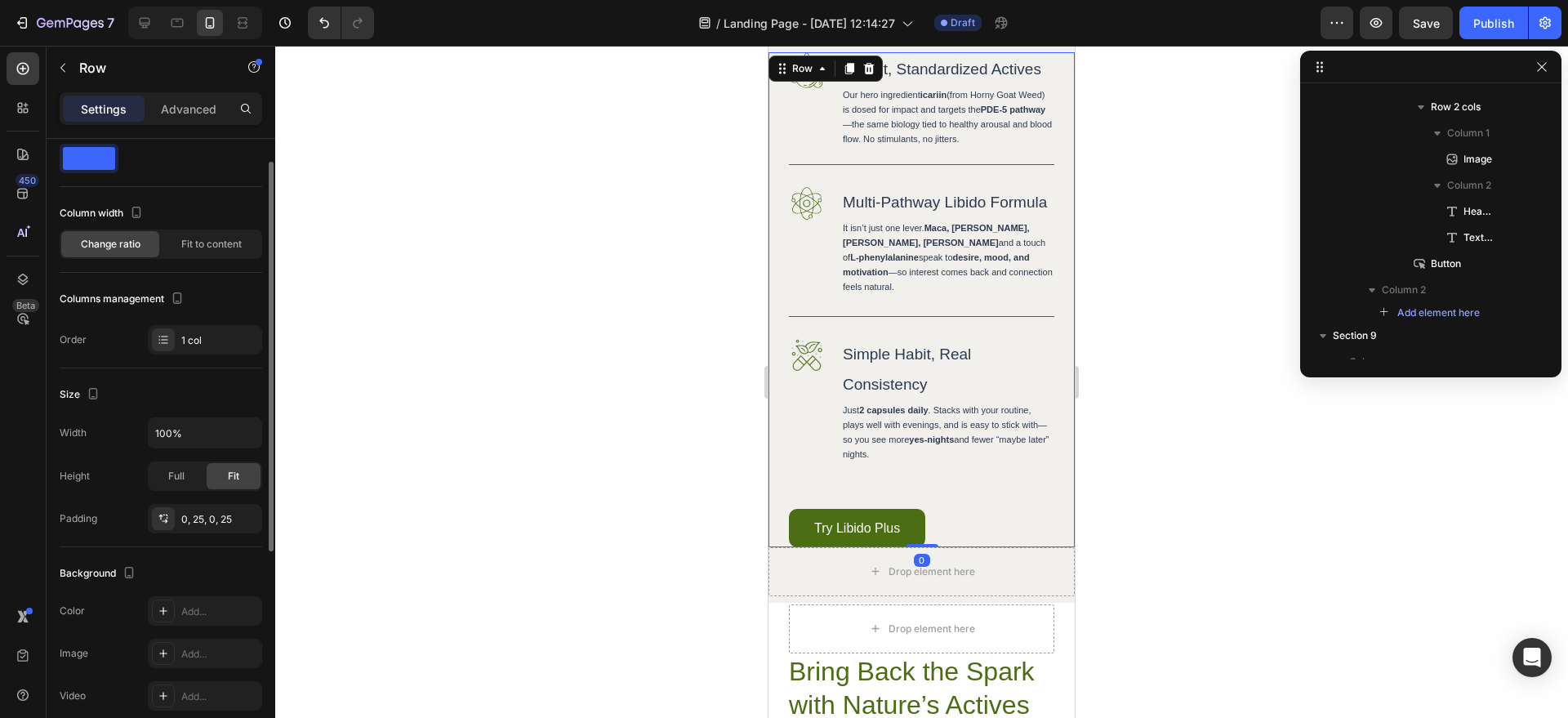
click at [1048, 414] on div "Image Potent, Standardized Actives Heading Our hero ingredient icariin (from Ho…" at bounding box center [921, 300] width 307 height 495
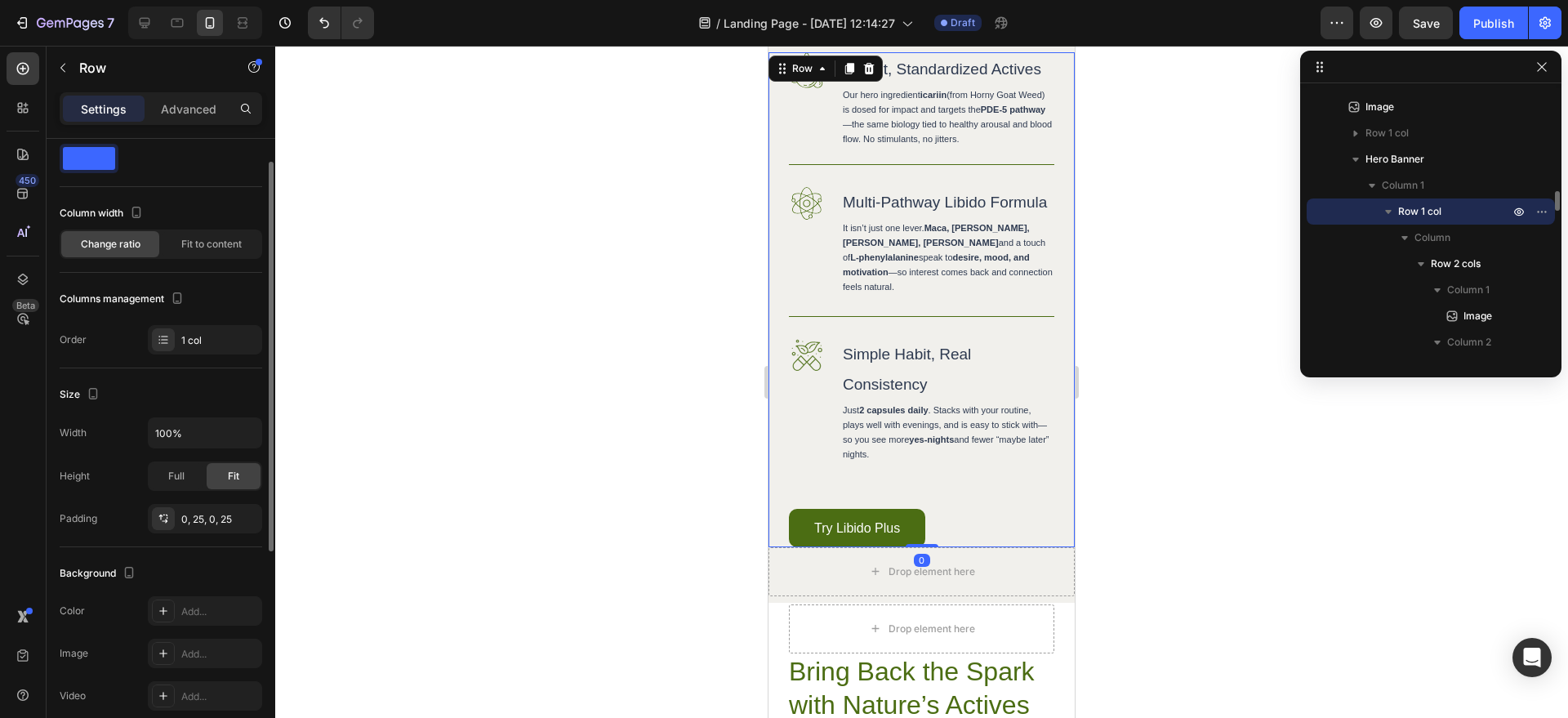
scroll to position [0, 0]
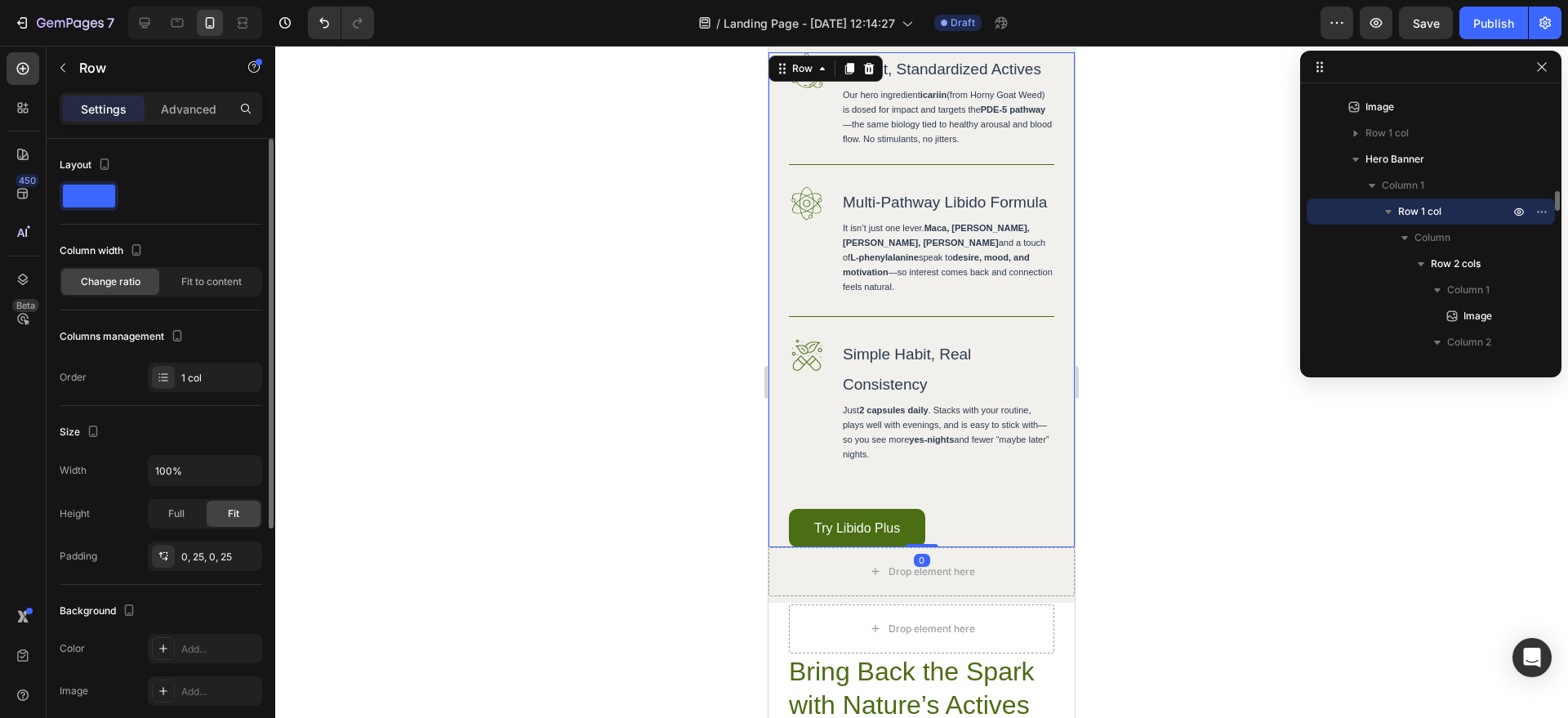
click at [1119, 443] on div at bounding box center [921, 382] width 1293 height 672
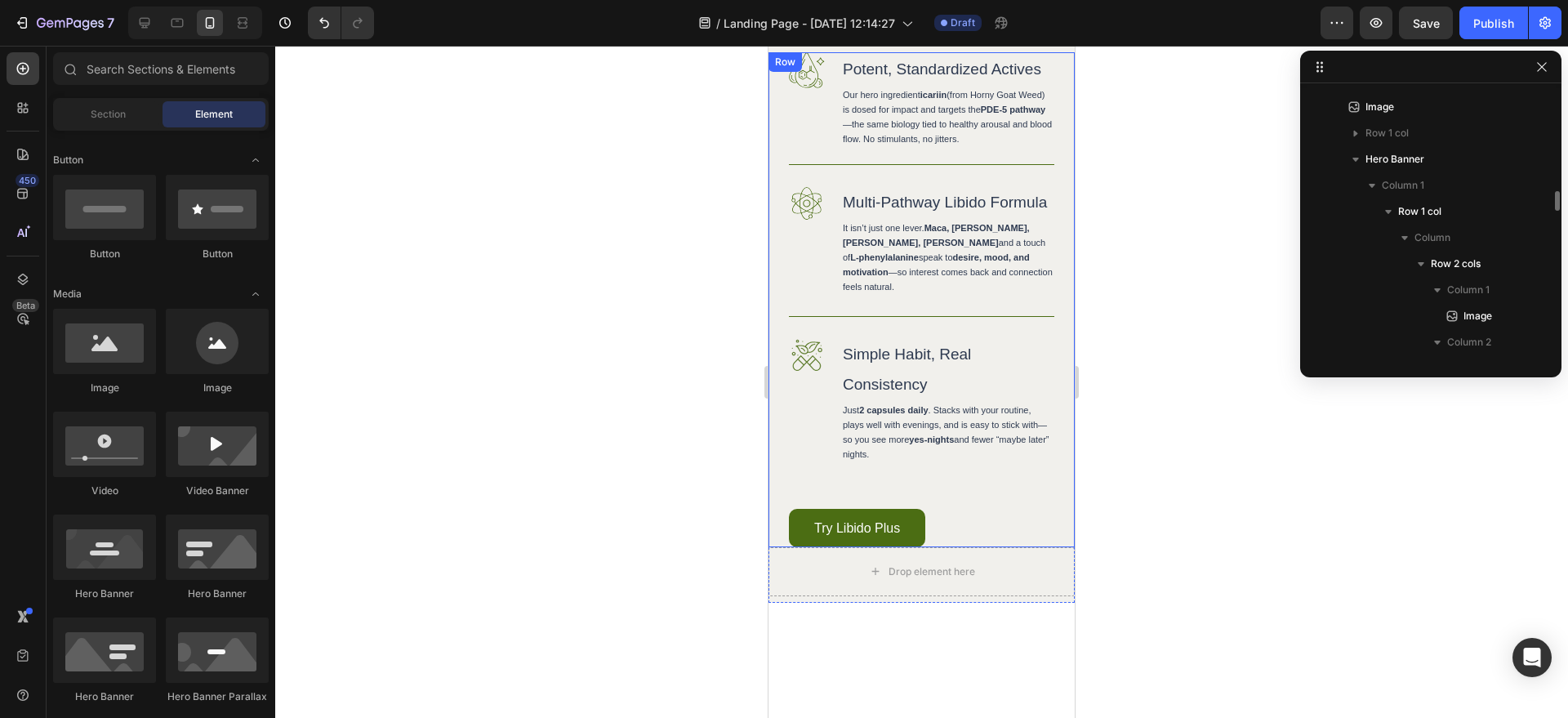
scroll to position [1356, 0]
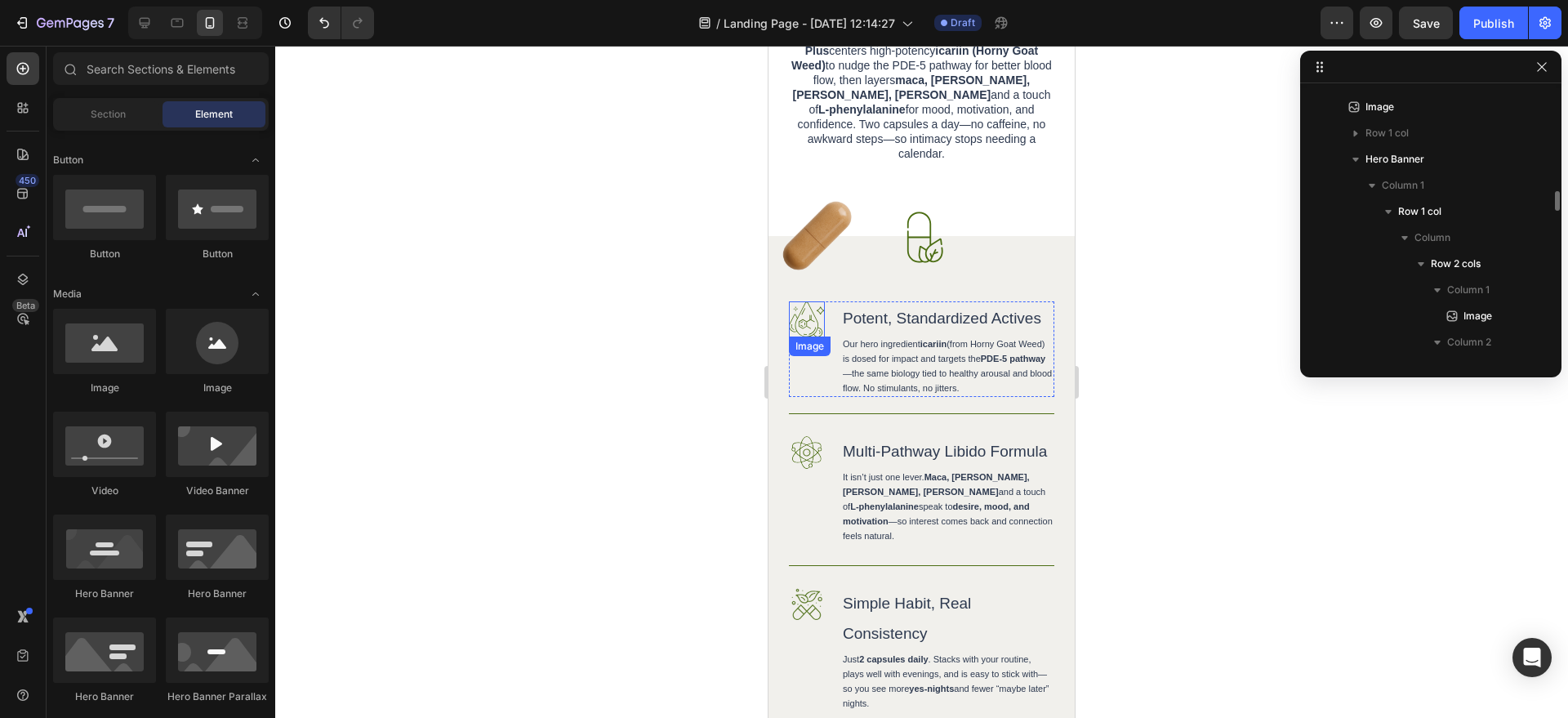
click at [816, 320] on img at bounding box center [807, 320] width 36 height 36
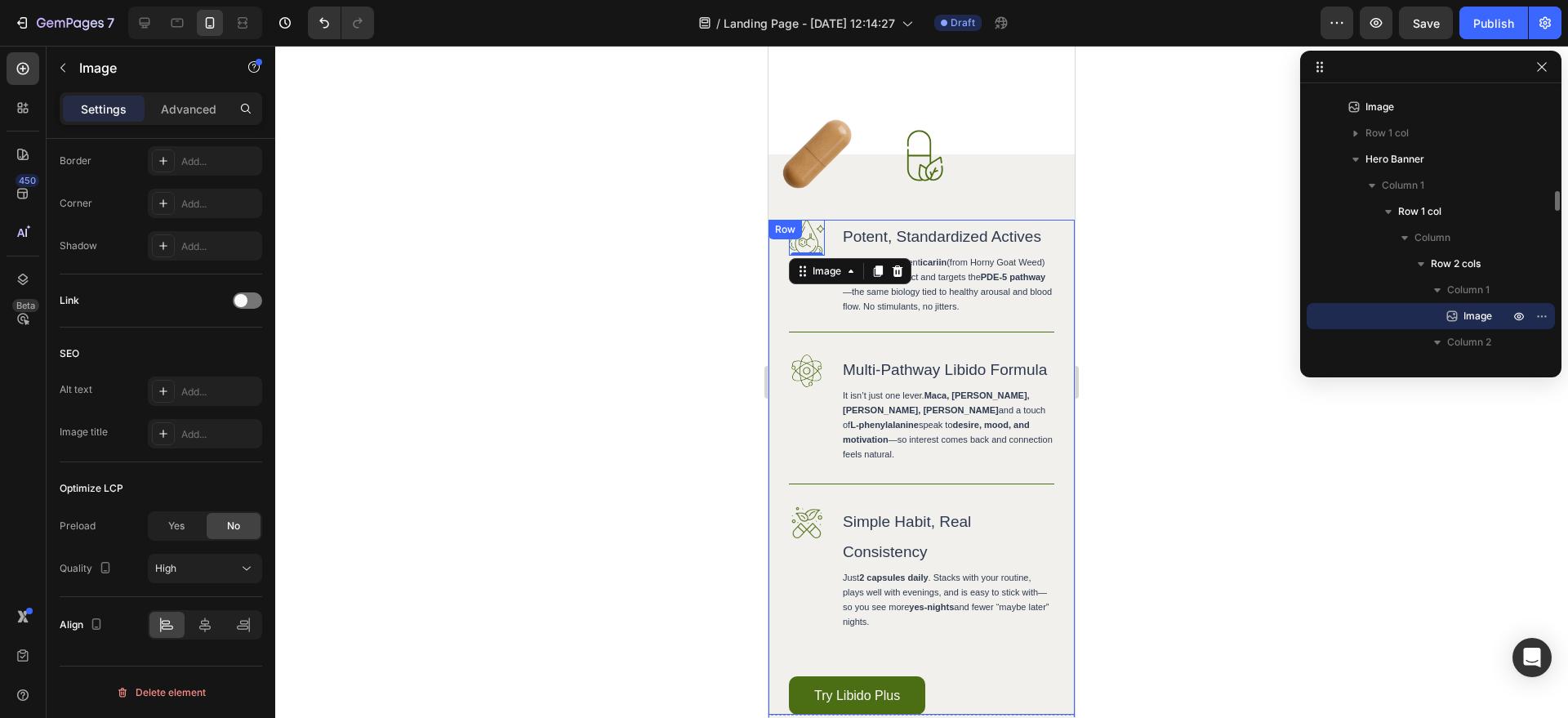
scroll to position [1717, 0]
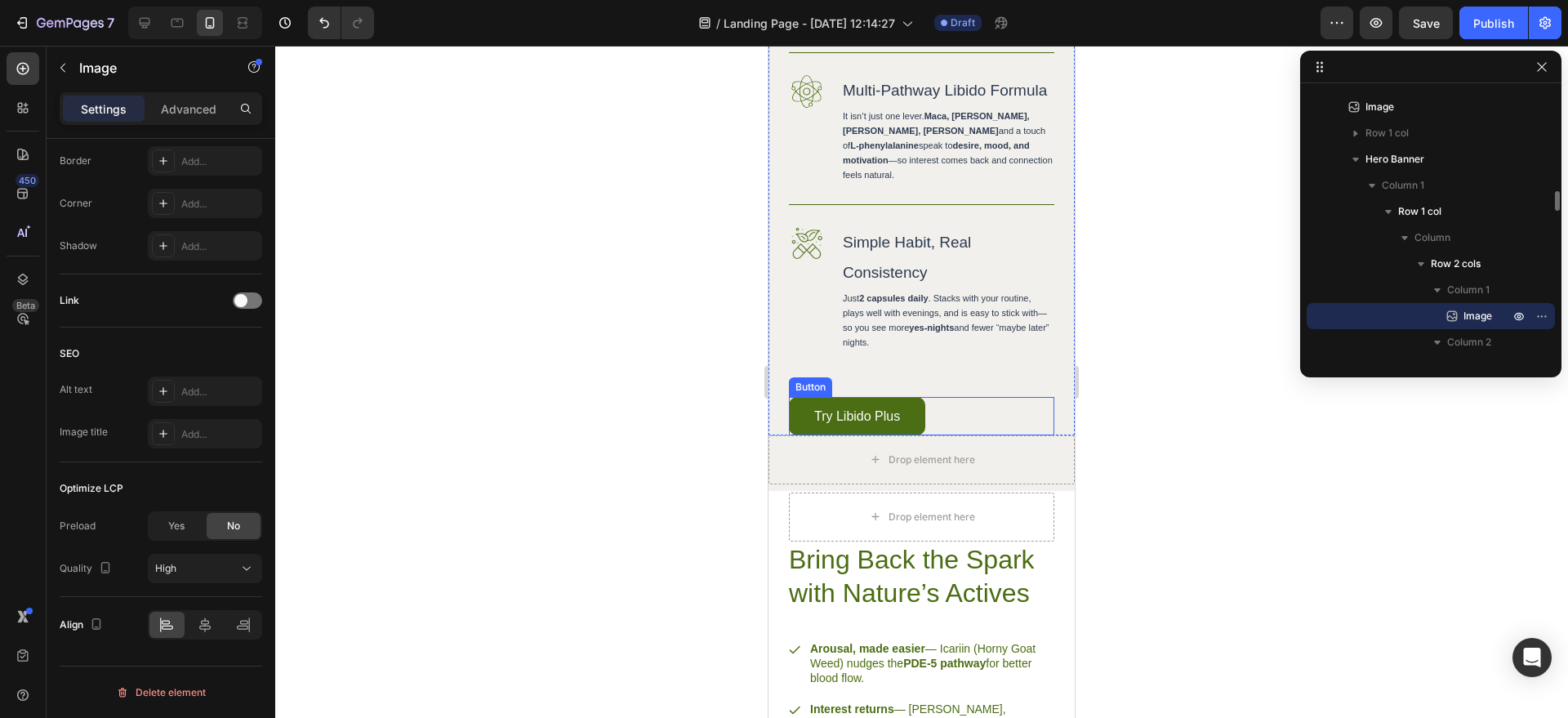
click at [897, 435] on link "Try Libido Plus" at bounding box center [857, 416] width 136 height 39
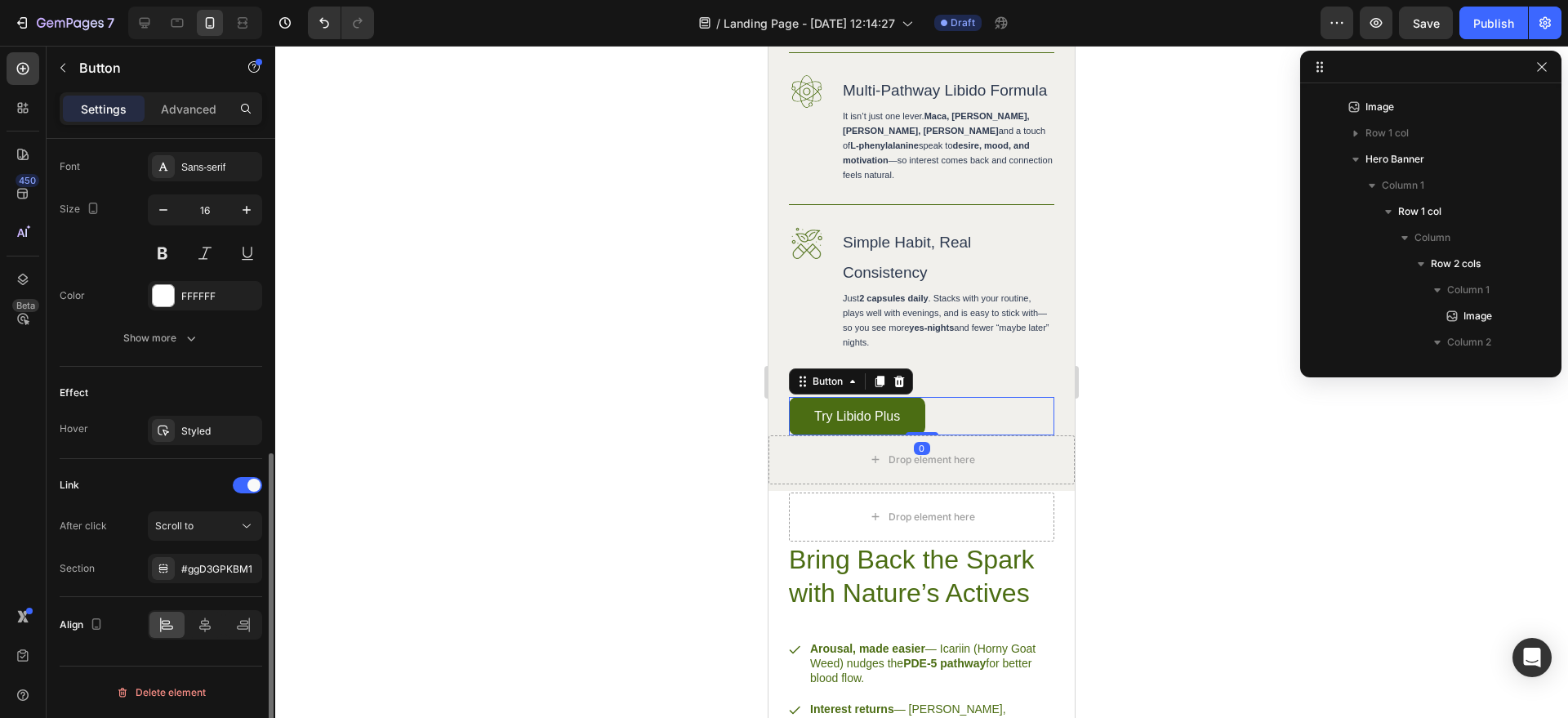
scroll to position [0, 0]
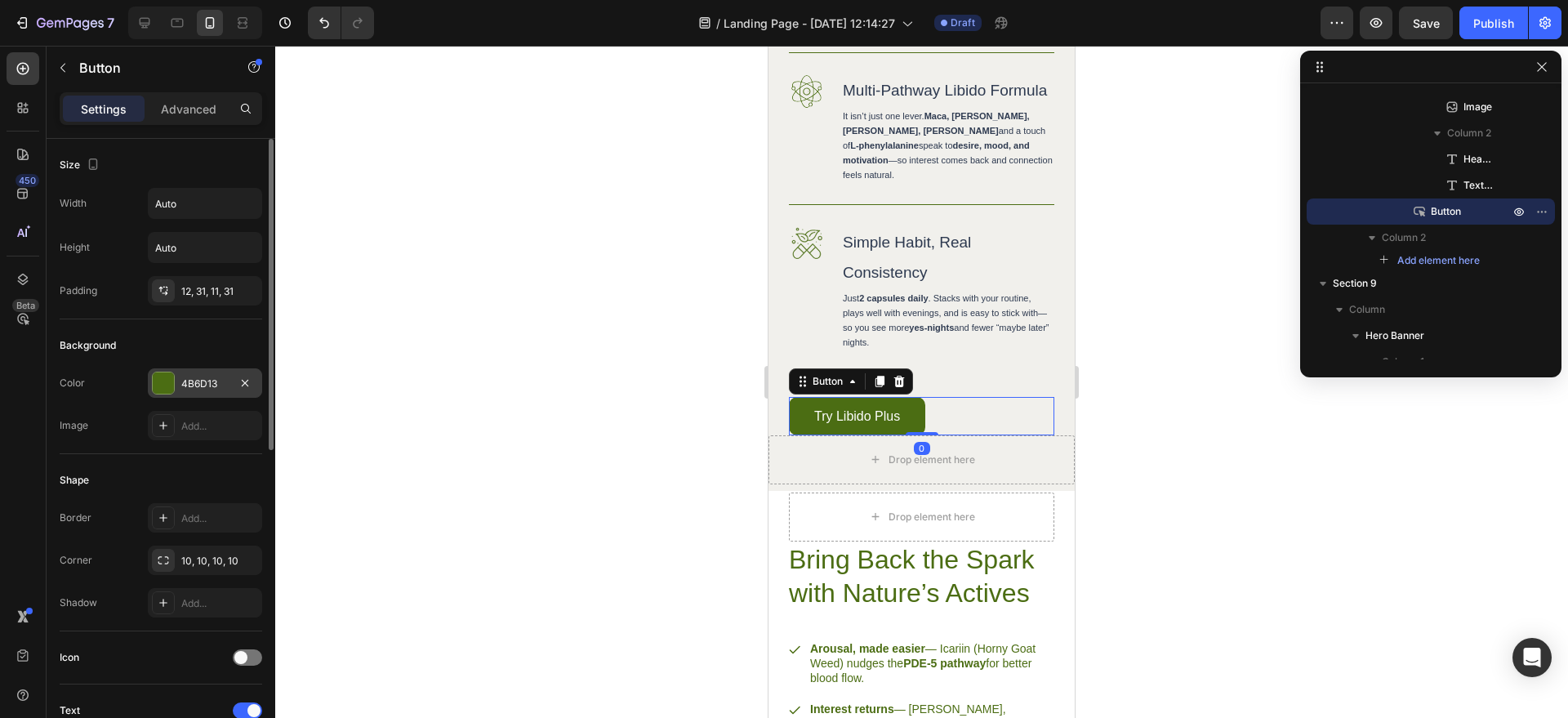
click at [163, 380] on div at bounding box center [164, 383] width 21 height 21
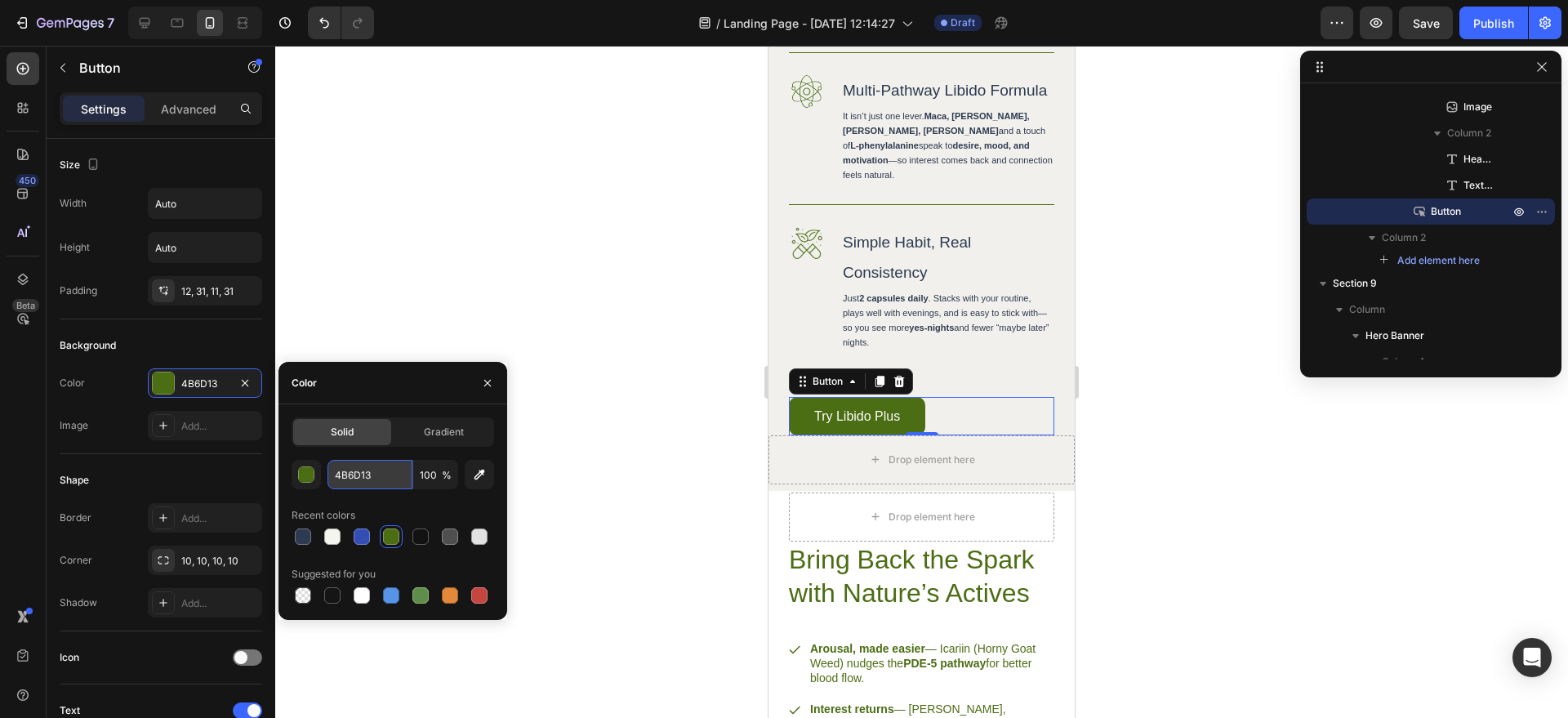
click at [396, 467] on input "4B6D13" at bounding box center [370, 475] width 85 height 30
paste input "#2e3a50"
type input "#2e3a50"
click at [1197, 377] on div at bounding box center [921, 382] width 1293 height 672
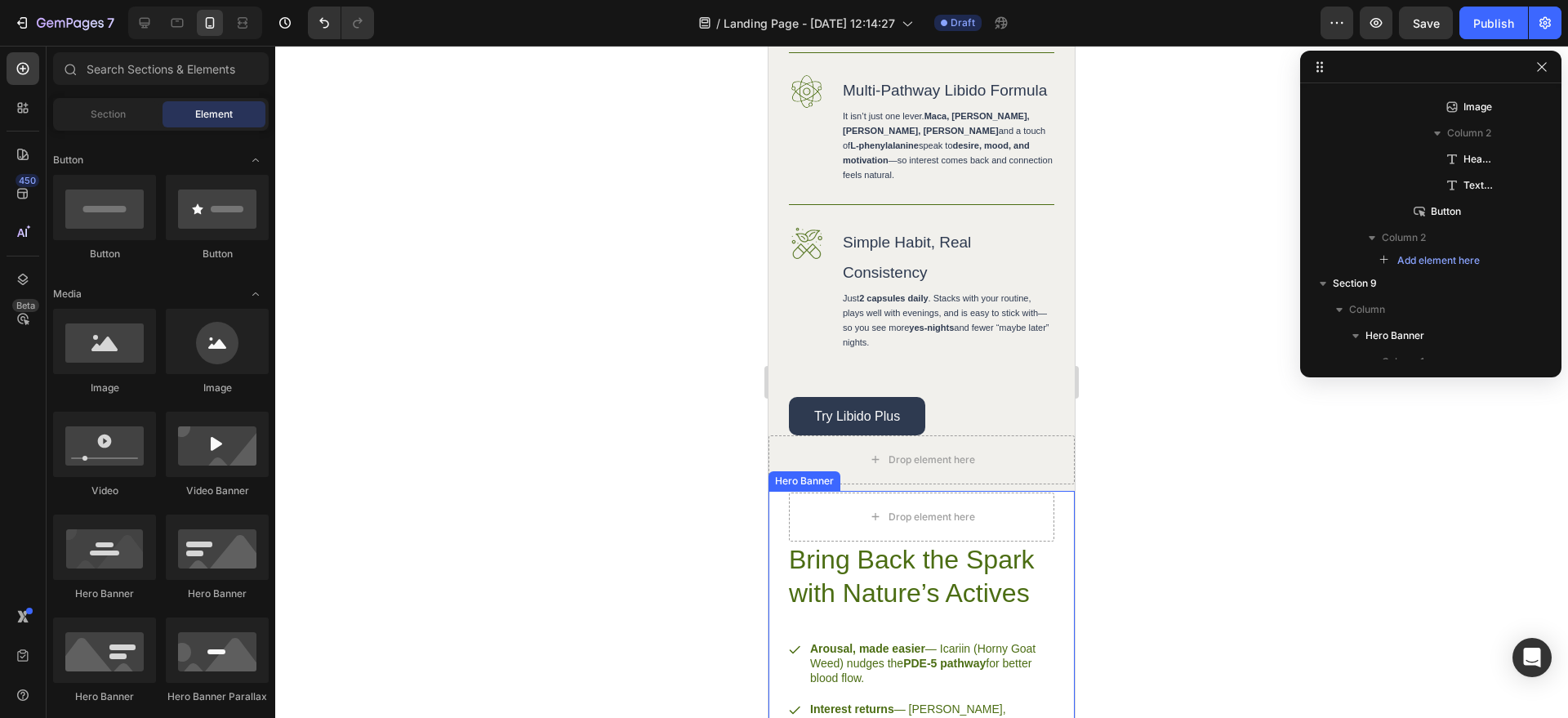
scroll to position [1930, 0]
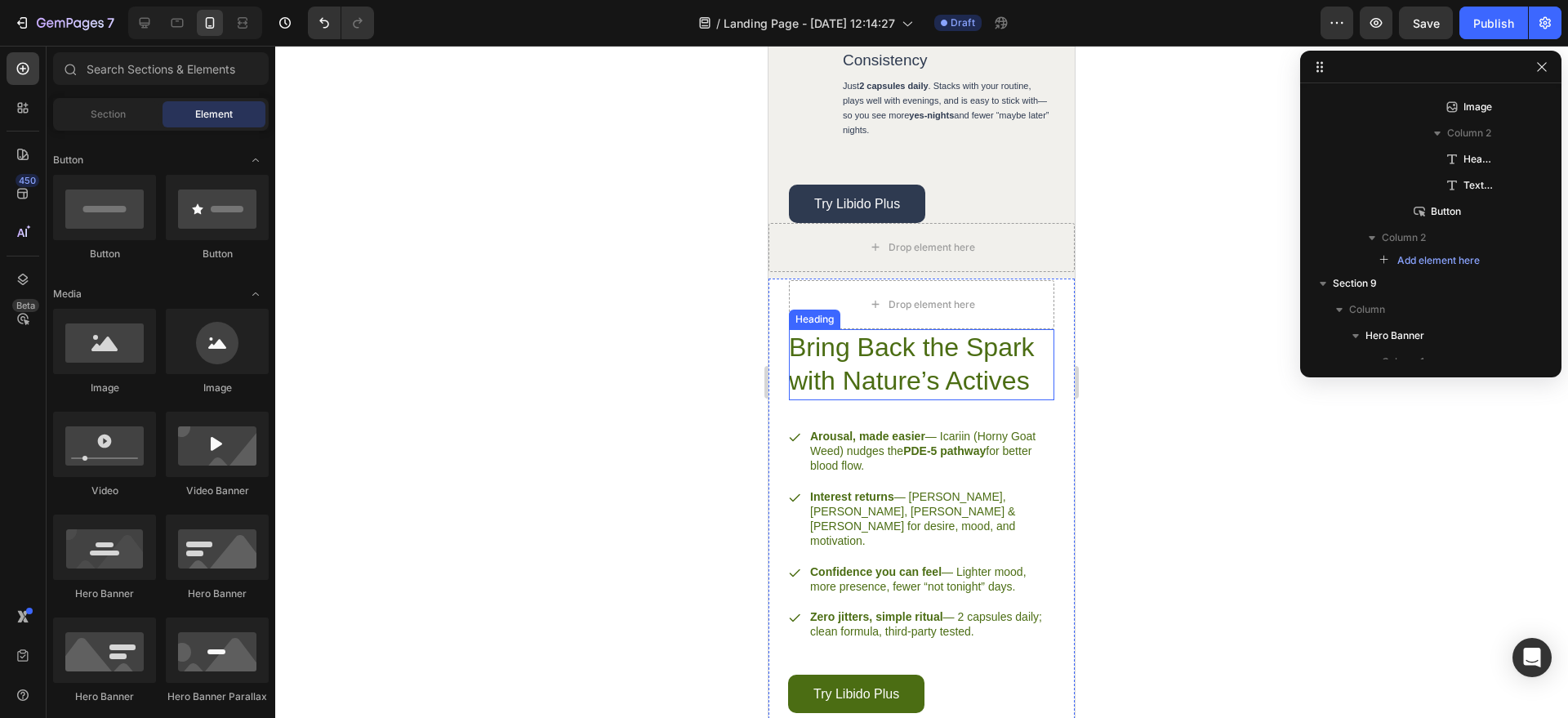
click at [980, 400] on h2 "Bring Back the Spark with Nature’s Actives" at bounding box center [921, 365] width 265 height 71
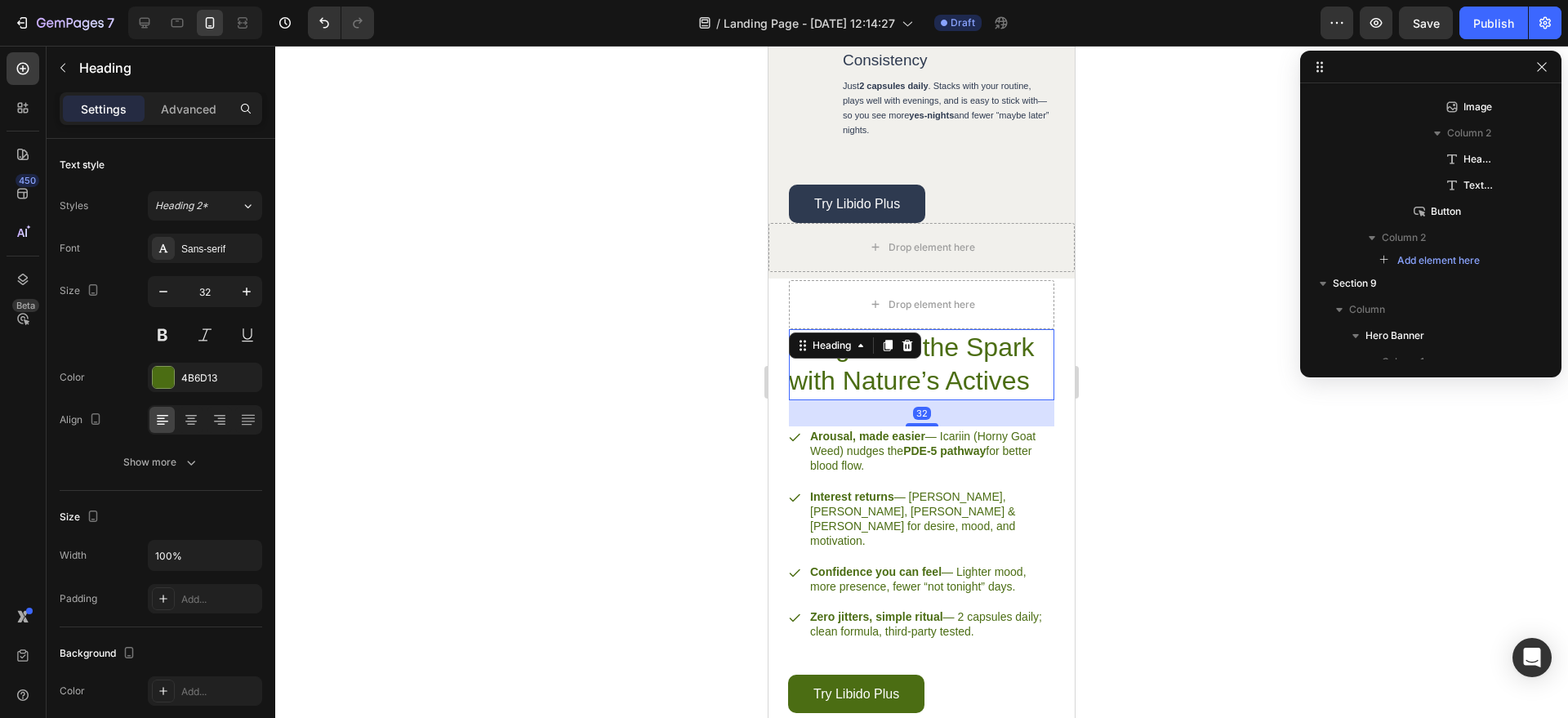
scroll to position [2054, 0]
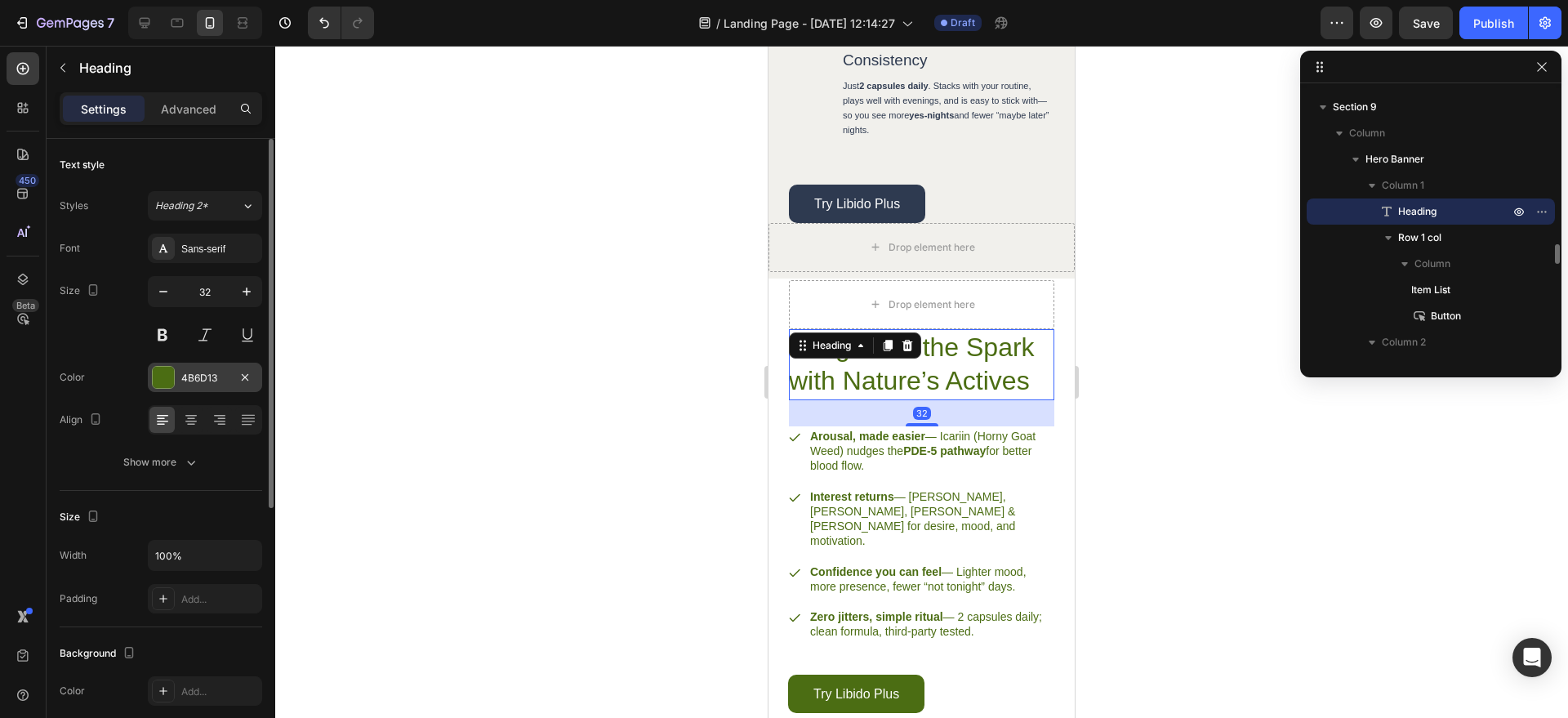
click at [158, 374] on div at bounding box center [164, 377] width 21 height 21
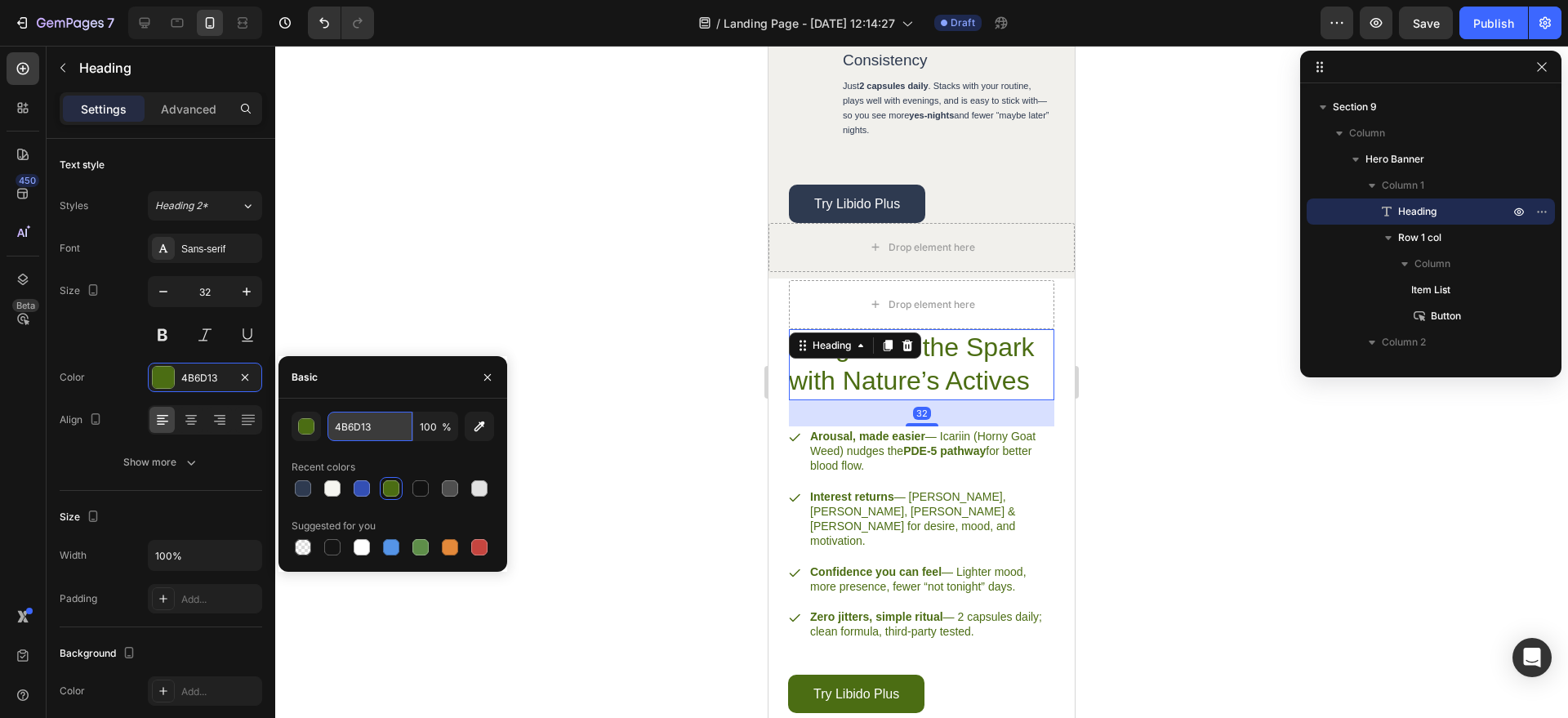
click at [393, 427] on input "4B6D13" at bounding box center [370, 426] width 85 height 30
paste input "#2e3a50"
type input "#2e3a50"
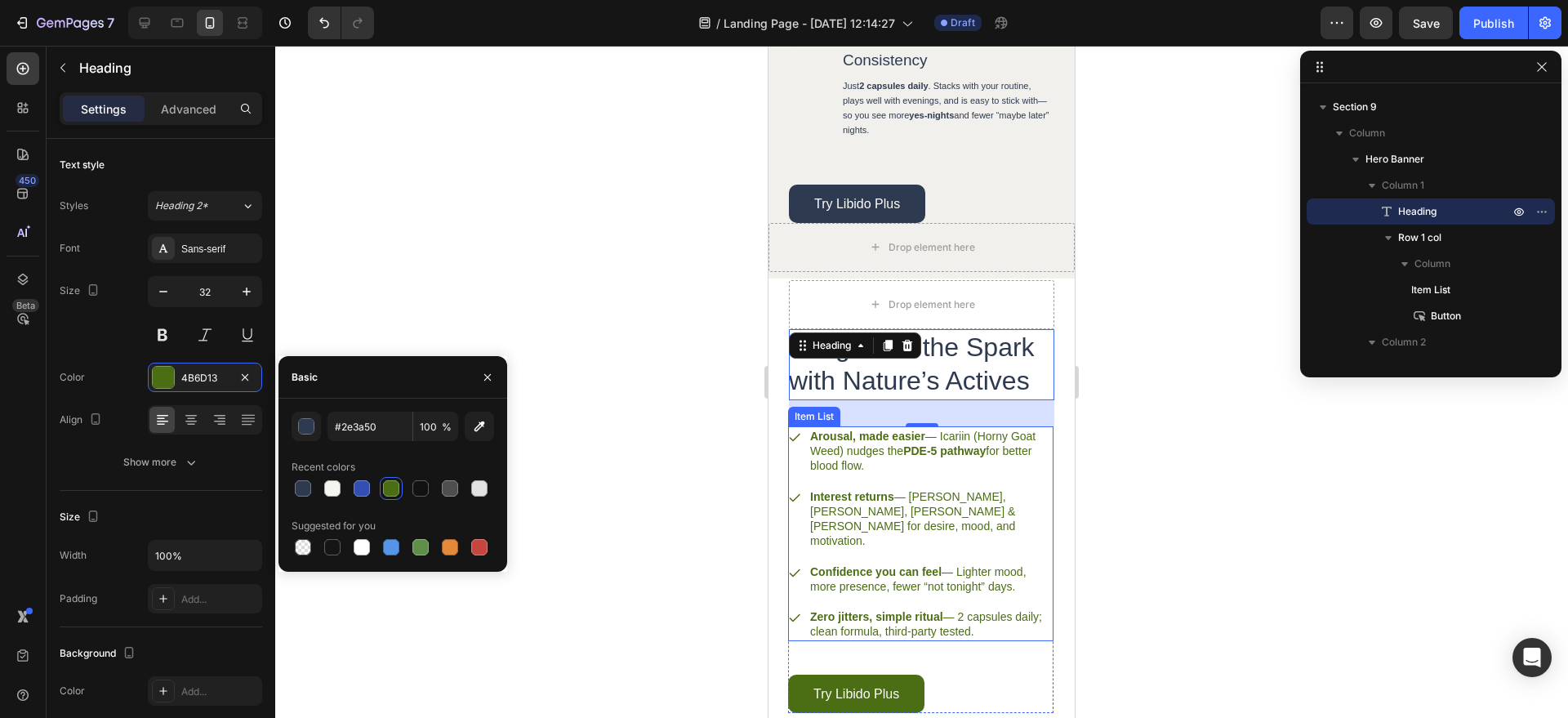
click at [858, 503] on strong "Interest returns" at bounding box center [852, 496] width 84 height 13
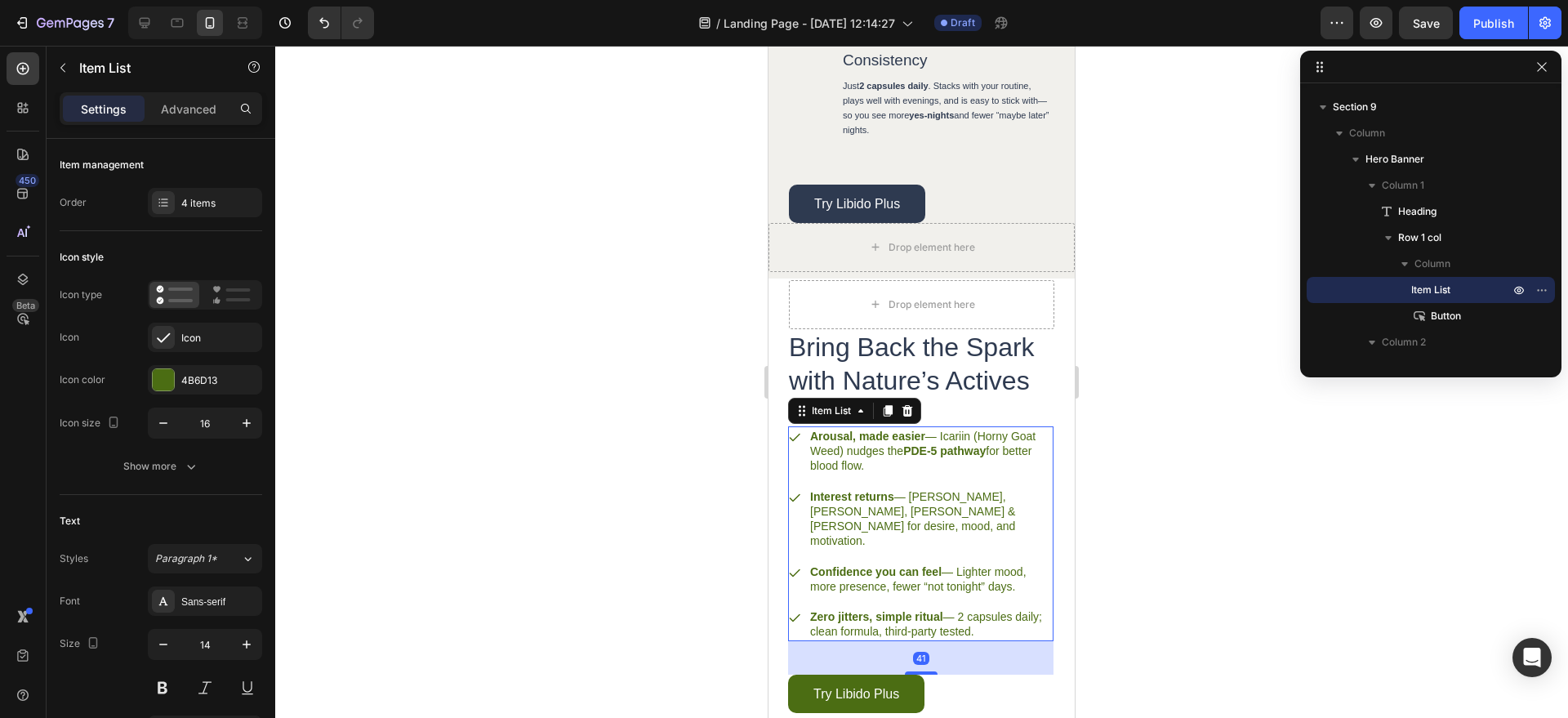
click at [859, 474] on p "Arousal, made easier — Icariin (Horny Goat Weed) nudges the PDE-5 pathway for b…" at bounding box center [930, 451] width 241 height 45
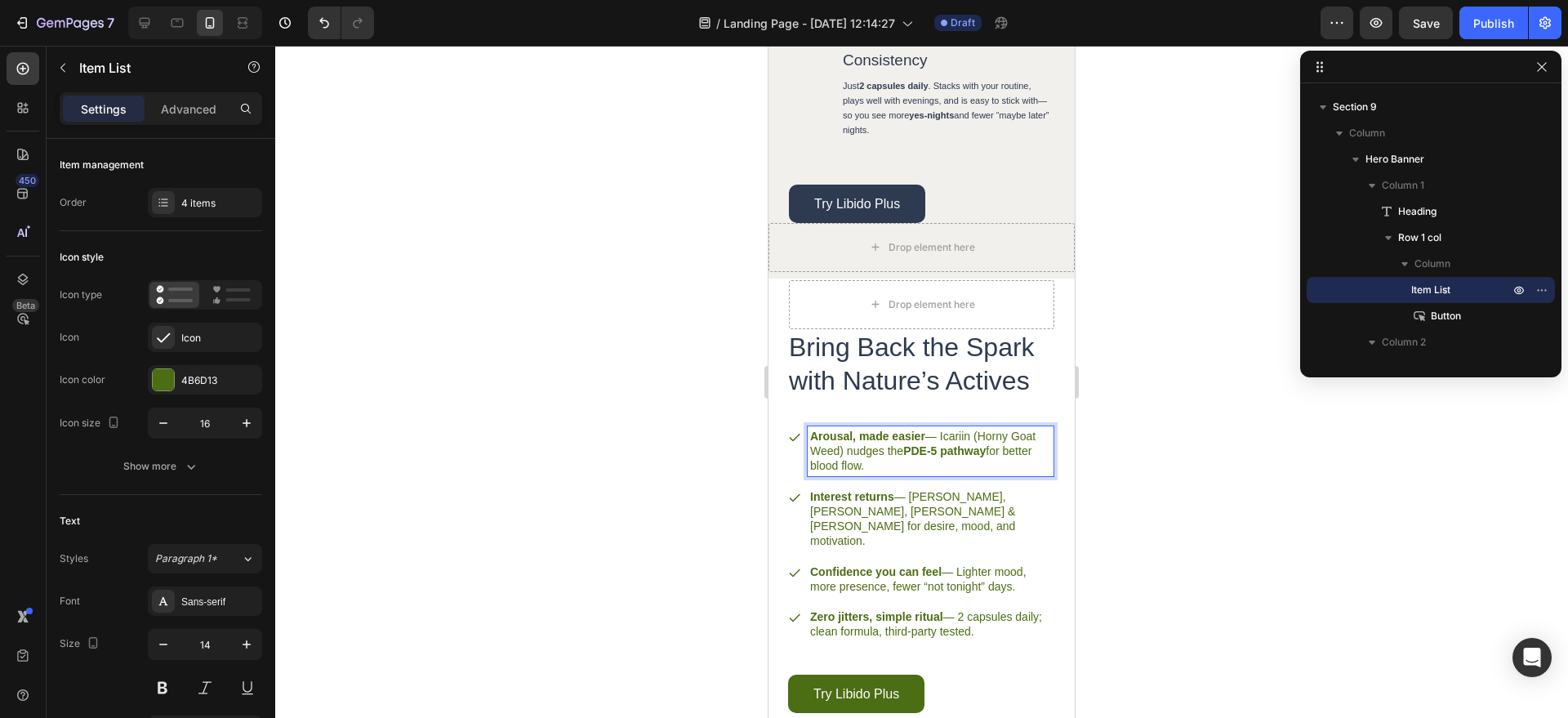
click at [859, 474] on p "Arousal, made easier — Icariin (Horny Goat Weed) nudges the PDE-5 pathway for b…" at bounding box center [930, 451] width 241 height 45
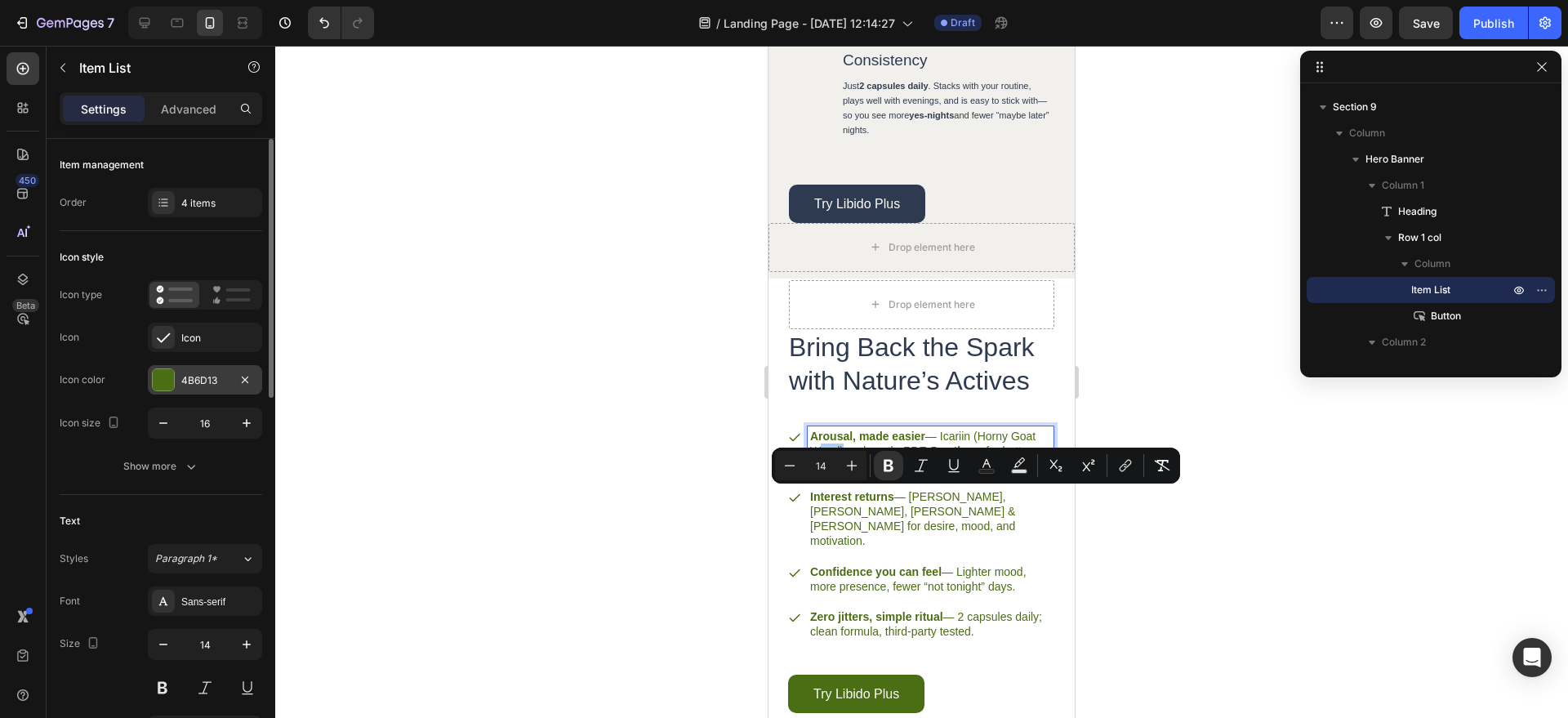
click at [208, 392] on div "4B6D13" at bounding box center [205, 380] width 114 height 30
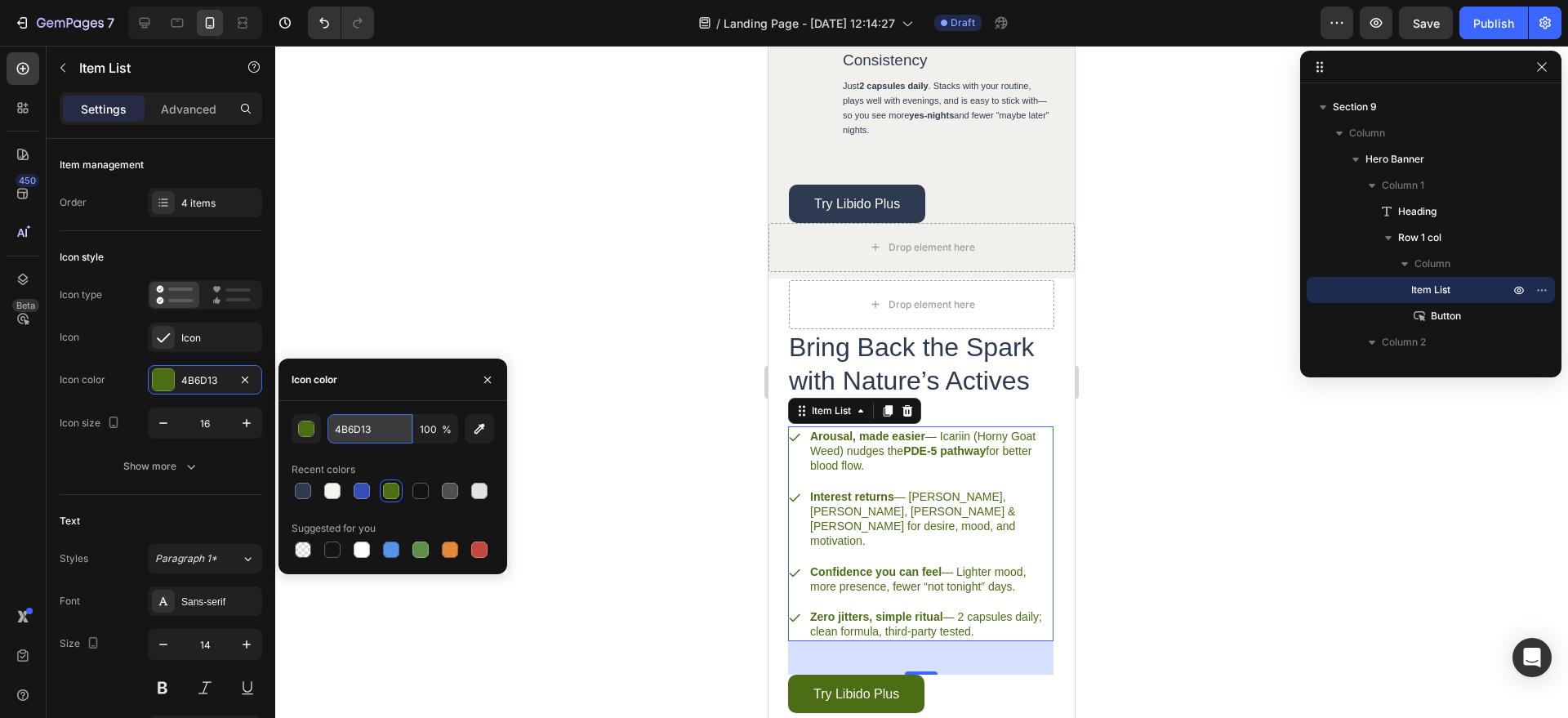
click at [341, 427] on input "4B6D13" at bounding box center [370, 429] width 85 height 30
paste input "#2e3a50"
click at [342, 429] on input "4B6D13" at bounding box center [370, 429] width 85 height 30
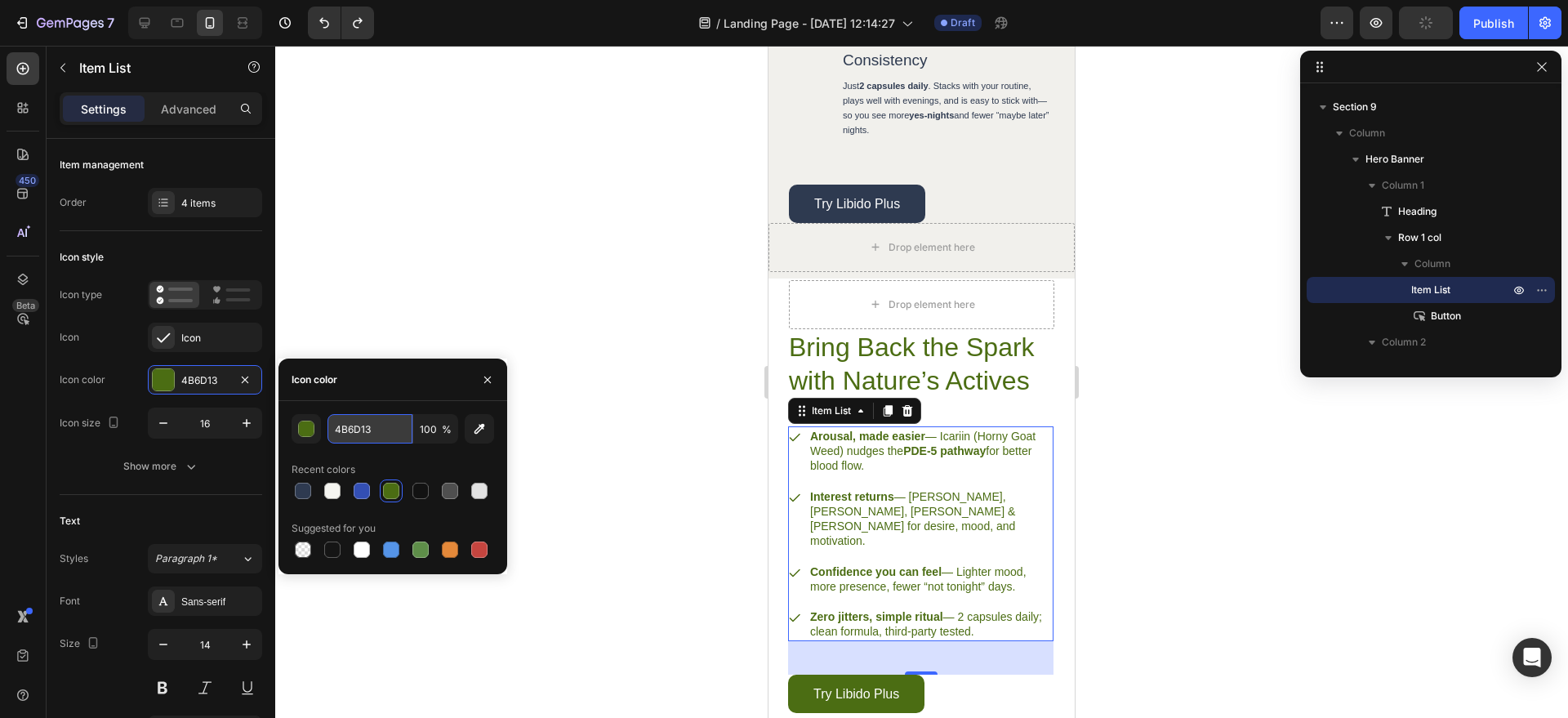
paste input "#2e3a50"
type input "#2e3a50"
click at [616, 436] on div at bounding box center [921, 382] width 1293 height 672
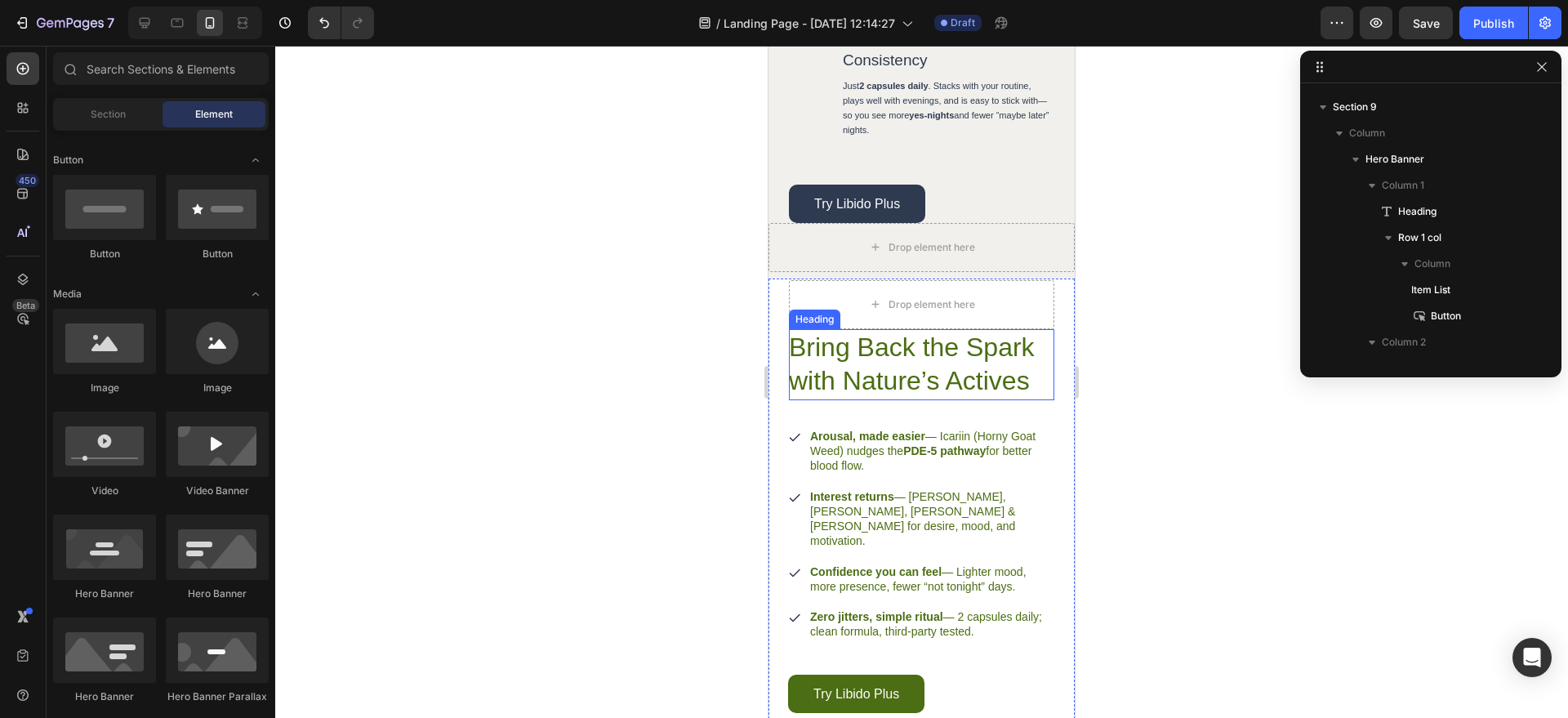
click at [895, 400] on h2 "Bring Back the Spark with Nature’s Actives" at bounding box center [921, 365] width 265 height 71
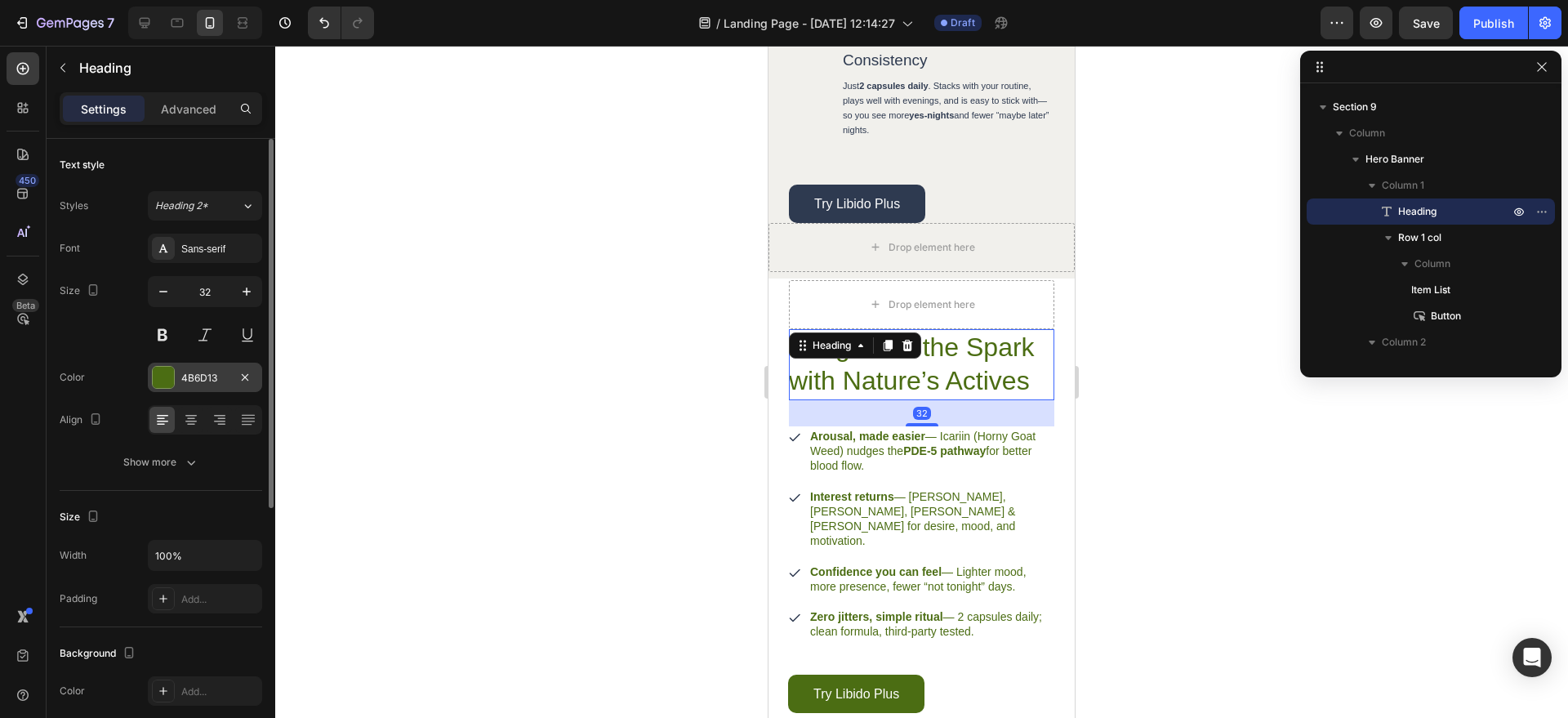
click at [201, 387] on div "4B6D13" at bounding box center [205, 377] width 114 height 30
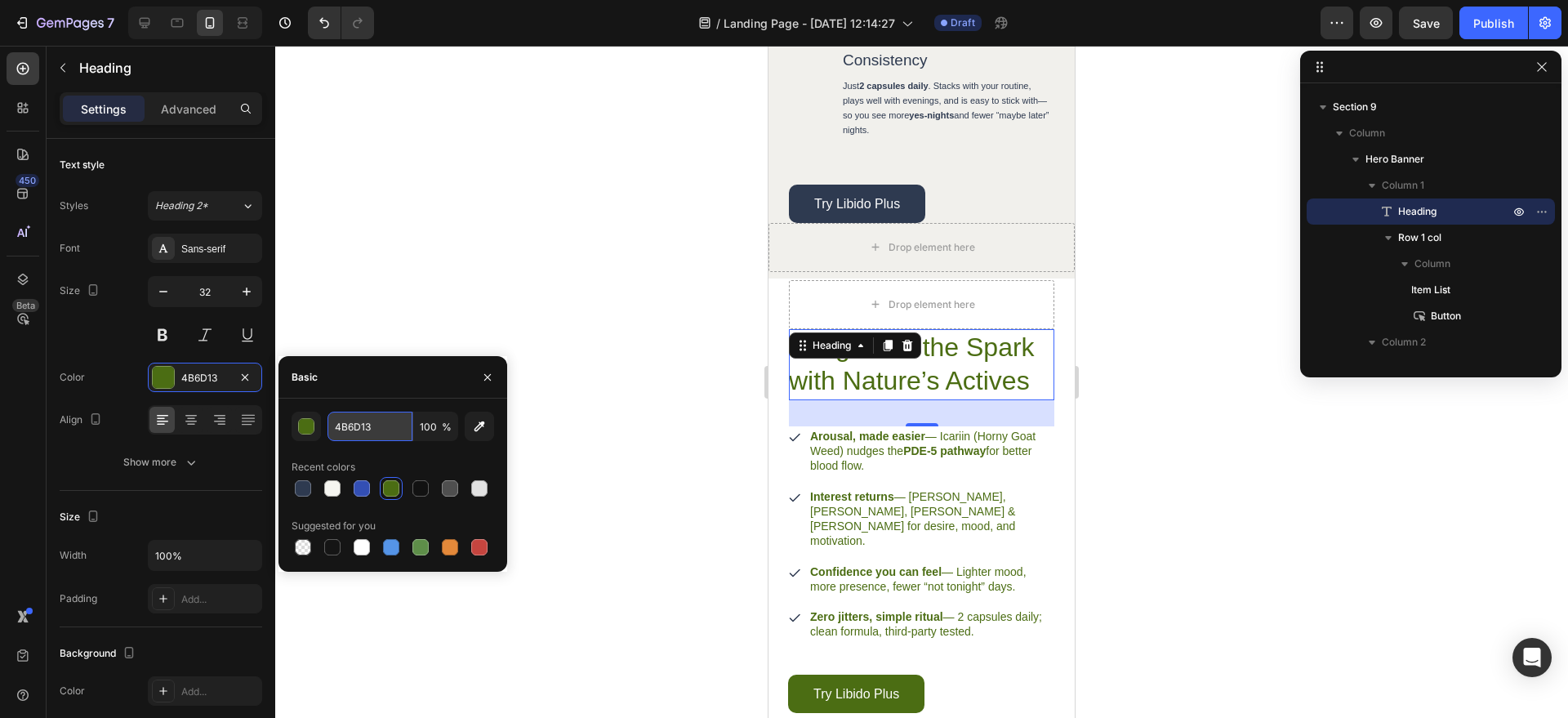
click at [380, 430] on input "4B6D13" at bounding box center [370, 426] width 85 height 30
paste input "#2e3a50"
type input "#2e3a50"
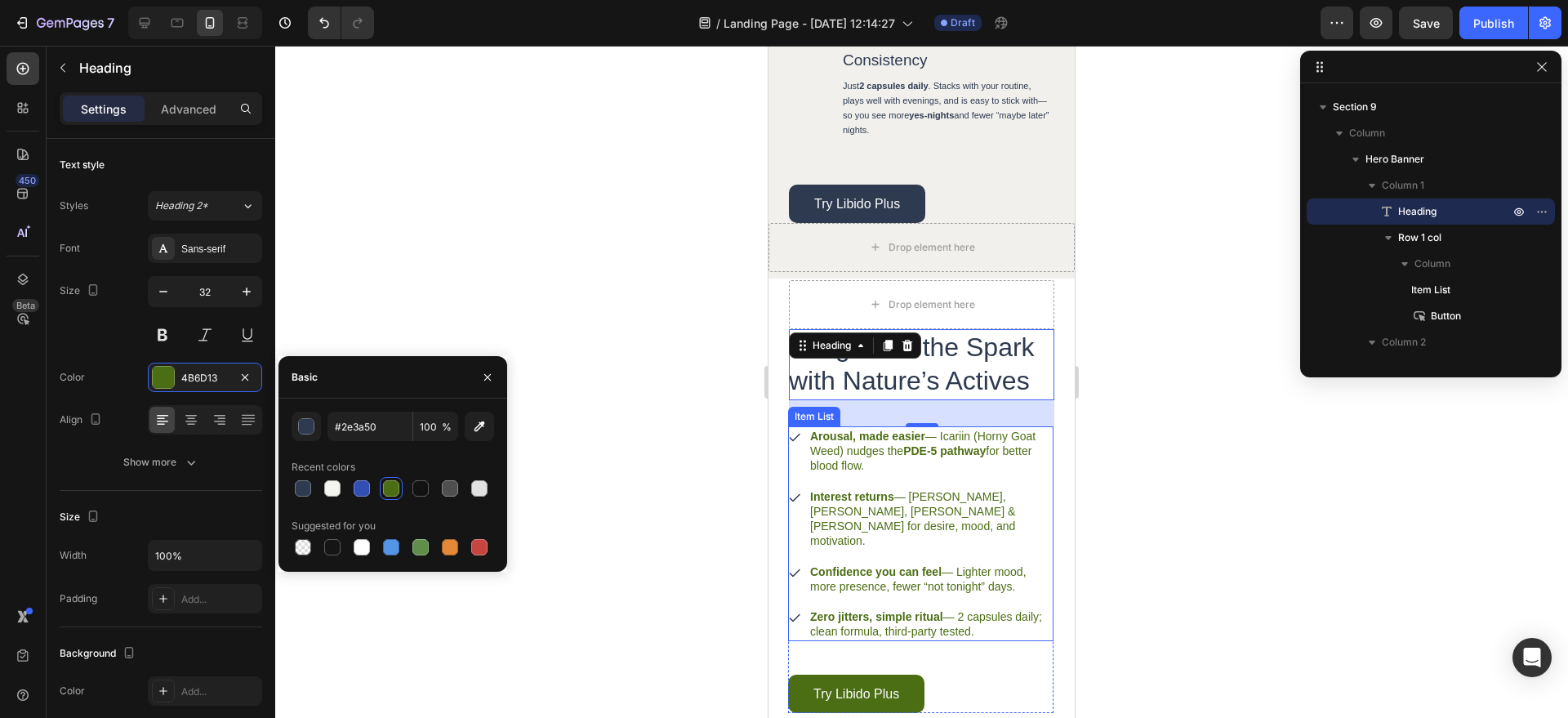
click at [903, 474] on p "Arousal, made easier — Icariin (Horny Goat Weed) nudges the PDE-5 pathway for b…" at bounding box center [930, 451] width 241 height 45
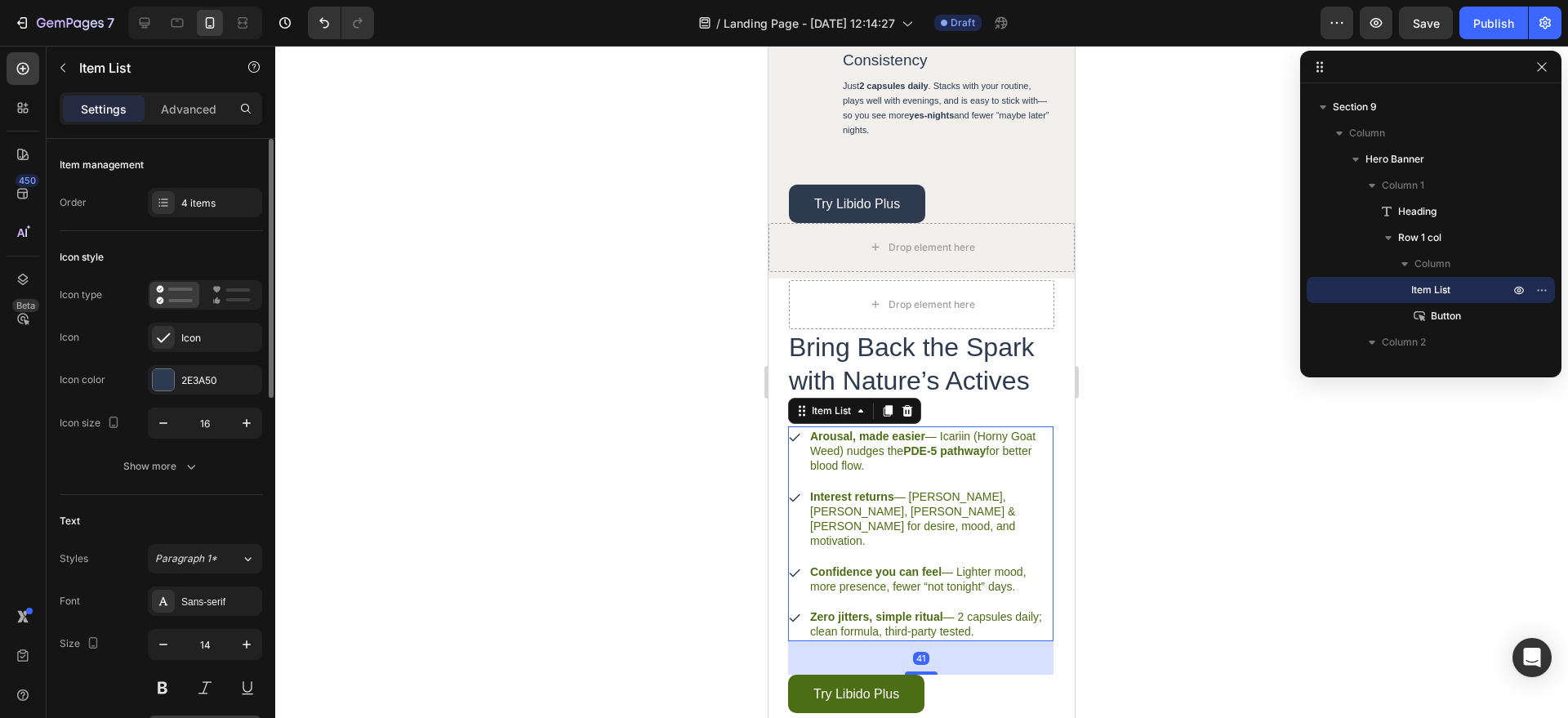
scroll to position [229, 0]
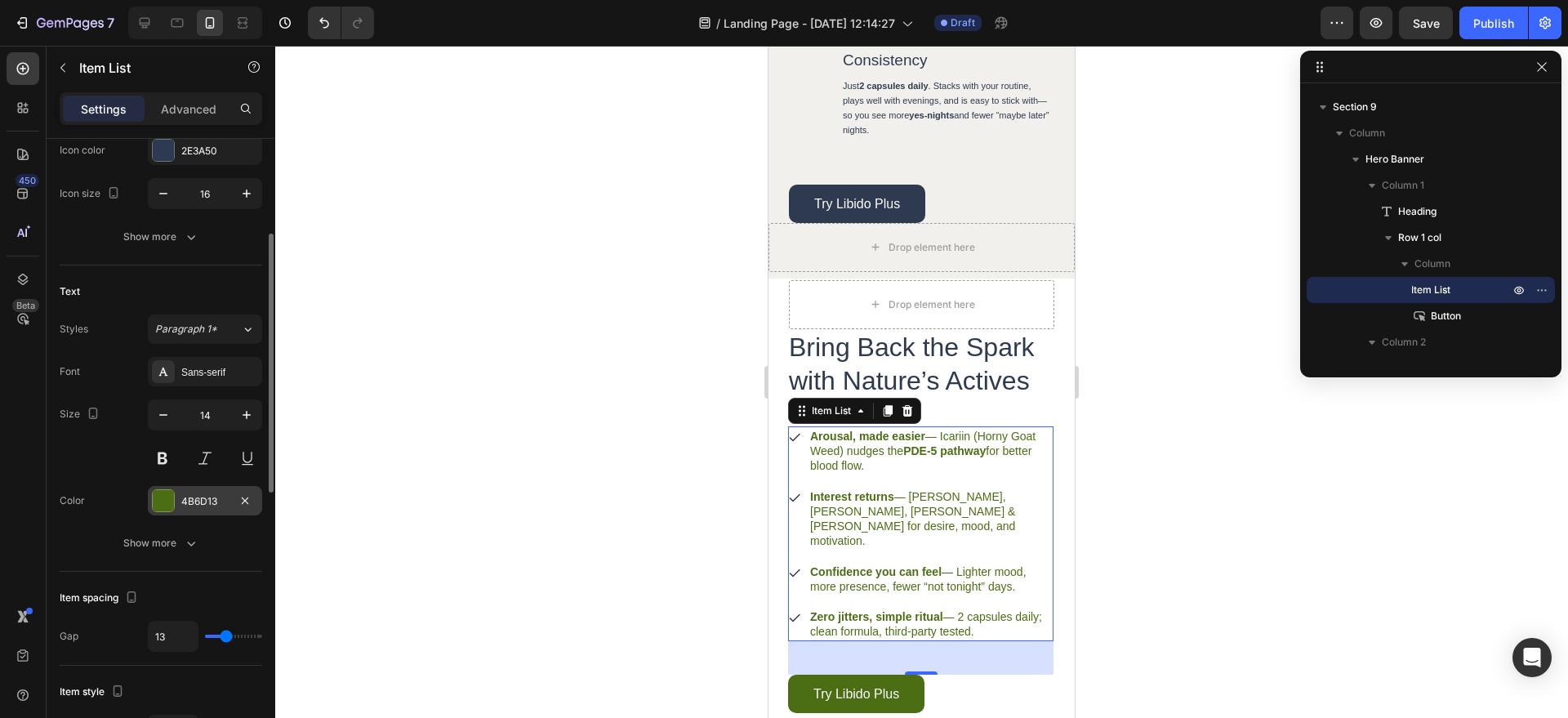
click at [196, 504] on div "4B6D13" at bounding box center [205, 501] width 48 height 15
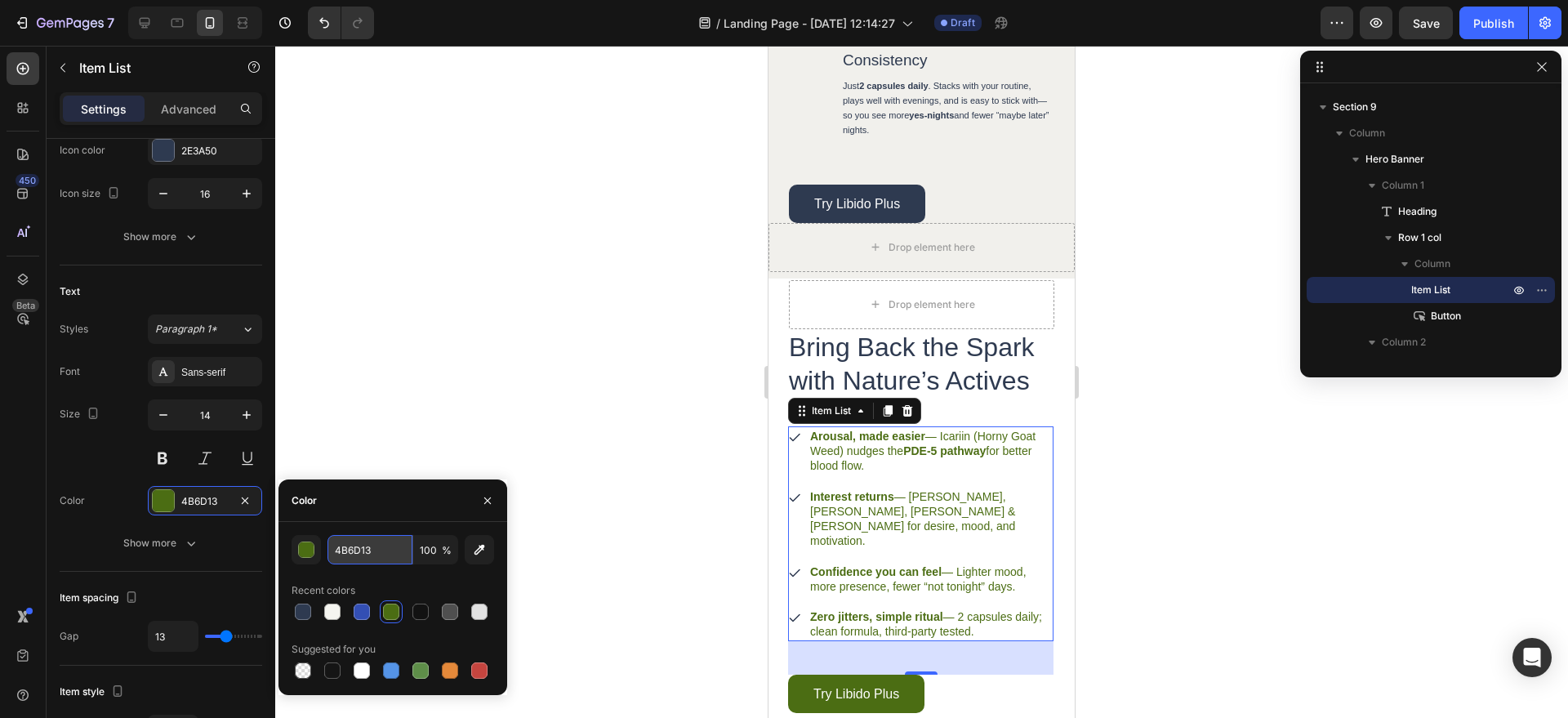
click at [343, 540] on input "4B6D13" at bounding box center [370, 550] width 85 height 30
paste input "#2e3a50"
type input "#2e3a50"
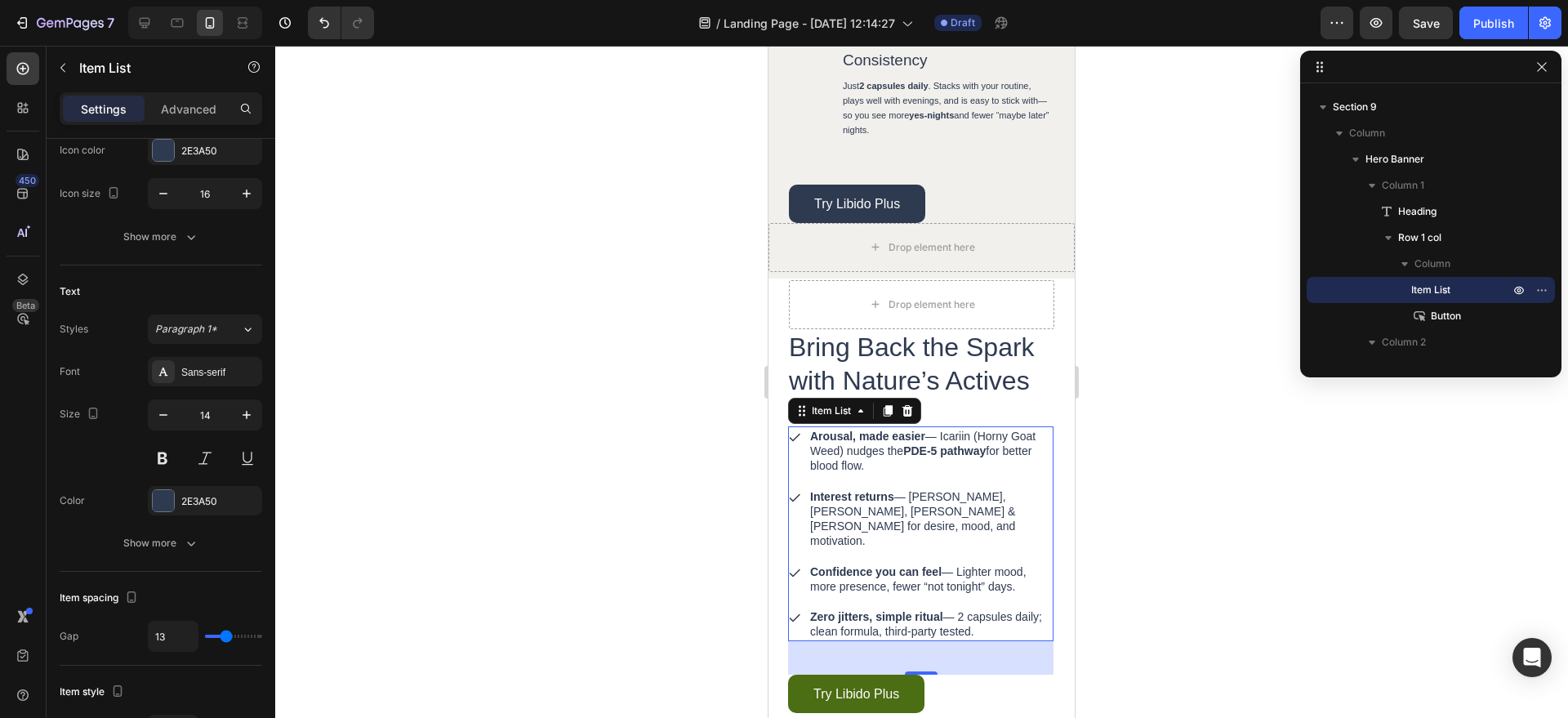
click at [1097, 446] on div at bounding box center [921, 382] width 1293 height 672
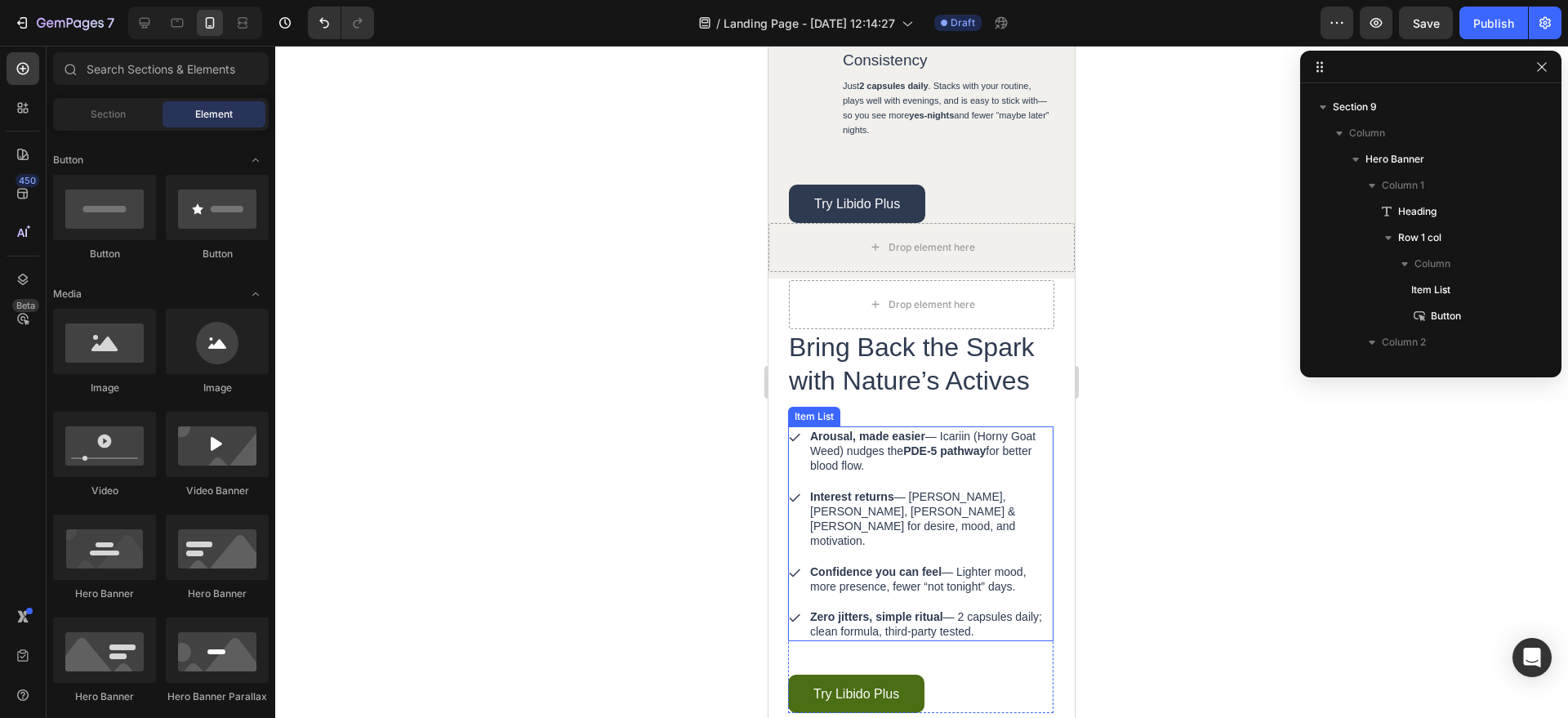
scroll to position [2301, 0]
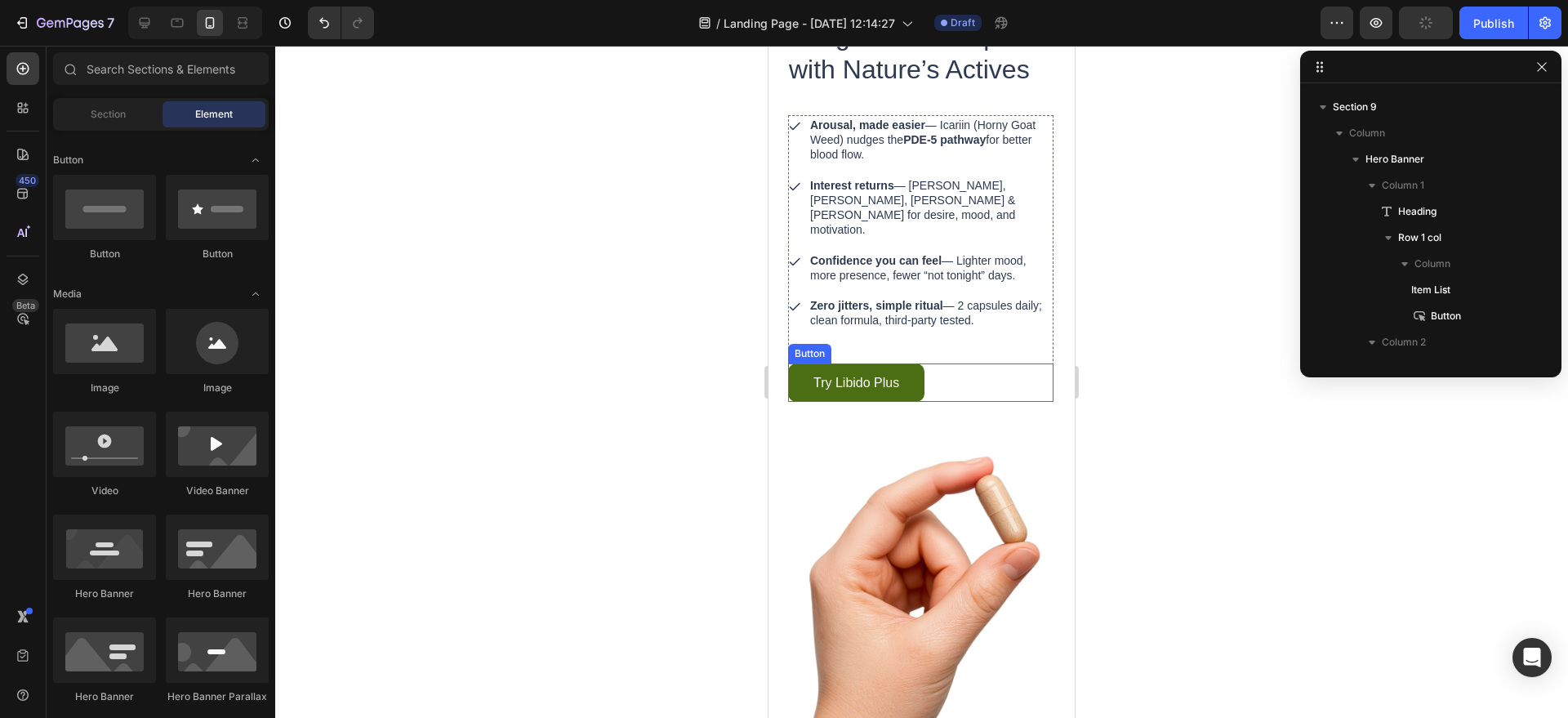
click at [904, 363] on link "Try Libido Plus" at bounding box center [856, 382] width 136 height 39
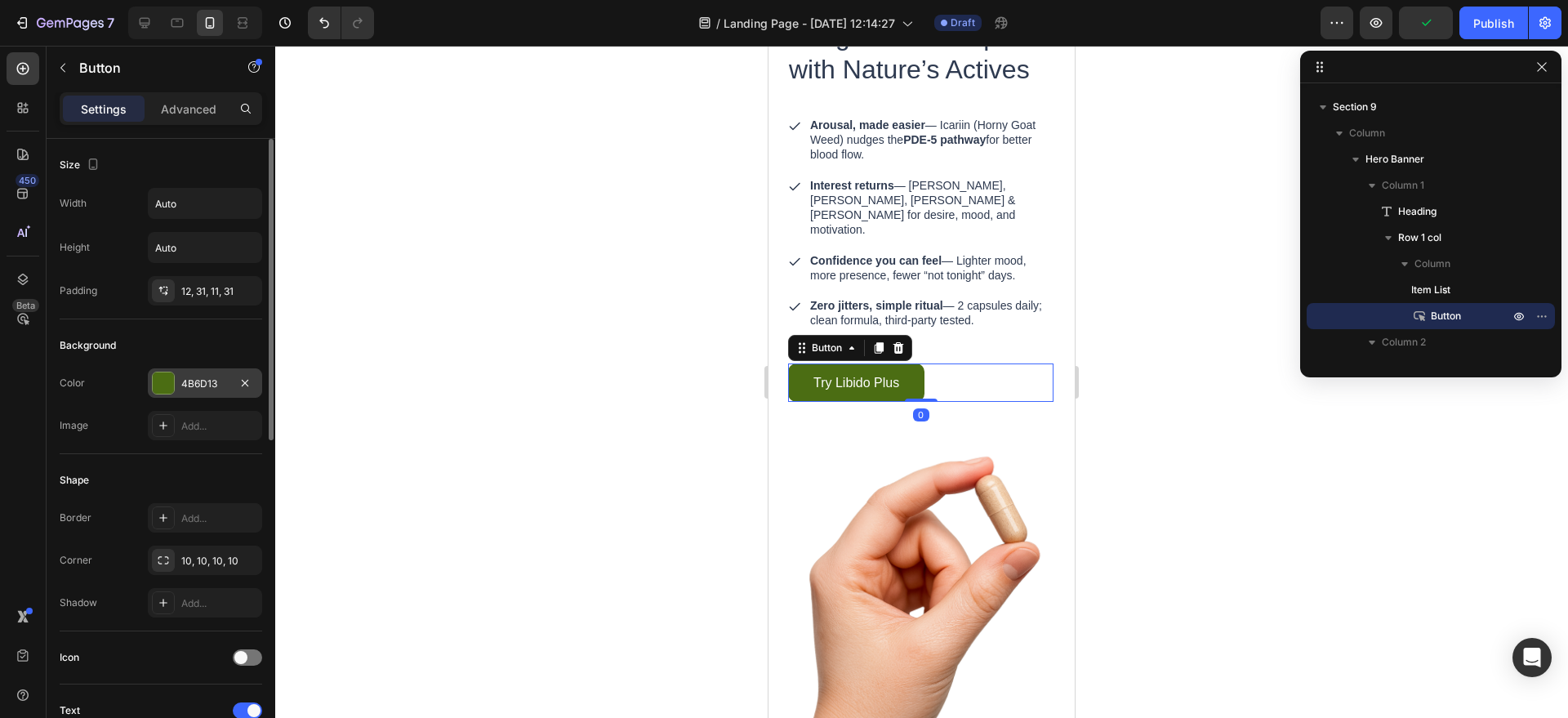
click at [209, 382] on div "4B6D13" at bounding box center [205, 384] width 48 height 15
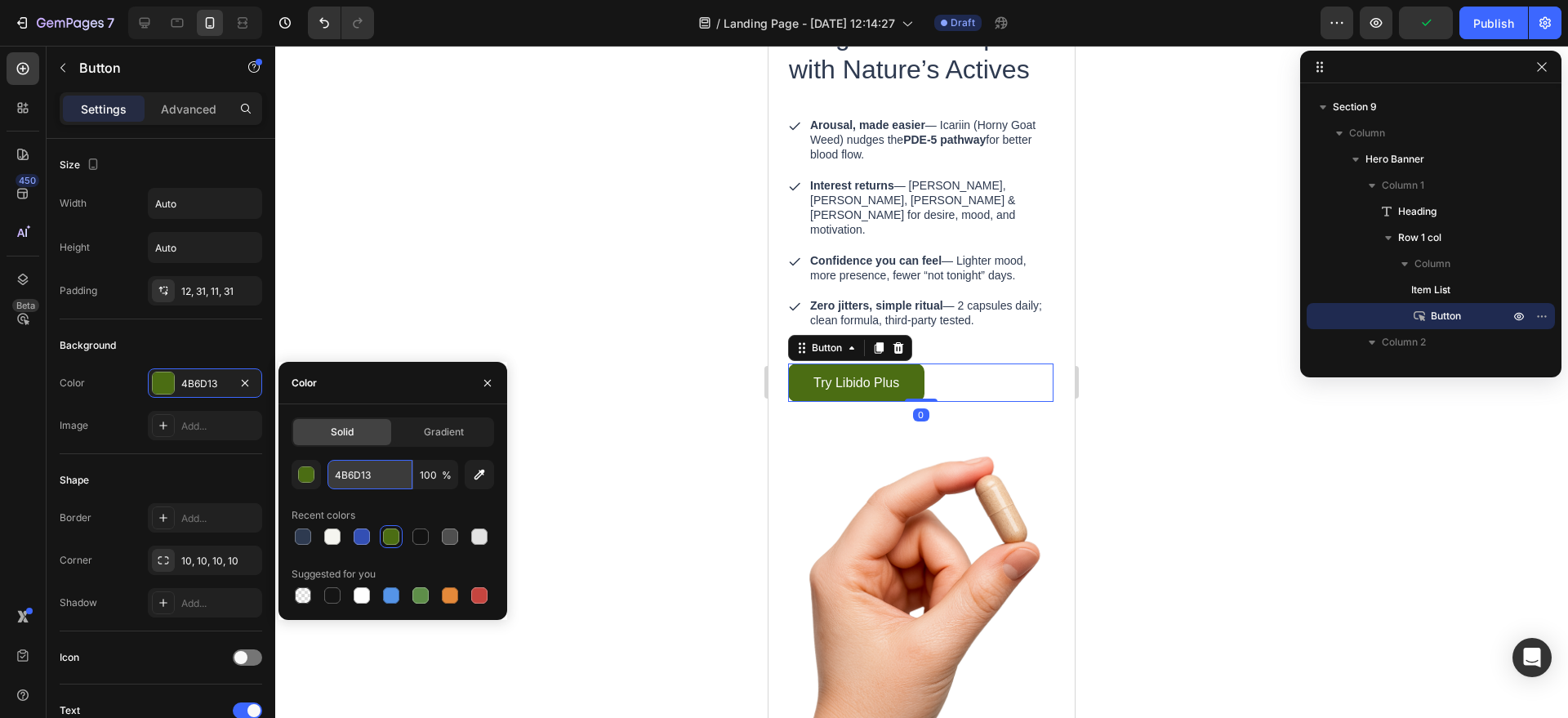
click at [362, 467] on input "4B6D13" at bounding box center [370, 475] width 85 height 30
paste input "#2e3a50"
type input "#2e3a50"
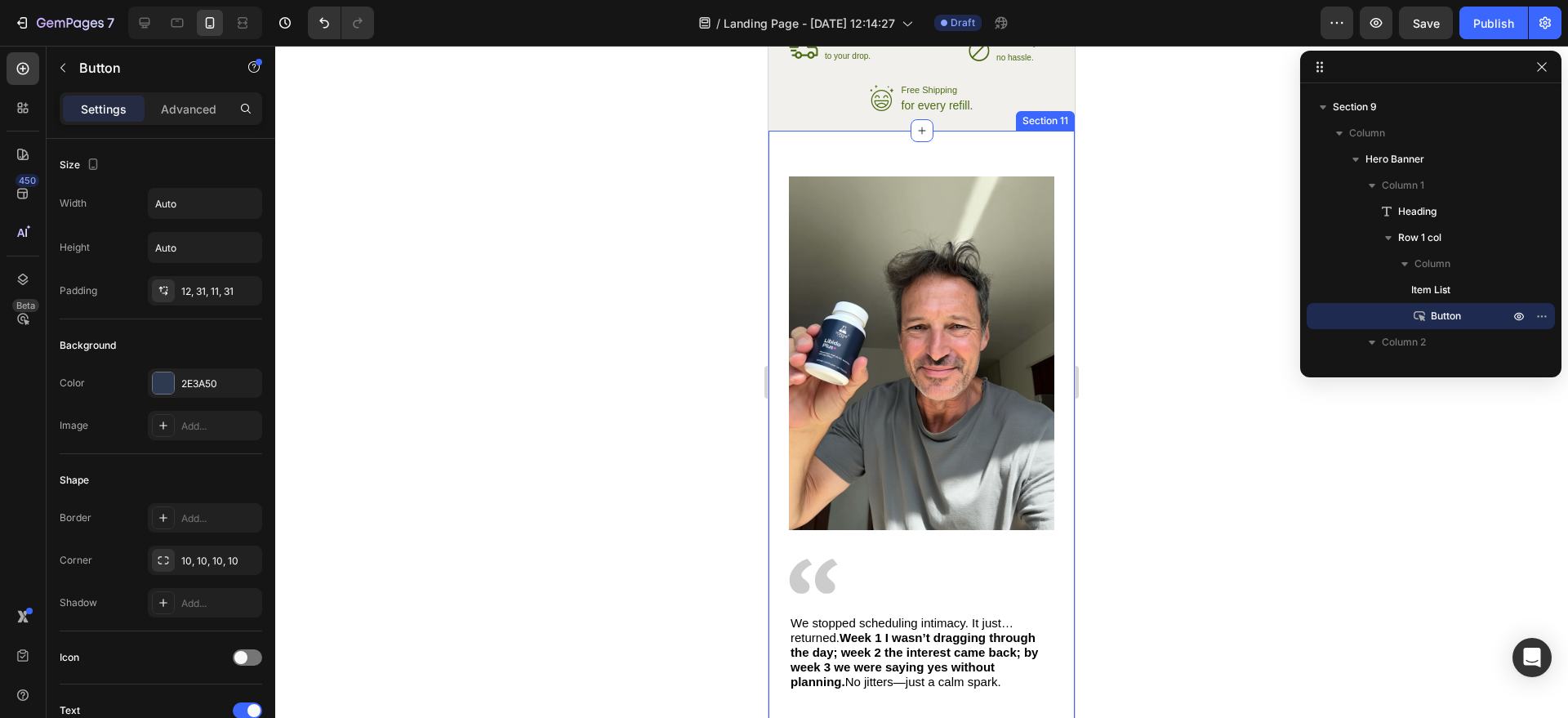
scroll to position [2641, 0]
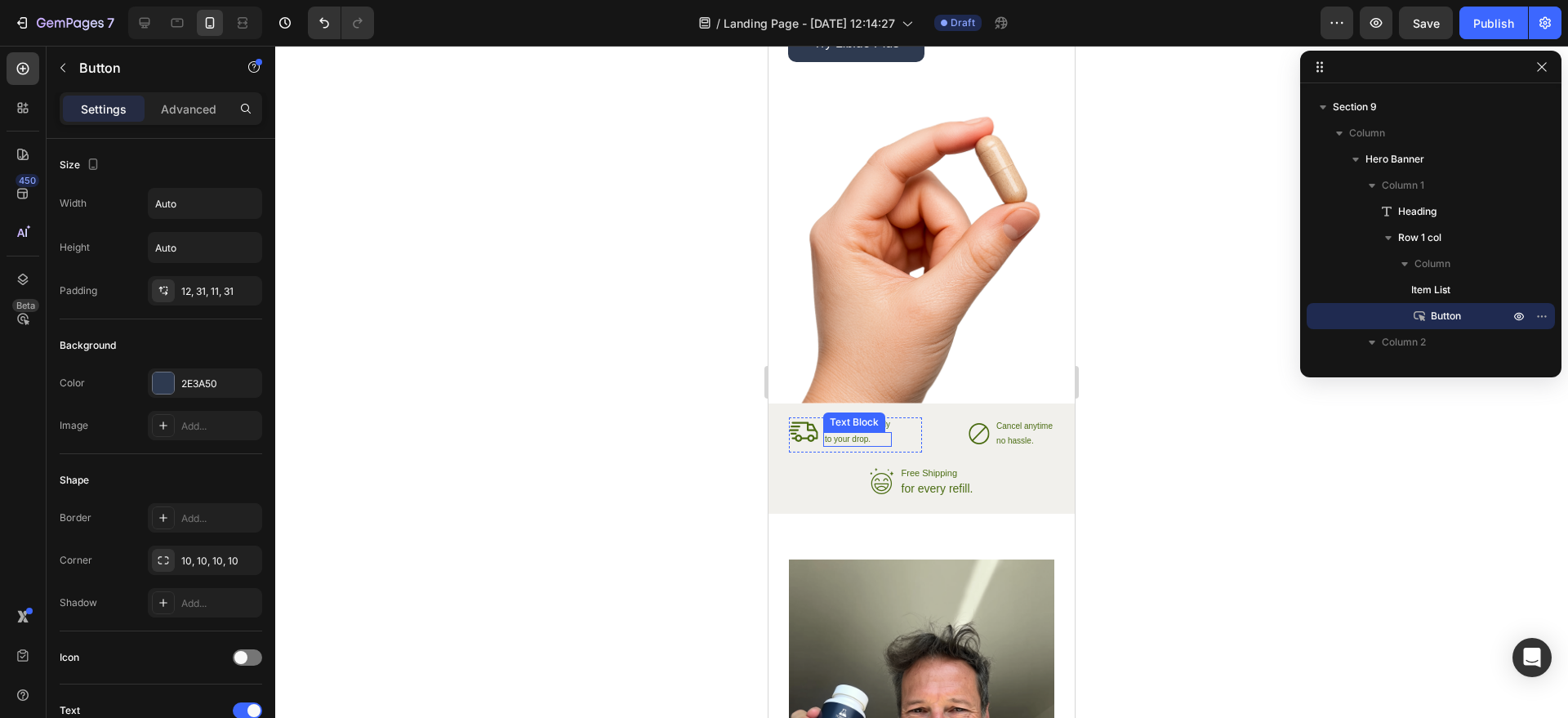
click at [874, 432] on div "to your drop." at bounding box center [857, 440] width 68 height 15
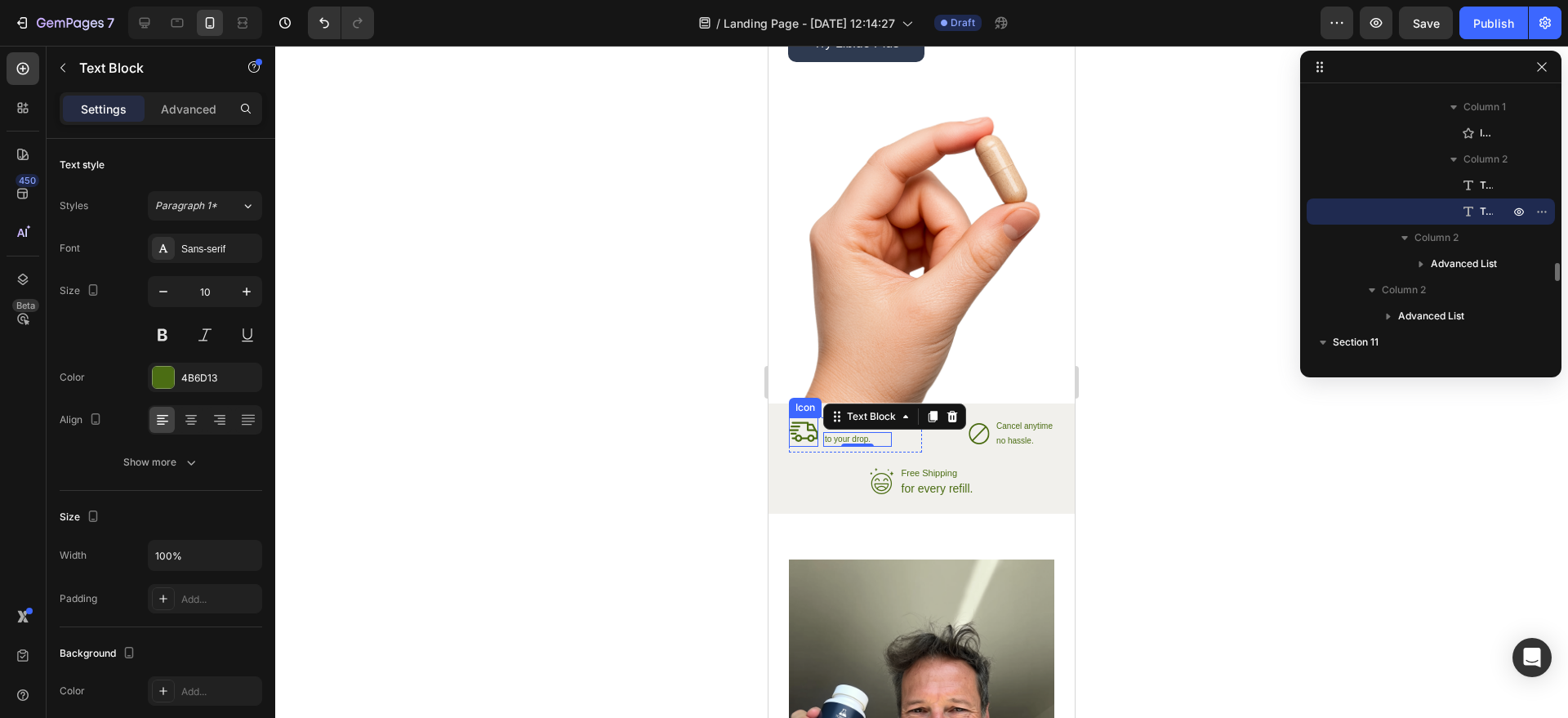
click at [811, 436] on icon at bounding box center [811, 438] width 7 height 7
click at [854, 441] on div "to your drop. Text Block 0" at bounding box center [857, 440] width 68 height 15
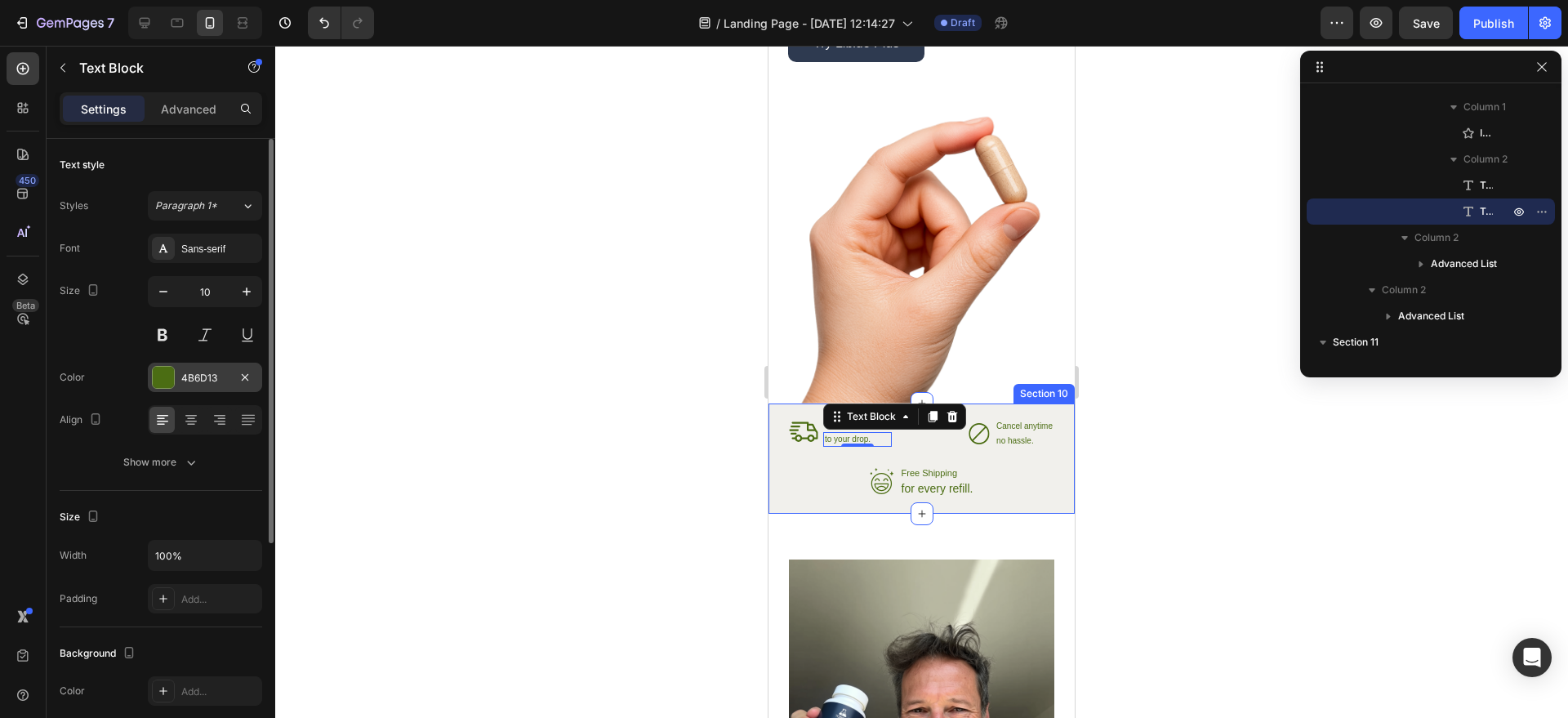
click at [194, 378] on div "4B6D13" at bounding box center [205, 378] width 48 height 15
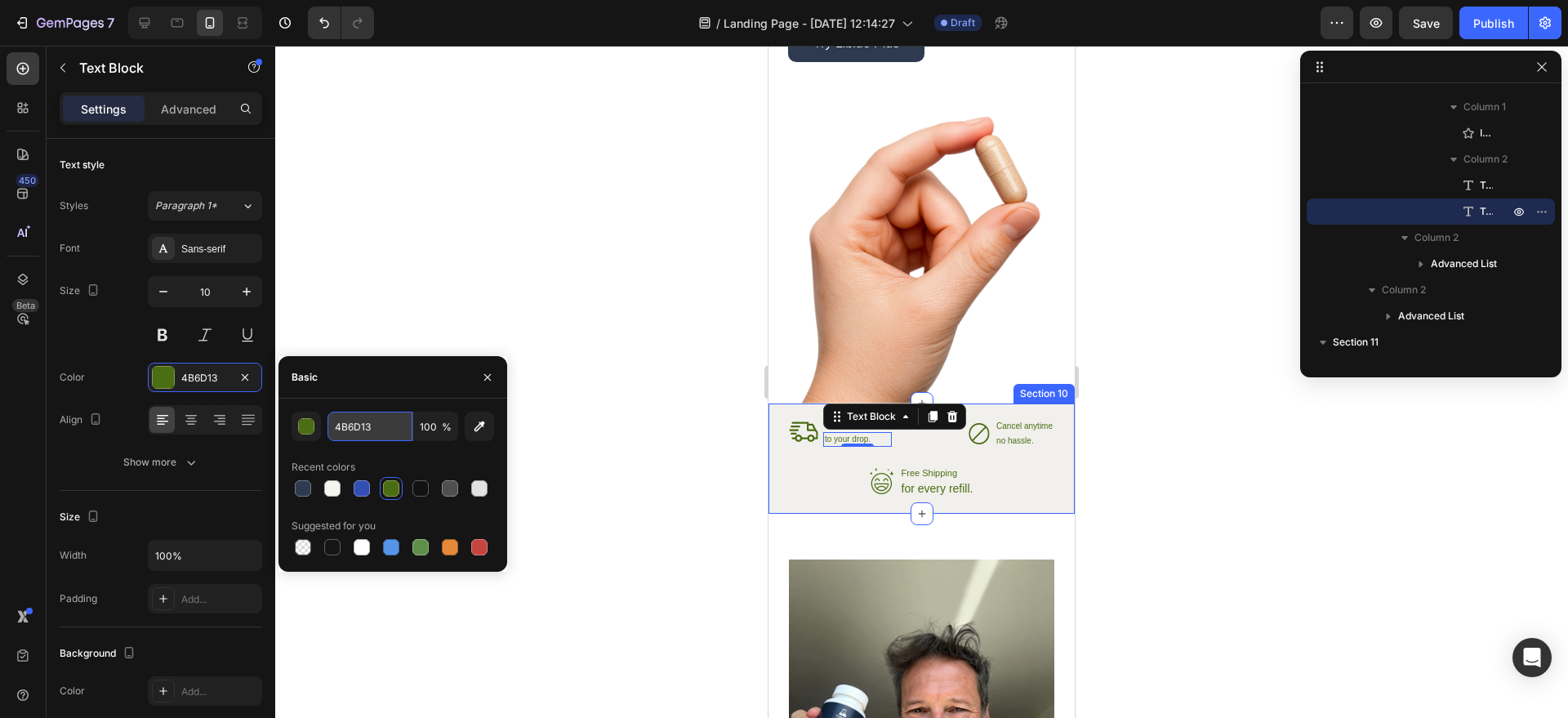
click at [356, 428] on input "4B6D13" at bounding box center [370, 426] width 85 height 30
paste input "#2e3a50"
type input "#2e3a50"
click at [1012, 467] on div "Icon Free Shipping Text Block for every refill. Text Block" at bounding box center [921, 483] width 265 height 35
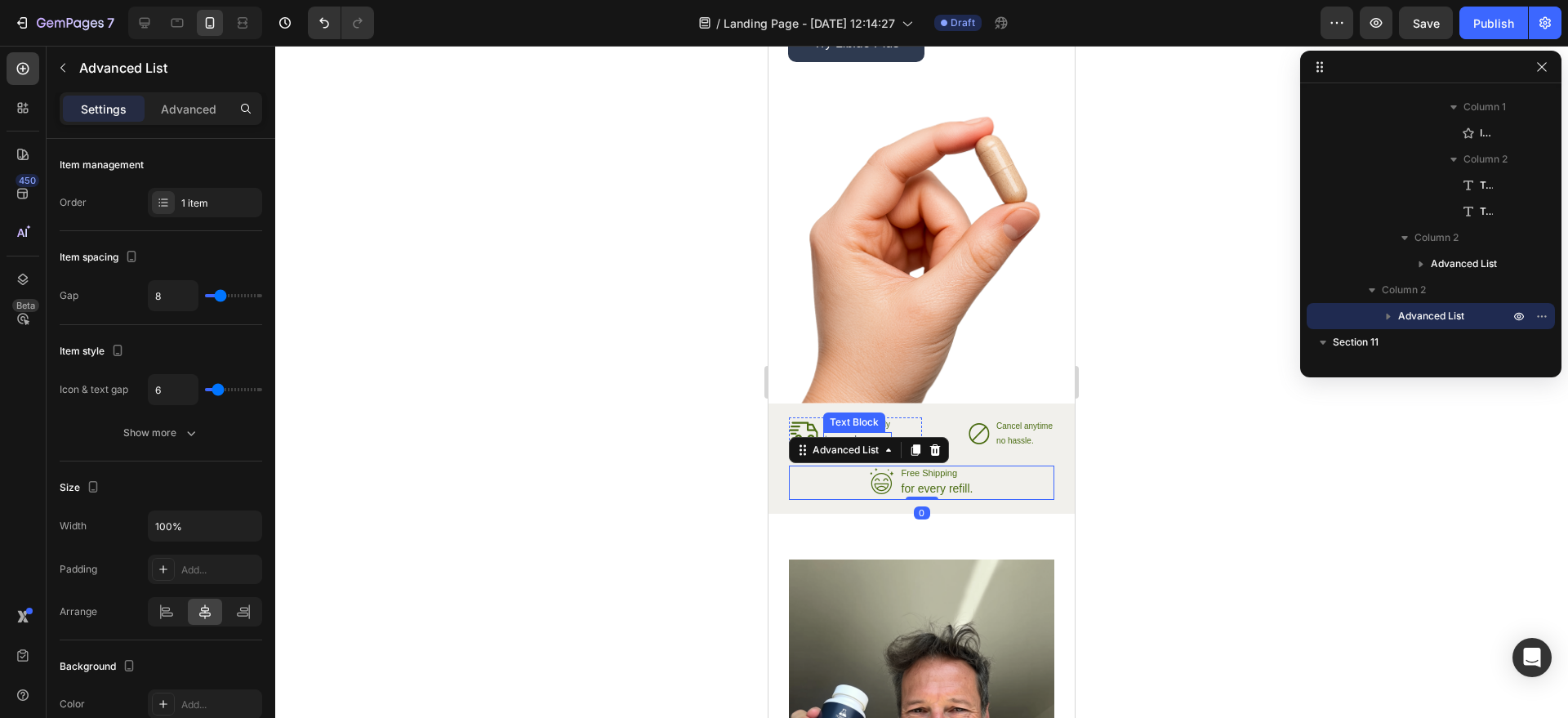
click at [847, 428] on div "Text Block" at bounding box center [855, 422] width 62 height 20
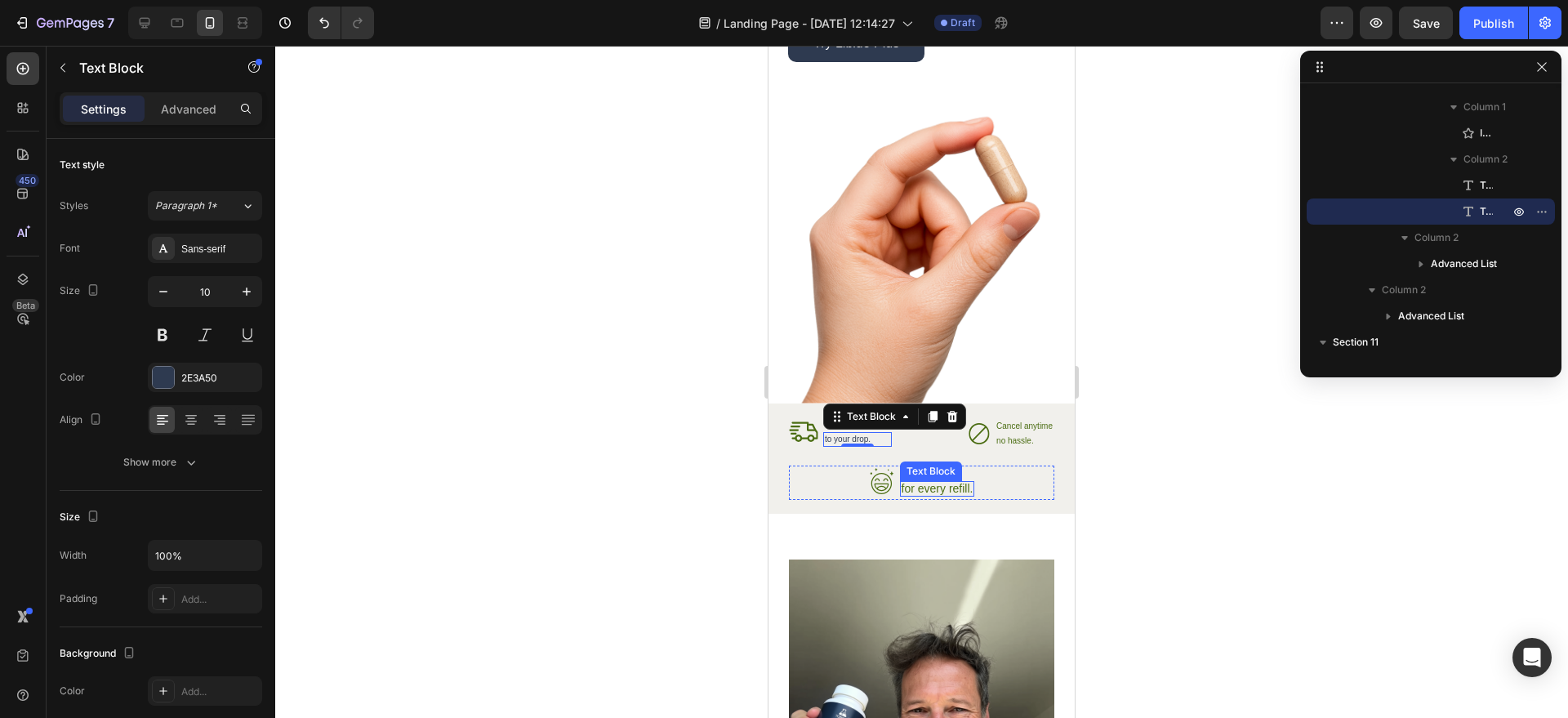
click at [968, 481] on div "for every refill." at bounding box center [937, 488] width 75 height 16
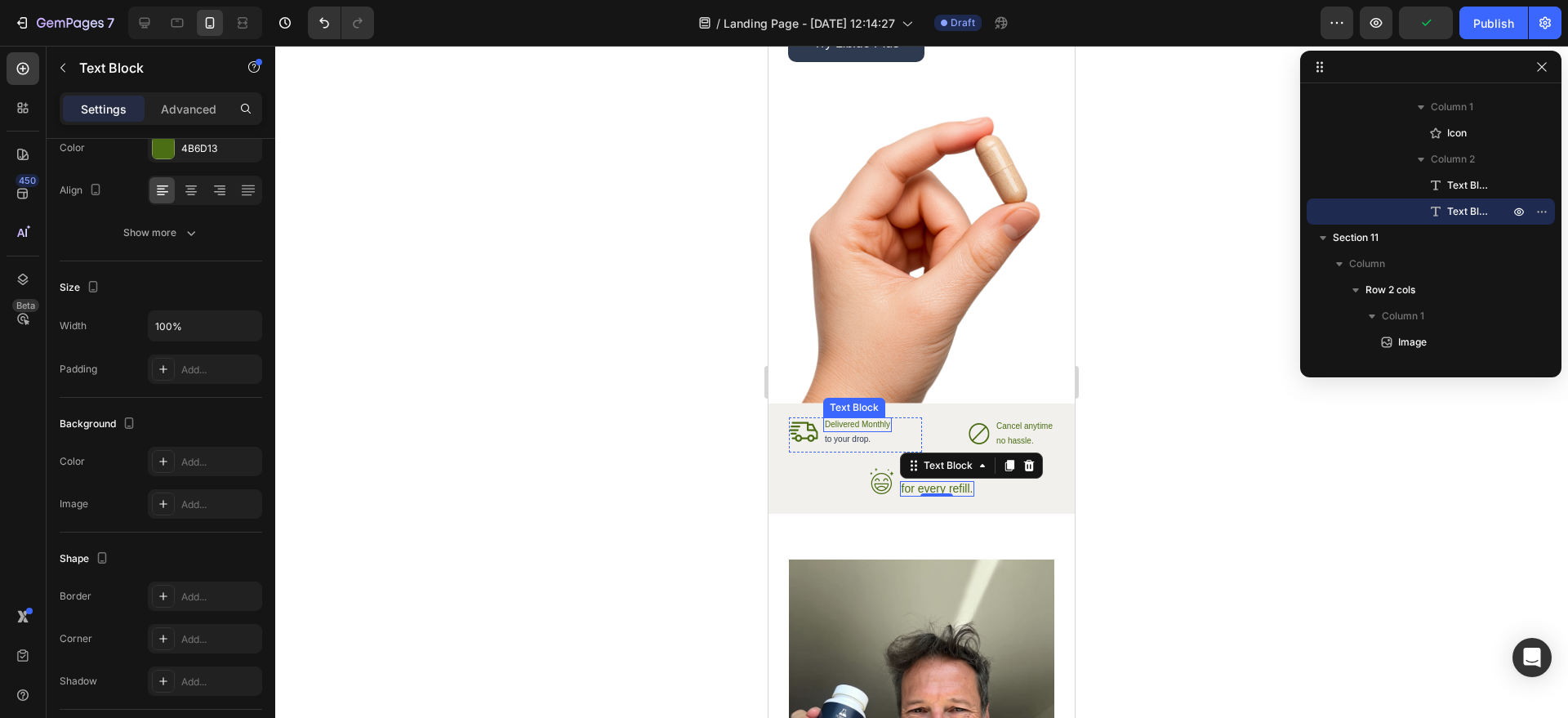
click at [883, 425] on p "Delivered Monthly" at bounding box center [858, 425] width 66 height 12
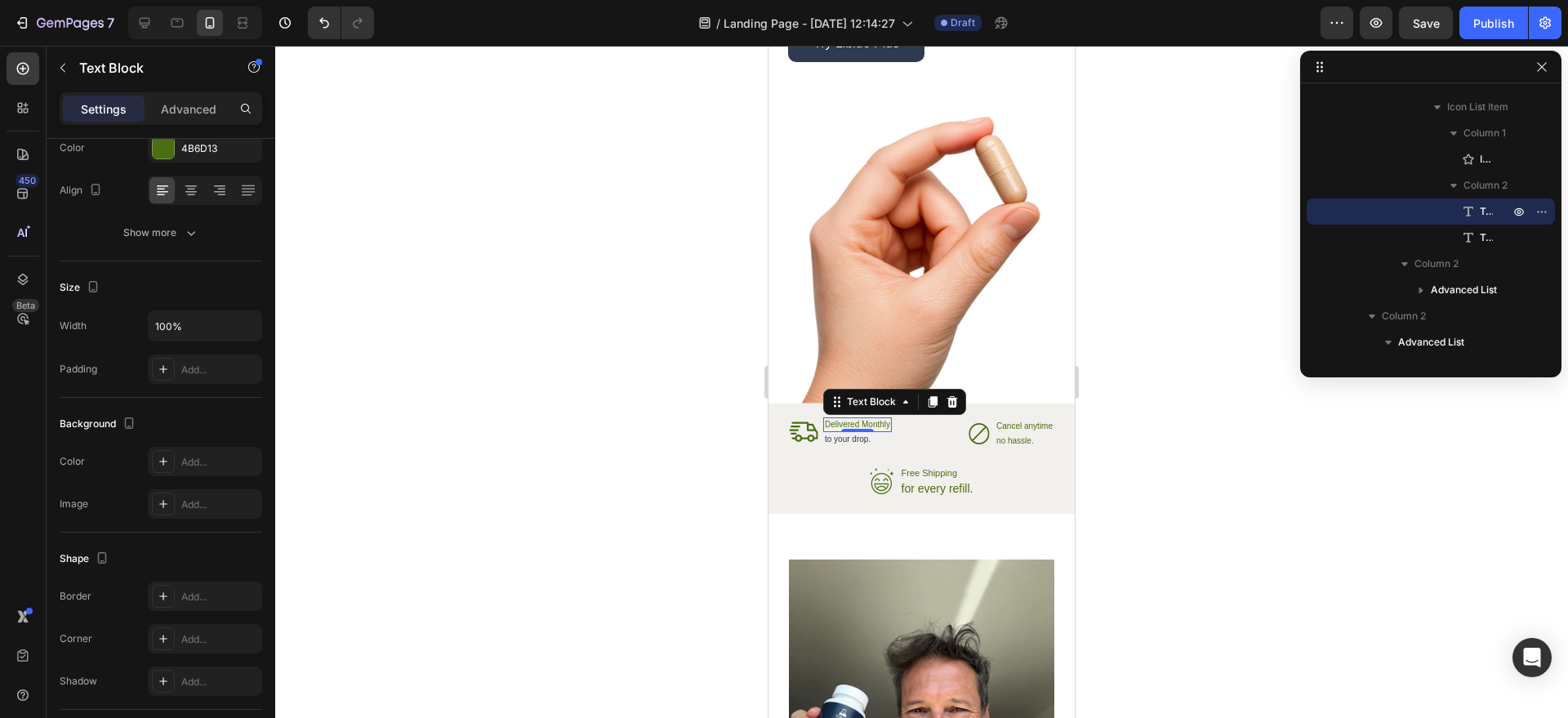
click at [883, 425] on p "Delivered Monthly" at bounding box center [858, 425] width 66 height 12
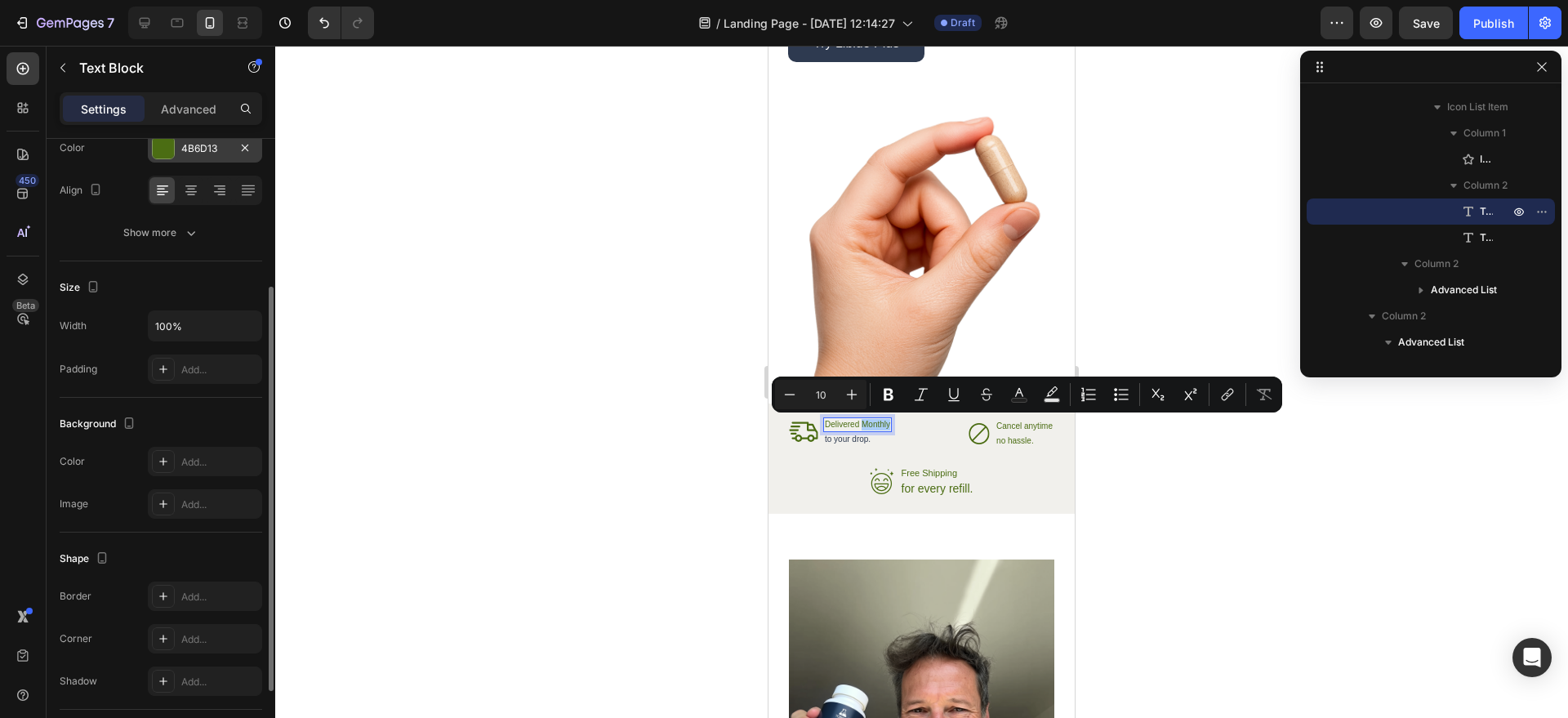
click at [228, 156] on div "4B6D13" at bounding box center [205, 148] width 114 height 30
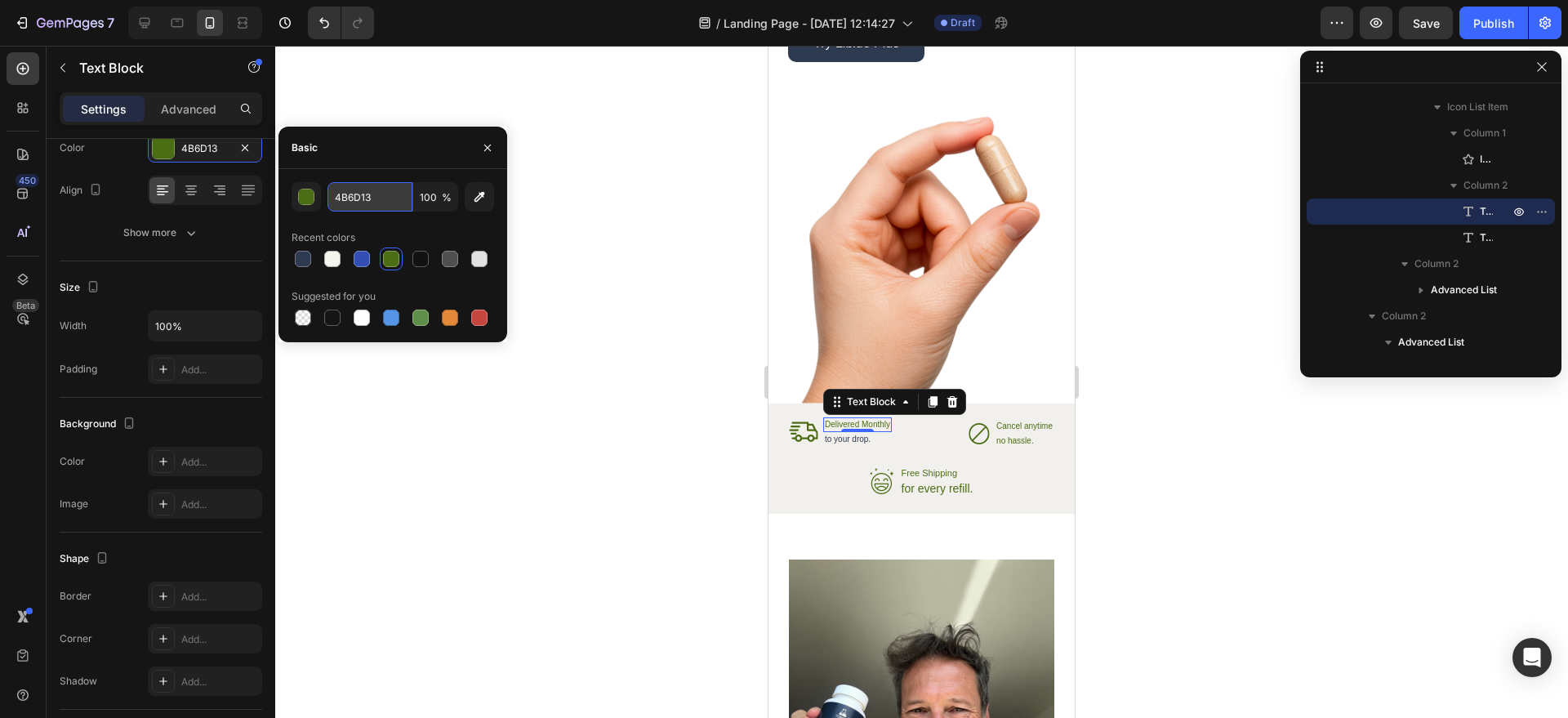
click at [355, 209] on input "4B6D13" at bounding box center [370, 197] width 85 height 30
paste input "#2e3a50"
type input "#2e3a50"
click at [914, 486] on p "for every refill." at bounding box center [937, 488] width 71 height 12
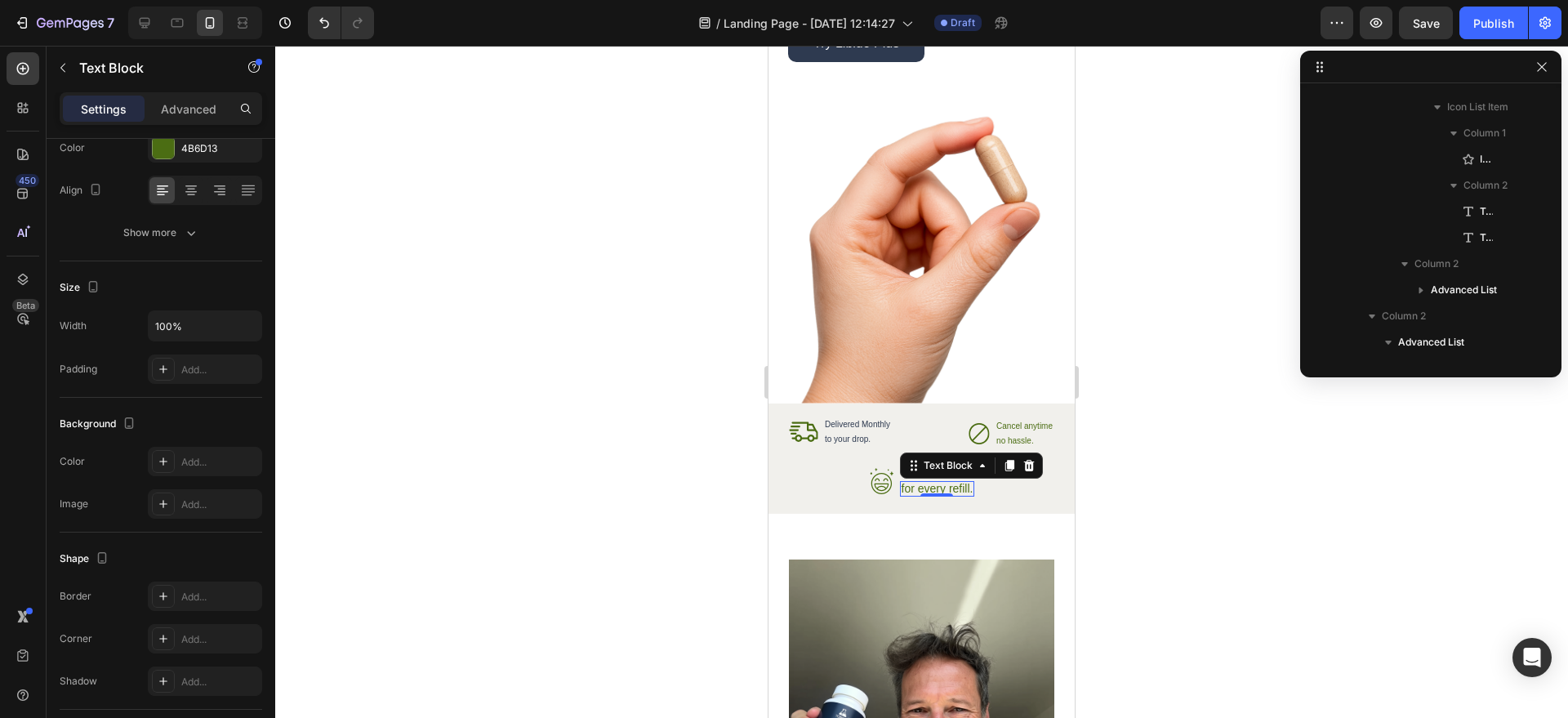
scroll to position [2805, 0]
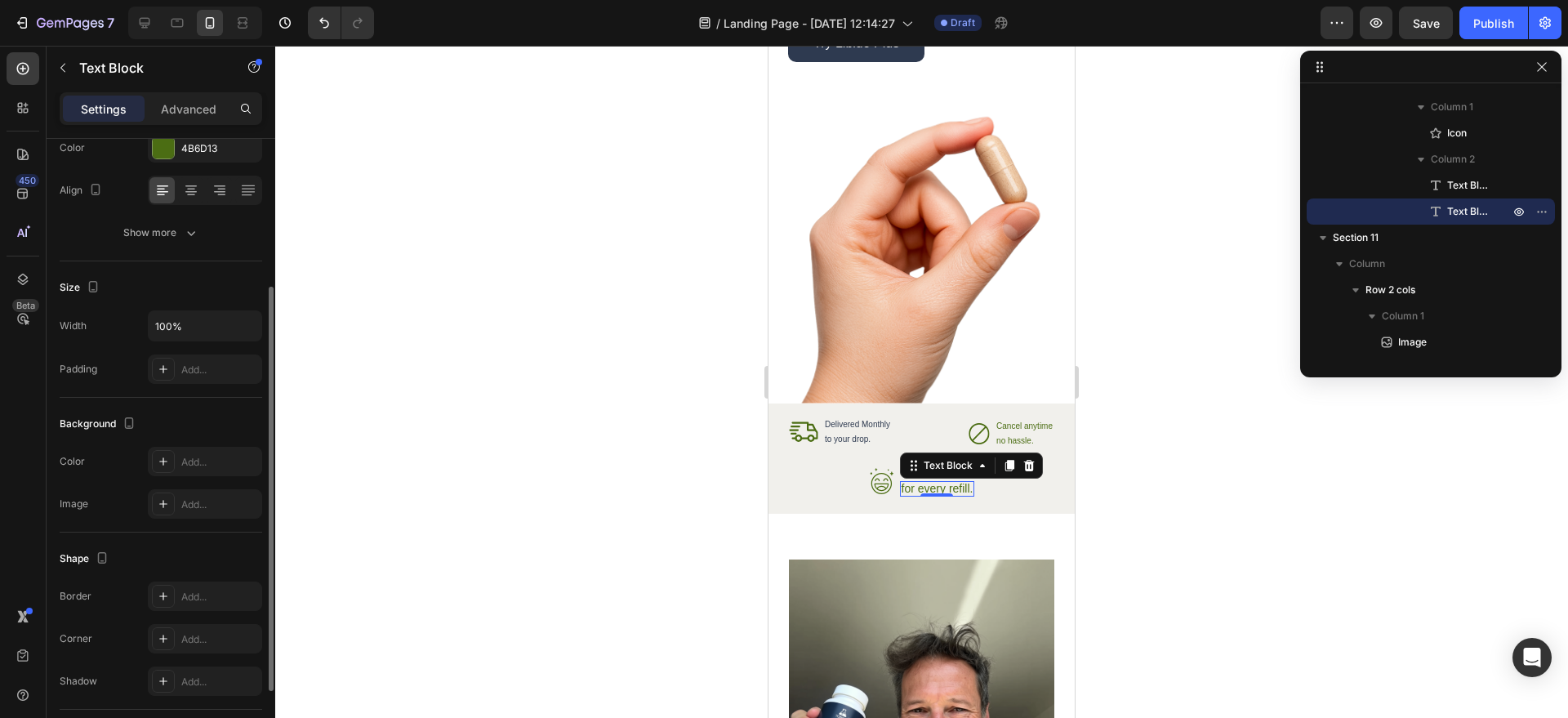
click at [210, 163] on div "Font Sans-serif Size 14 Color 4B6D13 Align Show more" at bounding box center [161, 126] width 203 height 243
click at [213, 159] on div "4B6D13" at bounding box center [205, 148] width 114 height 30
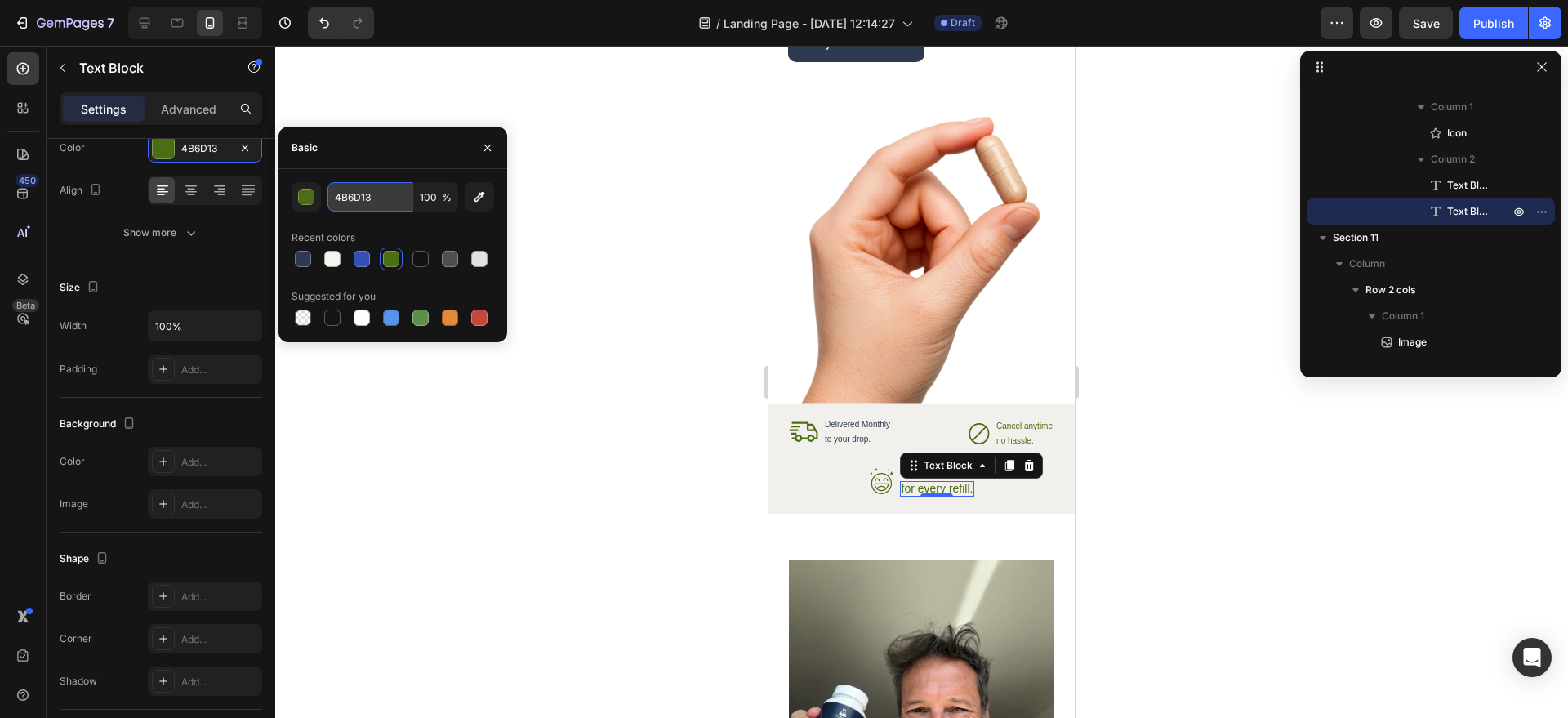
click at [379, 197] on input "4B6D13" at bounding box center [370, 197] width 85 height 30
paste input "#2e3a50"
type input "#2e3a50"
click at [1153, 435] on div at bounding box center [921, 382] width 1293 height 672
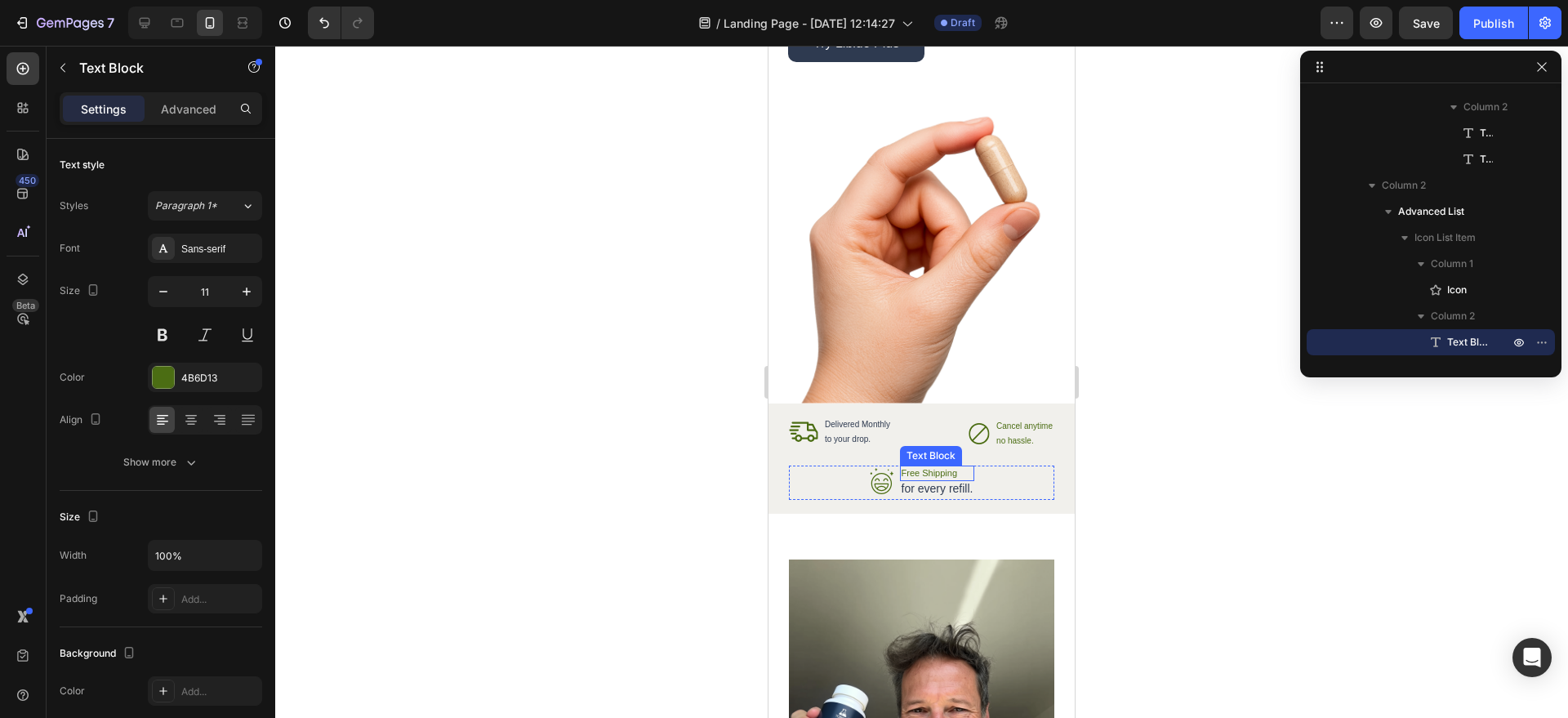
click at [915, 471] on p "Free Shipping" at bounding box center [937, 473] width 71 height 12
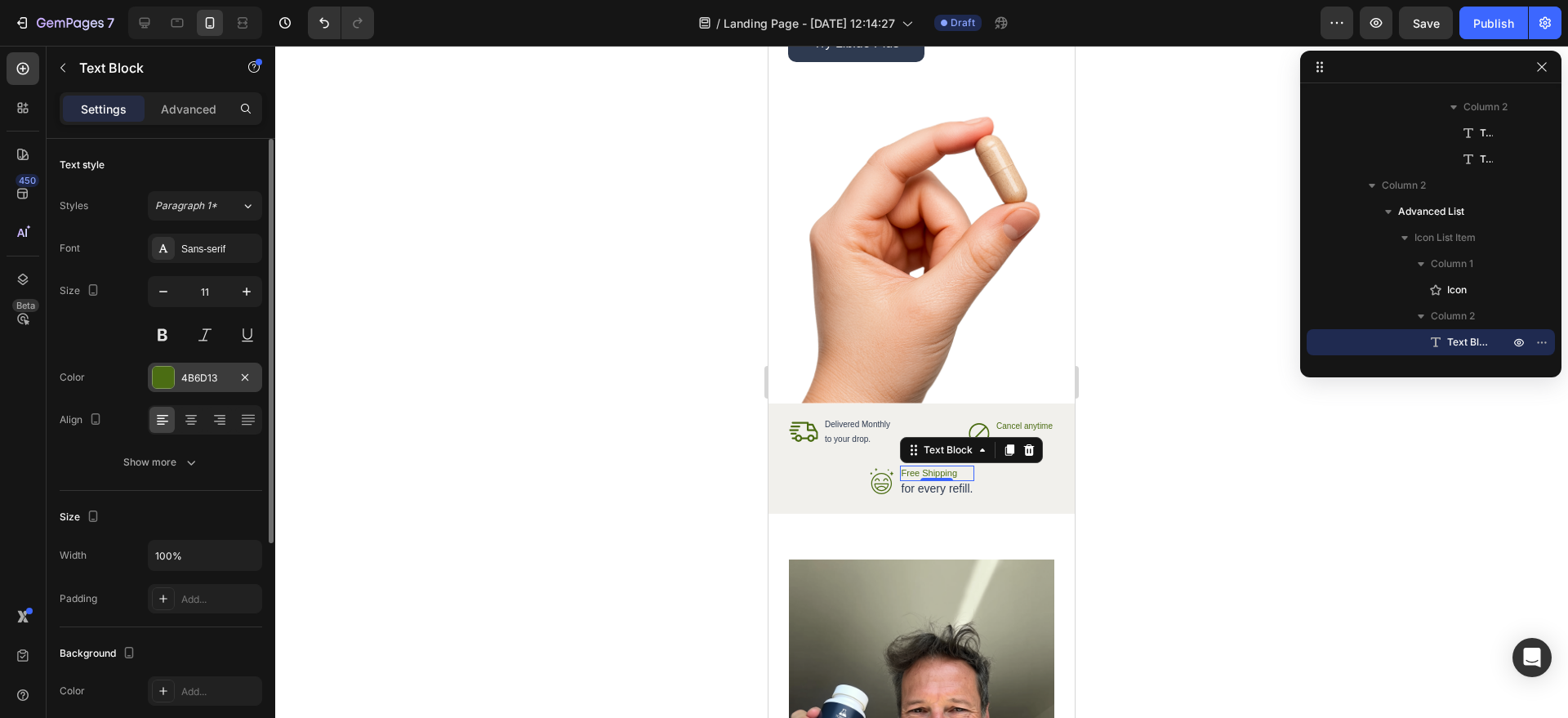
click at [178, 366] on div "4B6D13" at bounding box center [205, 377] width 114 height 30
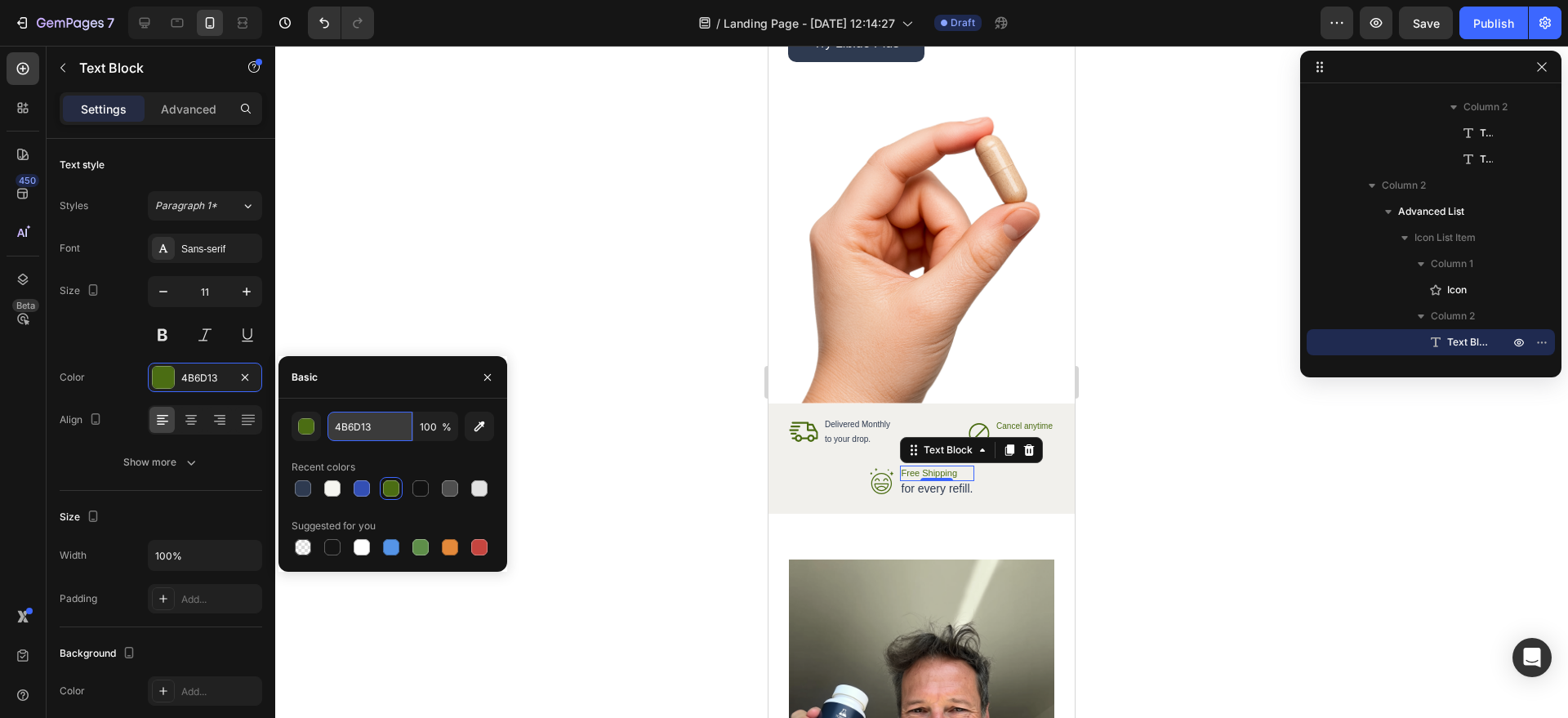
click at [373, 426] on input "4B6D13" at bounding box center [370, 426] width 85 height 30
paste input "#2e3a50"
type input "#2e3a50"
click at [1003, 428] on div "Text Block" at bounding box center [1026, 424] width 62 height 20
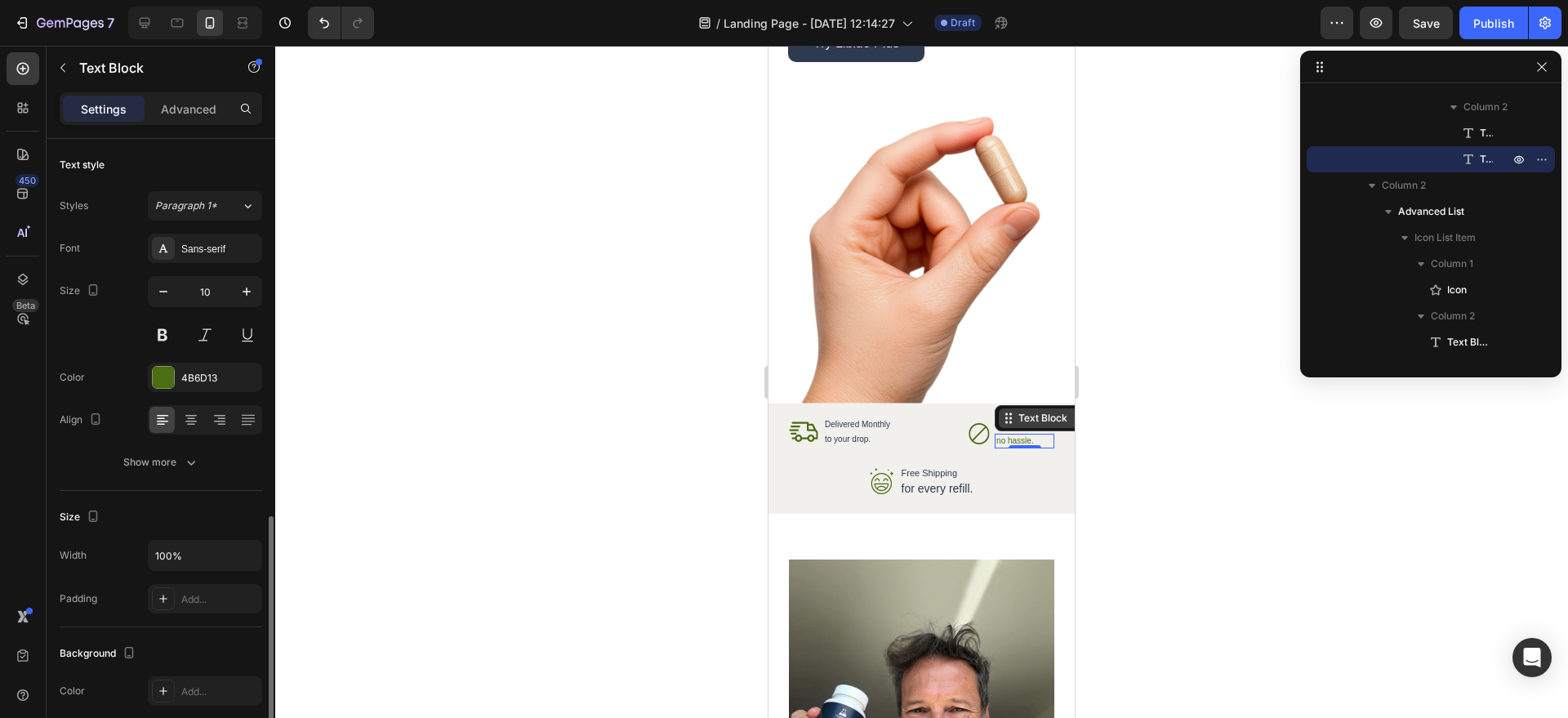
scroll to position [229, 0]
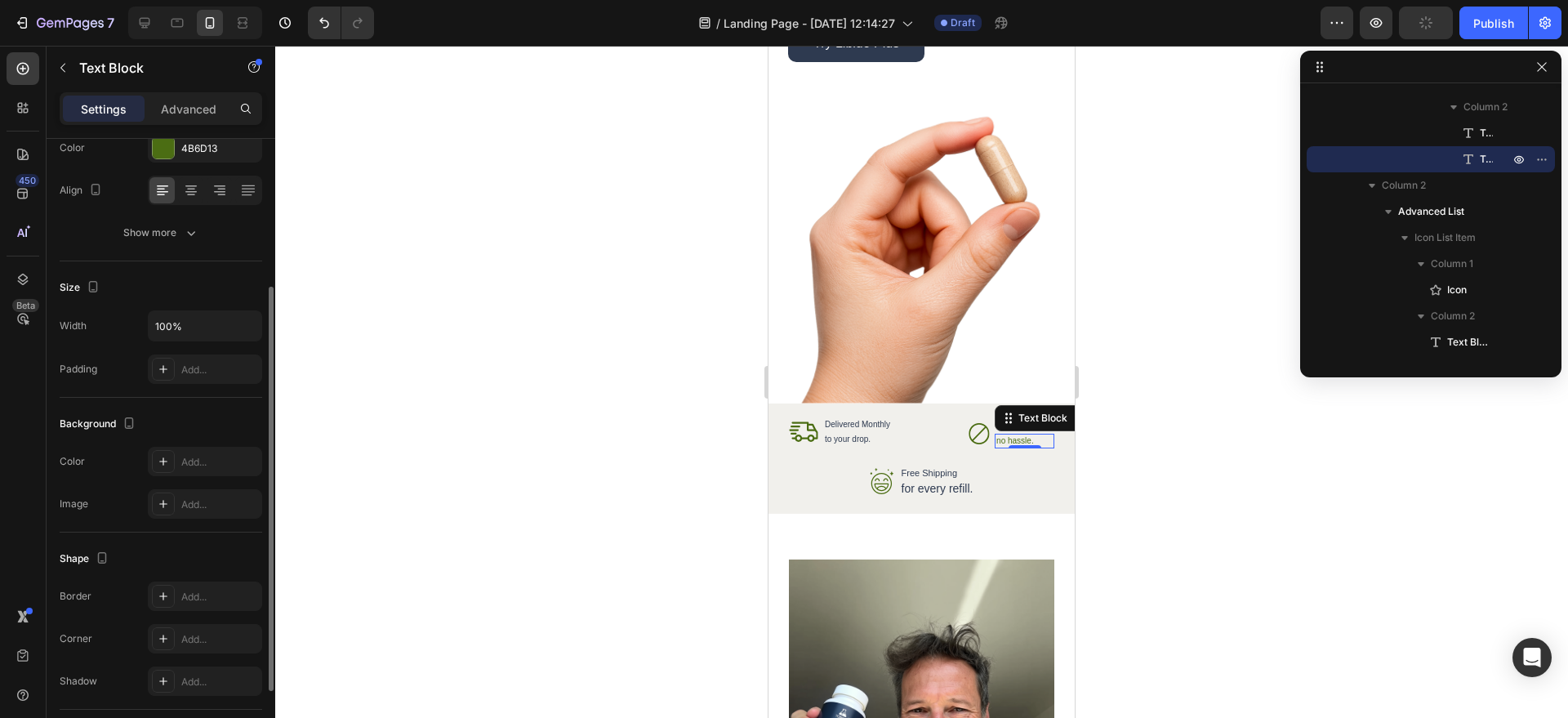
drag, startPoint x: 208, startPoint y: 157, endPoint x: 217, endPoint y: 171, distance: 16.6
click at [209, 157] on div "4B6D13" at bounding box center [205, 148] width 114 height 30
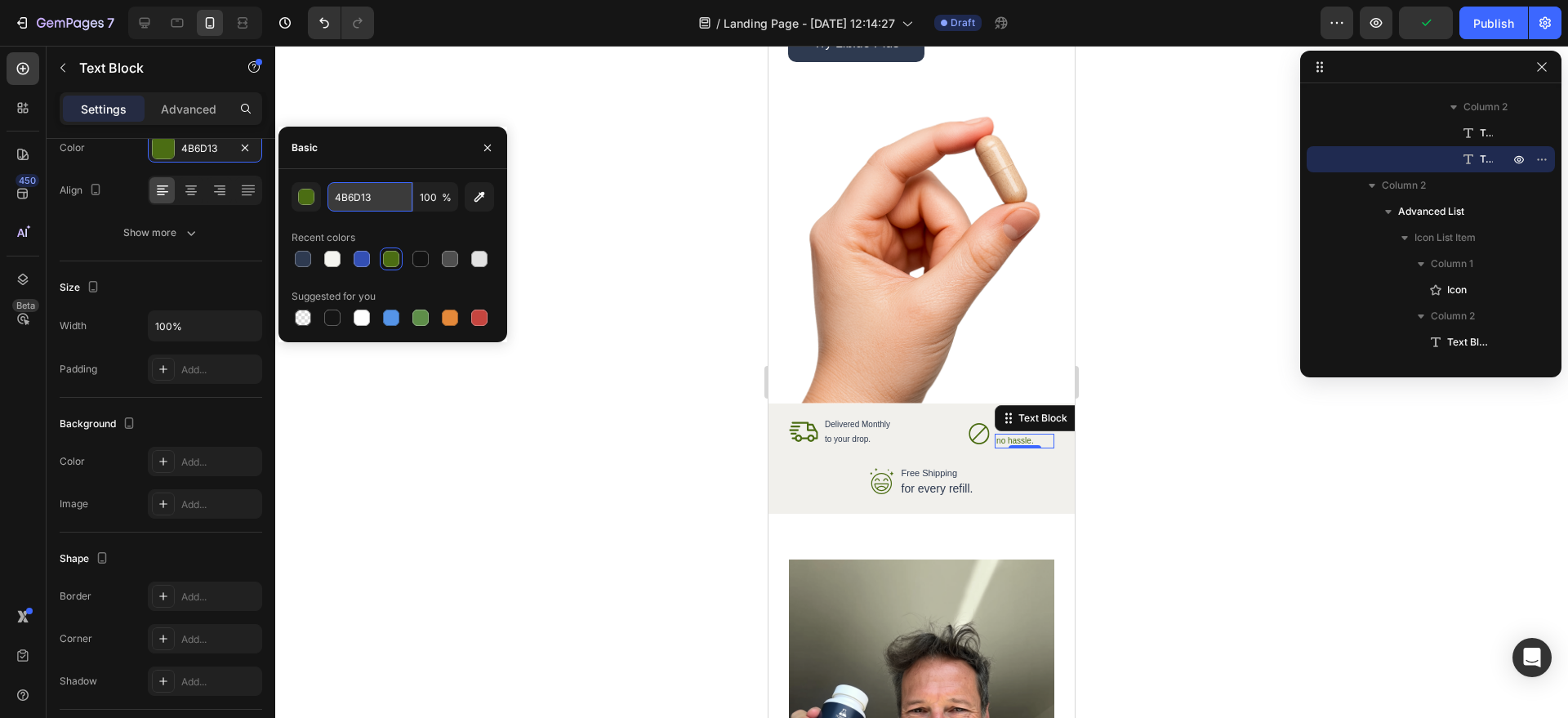
click at [360, 204] on input "4B6D13" at bounding box center [370, 197] width 85 height 30
drag, startPoint x: 360, startPoint y: 204, endPoint x: 402, endPoint y: 218, distance: 44.3
click at [360, 204] on input "4B6D13" at bounding box center [370, 197] width 85 height 30
paste input "#2e3a50"
type input "#2e3a50"
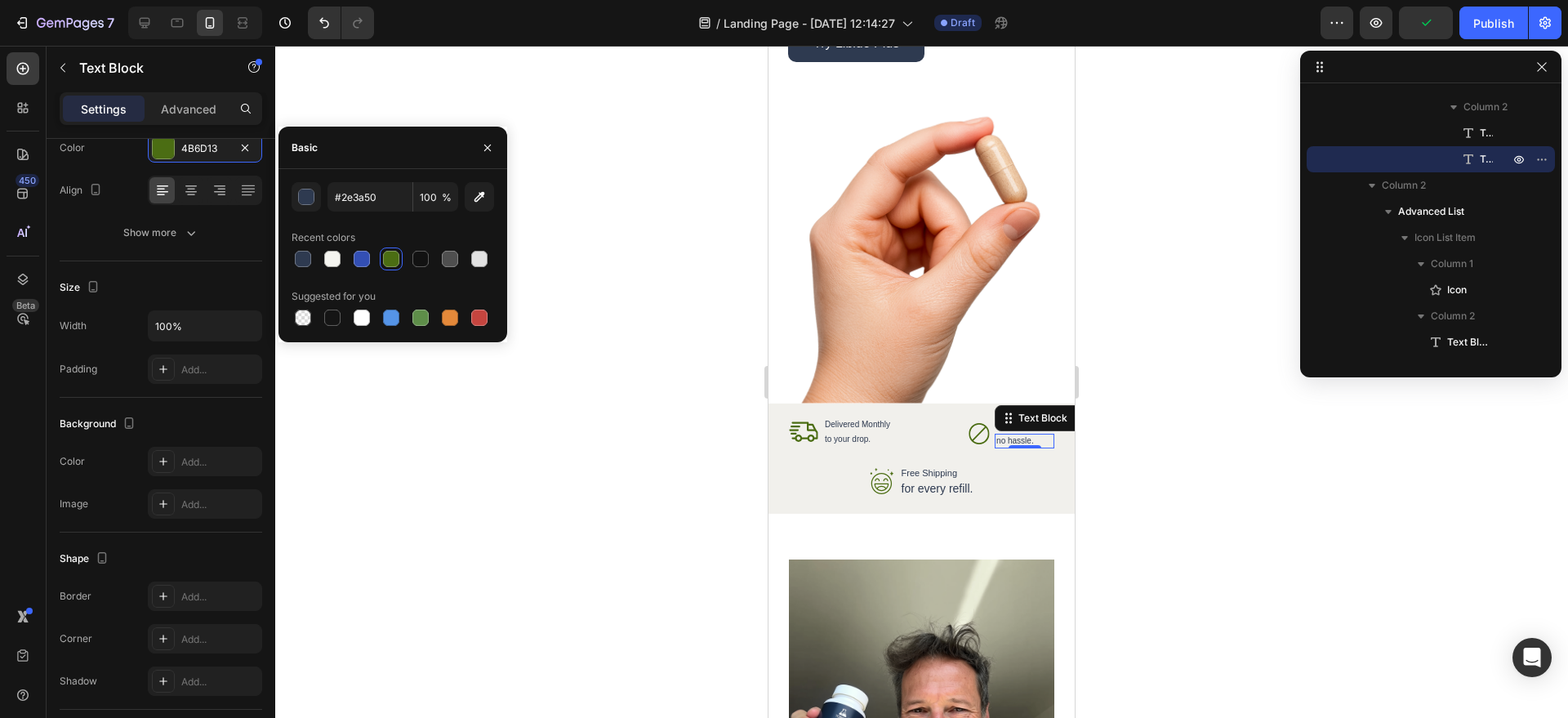
click at [1242, 593] on div at bounding box center [921, 382] width 1293 height 672
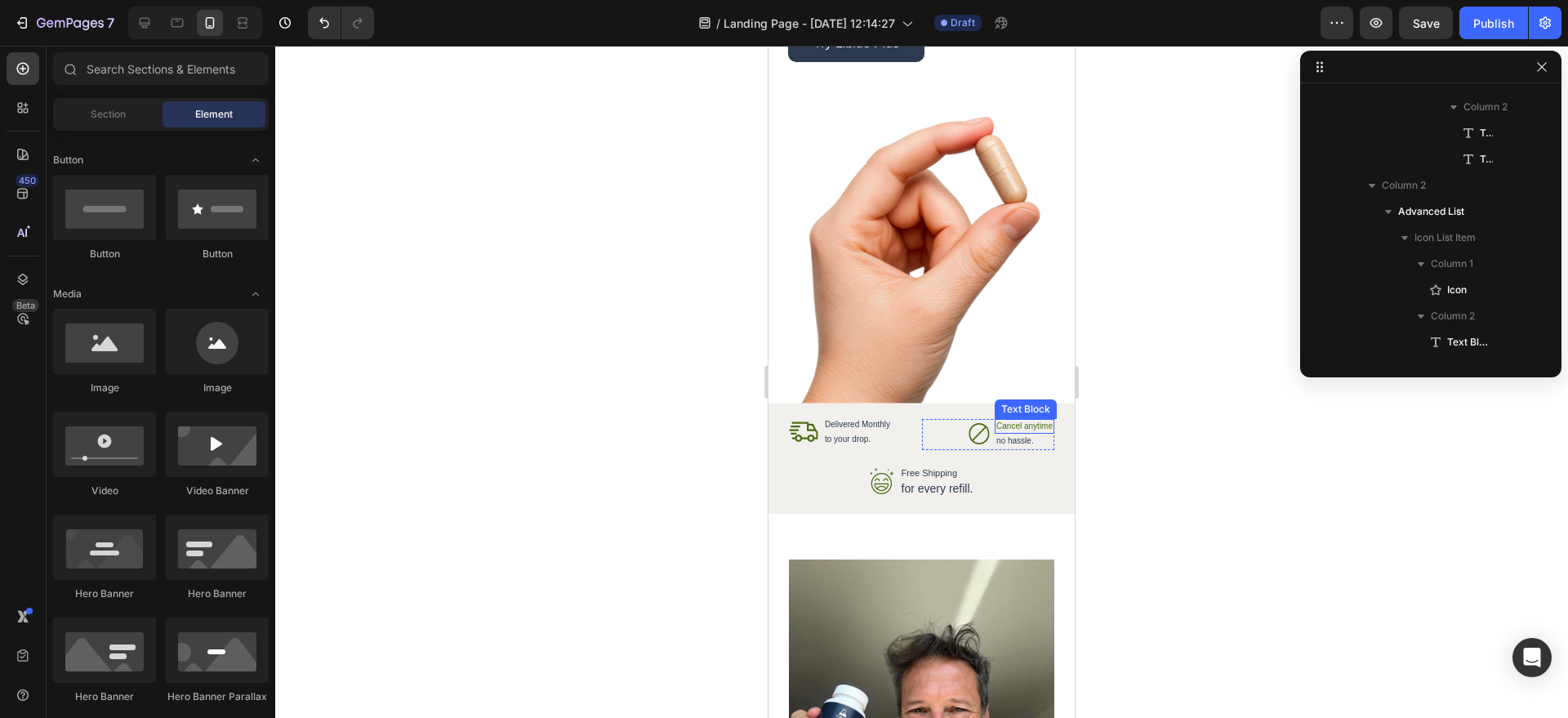
click at [997, 427] on p "Cancel anytime" at bounding box center [1025, 426] width 57 height 12
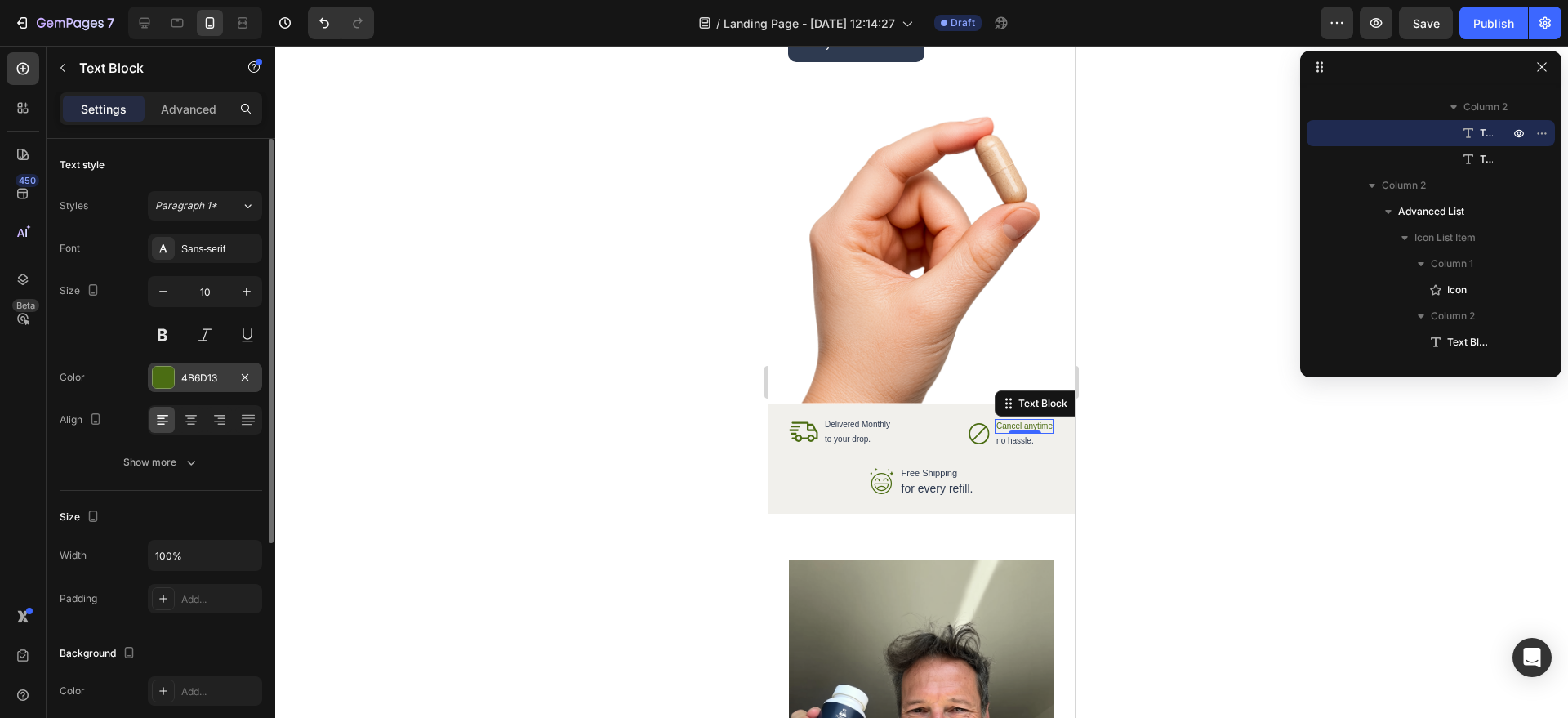
click at [201, 381] on div "4B6D13" at bounding box center [205, 378] width 48 height 15
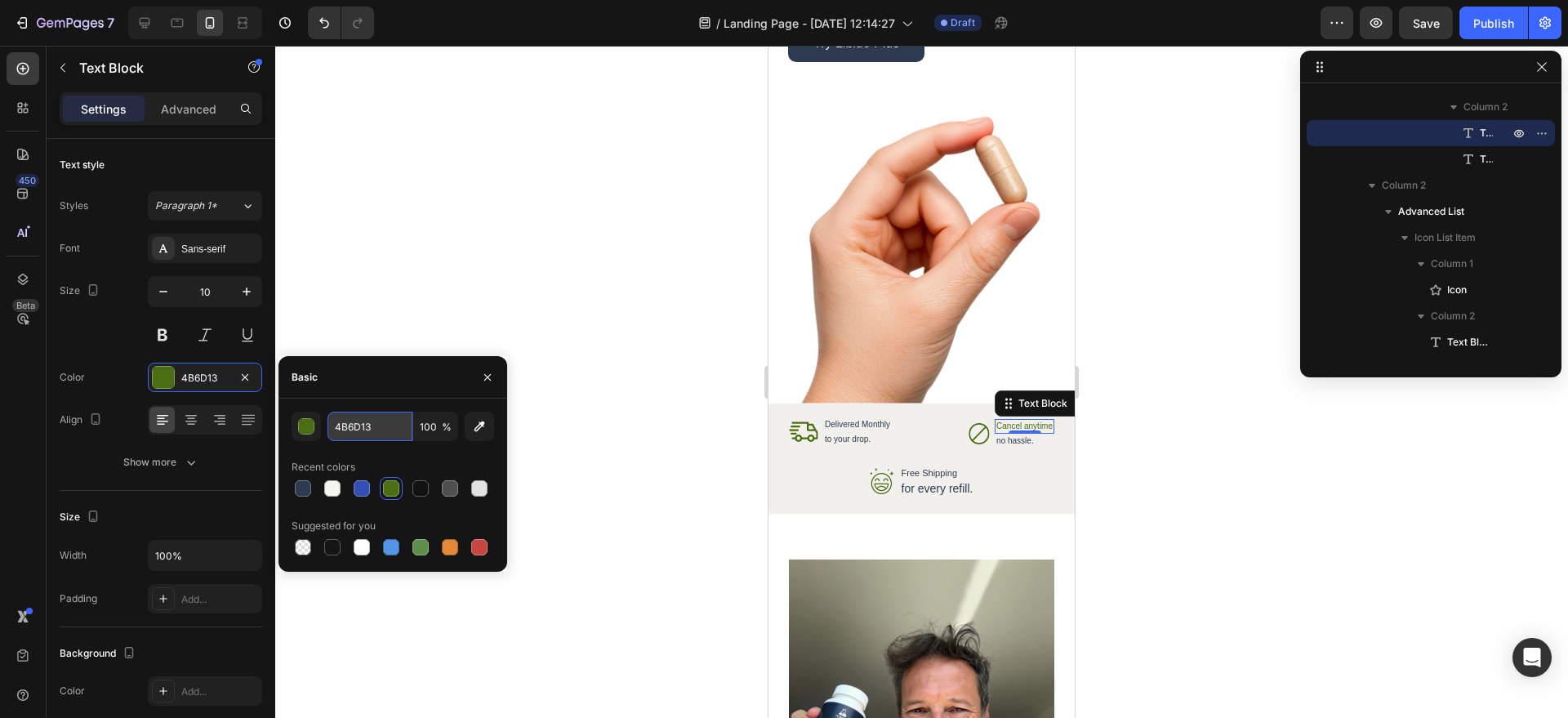
click at [365, 430] on input "4B6D13" at bounding box center [370, 426] width 85 height 30
paste input "#2e3a50"
type input "#2e3a503"
click at [1190, 499] on div at bounding box center [921, 382] width 1293 height 672
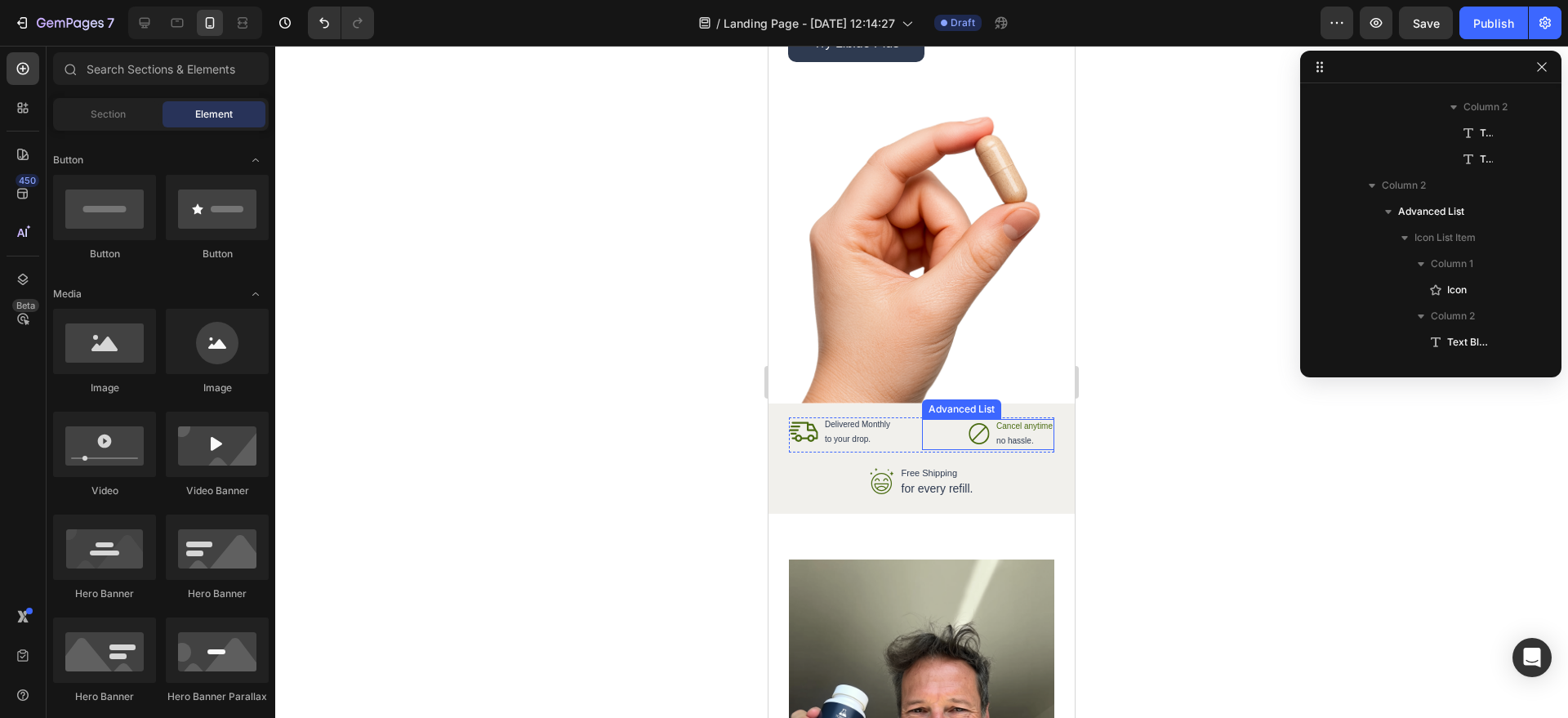
click at [934, 432] on div "Icon Cancel anytime Text Block no hassle. Text Block" at bounding box center [989, 435] width 133 height 31
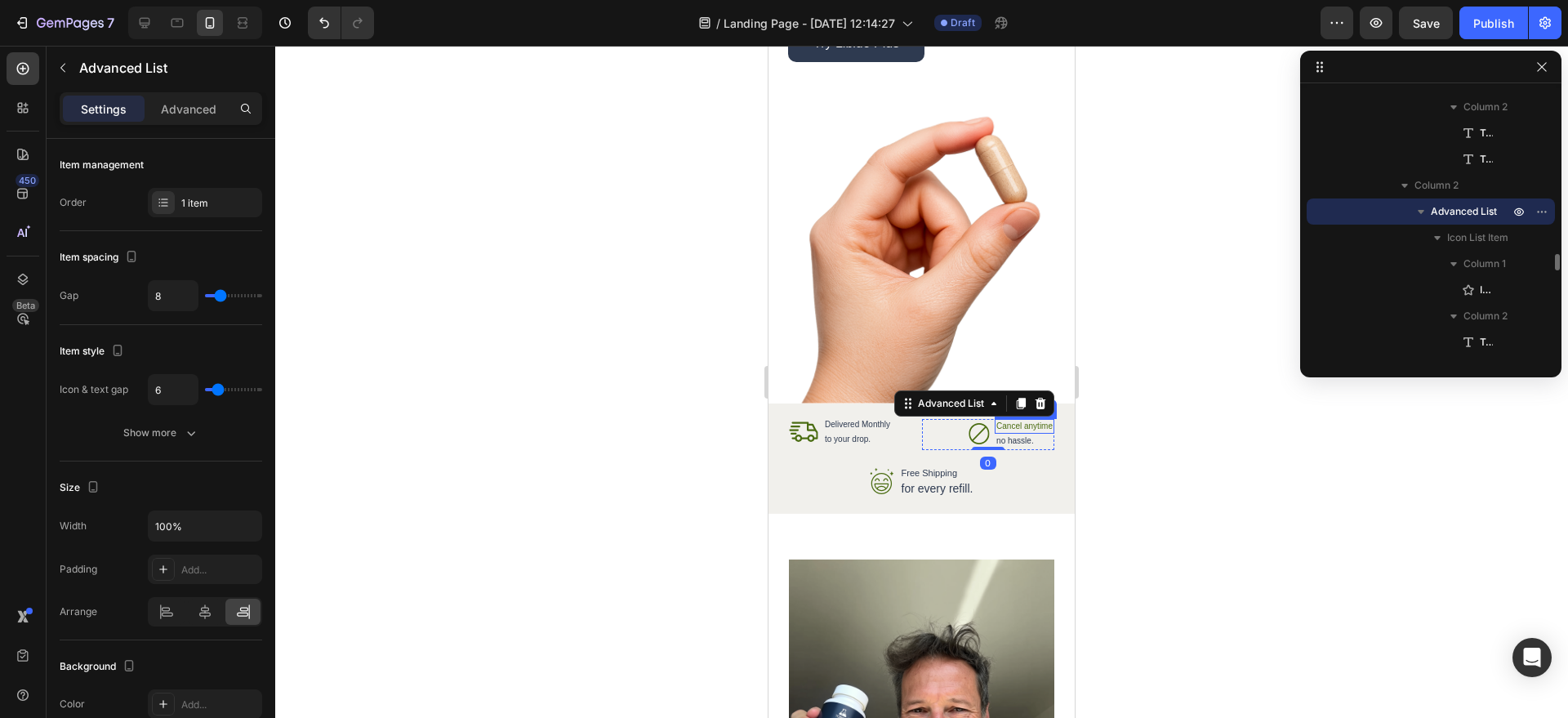
click at [1003, 422] on p "Cancel anytime" at bounding box center [1025, 426] width 57 height 12
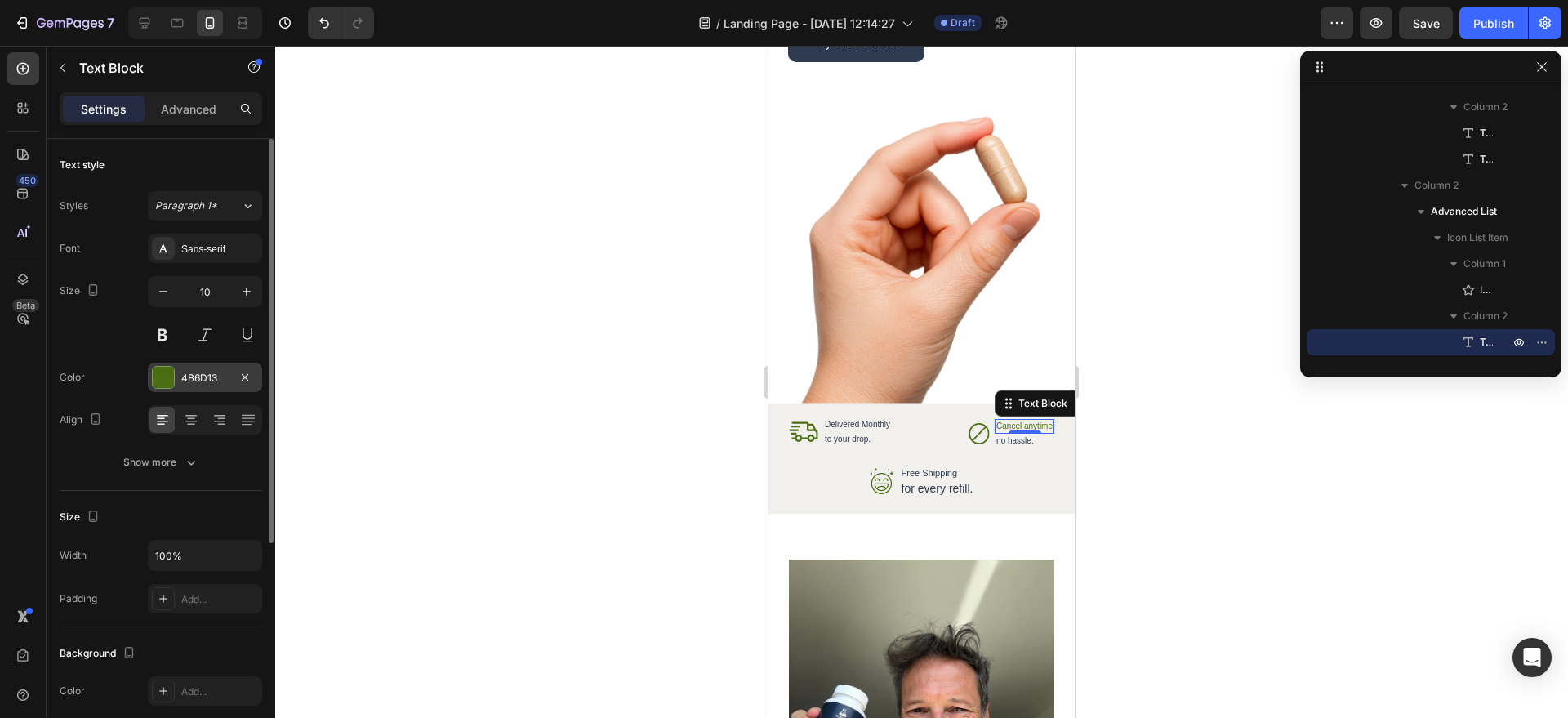
click at [201, 380] on div "4B6D13" at bounding box center [205, 378] width 48 height 15
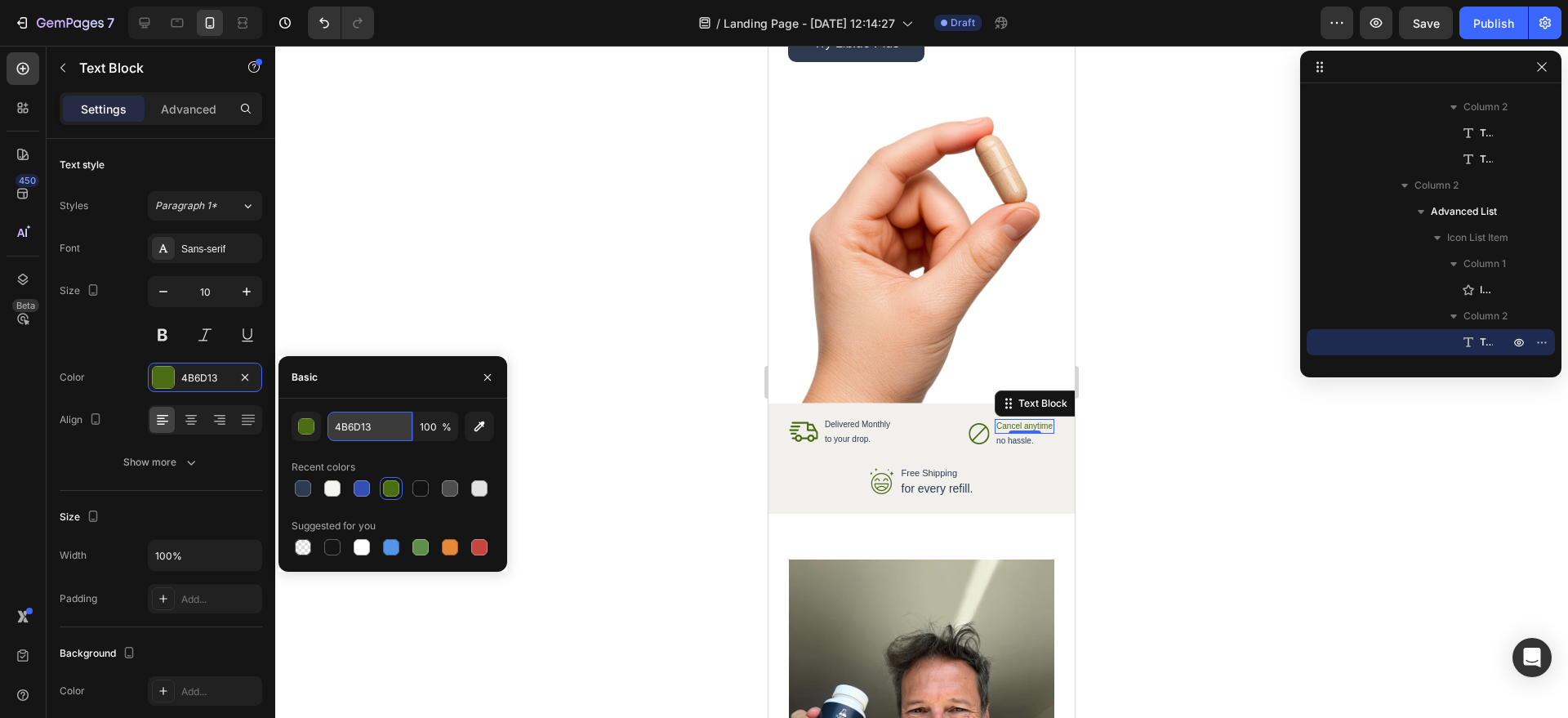
click at [353, 434] on input "4B6D13" at bounding box center [370, 426] width 85 height 30
click at [351, 434] on input "4B6D13" at bounding box center [370, 426] width 85 height 30
paste input "#2e3a50"
click at [369, 426] on input "4B6D13" at bounding box center [370, 426] width 85 height 30
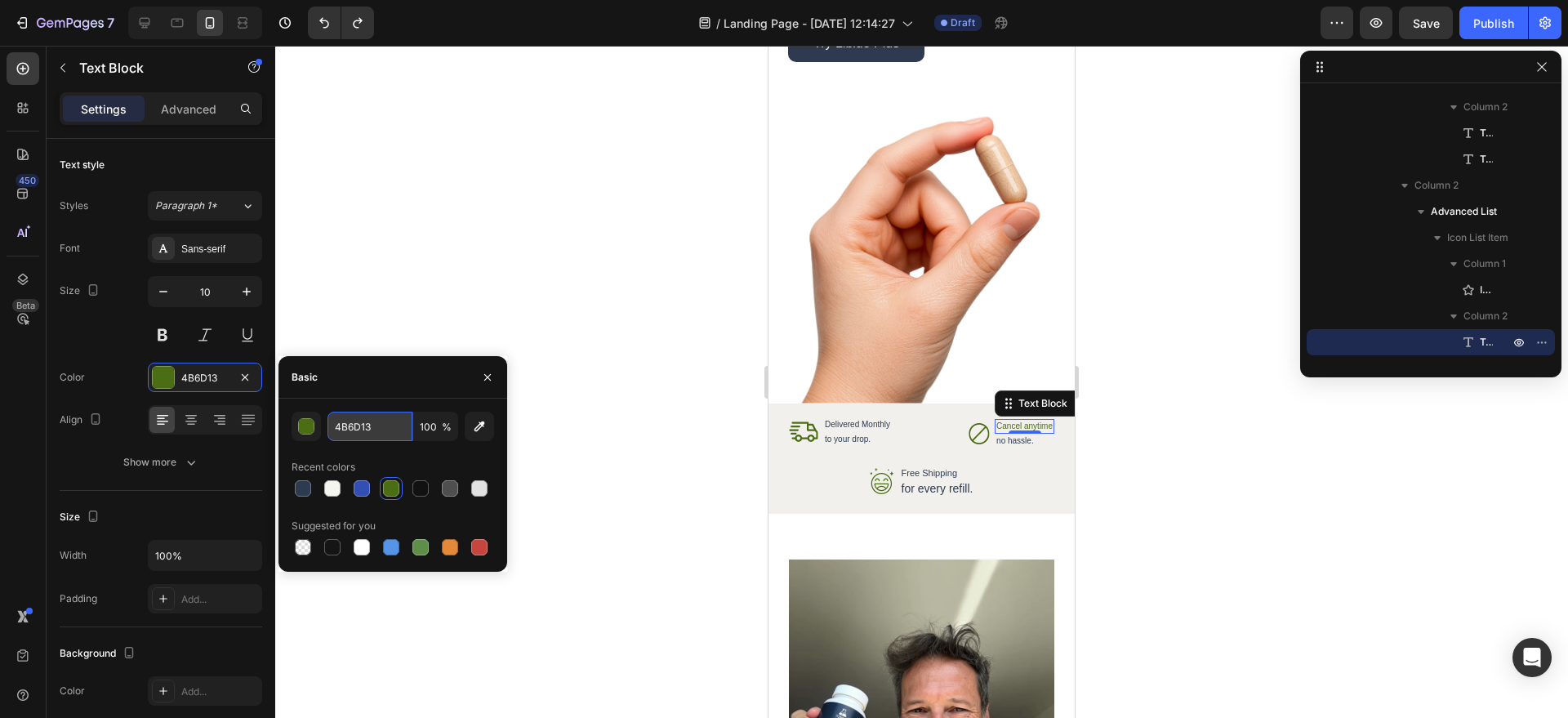
click at [369, 426] on input "4B6D13" at bounding box center [370, 426] width 85 height 30
paste input "#2e3a50"
type input "#2e3a50"
click at [1224, 500] on div at bounding box center [921, 382] width 1293 height 672
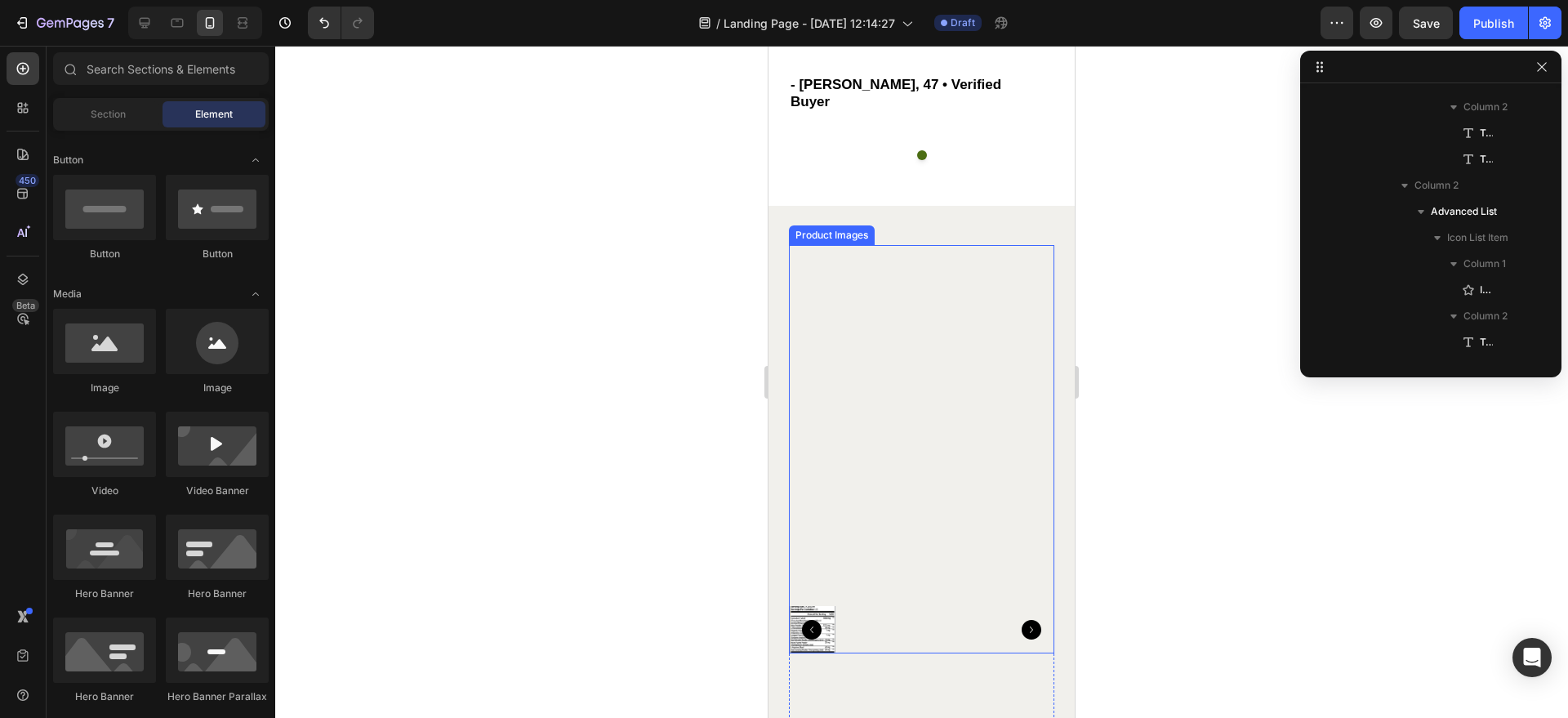
scroll to position [3981, 0]
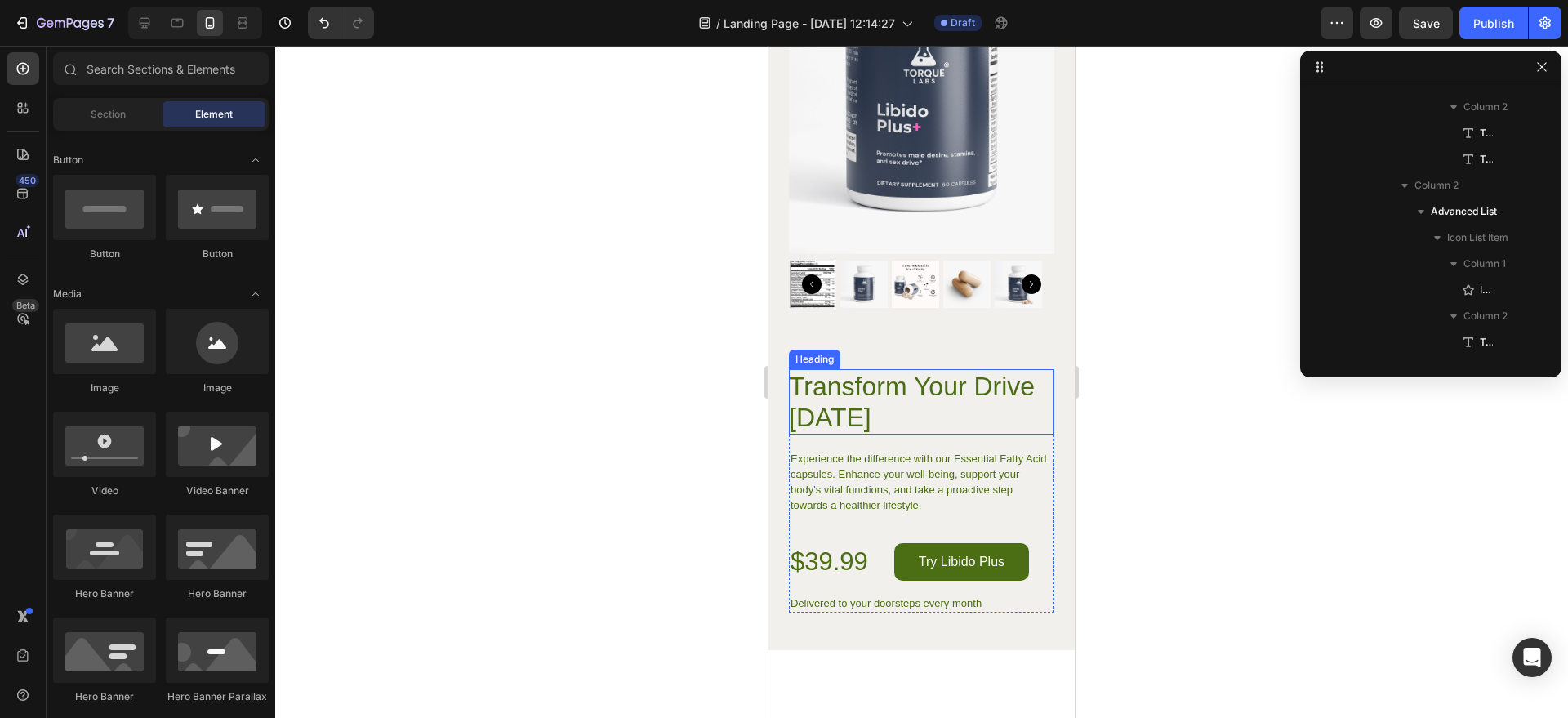
click at [911, 379] on h2 "Transform Your Drive [DATE]" at bounding box center [921, 402] width 265 height 66
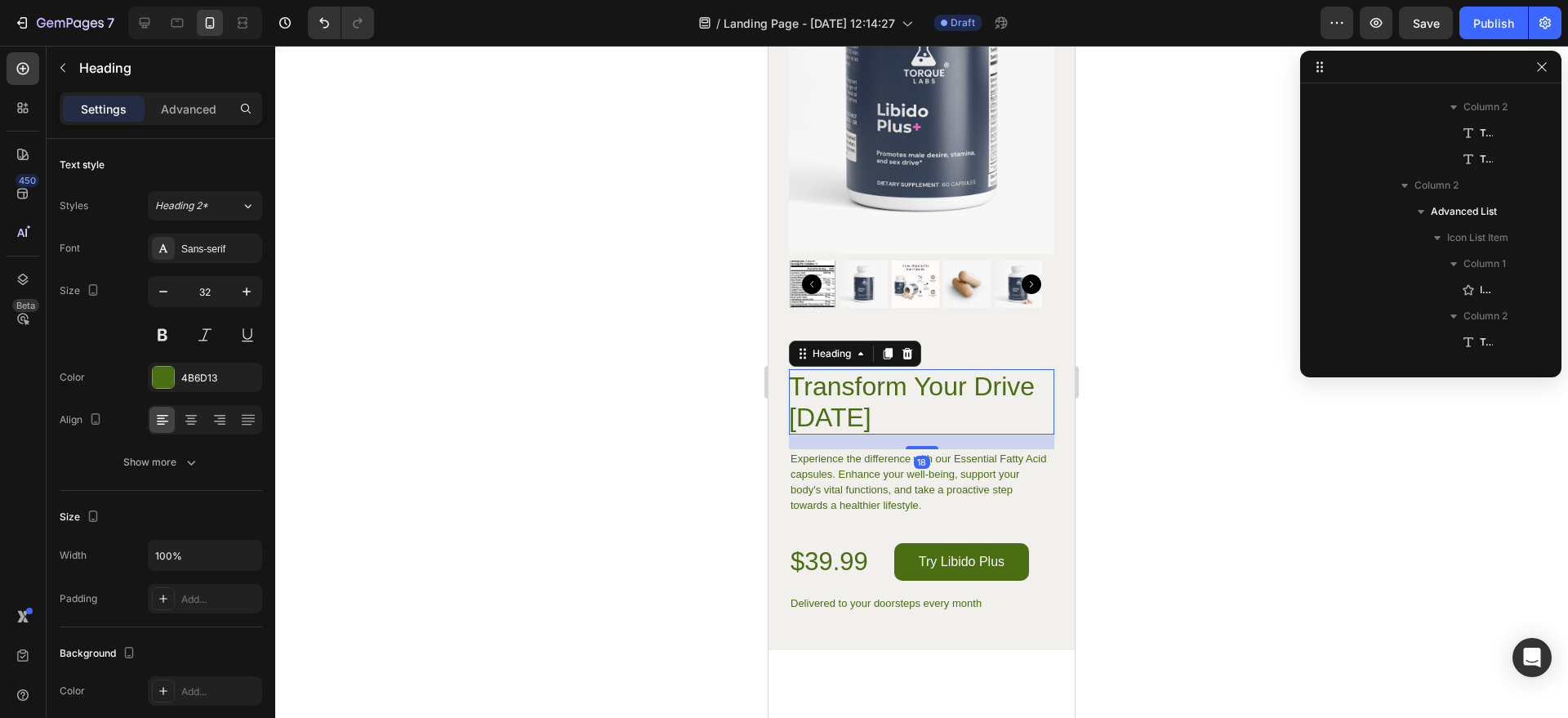
scroll to position [3484, 0]
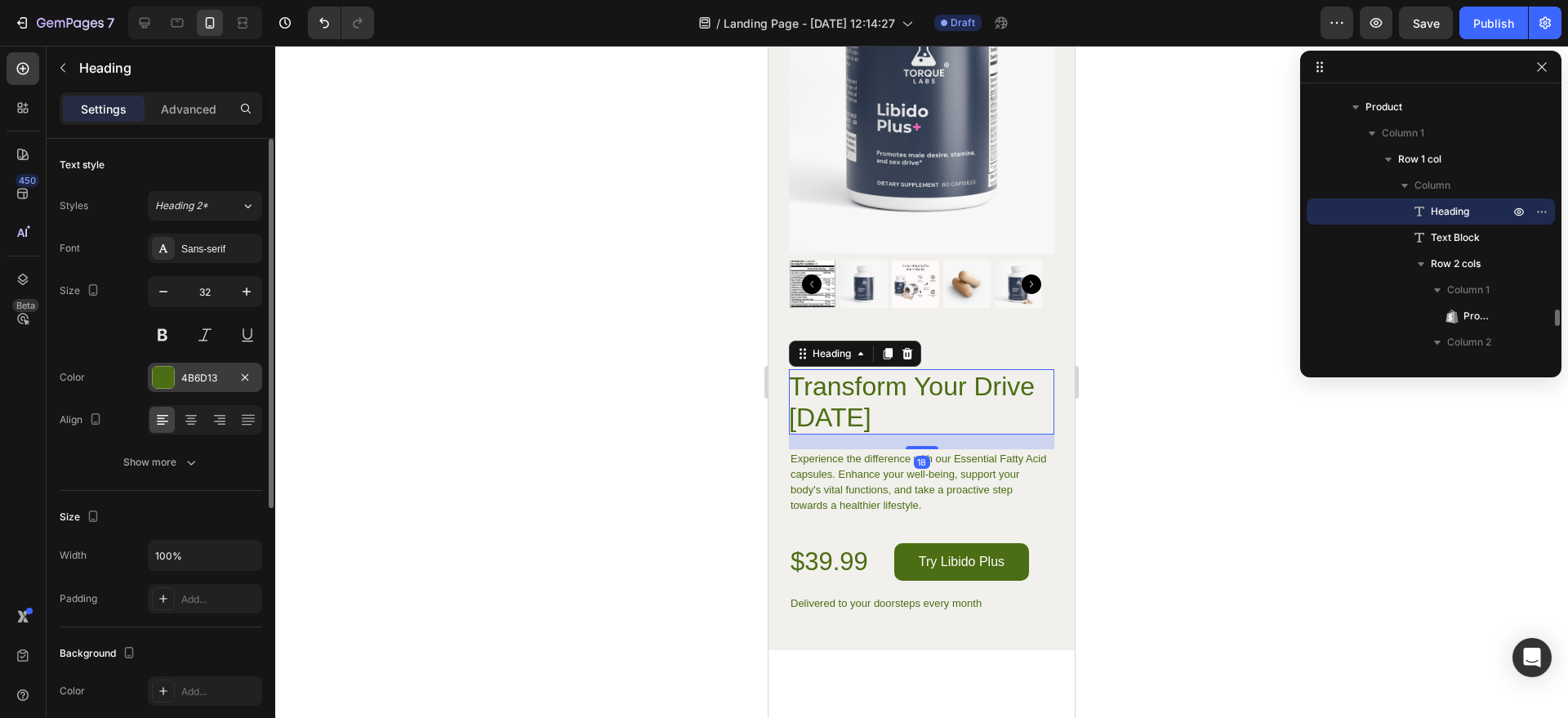
click at [177, 384] on div "4B6D13" at bounding box center [205, 377] width 114 height 30
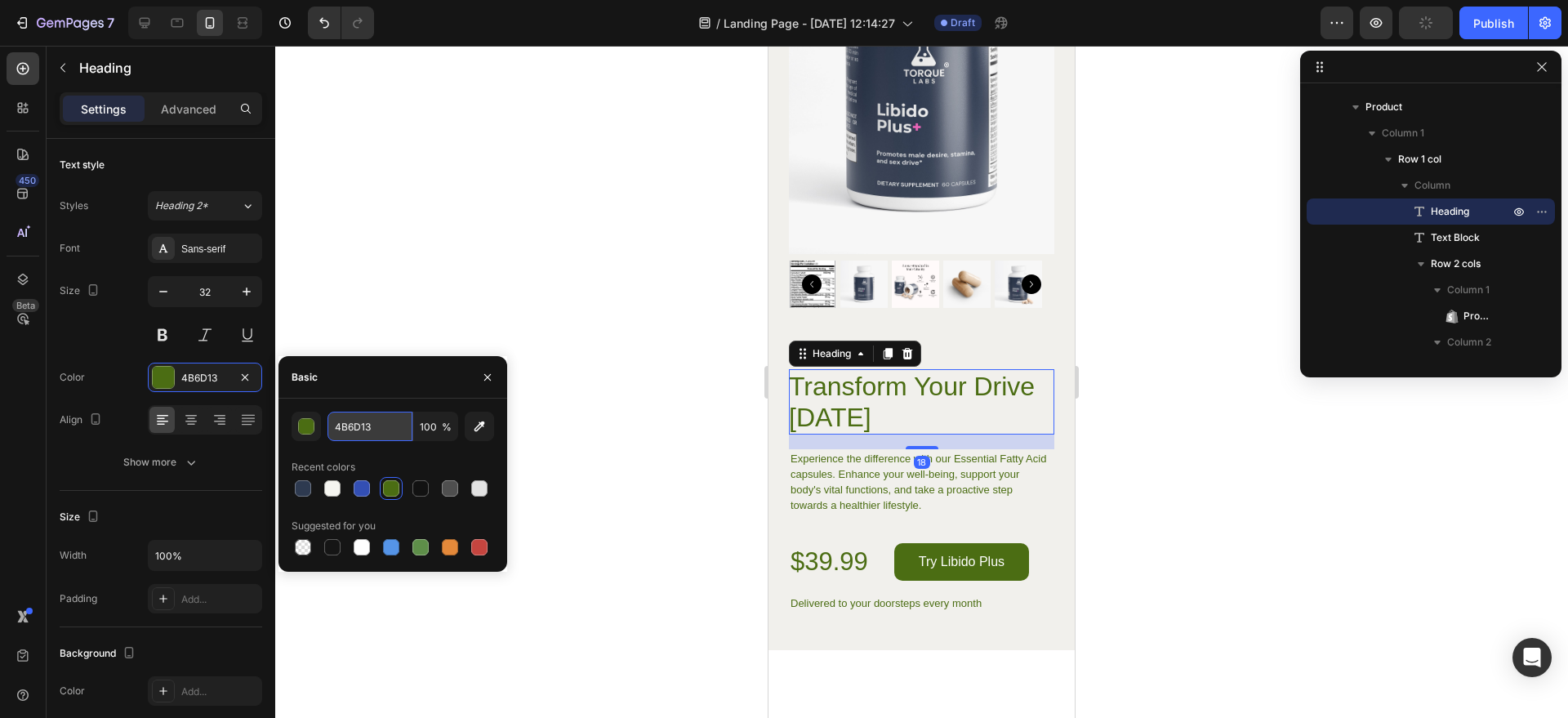
click at [351, 419] on input "4B6D13" at bounding box center [370, 426] width 85 height 30
click at [352, 419] on input "4B6D13" at bounding box center [370, 426] width 85 height 30
paste input "#2e3a50"
type input "#2e3a50"
click at [814, 451] on p "Experience the difference with our Essential Fatty Acid capsules. Enhance your …" at bounding box center [921, 482] width 262 height 62
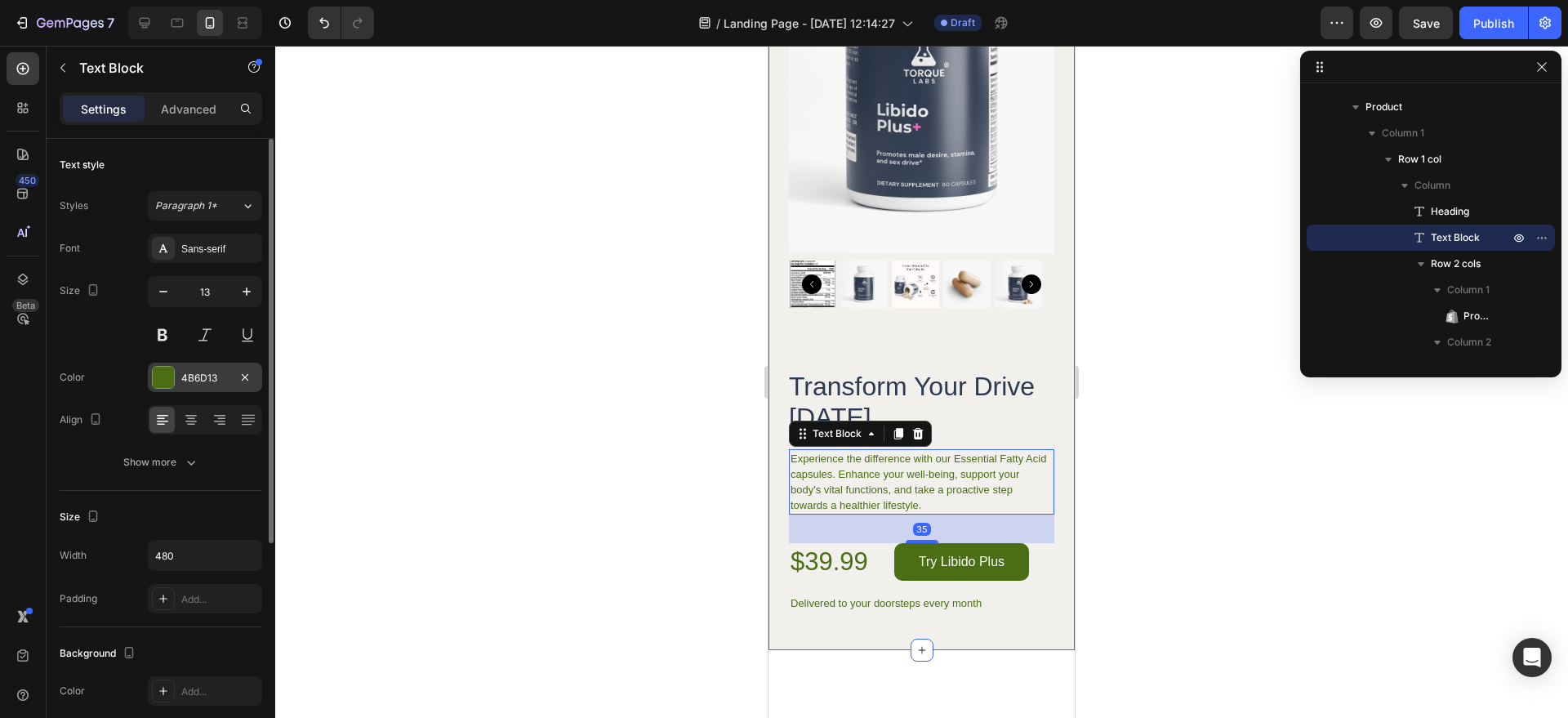
click at [195, 383] on div "4B6D13" at bounding box center [205, 378] width 48 height 15
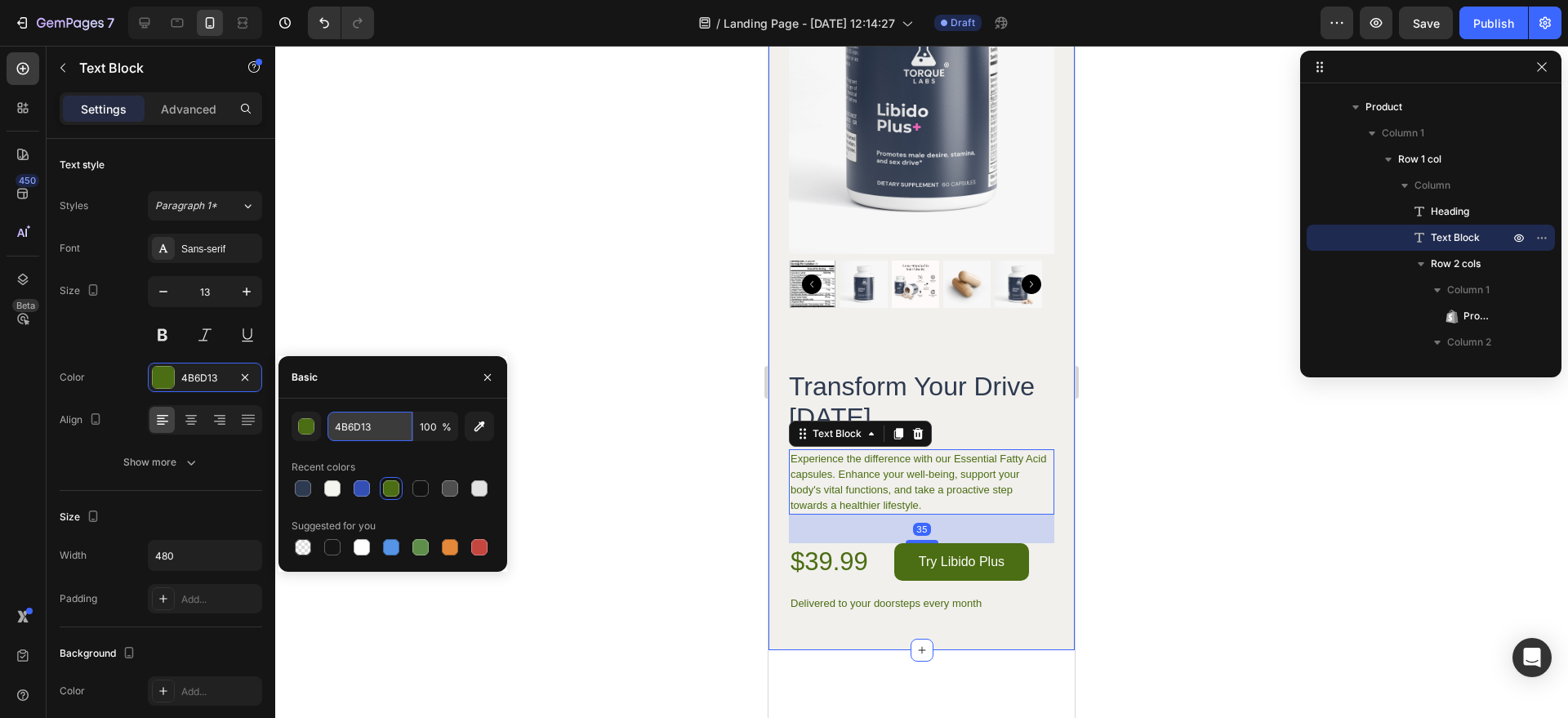
click at [371, 422] on input "4B6D13" at bounding box center [370, 426] width 85 height 30
paste input "#2e3a50"
type input "#2e3a50"
click at [816, 547] on div "$39.99" at bounding box center [829, 562] width 81 height 35
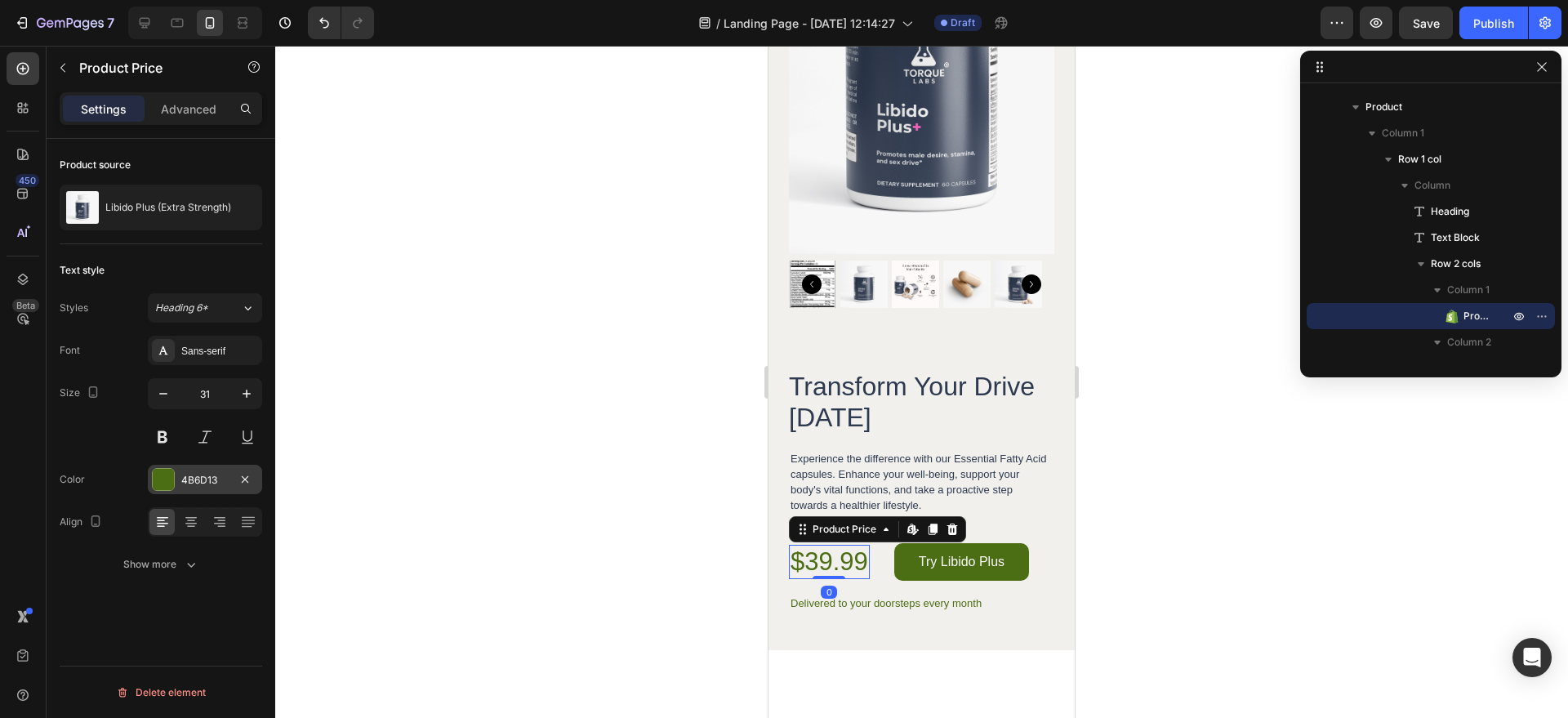
click at [205, 471] on div "4B6D13" at bounding box center [205, 480] width 114 height 30
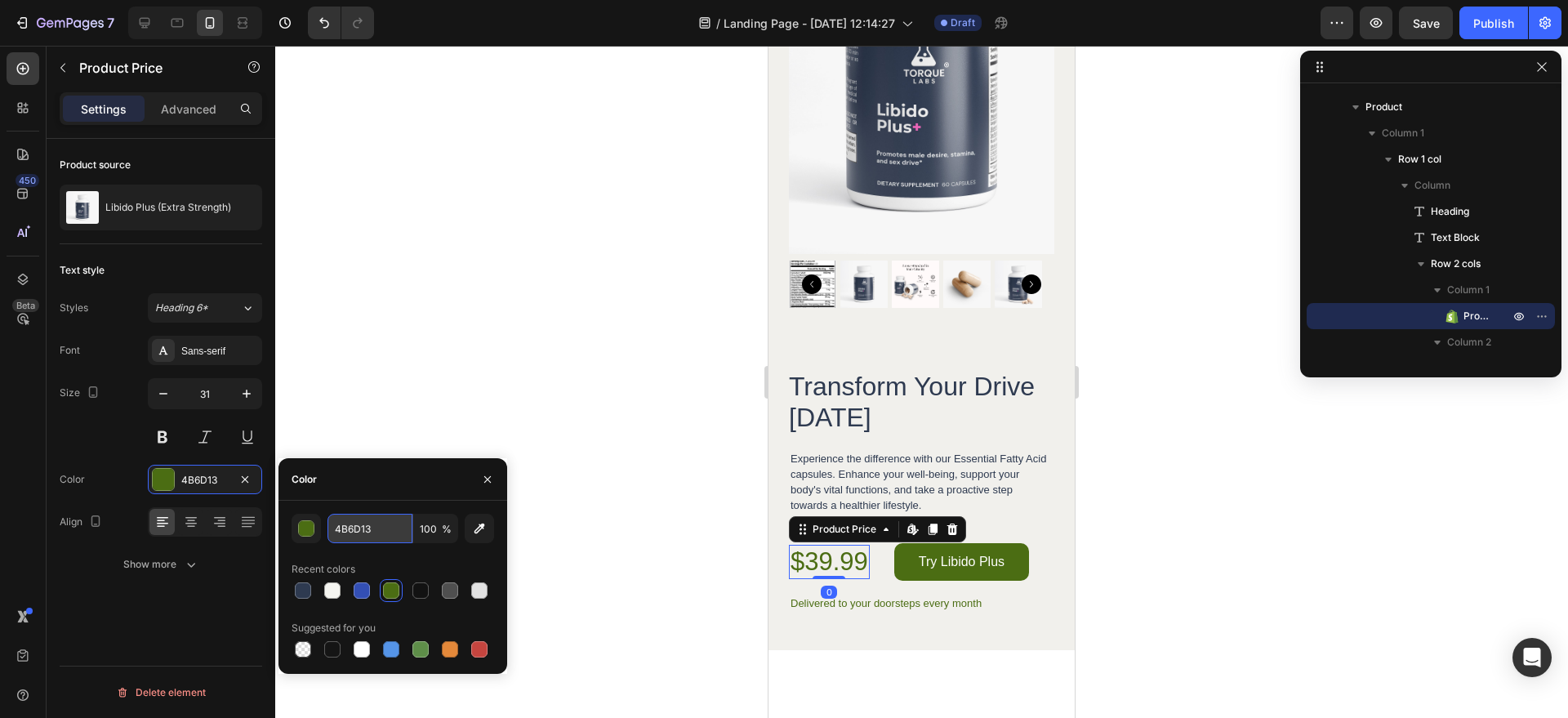
click at [362, 539] on input "4B6D13" at bounding box center [370, 528] width 85 height 30
paste input "#2e3a50"
type input "#2e3a50"
click at [909, 543] on button "Try Libido Plus" at bounding box center [962, 562] width 135 height 38
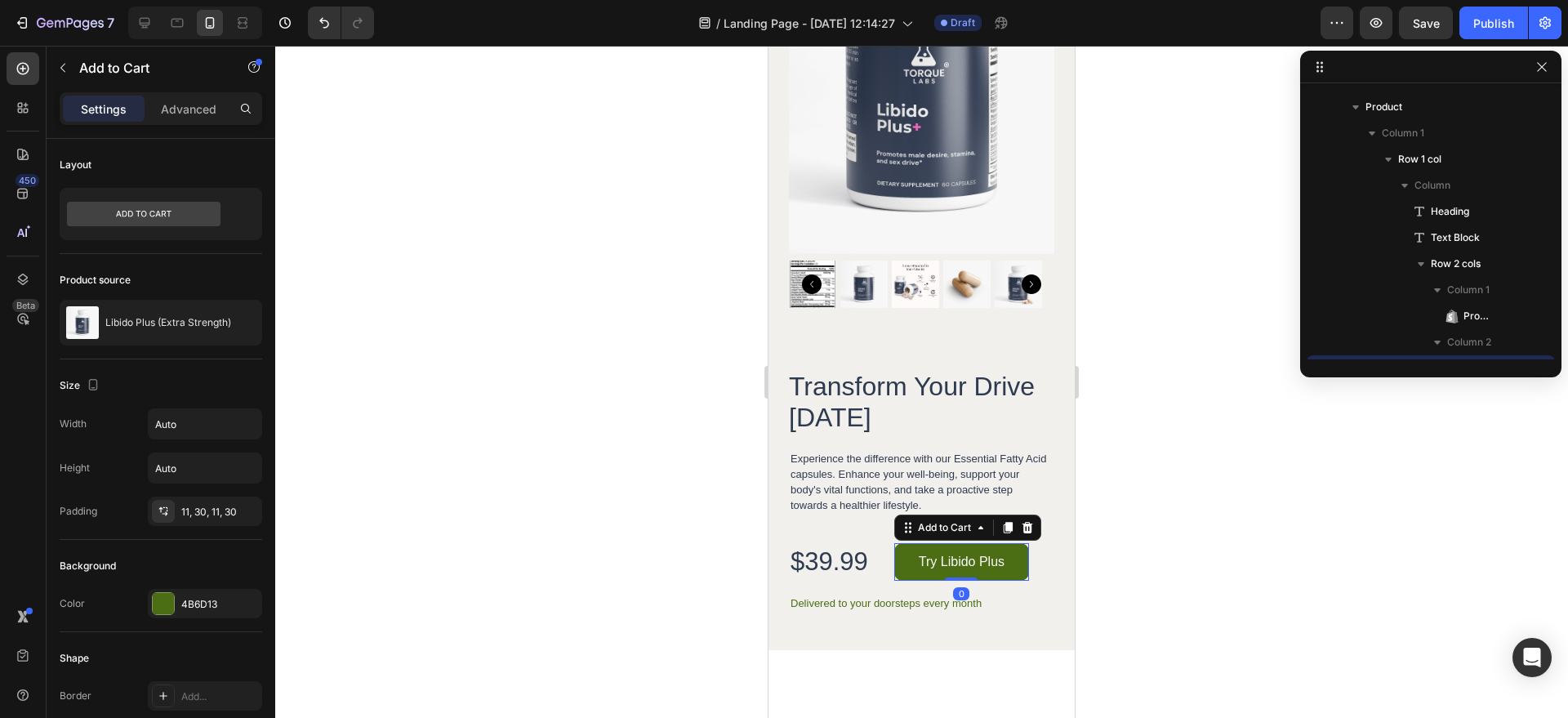
scroll to position [3641, 0]
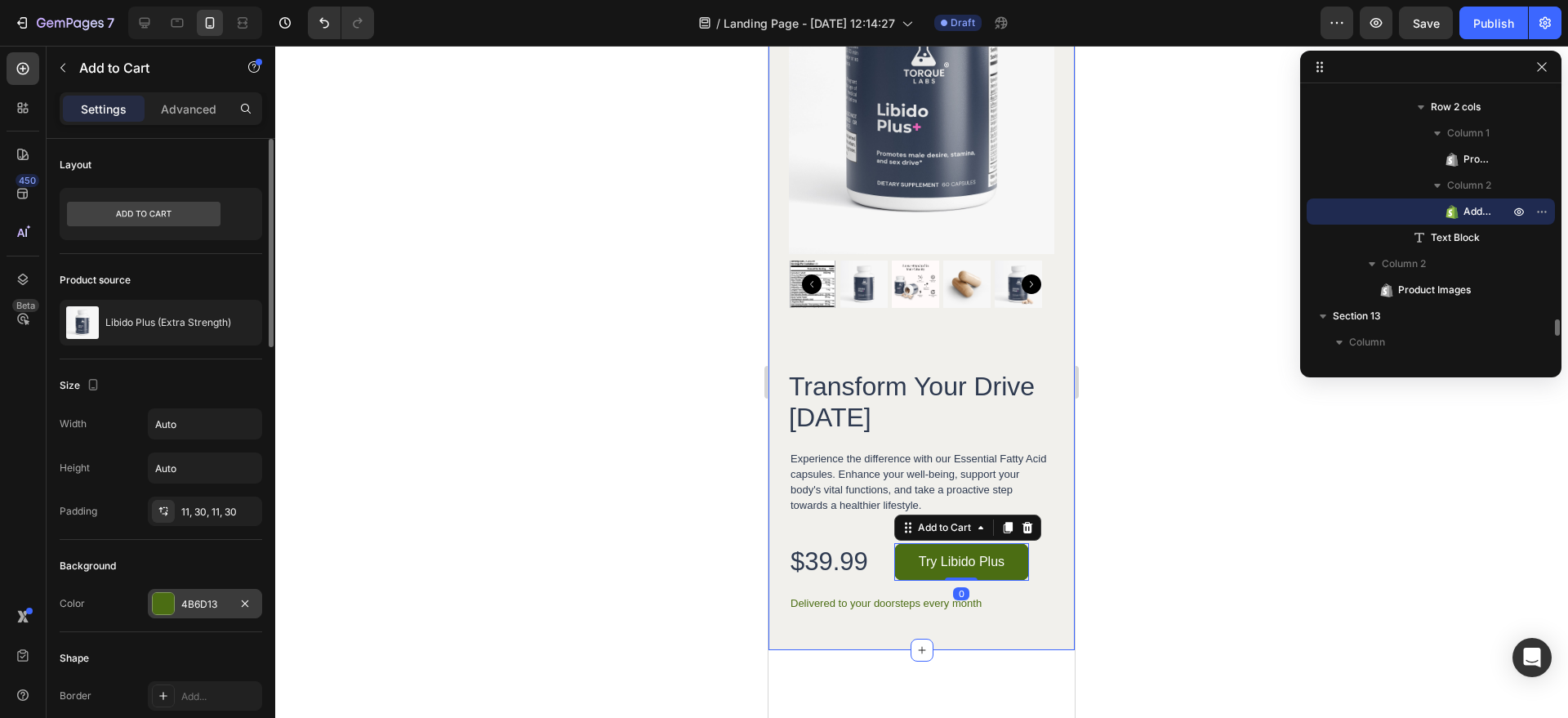
click at [205, 606] on div "4B6D13" at bounding box center [205, 605] width 48 height 15
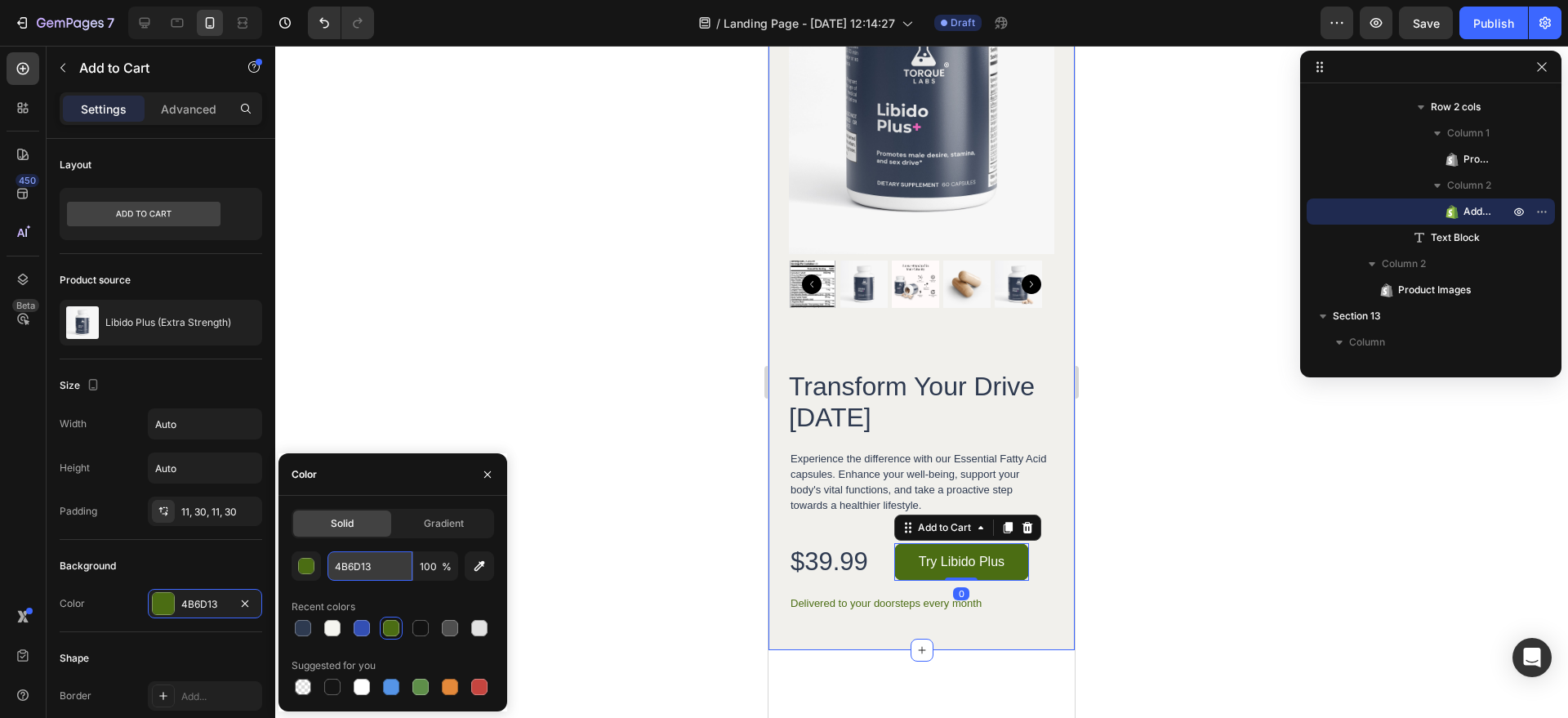
click at [373, 565] on input "4B6D13" at bounding box center [370, 566] width 85 height 30
paste input "#2e3a50"
type input "#2e3a50"
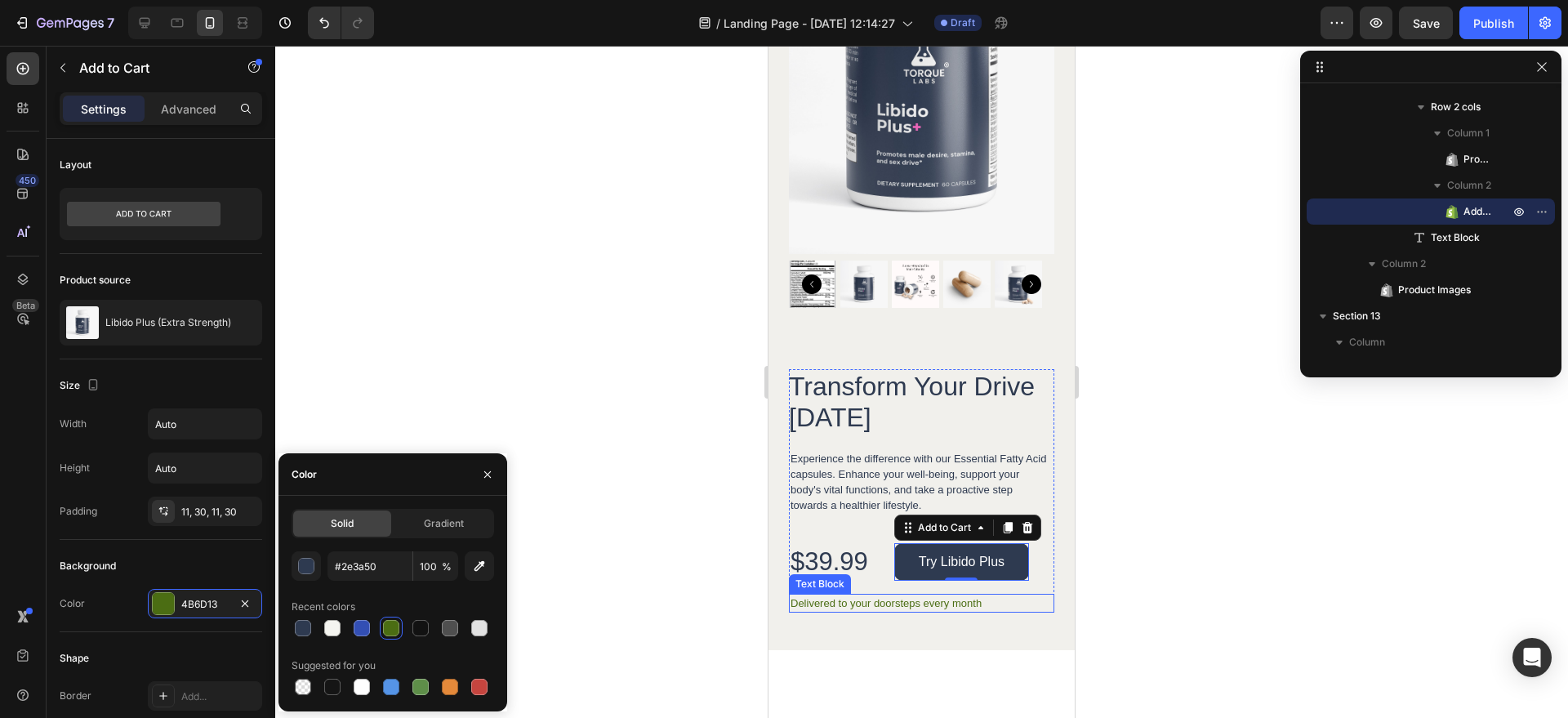
click at [872, 596] on p "Delivered to your doorsteps every month" at bounding box center [921, 603] width 262 height 16
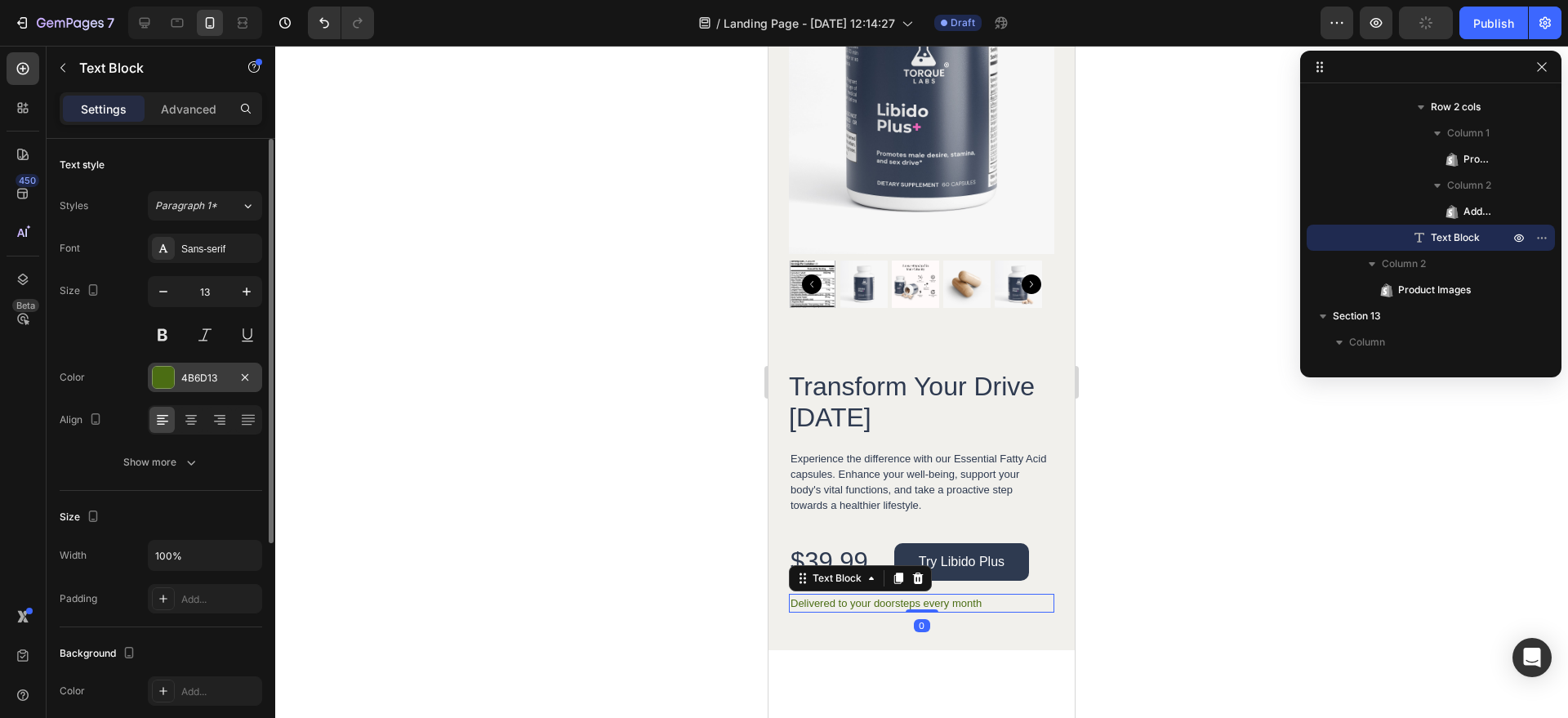
click at [178, 389] on div "4B6D13" at bounding box center [205, 377] width 114 height 30
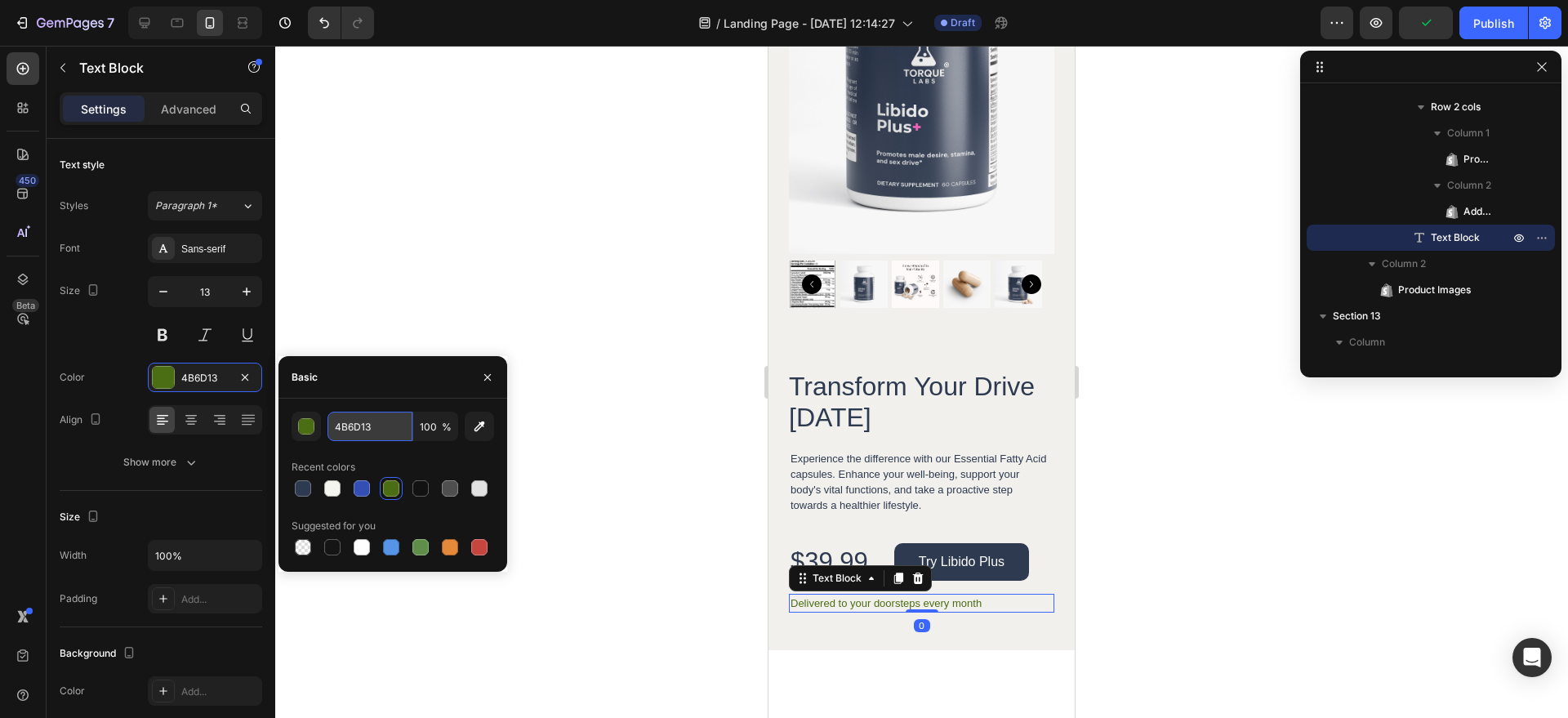
click at [368, 430] on input "4B6D13" at bounding box center [370, 426] width 85 height 30
paste input "#2e3a50"
type input "#2e3a50"
click at [1130, 494] on div at bounding box center [921, 382] width 1293 height 672
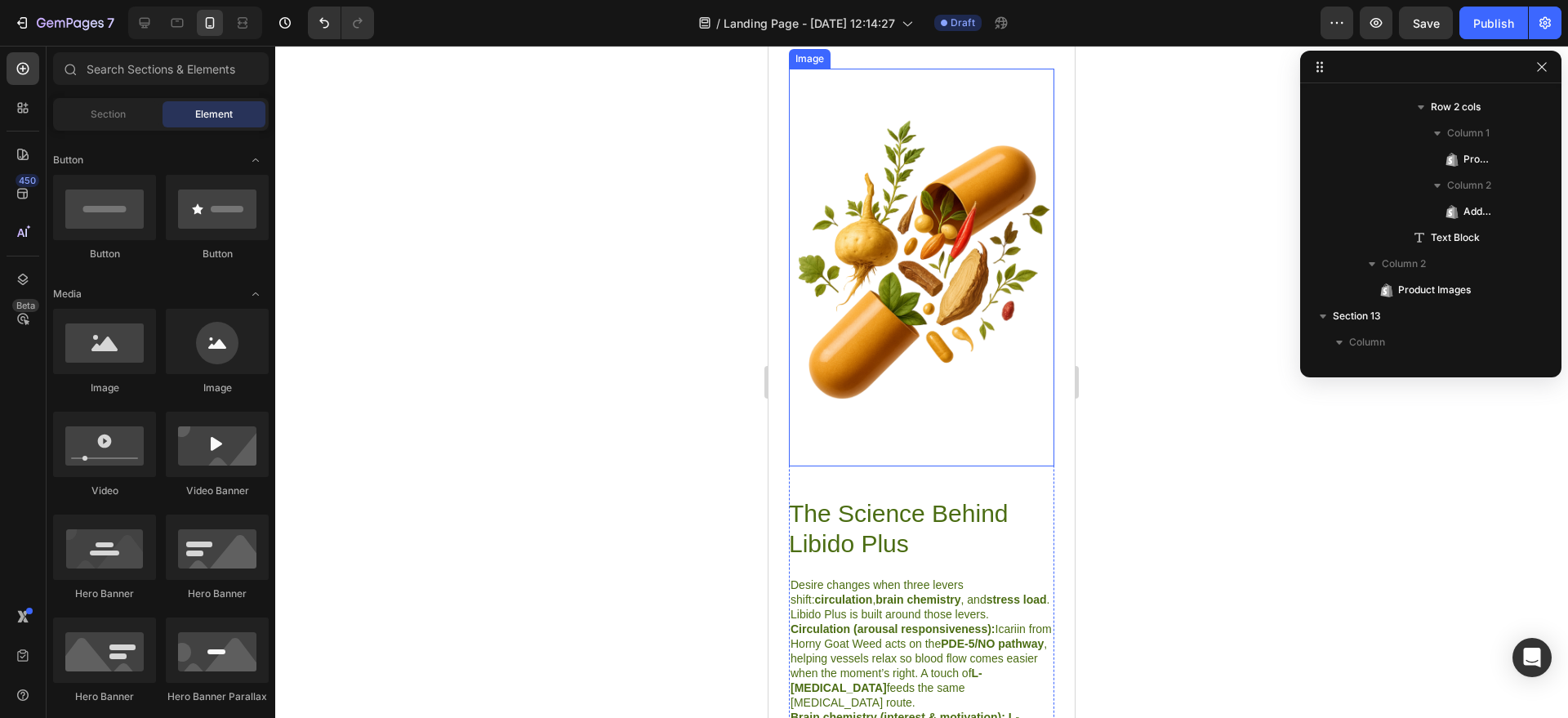
scroll to position [4716, 0]
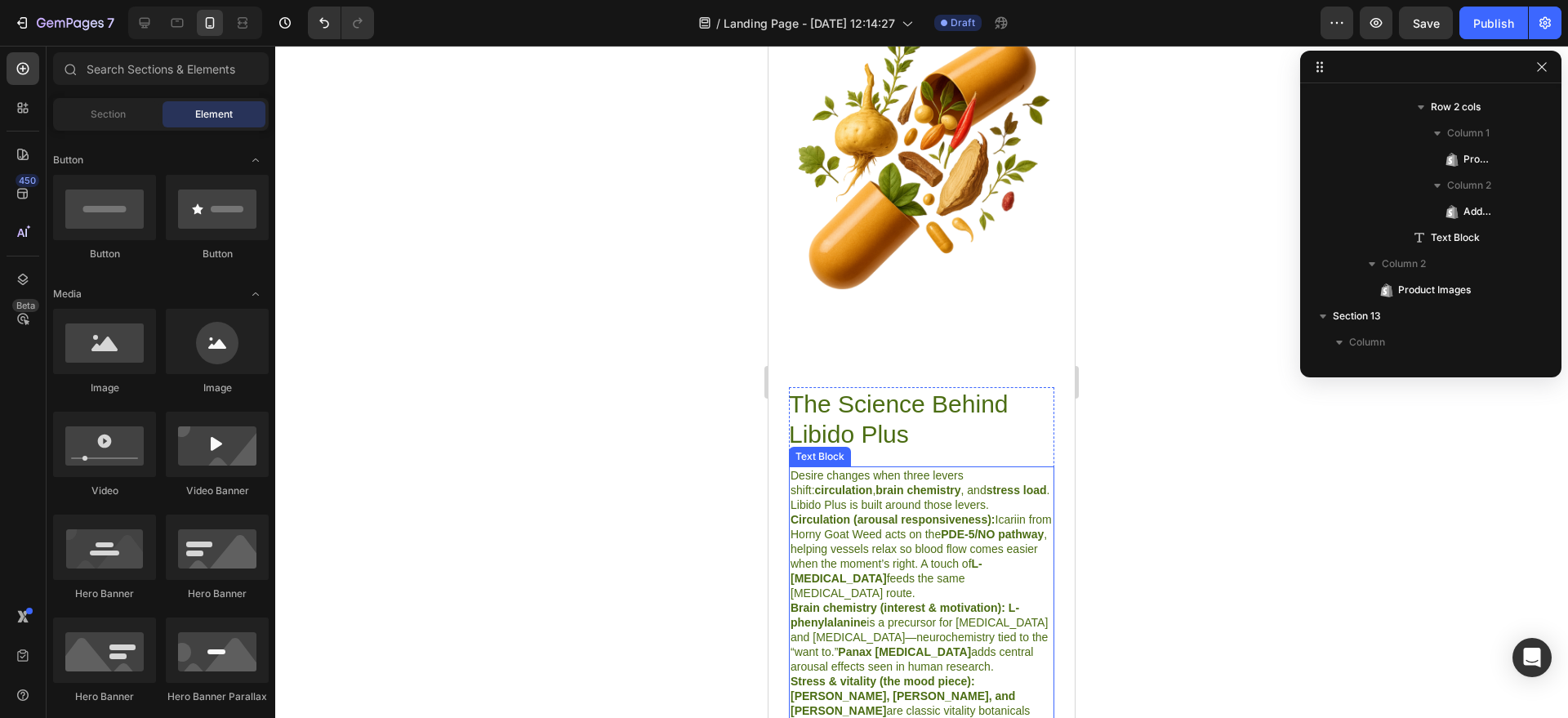
click at [900, 391] on h2 "The Science Behind Libido Plus" at bounding box center [921, 419] width 265 height 64
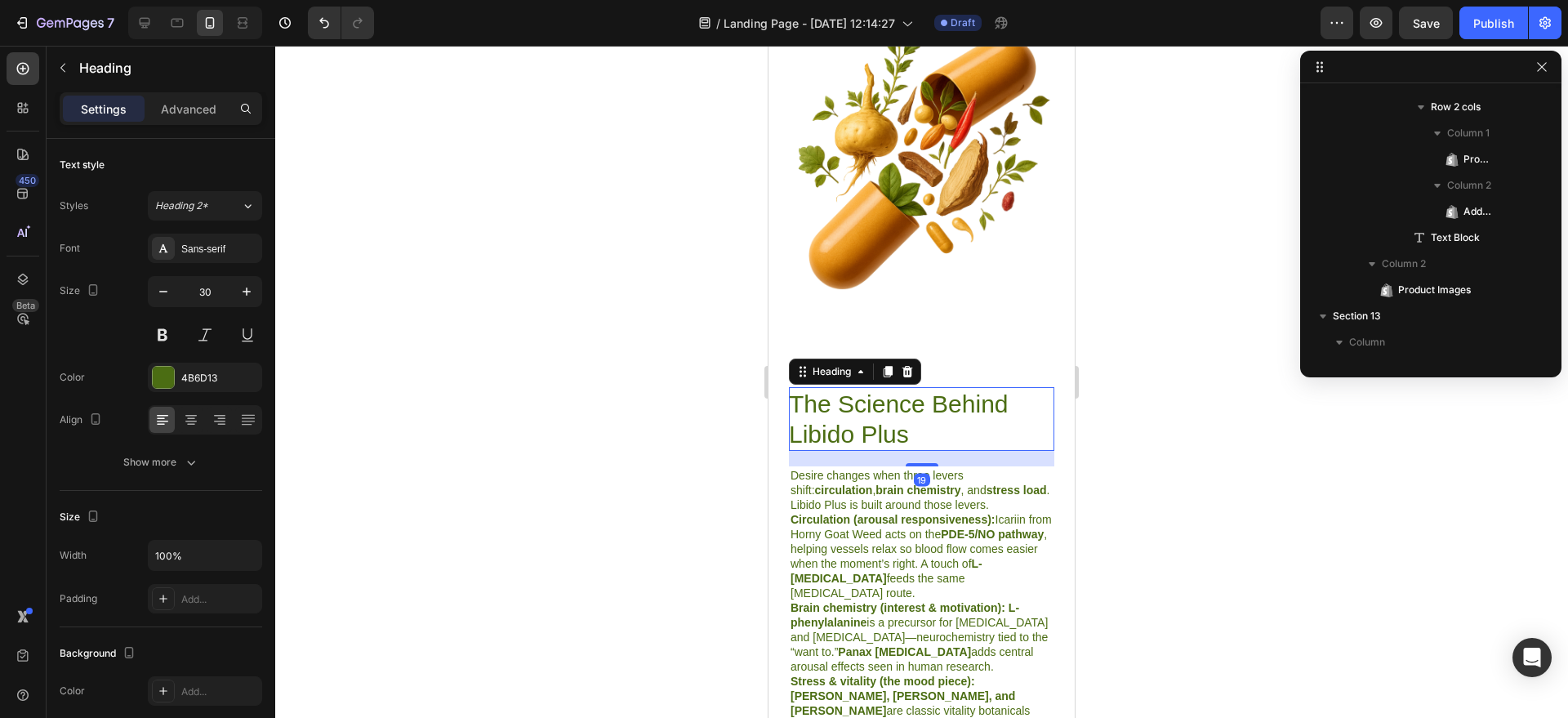
scroll to position [3955, 0]
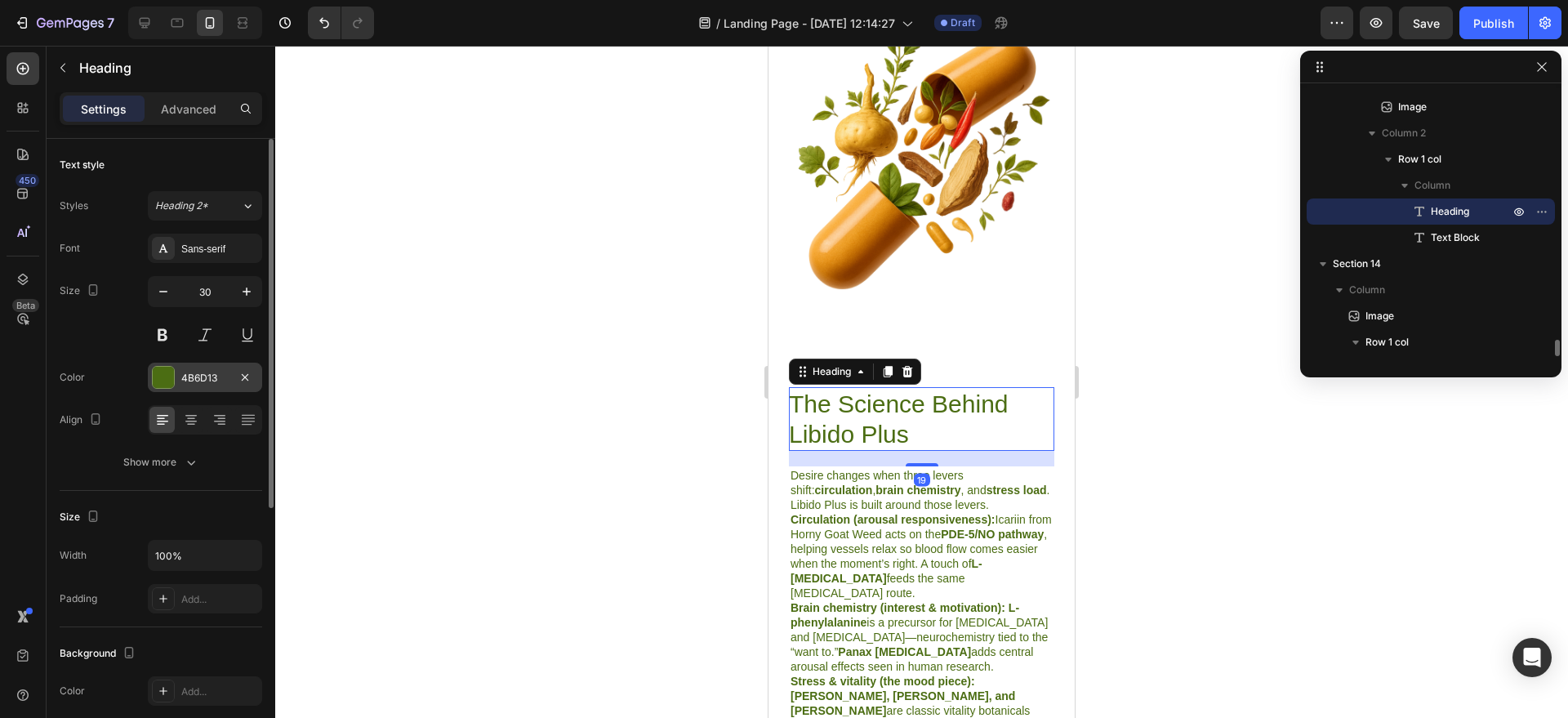
click at [190, 388] on div "4B6D13" at bounding box center [205, 377] width 114 height 30
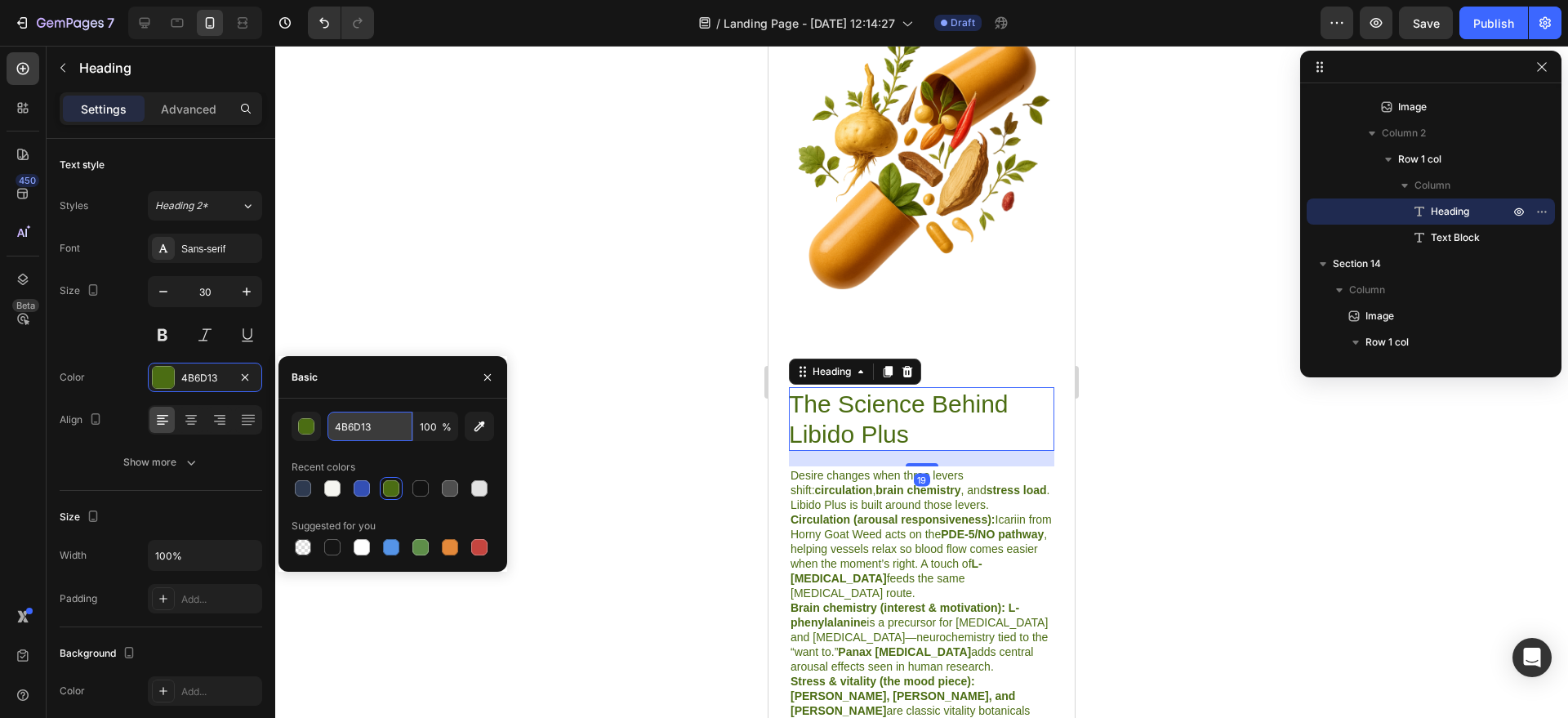
click at [381, 431] on input "4B6D13" at bounding box center [370, 426] width 85 height 30
paste input "#2e3a50"
type input "#2e3a50"
click at [865, 539] on p "Circulation (arousal responsiveness): Icariin from Horny Goat Weed acts on the …" at bounding box center [921, 555] width 262 height 88
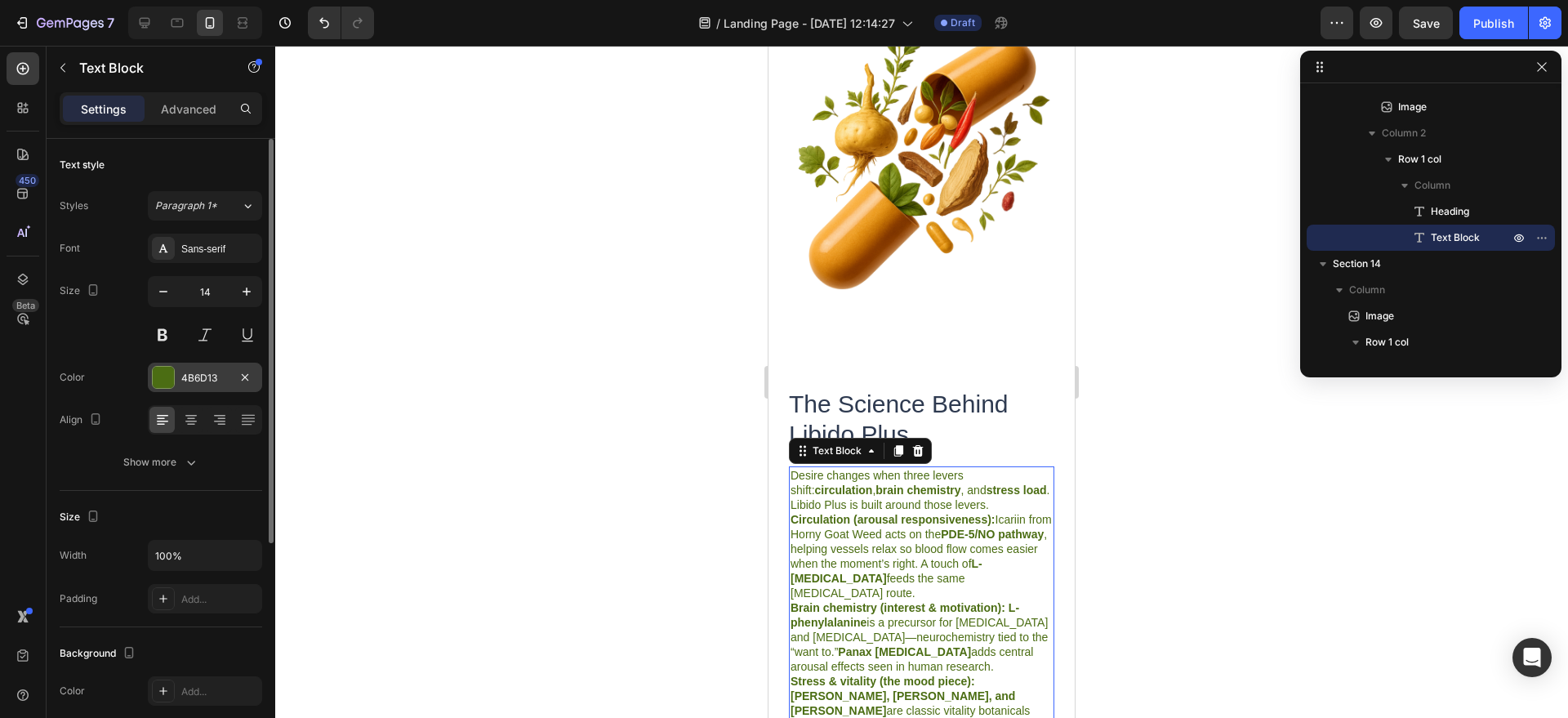
click at [154, 369] on div at bounding box center [164, 377] width 21 height 21
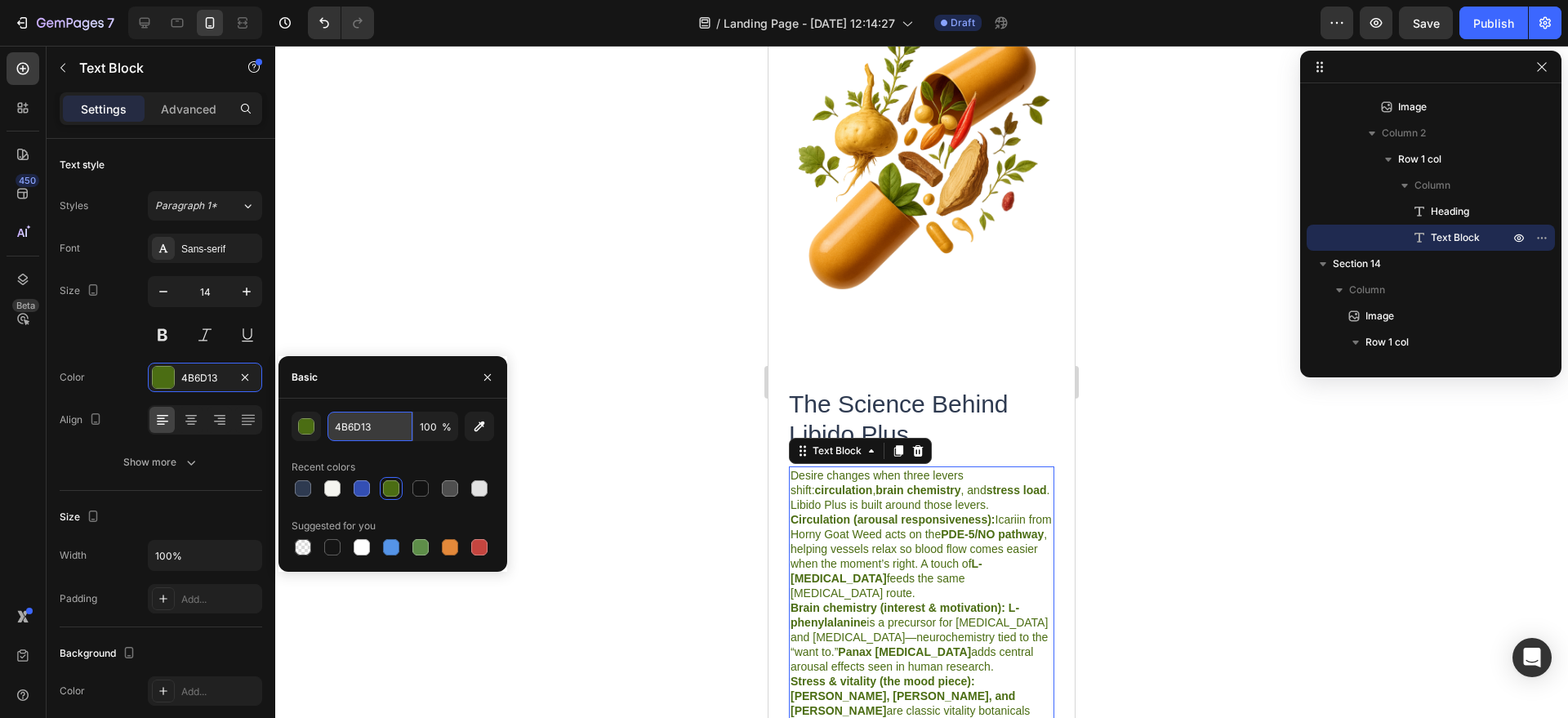
click at [362, 434] on input "4B6D13" at bounding box center [370, 426] width 85 height 30
paste input "#2e3a50"
type input "#2e3a50"
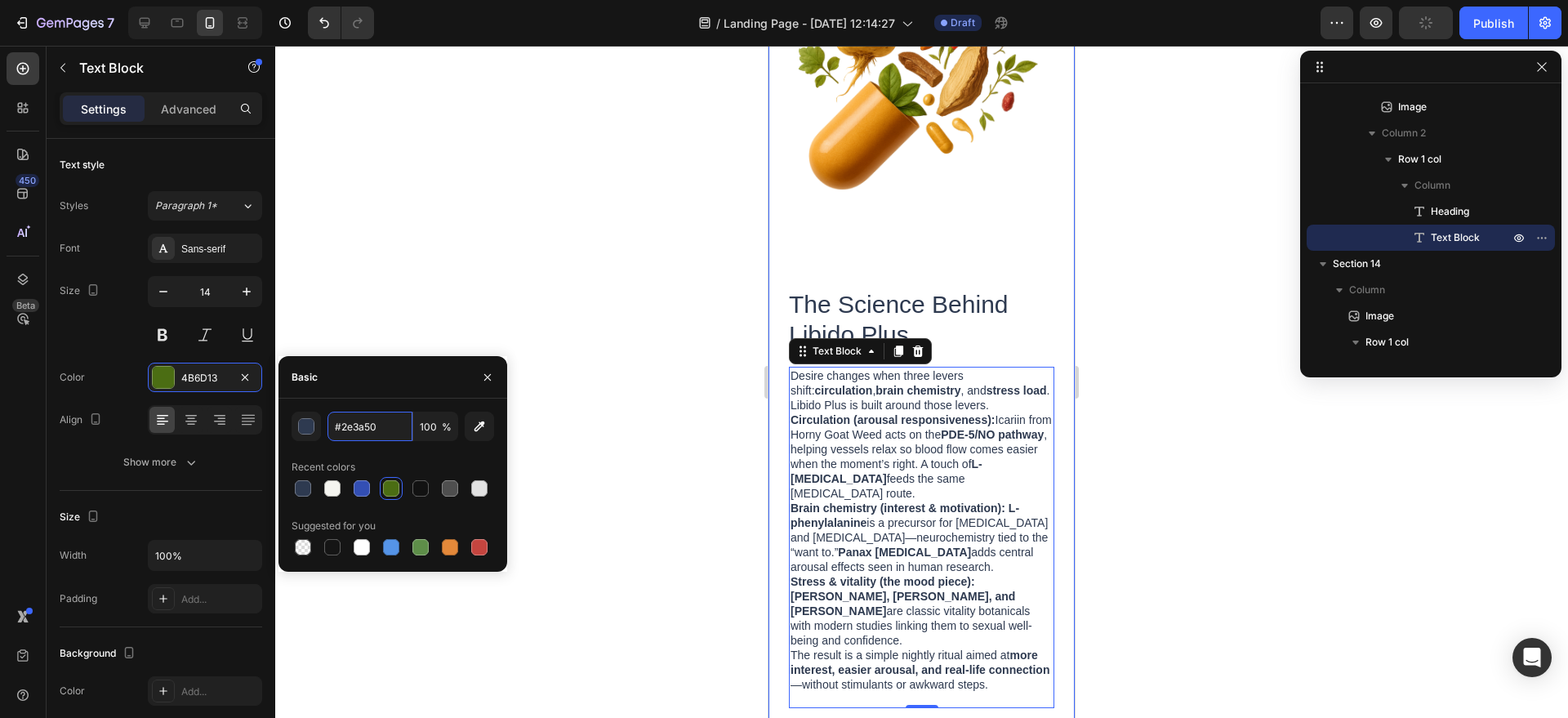
scroll to position [5116, 0]
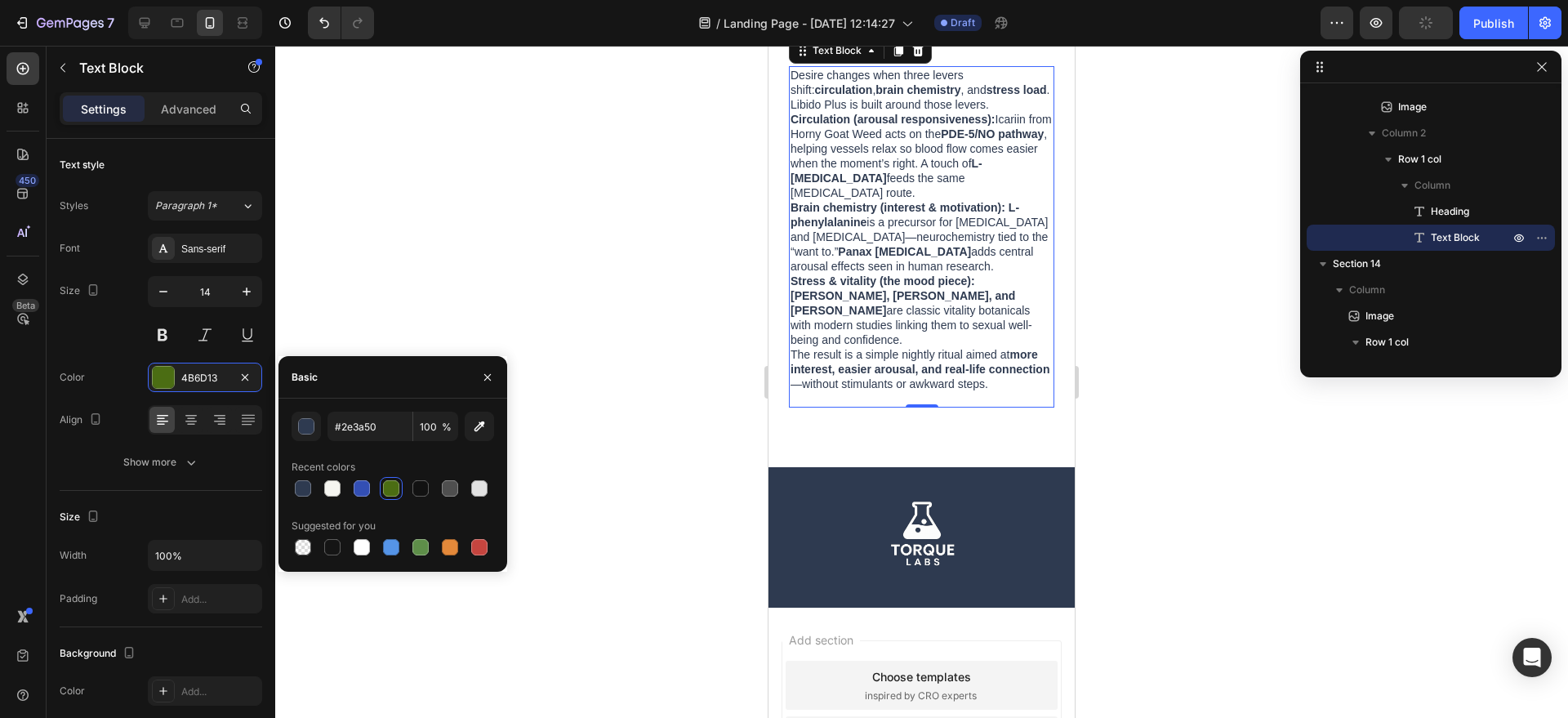
click at [1160, 529] on div at bounding box center [921, 382] width 1293 height 672
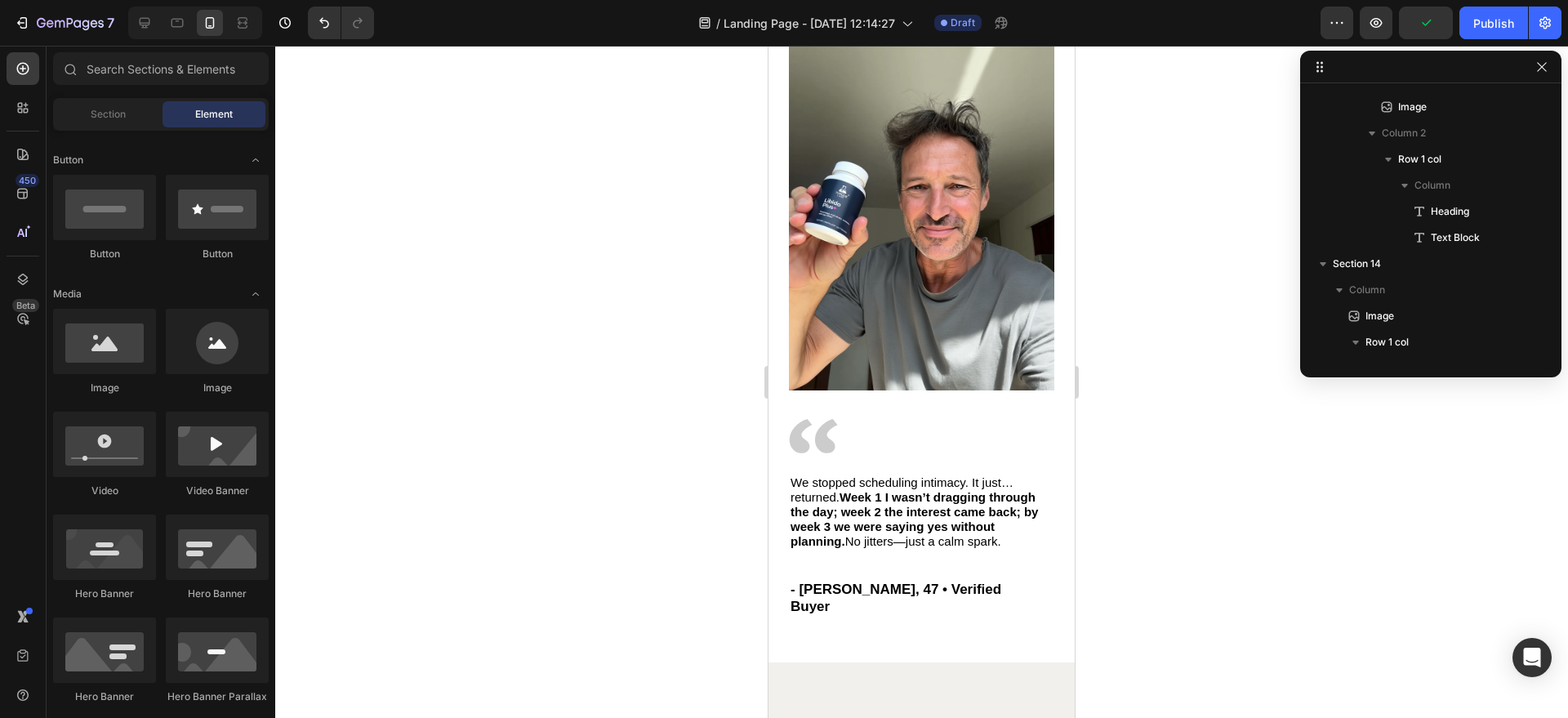
scroll to position [0, 0]
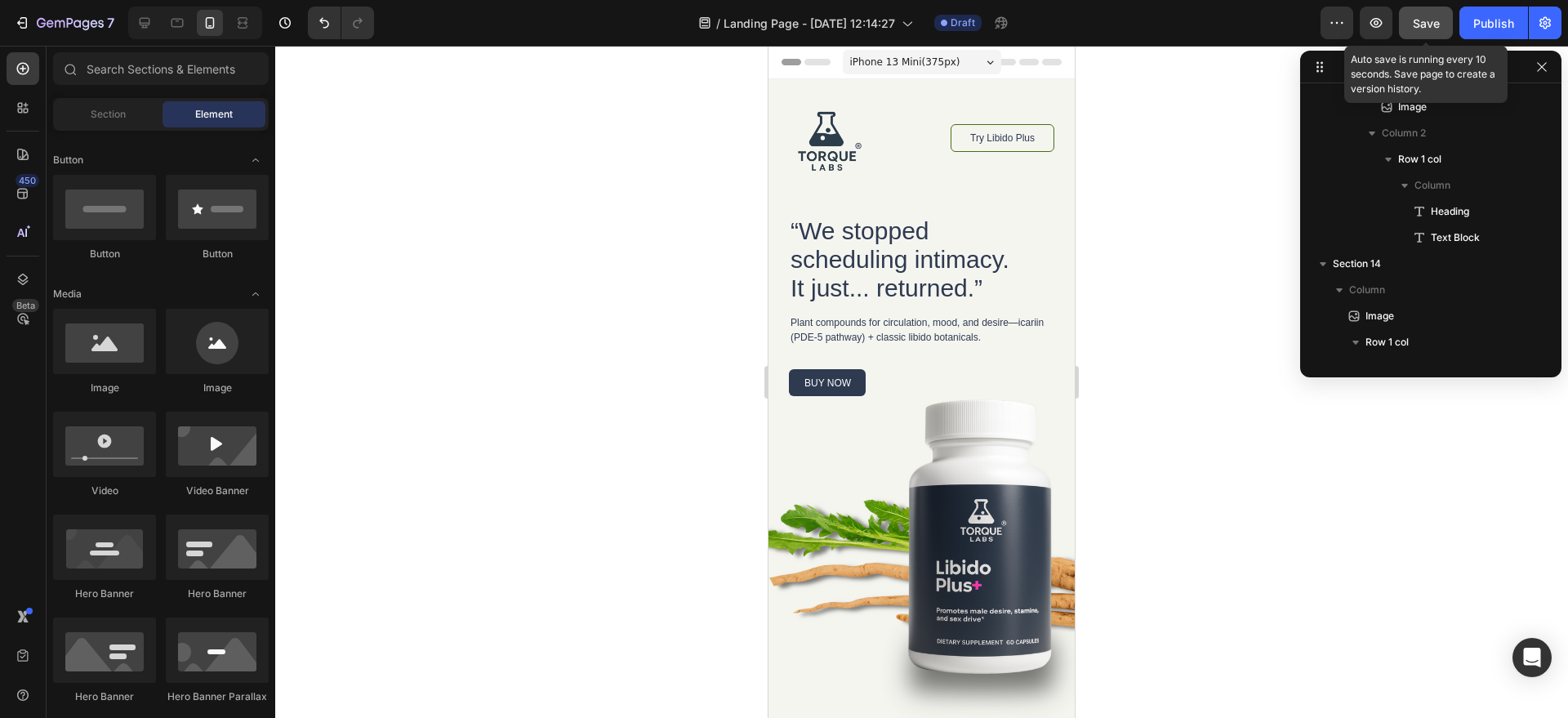
click at [1408, 21] on button "Save" at bounding box center [1427, 23] width 54 height 33
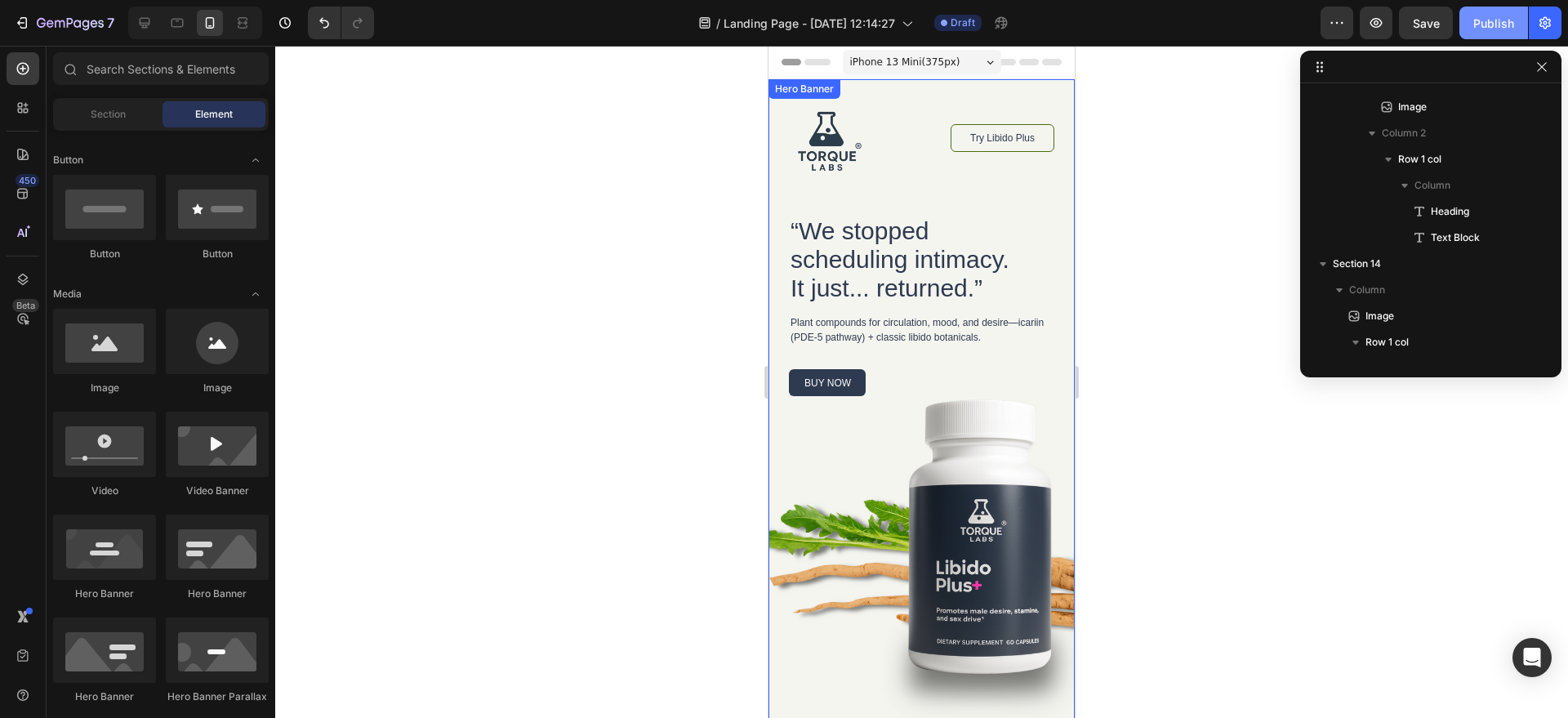
click at [1474, 24] on div "Publish" at bounding box center [1494, 23] width 41 height 17
click at [1425, 35] on button "Save" at bounding box center [1427, 23] width 54 height 33
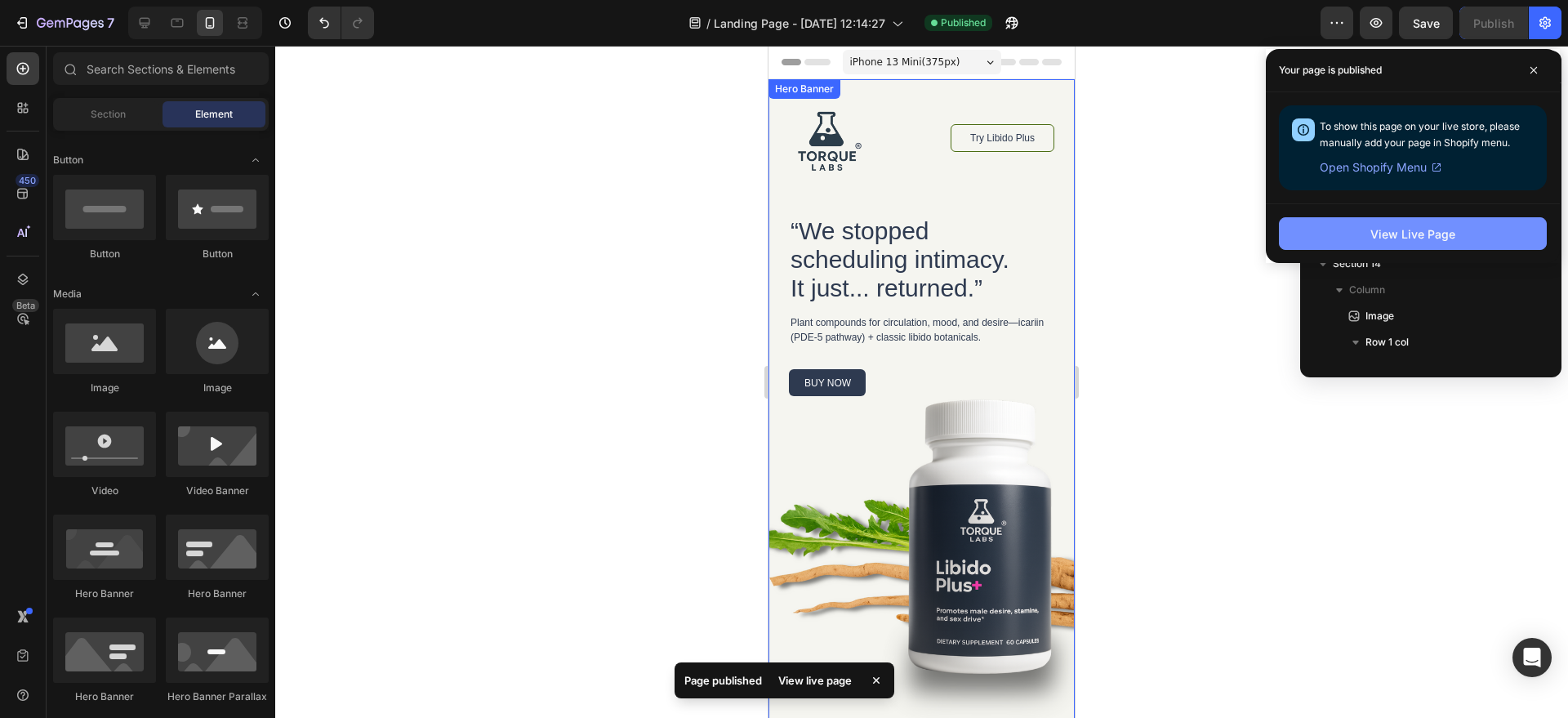
click at [1413, 223] on button "View Live Page" at bounding box center [1414, 233] width 268 height 33
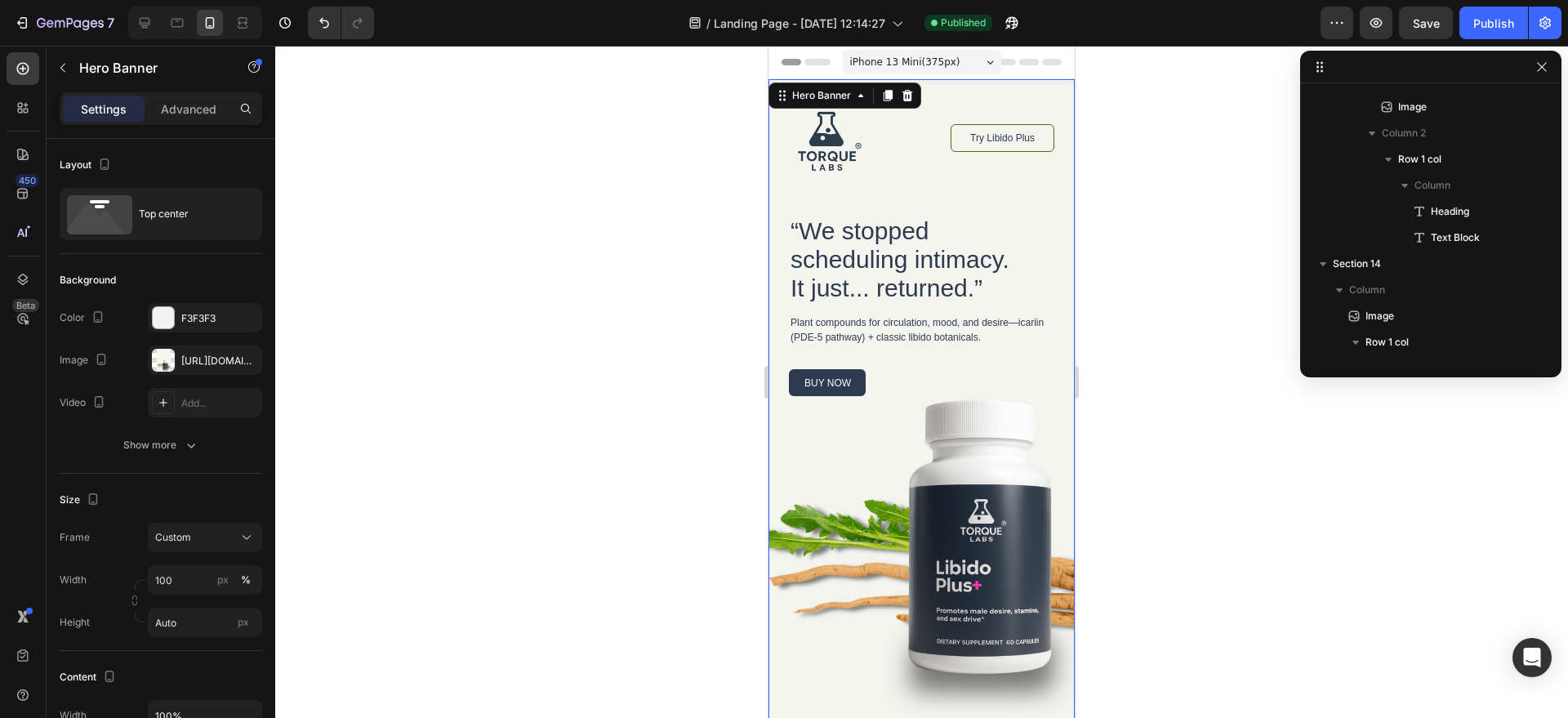
click at [966, 454] on div "Image Try Libido Plus Button Row “We stopped scheduling intimacy. It just... re…" at bounding box center [921, 400] width 307 height 643
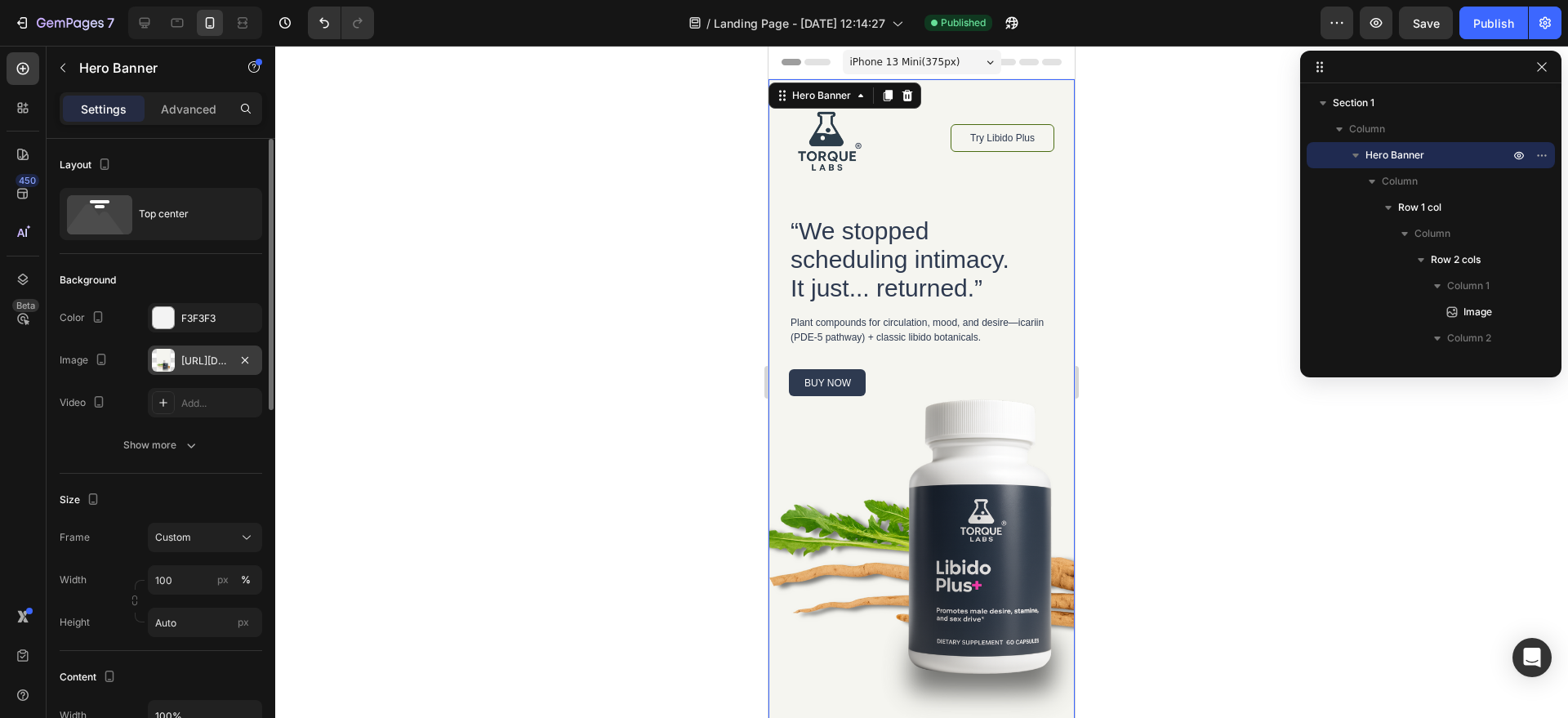
click at [203, 363] on div "https://cdn.shopify.com/s/files/1/0758/0021/5768/files/gempages_581802790699926…" at bounding box center [205, 361] width 48 height 15
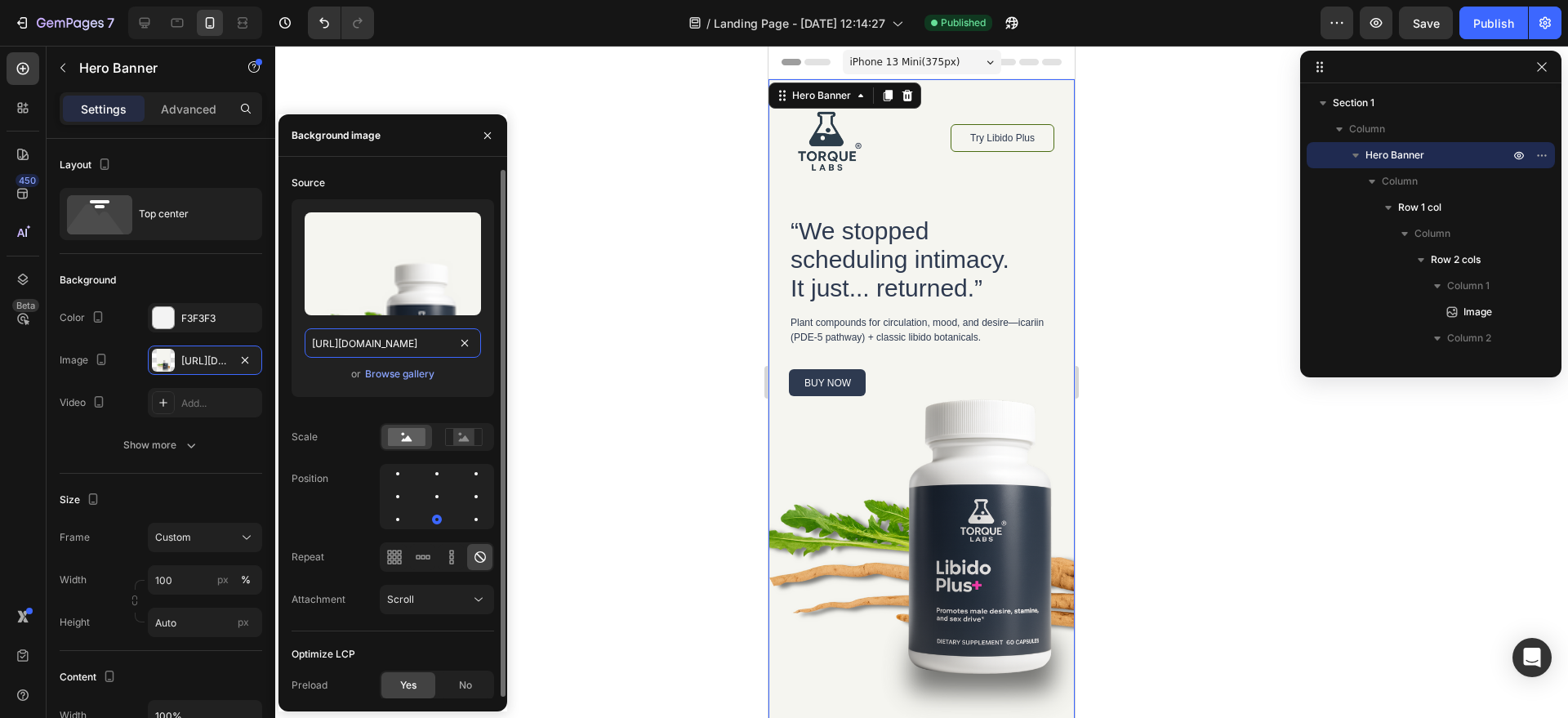
click at [418, 348] on input "https://cdn.shopify.com/s/files/1/0758/0021/5768/files/gempages_581802790699926…" at bounding box center [393, 343] width 177 height 30
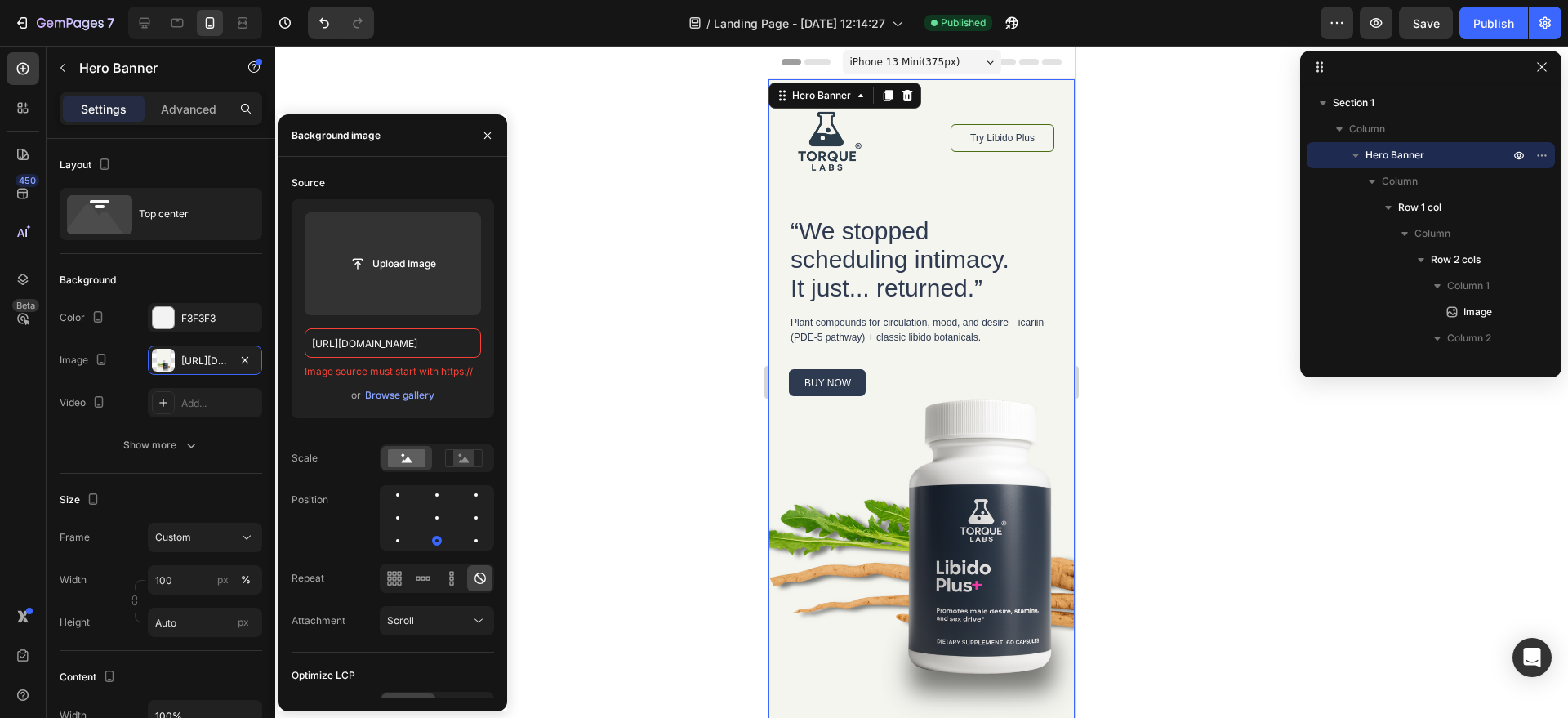
click at [565, 345] on div at bounding box center [921, 382] width 1293 height 672
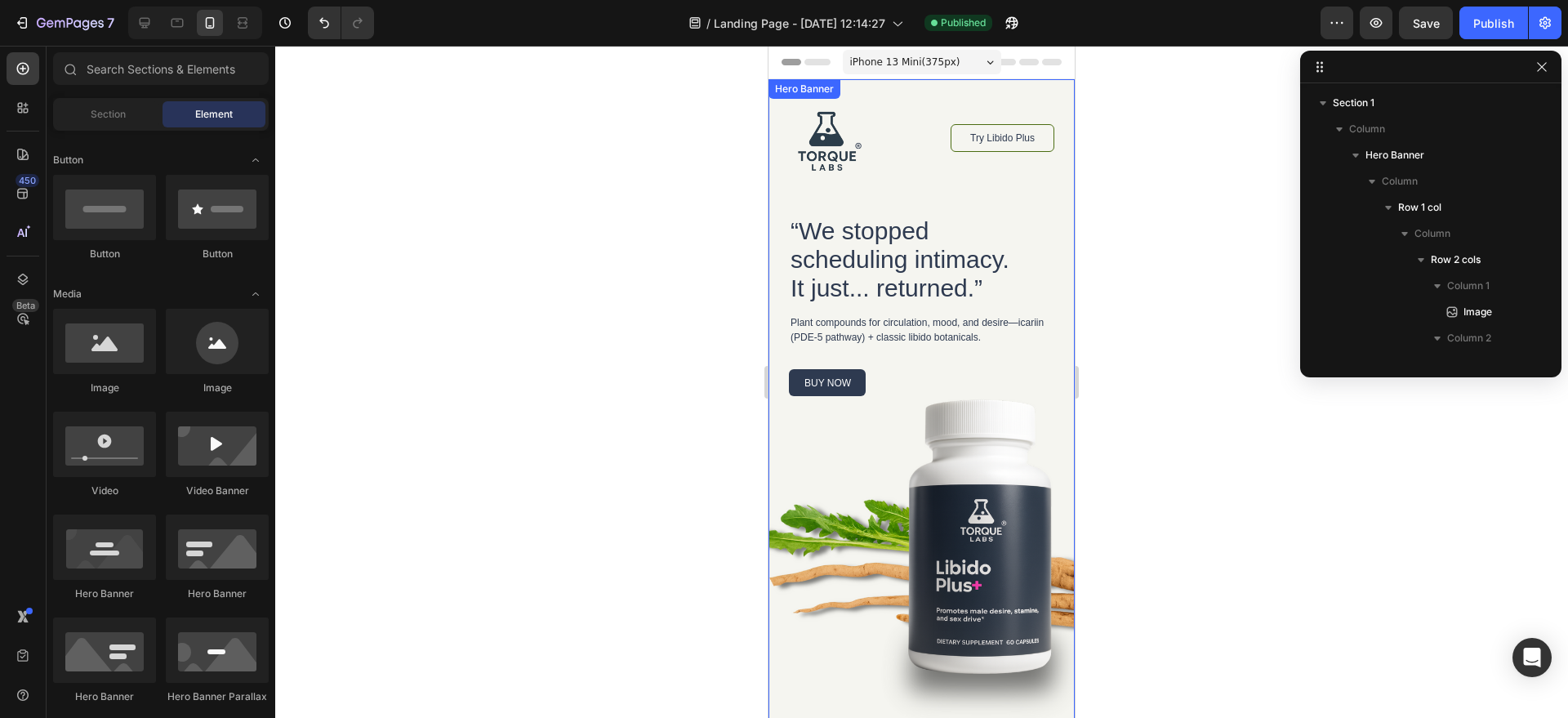
click at [974, 513] on div "Image Try Libido Plus Button Row “We stopped scheduling intimacy. It just... re…" at bounding box center [921, 400] width 307 height 643
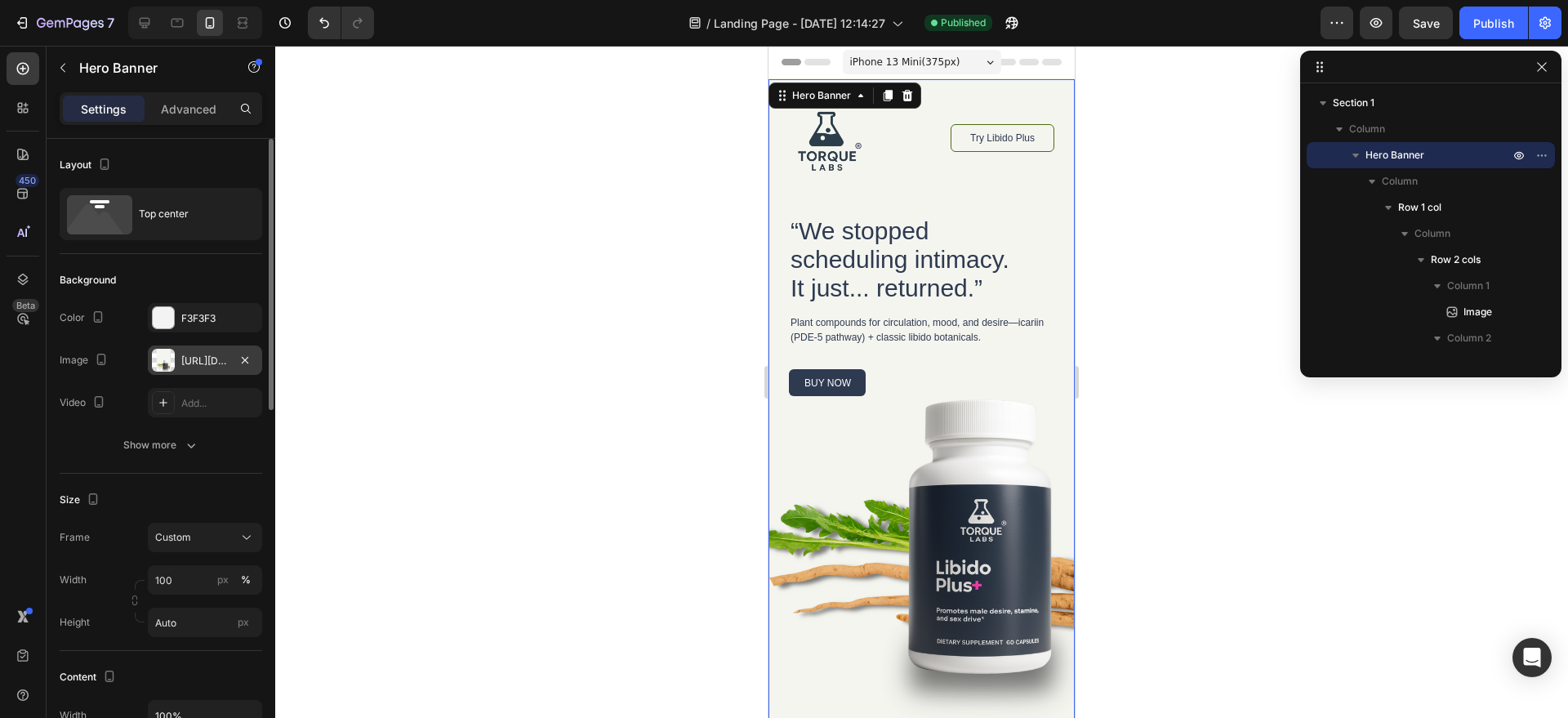
click at [205, 359] on div "https://cdn.shopify.com/s/files/1/0758/0021/5768/files/gempages_581802790699926…" at bounding box center [205, 361] width 48 height 15
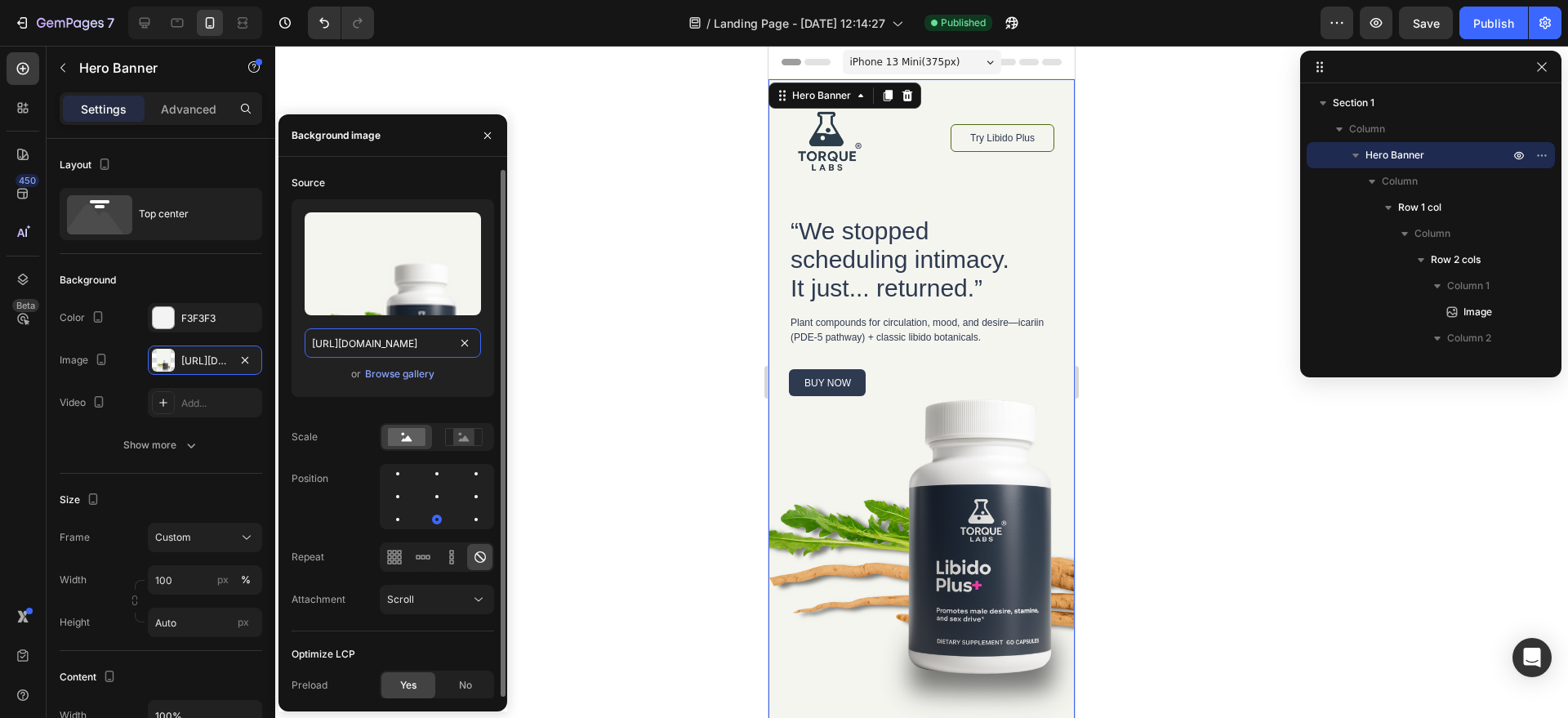
click at [404, 350] on input "https://cdn.shopify.com/s/files/1/0758/0021/5768/files/gempages_581802790699926…" at bounding box center [393, 343] width 177 height 30
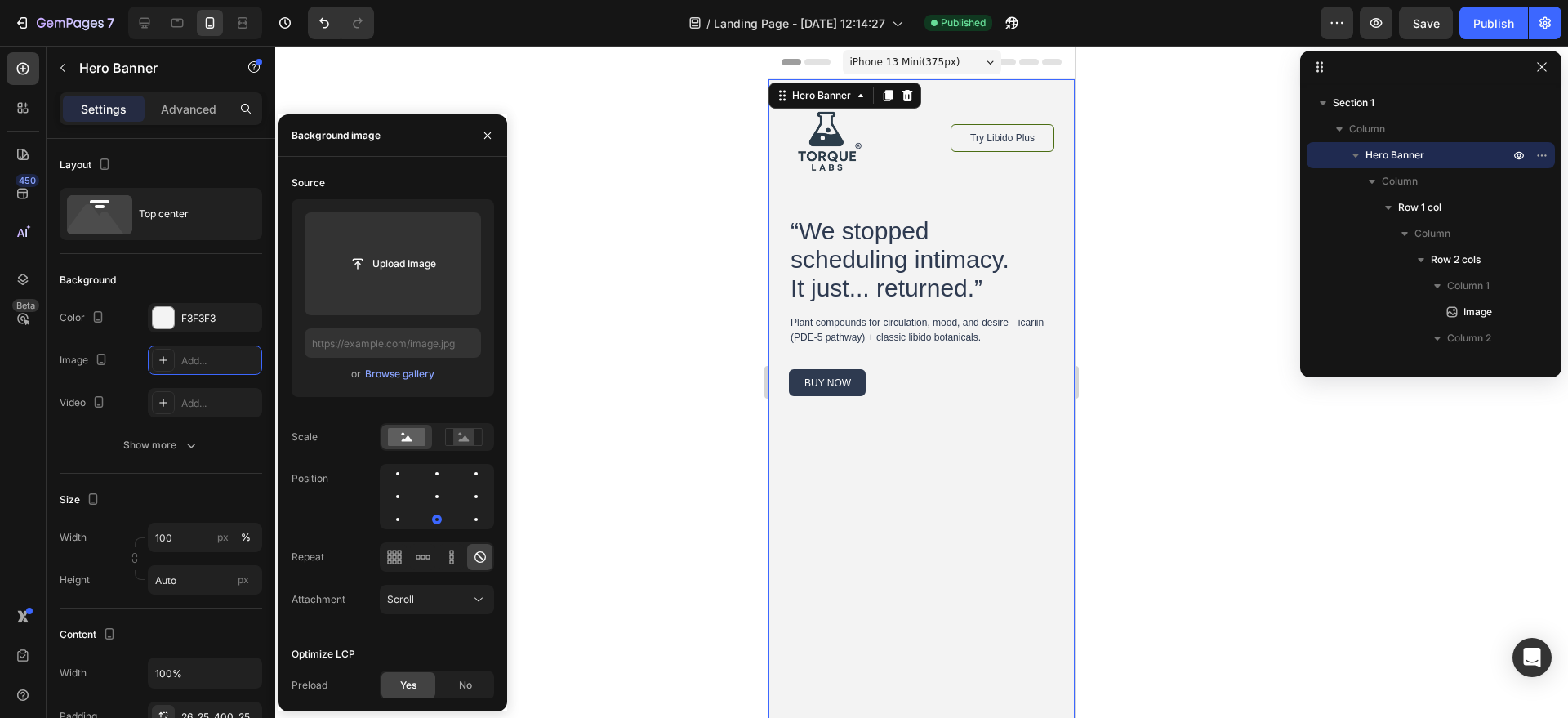
click at [518, 341] on div at bounding box center [921, 382] width 1293 height 672
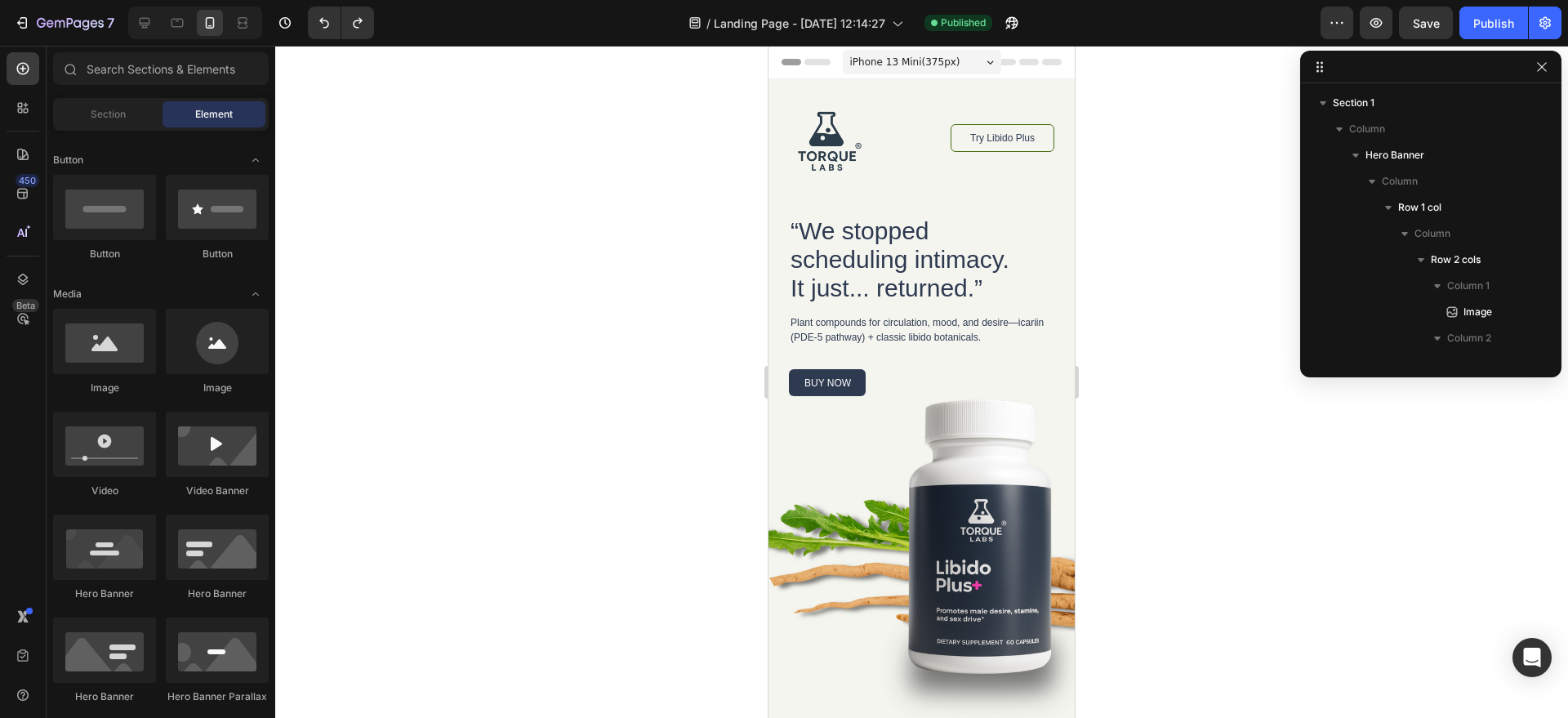
click at [540, 333] on div at bounding box center [921, 382] width 1293 height 672
click at [1347, 24] on button "button" at bounding box center [1337, 23] width 33 height 33
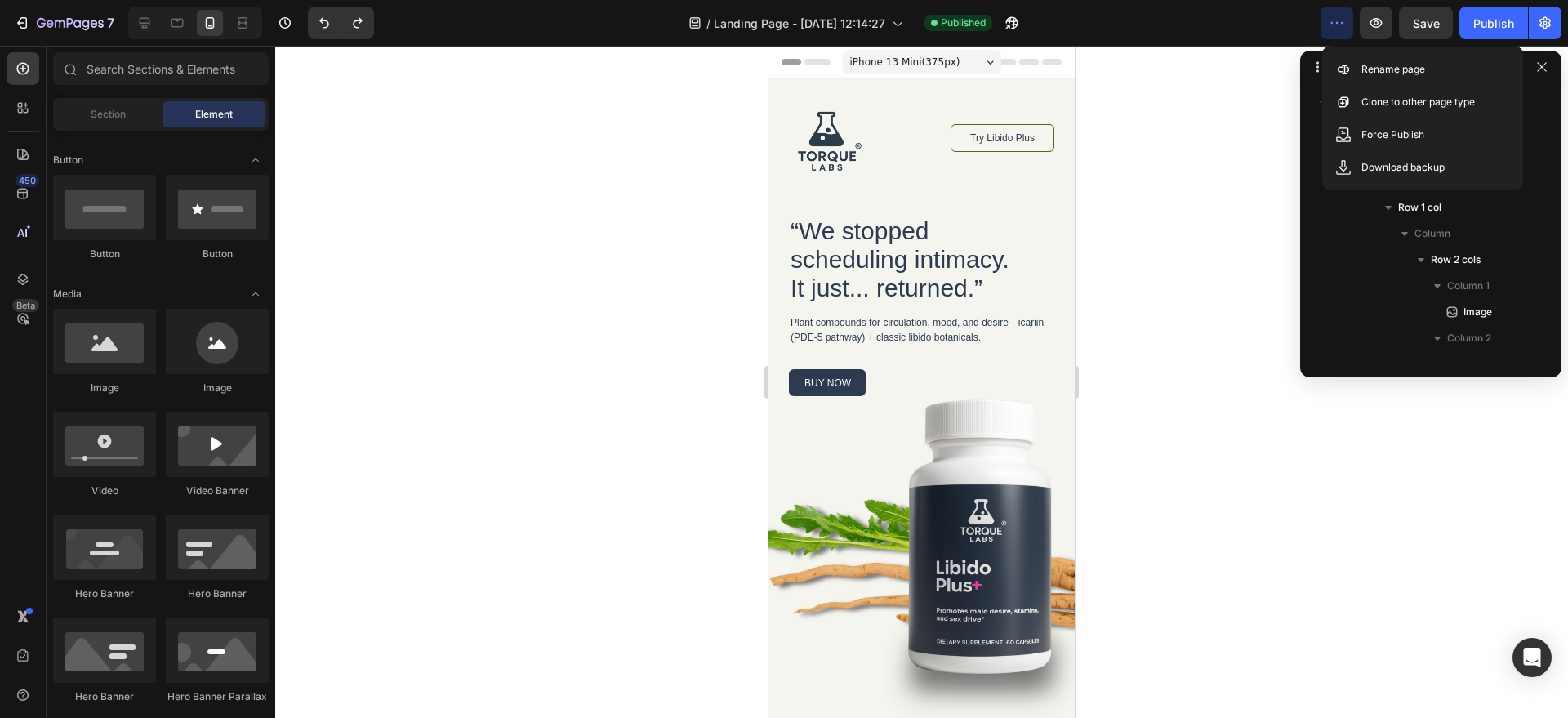
click at [1347, 24] on button "button" at bounding box center [1337, 23] width 33 height 33
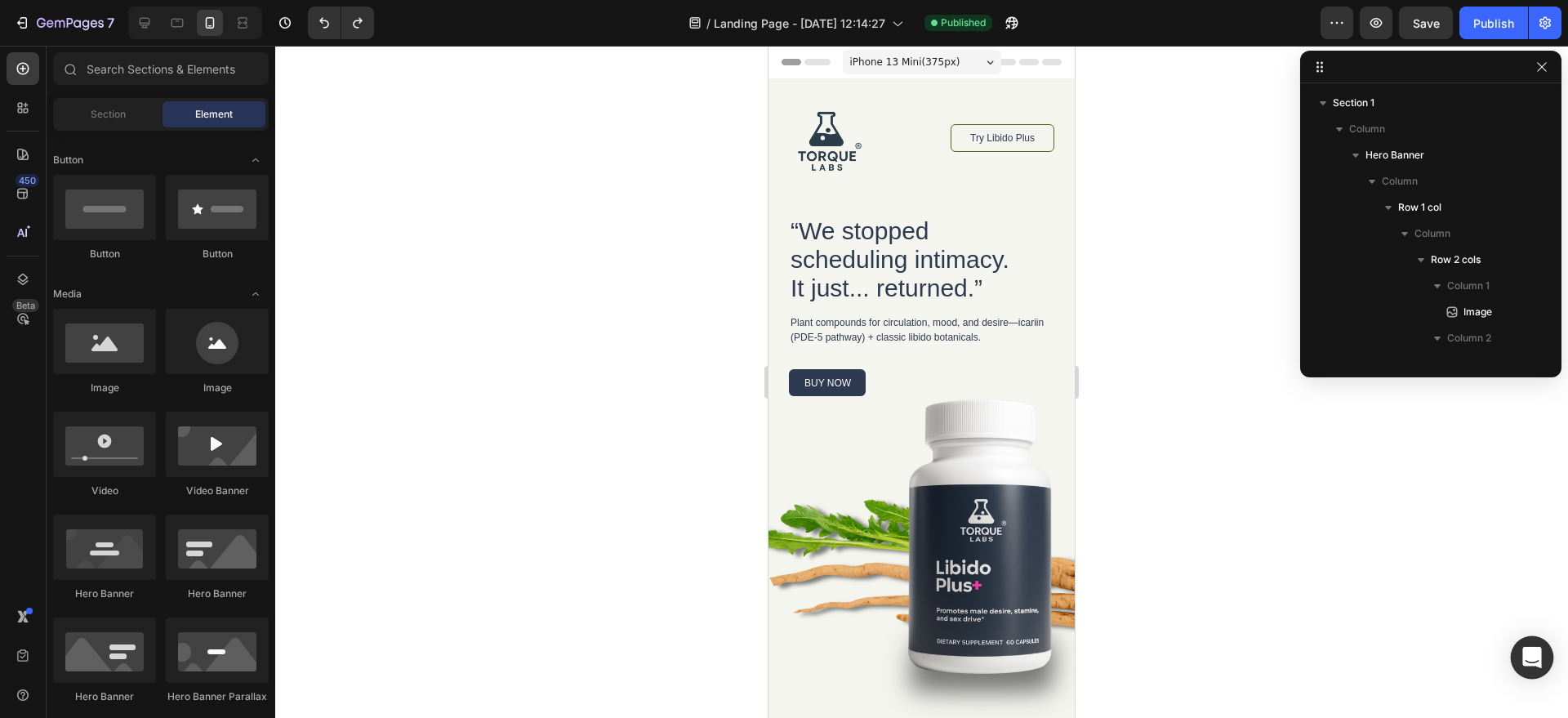
click at [1518, 649] on div "Open Intercom Messenger" at bounding box center [1533, 657] width 44 height 44
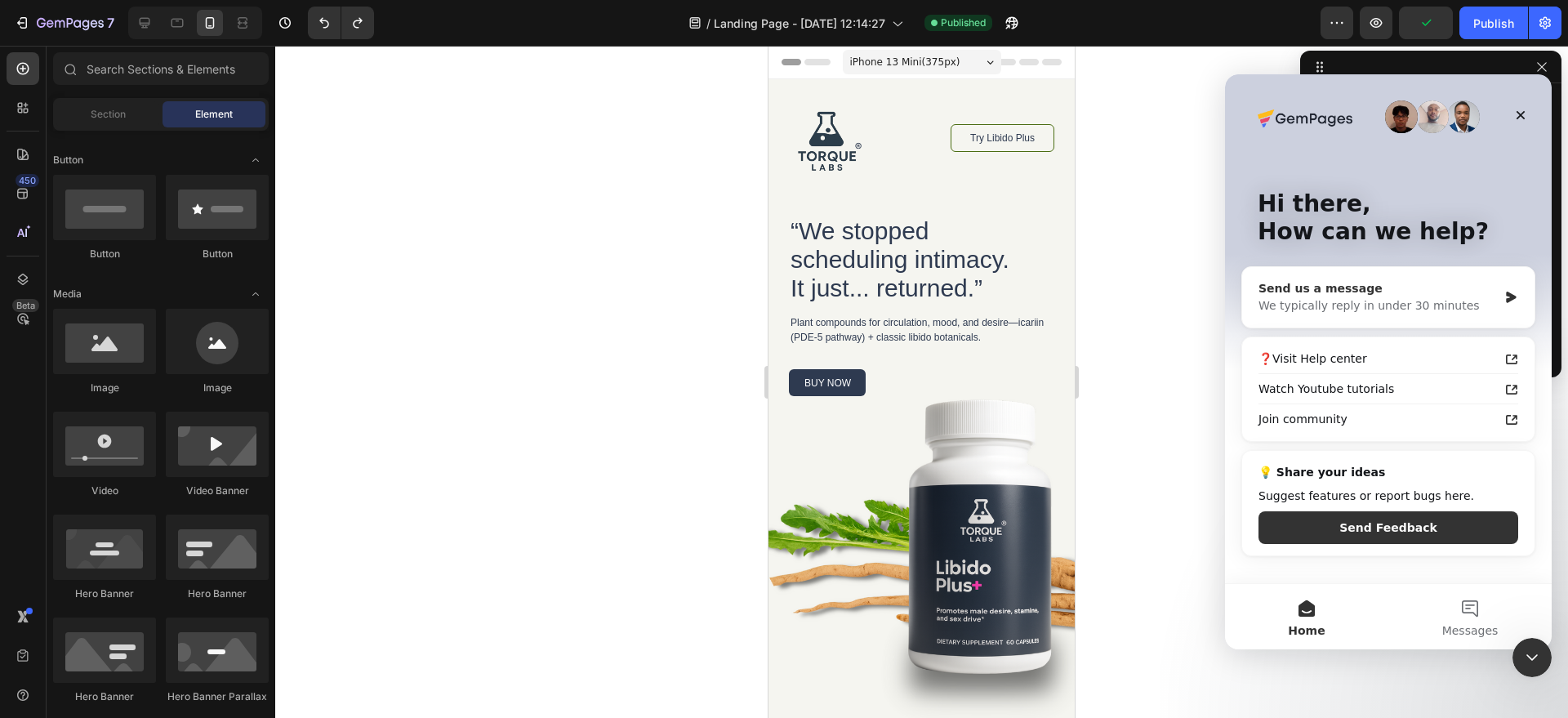
click at [1464, 310] on div "We typically reply in under 30 minutes" at bounding box center [1378, 306] width 239 height 17
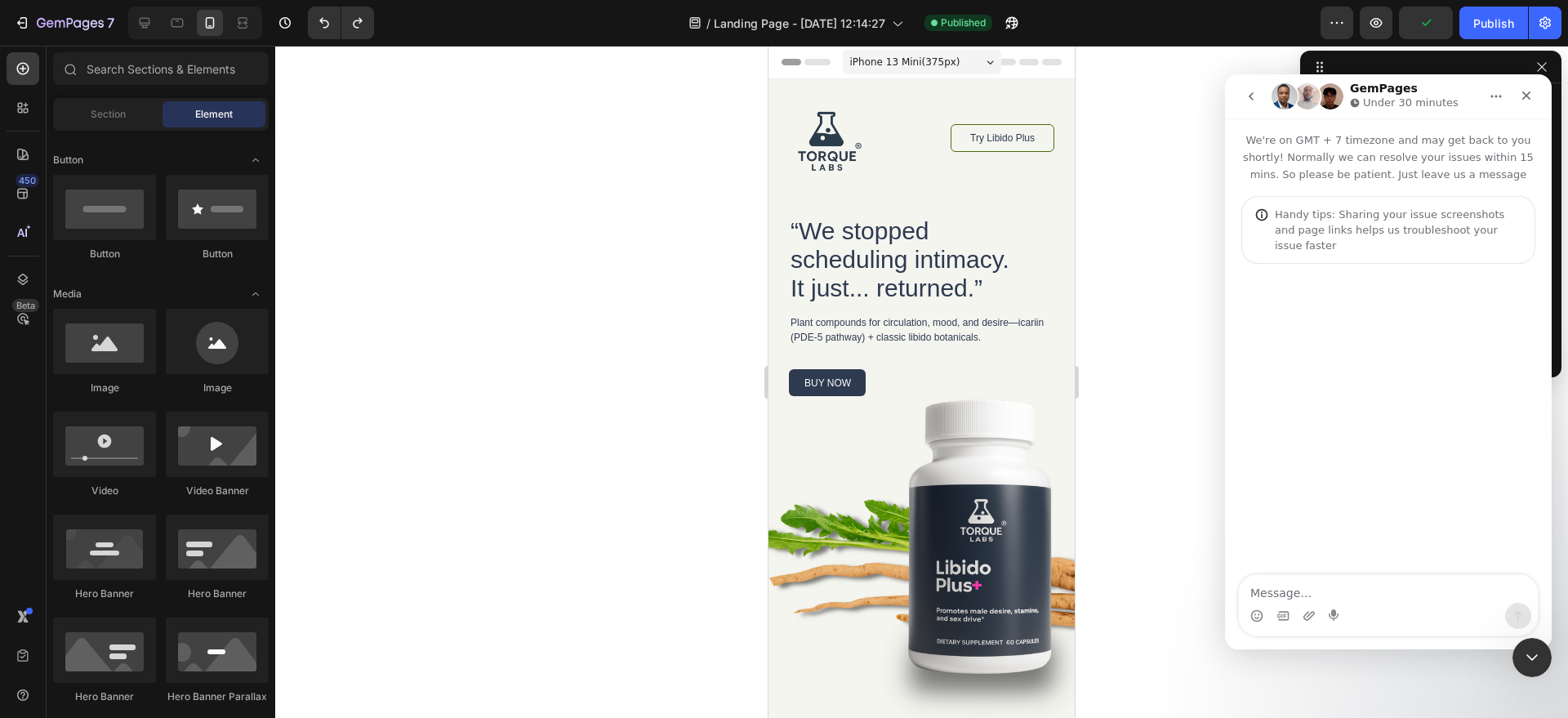
click at [1381, 586] on textarea "Message…" at bounding box center [1389, 589] width 299 height 28
type textarea "hi therer, i made a page on a template and when i look at the published page, i…"
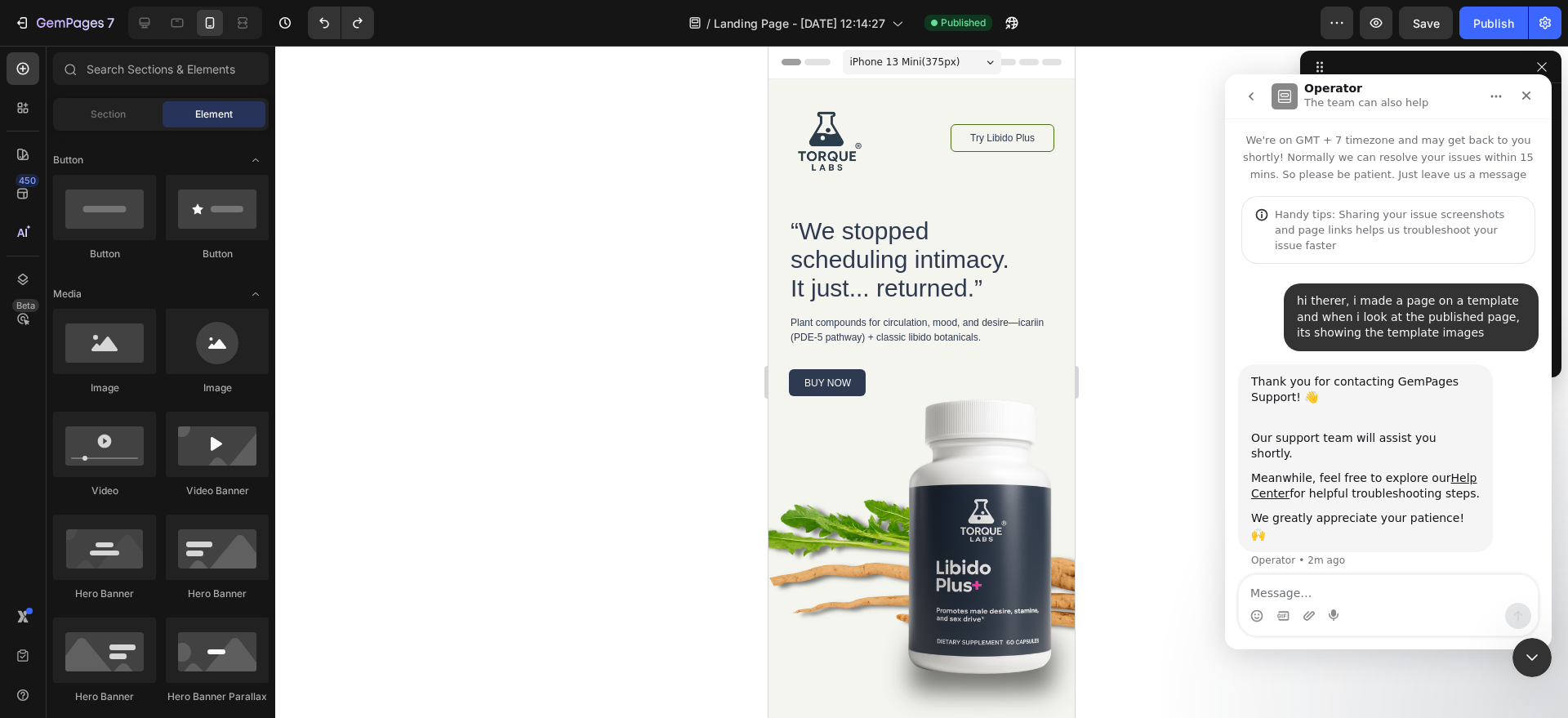
click at [900, 65] on span "iPhone 13 Mini ( 375 px)" at bounding box center [906, 62] width 110 height 16
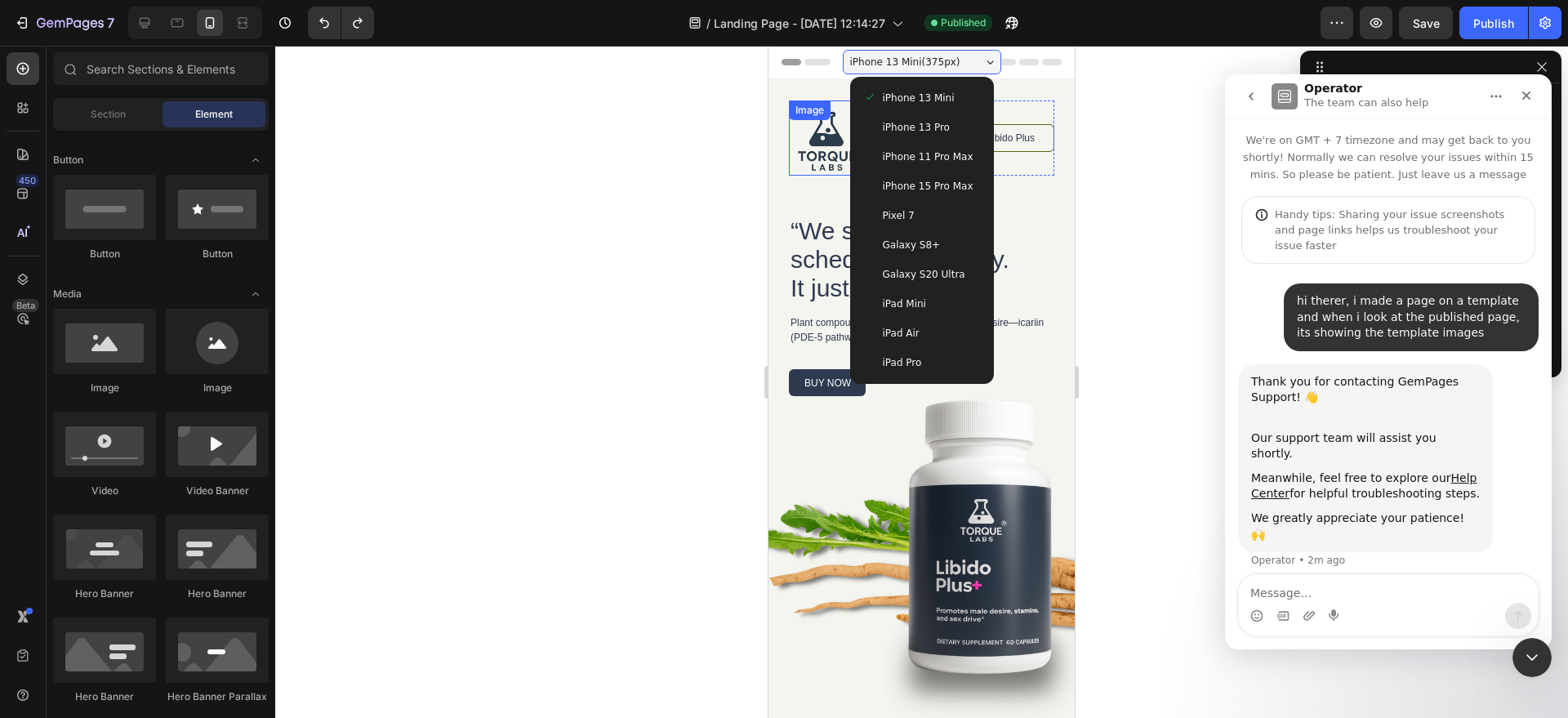
click at [703, 114] on div at bounding box center [921, 382] width 1293 height 672
click at [154, 16] on div at bounding box center [145, 23] width 26 height 26
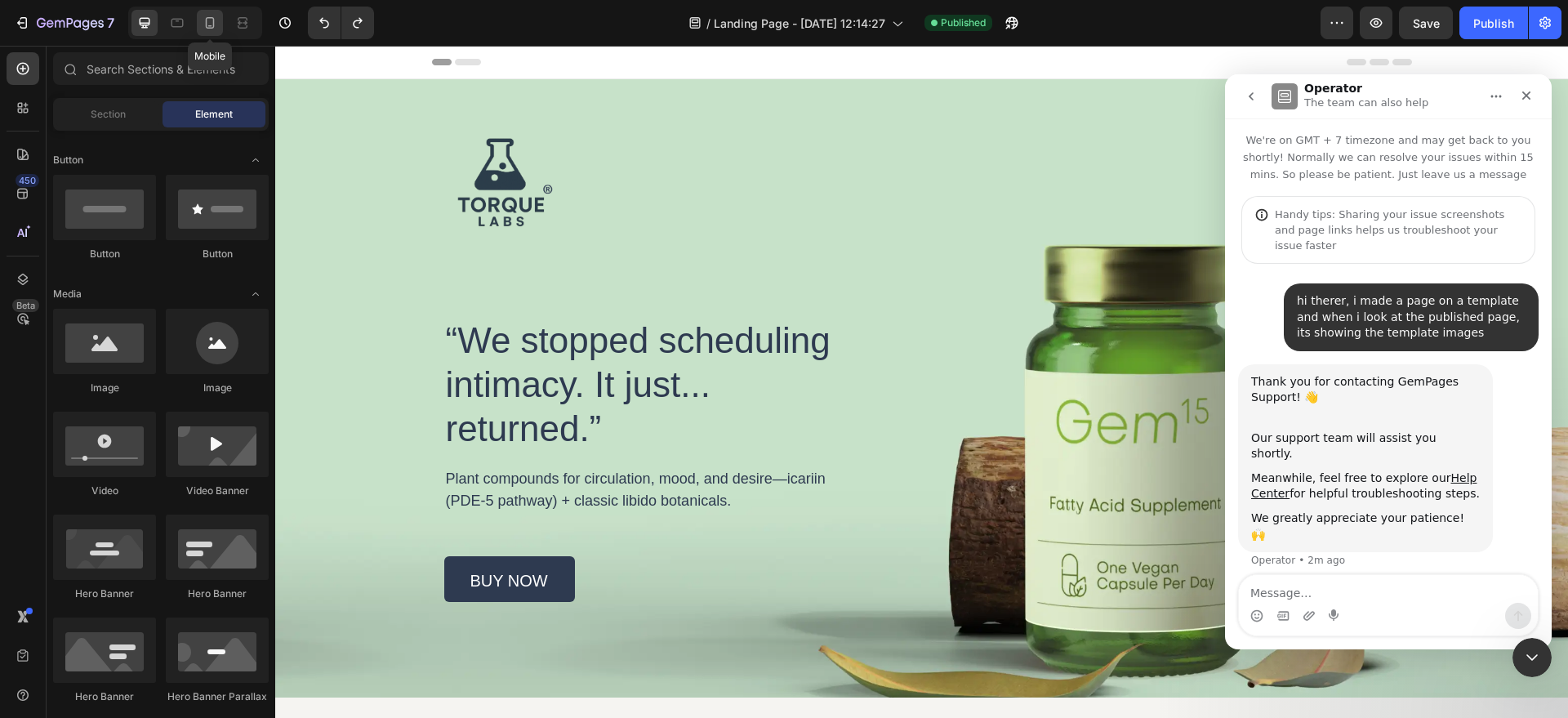
click at [201, 24] on div at bounding box center [210, 23] width 26 height 26
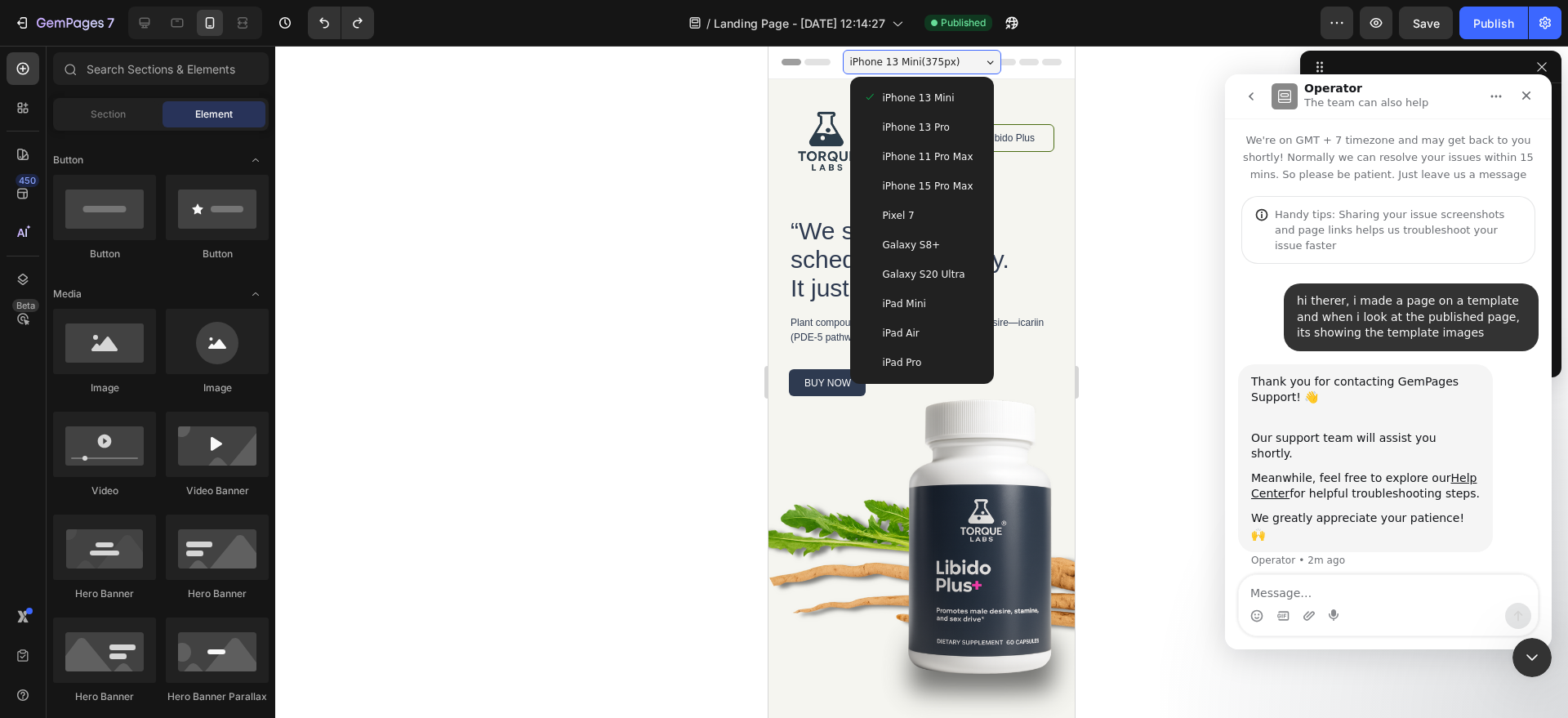
click at [487, 299] on div at bounding box center [921, 382] width 1293 height 672
click at [980, 55] on div "iPhone 13 Mini ( 375 px)" at bounding box center [922, 62] width 159 height 25
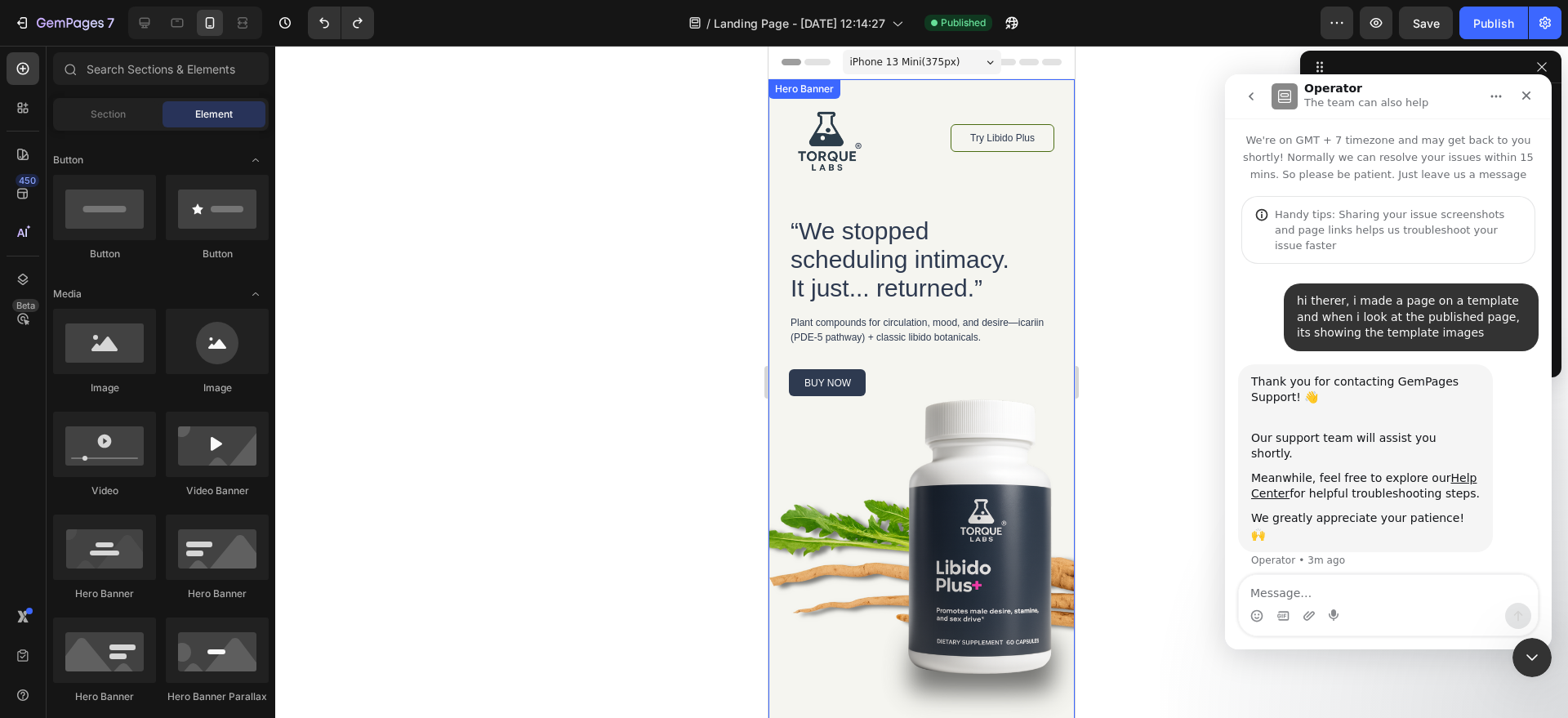
click at [970, 505] on div "Image Try Libido Plus Button Row “We stopped scheduling intimacy. It just... re…" at bounding box center [921, 400] width 307 height 643
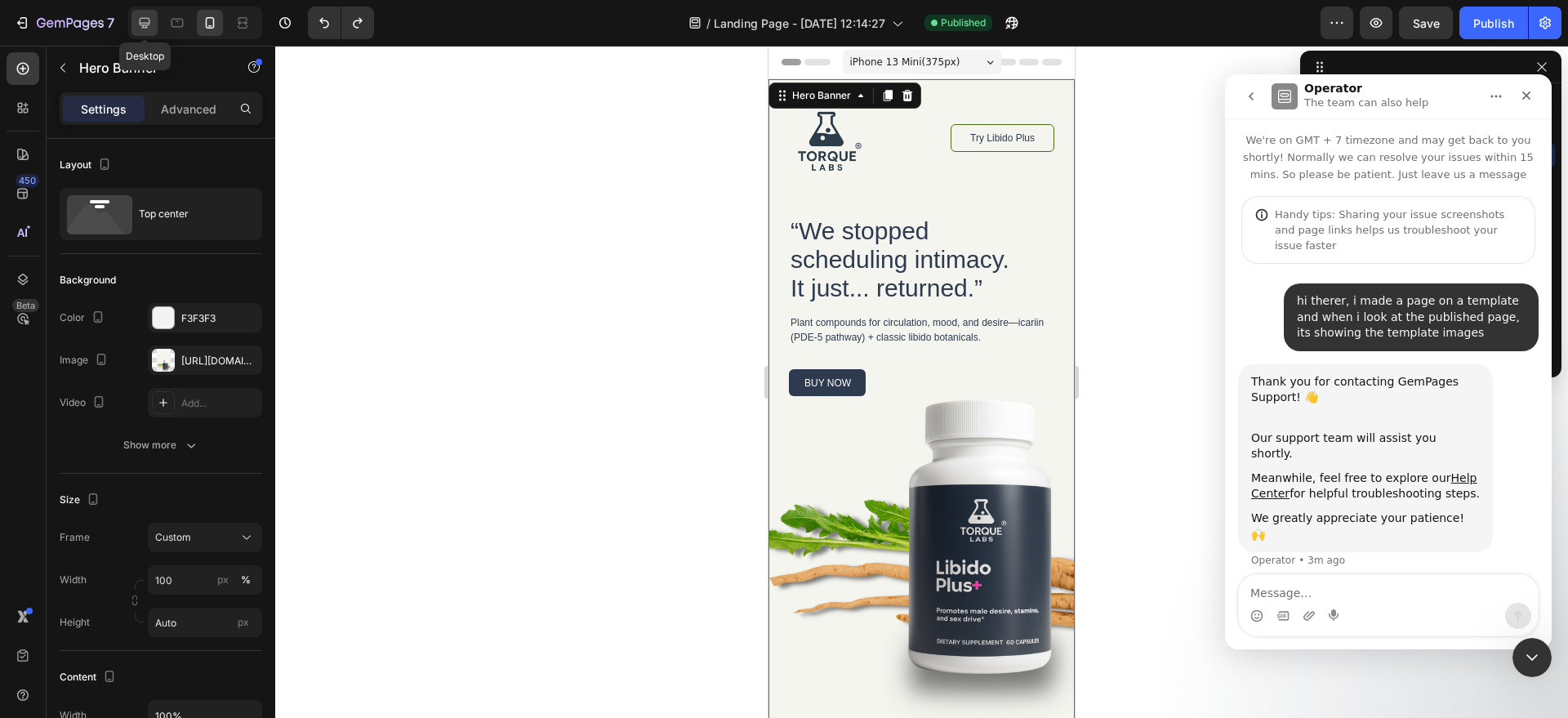
click at [140, 29] on icon at bounding box center [145, 23] width 16 height 16
type input "757"
type input "1220"
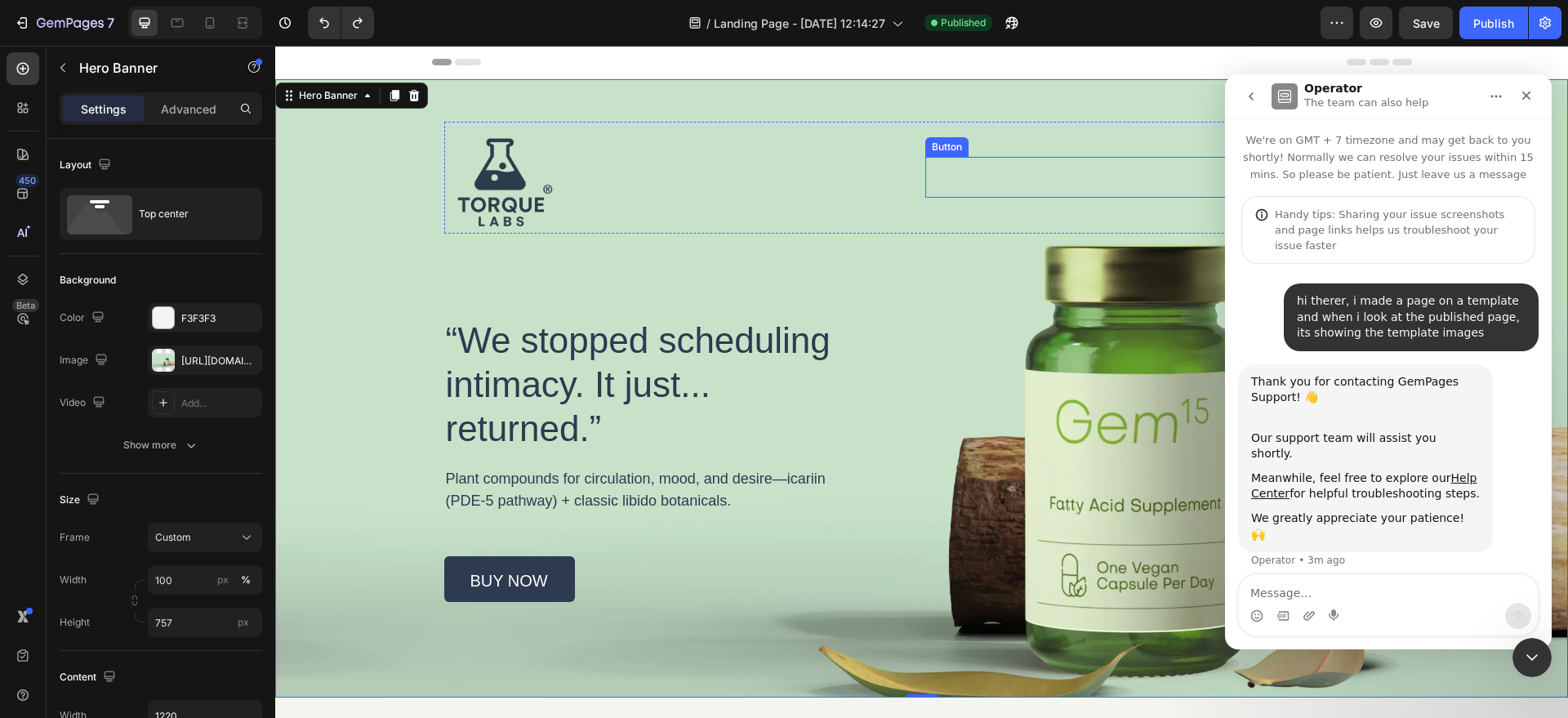
drag, startPoint x: 1157, startPoint y: 186, endPoint x: 1148, endPoint y: 189, distance: 9.5
click at [1157, 186] on div "Try Libido Plus Button" at bounding box center [1163, 177] width 475 height 41
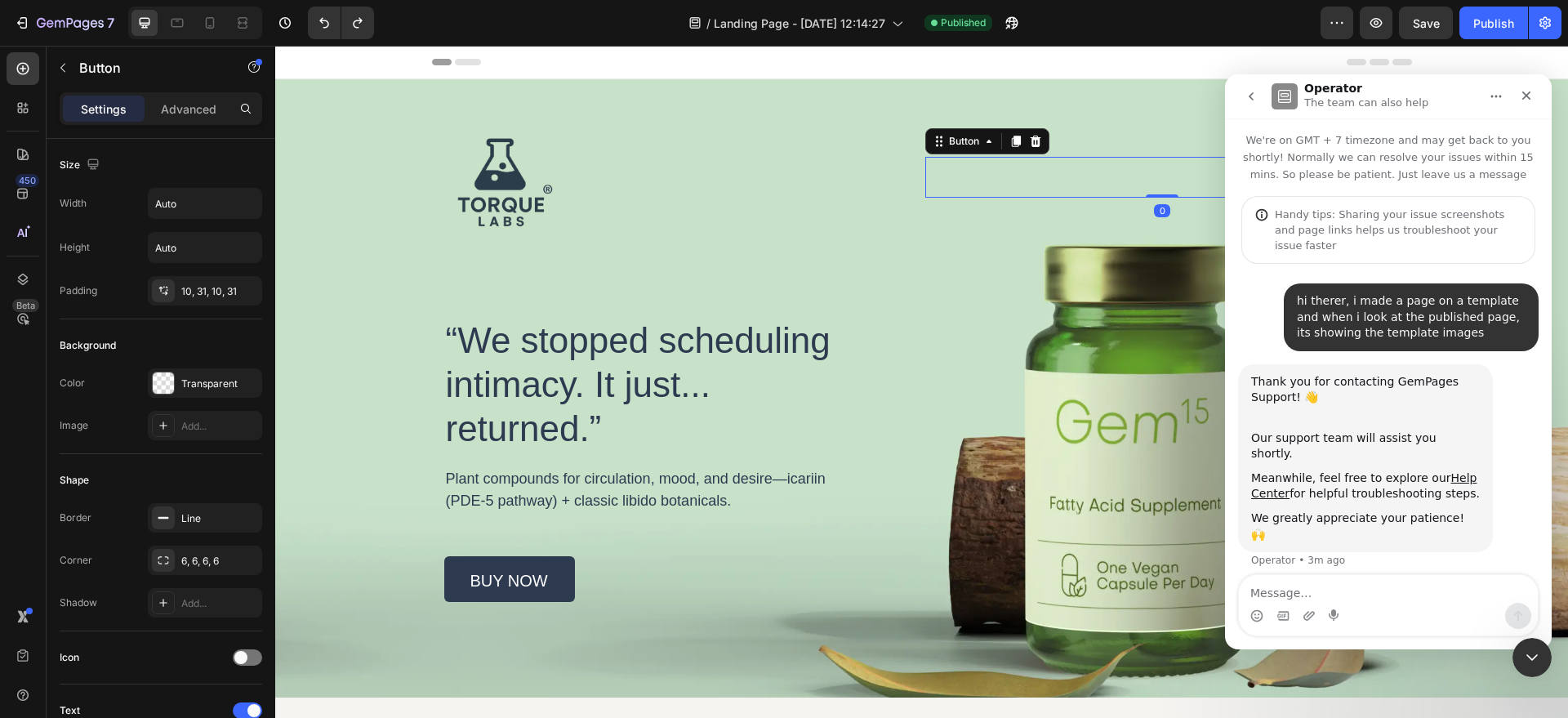
click at [1114, 298] on div "Image Try Libido Plus Button 0 Row “We stopped scheduling intimacy. It just... …" at bounding box center [922, 361] width 956 height 480
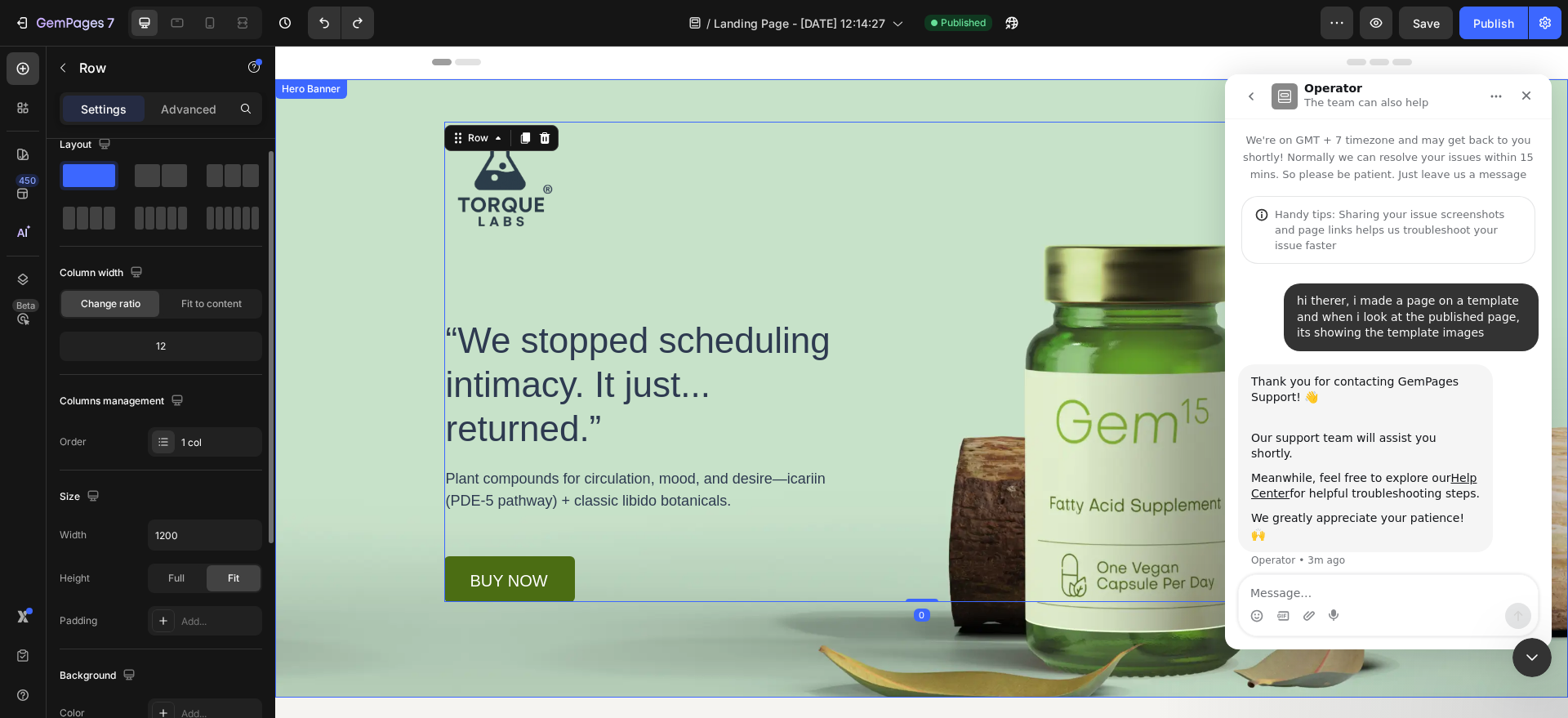
scroll to position [126, 0]
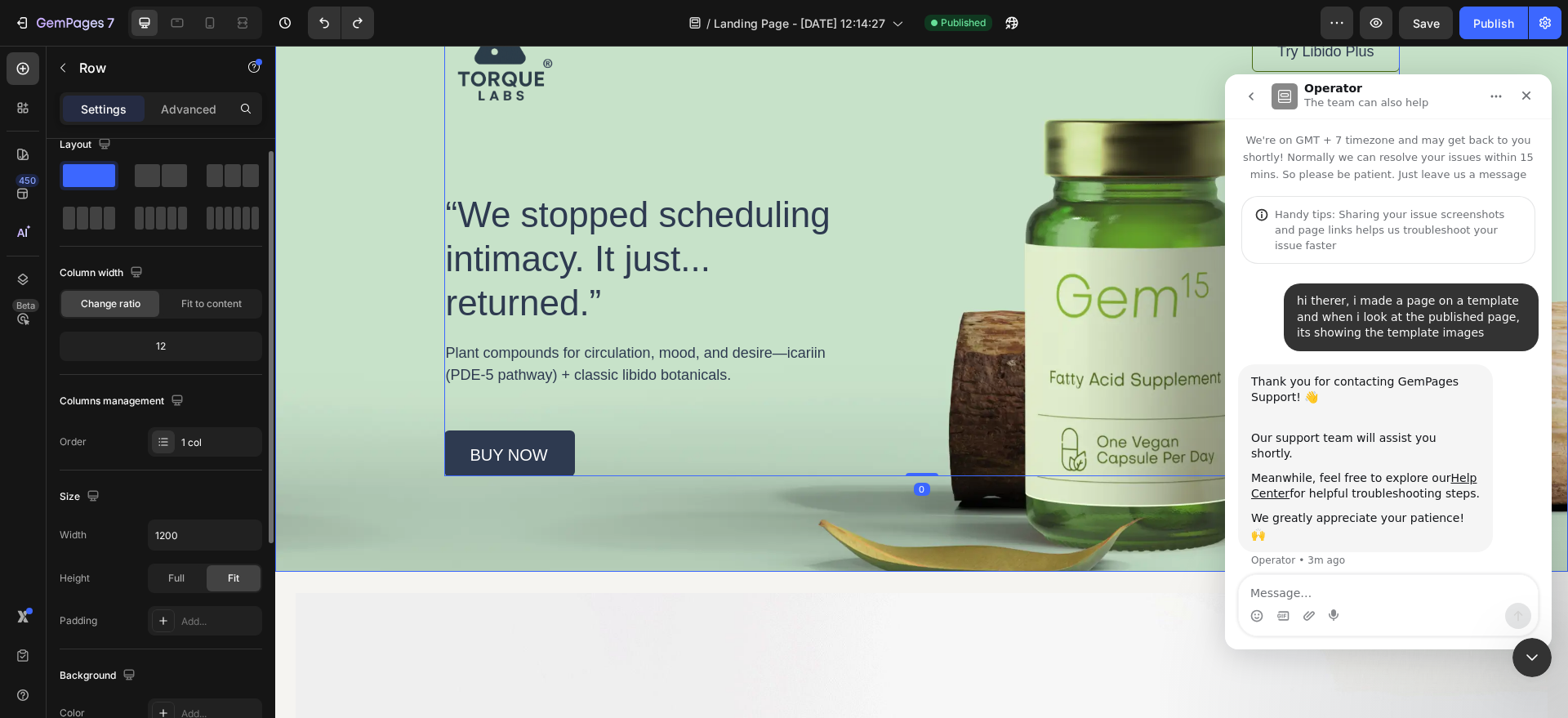
click at [370, 441] on div "Background Image" at bounding box center [921, 262] width 1293 height 618
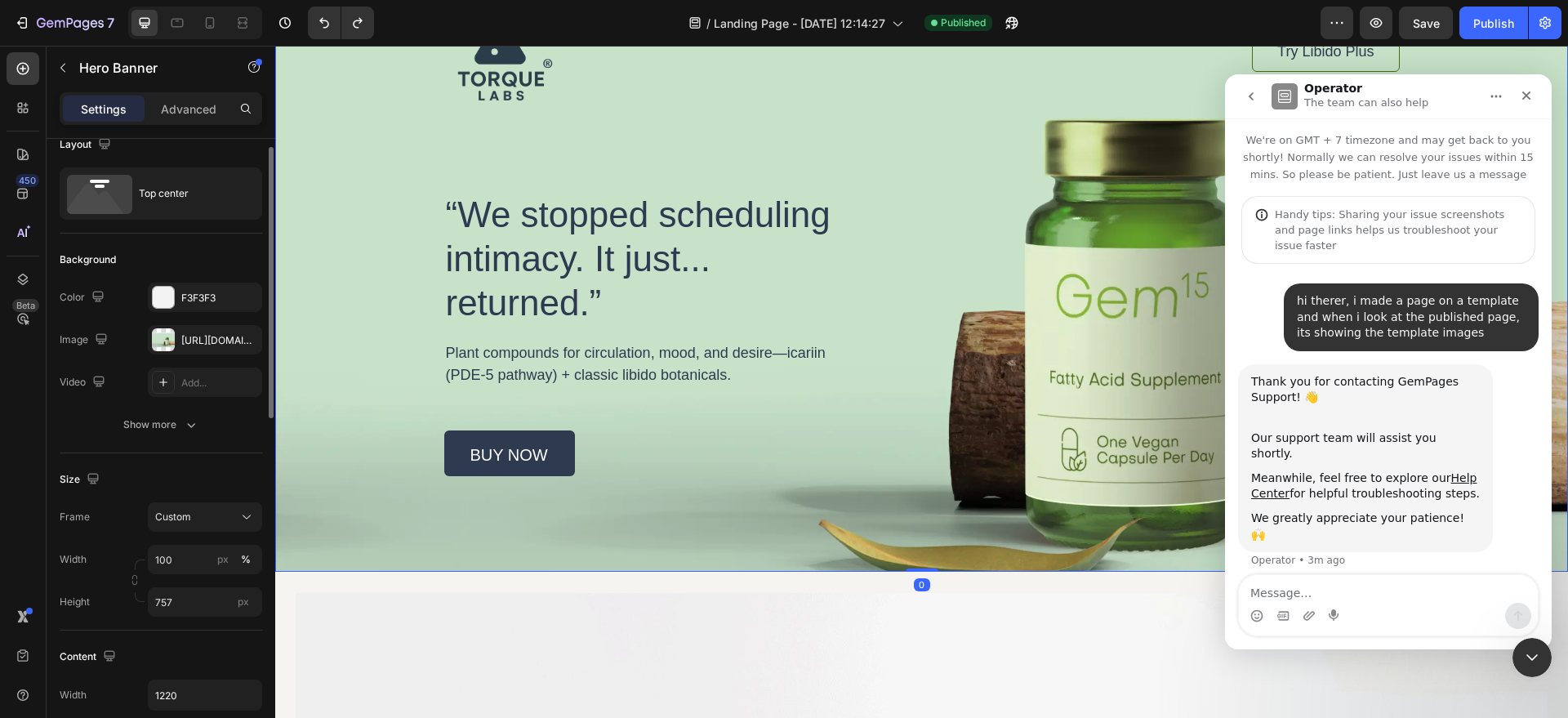
scroll to position [0, 0]
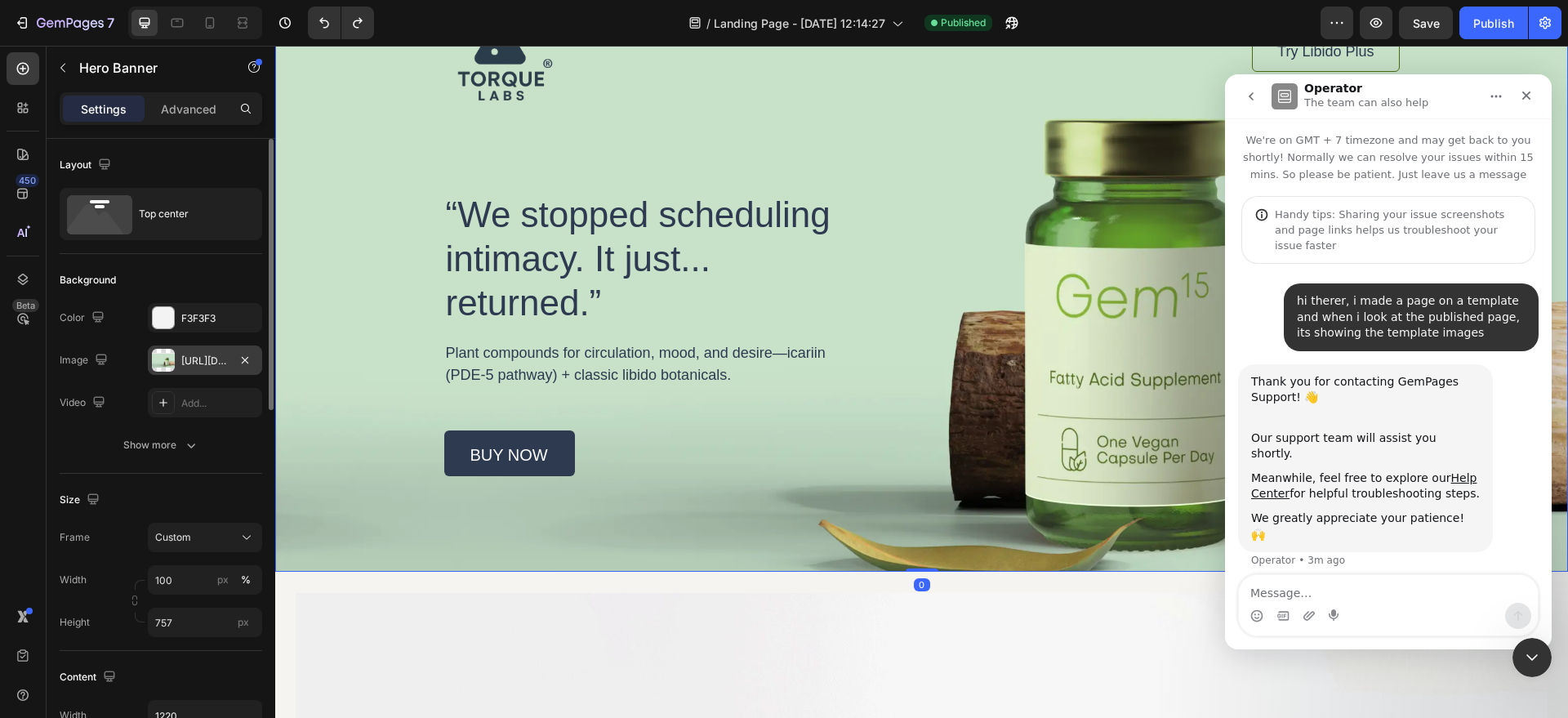
click at [210, 365] on div "https://cdn.shopify.com/s/files/1/0758/0021/5768/files/gempages_581802790699926…" at bounding box center [205, 361] width 48 height 15
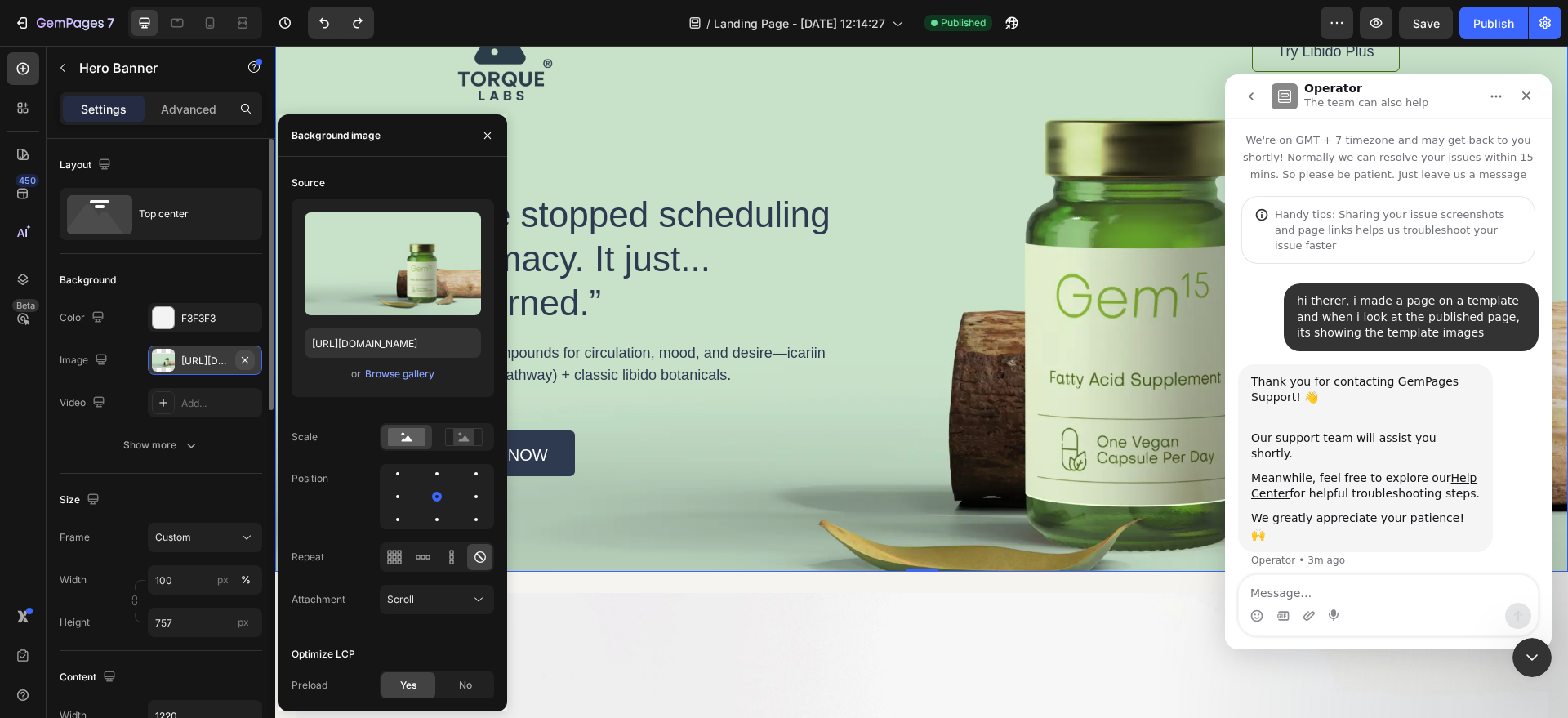
click at [241, 359] on icon "button" at bounding box center [245, 360] width 13 height 13
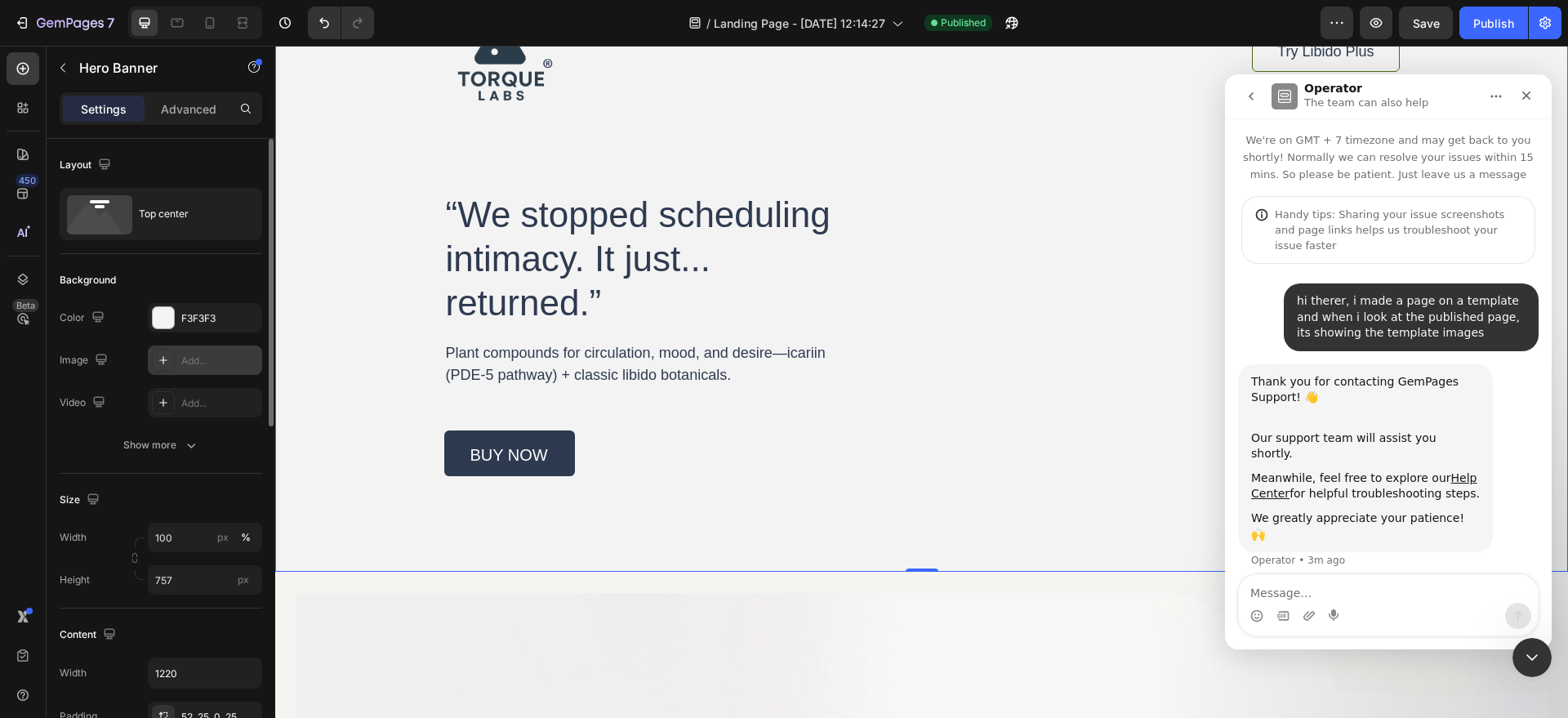
click at [169, 357] on icon at bounding box center [164, 360] width 13 height 13
type input "https://cdn.shopify.com/s/files/1/2005/9307/files/background_settings.jpg"
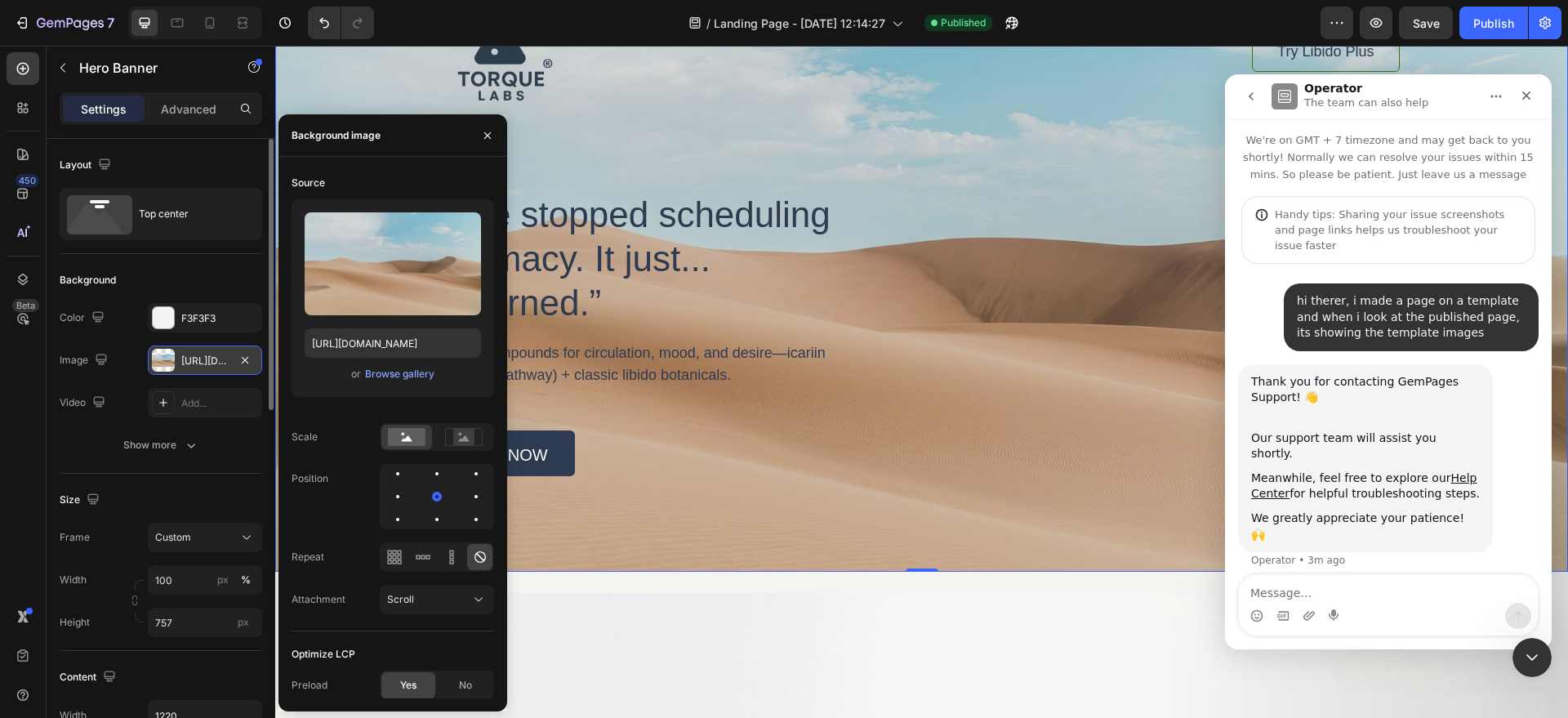
click at [150, 357] on div "https://cdn.shopify.com/s/files/1/2005/9307/files/background_settings.jpg" at bounding box center [205, 360] width 114 height 30
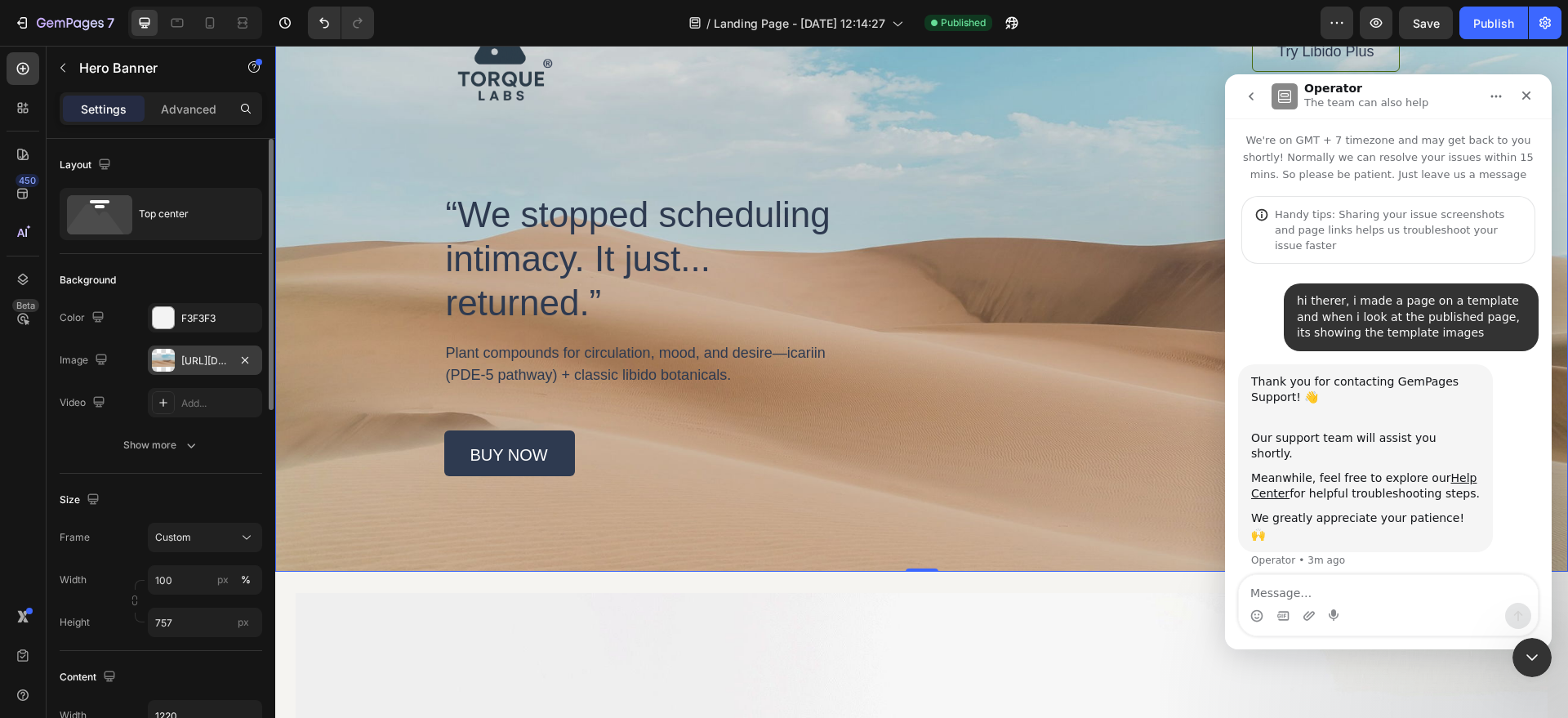
click at [197, 354] on div "https://cdn.shopify.com/s/files/1/2005/9307/files/background_settings.jpg" at bounding box center [205, 361] width 48 height 15
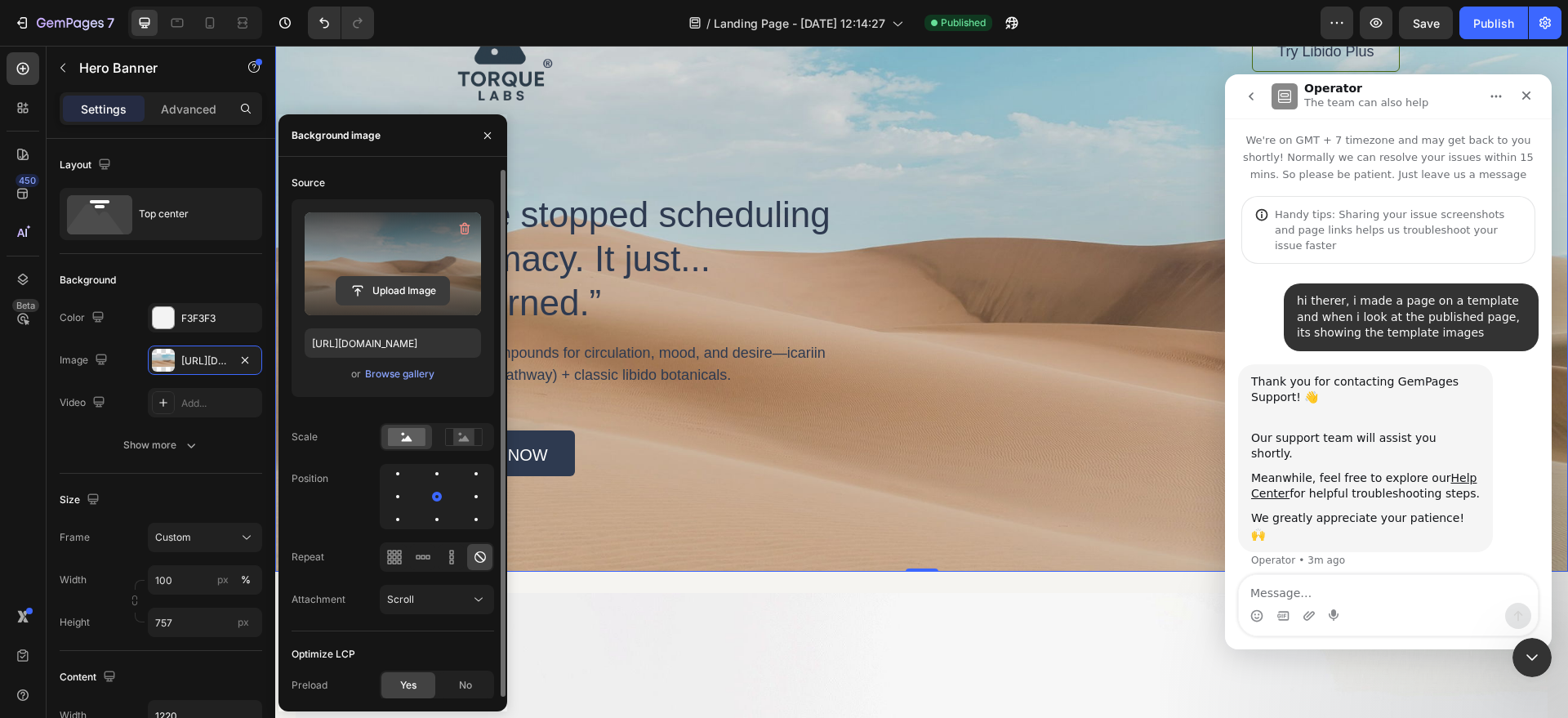
click at [358, 292] on input "file" at bounding box center [393, 291] width 113 height 28
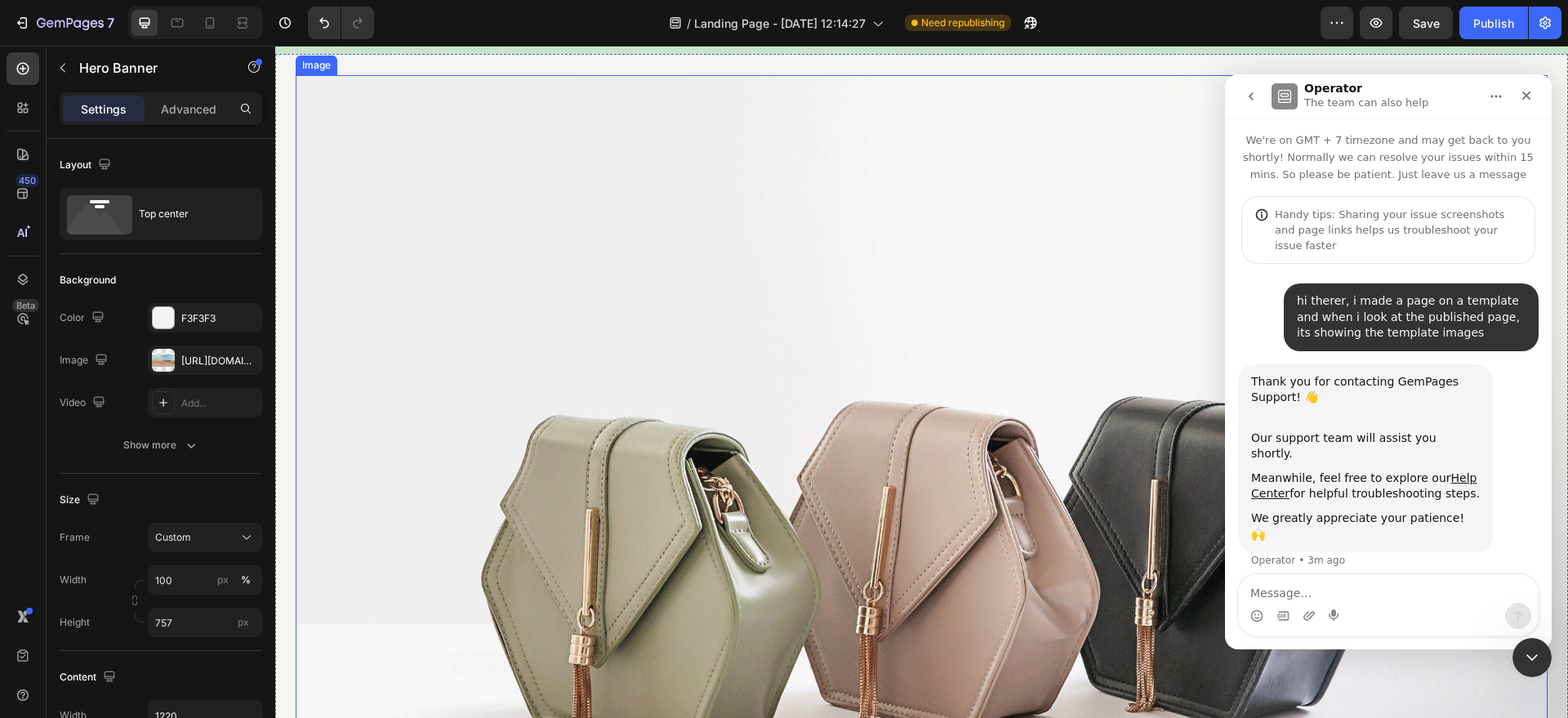
scroll to position [737, 0]
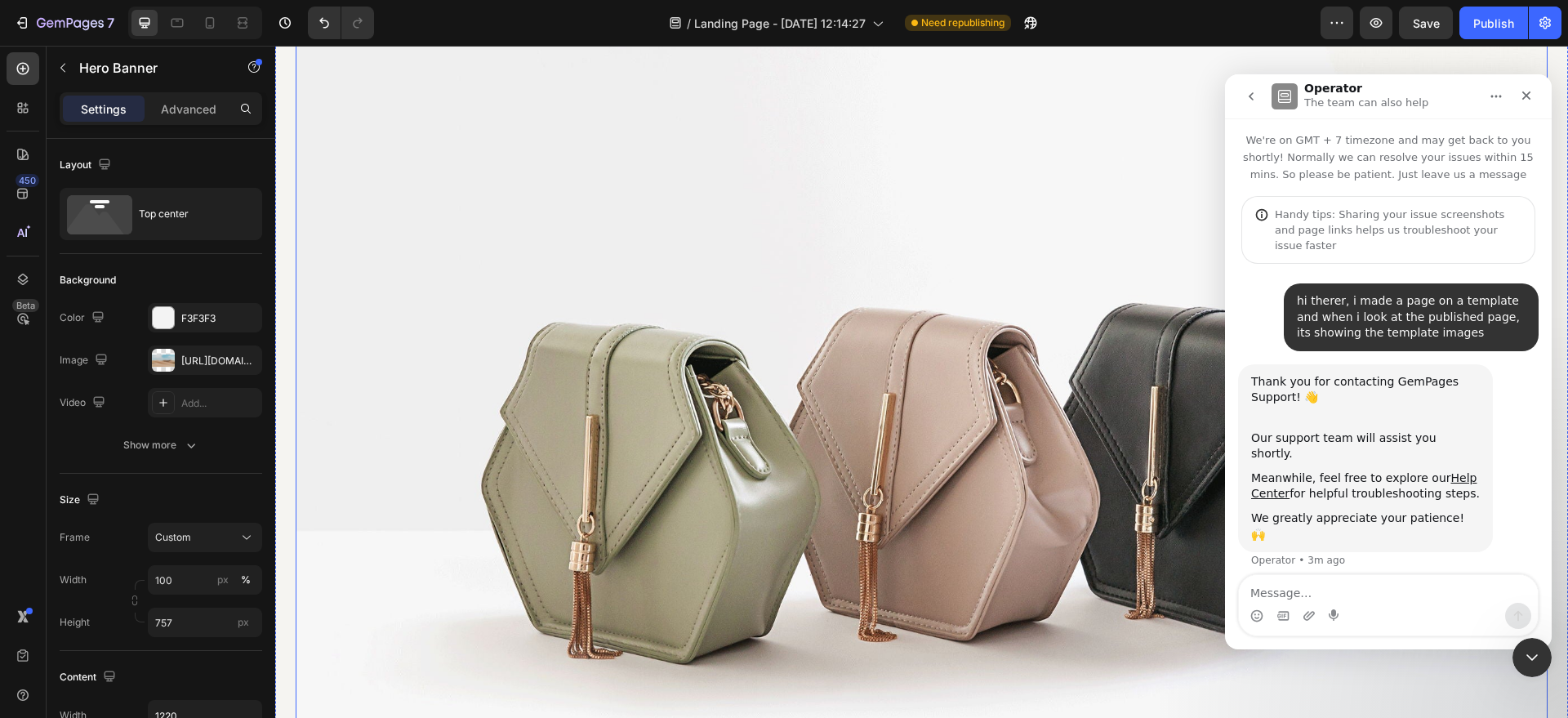
click at [671, 313] on img at bounding box center [922, 451] width 1252 height 939
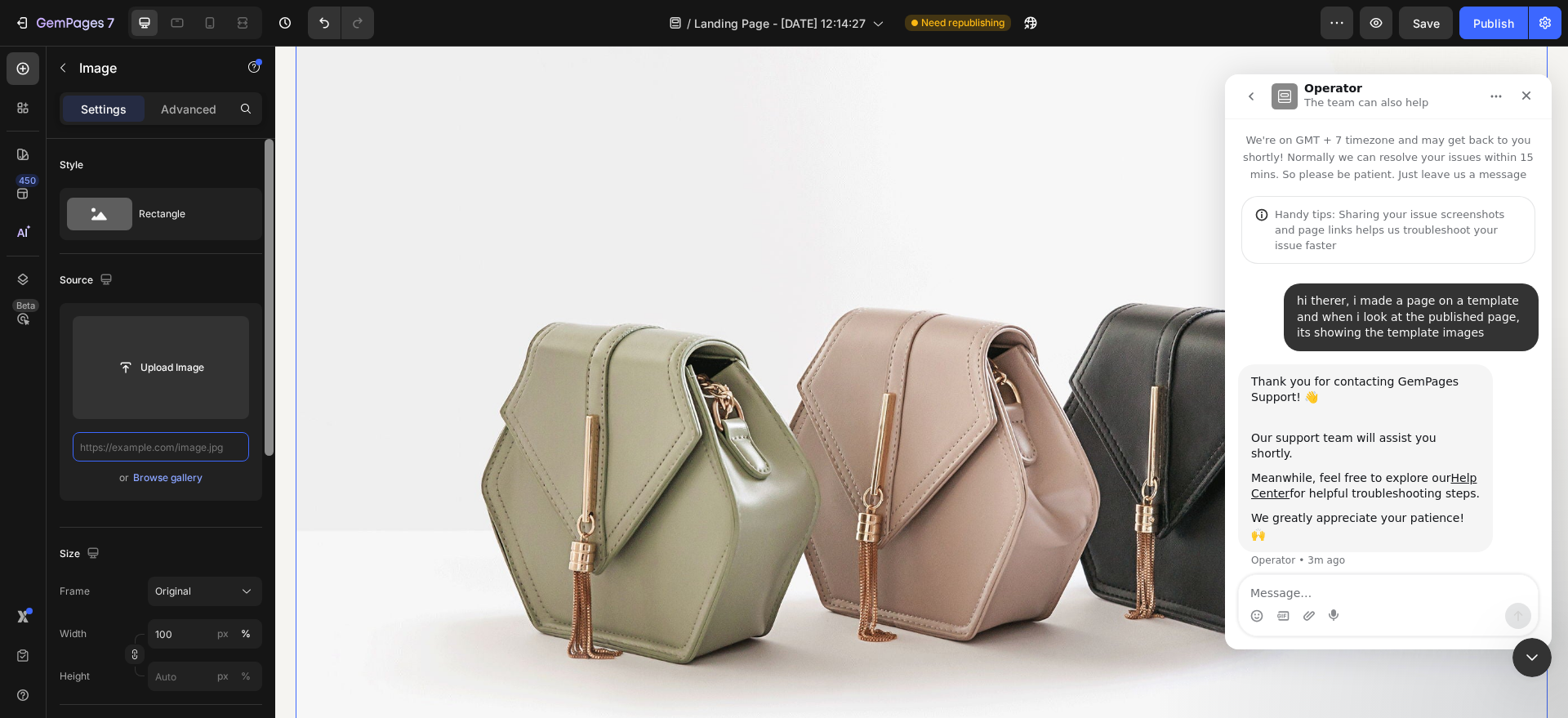
scroll to position [0, 0]
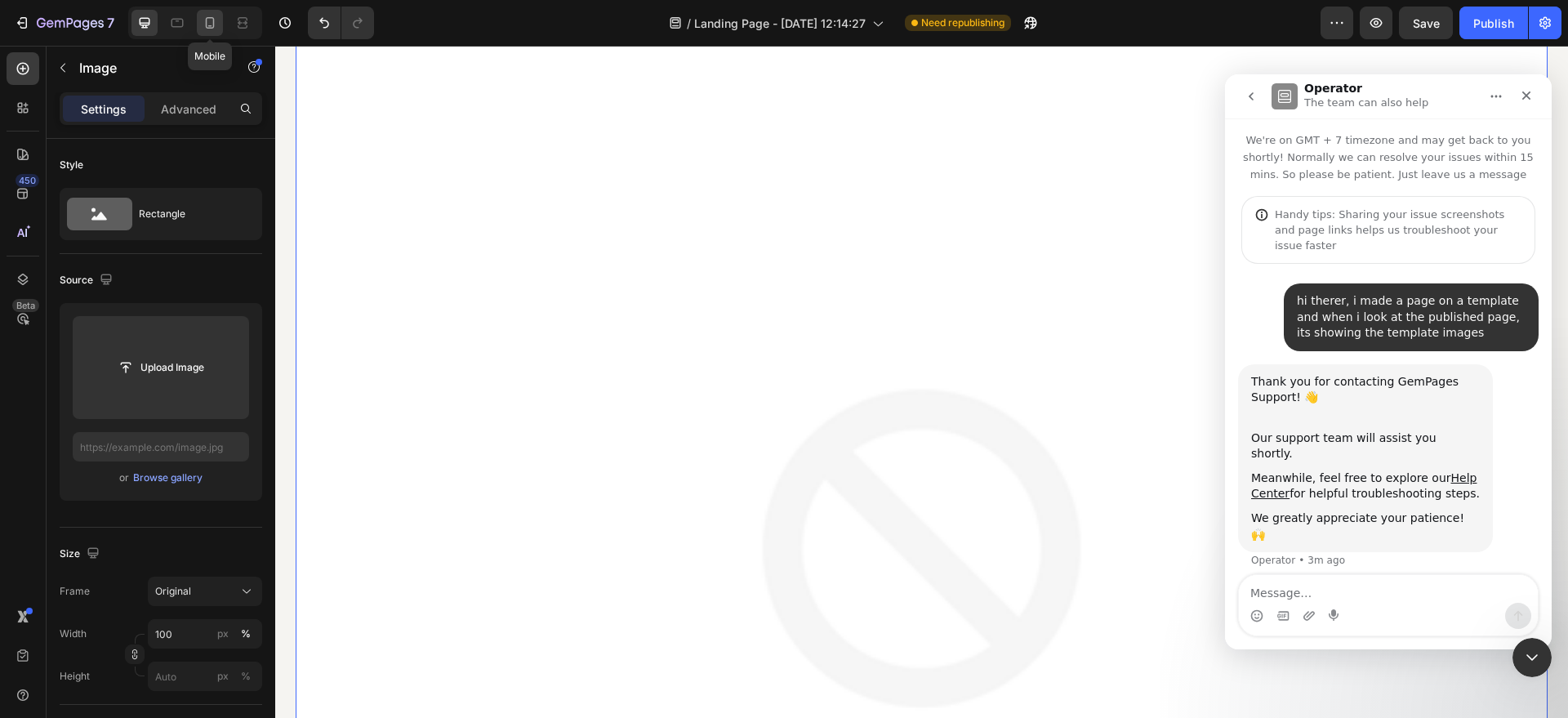
click at [205, 31] on div at bounding box center [210, 23] width 26 height 26
type input "https://cdn.shopify.com/s/files/1/0758/0021/5768/files/gempages_581802790699926…"
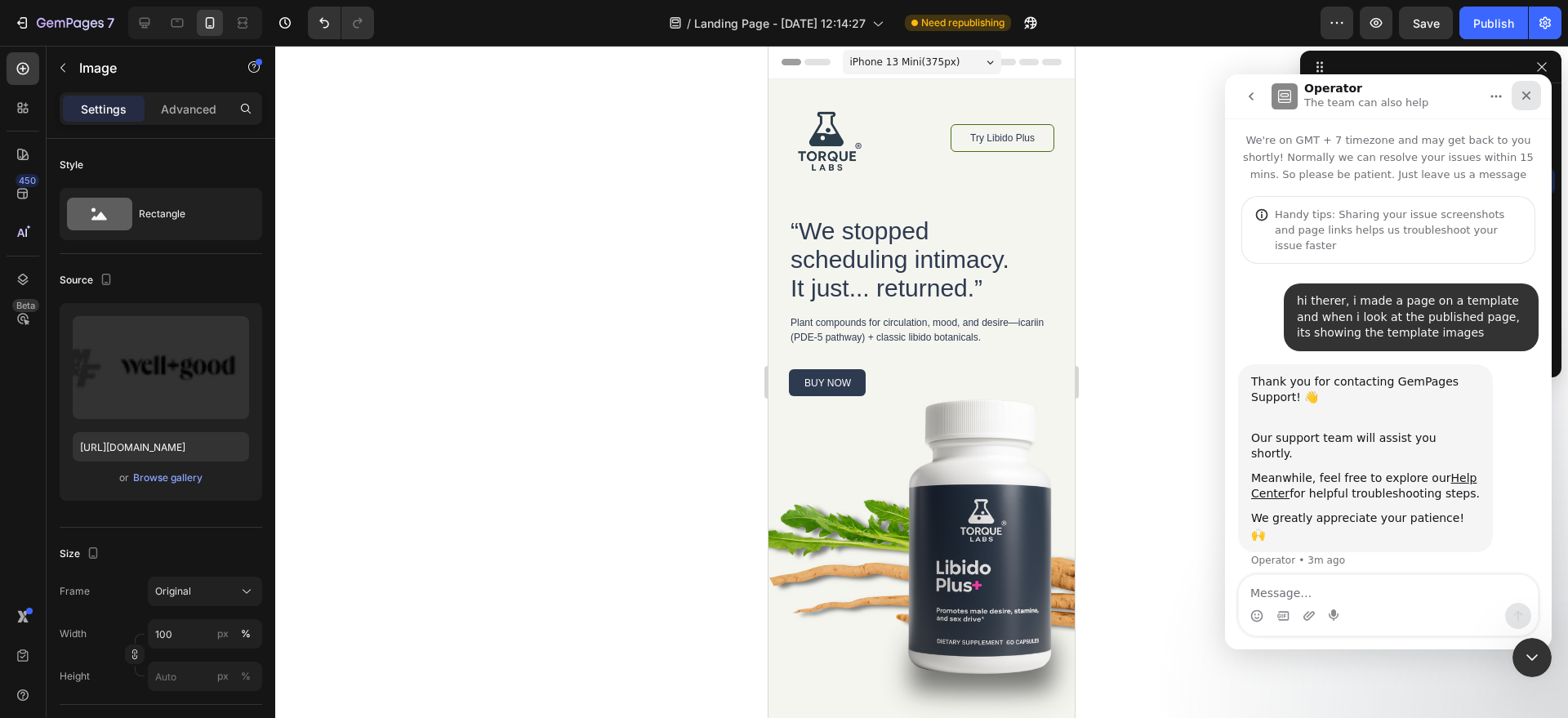
click at [1533, 85] on div "Close" at bounding box center [1527, 95] width 30 height 30
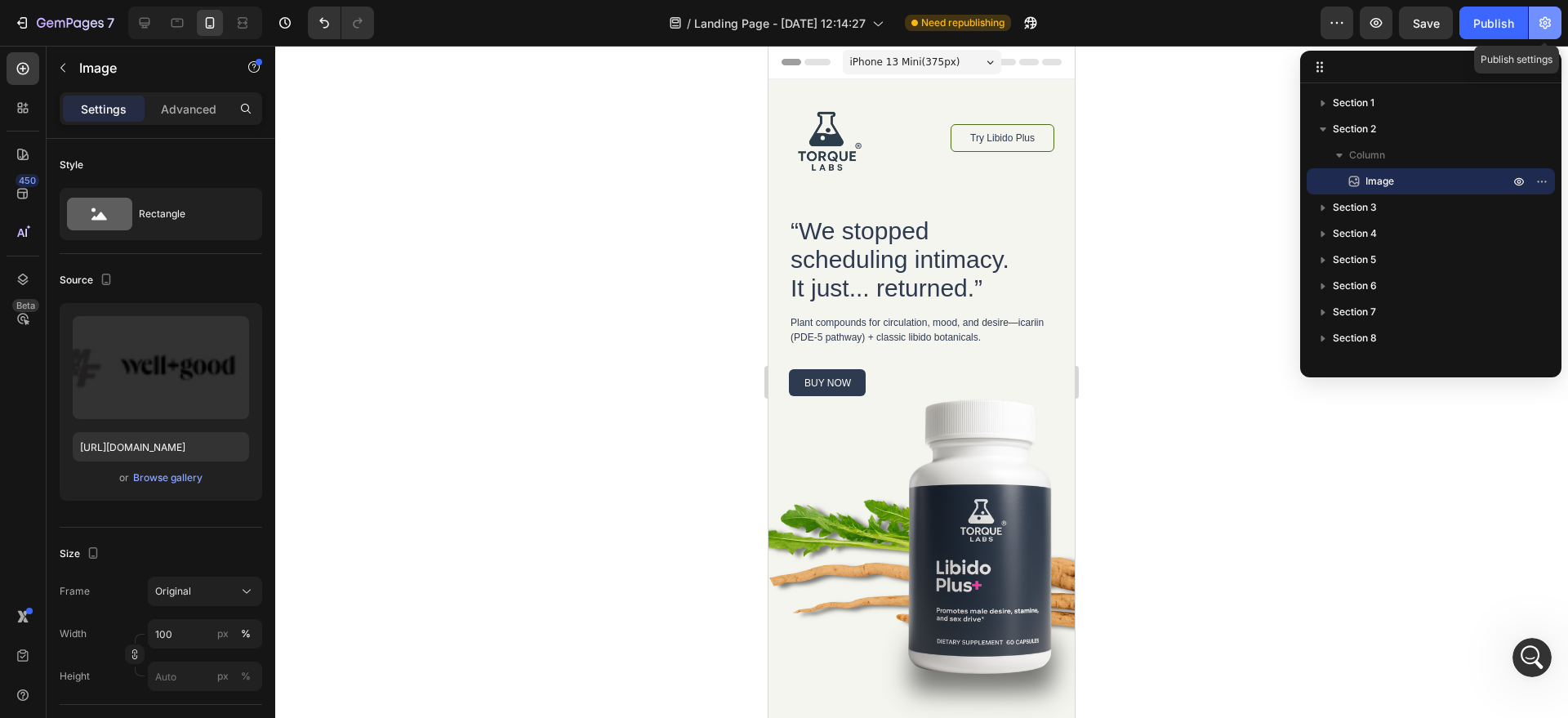
click at [1544, 29] on icon "button" at bounding box center [1546, 23] width 12 height 12
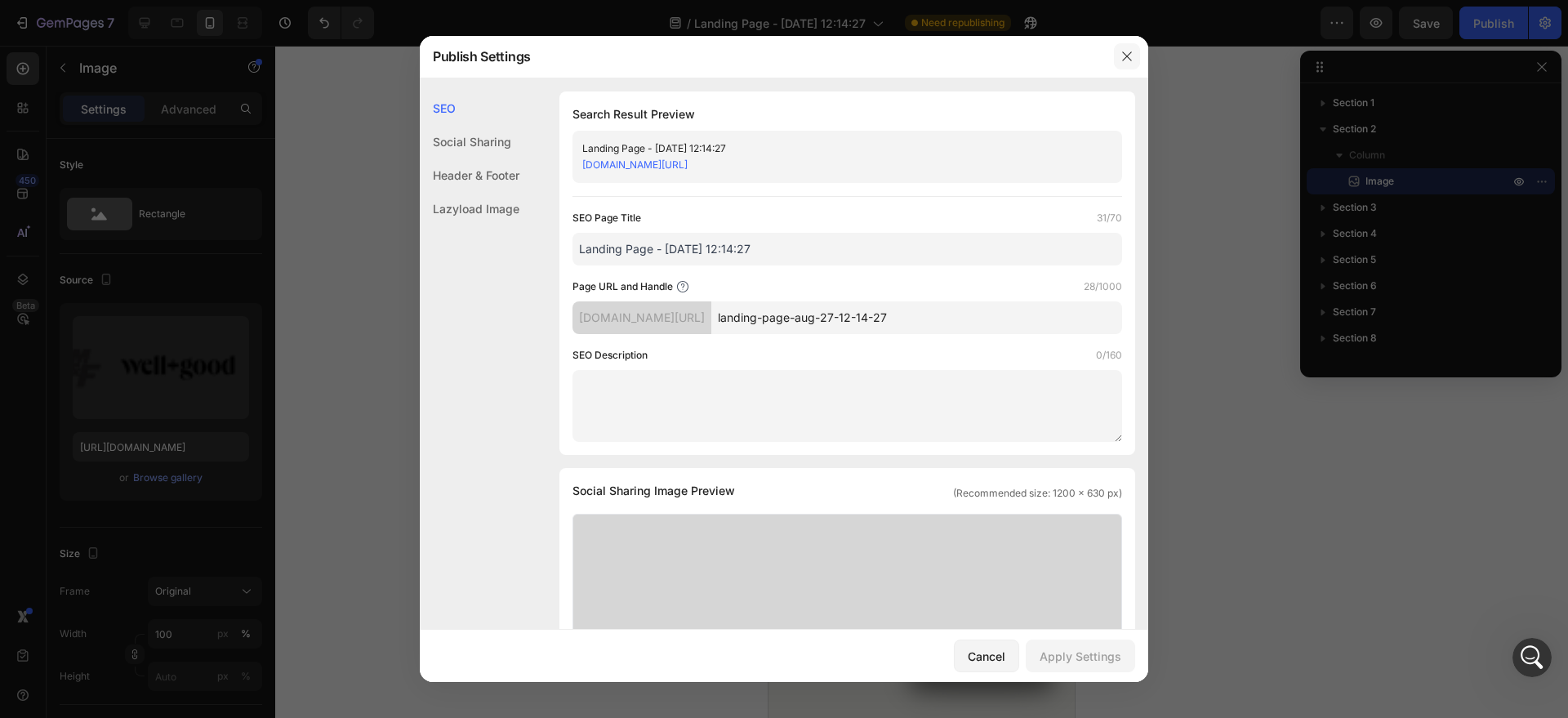
click at [1126, 56] on icon "button" at bounding box center [1127, 57] width 9 height 9
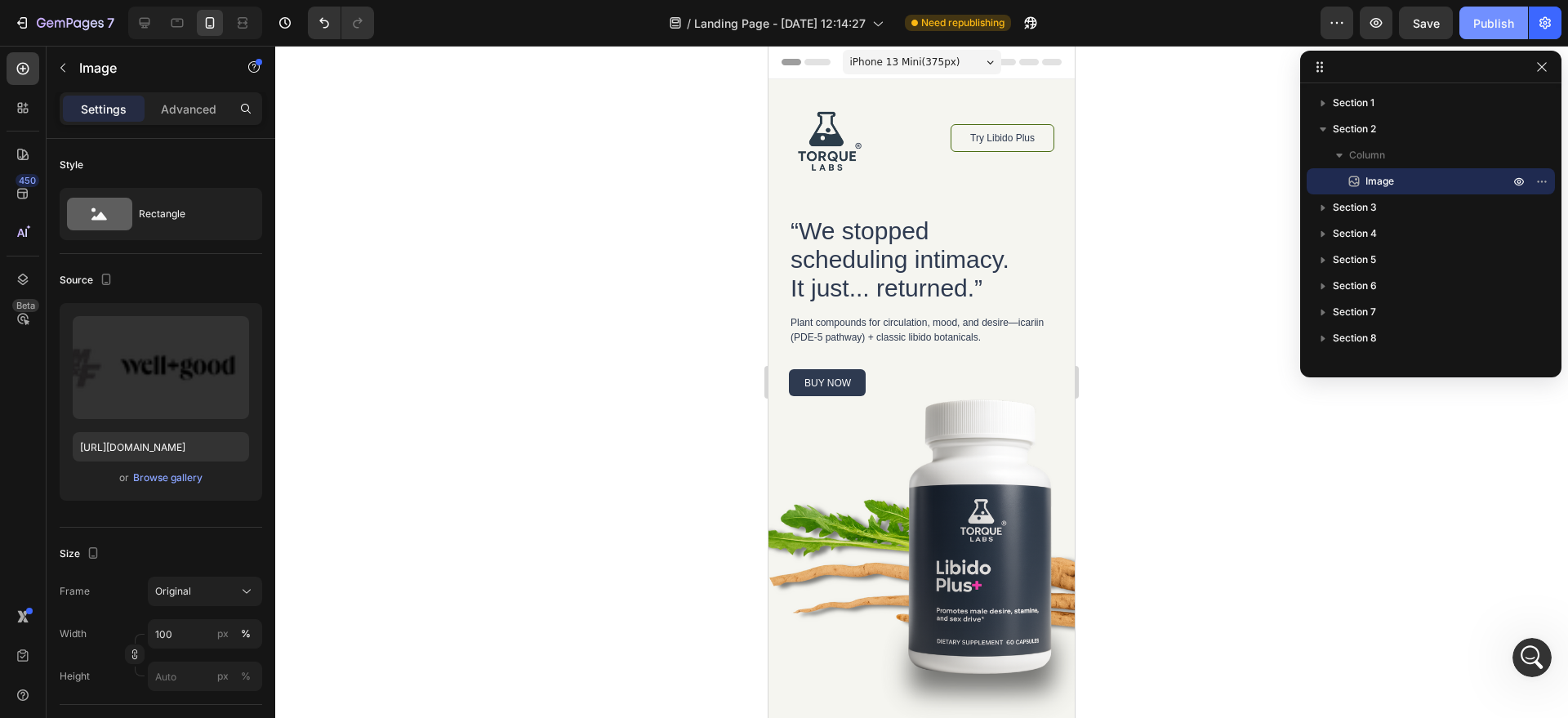
click at [1469, 27] on button "Publish" at bounding box center [1493, 23] width 68 height 33
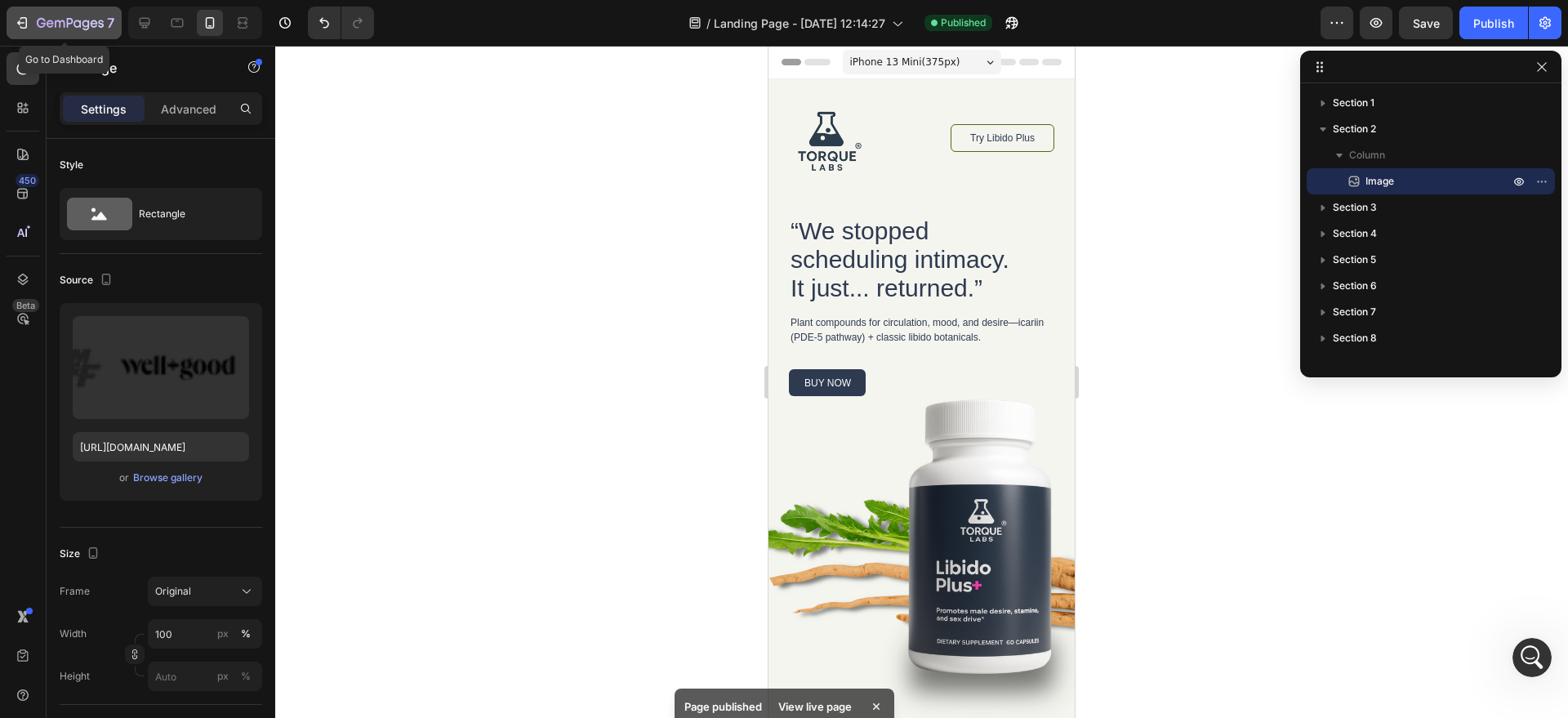
click at [25, 17] on icon "button" at bounding box center [24, 23] width 7 height 12
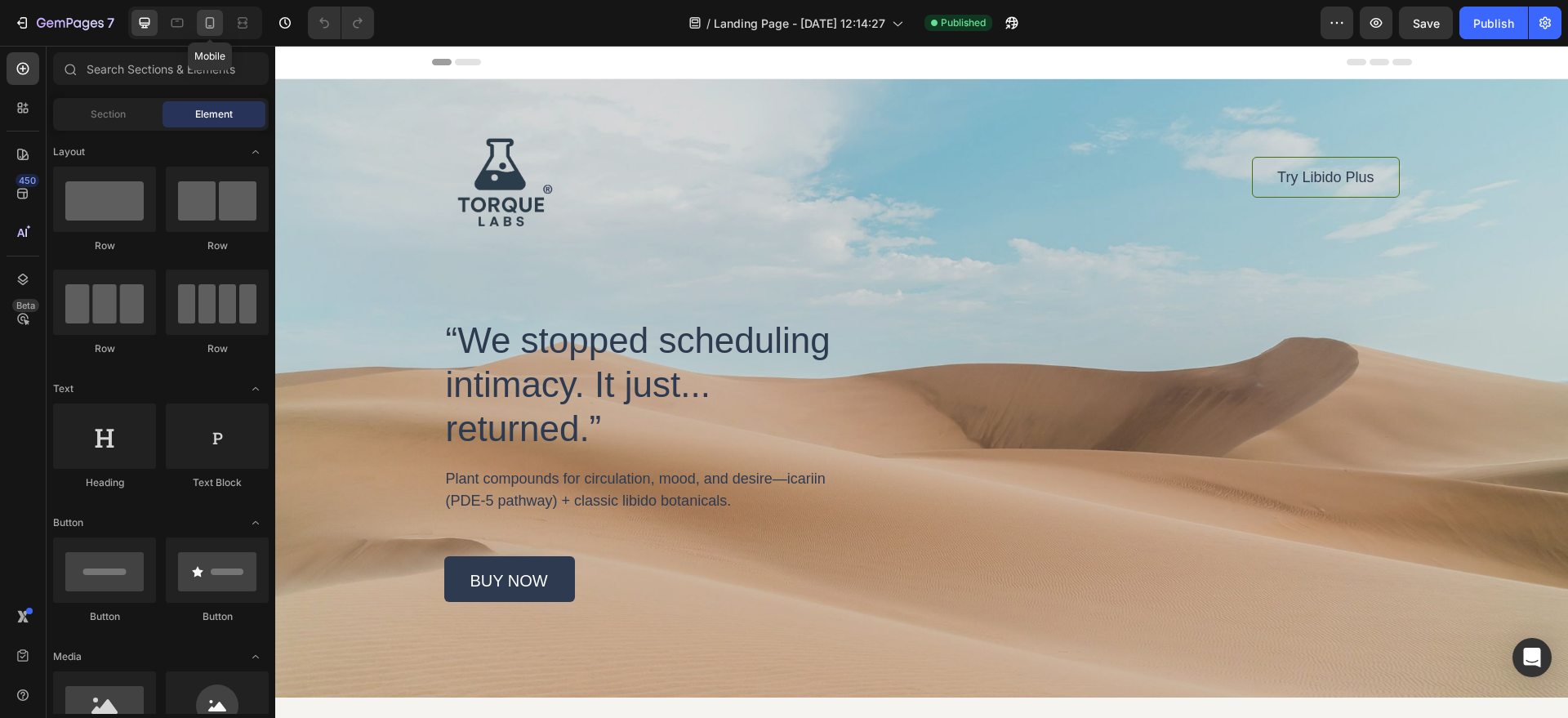
click at [210, 22] on icon at bounding box center [210, 23] width 16 height 16
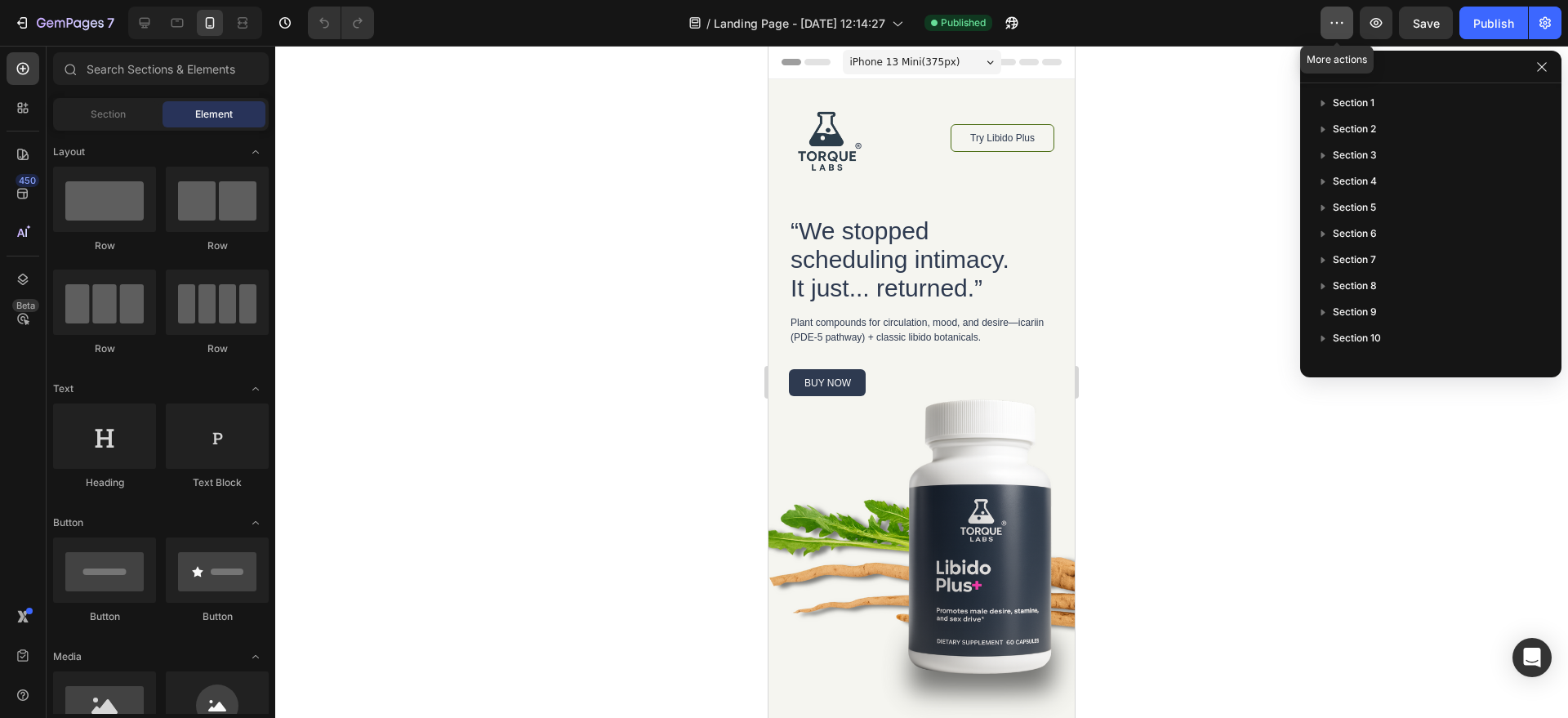
click at [1347, 18] on button "button" at bounding box center [1337, 23] width 33 height 33
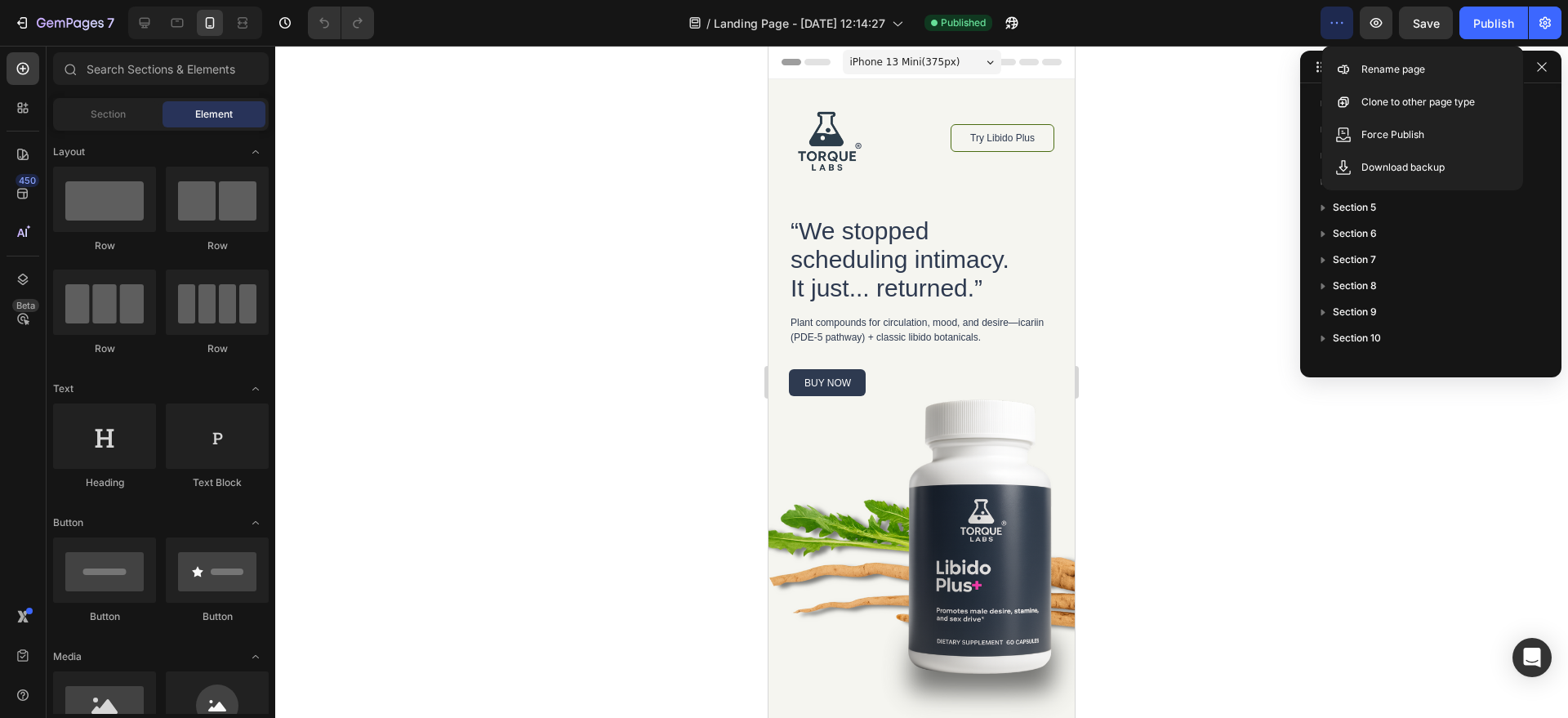
click at [1198, 120] on div at bounding box center [921, 382] width 1293 height 672
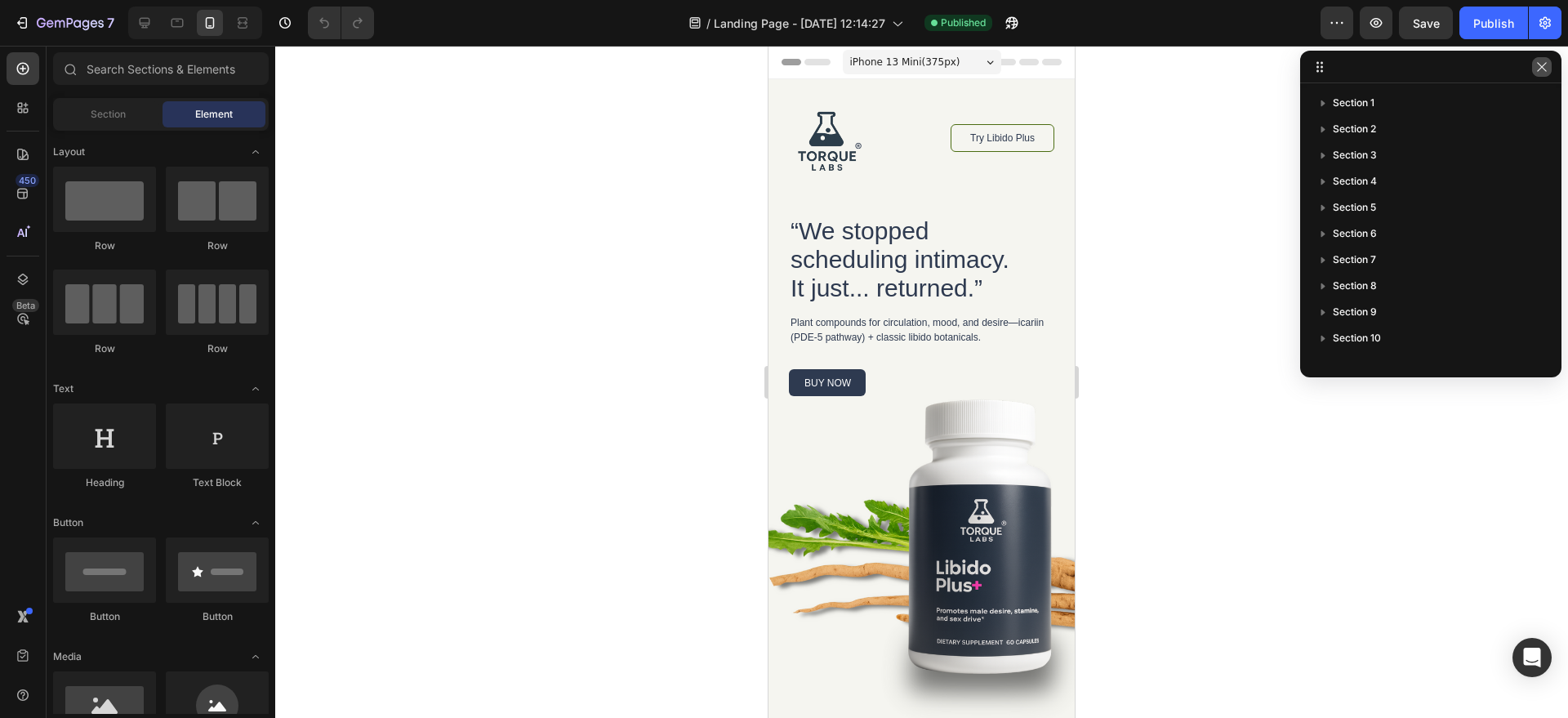
click at [1533, 68] on button "button" at bounding box center [1543, 67] width 20 height 20
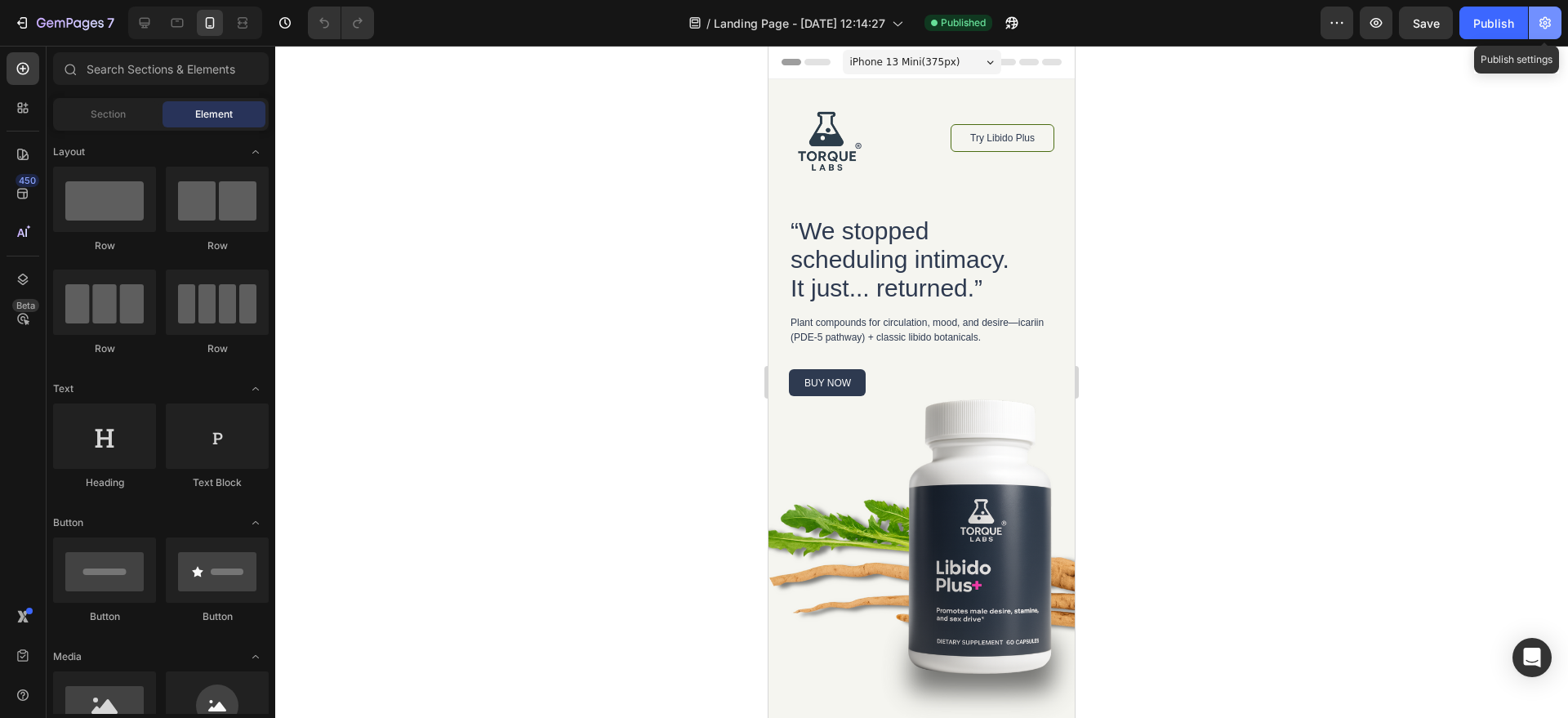
click at [1541, 23] on icon "button" at bounding box center [1546, 23] width 12 height 12
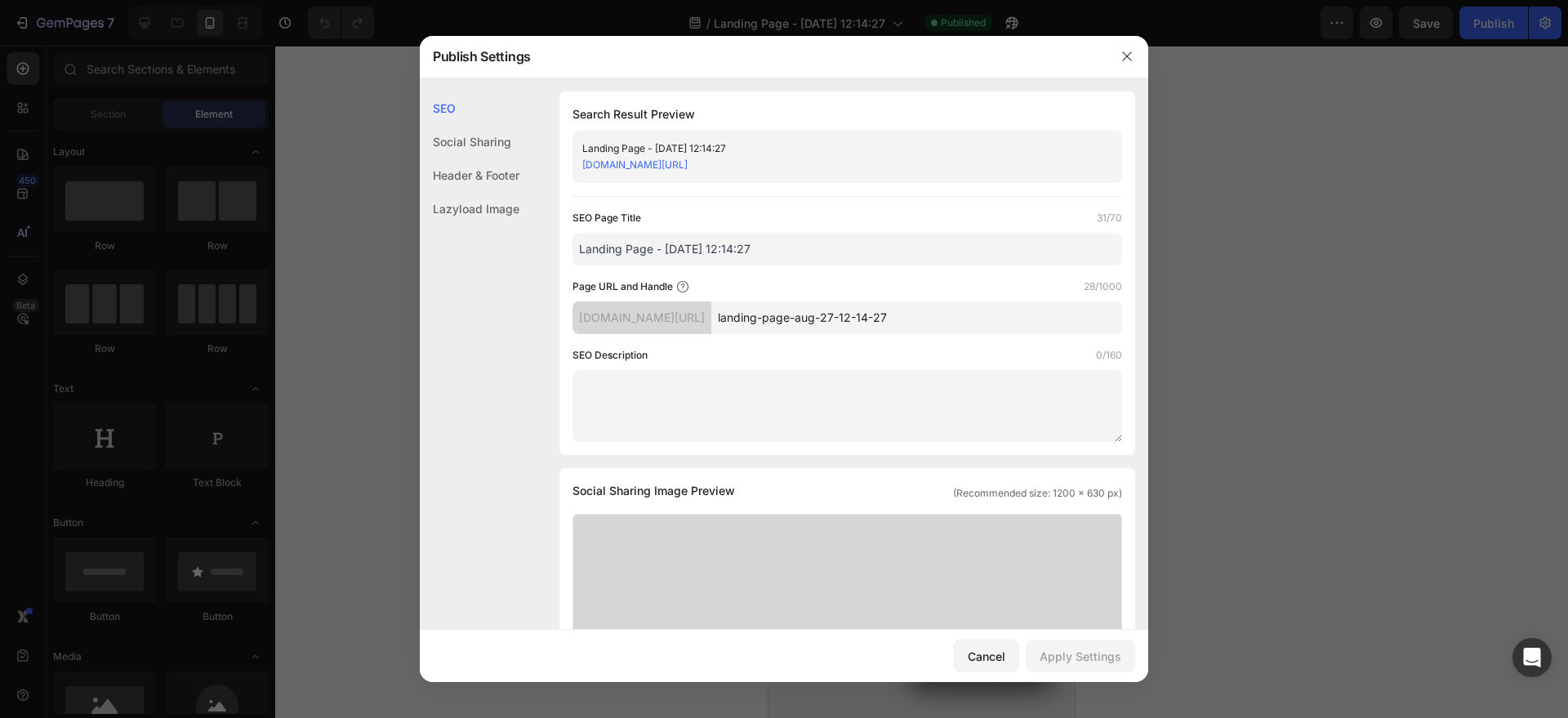
click at [1137, 60] on button "button" at bounding box center [1128, 57] width 26 height 26
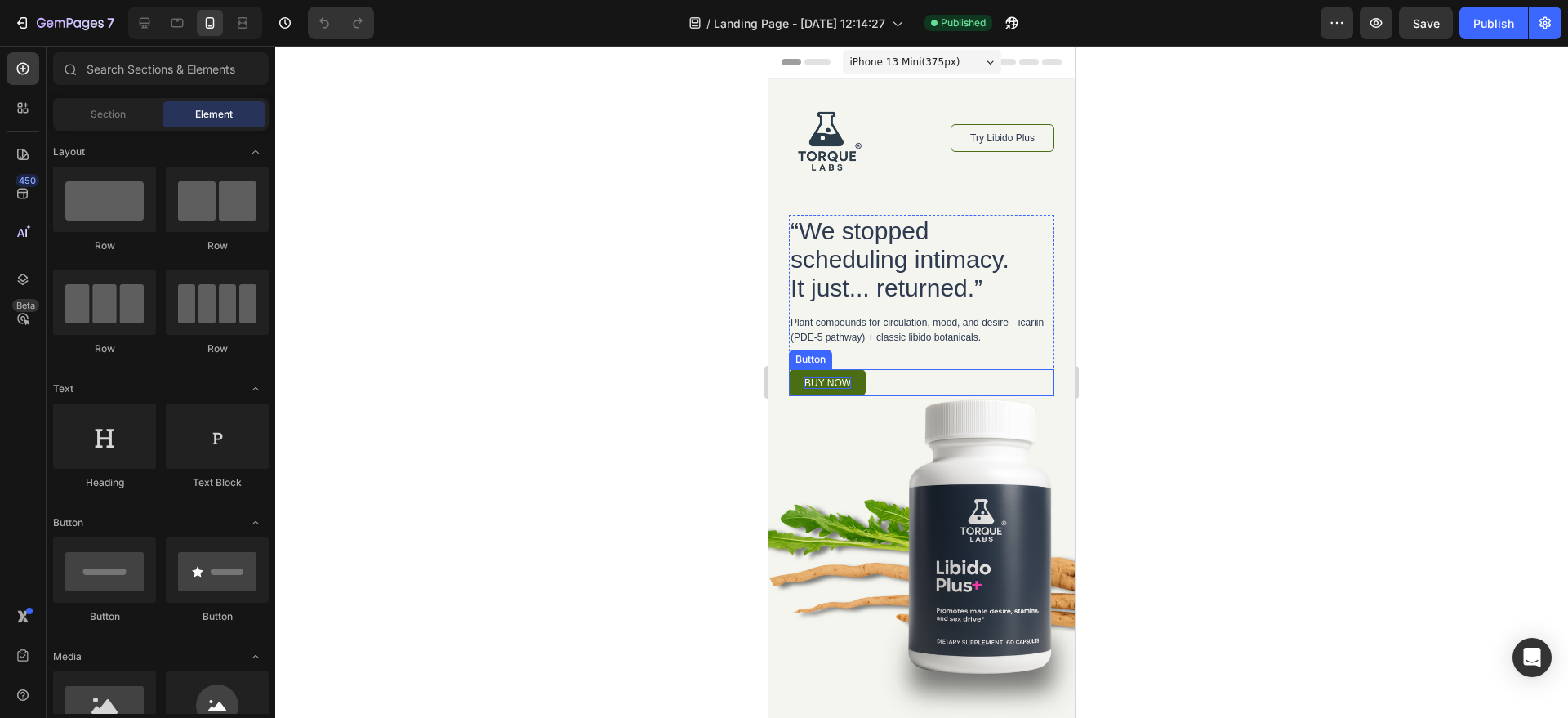
click at [817, 383] on p "buy now" at bounding box center [828, 383] width 47 height 12
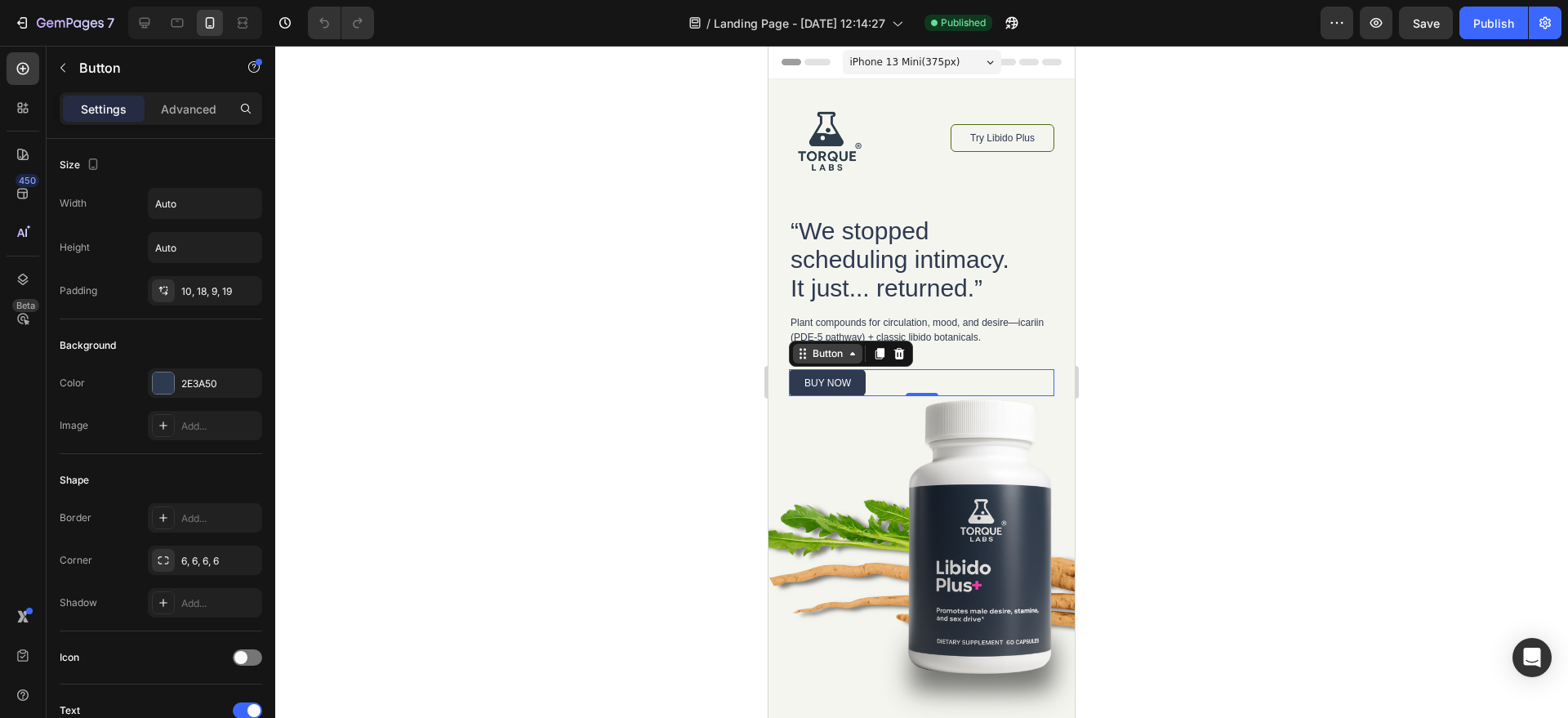
click at [836, 354] on div "Button" at bounding box center [828, 353] width 37 height 15
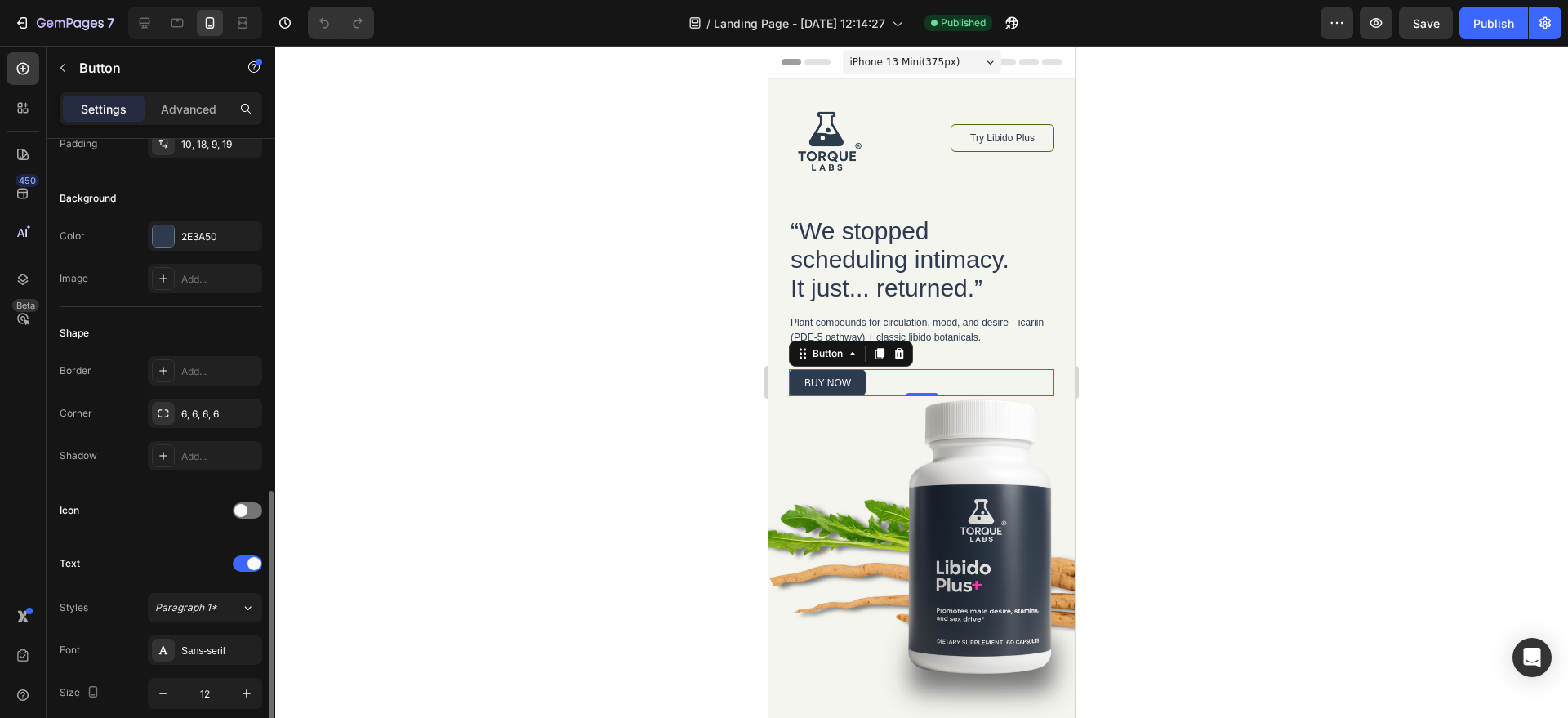
scroll to position [54, 0]
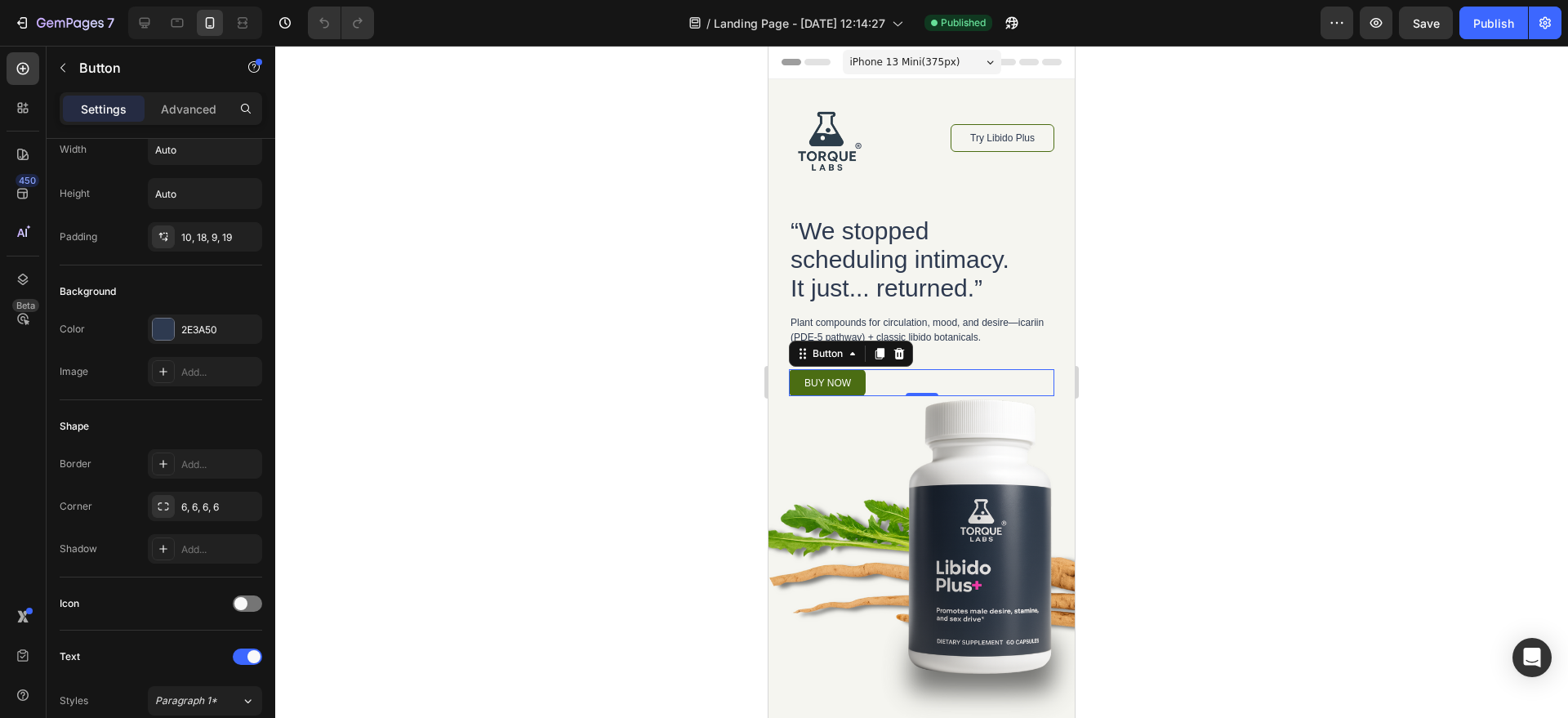
click at [798, 377] on link "buy now" at bounding box center [827, 382] width 76 height 27
click at [182, 128] on div "Settings Advanced" at bounding box center [161, 115] width 228 height 47
click at [187, 122] on div "Settings Advanced" at bounding box center [161, 108] width 203 height 33
click at [188, 117] on div "Advanced" at bounding box center [188, 108] width 81 height 26
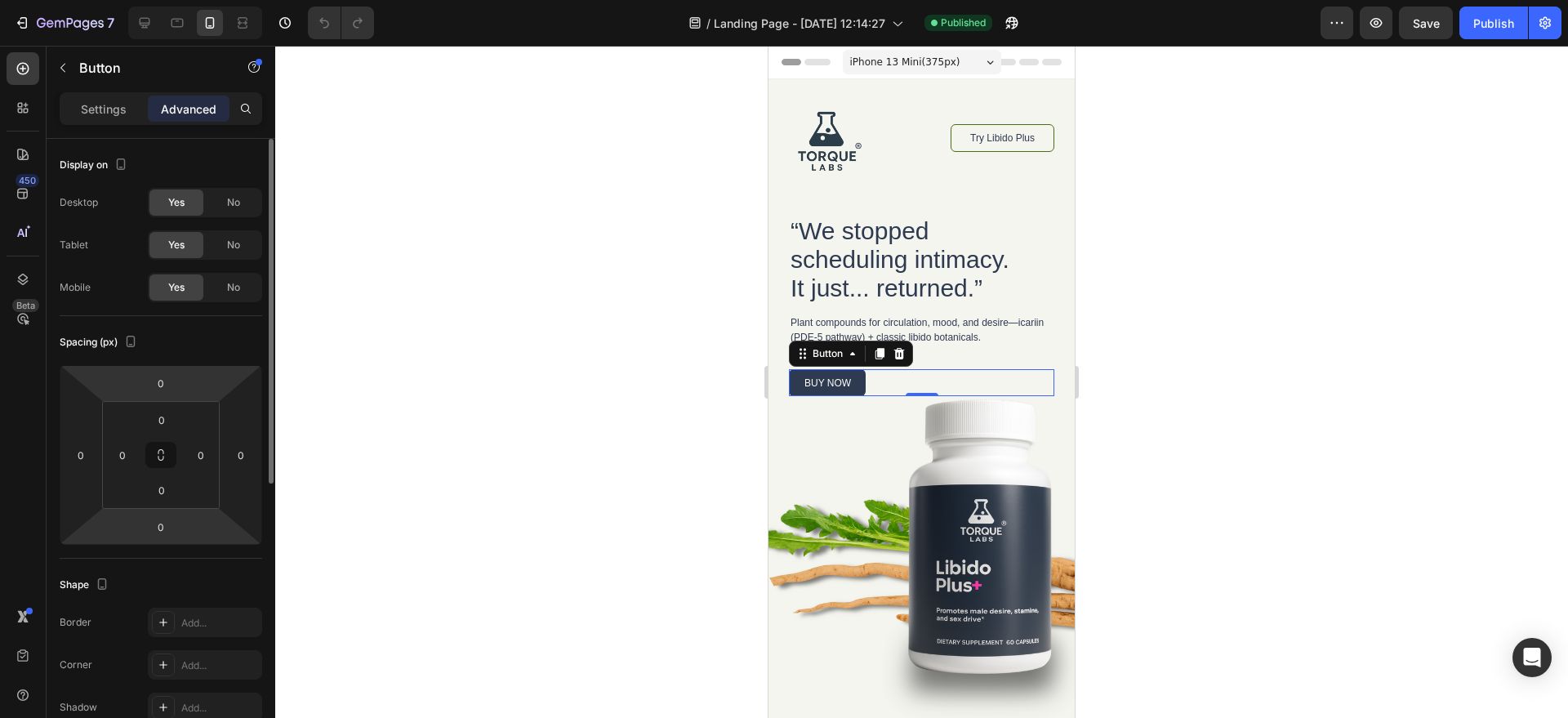
scroll to position [508, 0]
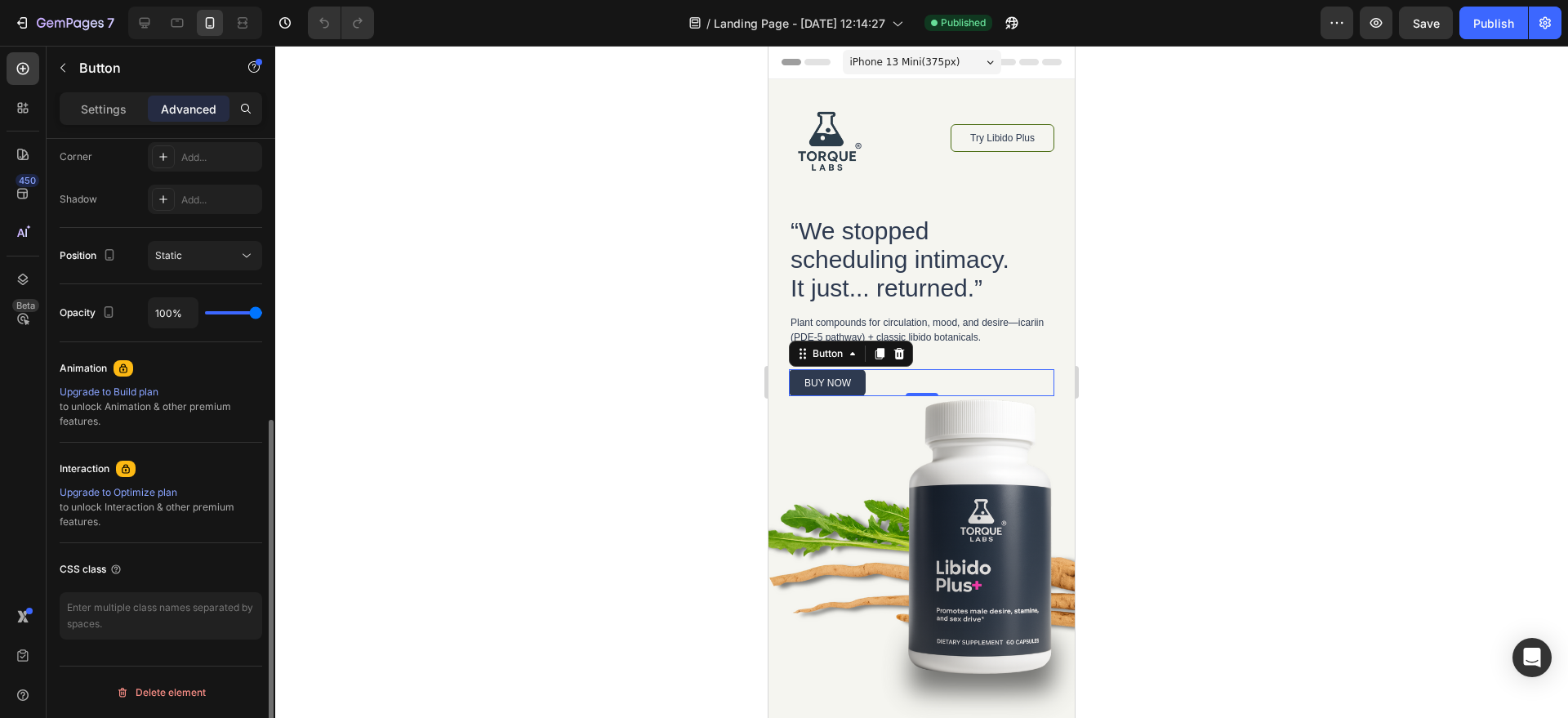
click at [168, 495] on div "Upgrade to Optimize plan" at bounding box center [161, 492] width 203 height 15
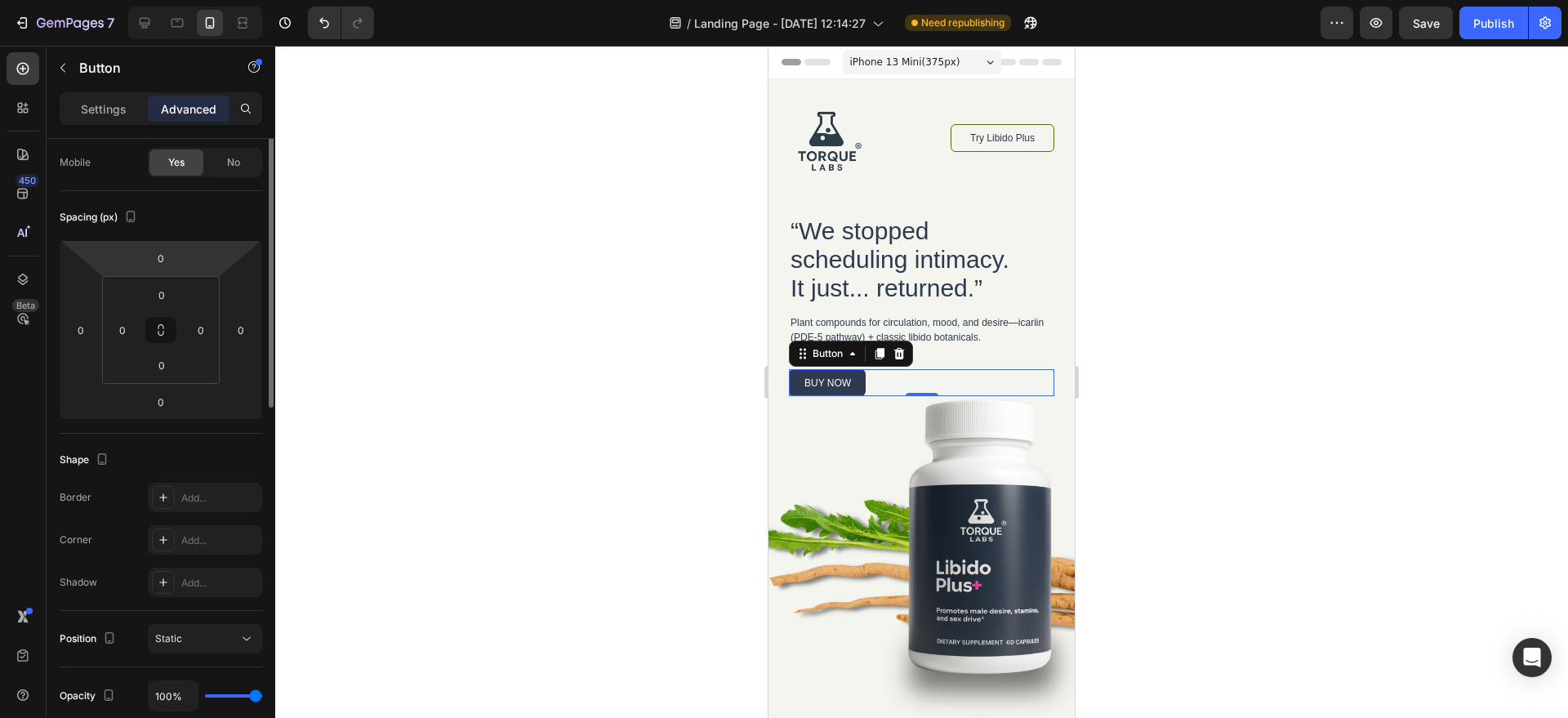
scroll to position [32, 0]
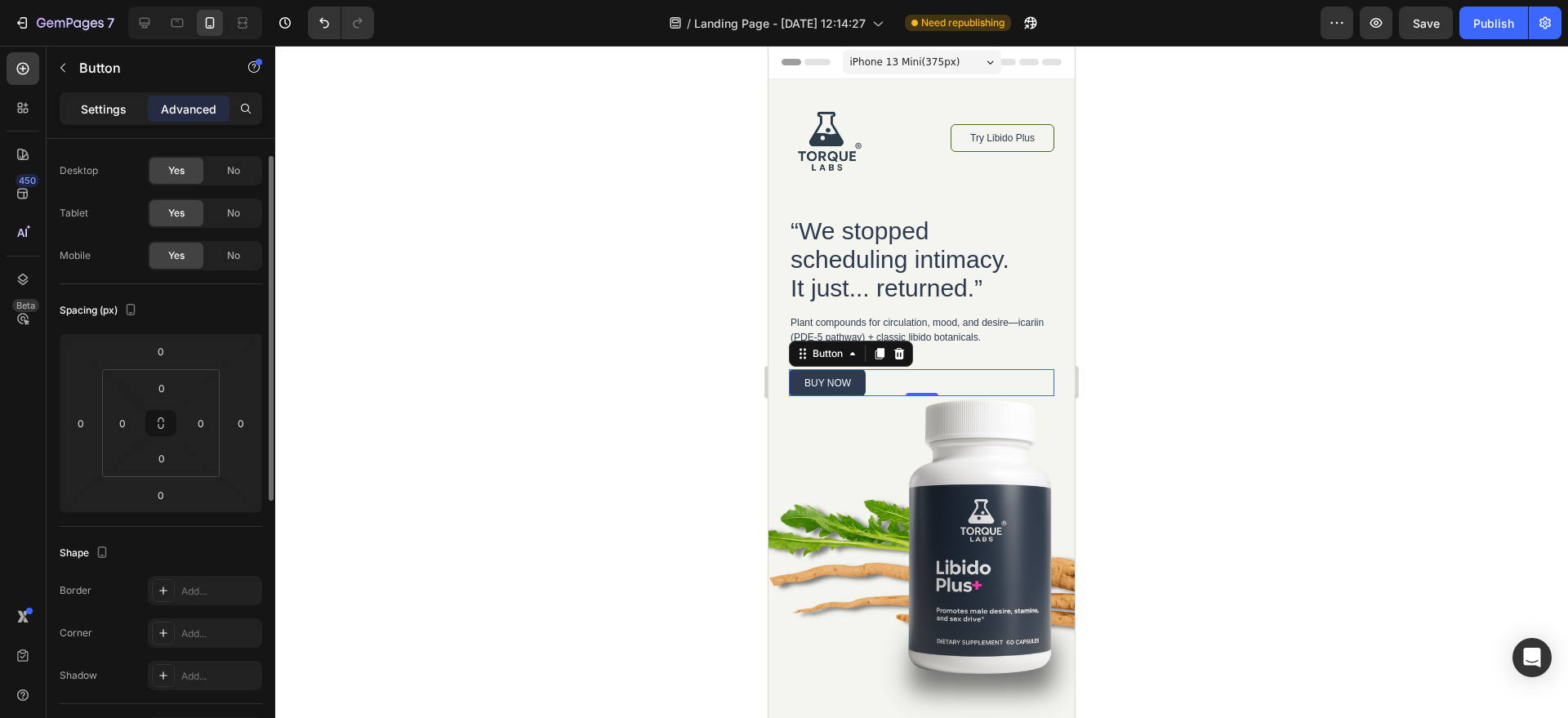
click at [108, 112] on p "Settings" at bounding box center [104, 108] width 46 height 17
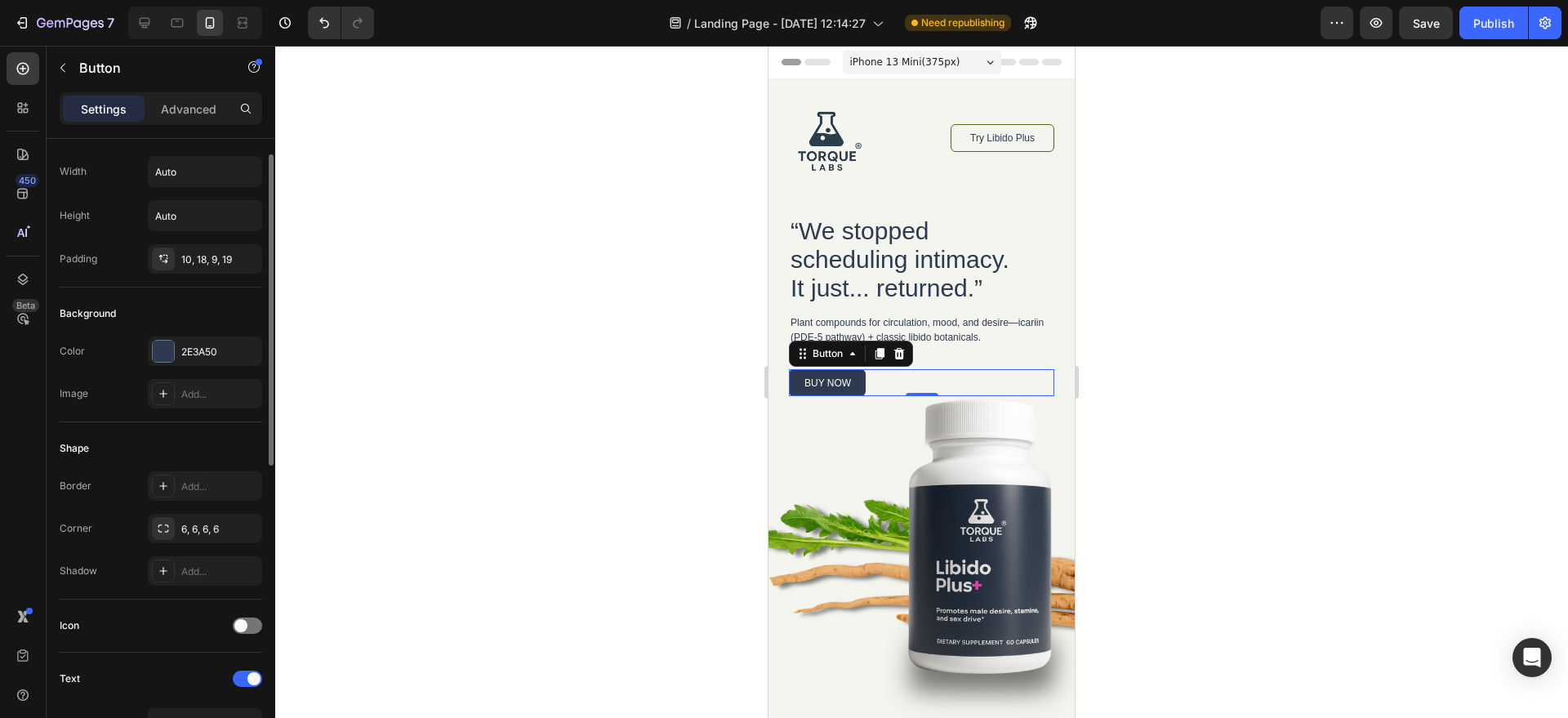
click at [108, 108] on p "Settings" at bounding box center [104, 108] width 46 height 17
click at [862, 379] on link "buy now" at bounding box center [827, 382] width 76 height 27
click at [863, 379] on link "buy now" at bounding box center [827, 382] width 76 height 27
click at [862, 379] on link "buy now" at bounding box center [827, 382] width 76 height 27
click at [1218, 338] on div at bounding box center [921, 382] width 1293 height 672
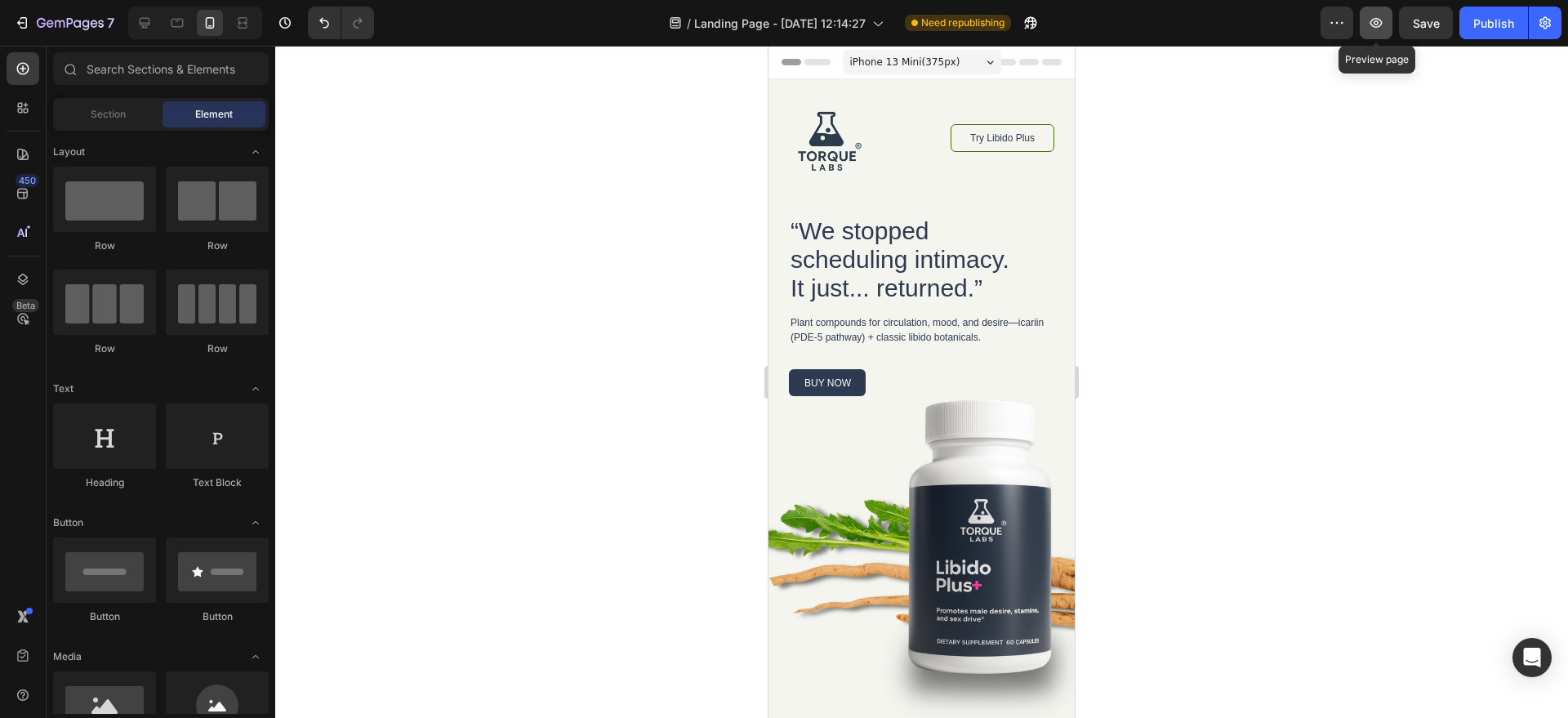
click at [1361, 25] on button "button" at bounding box center [1377, 23] width 33 height 33
click at [1547, 29] on icon "button" at bounding box center [1546, 23] width 16 height 16
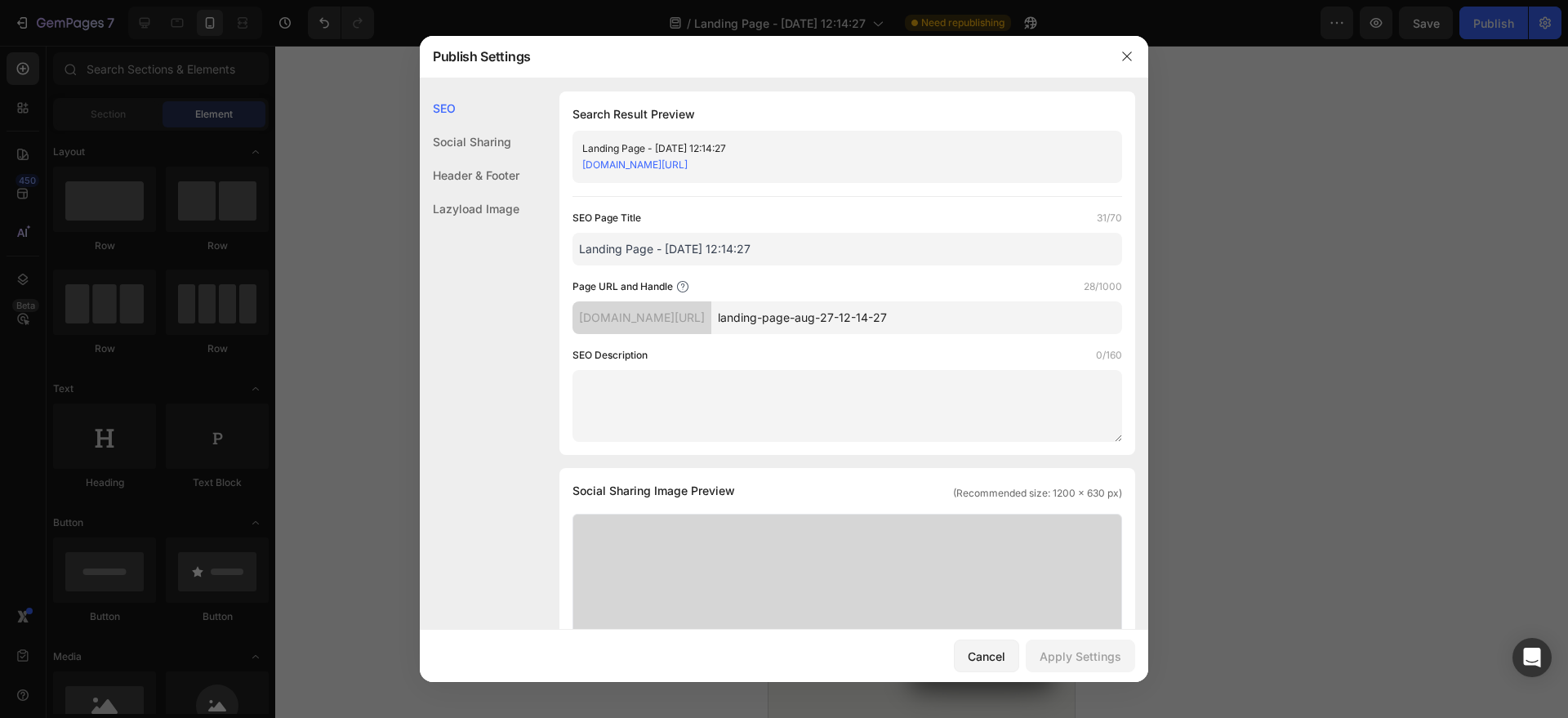
click at [851, 156] on div "Landing Page - Aug 27, 12:14:27 rvzvjq-5x.myshopify.com/pages/landing-page-aug-…" at bounding box center [847, 157] width 550 height 53
click at [688, 170] on link "rvzvjq-5x.myshopify.com/pages/landing-page-aug-27-12-14-27" at bounding box center [635, 164] width 105 height 12
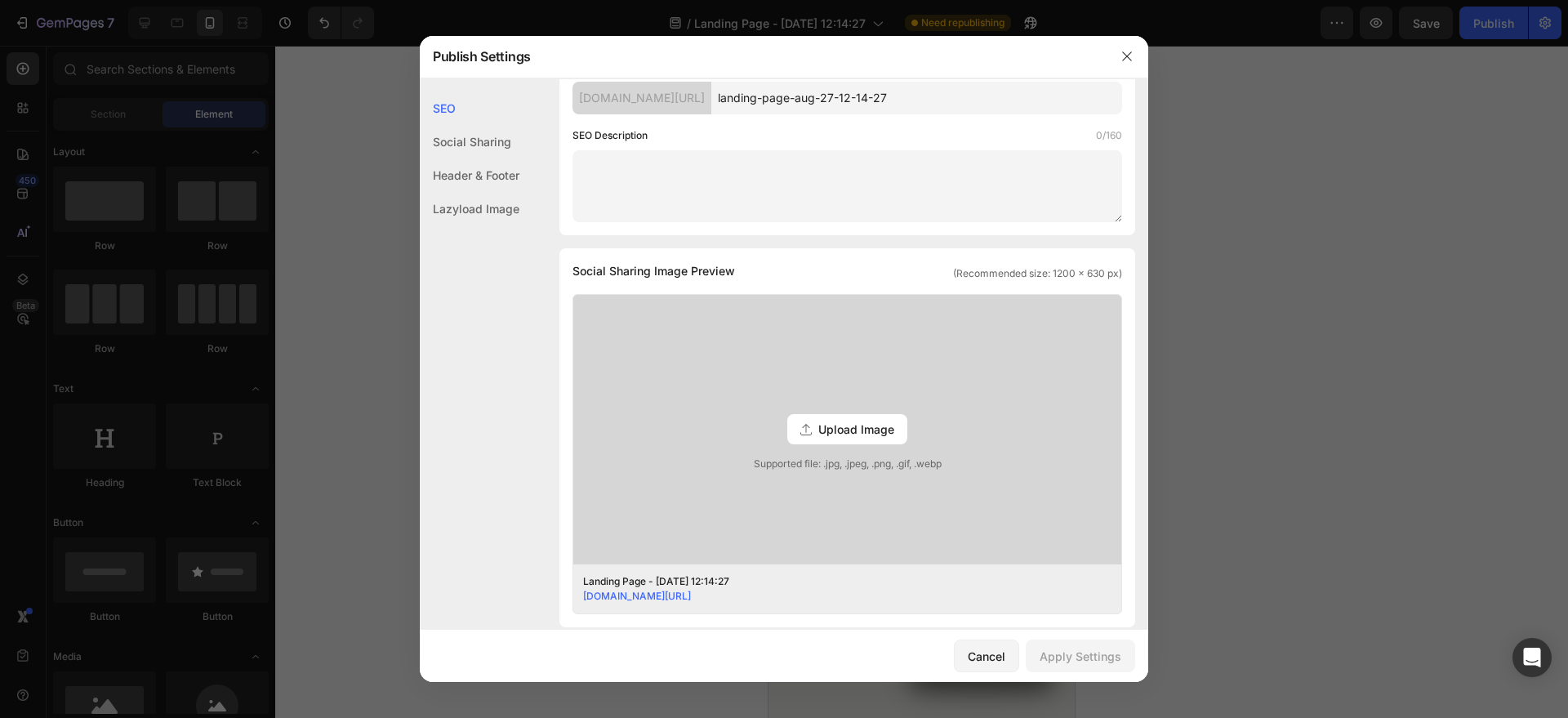
scroll to position [230, 0]
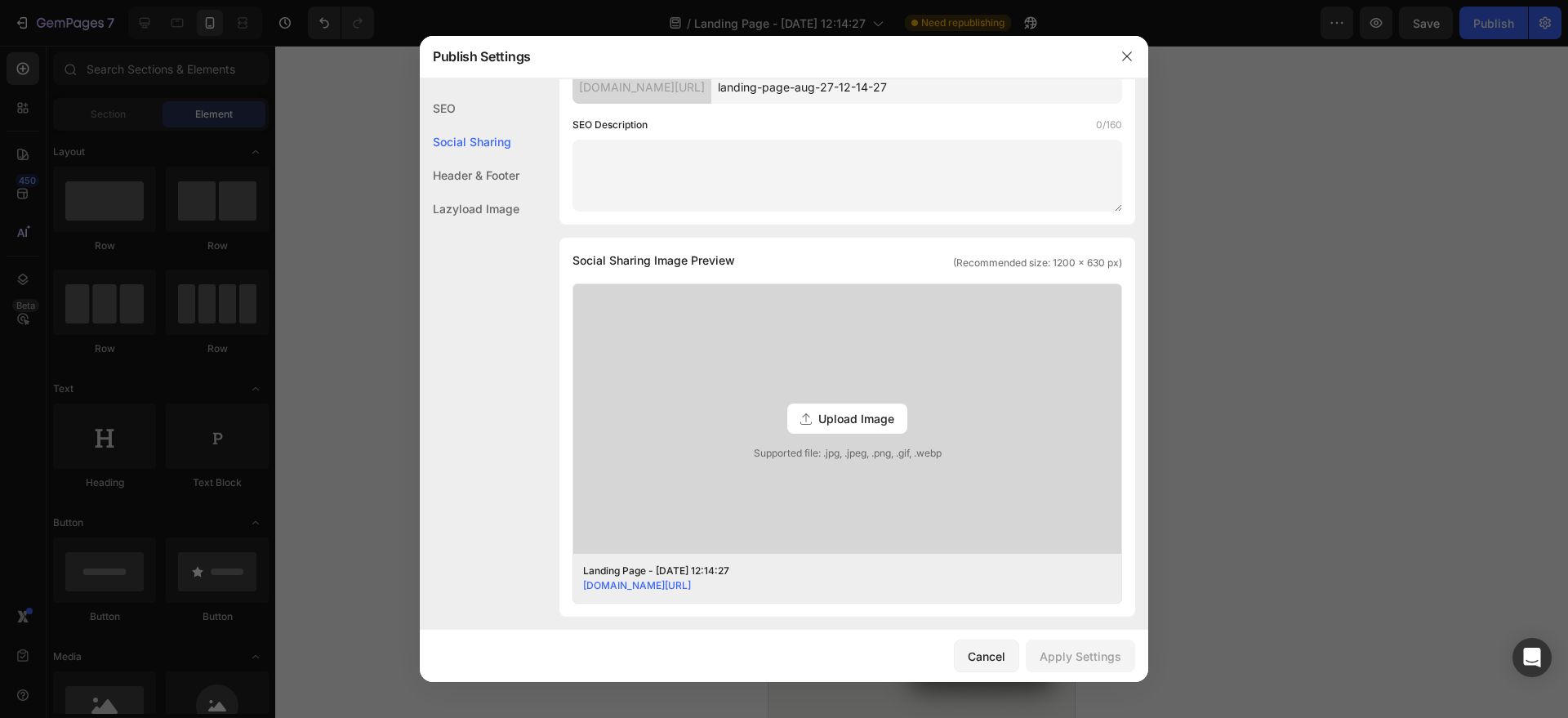
click at [513, 192] on div "Header & Footer" at bounding box center [469, 209] width 99 height 34
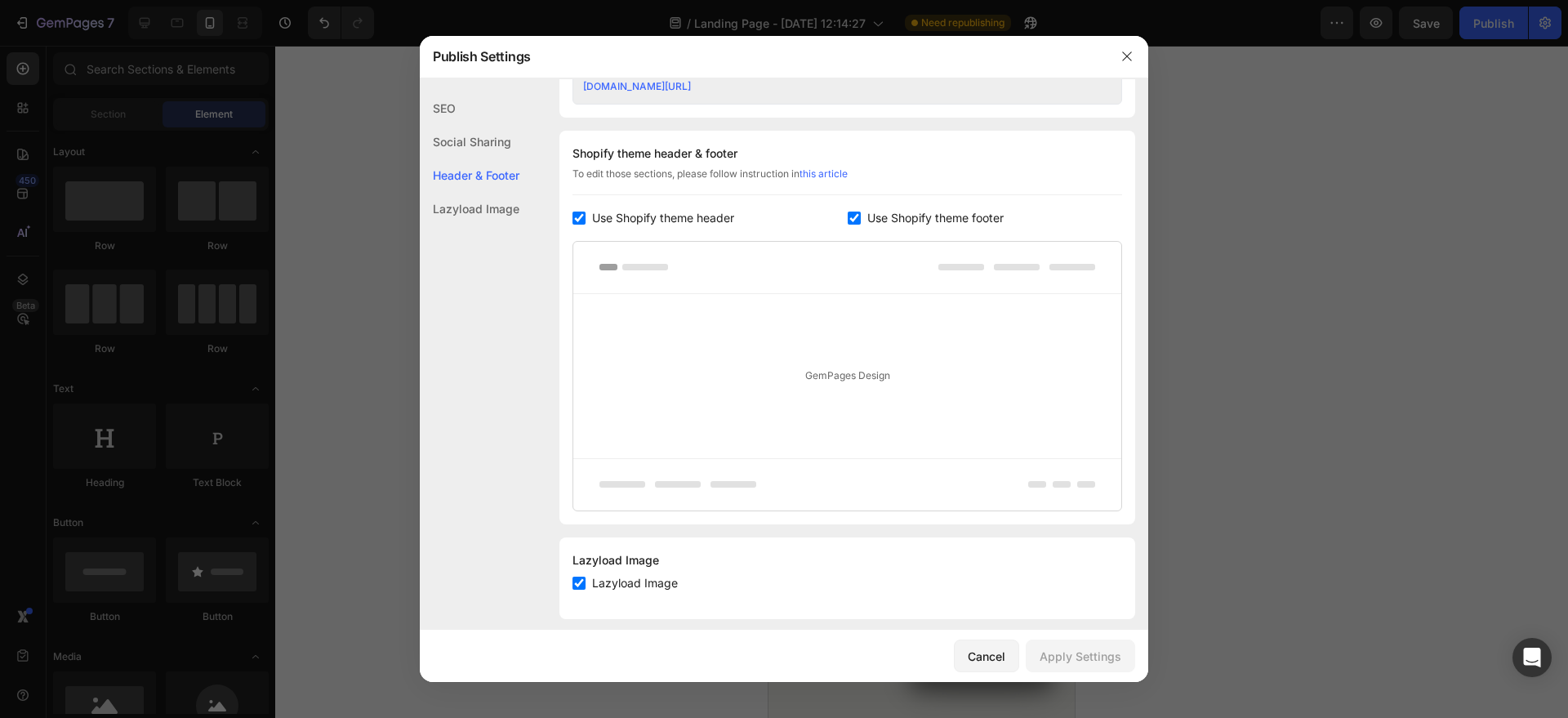
scroll to position [745, 0]
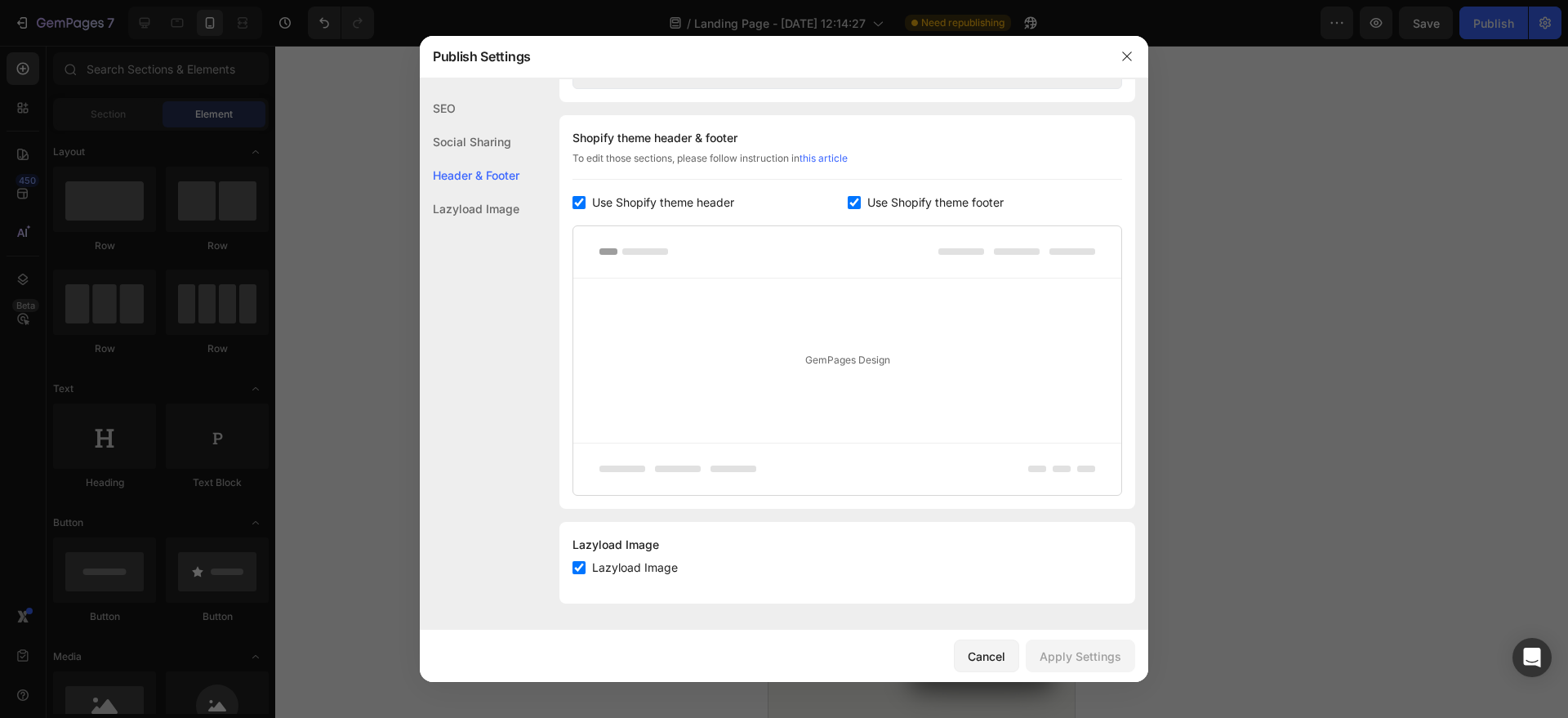
click at [502, 192] on div "Lazyload Image" at bounding box center [469, 209] width 99 height 34
click at [477, 125] on div "SEO" at bounding box center [469, 141] width 99 height 34
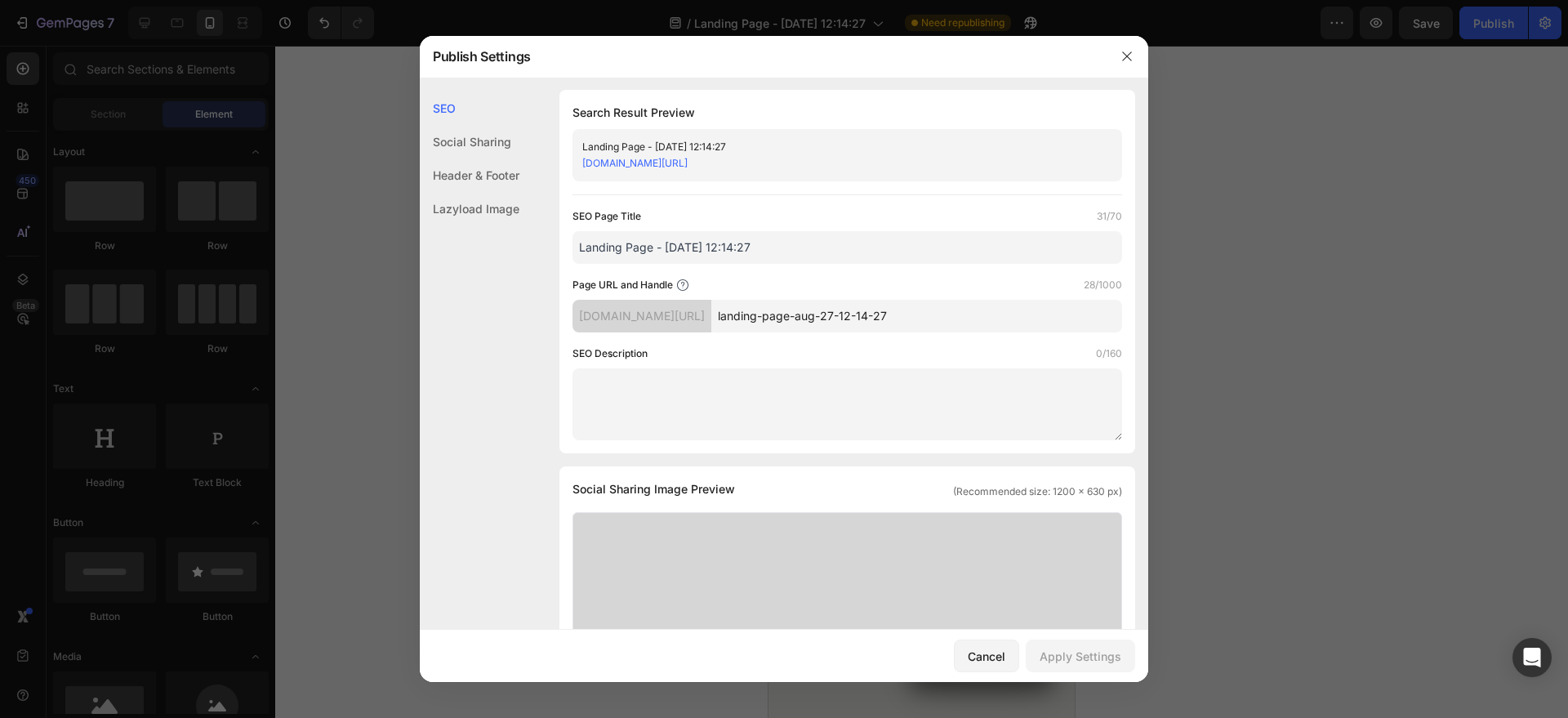
scroll to position [0, 0]
click at [1128, 57] on icon "button" at bounding box center [1128, 57] width 13 height 13
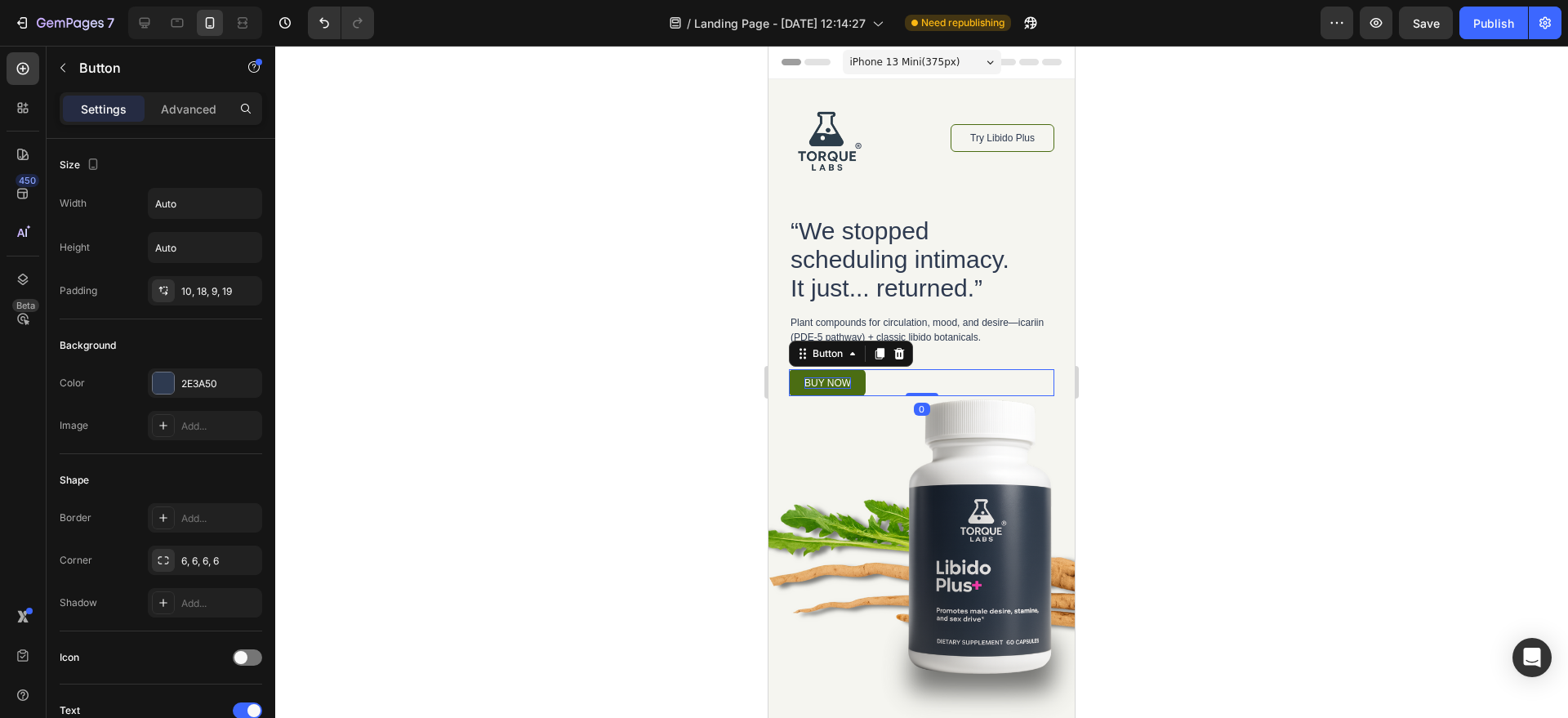
click at [843, 380] on p "buy now" at bounding box center [828, 383] width 47 height 12
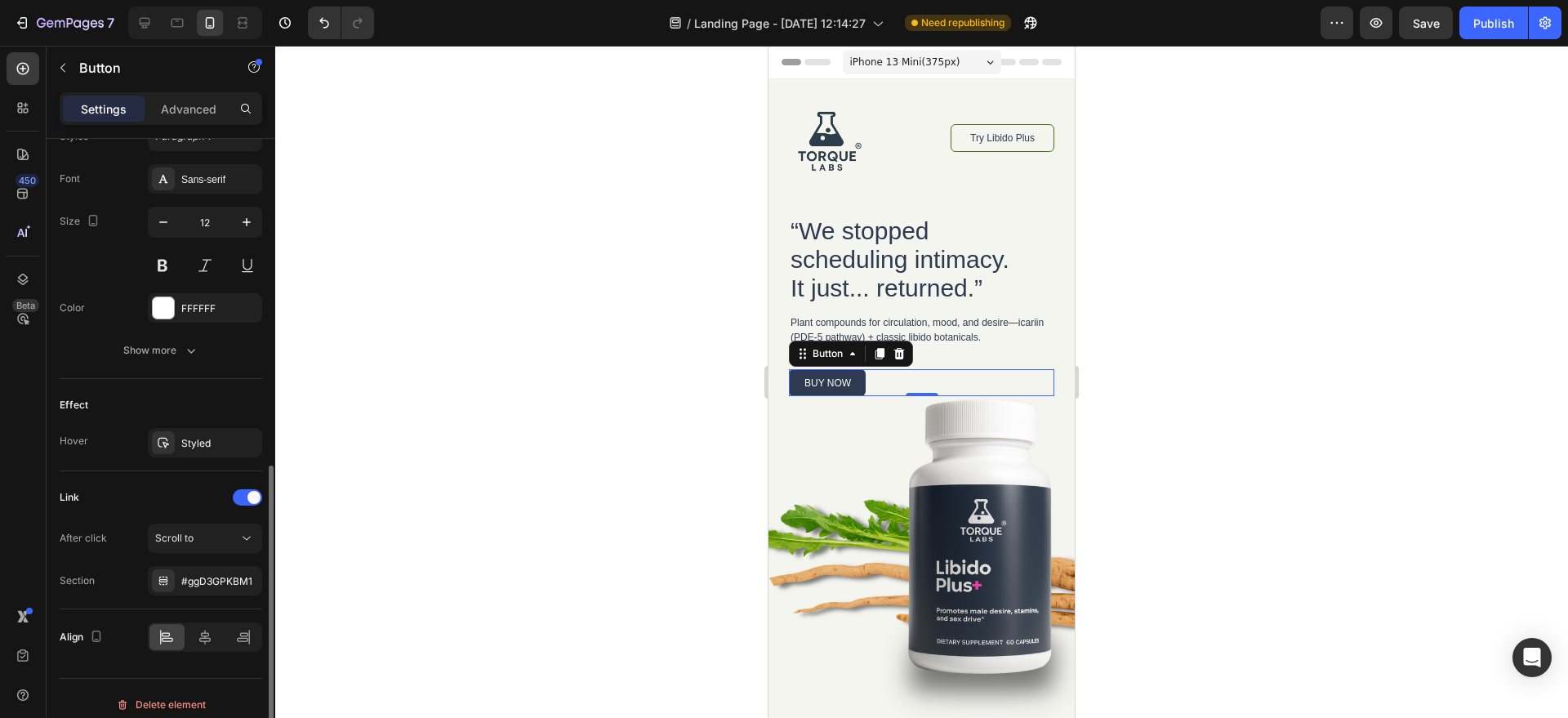
scroll to position [630, 0]
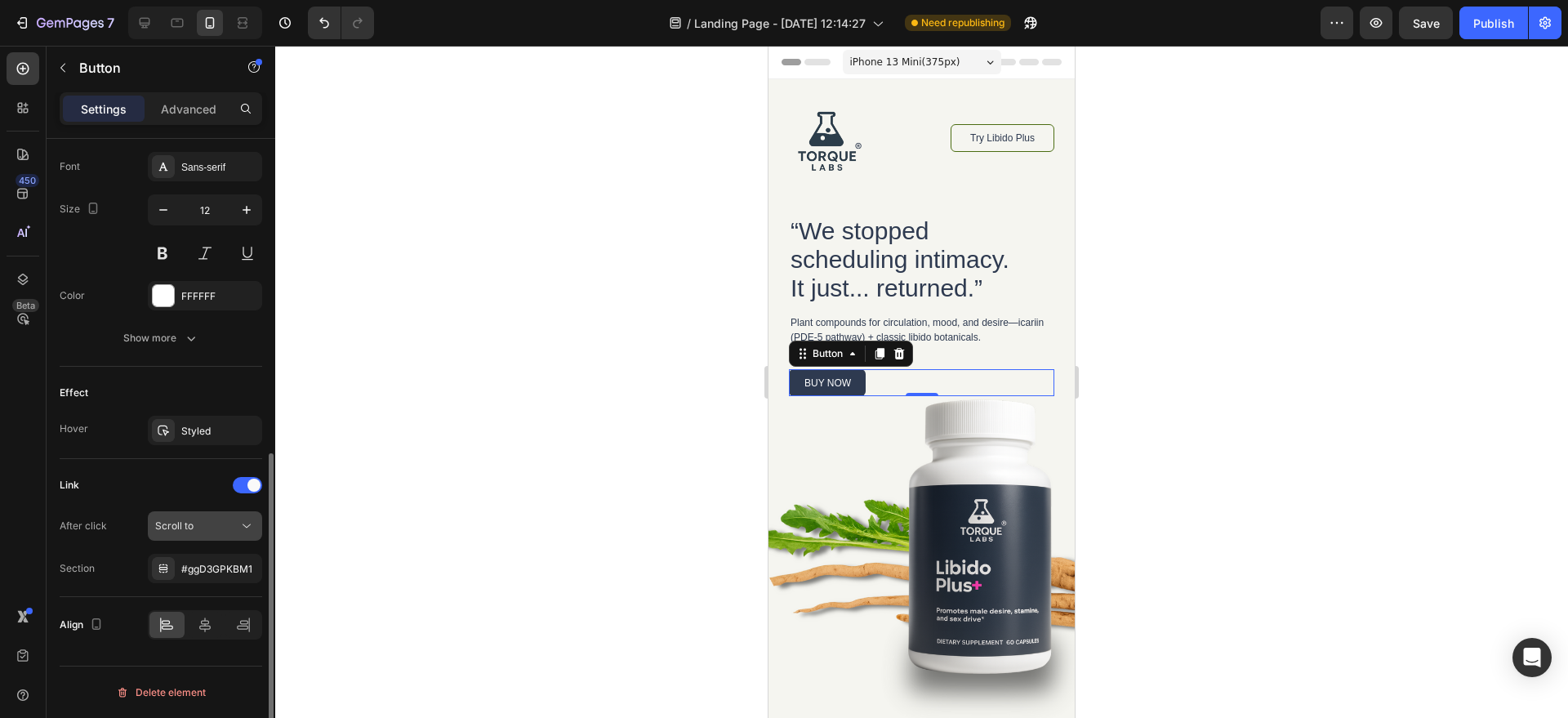
click at [188, 535] on button "Scroll to" at bounding box center [205, 526] width 114 height 30
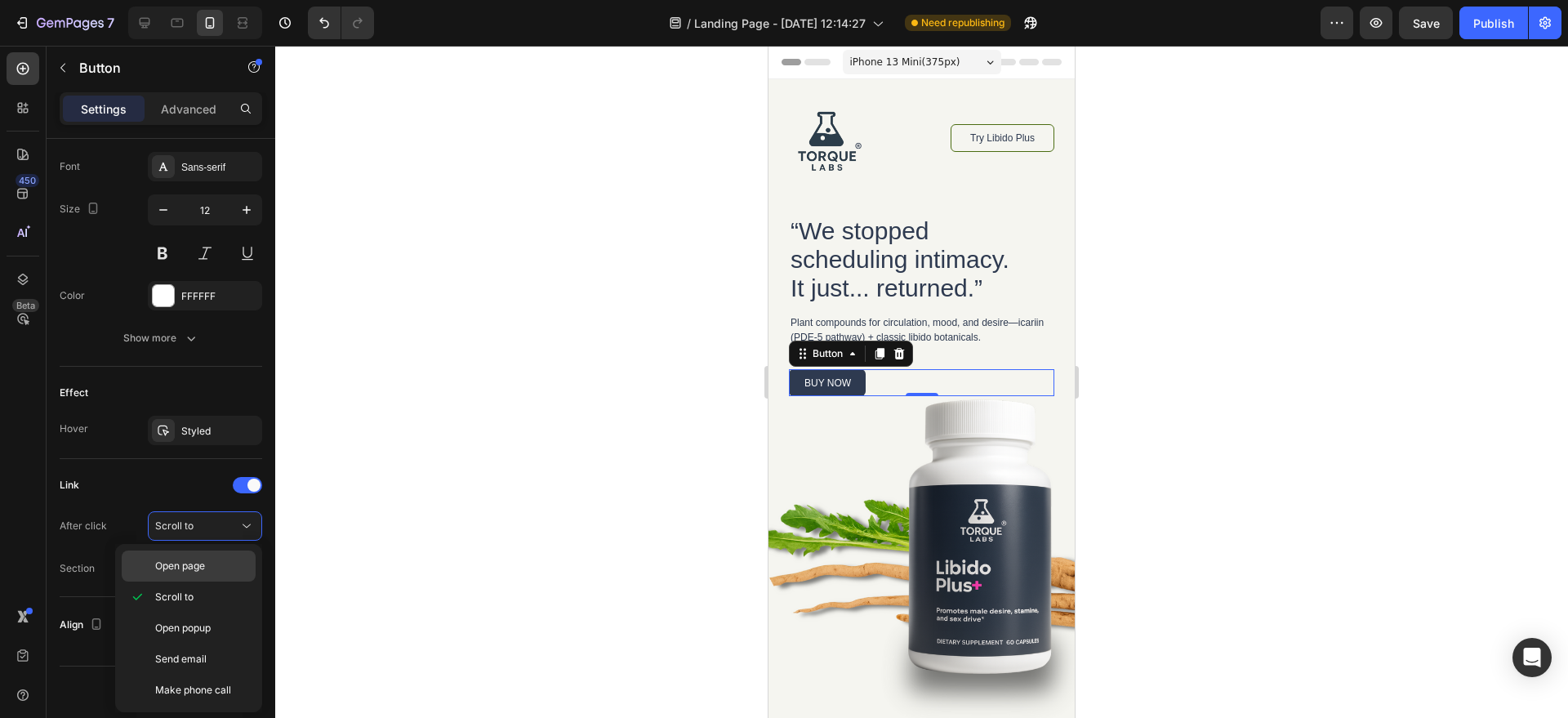
click at [205, 559] on span "Open page" at bounding box center [180, 566] width 50 height 15
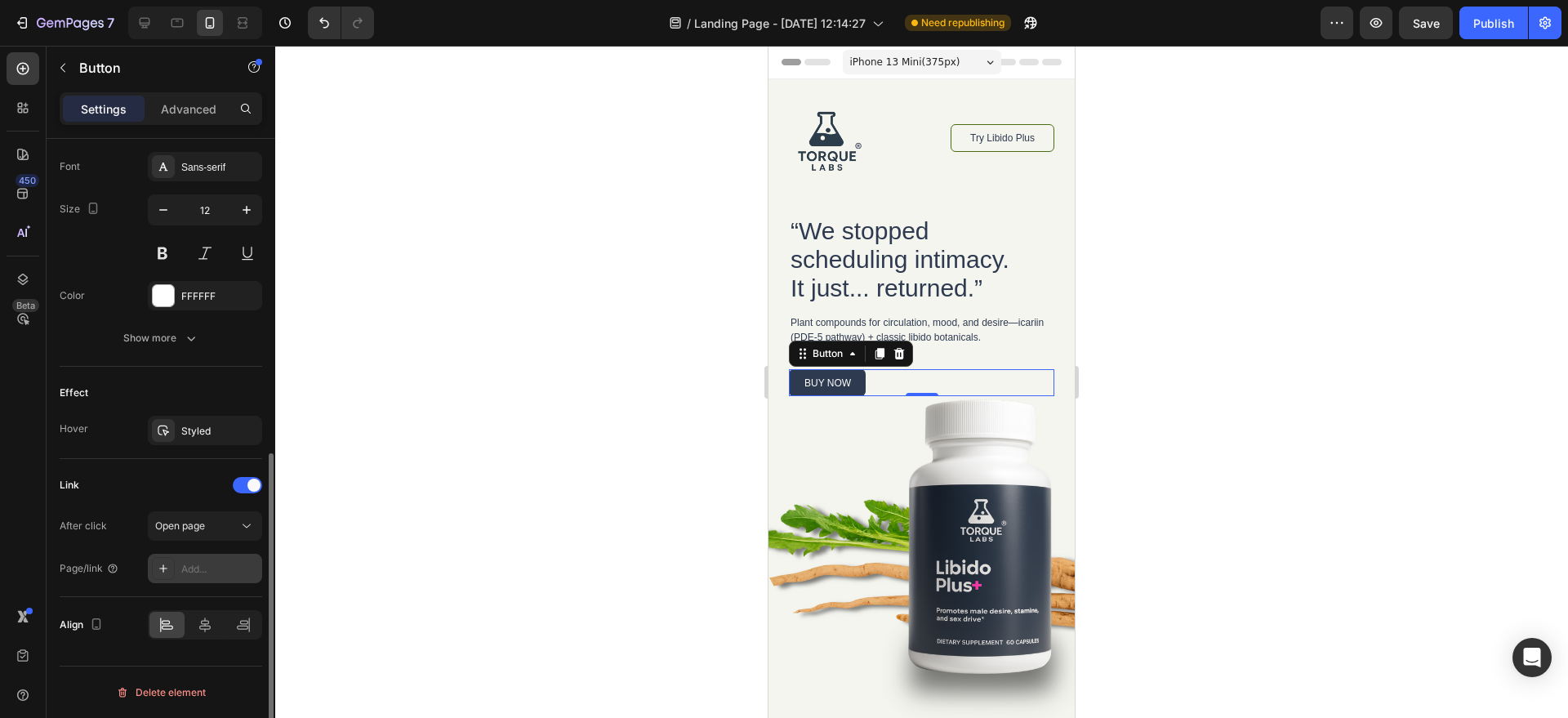
click at [158, 569] on icon at bounding box center [164, 568] width 13 height 13
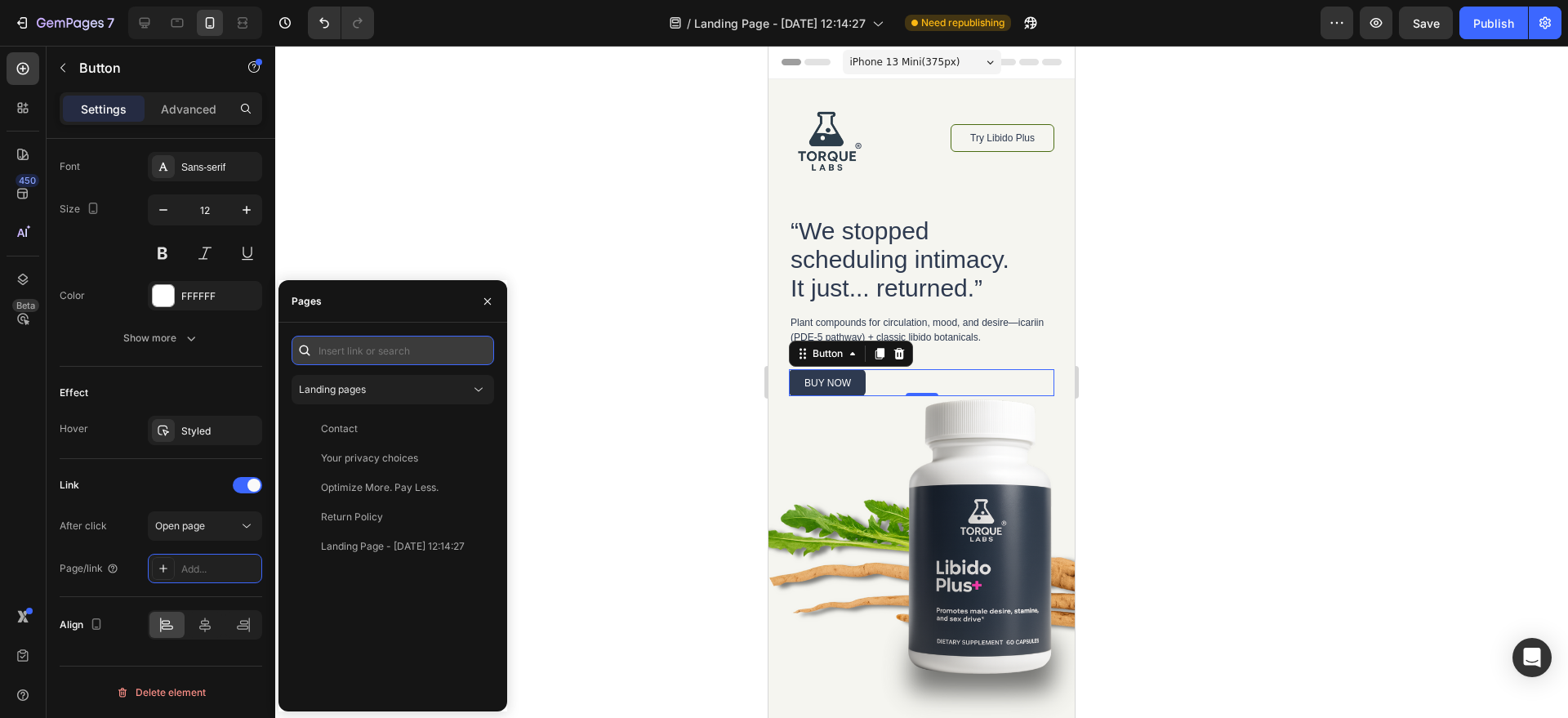
click at [353, 348] on input "text" at bounding box center [393, 351] width 203 height 30
paste input "https://torquelabs.co/products/libido-plus-extra-strength?variant=50509870661848"
type input "https://torquelabs.co/products/libido-plus-extra-strength?variant=50509870661848"
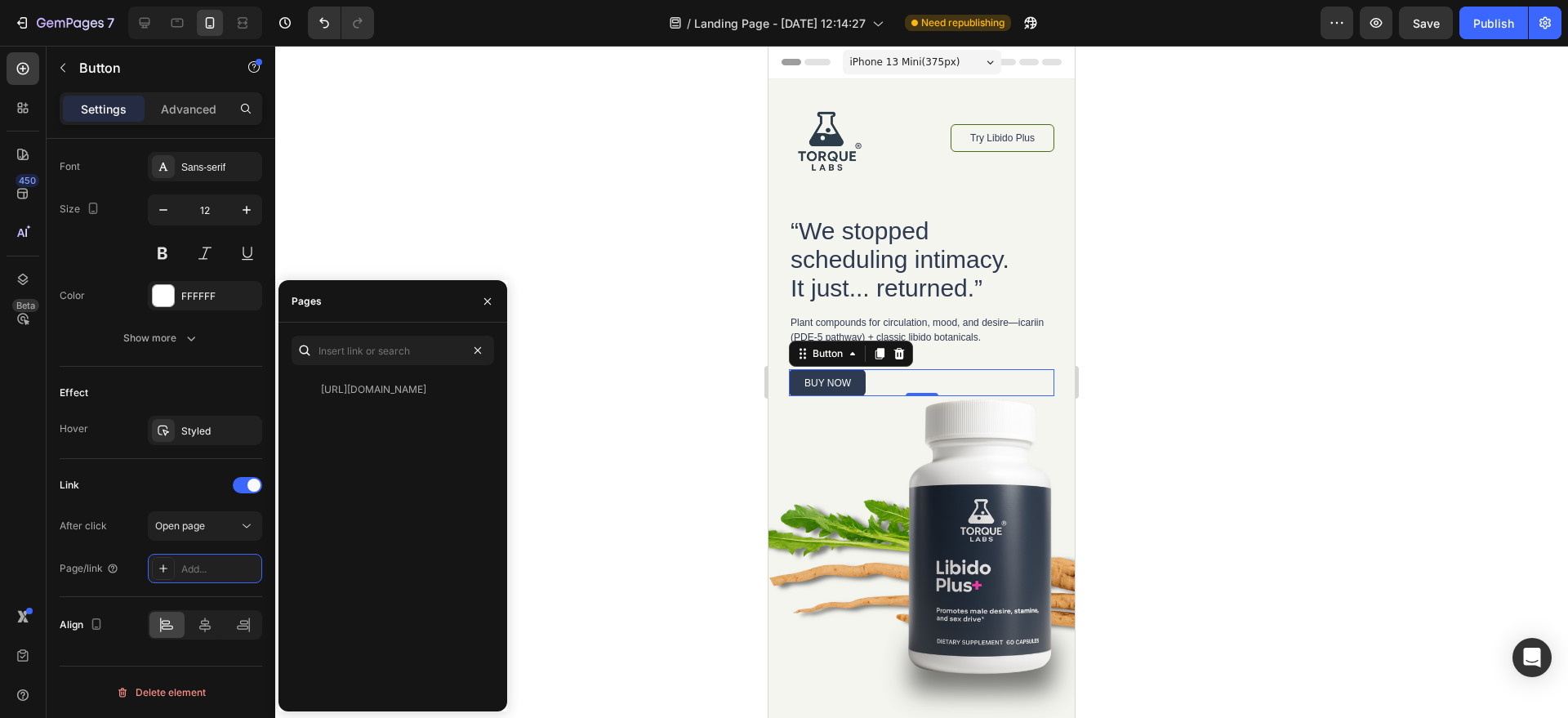
scroll to position [0, 0]
click at [594, 224] on div at bounding box center [921, 382] width 1293 height 672
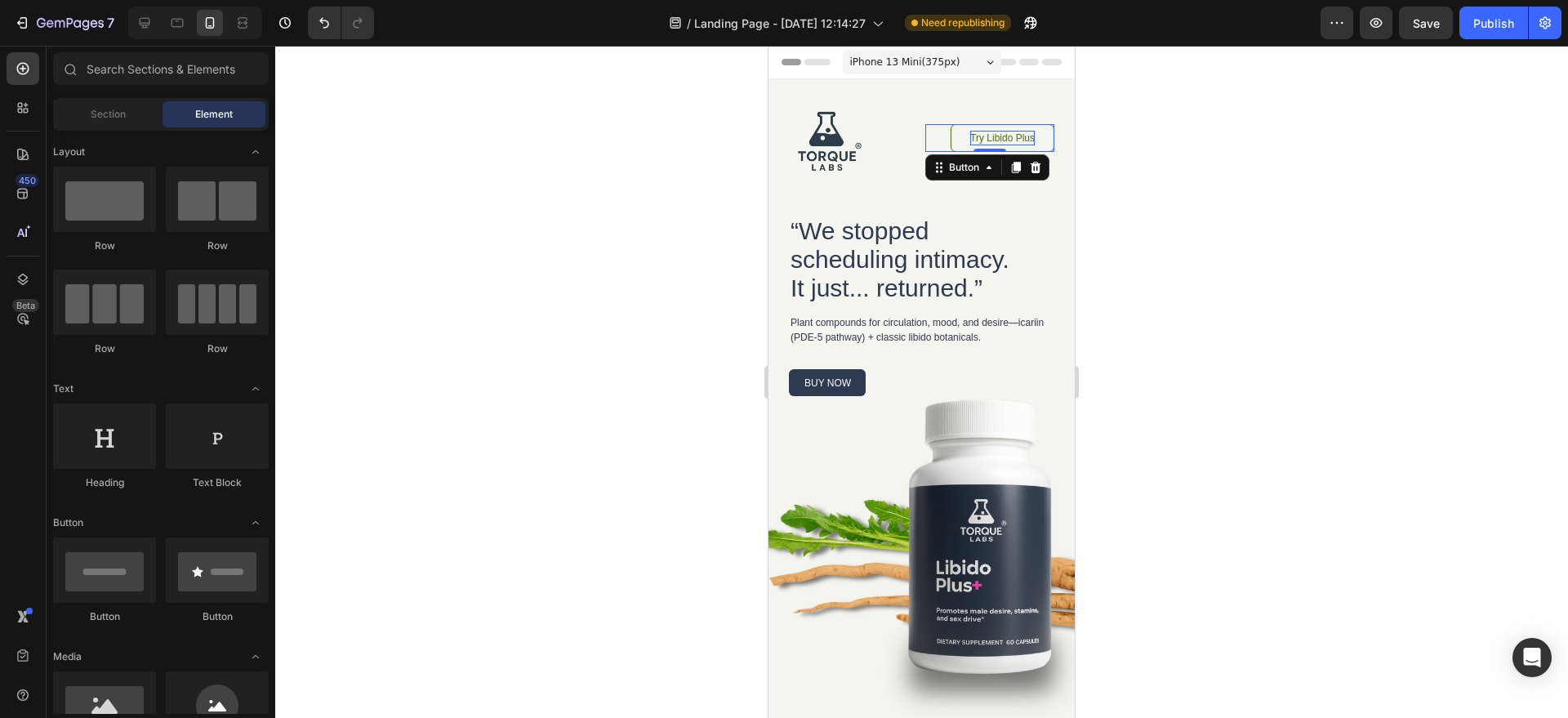
click at [1018, 140] on p "Try Libido Plus" at bounding box center [1003, 138] width 65 height 15
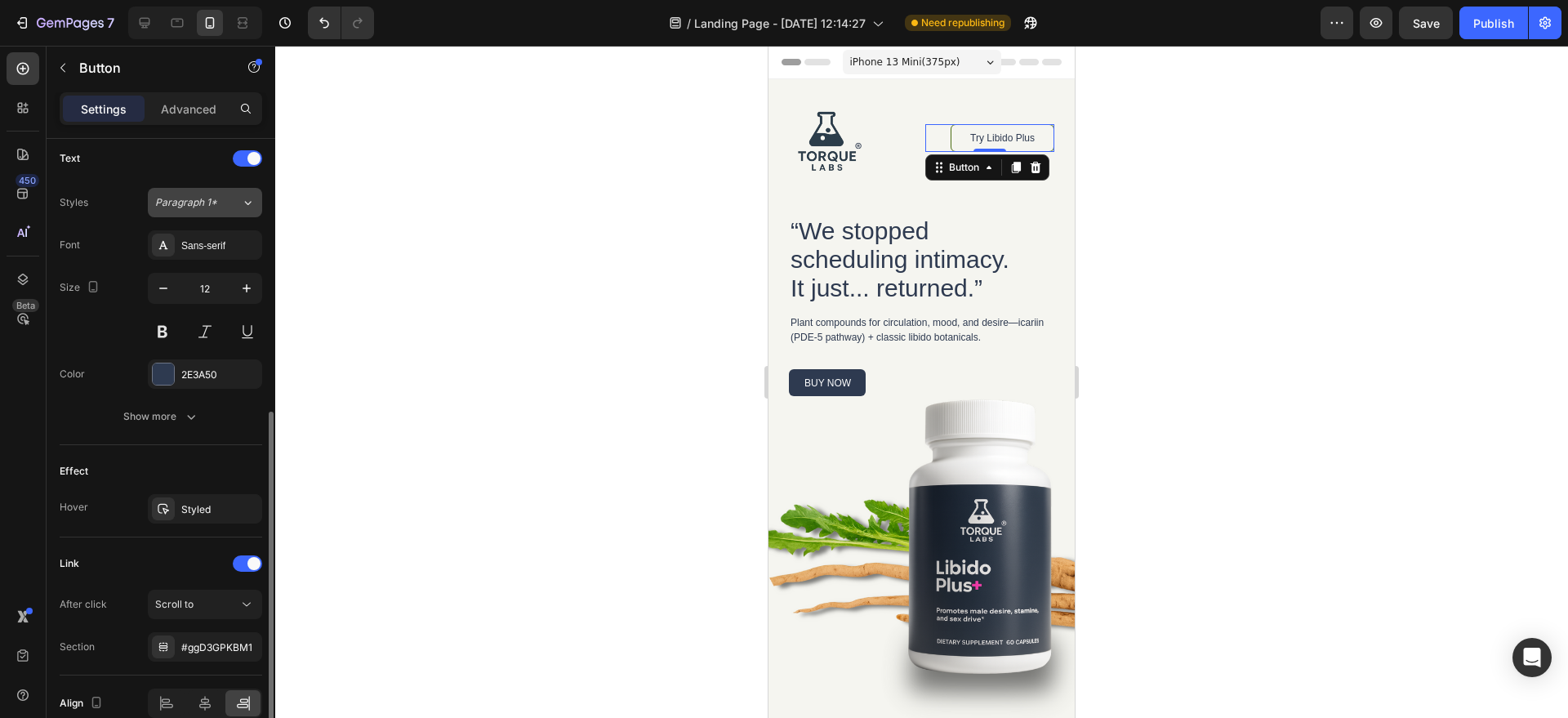
scroll to position [549, 0]
click at [215, 607] on div "Scroll to" at bounding box center [196, 608] width 83 height 15
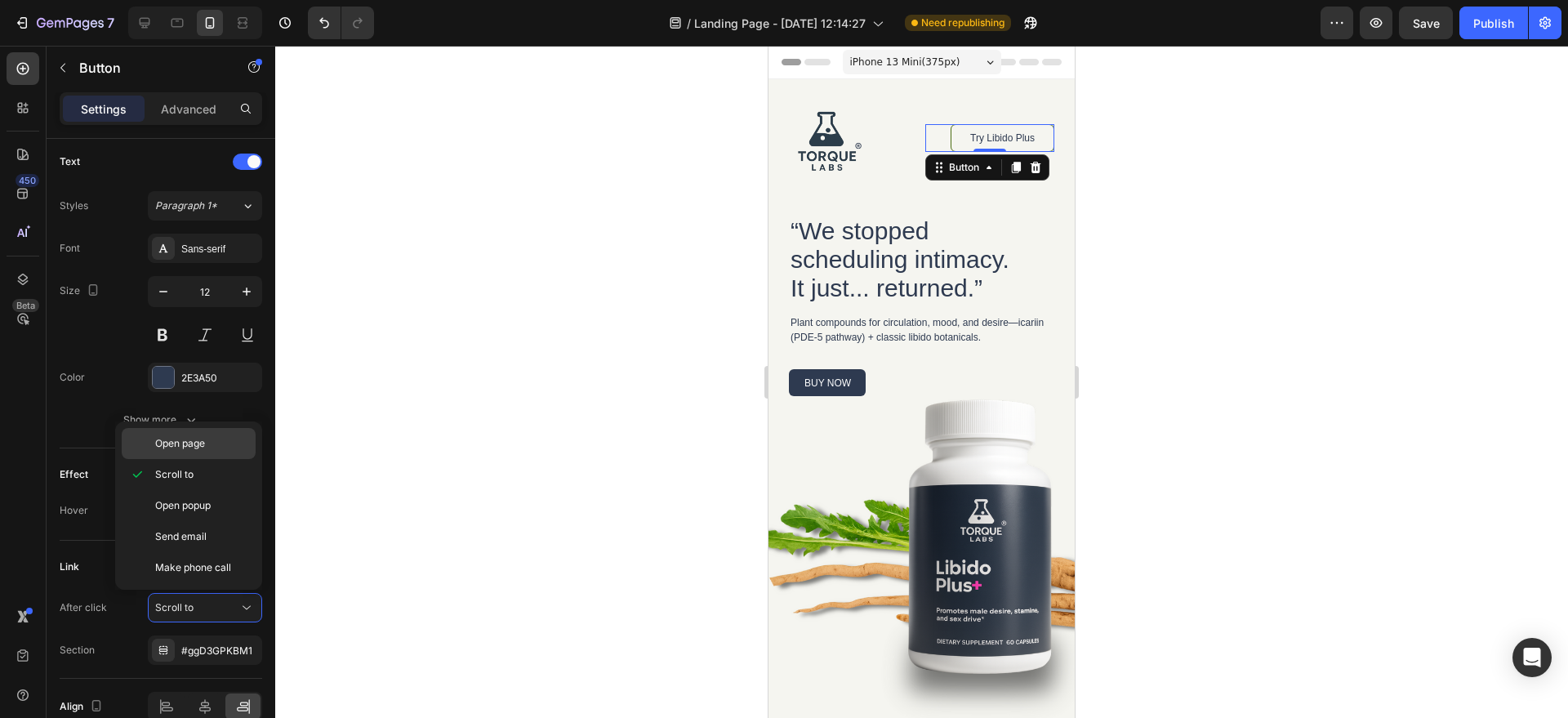
click at [219, 438] on p "Open page" at bounding box center [201, 444] width 93 height 15
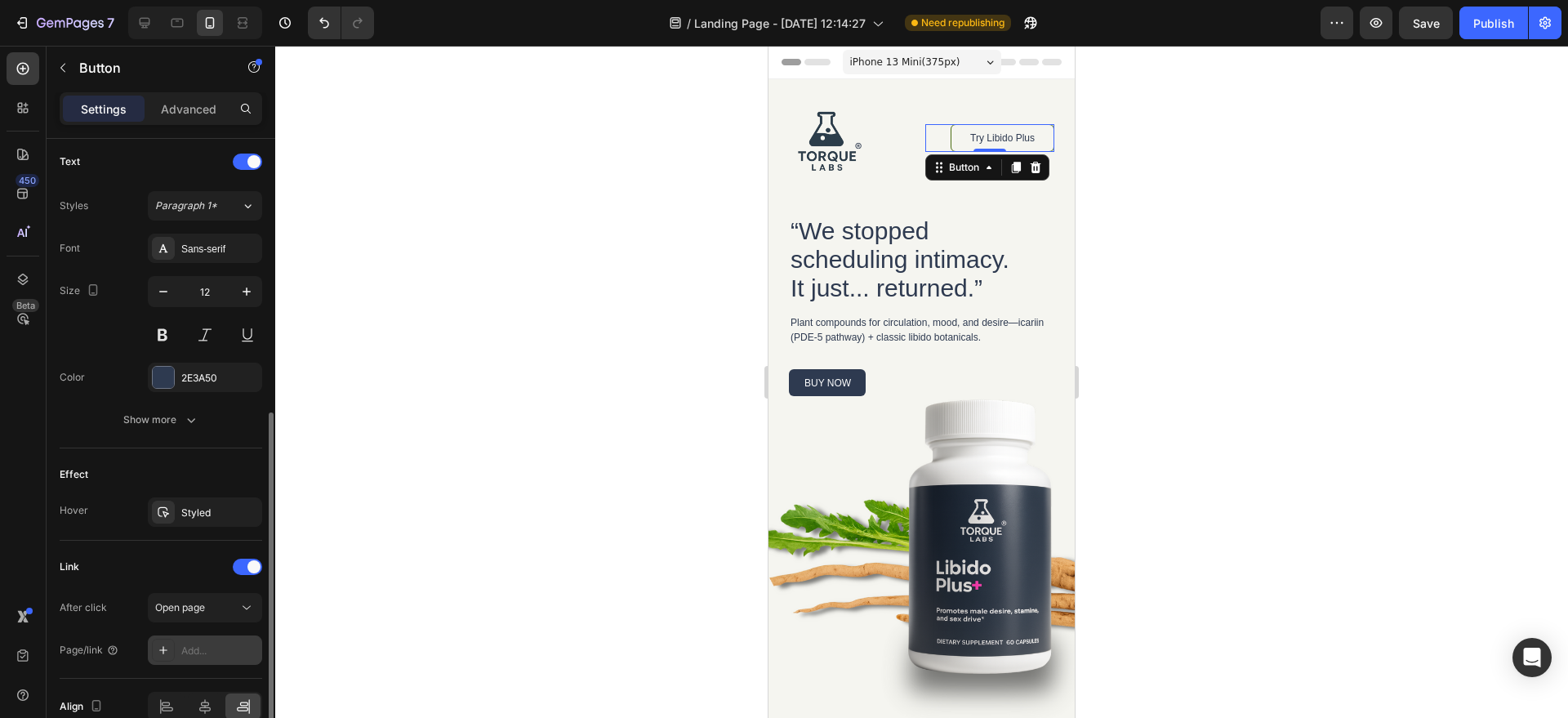
click at [203, 644] on div "Add..." at bounding box center [219, 651] width 76 height 15
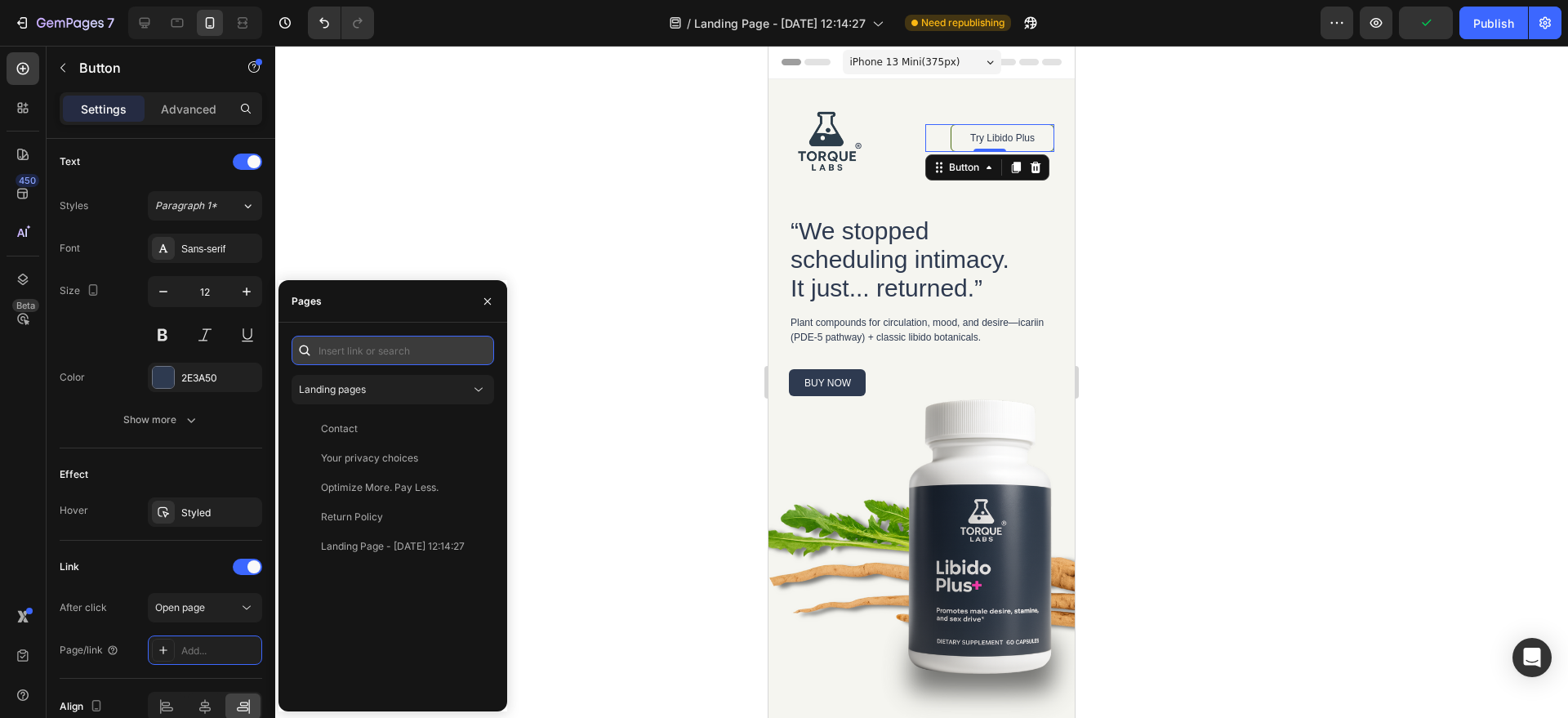
click at [378, 354] on input "text" at bounding box center [393, 351] width 203 height 30
paste input "https://torquelabs.co/products/libido-plus-extra-strength?variant=50509870661848"
type input "https://torquelabs.co/products/libido-plus-extra-strength?variant=50509870661848"
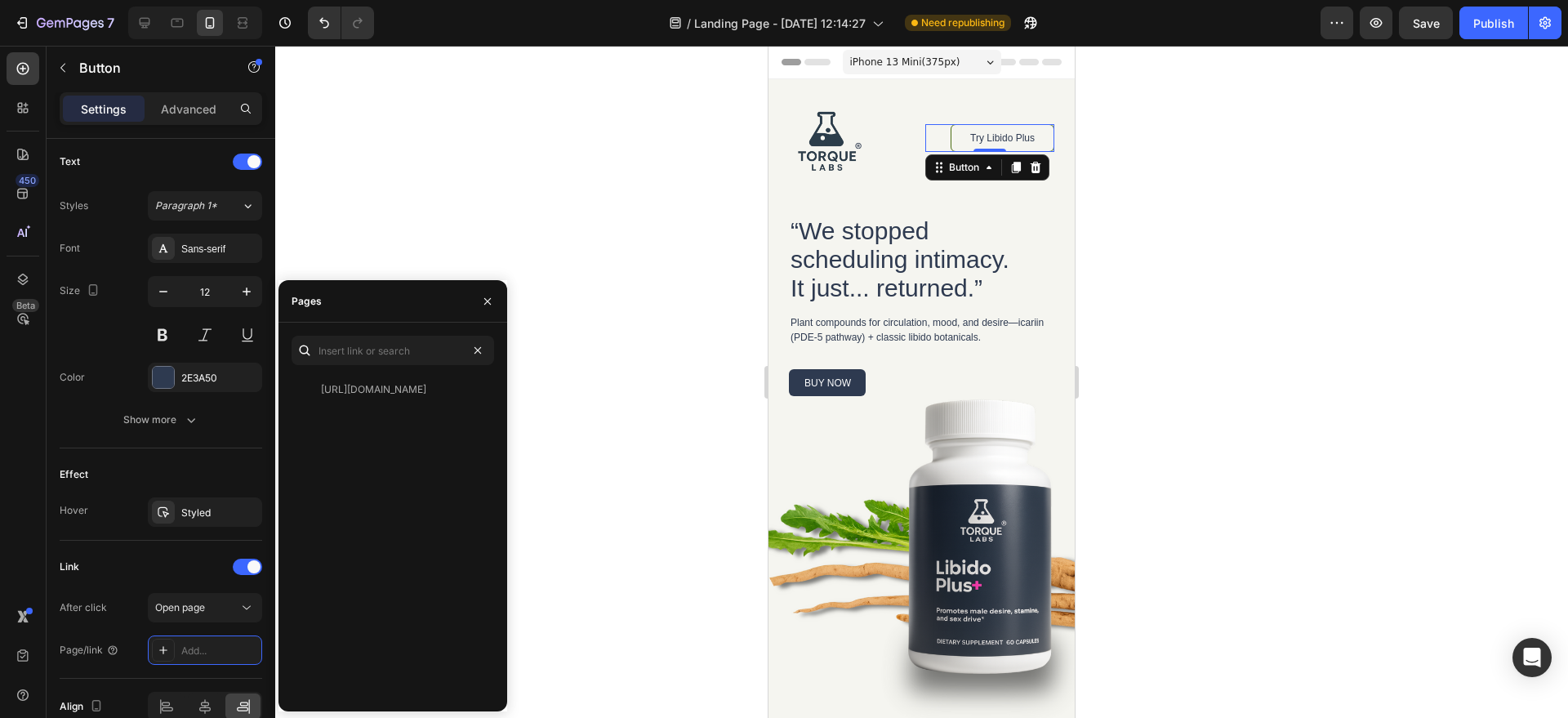
scroll to position [0, 0]
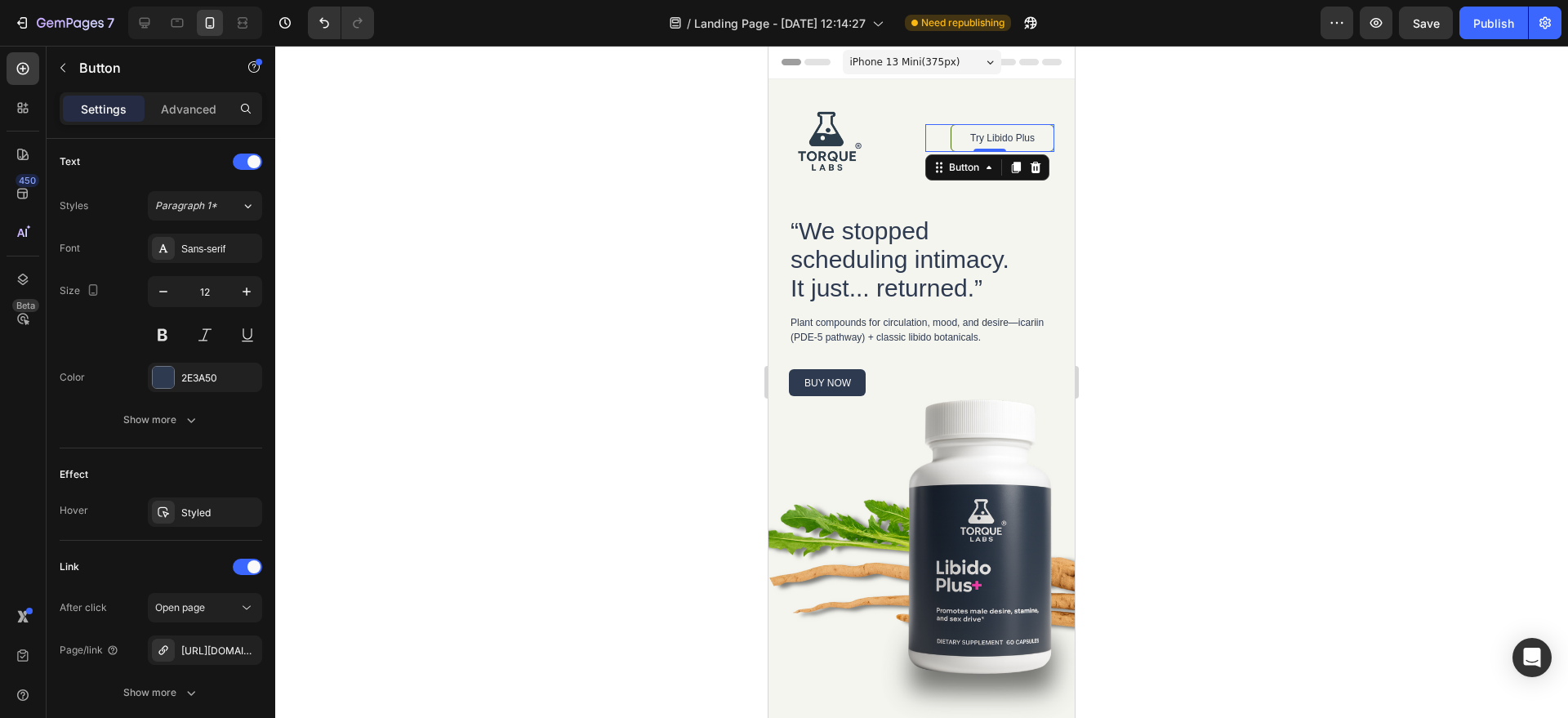
click at [445, 255] on div at bounding box center [921, 382] width 1293 height 672
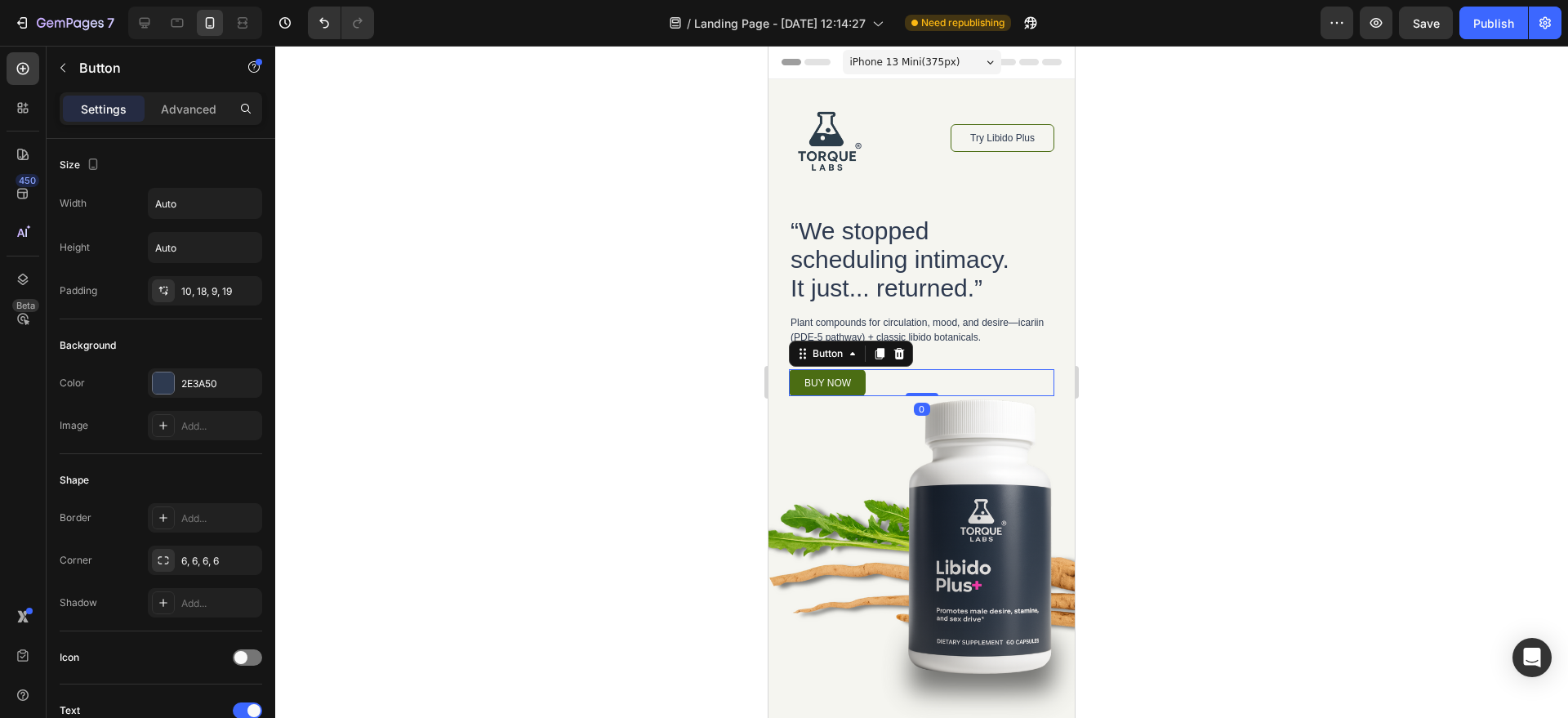
click at [839, 371] on link "buy now" at bounding box center [827, 382] width 76 height 27
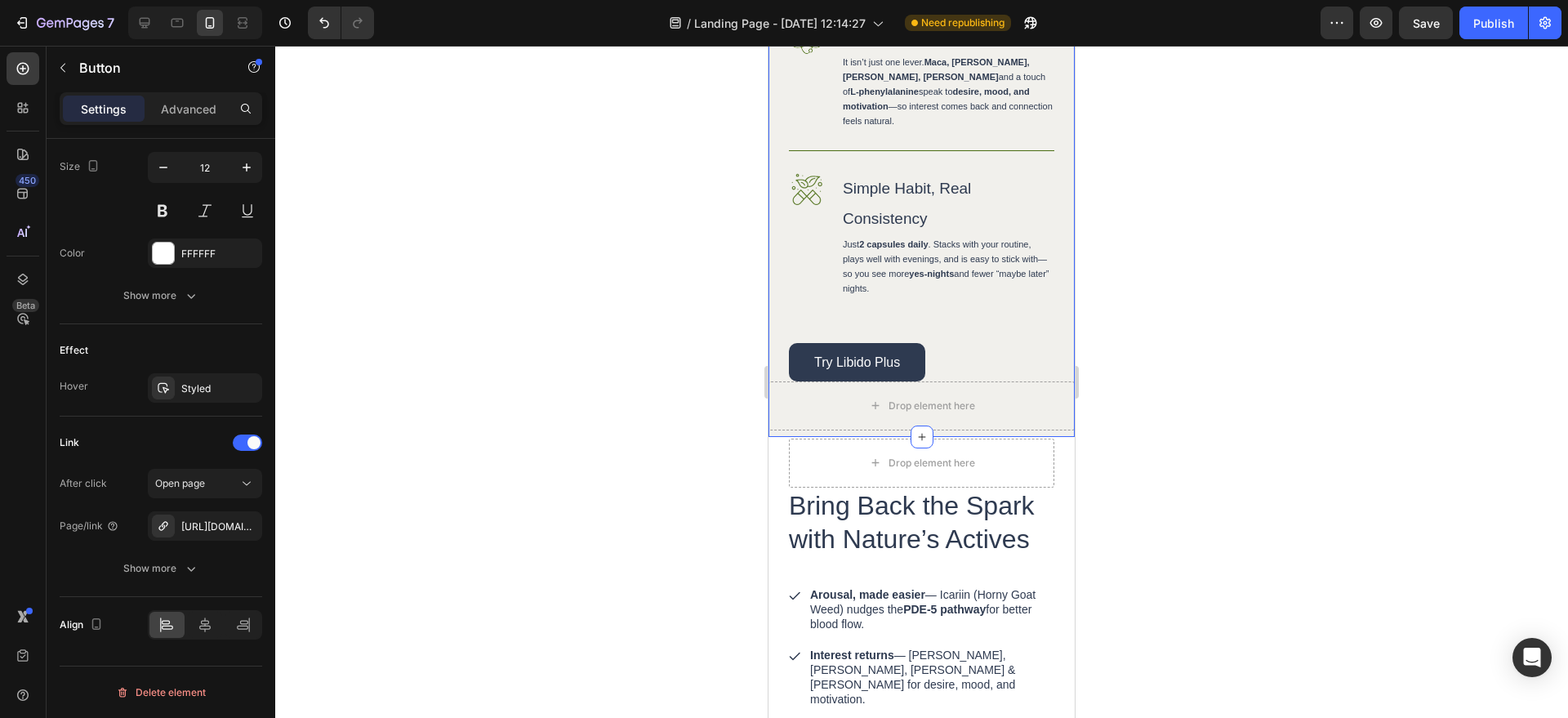
scroll to position [1797, 0]
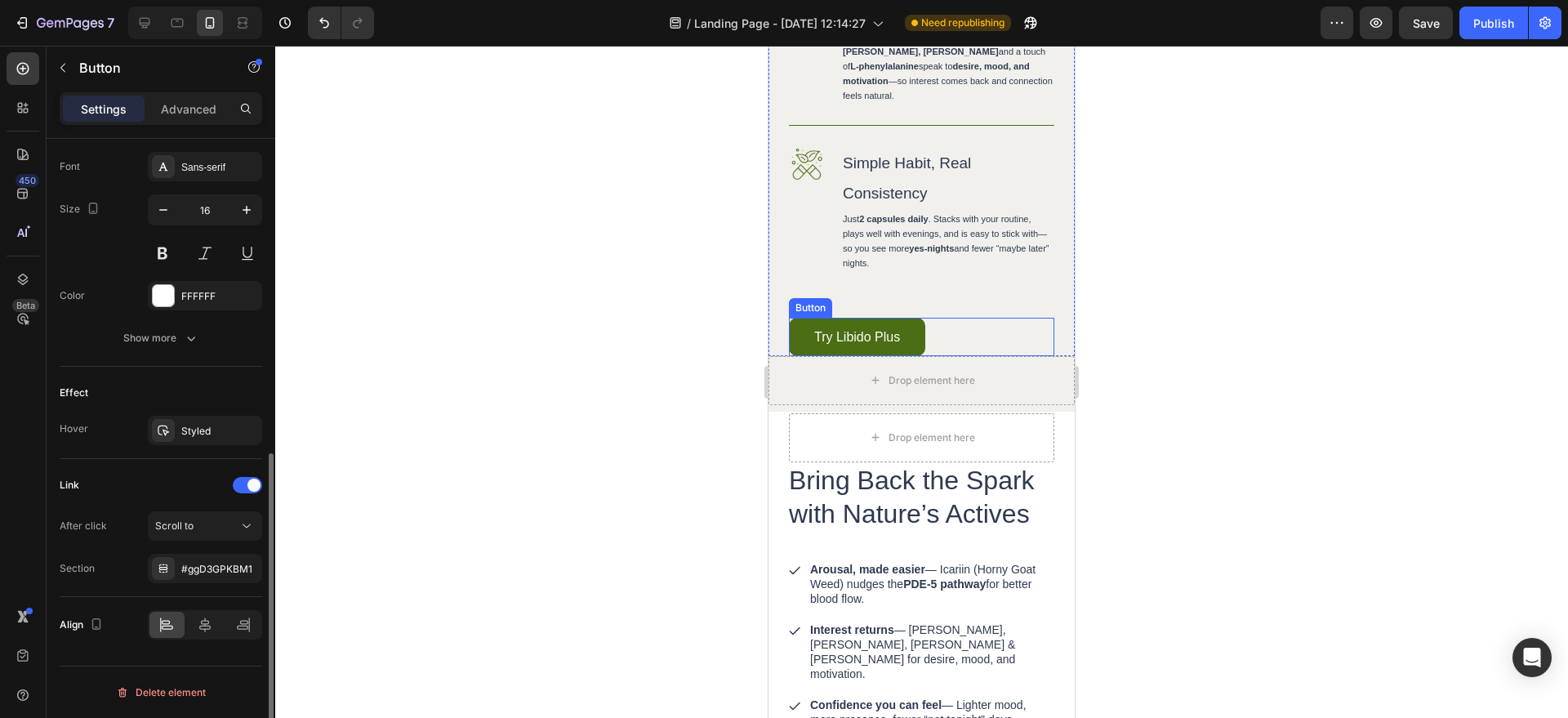
click at [900, 356] on link "Try Libido Plus" at bounding box center [857, 337] width 136 height 39
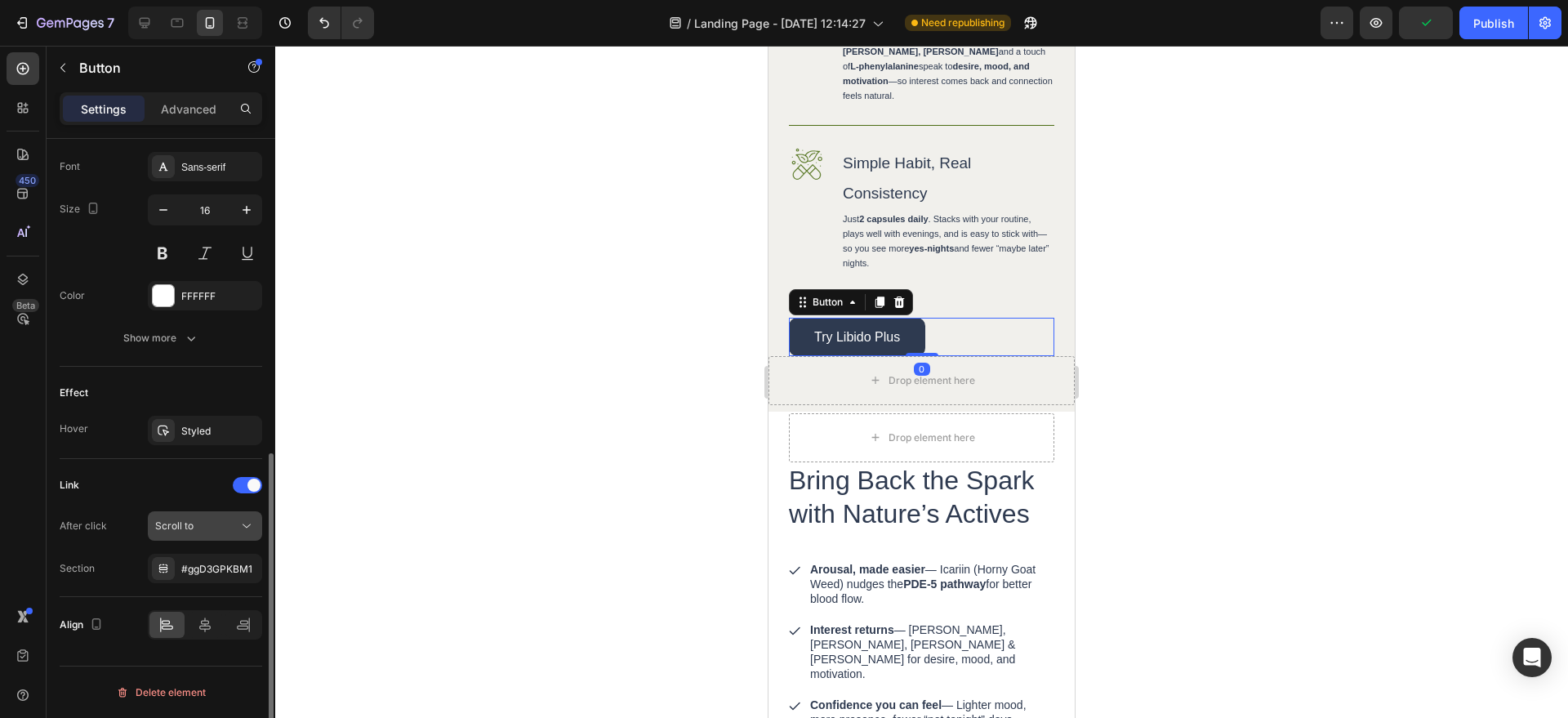
click at [208, 535] on button "Scroll to" at bounding box center [205, 526] width 114 height 30
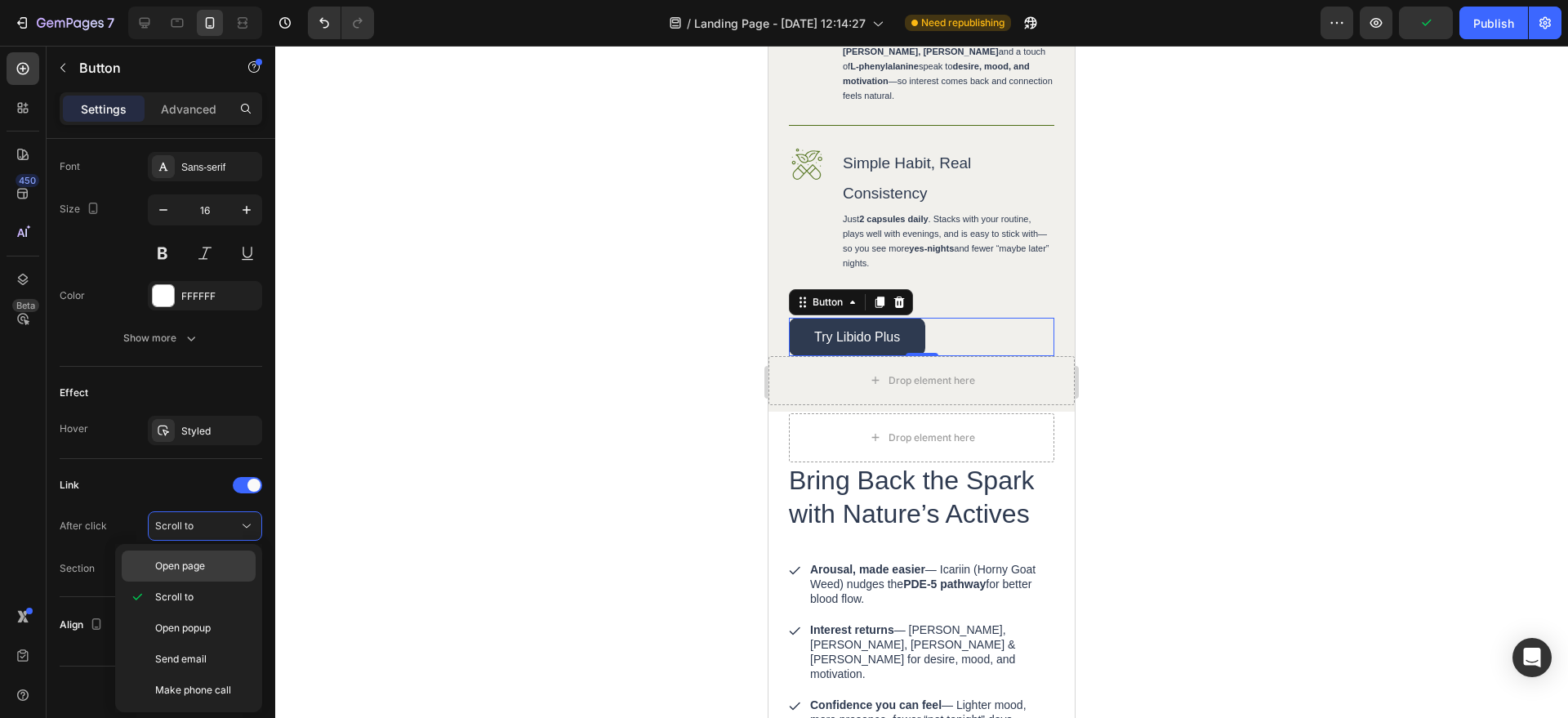
click at [194, 573] on div "Open page" at bounding box center [188, 566] width 134 height 31
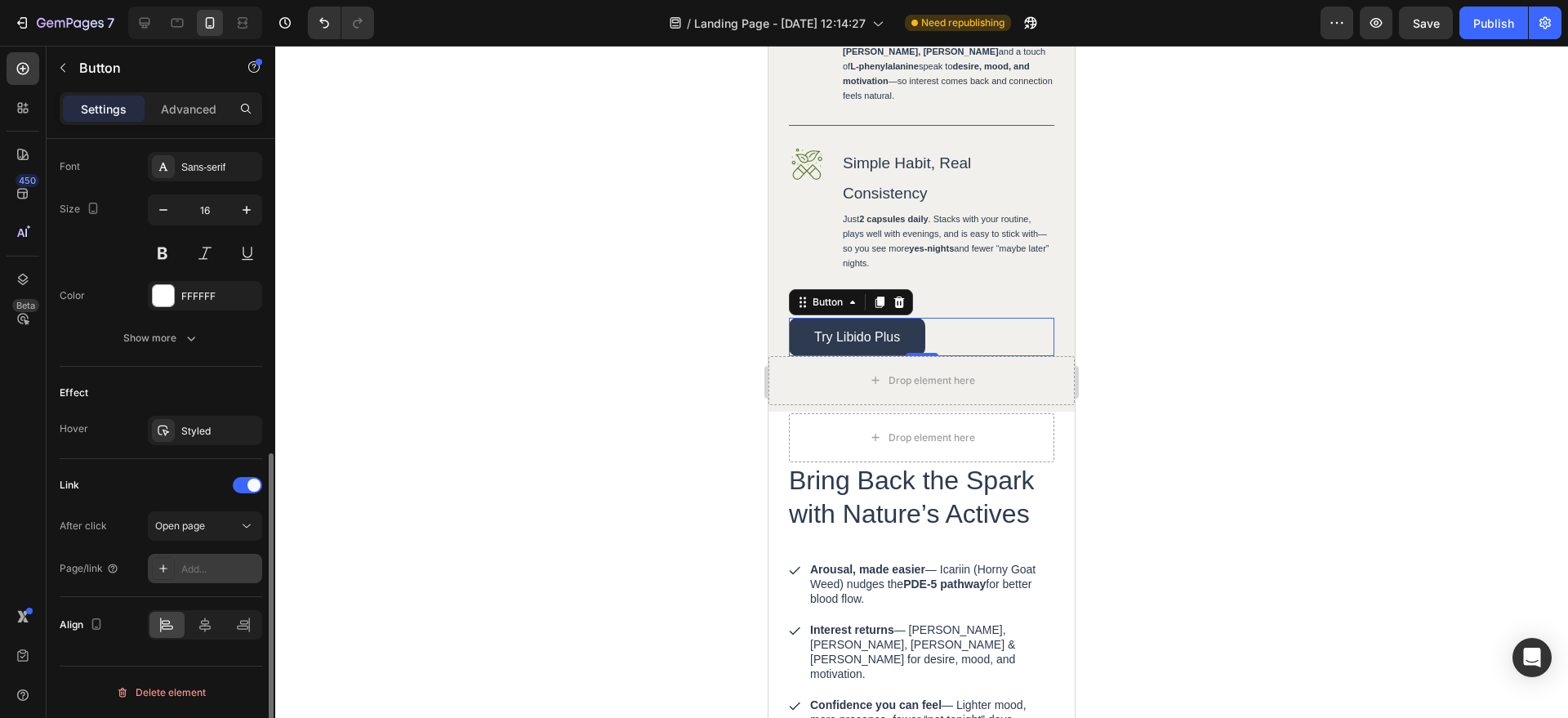
click at [214, 567] on div "Add..." at bounding box center [219, 569] width 76 height 15
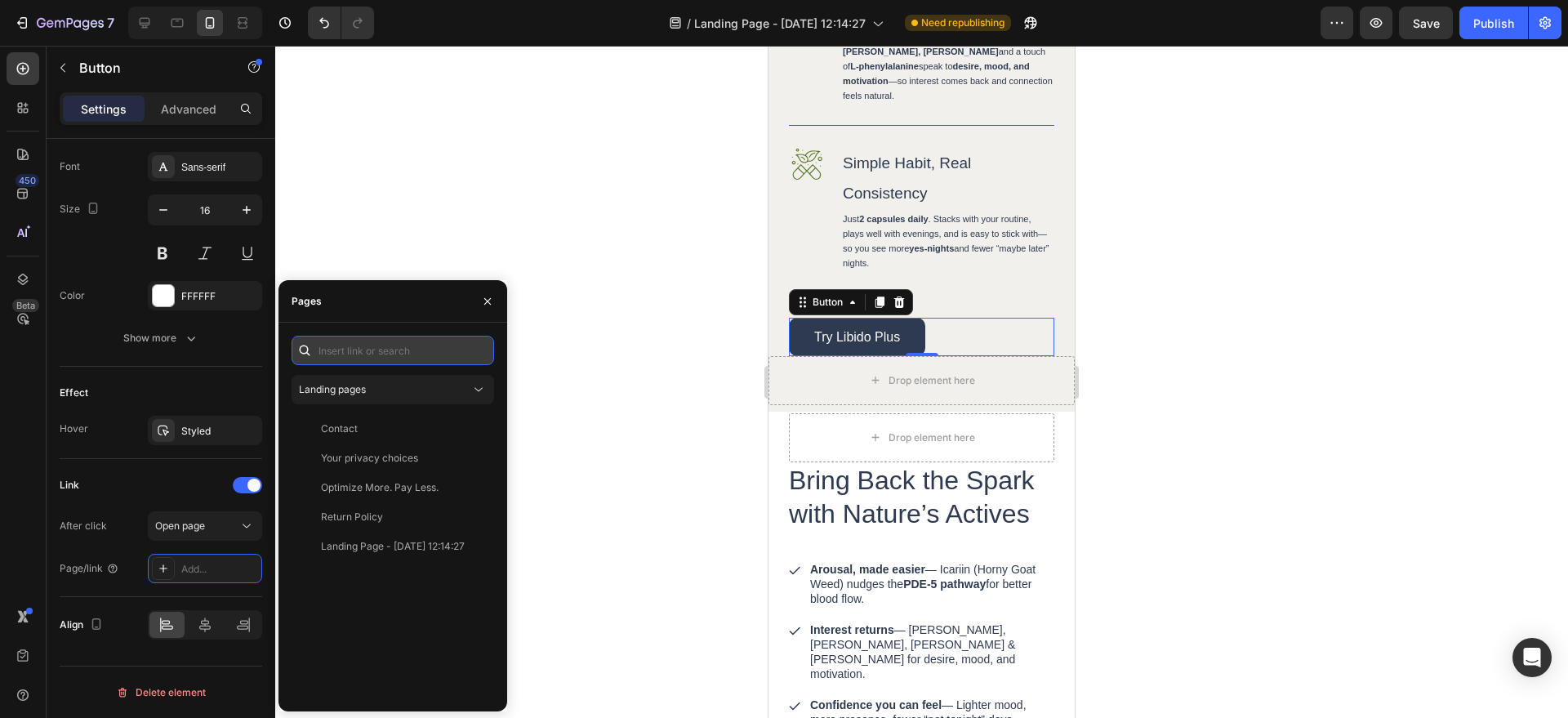
click at [417, 351] on input "text" at bounding box center [393, 351] width 203 height 30
paste input "https://torquelabs.co/products/libido-plus-extra-strength?variant=50509870661848"
type input "https://torquelabs.co/products/libido-plus-extra-strength?variant=50509870661848"
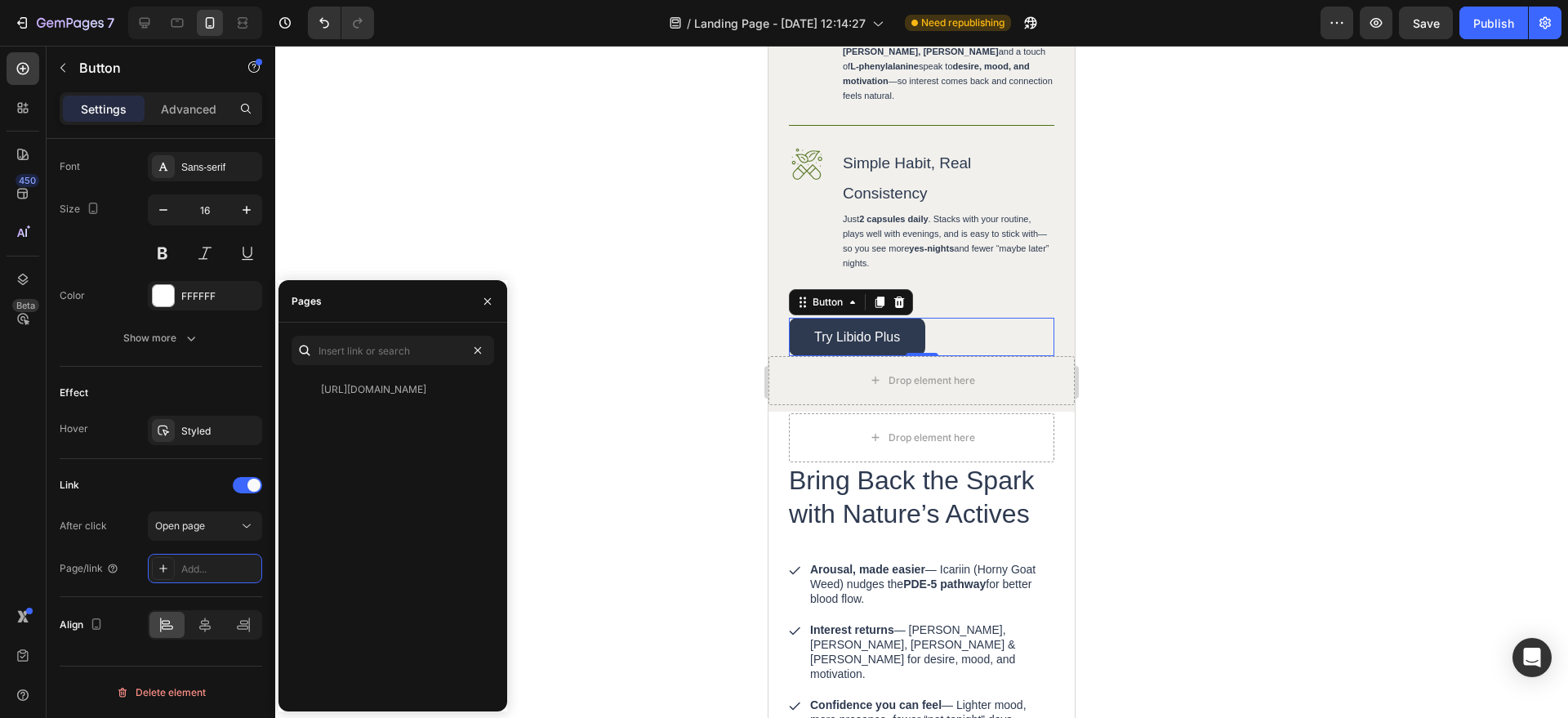
scroll to position [0, 0]
click at [351, 214] on div at bounding box center [921, 382] width 1293 height 672
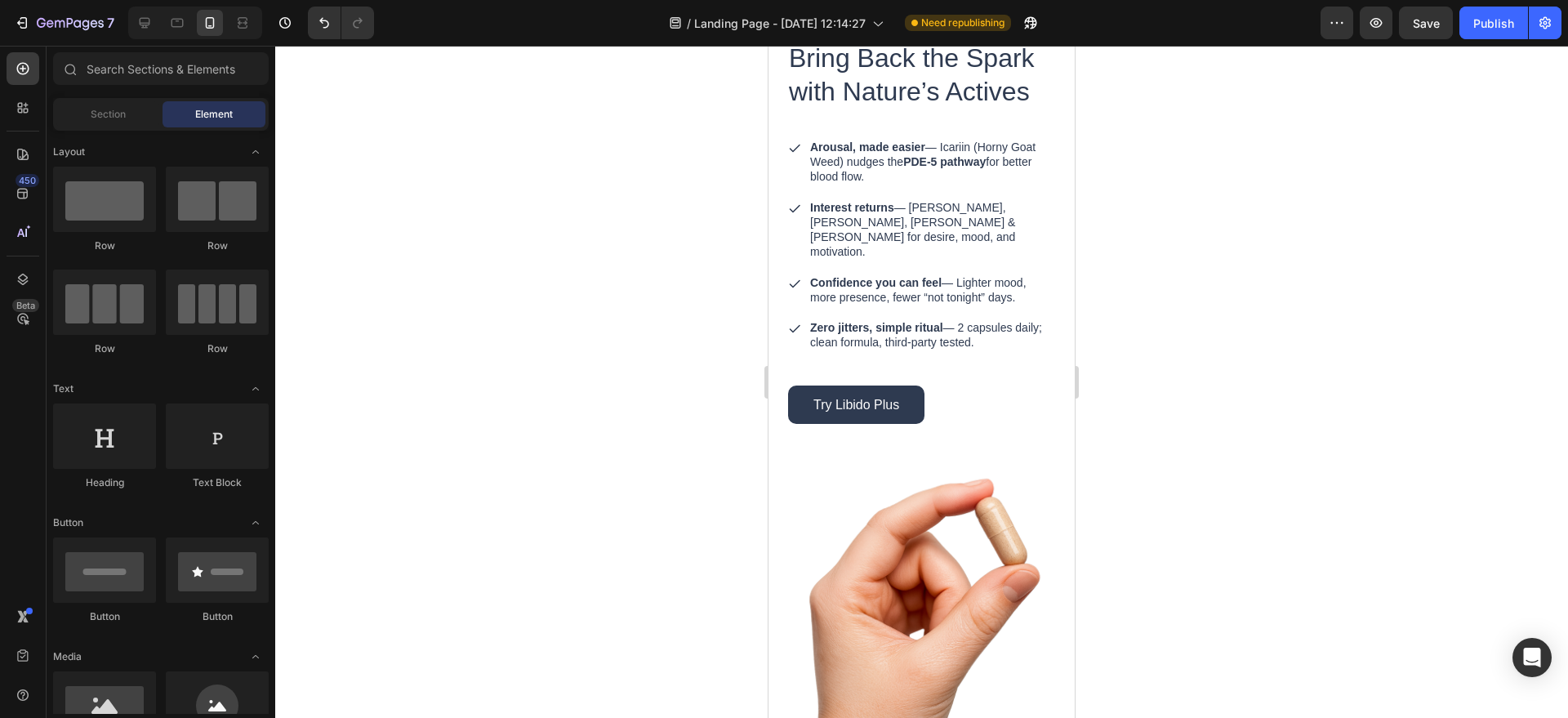
scroll to position [2230, 0]
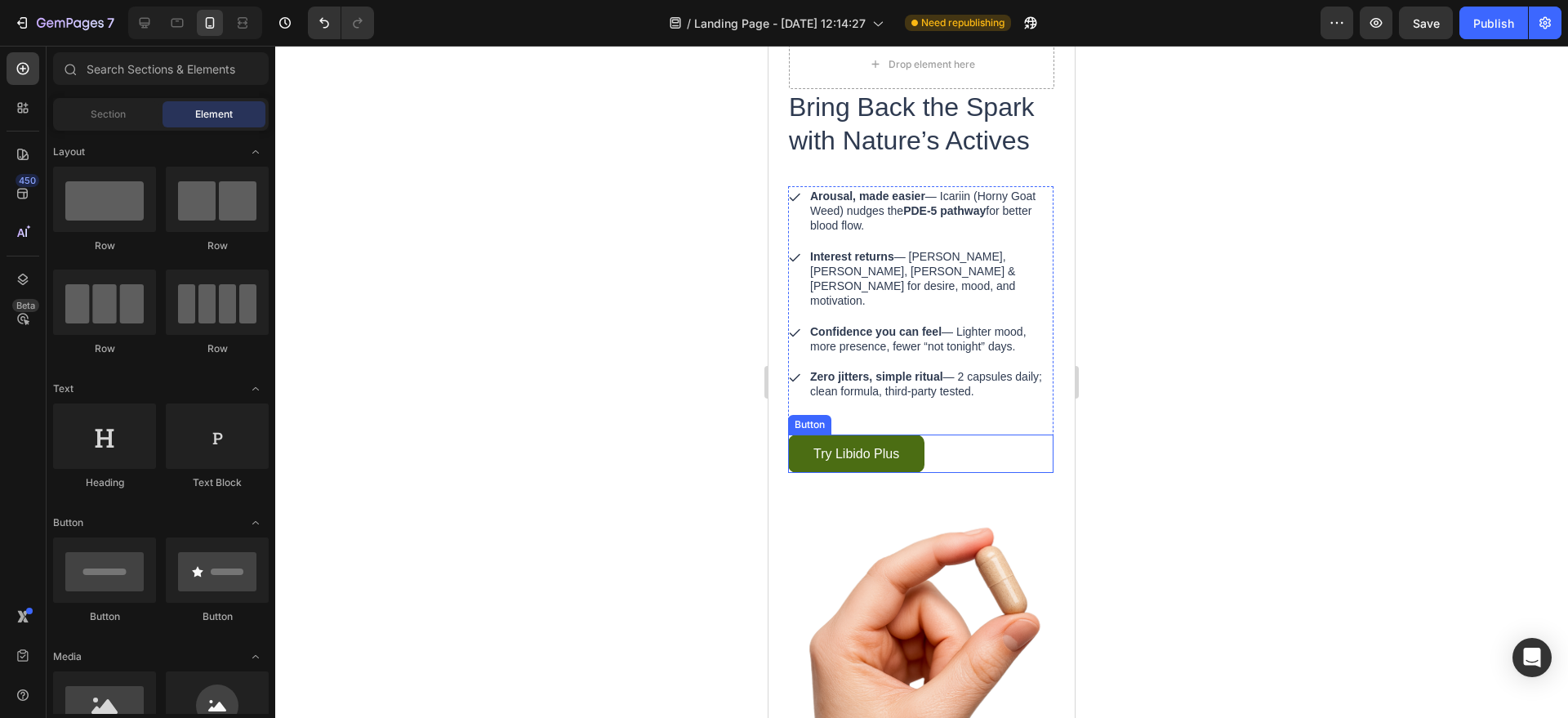
click at [906, 435] on link "Try Libido Plus" at bounding box center [856, 453] width 136 height 39
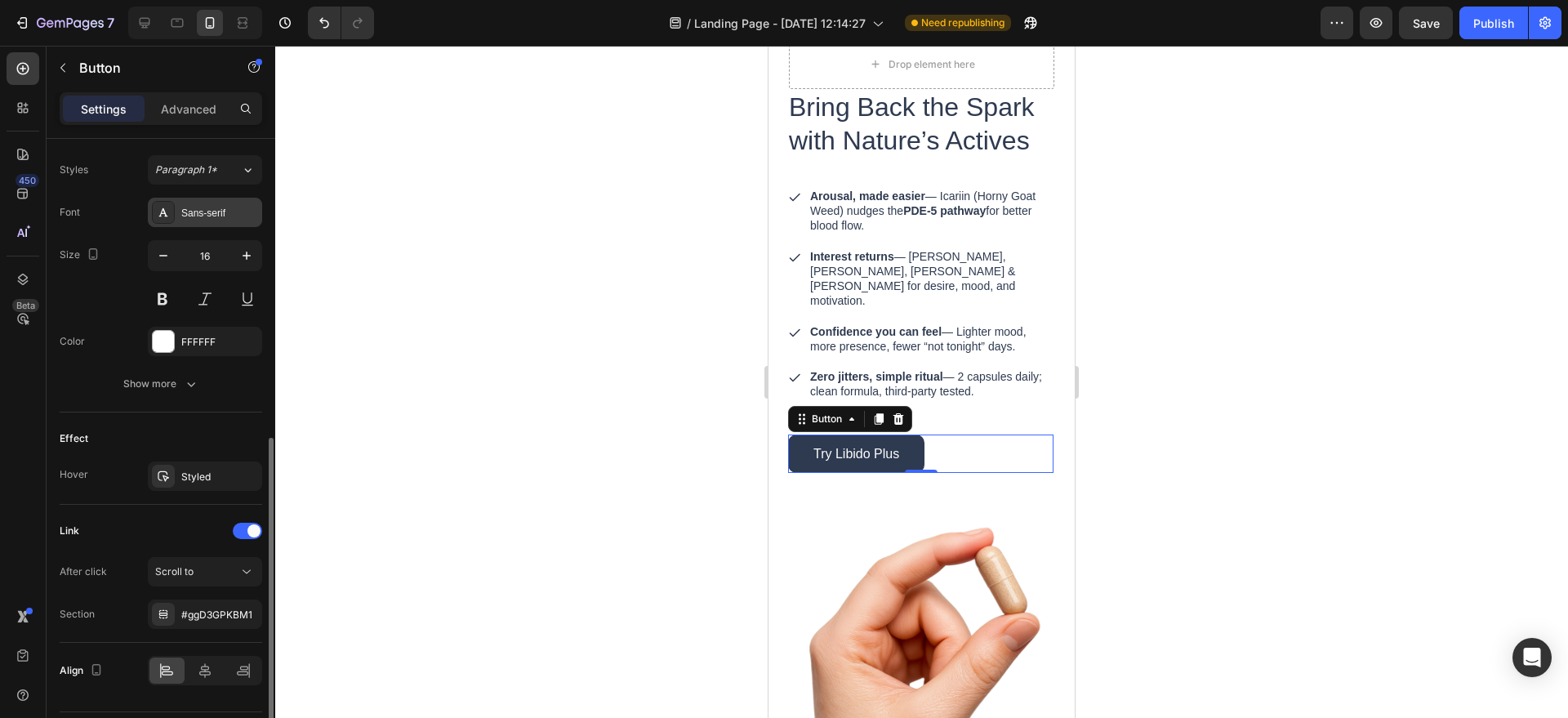
scroll to position [595, 0]
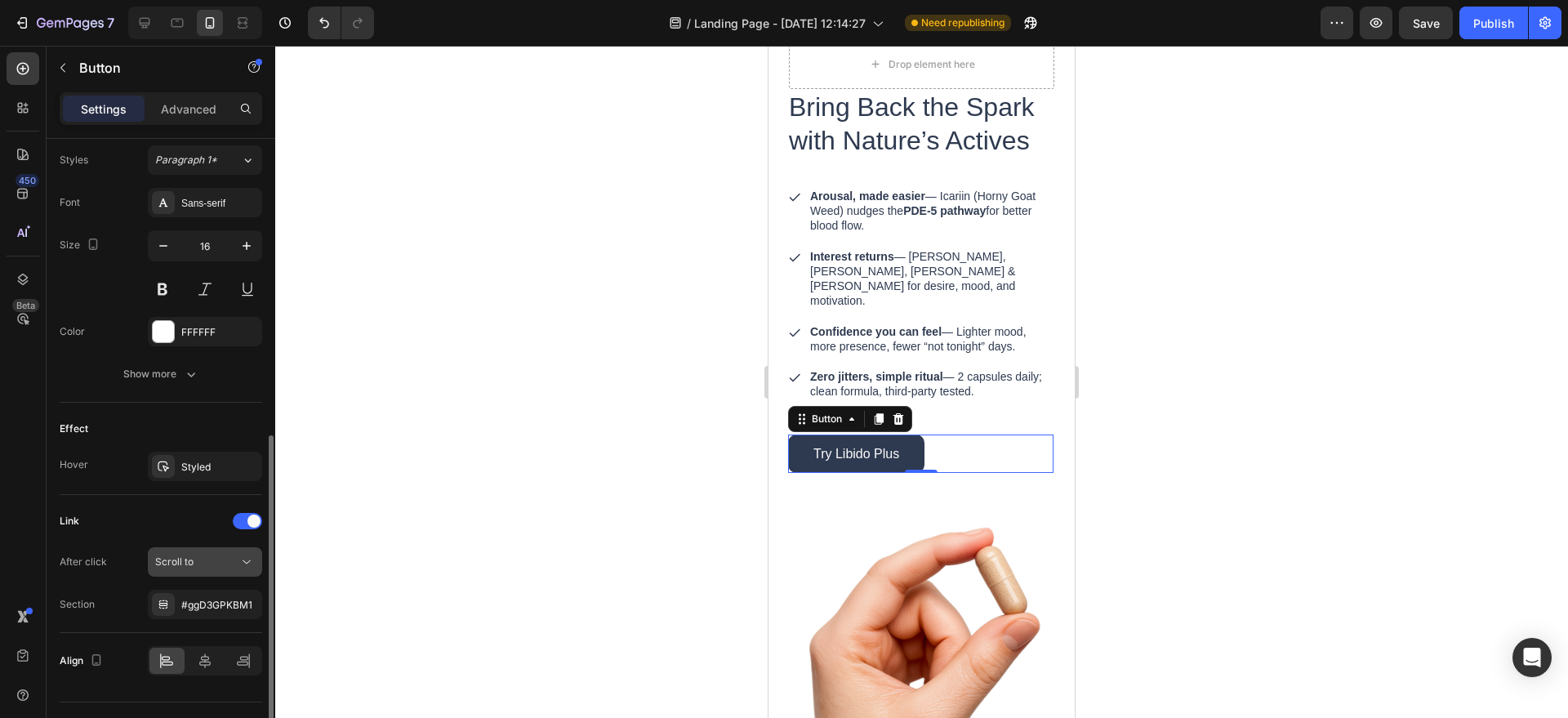
click at [203, 559] on div "Scroll to" at bounding box center [196, 562] width 83 height 15
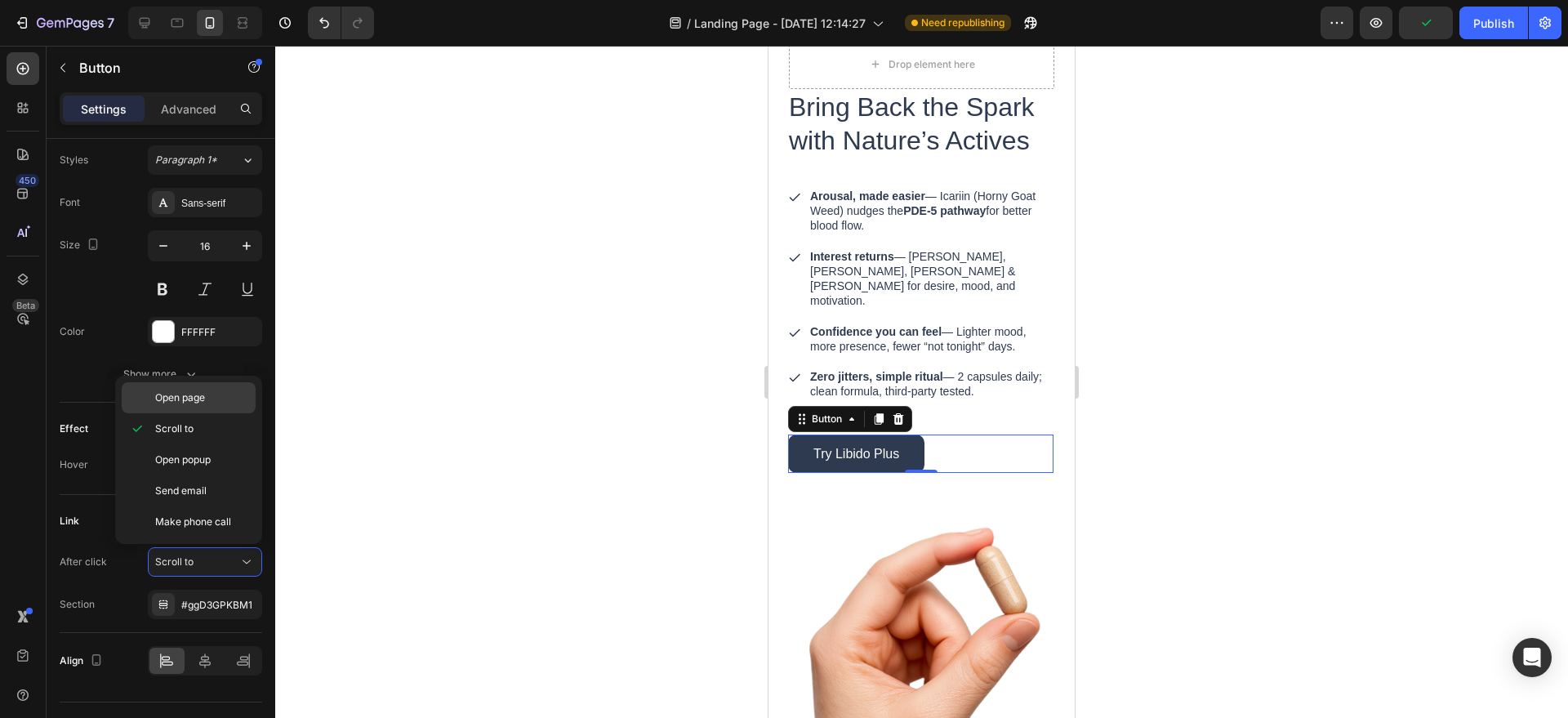
click at [213, 399] on p "Open page" at bounding box center [201, 398] width 93 height 15
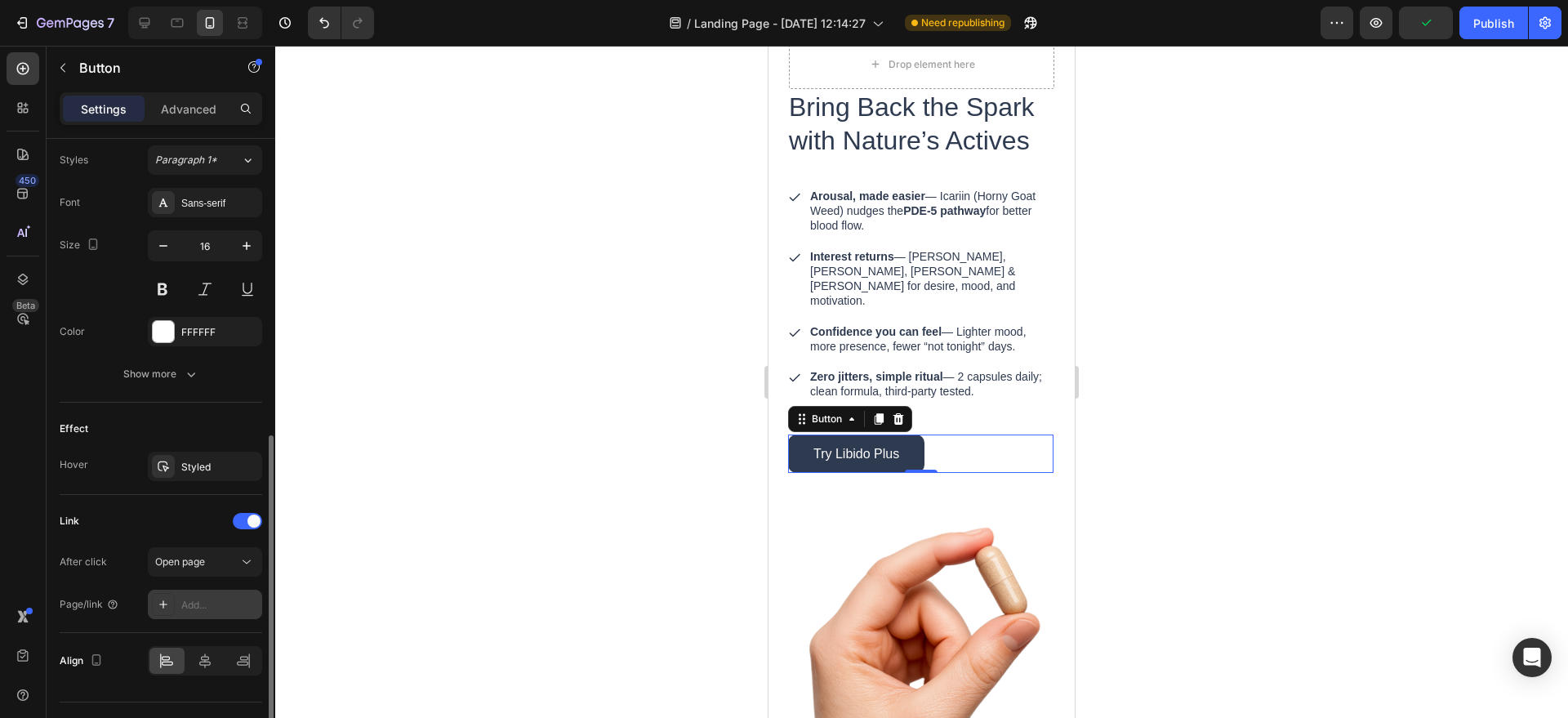
click at [194, 602] on div "Add..." at bounding box center [219, 605] width 76 height 15
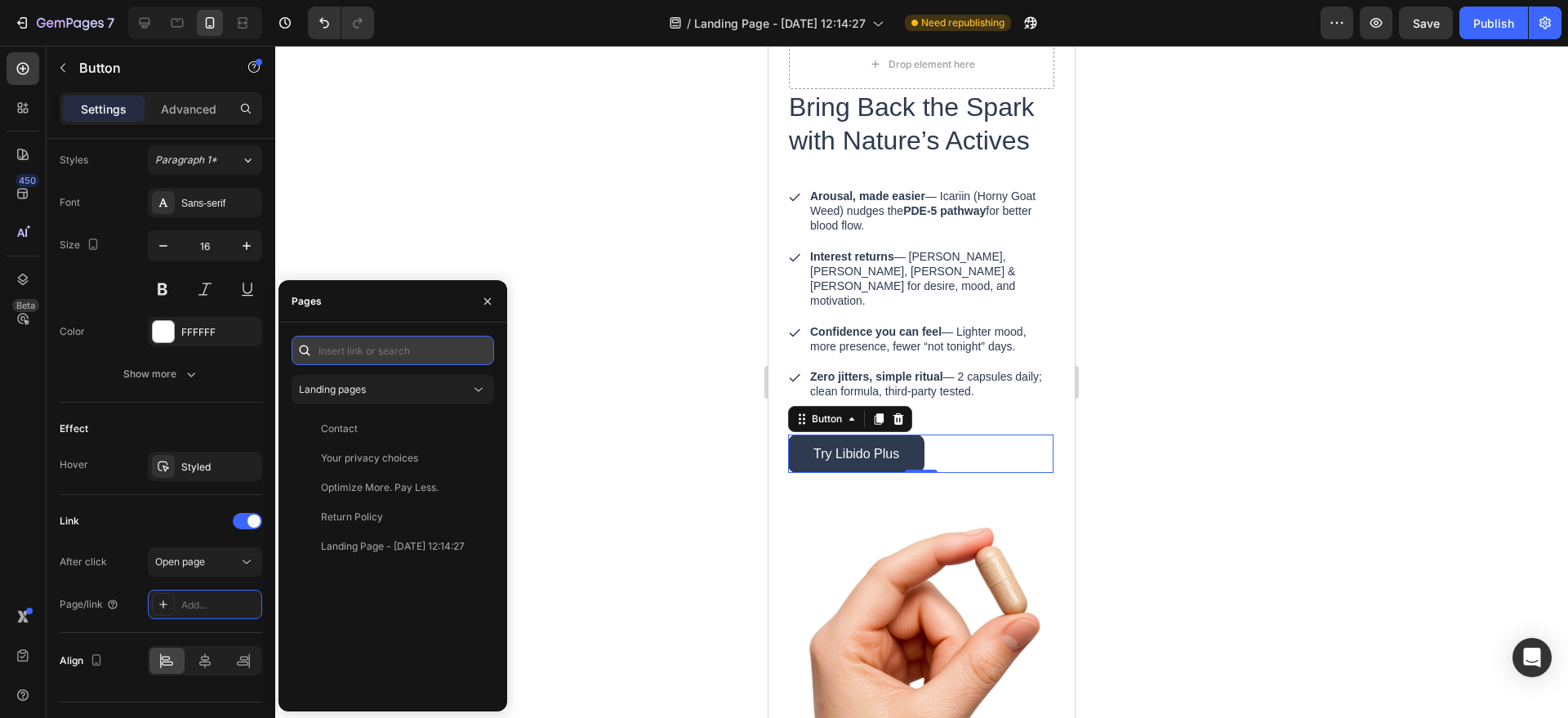
click at [355, 348] on input "text" at bounding box center [393, 351] width 203 height 30
paste input "https://torquelabs.co/products/libido-plus-extra-strength?variant=50509870661848"
type input "https://torquelabs.co/products/libido-plus-extra-strength?variant=50509870661848"
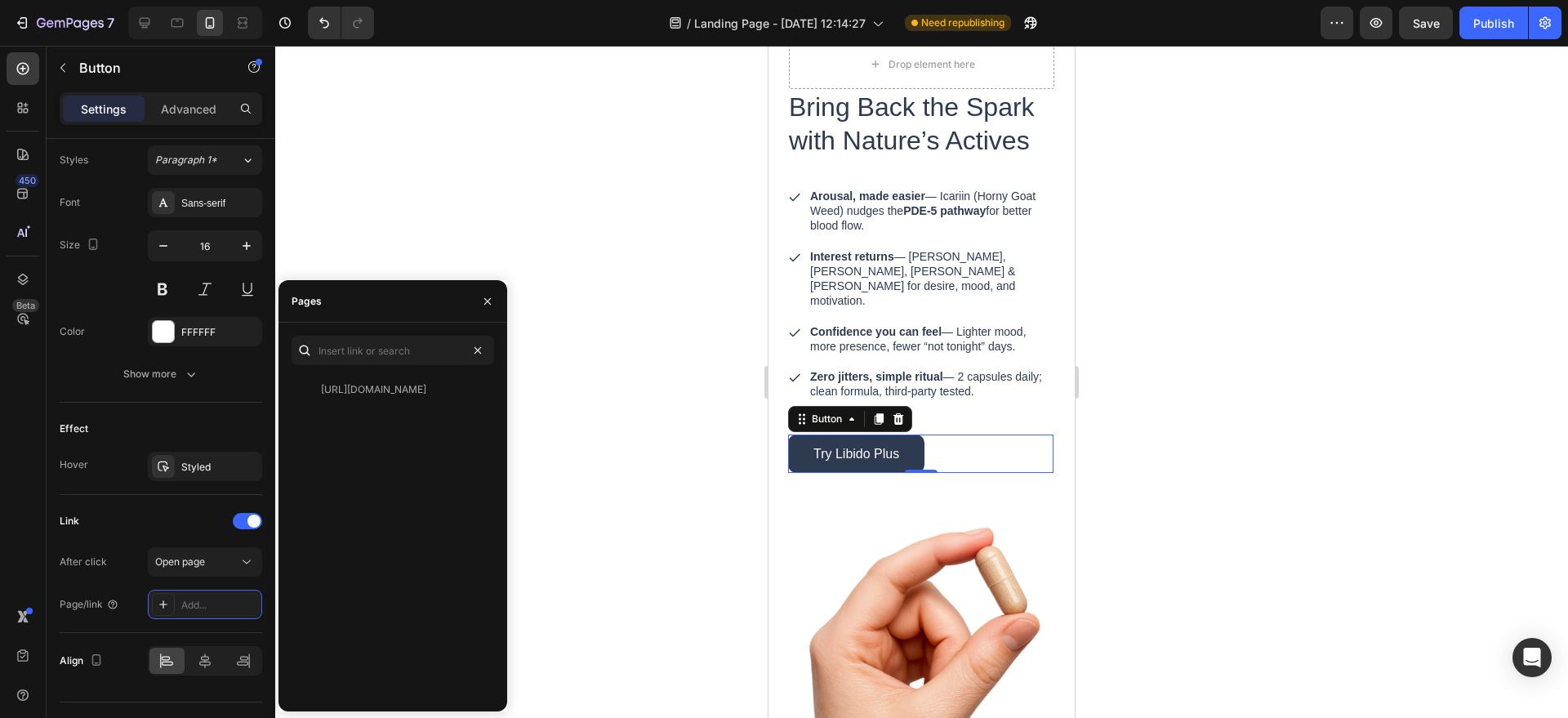
click at [537, 348] on div at bounding box center [921, 382] width 1293 height 672
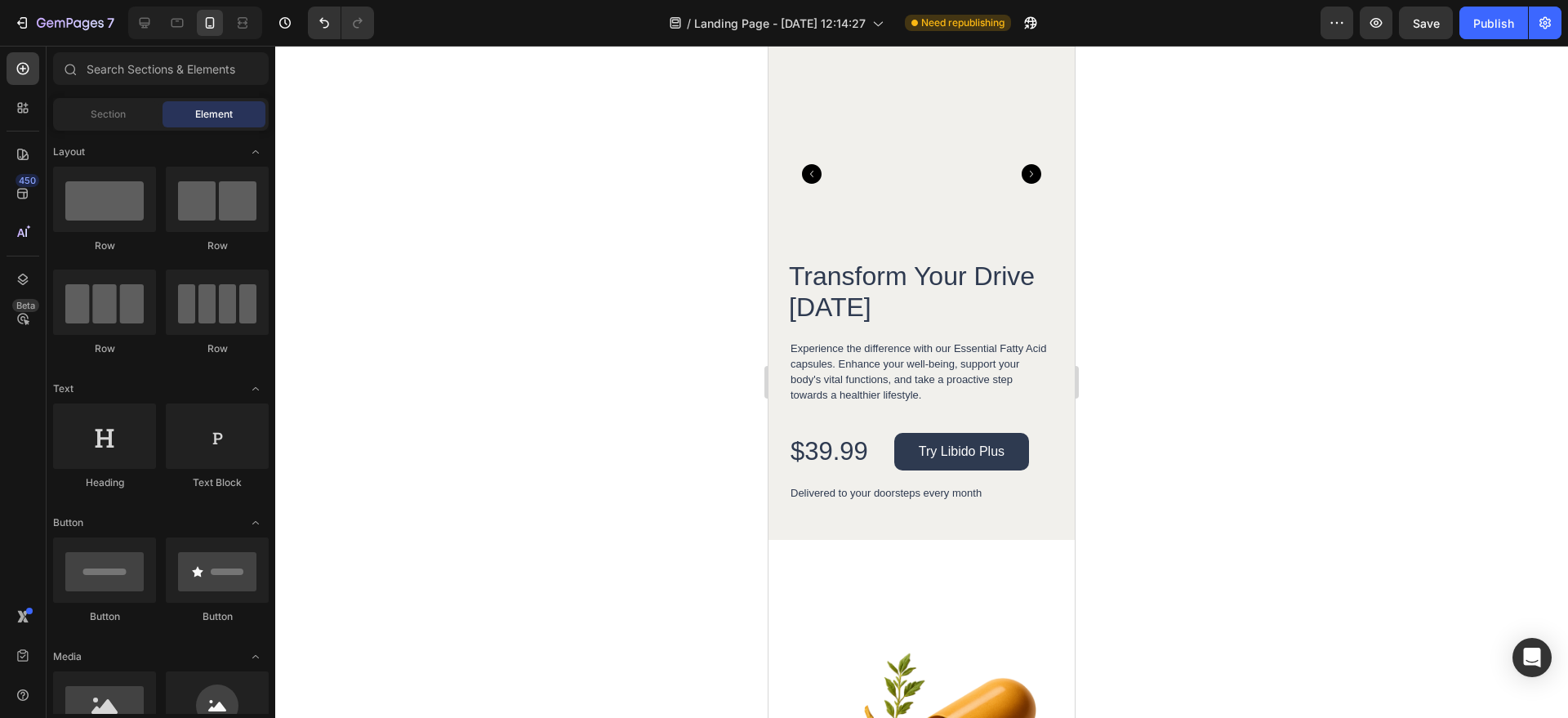
scroll to position [4131, 0]
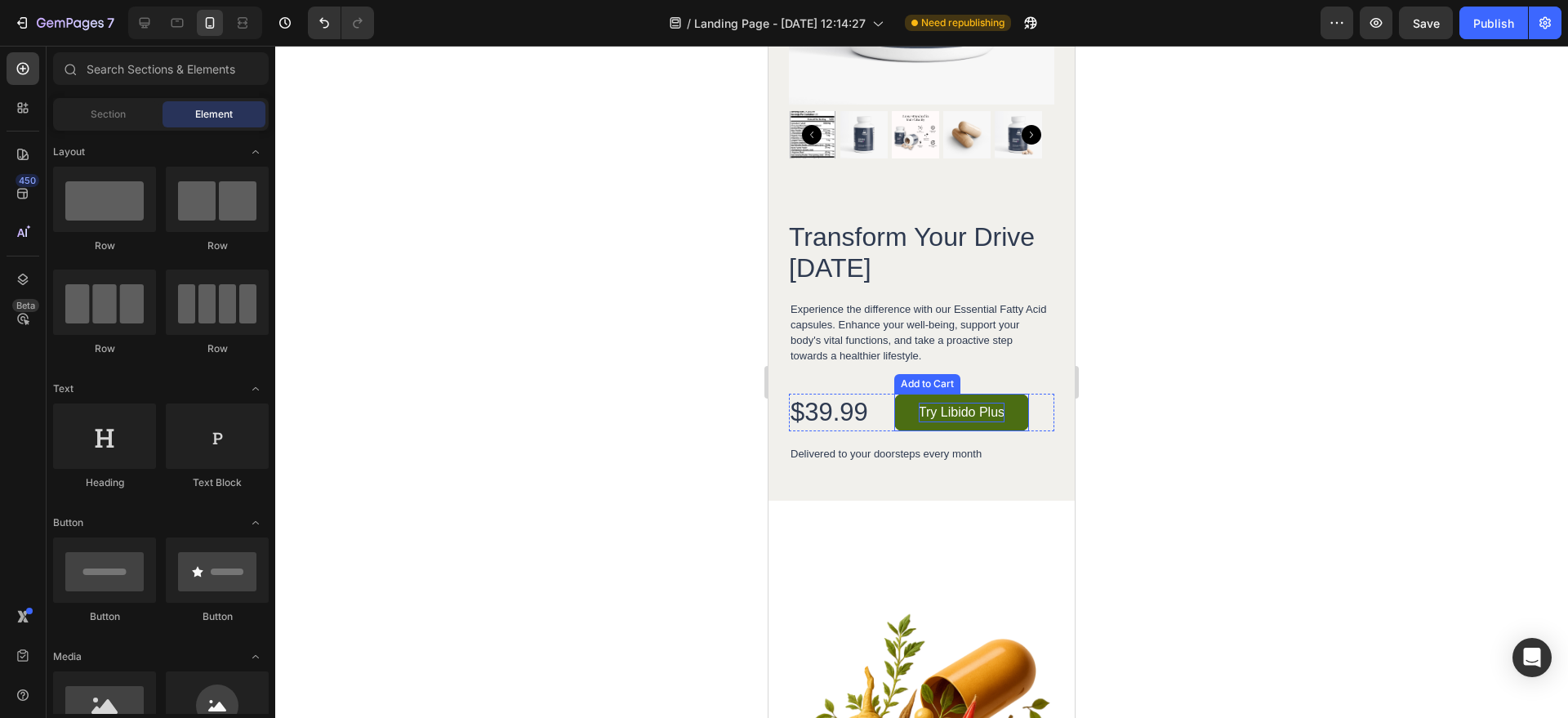
click at [973, 403] on div "Try Libido Plus" at bounding box center [962, 412] width 85 height 20
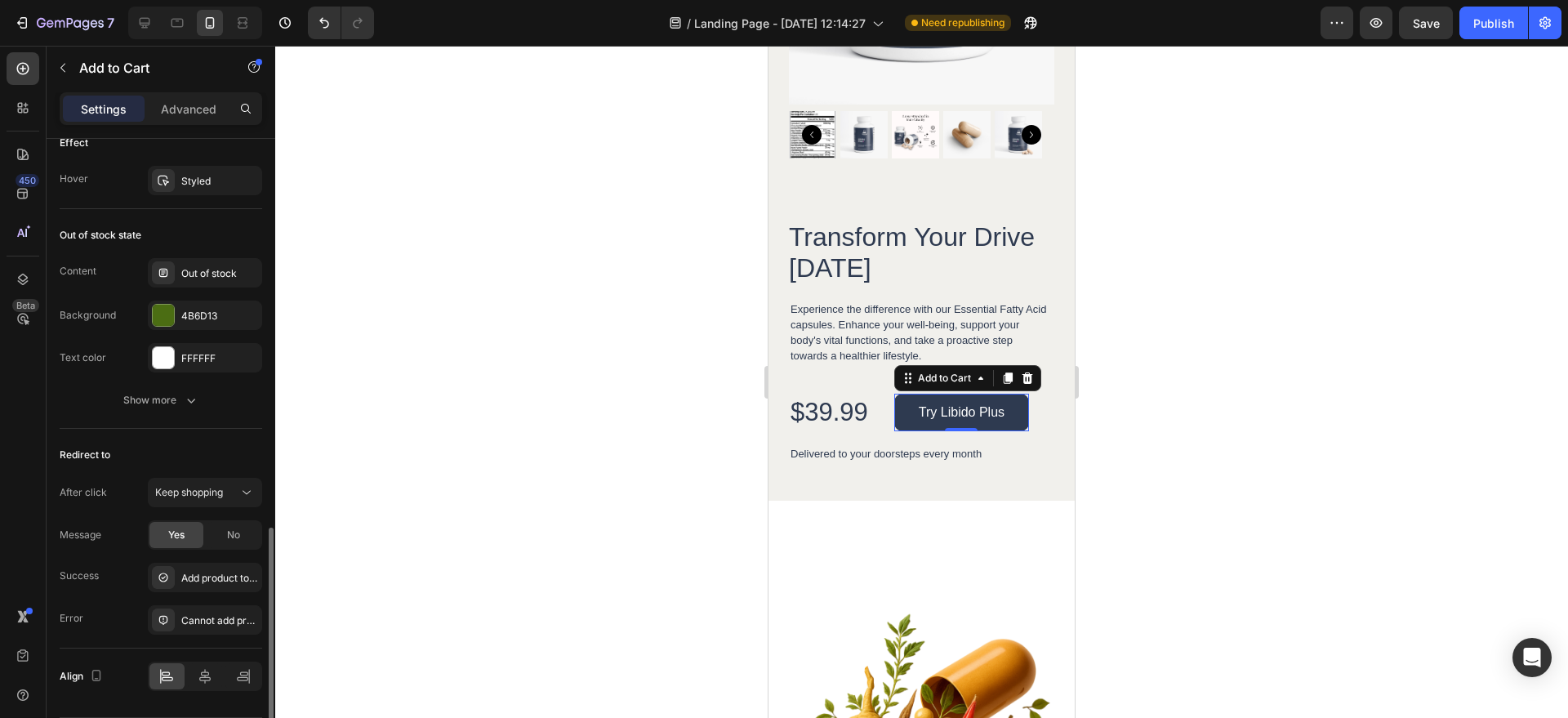
scroll to position [1213, 0]
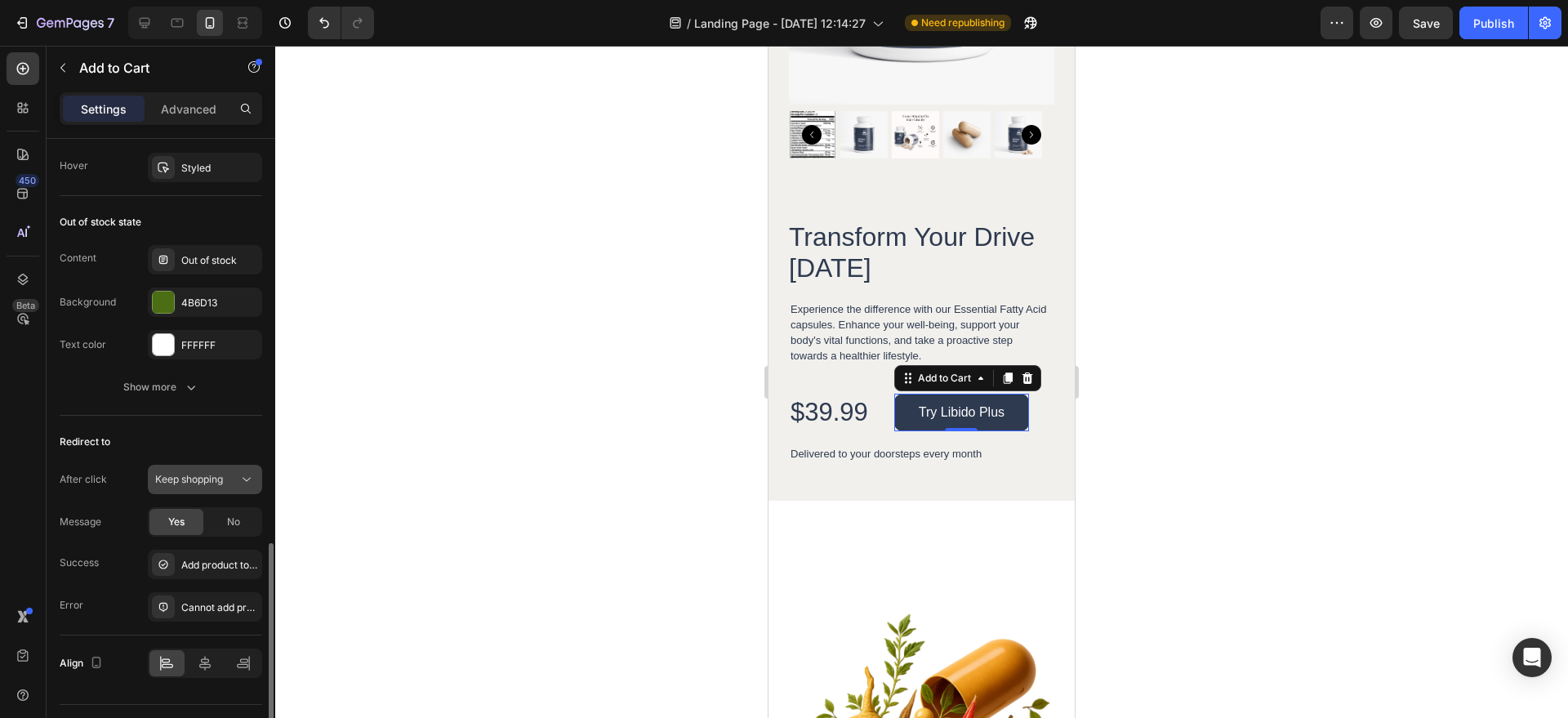
click at [235, 469] on button "Keep shopping" at bounding box center [205, 480] width 114 height 30
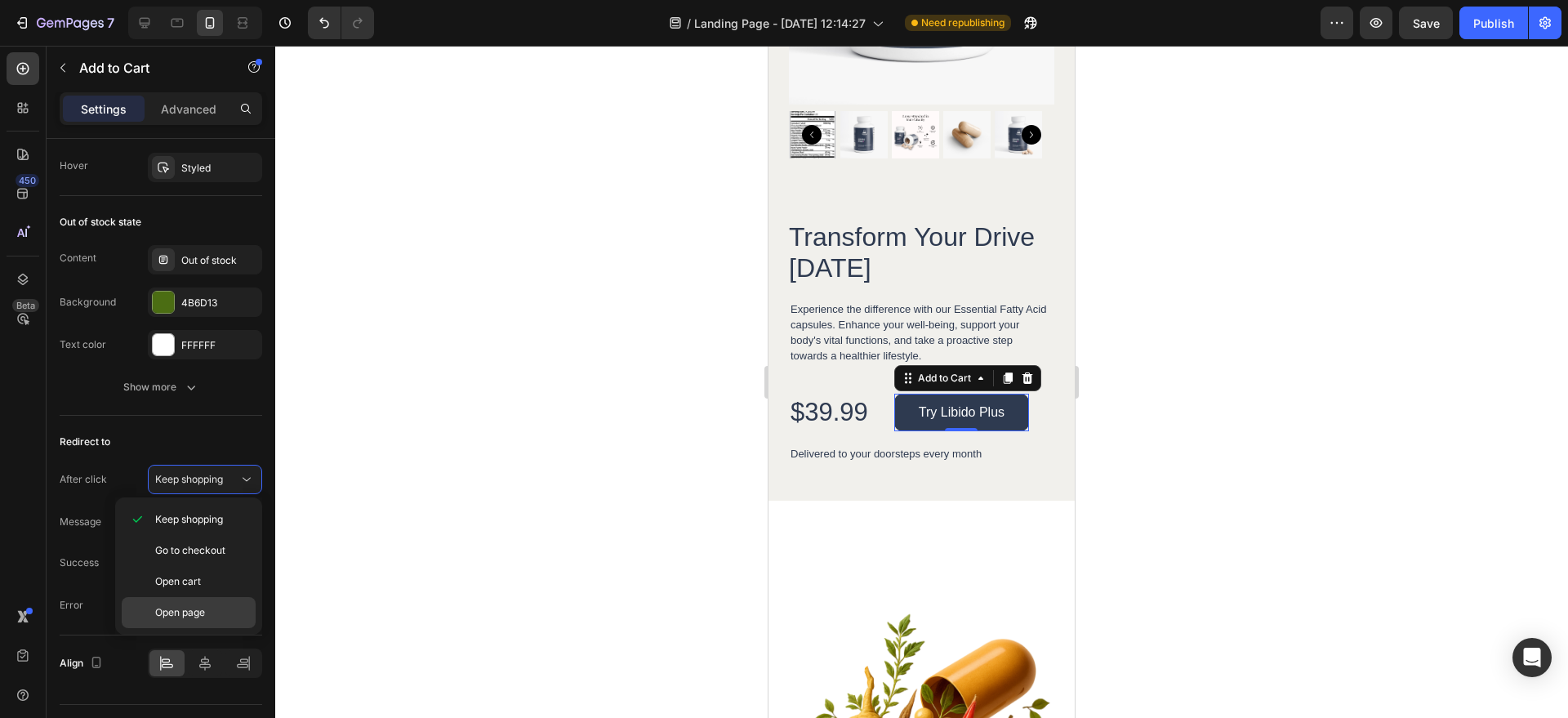
click at [203, 610] on span "Open page" at bounding box center [180, 613] width 50 height 15
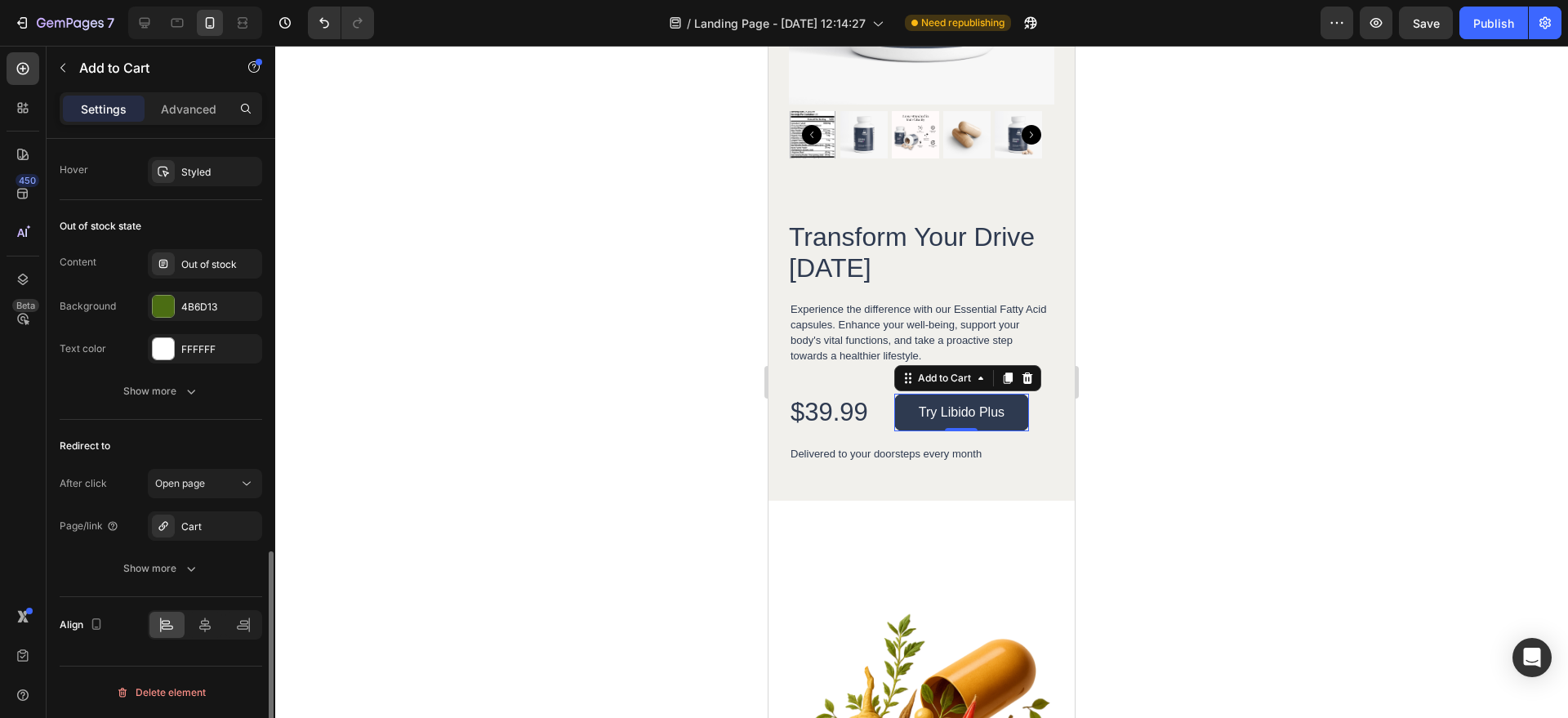
scroll to position [1209, 0]
click at [191, 527] on div "Cart" at bounding box center [205, 527] width 48 height 15
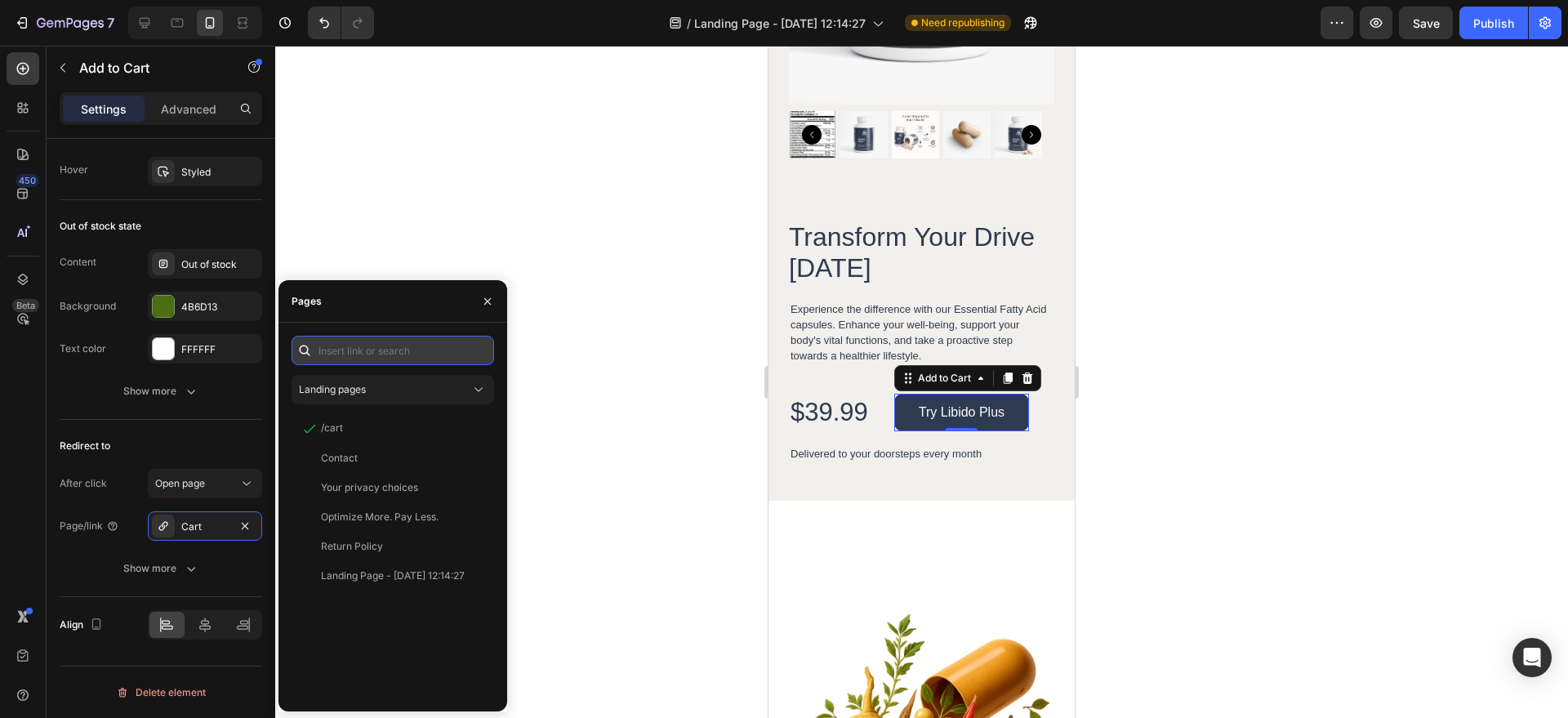
click at [357, 353] on input "text" at bounding box center [393, 351] width 203 height 30
paste input "https://torquelabs.co/products/libido-plus-extra-strength?variant=50509870661848"
type input "https://torquelabs.co/products/libido-plus-extra-strength?variant=50509870661848"
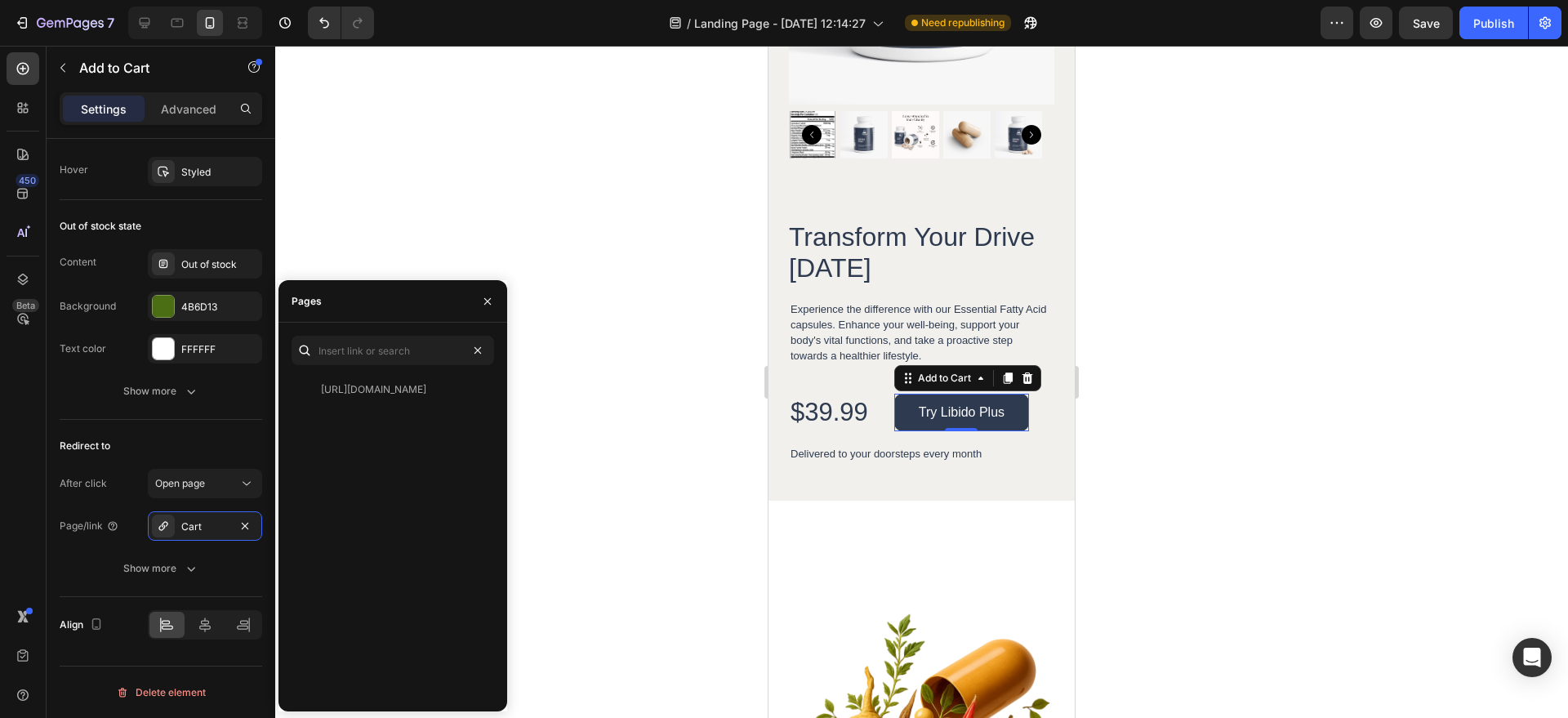
scroll to position [0, 0]
click at [564, 360] on div at bounding box center [921, 382] width 1293 height 672
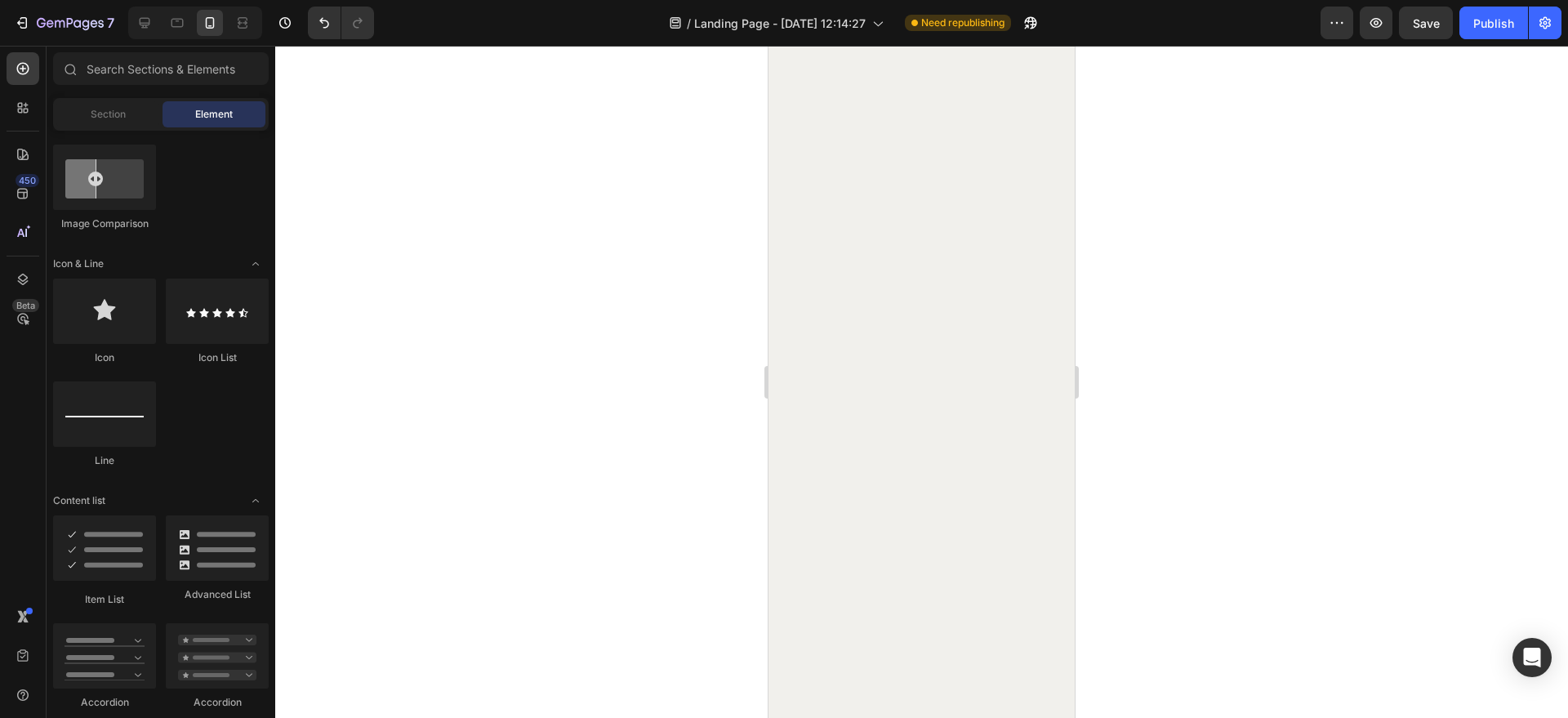
scroll to position [3647, 0]
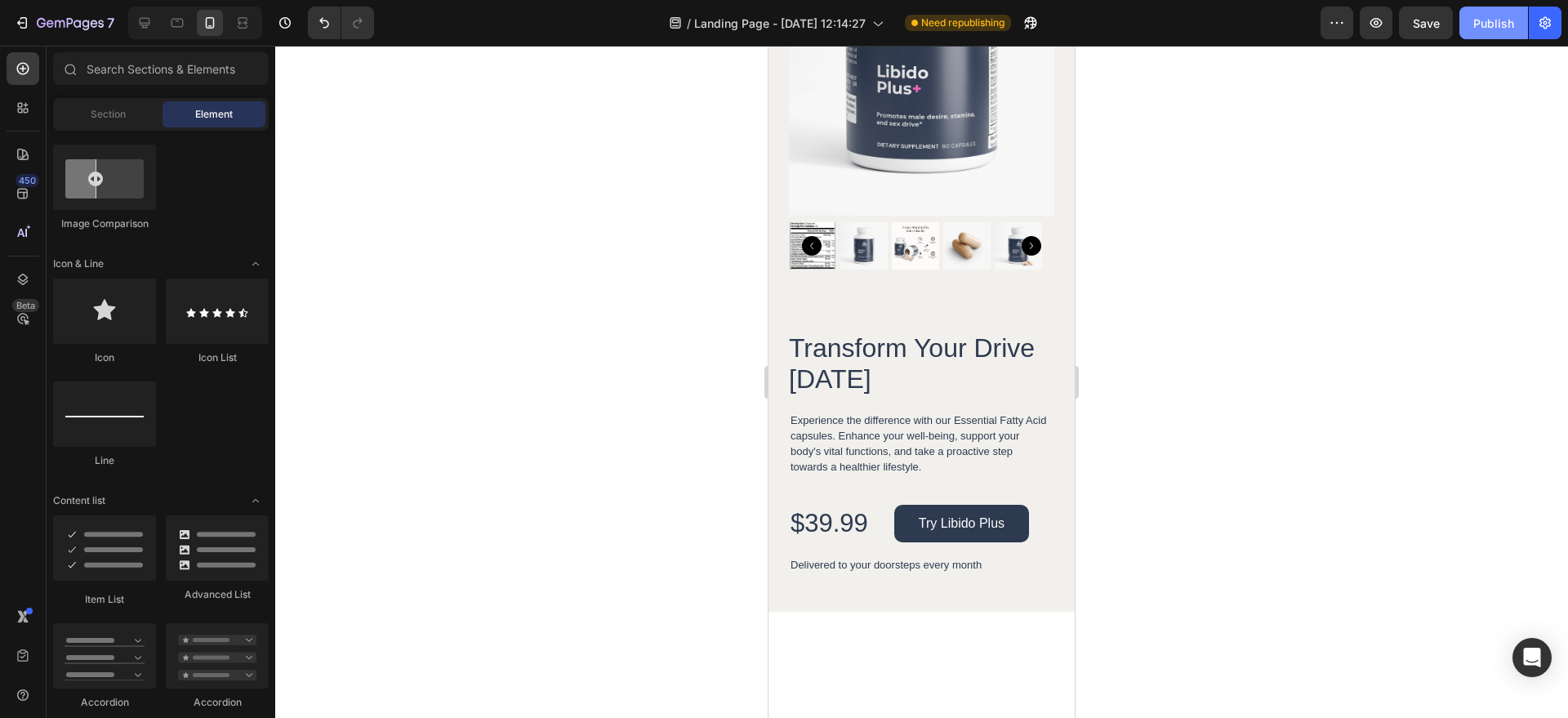
click at [1465, 18] on button "Publish" at bounding box center [1493, 23] width 68 height 33
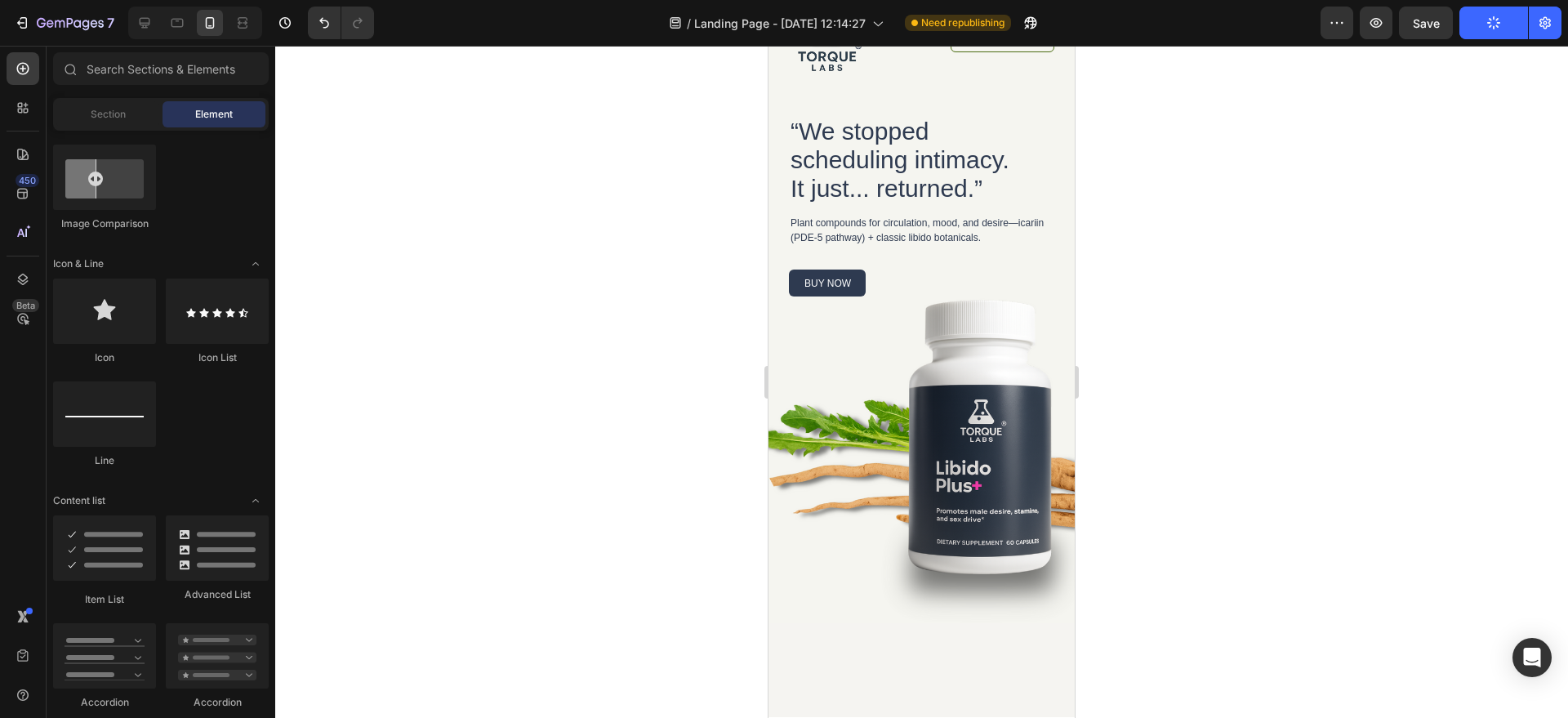
scroll to position [0, 0]
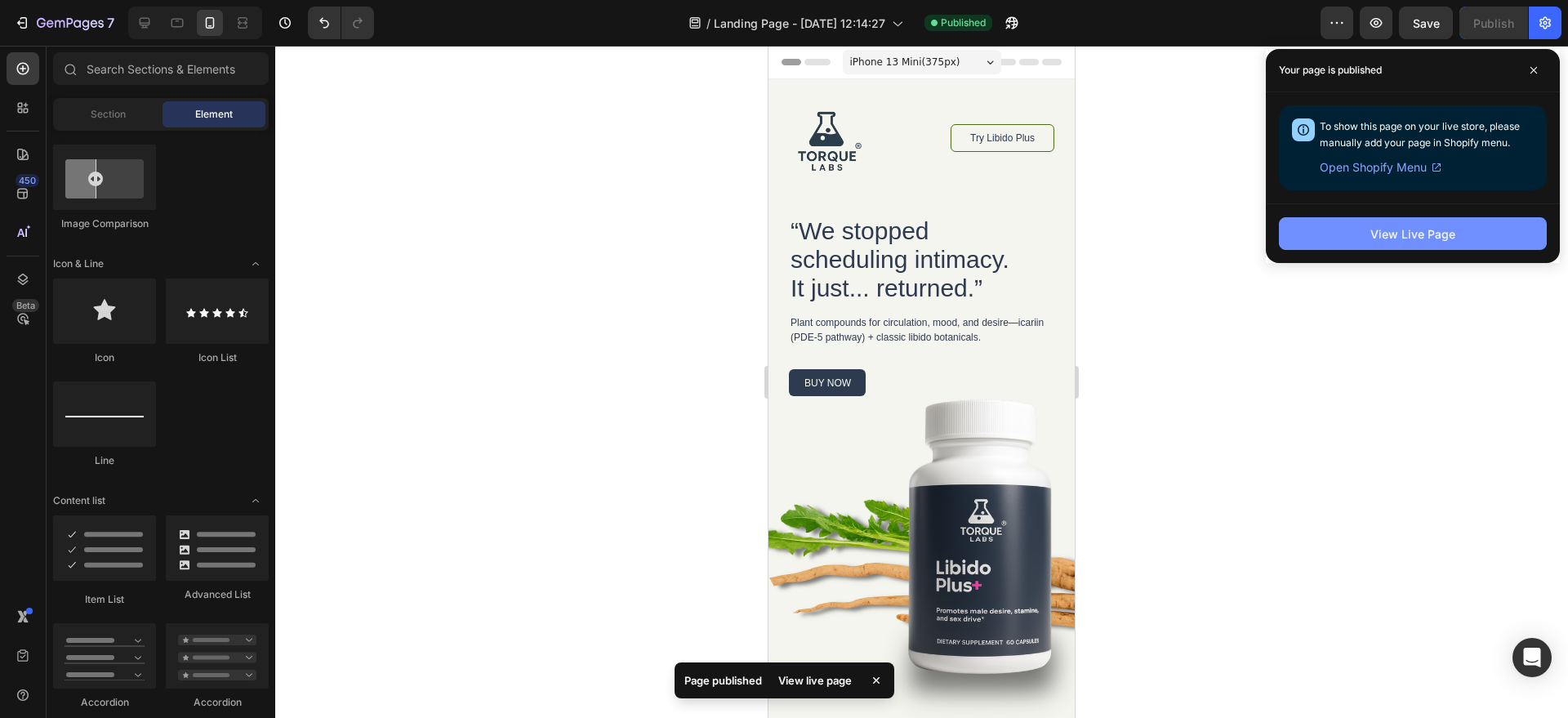
click at [1371, 227] on div "View Live Page" at bounding box center [1413, 233] width 85 height 17
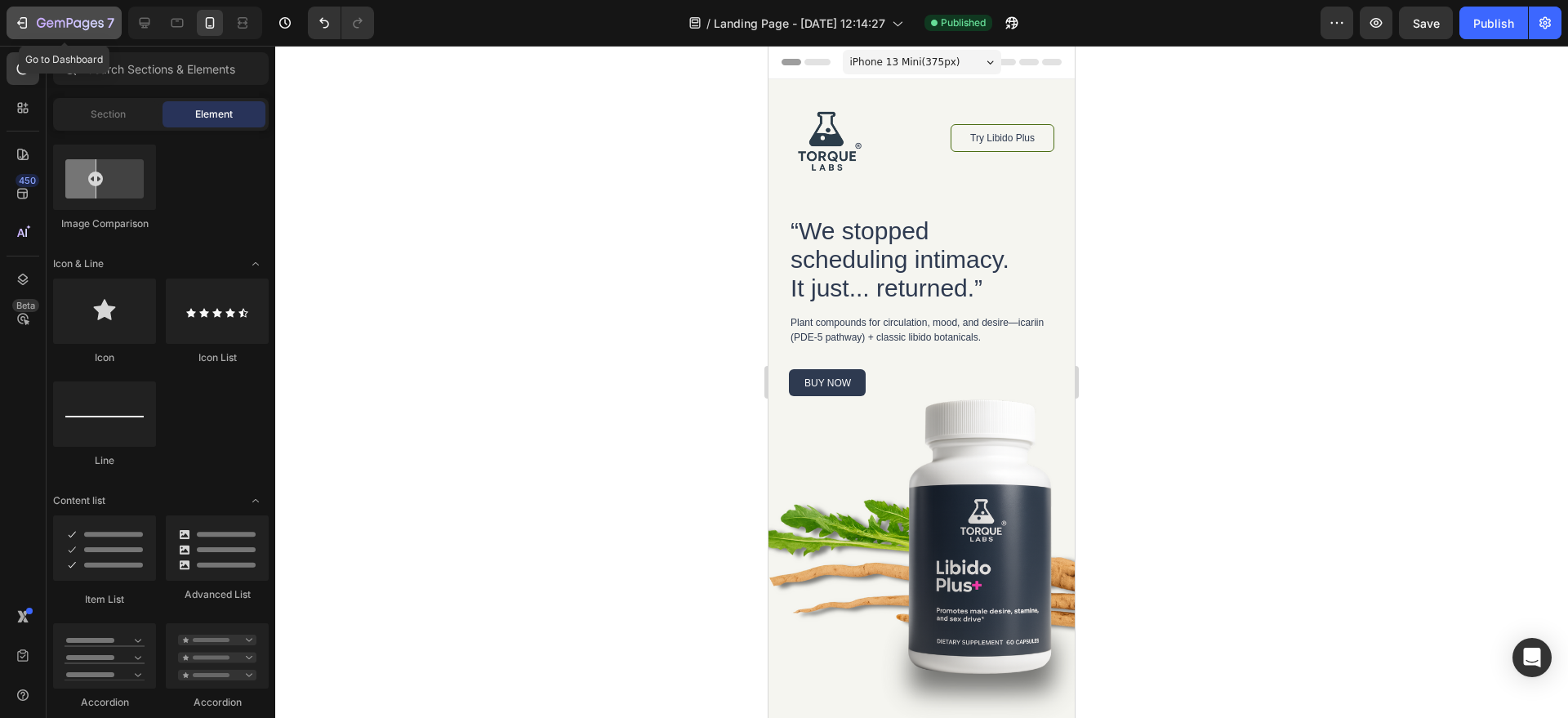
click at [23, 25] on icon "button" at bounding box center [22, 23] width 16 height 16
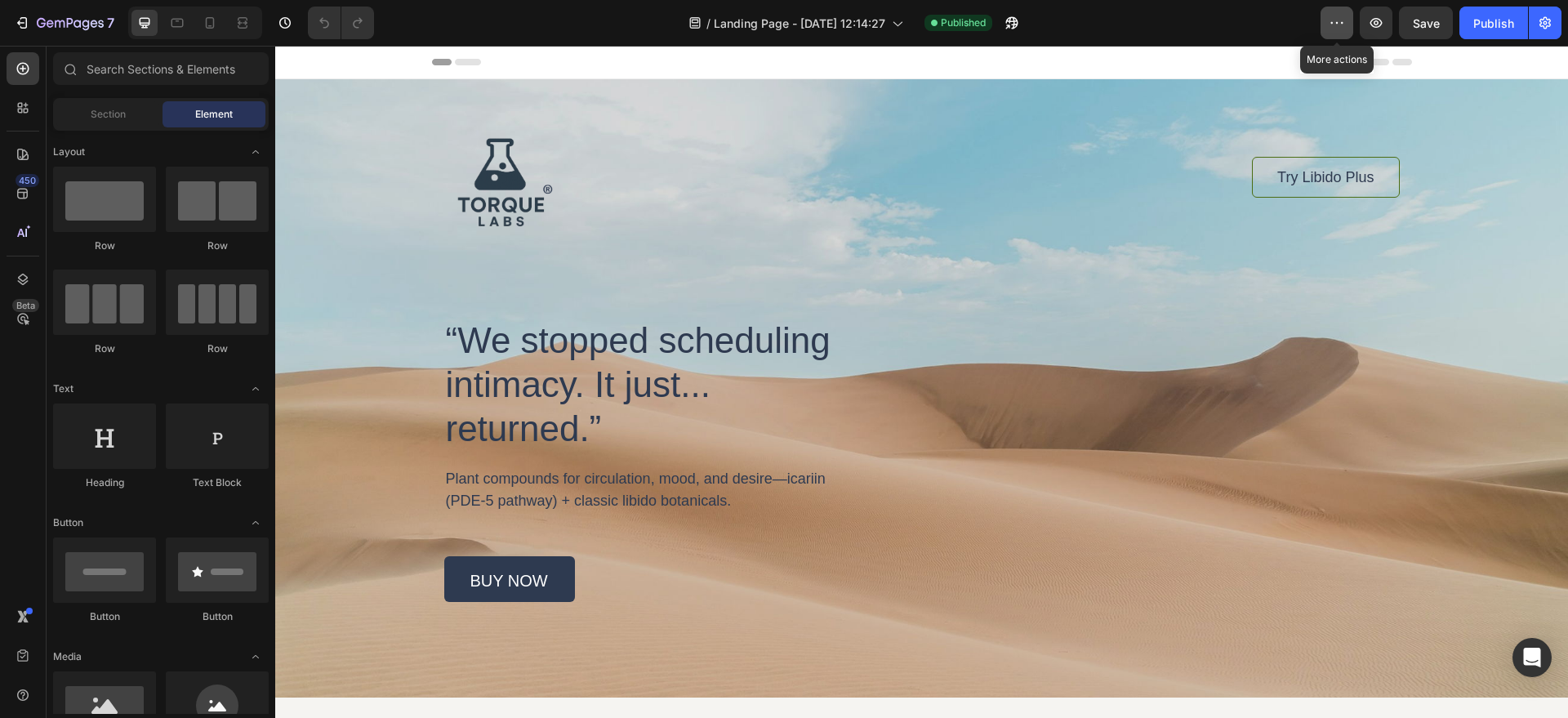
click at [1348, 11] on button "button" at bounding box center [1337, 23] width 33 height 33
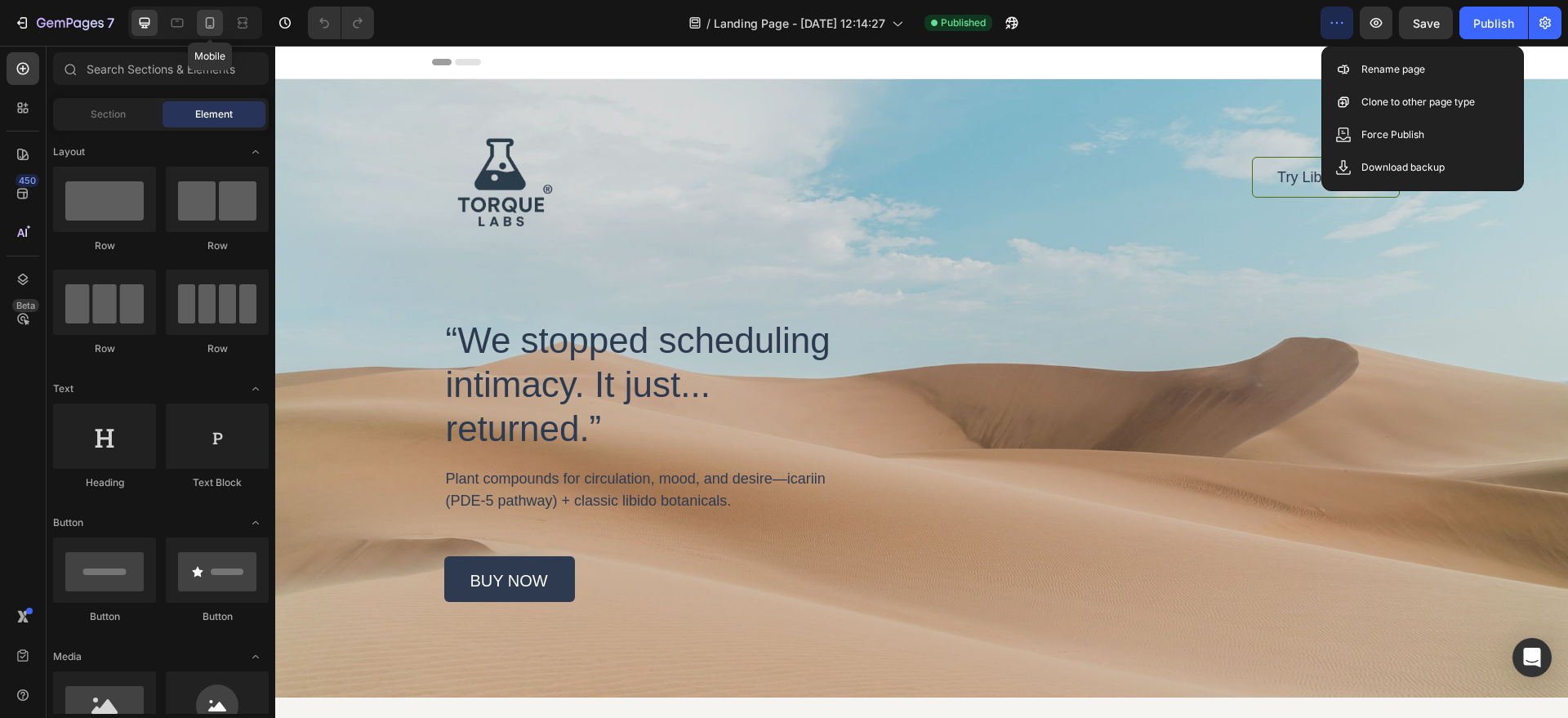
click at [214, 29] on icon at bounding box center [210, 23] width 16 height 16
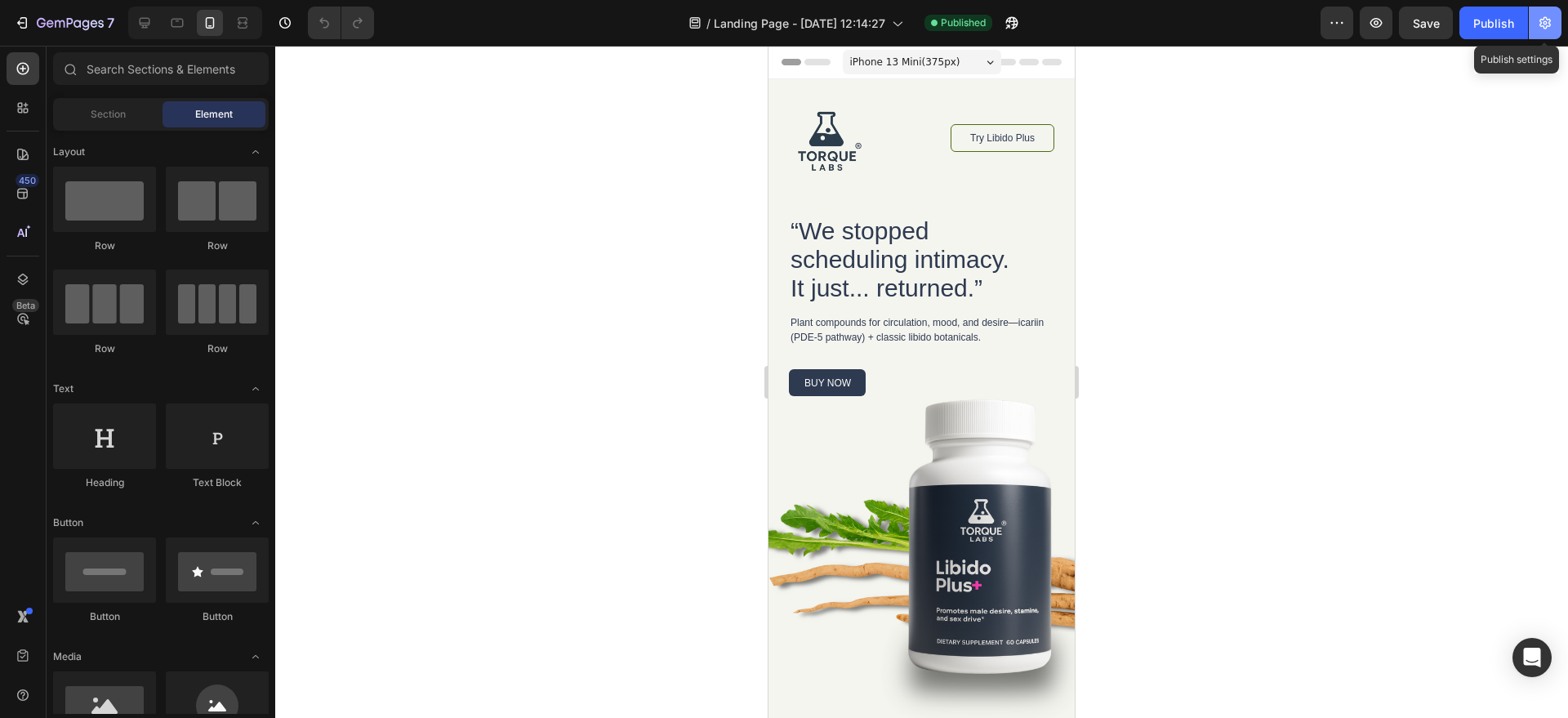
click at [1541, 22] on icon "button" at bounding box center [1546, 23] width 12 height 12
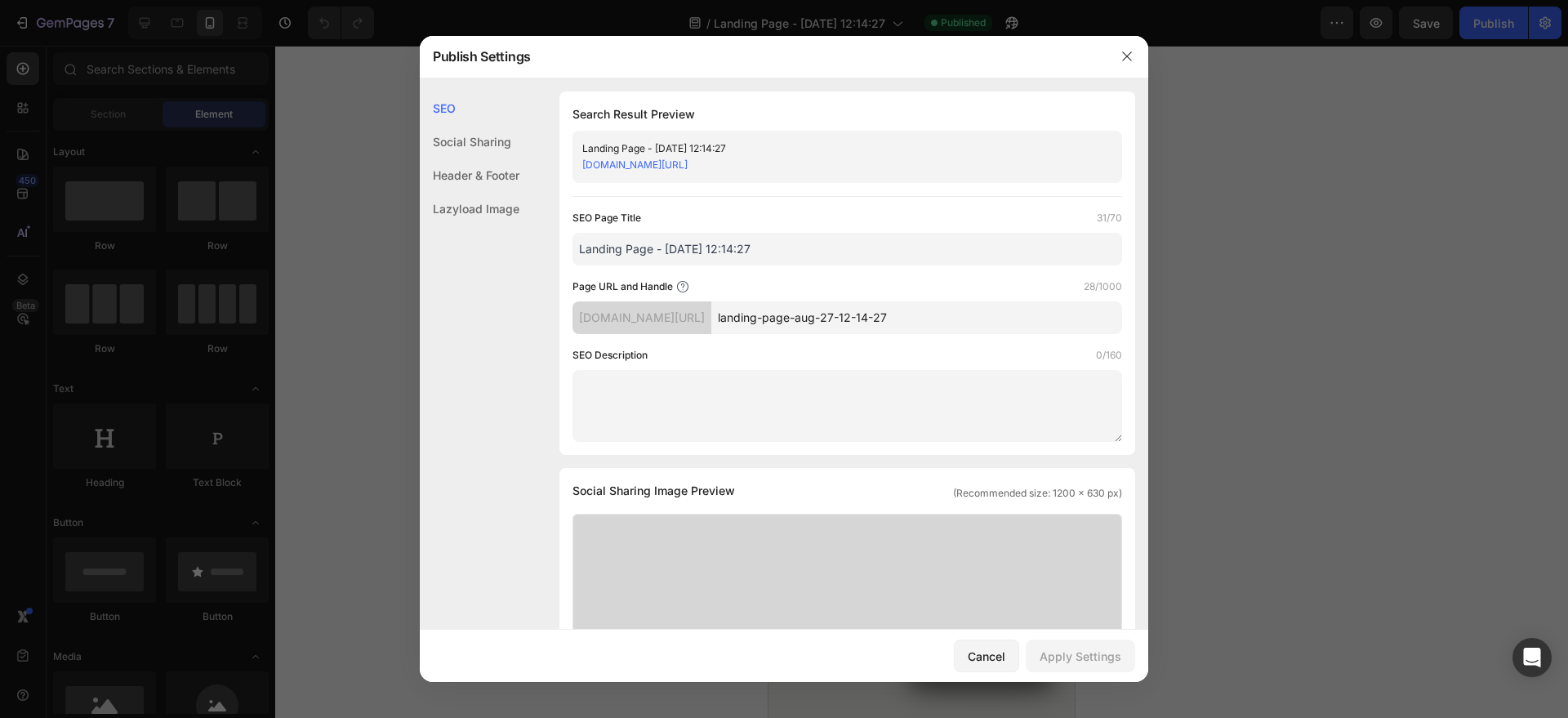
click at [688, 164] on link "rvzvjq-5x.myshopify.com/pages/landing-page-aug-27-12-14-27" at bounding box center [635, 164] width 105 height 12
click at [1128, 60] on icon "button" at bounding box center [1128, 57] width 13 height 13
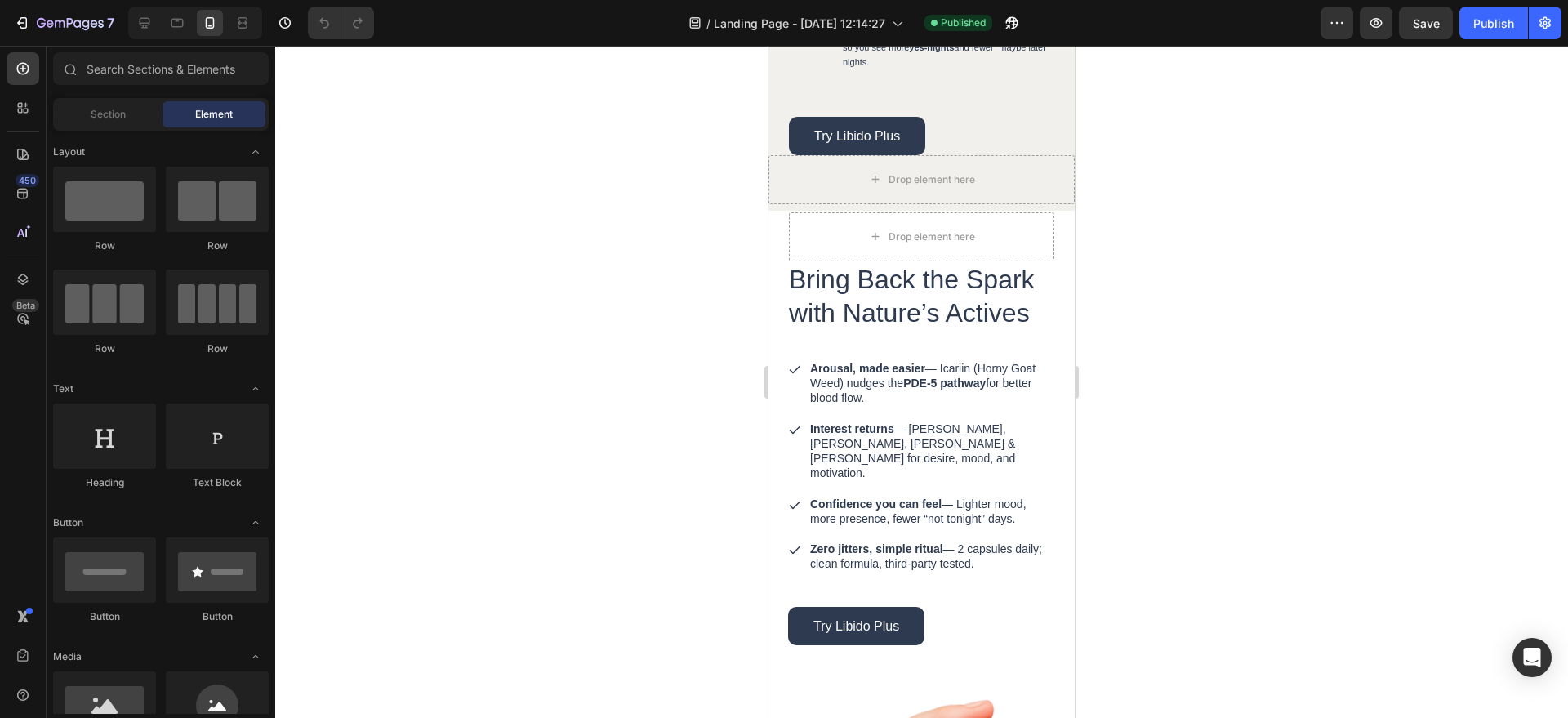
scroll to position [1998, 0]
click at [904, 154] on link "Try Libido Plus" at bounding box center [857, 135] width 136 height 39
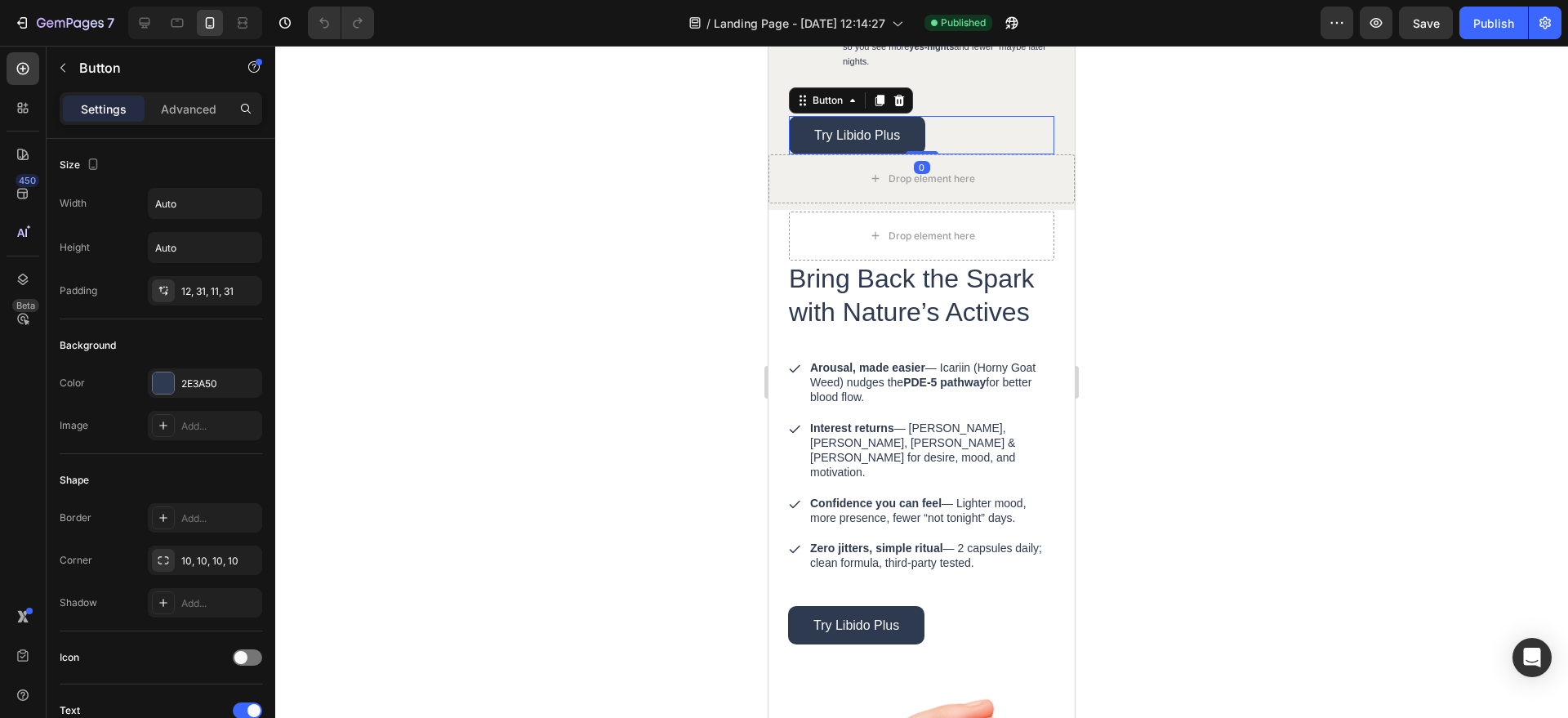
click at [908, 113] on div "Button" at bounding box center [851, 100] width 124 height 26
click at [904, 107] on icon at bounding box center [899, 100] width 13 height 13
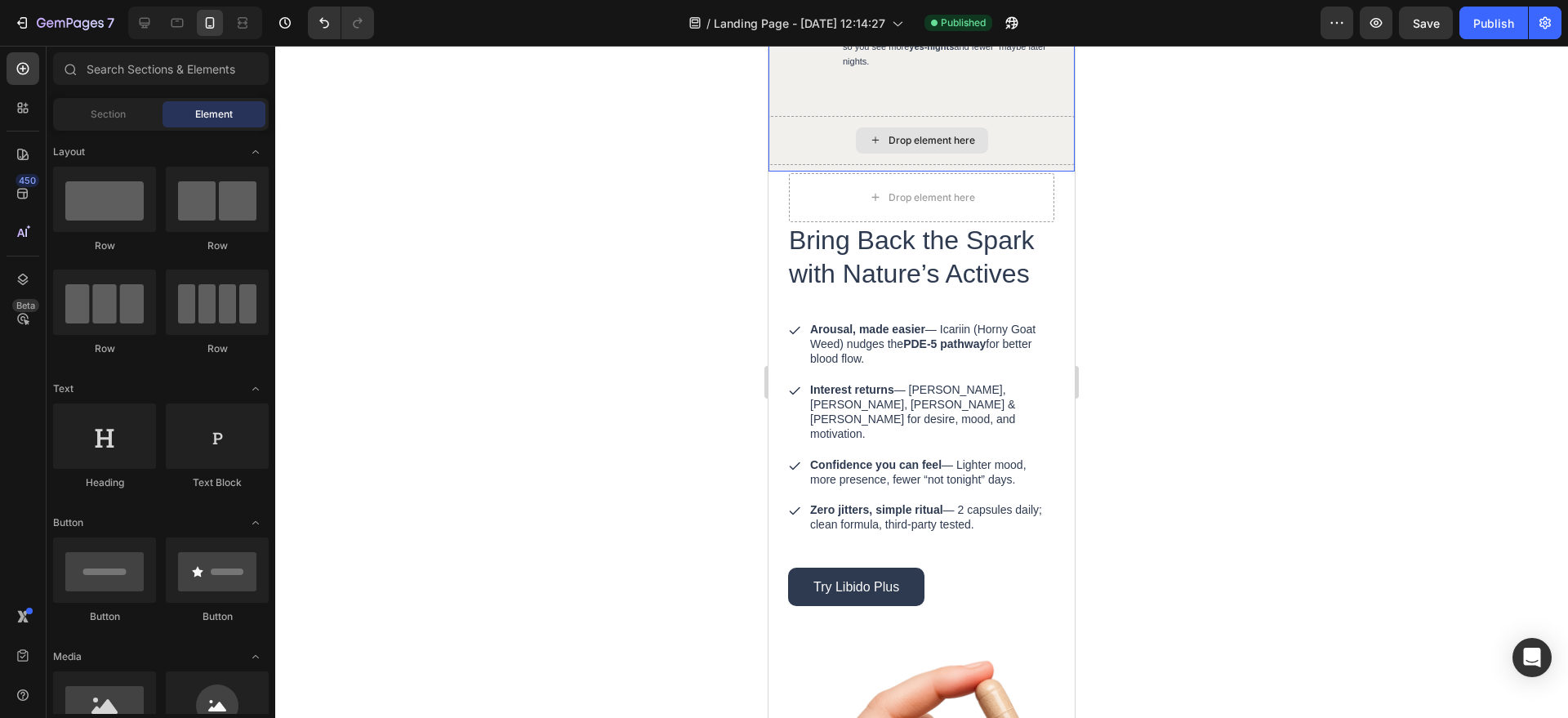
click at [996, 165] on div "Drop element here" at bounding box center [921, 140] width 307 height 49
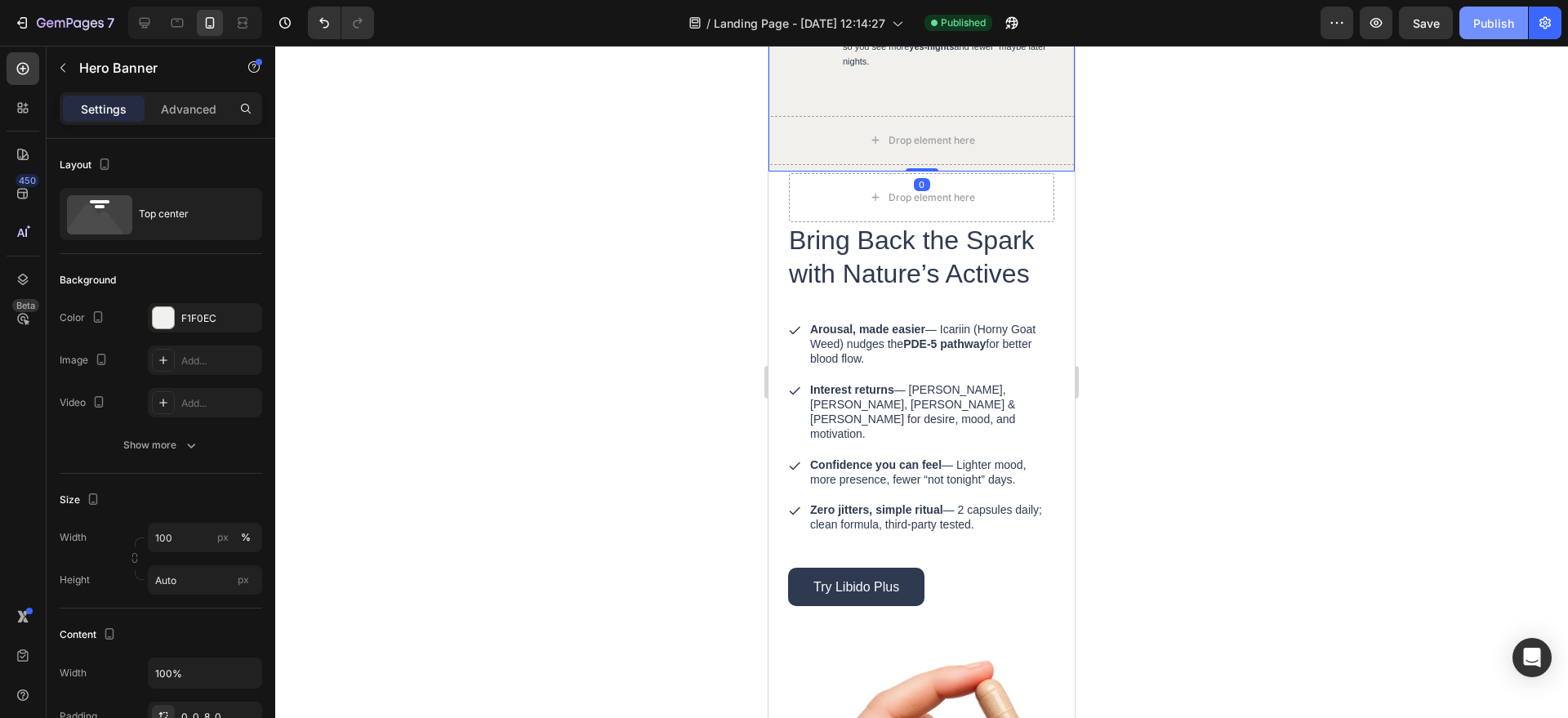
click at [1501, 33] on button "Publish" at bounding box center [1493, 23] width 68 height 33
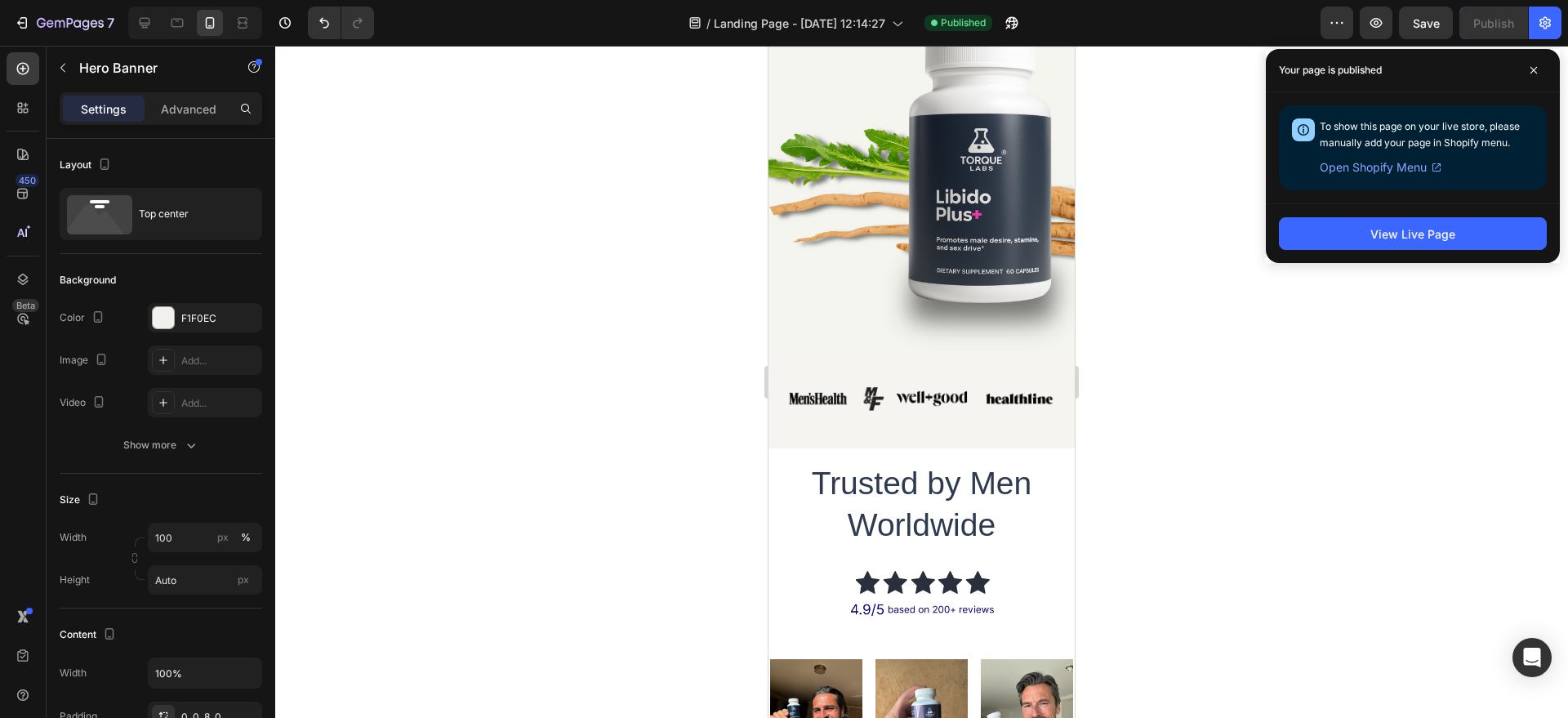
scroll to position [369, 0]
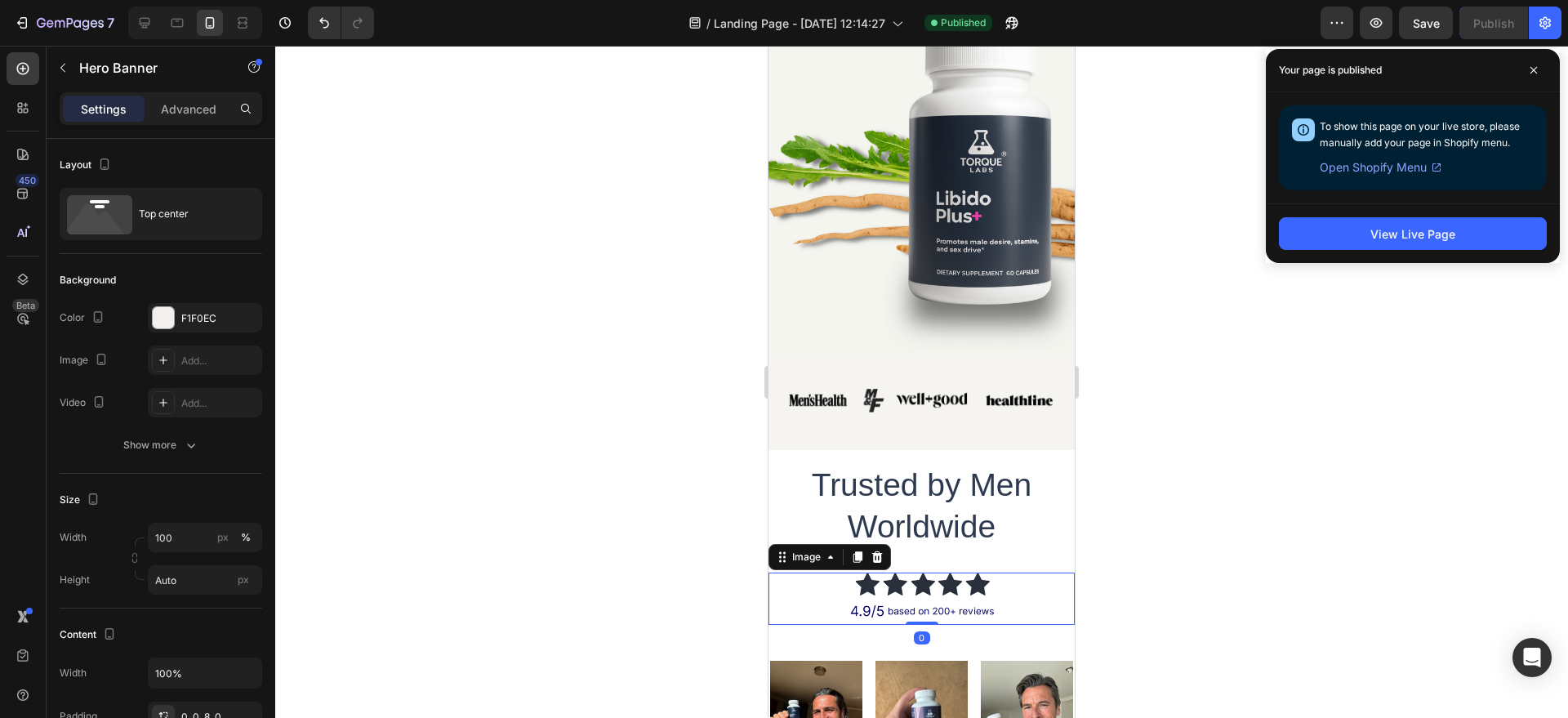
click at [917, 578] on img at bounding box center [922, 599] width 154 height 53
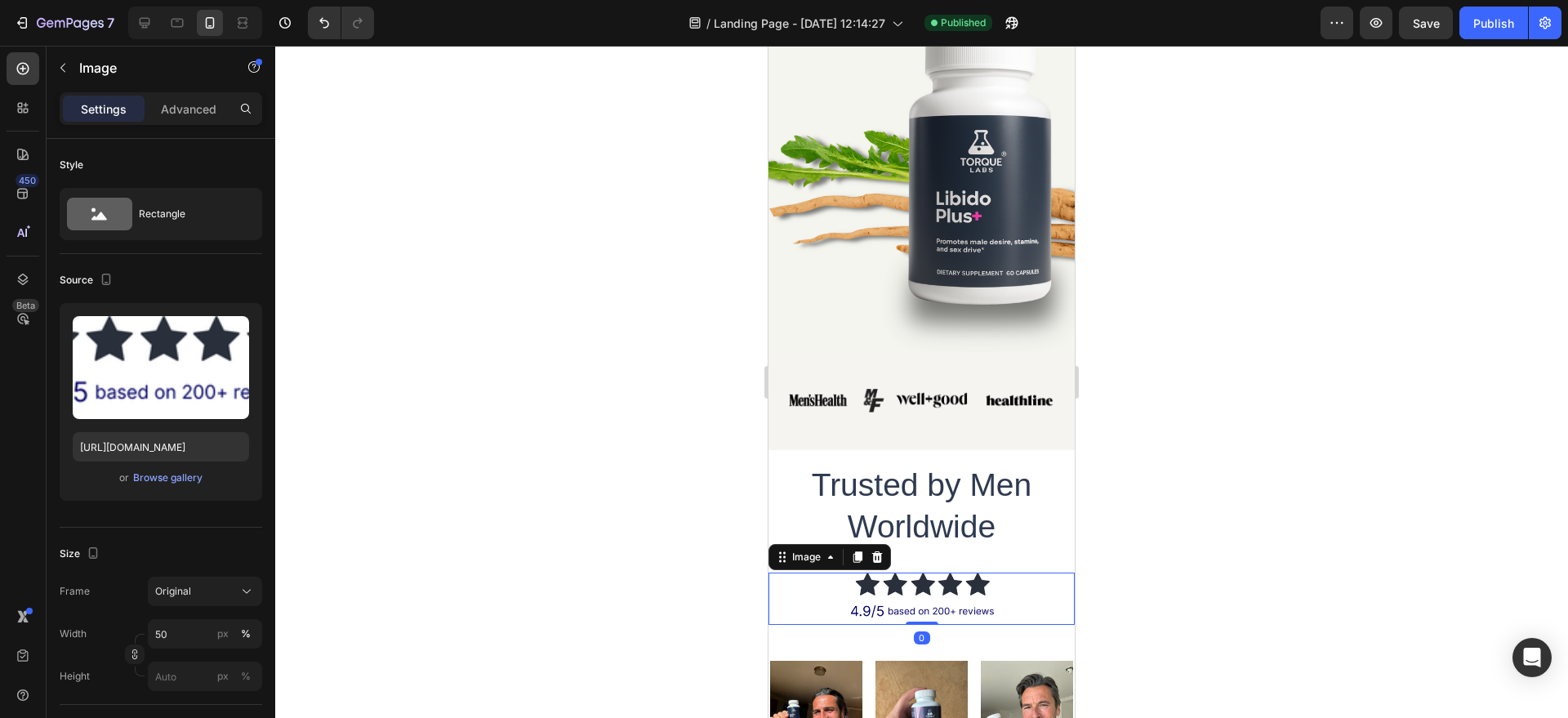
click at [994, 583] on div at bounding box center [921, 599] width 307 height 53
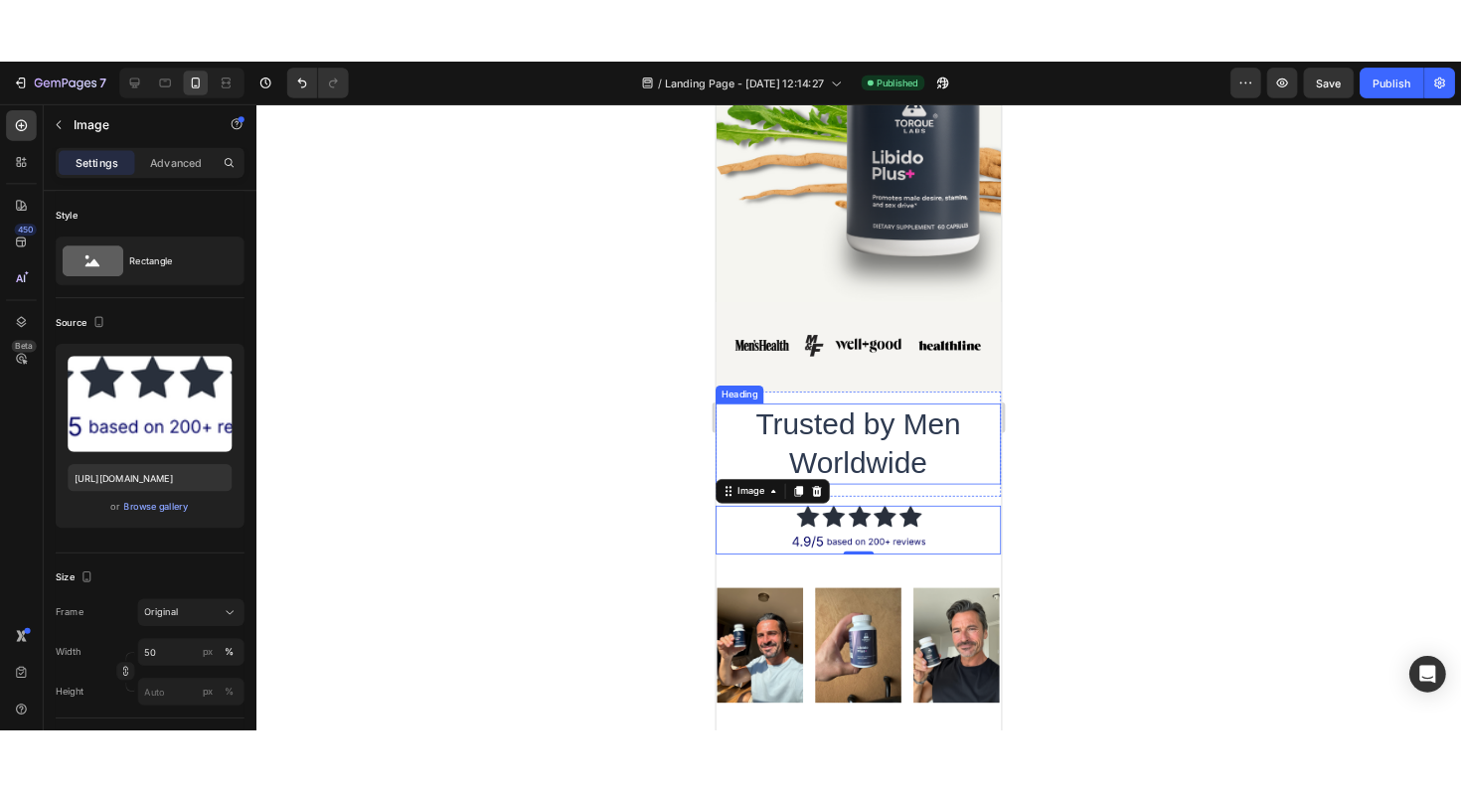
scroll to position [571, 0]
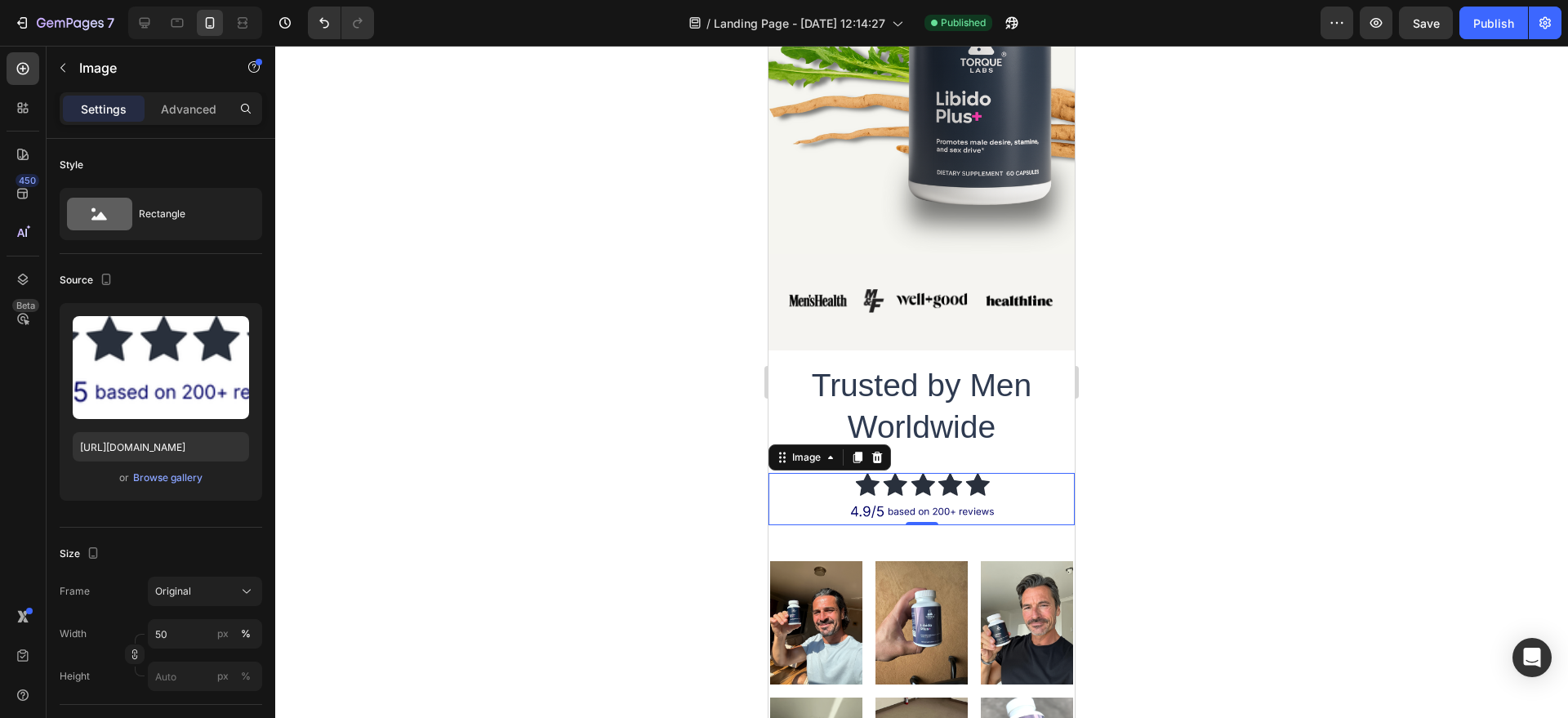
click at [979, 480] on img at bounding box center [922, 499] width 154 height 53
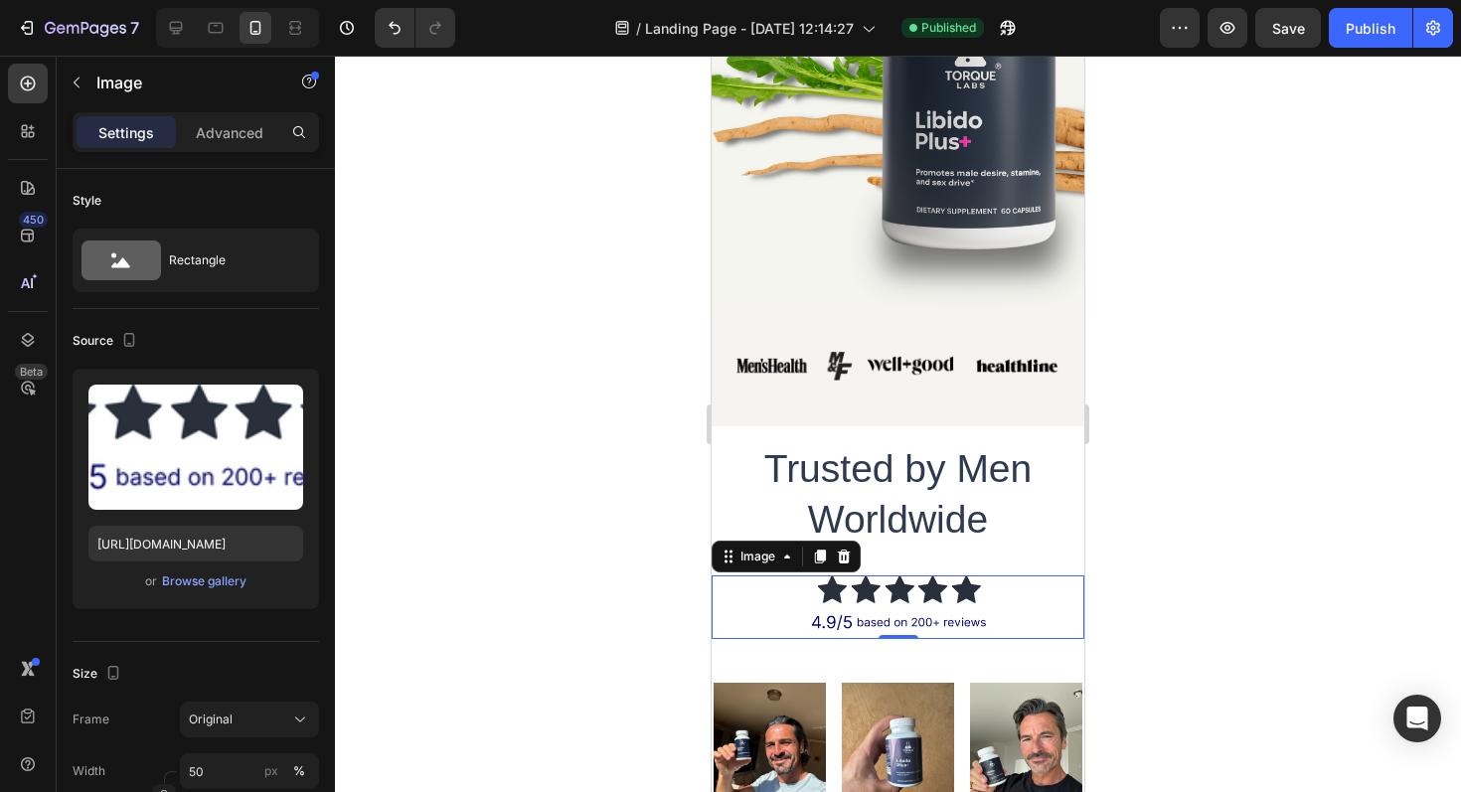
click at [1238, 463] on div at bounding box center [898, 424] width 1126 height 737
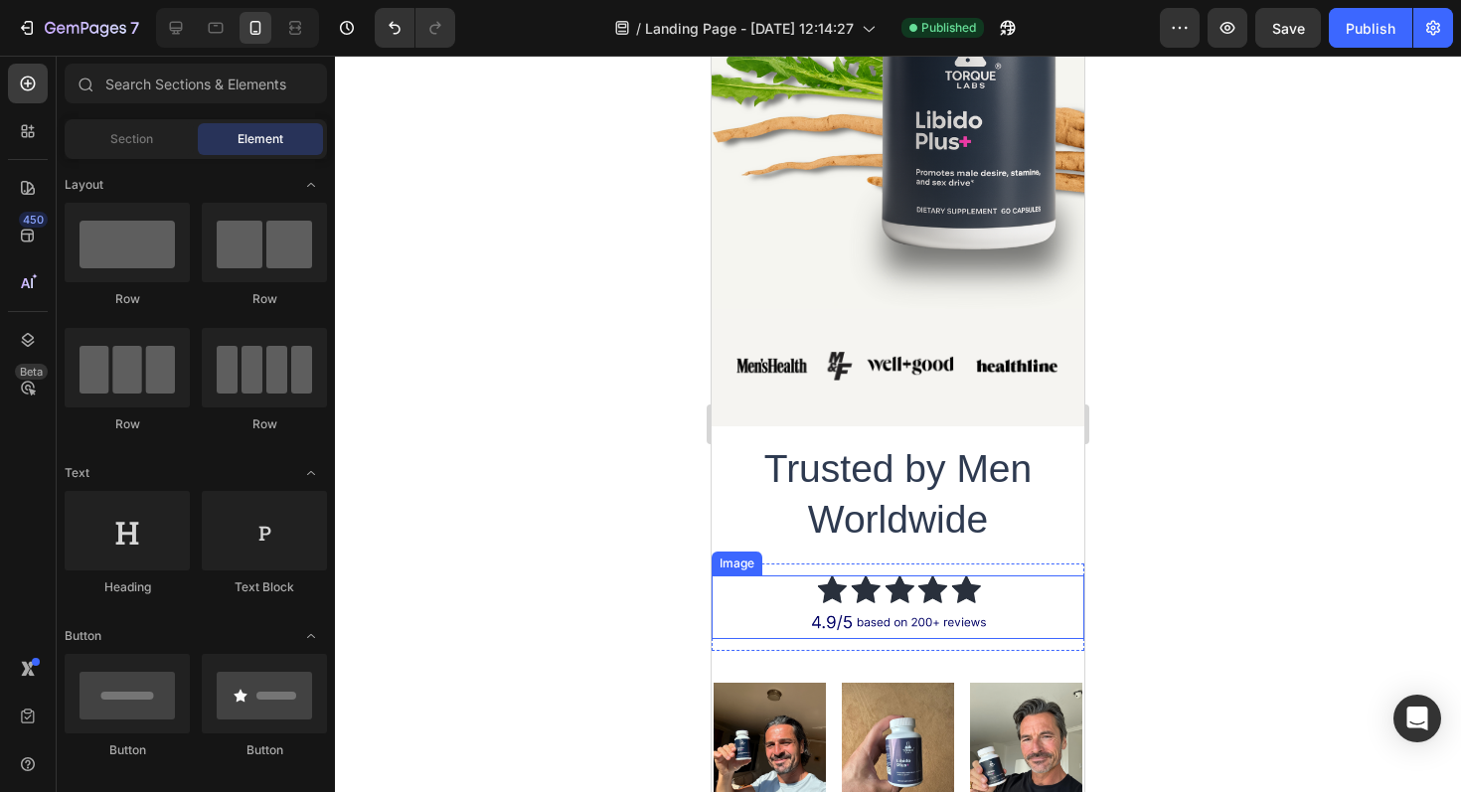
click at [968, 594] on img at bounding box center [898, 608] width 187 height 64
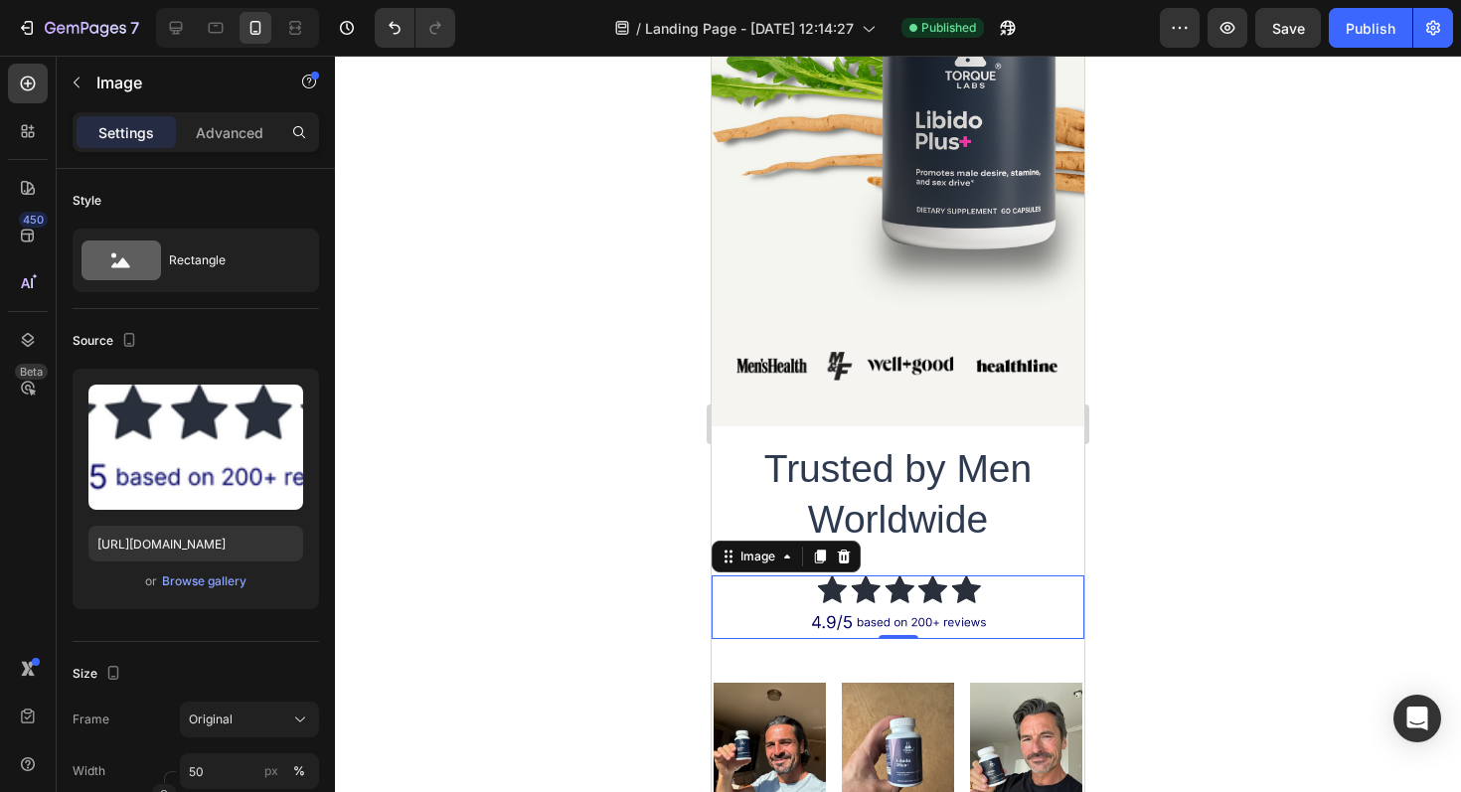
click at [960, 587] on img at bounding box center [898, 608] width 187 height 64
click at [937, 601] on img at bounding box center [898, 608] width 187 height 64
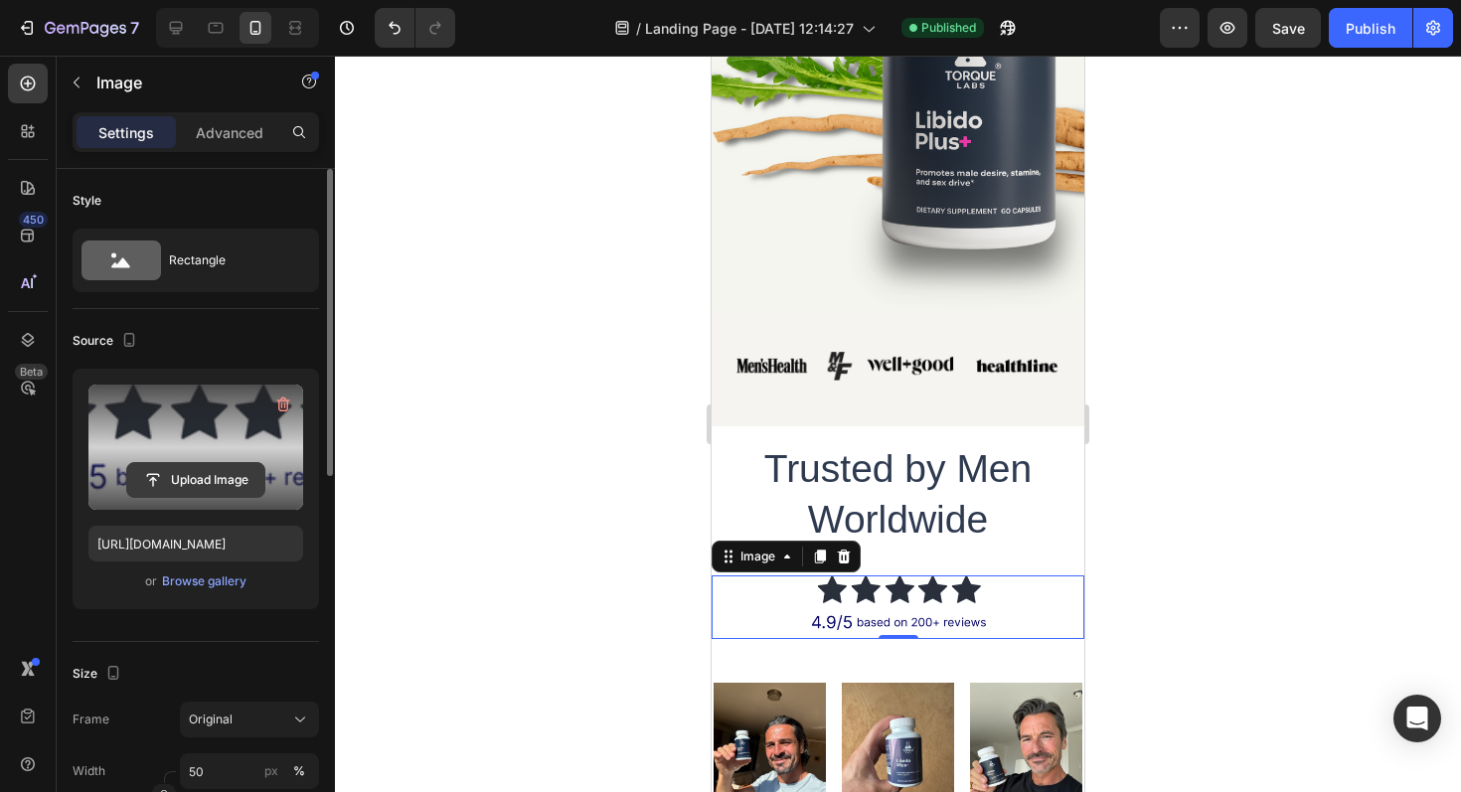
click at [237, 479] on input "file" at bounding box center [195, 480] width 137 height 34
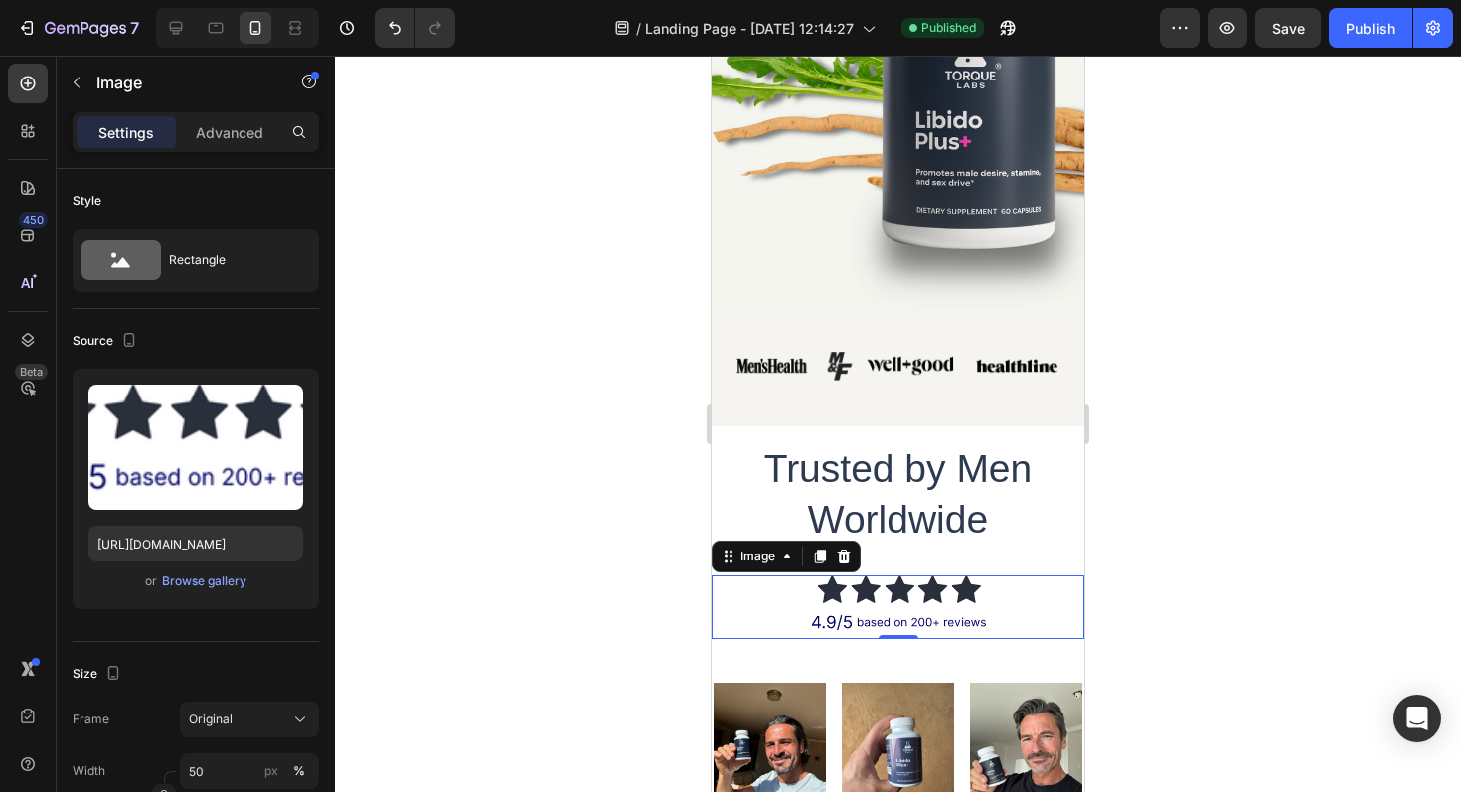
click at [975, 608] on img at bounding box center [898, 608] width 187 height 64
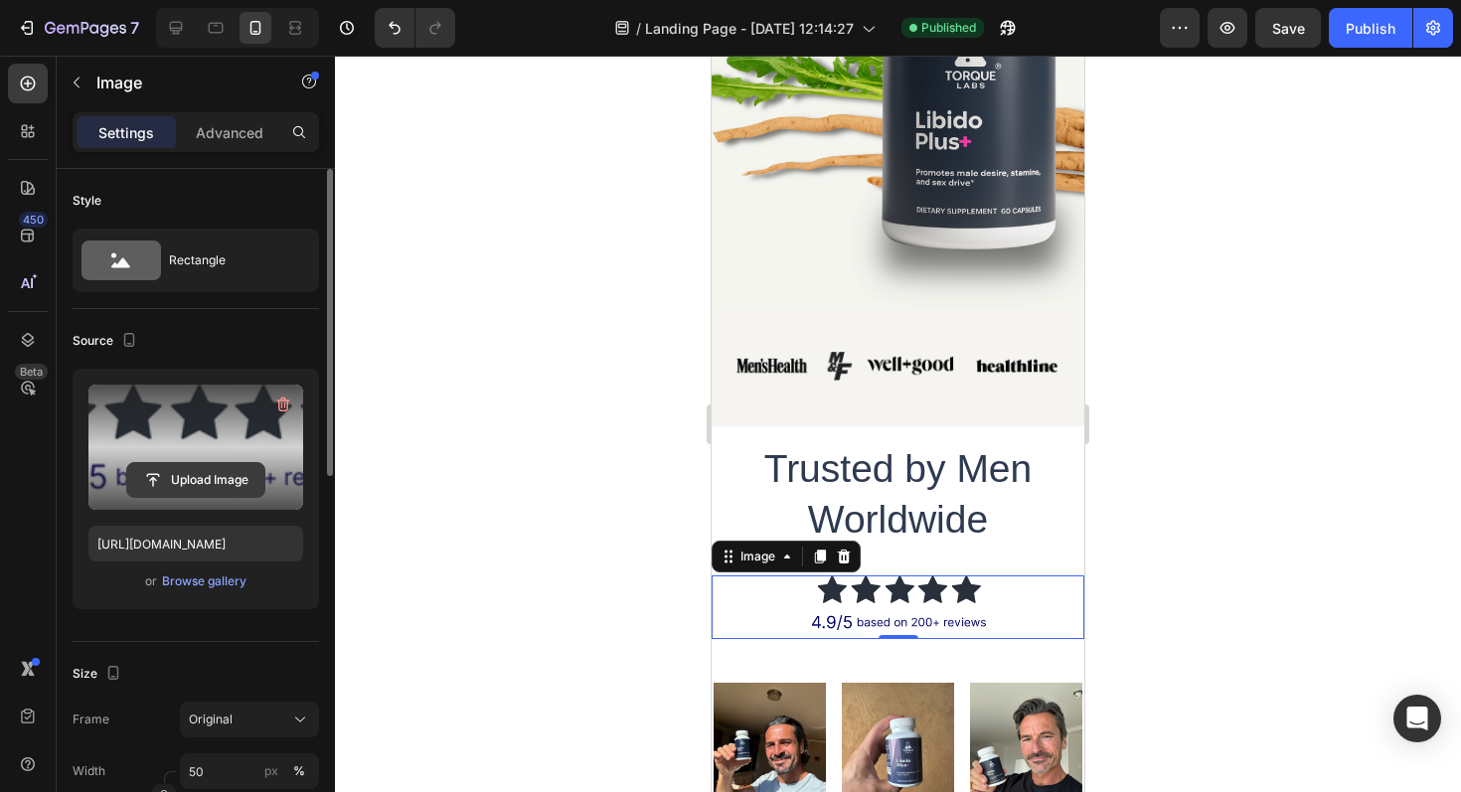
click at [178, 477] on input "file" at bounding box center [195, 480] width 137 height 34
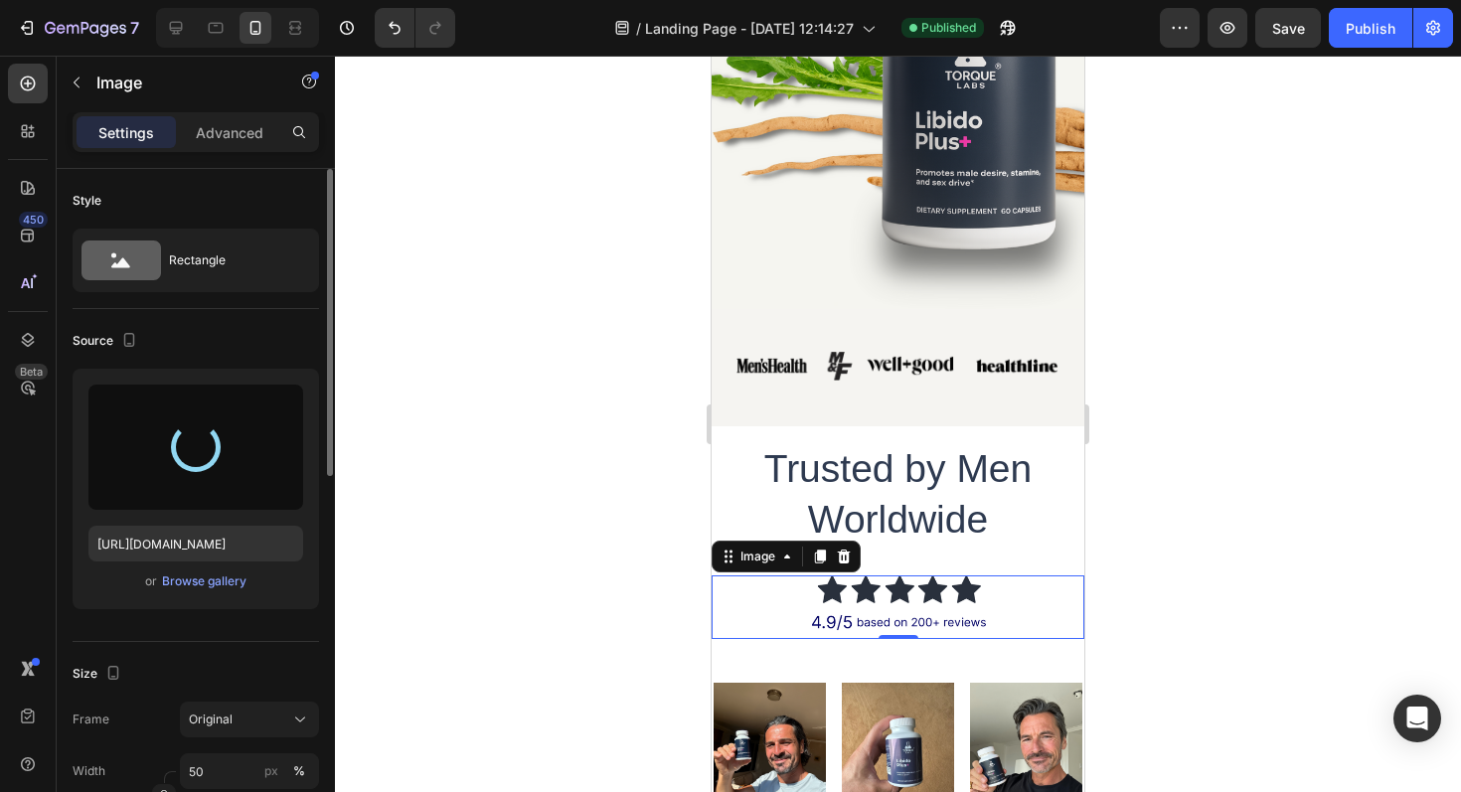
type input "https://cdn.shopify.com/s/files/1/0758/0021/5768/files/gempages_581802790699926…"
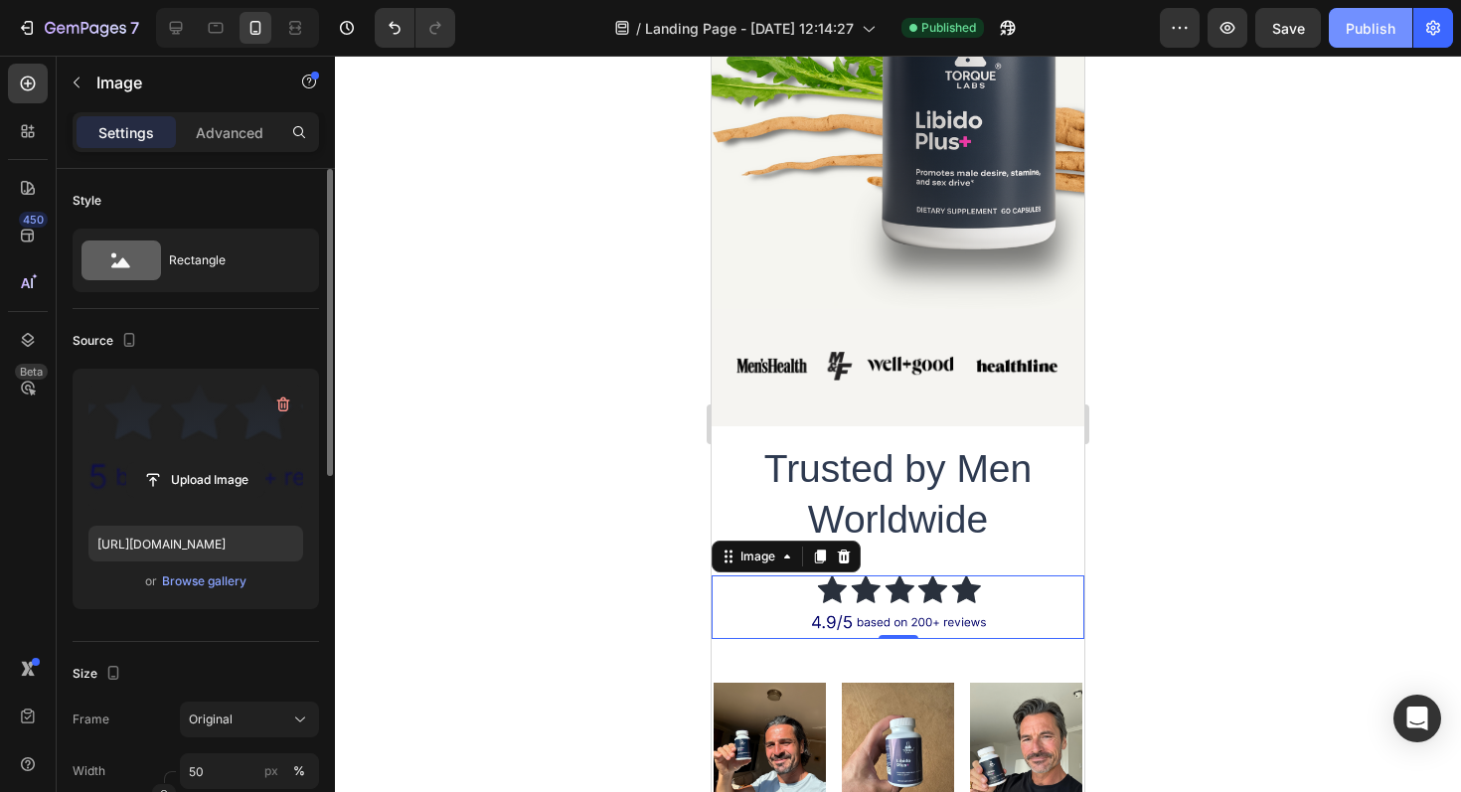
click at [1371, 38] on button "Publish" at bounding box center [1370, 28] width 83 height 40
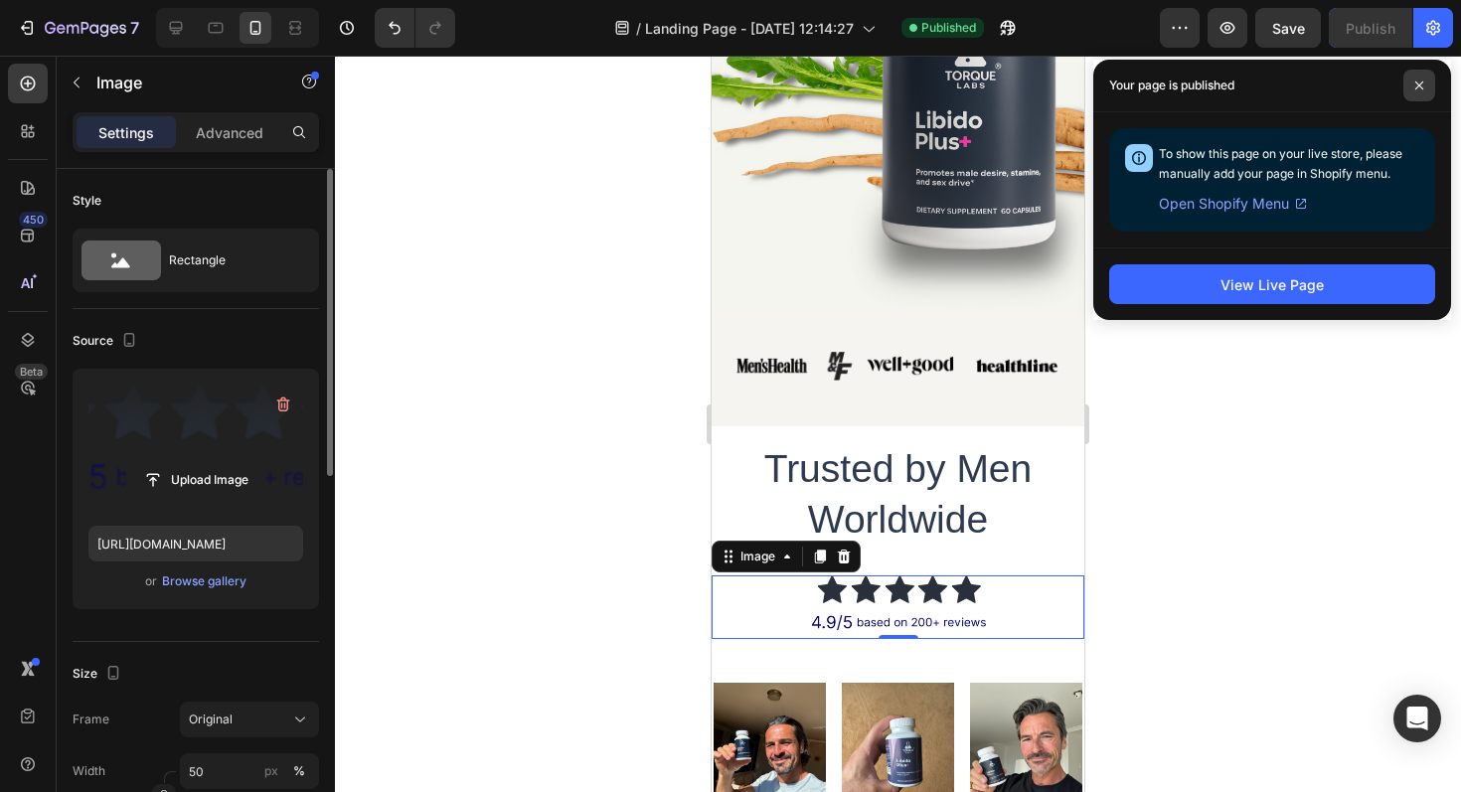
click at [1423, 80] on span at bounding box center [1419, 86] width 32 height 32
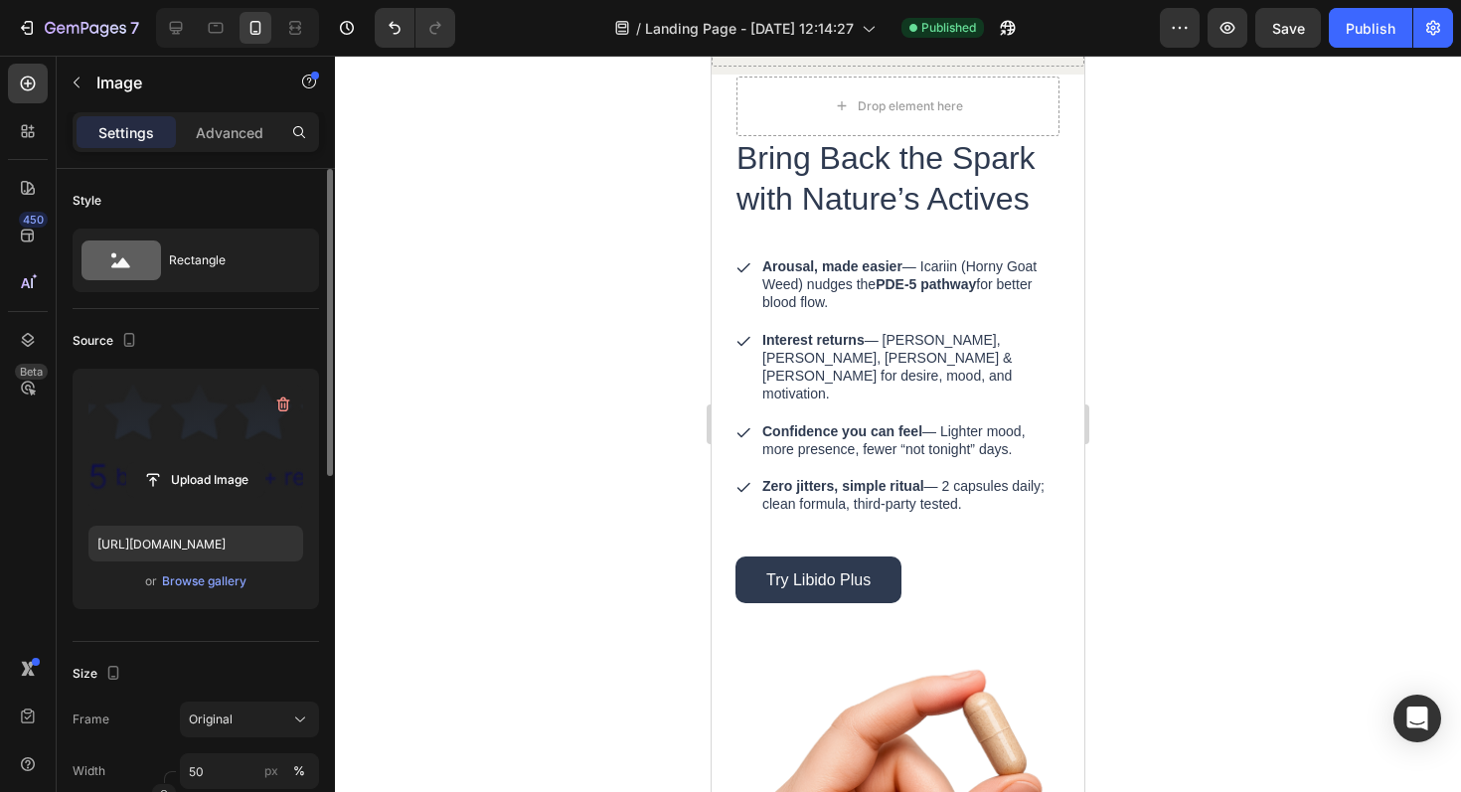
scroll to position [2257, 0]
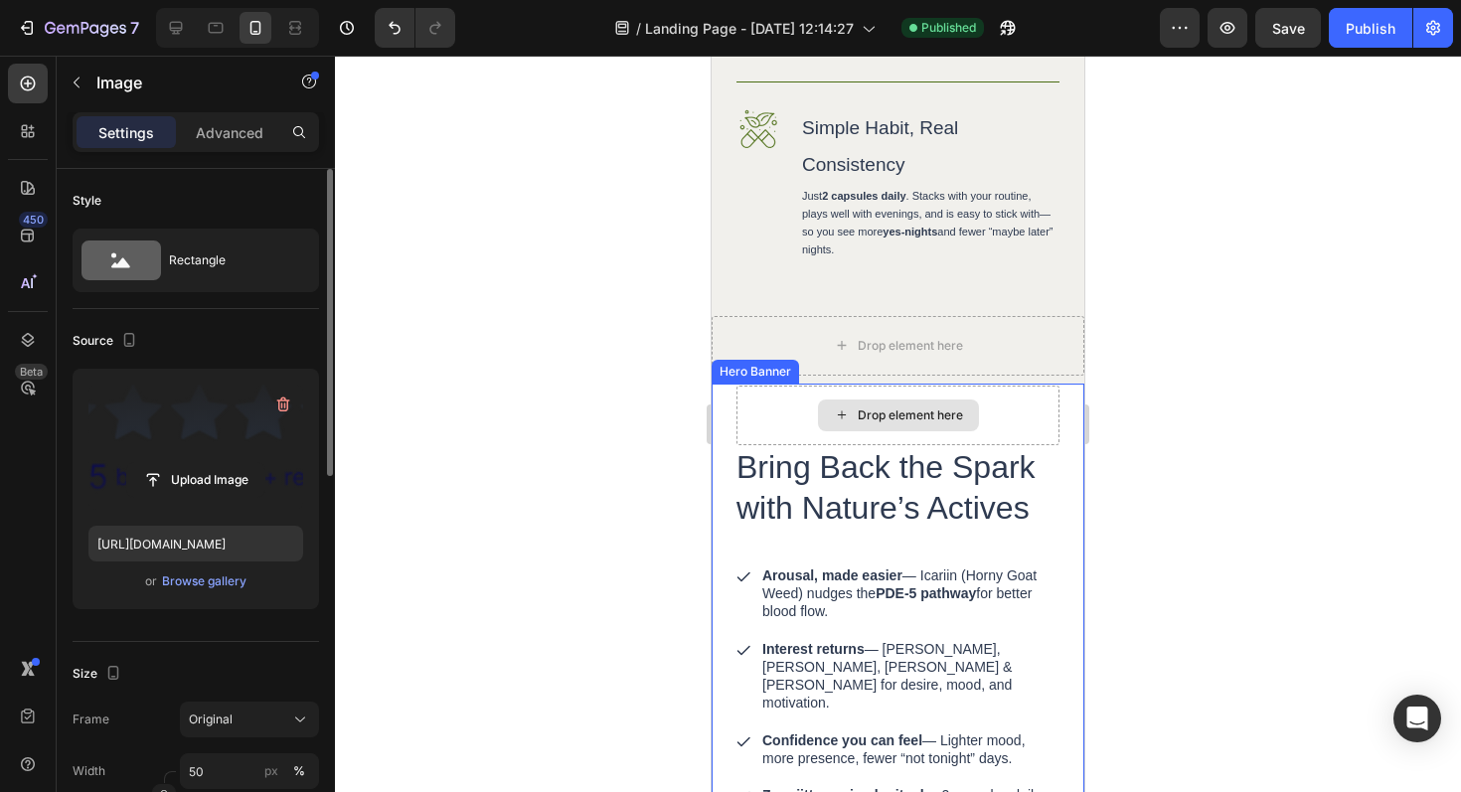
click at [925, 423] on div "Drop element here" at bounding box center [910, 416] width 105 height 16
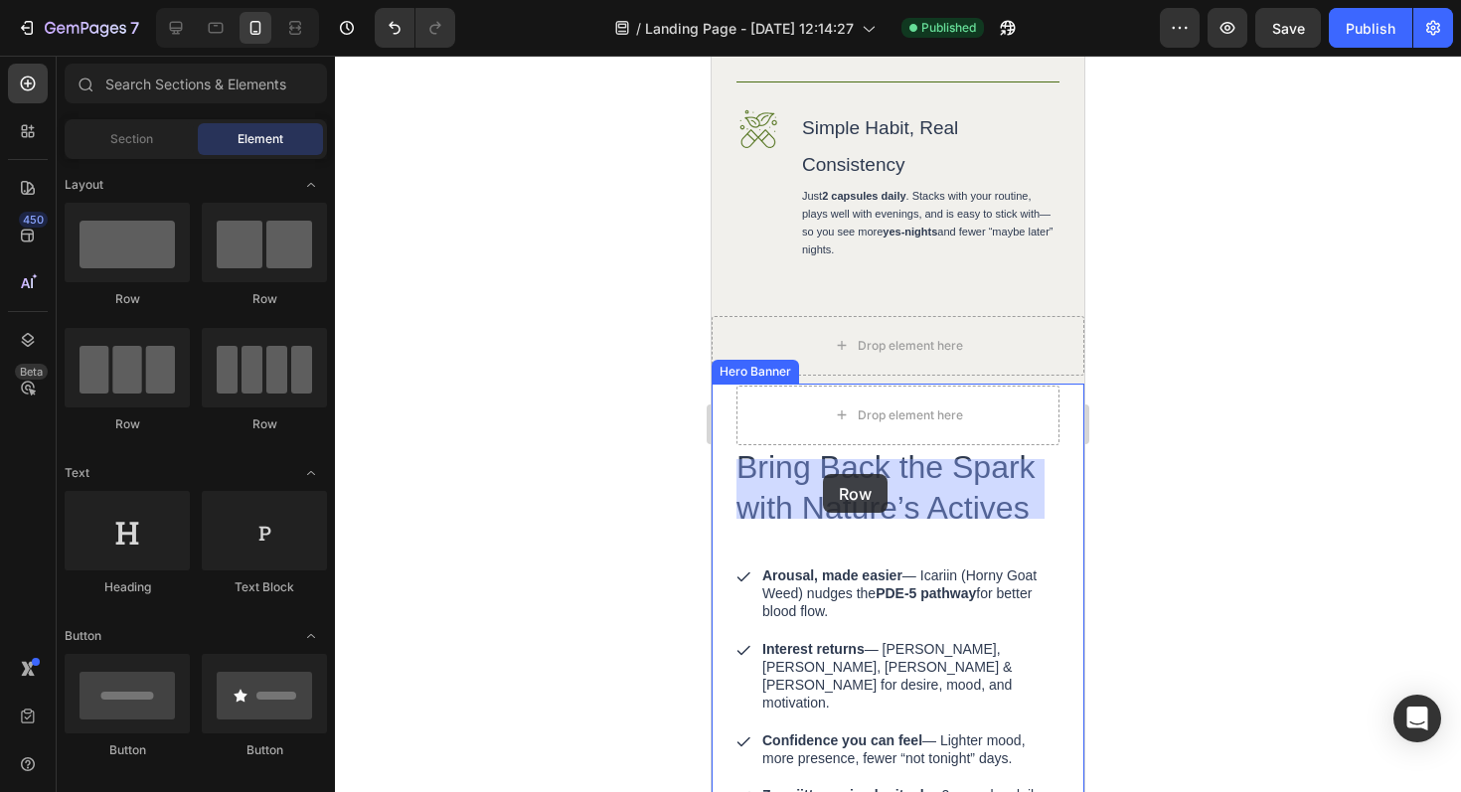
drag, startPoint x: 890, startPoint y: 341, endPoint x: 823, endPoint y: 474, distance: 148.9
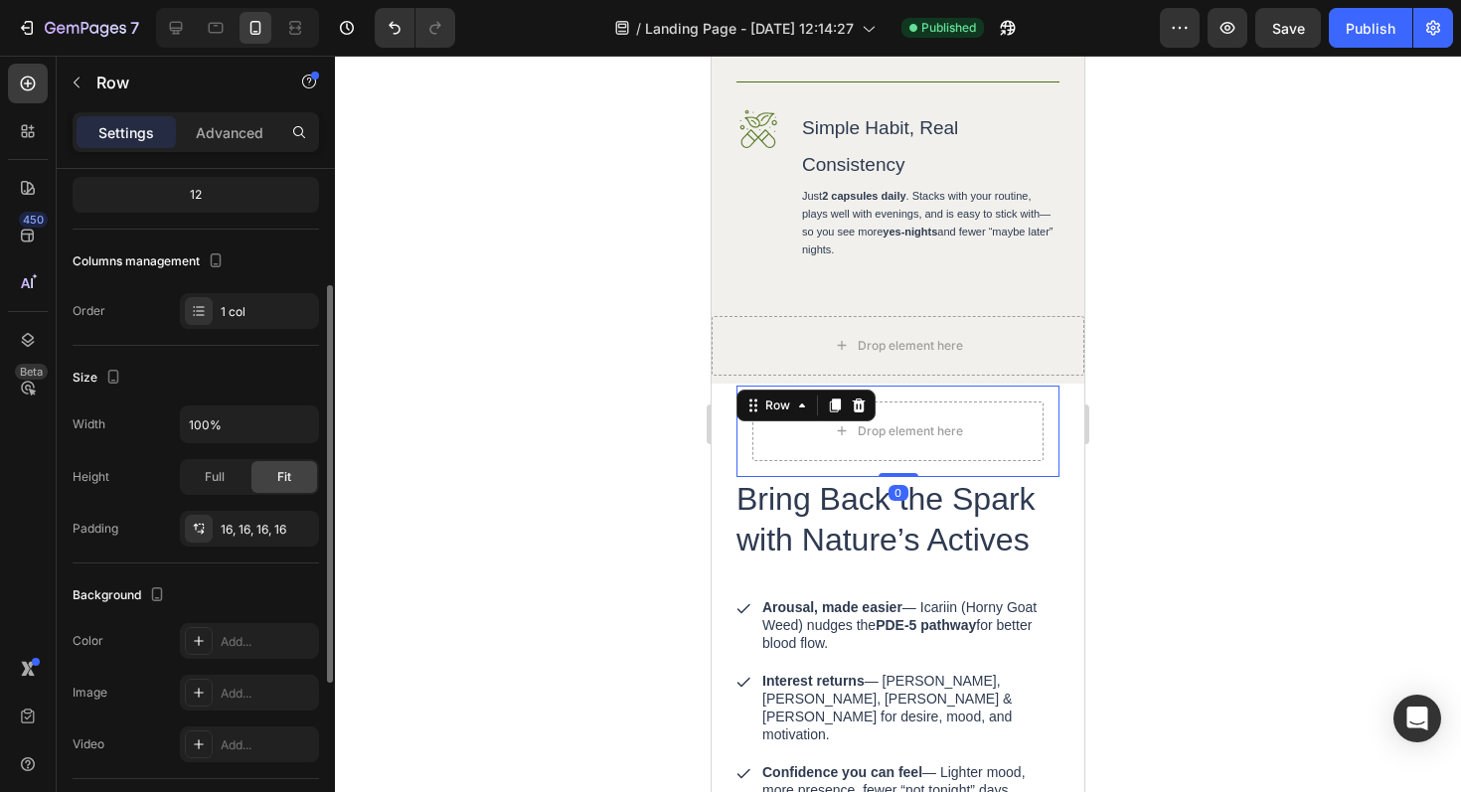
scroll to position [213, 0]
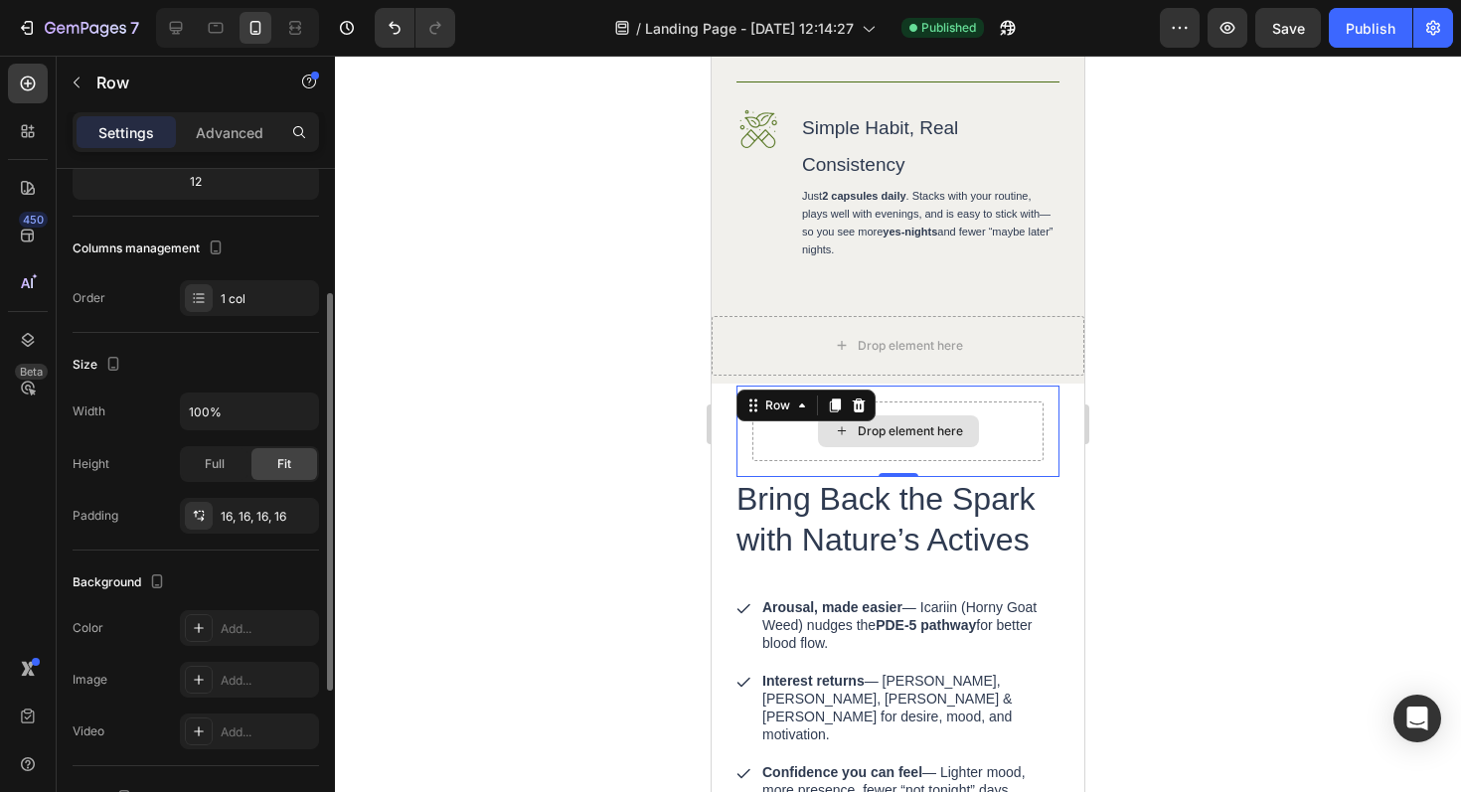
click at [924, 439] on div "Drop element here" at bounding box center [910, 431] width 105 height 16
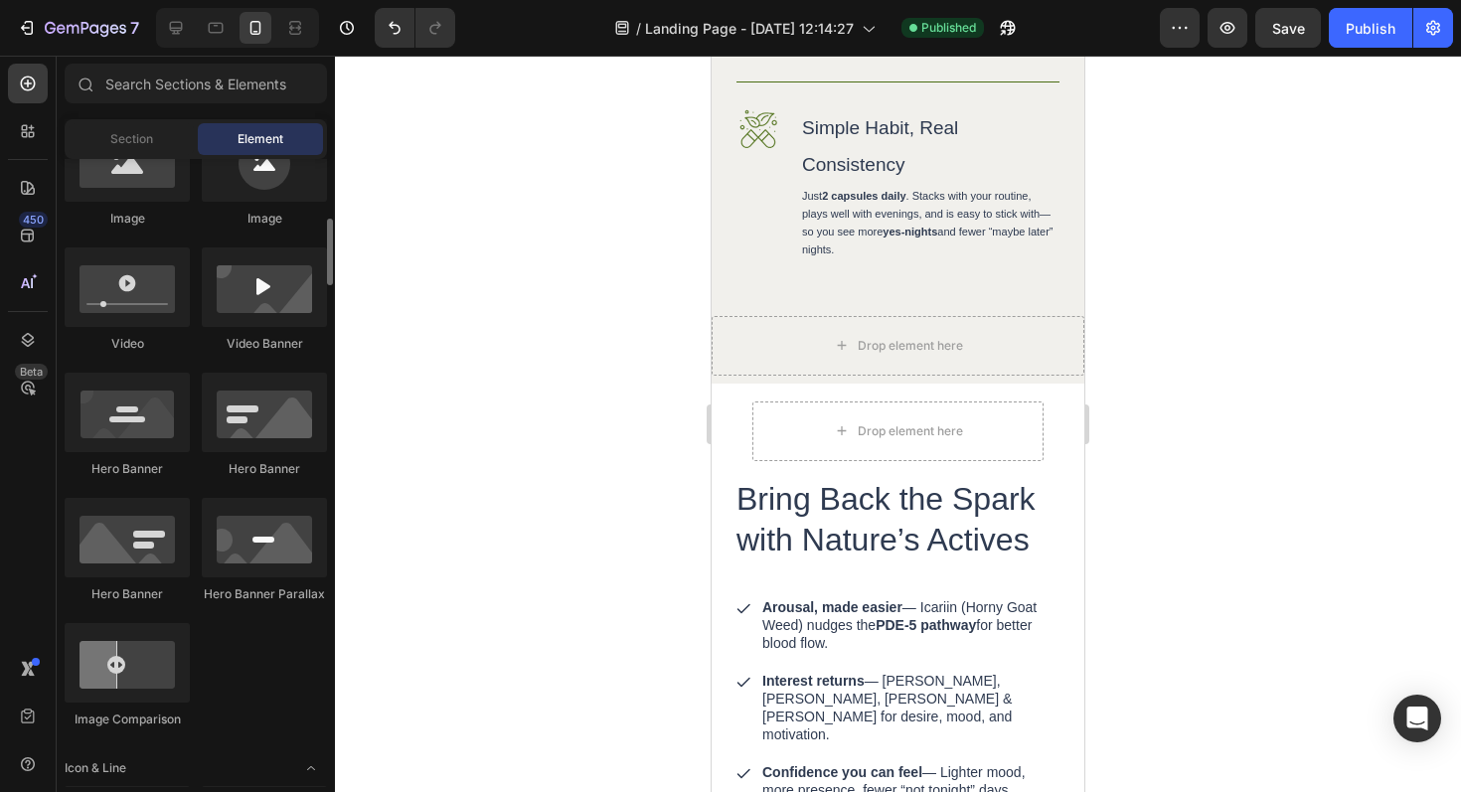
scroll to position [694, 0]
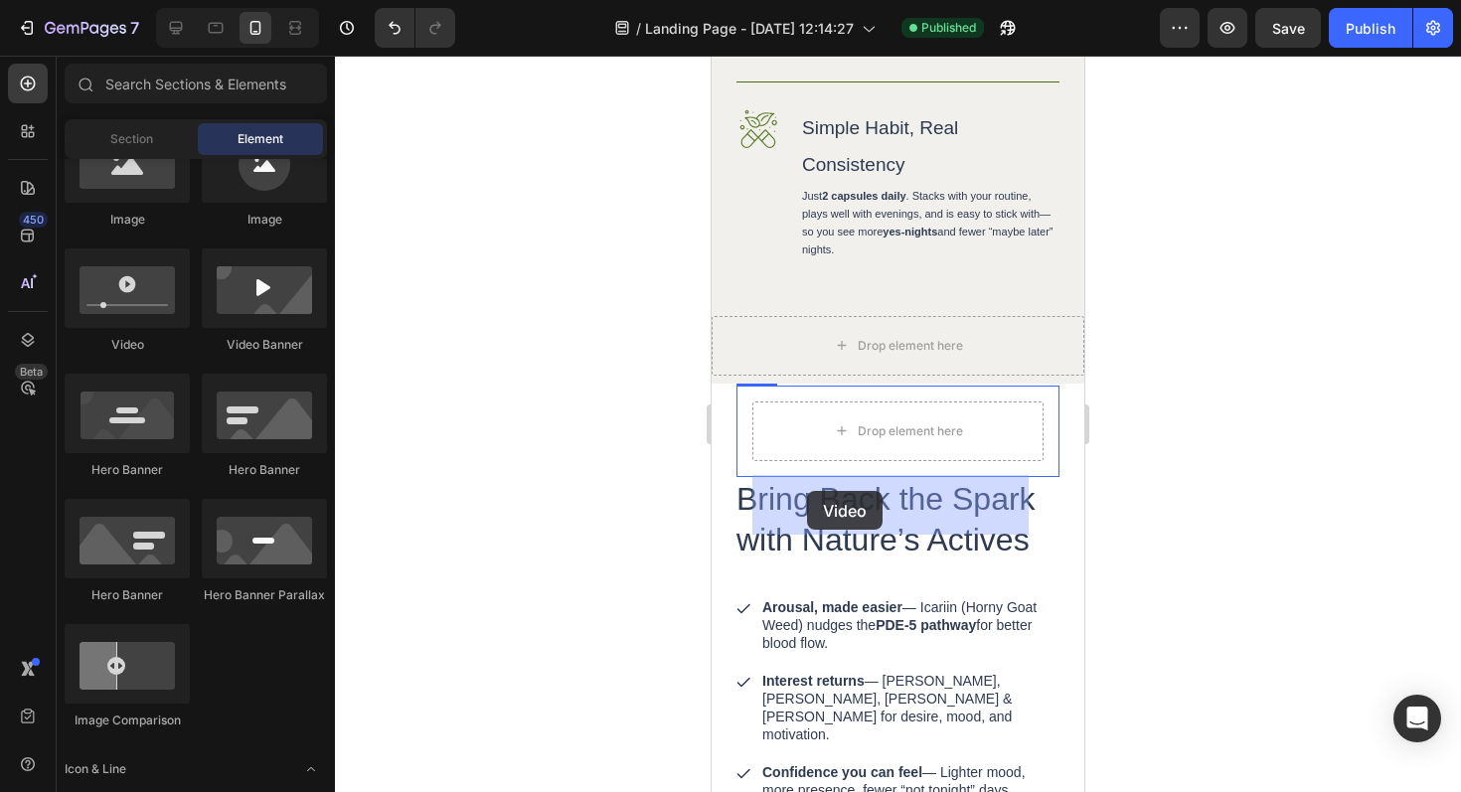
drag, startPoint x: 863, startPoint y: 362, endPoint x: 807, endPoint y: 491, distance: 140.7
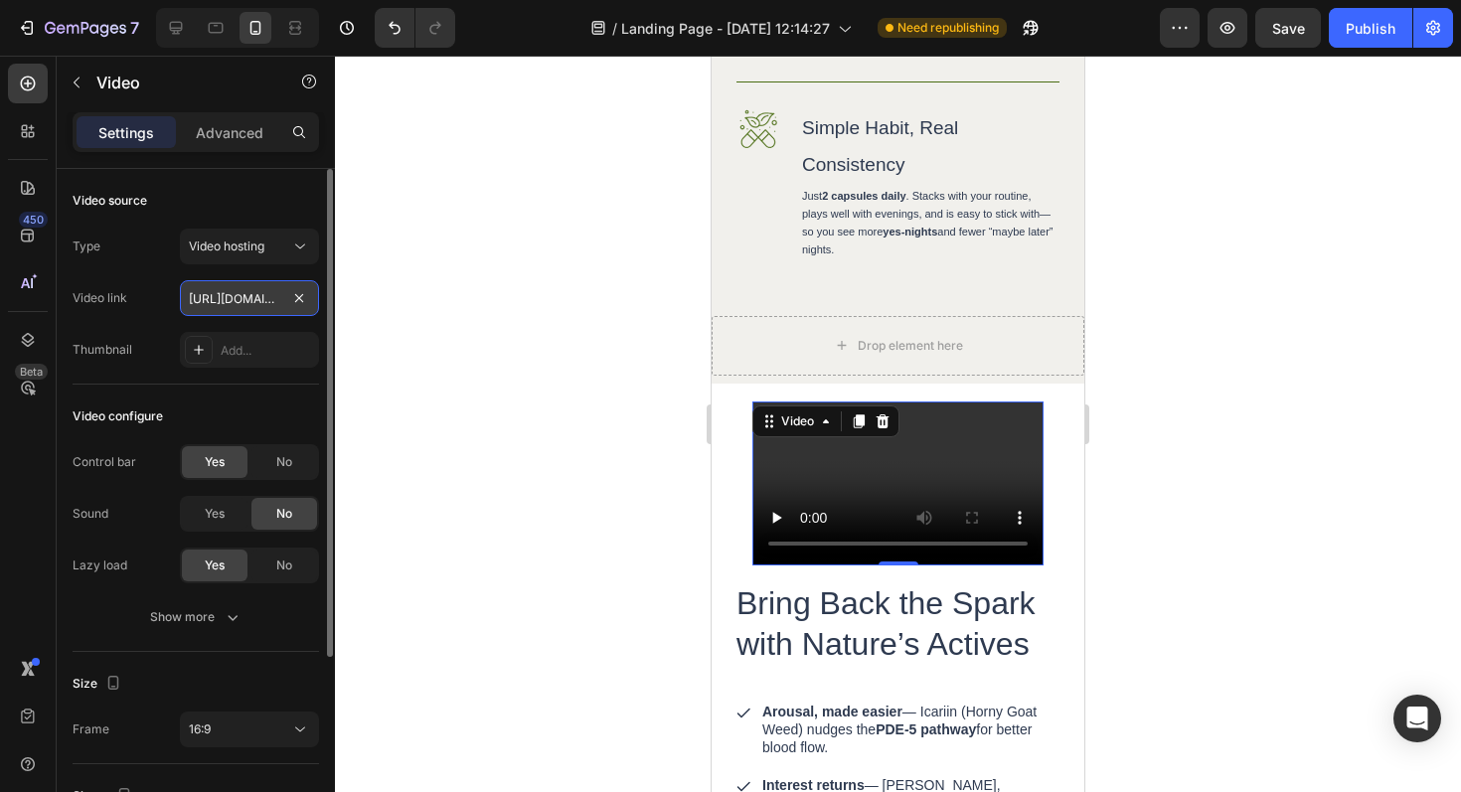
click at [250, 297] on input "https://cdn.shopify.com/videos/c/o/v/2cd3deb506b54b009063f7270ab5cf2e.mp4" at bounding box center [249, 298] width 139 height 36
paste input "08780d1fffb44c52bb1f5489afa229e5.mov"
type input "https://cdn.shopify.com/videos/c/o/v/08780d1fffb44c52bb1f5489afa229e5.mov"
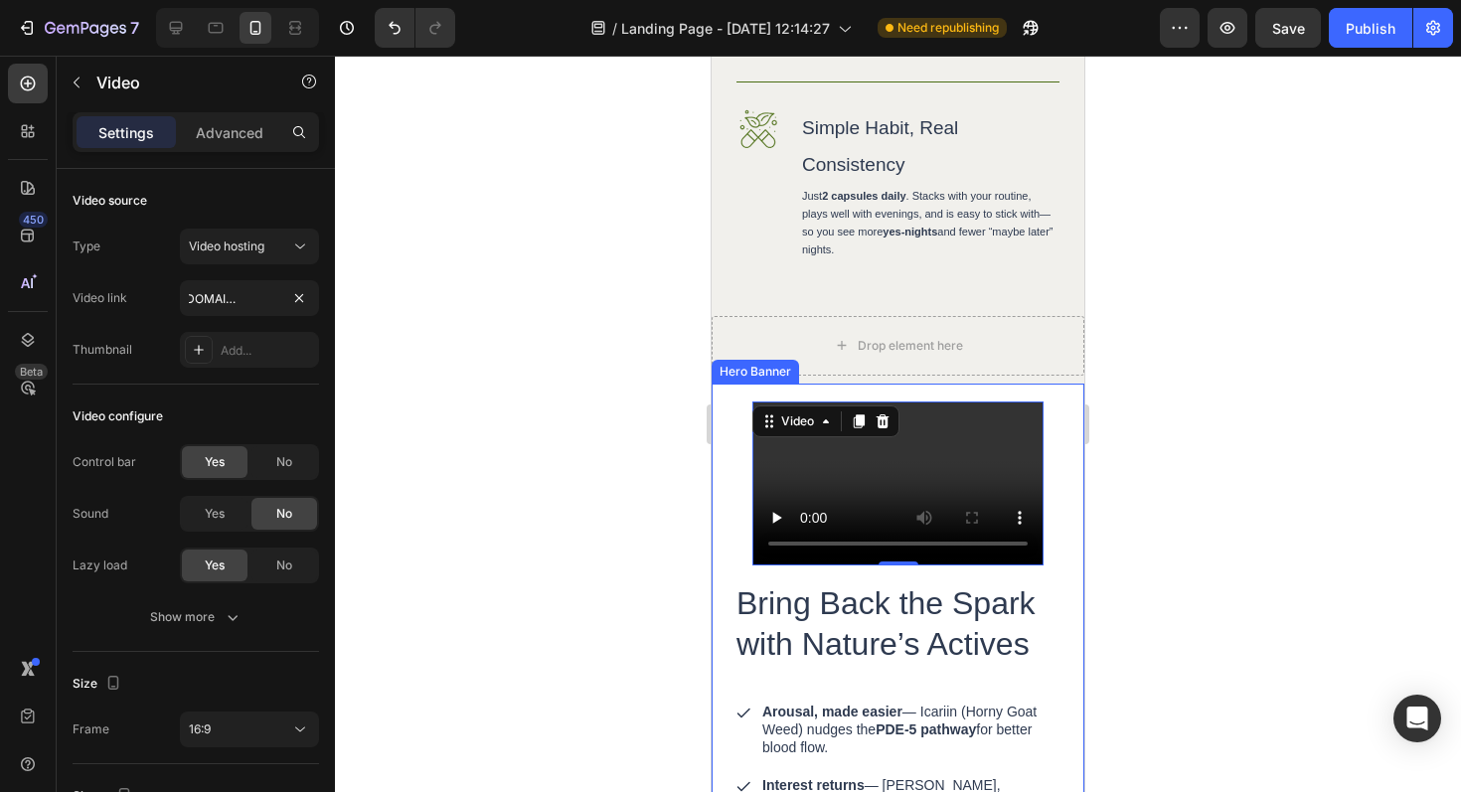
click at [1219, 500] on div at bounding box center [898, 424] width 1126 height 737
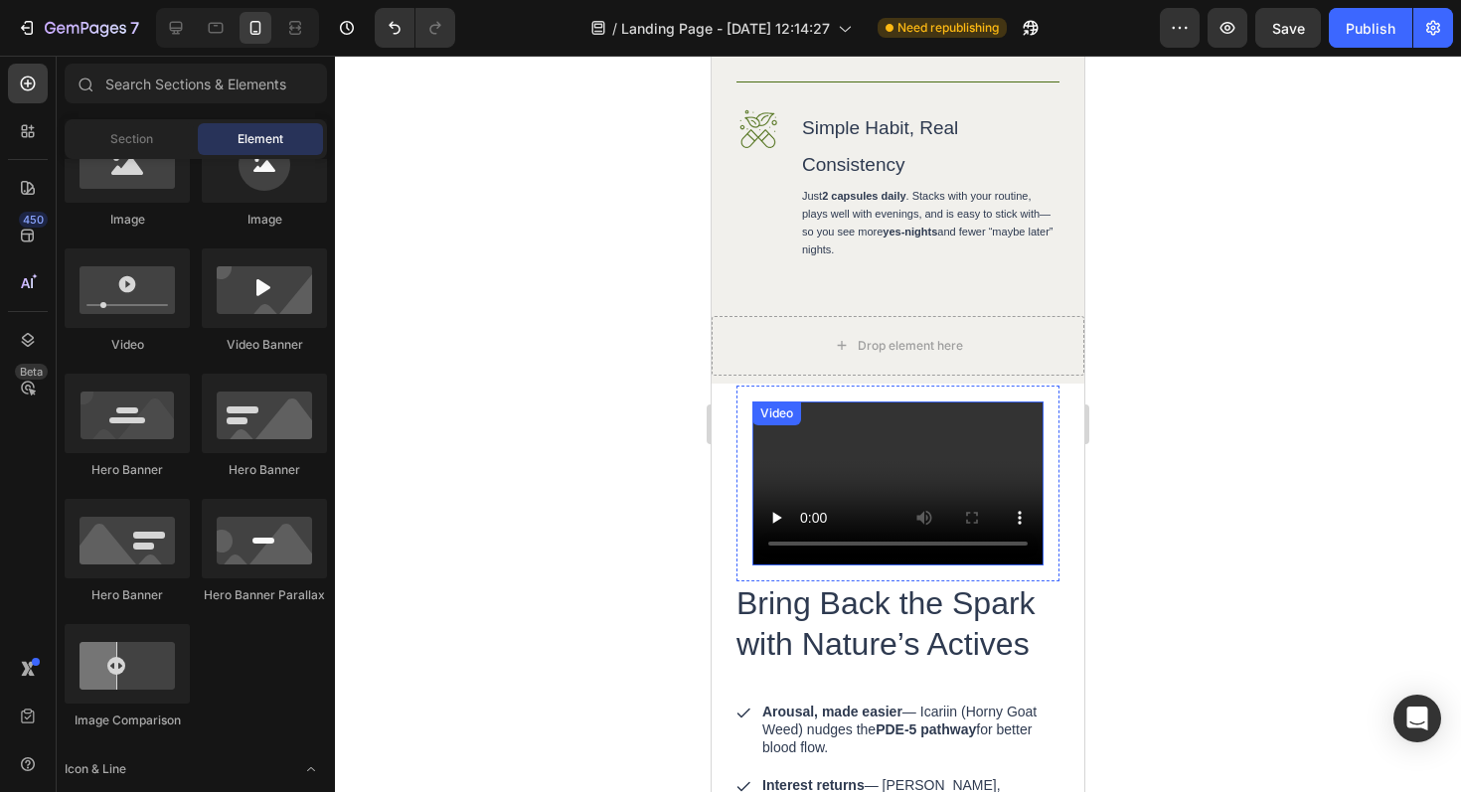
scroll to position [2529, 0]
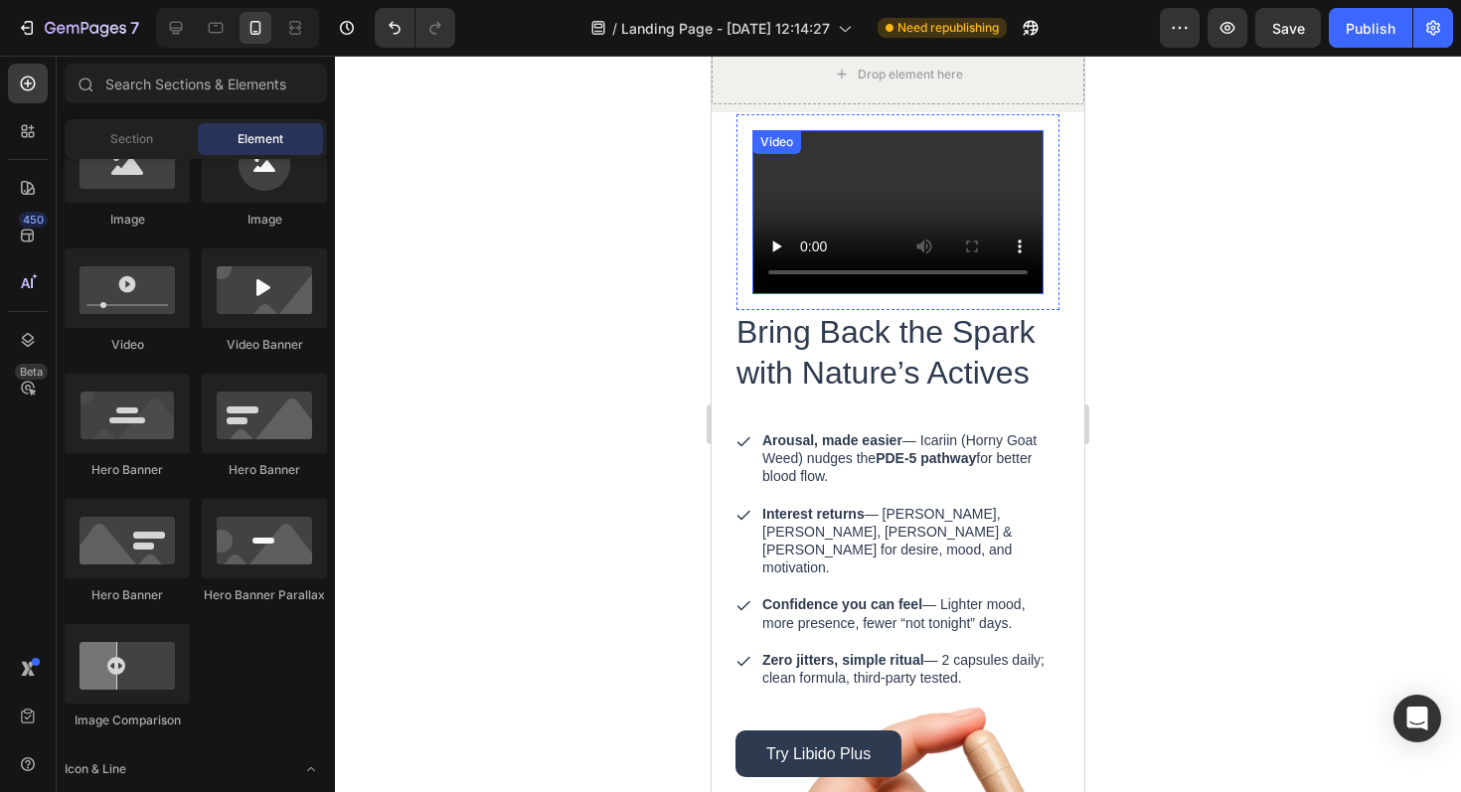
click at [1021, 245] on video at bounding box center [897, 212] width 291 height 164
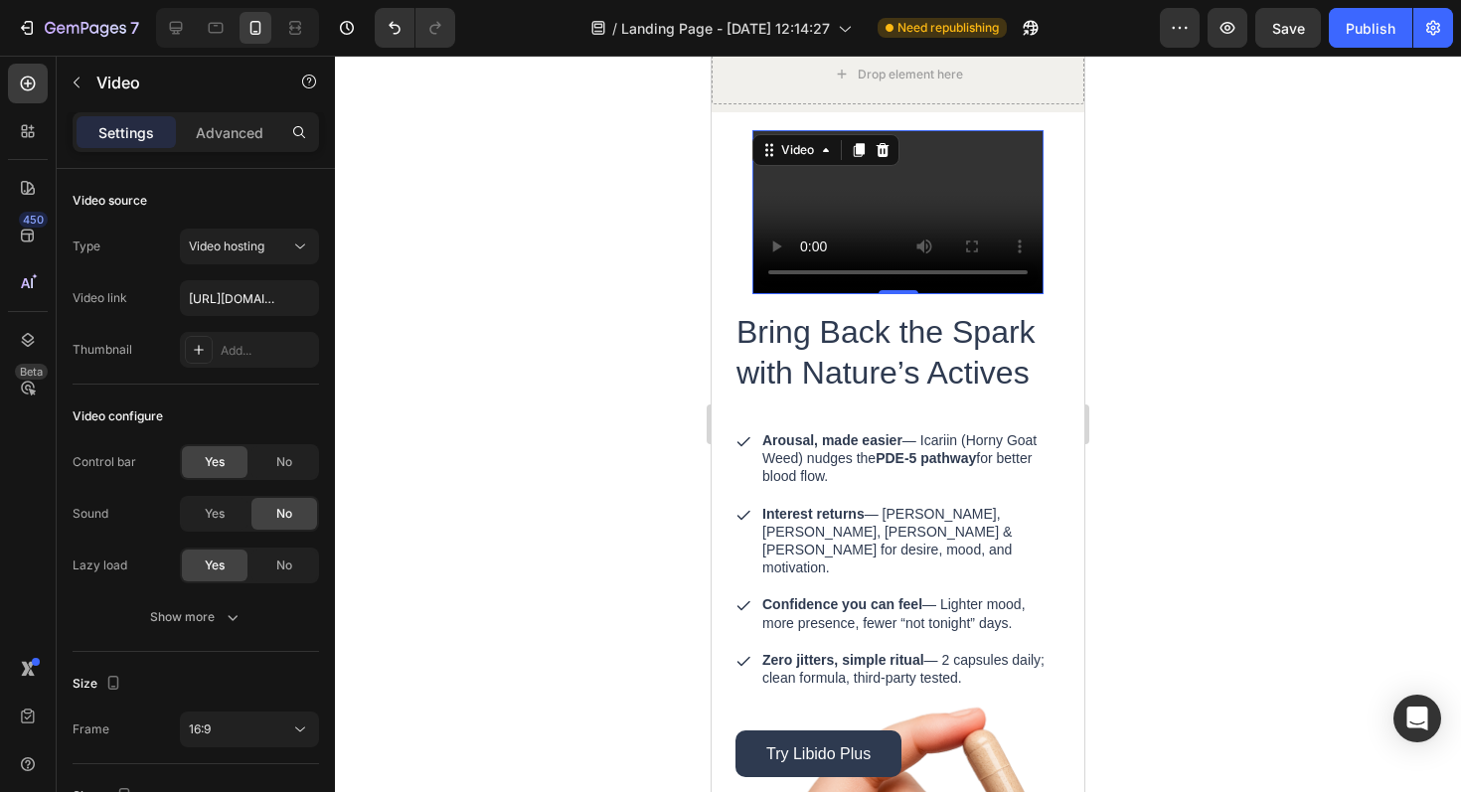
click at [1152, 252] on div at bounding box center [898, 424] width 1126 height 737
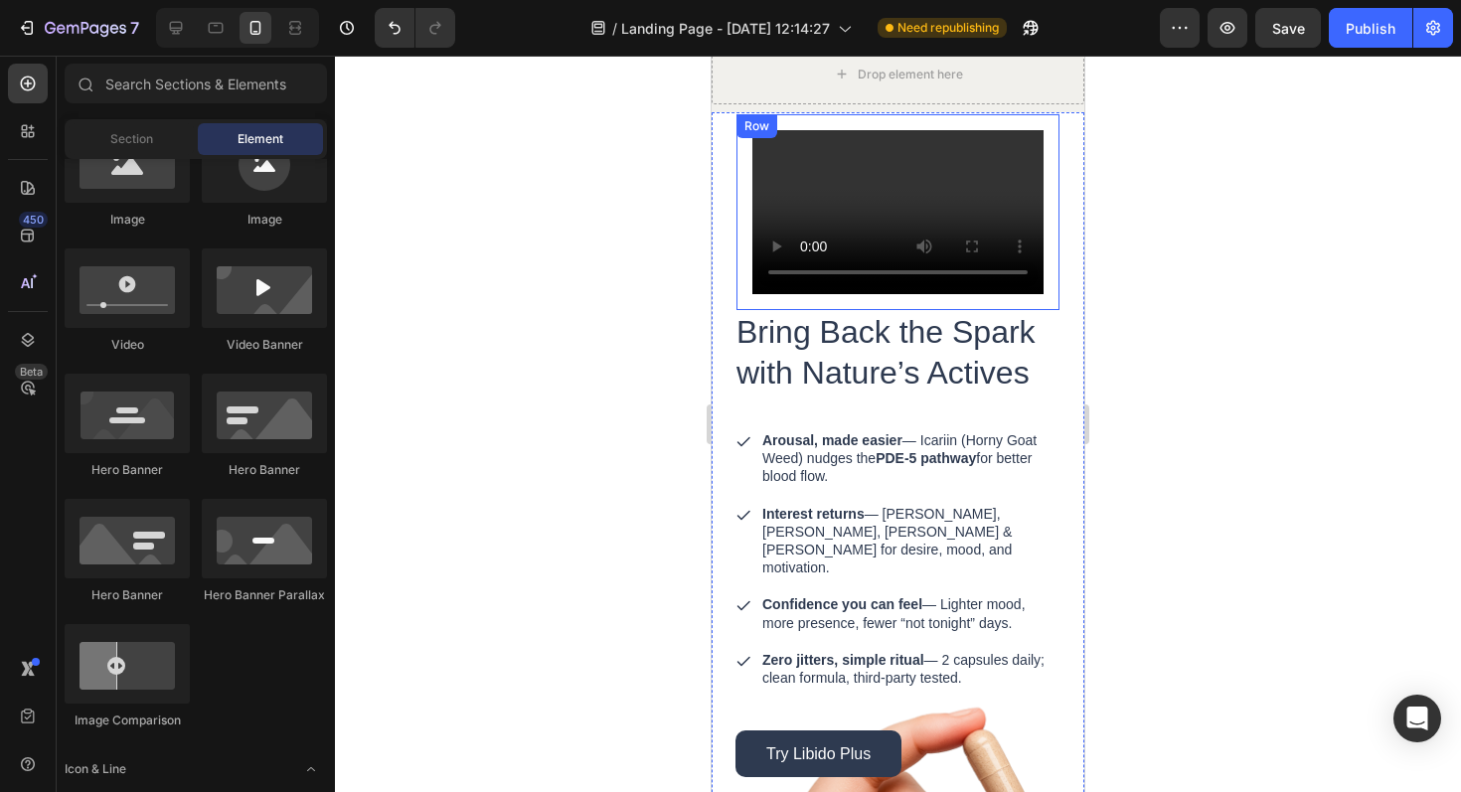
click at [747, 265] on div "Video Row" at bounding box center [898, 212] width 323 height 196
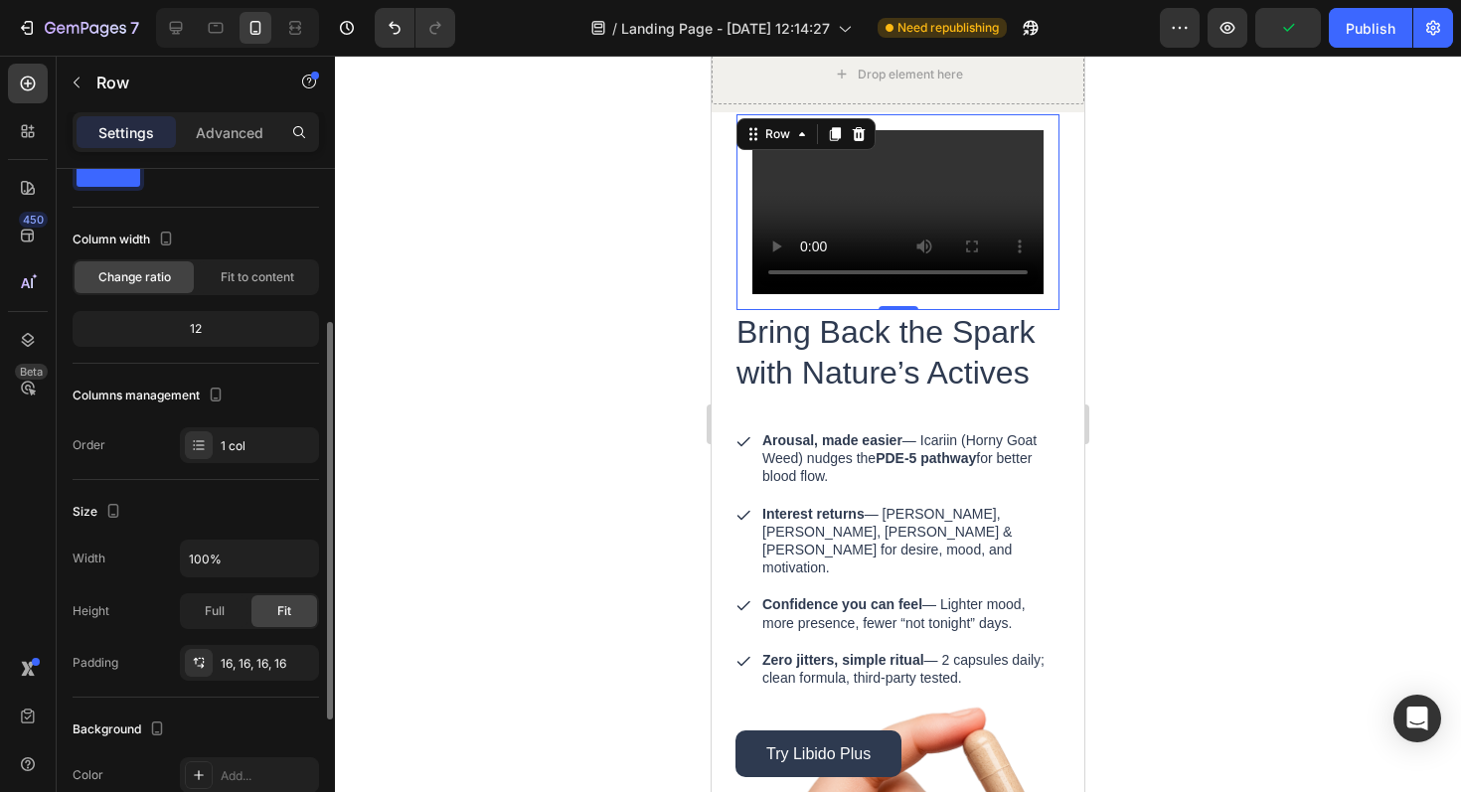
scroll to position [138, 0]
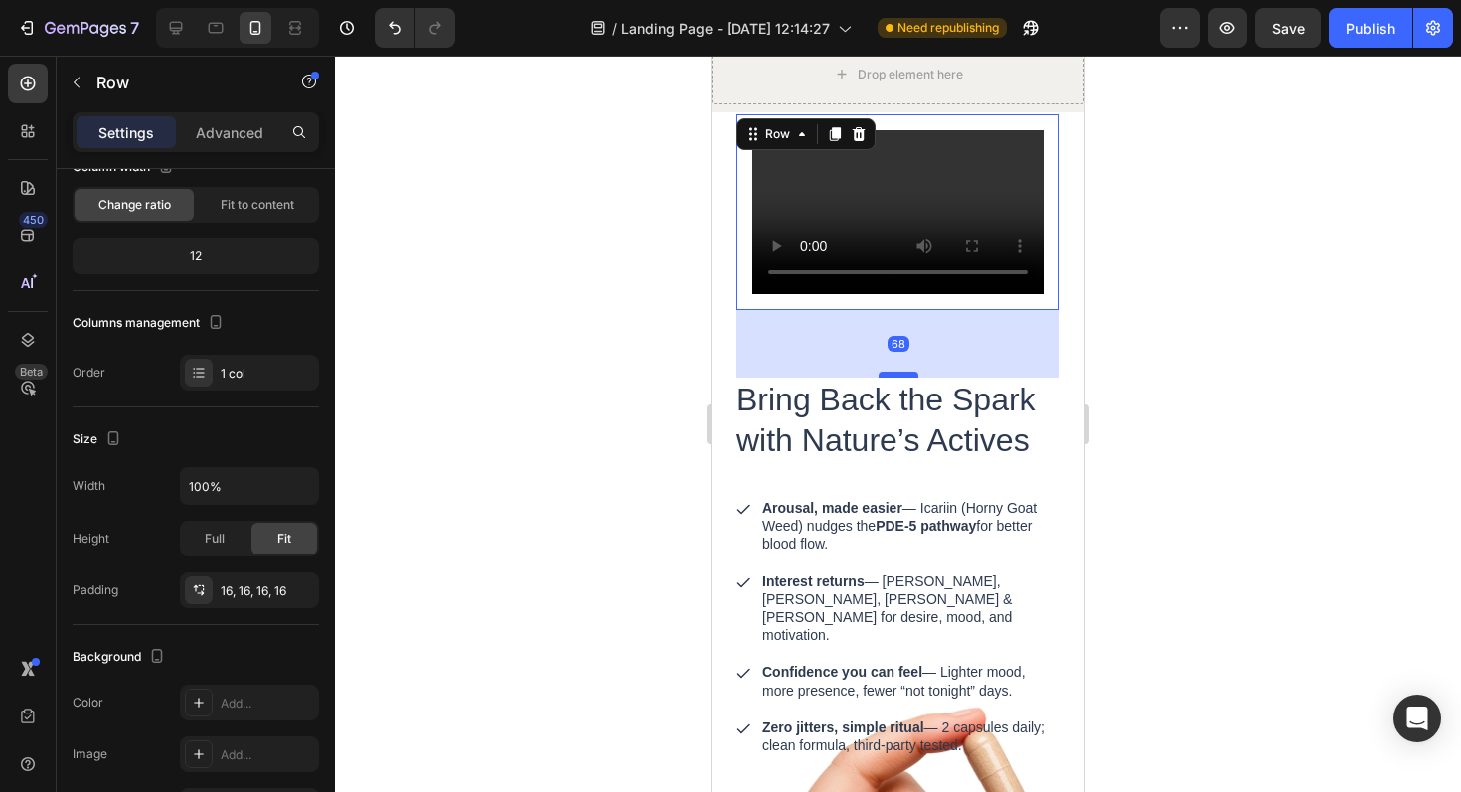
drag, startPoint x: 904, startPoint y: 370, endPoint x: 899, endPoint y: 438, distance: 68.8
click at [899, 378] on div at bounding box center [899, 375] width 40 height 6
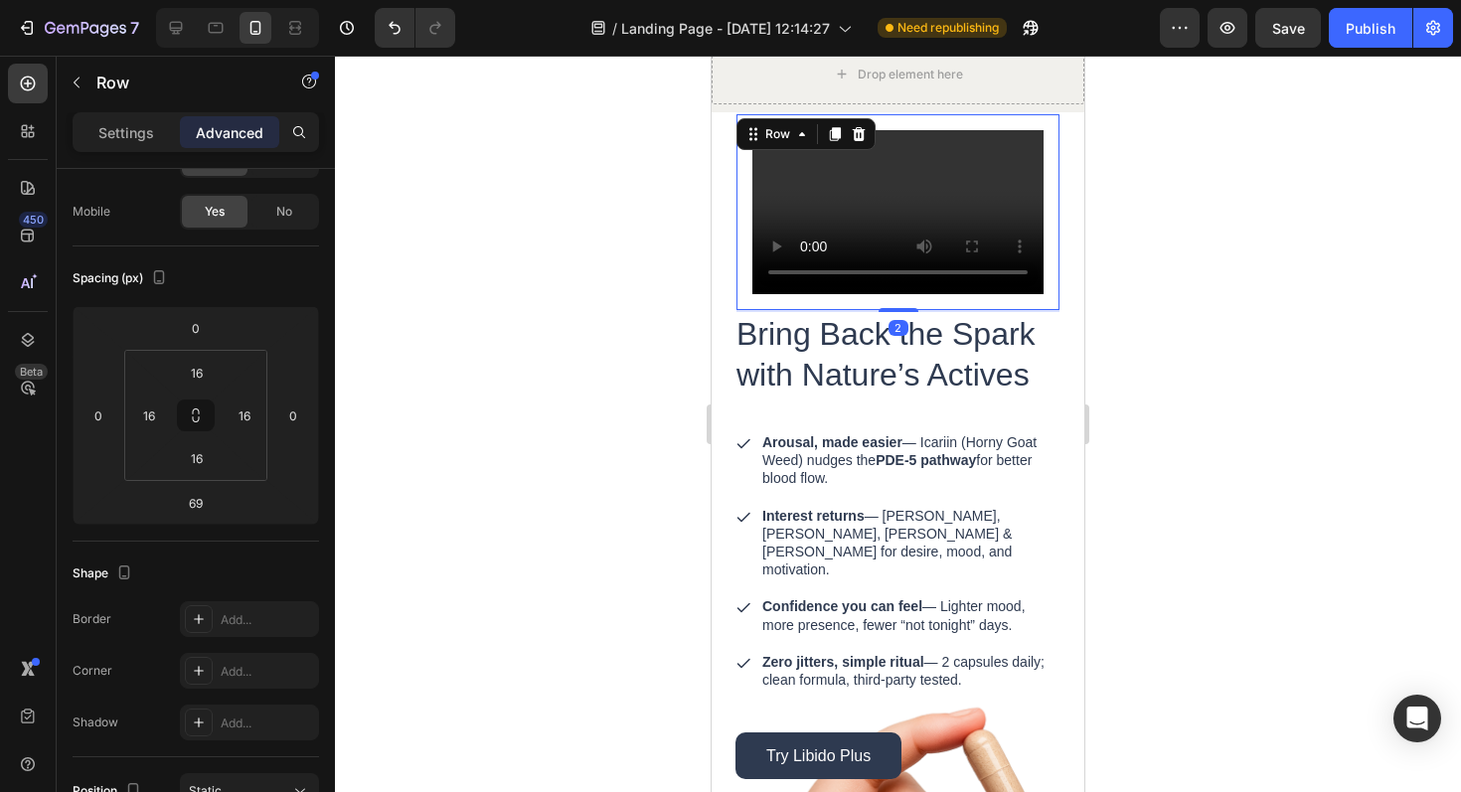
drag, startPoint x: 900, startPoint y: 440, endPoint x: 905, endPoint y: 367, distance: 73.7
click at [905, 312] on div at bounding box center [899, 310] width 40 height 4
type input "0"
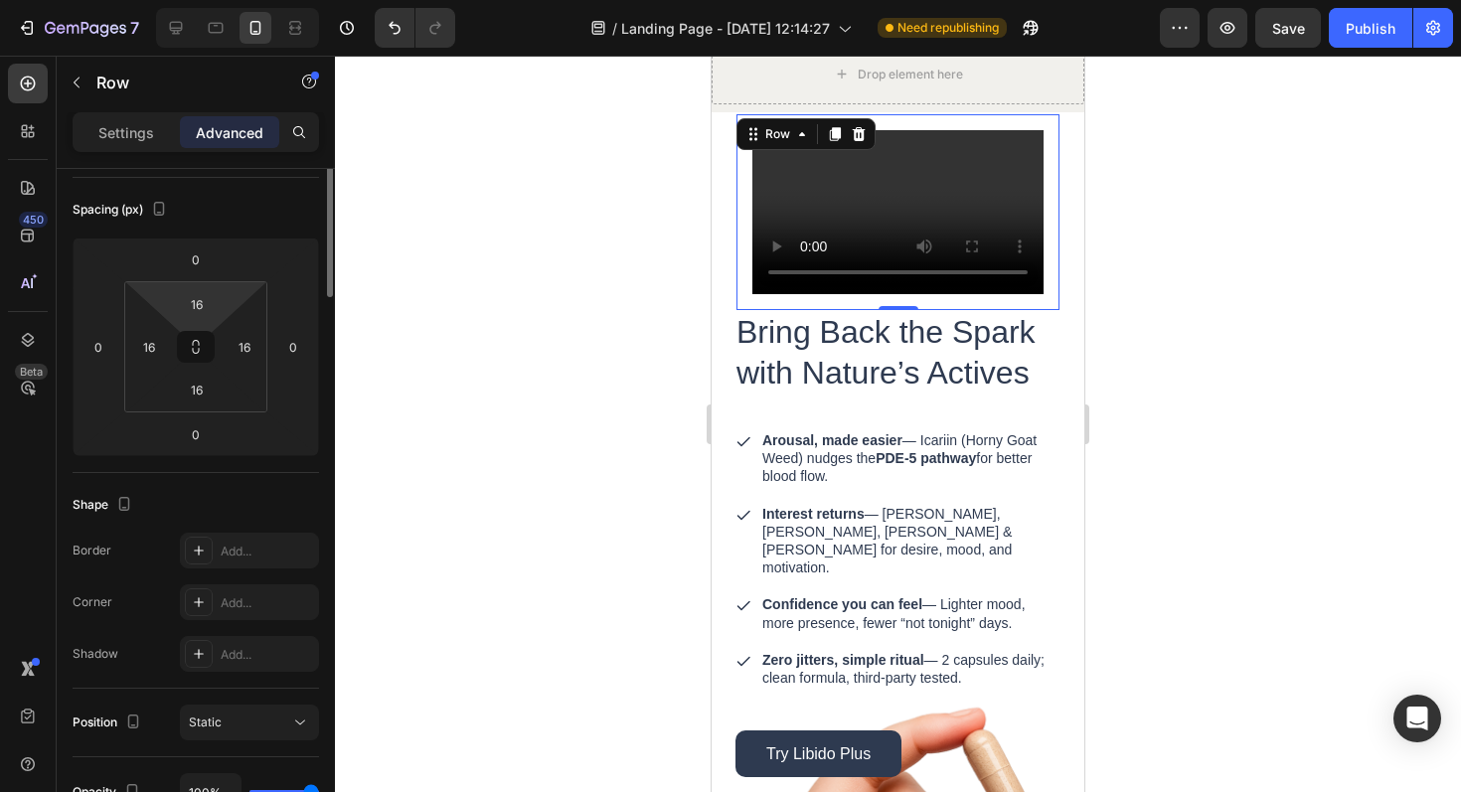
scroll to position [0, 0]
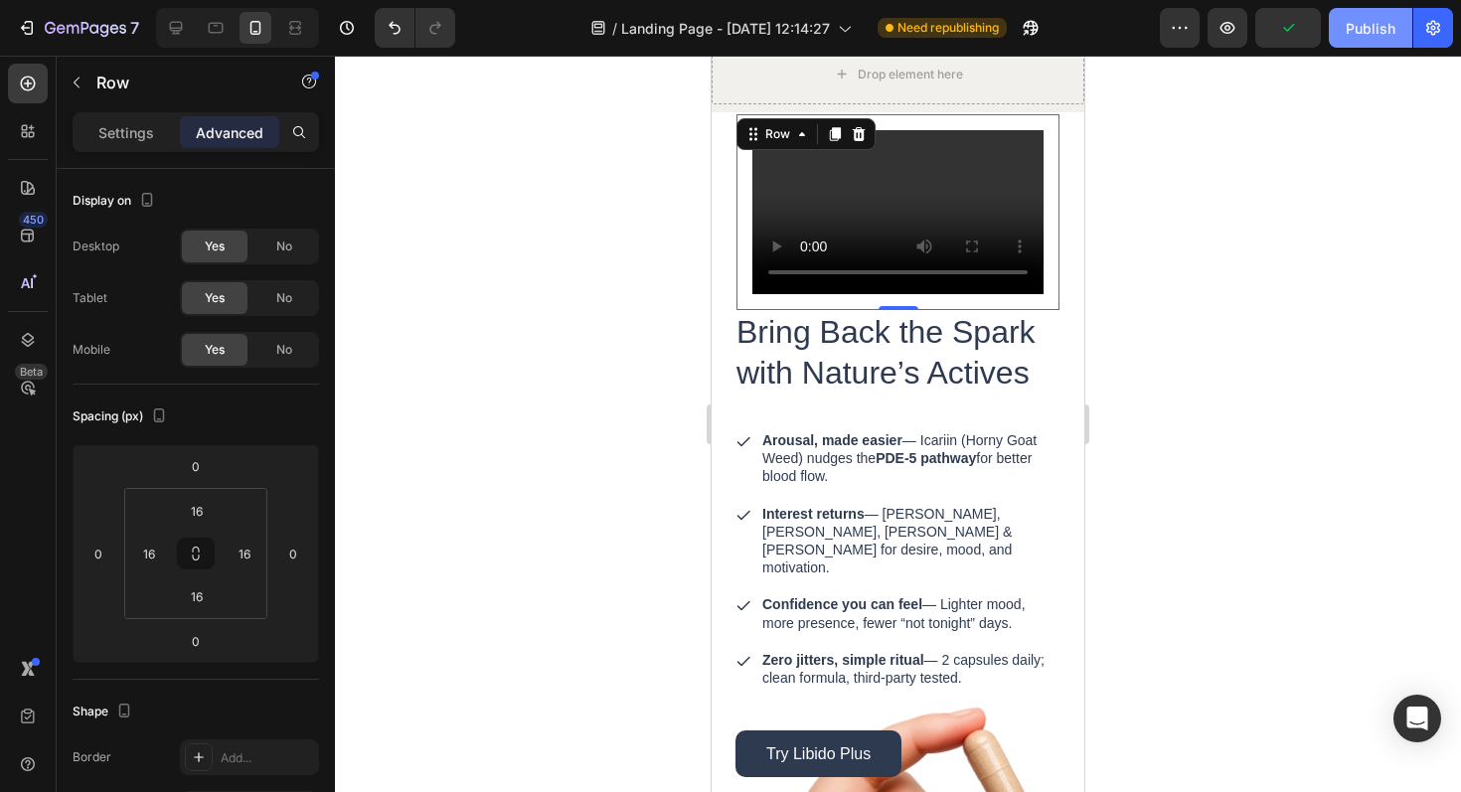
click at [1388, 26] on div "Publish" at bounding box center [1371, 28] width 50 height 21
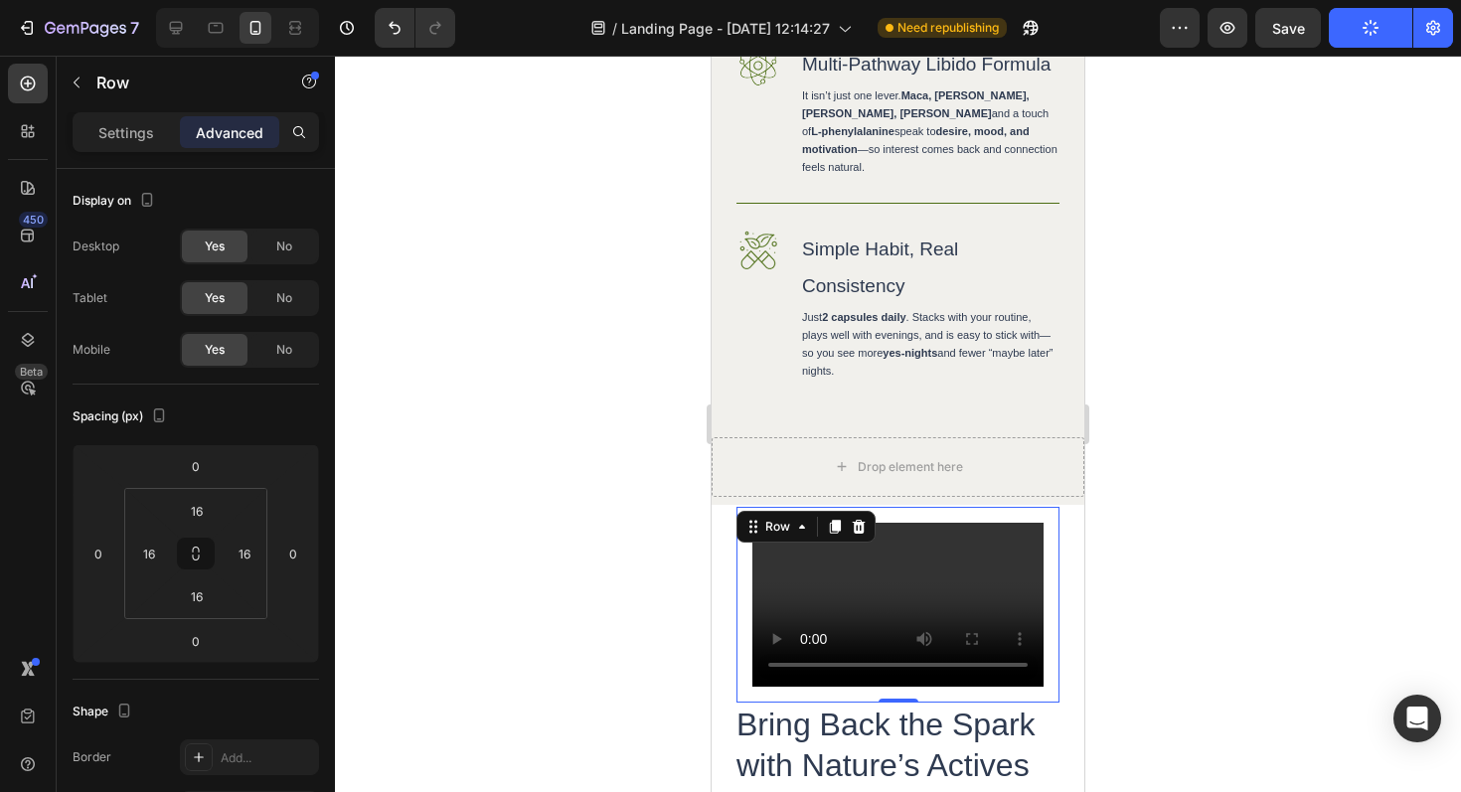
scroll to position [2512, 0]
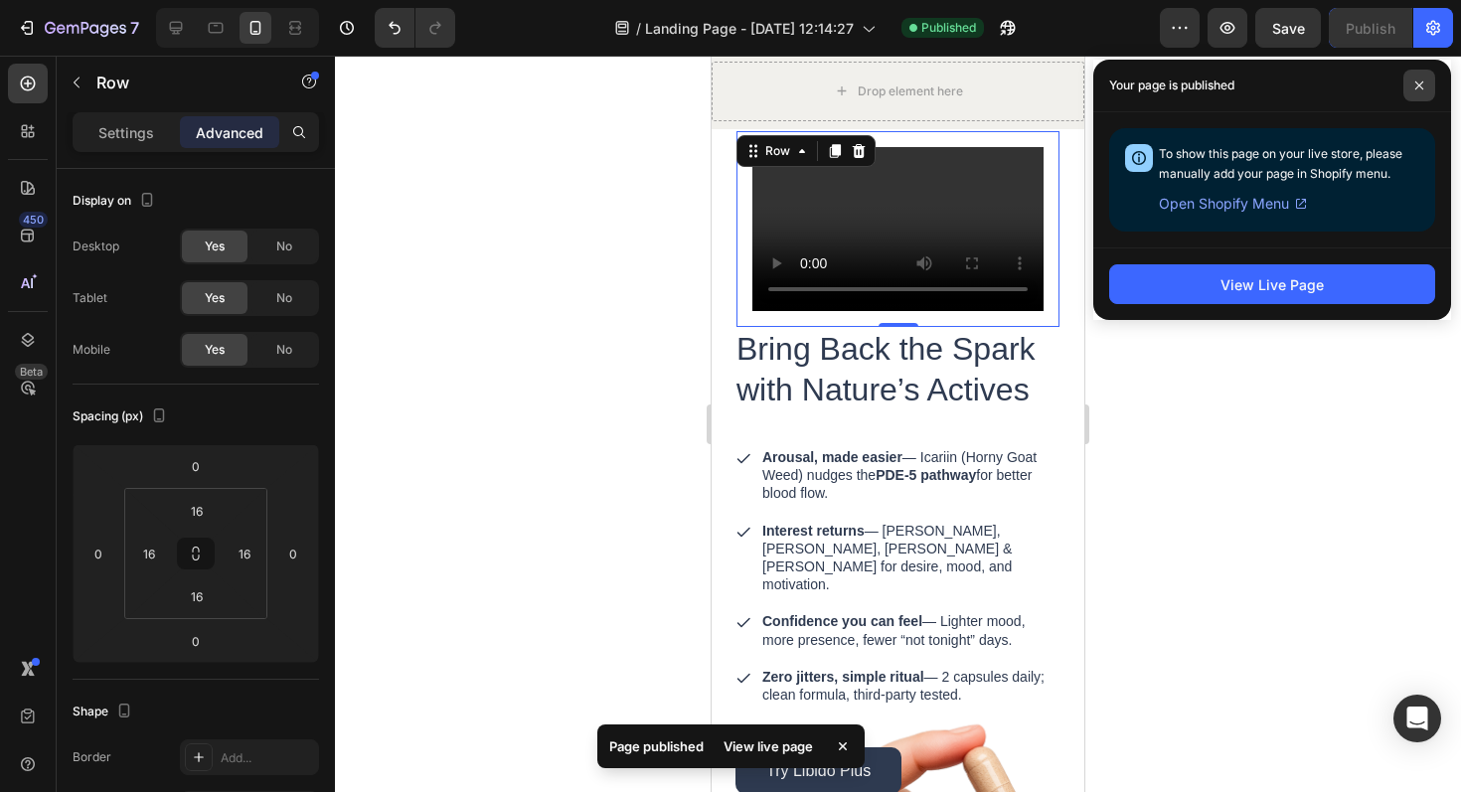
click at [1414, 84] on icon at bounding box center [1419, 86] width 10 height 10
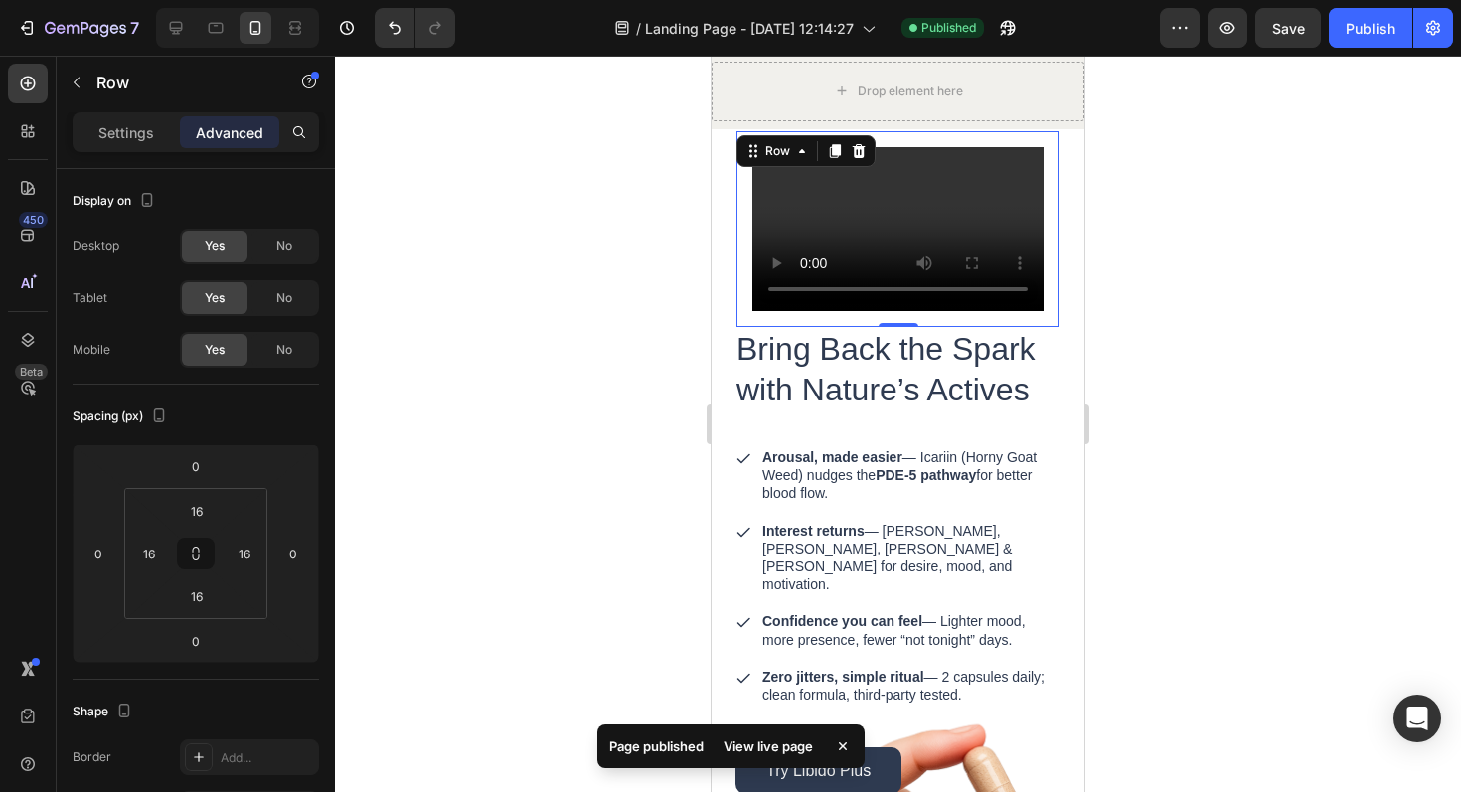
click at [1188, 320] on div at bounding box center [898, 424] width 1126 height 737
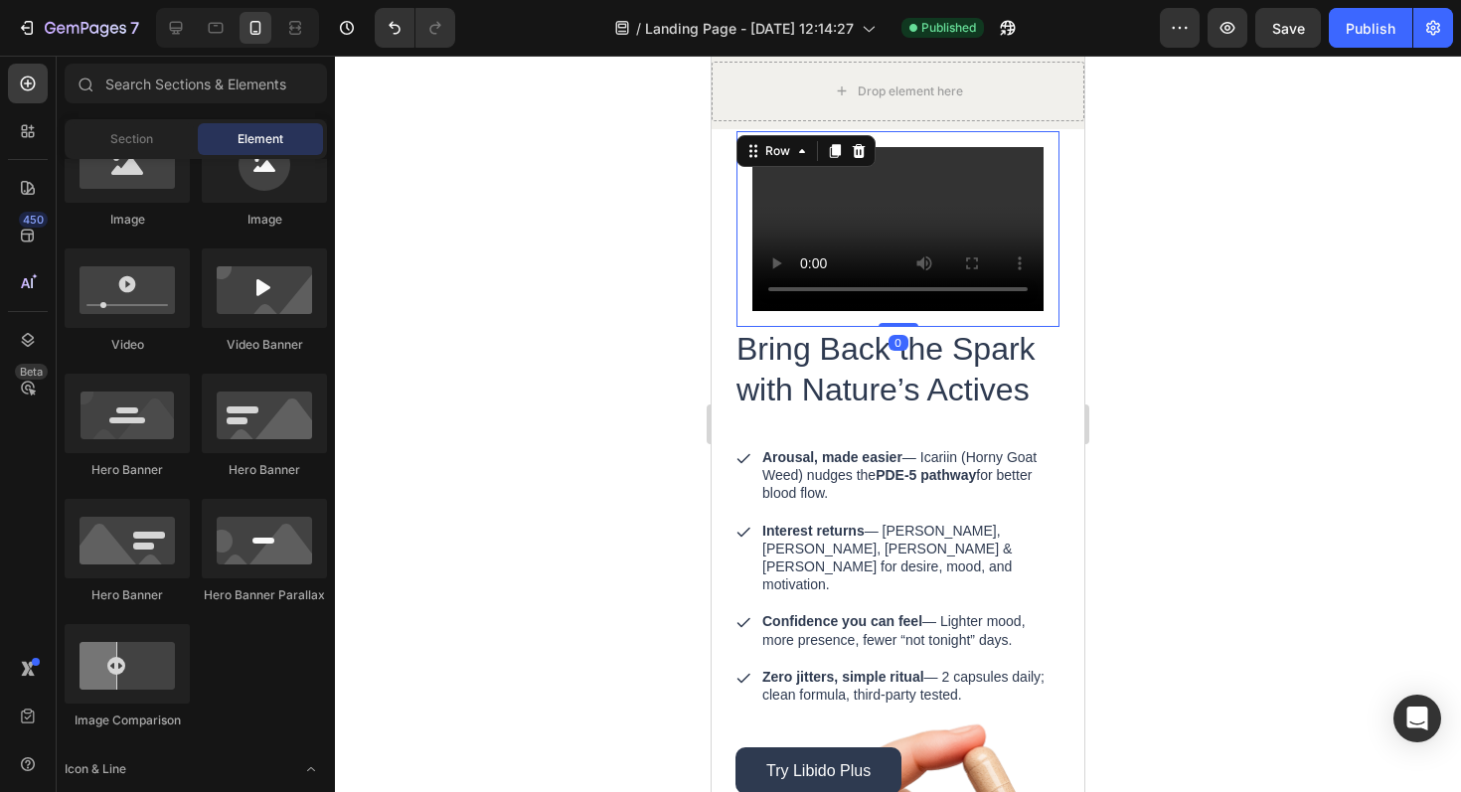
click at [890, 213] on div "Video Row 0" at bounding box center [898, 229] width 323 height 196
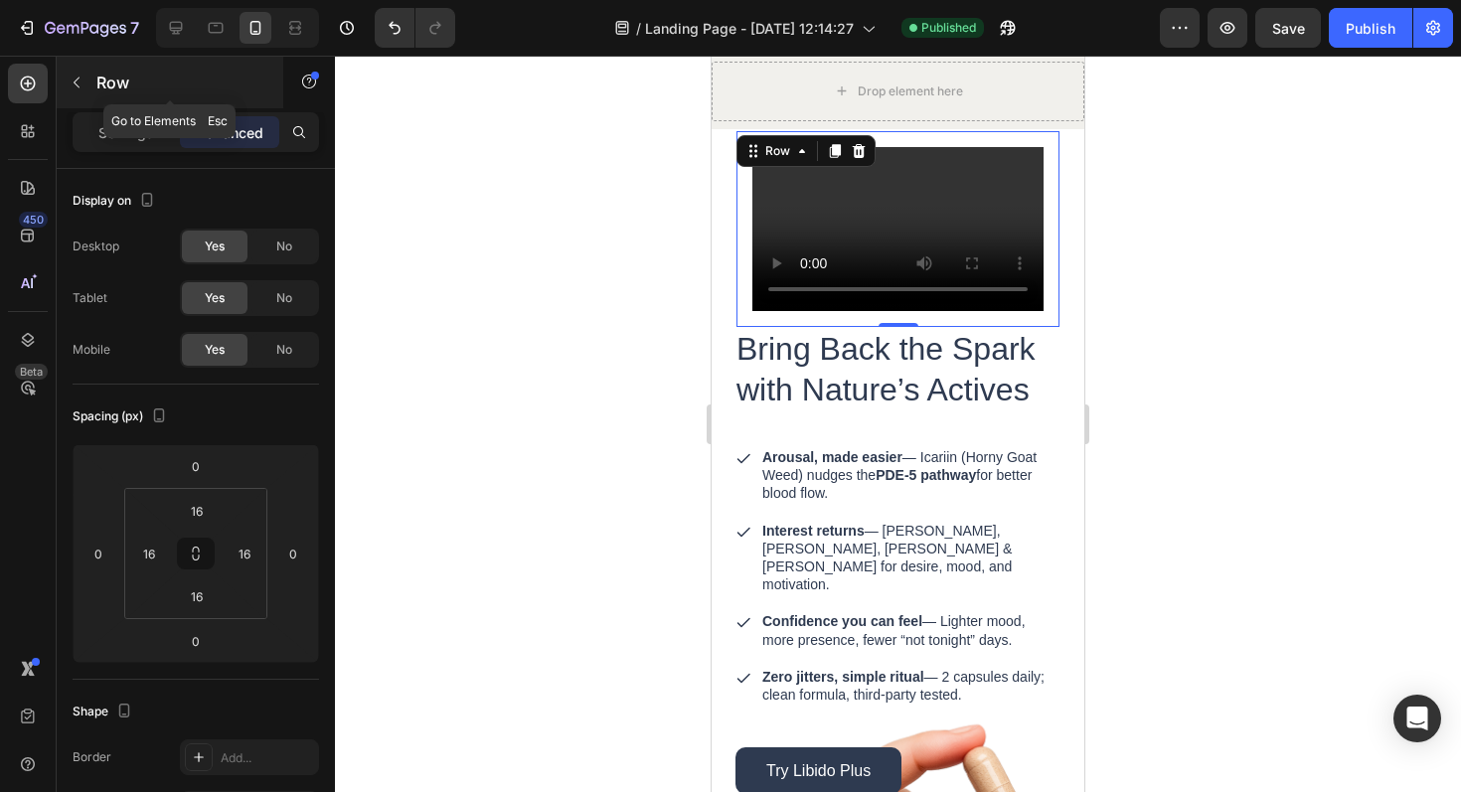
click at [67, 81] on button "button" at bounding box center [77, 83] width 32 height 32
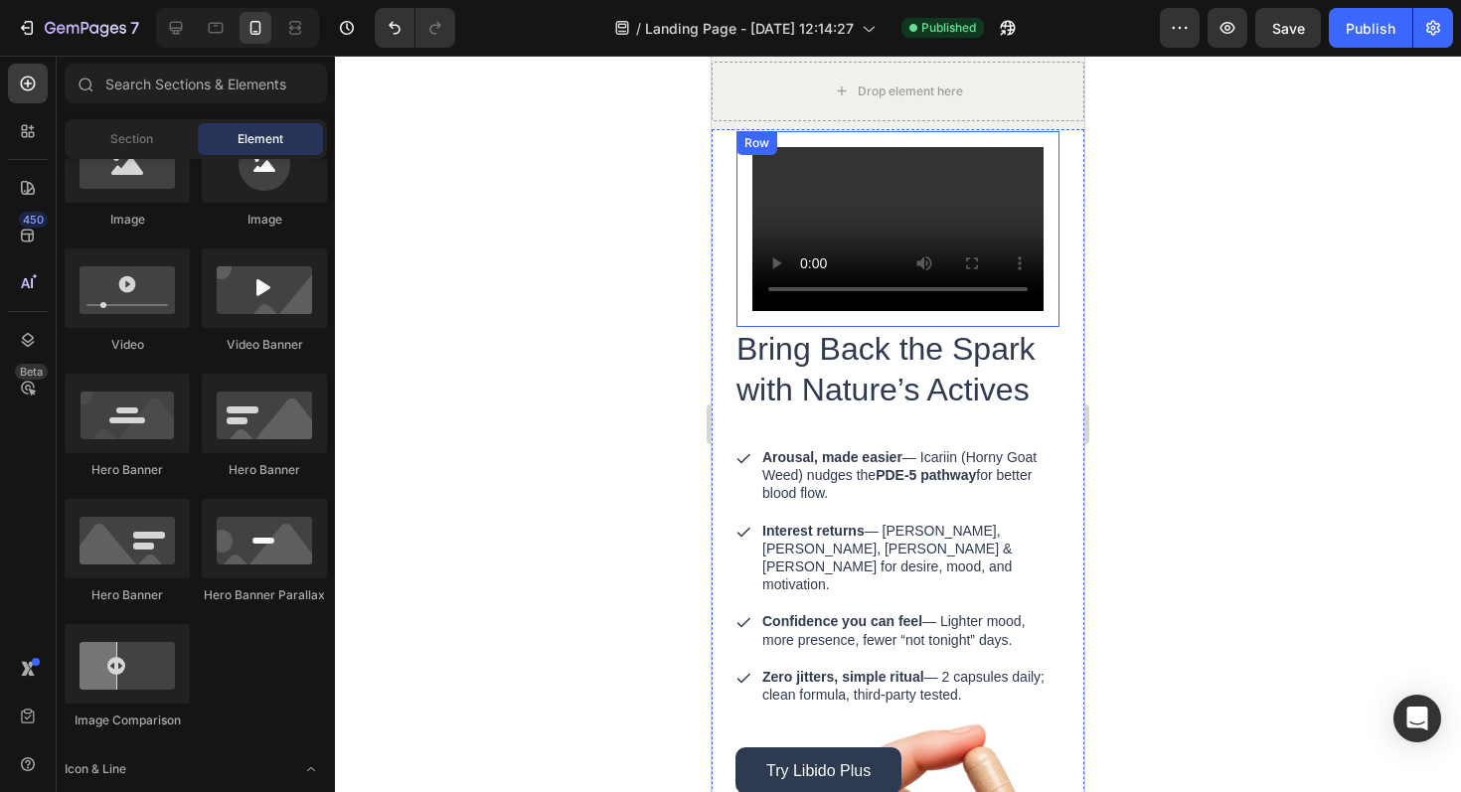
scroll to position [2260, 0]
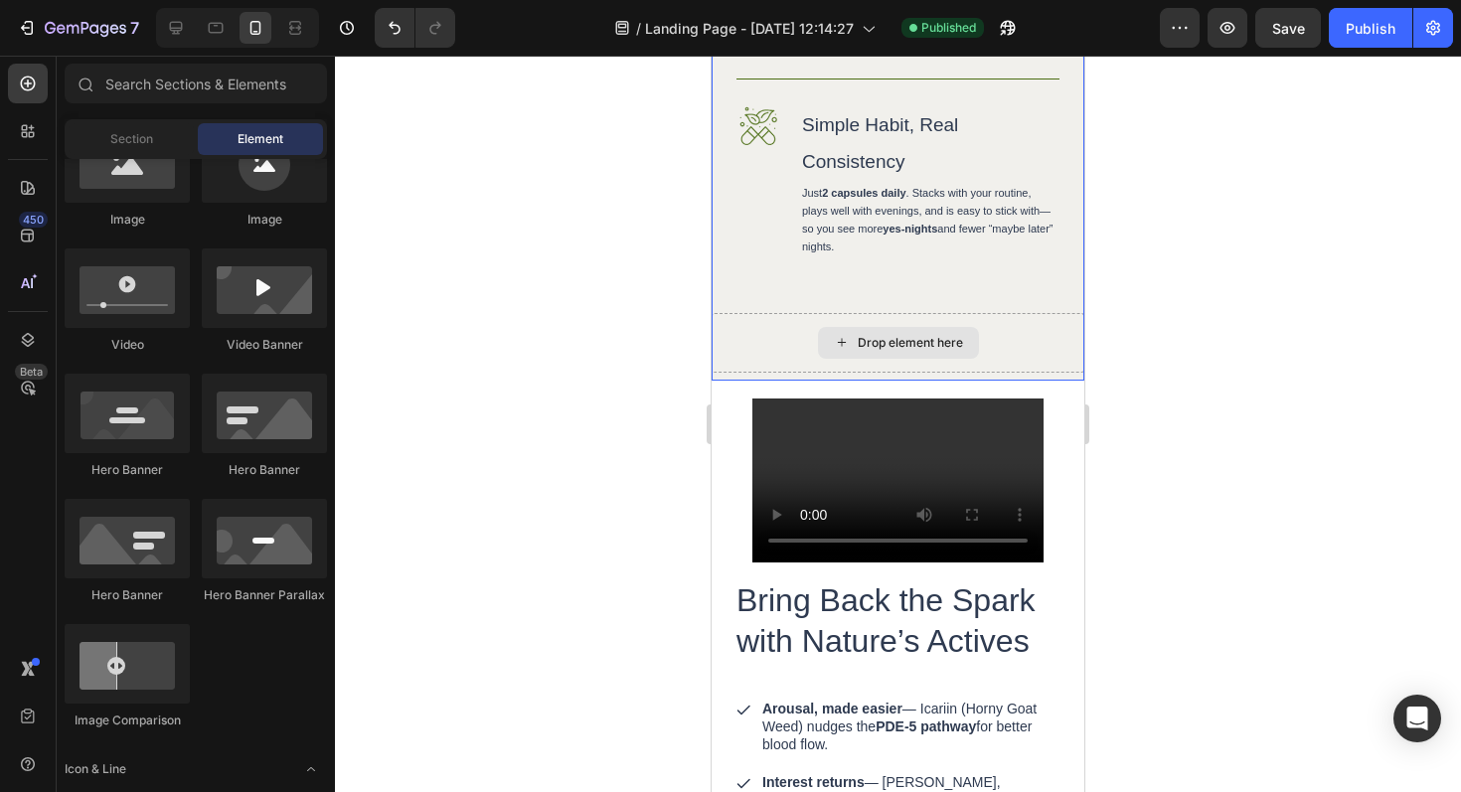
click at [894, 351] on div "Drop element here" at bounding box center [910, 343] width 105 height 16
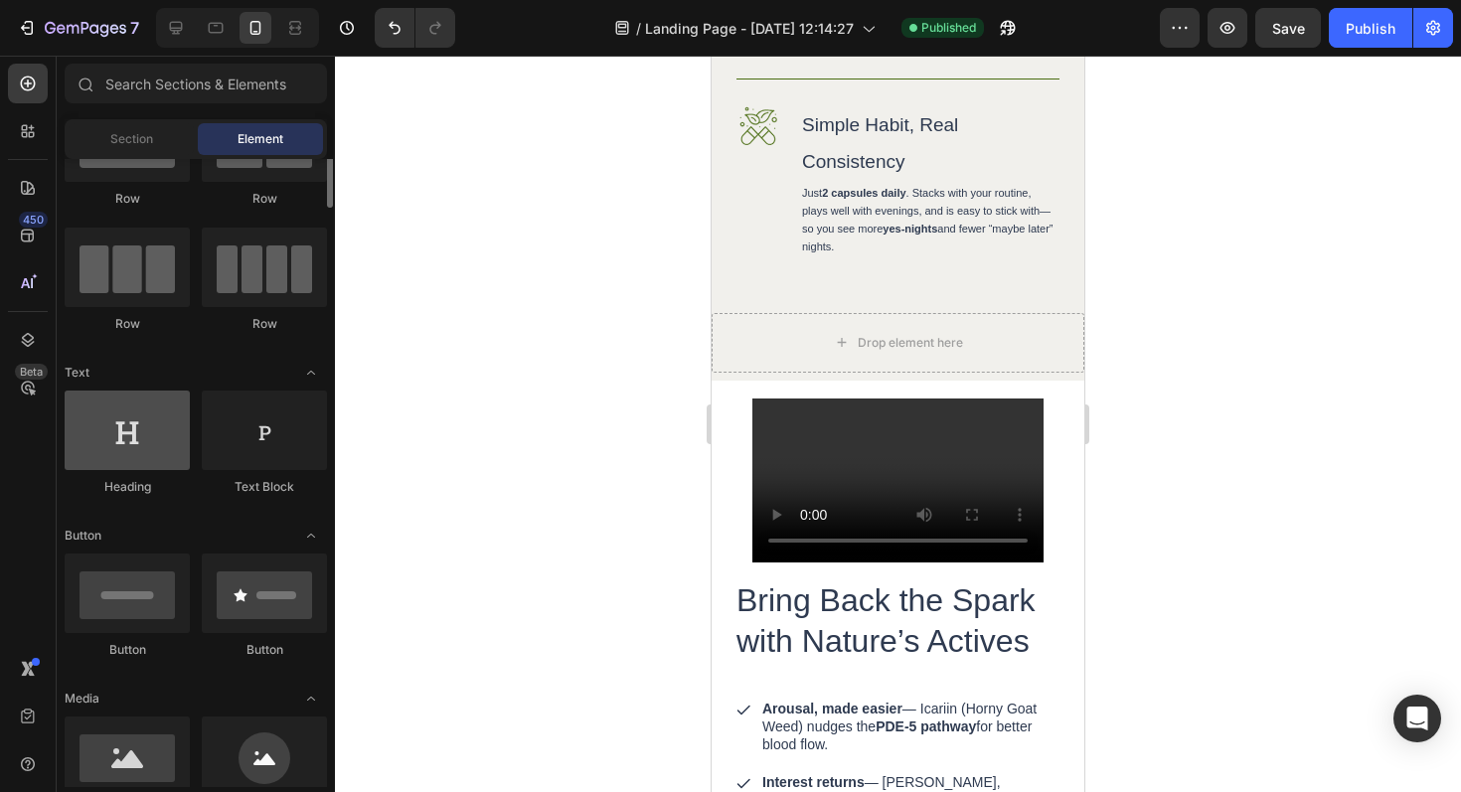
scroll to position [0, 0]
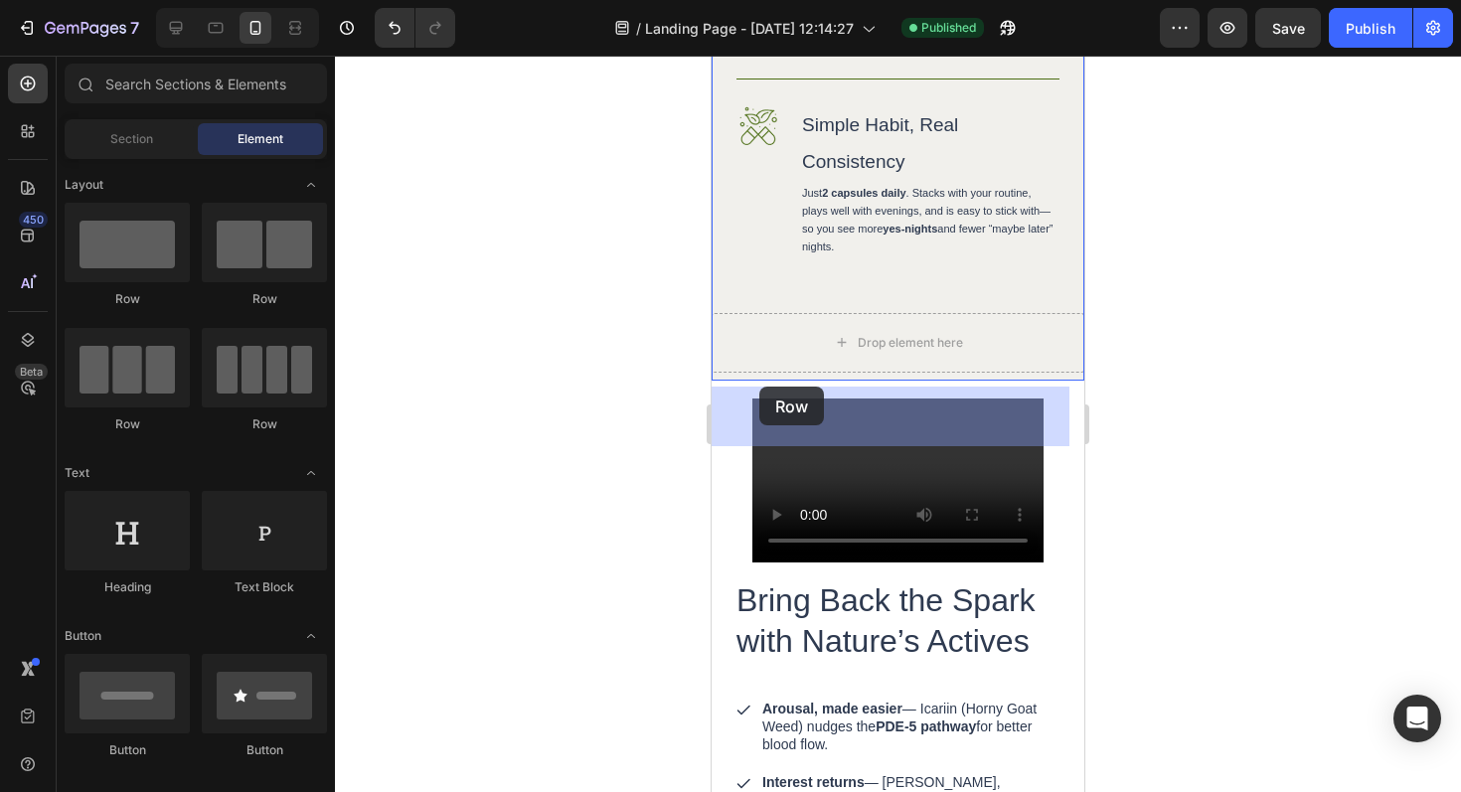
drag, startPoint x: 850, startPoint y: 303, endPoint x: 833, endPoint y: 400, distance: 97.9
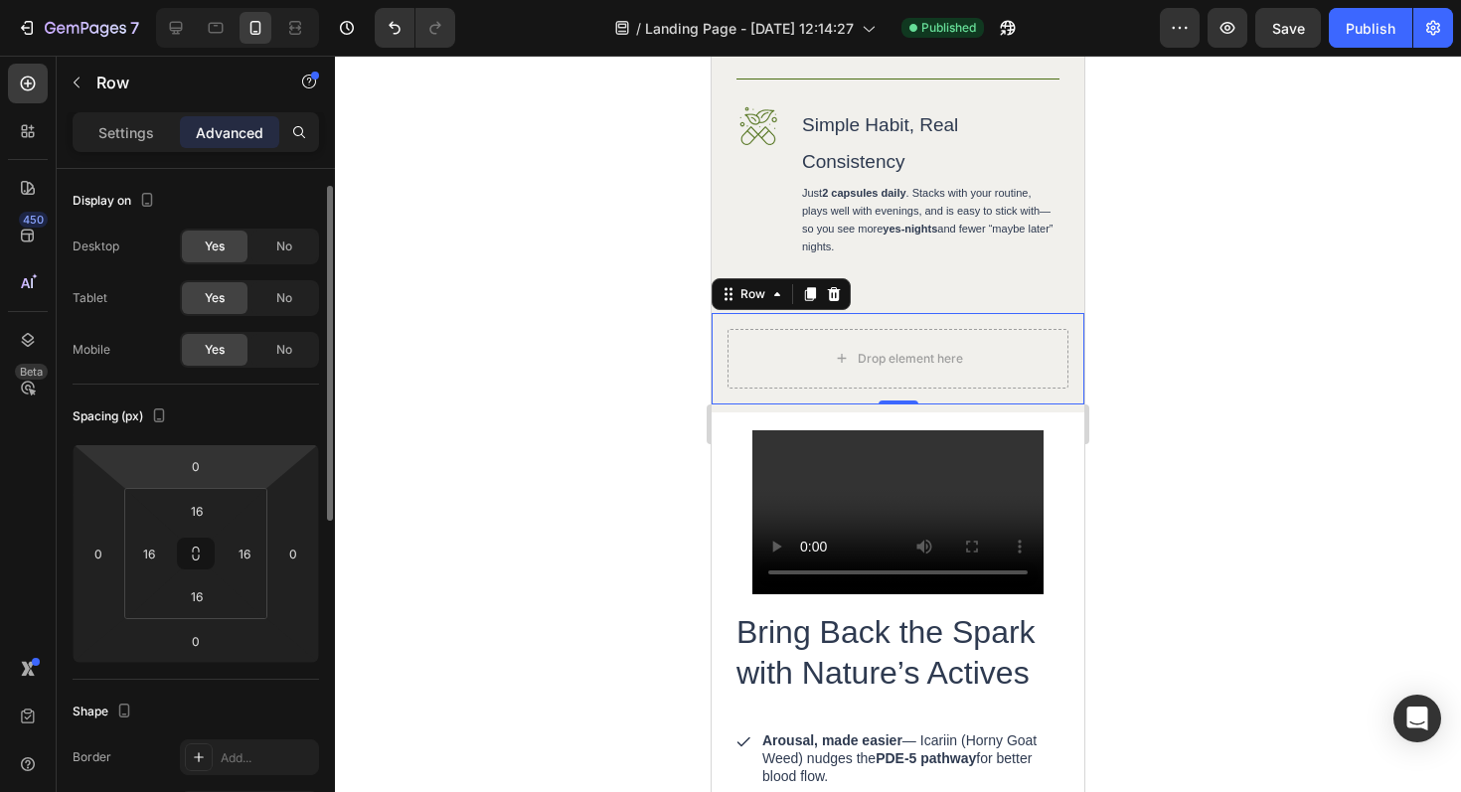
scroll to position [12, 0]
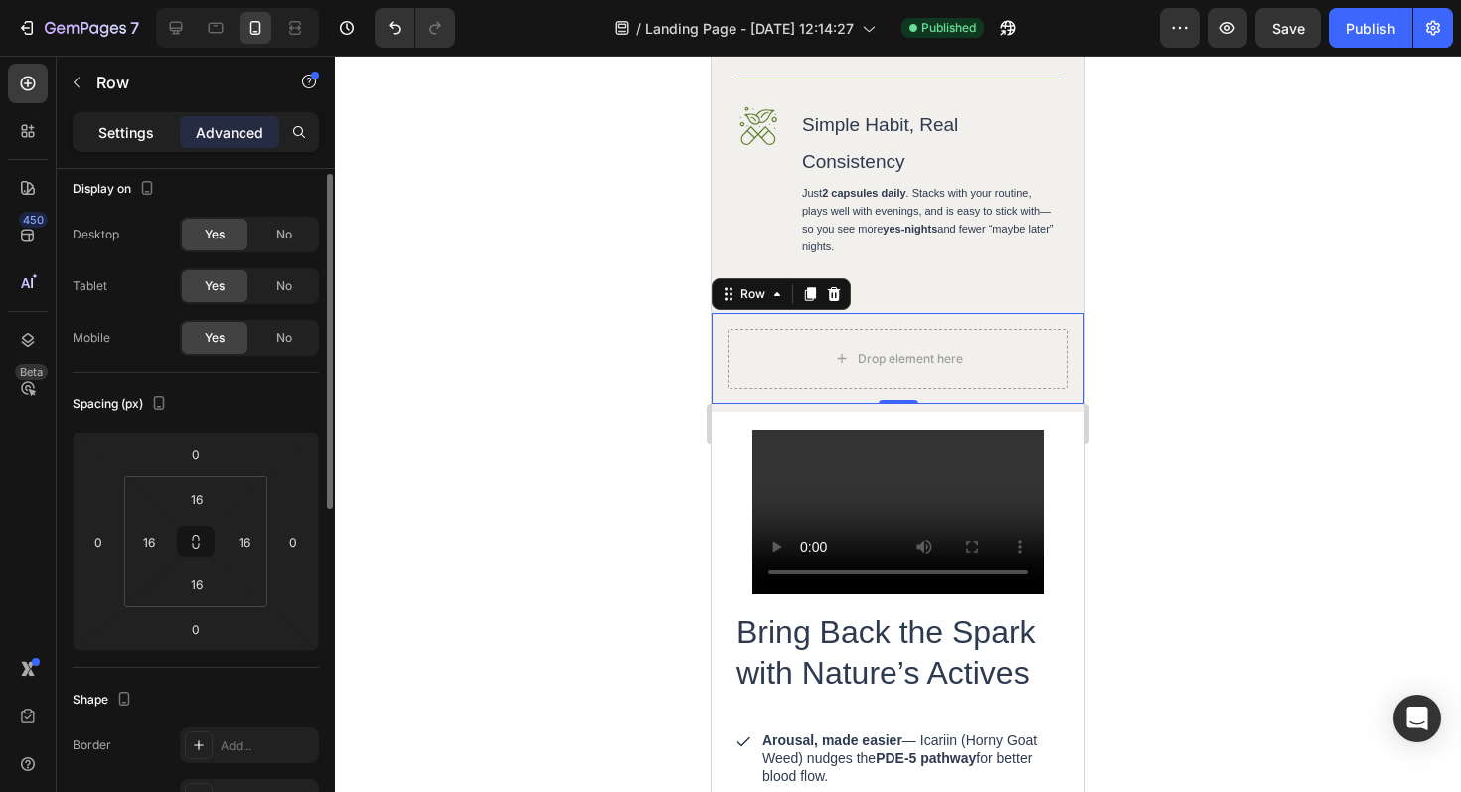
click at [140, 127] on p "Settings" at bounding box center [126, 132] width 56 height 21
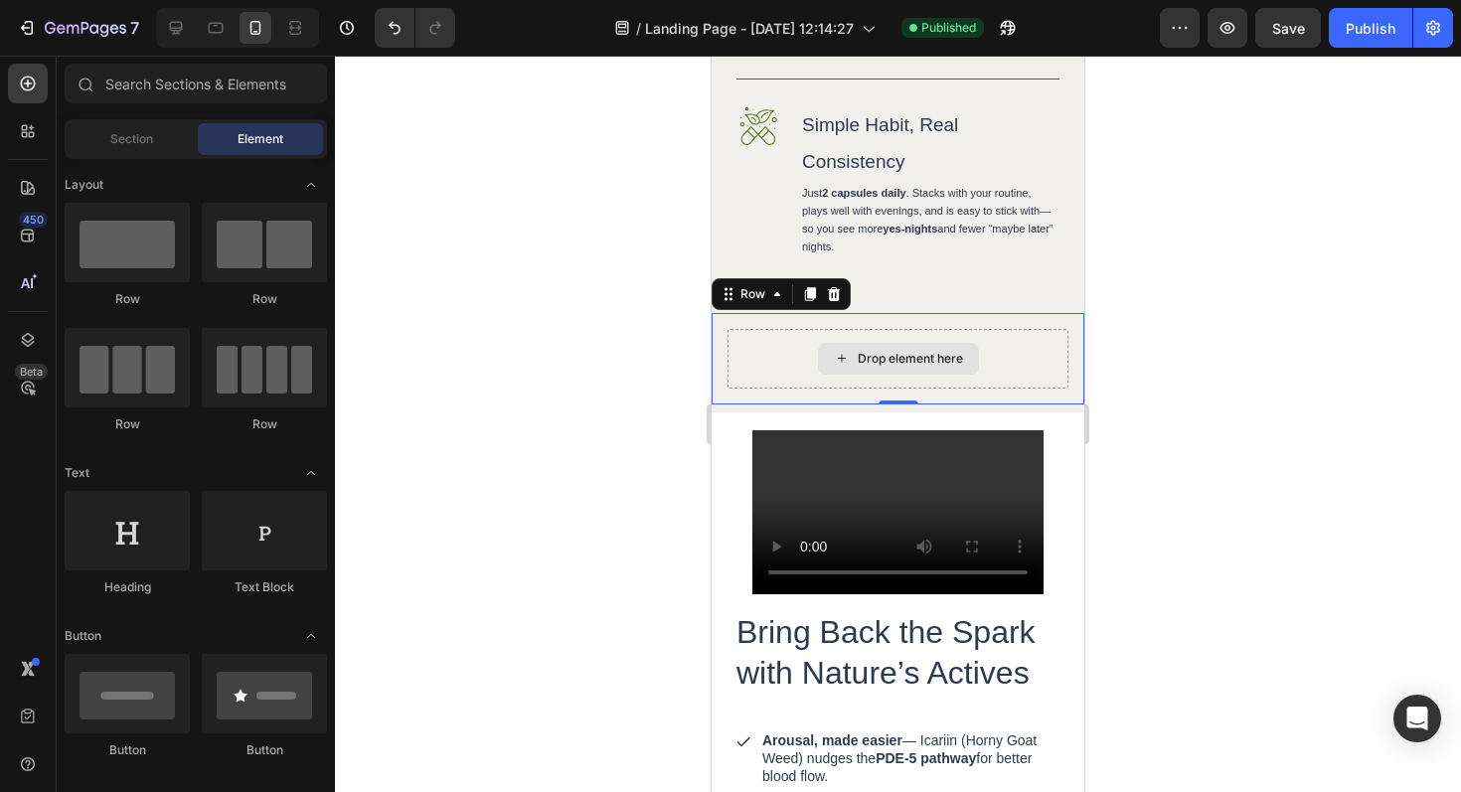
click at [927, 375] on div "Drop element here" at bounding box center [898, 359] width 161 height 32
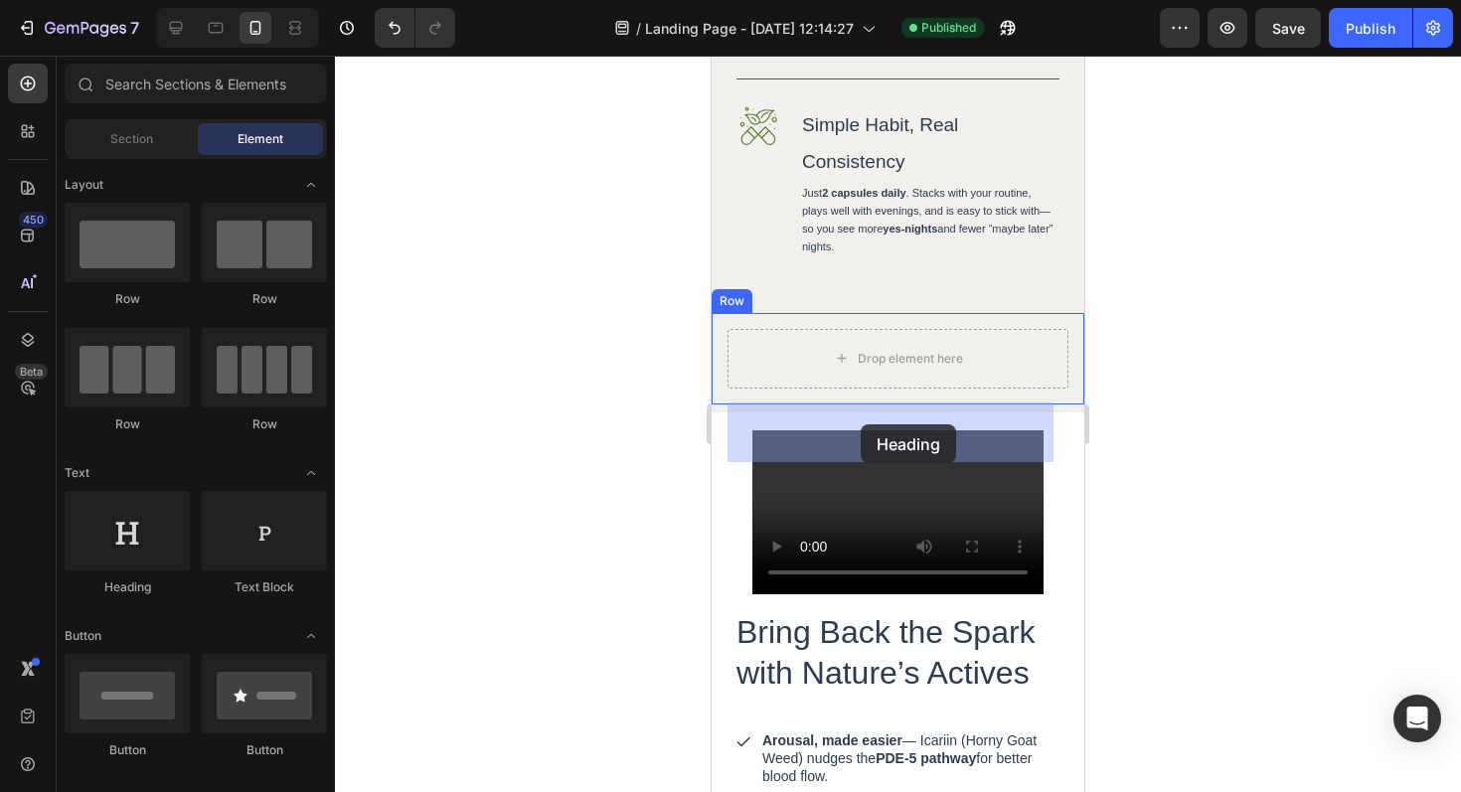
drag, startPoint x: 850, startPoint y: 619, endPoint x: 861, endPoint y: 424, distance: 195.1
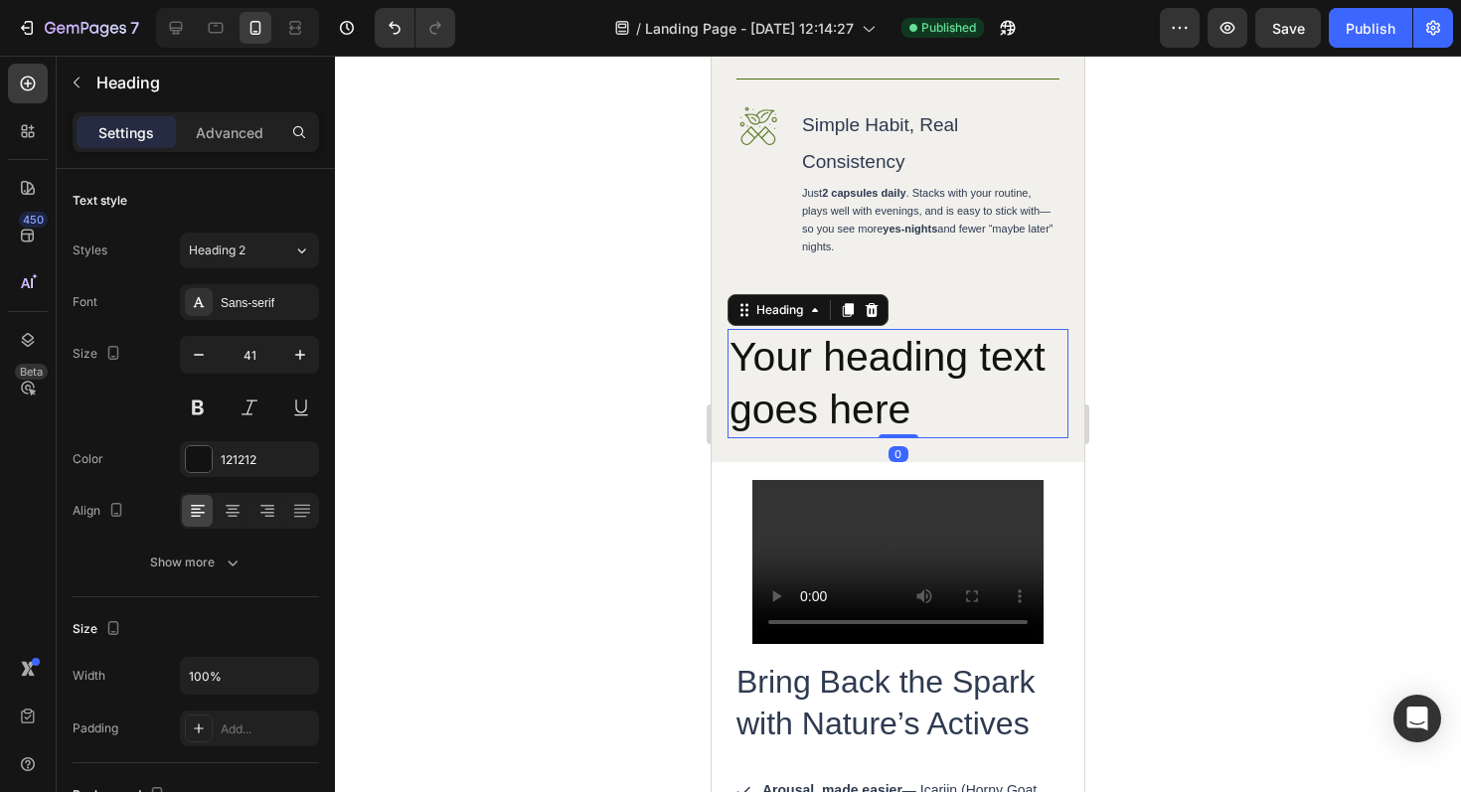
click at [848, 439] on h2 "Your heading text goes here" at bounding box center [898, 384] width 341 height 110
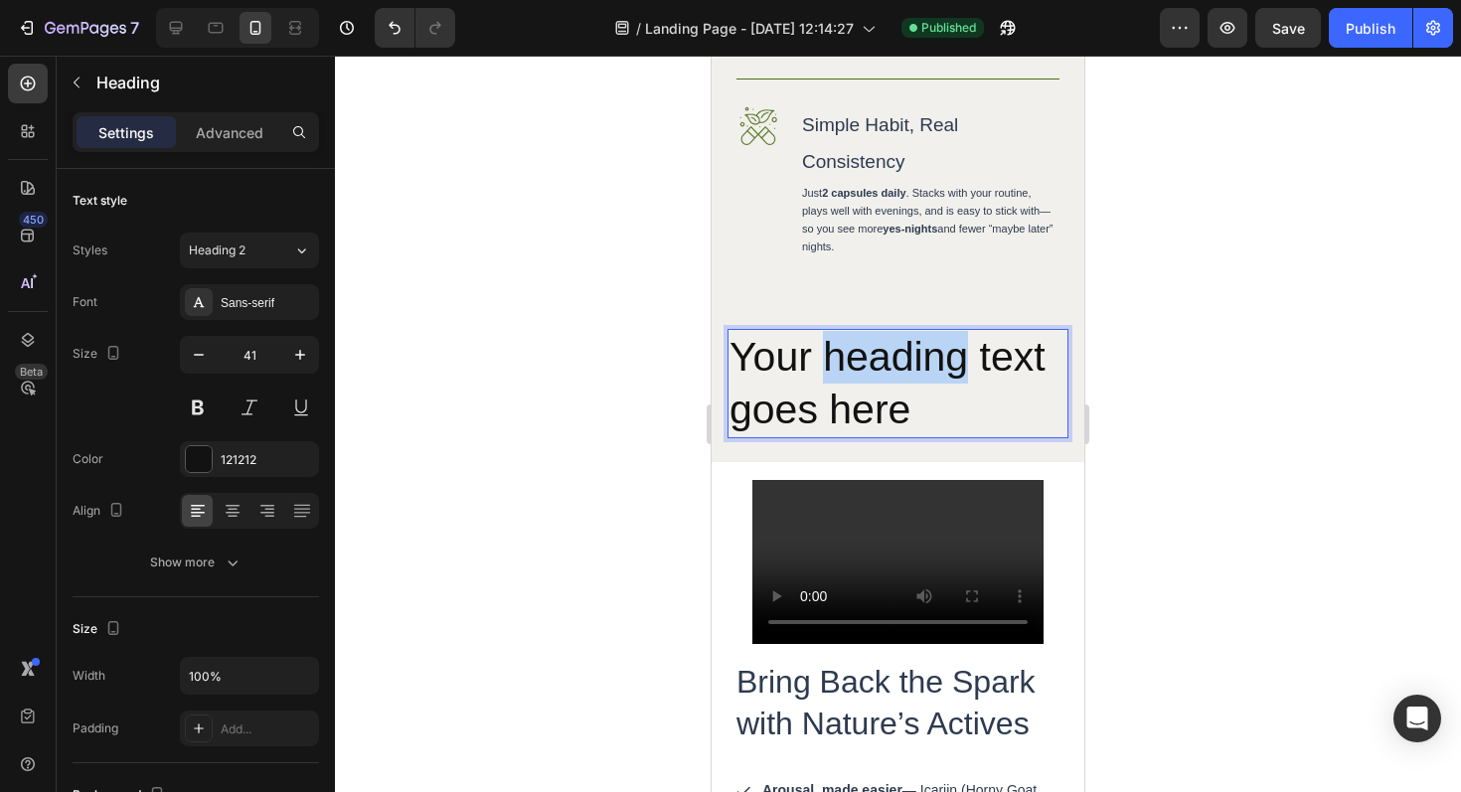
click at [849, 437] on p "Your heading text goes here" at bounding box center [898, 384] width 337 height 106
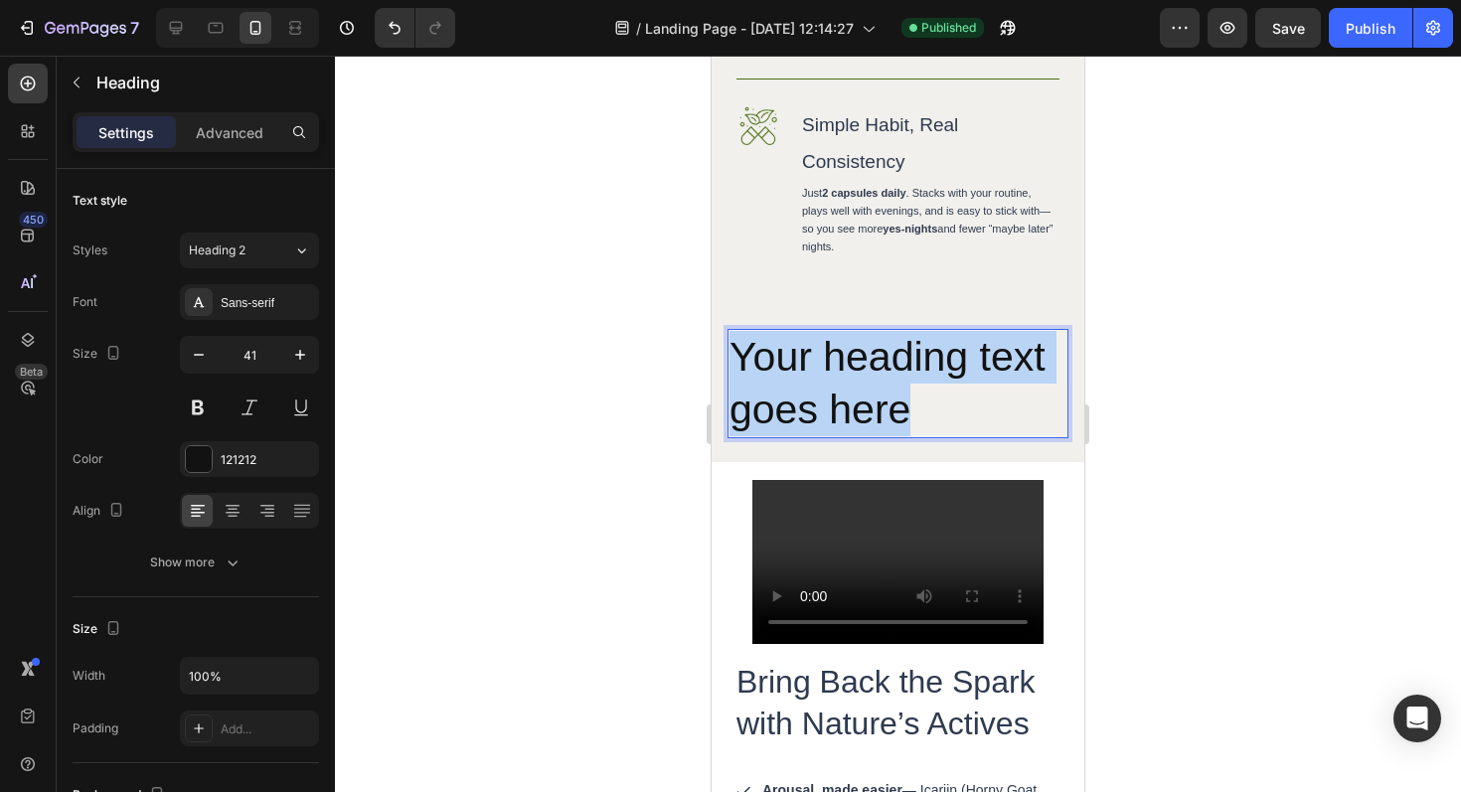
click at [849, 437] on p "Your heading text goes here" at bounding box center [898, 384] width 337 height 106
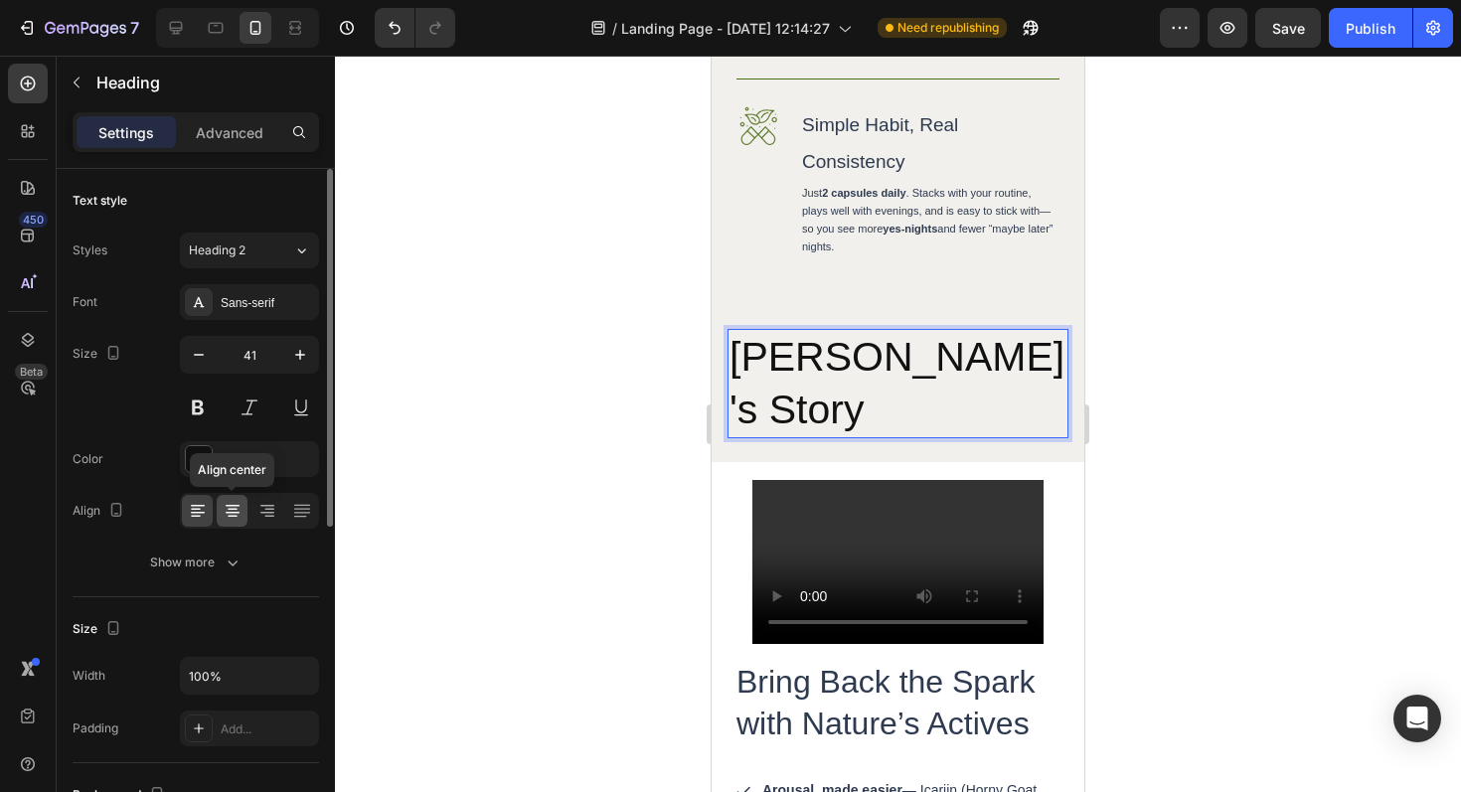
click at [235, 520] on icon at bounding box center [233, 511] width 20 height 20
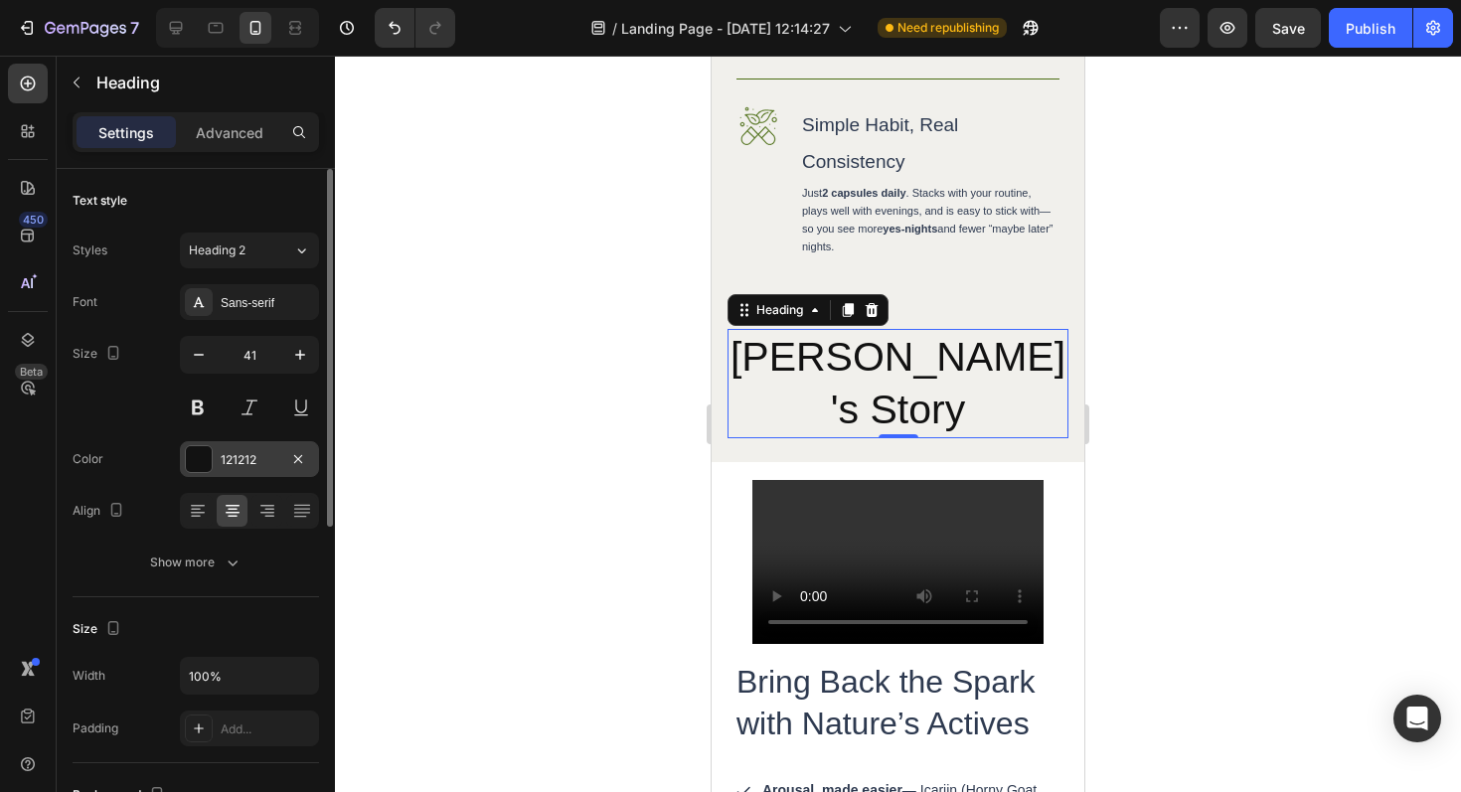
click at [210, 443] on div "121212" at bounding box center [249, 459] width 139 height 36
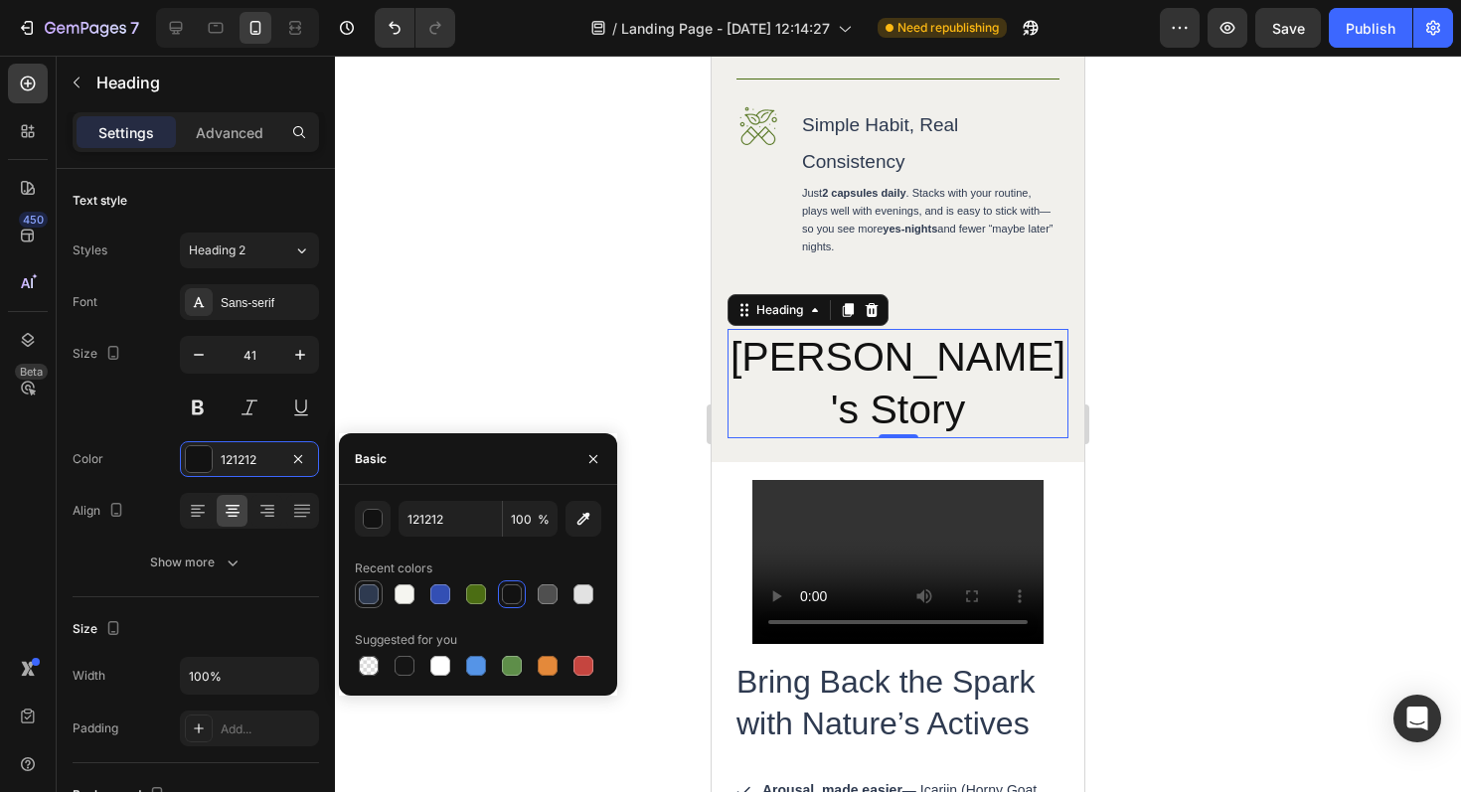
click at [372, 594] on div at bounding box center [369, 594] width 20 height 20
type input "2E3A50"
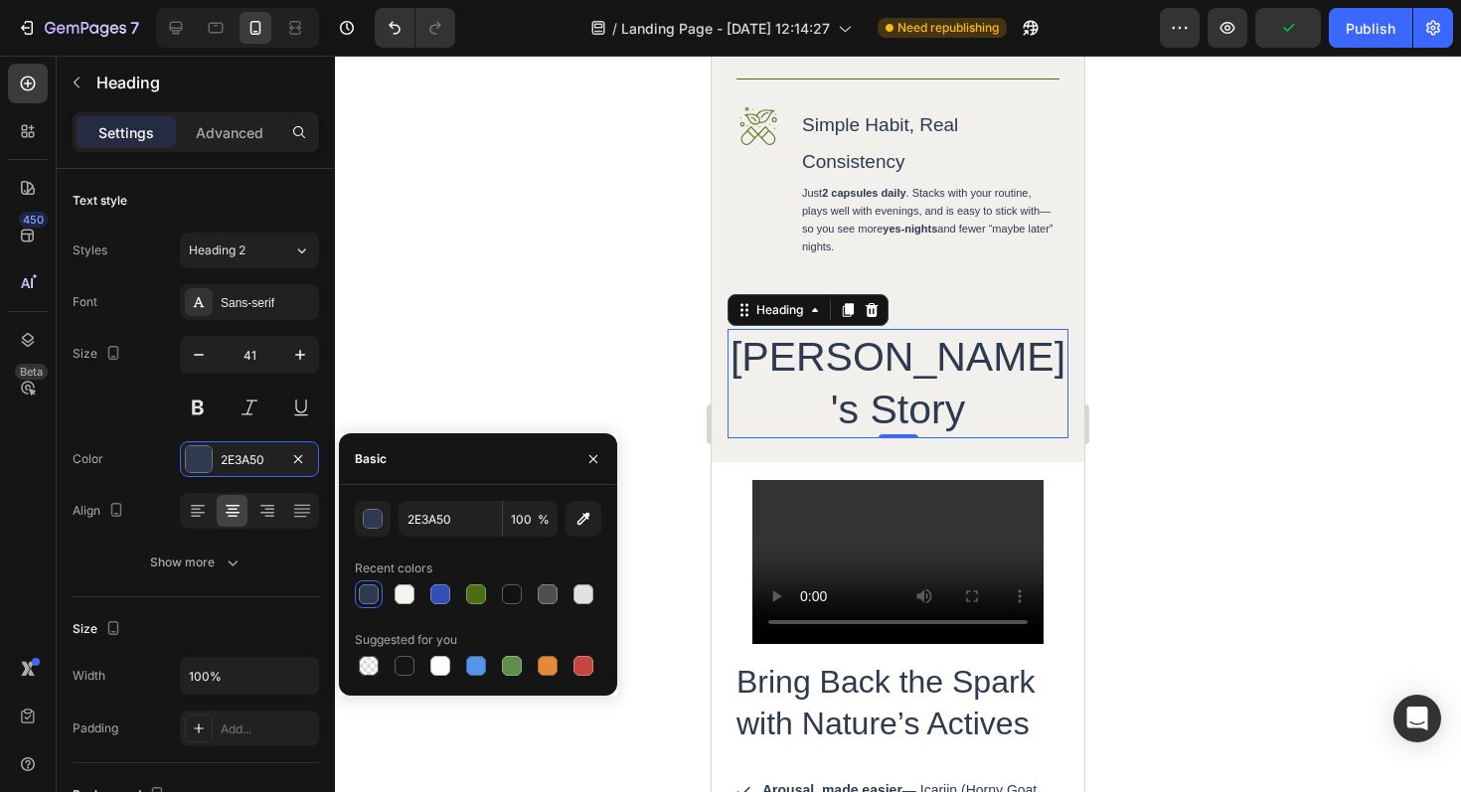
click at [1141, 462] on div at bounding box center [898, 424] width 1126 height 737
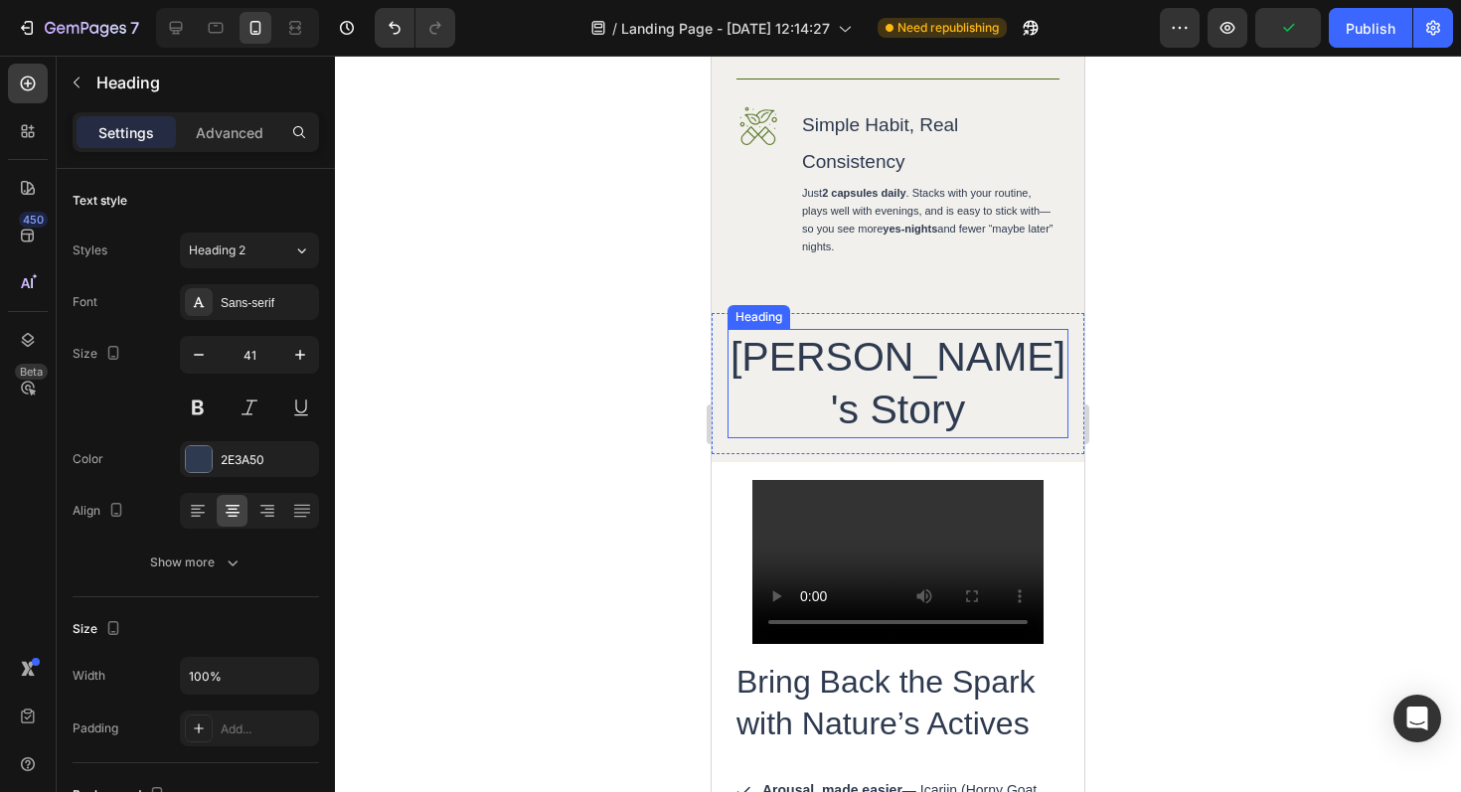
click at [999, 437] on p "Brian's Story" at bounding box center [898, 384] width 337 height 106
click at [1014, 433] on p "Brian's Story" at bounding box center [898, 384] width 337 height 106
click at [1164, 381] on div at bounding box center [898, 424] width 1126 height 737
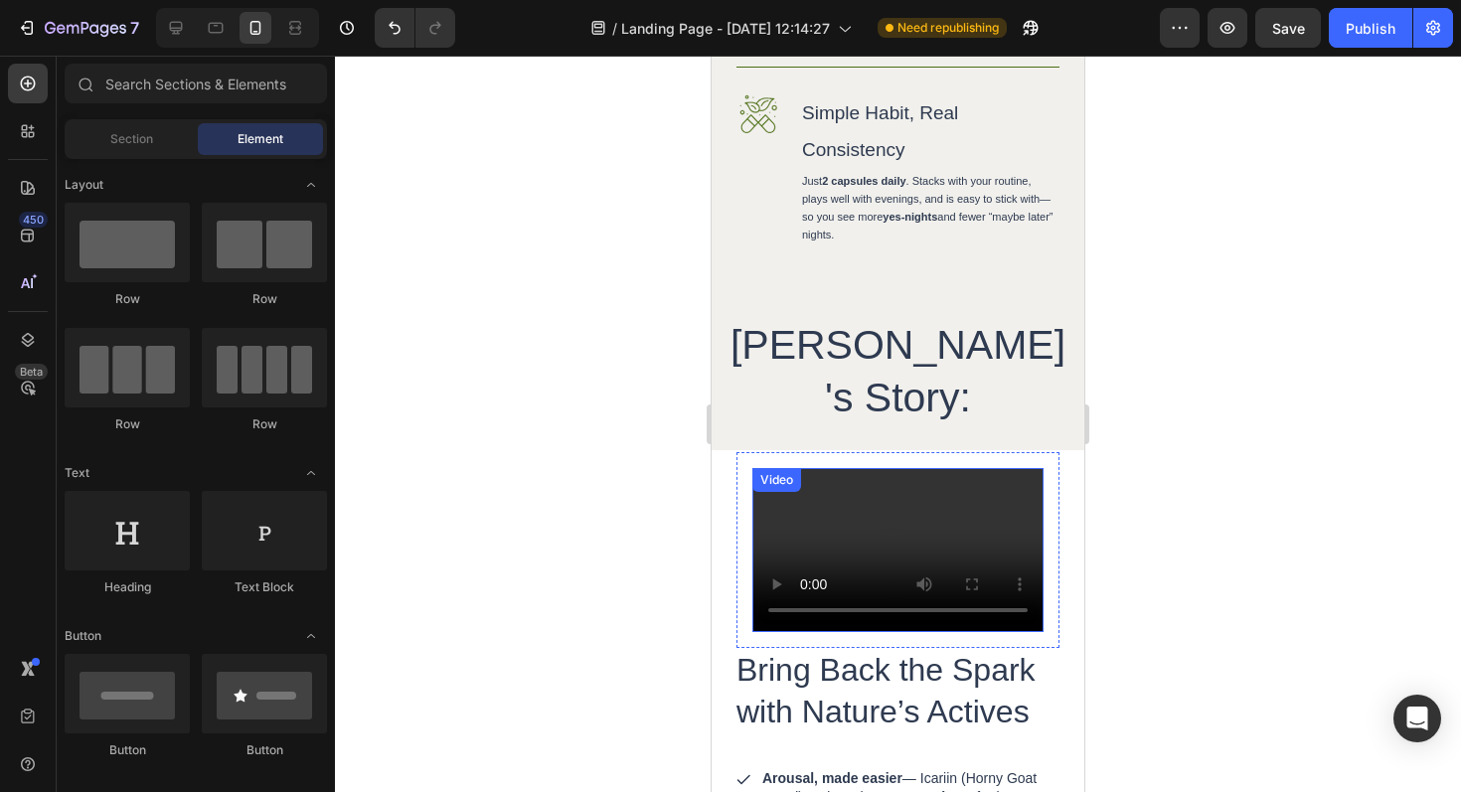
scroll to position [2314, 0]
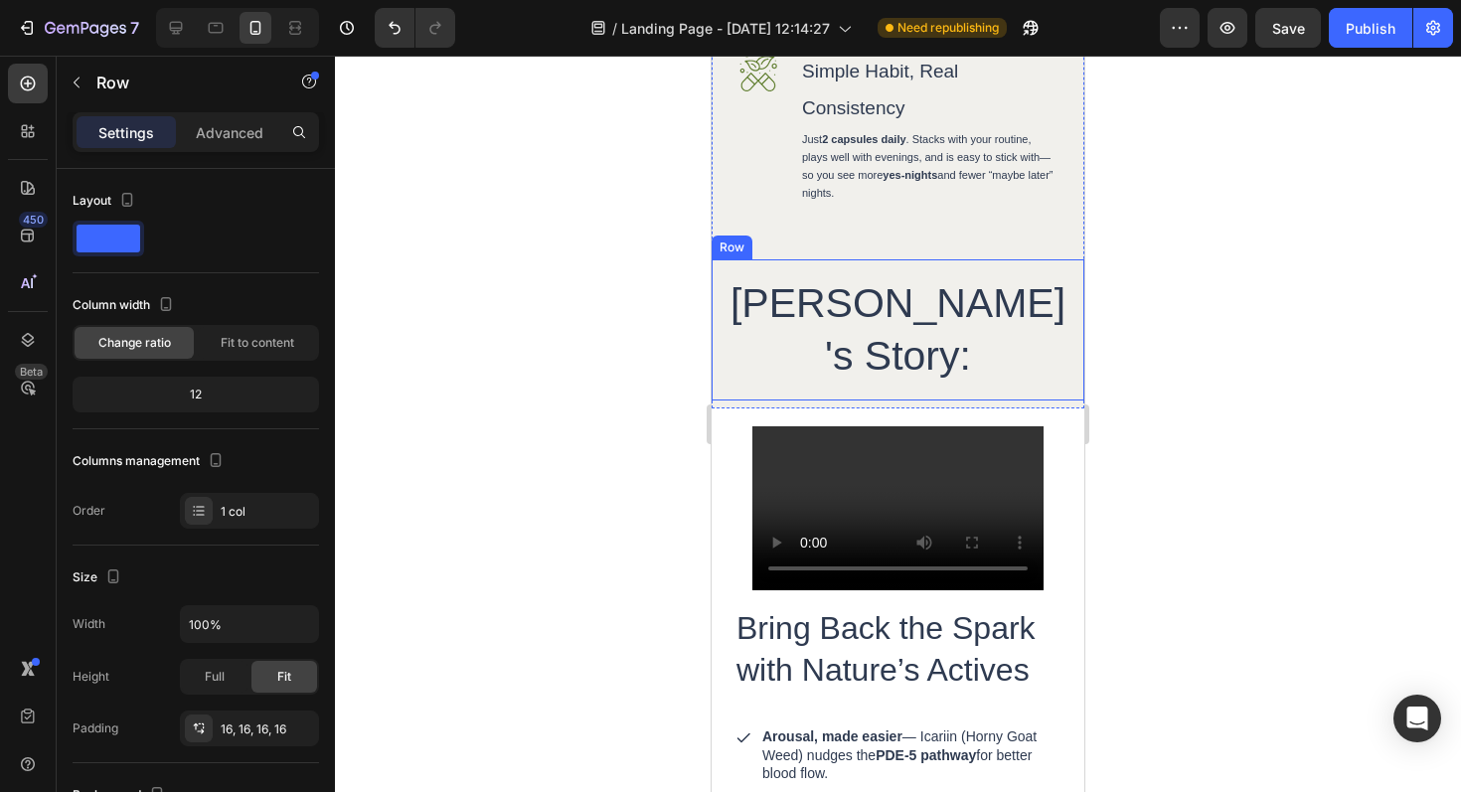
click at [1046, 402] on div "Brian's Story: Heading Row" at bounding box center [898, 330] width 373 height 142
click at [900, 401] on div at bounding box center [899, 398] width 40 height 6
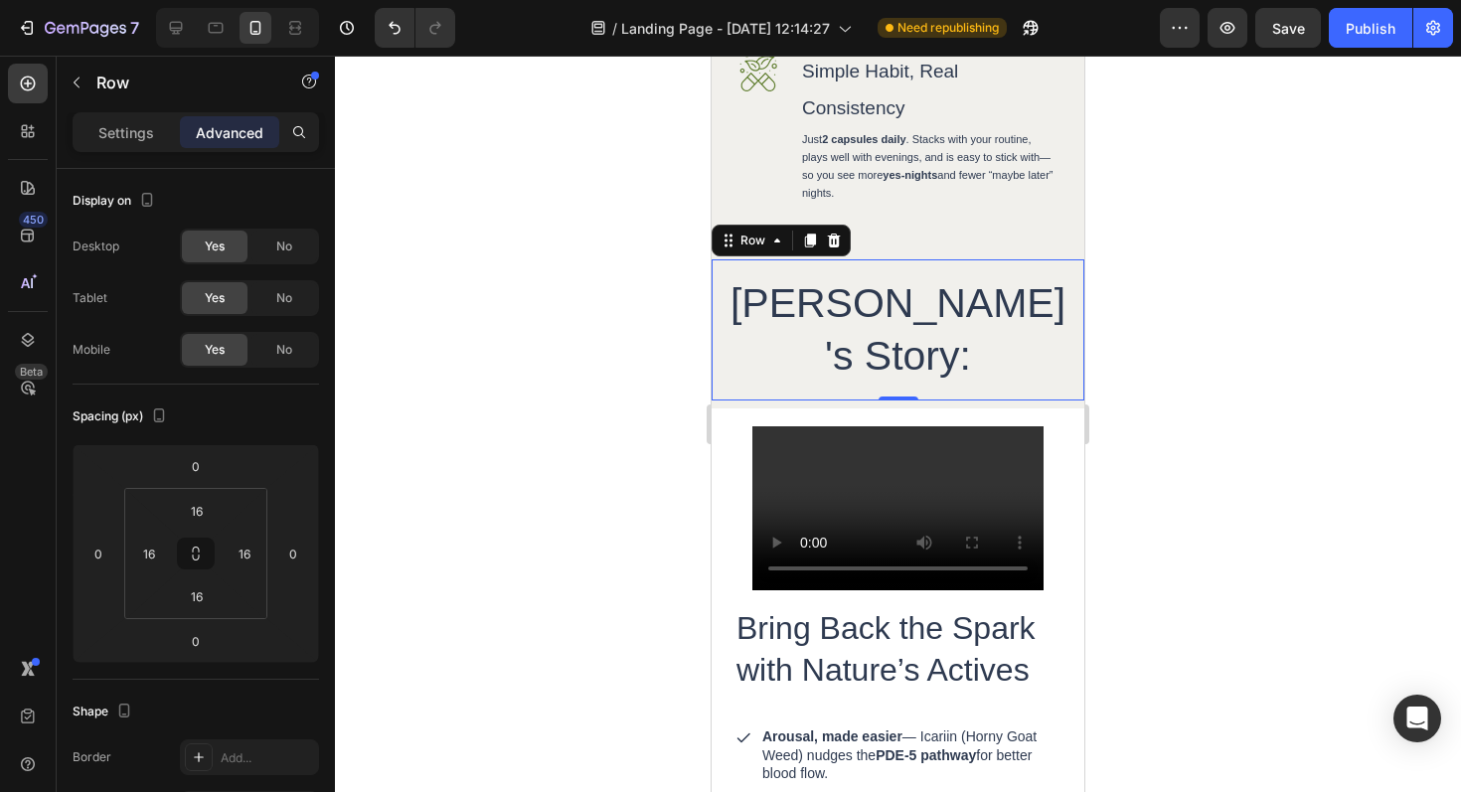
click at [1285, 470] on div at bounding box center [898, 424] width 1126 height 737
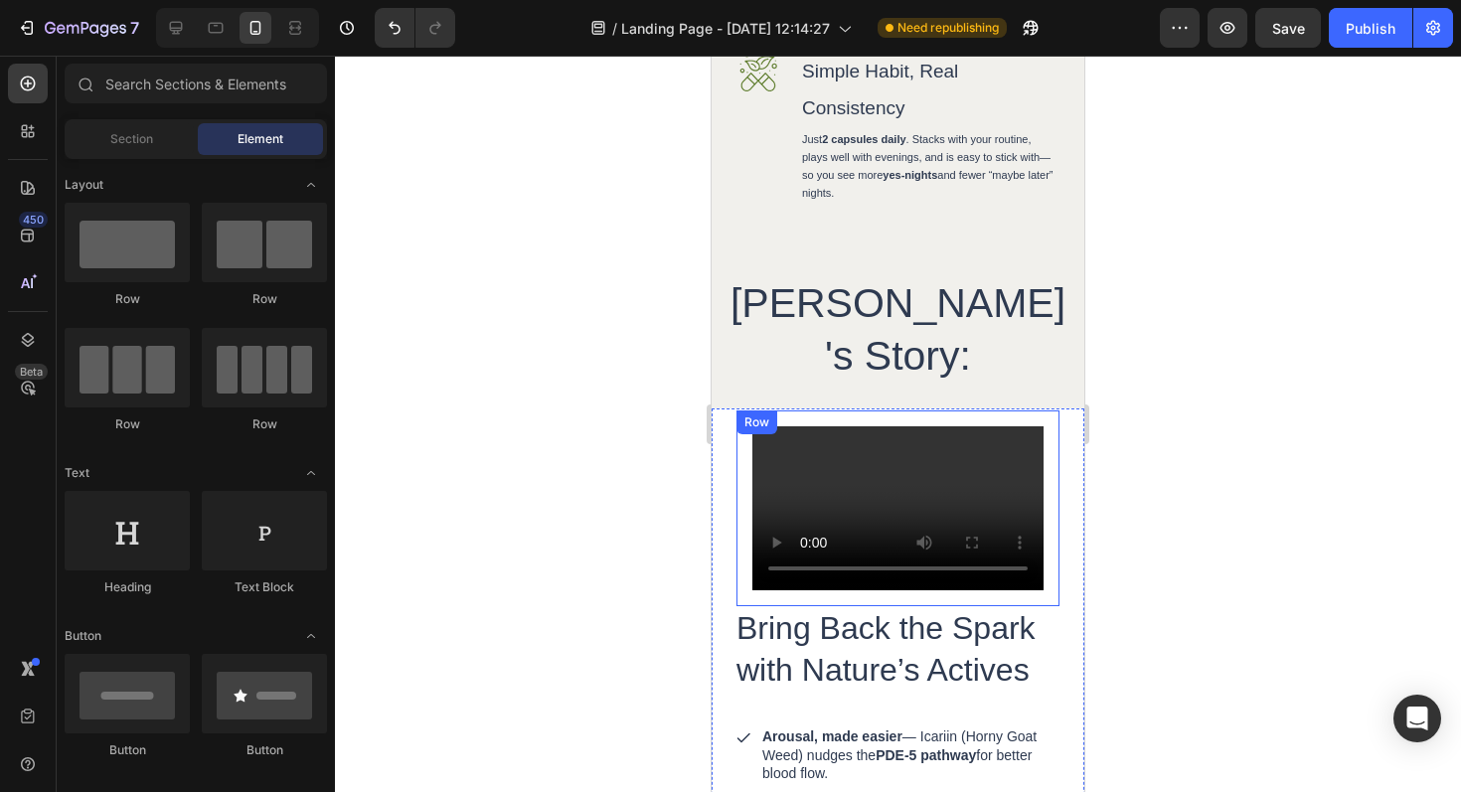
scroll to position [2589, 0]
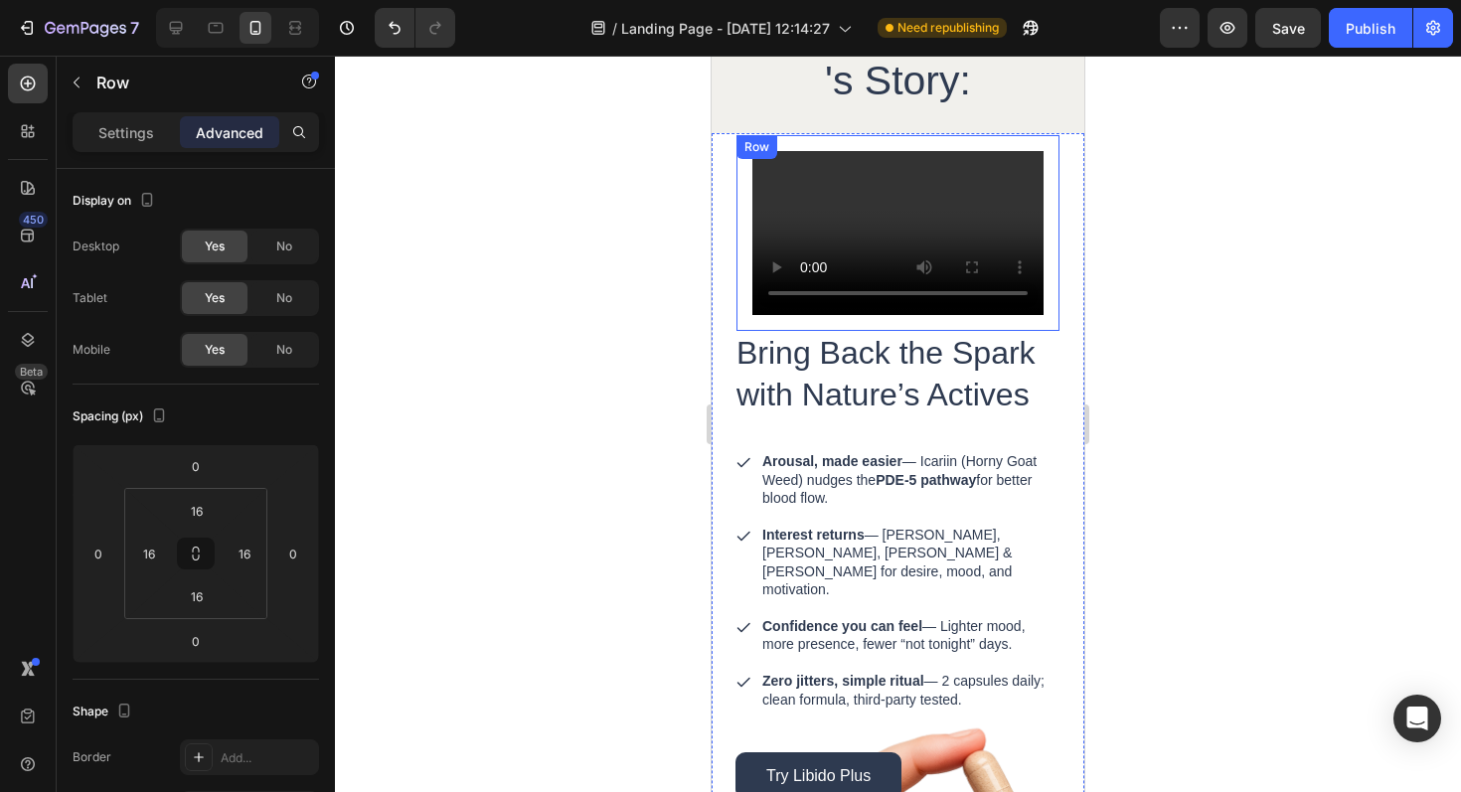
click at [1031, 331] on div "Video Row" at bounding box center [898, 233] width 323 height 196
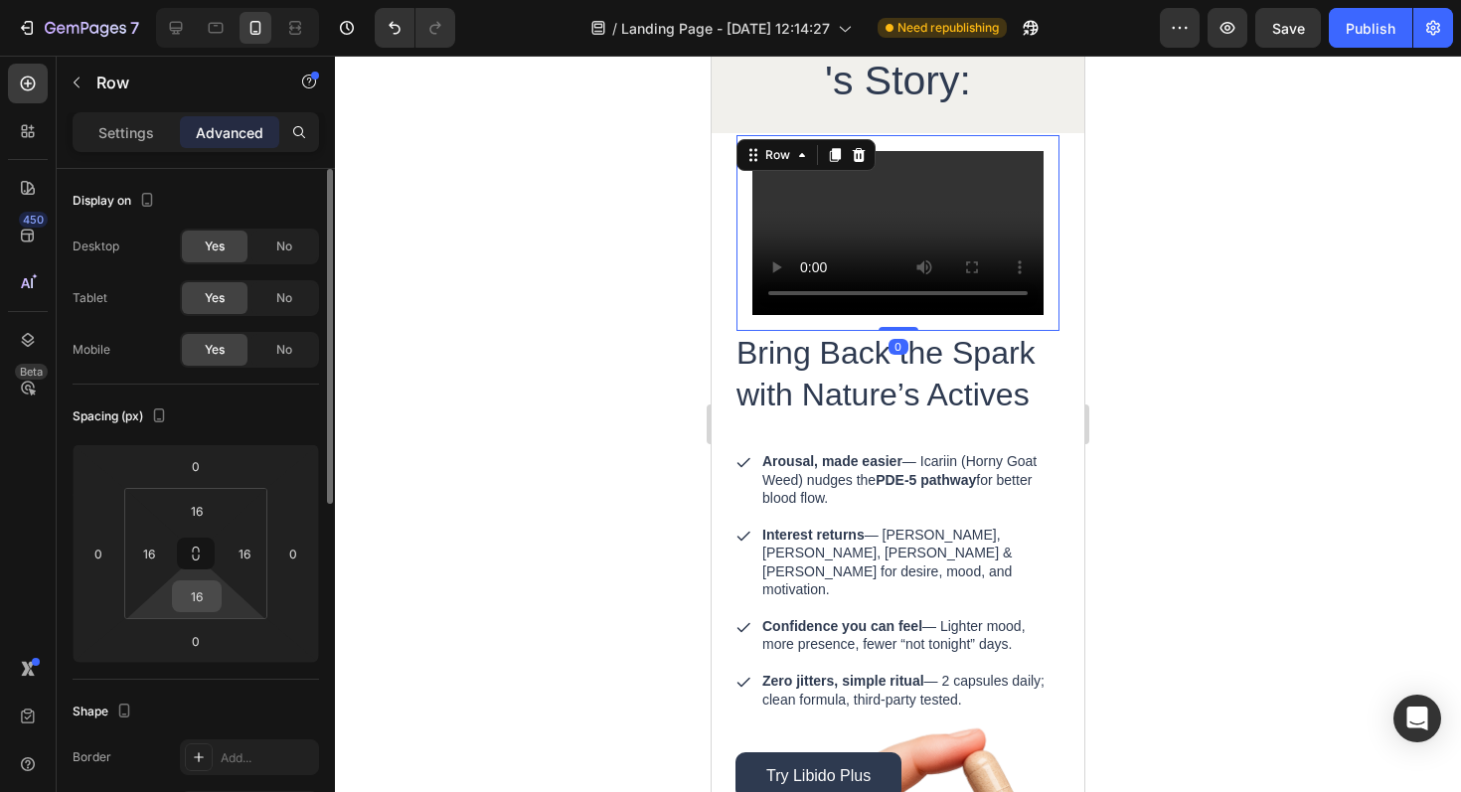
click at [197, 604] on input "16" at bounding box center [197, 596] width 40 height 30
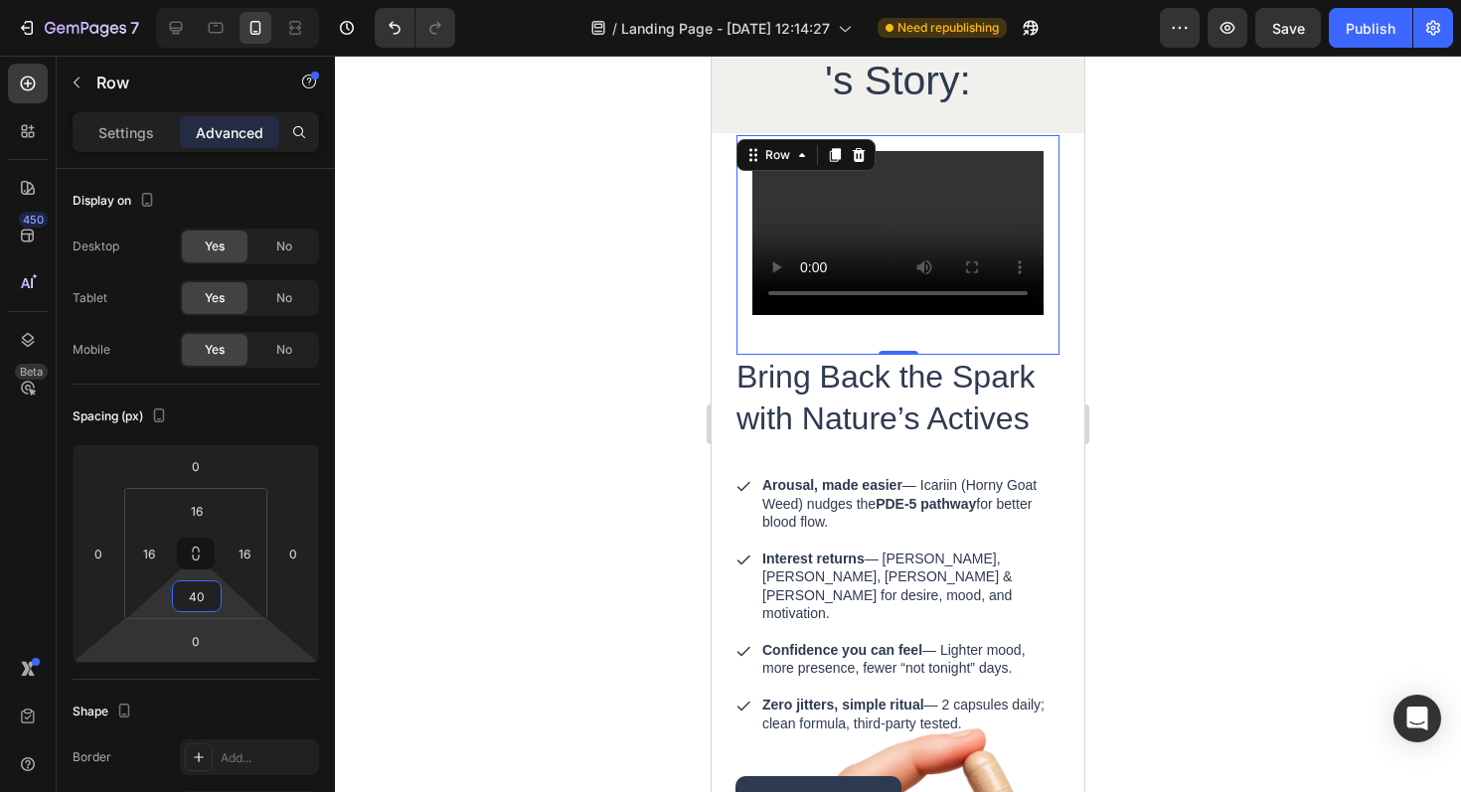
type input "40"
click at [1148, 429] on div at bounding box center [898, 424] width 1126 height 737
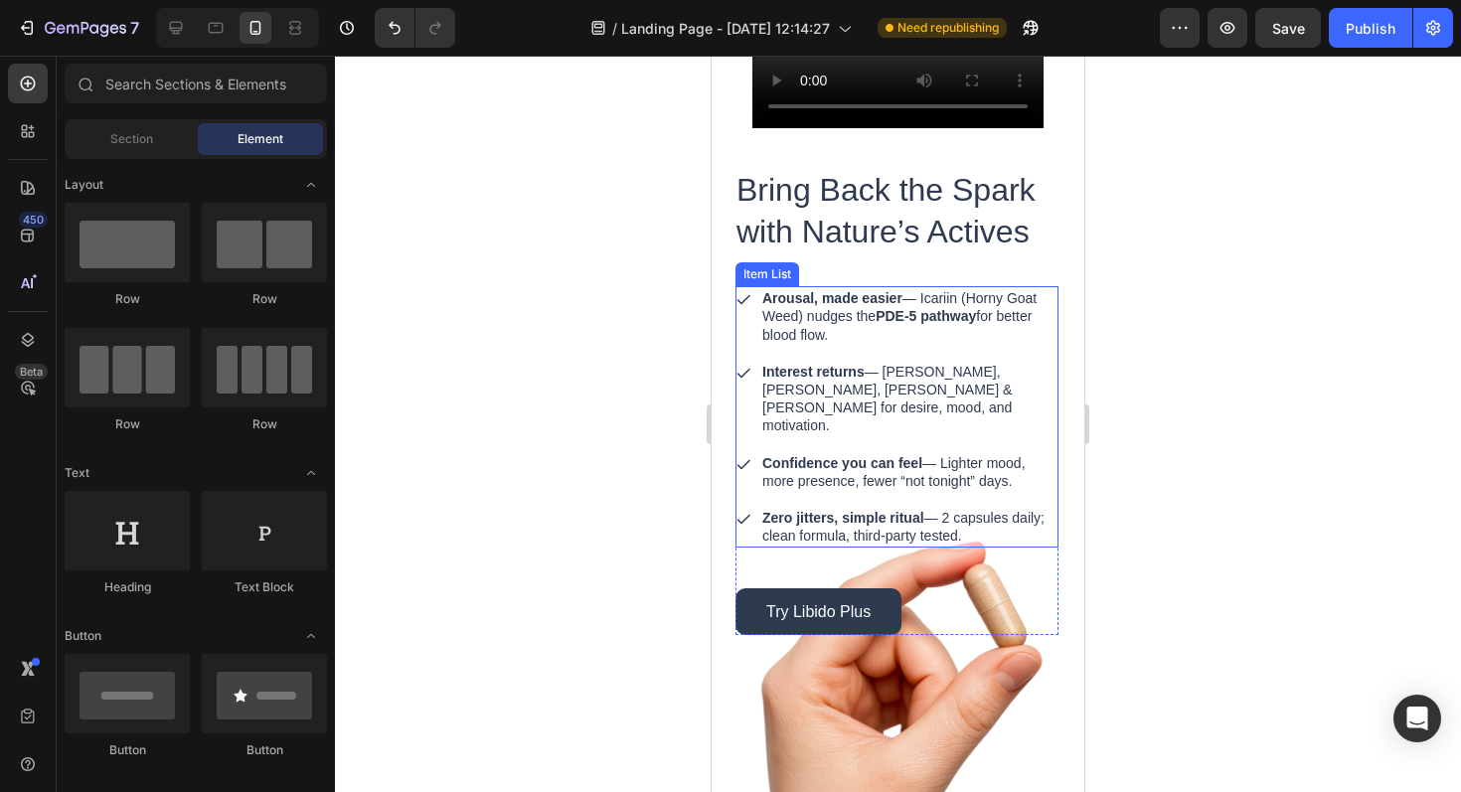
scroll to position [2881, 0]
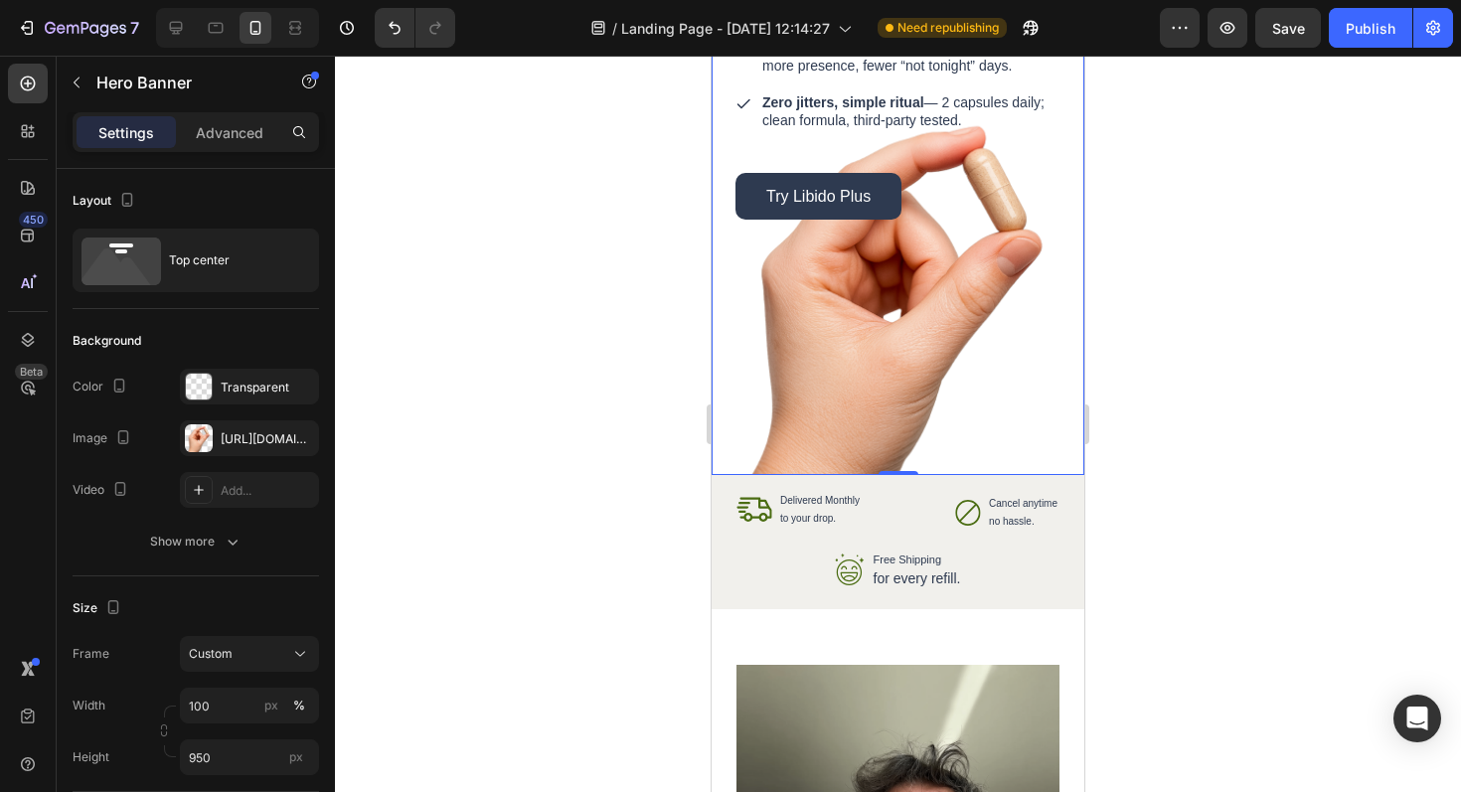
click at [1000, 387] on div "Background Image" at bounding box center [898, 3] width 373 height 944
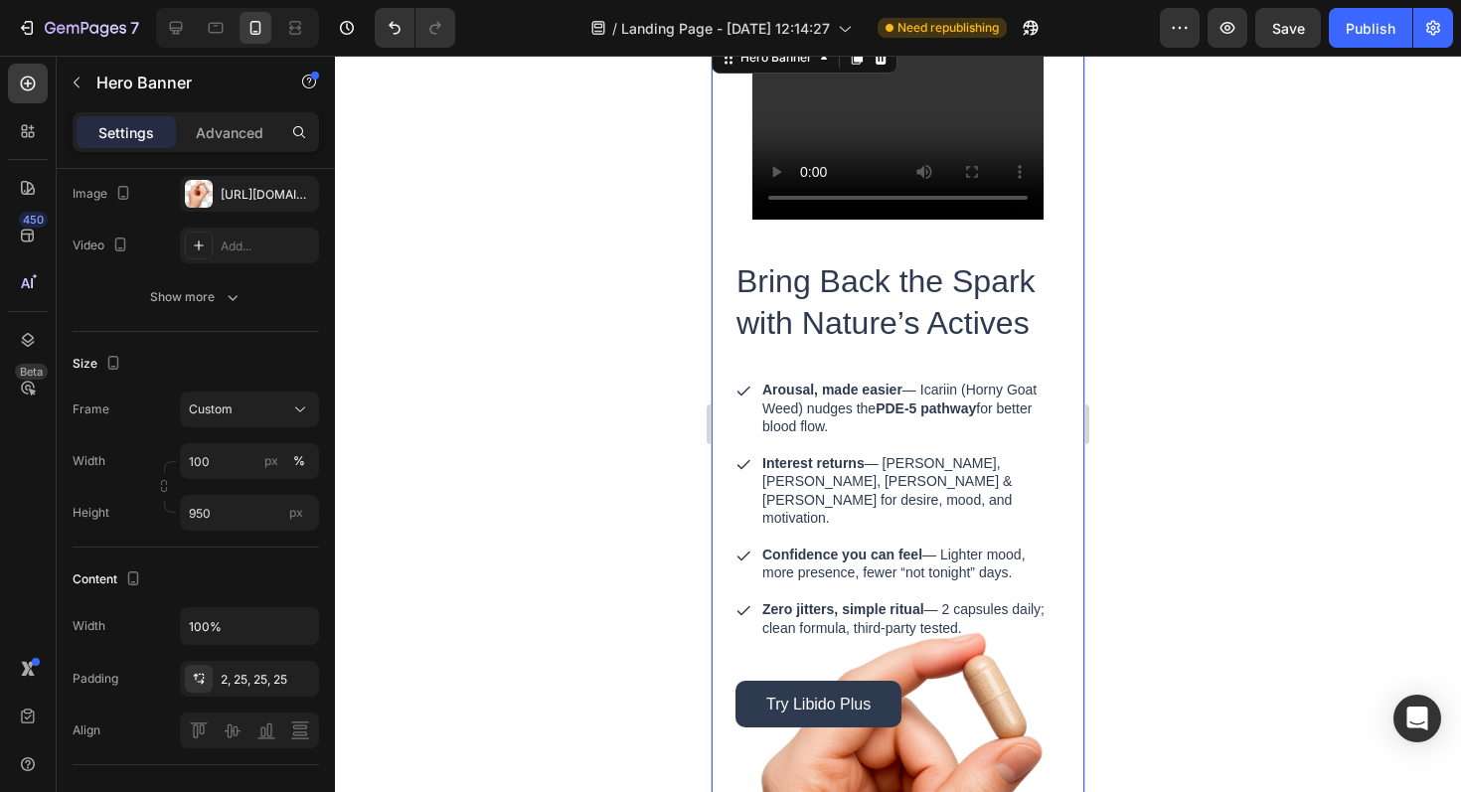
scroll to position [2446, 0]
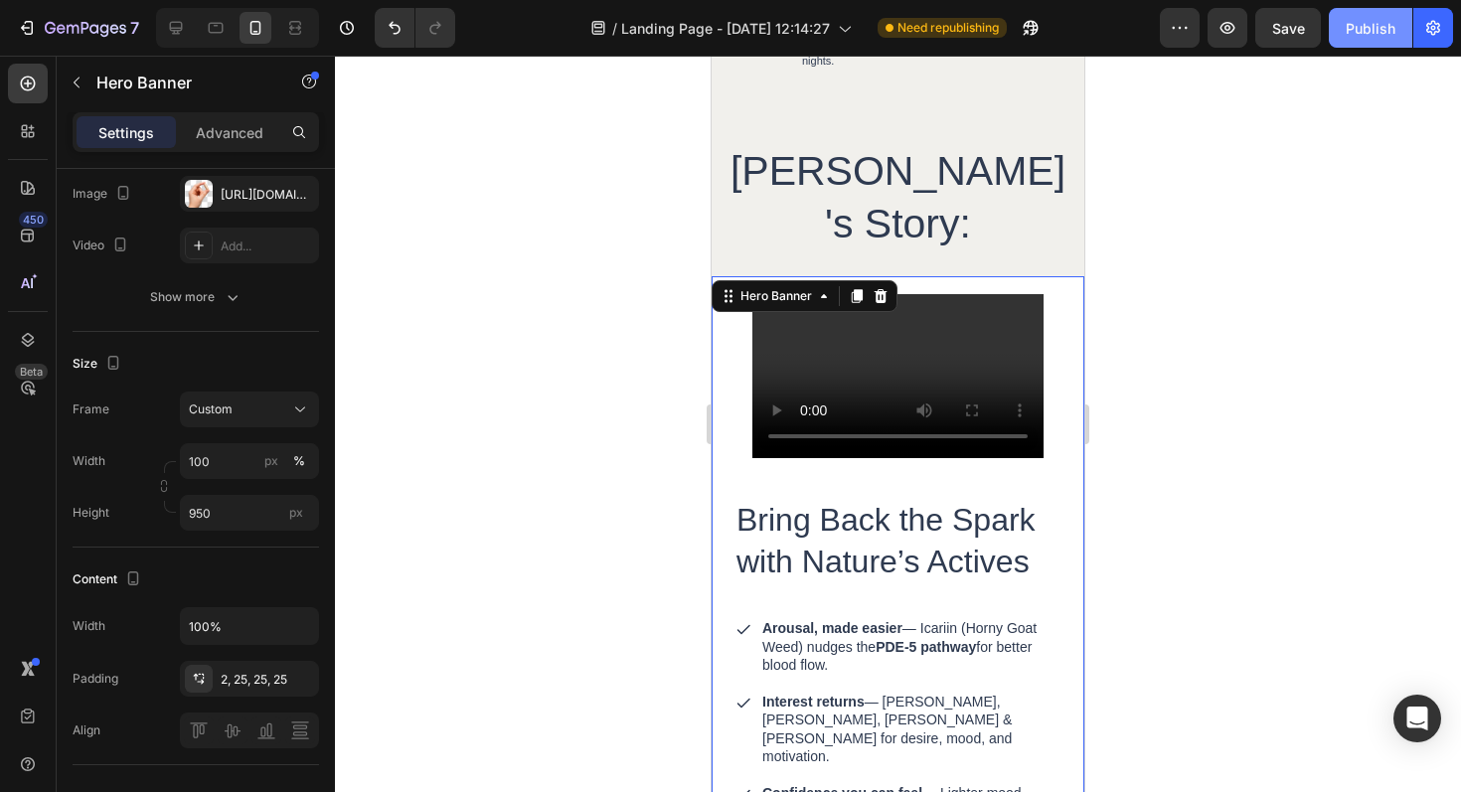
click at [1355, 41] on button "Publish" at bounding box center [1370, 28] width 83 height 40
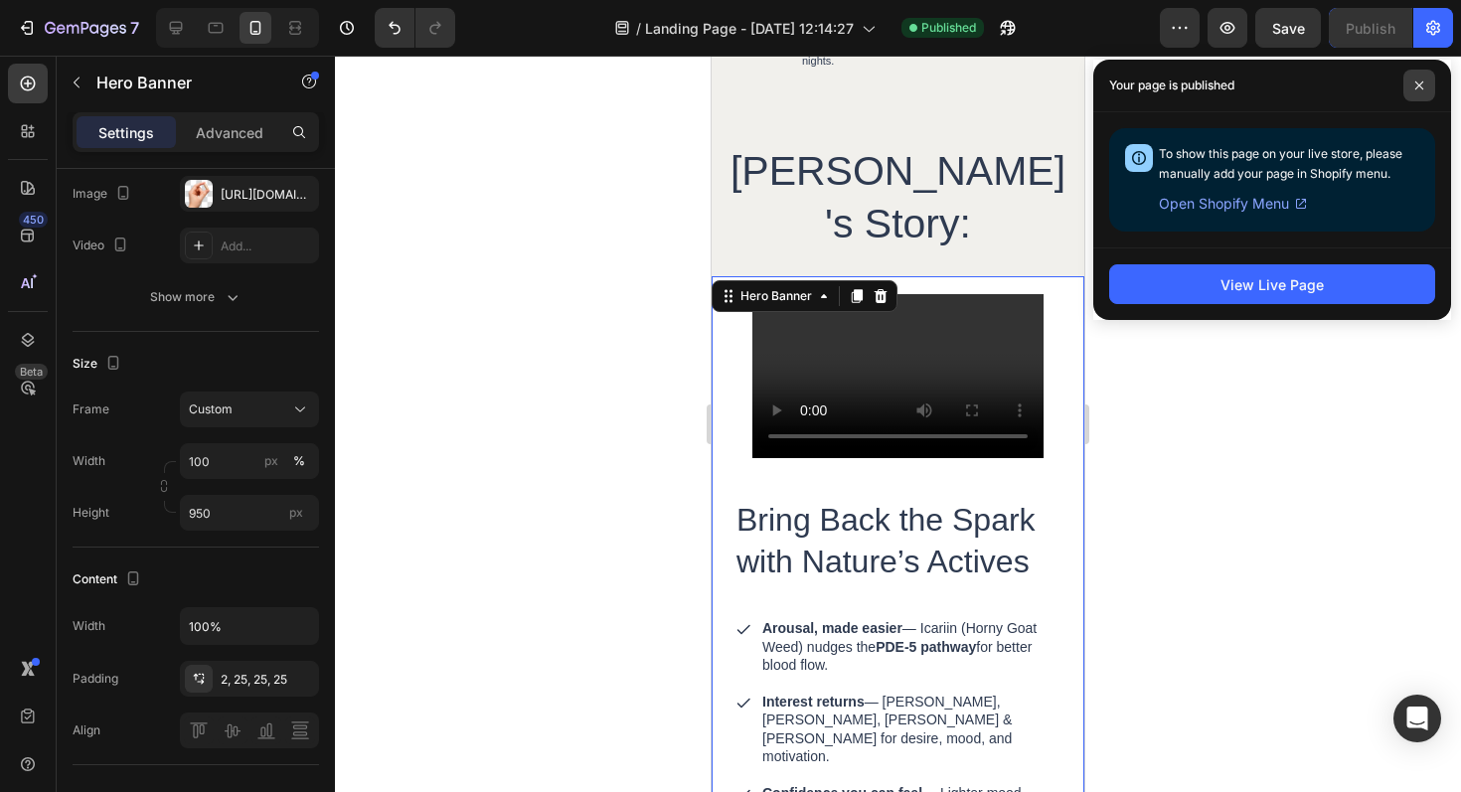
click at [1426, 74] on span at bounding box center [1419, 86] width 32 height 32
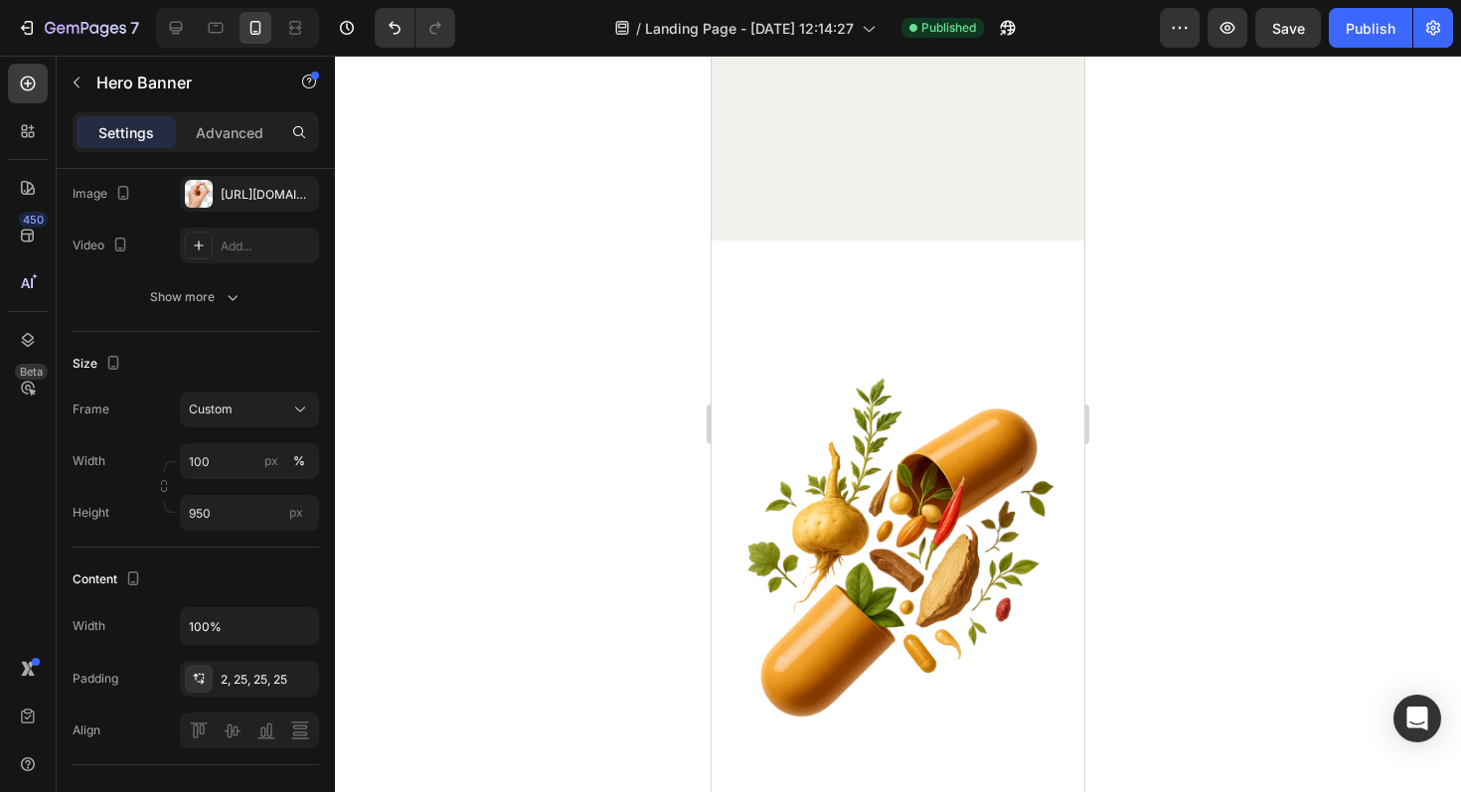
scroll to position [6538, 0]
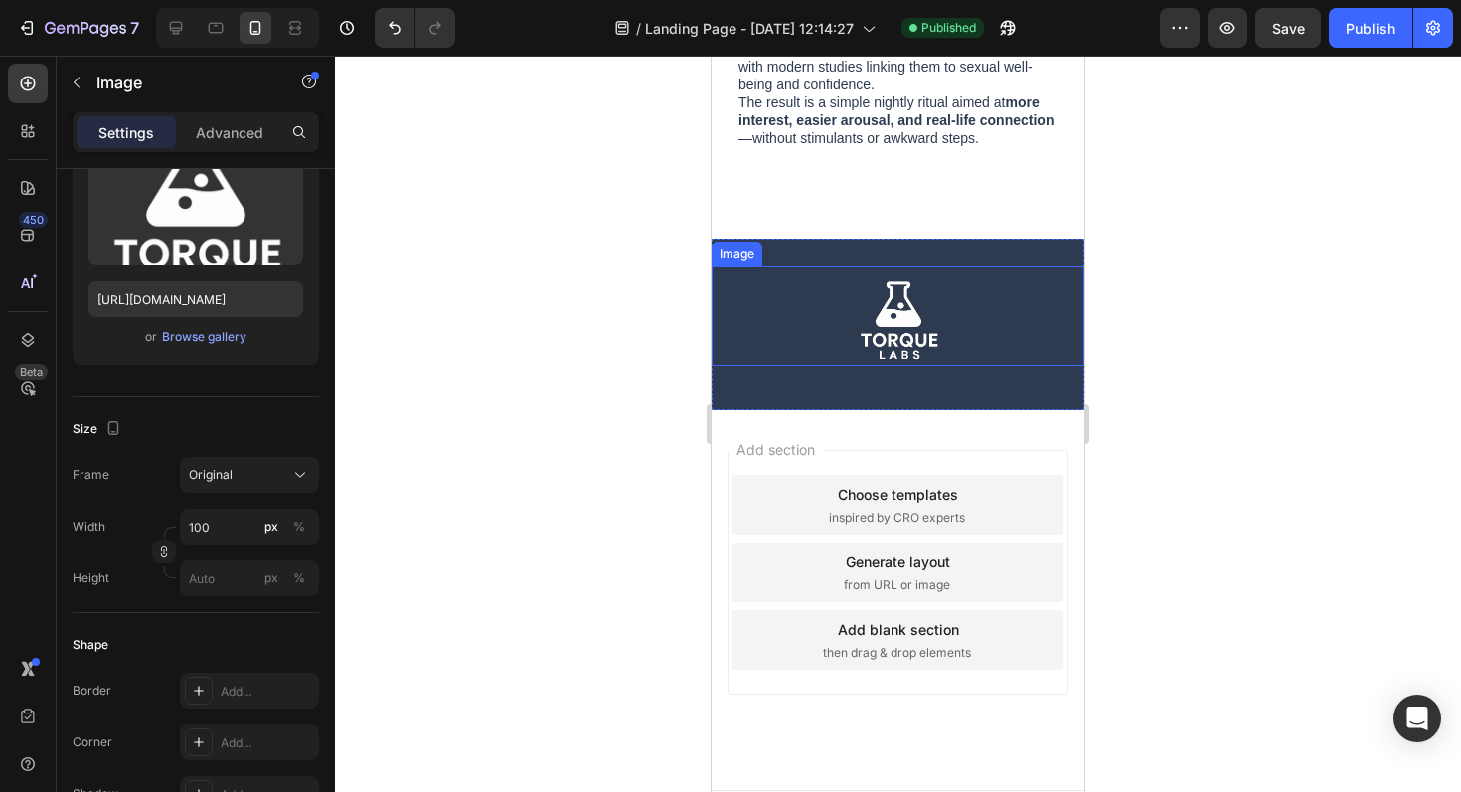
click at [955, 290] on div at bounding box center [898, 315] width 323 height 99
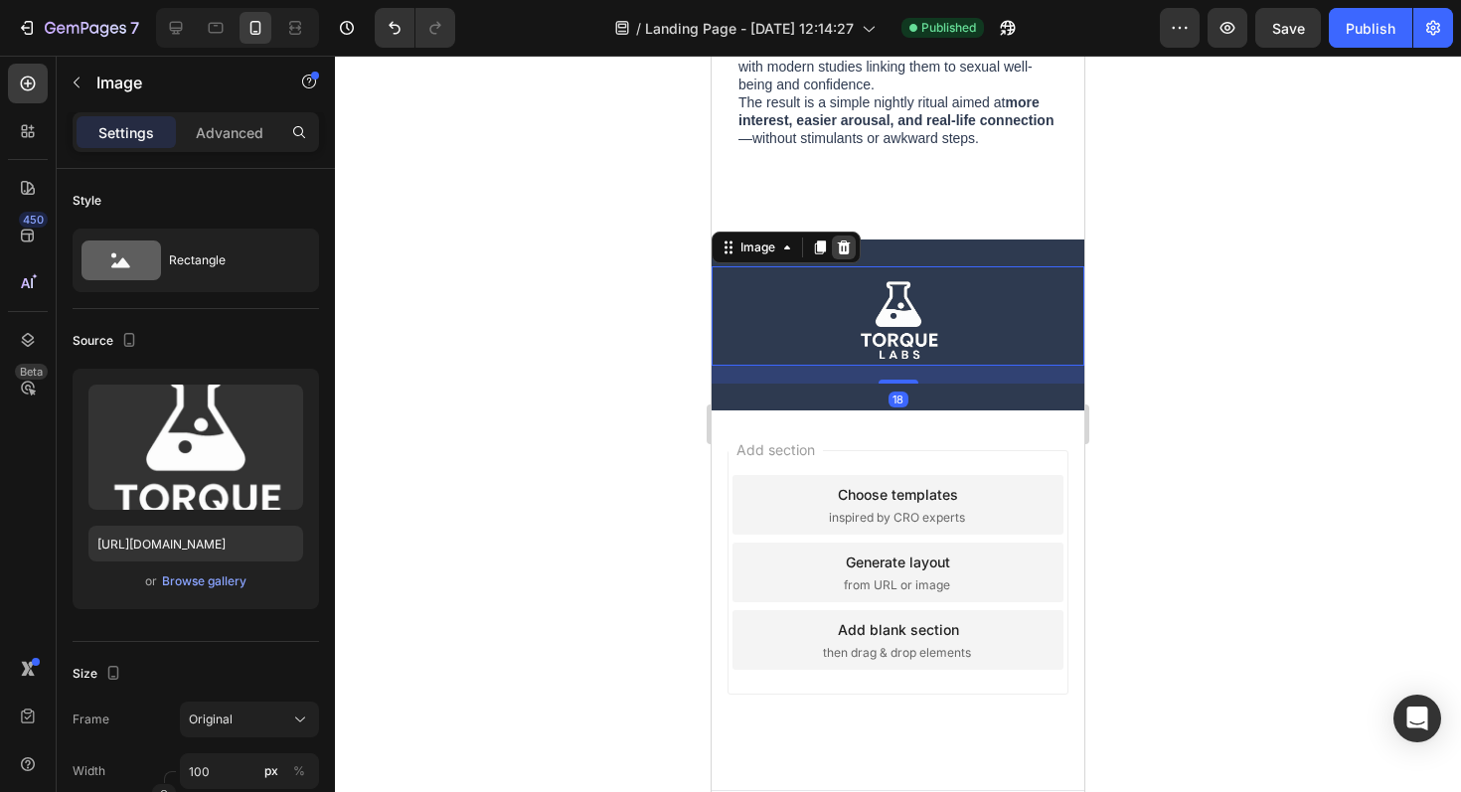
click at [844, 241] on icon at bounding box center [844, 248] width 13 height 14
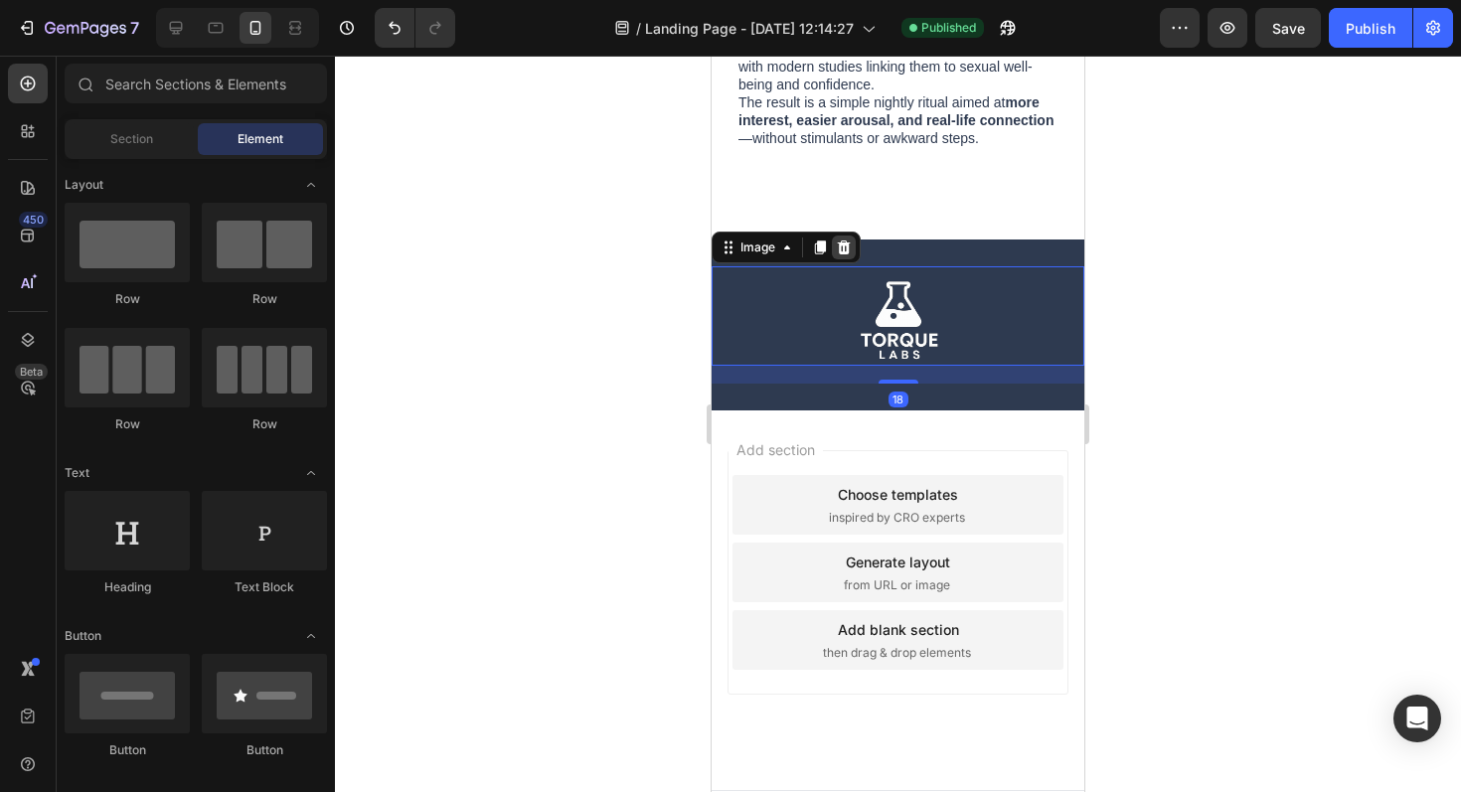
scroll to position [6421, 0]
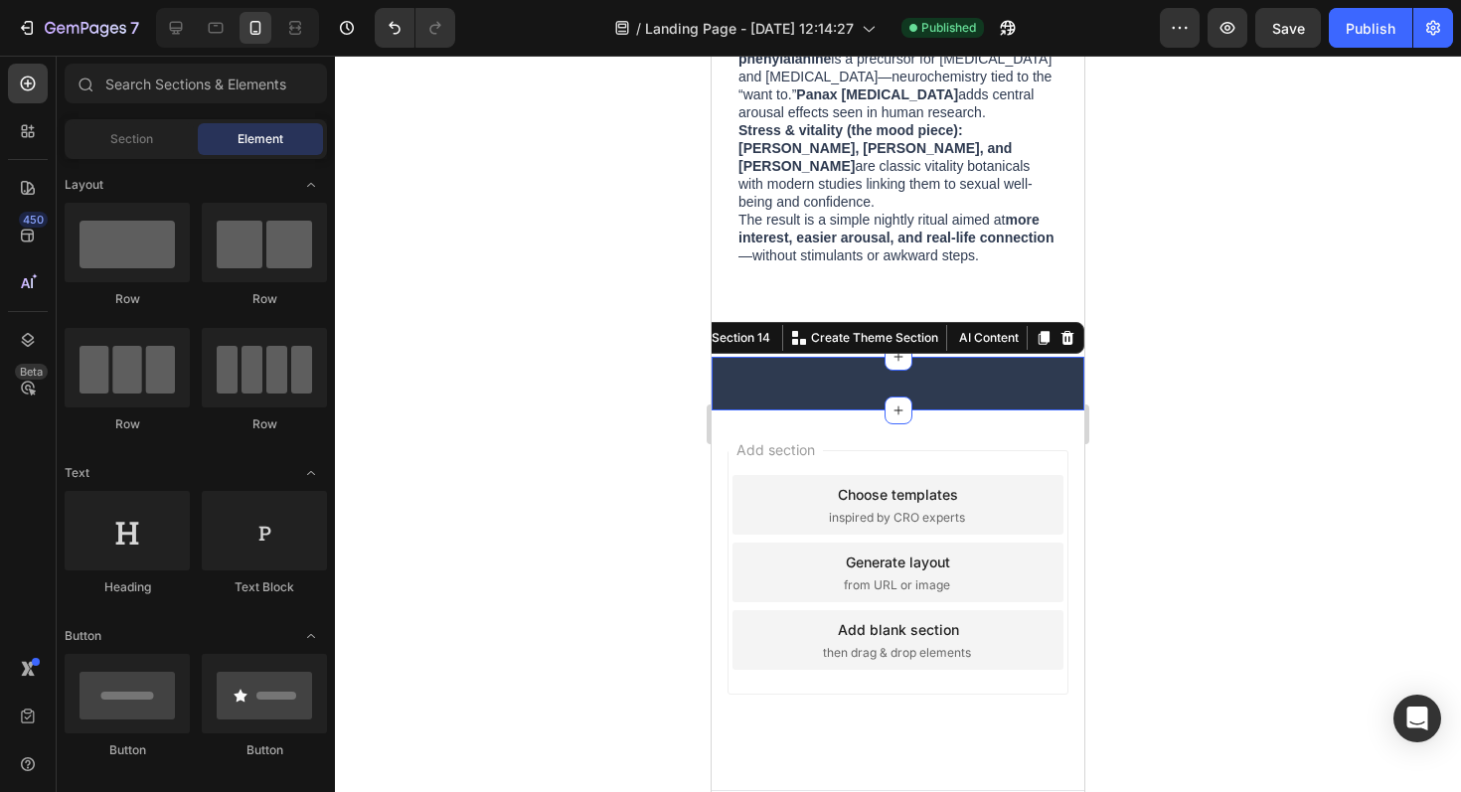
click at [864, 357] on div "About Heading Our Story Button Blogs Button Row Support Heading FAQs Button Ter…" at bounding box center [898, 384] width 373 height 54
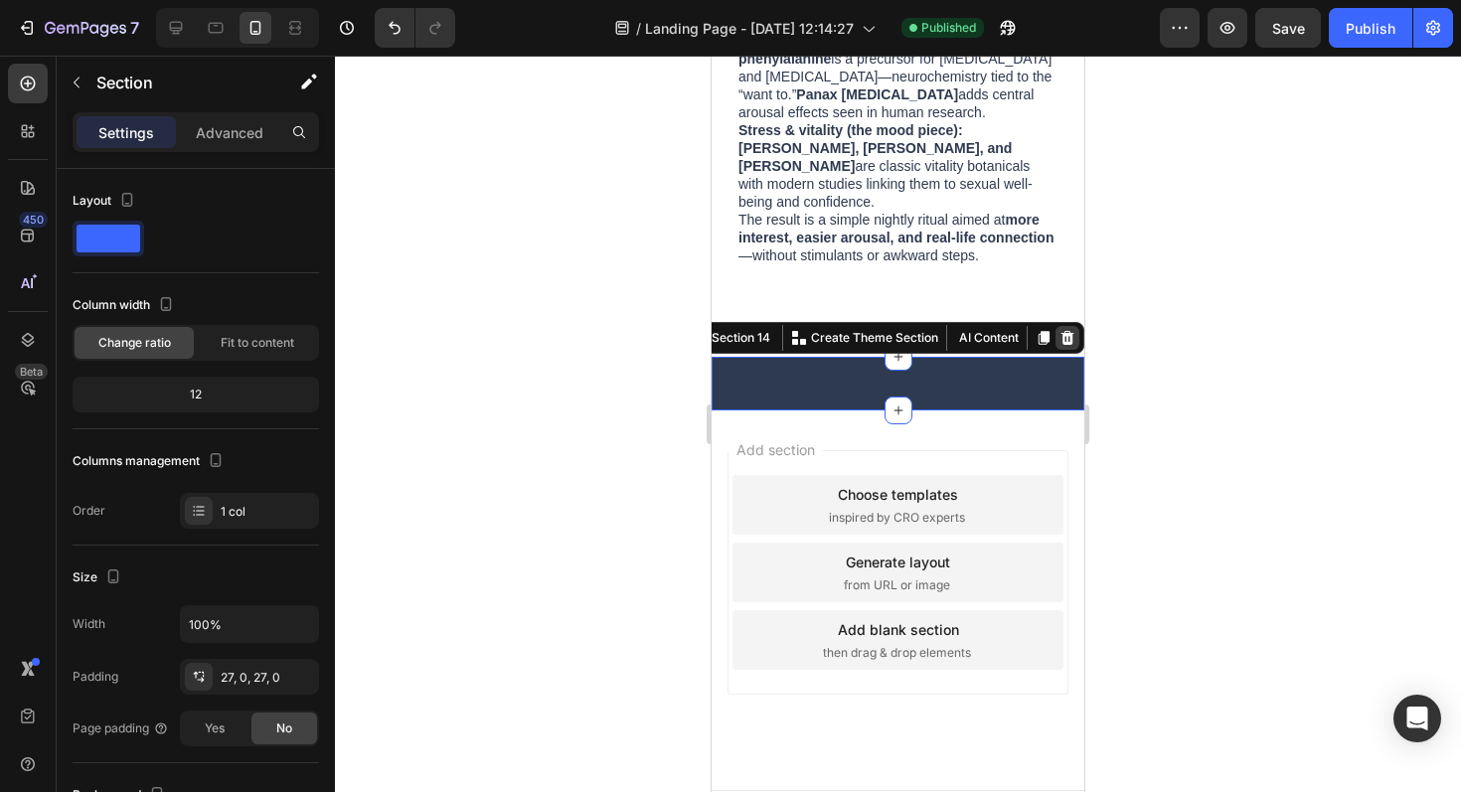
click at [1056, 326] on div at bounding box center [1068, 338] width 24 height 24
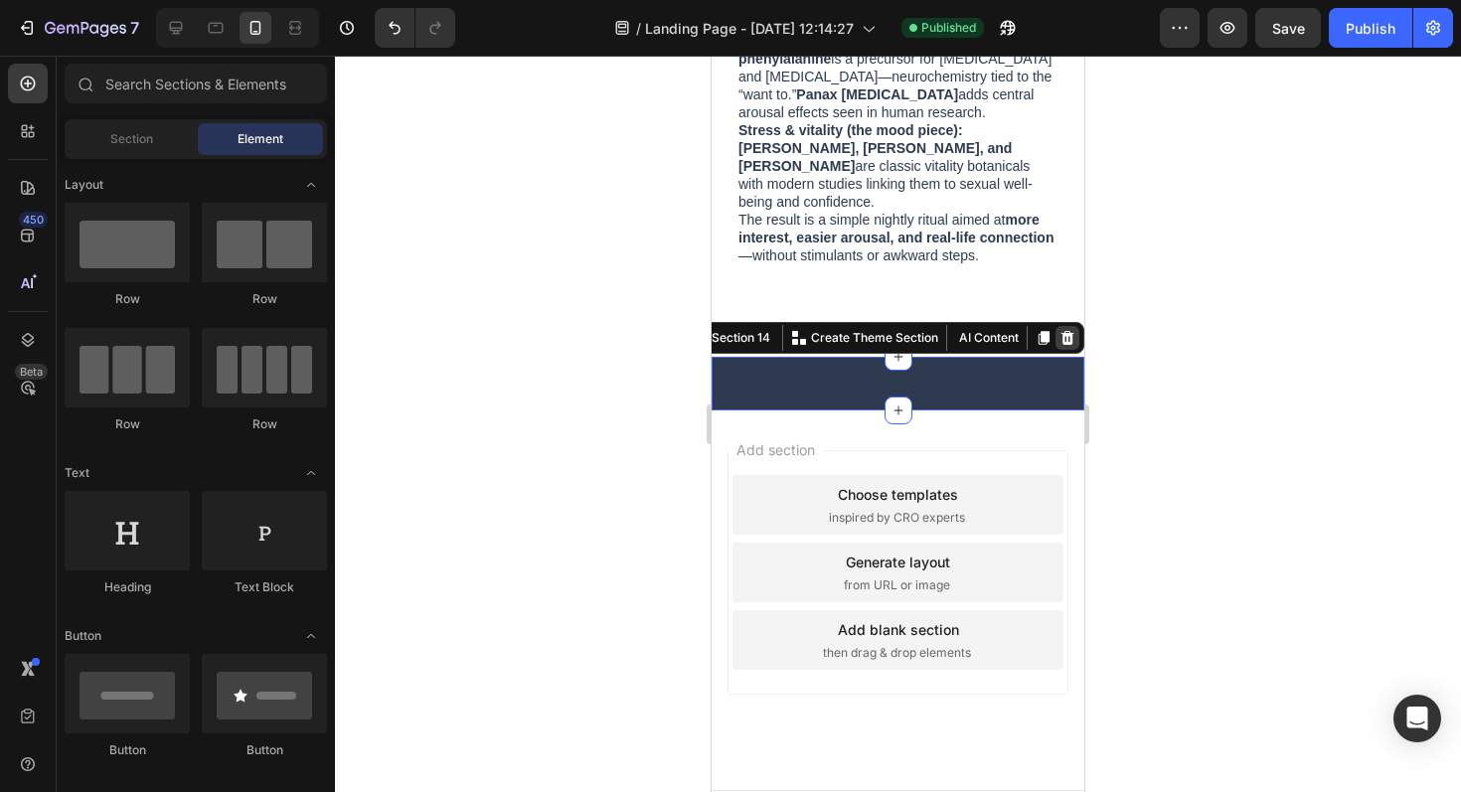
scroll to position [6367, 0]
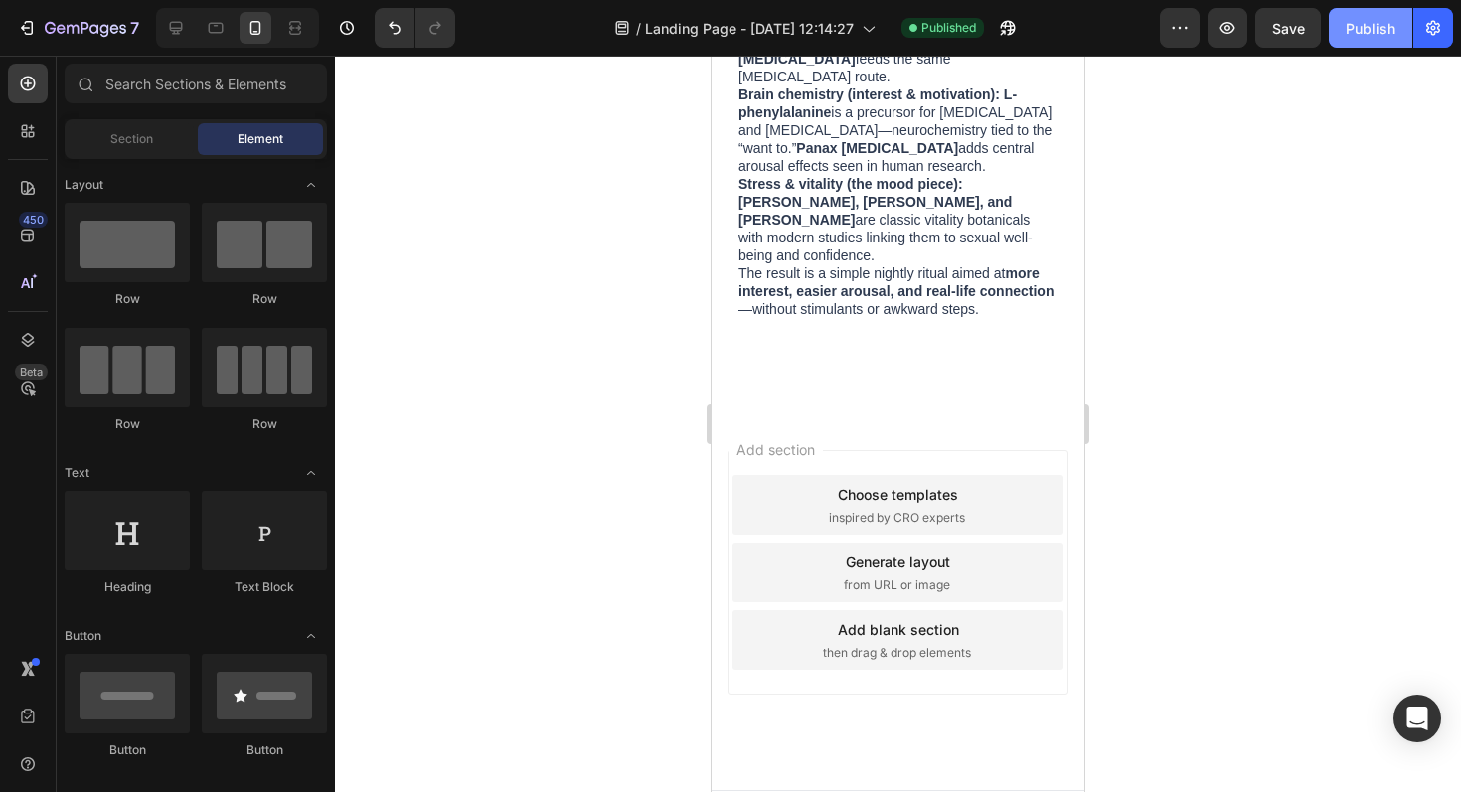
click at [1391, 28] on div "Publish" at bounding box center [1371, 28] width 50 height 21
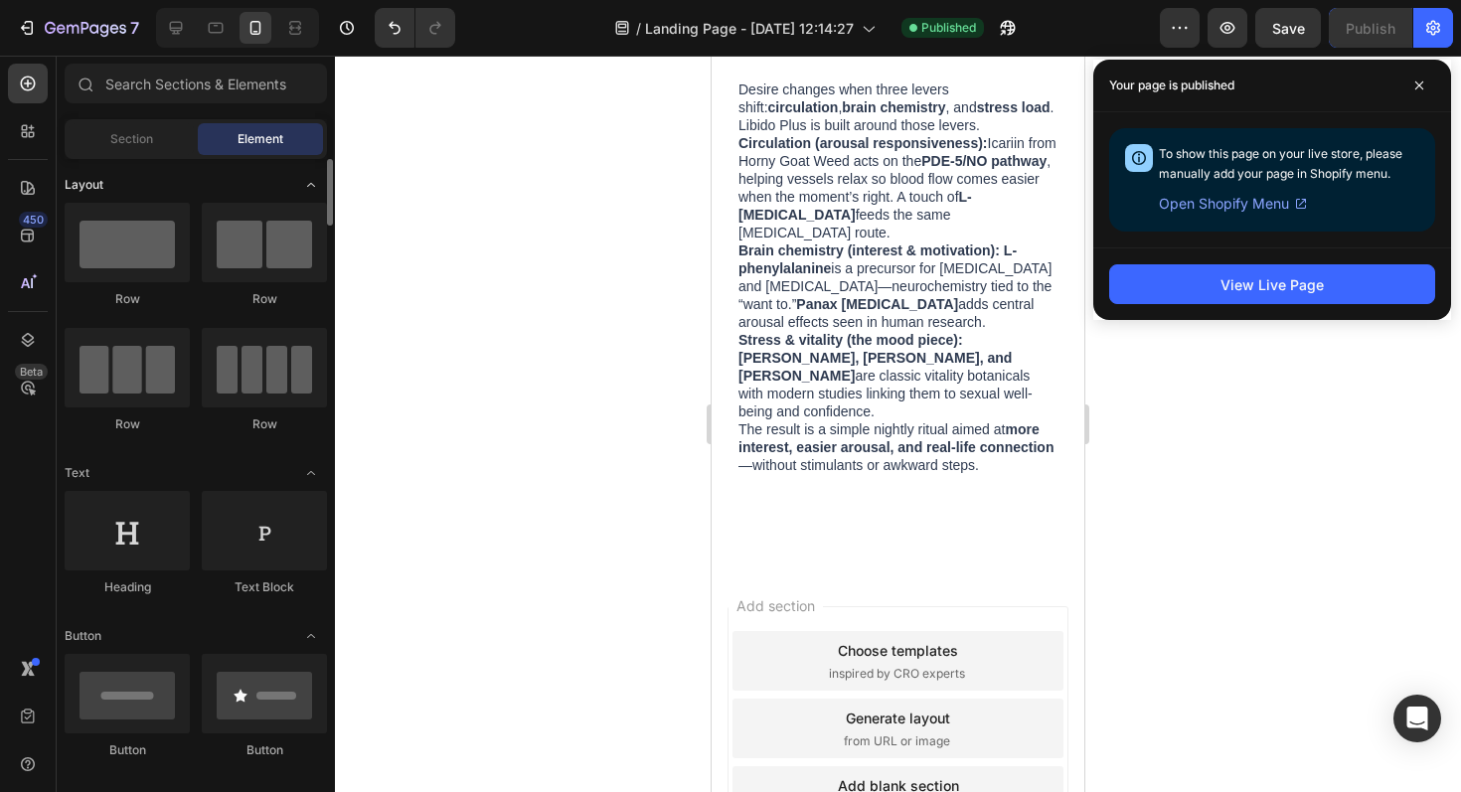
scroll to position [6189, 0]
